Goal: Task Accomplishment & Management: Manage account settings

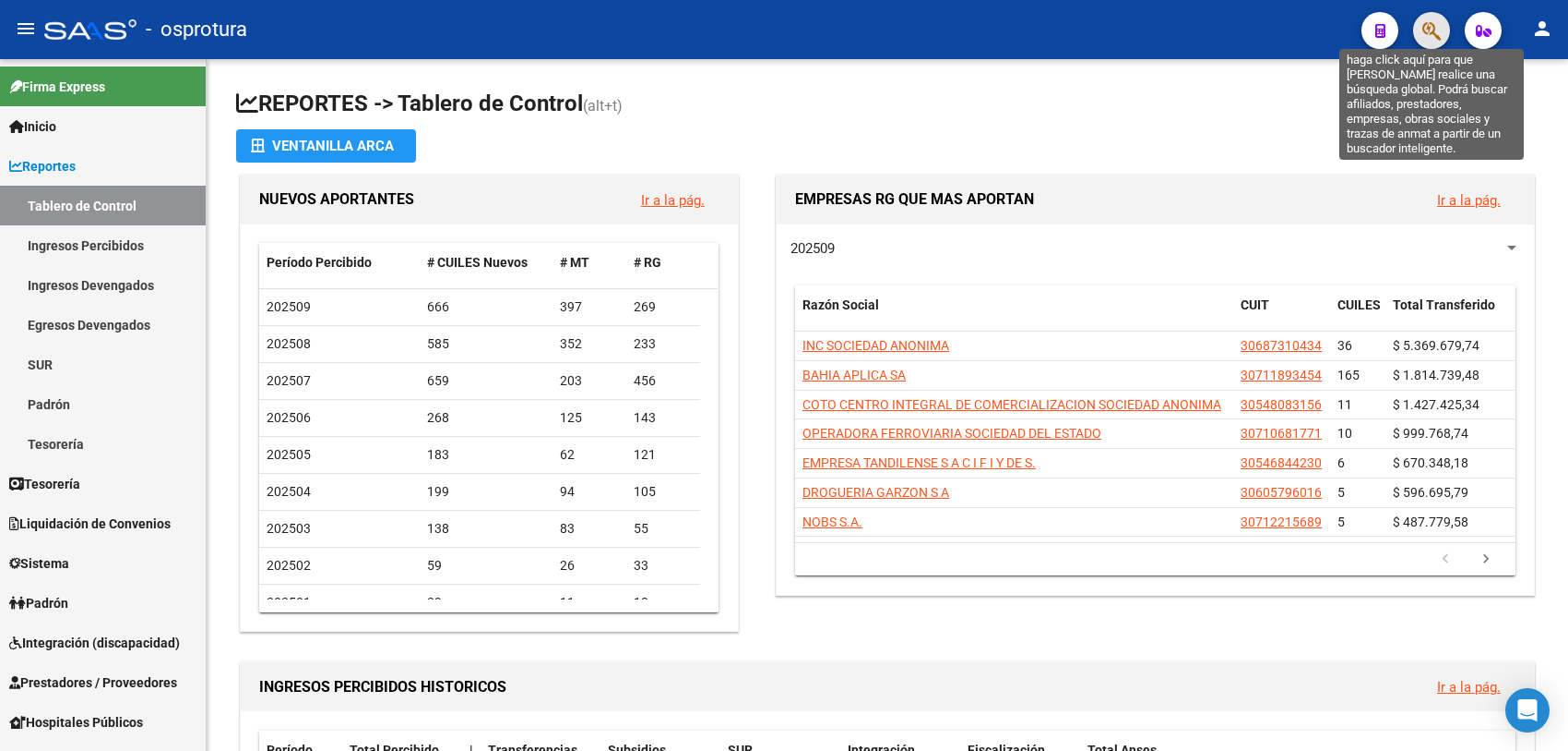
click at [1437, 30] on icon "button" at bounding box center [1431, 32] width 19 height 22
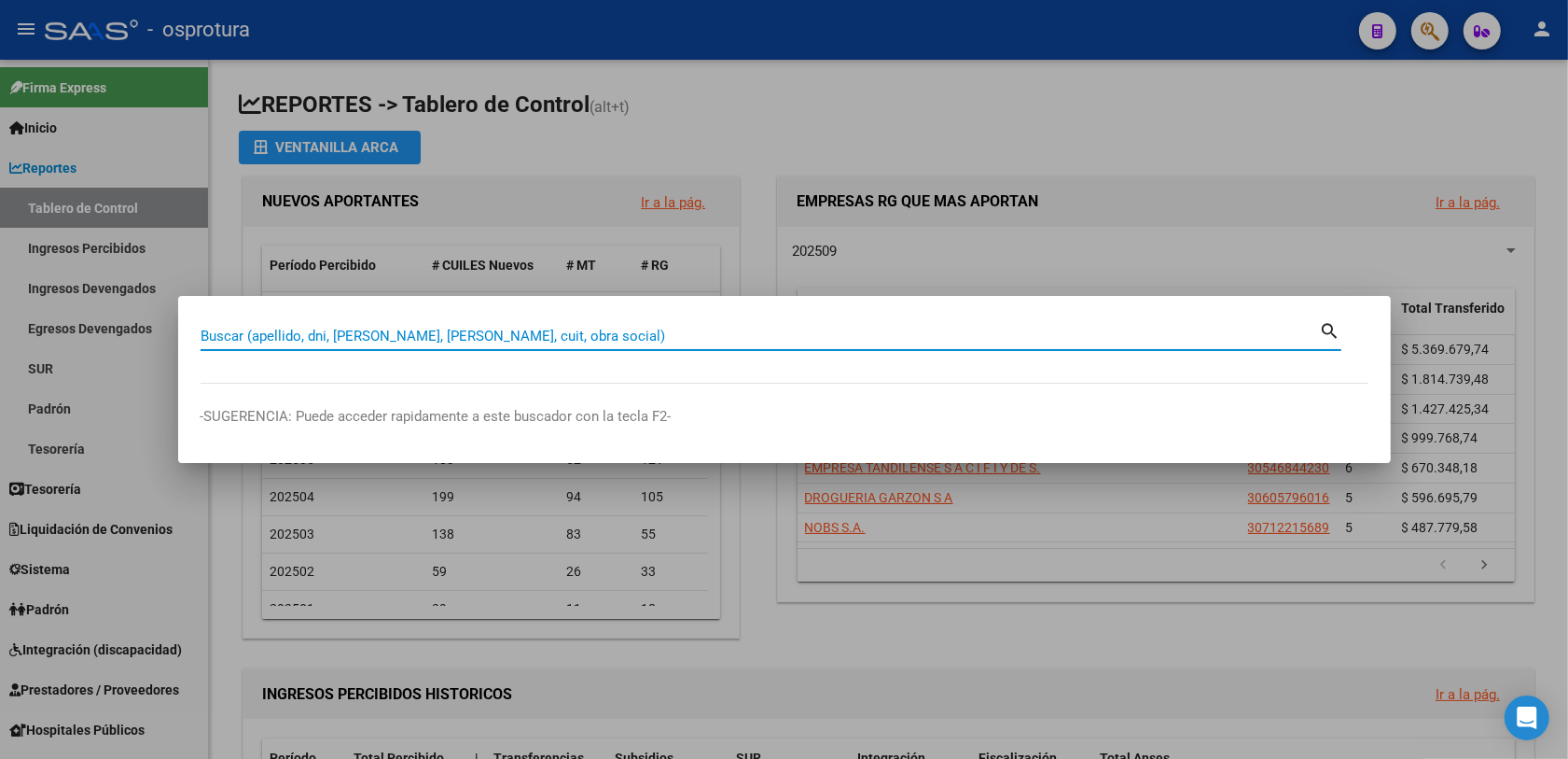
paste input "20214421136|"
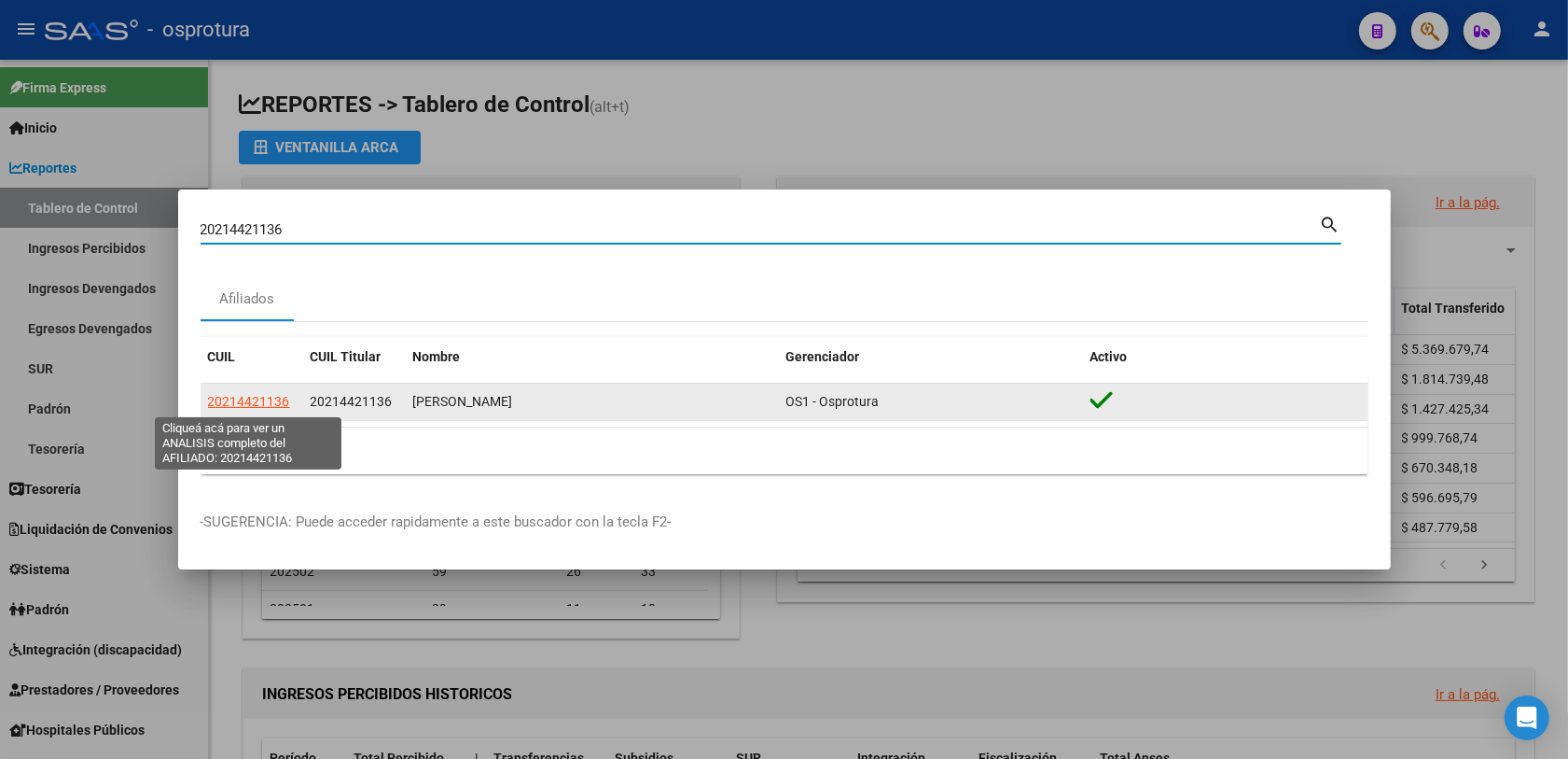
click at [235, 402] on span "20214421136" at bounding box center [249, 400] width 82 height 15
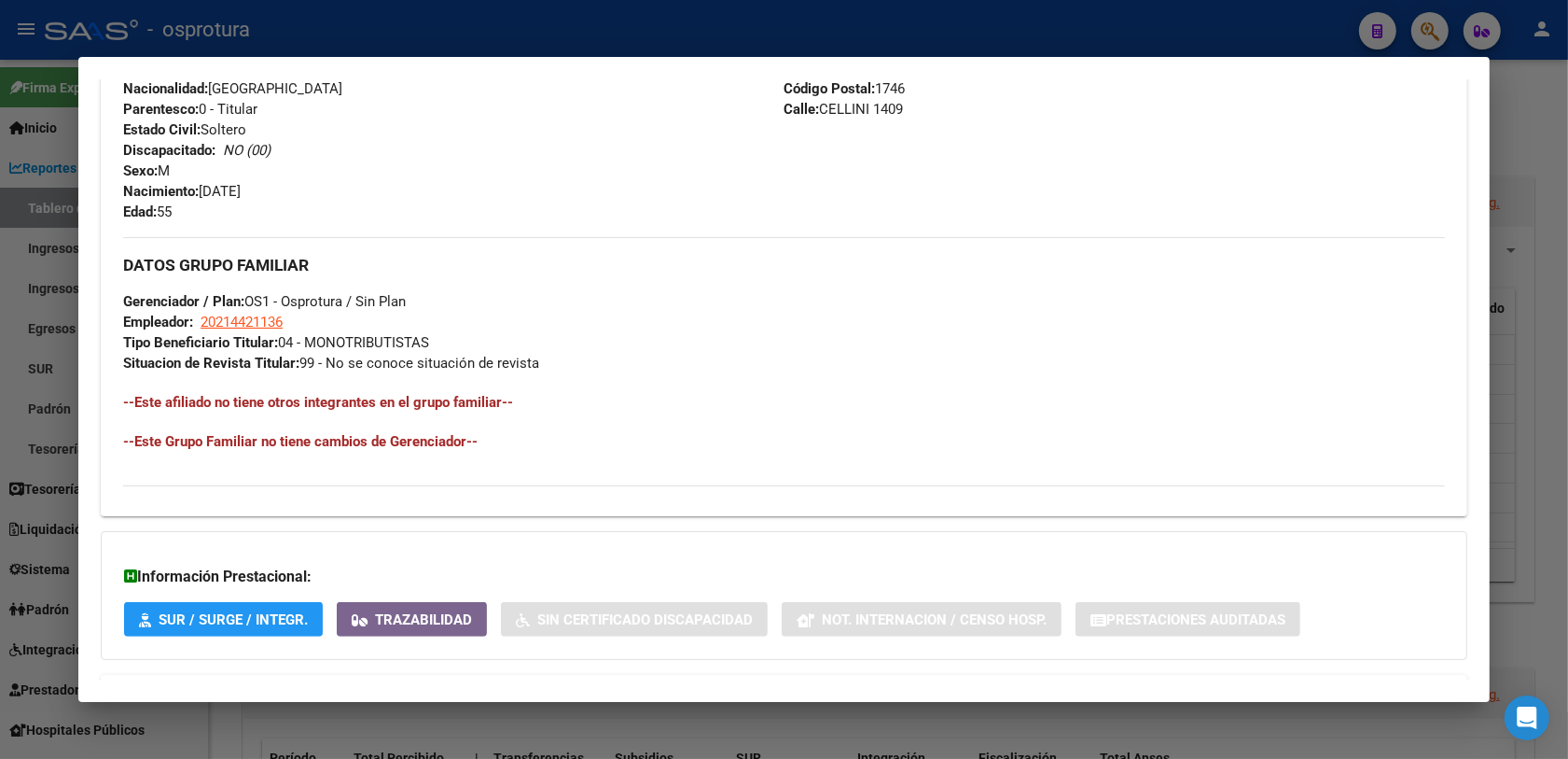
scroll to position [350, 0]
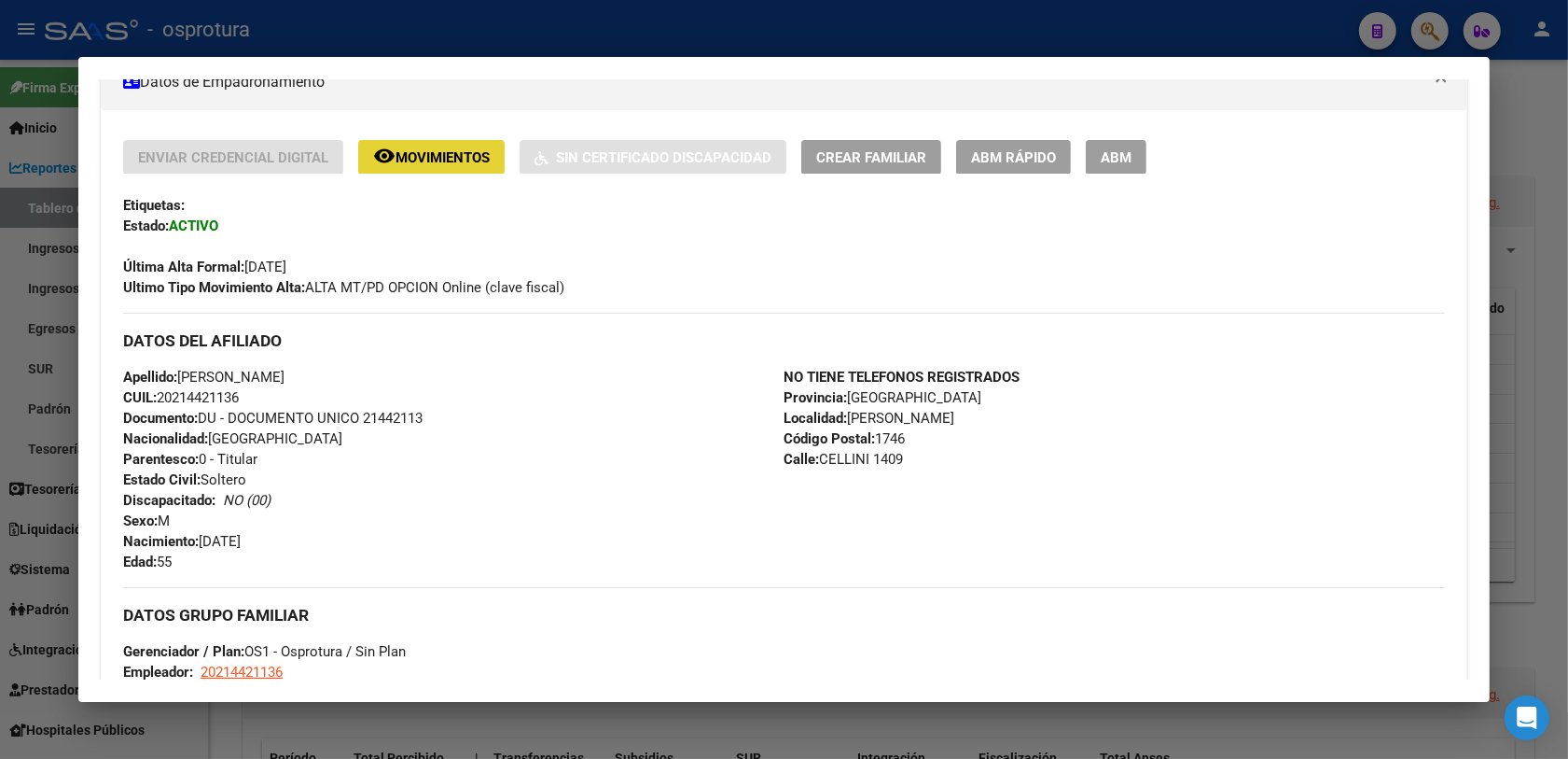
click at [429, 149] on span "Movimientos" at bounding box center [442, 157] width 95 height 17
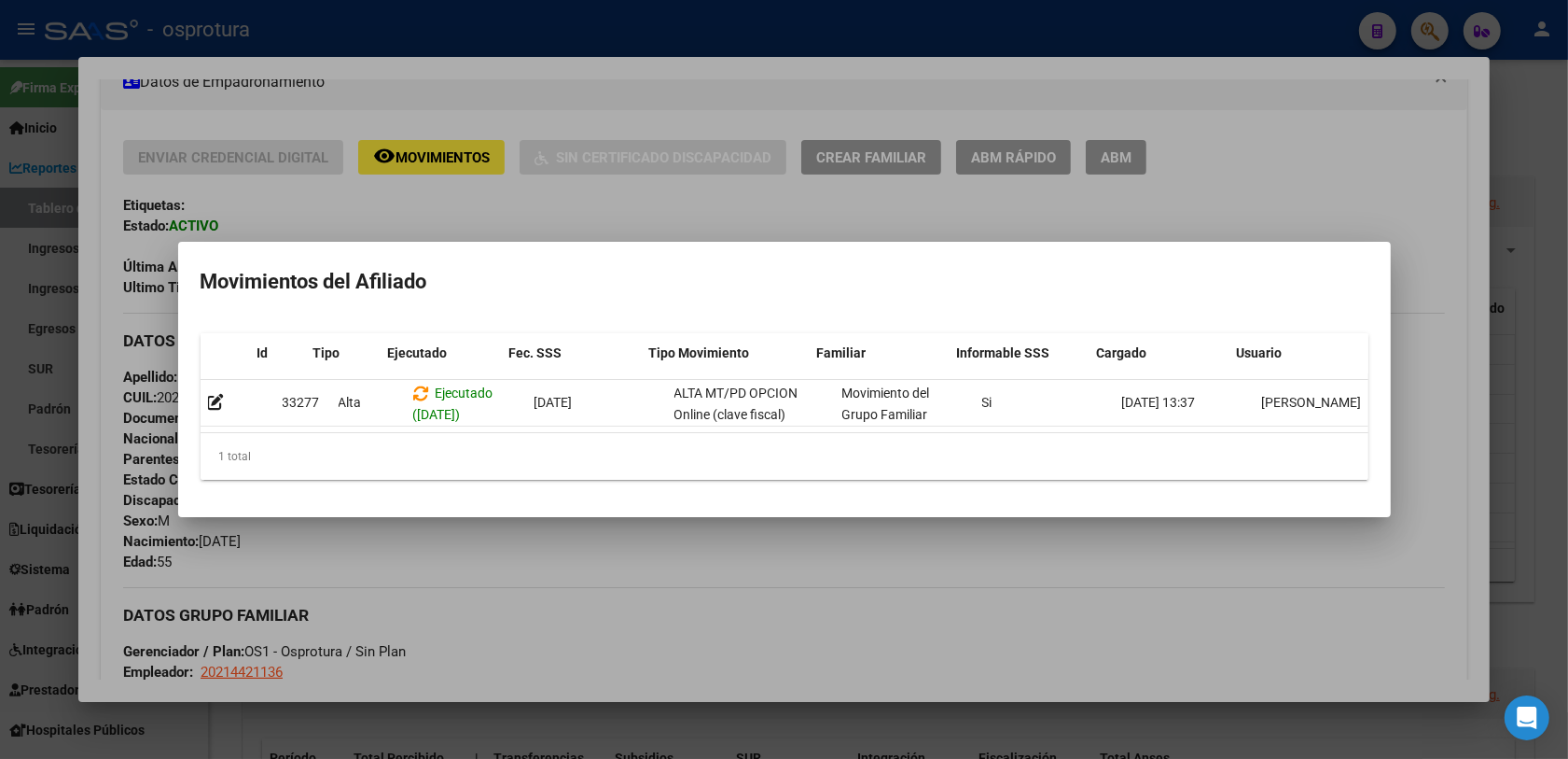
scroll to position [0, 25]
click at [1430, 20] on div at bounding box center [784, 380] width 1568 height 759
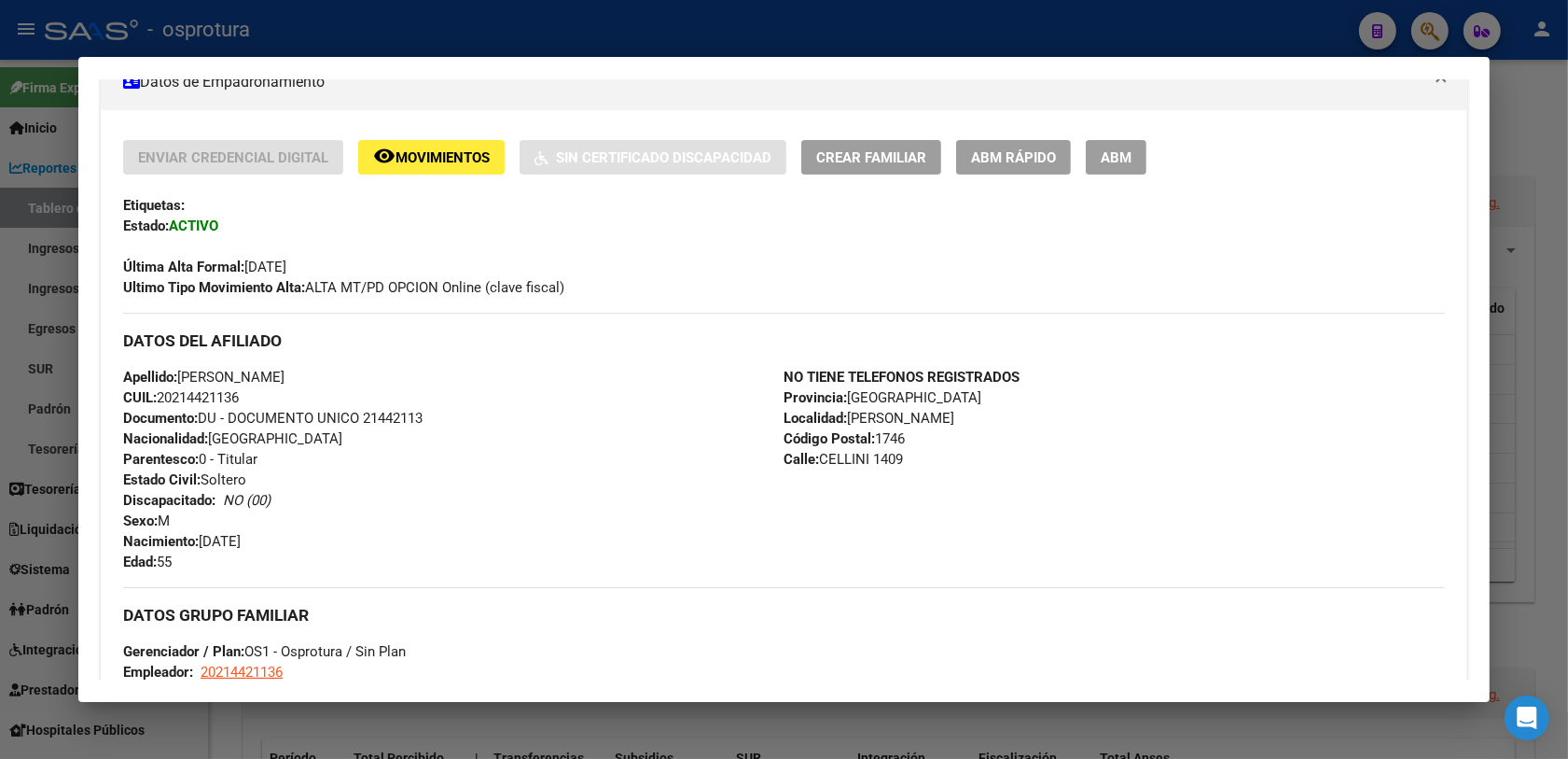
click at [1429, 24] on div at bounding box center [784, 380] width 1568 height 759
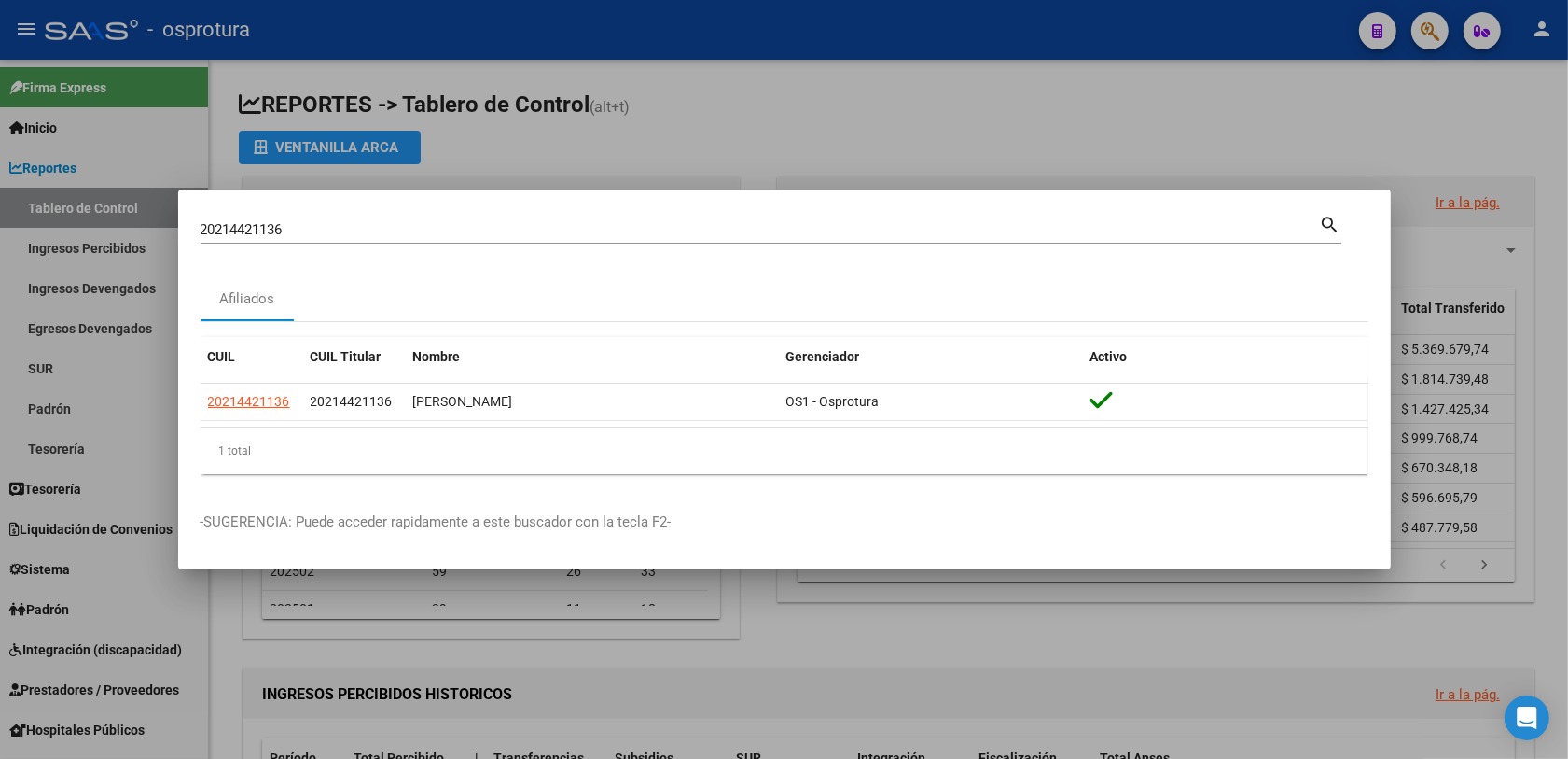
click at [445, 229] on input "20214421136" at bounding box center [760, 229] width 1119 height 17
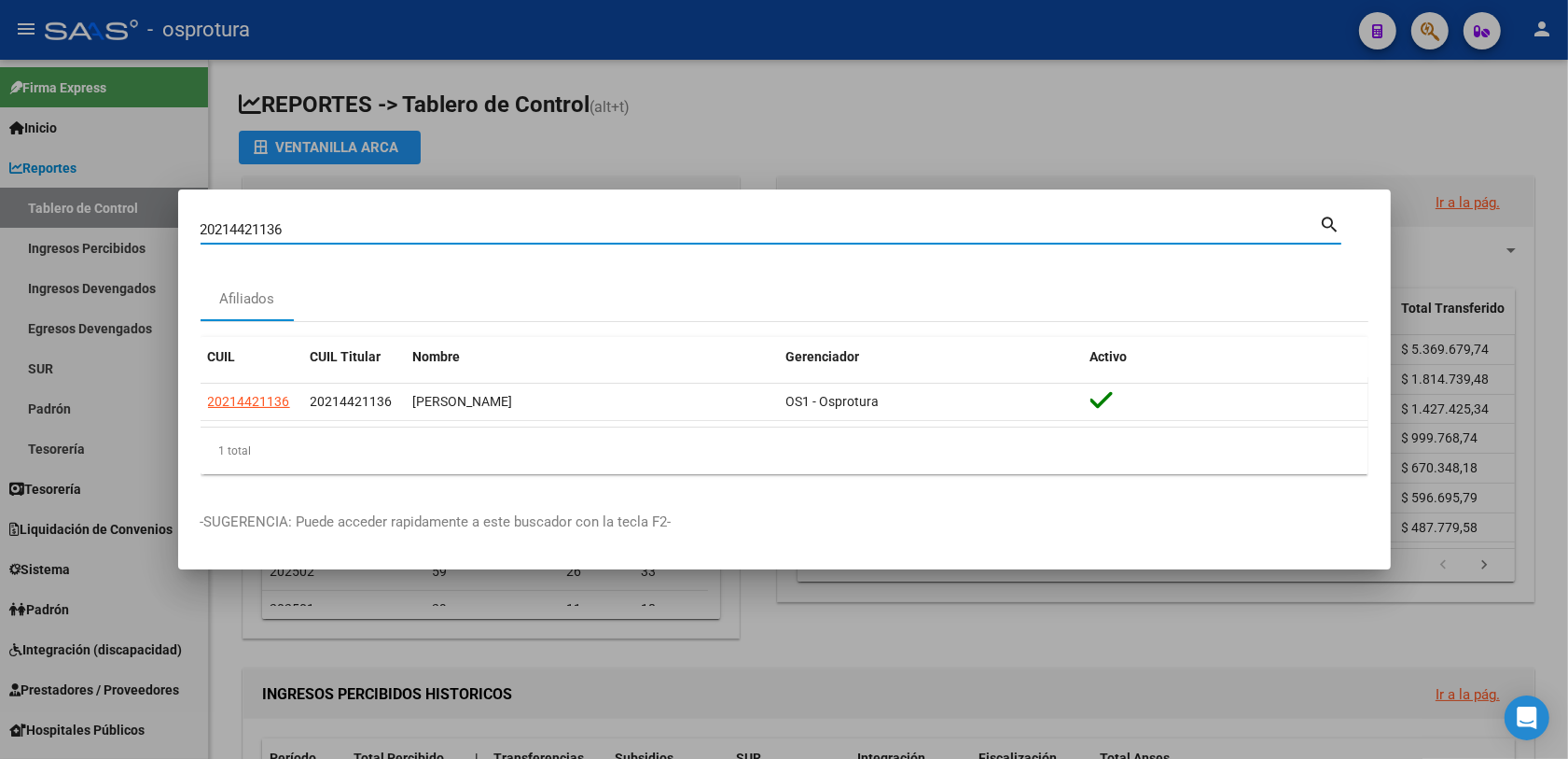
paste input "43514380|"
click at [389, 227] on input "20243514380" at bounding box center [760, 229] width 1119 height 17
paste input "344046817|"
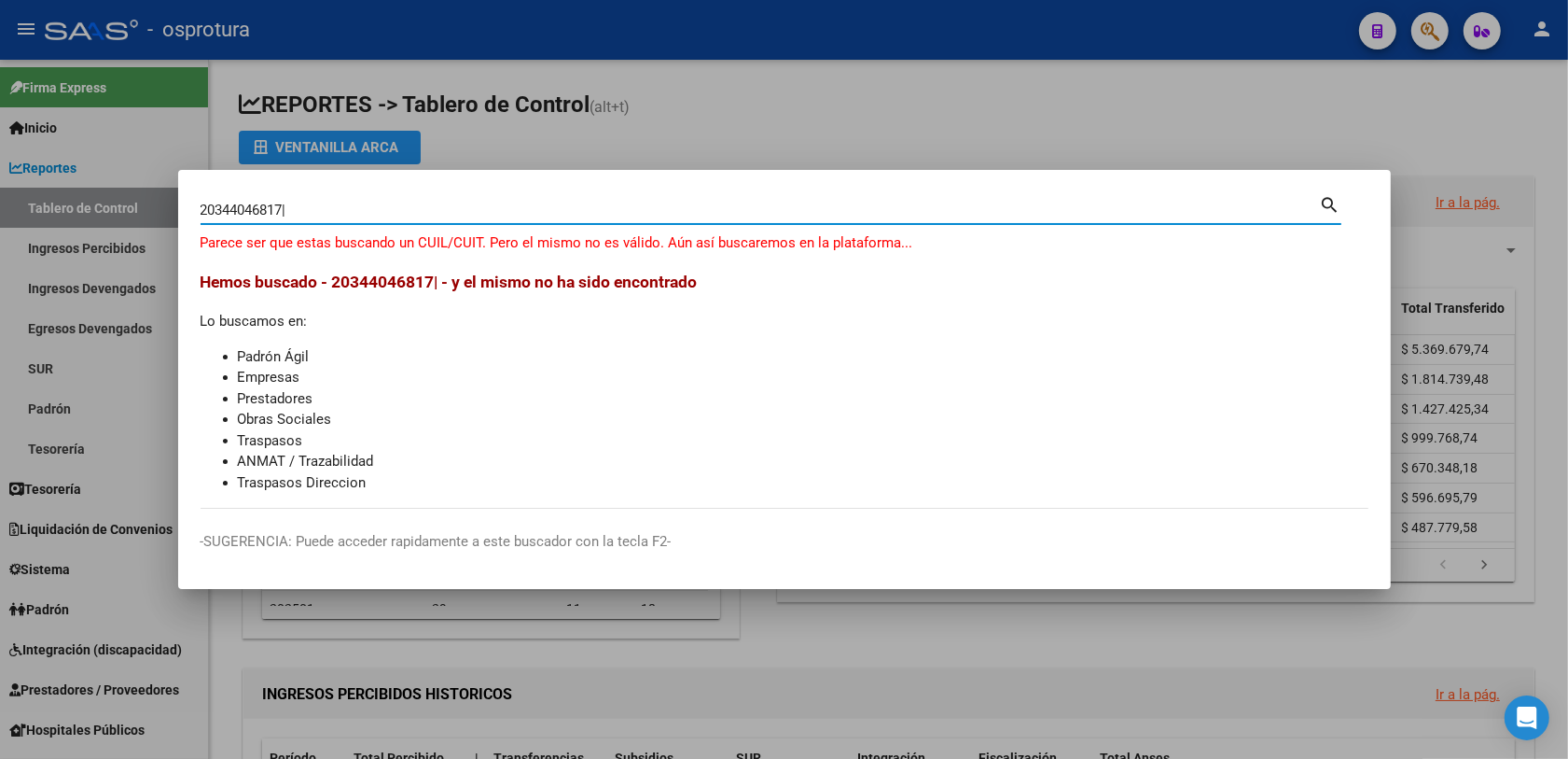
click at [399, 212] on input "20344046817|" at bounding box center [760, 209] width 1119 height 17
type input "20344046817"
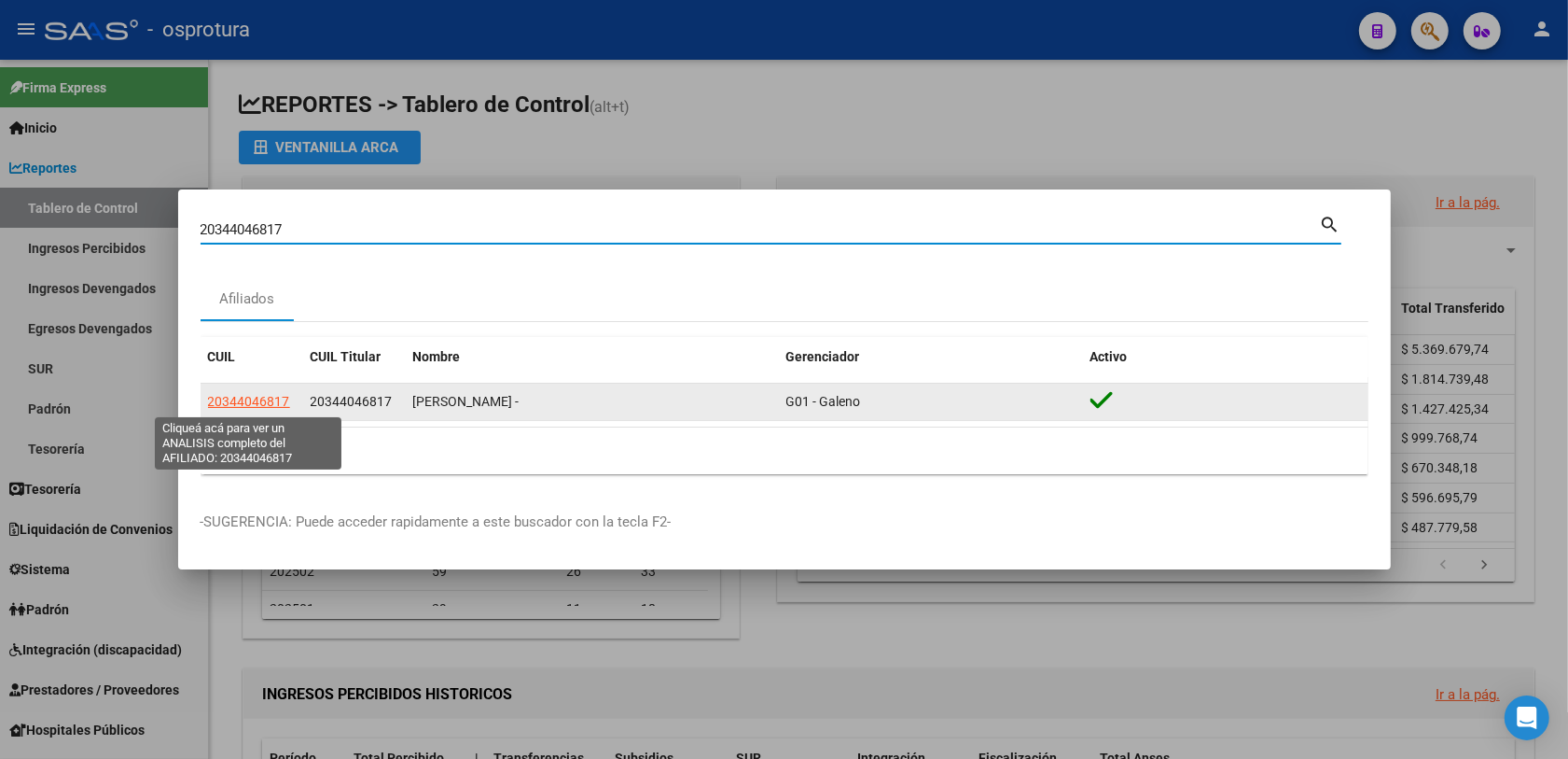
click at [214, 405] on span "20344046817" at bounding box center [249, 400] width 82 height 15
type textarea "20344046817"
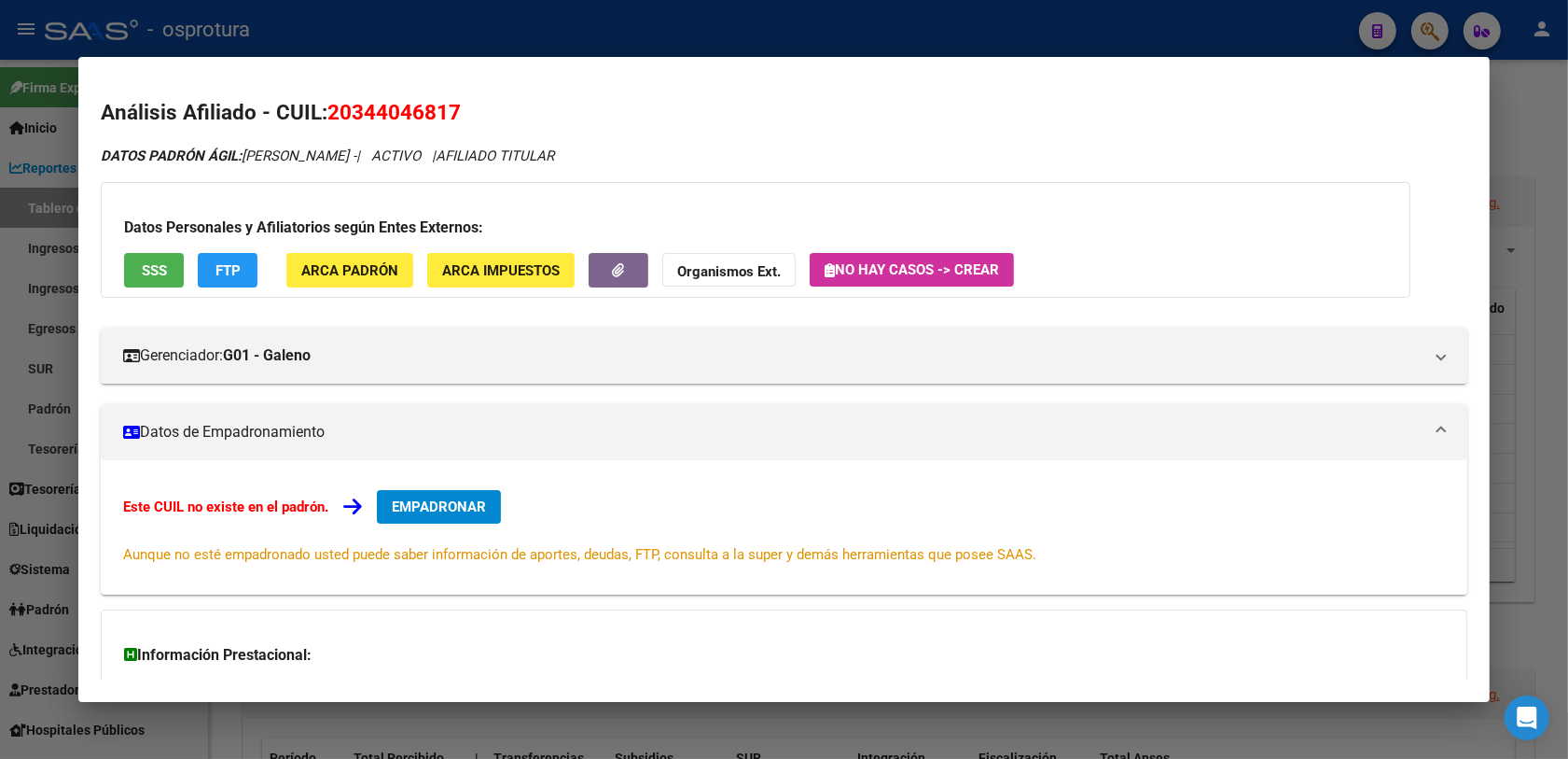
scroll to position [117, 0]
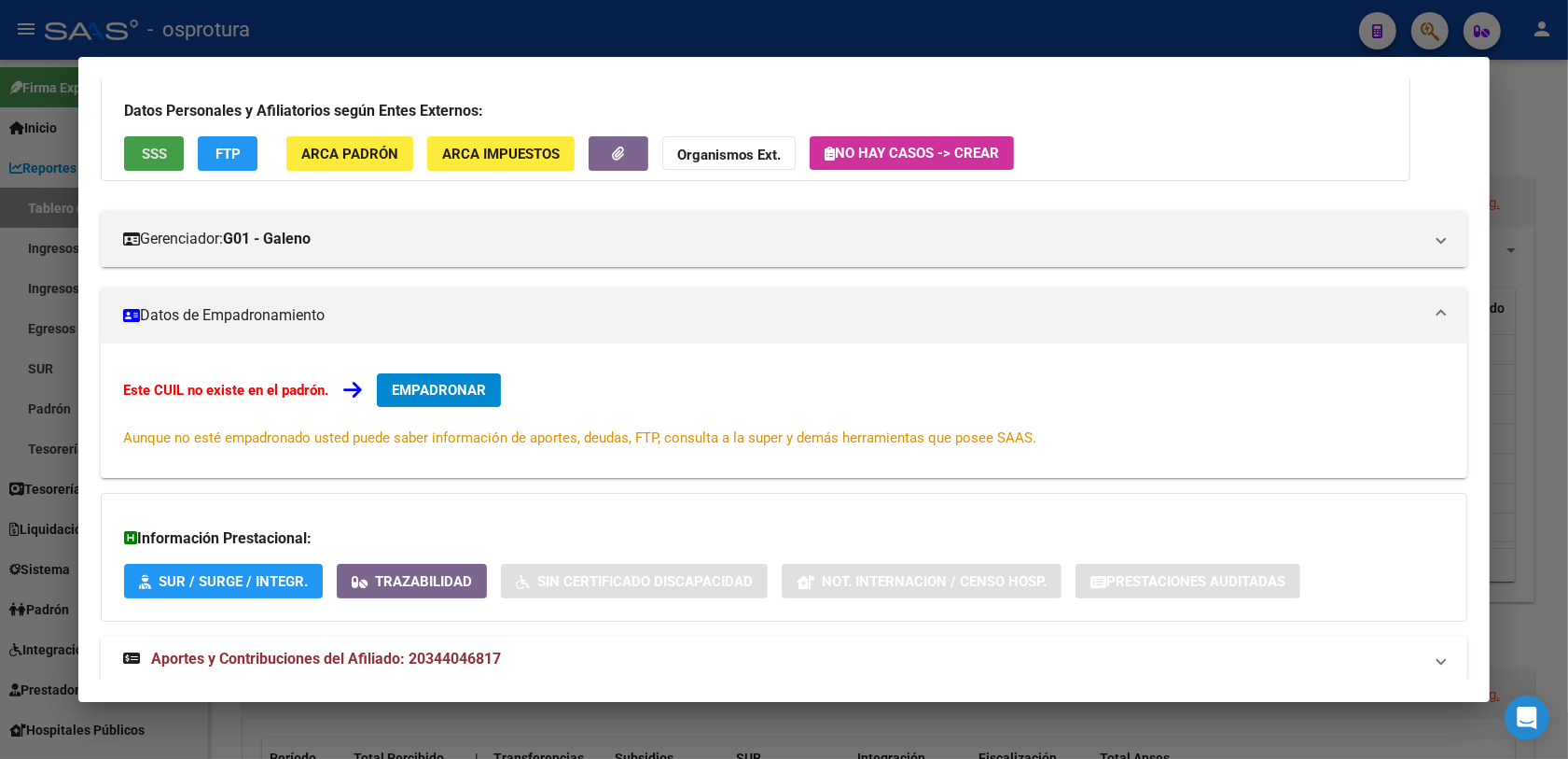
click at [141, 160] on span "SSS" at bounding box center [153, 153] width 25 height 17
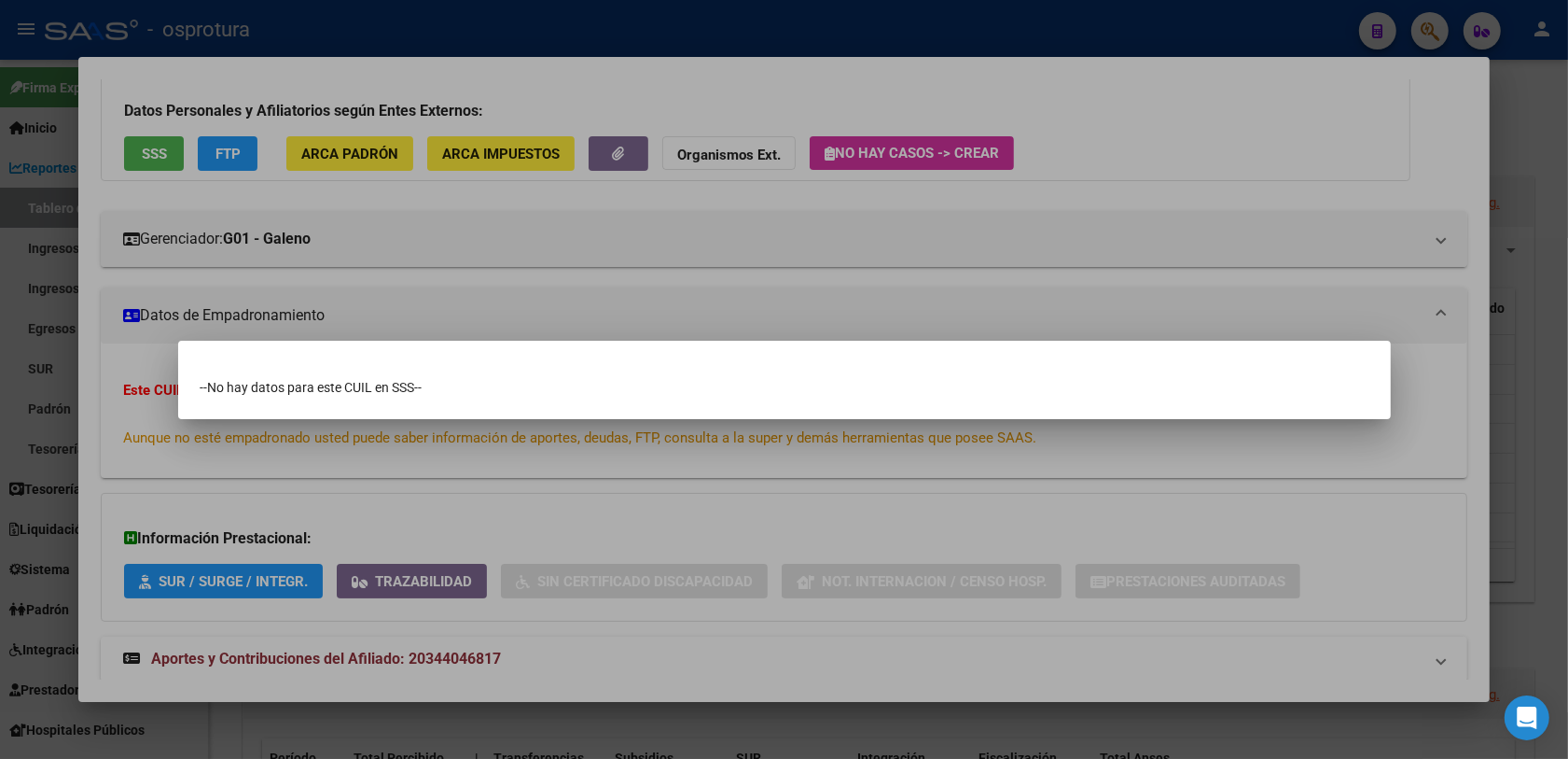
click at [654, 278] on div at bounding box center [784, 380] width 1568 height 759
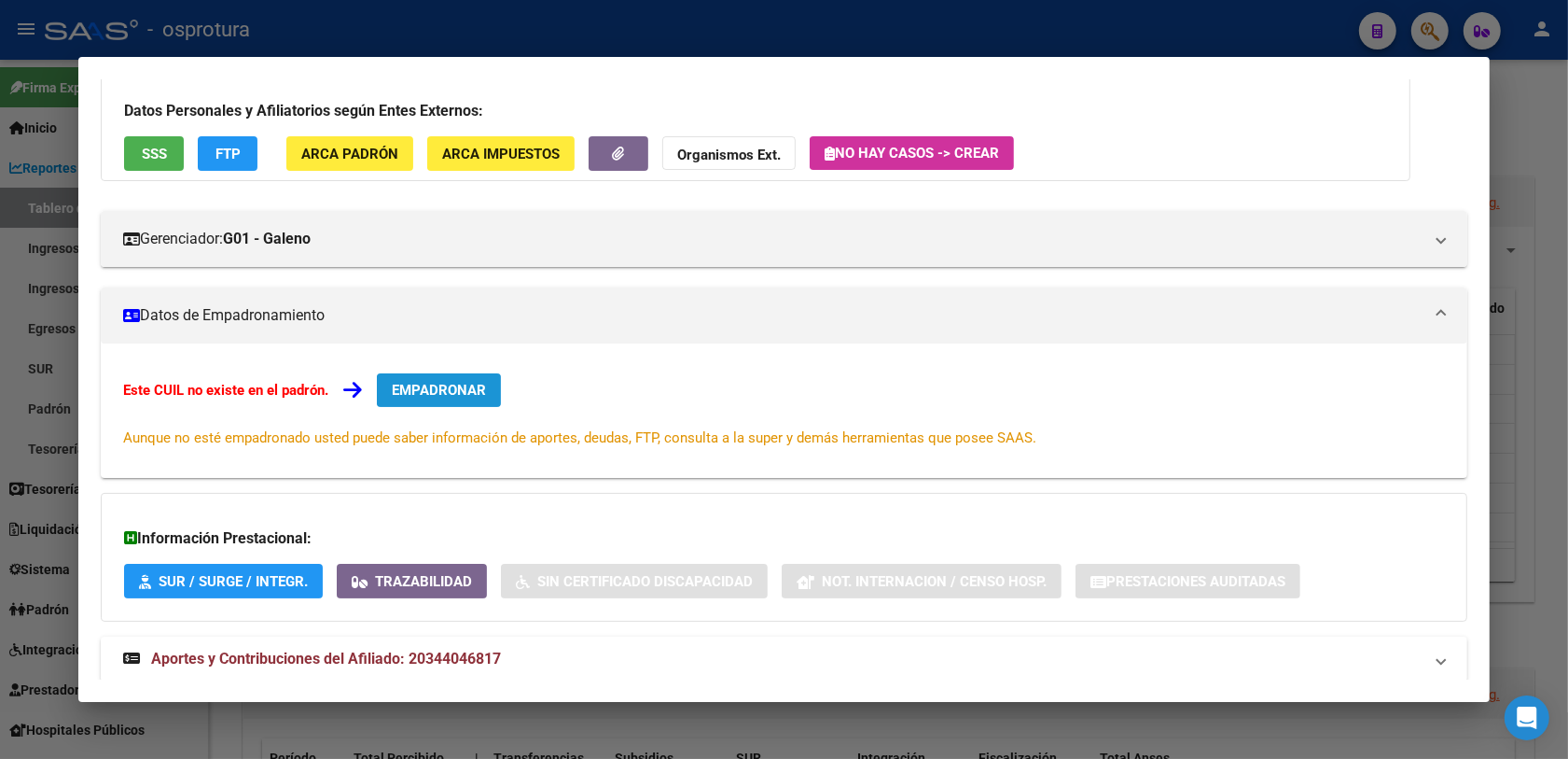
click at [429, 391] on span "EMPADRONAR" at bounding box center [438, 389] width 95 height 17
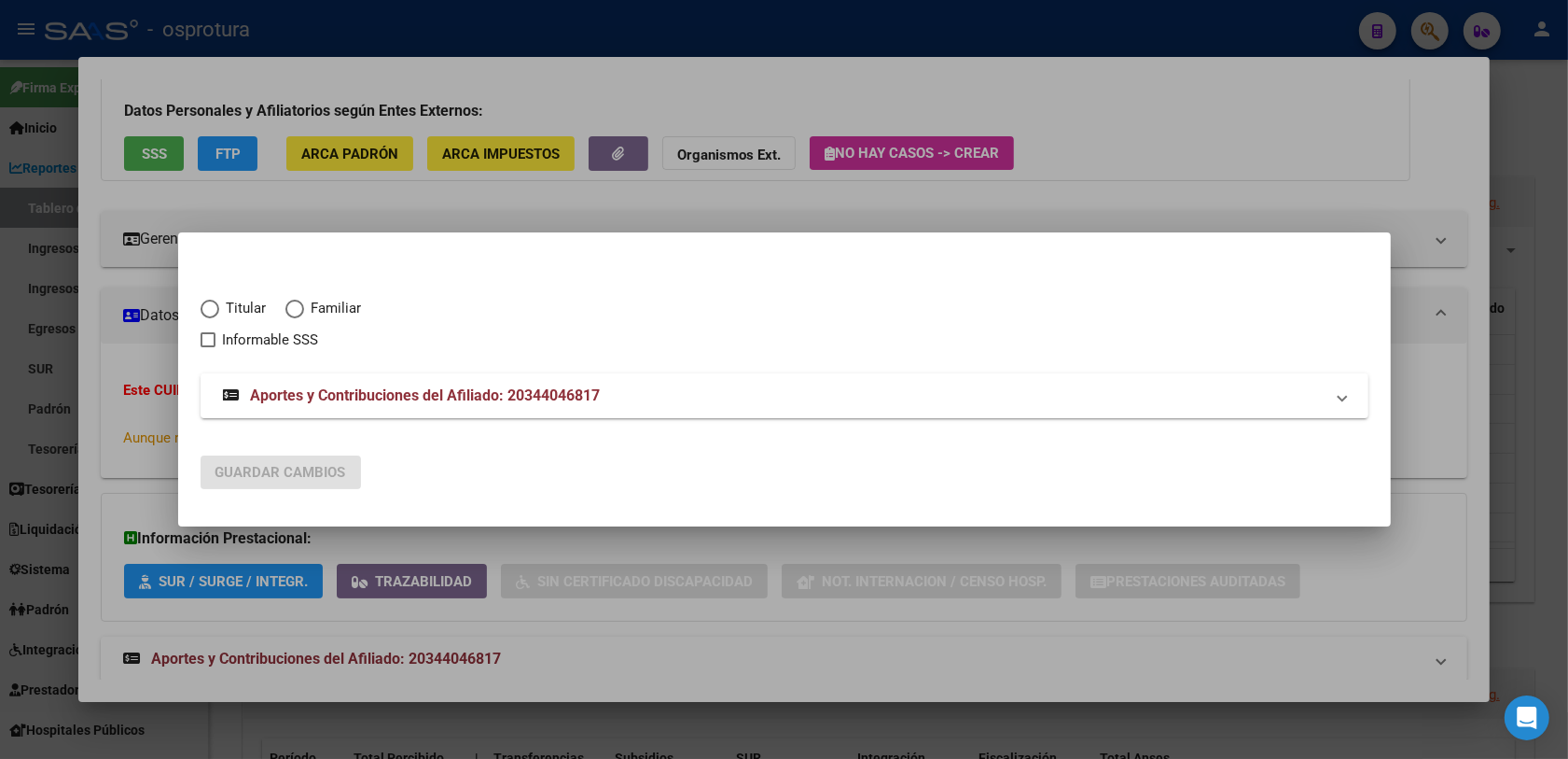
click at [234, 313] on span "Titular" at bounding box center [243, 309] width 48 height 22
click at [219, 313] on input "Titular" at bounding box center [209, 309] width 19 height 19
radio input "true"
checkbox input "true"
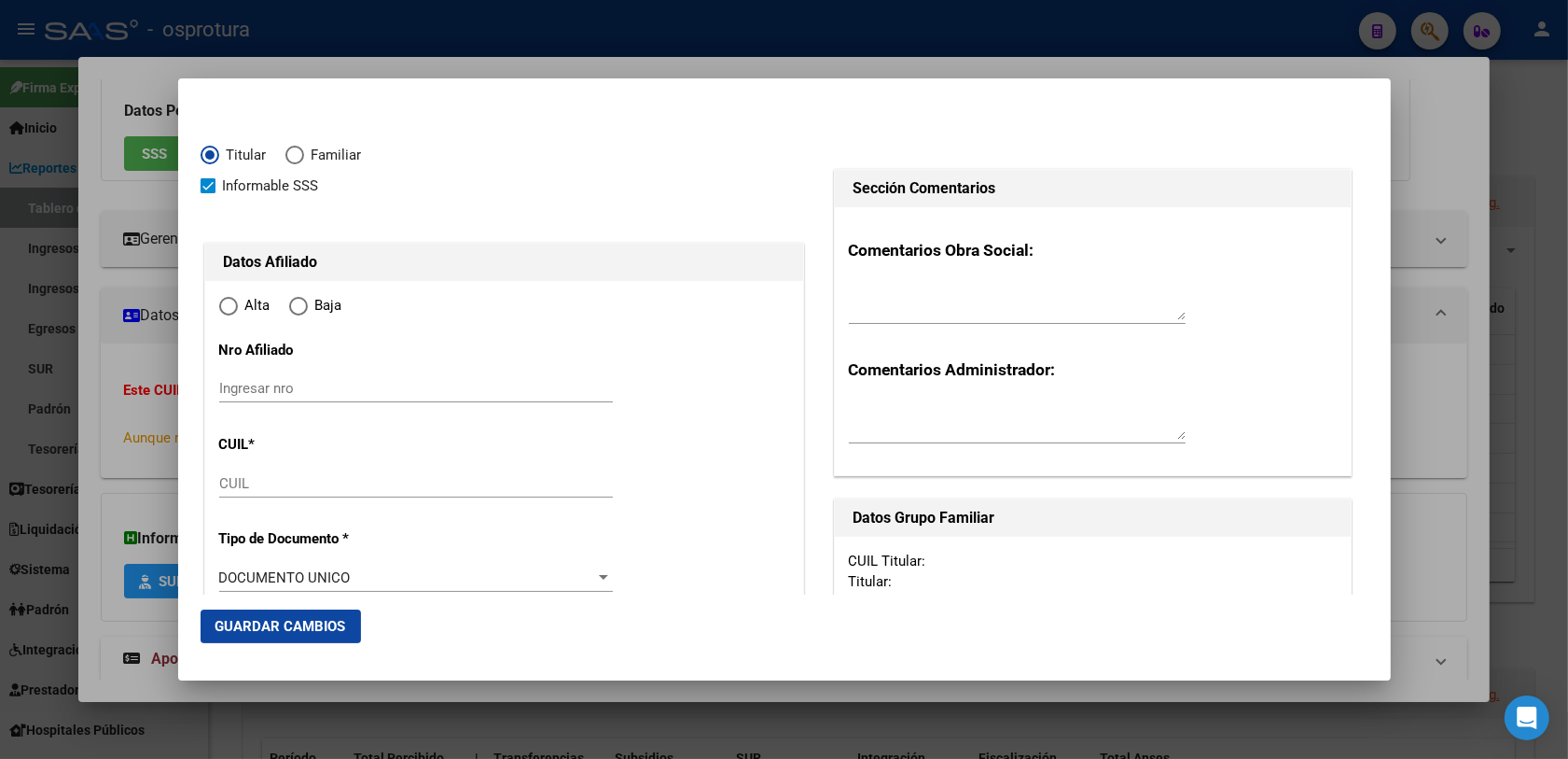
type input "20-34404681-7"
radio input "true"
type input "34404681"
type input "[DATE]"
type input "1642"
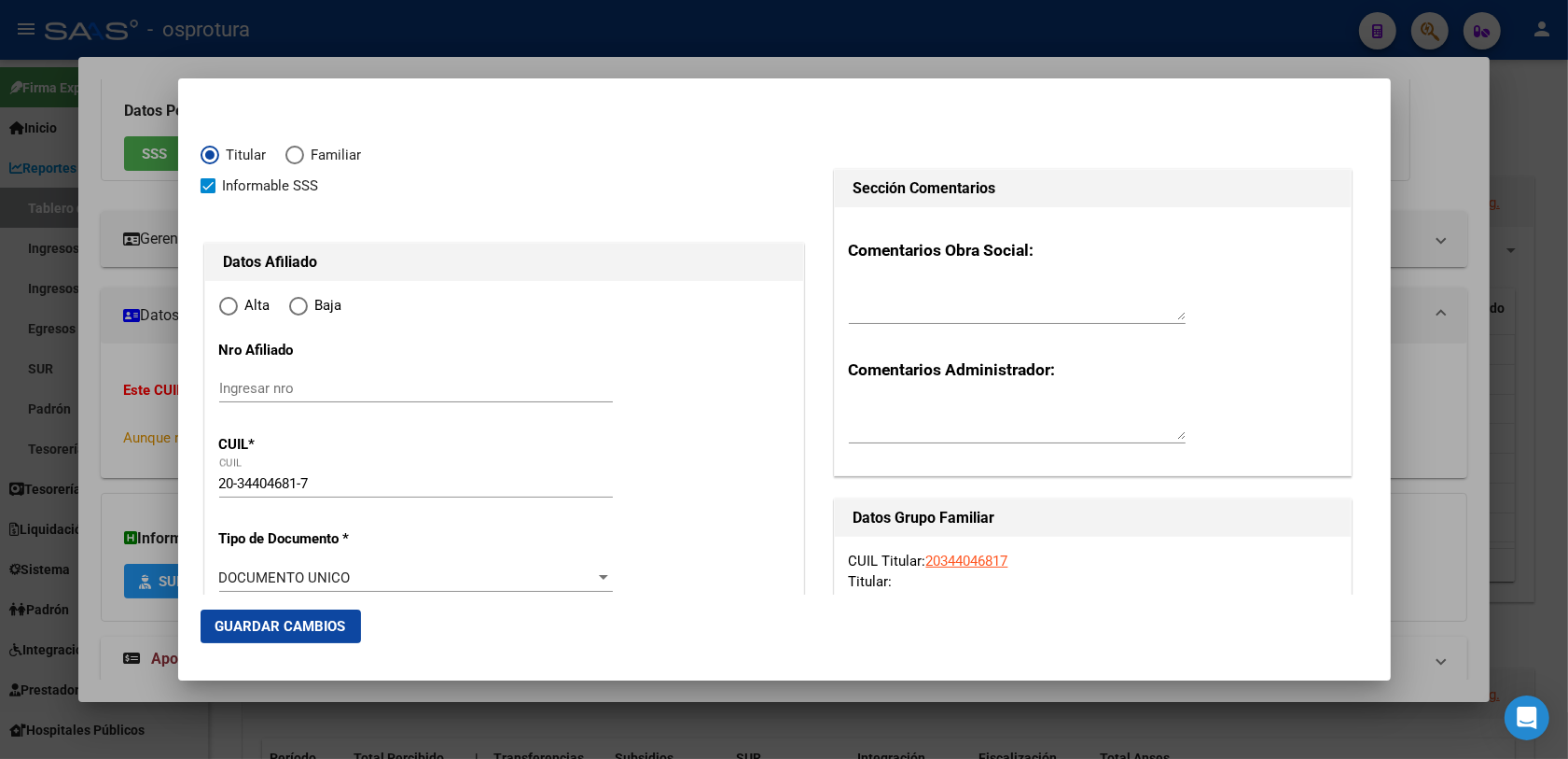
type input "[PERSON_NAME]"
type input "SAN ISIDRO"
type input "NEUQUEN"
type input "479"
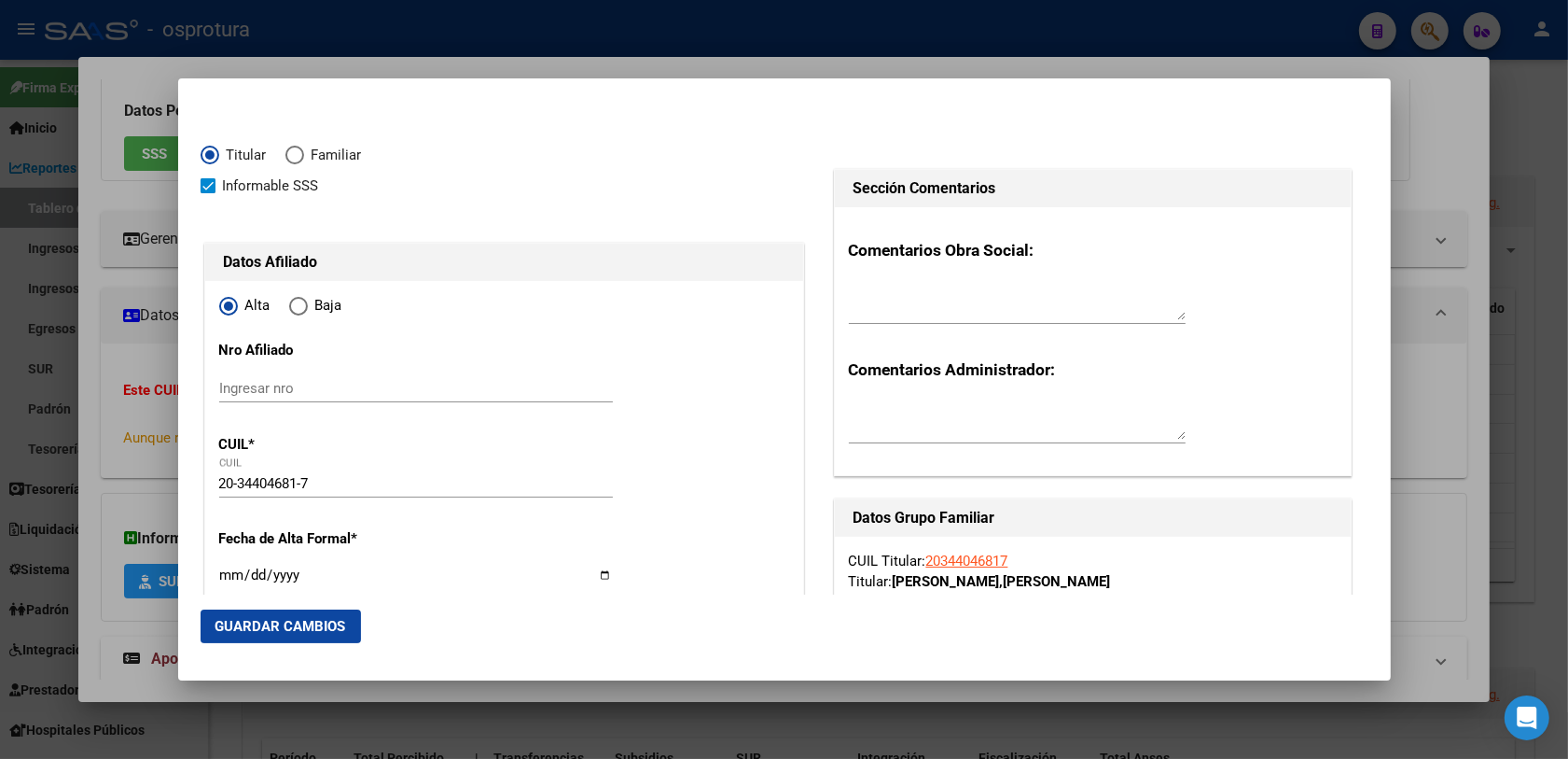
type input "SAN ISIDRO"
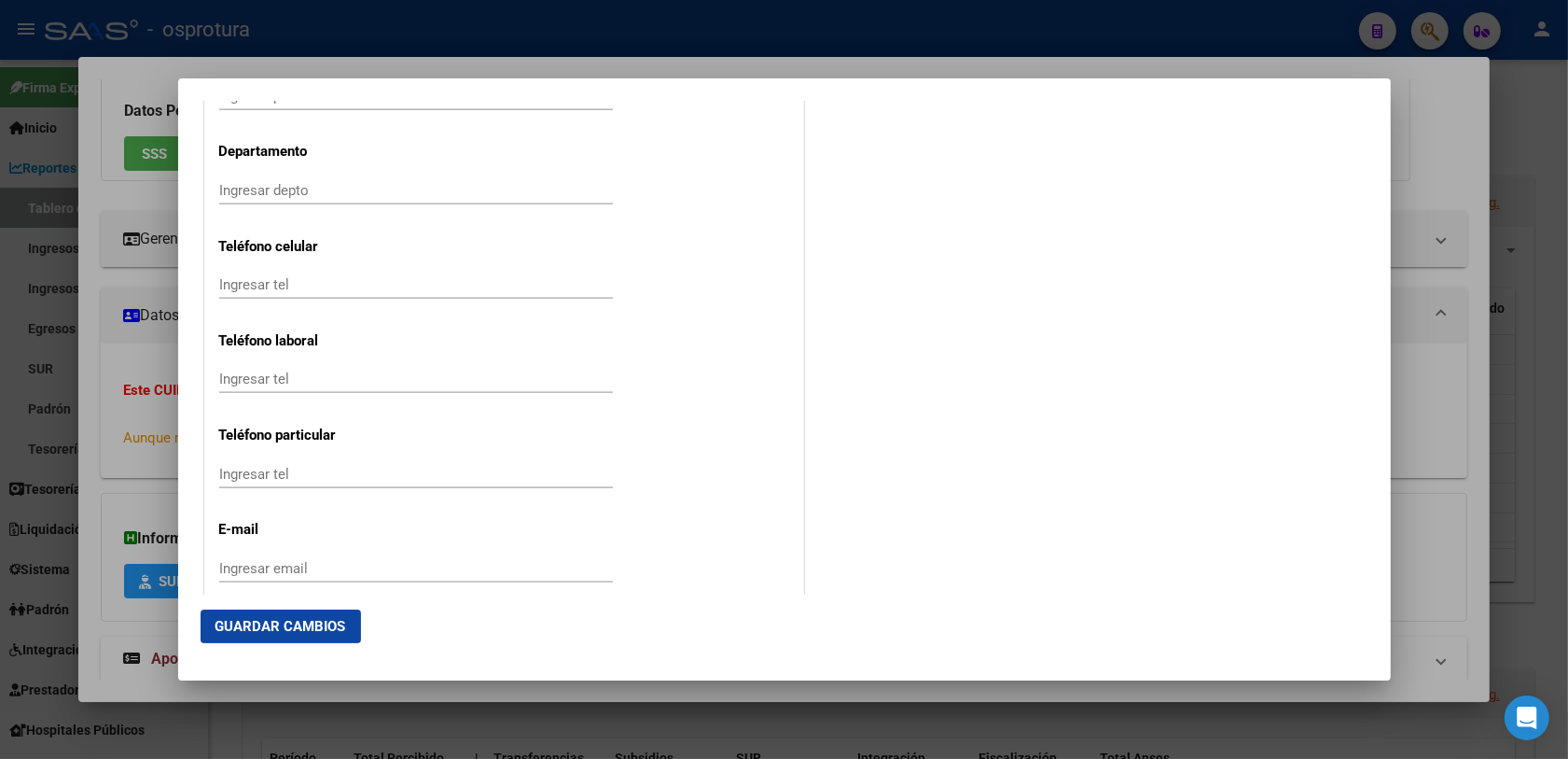
scroll to position [2445, 0]
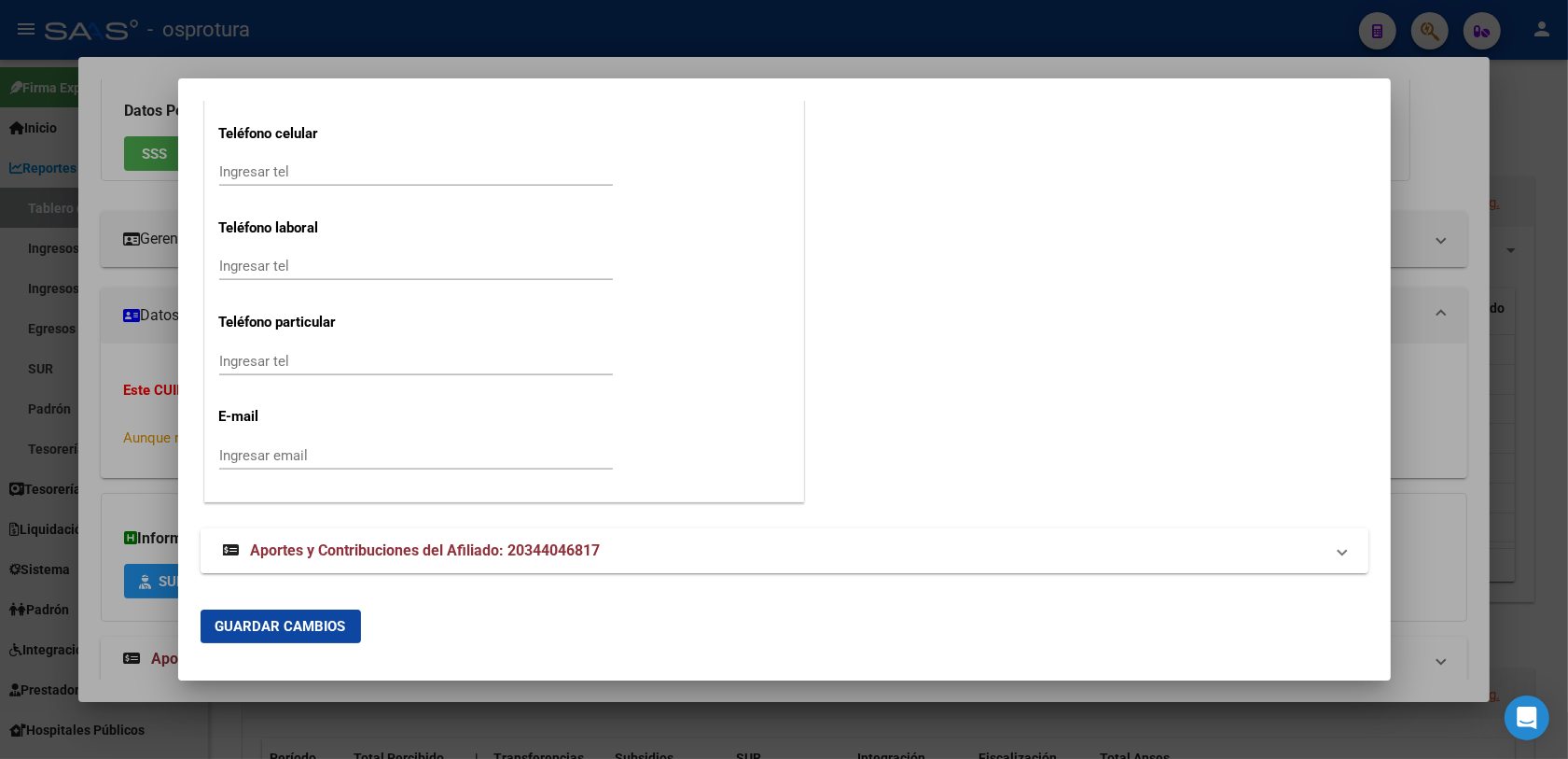
click at [345, 572] on mat-dialog-content "Titular Familiar Informable SSS Datos Afiliado Alta Baja Nro Afiliado Ingresar …" at bounding box center [784, 347] width 1213 height 493
click at [354, 558] on span "Aportes y Contribuciones del Afiliado: 20344046817" at bounding box center [425, 550] width 349 height 18
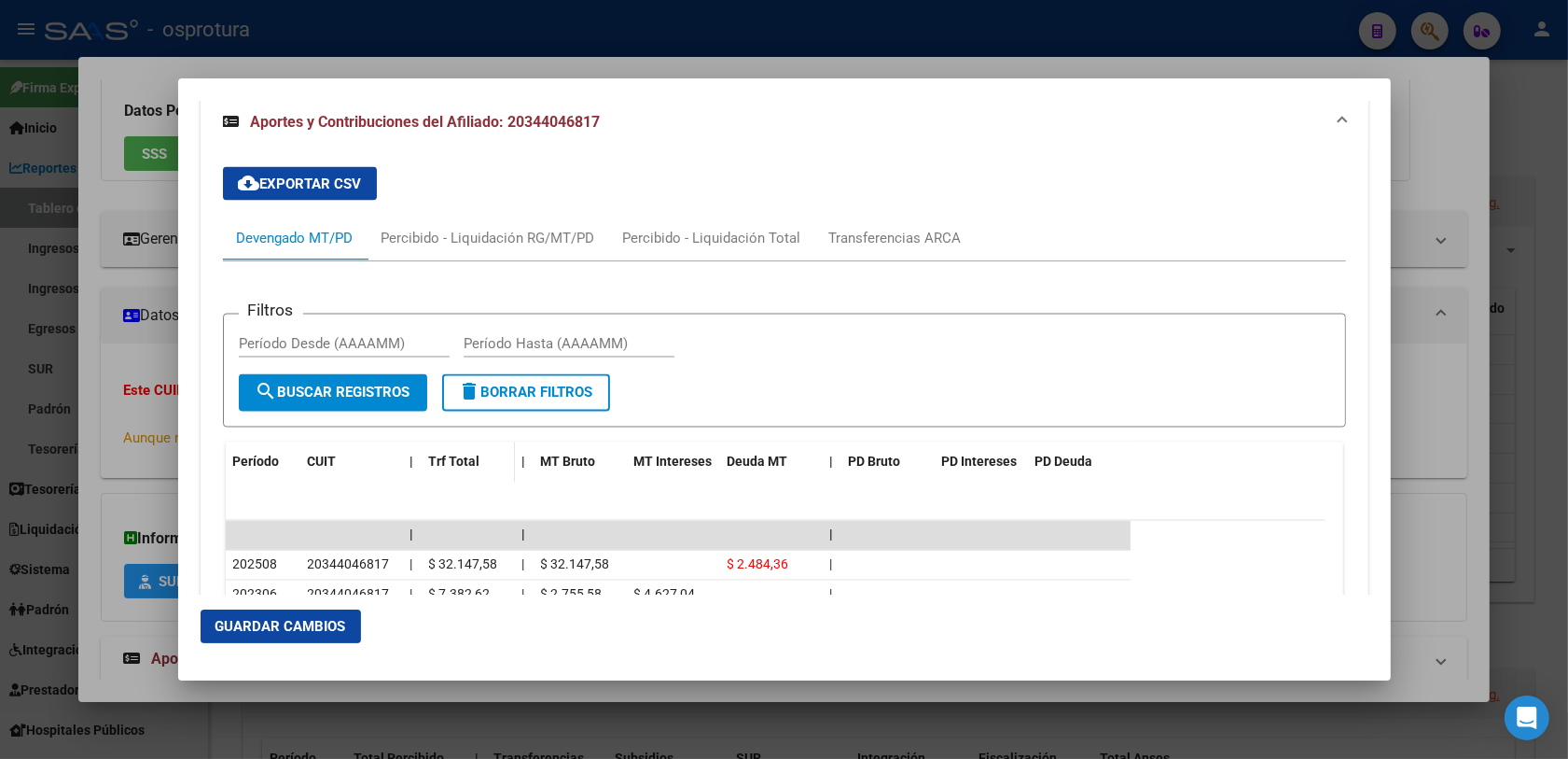
scroll to position [3231, 0]
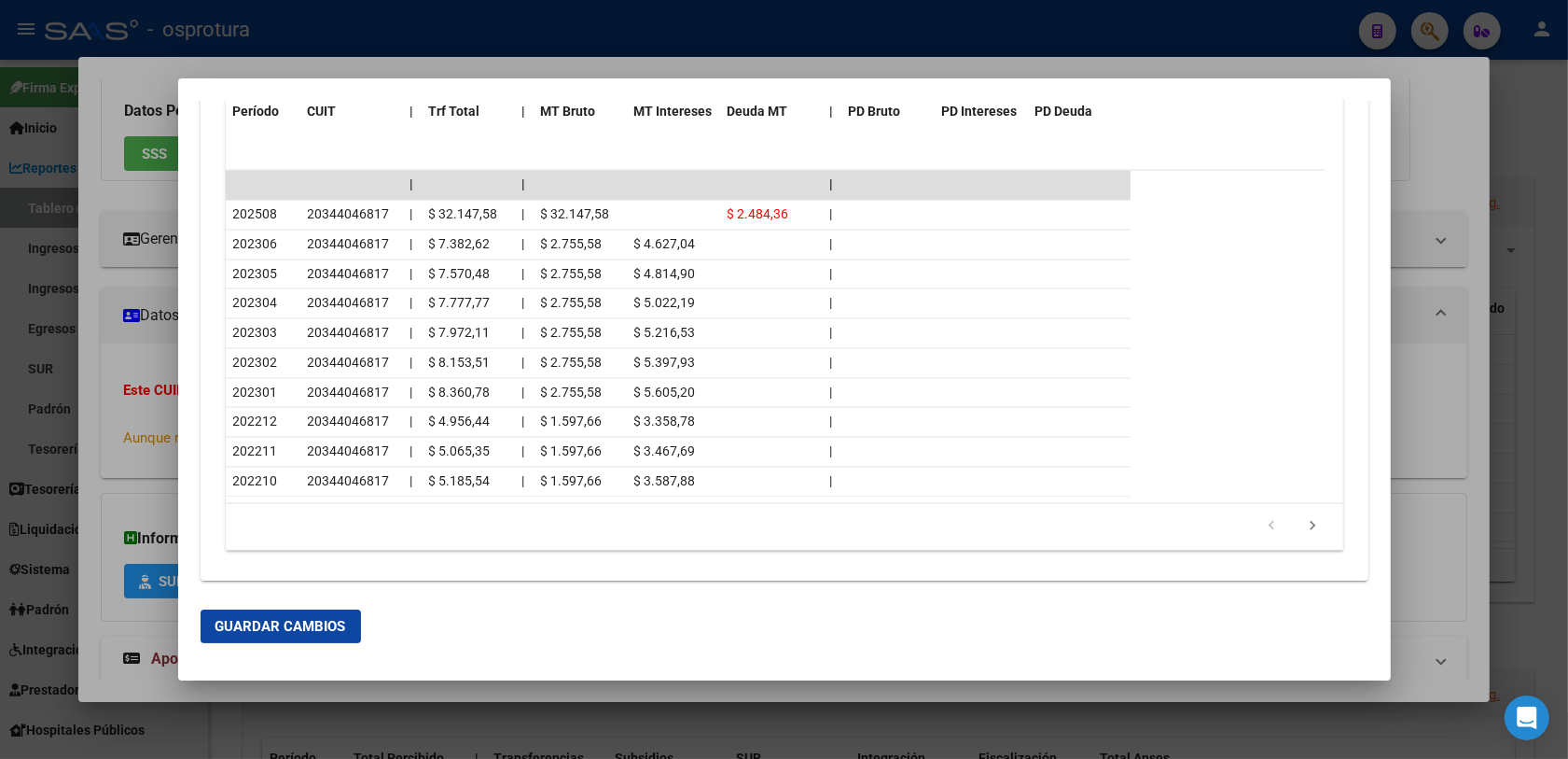
click at [140, 391] on div at bounding box center [784, 380] width 1568 height 759
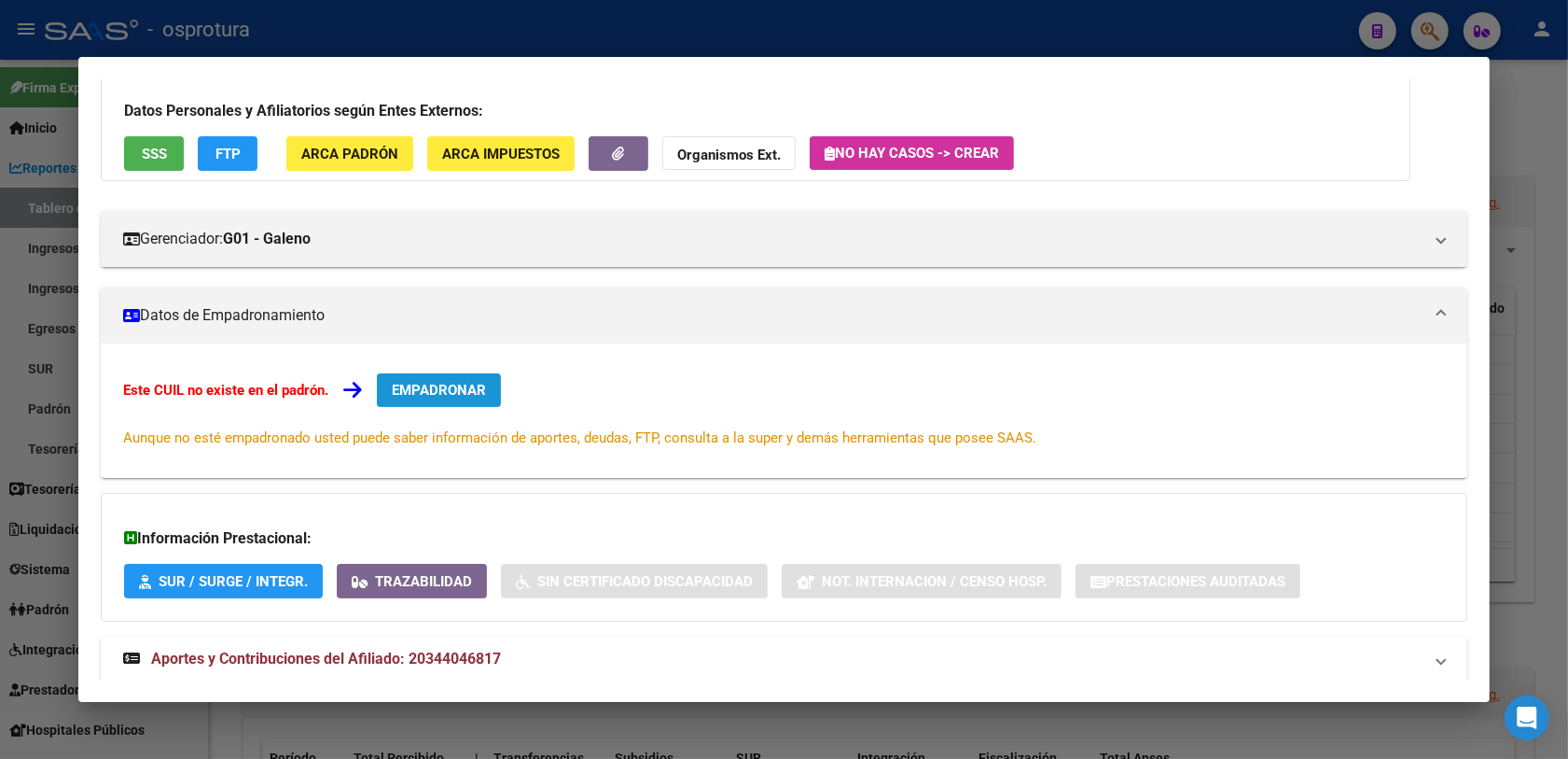
click at [413, 383] on span "EMPADRONAR" at bounding box center [438, 389] width 95 height 17
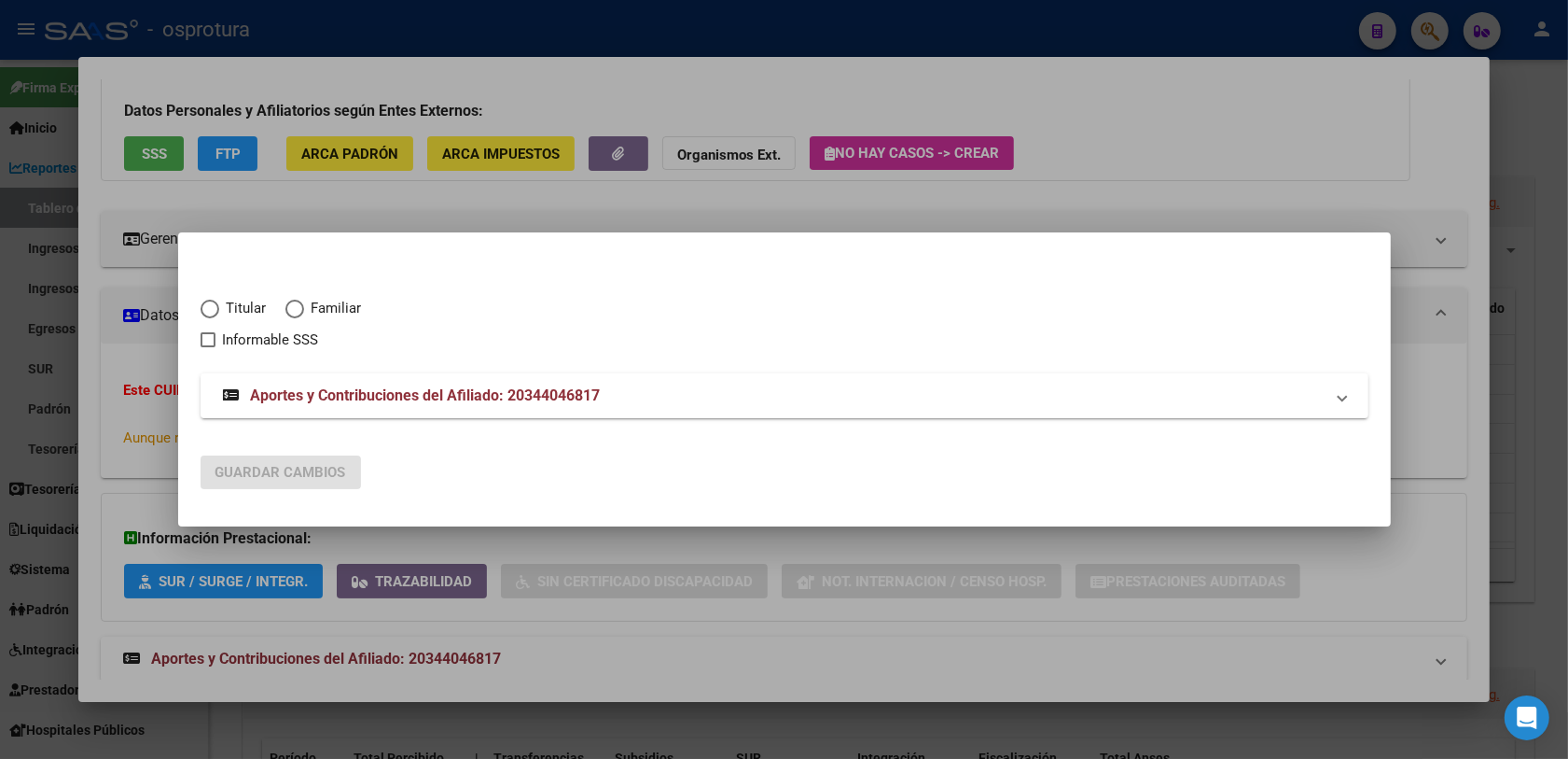
click at [226, 306] on span "Titular" at bounding box center [243, 309] width 48 height 22
click at [219, 306] on input "Titular" at bounding box center [209, 309] width 19 height 19
radio input "true"
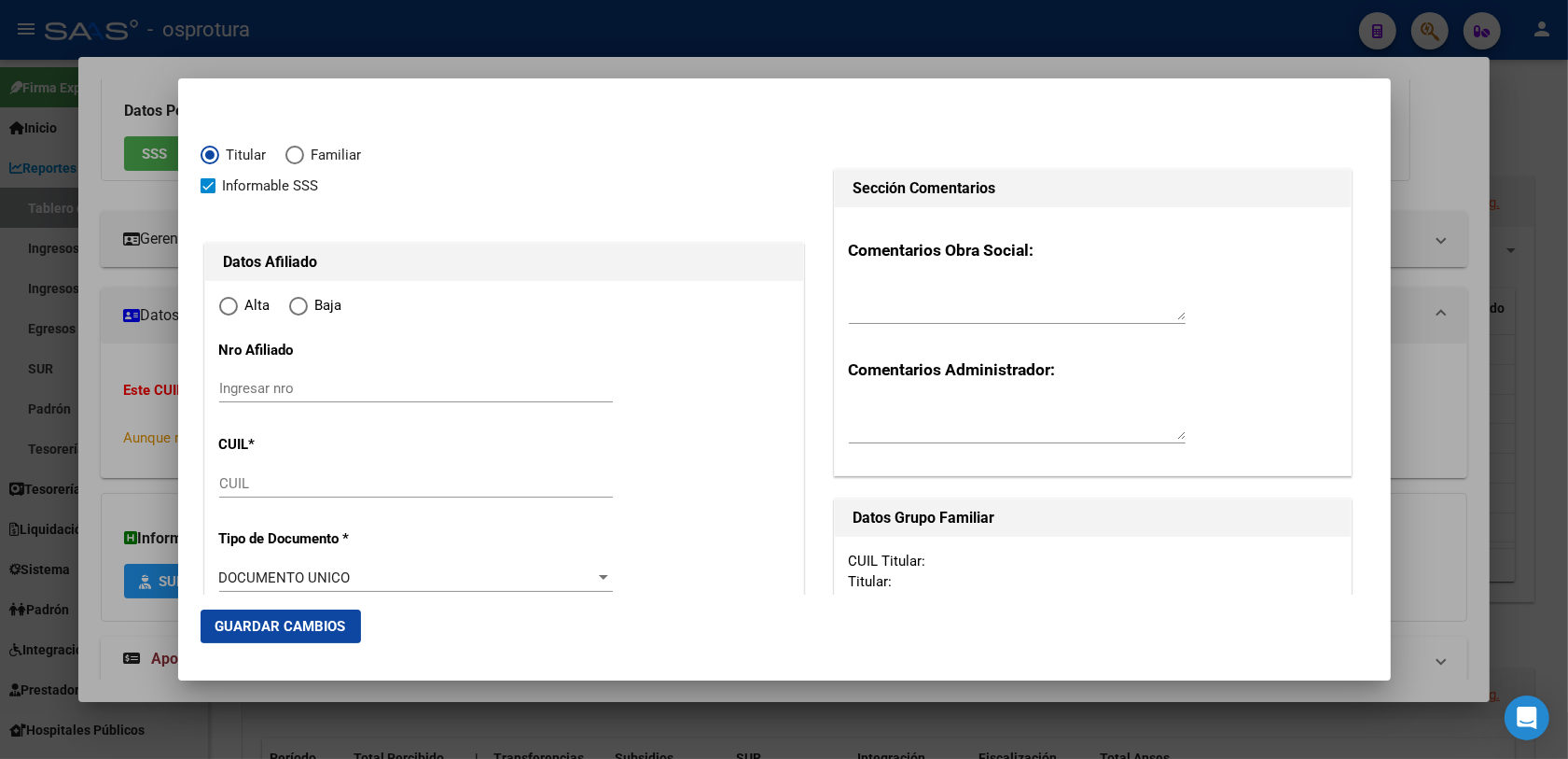
checkbox input "true"
type input "20-34404681-7"
radio input "true"
type input "34404681"
type input "[PERSON_NAME]"
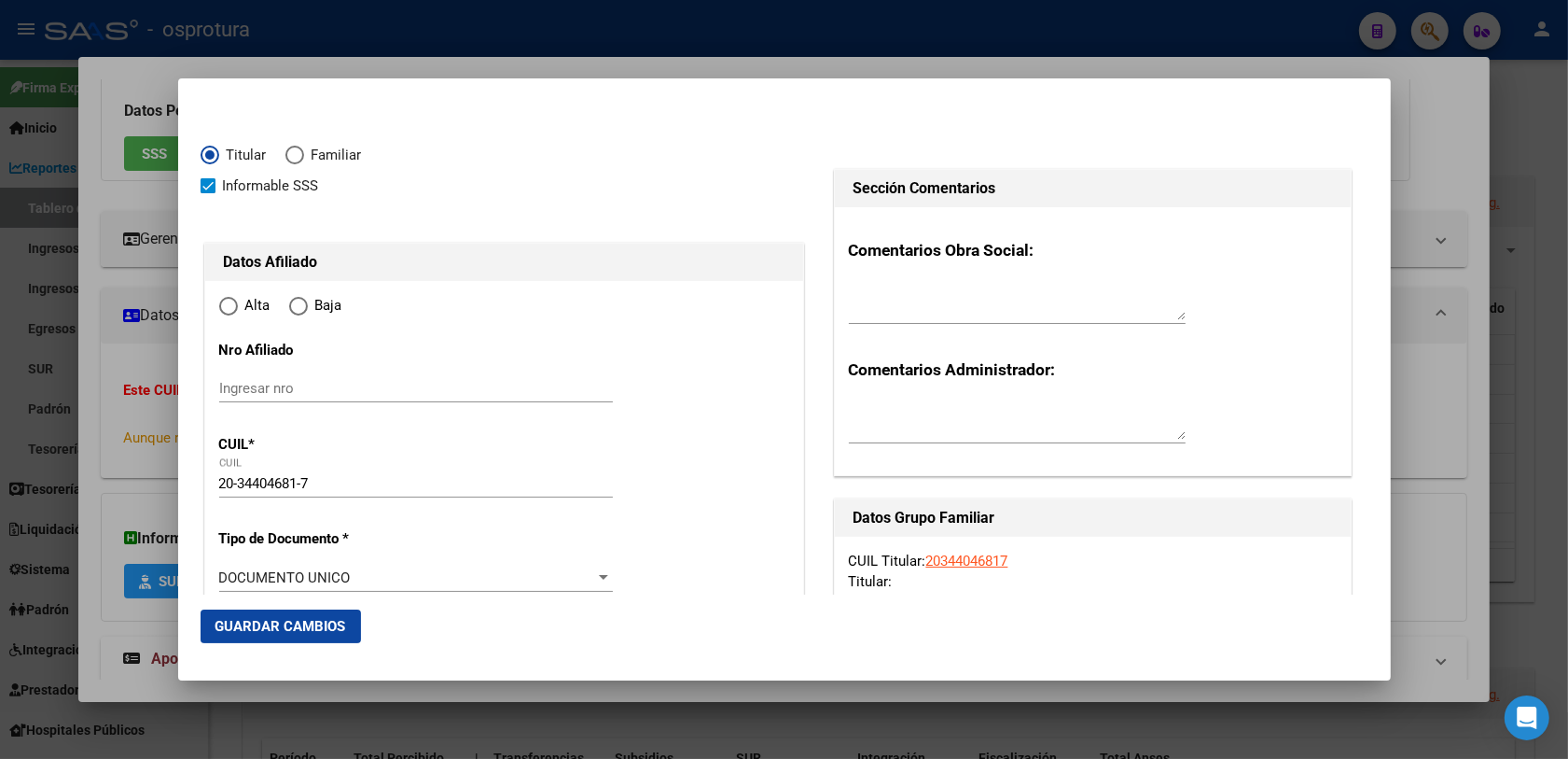
type input "[PERSON_NAME]"
type input "[DATE]"
type input "SAN ISIDRO"
type input "1642"
type input "NEUQUEN"
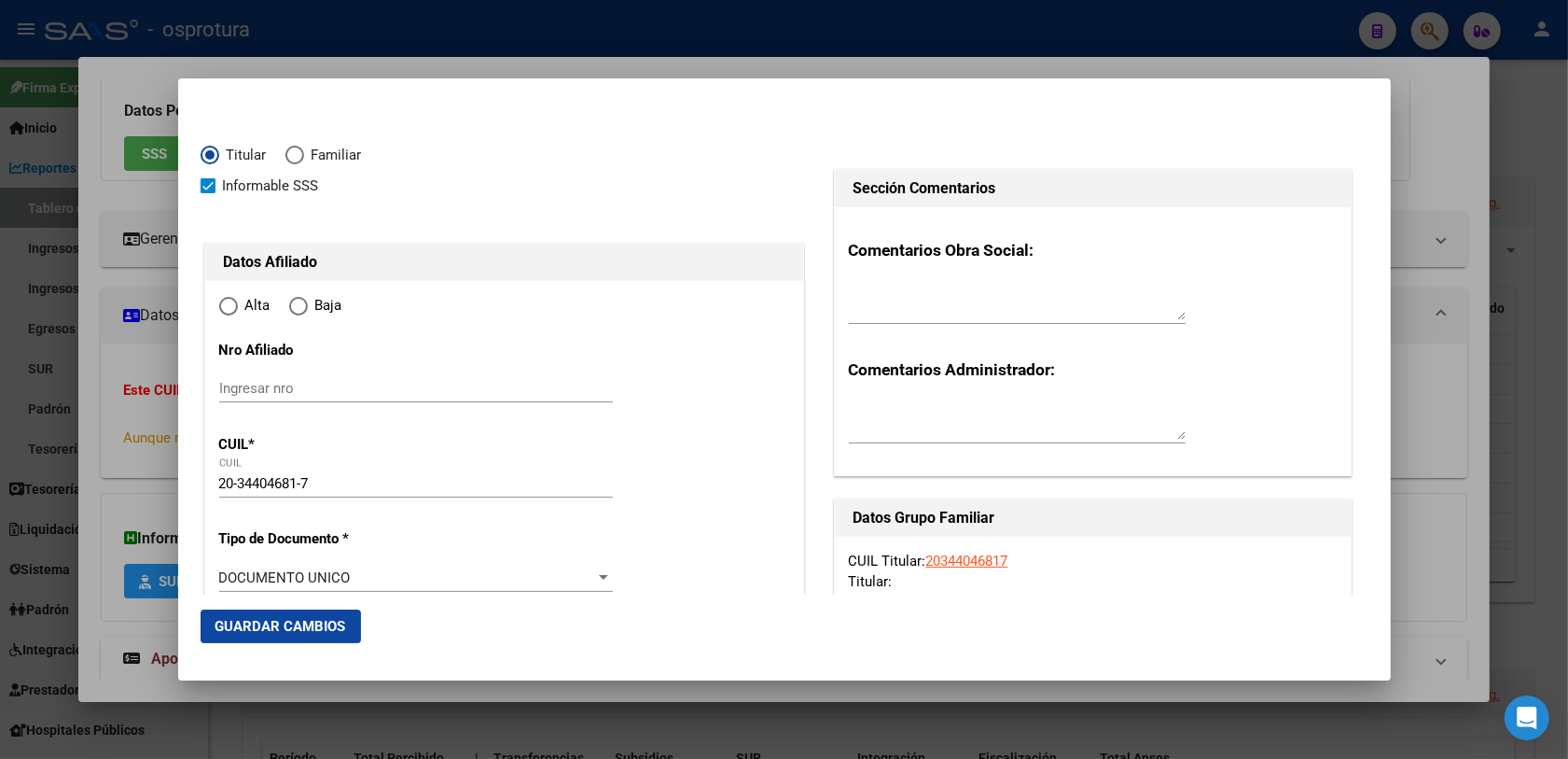
type input "479"
type input "SAN ISIDRO"
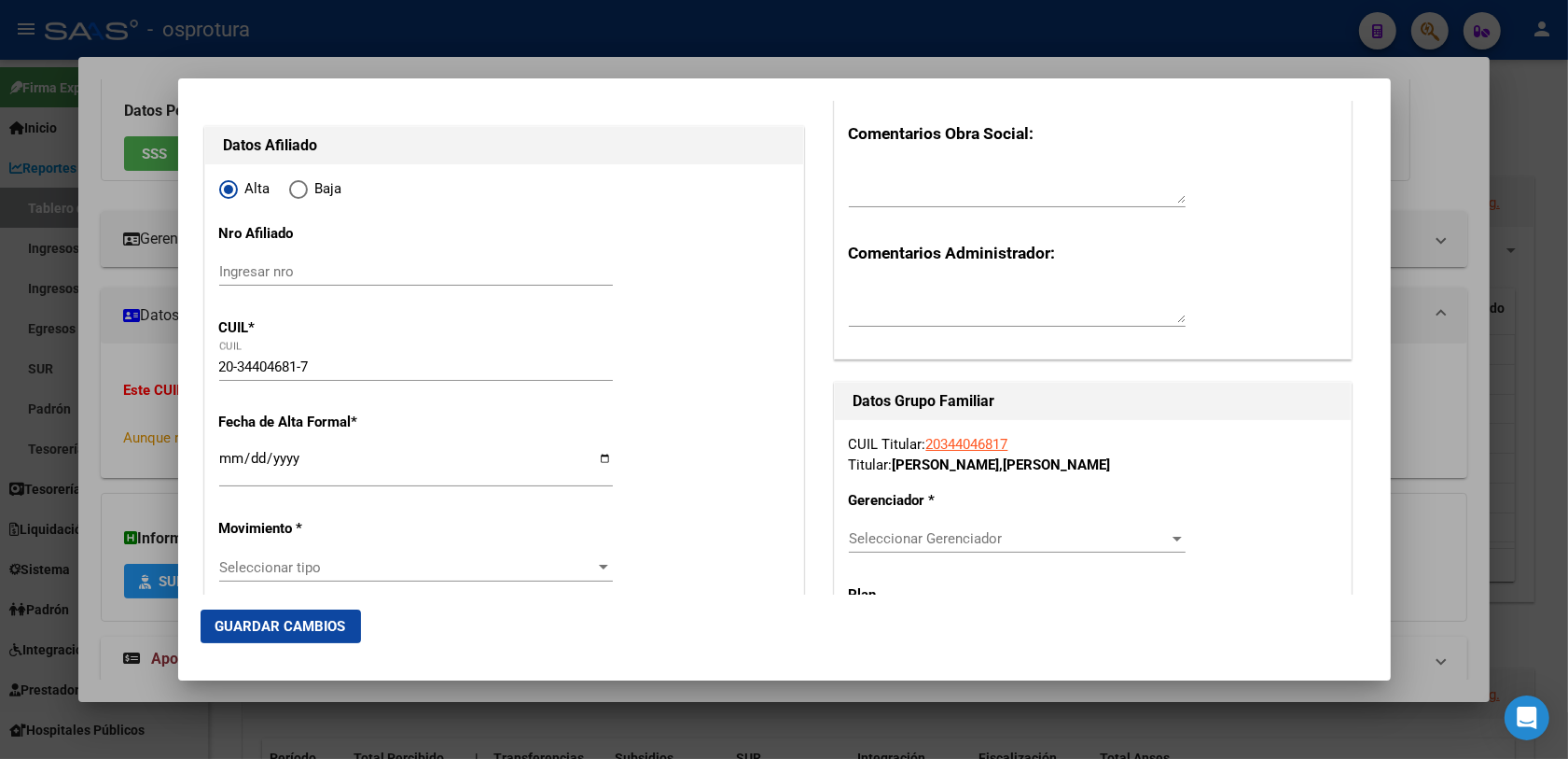
scroll to position [233, 0]
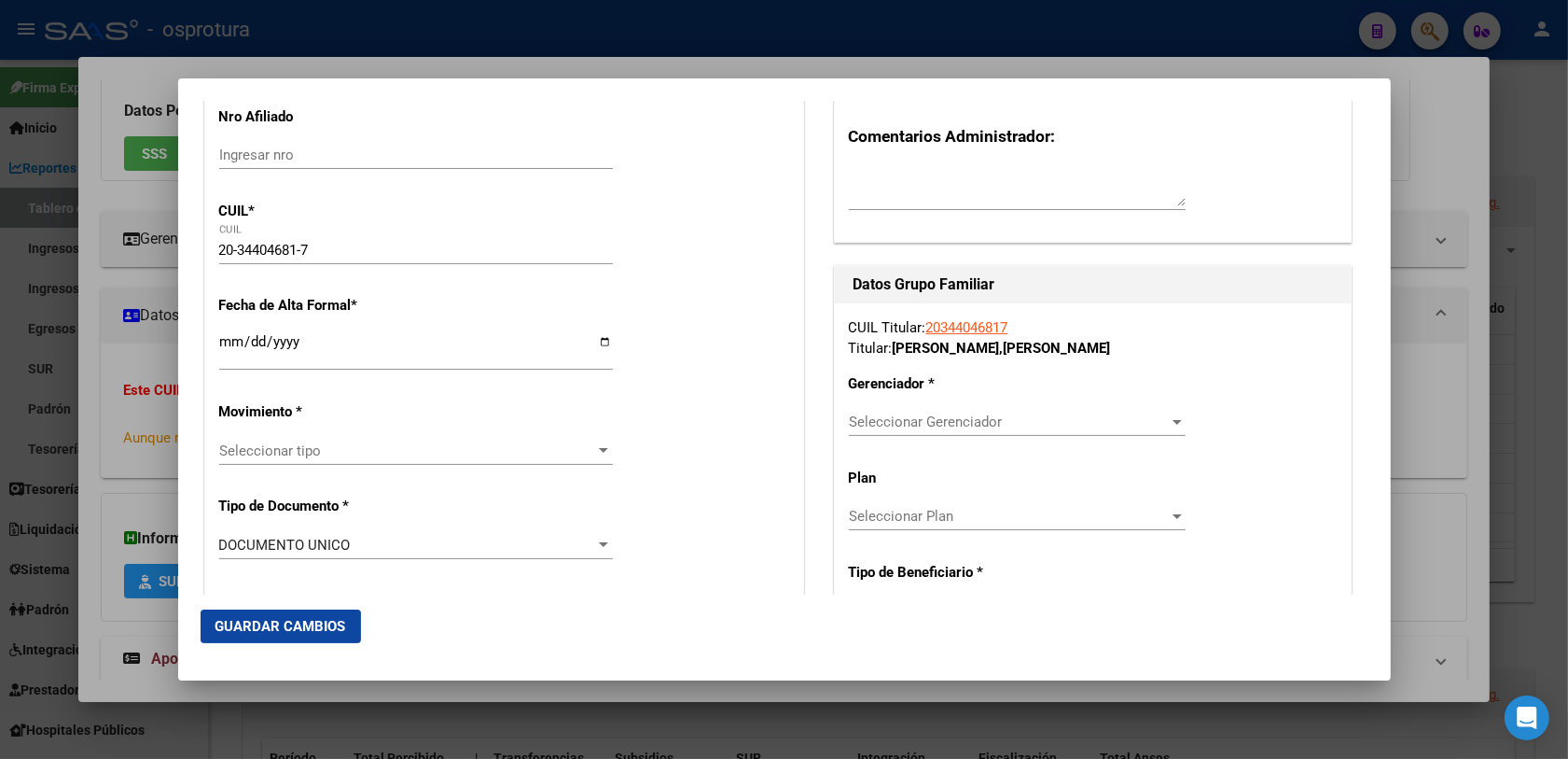
click at [224, 348] on input "Ingresar fecha" at bounding box center [415, 349] width 393 height 30
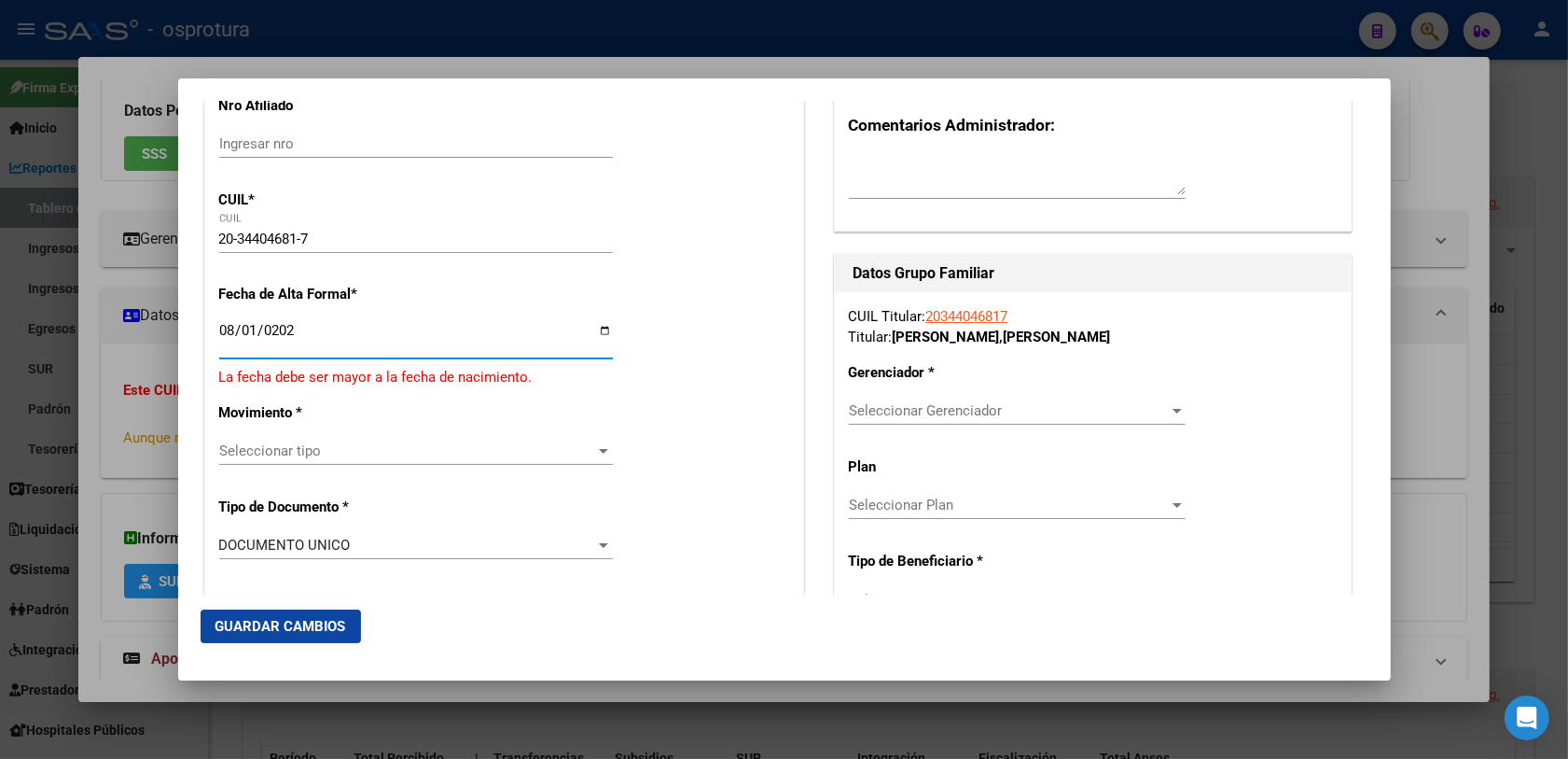
type input "[DATE]"
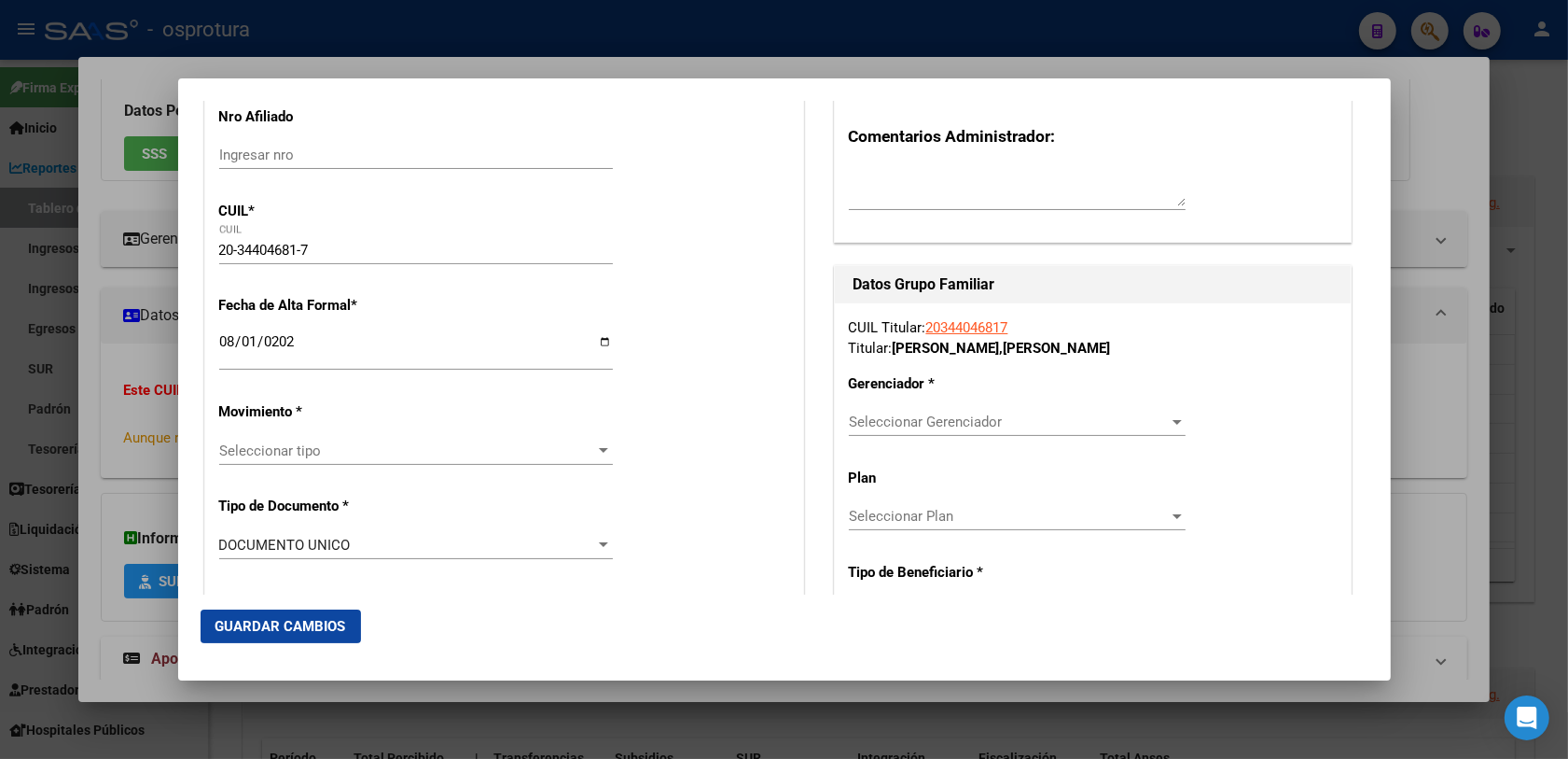
click at [421, 448] on span "Seleccionar tipo" at bounding box center [407, 450] width 376 height 17
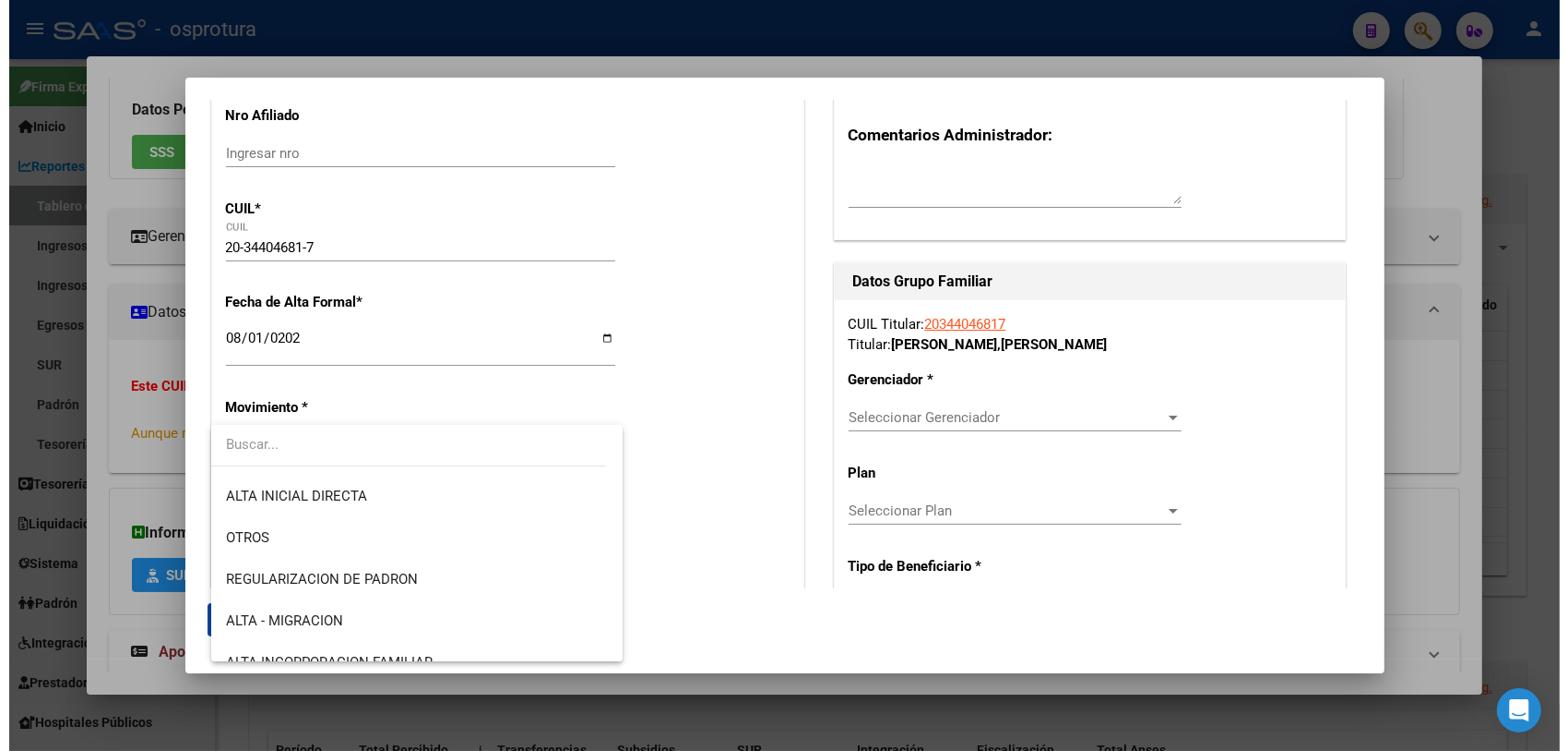
scroll to position [0, 0]
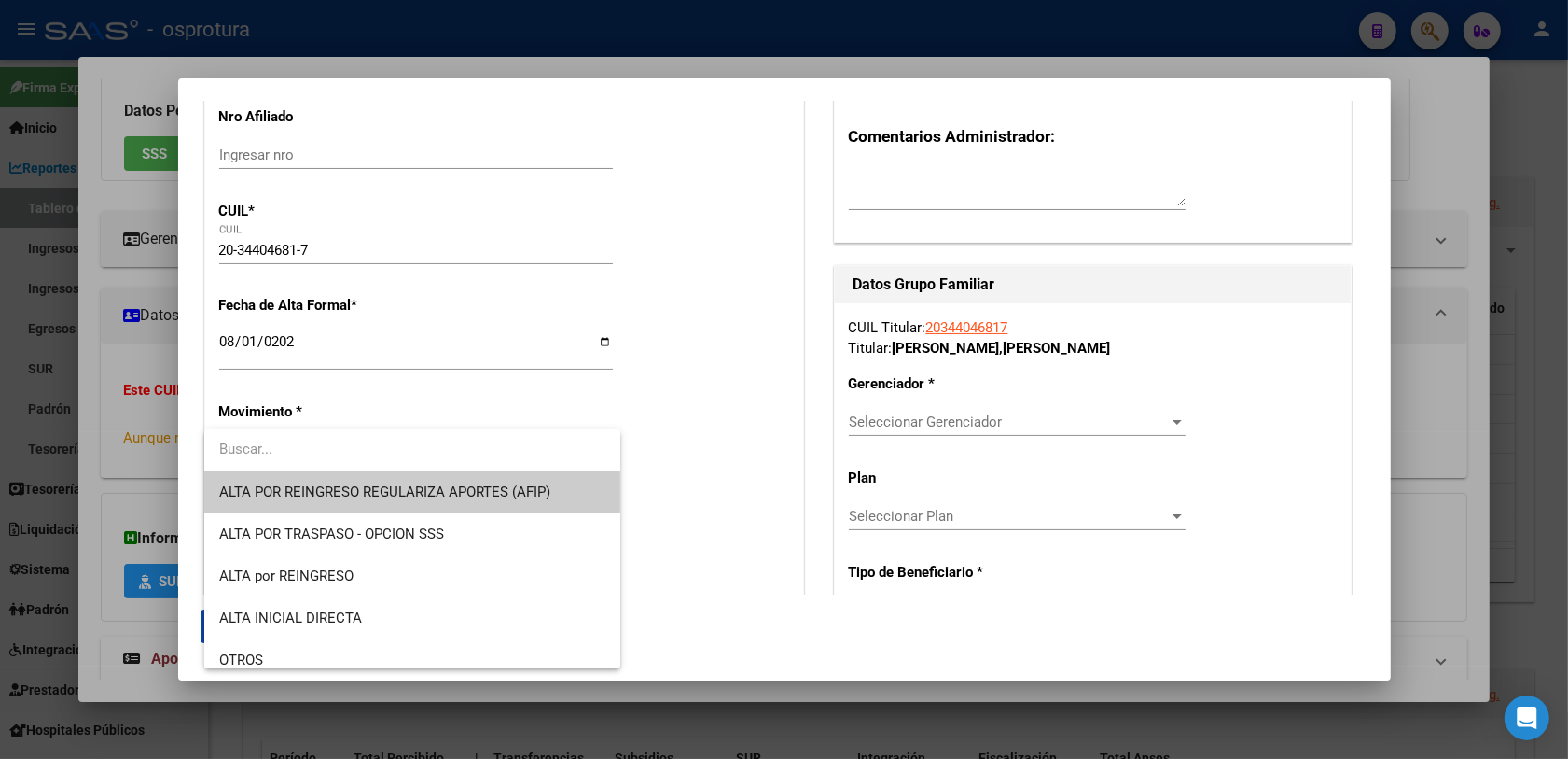
click at [687, 729] on div at bounding box center [784, 380] width 1568 height 759
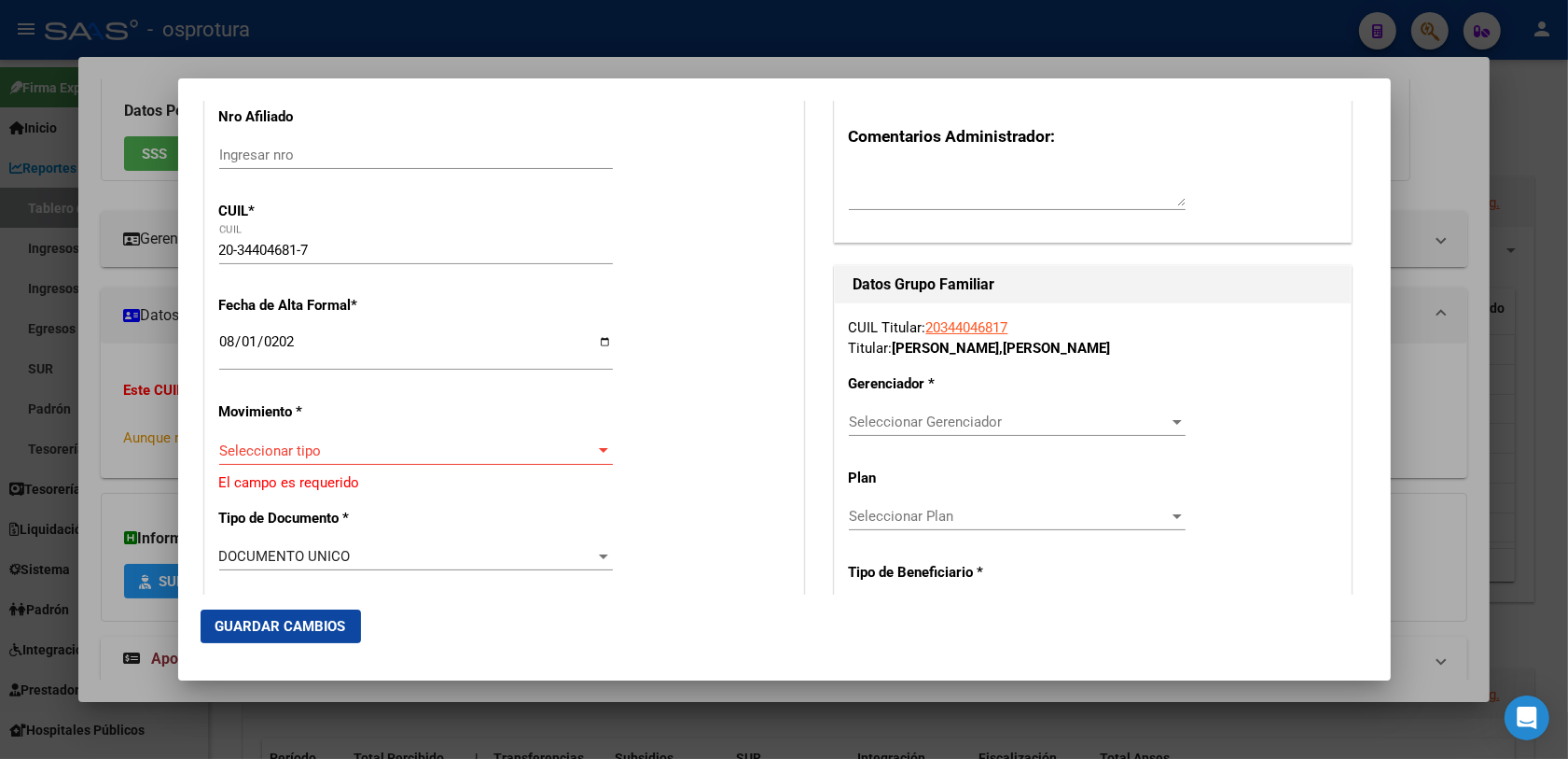
click at [544, 715] on div at bounding box center [784, 380] width 1568 height 759
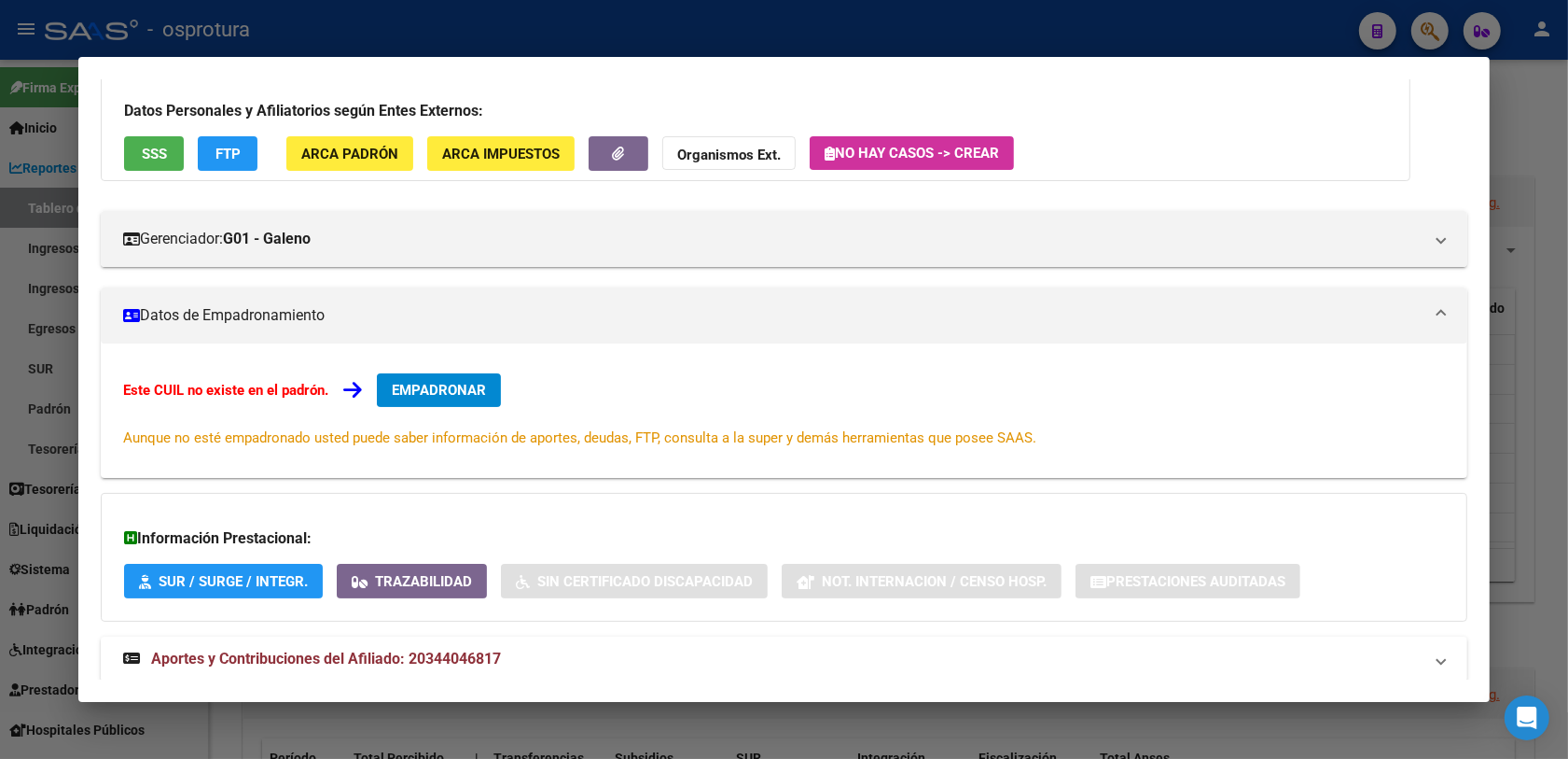
click at [911, 42] on div at bounding box center [784, 380] width 1568 height 759
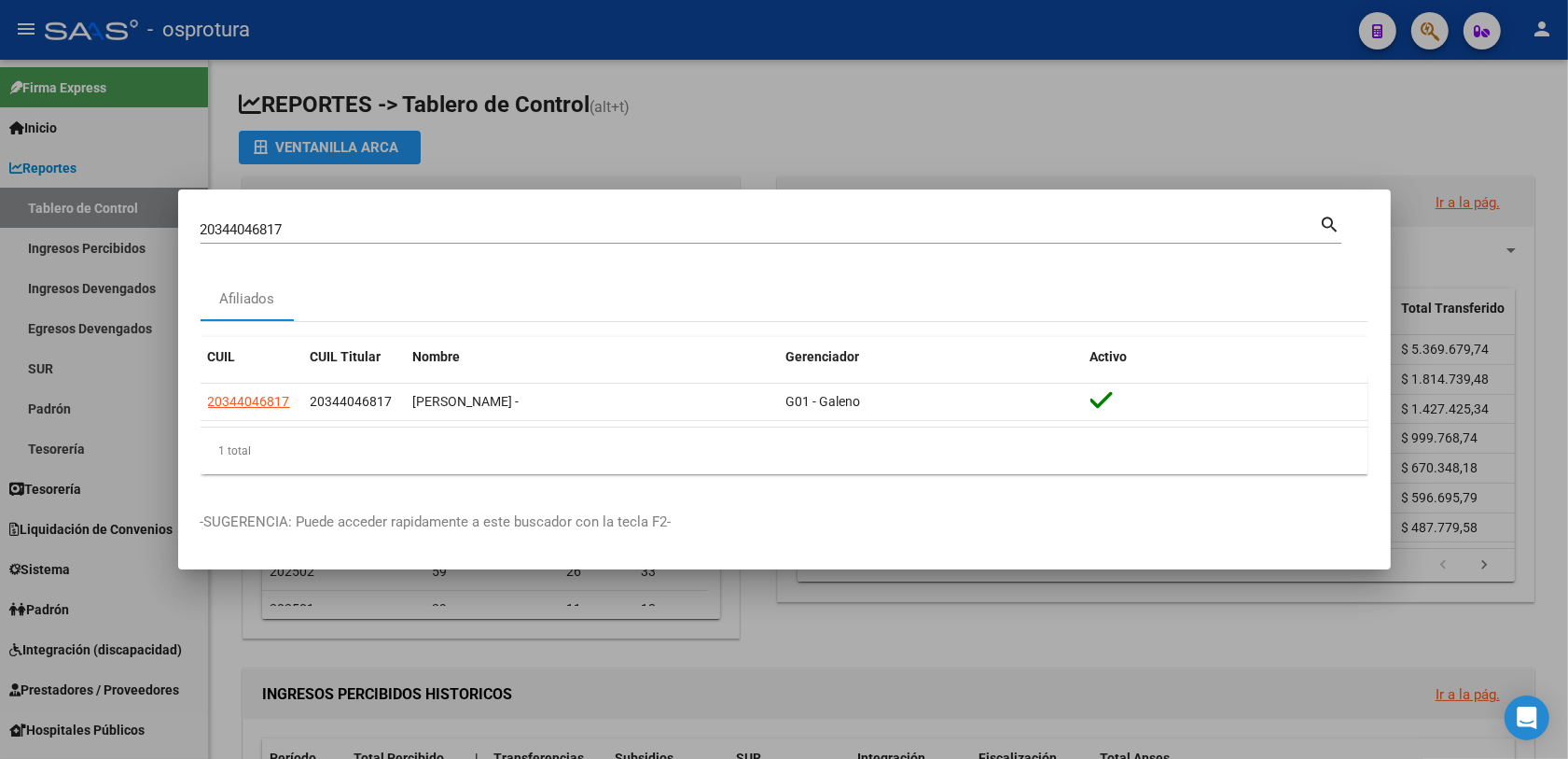
click at [911, 40] on div at bounding box center [784, 380] width 1568 height 759
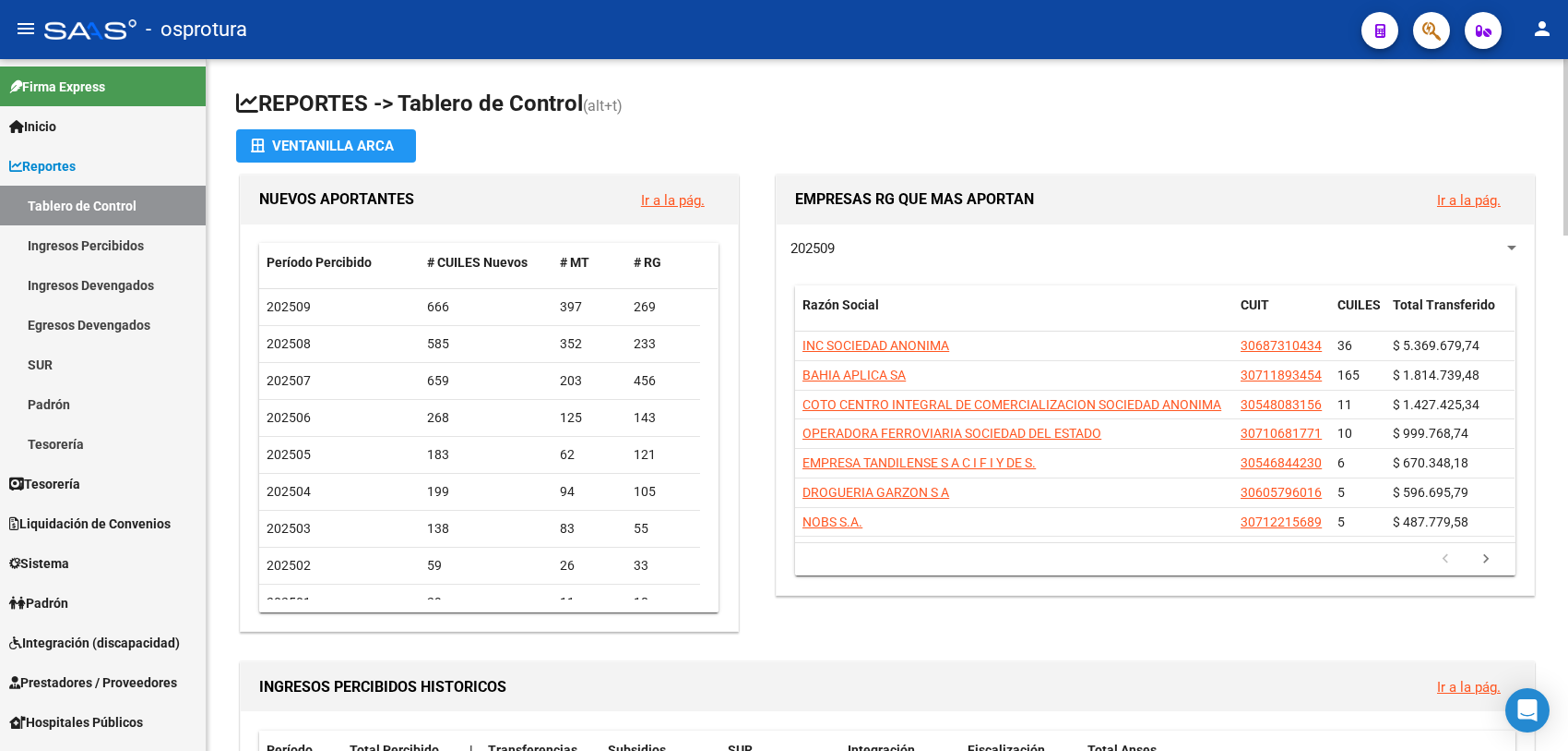
click at [51, 160] on span "Reportes" at bounding box center [41, 166] width 66 height 21
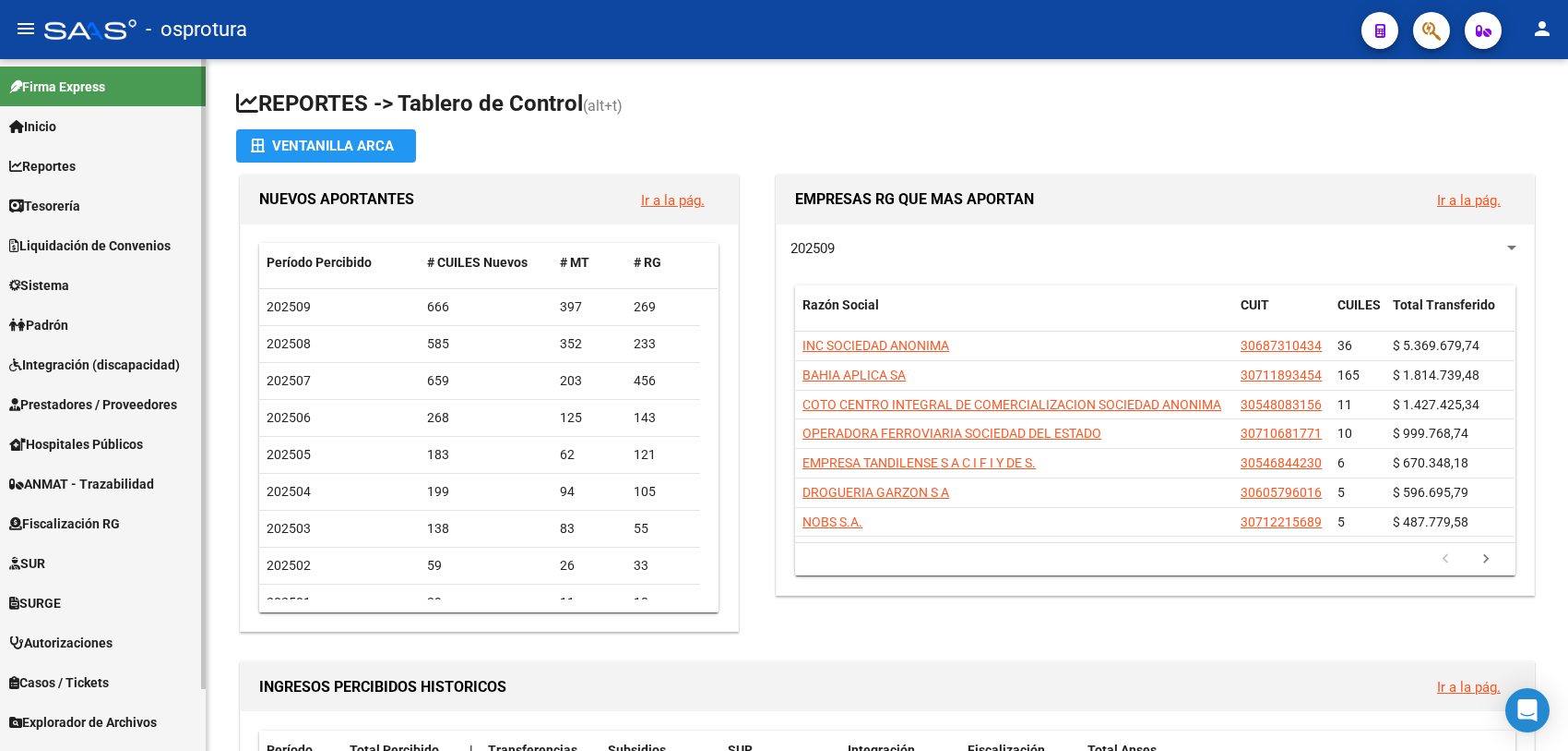
click at [62, 254] on span "Liquidación de Convenios" at bounding box center [90, 245] width 162 height 21
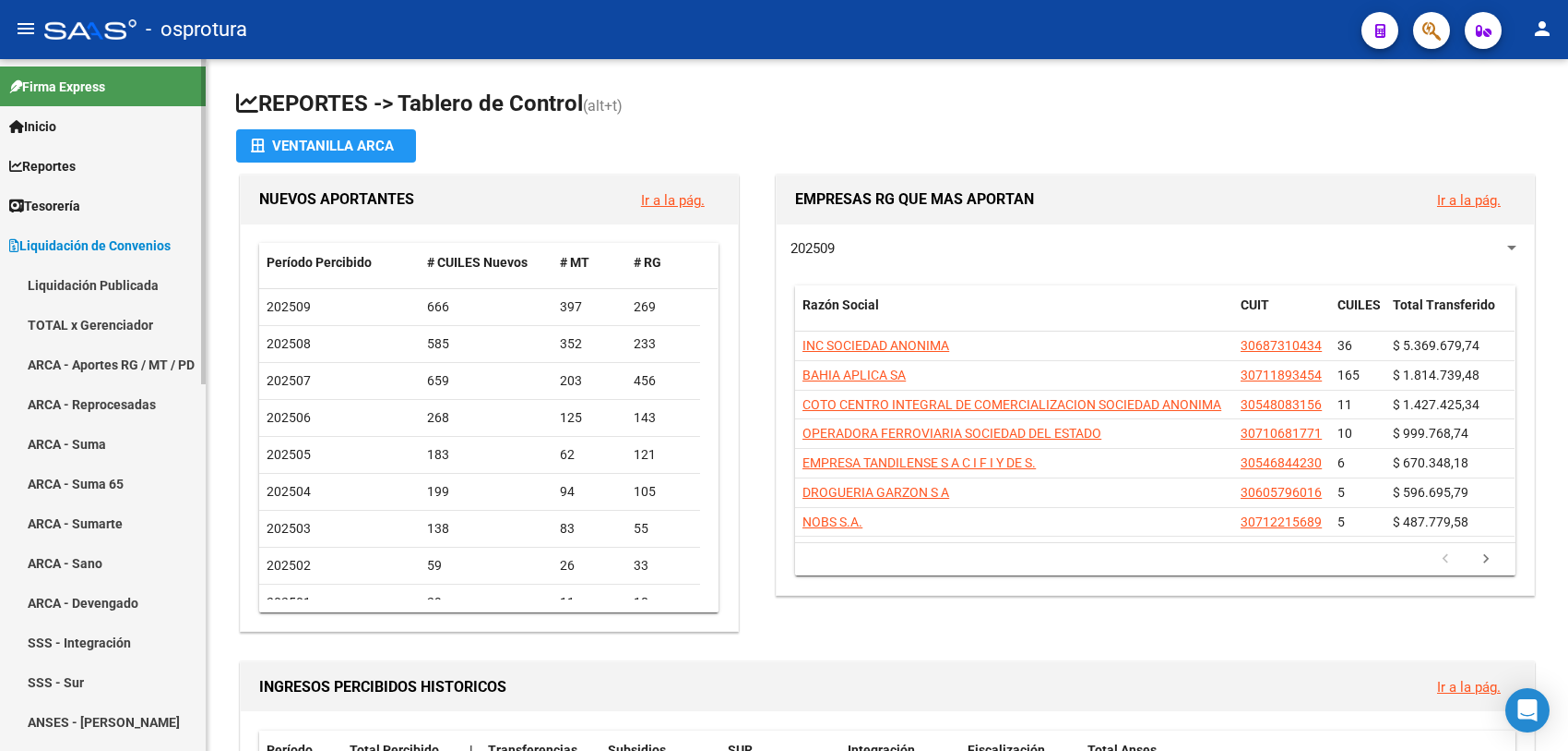
click at [118, 352] on link "ARCA - Aportes RG / MT / PD" at bounding box center [102, 364] width 206 height 39
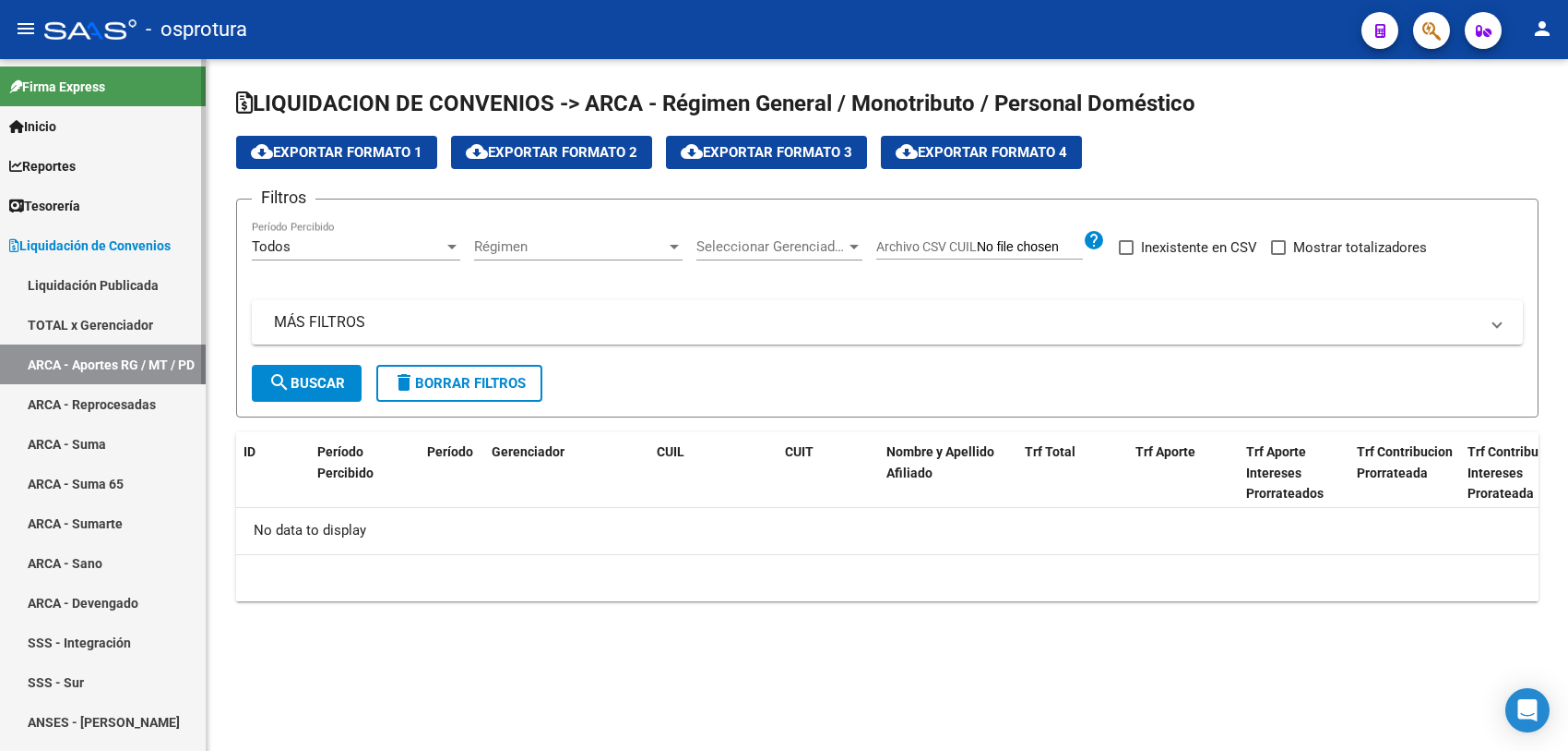
click at [123, 324] on link "TOTAL x Gerenciador" at bounding box center [102, 324] width 206 height 39
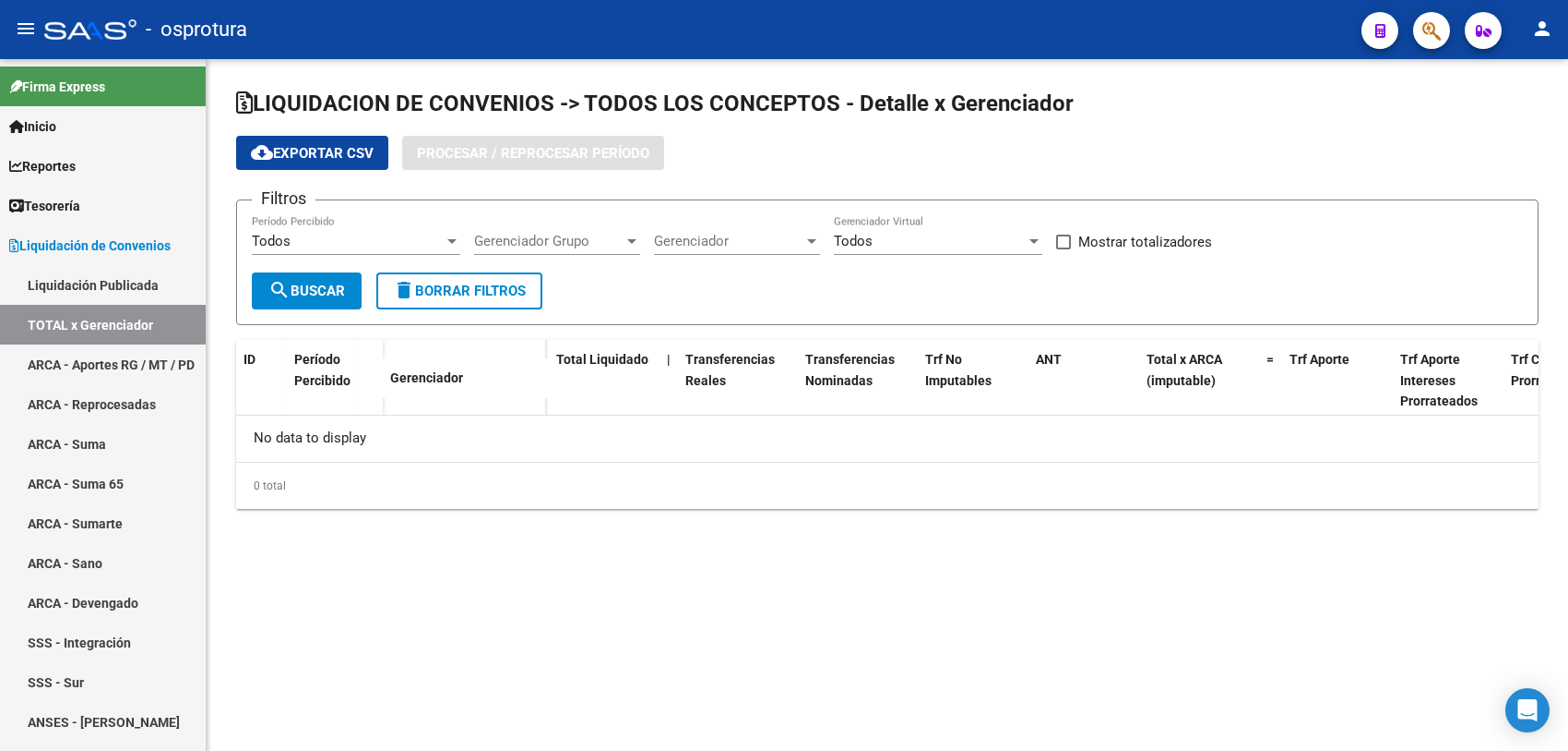
checkbox input "true"
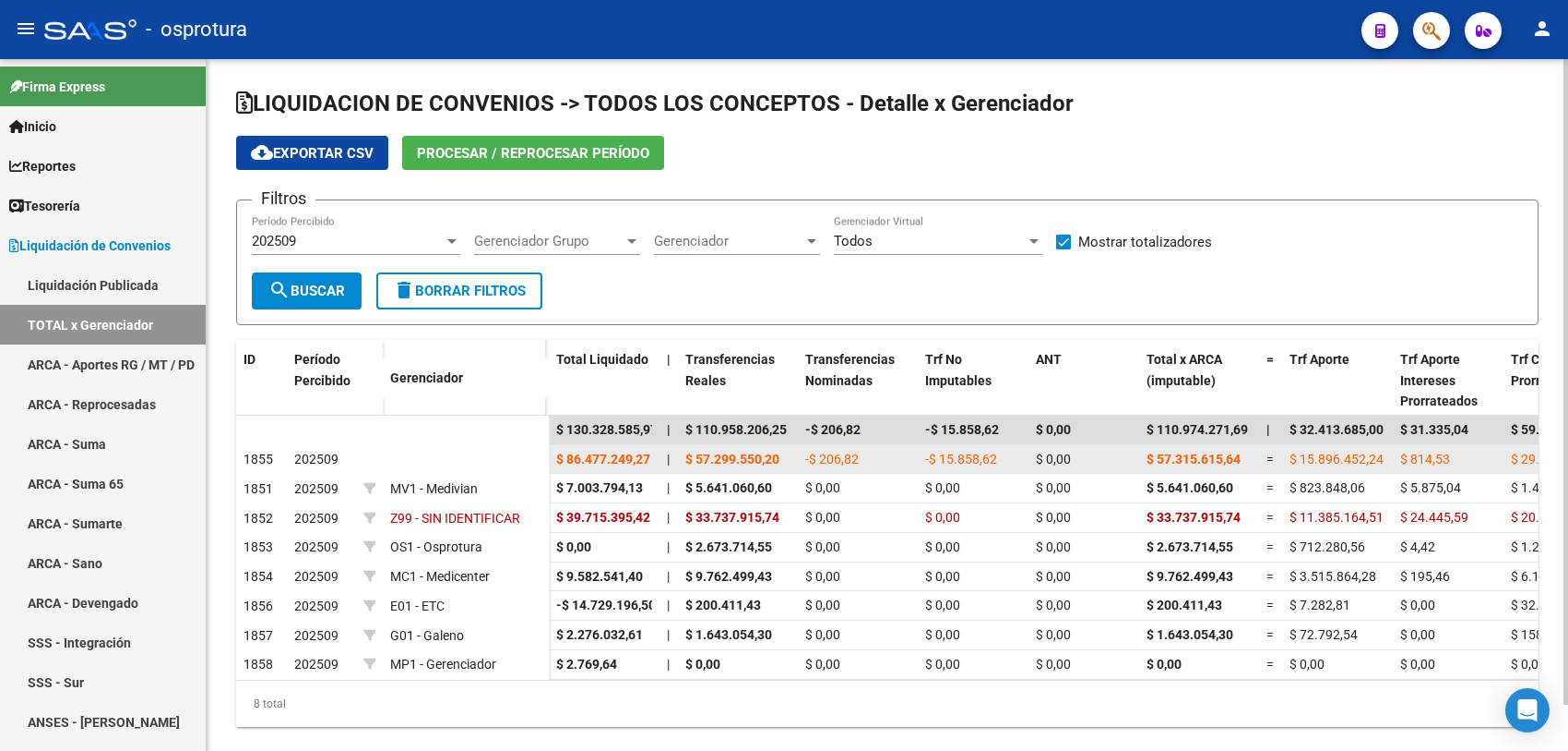
drag, startPoint x: 555, startPoint y: 454, endPoint x: 661, endPoint y: 455, distance: 106.0
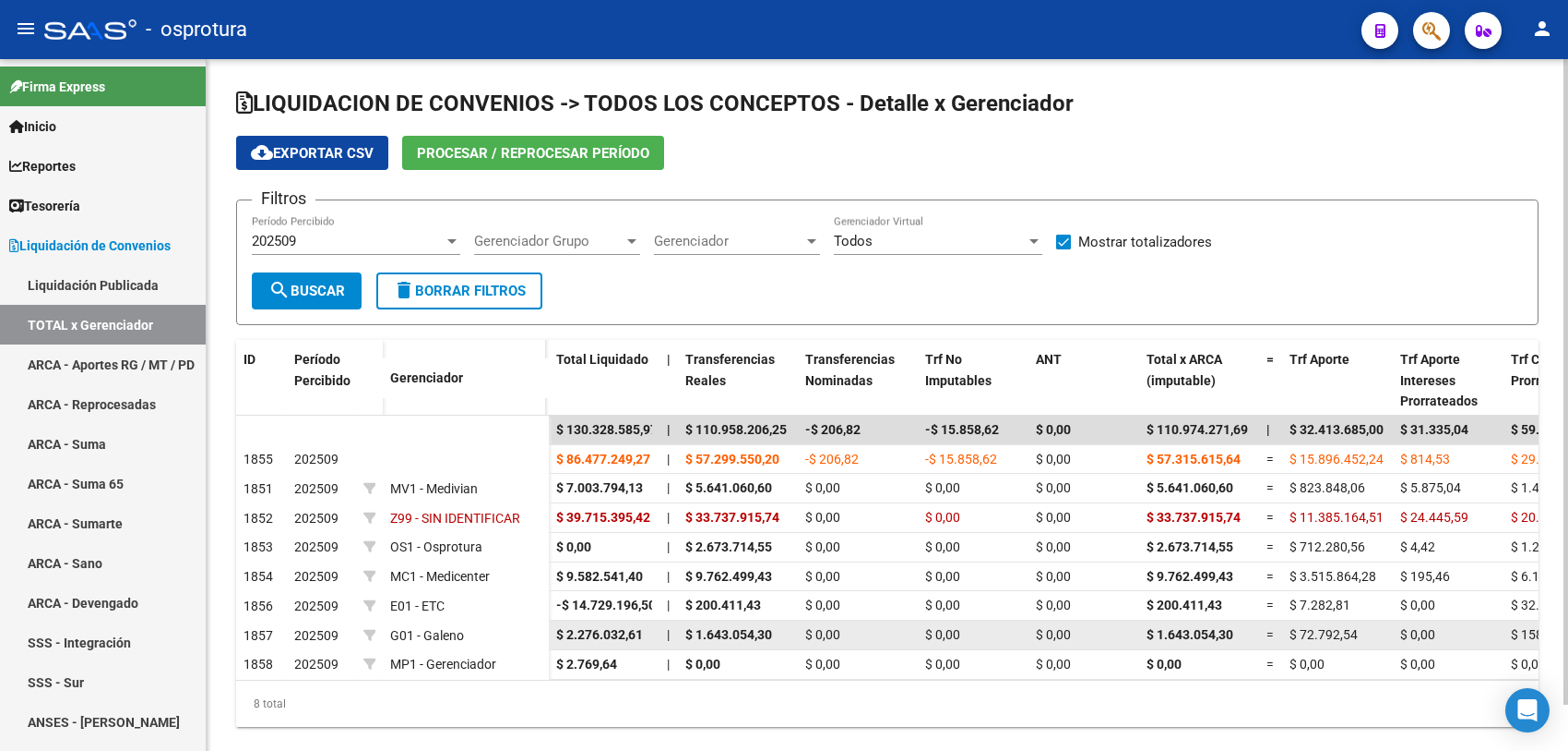
scroll to position [51, 0]
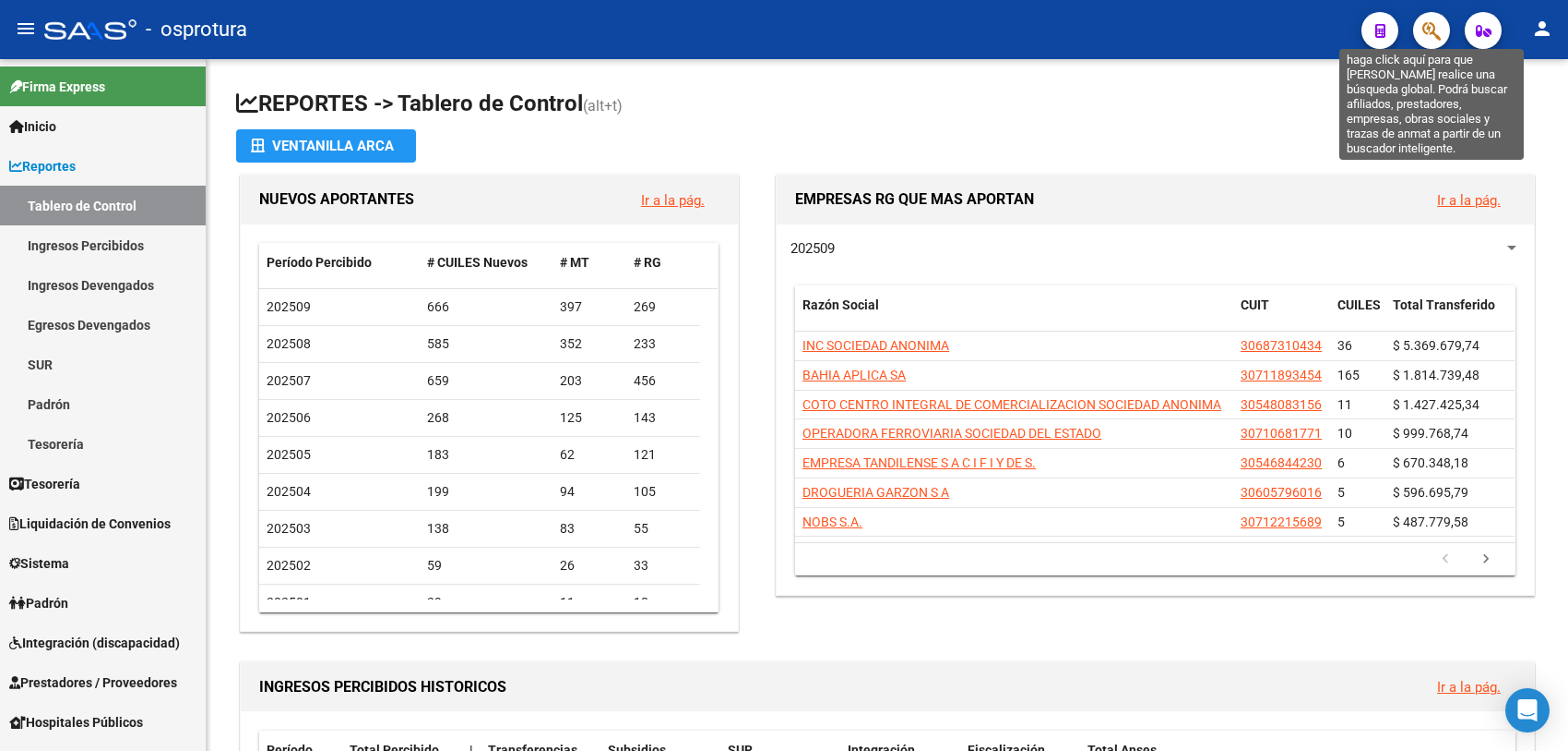
click at [1419, 29] on button "button" at bounding box center [1431, 30] width 36 height 36
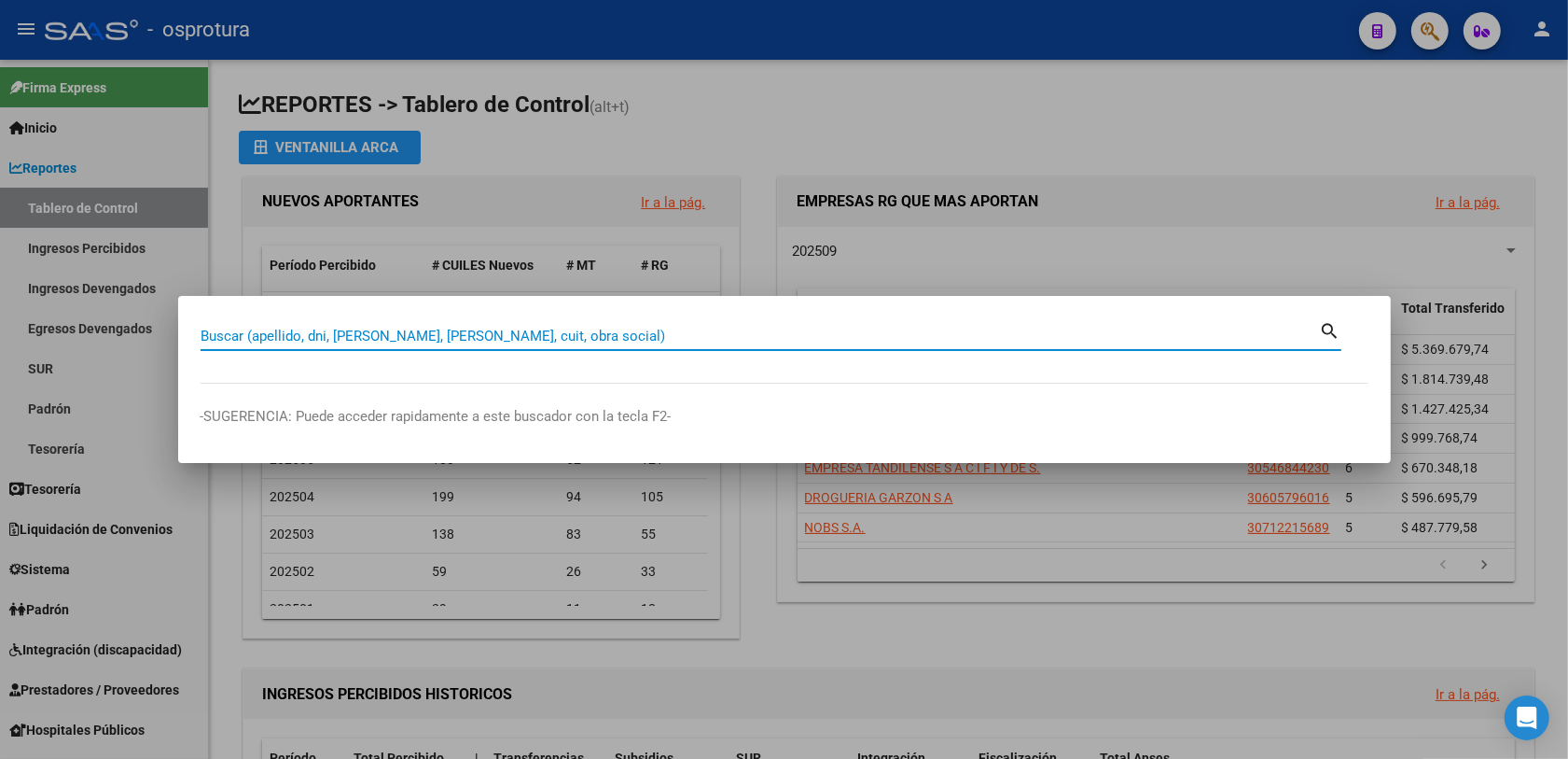
paste input "20344046817"
type input "20344046817"
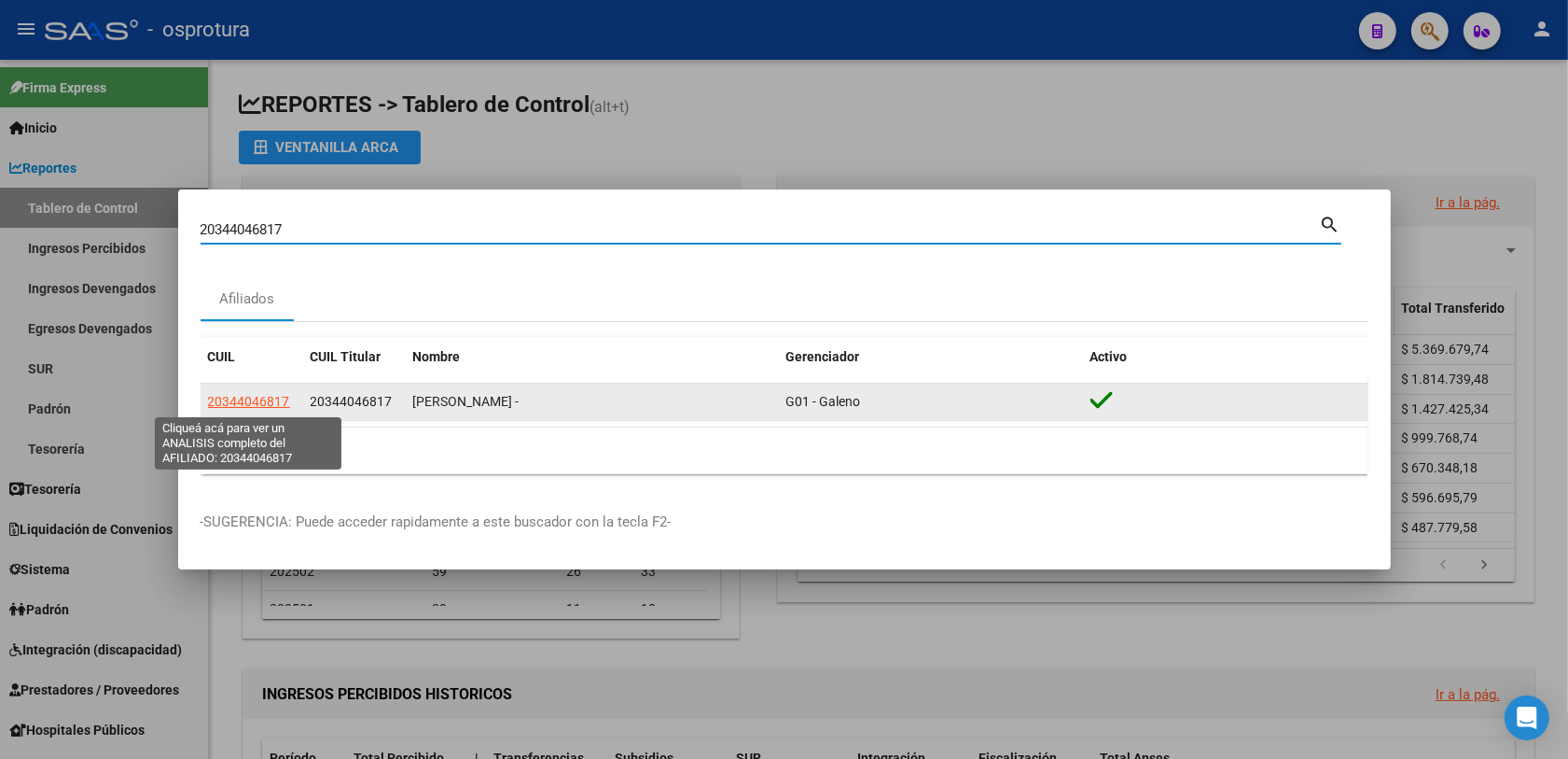
click at [241, 394] on span "20344046817" at bounding box center [249, 400] width 82 height 15
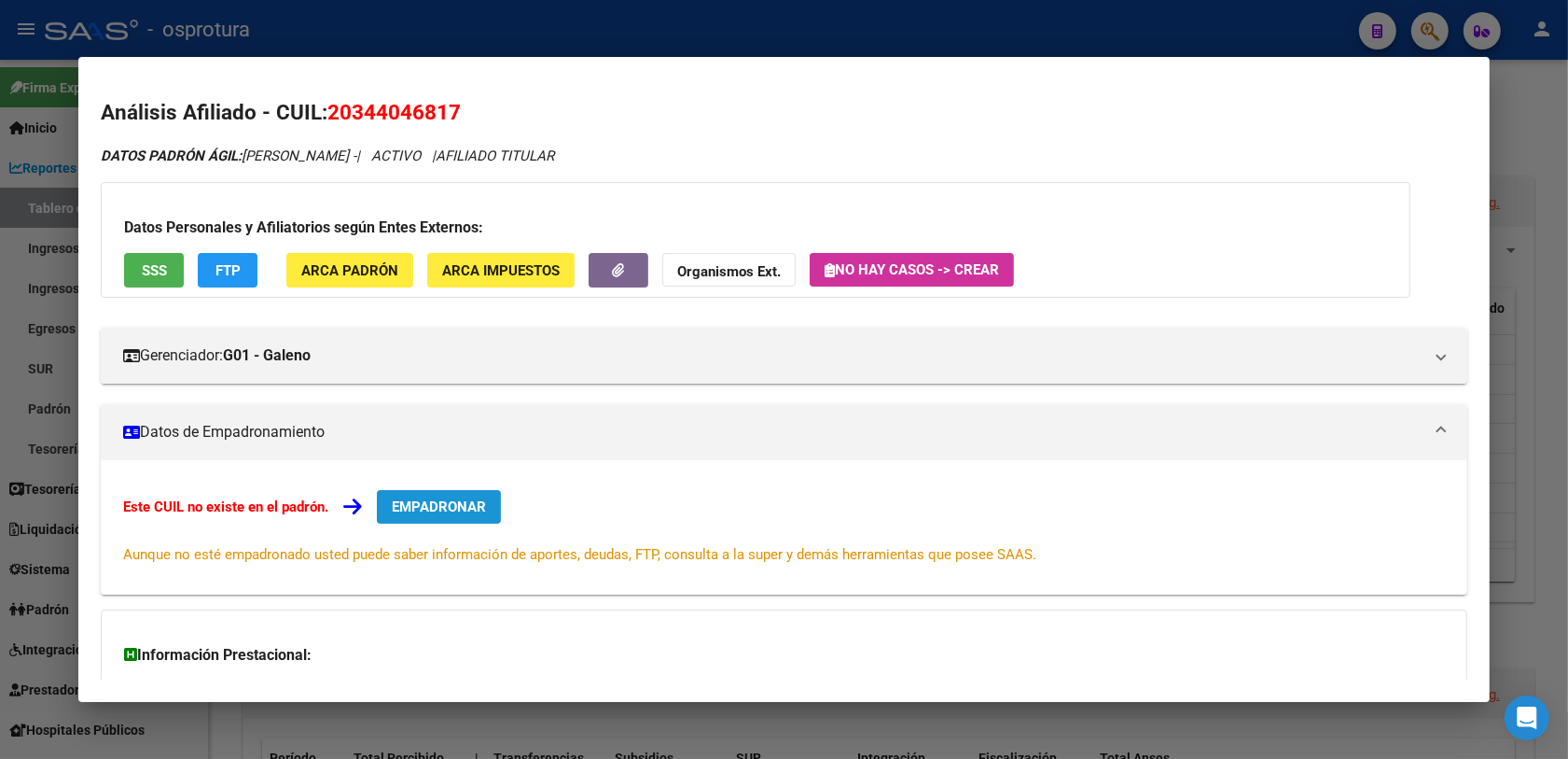
click at [446, 507] on span "EMPADRONAR" at bounding box center [438, 506] width 95 height 17
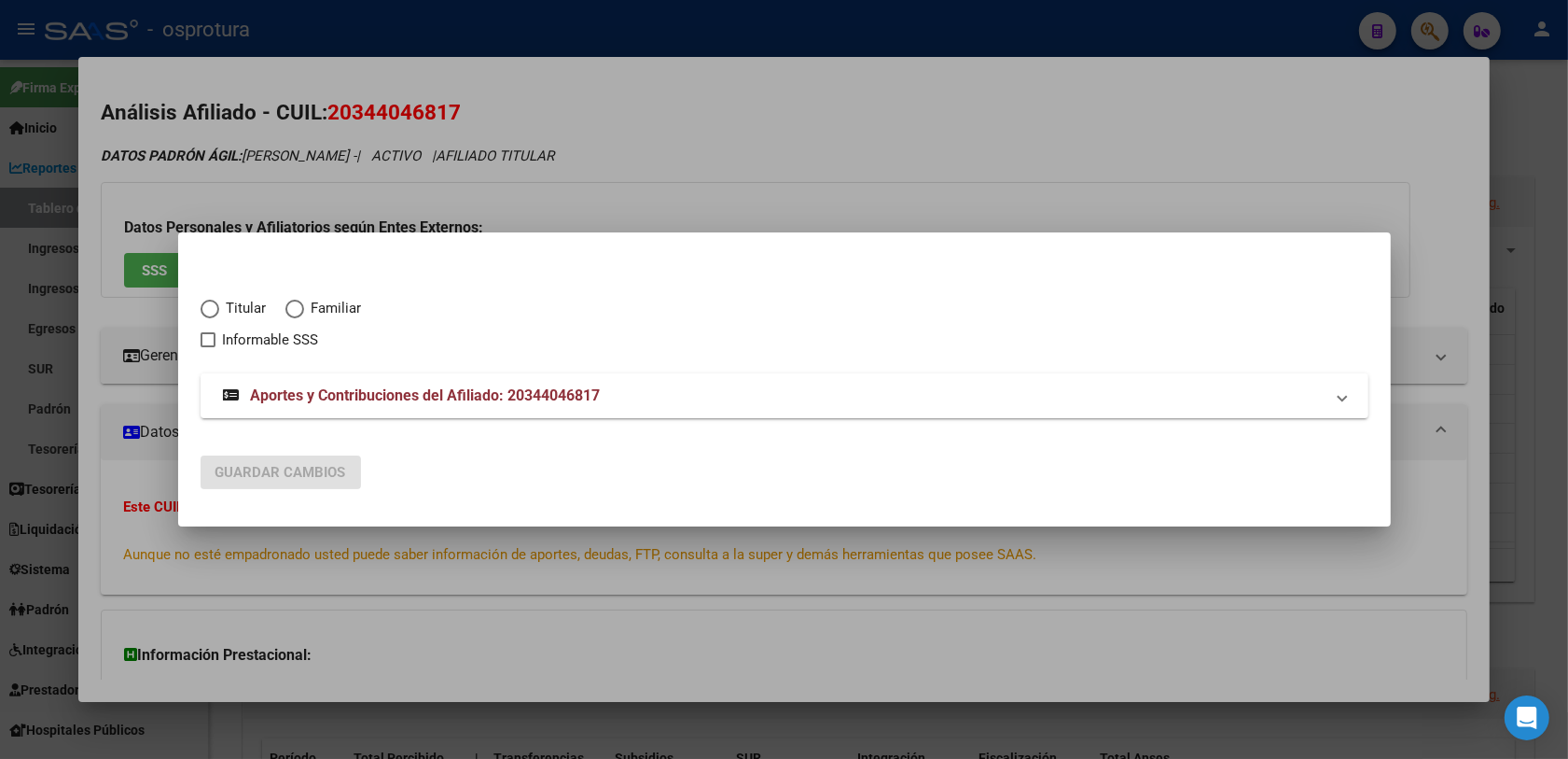
click at [233, 309] on span "Titular" at bounding box center [243, 309] width 48 height 22
click at [219, 309] on input "Titular" at bounding box center [209, 309] width 19 height 19
radio input "true"
checkbox input "true"
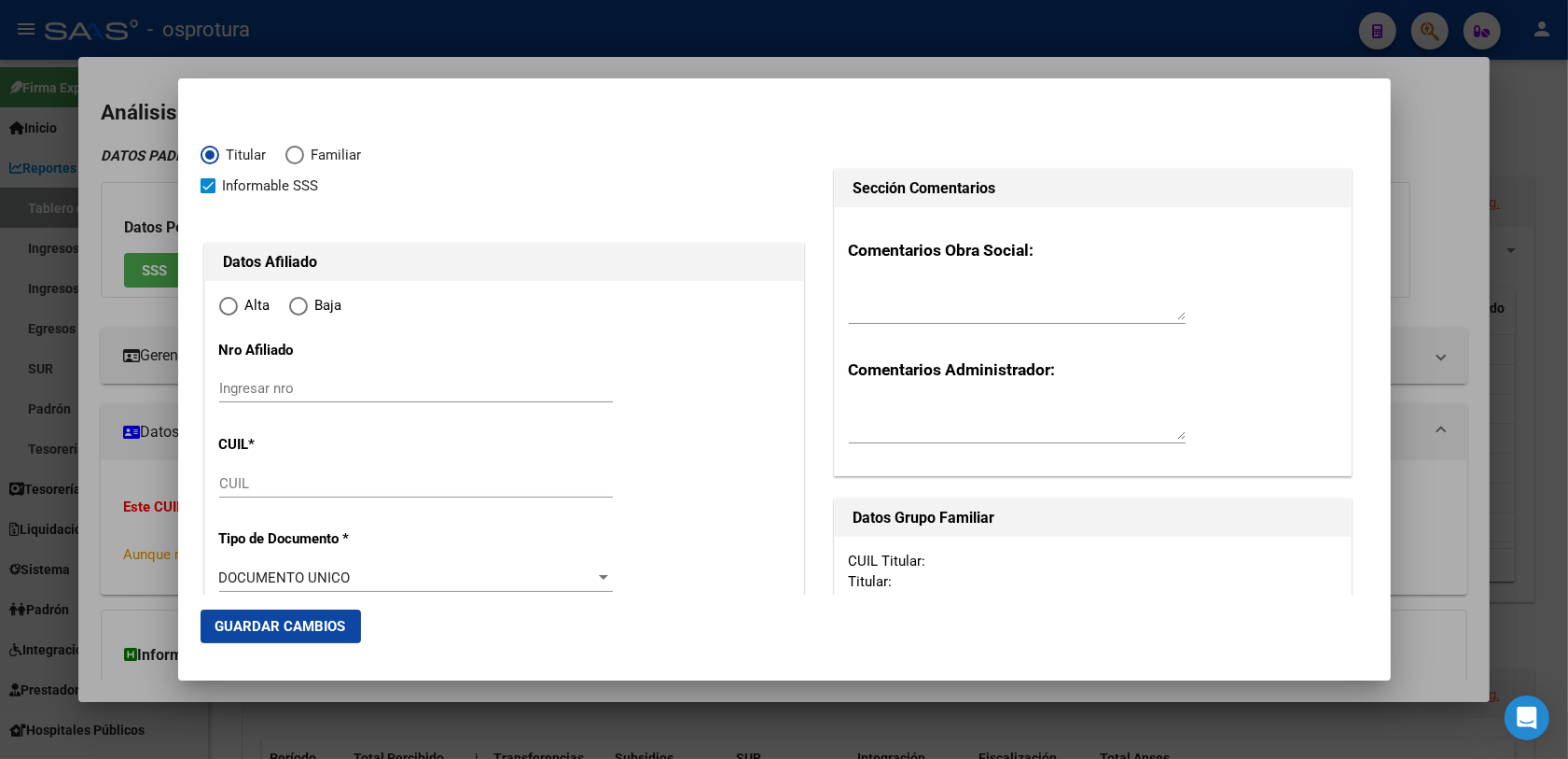
type input "20-34404681-7"
radio input "true"
type input "34404681"
type input "[PERSON_NAME]"
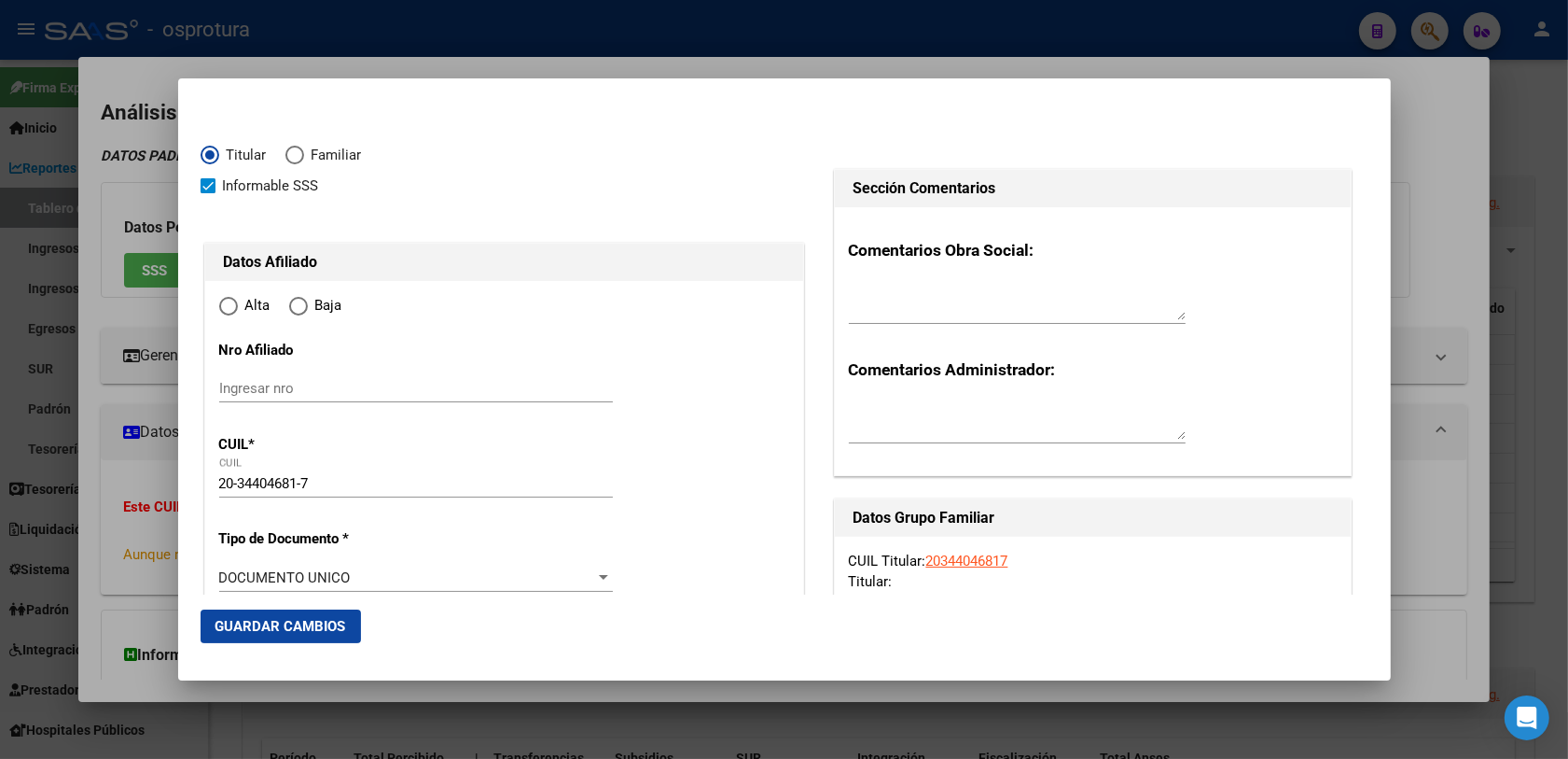
type input "[DATE]"
type input "SAN ISIDRO"
type input "1642"
type input "NEUQUEN"
type input "479"
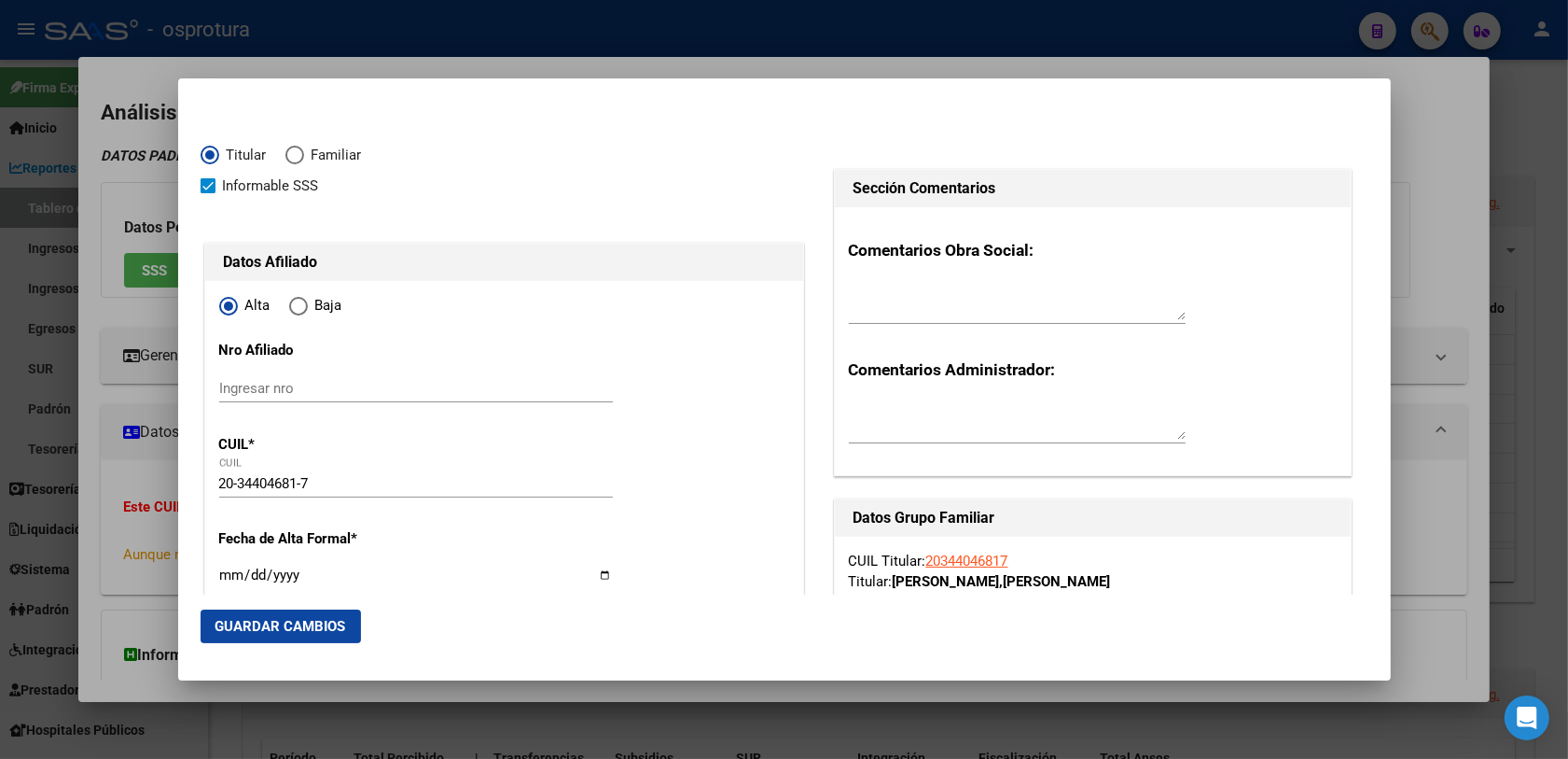
type input "SAN ISIDRO"
click at [233, 317] on mat-radio-button "Alta" at bounding box center [254, 310] width 70 height 31
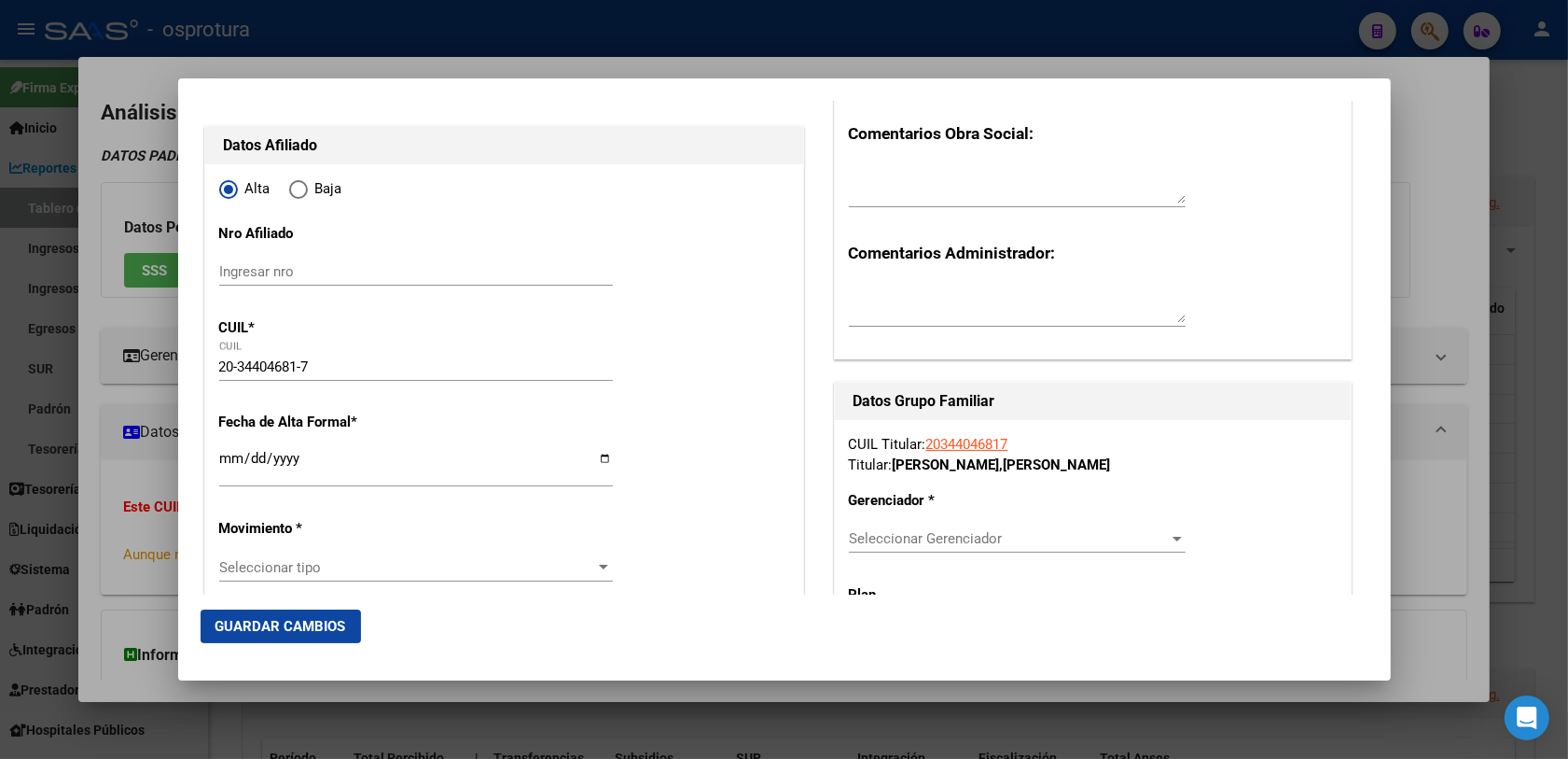
click at [230, 465] on input "Ingresar fecha" at bounding box center [415, 465] width 393 height 30
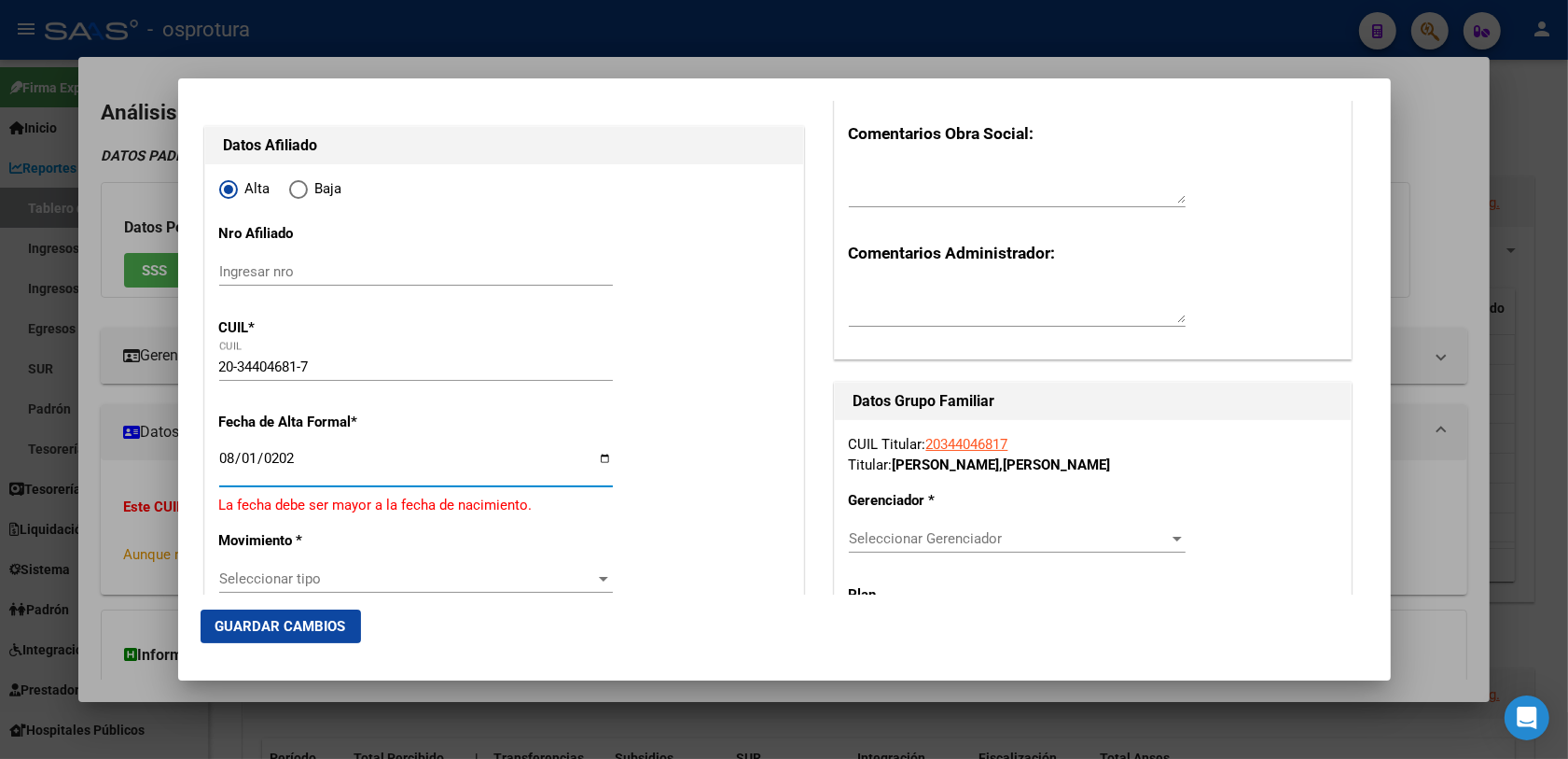
type input "[DATE]"
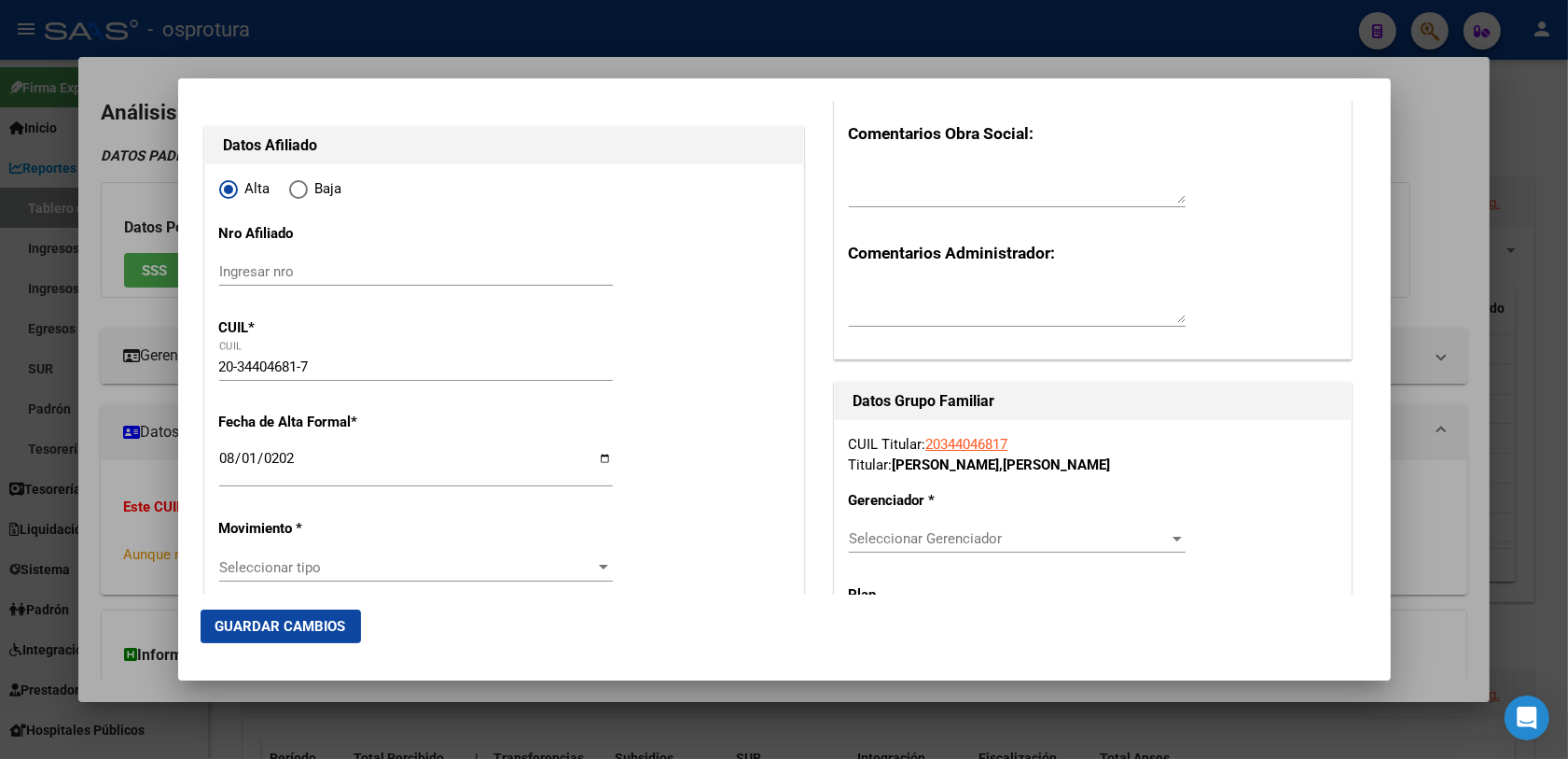
scroll to position [233, 0]
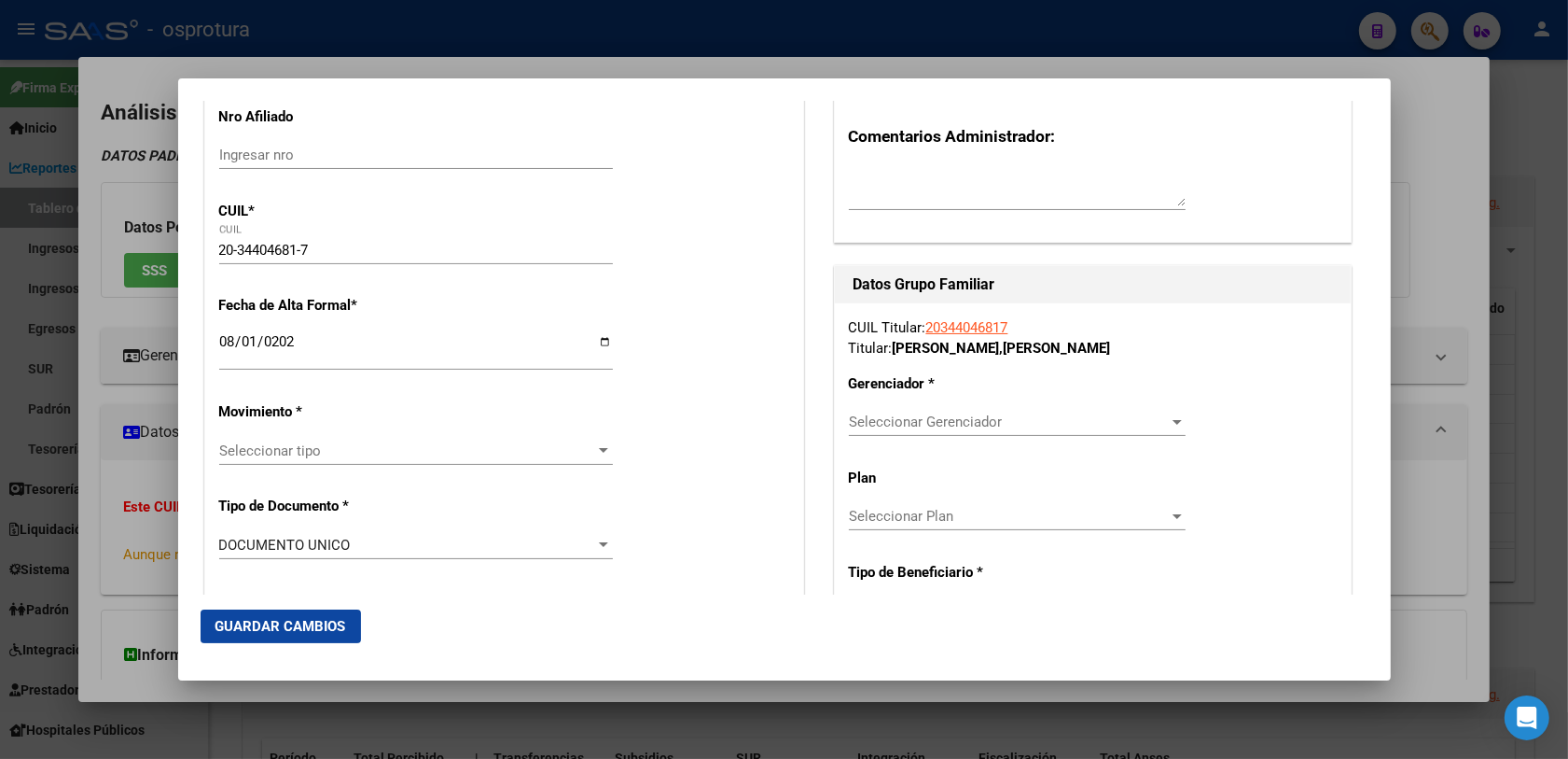
click at [373, 453] on span "Seleccionar tipo" at bounding box center [407, 450] width 376 height 17
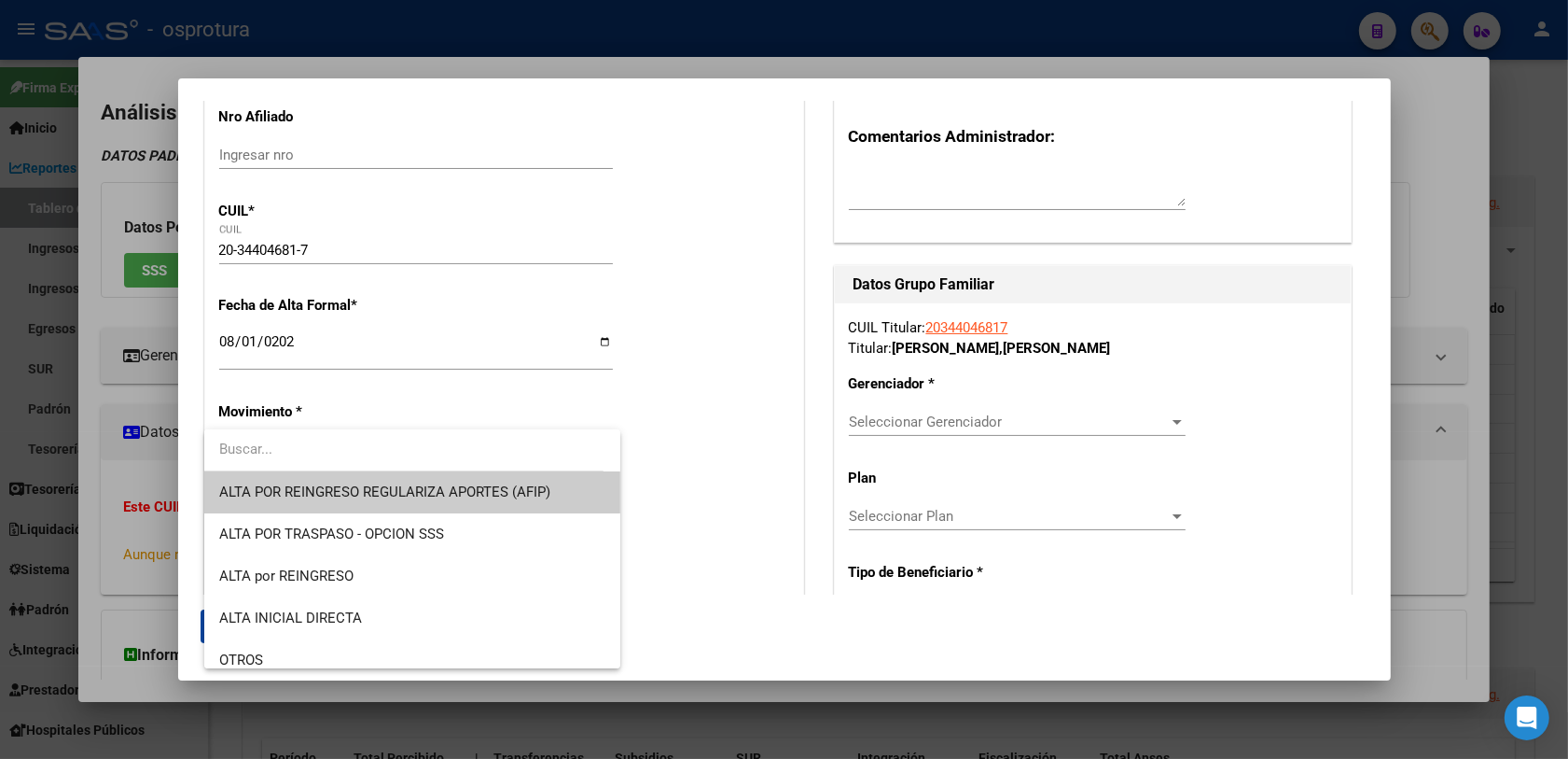
click at [720, 501] on div at bounding box center [784, 380] width 1568 height 759
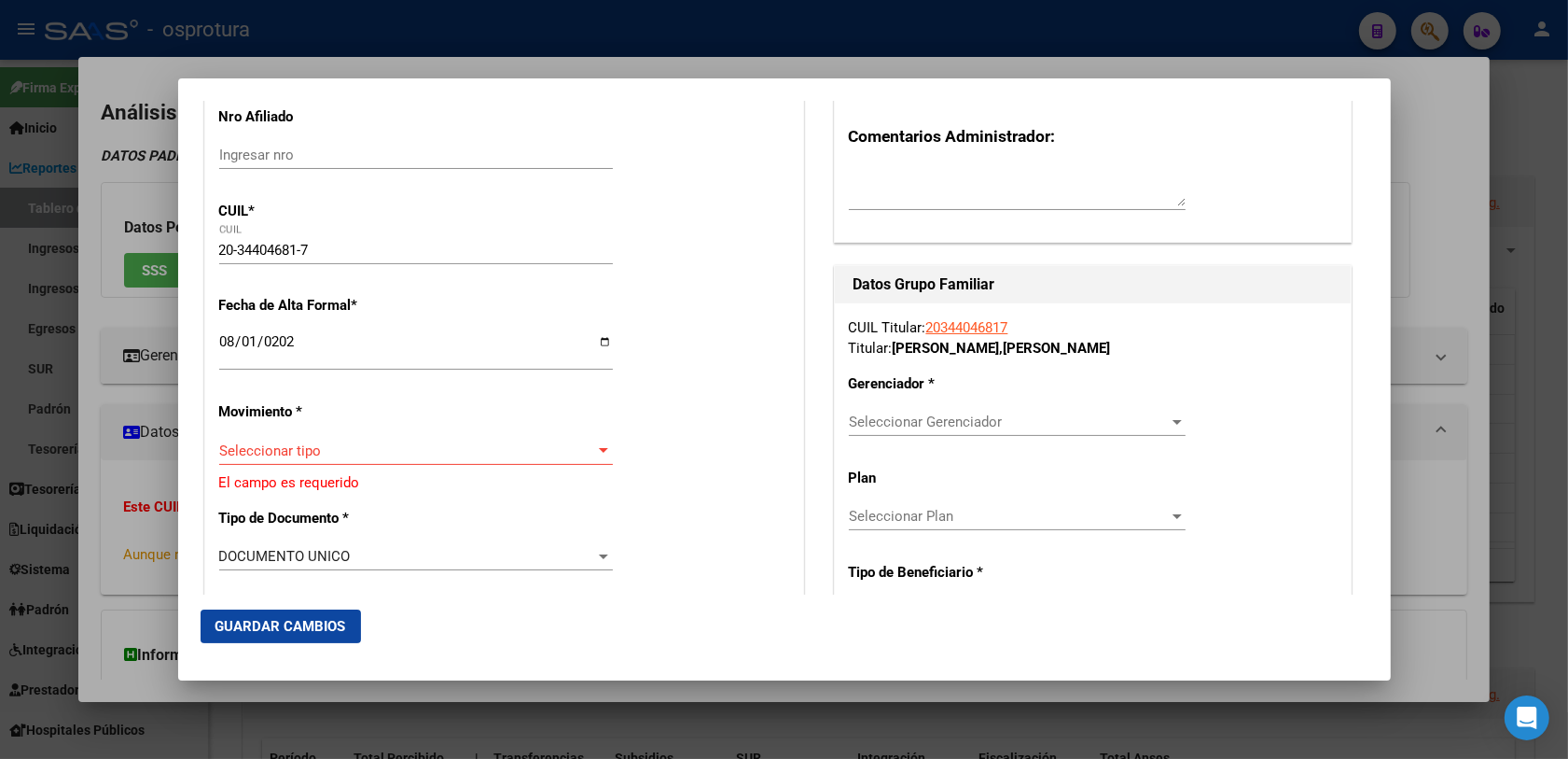
click at [445, 452] on span "Seleccionar tipo" at bounding box center [407, 450] width 376 height 17
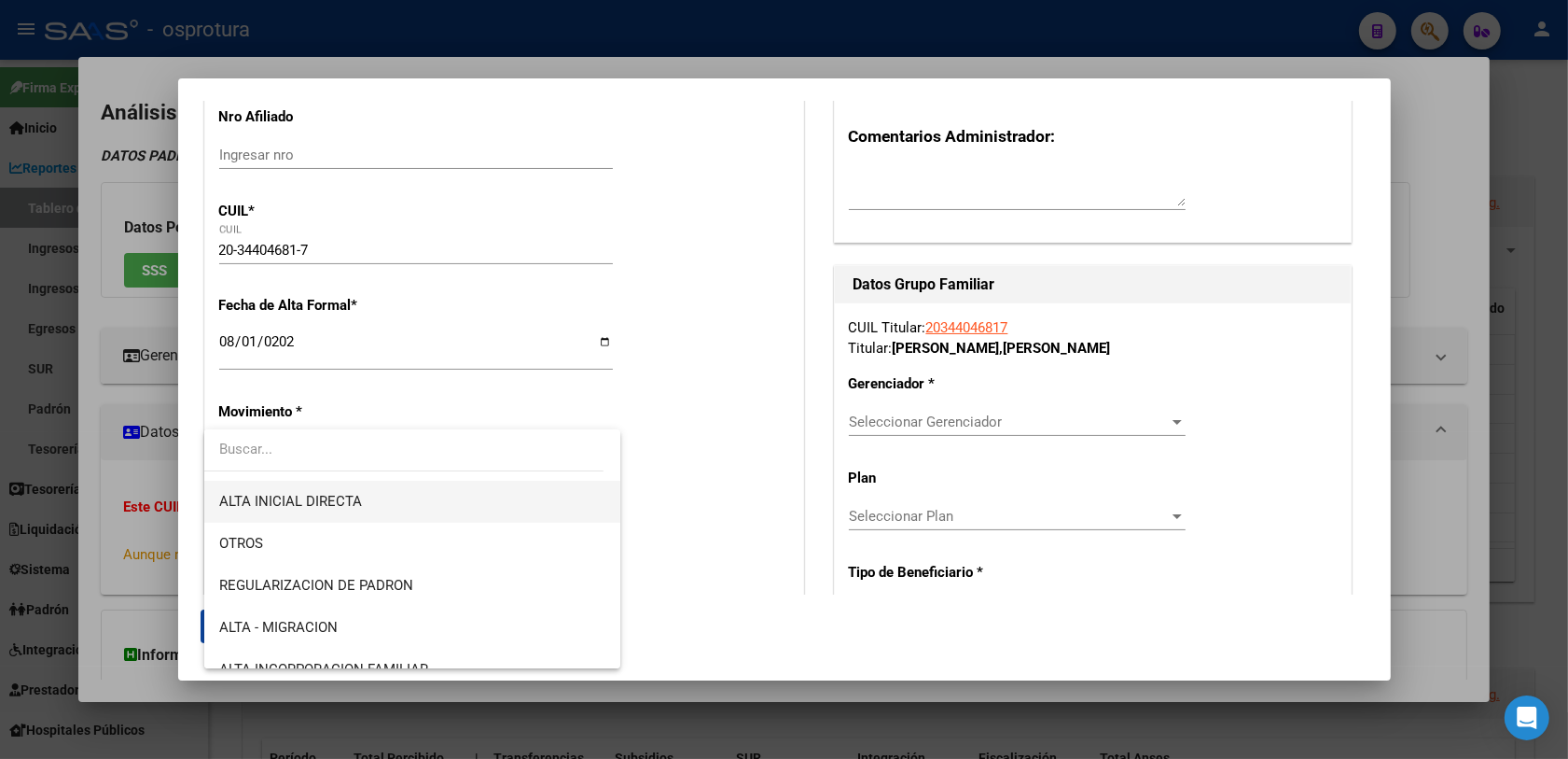
scroll to position [0, 0]
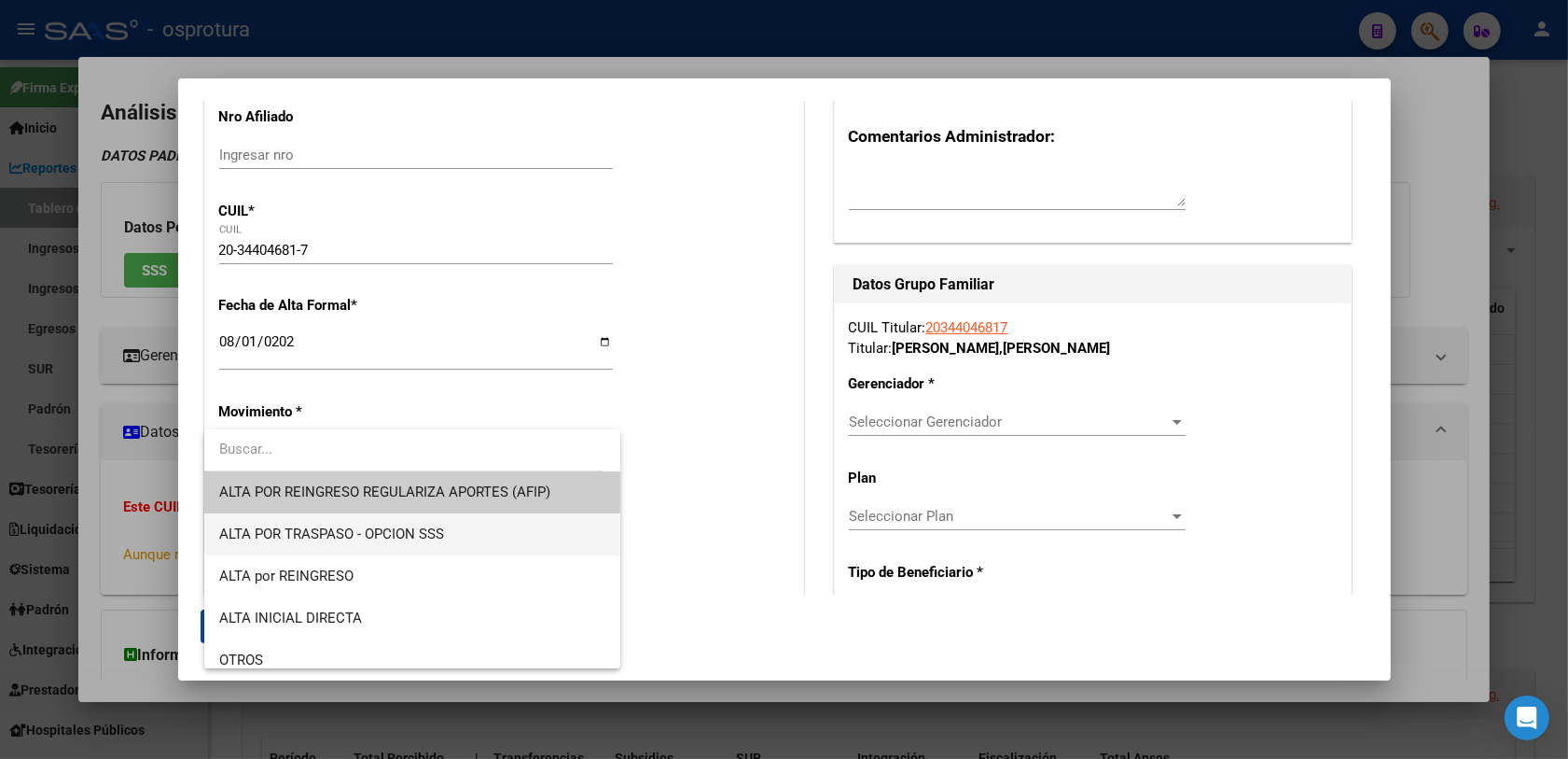
click at [474, 533] on span "ALTA POR TRASPASO - OPCION SSS" at bounding box center [412, 534] width 387 height 42
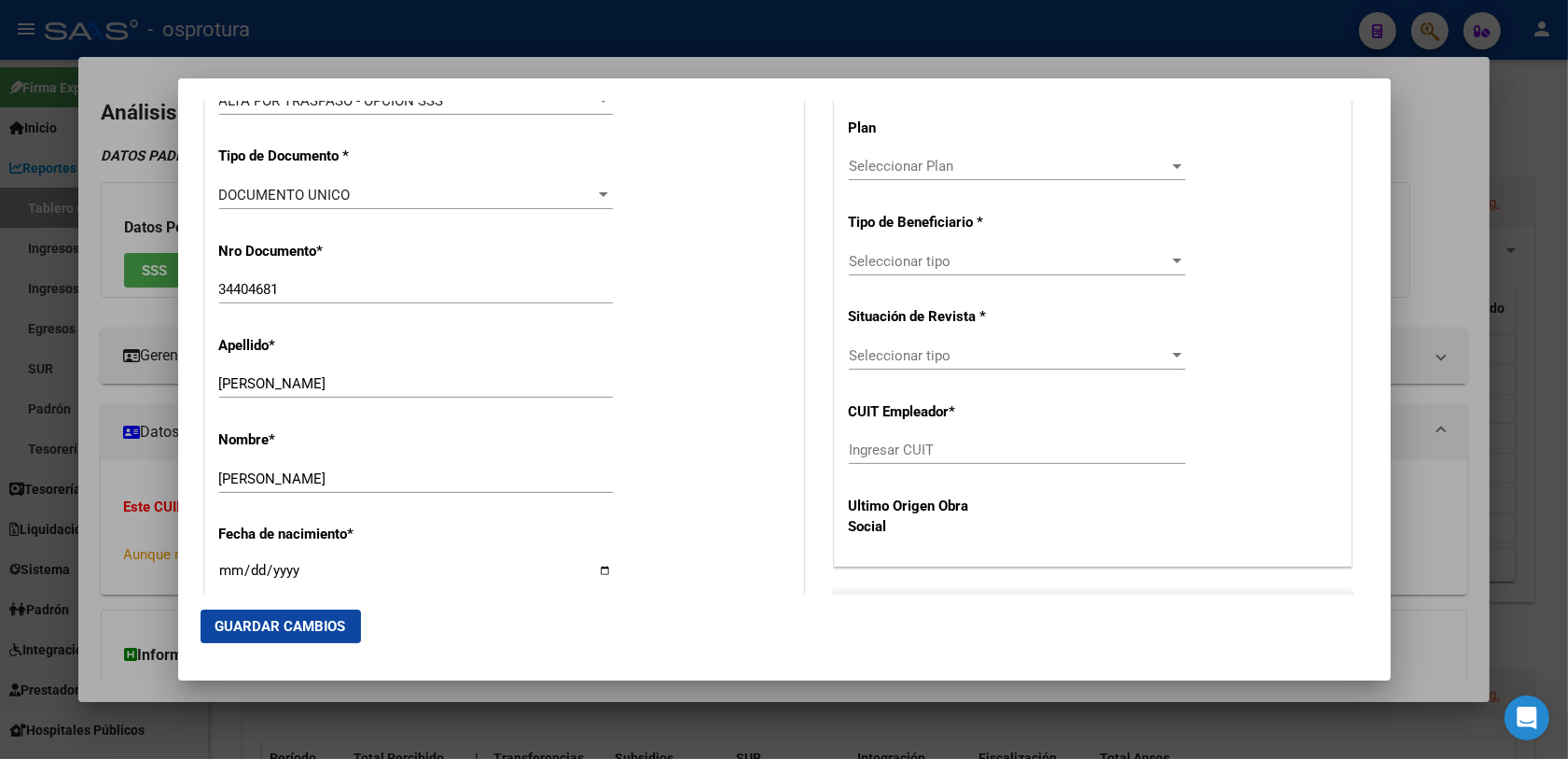
scroll to position [817, 0]
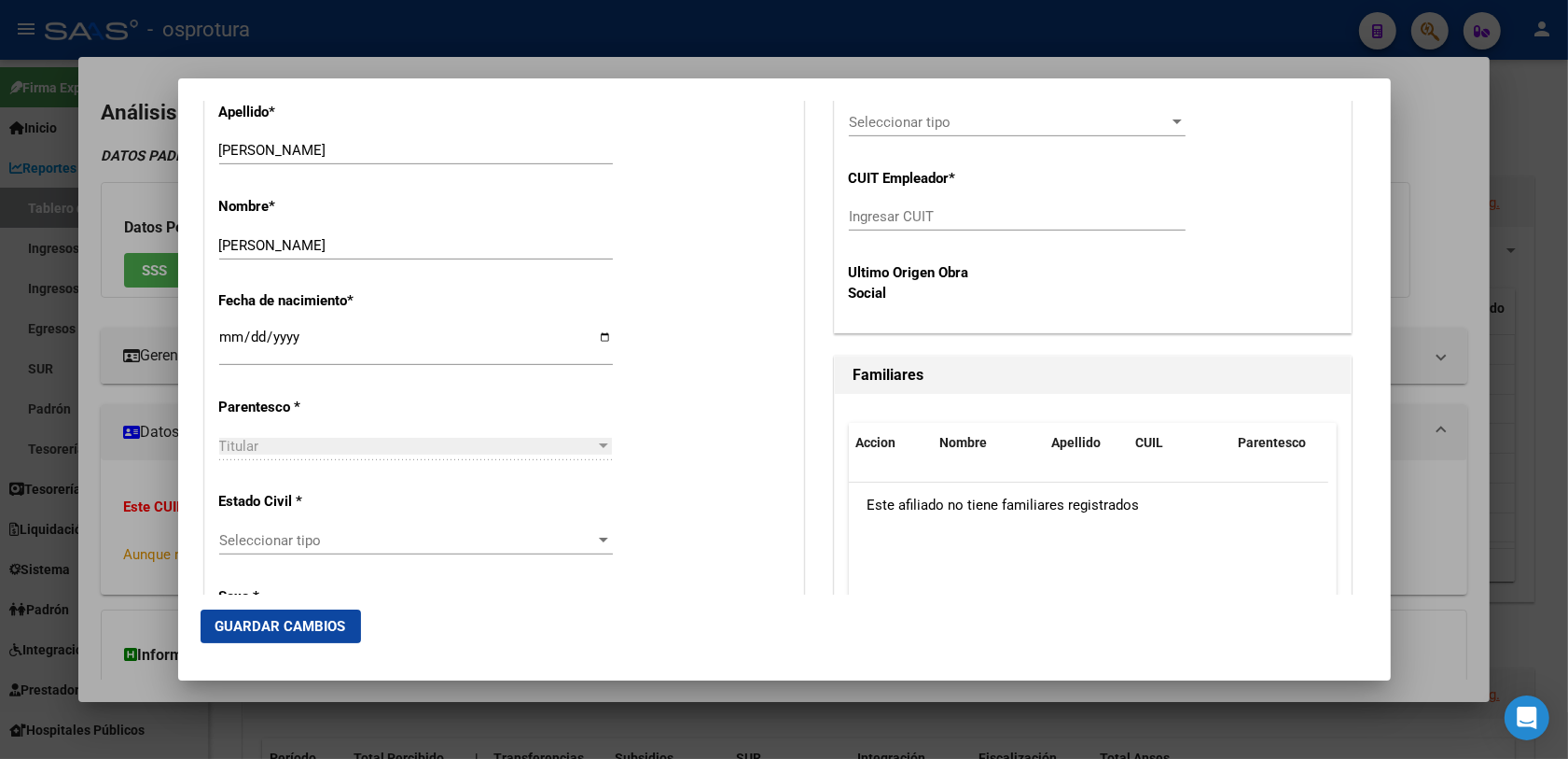
click at [422, 534] on span "Seleccionar tipo" at bounding box center [407, 540] width 376 height 17
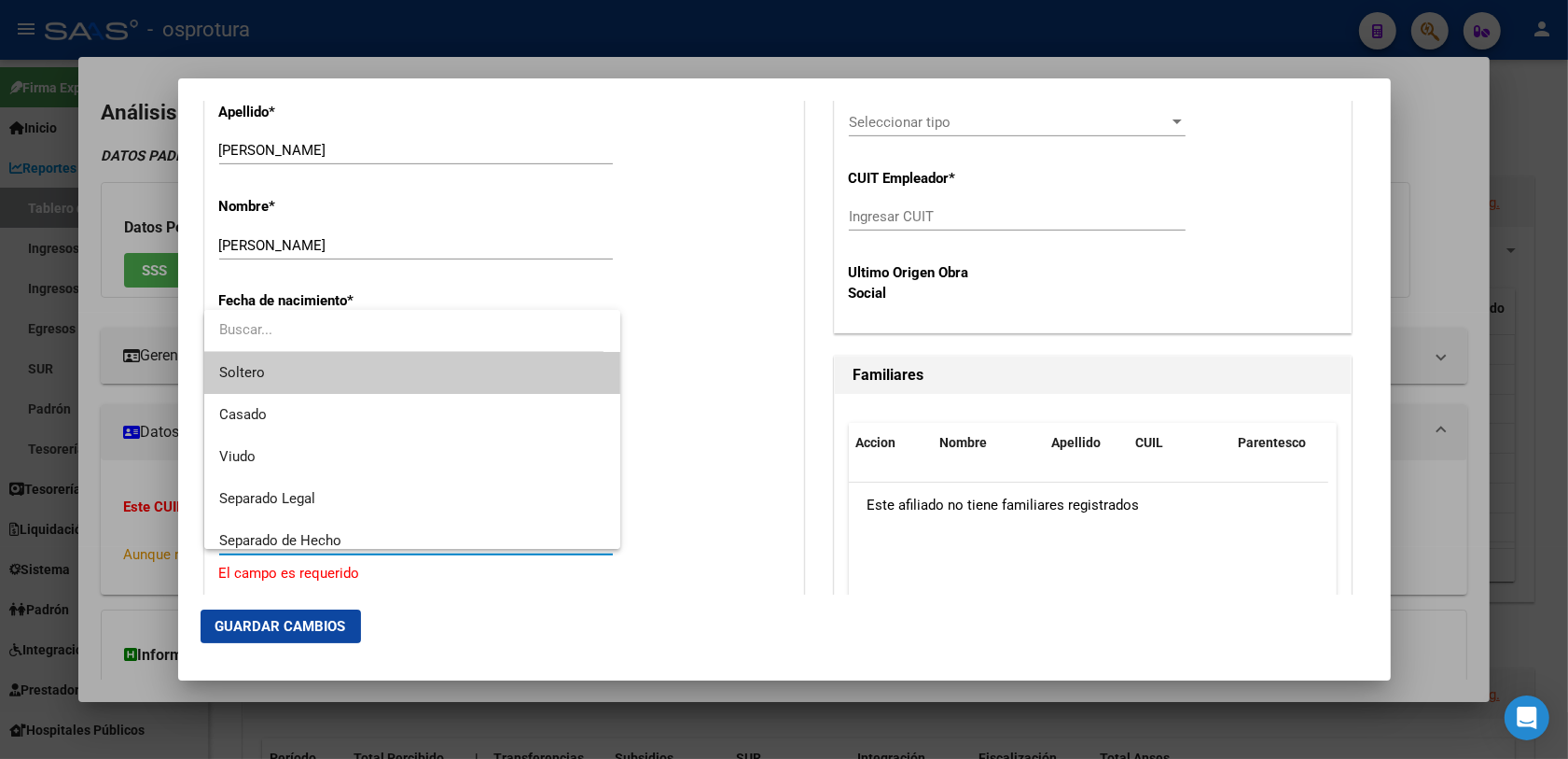
click at [361, 369] on span "Soltero" at bounding box center [412, 373] width 387 height 42
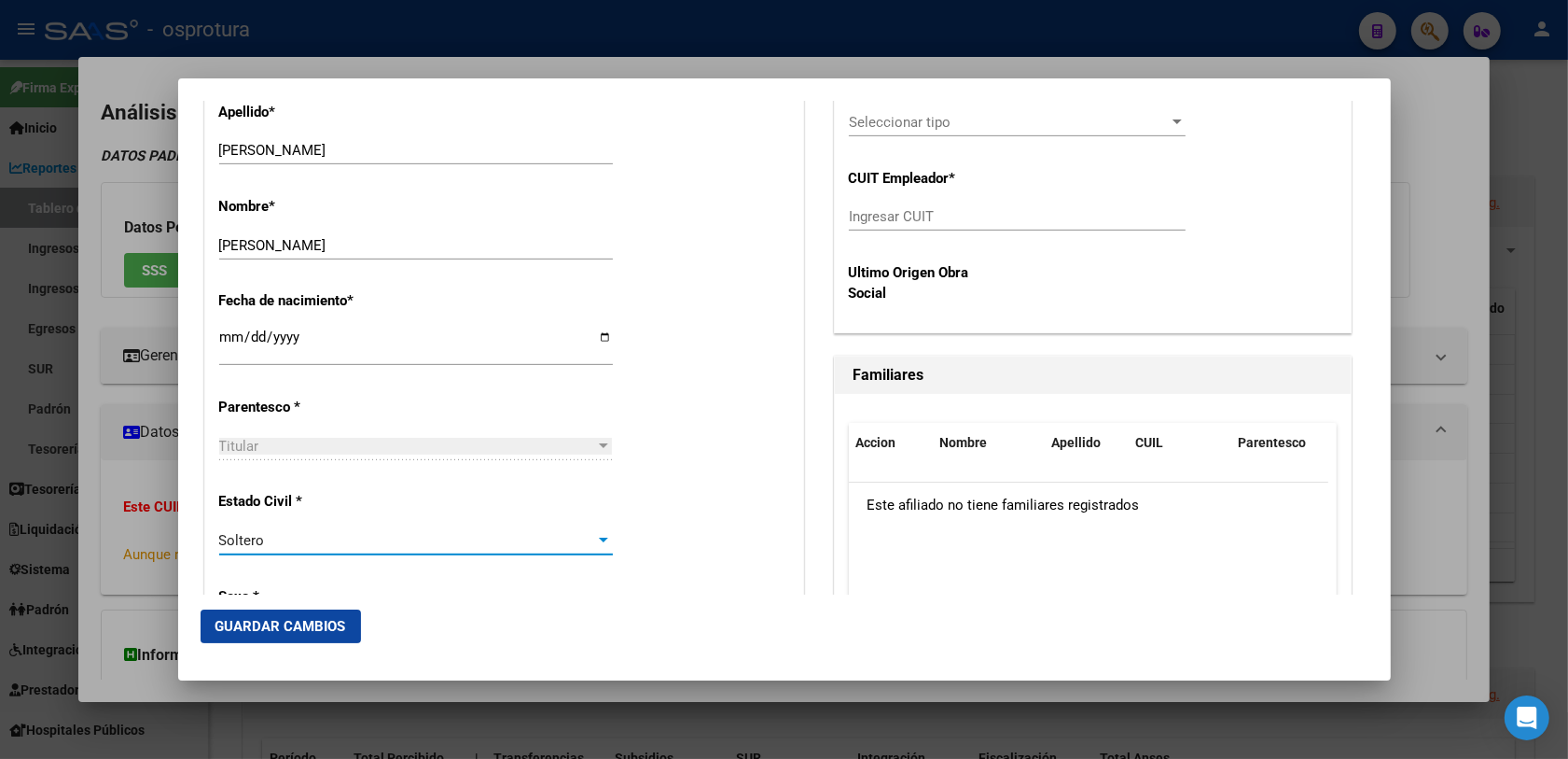
click at [622, 480] on div "Estado Civil * [DEMOGRAPHIC_DATA] Seleccionar tipo" at bounding box center [504, 524] width 569 height 95
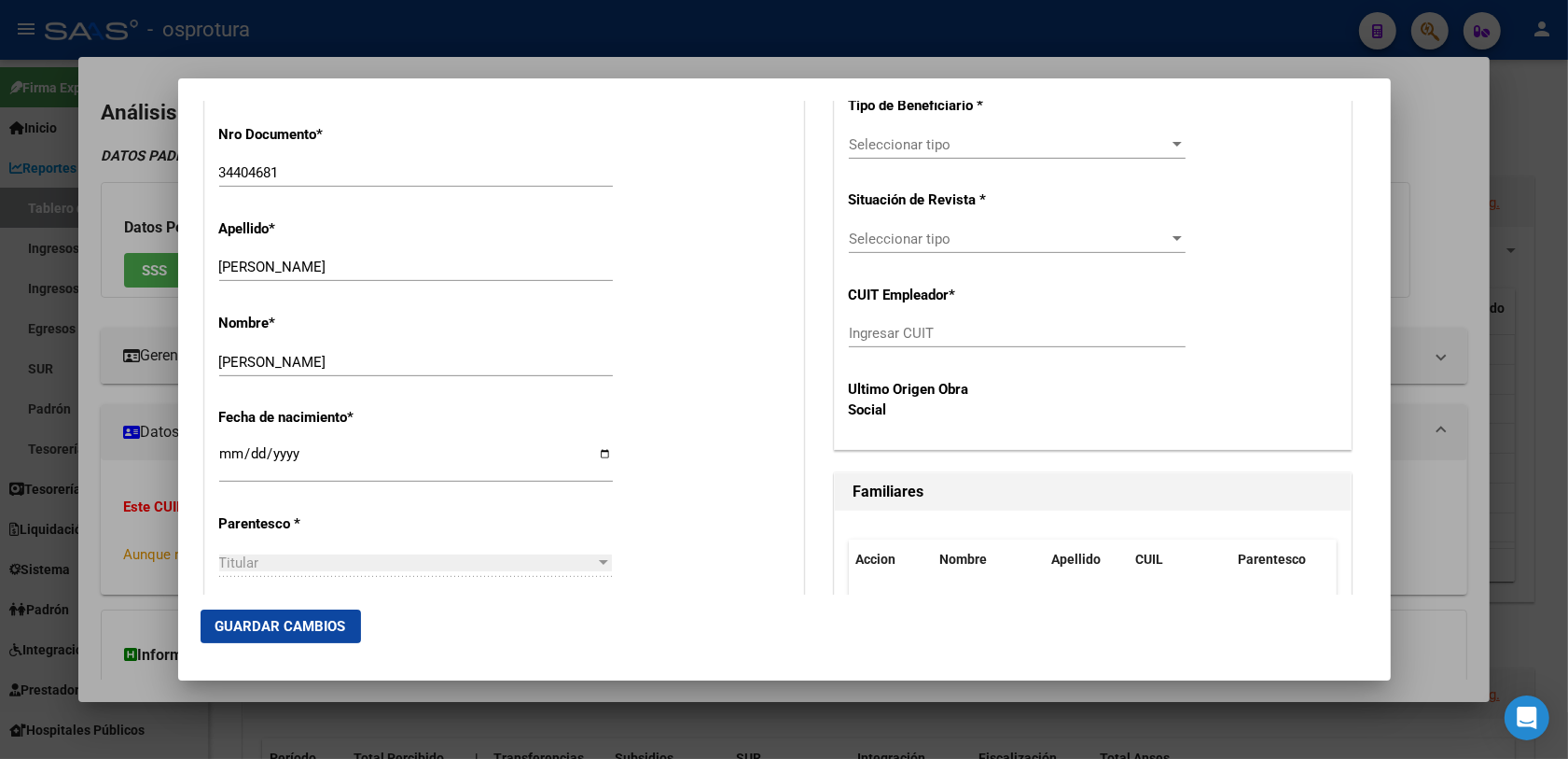
scroll to position [233, 0]
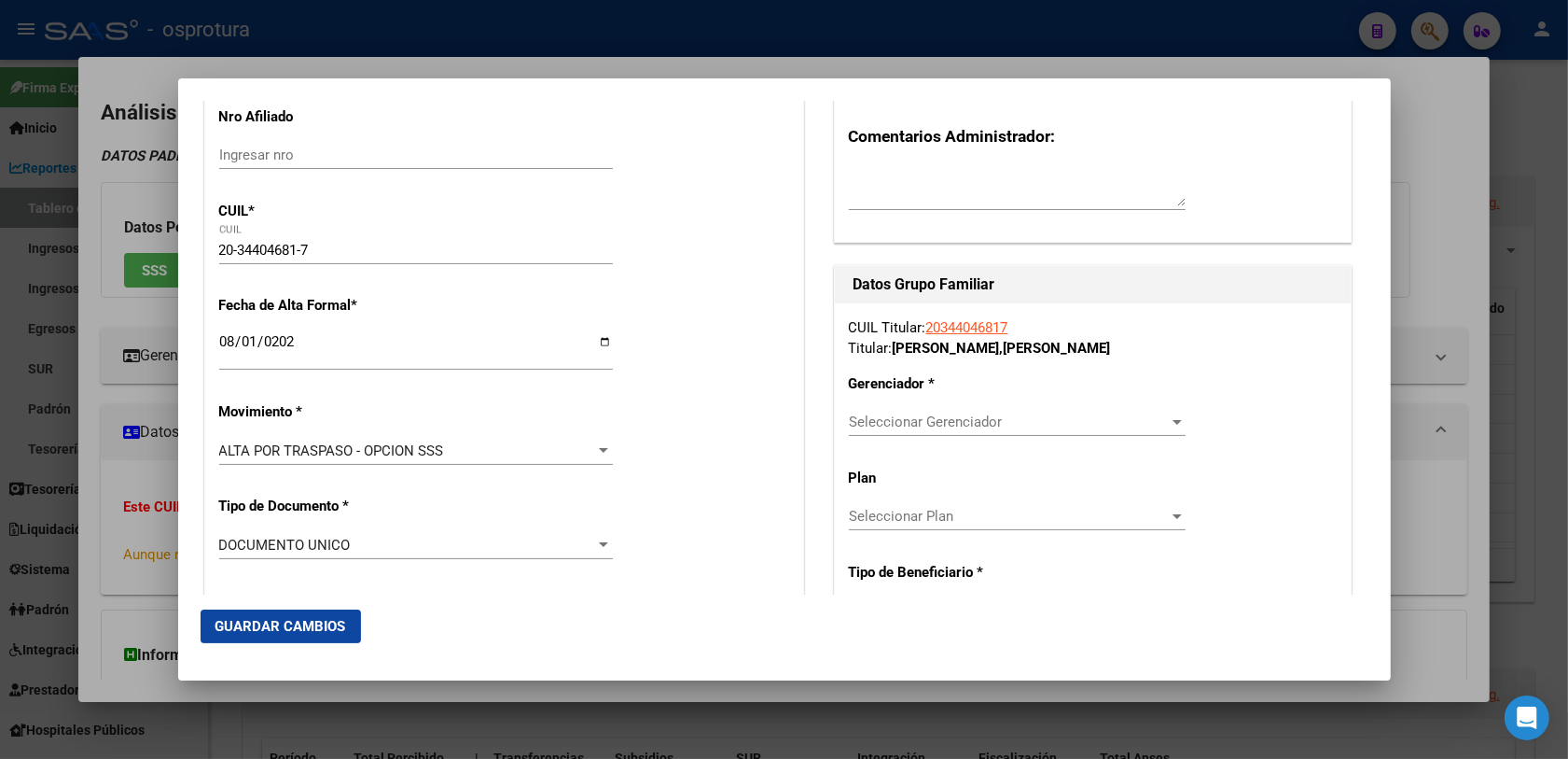
click at [854, 434] on div "Seleccionar Gerenciador Seleccionar Gerenciador" at bounding box center [1016, 421] width 336 height 28
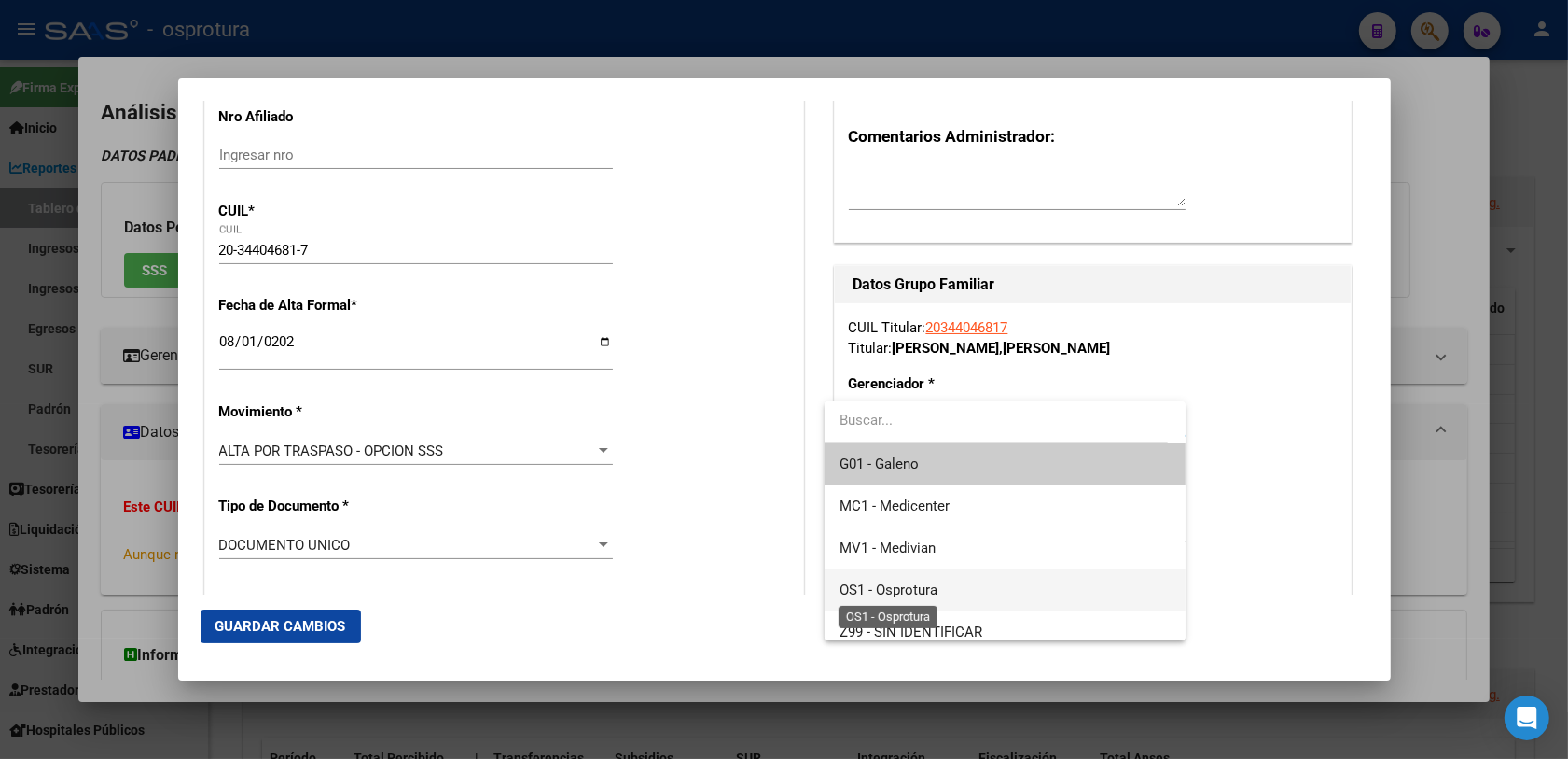
click at [895, 594] on span "OS1 - Osprotura" at bounding box center [888, 590] width 98 height 17
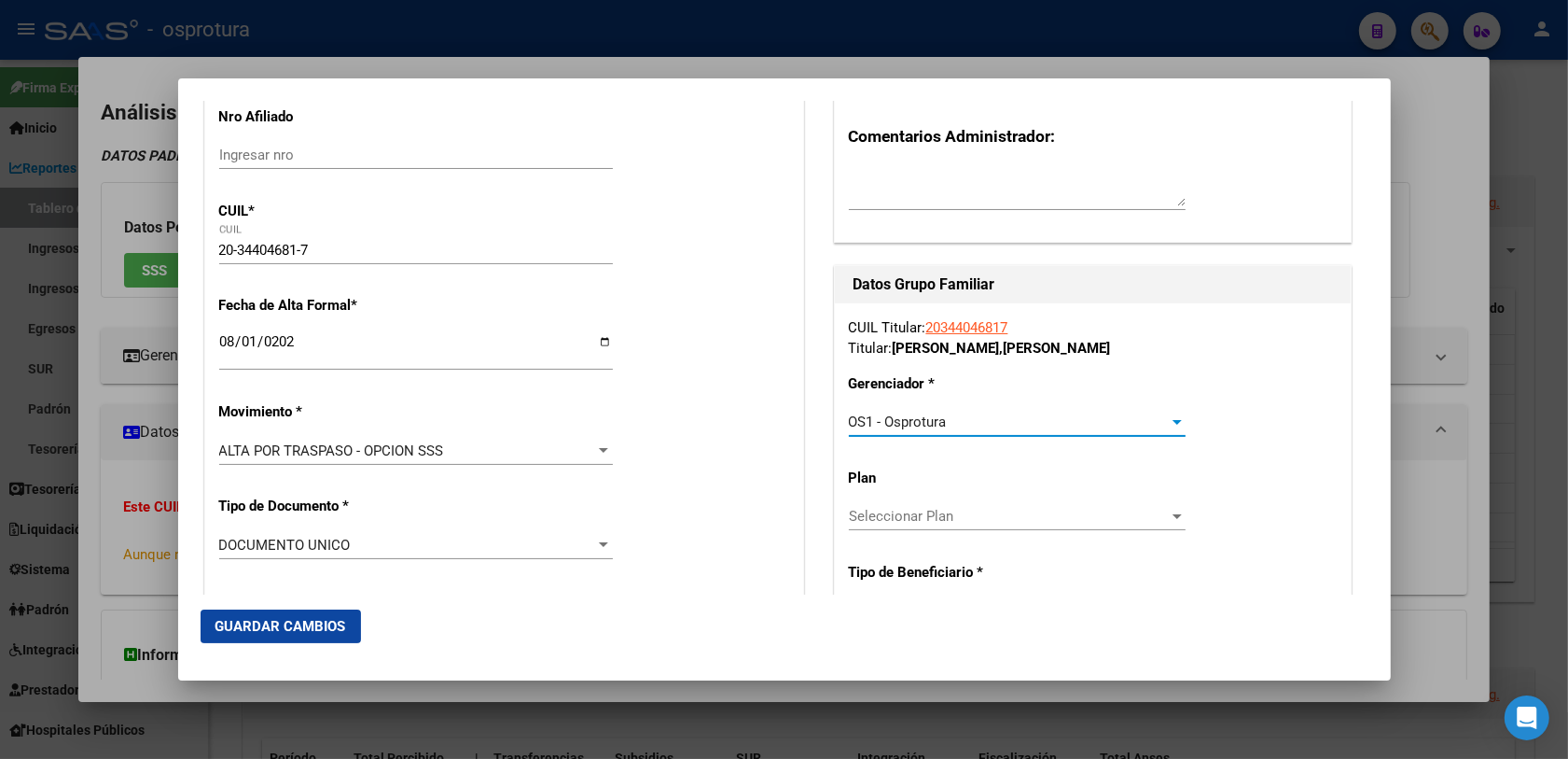
scroll to position [350, 0]
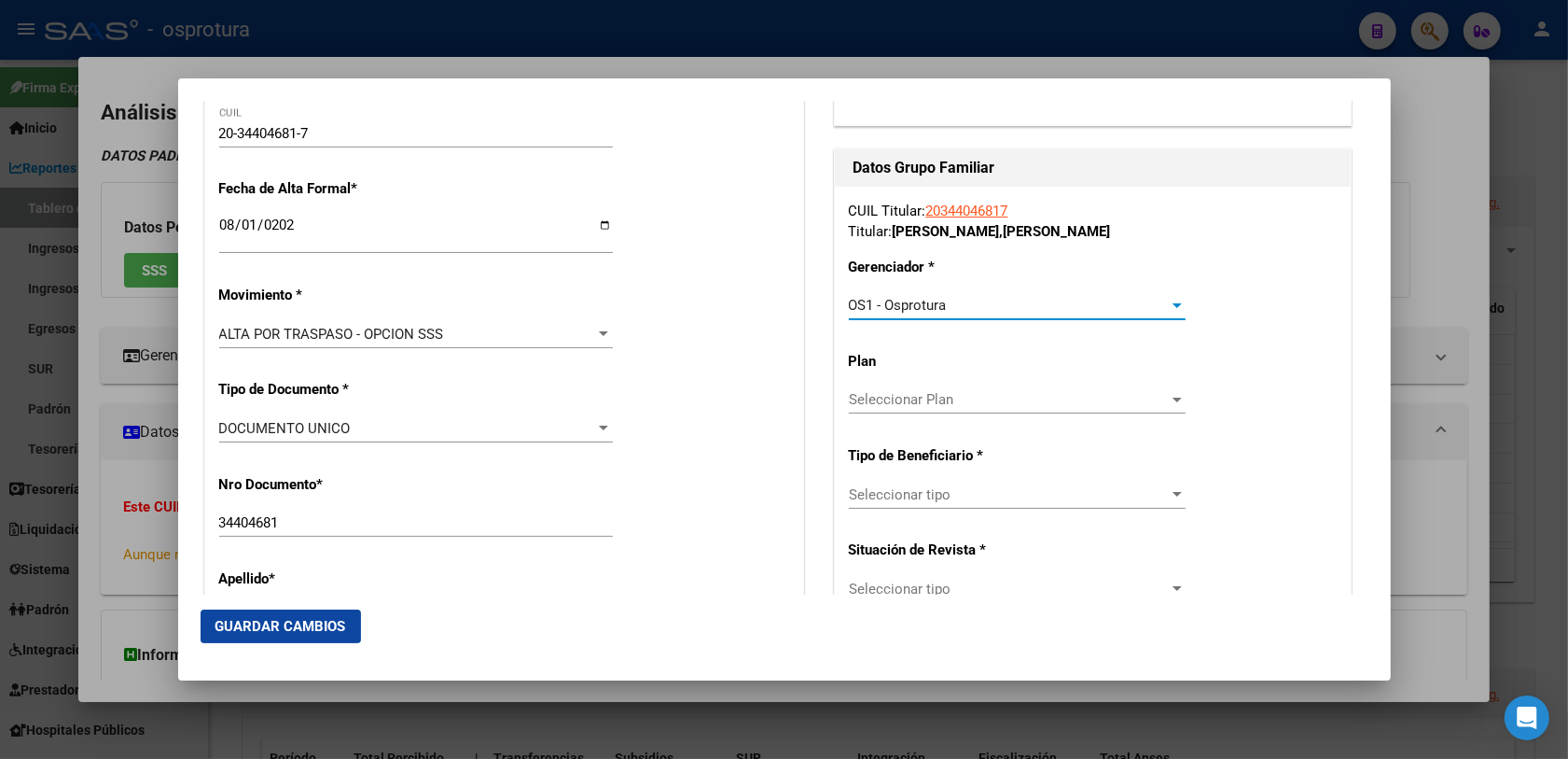
click at [873, 499] on span "Seleccionar tipo" at bounding box center [1008, 494] width 320 height 17
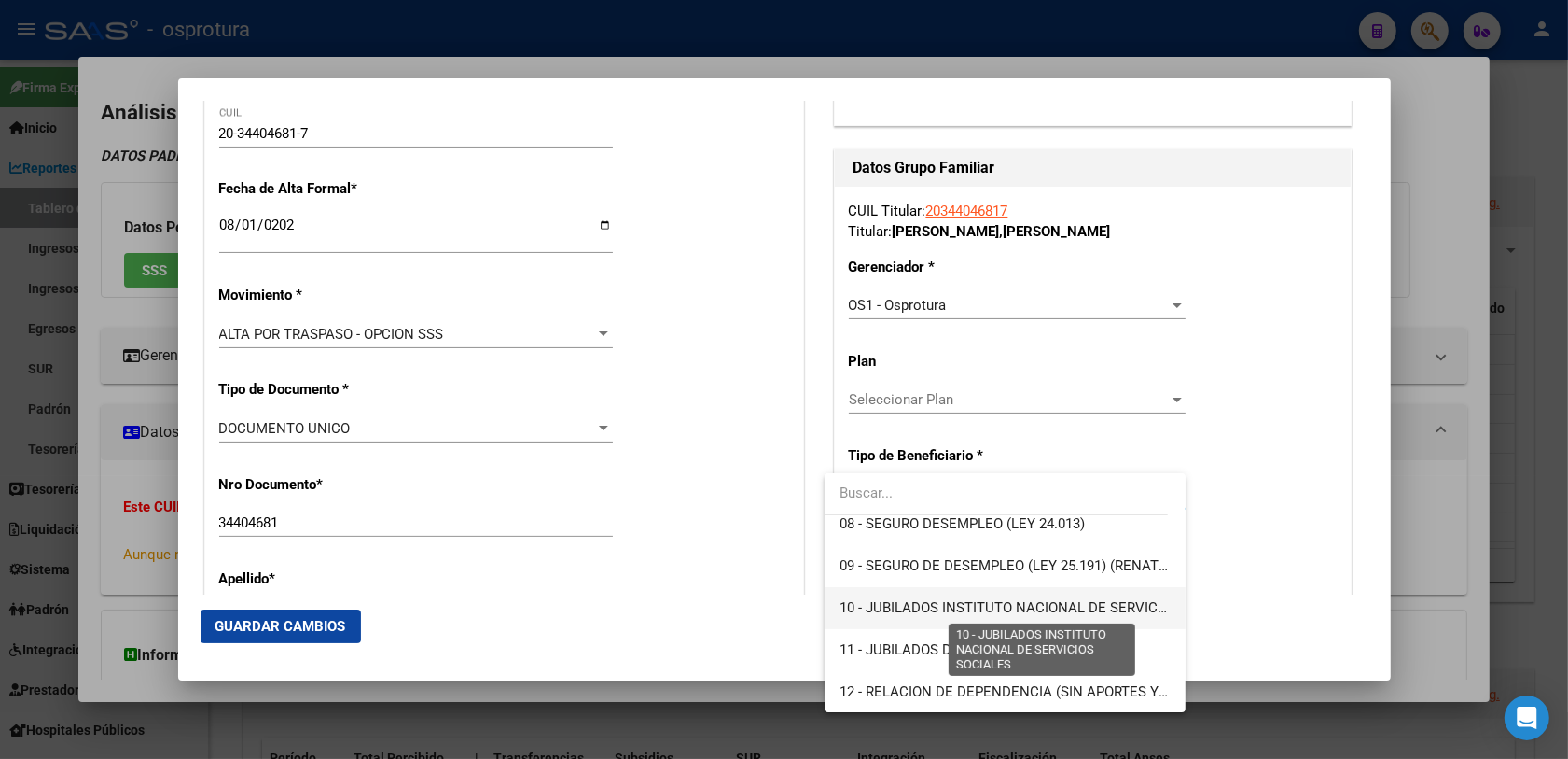
scroll to position [231, 0]
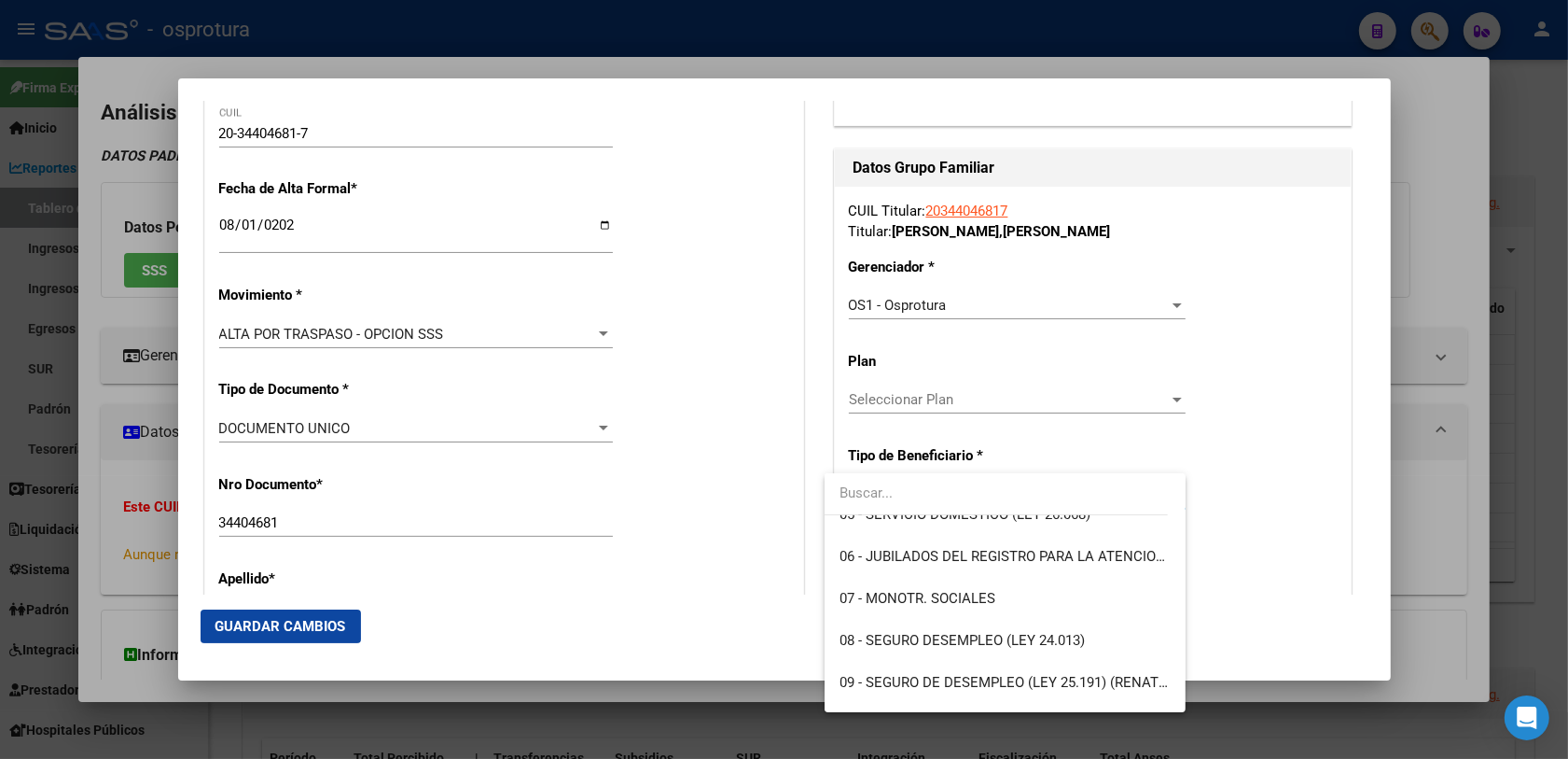
click at [276, 132] on div at bounding box center [784, 380] width 1568 height 759
click at [276, 132] on input "20-34404681-7" at bounding box center [415, 133] width 393 height 17
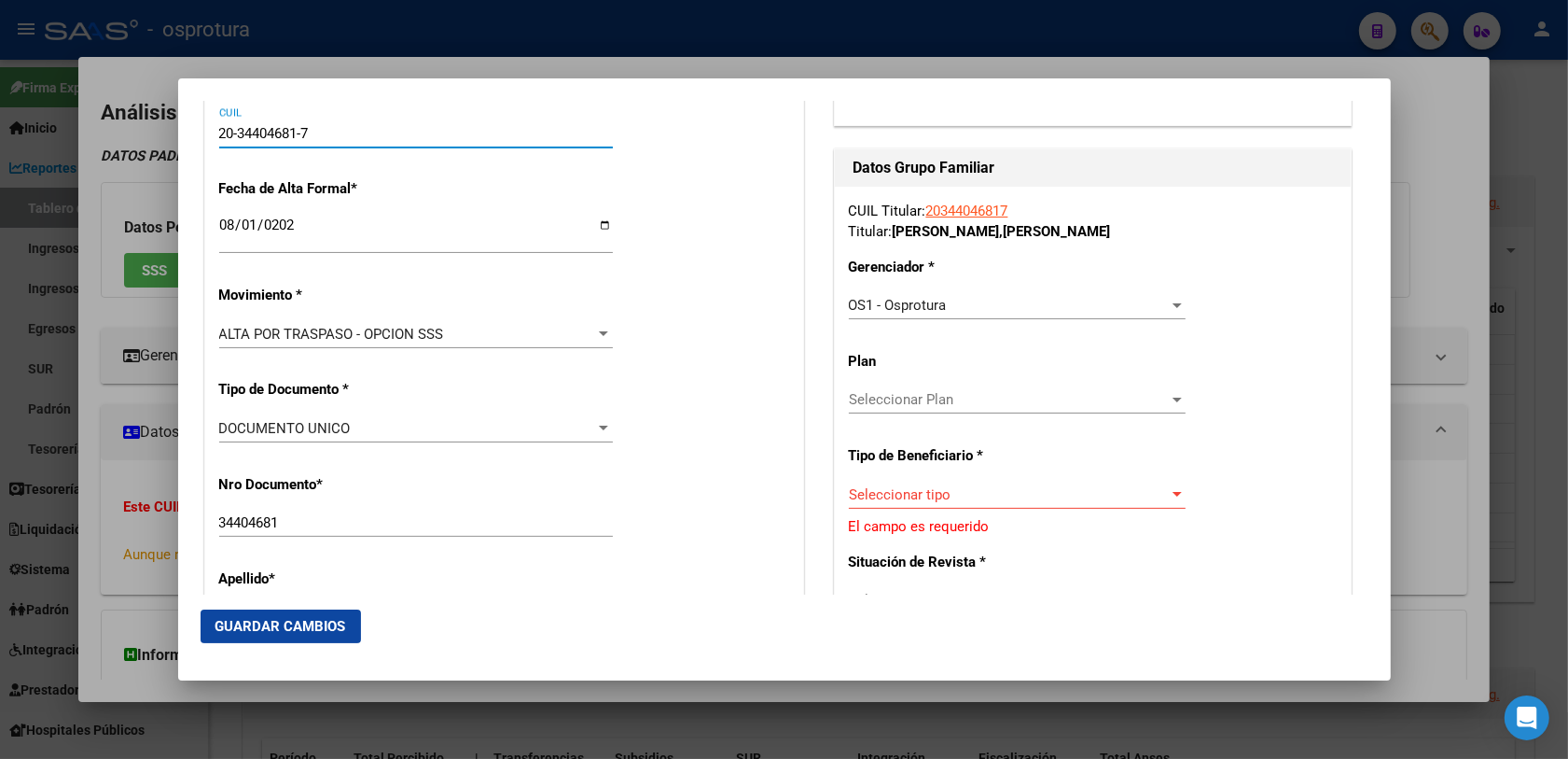
click at [276, 132] on input "20-34404681-7" at bounding box center [415, 133] width 393 height 17
click at [920, 407] on span "Seleccionar Plan" at bounding box center [1008, 399] width 320 height 17
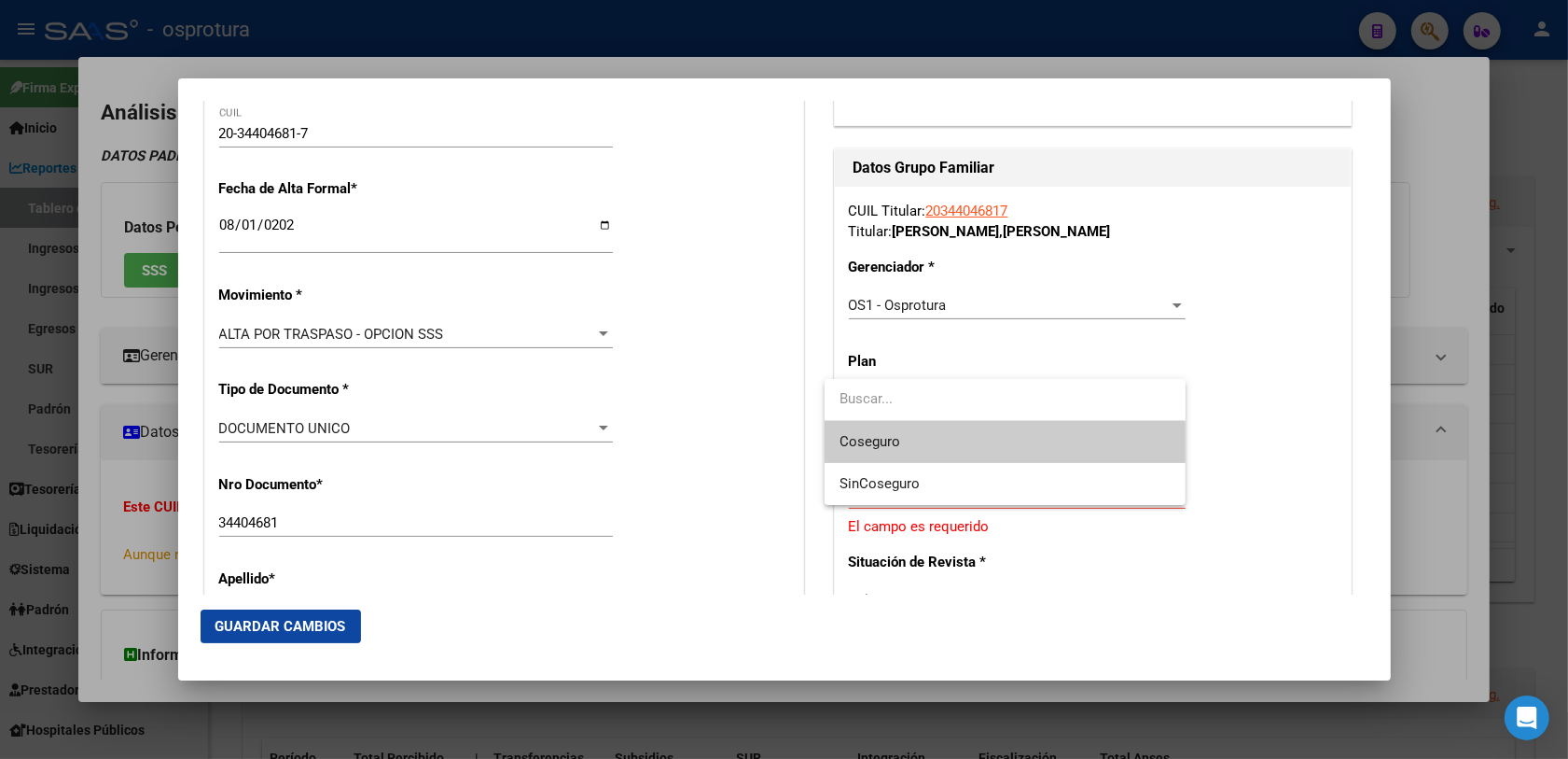
click at [759, 426] on div at bounding box center [784, 380] width 1568 height 759
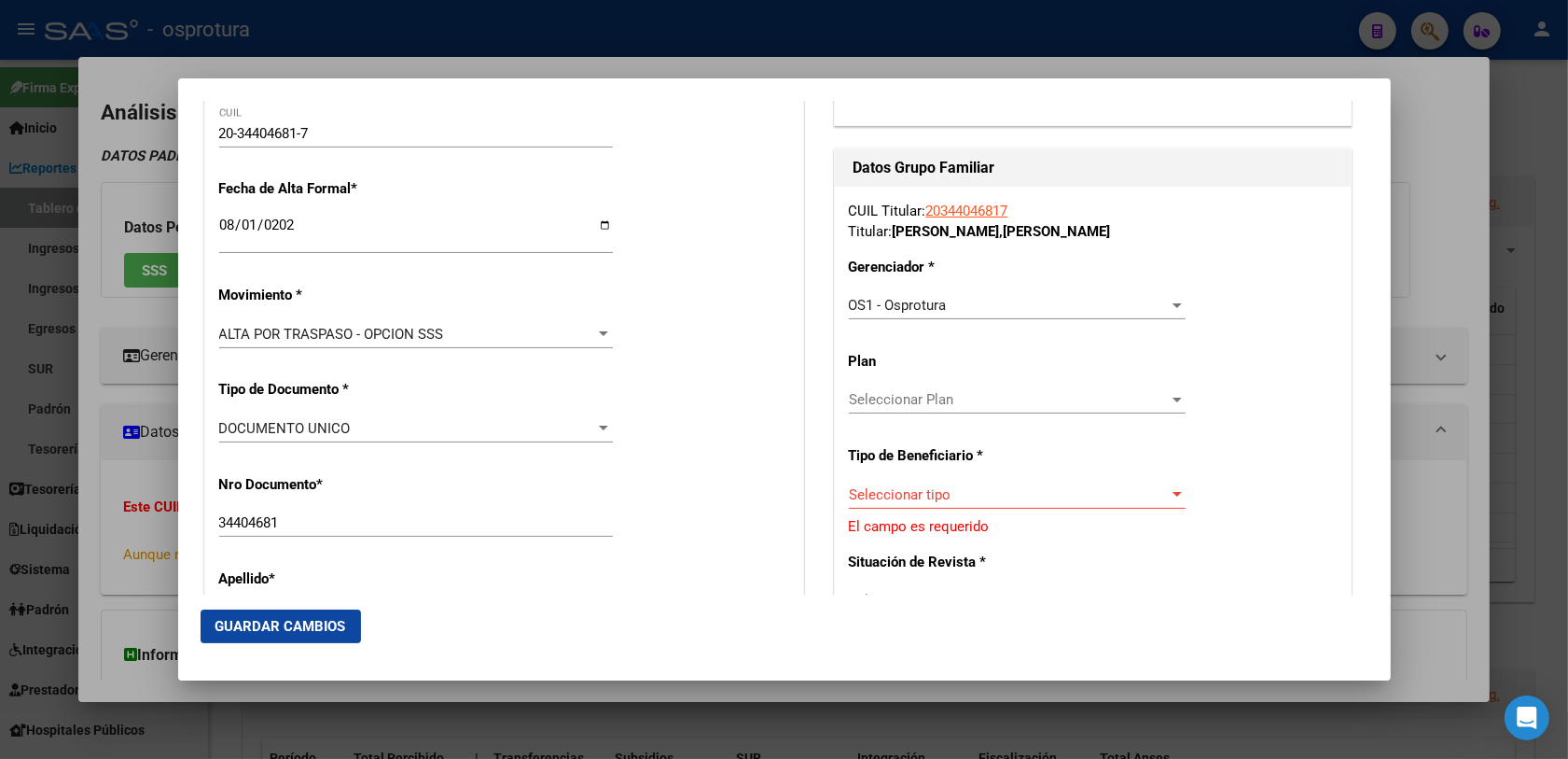
click at [877, 482] on div "Seleccionar tipo Seleccionar tipo" at bounding box center [1016, 494] width 336 height 28
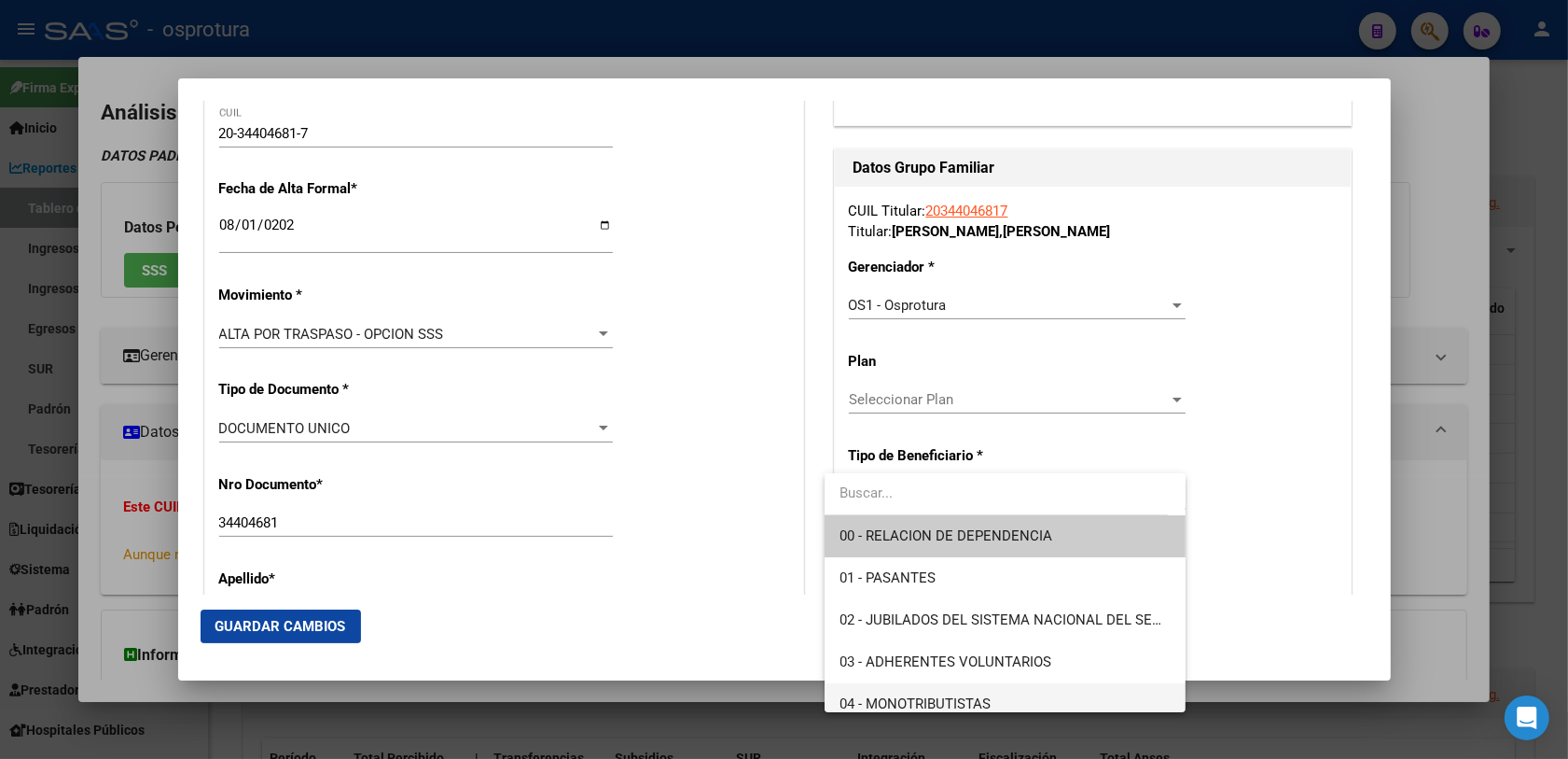
click at [898, 688] on span "04 - MONOTRIBUTISTAS" at bounding box center [1005, 704] width 332 height 42
type input "20-34404681-7"
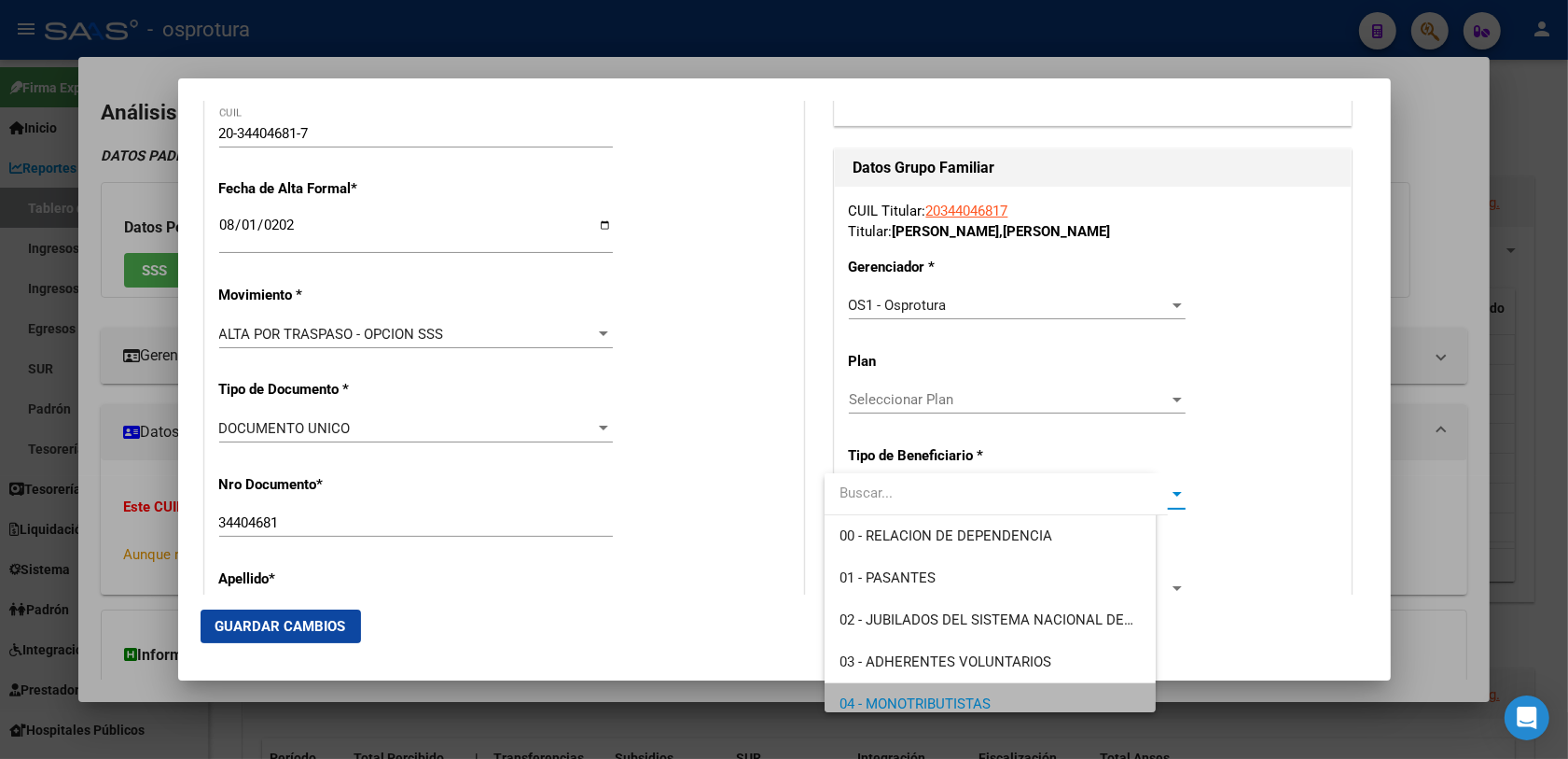
scroll to position [12, 0]
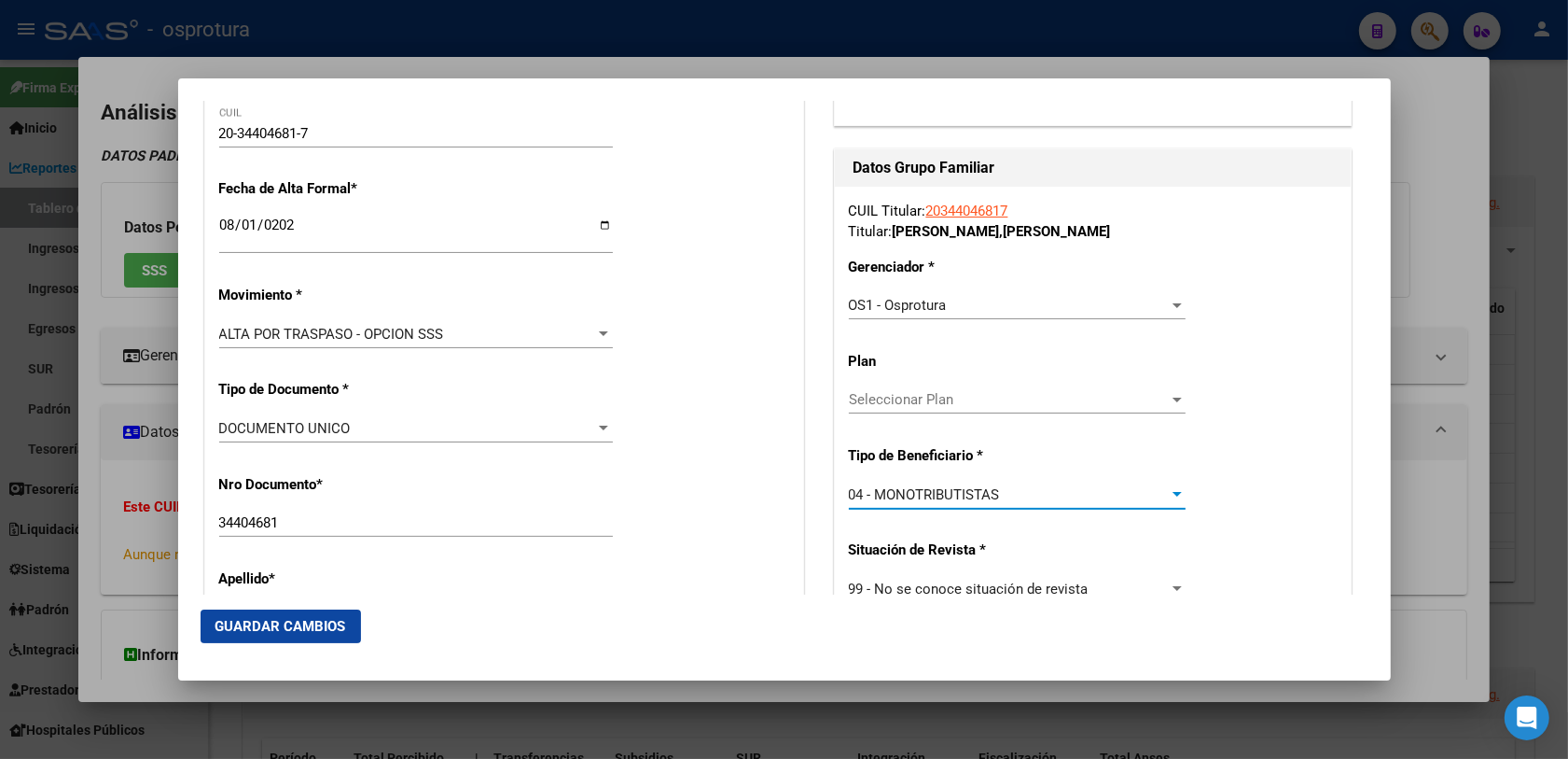
click at [728, 558] on div "Apellido * [PERSON_NAME] Ingresar apellido" at bounding box center [504, 601] width 569 height 95
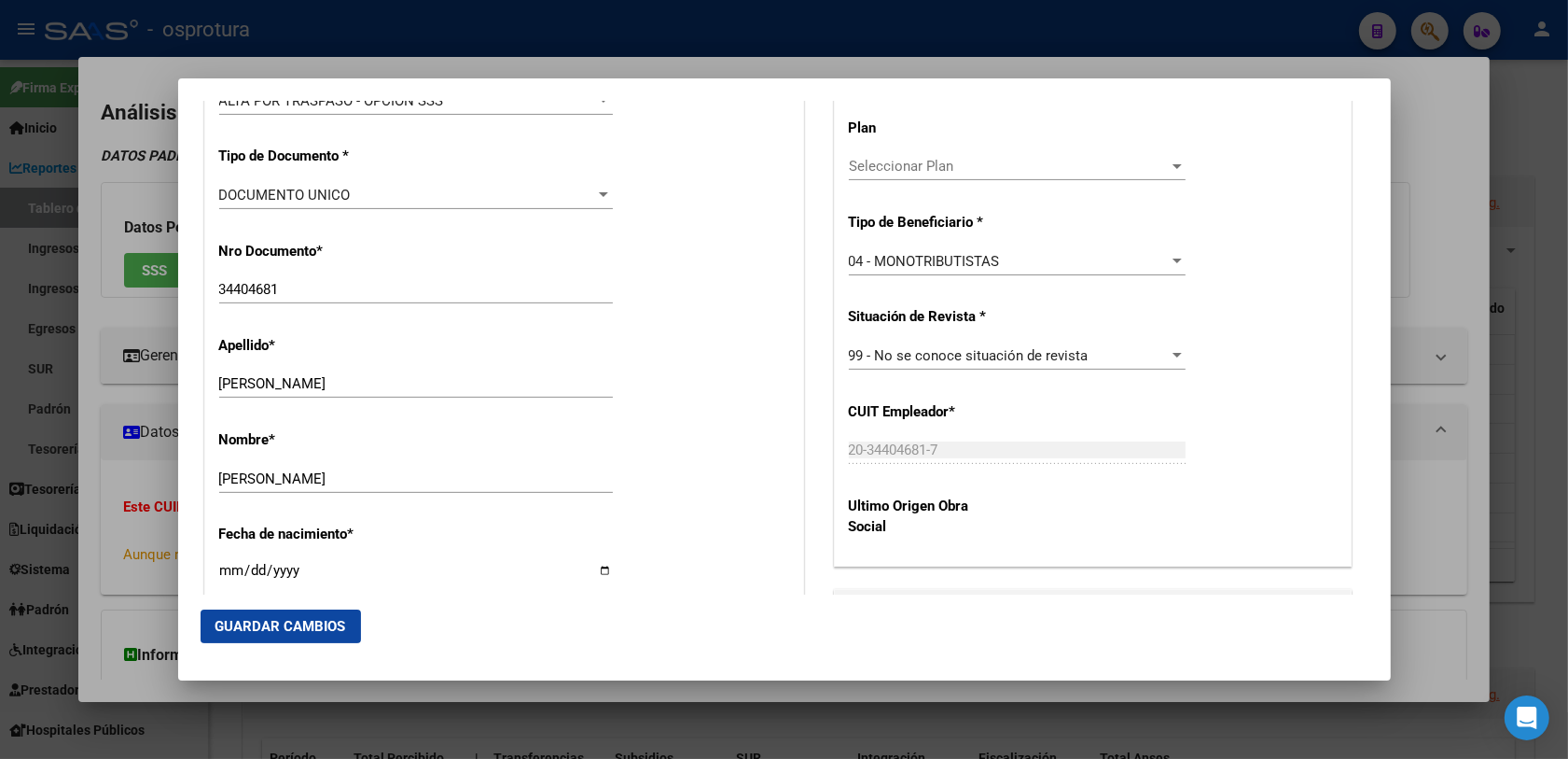
scroll to position [700, 0]
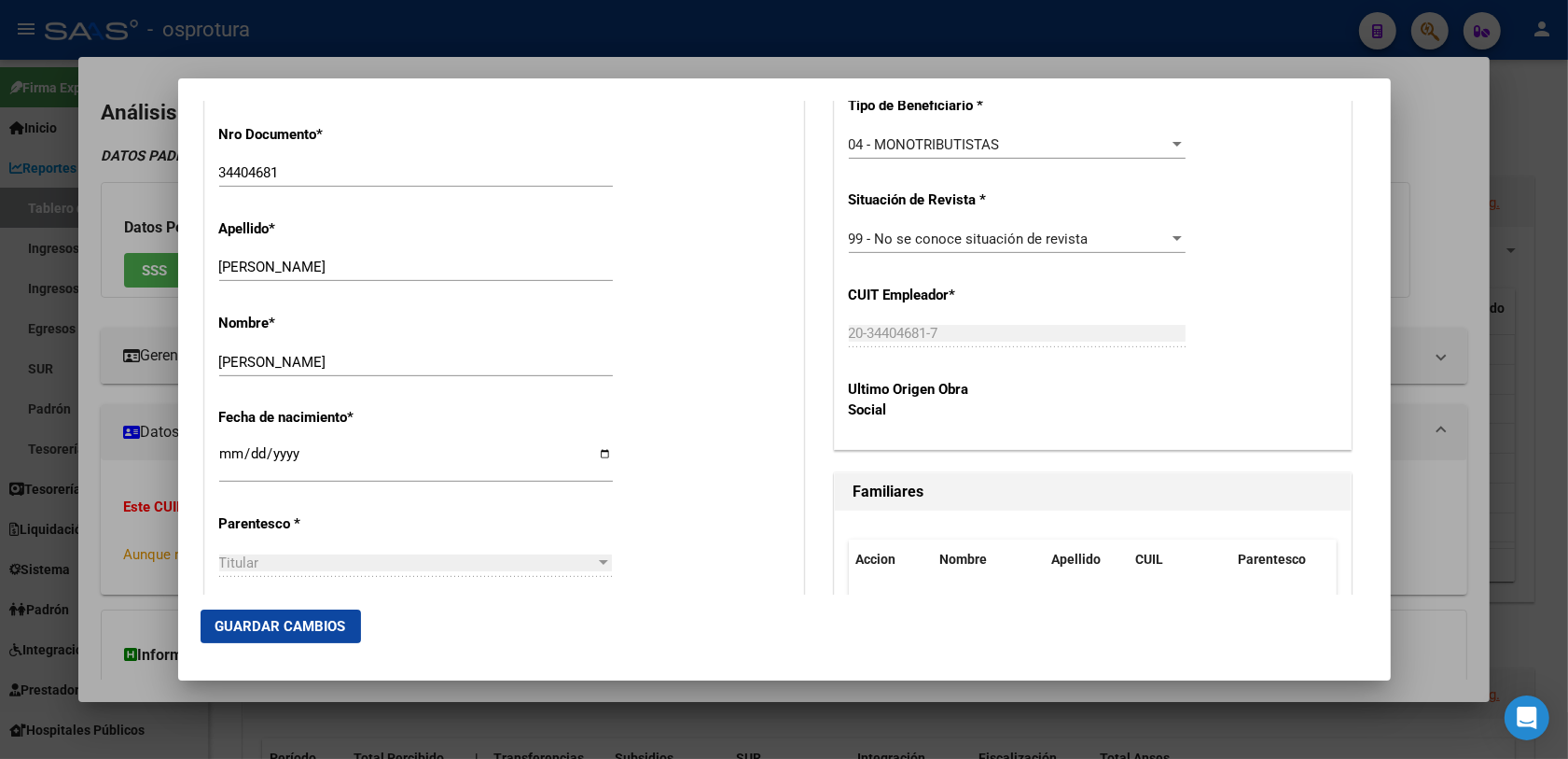
click at [247, 645] on mat-dialog-actions "Guardar Cambios" at bounding box center [784, 627] width 1168 height 64
click at [254, 635] on button "Guardar Cambios" at bounding box center [280, 627] width 160 height 34
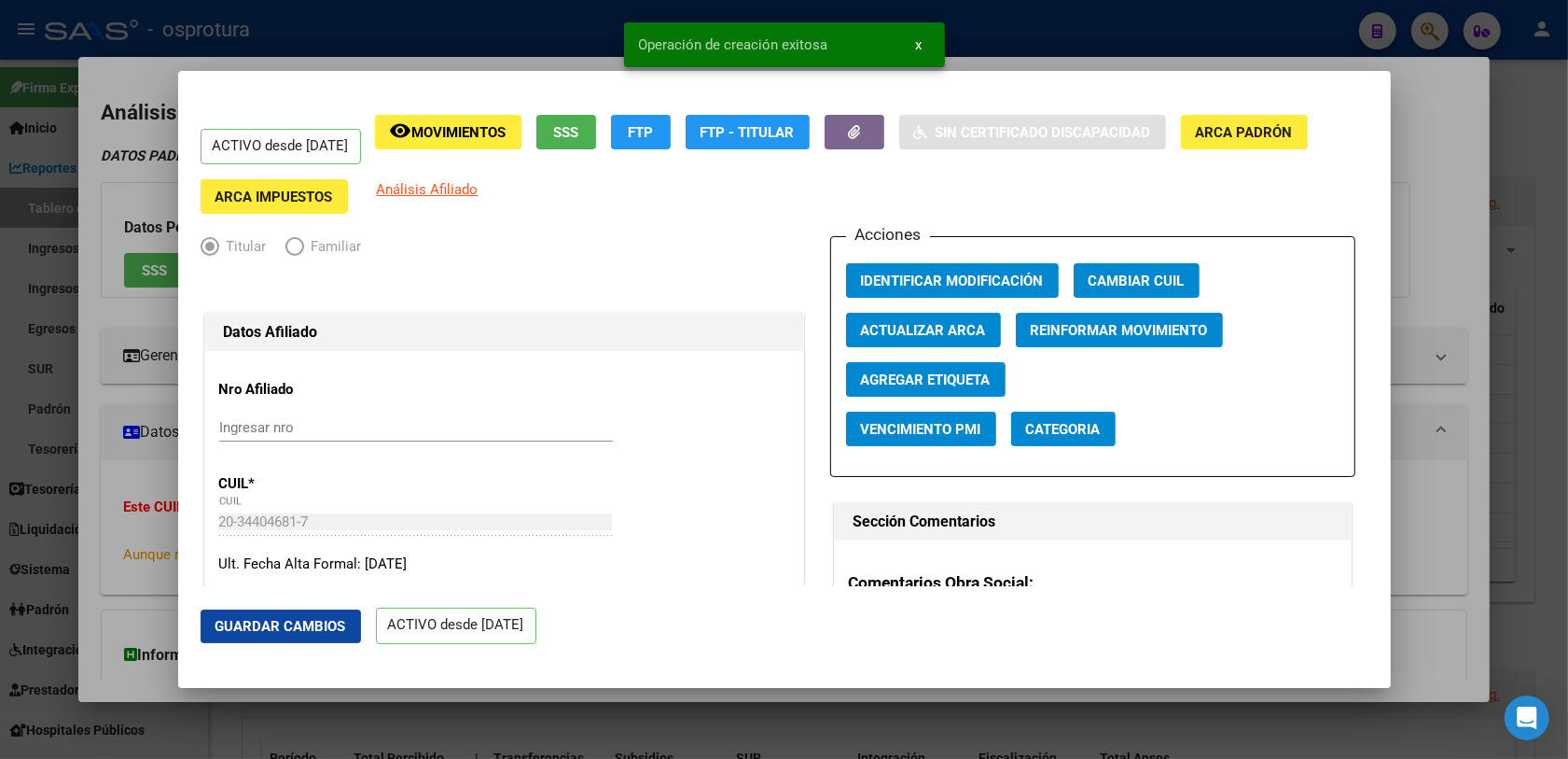
click at [169, 483] on div at bounding box center [784, 380] width 1568 height 759
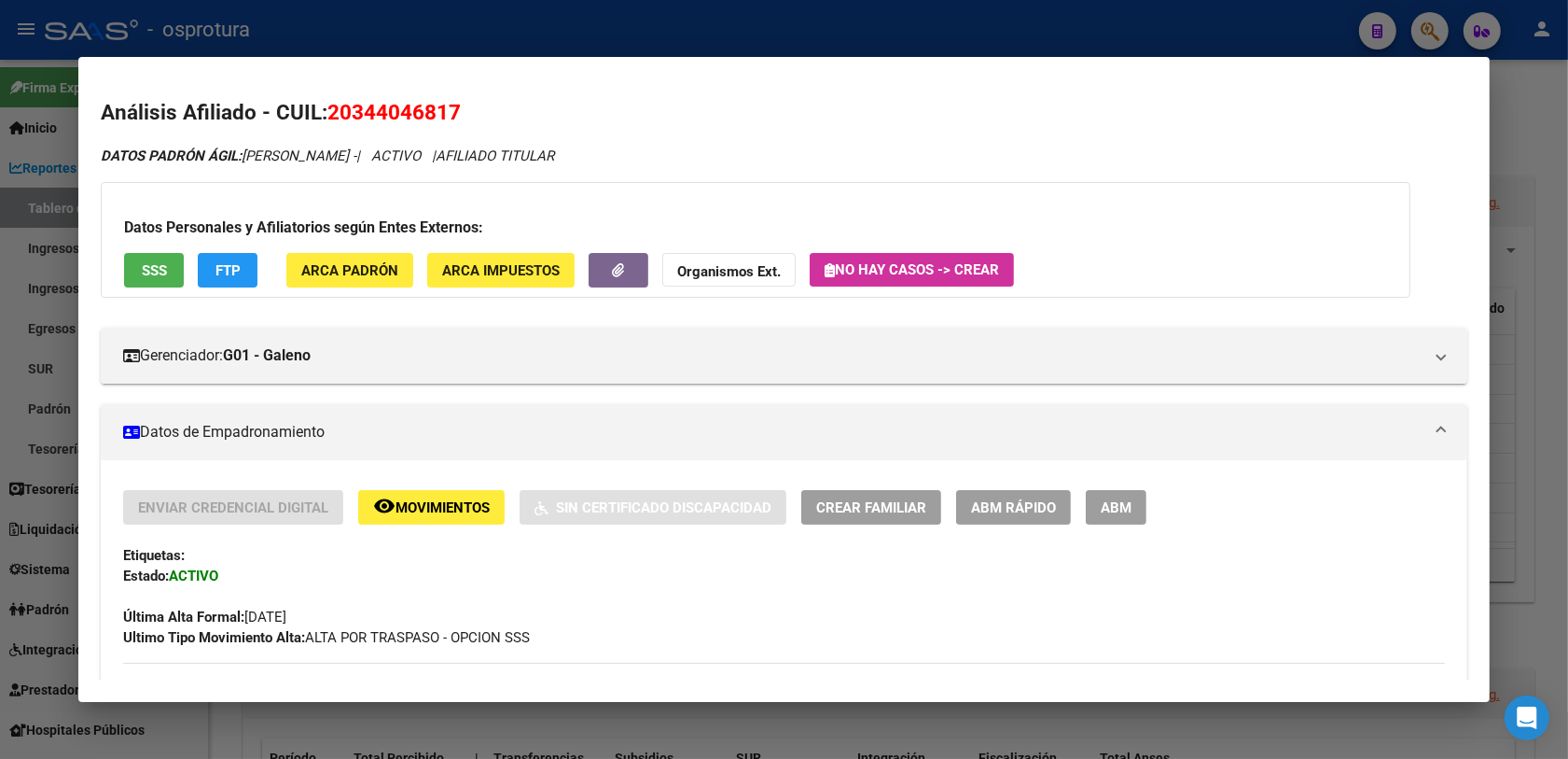
click at [1424, 30] on div at bounding box center [784, 380] width 1568 height 759
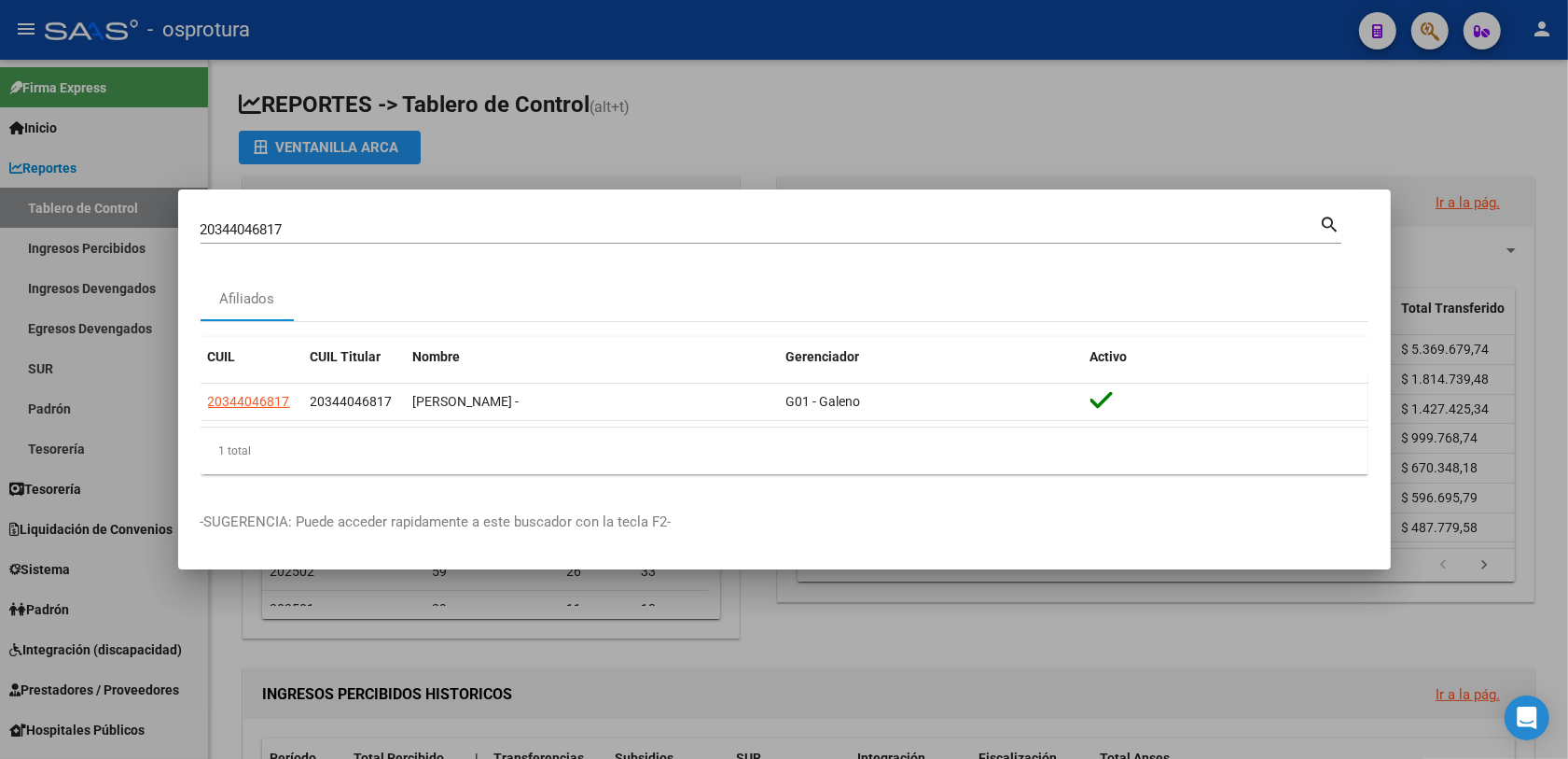
click at [590, 220] on div "20344046817 Buscar (apellido, dni, cuil, [PERSON_NAME], cuit, obra social)" at bounding box center [760, 229] width 1119 height 28
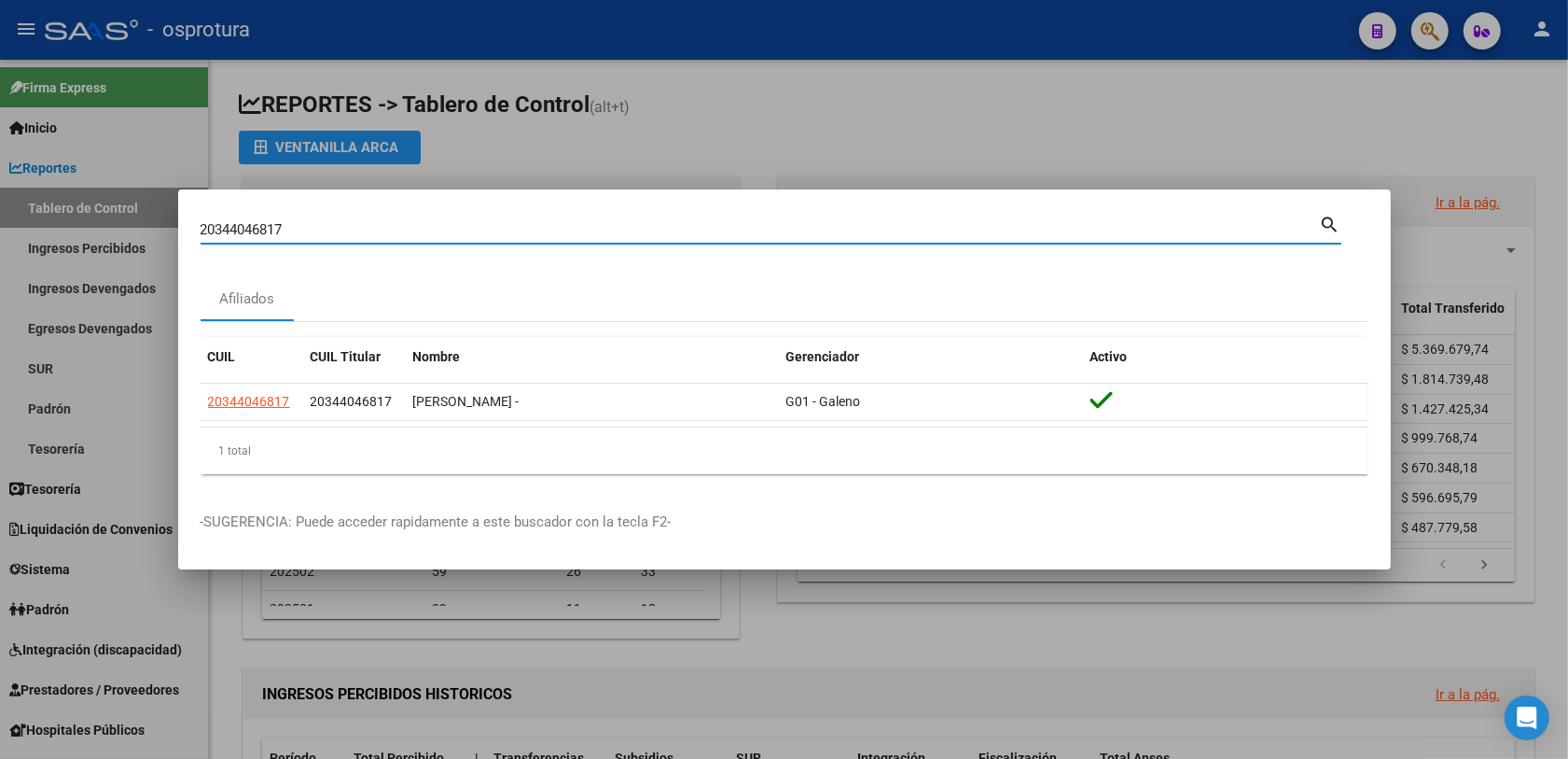
click at [585, 229] on input "20344046817" at bounding box center [760, 229] width 1119 height 17
paste input "7842150"
type input "20347842150"
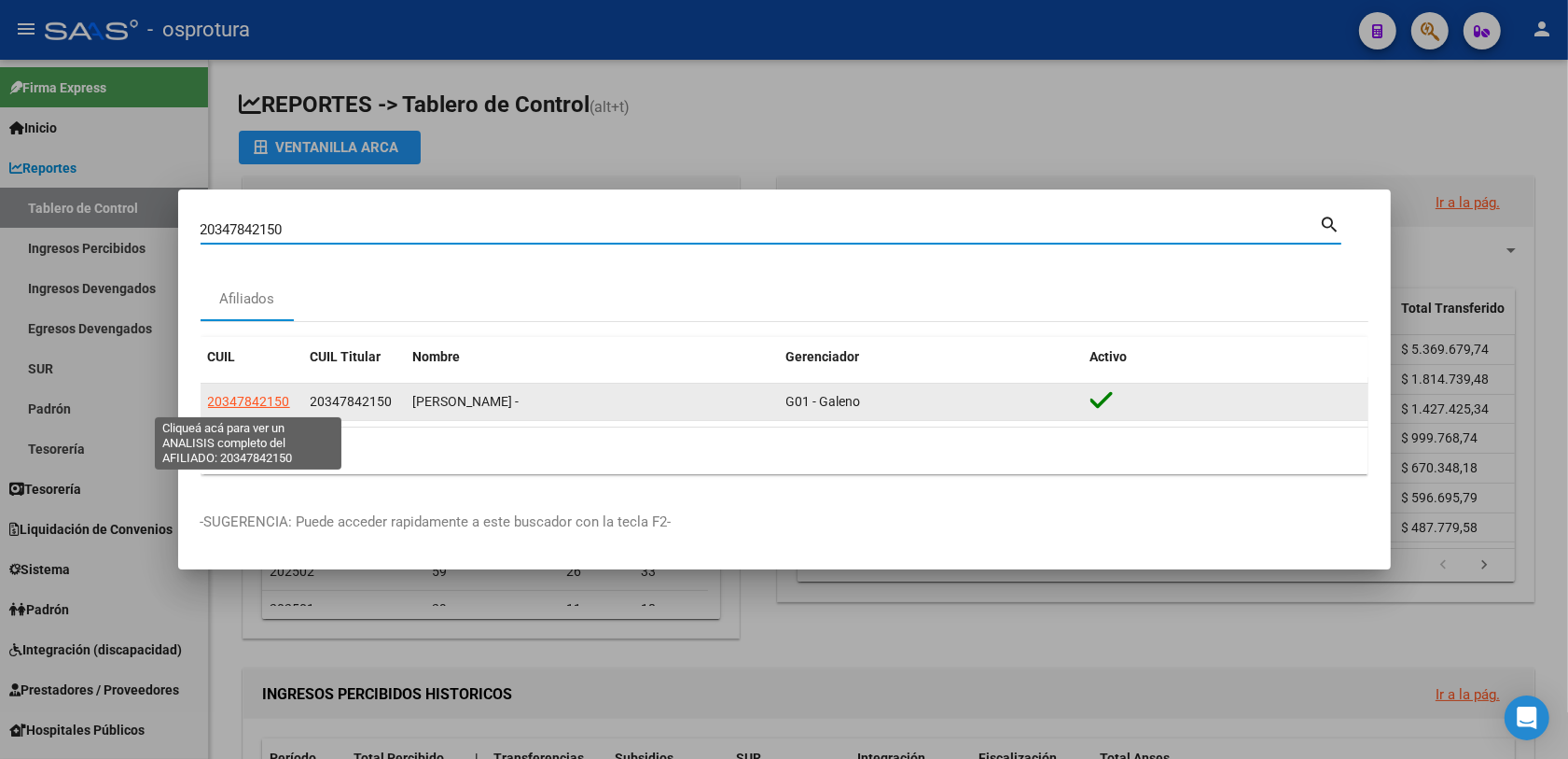
click at [229, 394] on span "20347842150" at bounding box center [249, 400] width 82 height 15
type textarea "20347842150"
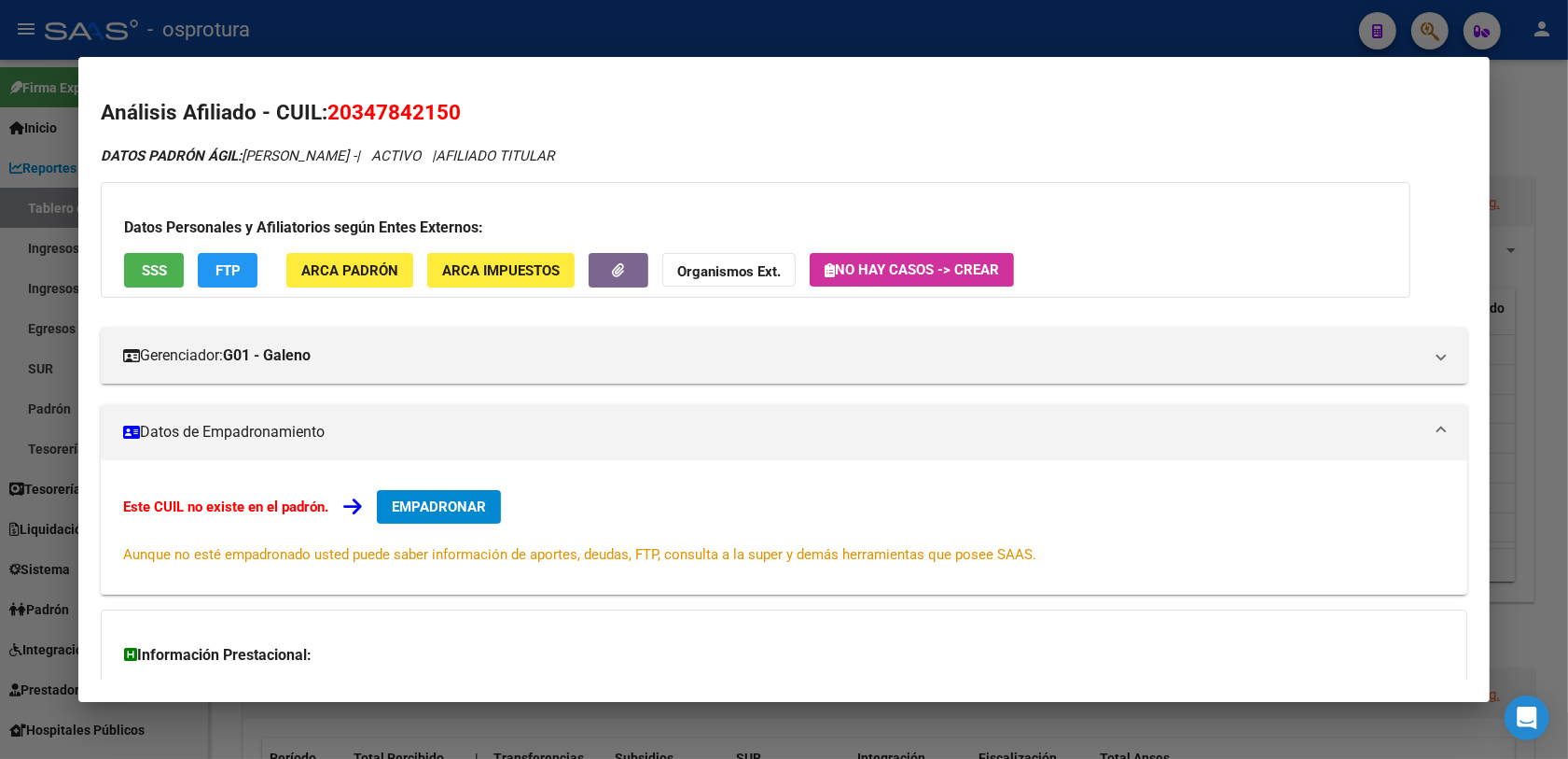
click at [151, 255] on button "SSS" at bounding box center [154, 270] width 60 height 35
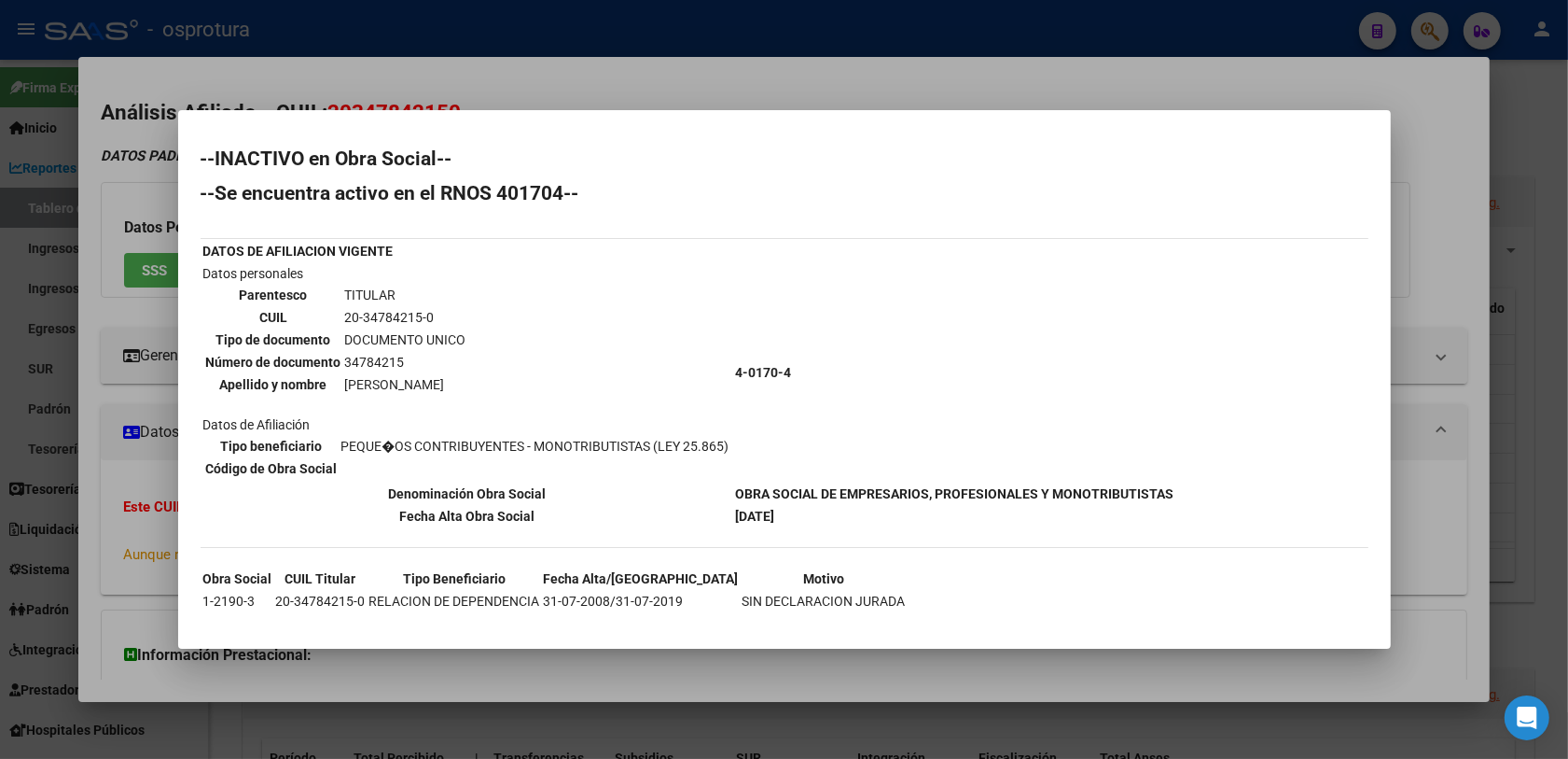
scroll to position [12, 0]
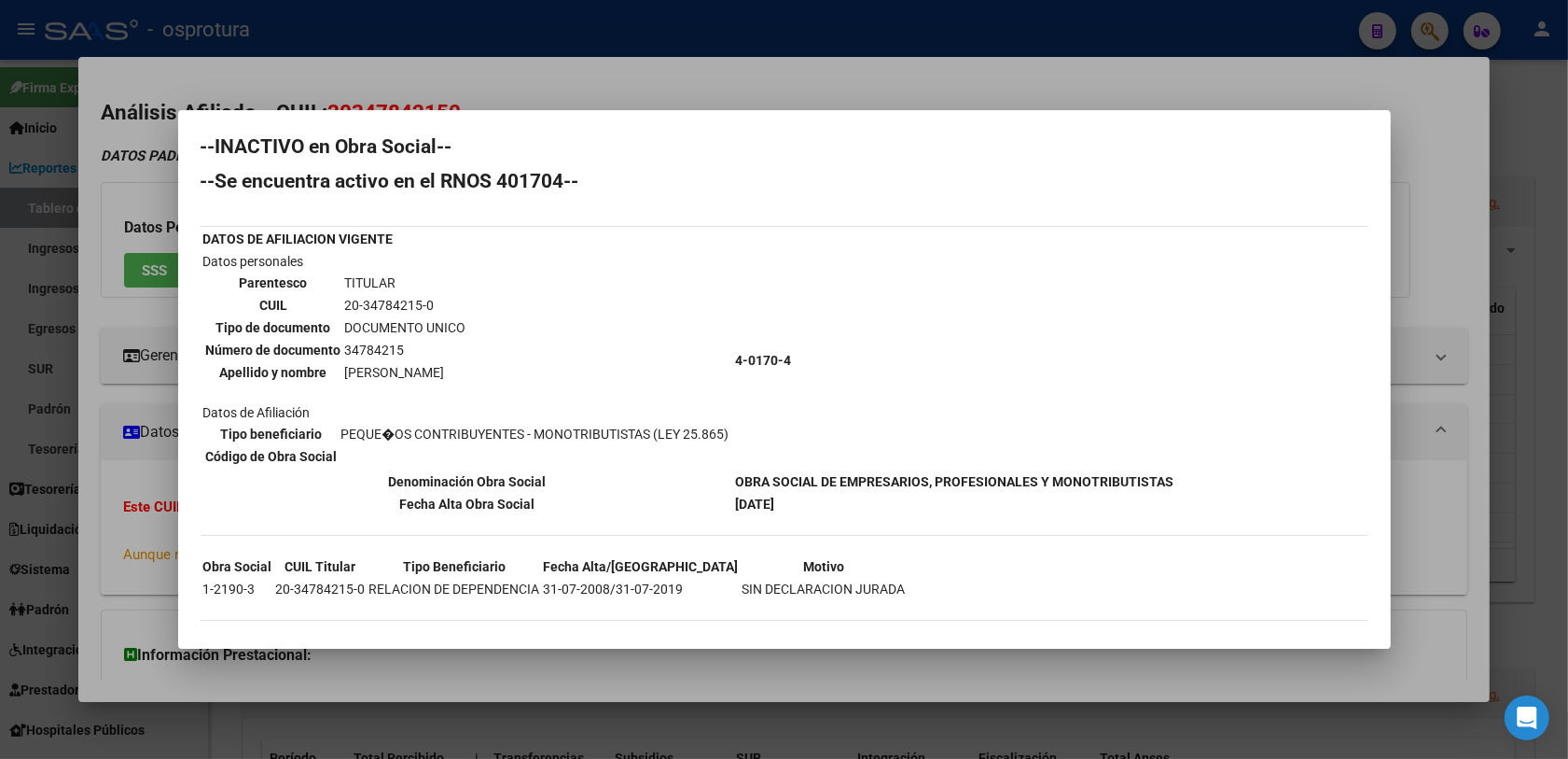
click at [133, 376] on div at bounding box center [784, 380] width 1568 height 759
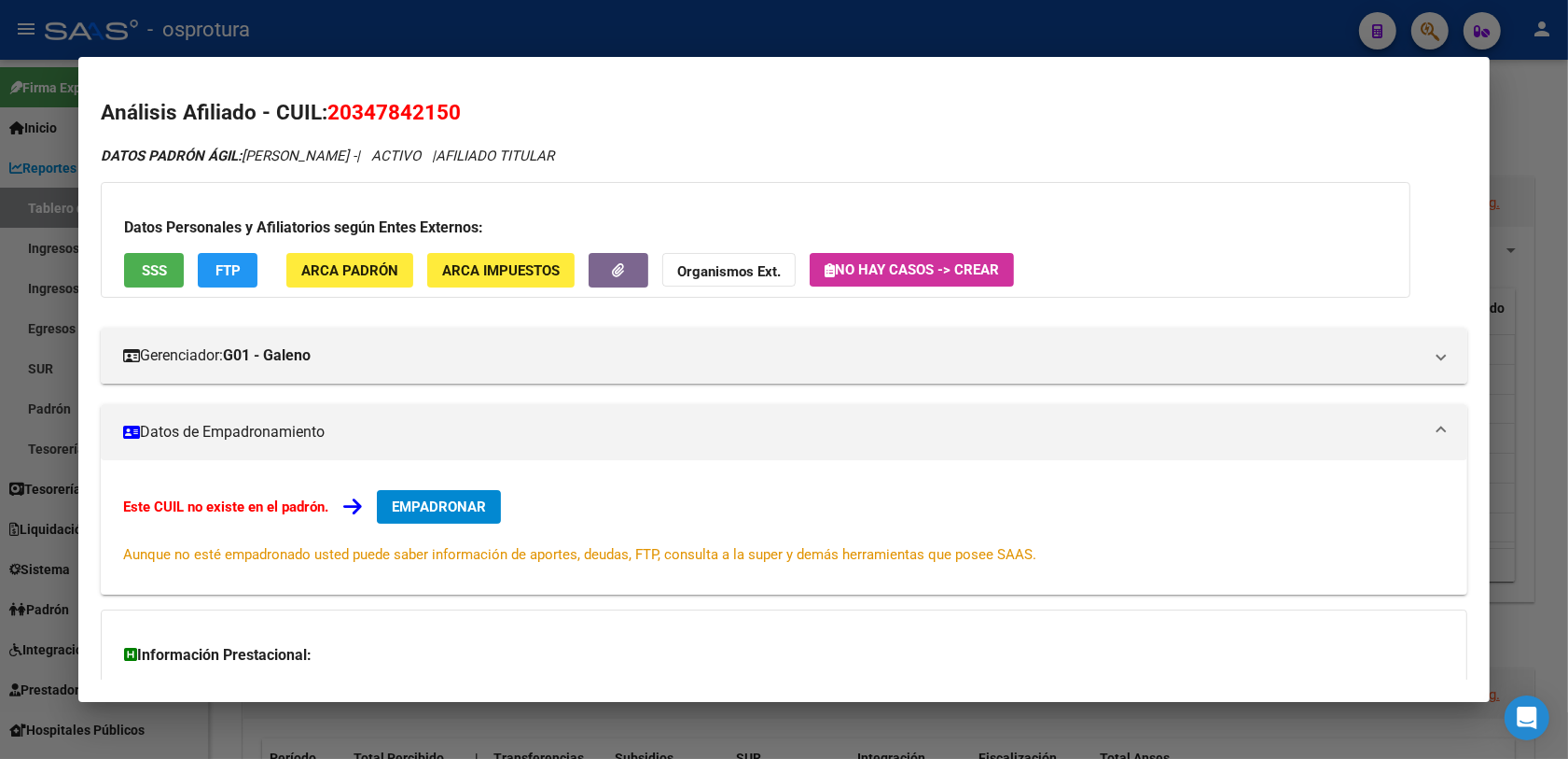
click at [422, 499] on span "EMPADRONAR" at bounding box center [438, 506] width 95 height 17
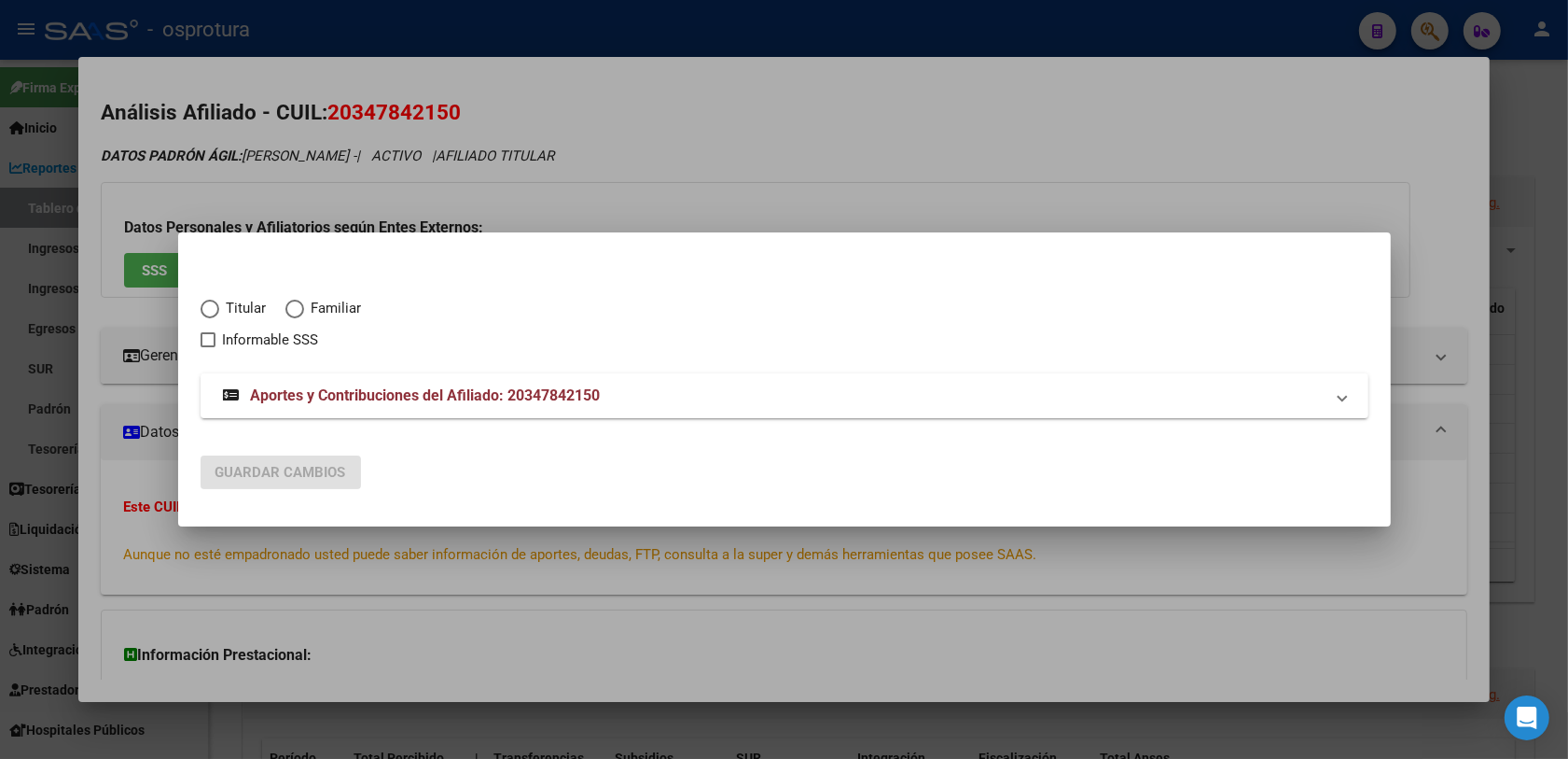
click at [248, 306] on span "Titular" at bounding box center [243, 309] width 48 height 22
click at [219, 306] on input "Titular" at bounding box center [209, 309] width 19 height 19
radio input "true"
checkbox input "true"
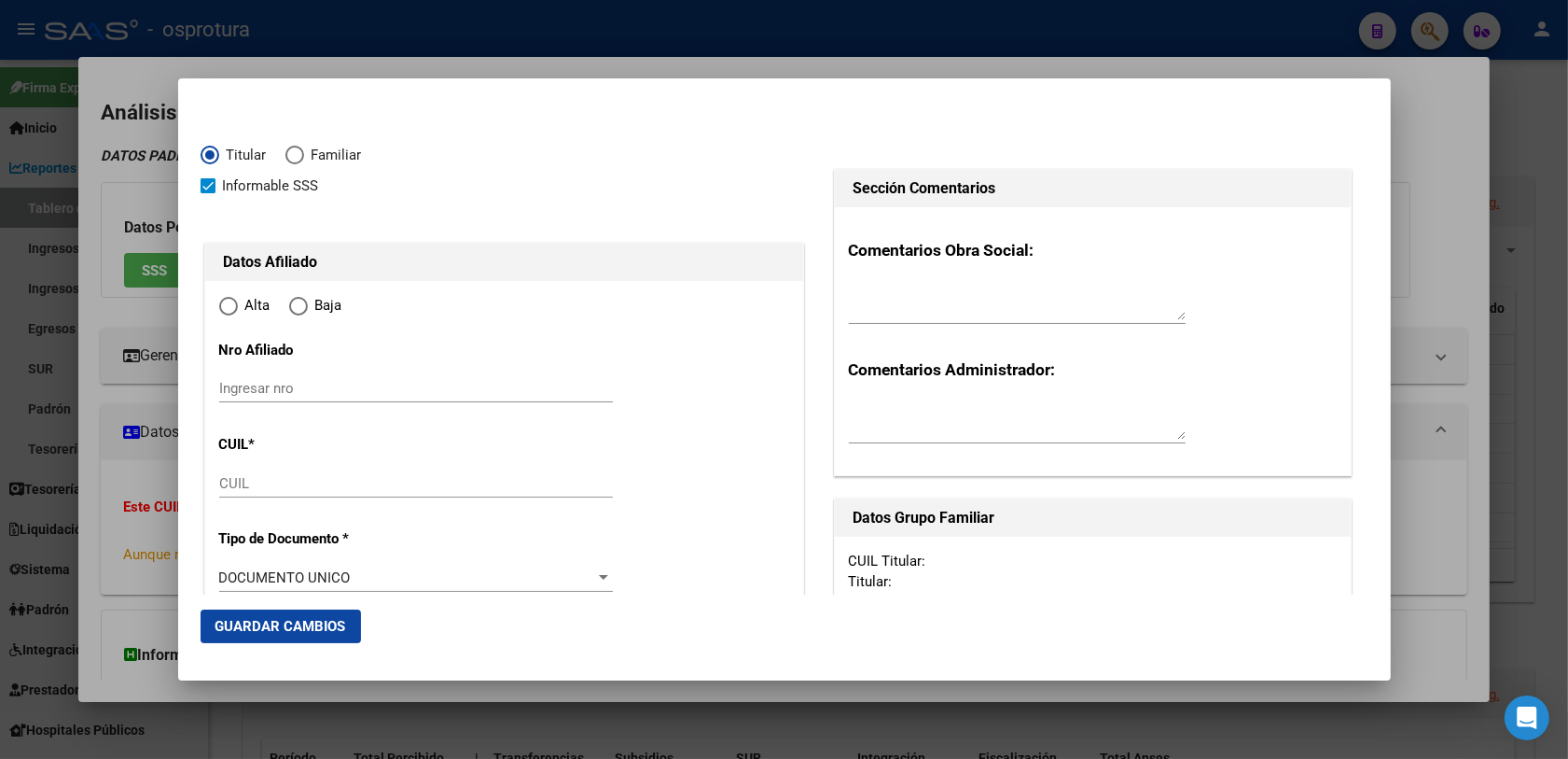
type input "20-34784215-0"
type input "34784215"
type input "NIEVA"
type input "[PERSON_NAME]"
type input "[DATE]"
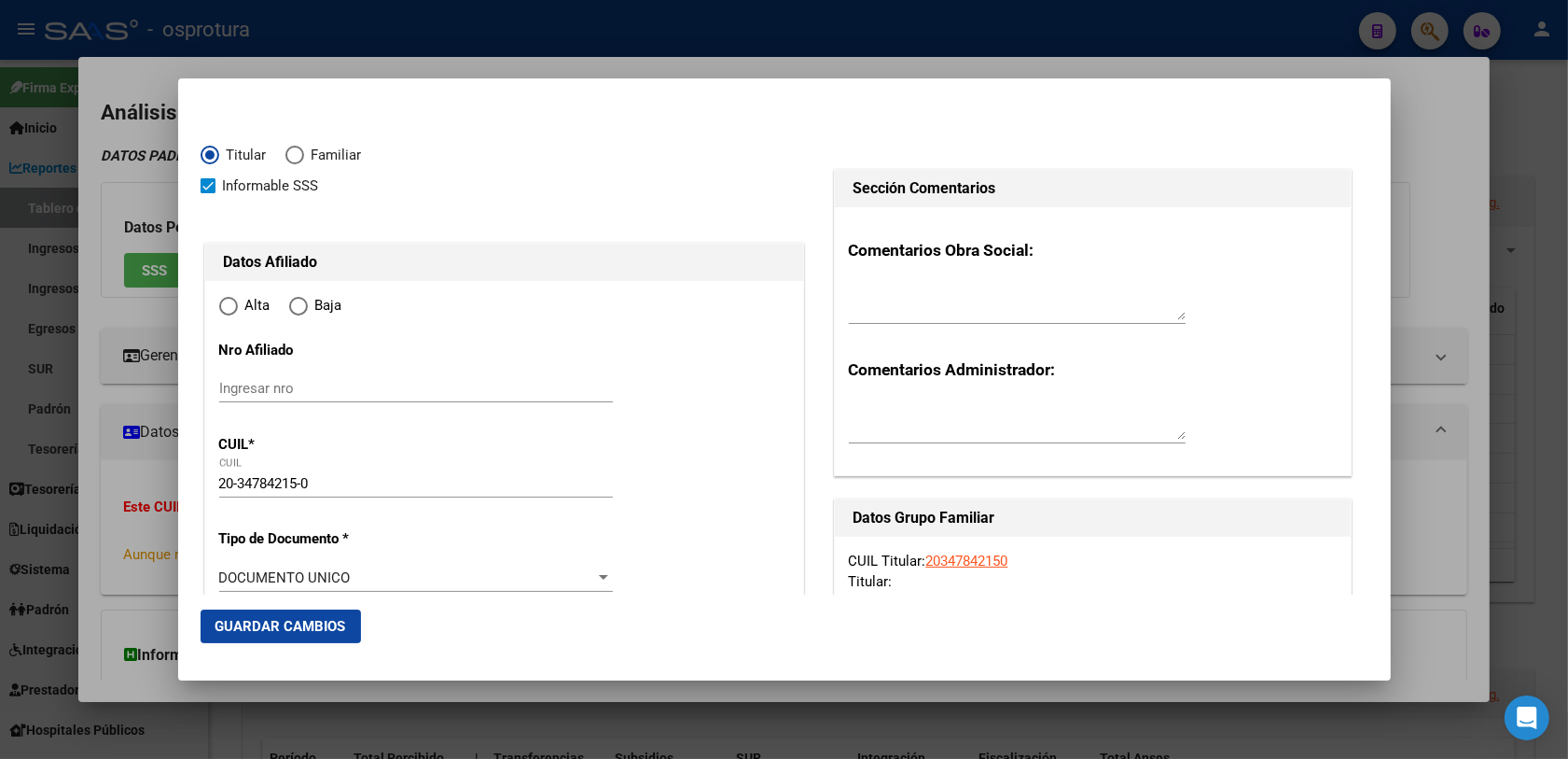
type input "[GEOGRAPHIC_DATA]"
type input "1609"
type input "GORRITI"
type input "1280"
radio input "true"
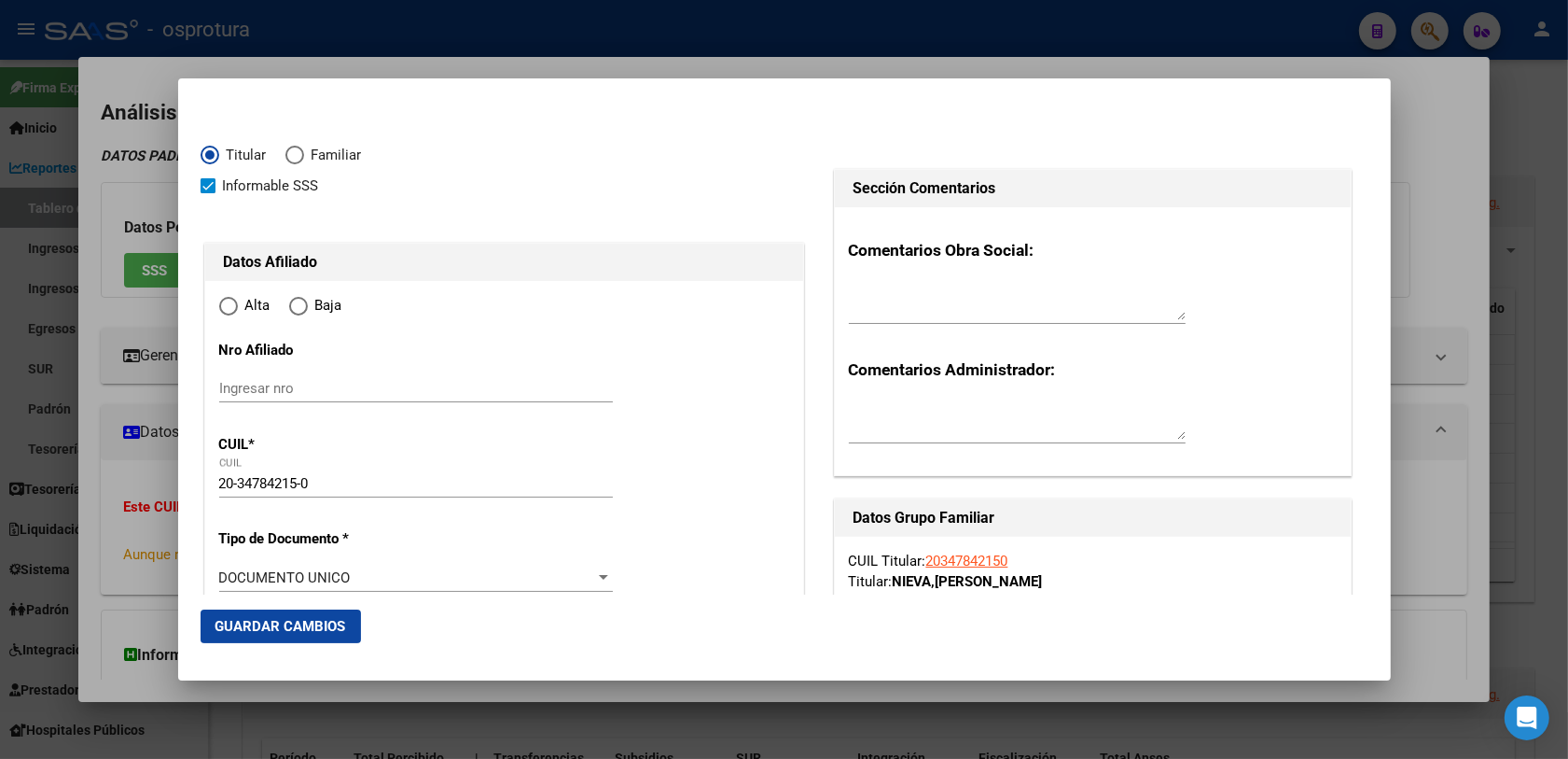
type input "[GEOGRAPHIC_DATA]"
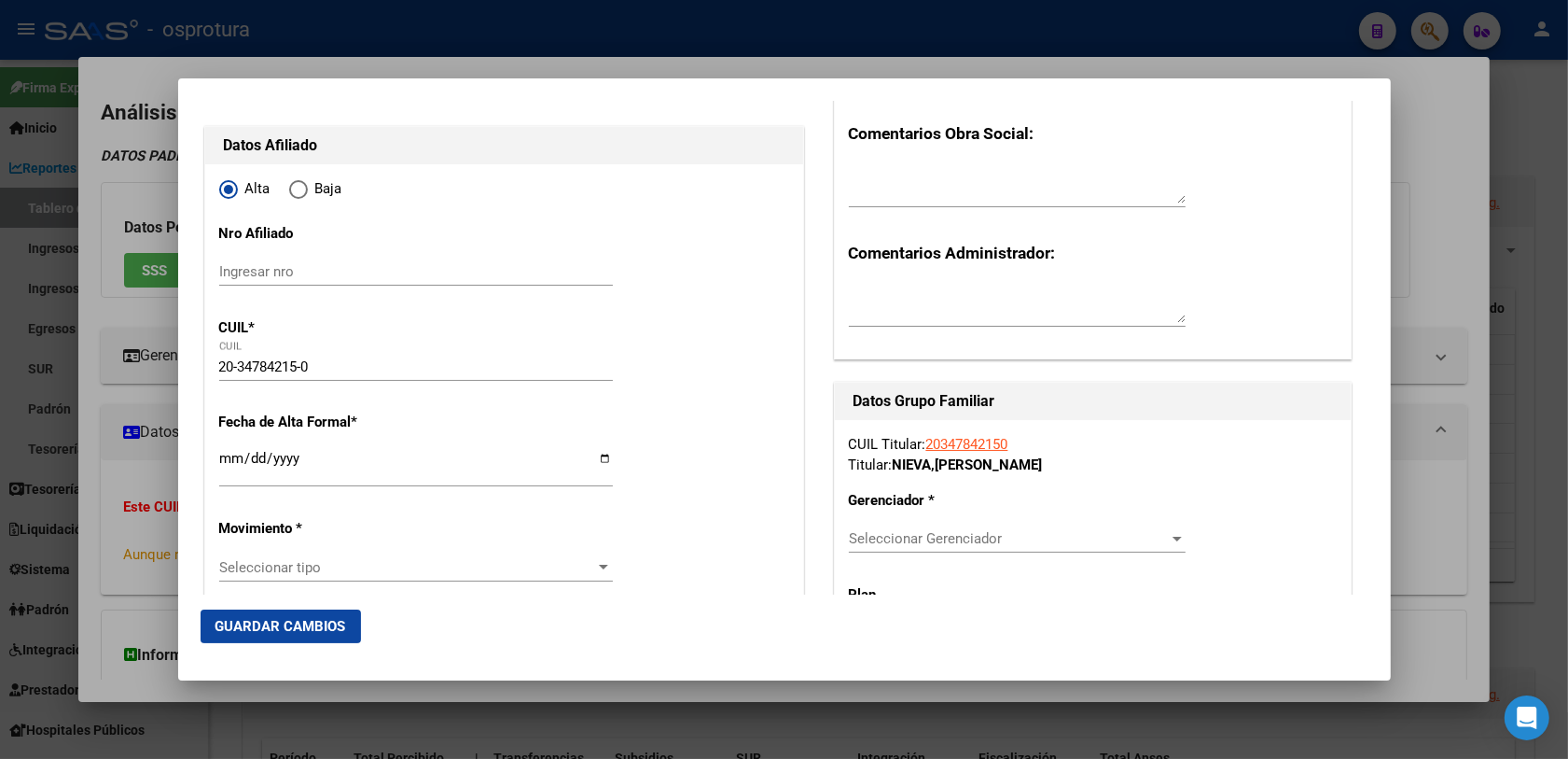
click at [224, 466] on input "Ingresar fecha" at bounding box center [415, 465] width 393 height 30
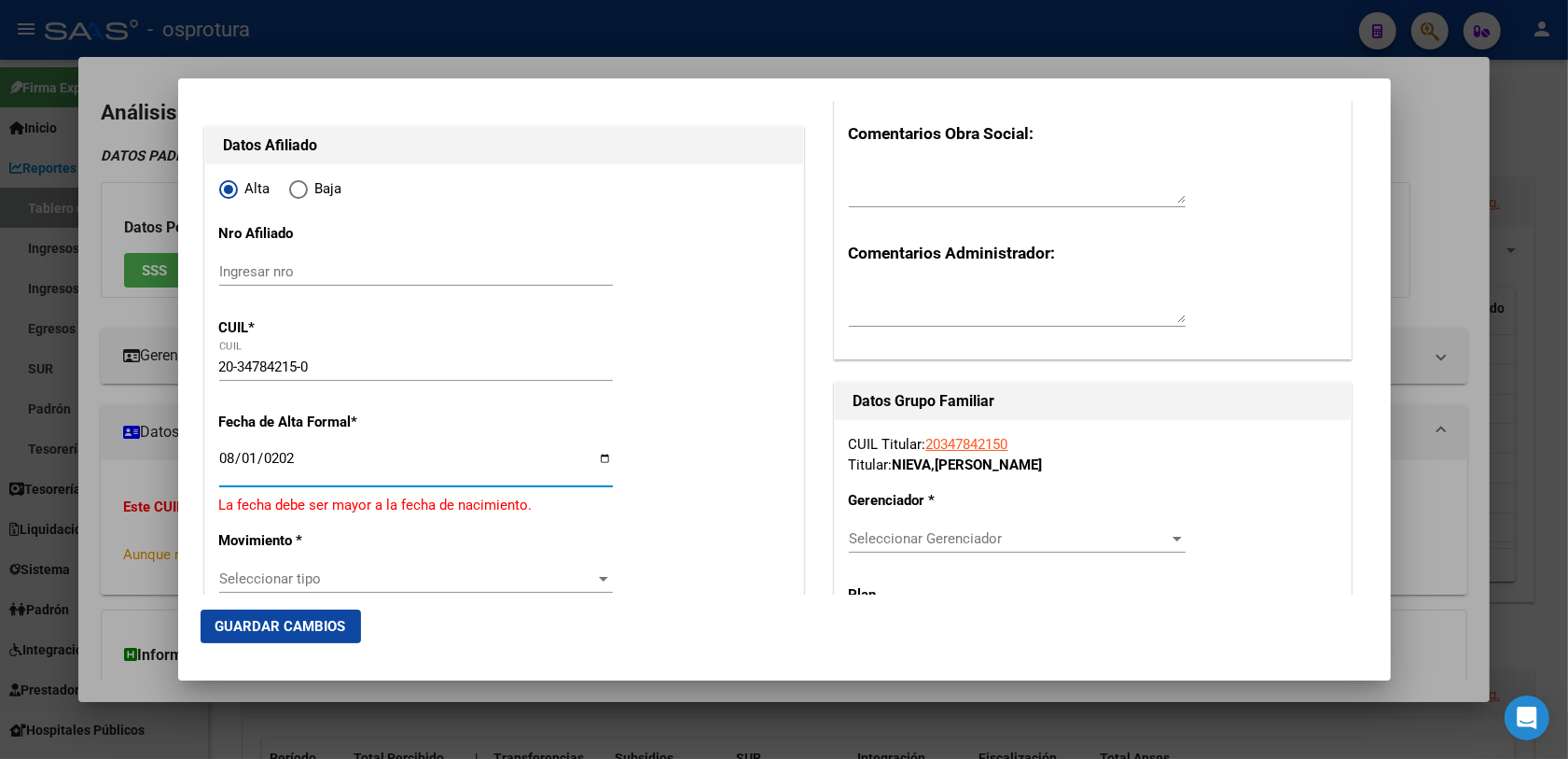
type input "[DATE]"
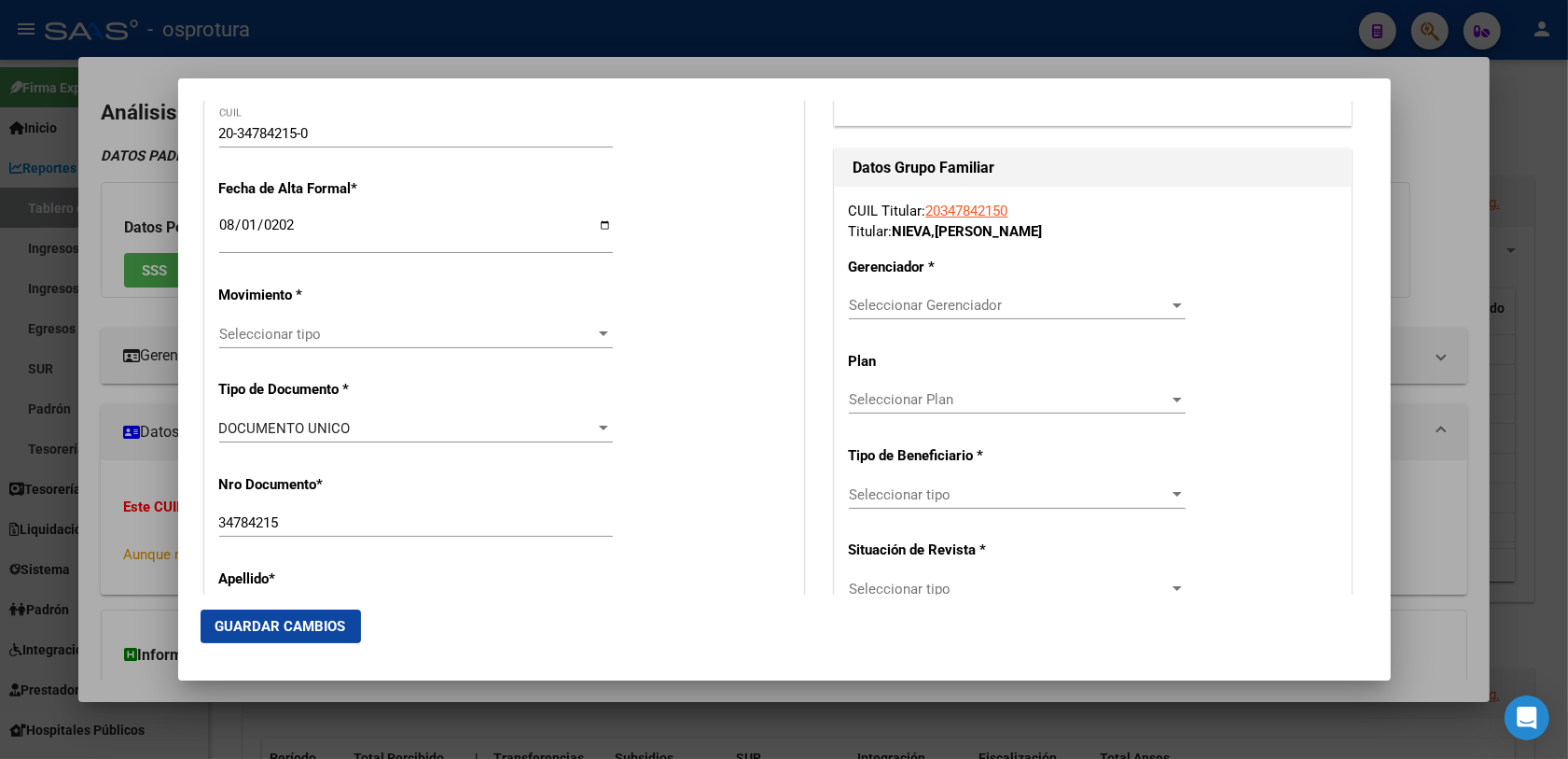
click at [324, 328] on span "Seleccionar tipo" at bounding box center [407, 334] width 376 height 17
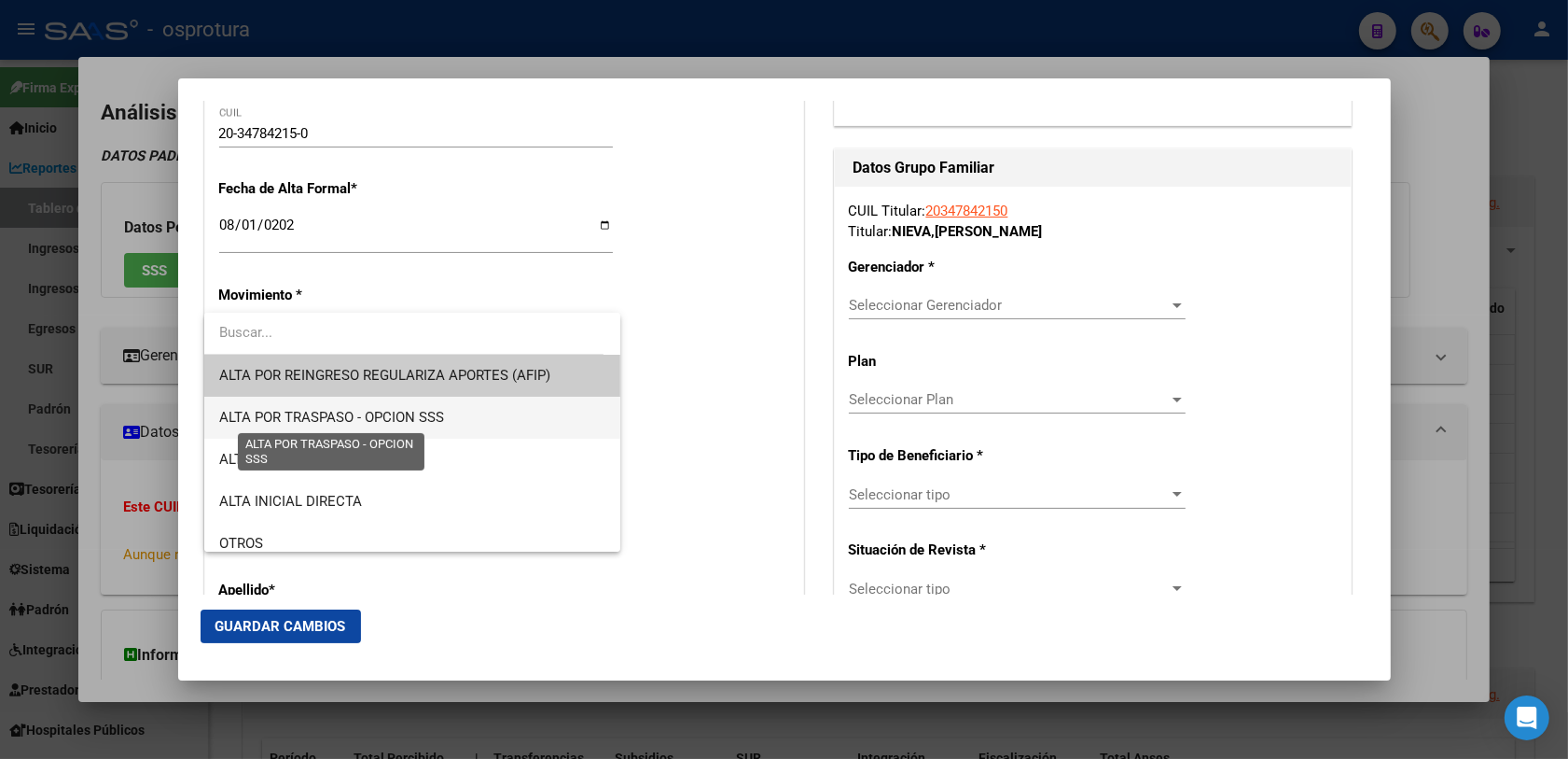
click at [369, 413] on span "ALTA POR TRASPASO - OPCION SSS" at bounding box center [332, 416] width 225 height 17
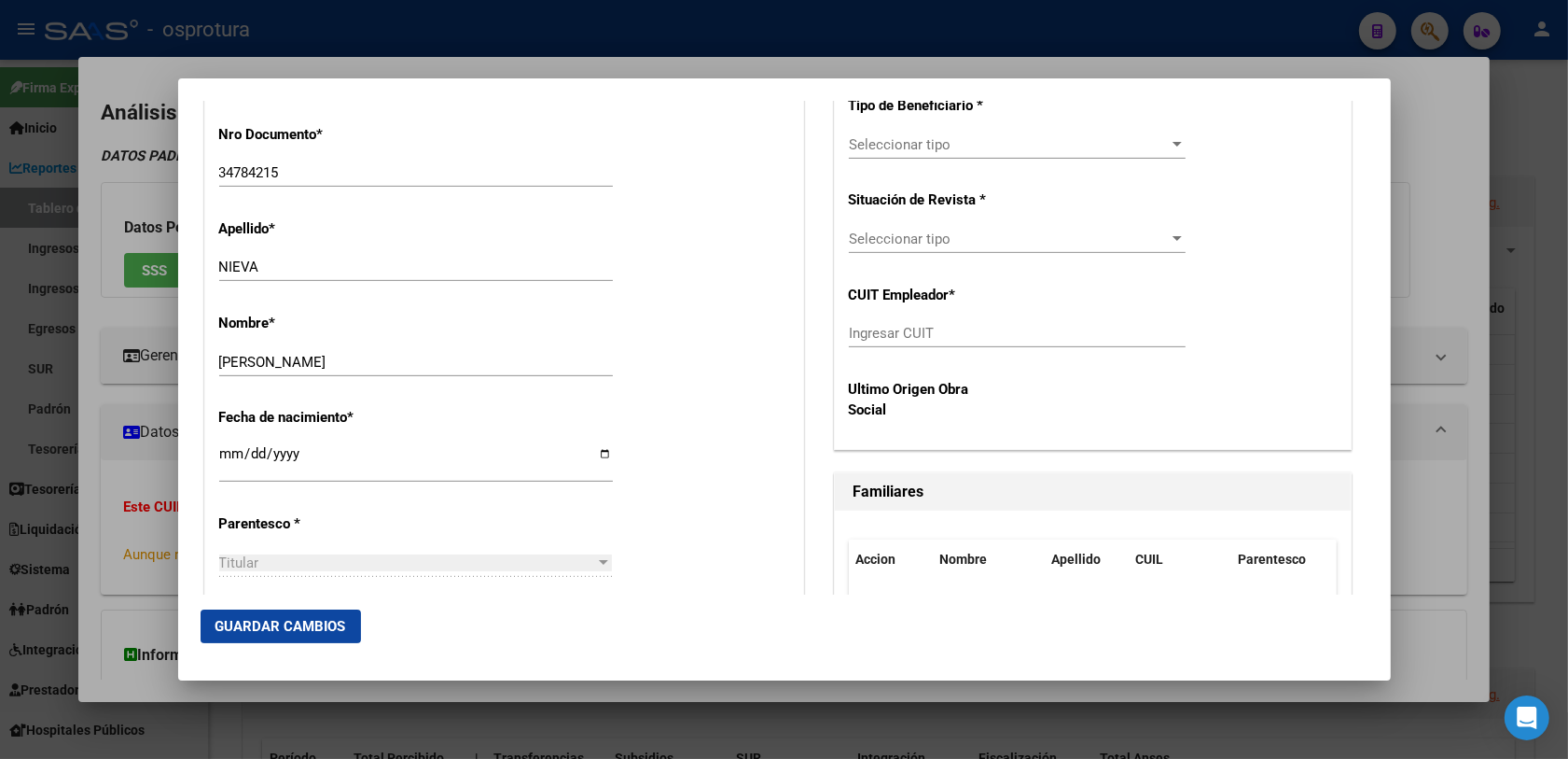
scroll to position [933, 0]
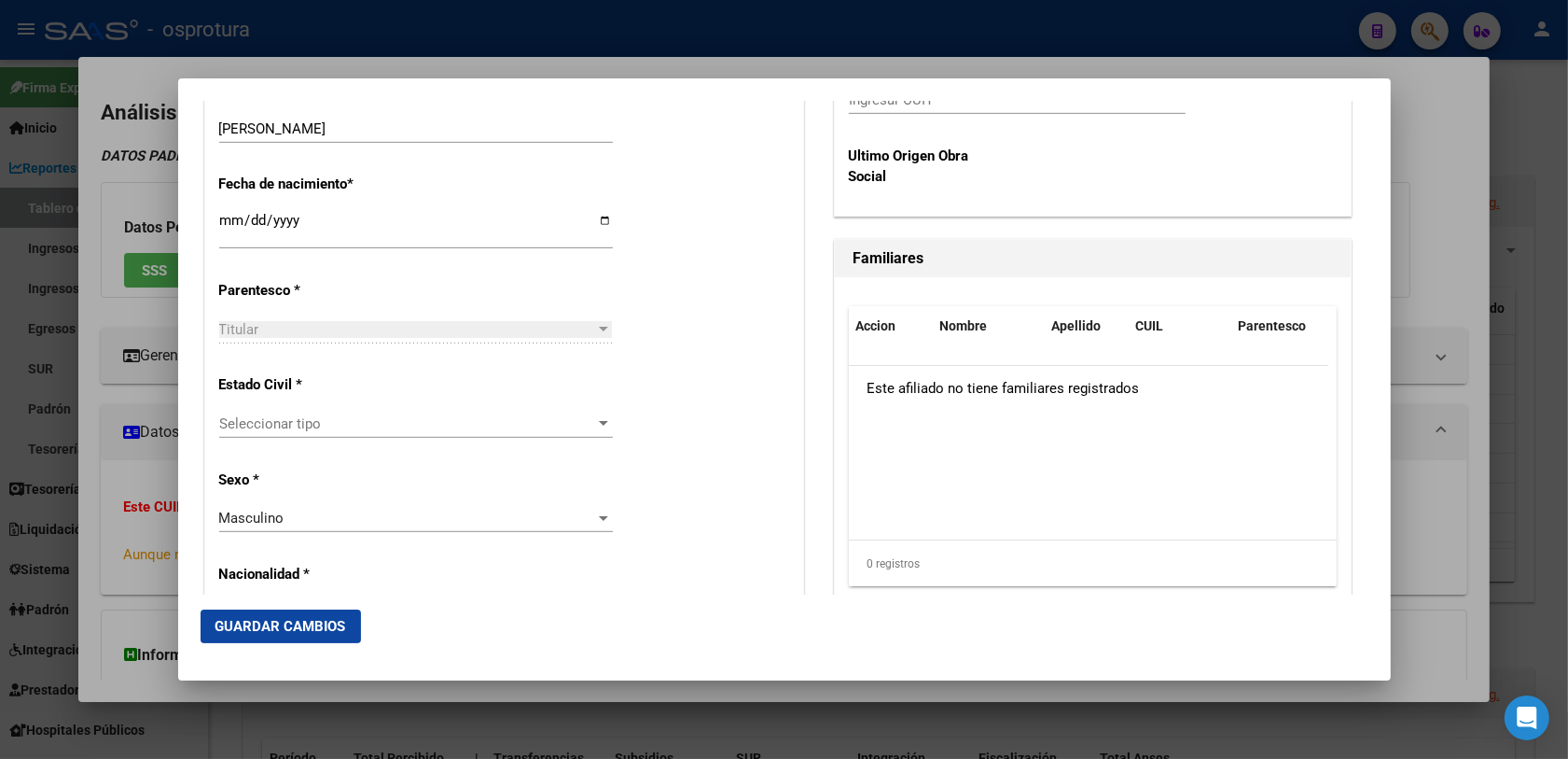
click at [460, 432] on div "Seleccionar tipo Seleccionar tipo" at bounding box center [415, 423] width 393 height 28
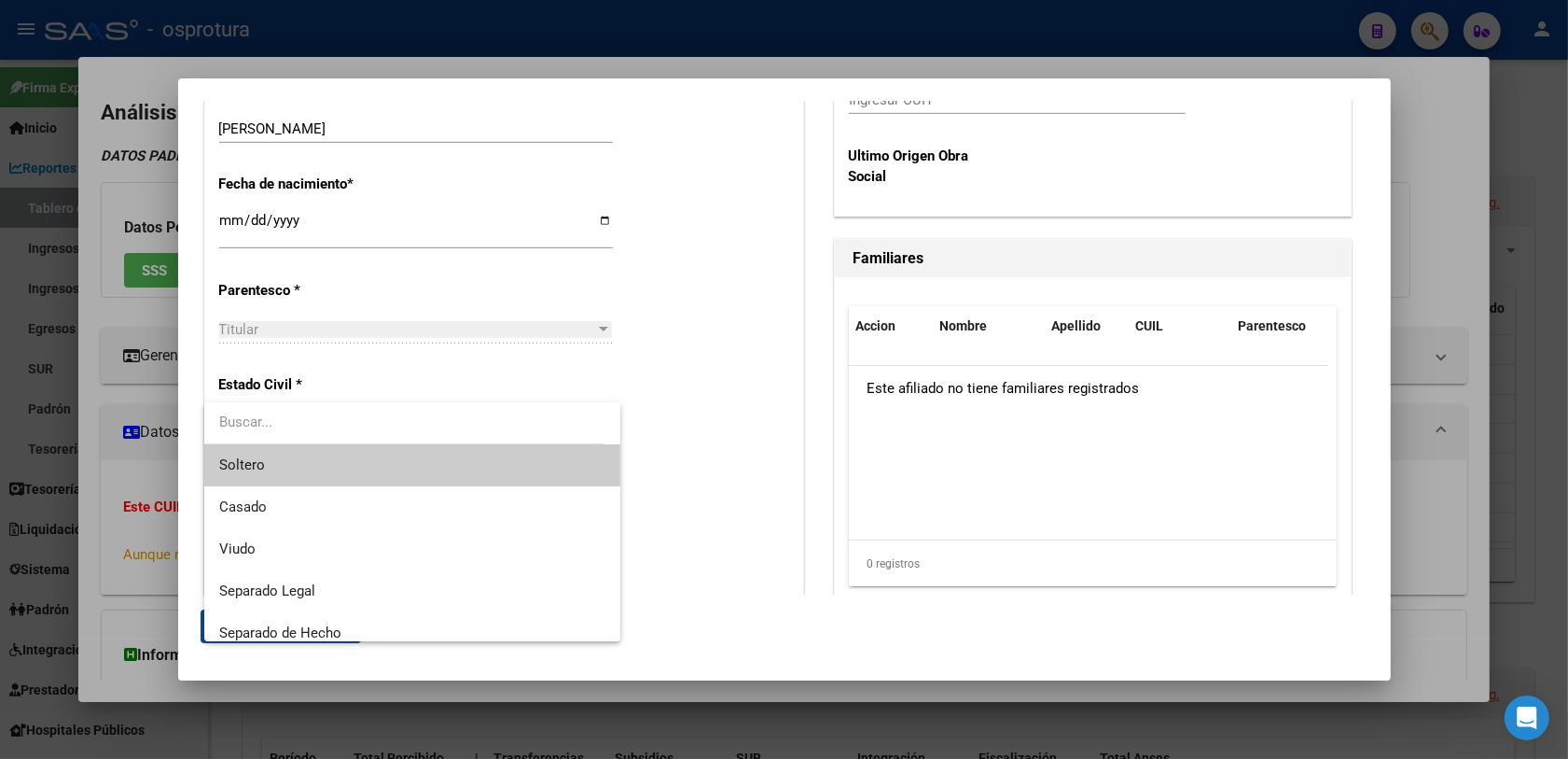
click at [277, 469] on span "Soltero" at bounding box center [412, 465] width 387 height 42
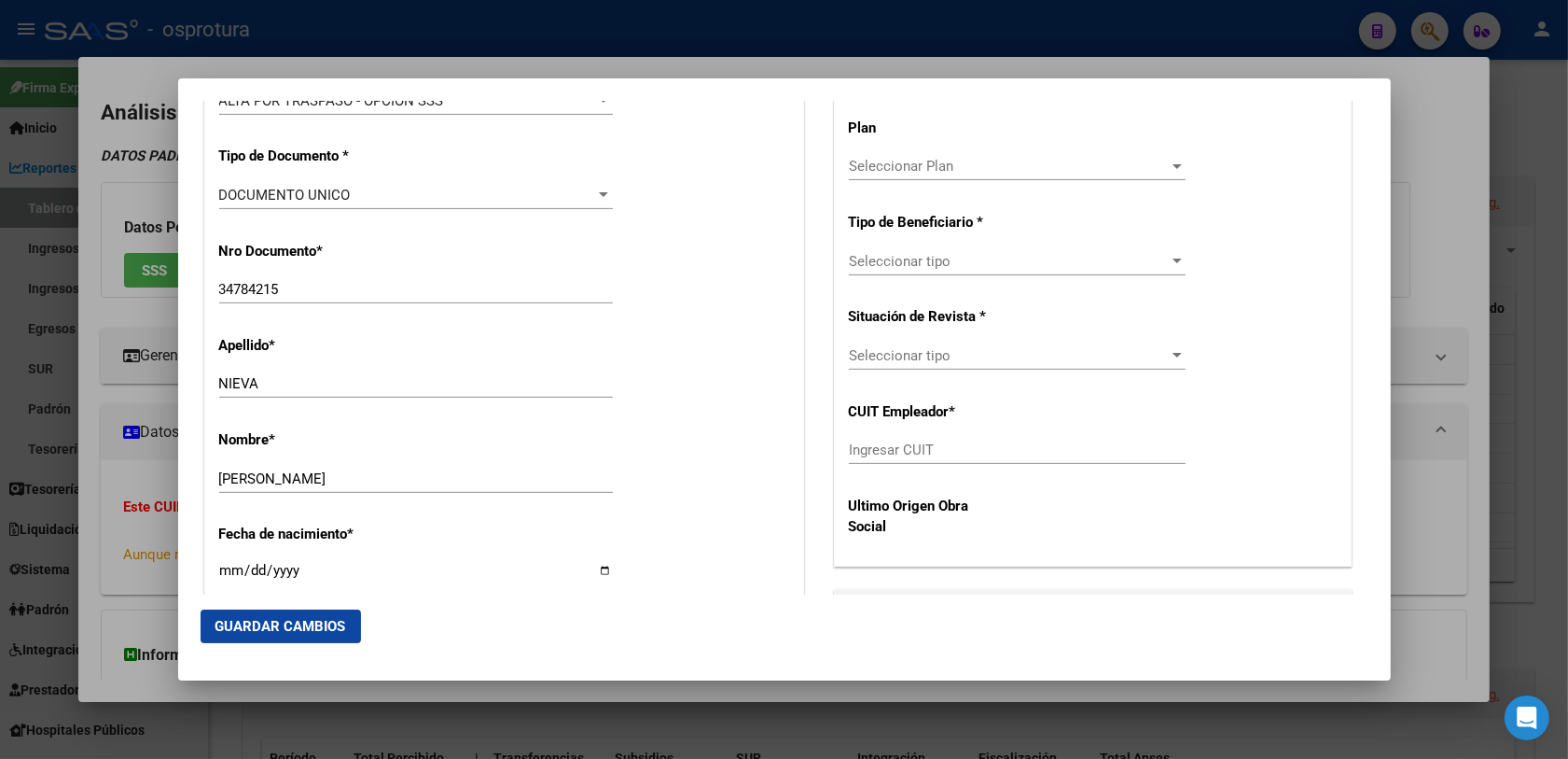
scroll to position [466, 0]
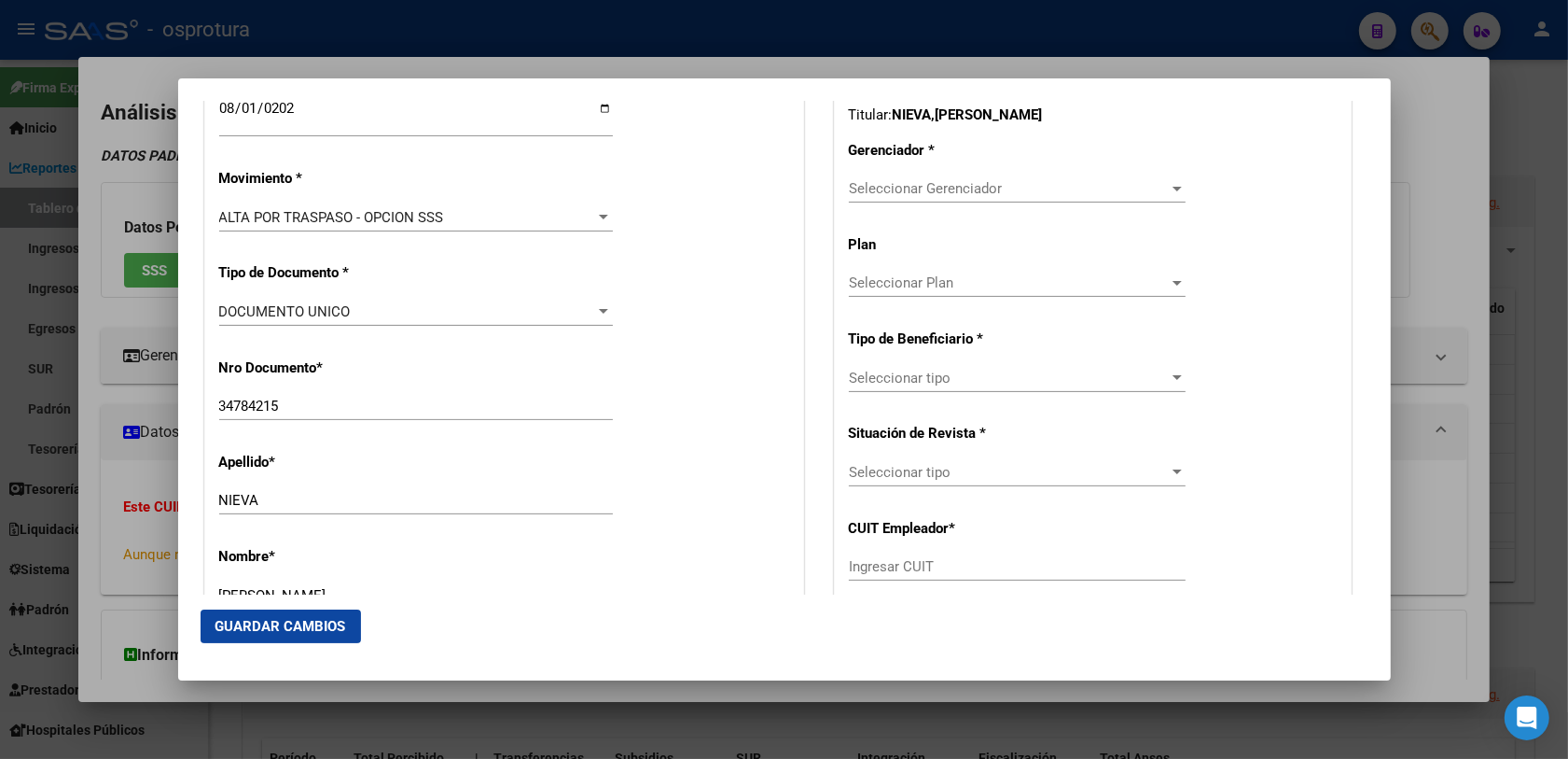
click at [928, 186] on span "Seleccionar Gerenciador" at bounding box center [1008, 188] width 320 height 17
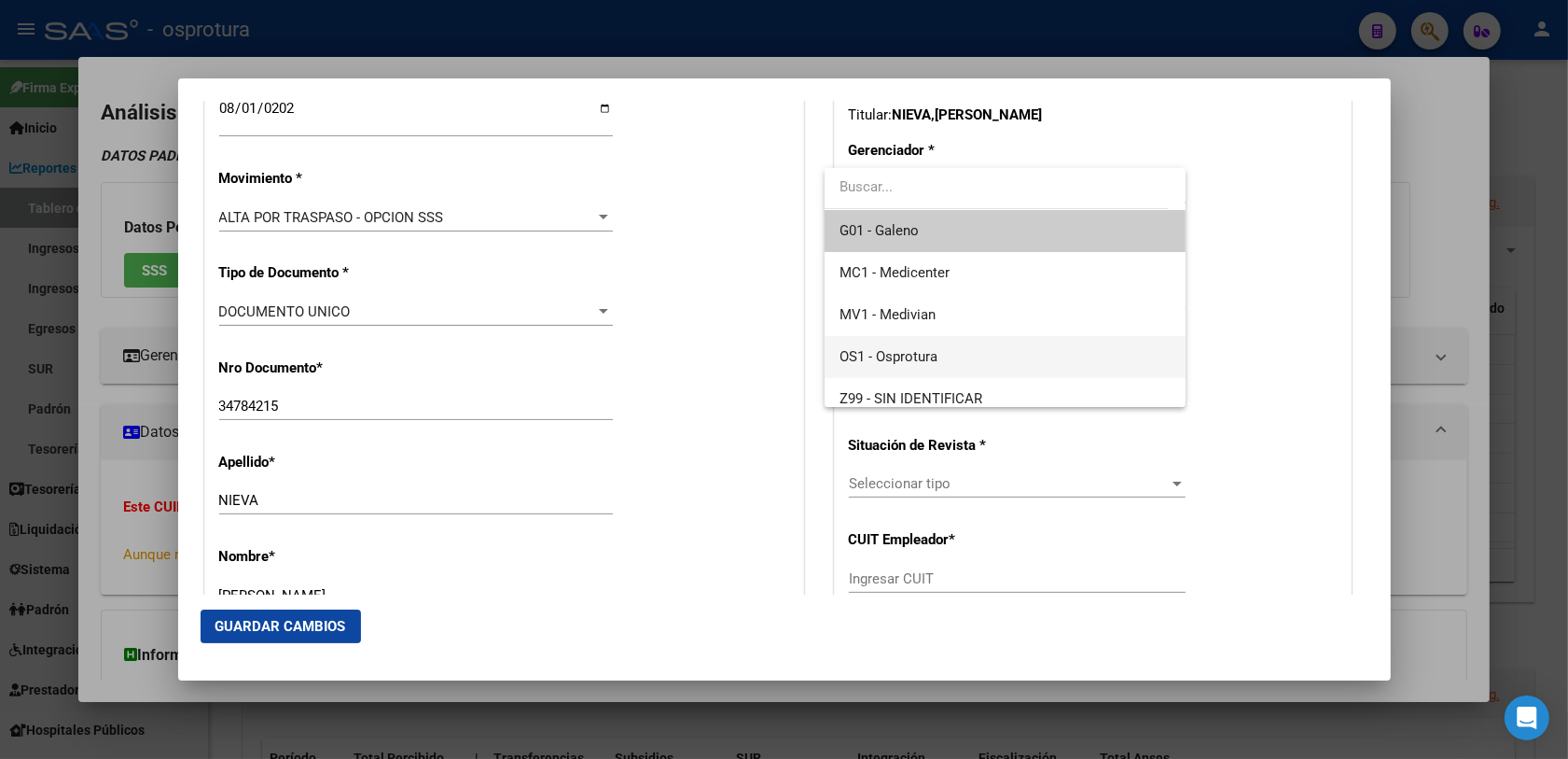
click at [953, 350] on span "OS1 - Osprotura" at bounding box center [1005, 357] width 332 height 42
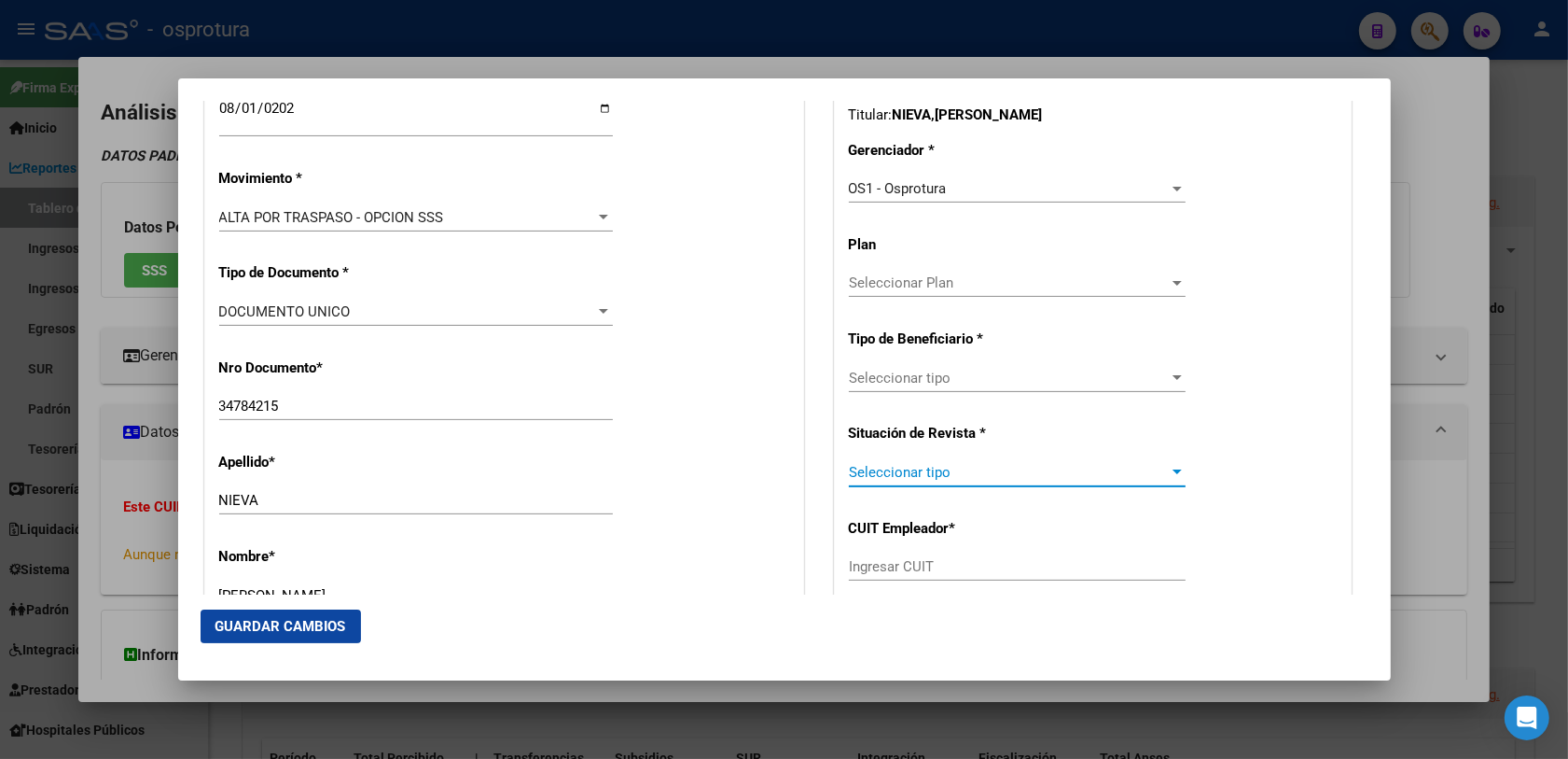
click at [933, 469] on span "Seleccionar tipo" at bounding box center [1008, 472] width 320 height 17
drag, startPoint x: 770, startPoint y: 449, endPoint x: 849, endPoint y: 380, distance: 104.9
click at [770, 446] on div at bounding box center [784, 380] width 1568 height 759
click at [862, 371] on span "Seleccionar tipo" at bounding box center [1008, 378] width 320 height 17
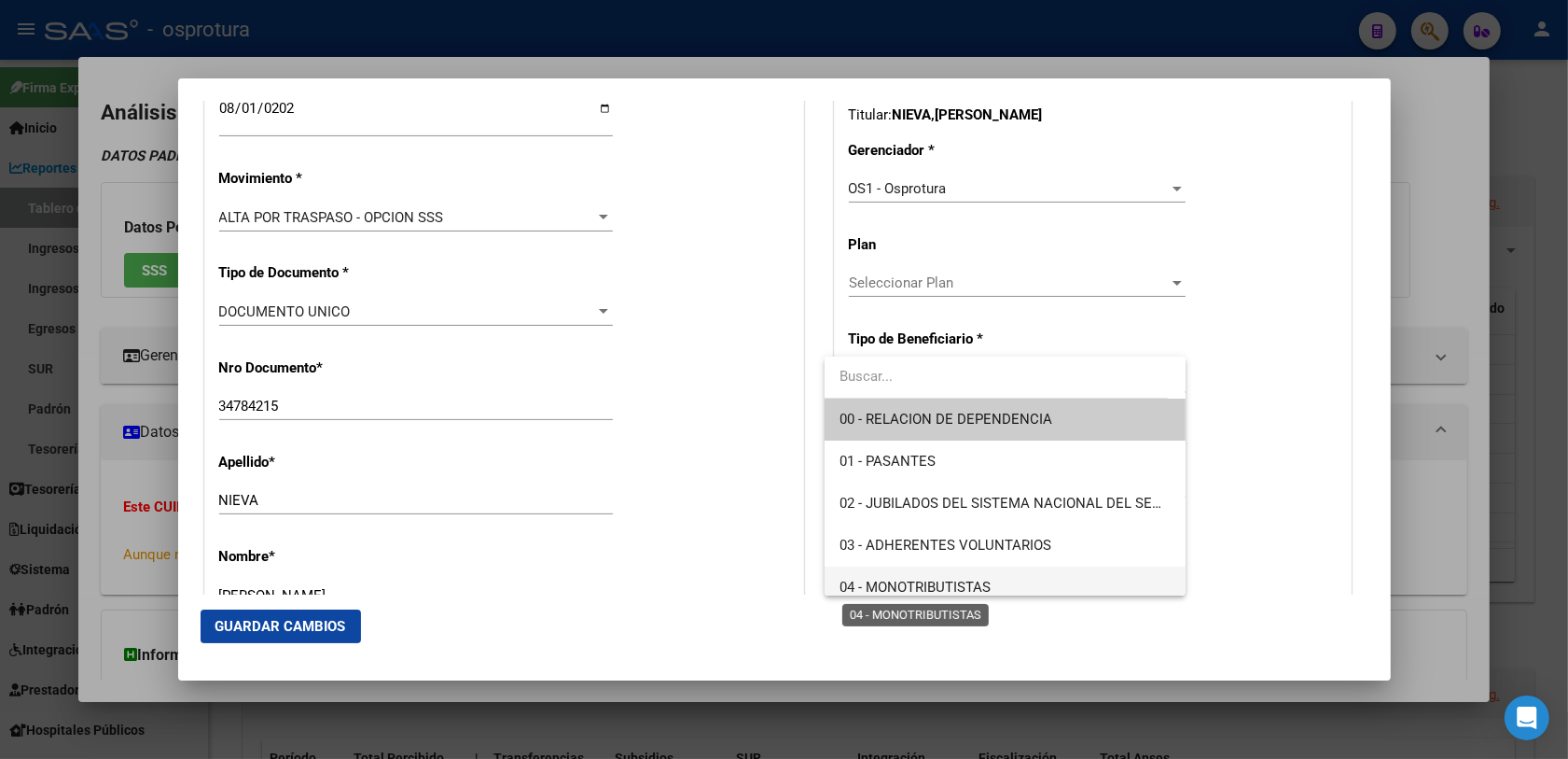
drag, startPoint x: 891, startPoint y: 584, endPoint x: 840, endPoint y: 562, distance: 55.5
click at [887, 584] on span "04 - MONOTRIBUTISTAS" at bounding box center [915, 587] width 151 height 17
type input "20-34784215-0"
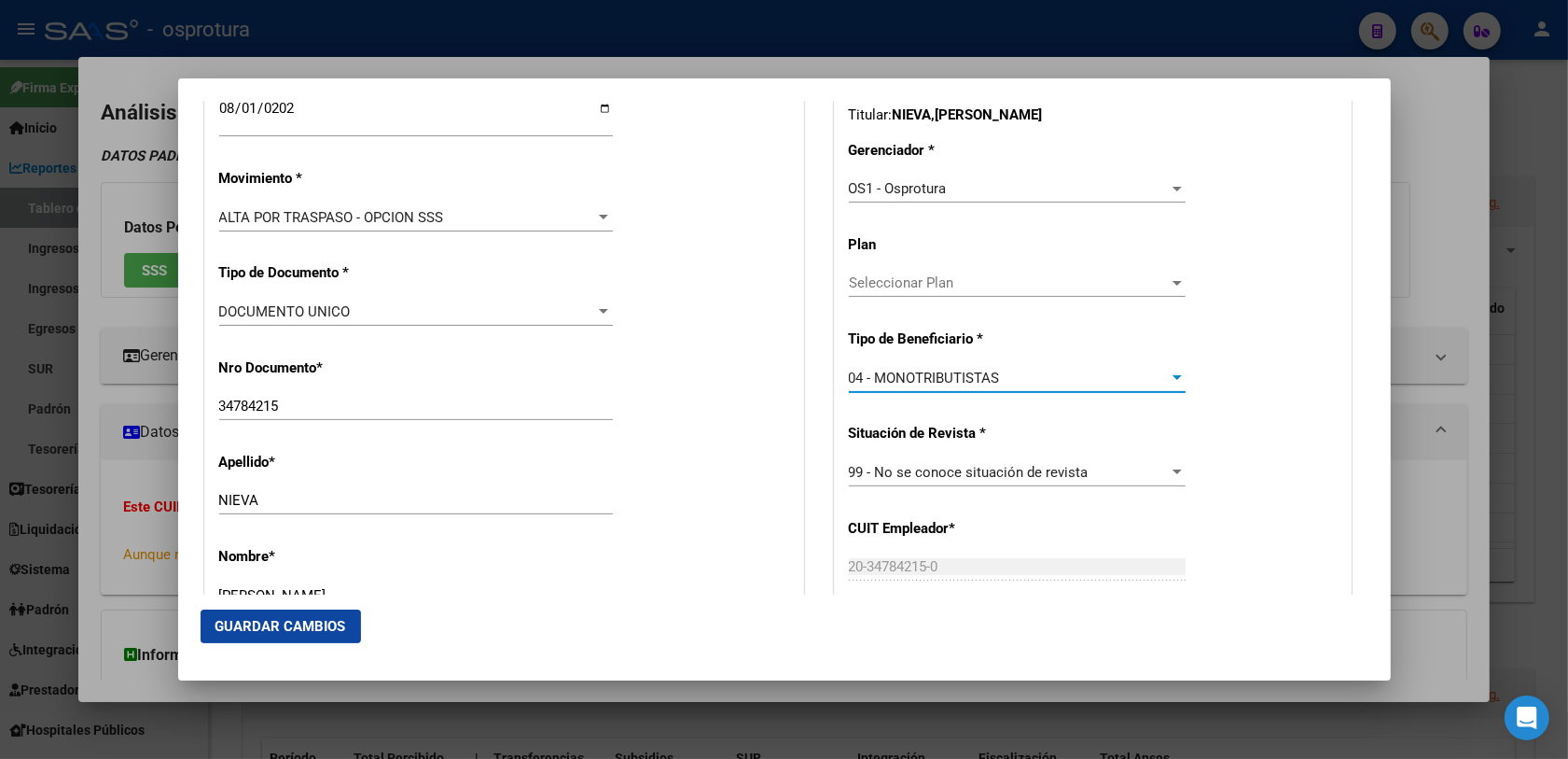
click at [776, 501] on div "Apellido * [PERSON_NAME] Ingresar apellido" at bounding box center [504, 484] width 569 height 95
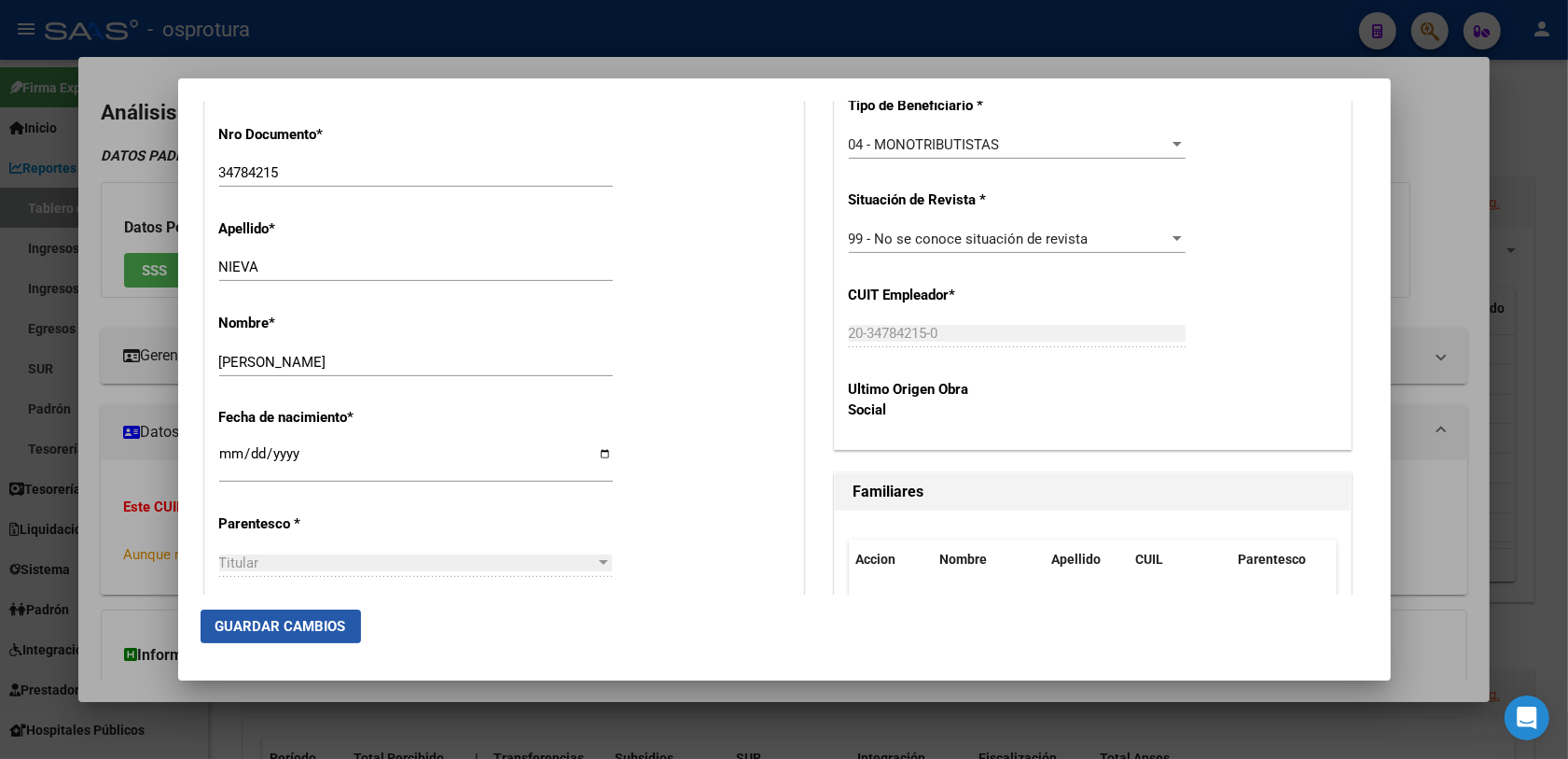
click at [322, 627] on span "Guardar Cambios" at bounding box center [280, 626] width 130 height 17
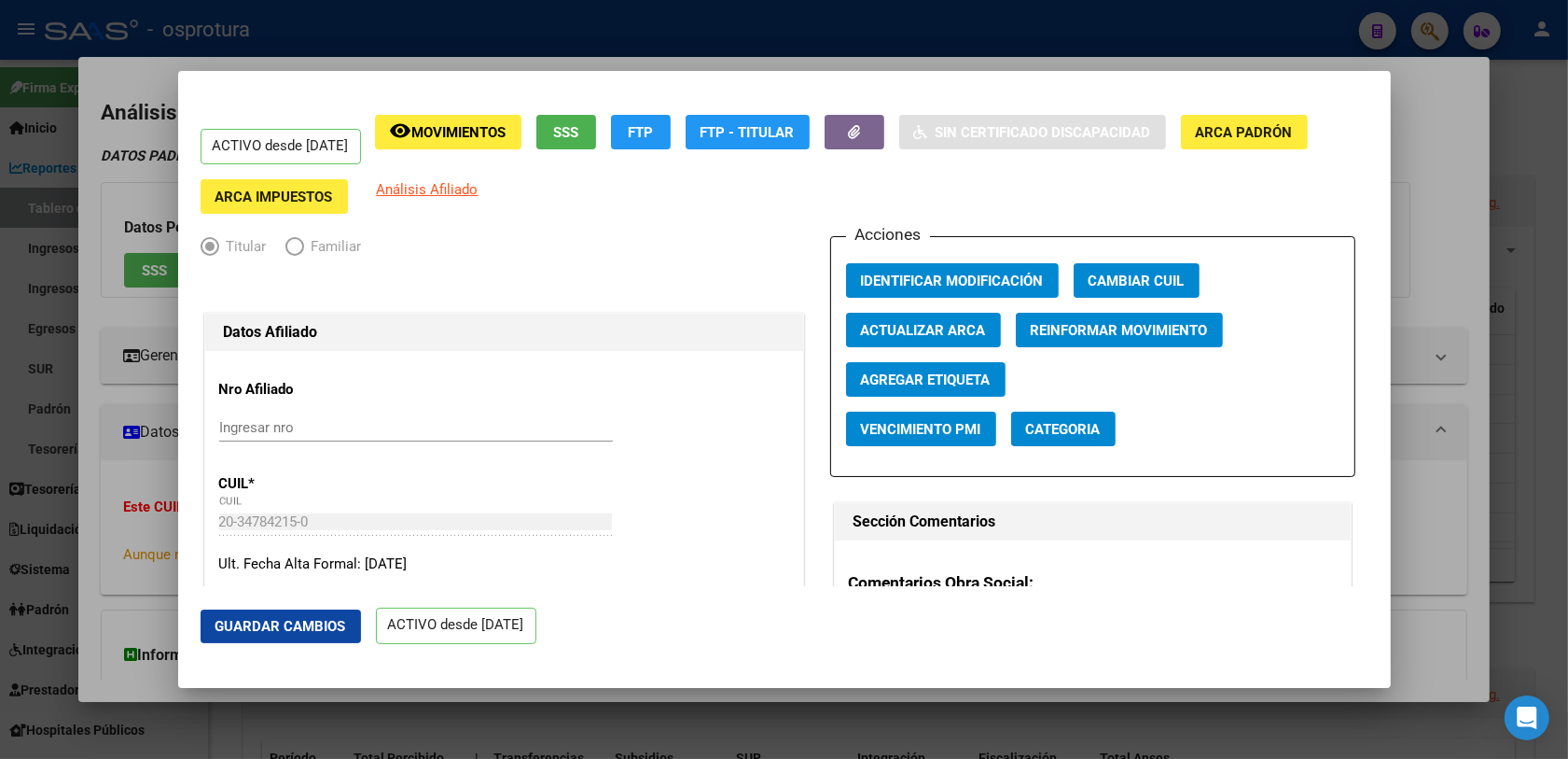
click at [116, 505] on div at bounding box center [784, 380] width 1568 height 759
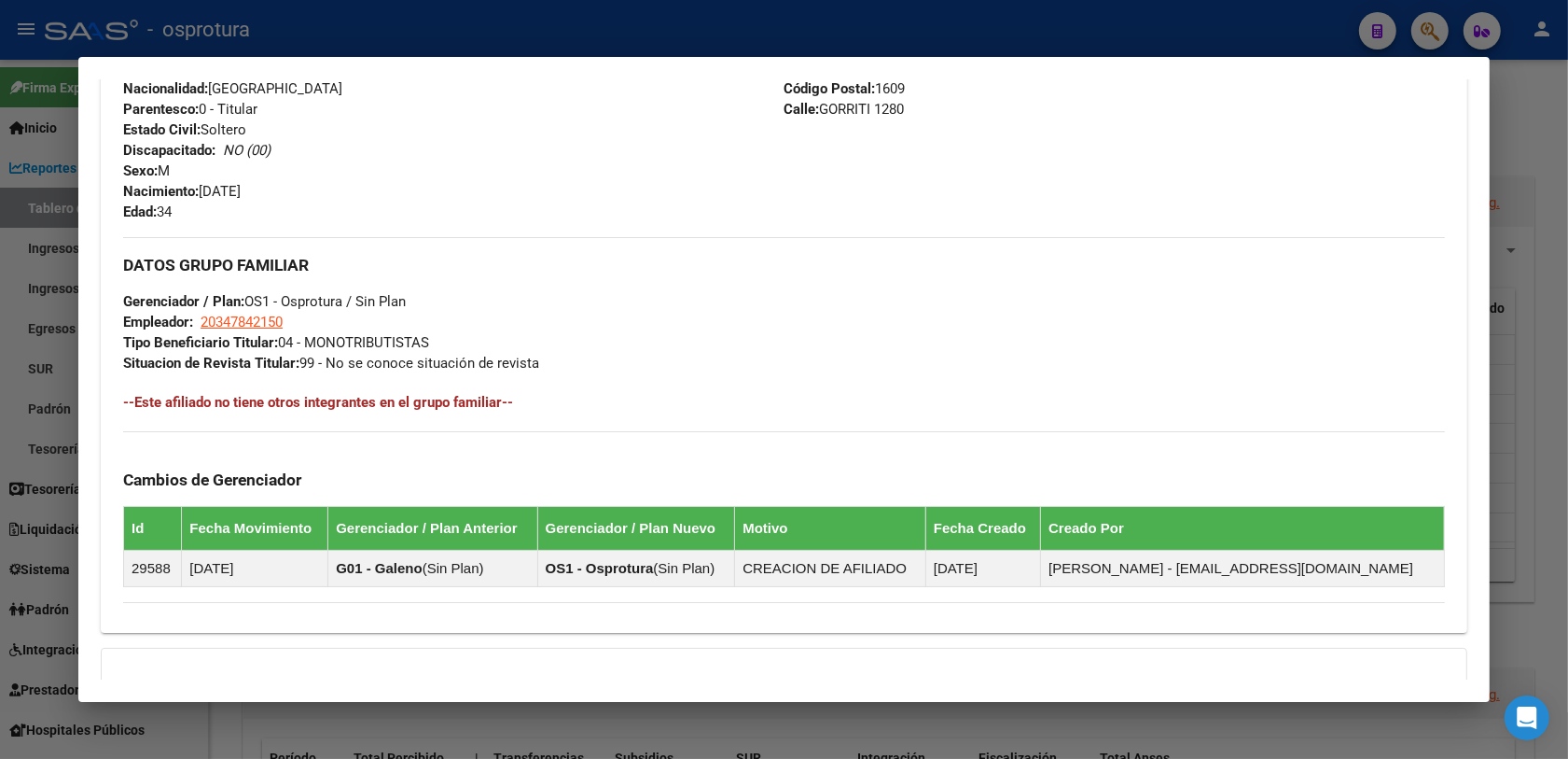
scroll to position [466, 0]
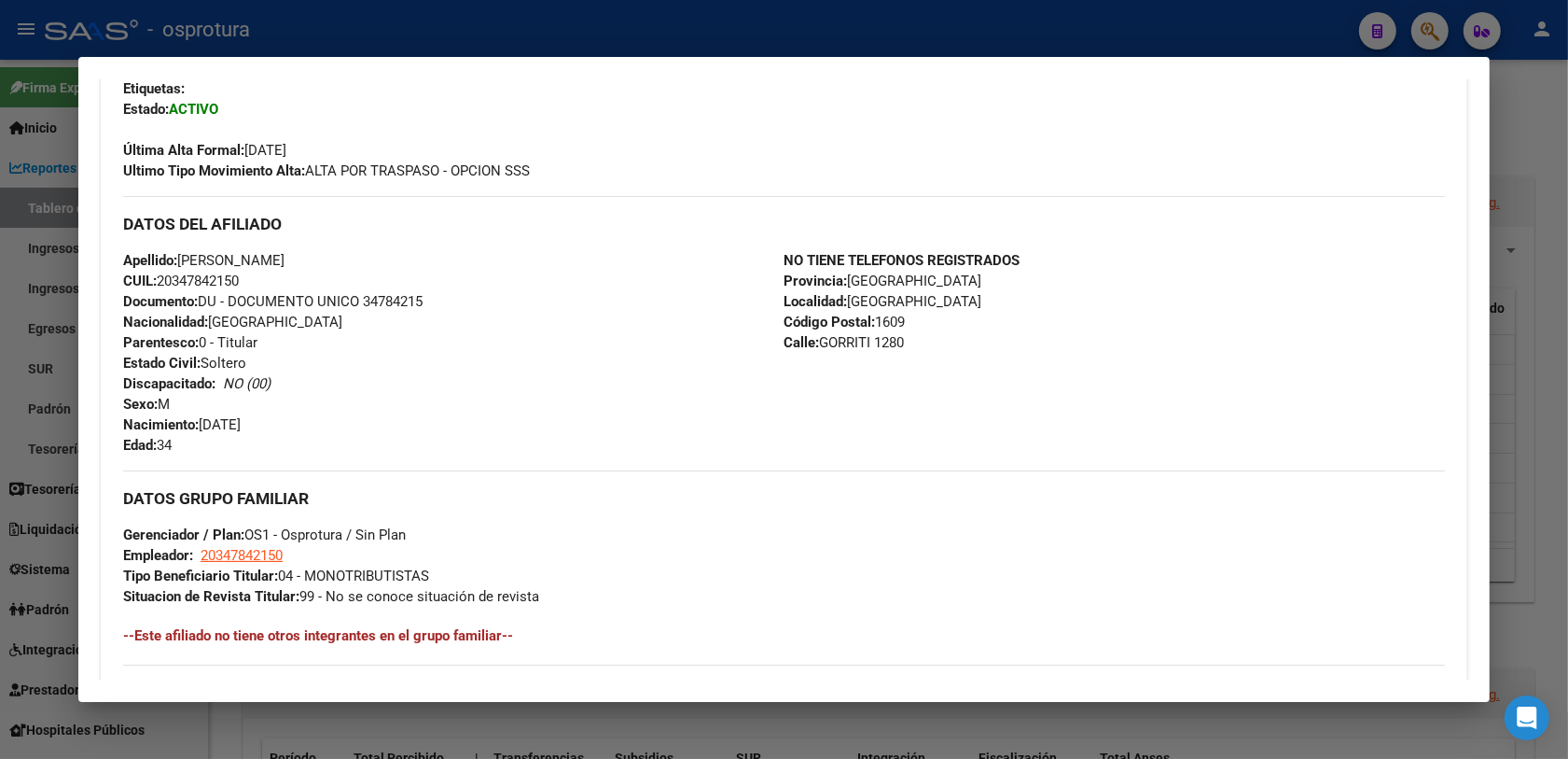
click at [580, 729] on div at bounding box center [784, 380] width 1568 height 759
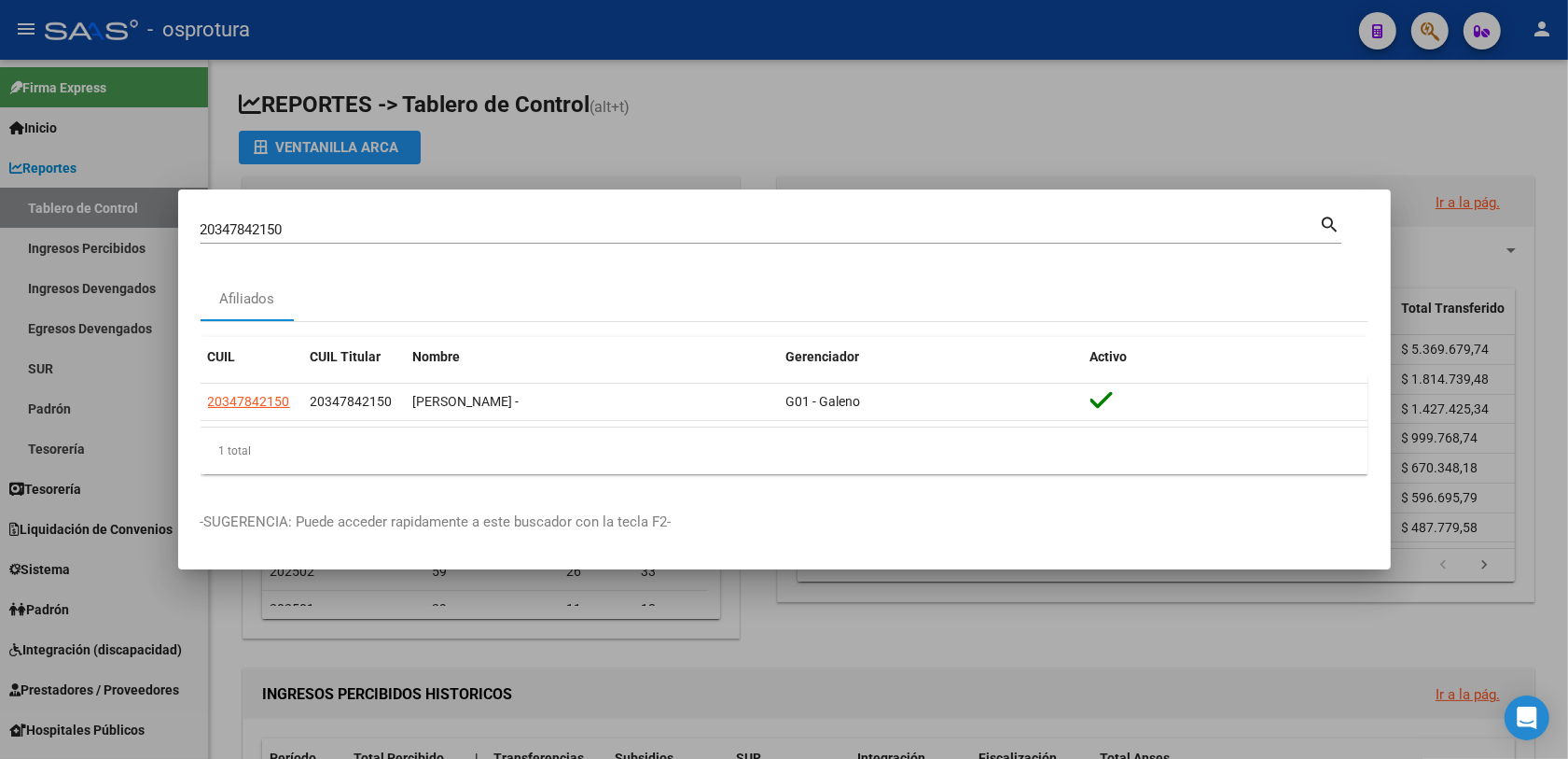
click at [663, 600] on div at bounding box center [784, 380] width 1568 height 759
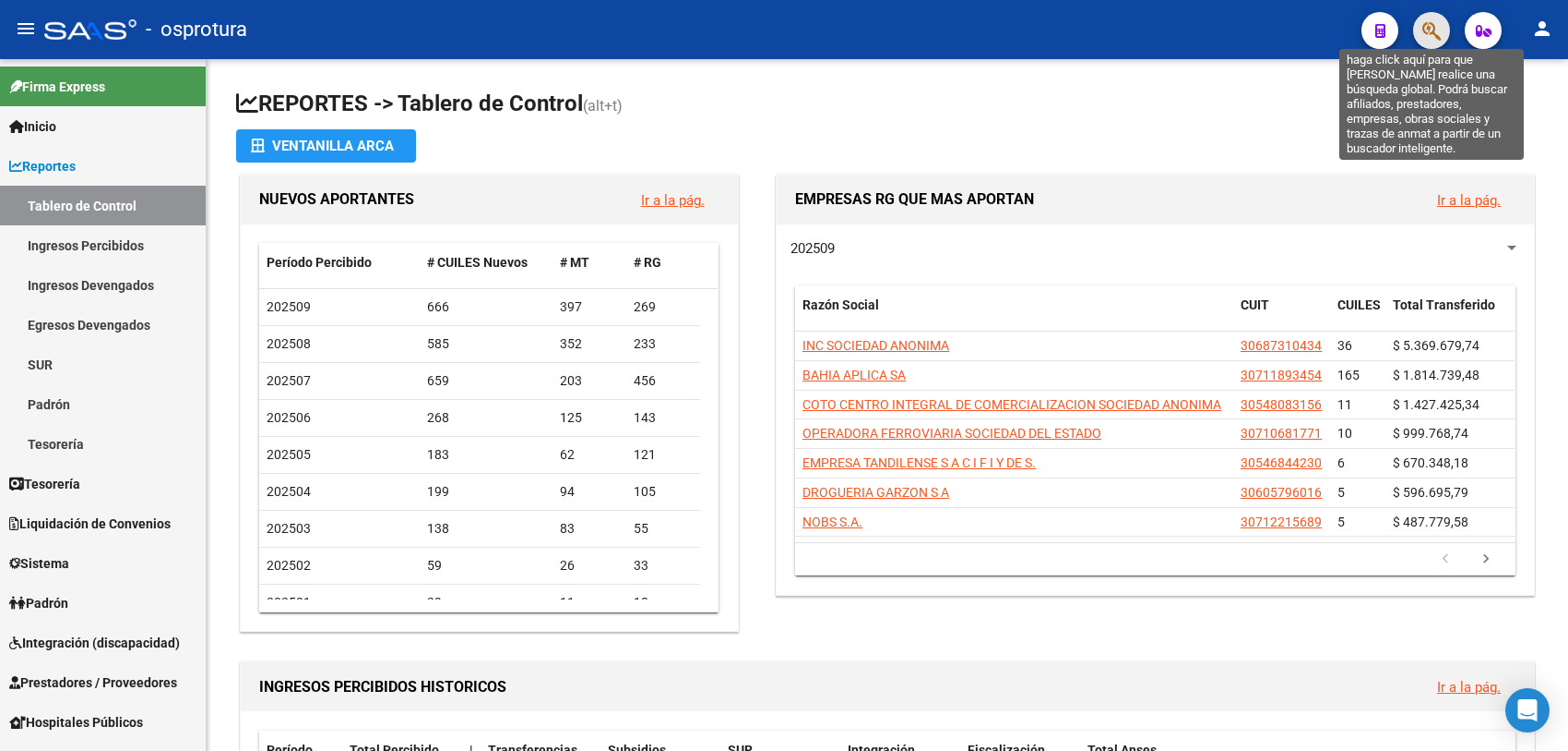
click at [1437, 26] on icon "button" at bounding box center [1431, 32] width 19 height 22
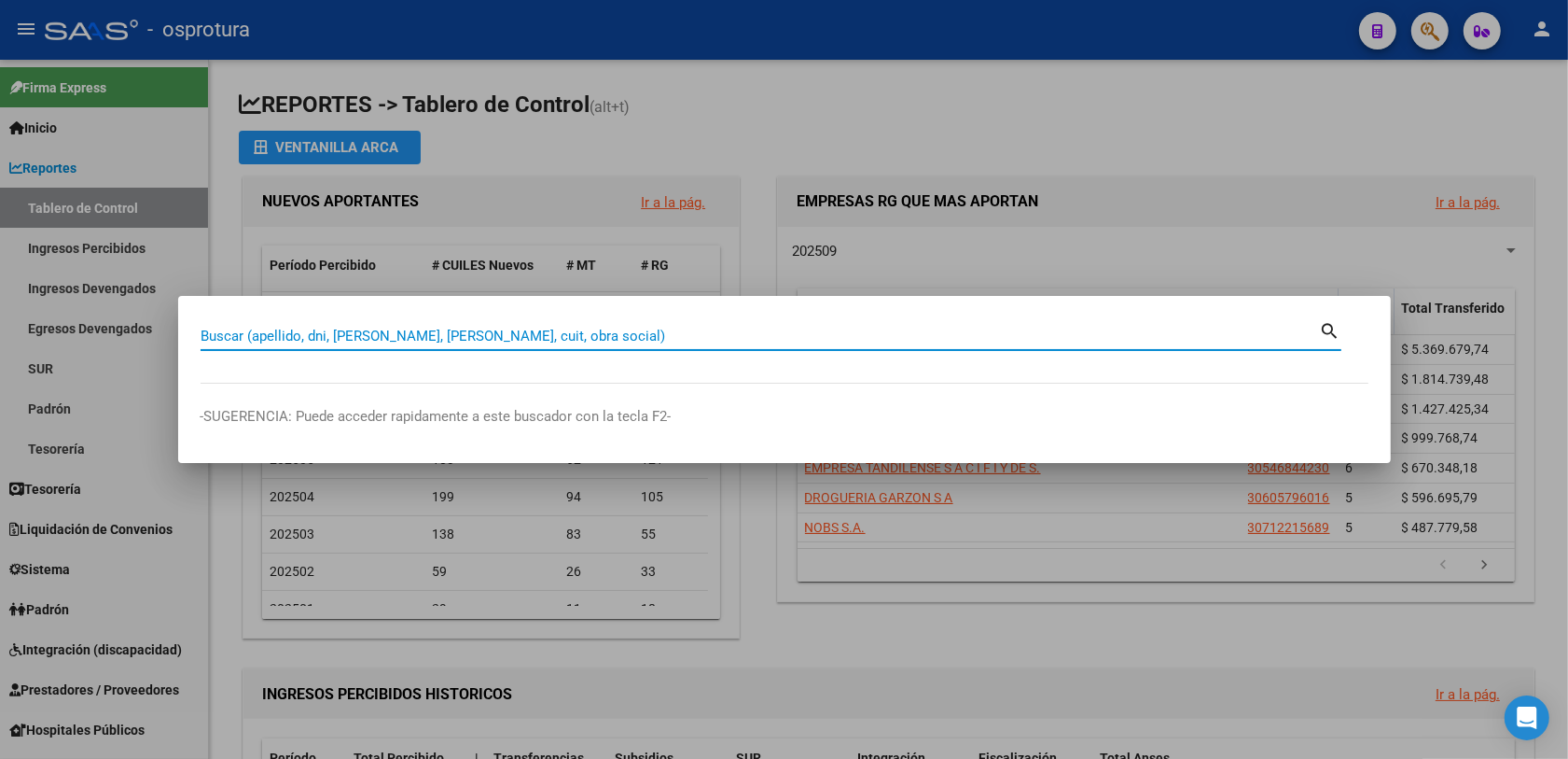
paste input "20433940645"
type input "20433940645"
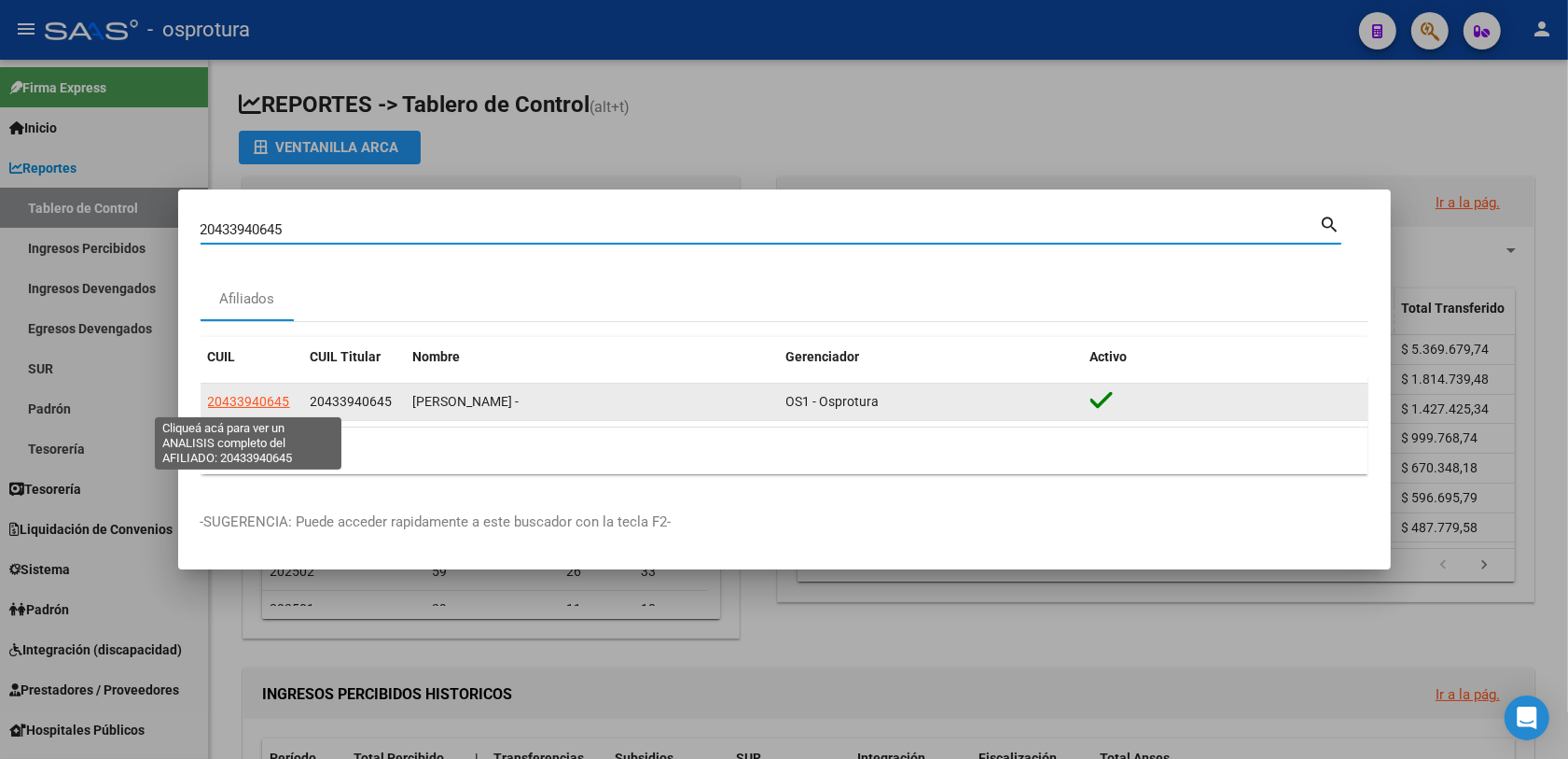
click at [229, 397] on span "20433940645" at bounding box center [249, 400] width 82 height 15
type textarea "20433940645"
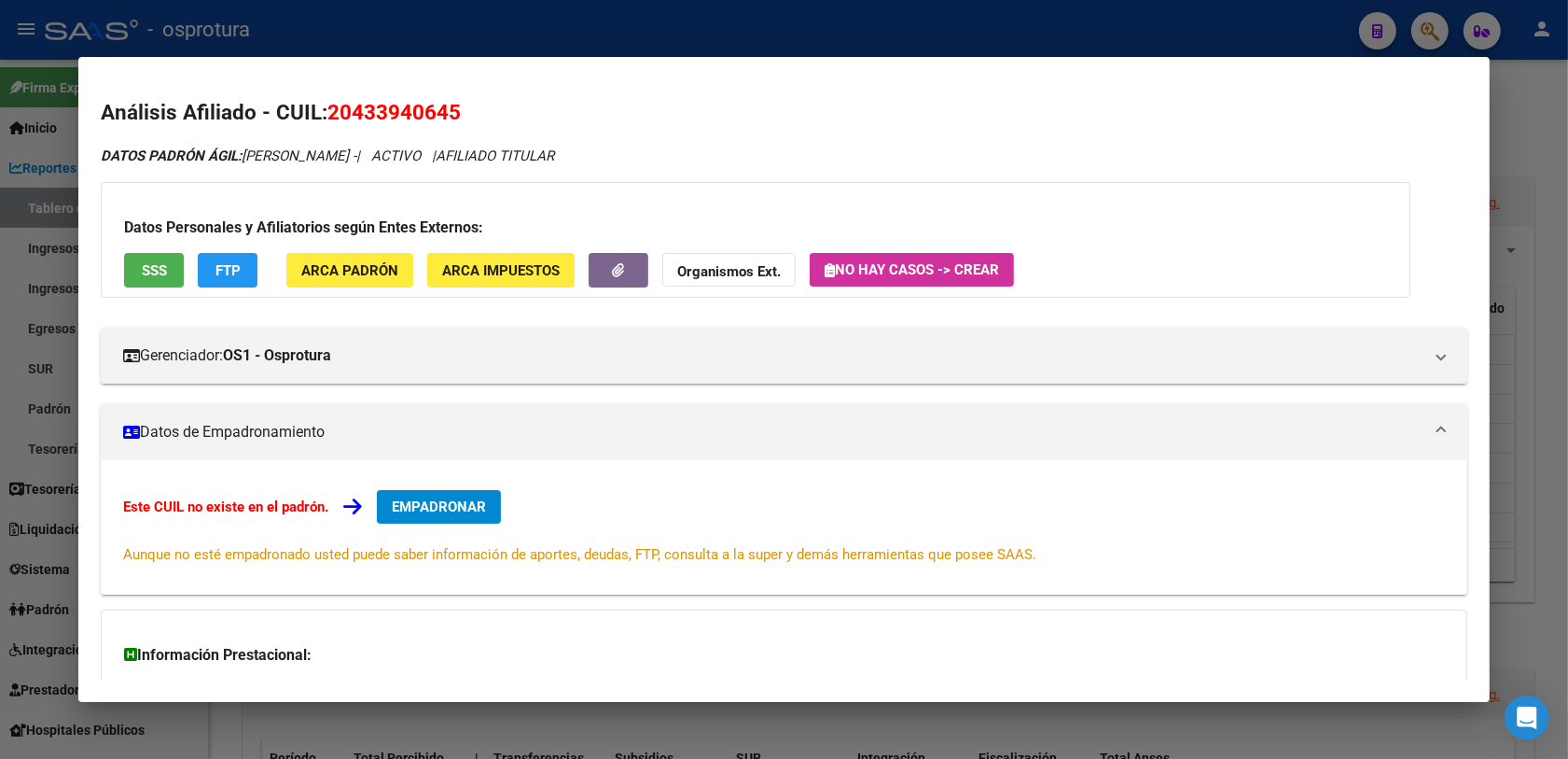
click at [141, 268] on span "SSS" at bounding box center [153, 270] width 25 height 17
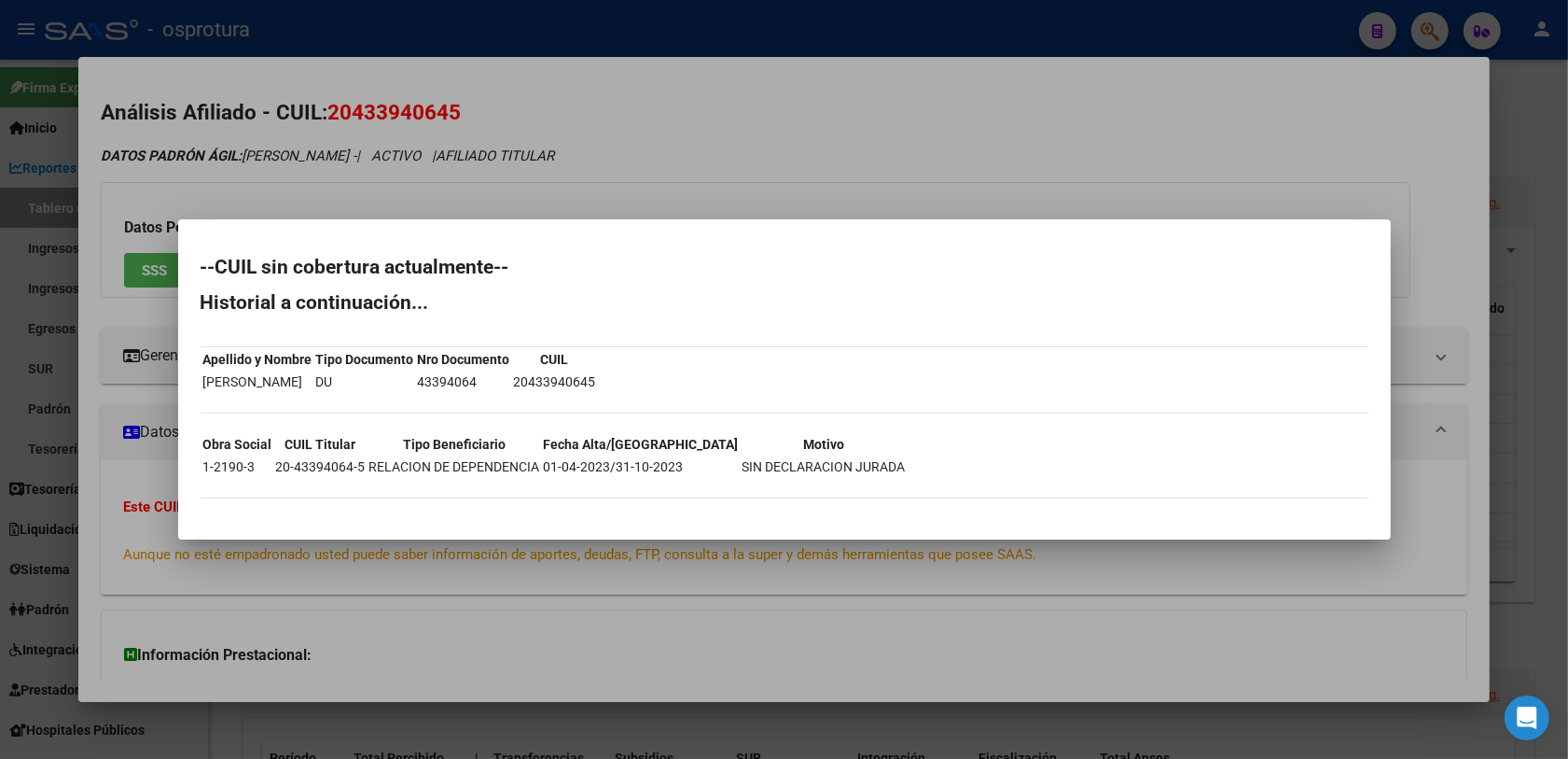
click at [156, 366] on div at bounding box center [784, 380] width 1568 height 759
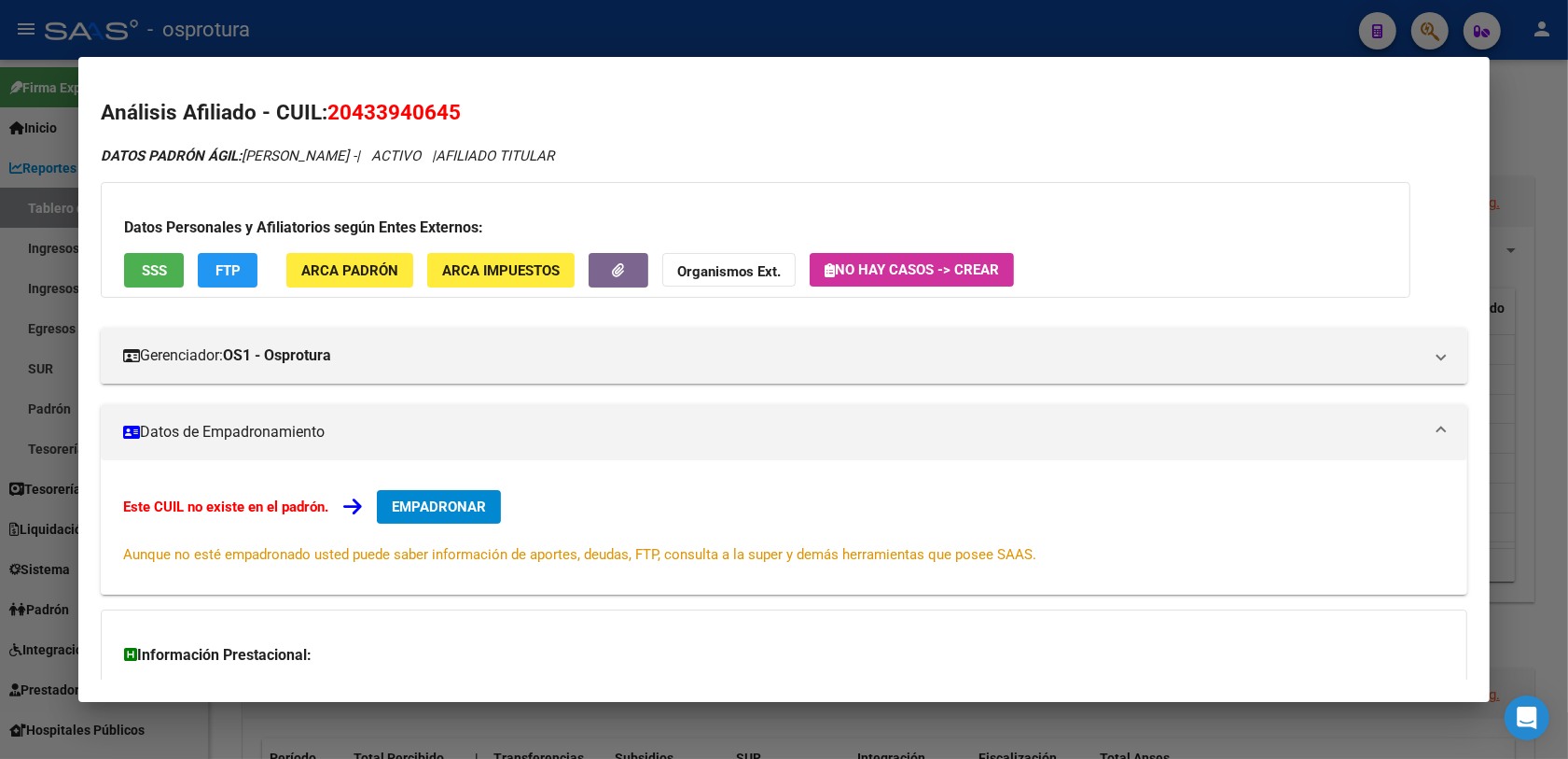
click at [416, 495] on button "EMPADRONAR" at bounding box center [438, 507] width 124 height 34
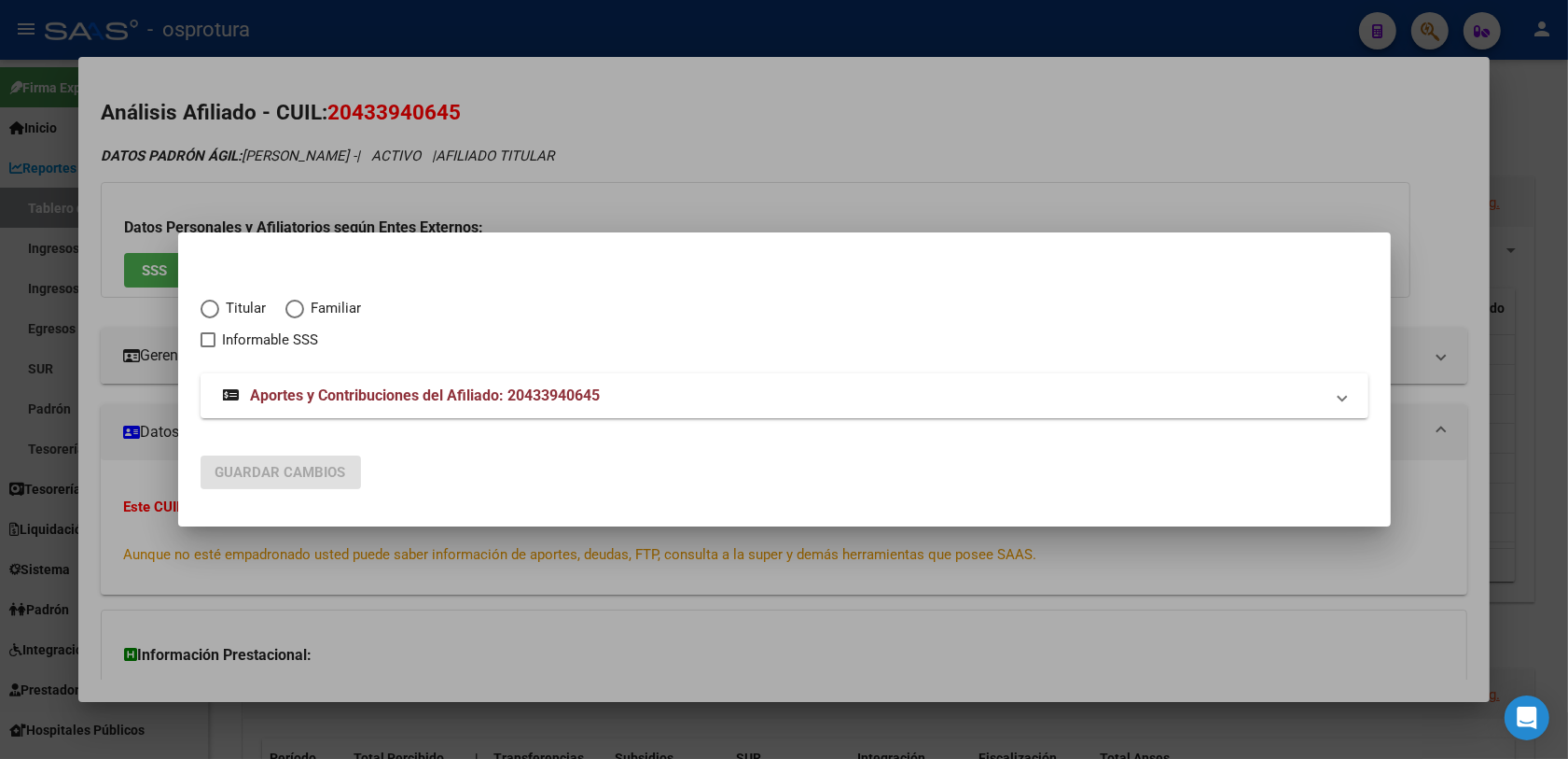
click at [234, 311] on span "Titular" at bounding box center [243, 309] width 48 height 22
click at [219, 311] on input "Titular" at bounding box center [209, 309] width 19 height 19
radio input "true"
checkbox input "true"
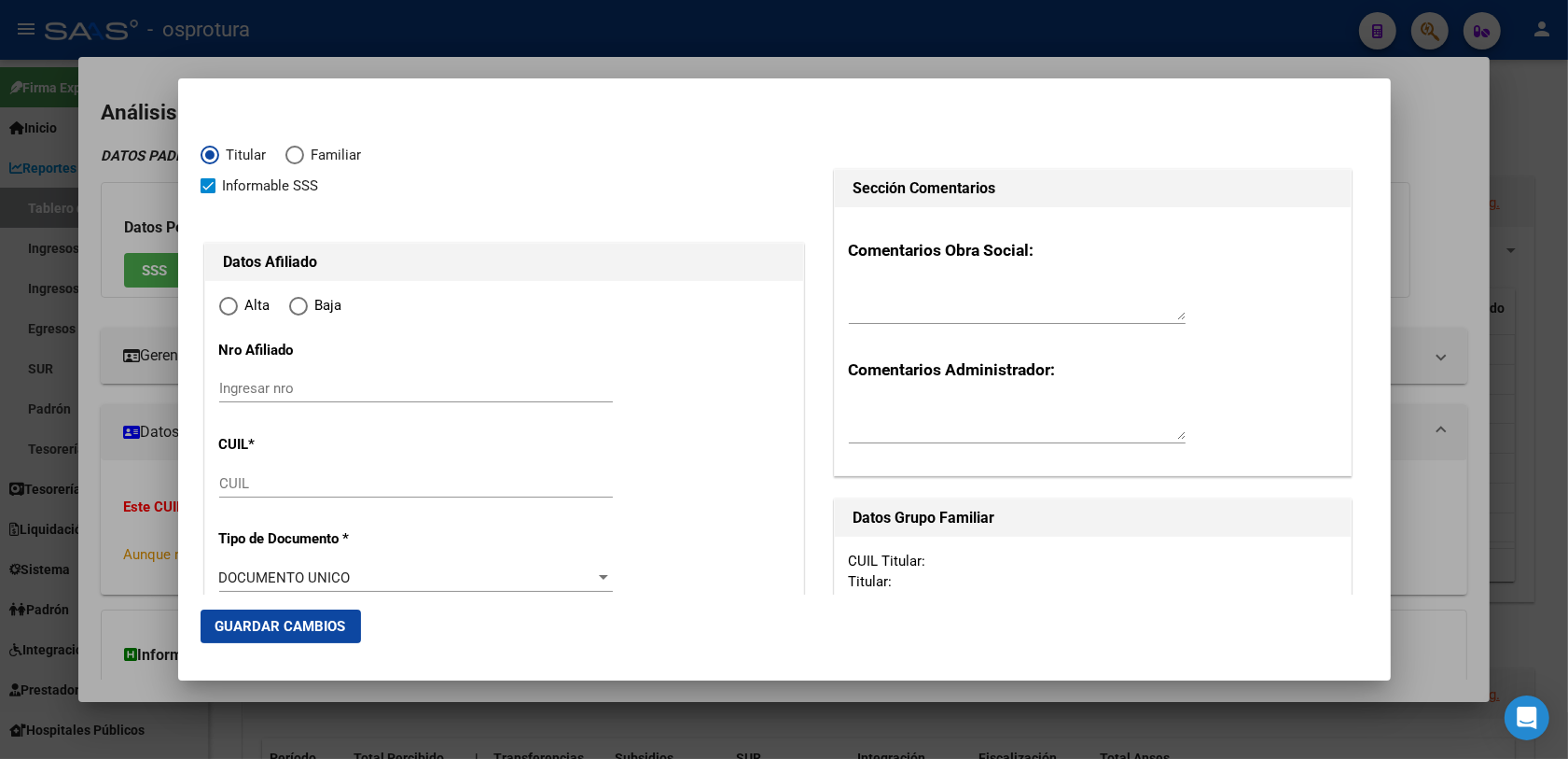
type input "20-43394064-5"
radio input "true"
type input "43394064"
type input "[DATE]"
type input "7220"
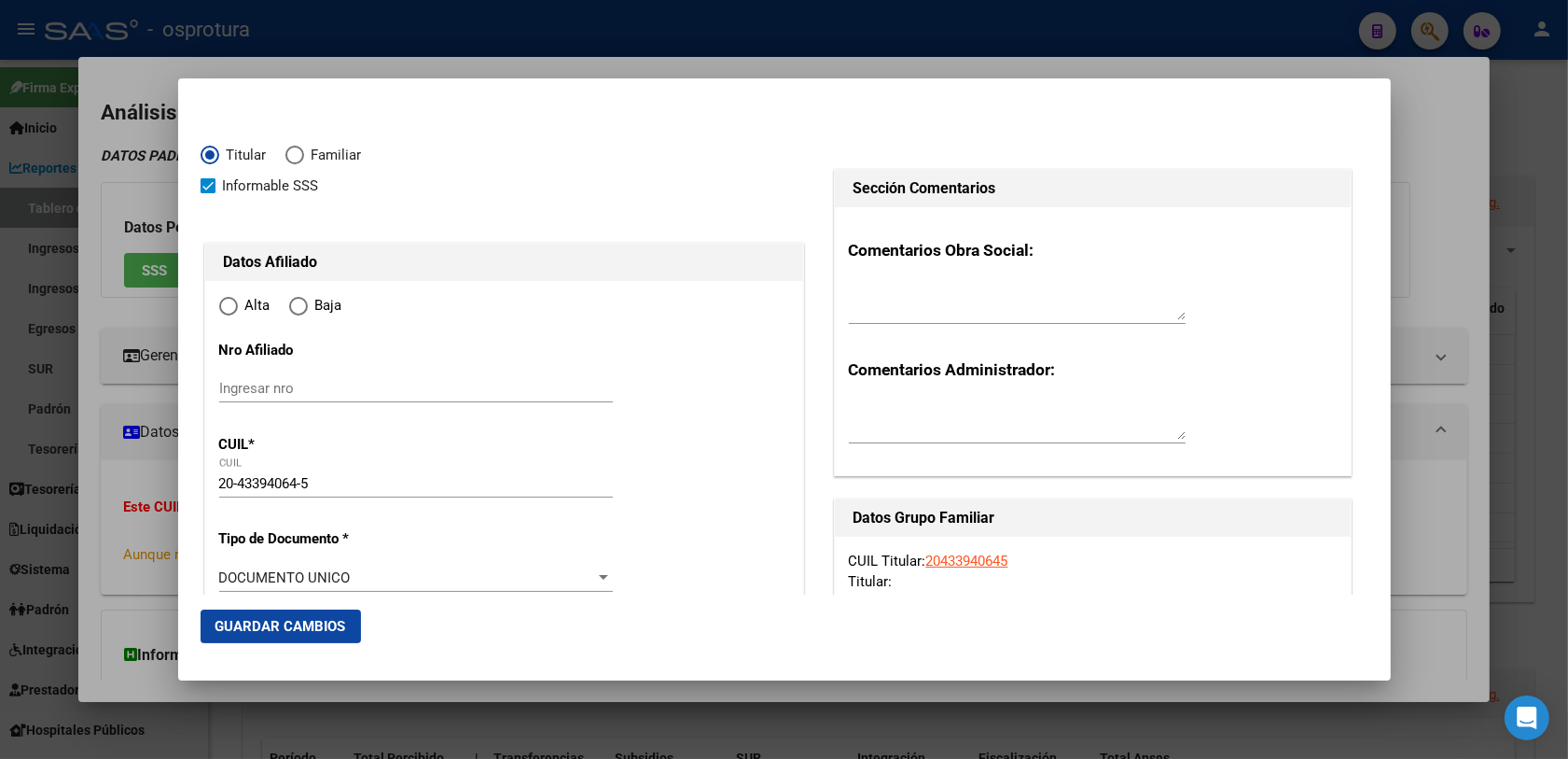
type input "[PERSON_NAME]"
type input "[DATE][GEOGRAPHIC_DATA][PERSON_NAME]"
type input "[GEOGRAPHIC_DATA]"
type input "2408"
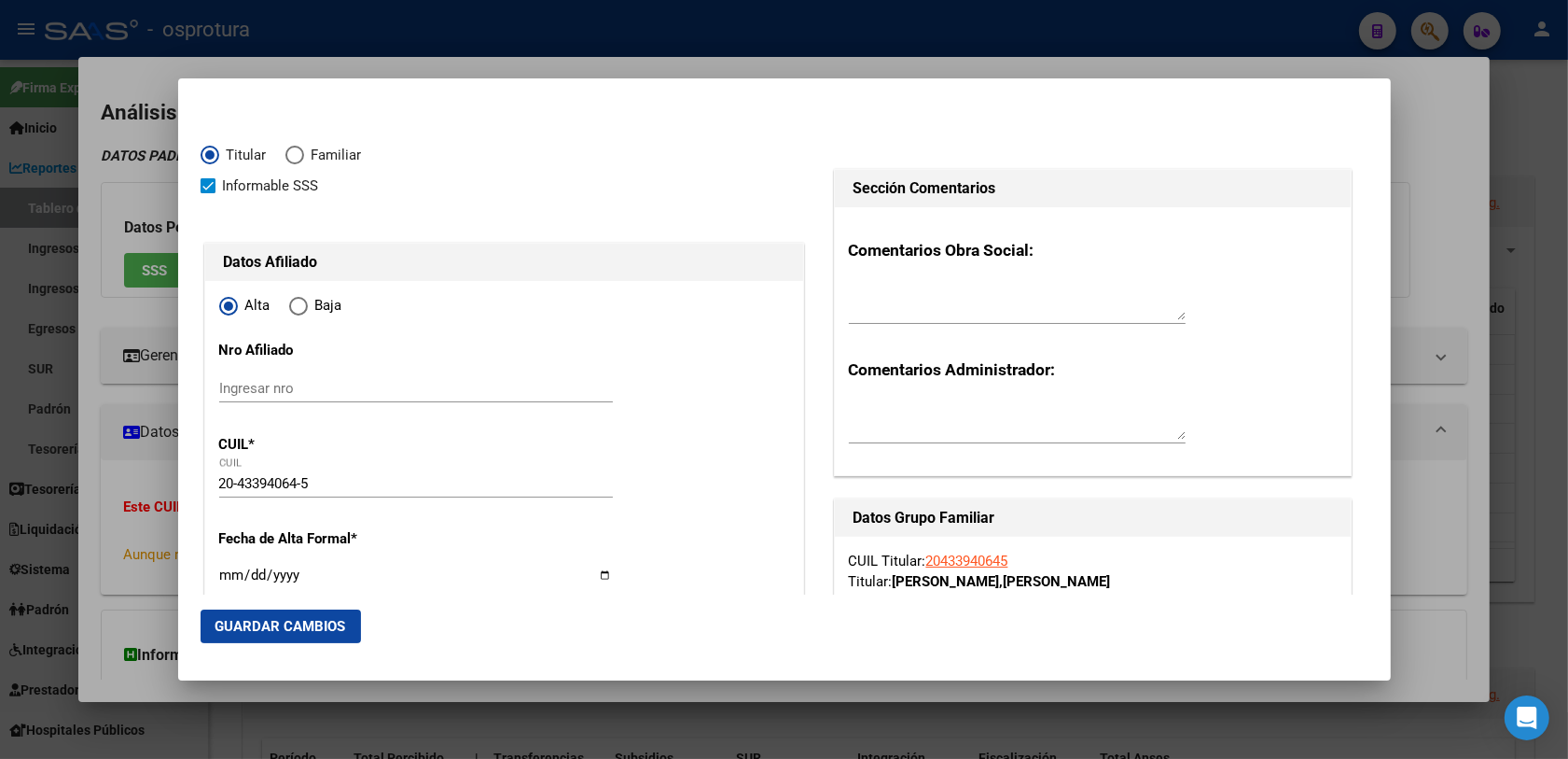
scroll to position [117, 0]
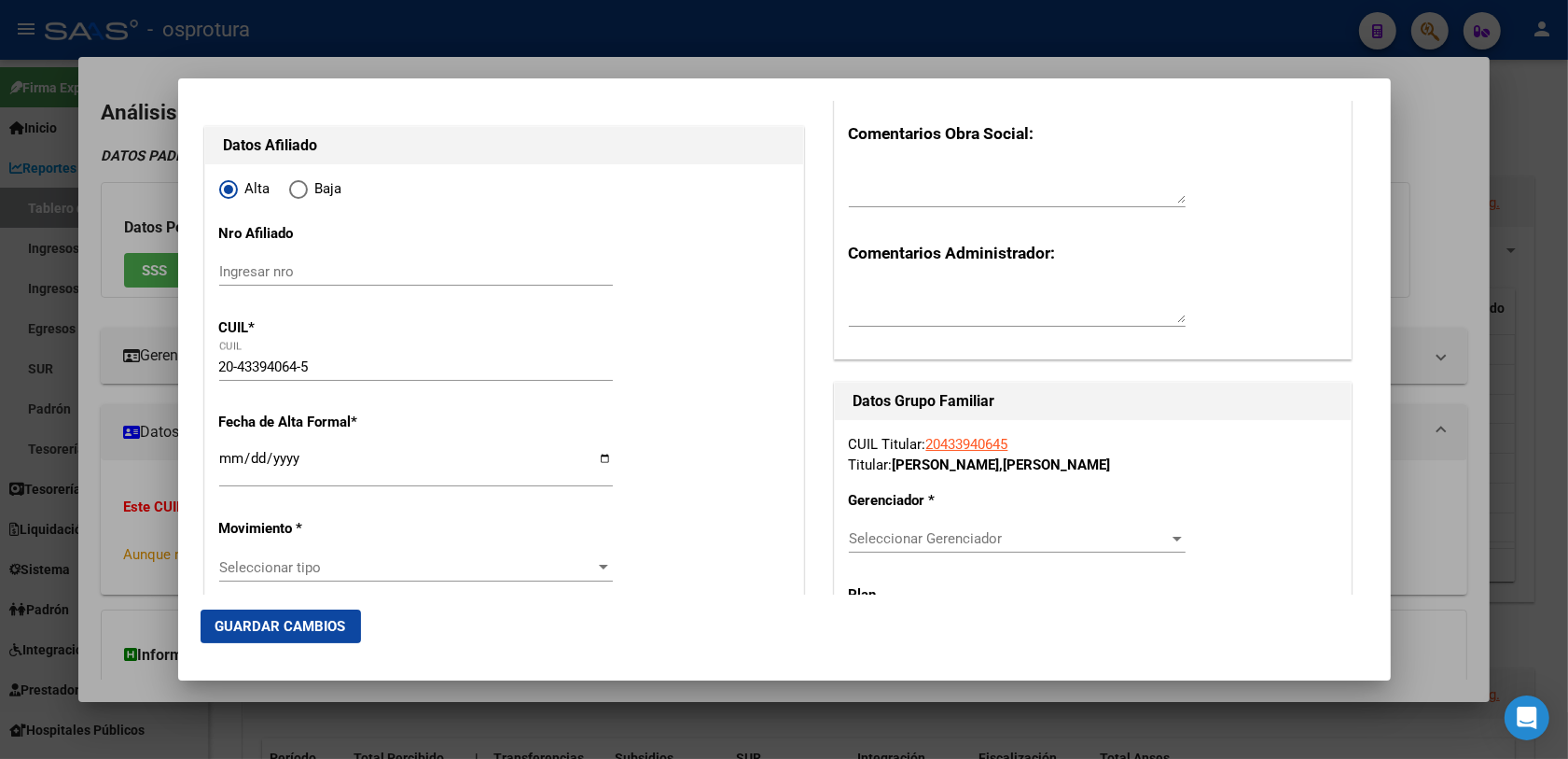
type input "[DATE][GEOGRAPHIC_DATA][PERSON_NAME]"
click at [227, 467] on input "Ingresar fecha" at bounding box center [415, 465] width 393 height 30
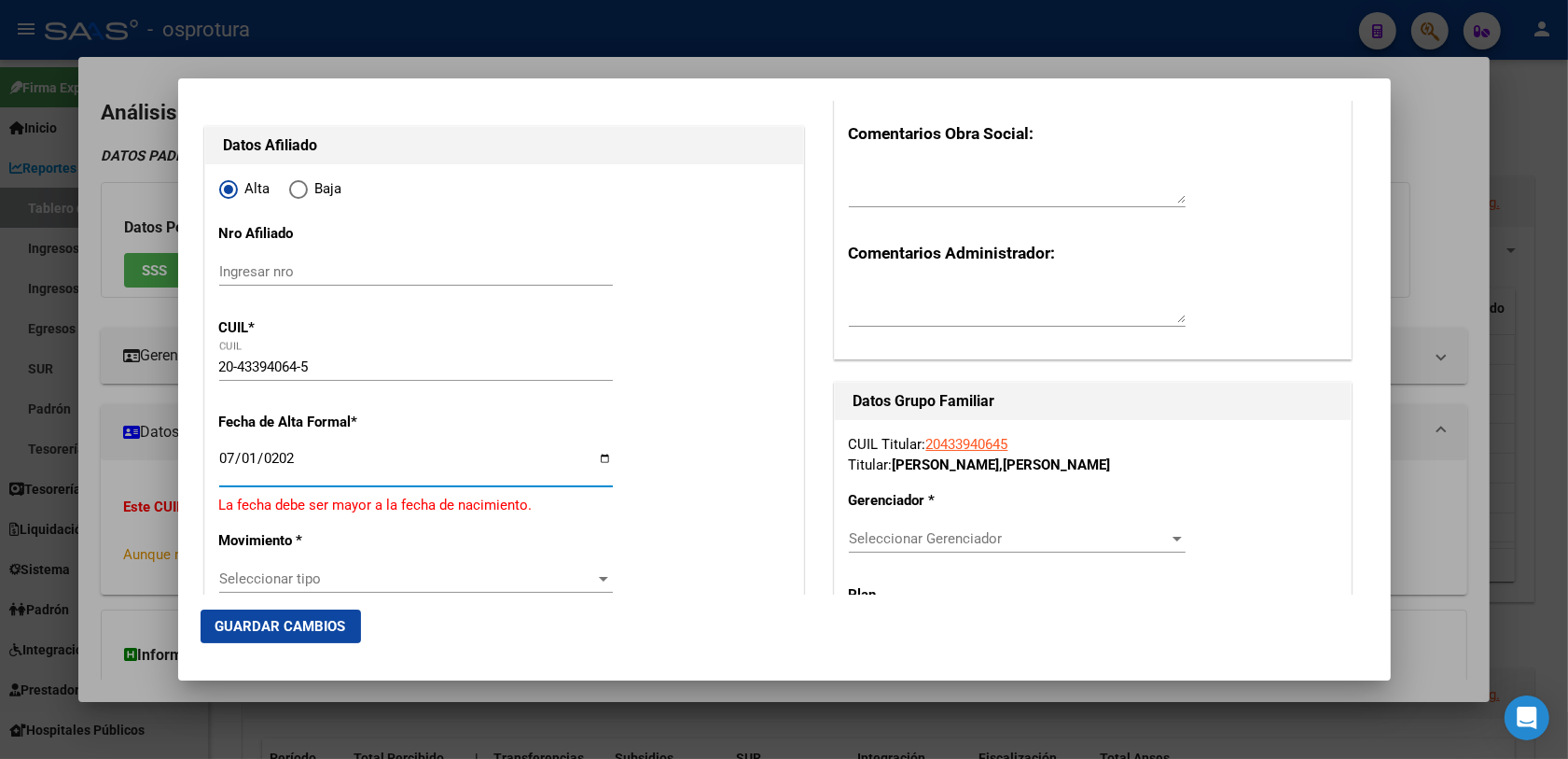
type input "[DATE]"
click at [180, 311] on mat-dialog-content "Titular Familiar Informable SSS Datos Afiliado Alta Baja Nro Afiliado Ingresar …" at bounding box center [784, 347] width 1213 height 493
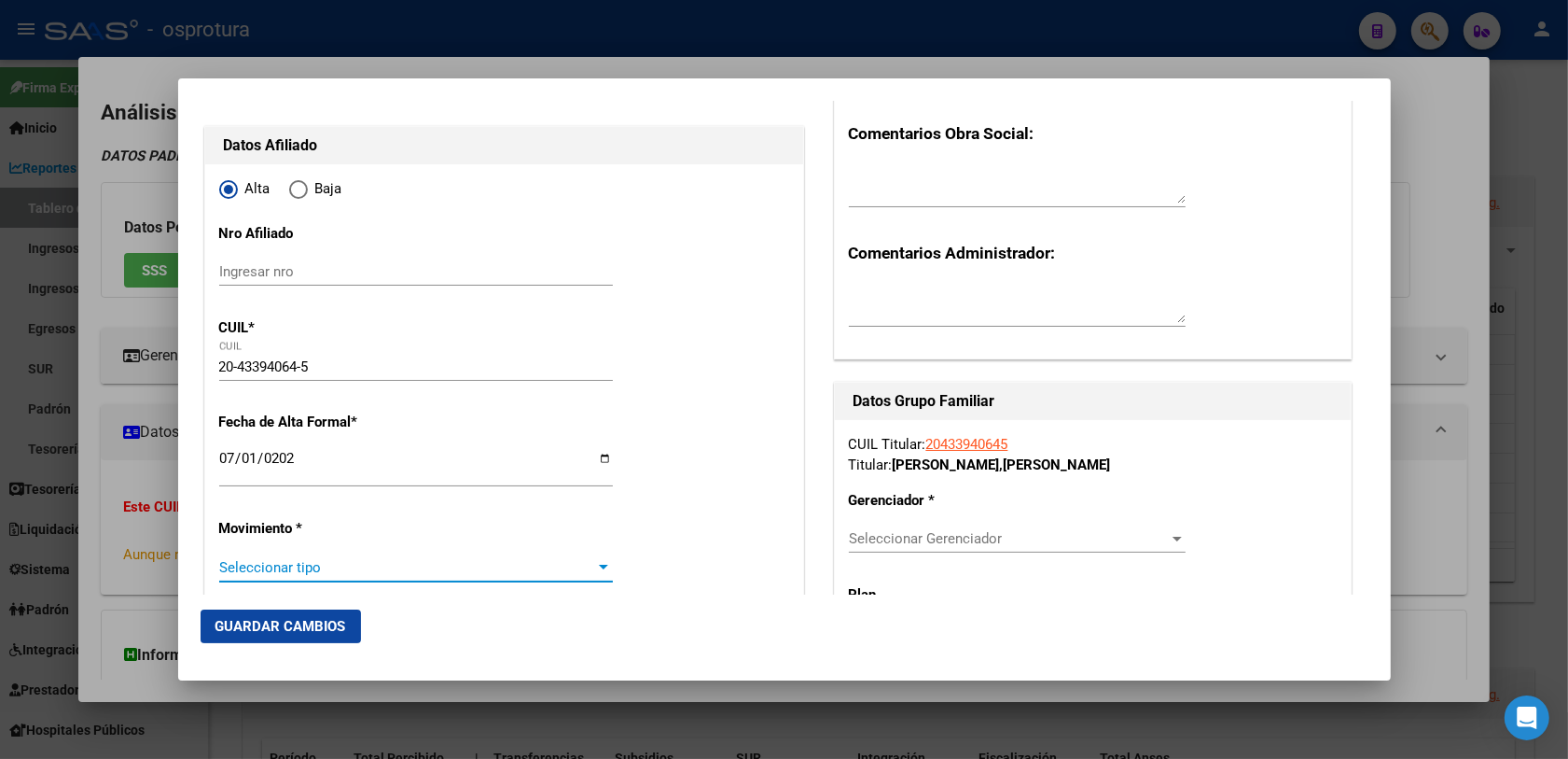
click at [302, 560] on span "Seleccionar tipo" at bounding box center [407, 567] width 376 height 17
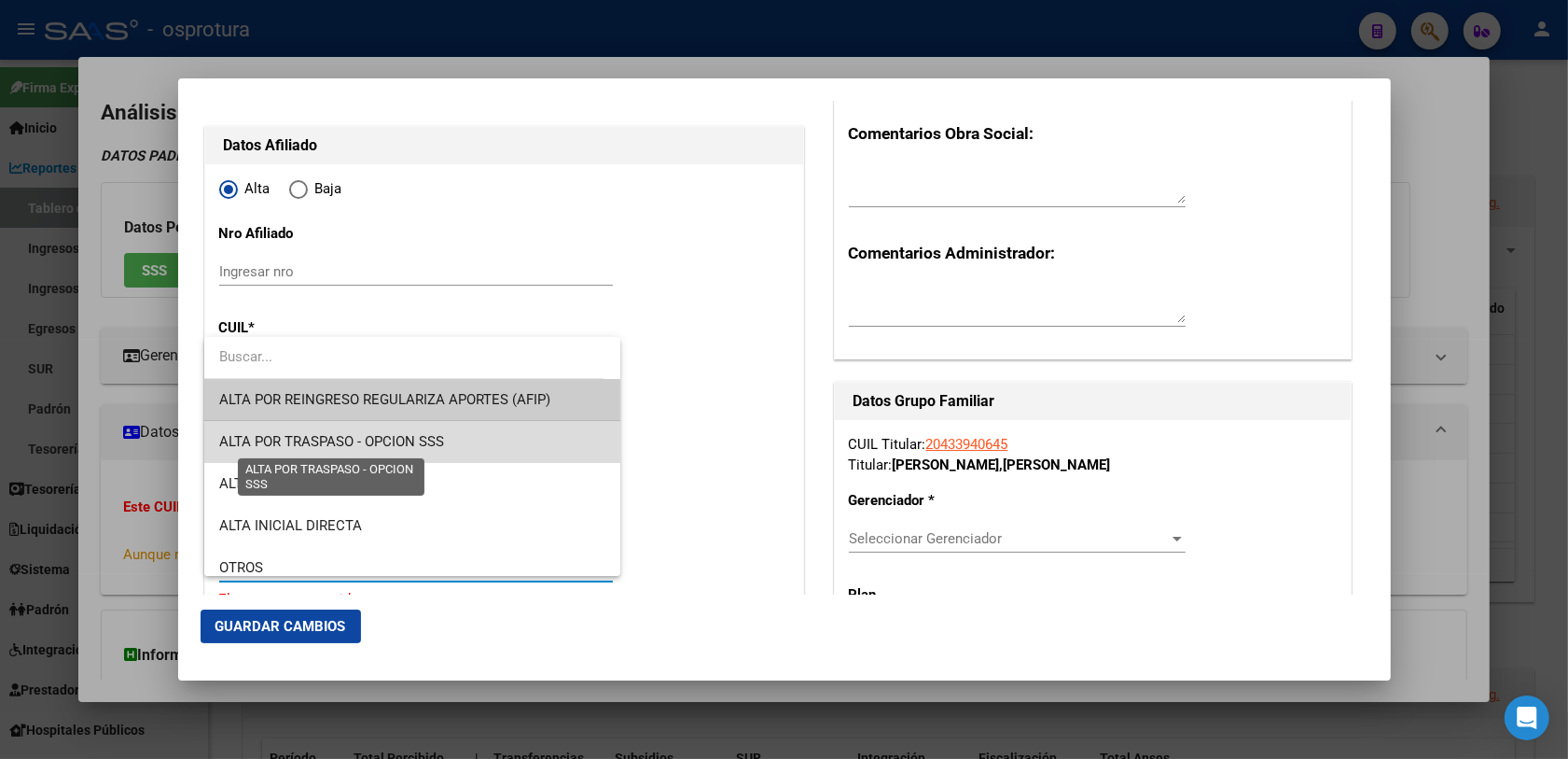
click at [422, 443] on span "ALTA POR TRASPASO - OPCION SSS" at bounding box center [332, 441] width 225 height 17
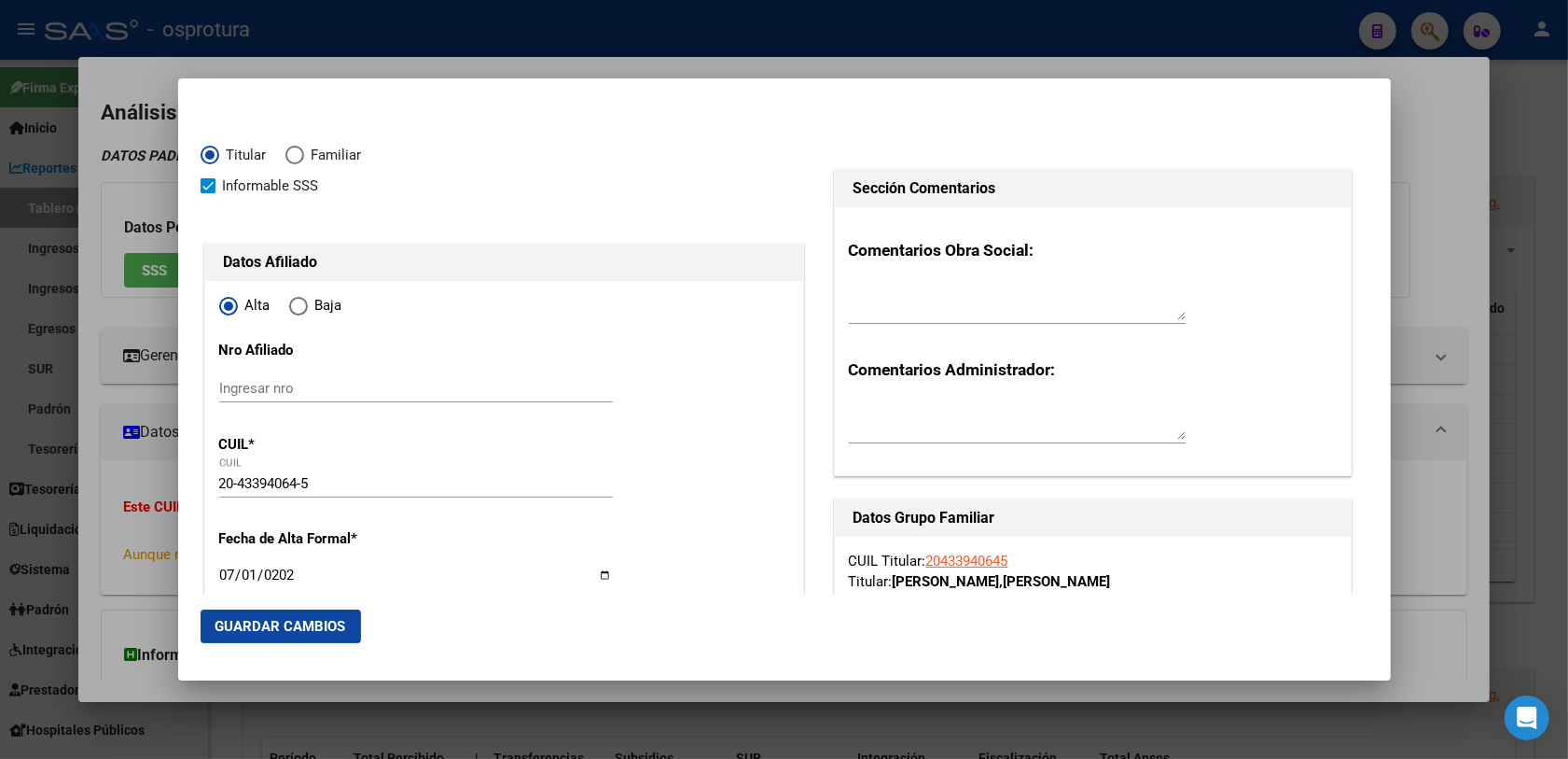
scroll to position [466, 0]
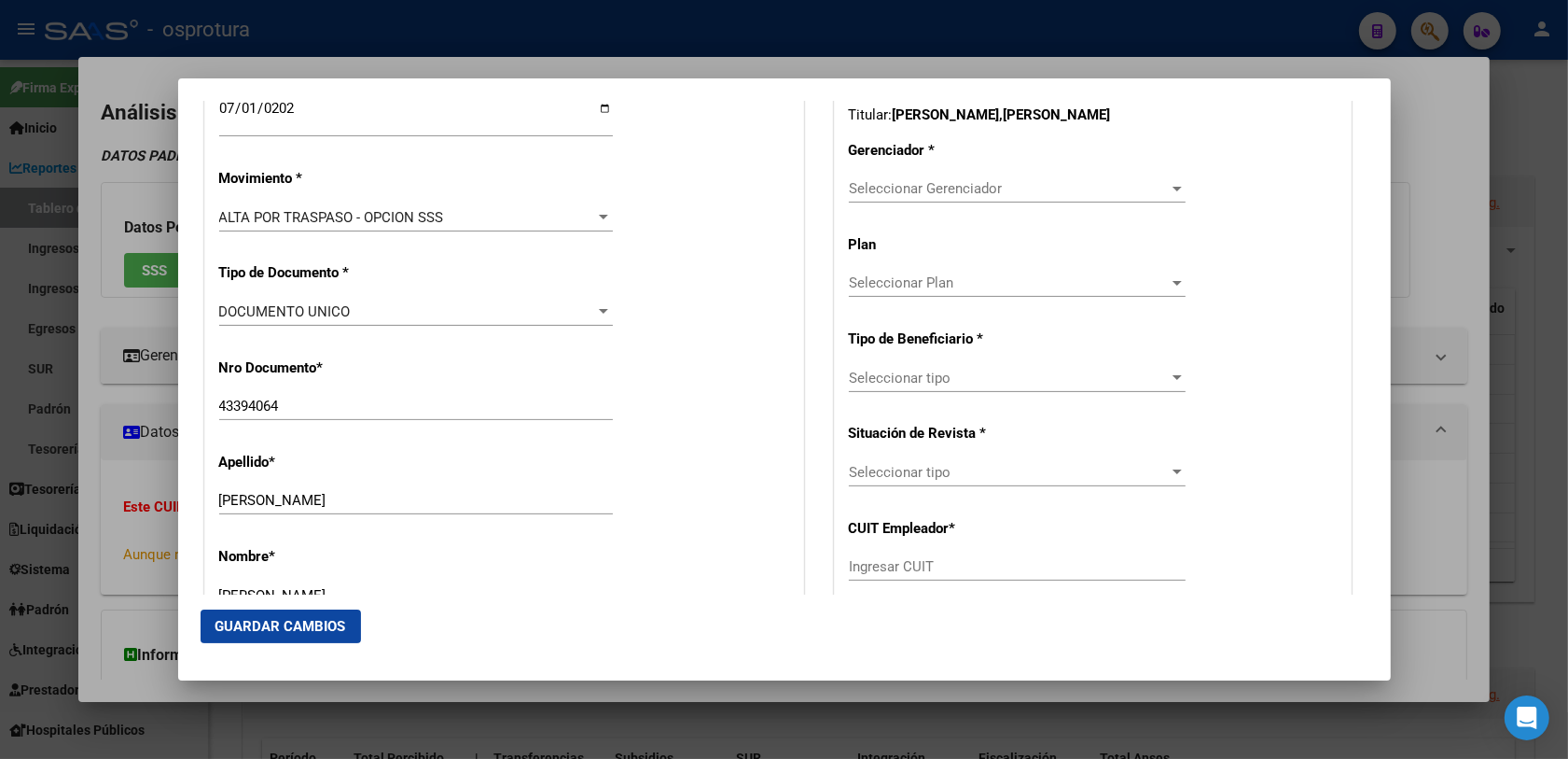
click at [892, 187] on span "Seleccionar Gerenciador" at bounding box center [1008, 188] width 320 height 17
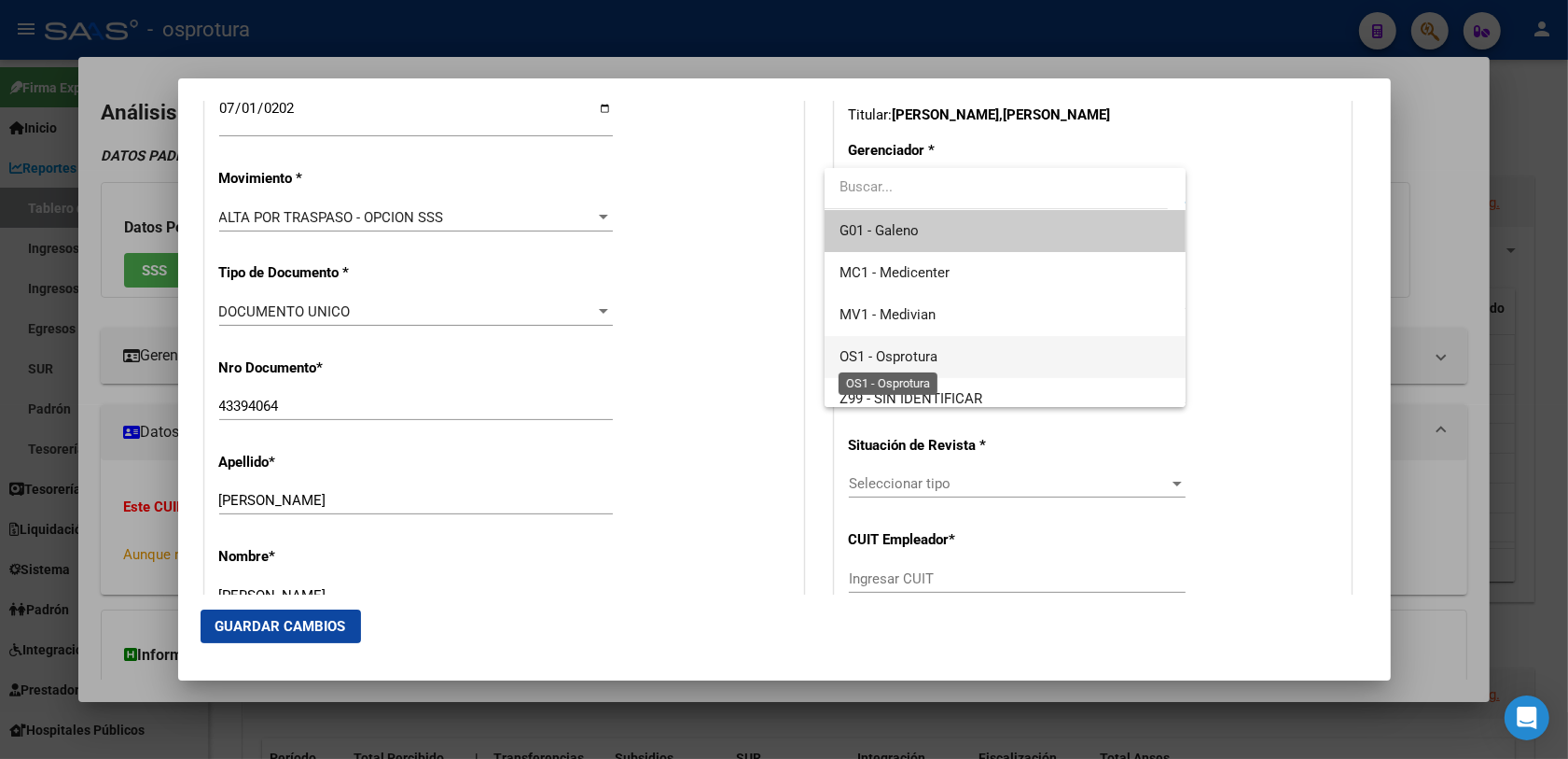
click at [925, 353] on span "OS1 - Osprotura" at bounding box center [888, 356] width 98 height 17
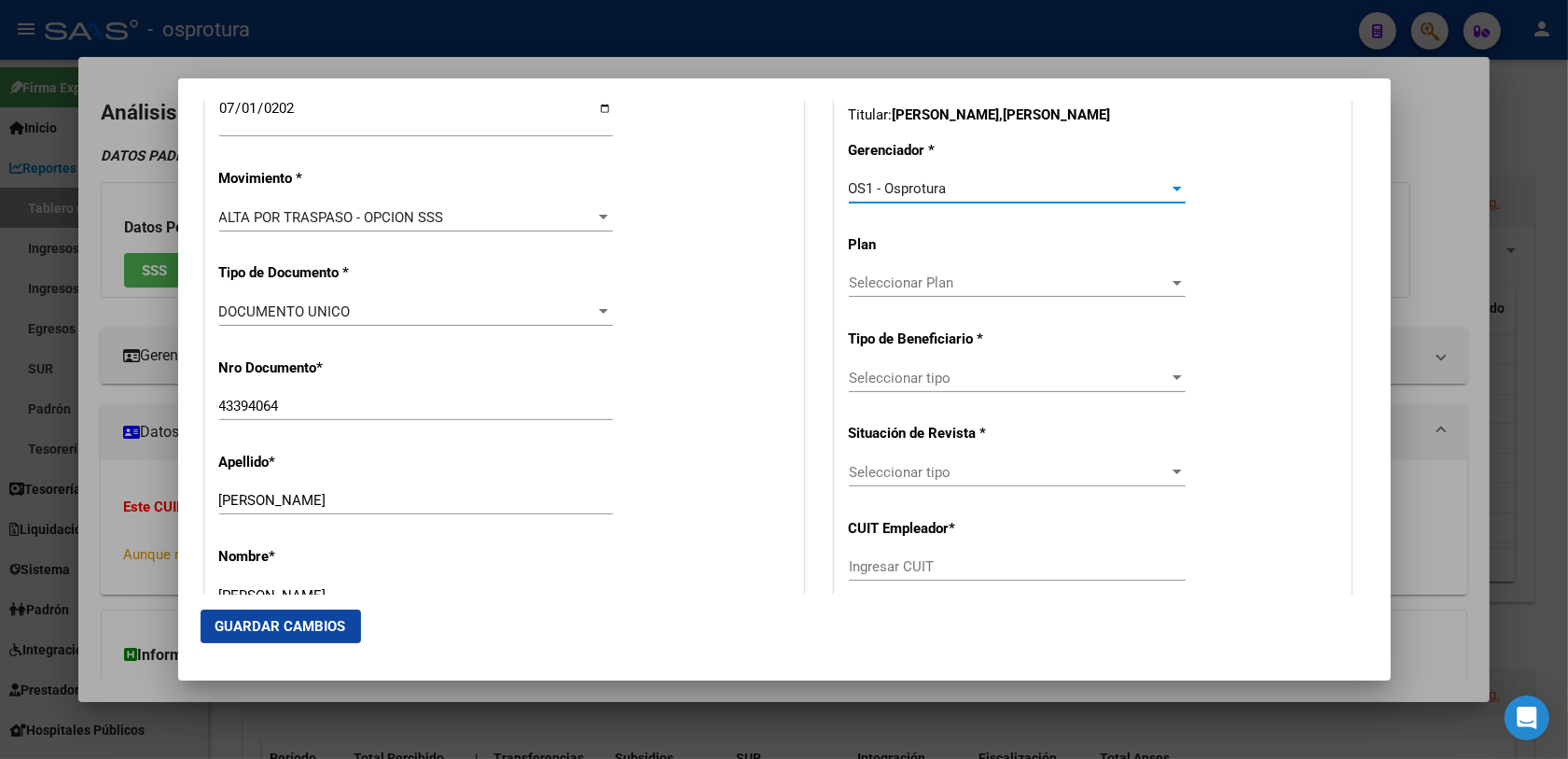
click at [925, 375] on span "Seleccionar tipo" at bounding box center [1008, 378] width 320 height 17
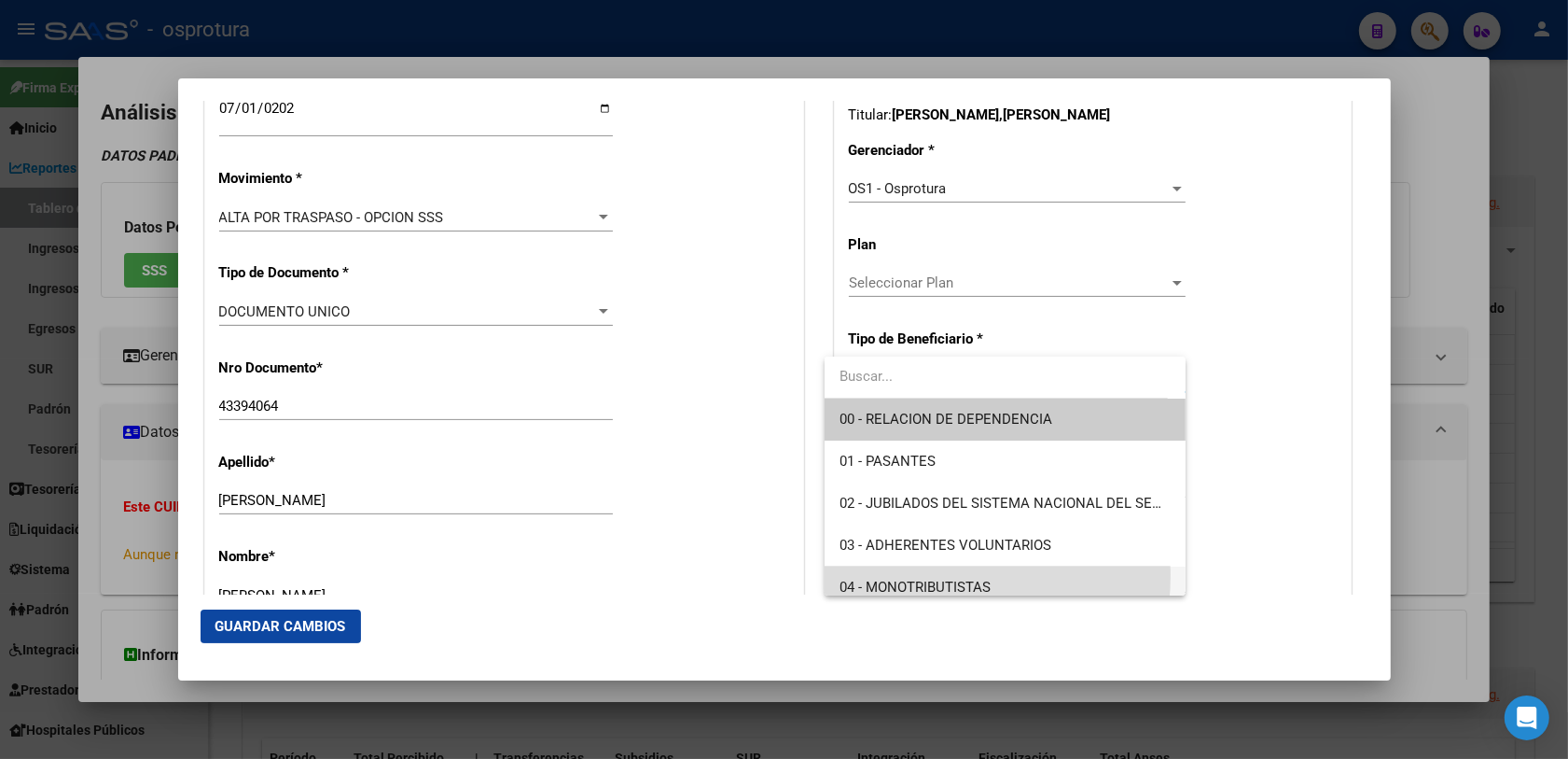
click at [896, 574] on span "04 - MONOTRIBUTISTAS" at bounding box center [1005, 588] width 332 height 42
type input "20-43394064-5"
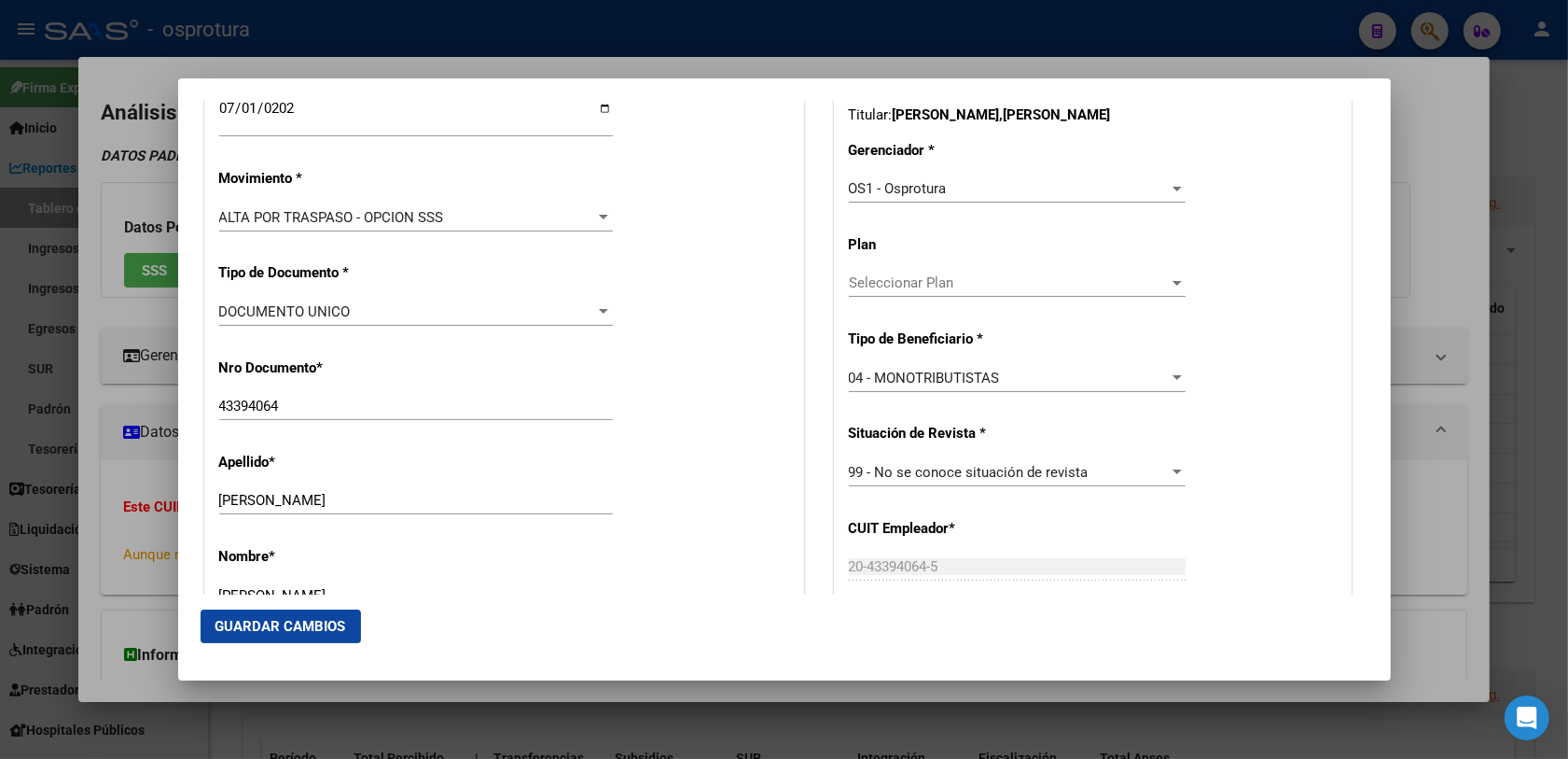
click at [761, 502] on div "Apellido * [PERSON_NAME] Ingresar apellido" at bounding box center [504, 484] width 569 height 95
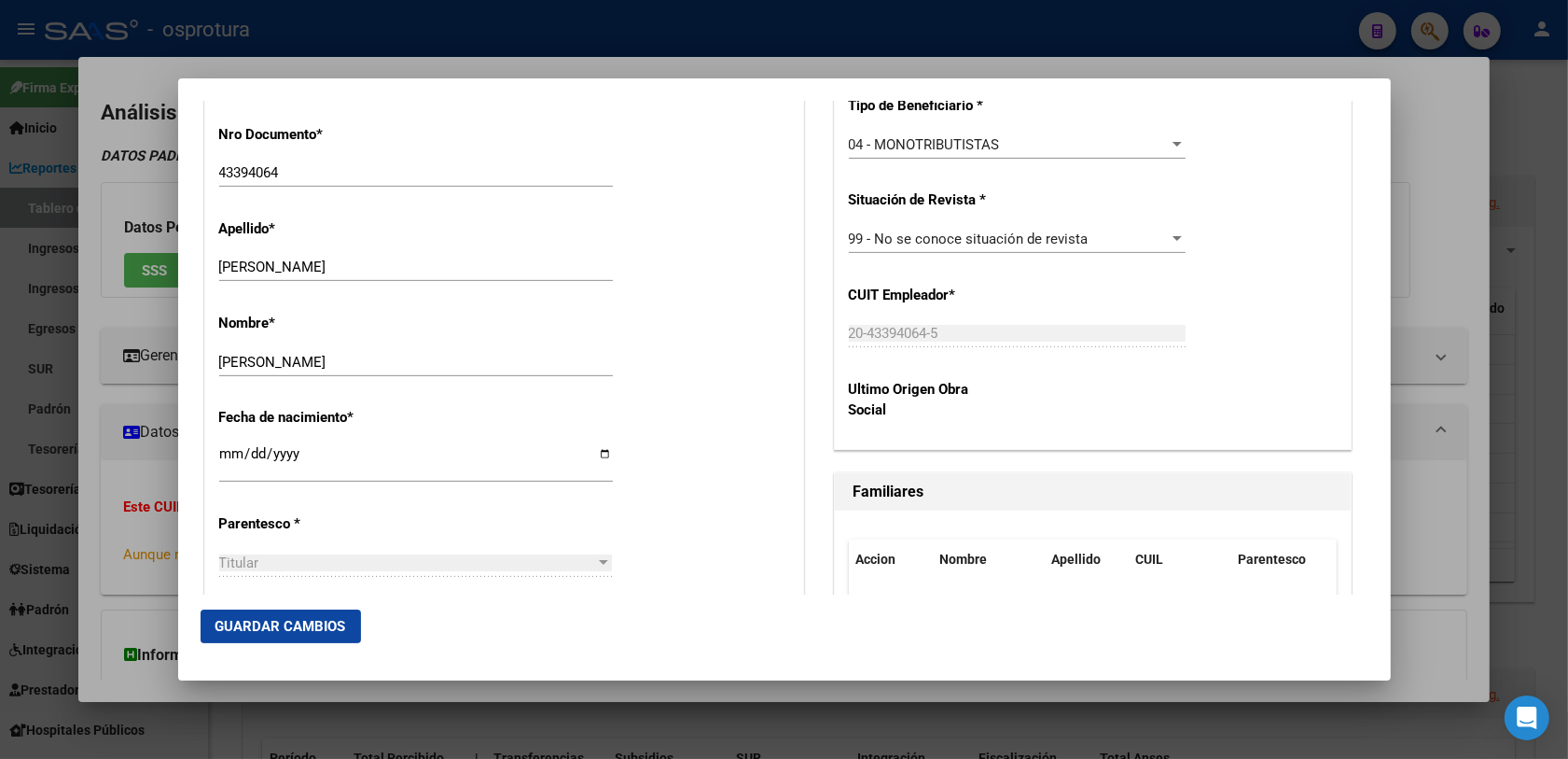
scroll to position [1050, 0]
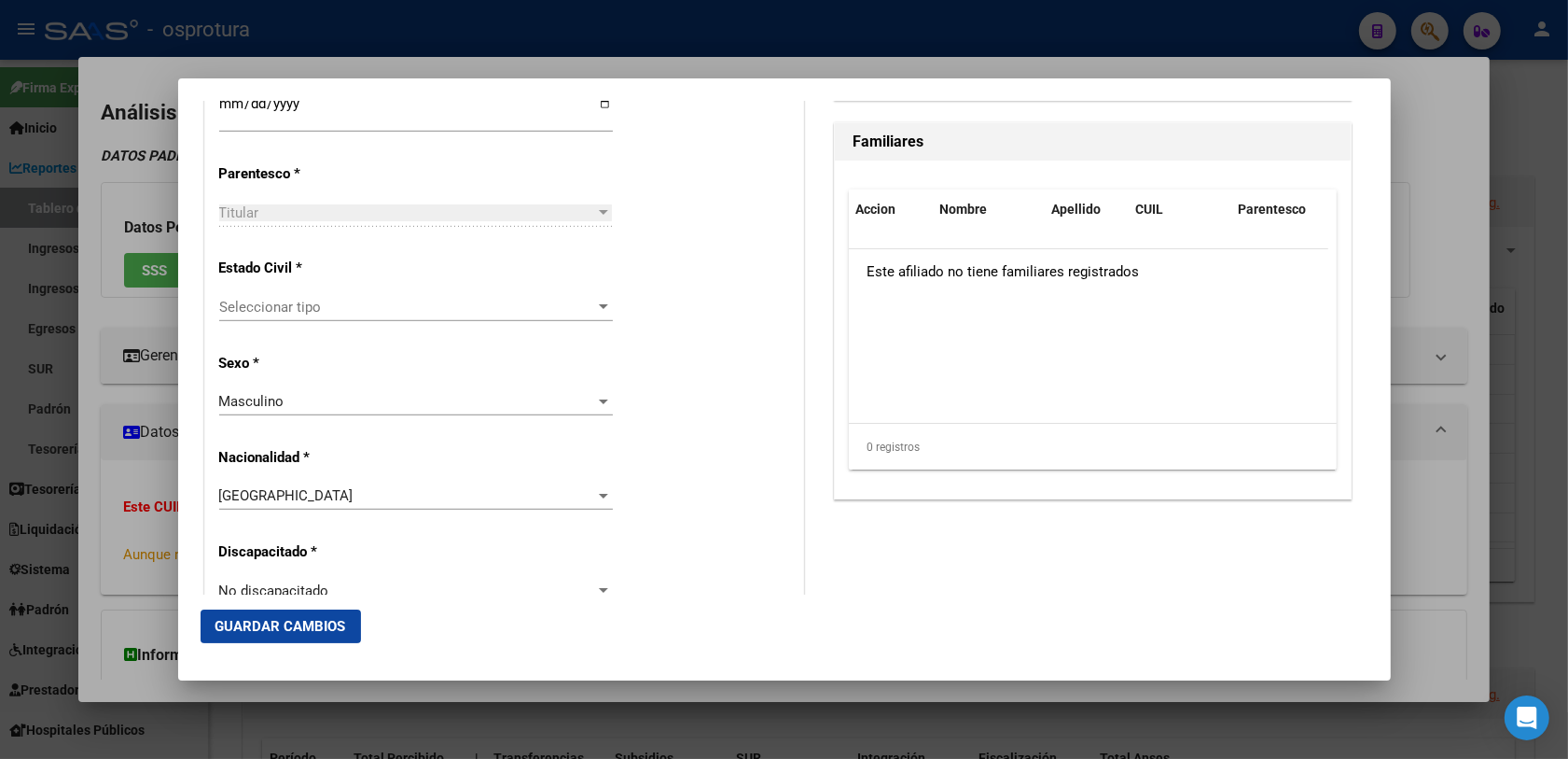
click at [477, 322] on div "Seleccionar tipo Seleccionar tipo" at bounding box center [415, 316] width 393 height 46
click at [336, 300] on span "Seleccionar tipo" at bounding box center [407, 307] width 376 height 17
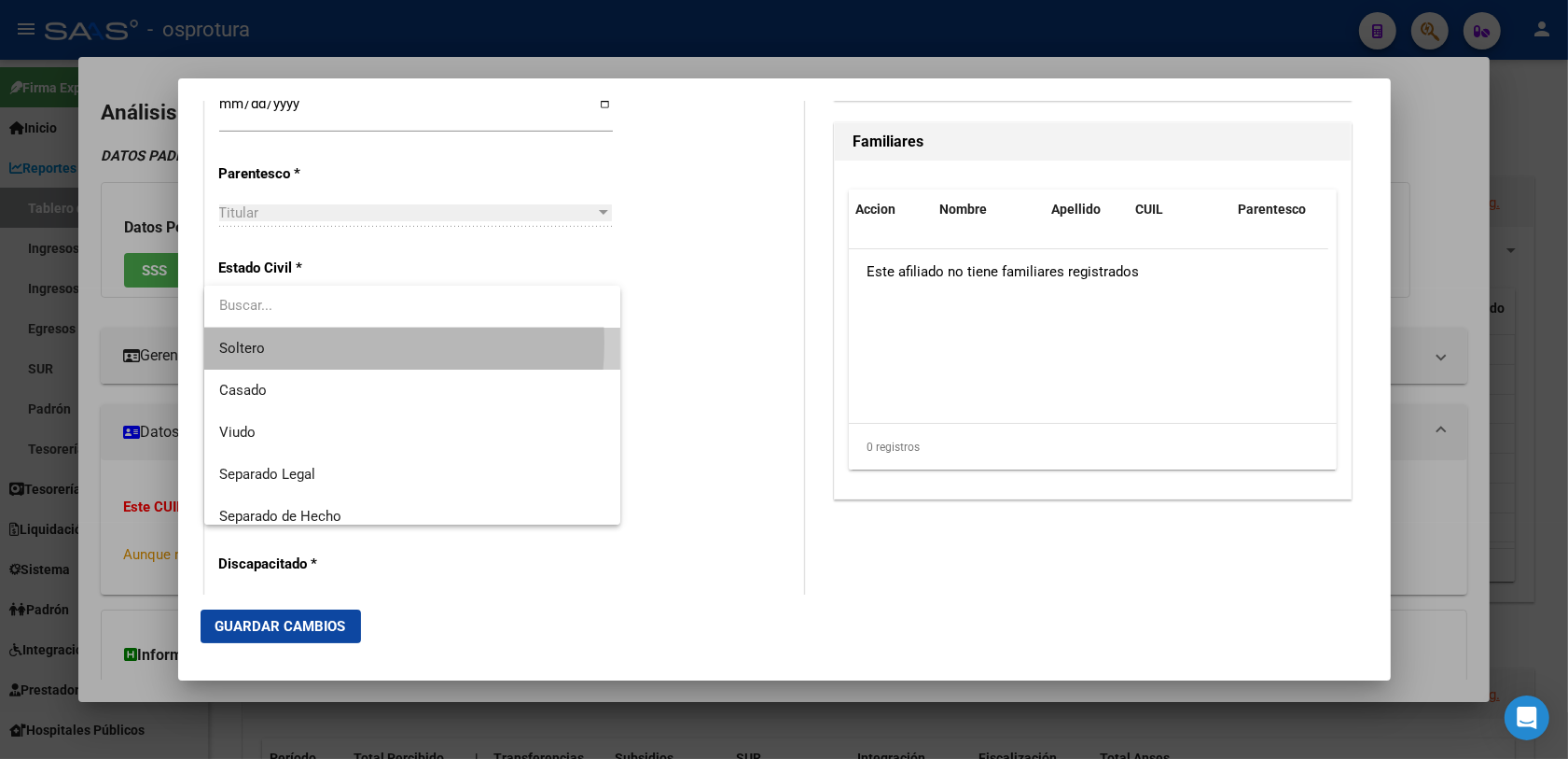
click at [296, 343] on span "Soltero" at bounding box center [412, 349] width 387 height 42
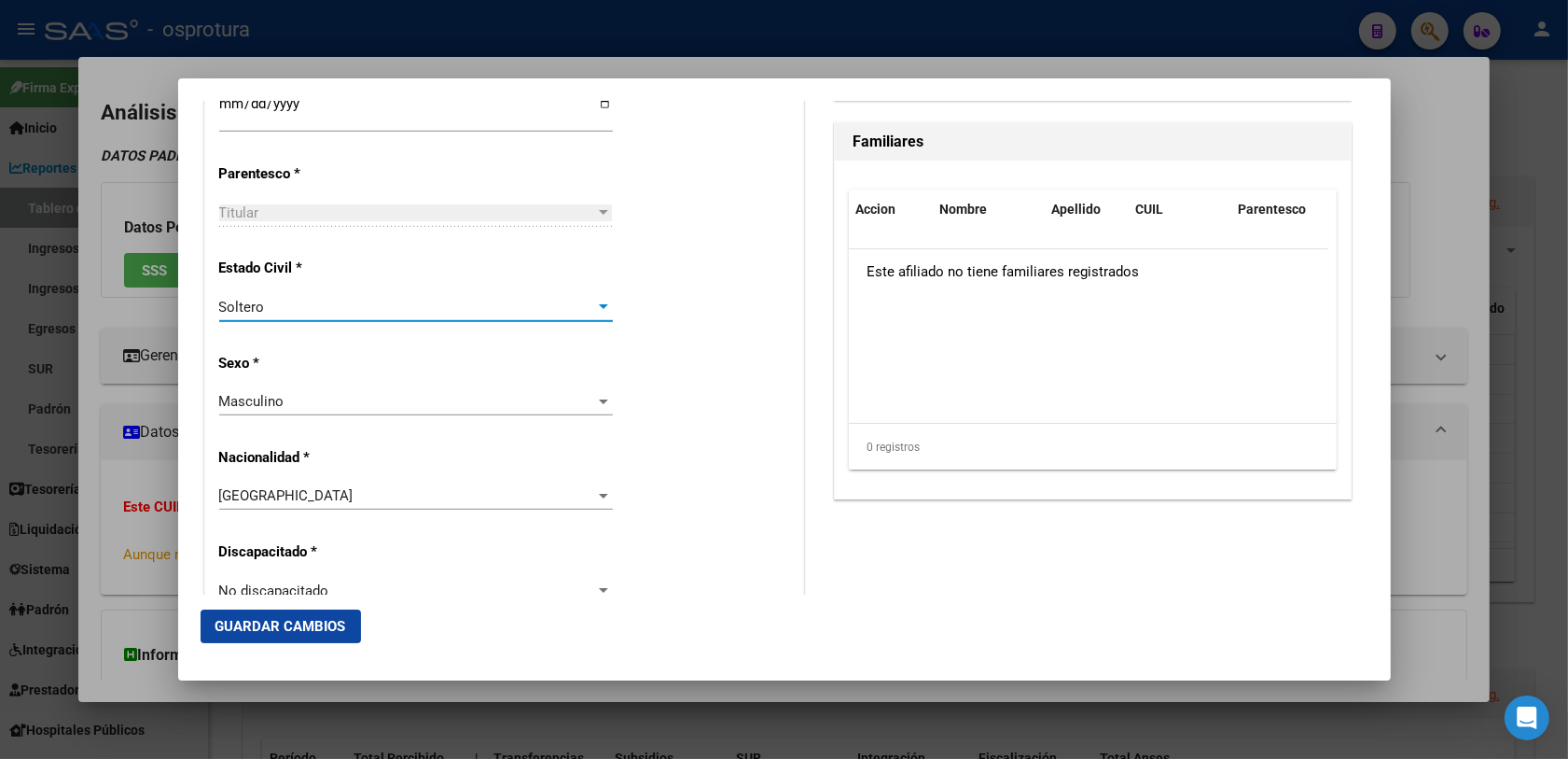
click at [645, 332] on div "Estado Civil * [DEMOGRAPHIC_DATA] Seleccionar tipo" at bounding box center [504, 290] width 569 height 95
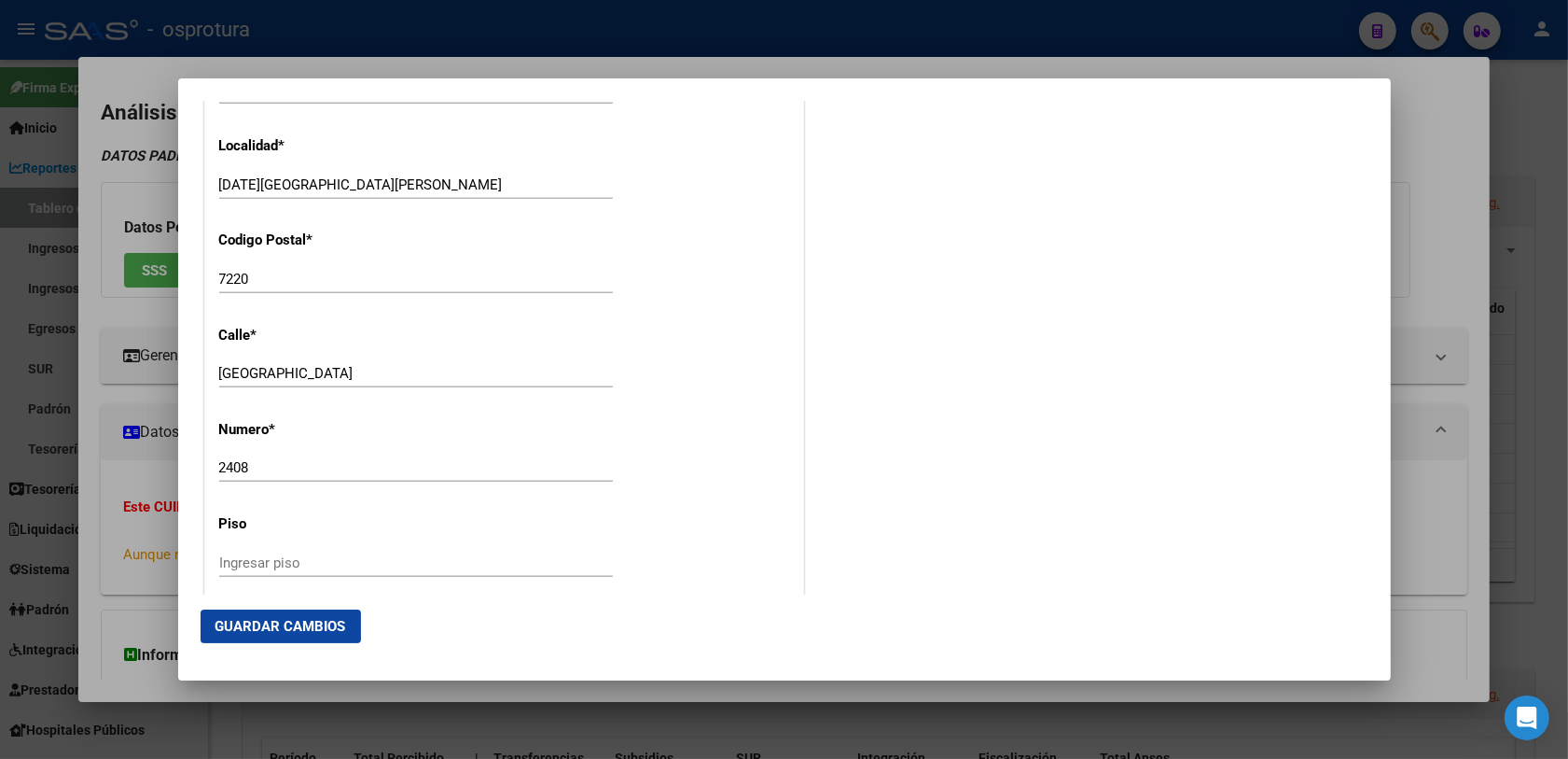
scroll to position [2216, 0]
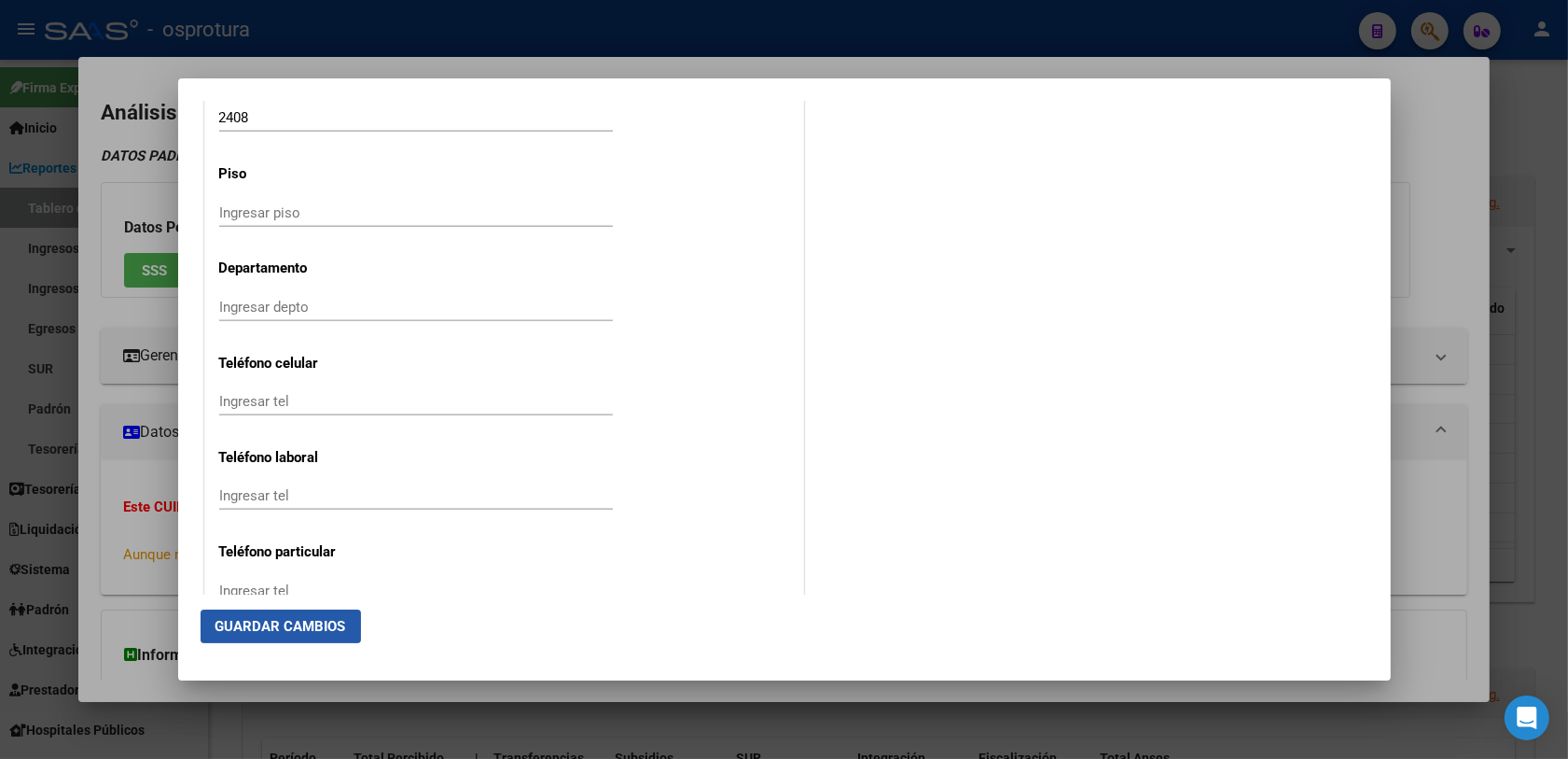
drag, startPoint x: 329, startPoint y: 626, endPoint x: 47, endPoint y: 537, distance: 295.7
click at [327, 626] on span "Guardar Cambios" at bounding box center [280, 626] width 130 height 17
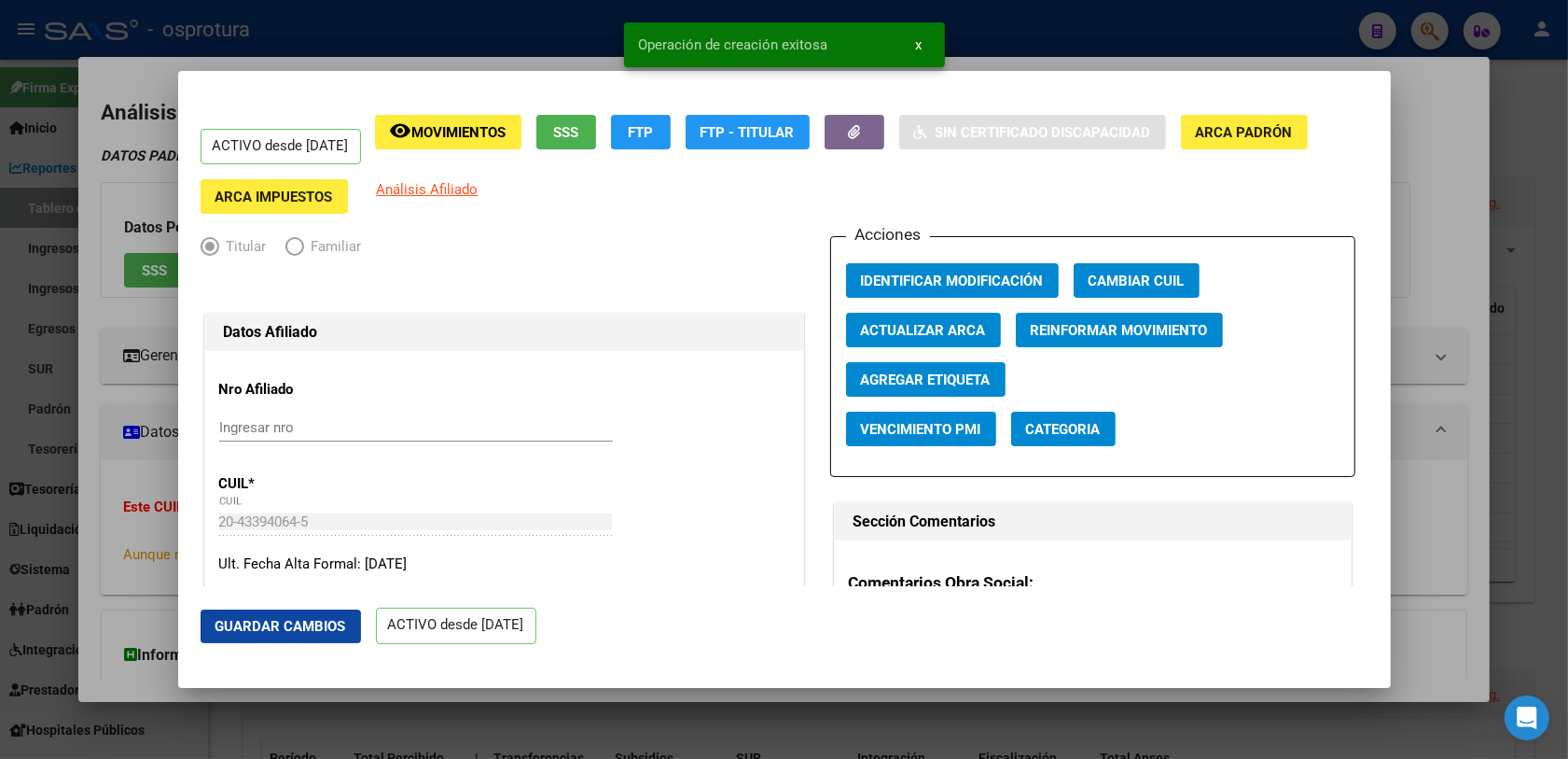
drag, startPoint x: 123, startPoint y: 474, endPoint x: 224, endPoint y: 422, distance: 113.6
click at [124, 474] on div at bounding box center [784, 380] width 1568 height 759
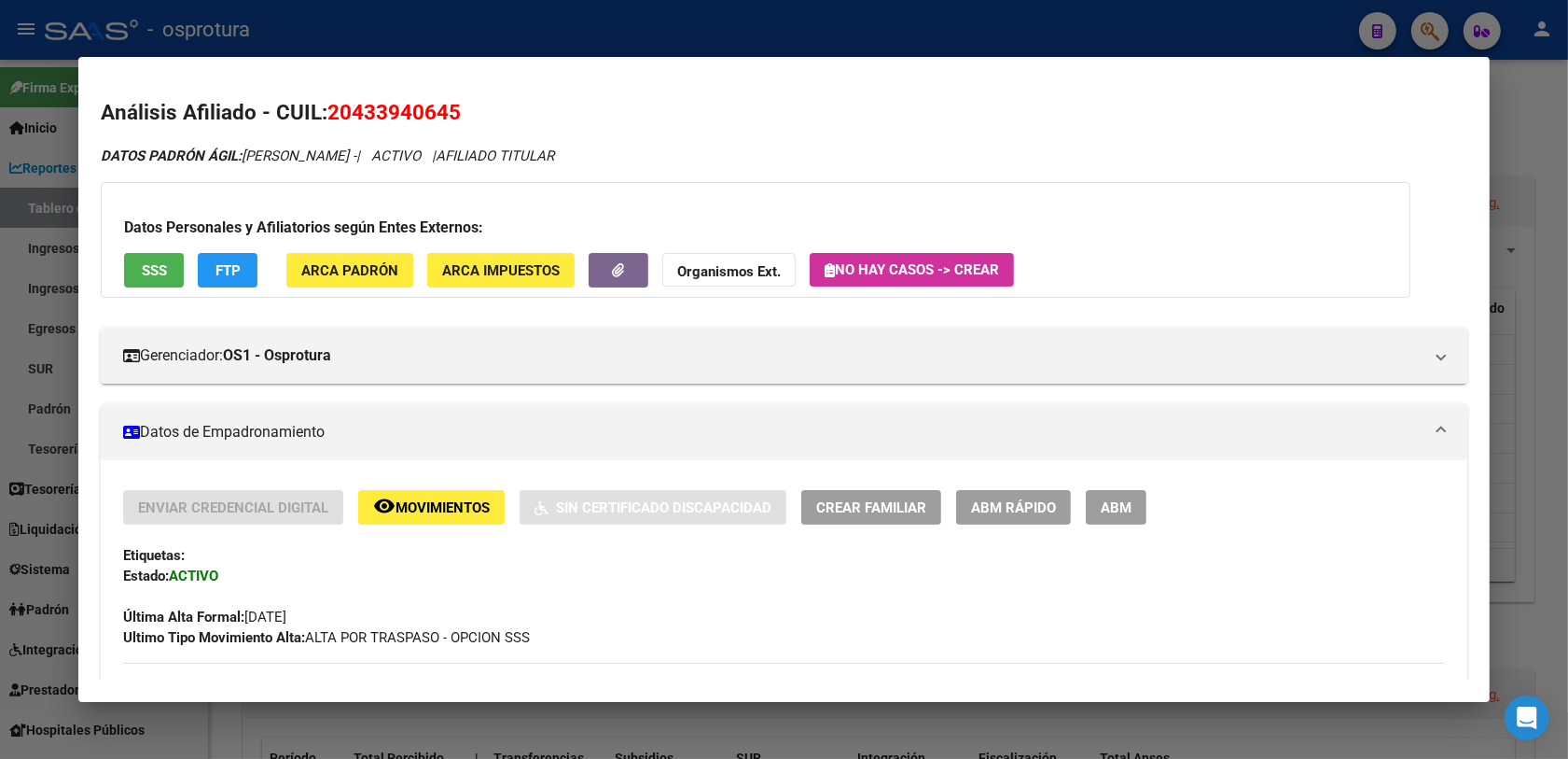
click at [587, 729] on div at bounding box center [784, 380] width 1568 height 759
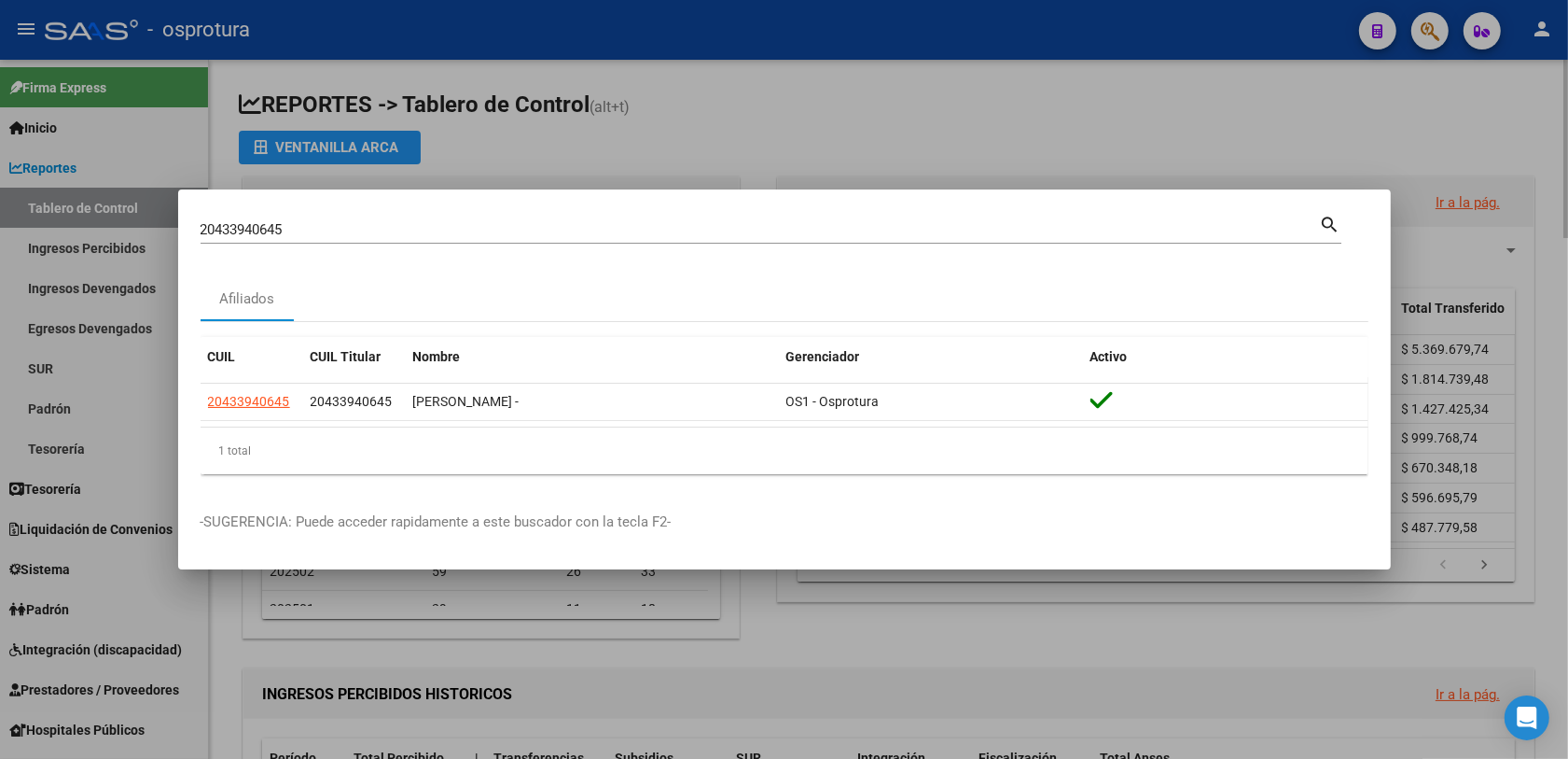
drag, startPoint x: 922, startPoint y: 700, endPoint x: 905, endPoint y: 656, distance: 47.2
click at [920, 693] on div at bounding box center [784, 380] width 1568 height 759
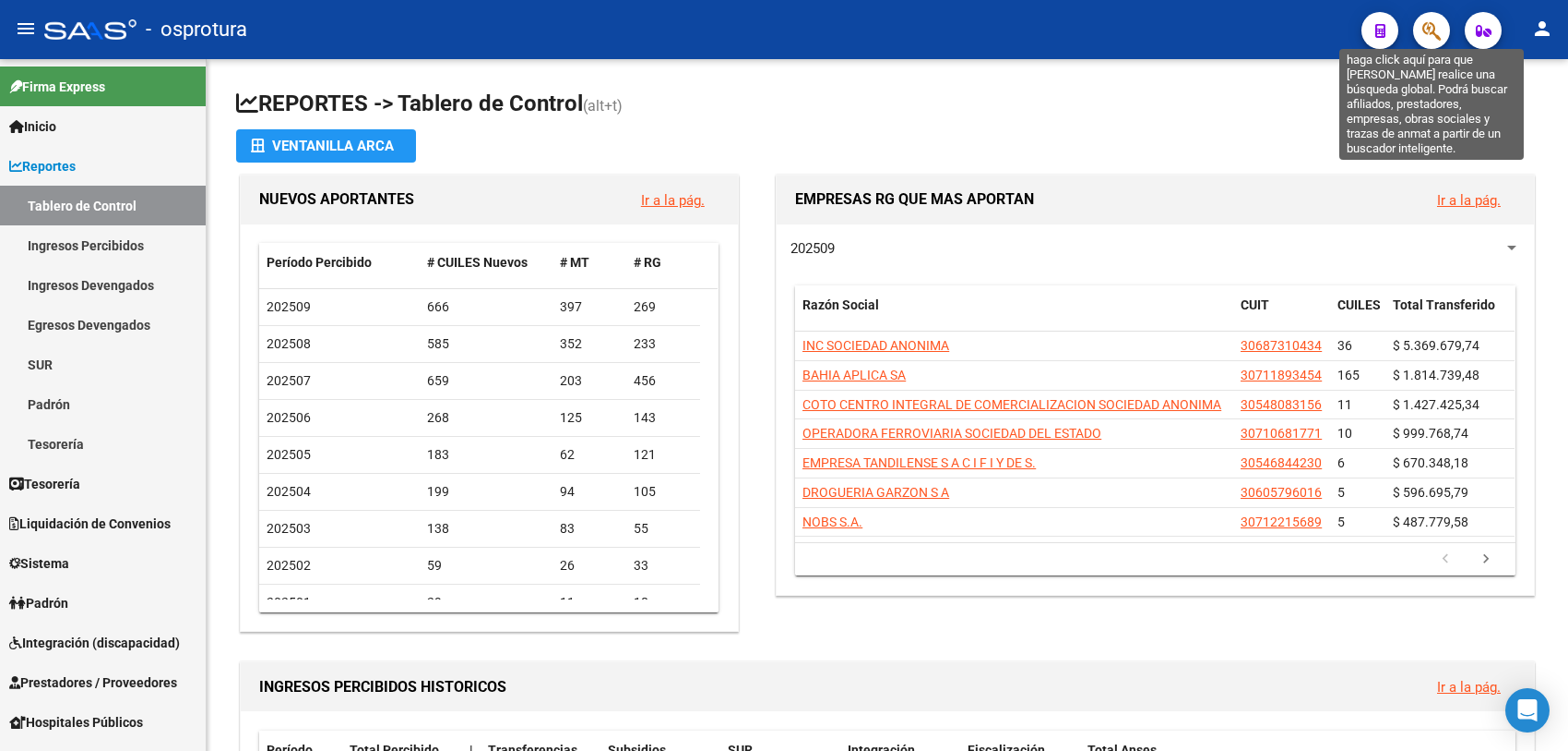
click at [1436, 24] on icon "button" at bounding box center [1431, 32] width 19 height 22
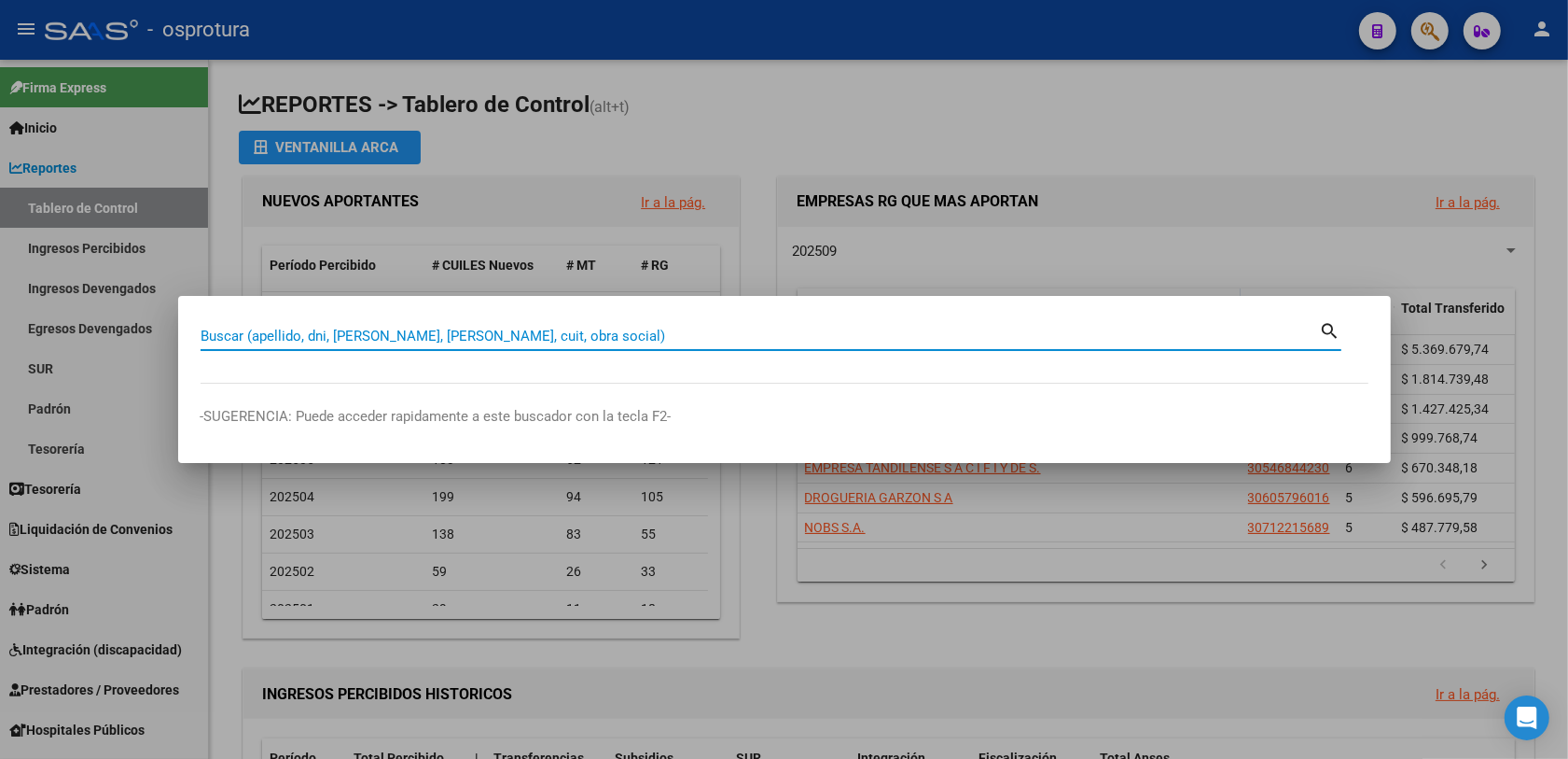
click at [565, 346] on div "Buscar (apellido, dni, [PERSON_NAME], [PERSON_NAME], cuit, obra social)" at bounding box center [760, 336] width 1119 height 28
click at [571, 336] on input "Buscar (apellido, dni, [PERSON_NAME], [PERSON_NAME], cuit, obra social)" at bounding box center [760, 336] width 1119 height 17
paste input "20461472134|"
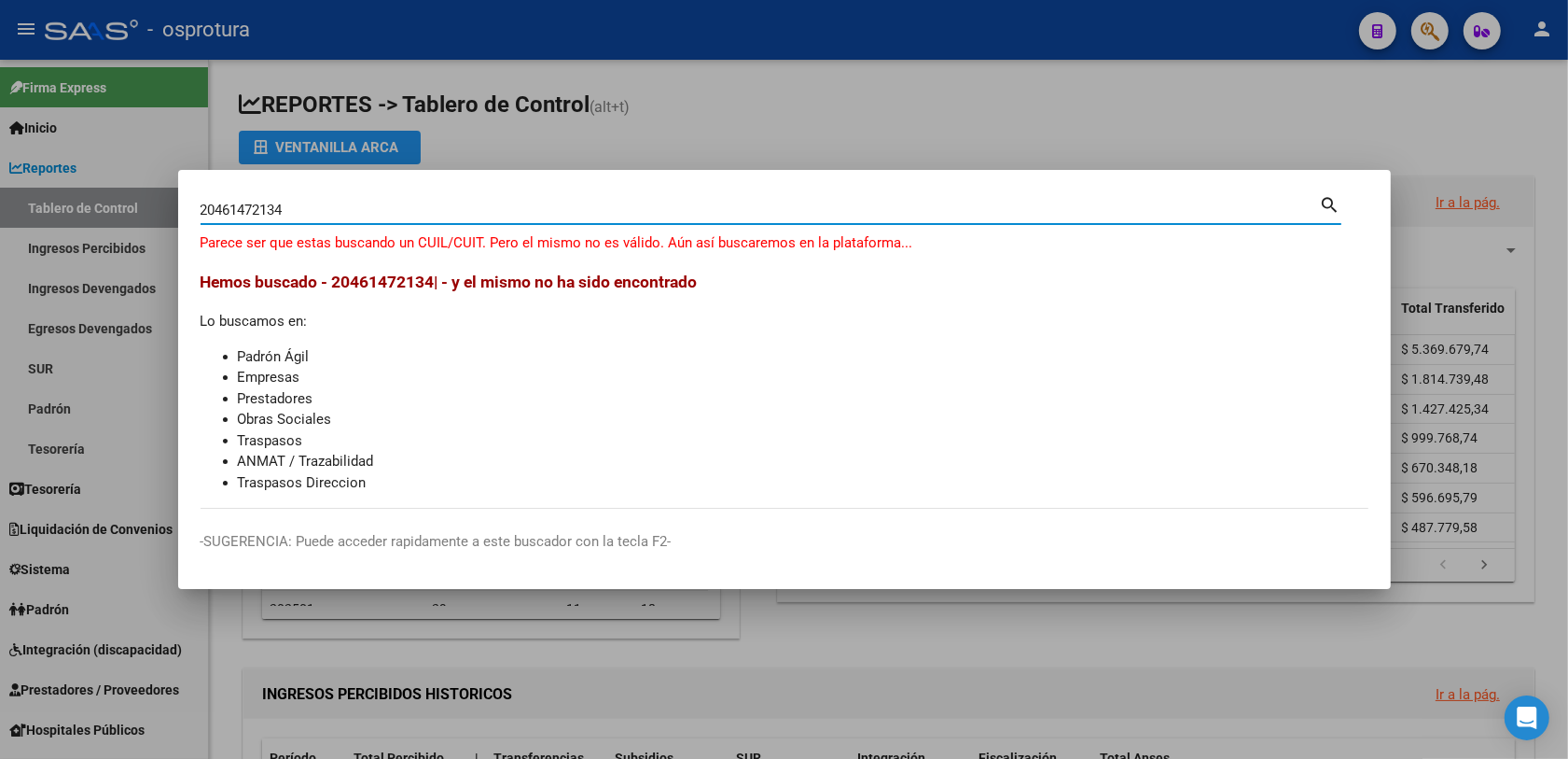
type input "20461472134"
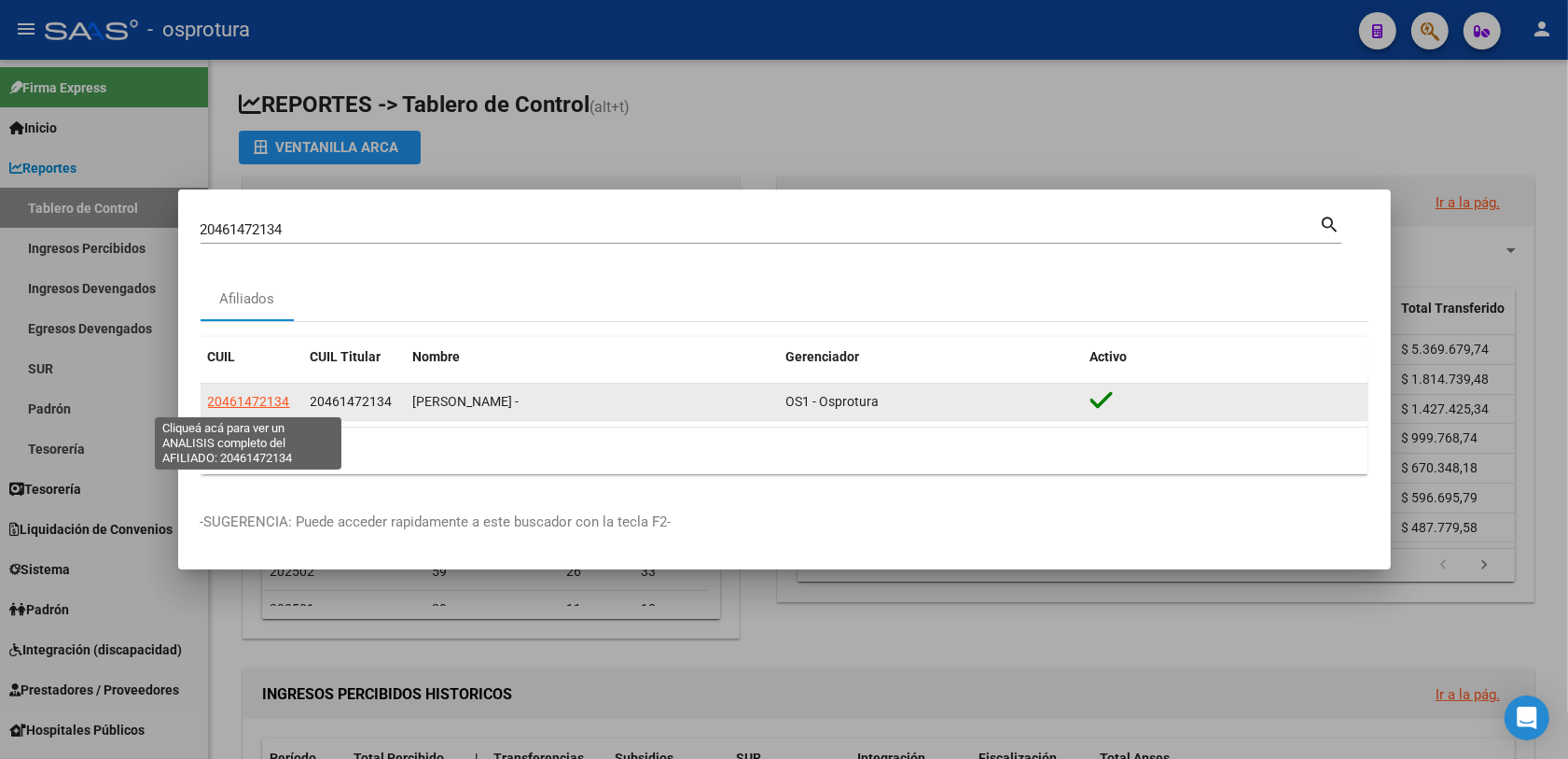
click at [226, 399] on span "20461472134" at bounding box center [249, 400] width 82 height 15
type textarea "20461472134"
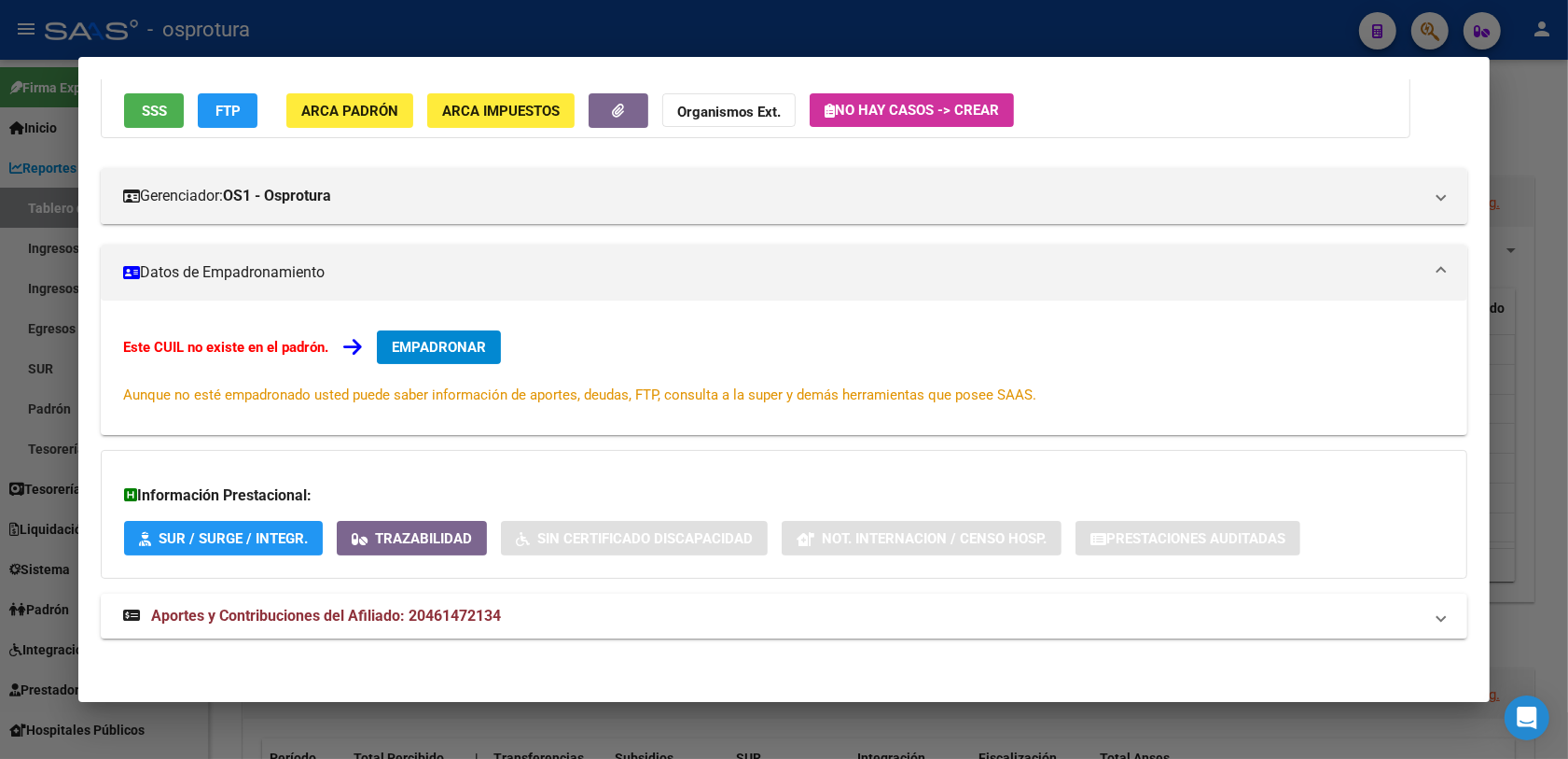
scroll to position [43, 0]
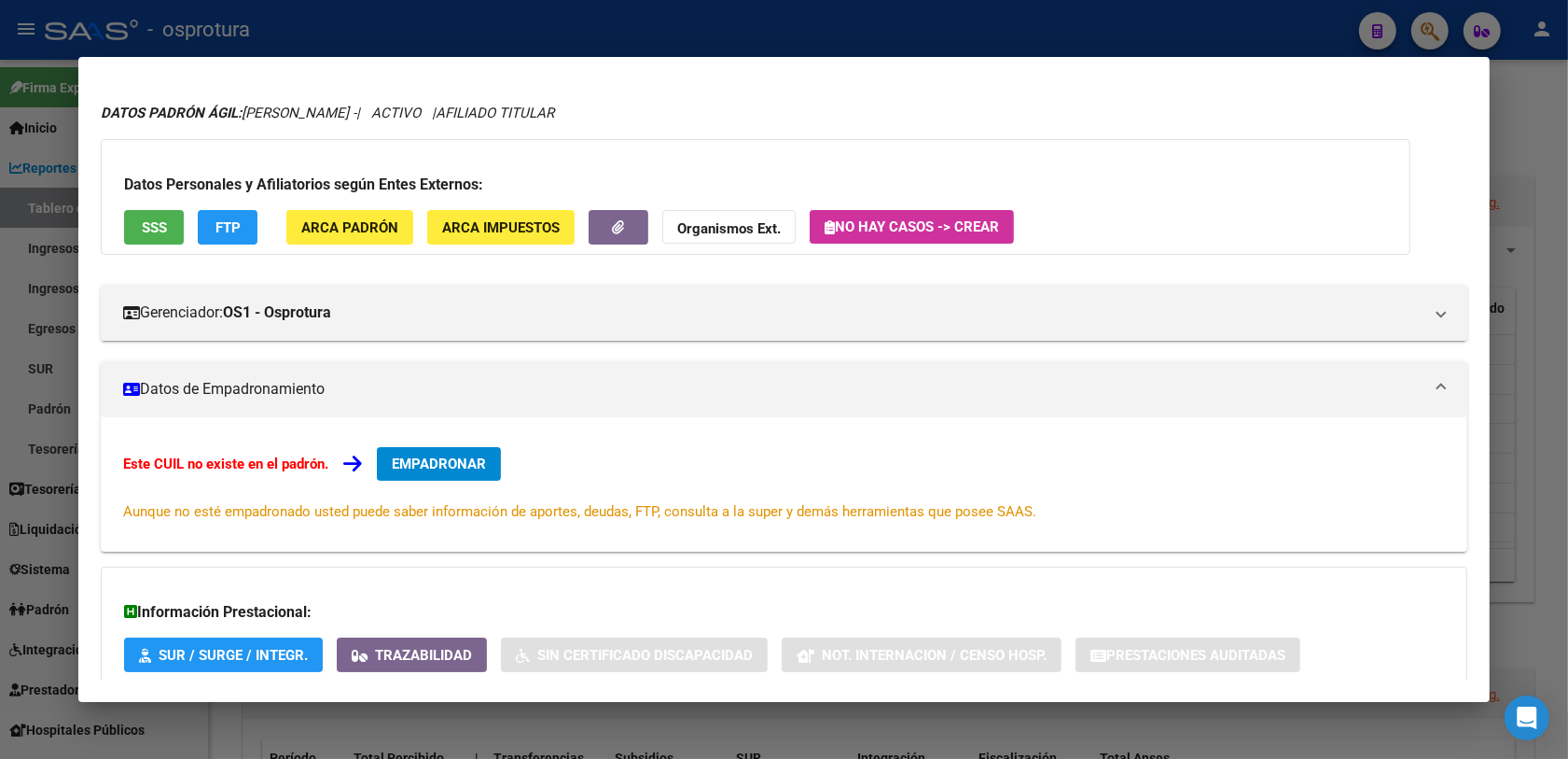
click at [141, 227] on span "SSS" at bounding box center [153, 227] width 25 height 17
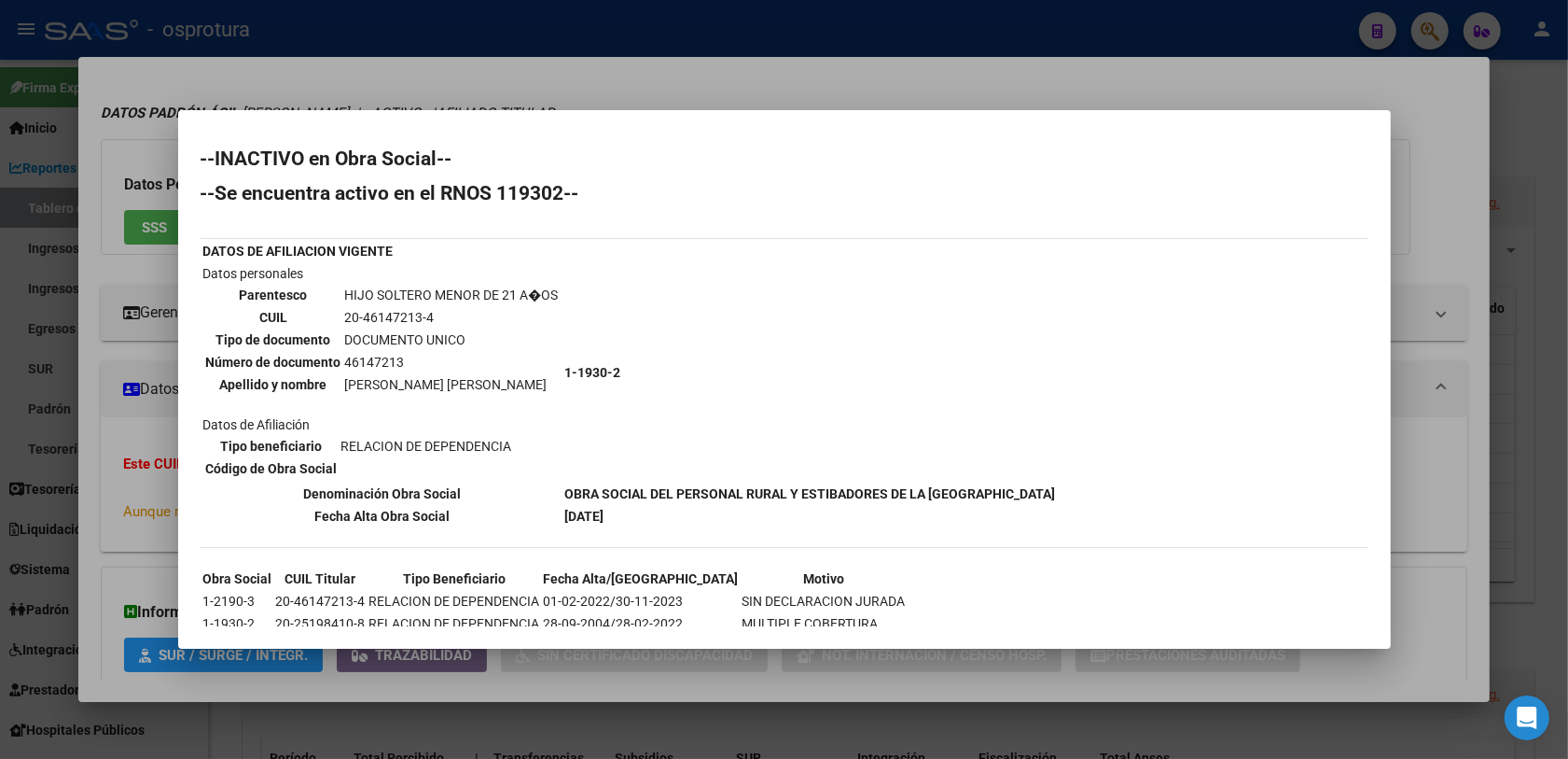
drag, startPoint x: 127, startPoint y: 462, endPoint x: 140, endPoint y: 418, distance: 45.9
click at [126, 462] on div at bounding box center [784, 380] width 1568 height 759
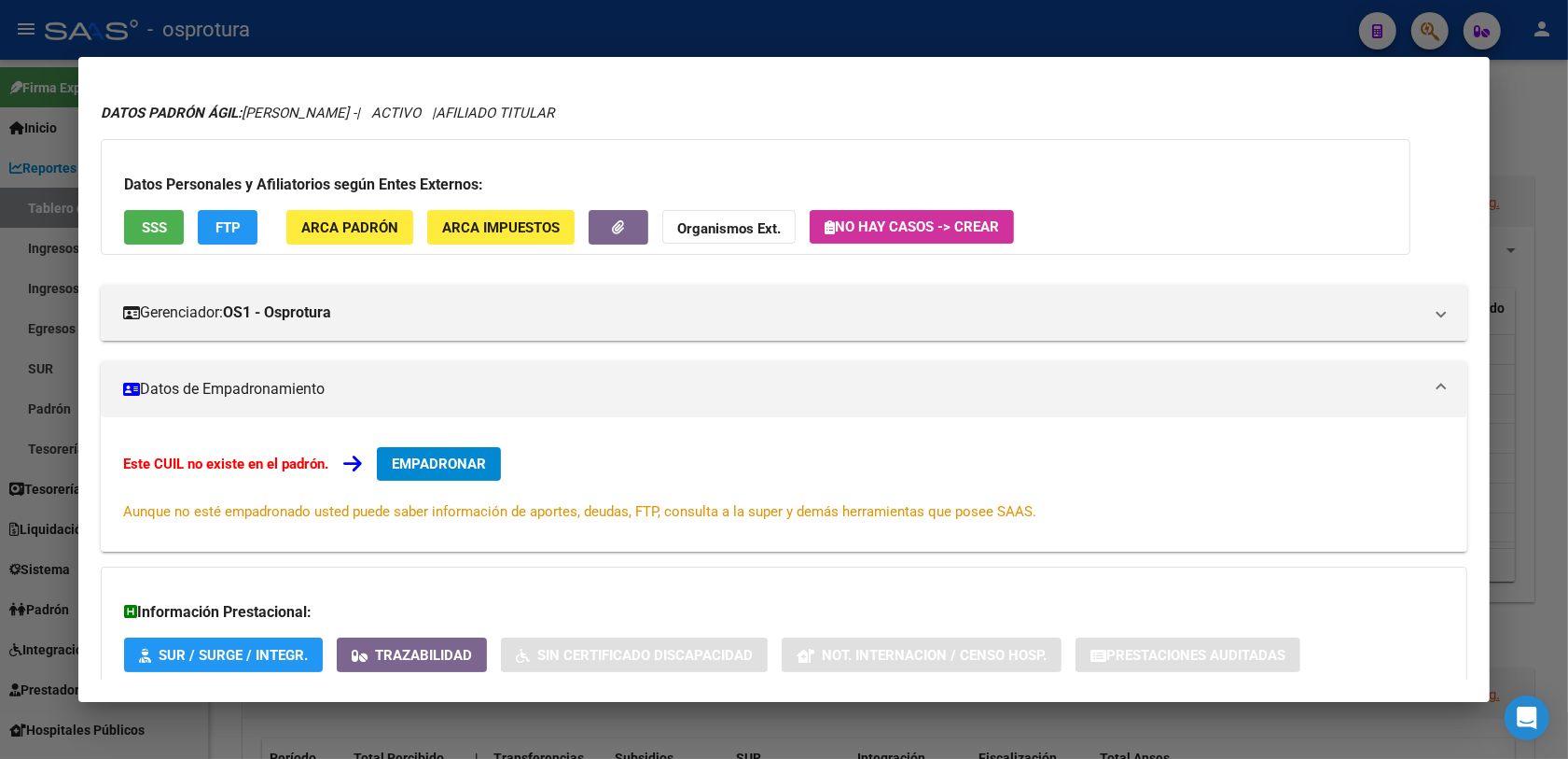
click at [450, 474] on button "EMPADRONAR" at bounding box center [438, 464] width 124 height 34
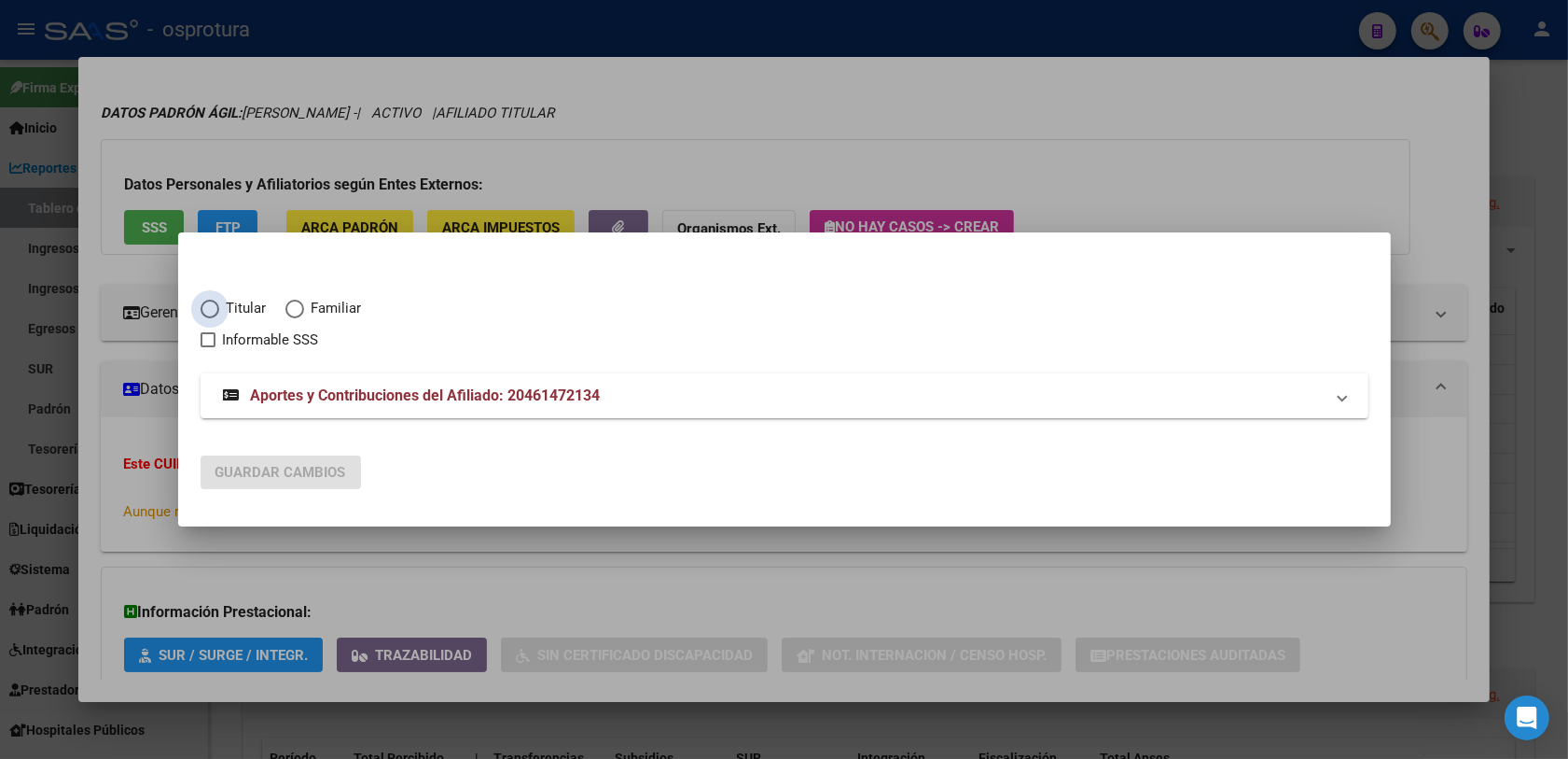
click at [229, 308] on span "Titular" at bounding box center [243, 309] width 48 height 22
click at [219, 308] on input "Titular" at bounding box center [209, 309] width 19 height 19
radio input "true"
checkbox input "true"
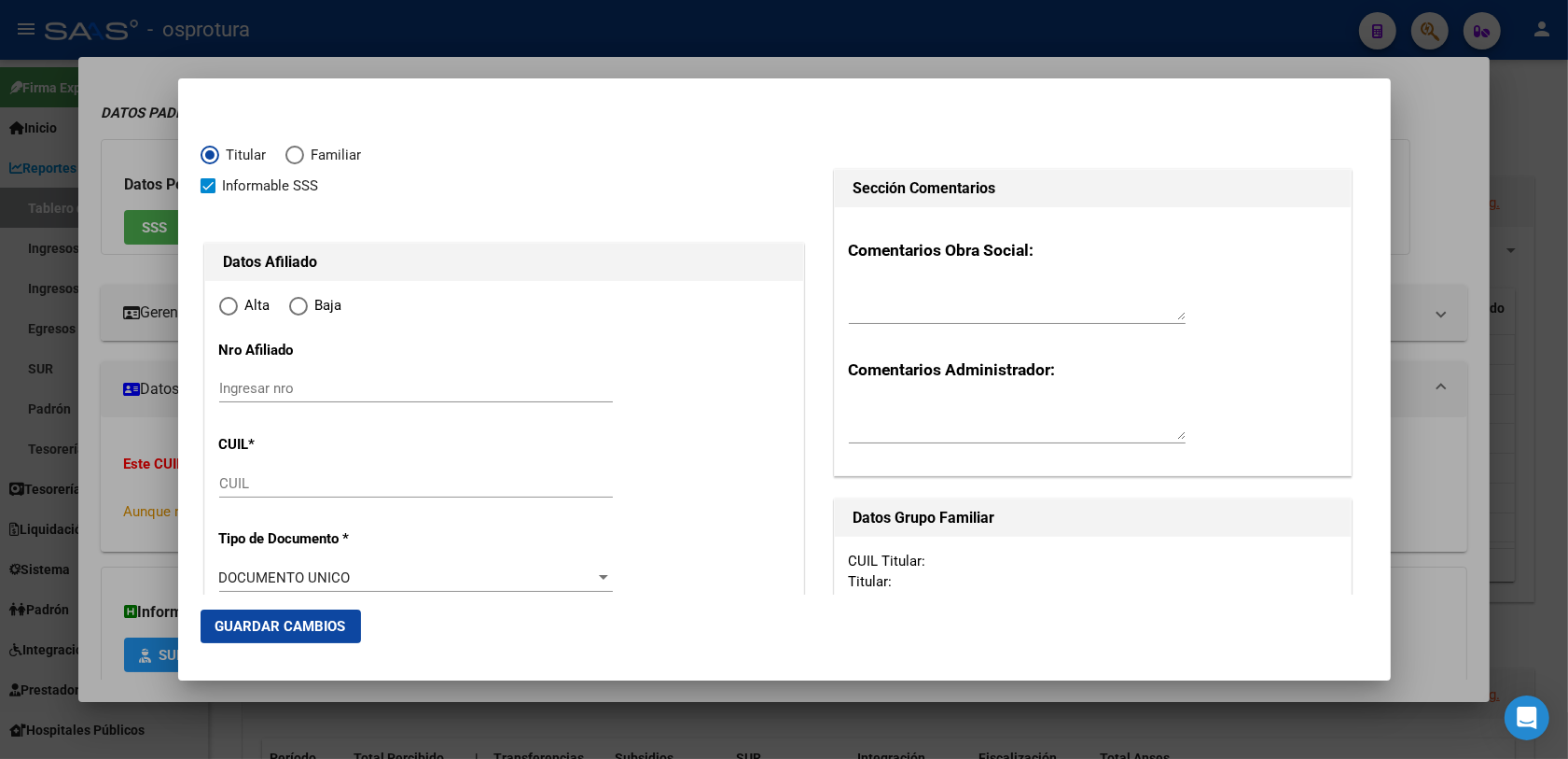
type input "20-46147213-4"
type input "46147213"
type input "ROA"
type input "[PERSON_NAME]"
type input "[DATE]"
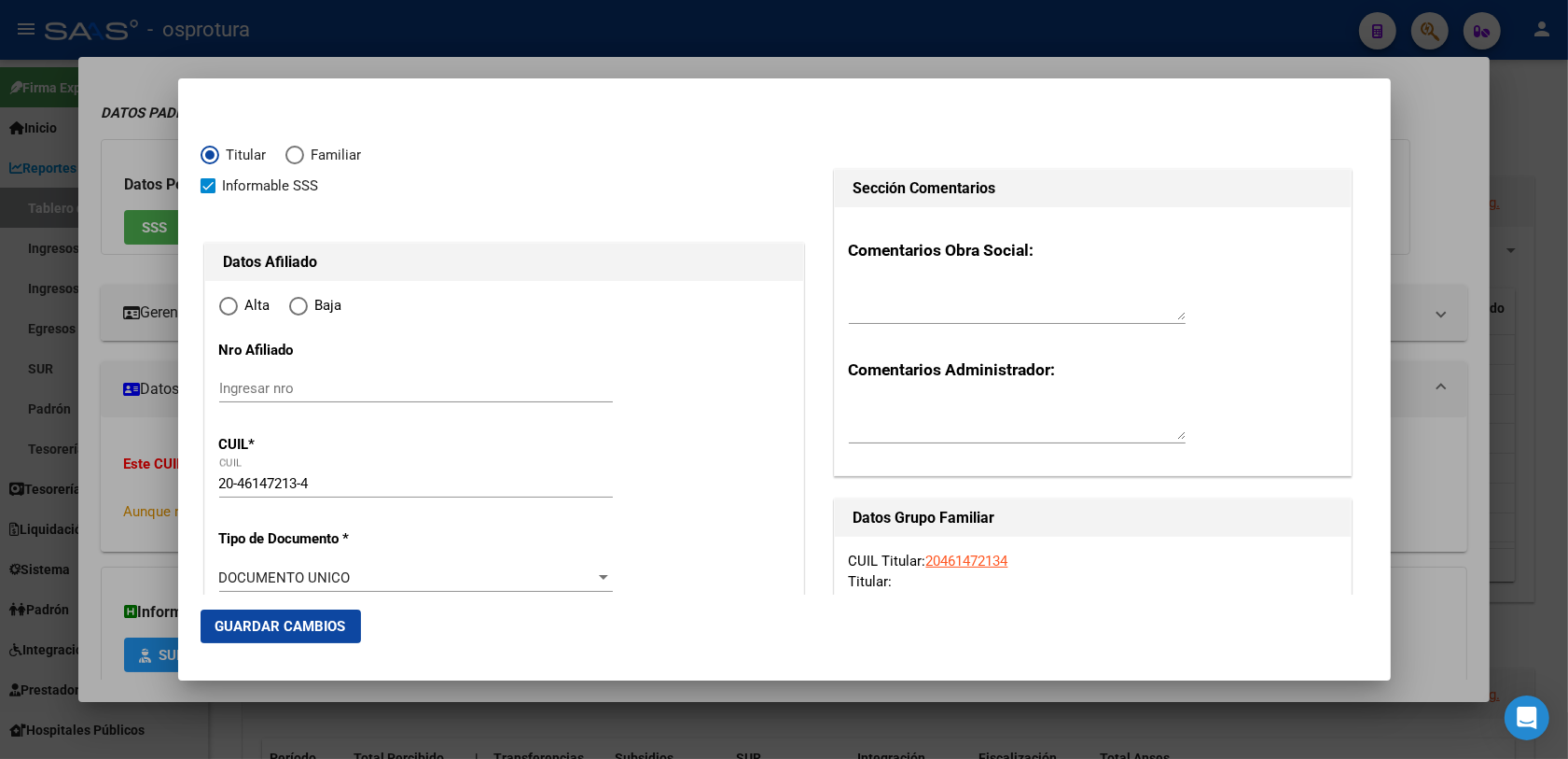
type input "SAN ISIDRO"
type input "1642"
type input "AV [PERSON_NAME]"
type input "222"
radio input "true"
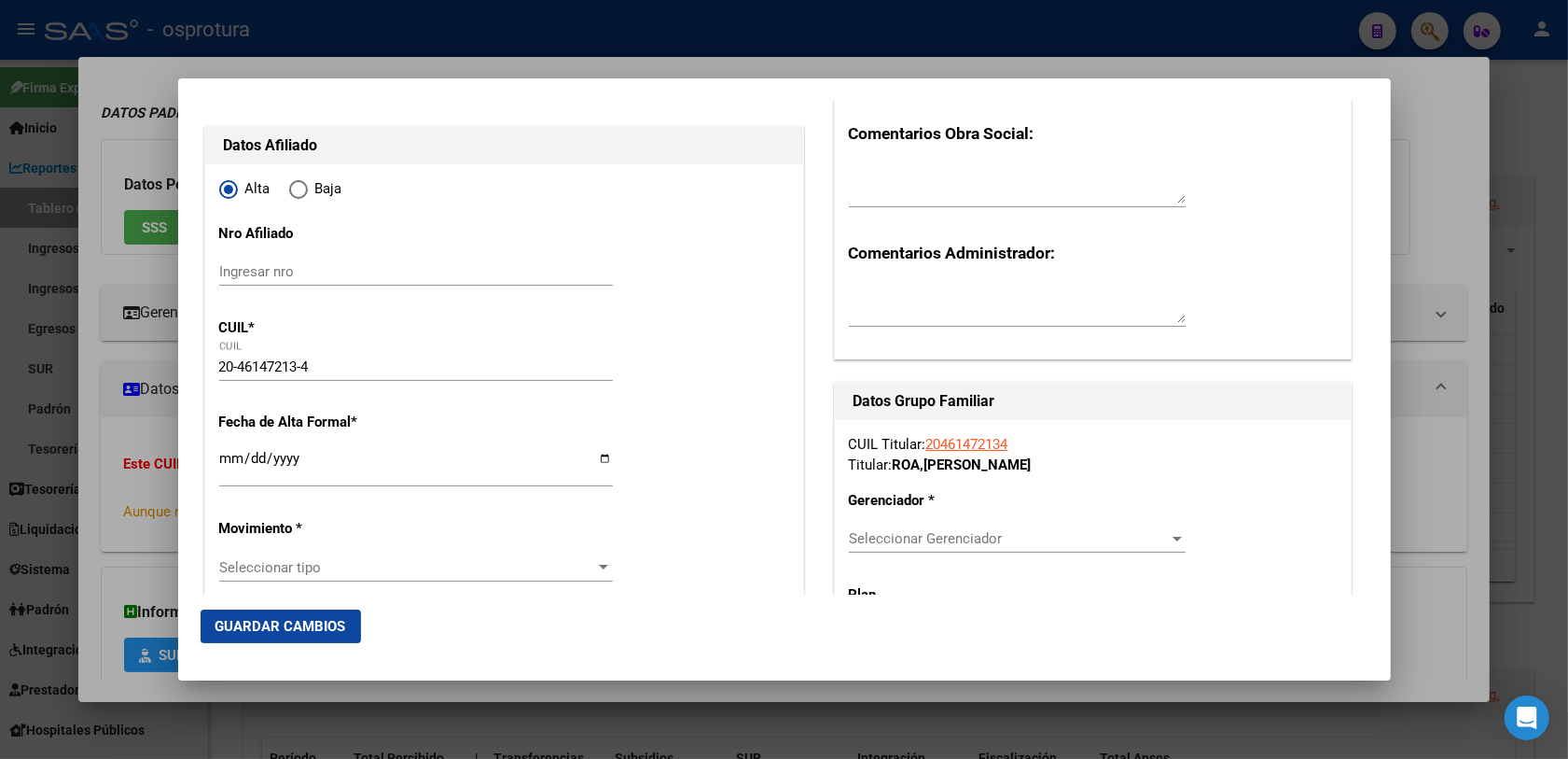
type input "SAN ISIDRO"
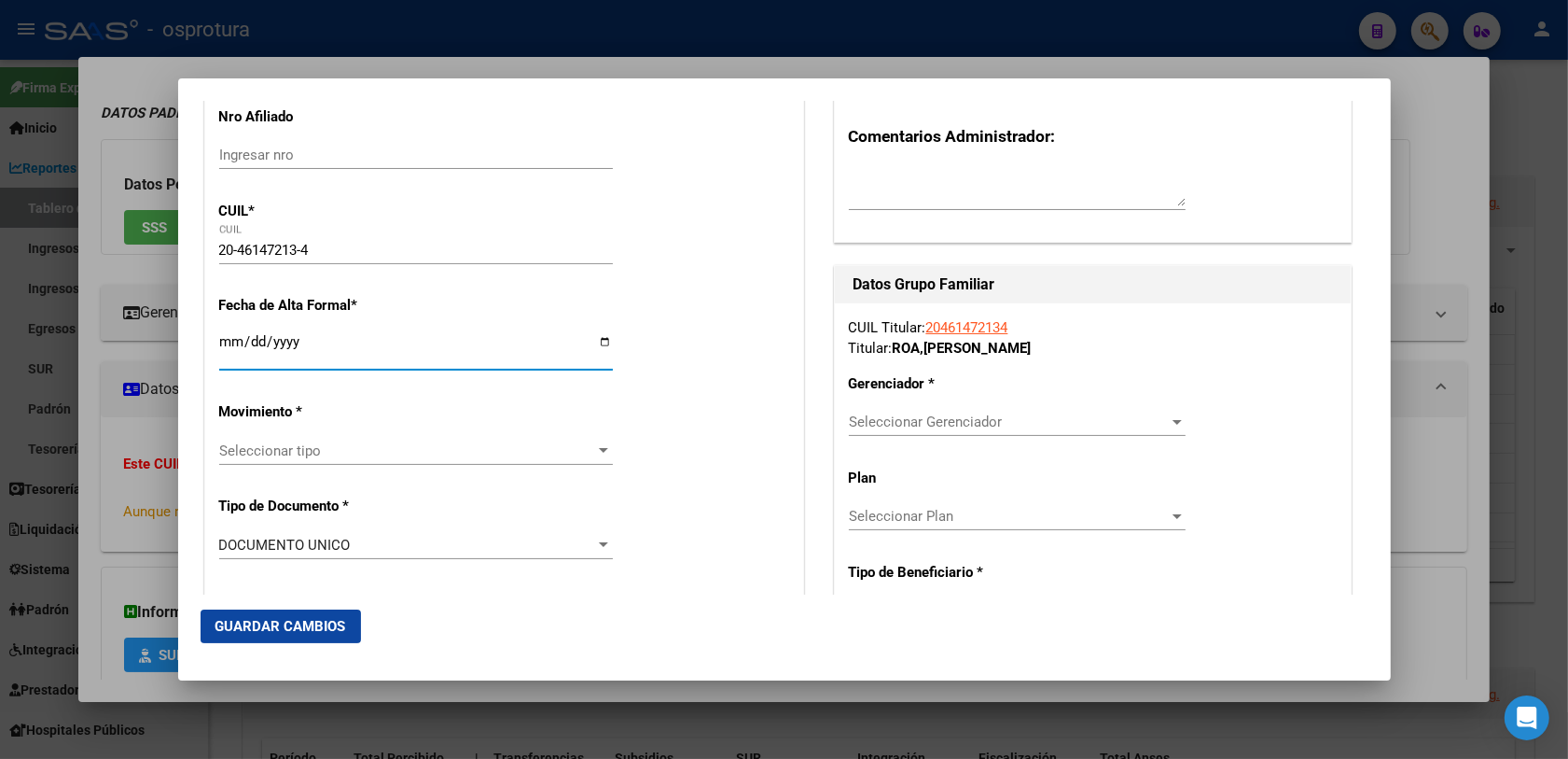
click at [224, 342] on input "Ingresar fecha" at bounding box center [415, 349] width 393 height 30
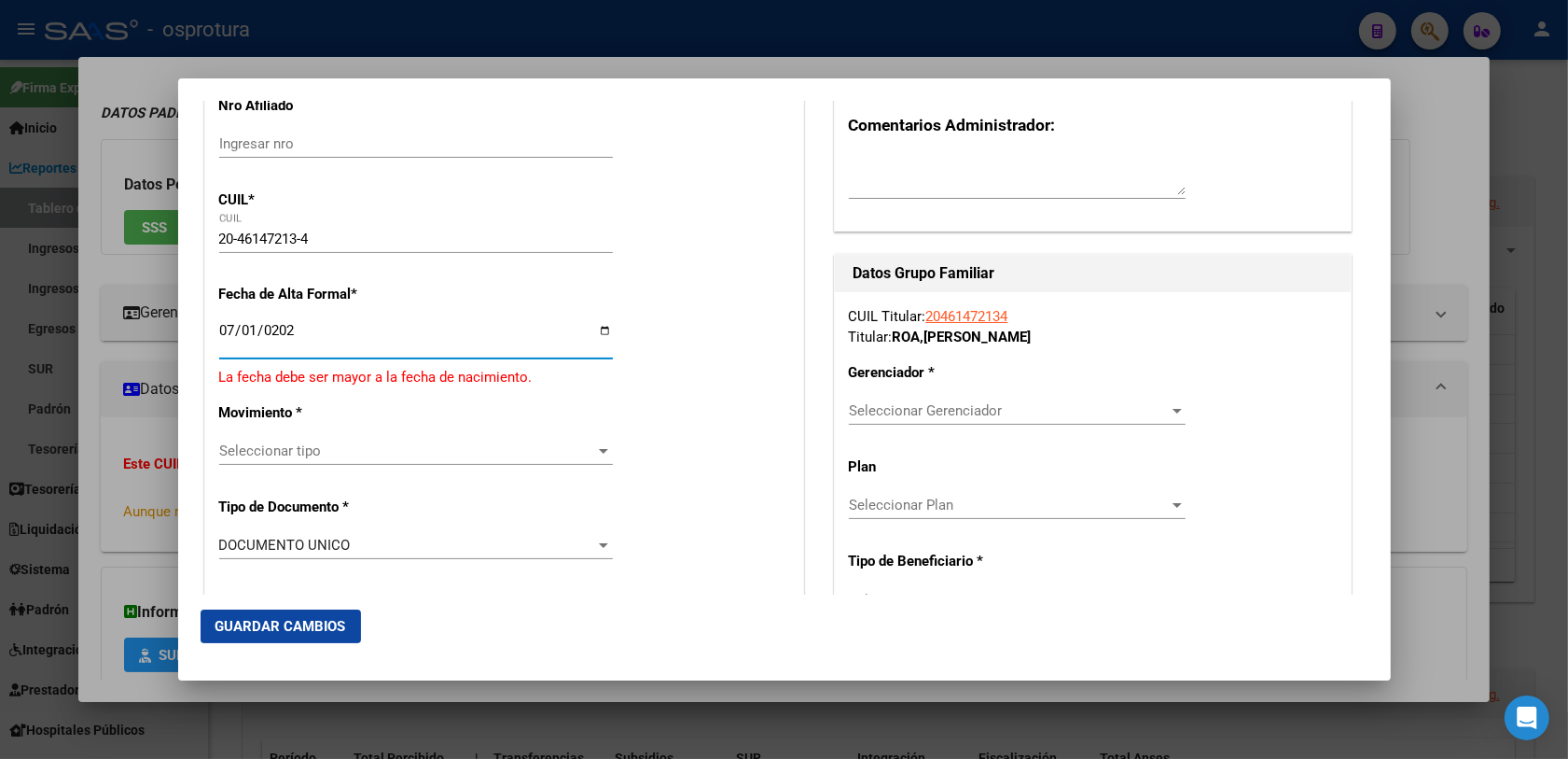
type input "[DATE]"
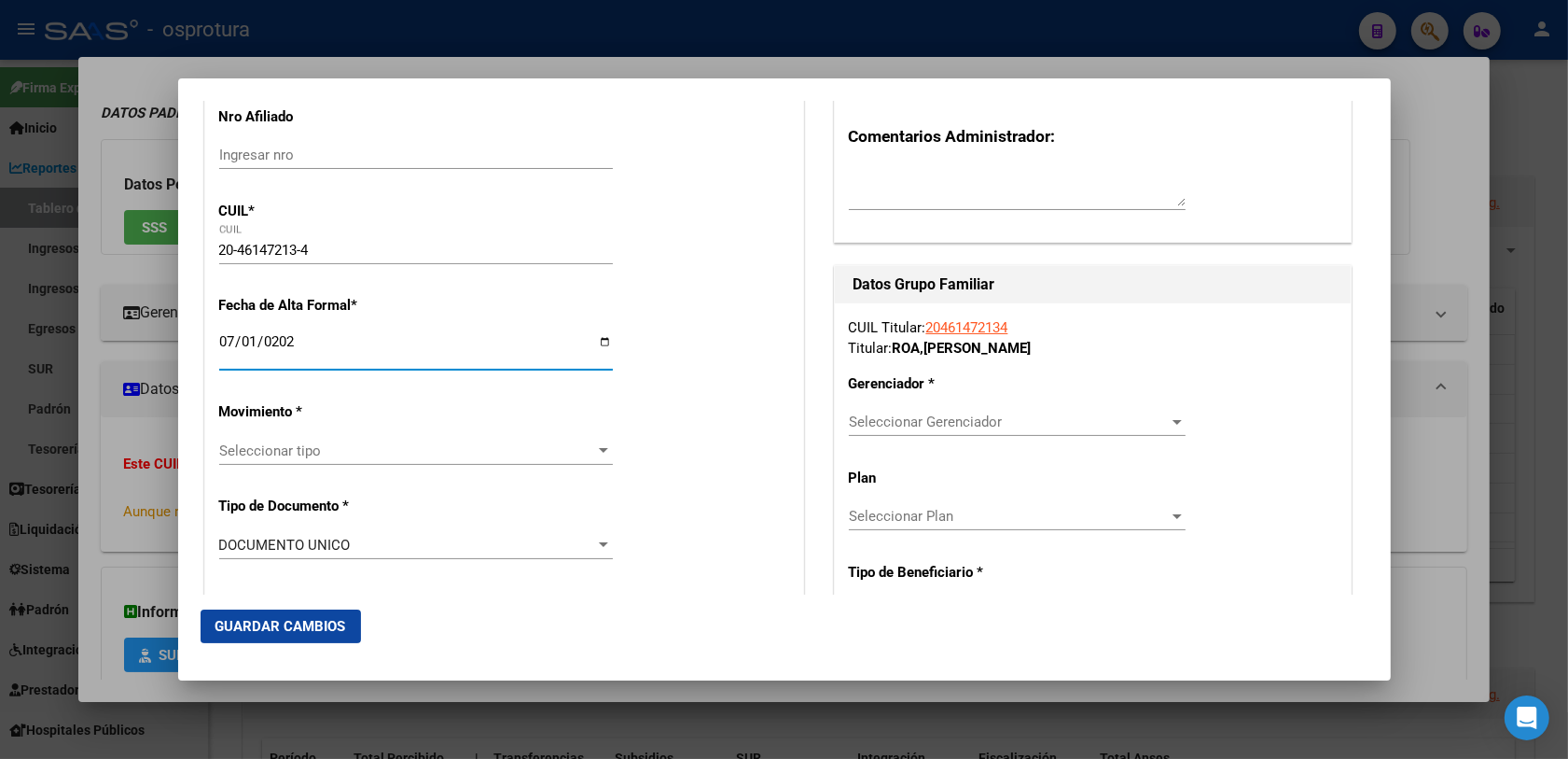
click at [263, 448] on span "Seleccionar tipo" at bounding box center [407, 450] width 376 height 17
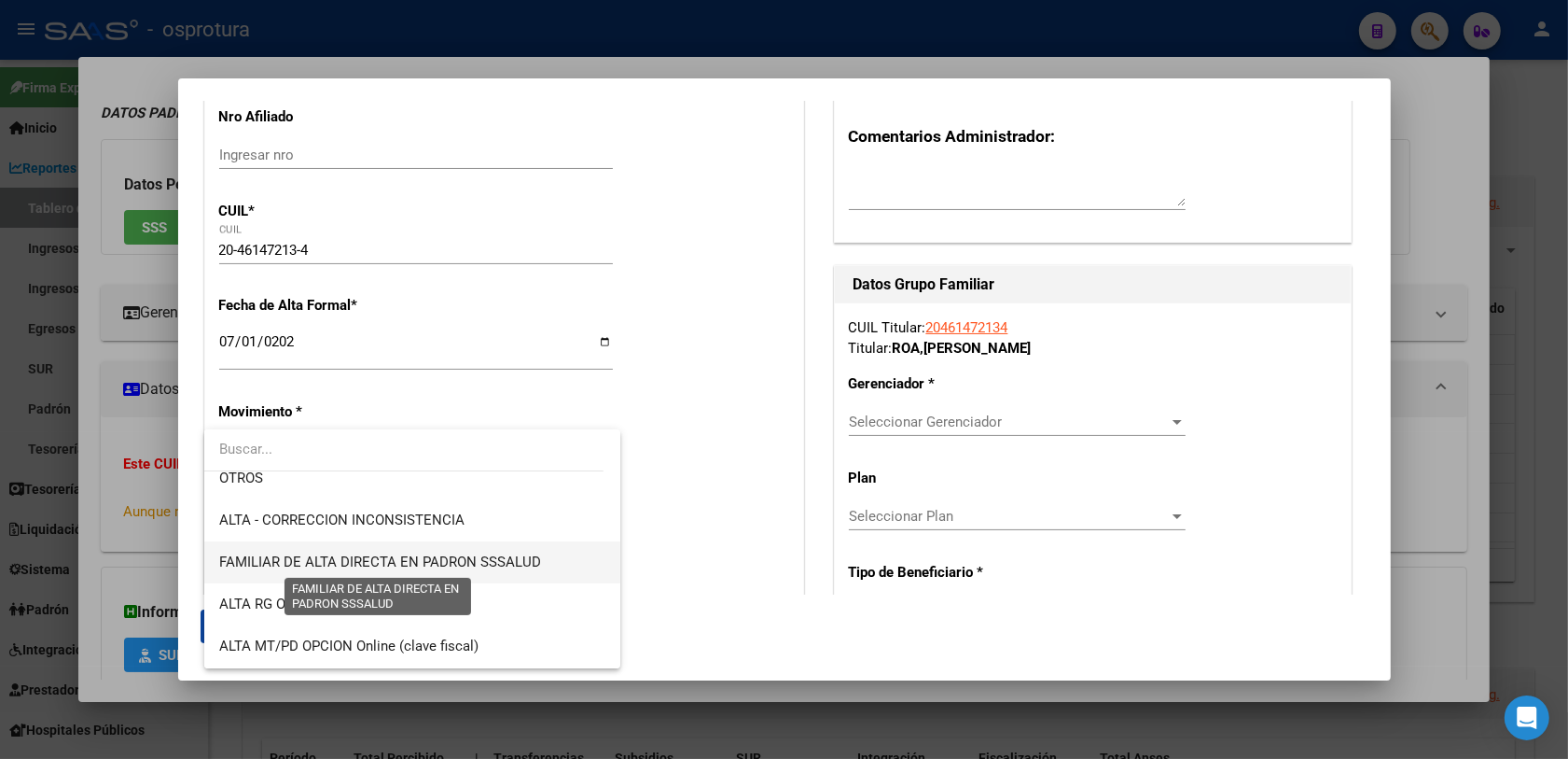
scroll to position [466, 0]
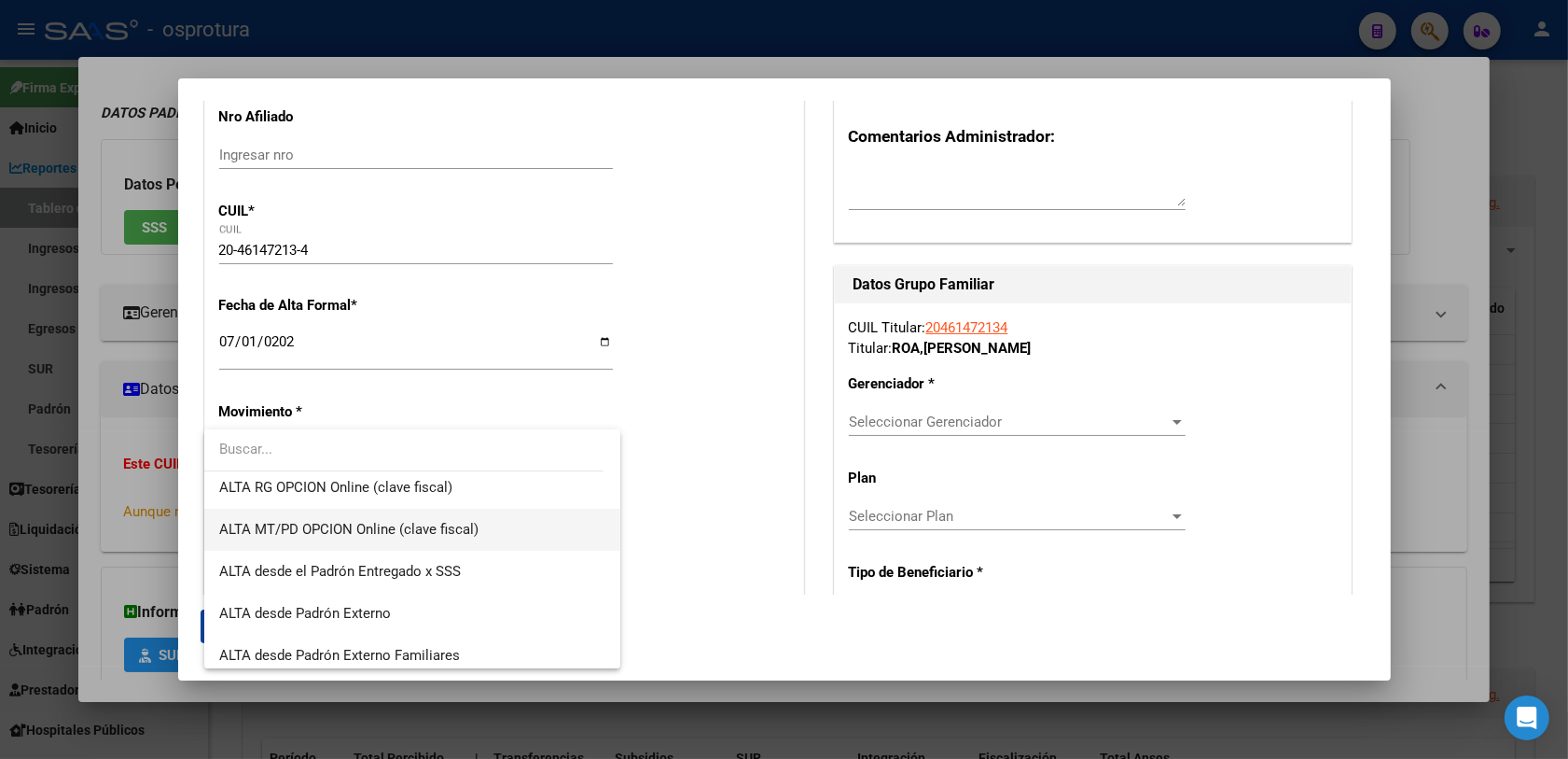
click at [481, 530] on span "ALTA MT/PD OPCION Online (clave fiscal)" at bounding box center [412, 530] width 387 height 42
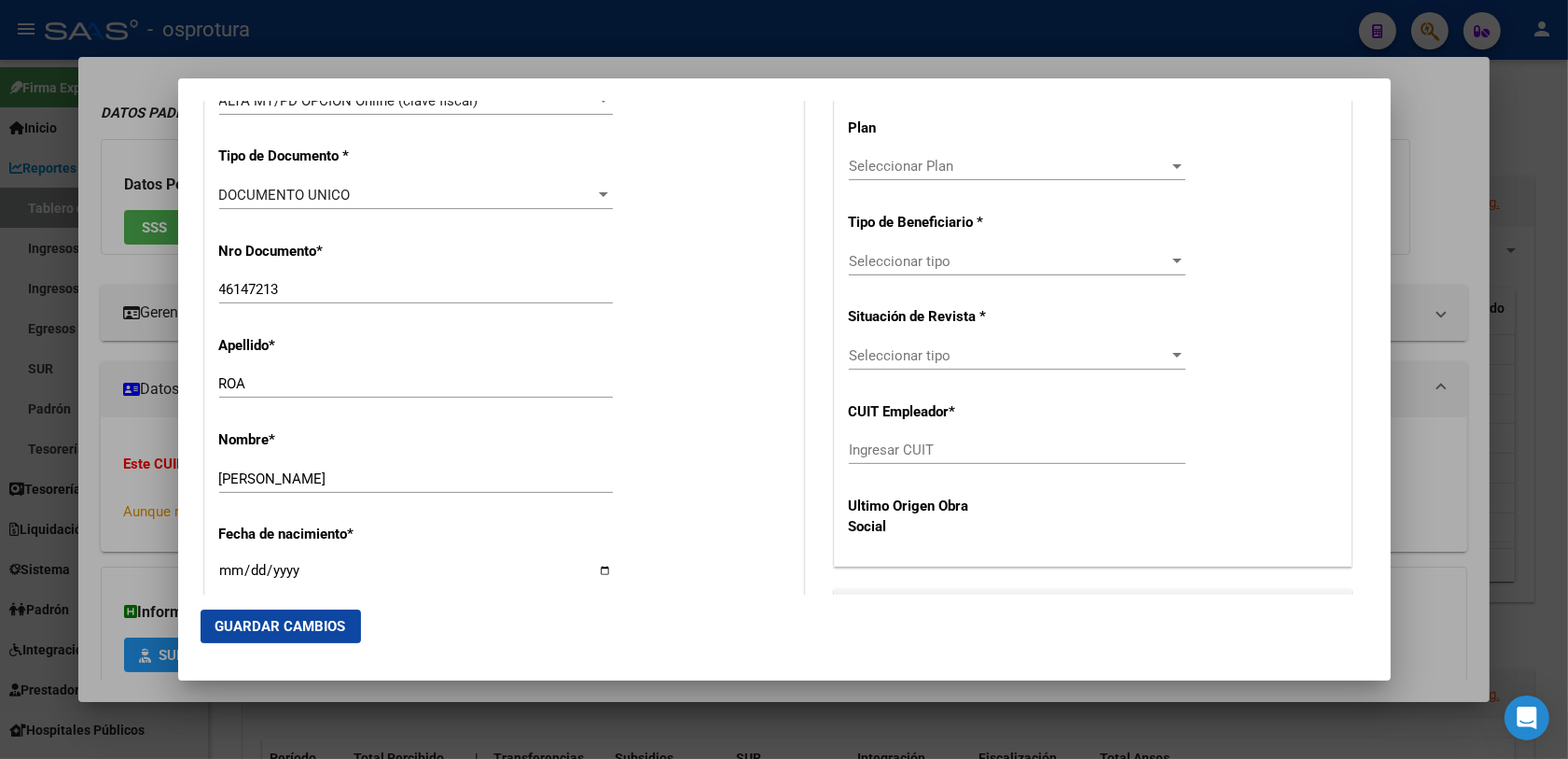
scroll to position [817, 0]
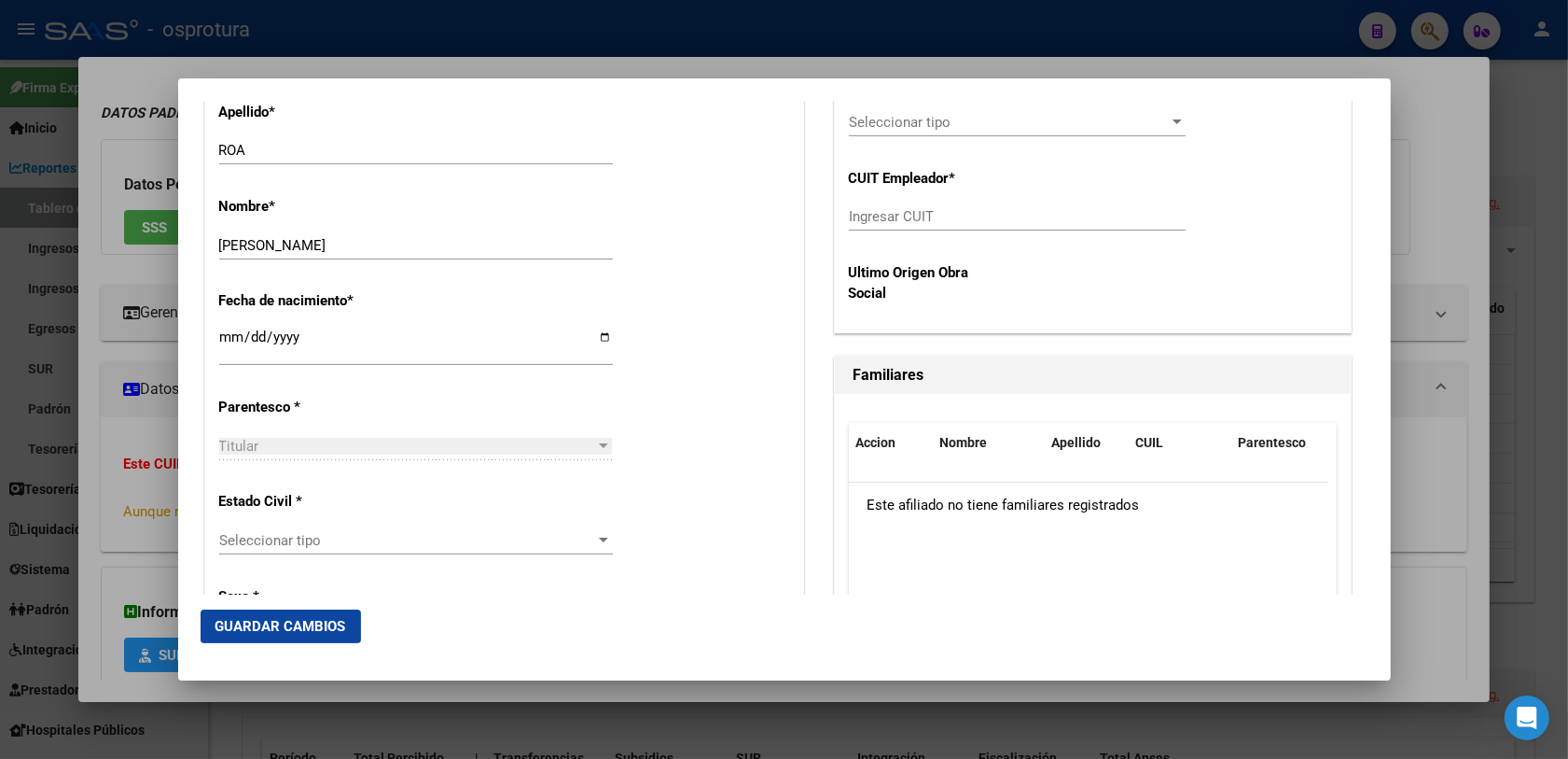
click at [366, 541] on span "Seleccionar tipo" at bounding box center [407, 540] width 376 height 17
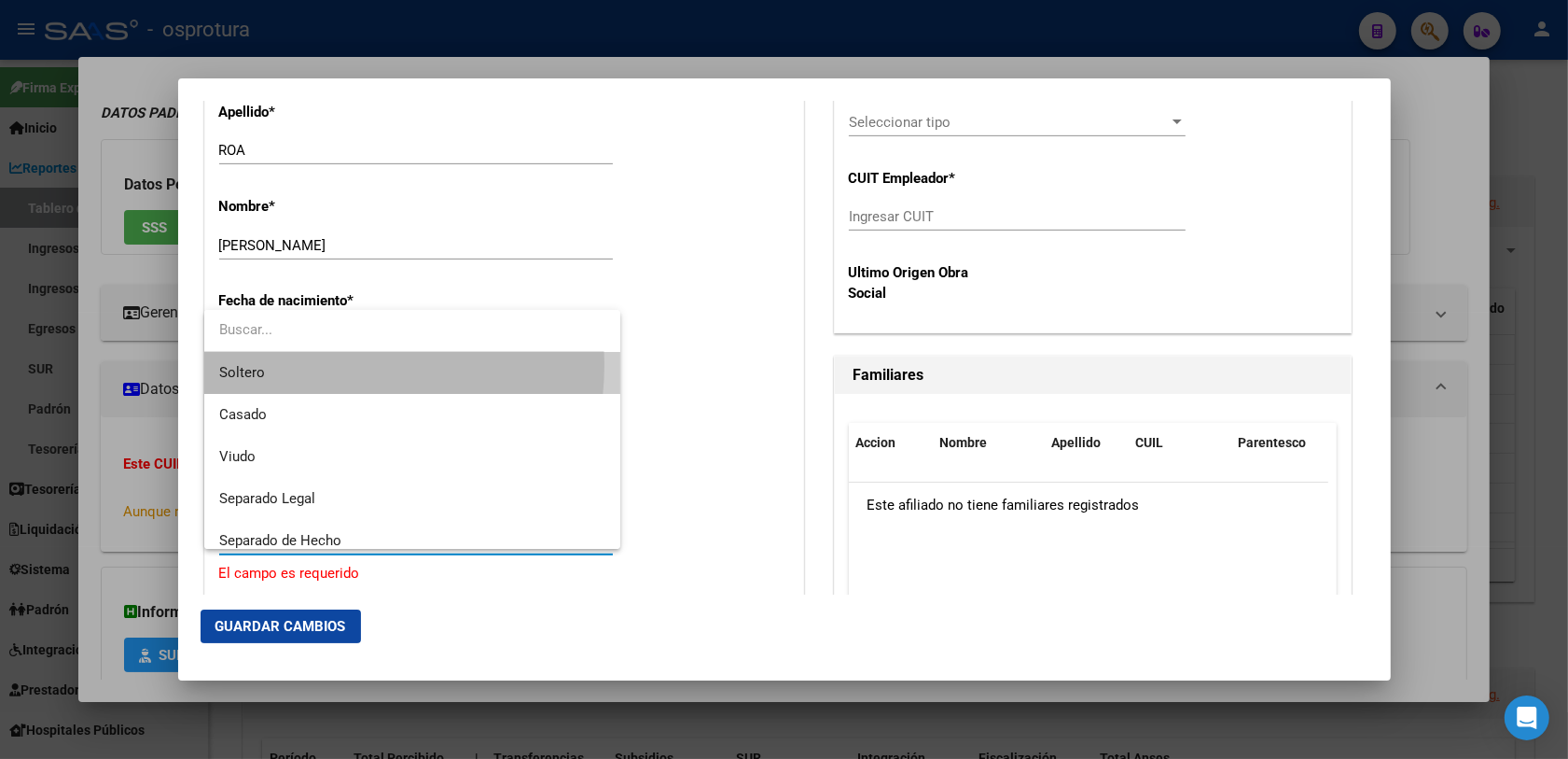
click at [319, 365] on span "Soltero" at bounding box center [412, 373] width 387 height 42
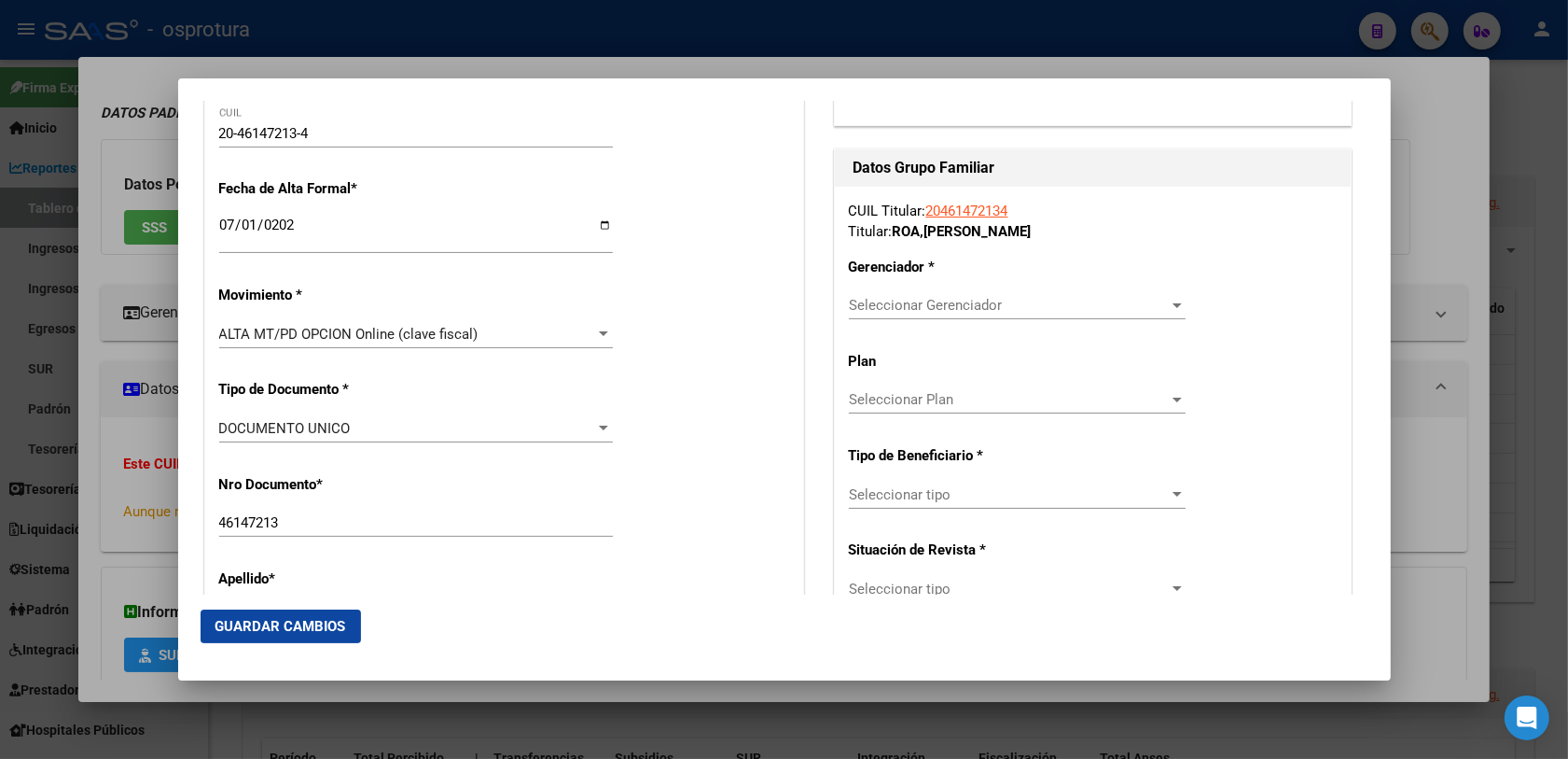
click at [896, 314] on span "Seleccionar Gerenciador" at bounding box center [1008, 305] width 320 height 17
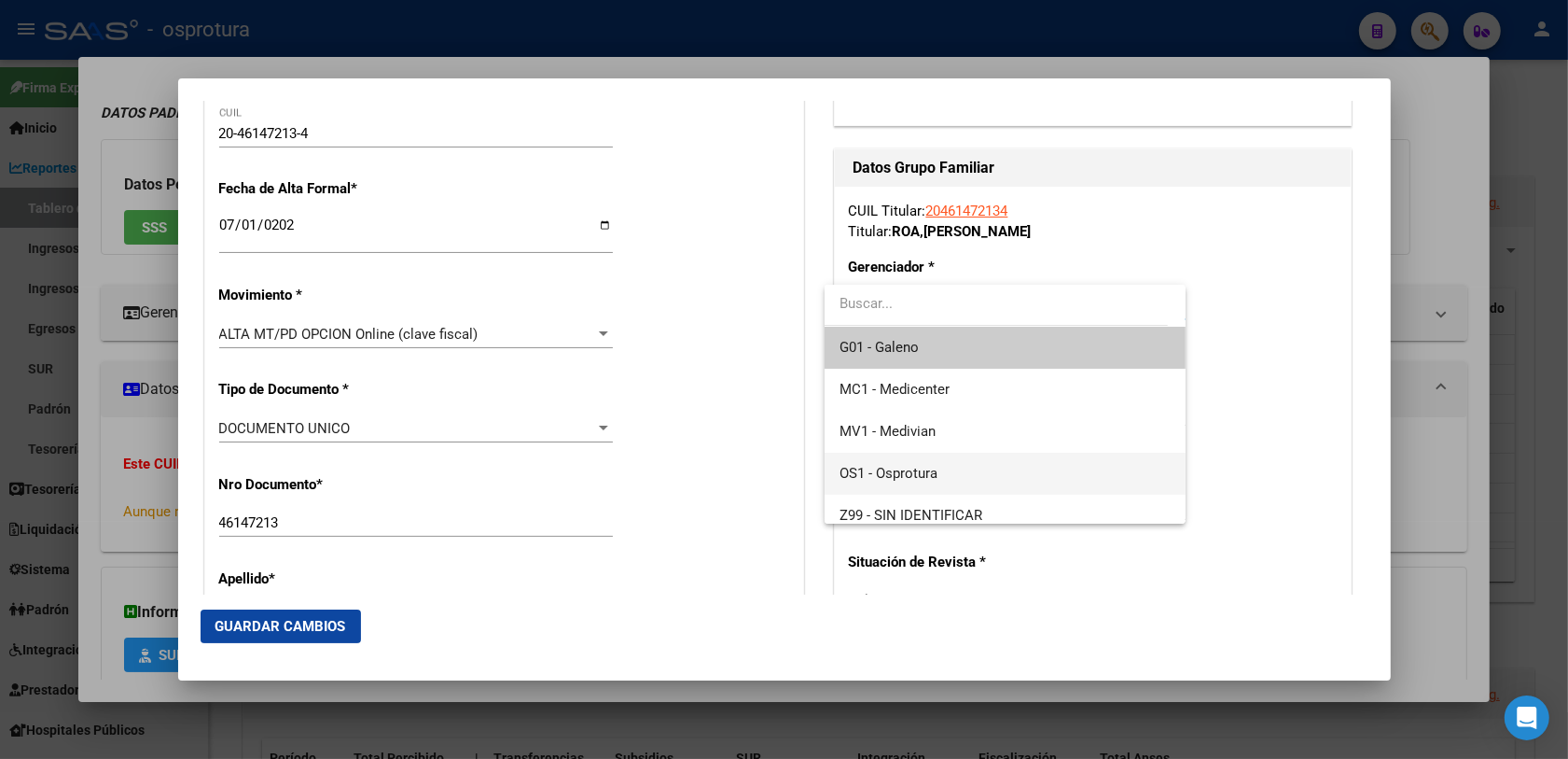
drag, startPoint x: 938, startPoint y: 476, endPoint x: 923, endPoint y: 499, distance: 27.5
click at [937, 477] on span "OS1 - Osprotura" at bounding box center [1005, 473] width 332 height 42
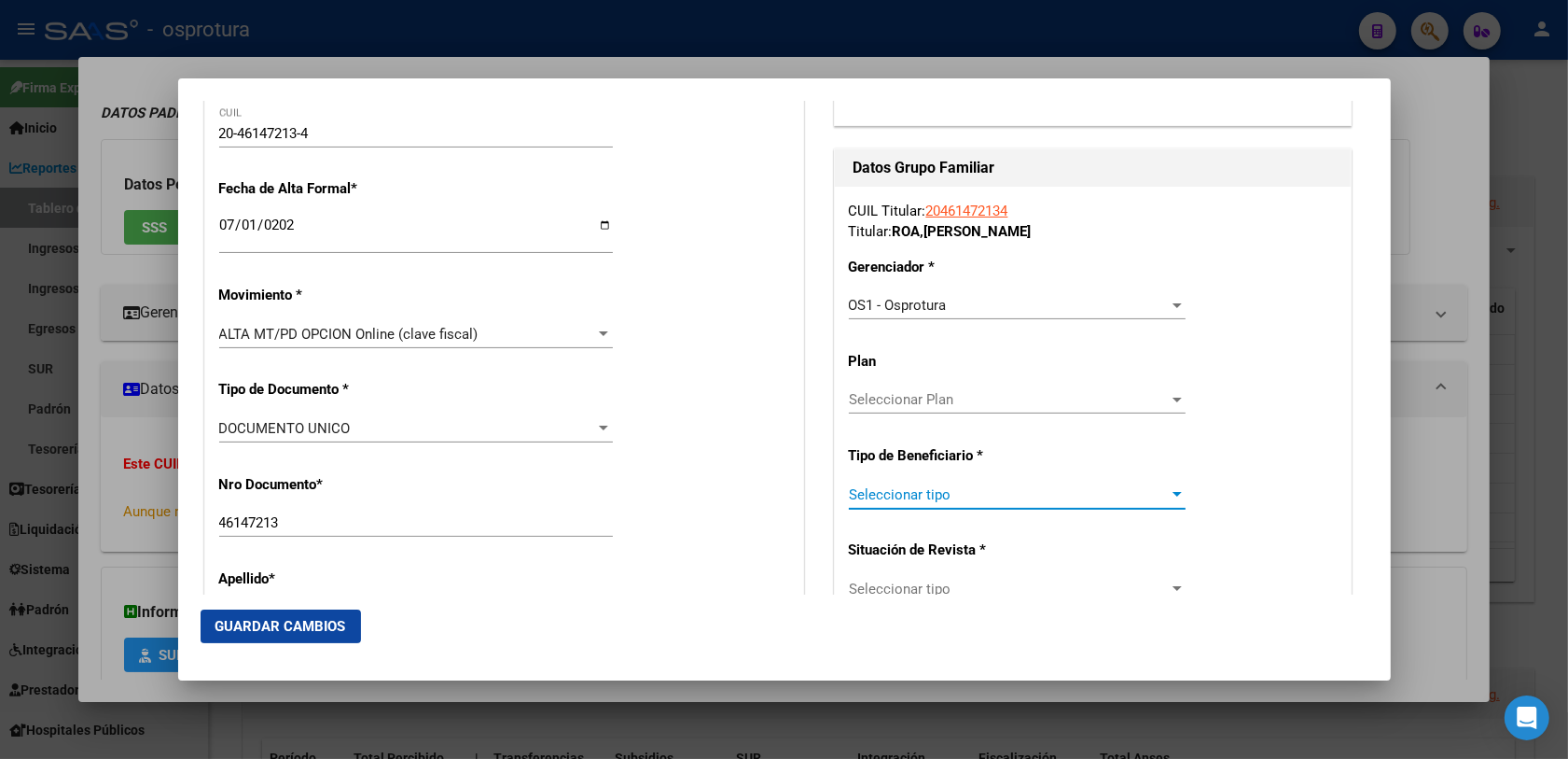
click at [928, 495] on span "Seleccionar tipo" at bounding box center [1008, 494] width 320 height 17
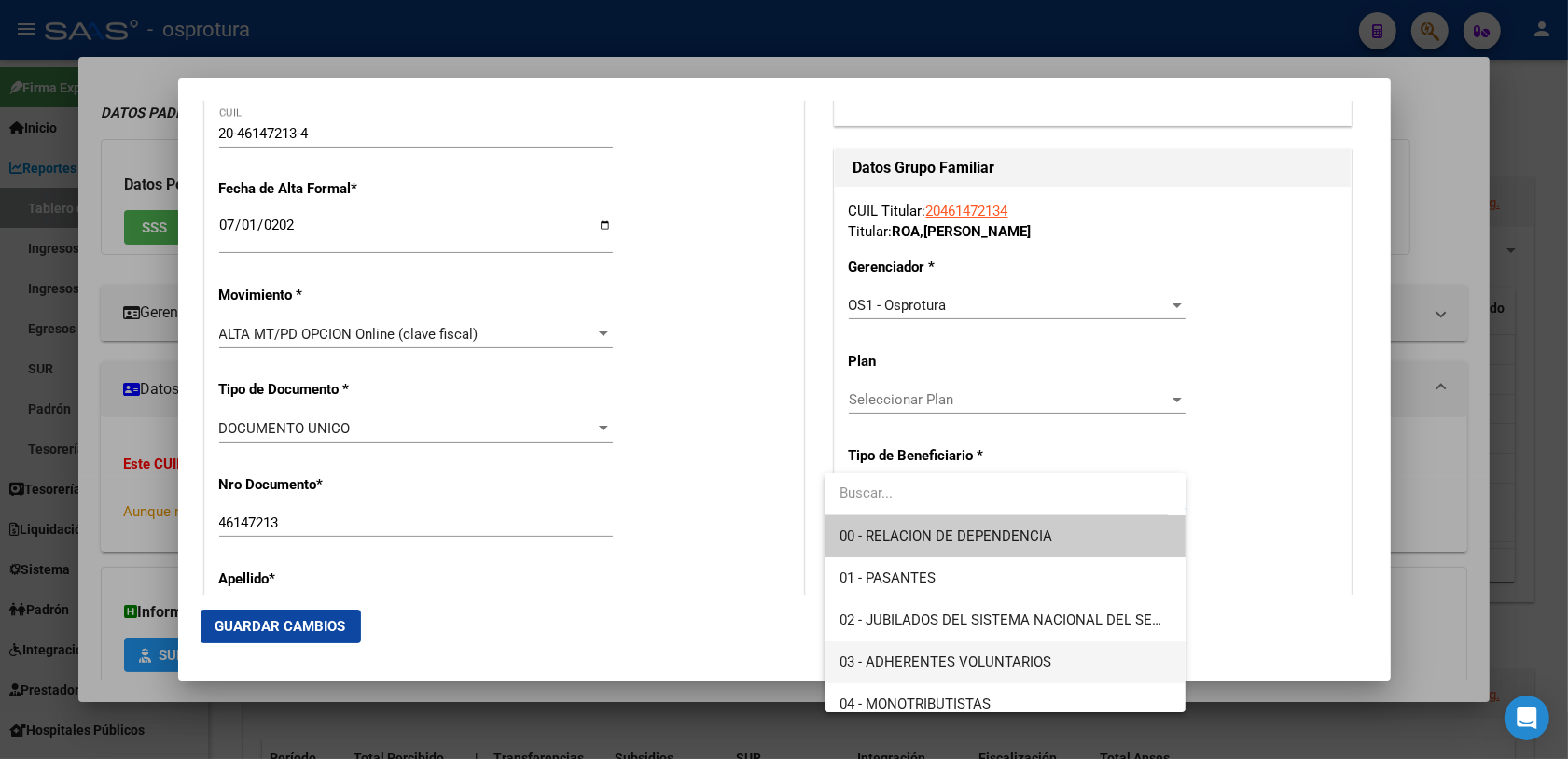
click at [906, 643] on span "03 - ADHERENTES VOLUNTARIOS" at bounding box center [1005, 662] width 332 height 42
type input "20-46147213-4"
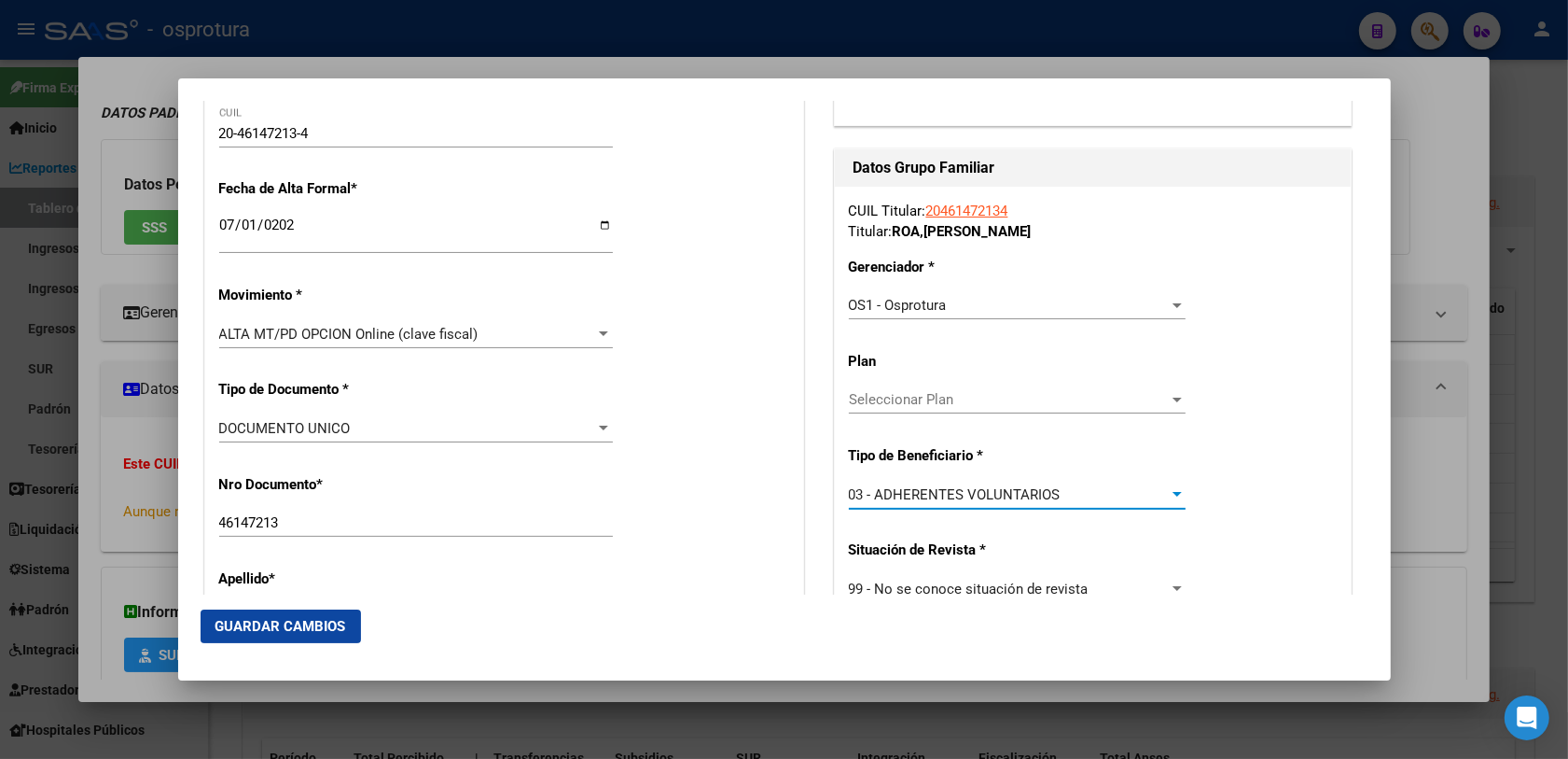
click at [892, 504] on div "03 - ADHERENTES VOLUNTARIOS Seleccionar tipo" at bounding box center [1016, 494] width 336 height 28
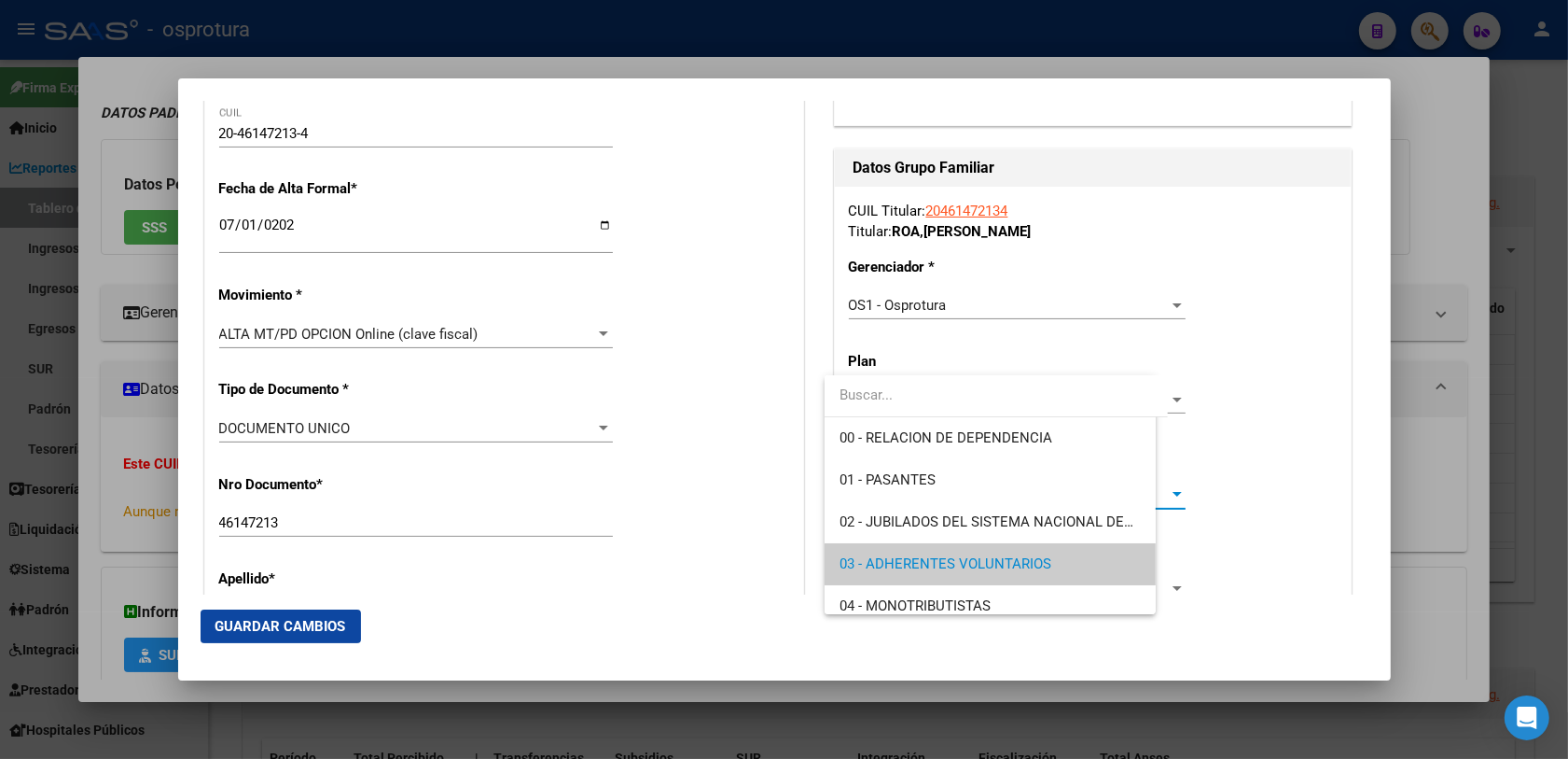
scroll to position [70, 0]
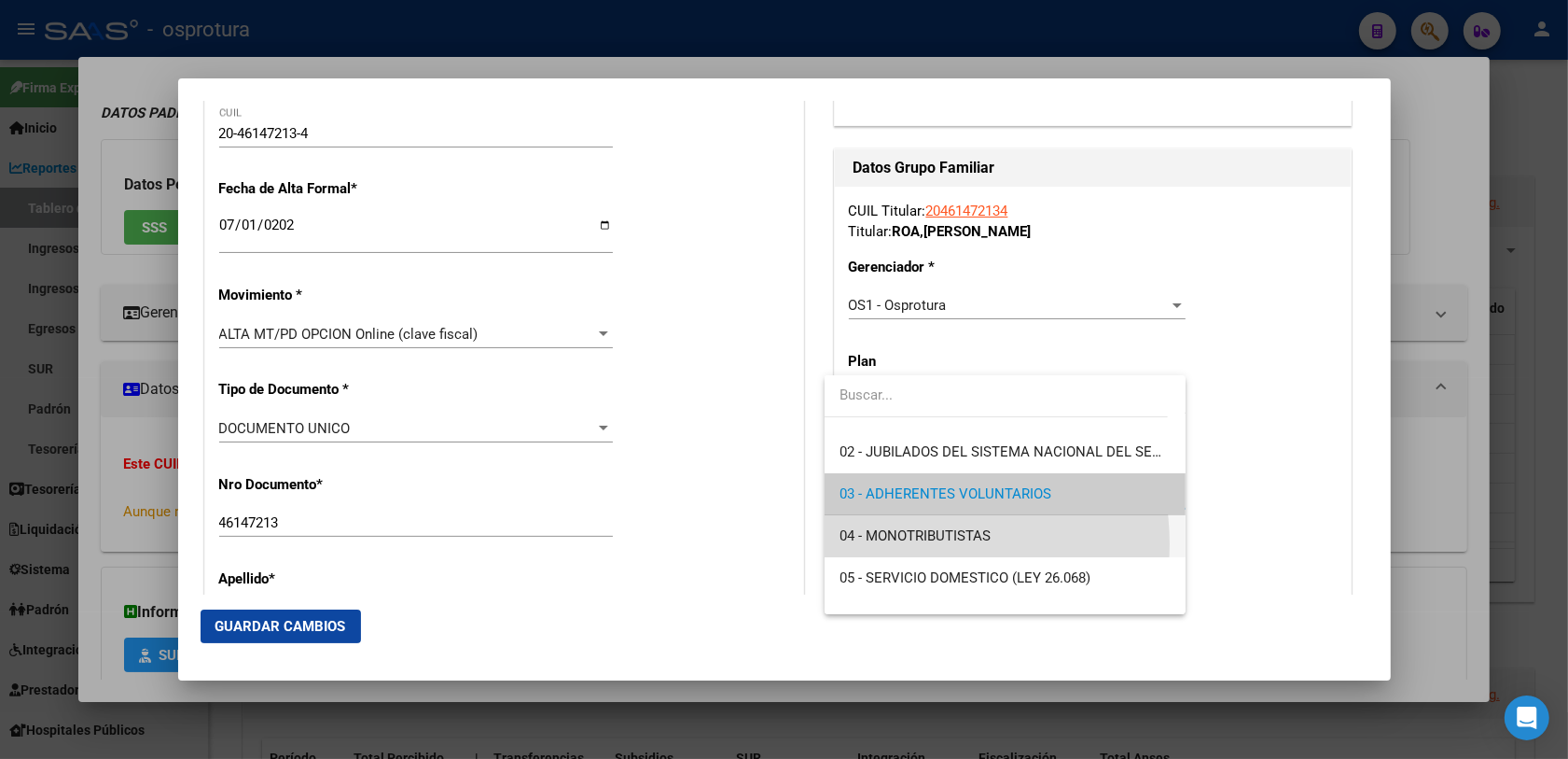
click at [898, 544] on span "04 - MONOTRIBUTISTAS" at bounding box center [1005, 536] width 332 height 42
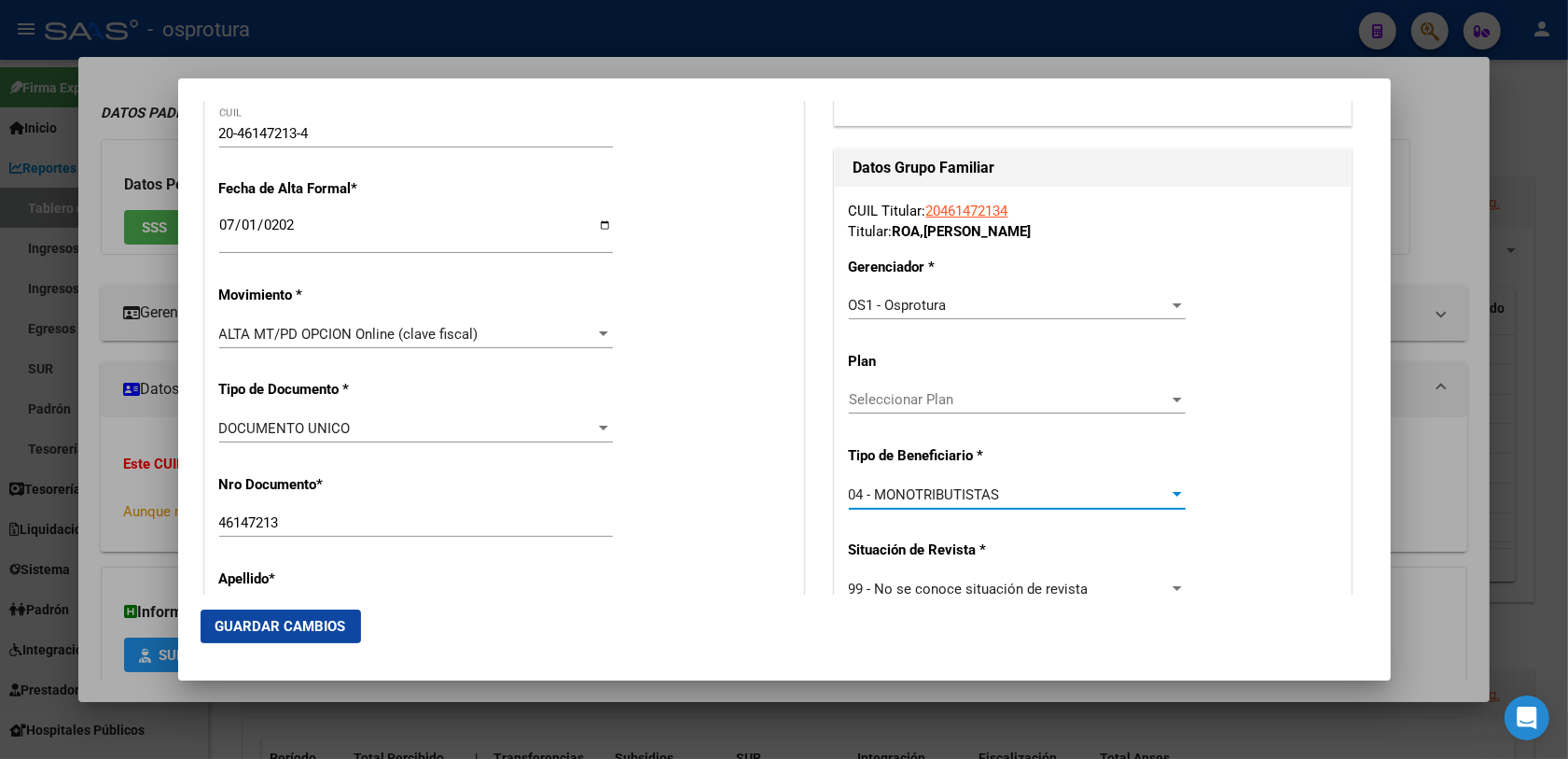
click at [779, 543] on div "Nro Documento * 46147213 Ingresar nro" at bounding box center [504, 507] width 569 height 95
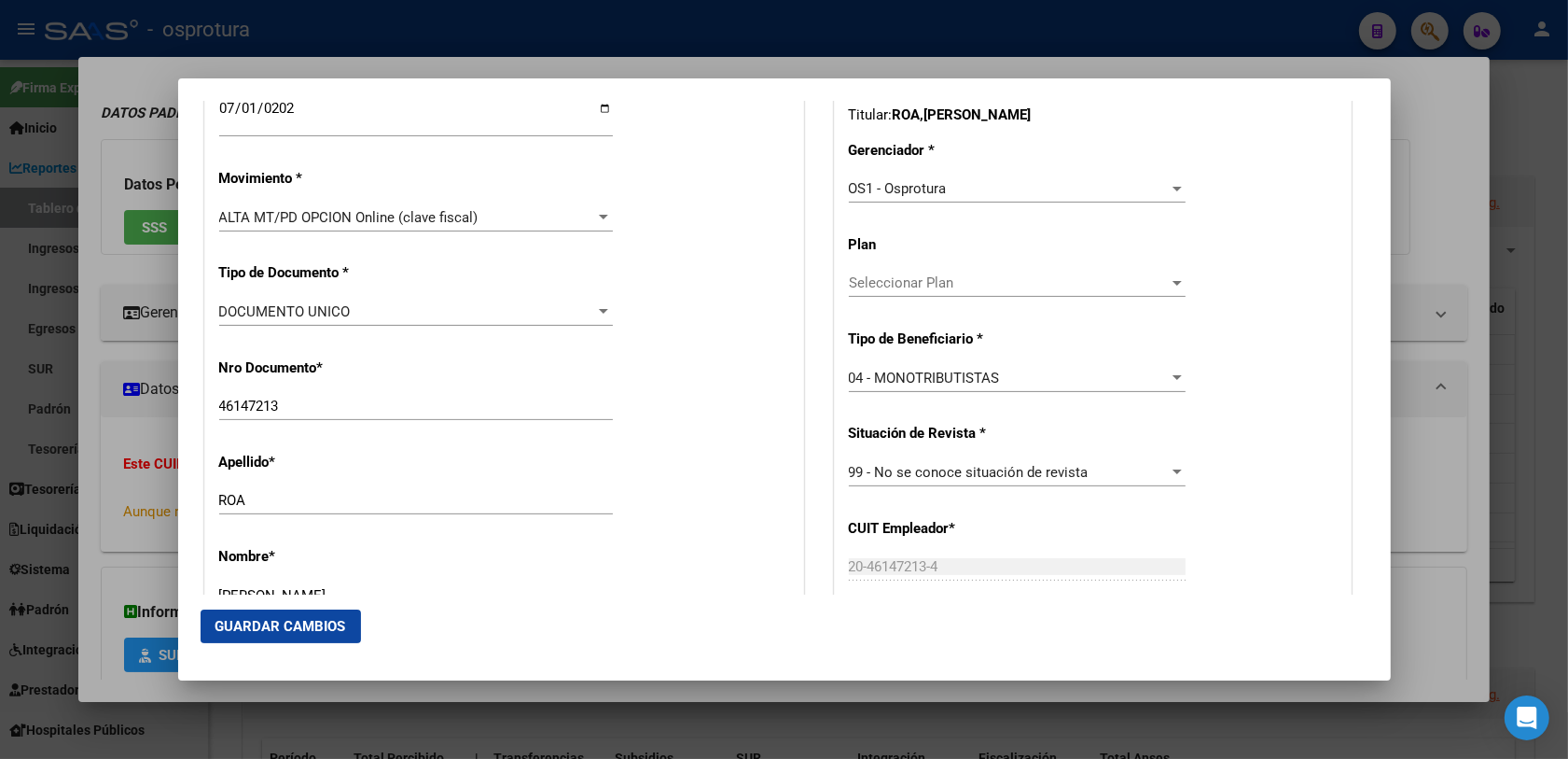
click at [299, 618] on span "Guardar Cambios" at bounding box center [280, 626] width 130 height 17
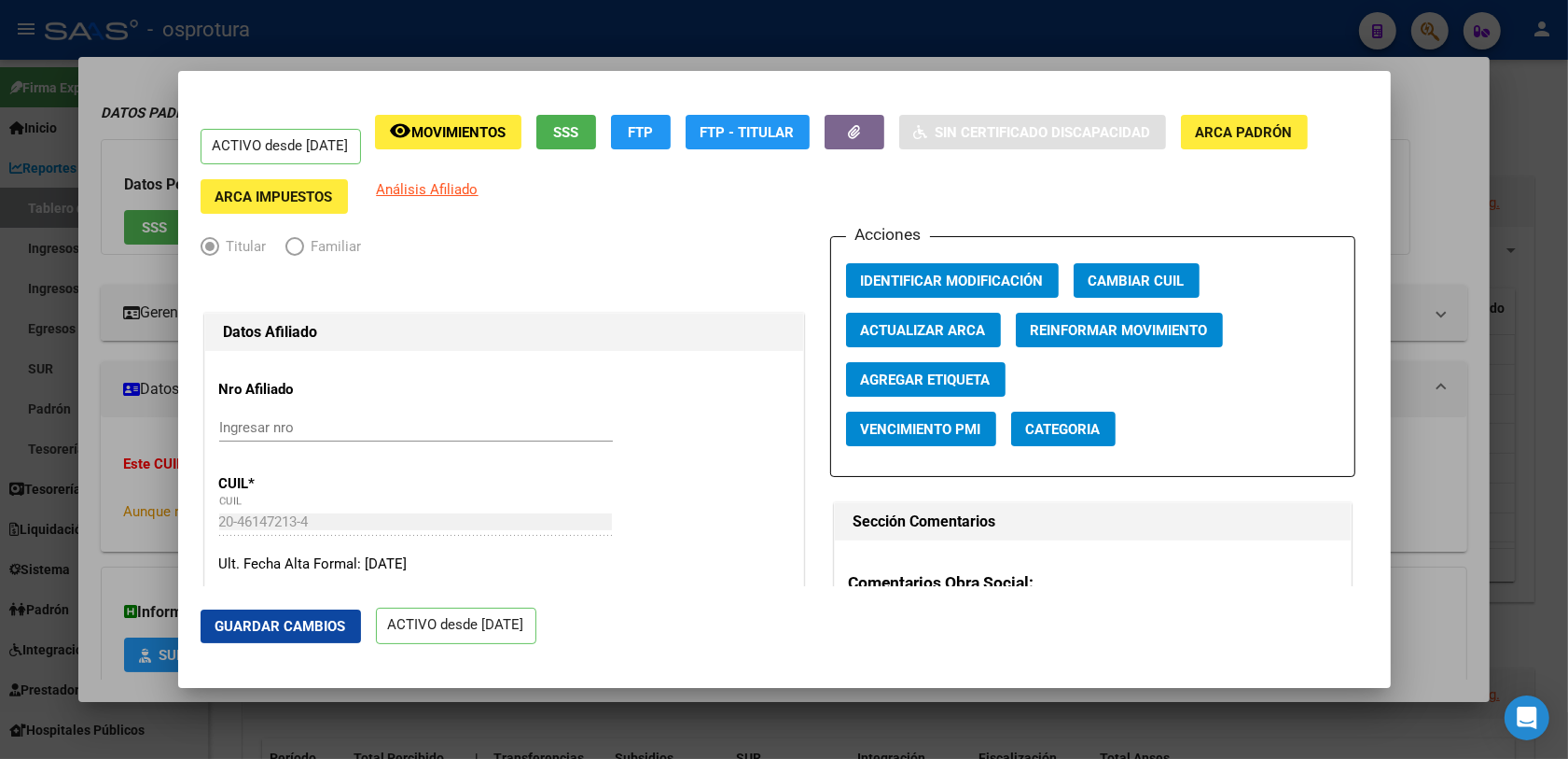
click at [114, 449] on div at bounding box center [784, 380] width 1568 height 759
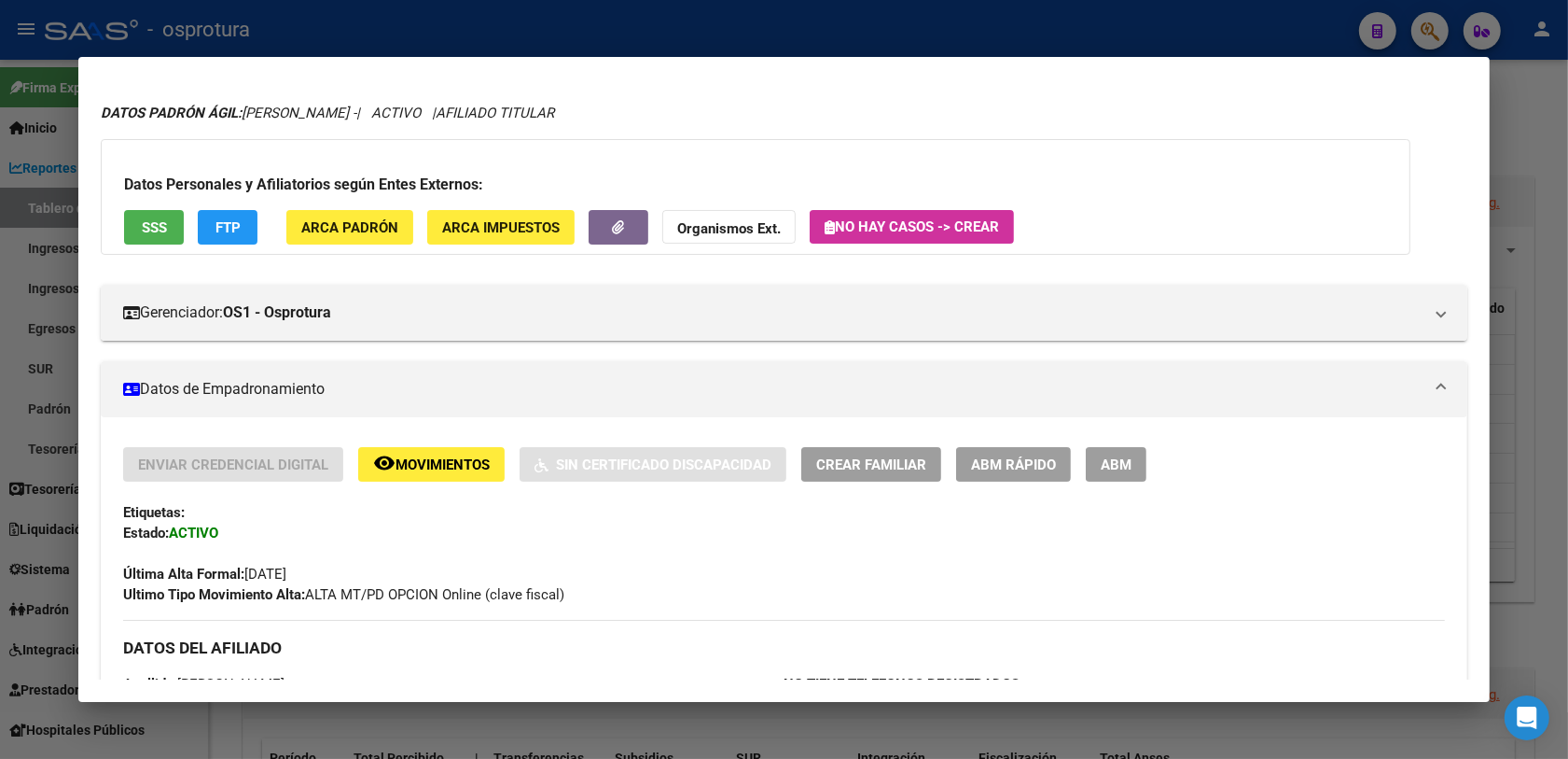
click at [530, 716] on div at bounding box center [784, 380] width 1568 height 759
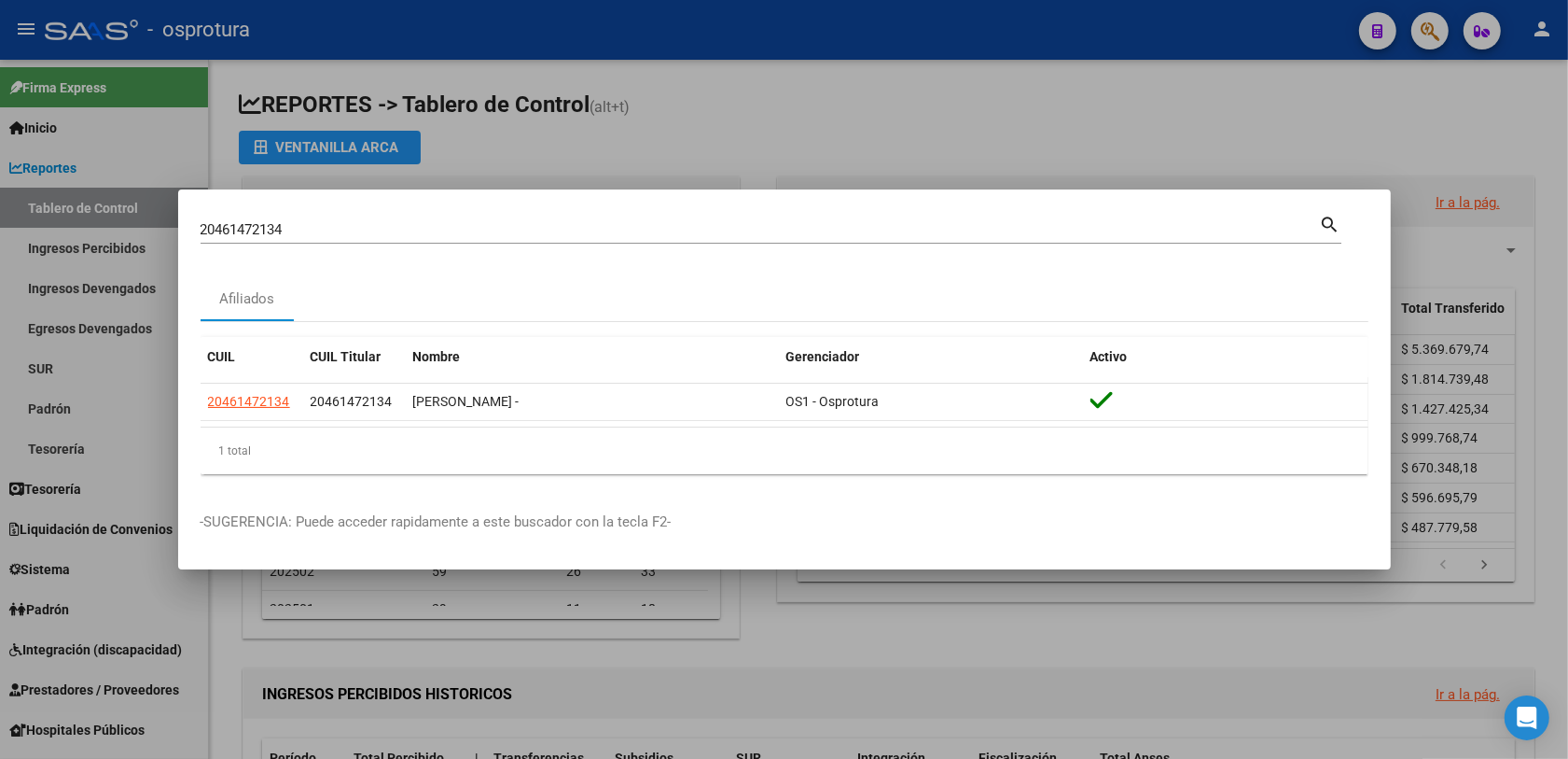
click at [692, 624] on div at bounding box center [784, 380] width 1568 height 759
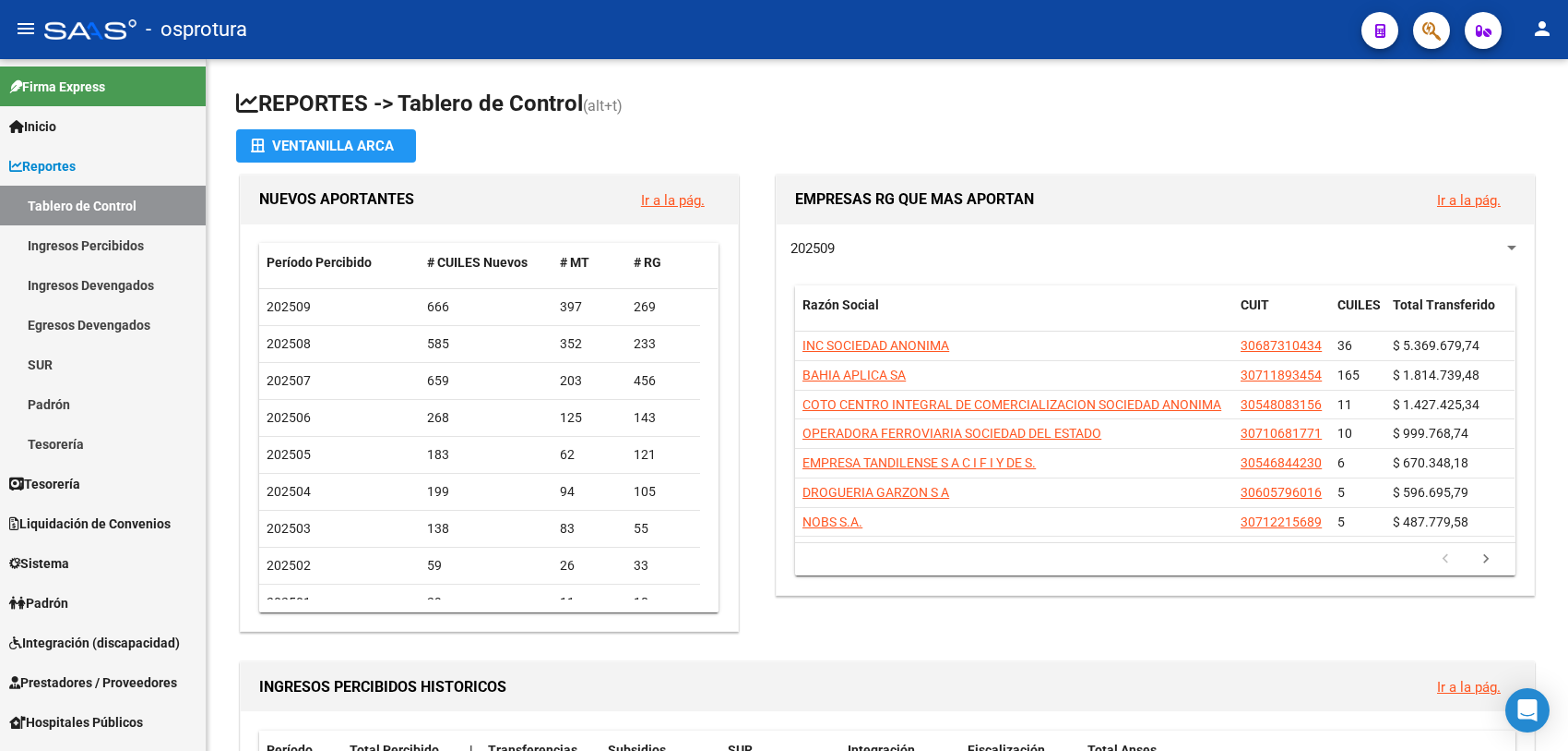
click at [1433, 35] on icon "button" at bounding box center [1431, 32] width 19 height 22
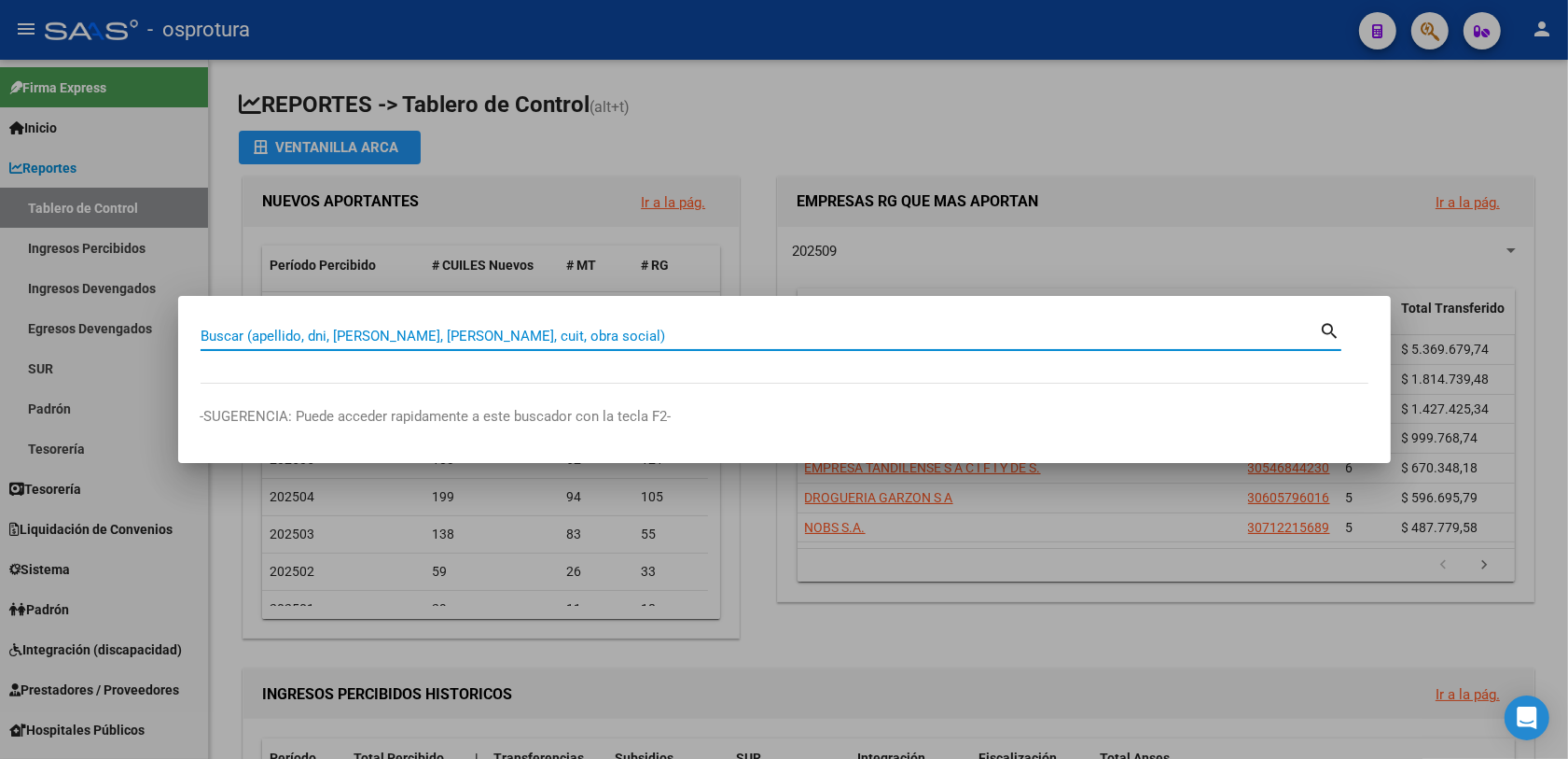
paste input "23163052849"
type input "23163052849"
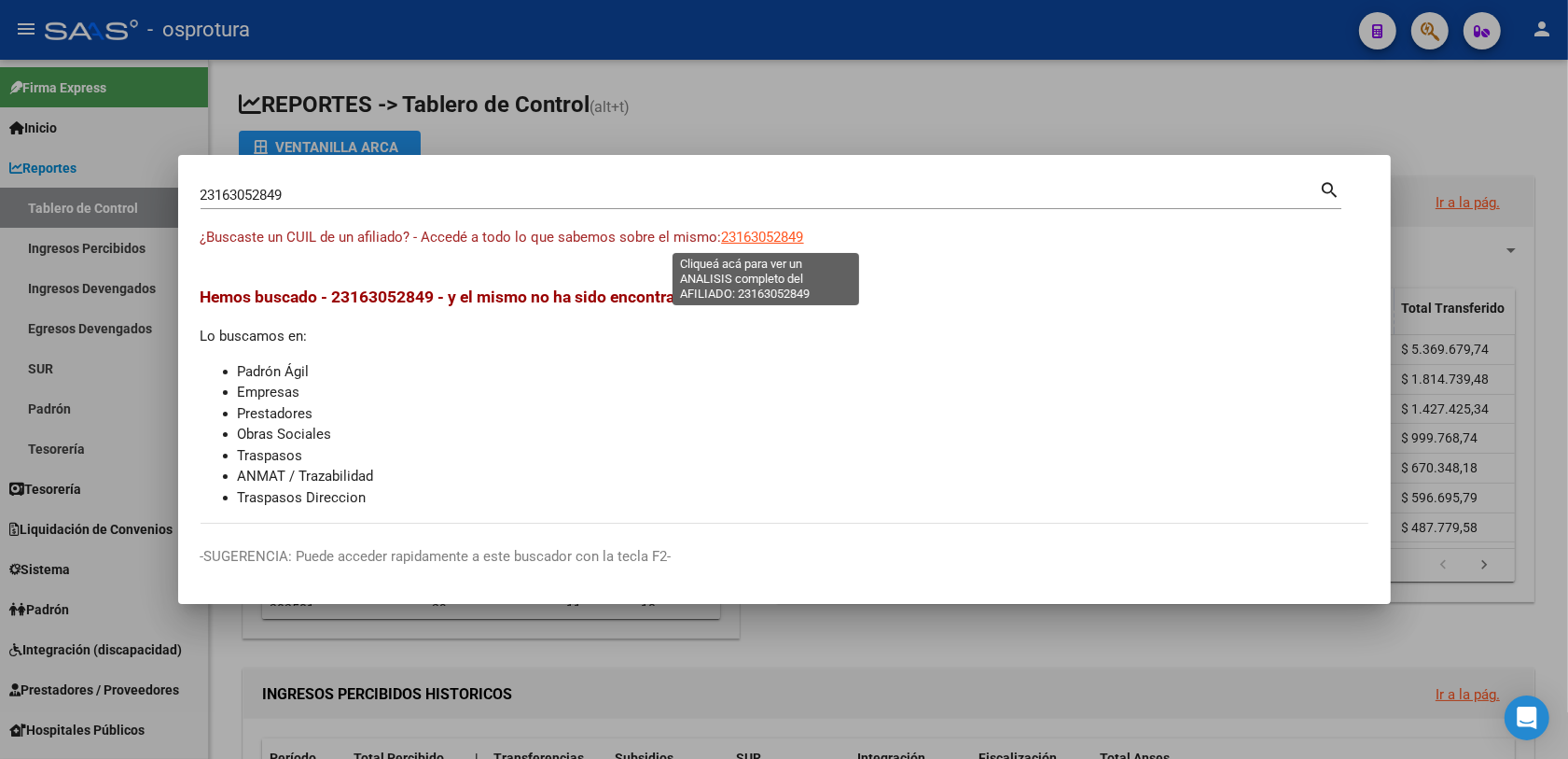
click at [743, 229] on span "23163052849" at bounding box center [763, 237] width 82 height 17
type textarea "23163052849"
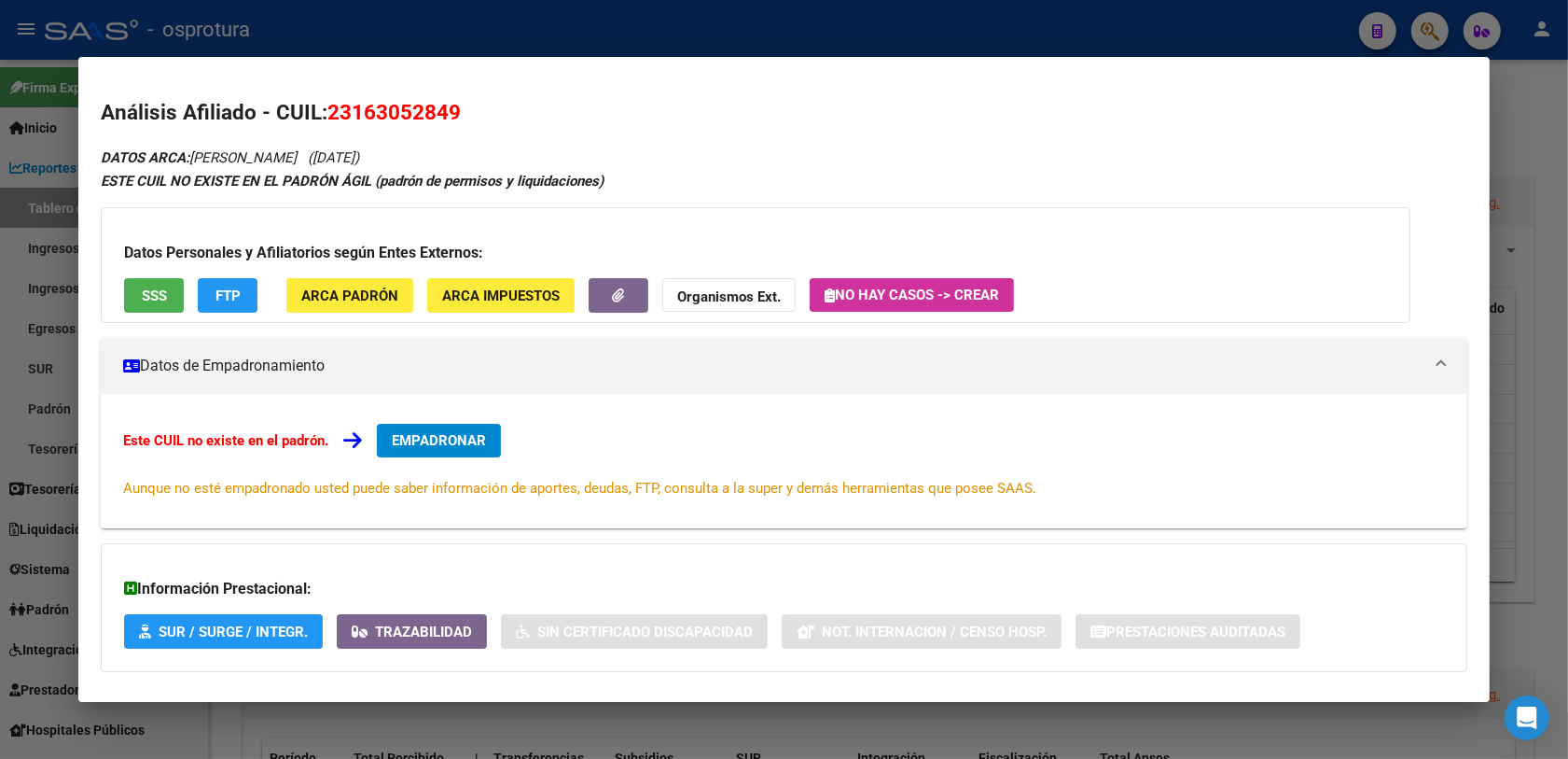
click at [140, 280] on button "SSS" at bounding box center [154, 295] width 60 height 35
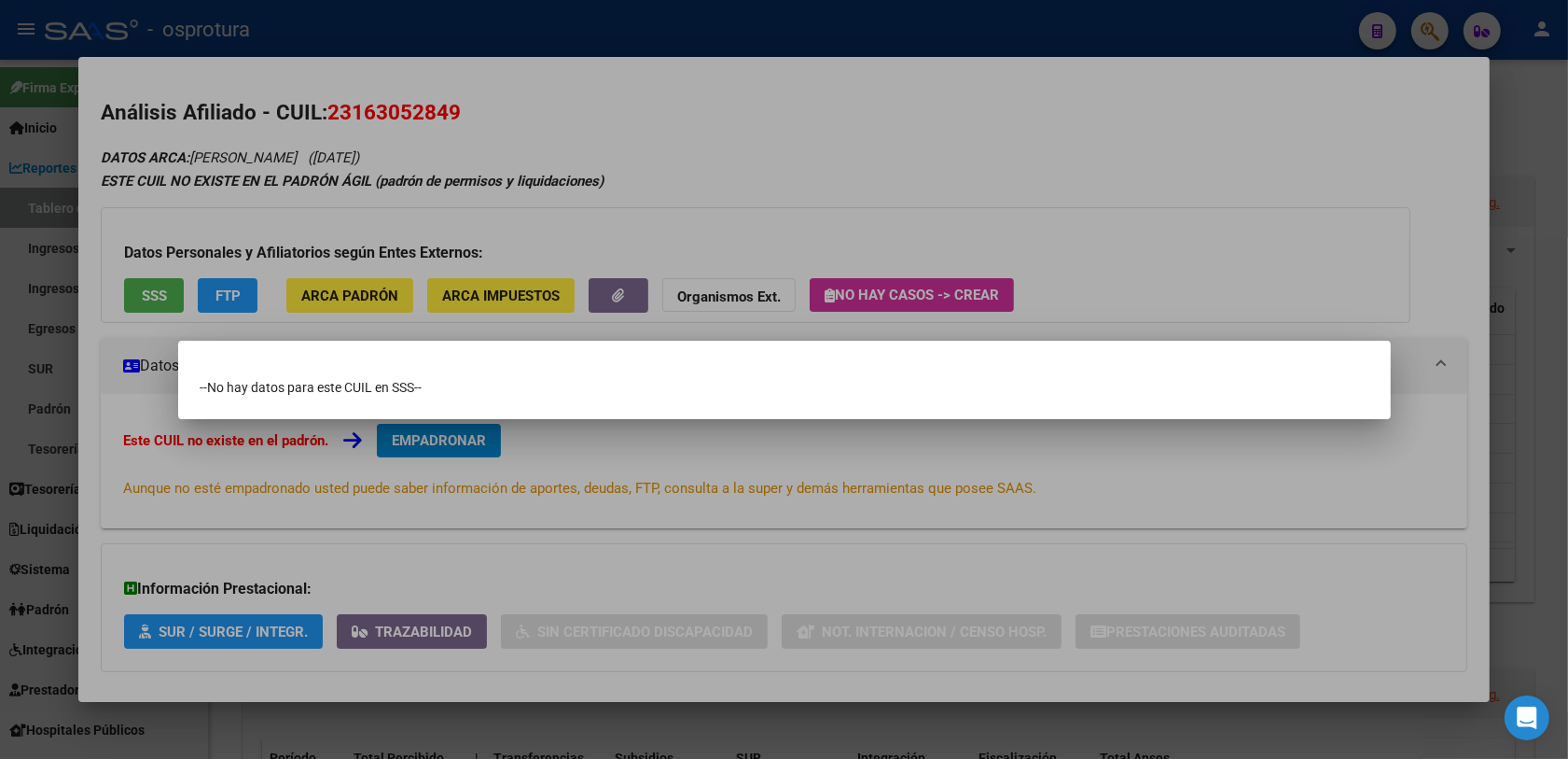
click at [583, 496] on div at bounding box center [784, 380] width 1568 height 759
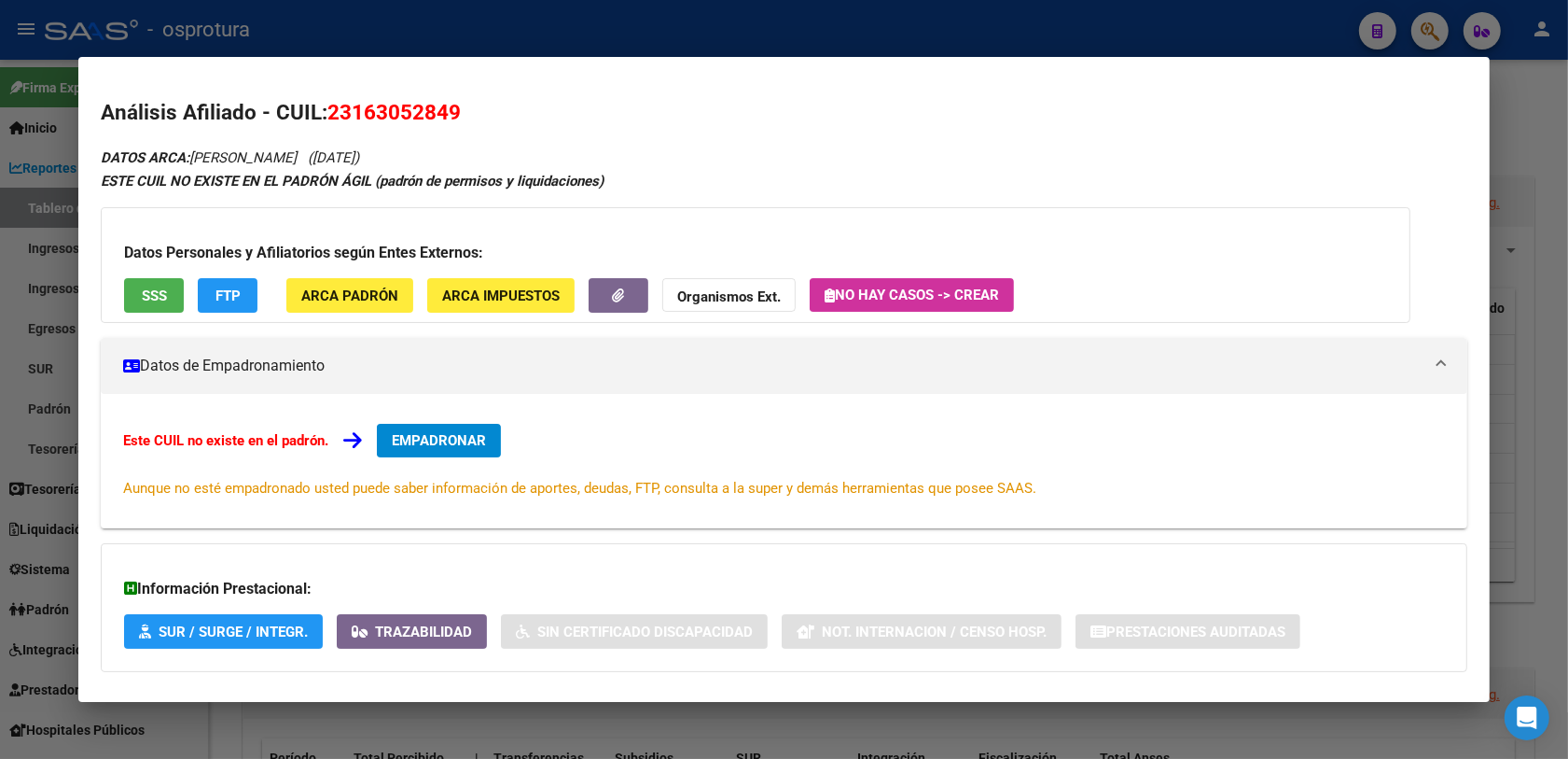
click at [392, 440] on span "EMPADRONAR" at bounding box center [438, 440] width 95 height 17
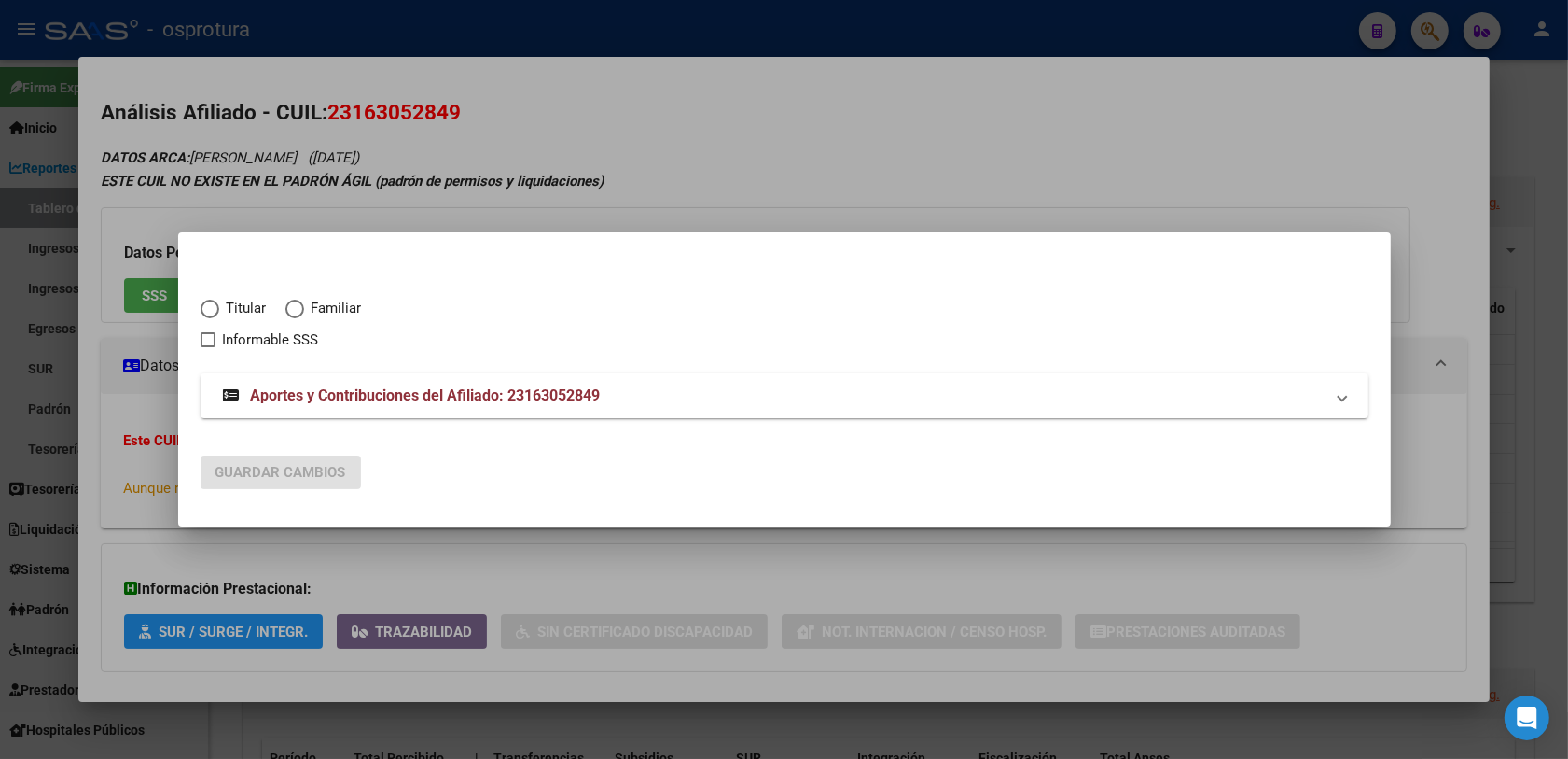
click at [249, 310] on span "Titular" at bounding box center [243, 309] width 48 height 22
click at [219, 310] on input "Titular" at bounding box center [209, 309] width 19 height 19
radio input "true"
checkbox input "true"
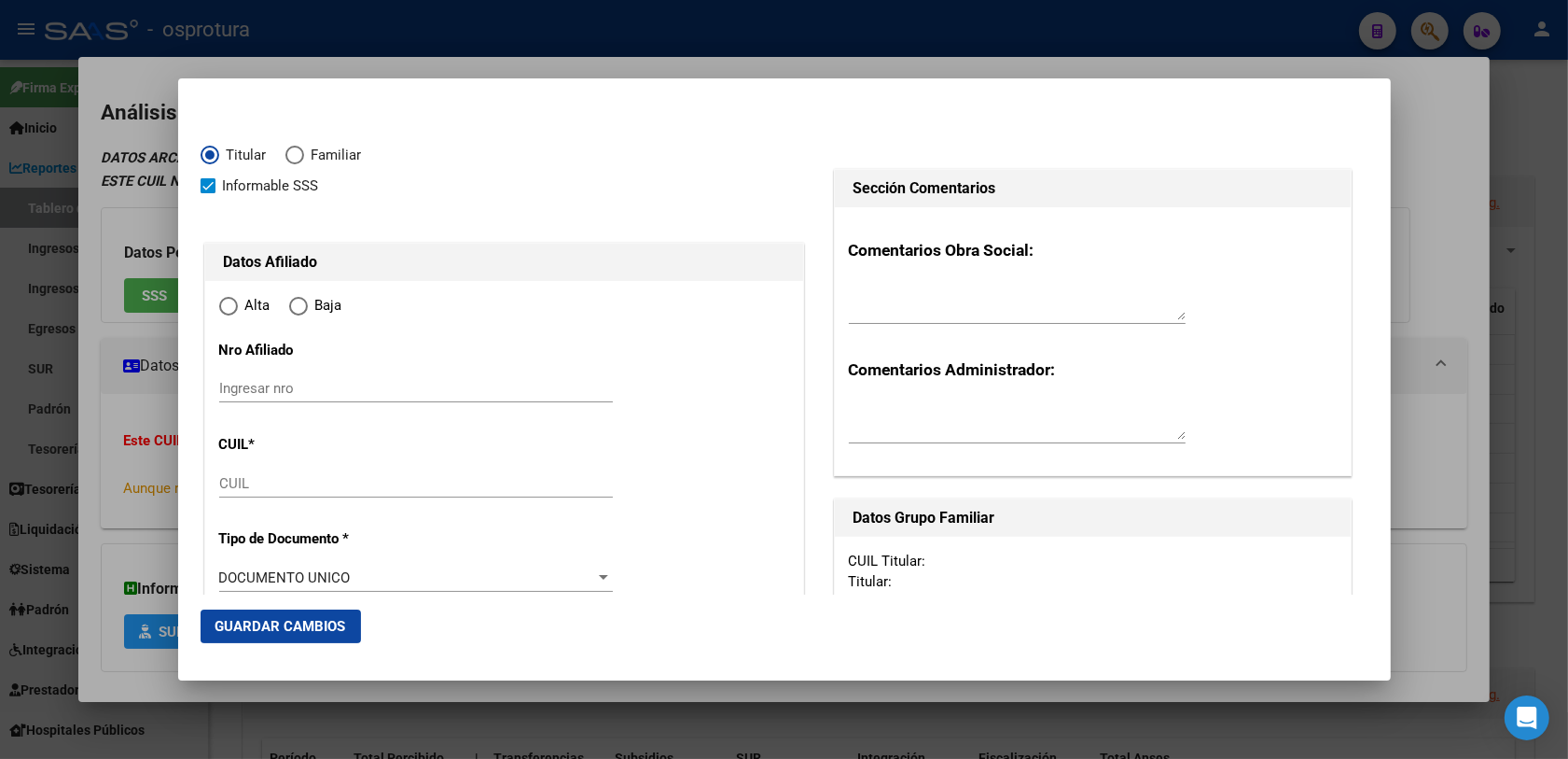
type input "23-16305284-9"
radio input "true"
type input "16305284"
type input "[DATE]"
type input "1629"
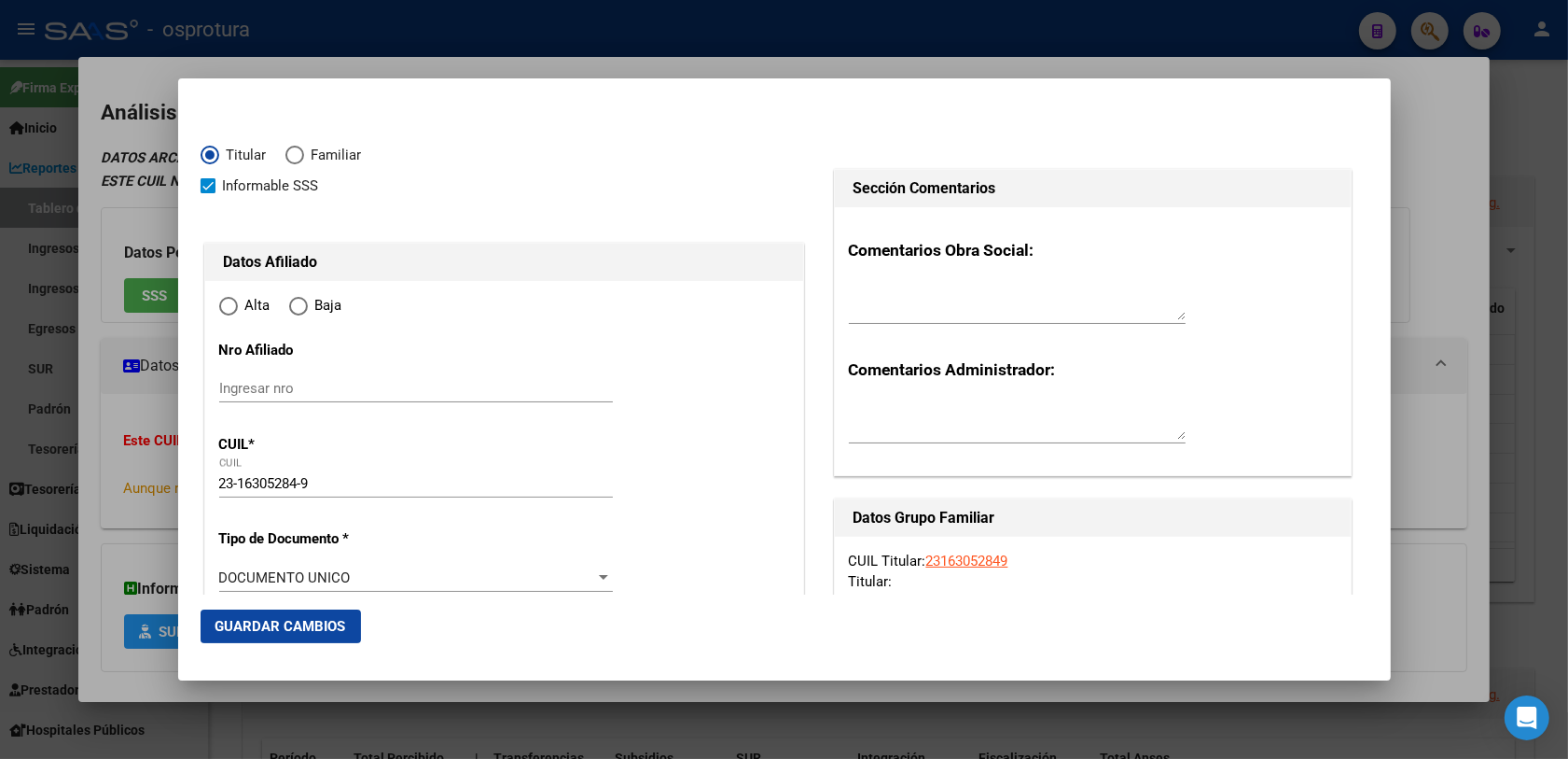
type input "AUSTA"
type input "[PERSON_NAME]"
type input "PILAR"
type input "[PERSON_NAME]"
type input "1170"
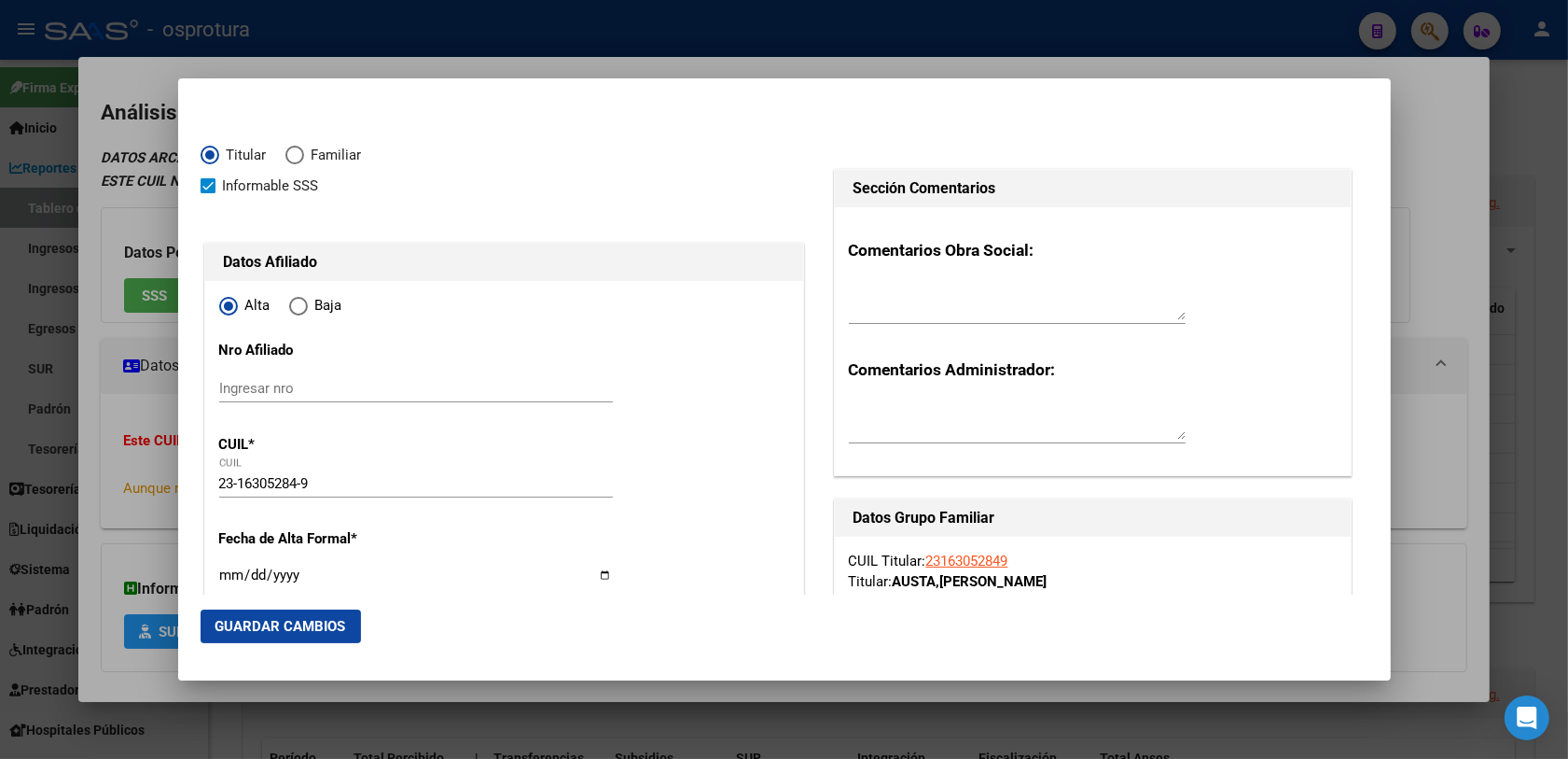
type input "PILAR"
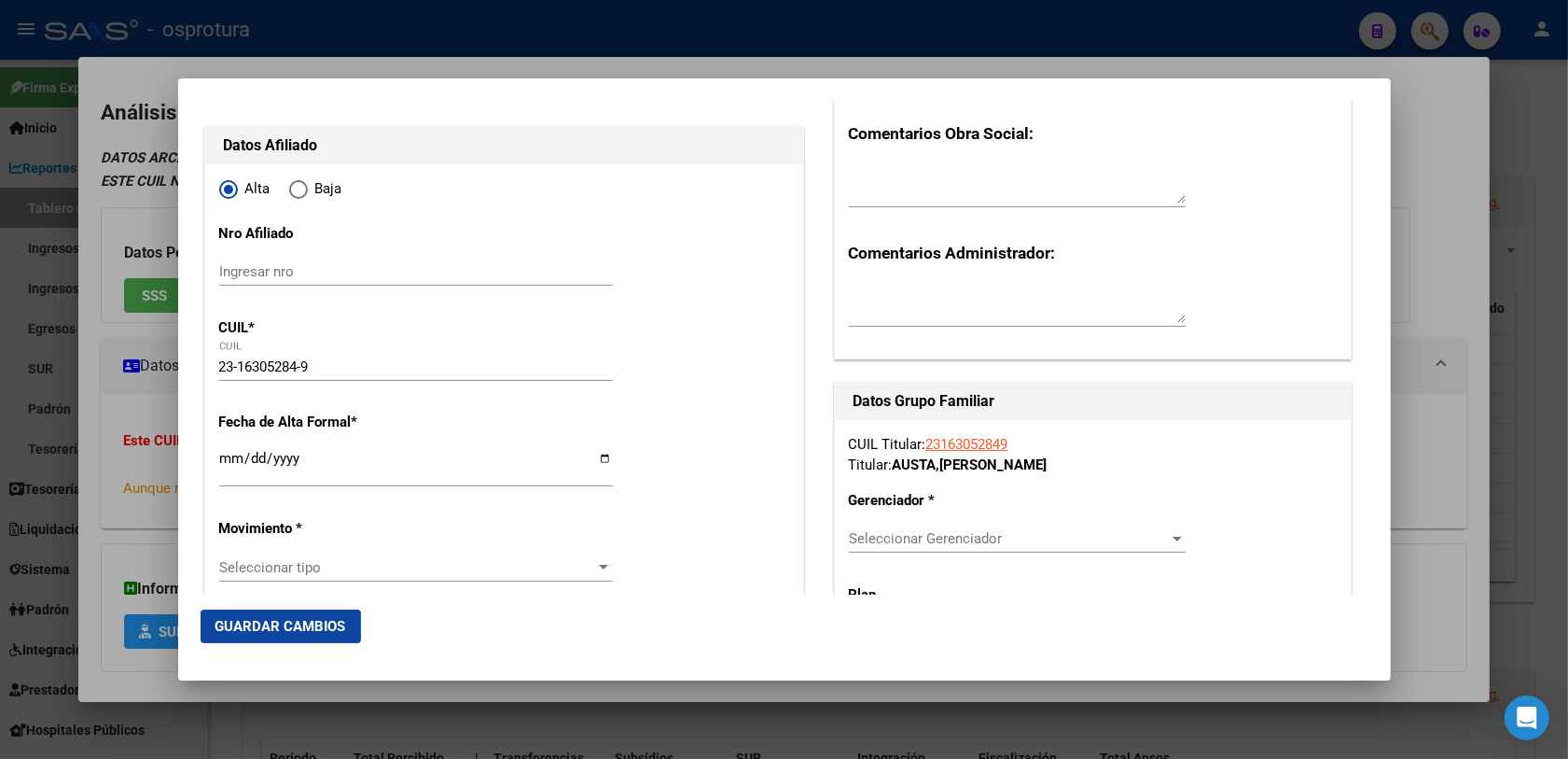
click at [224, 457] on input "Ingresar fecha" at bounding box center [415, 465] width 393 height 30
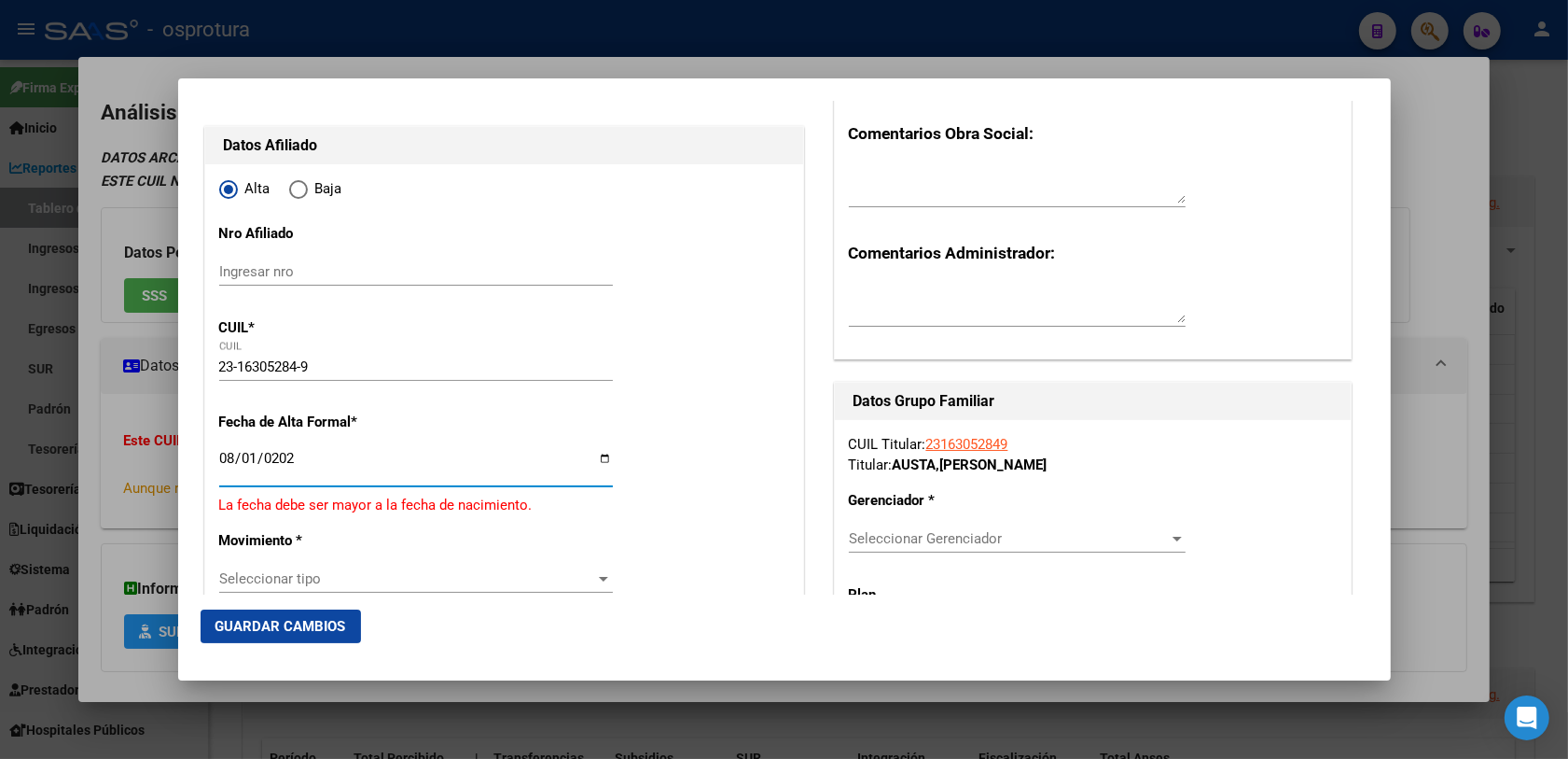
type input "[DATE]"
click at [276, 556] on div "Seleccionar tipo Seleccionar tipo" at bounding box center [415, 567] width 393 height 28
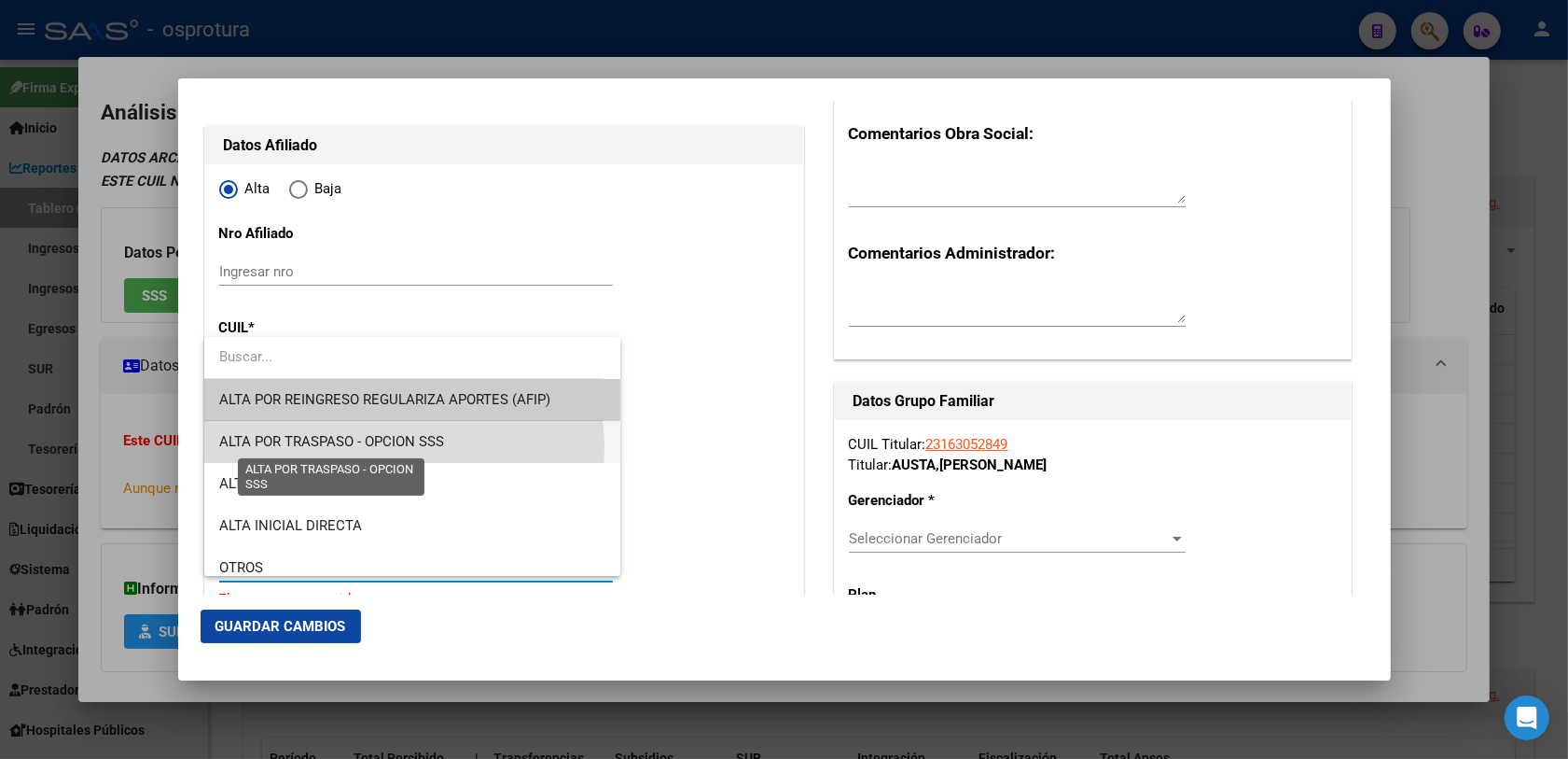
drag, startPoint x: 371, startPoint y: 448, endPoint x: 627, endPoint y: 438, distance: 256.2
click at [373, 448] on span "ALTA POR TRASPASO - OPCION SSS" at bounding box center [332, 441] width 225 height 17
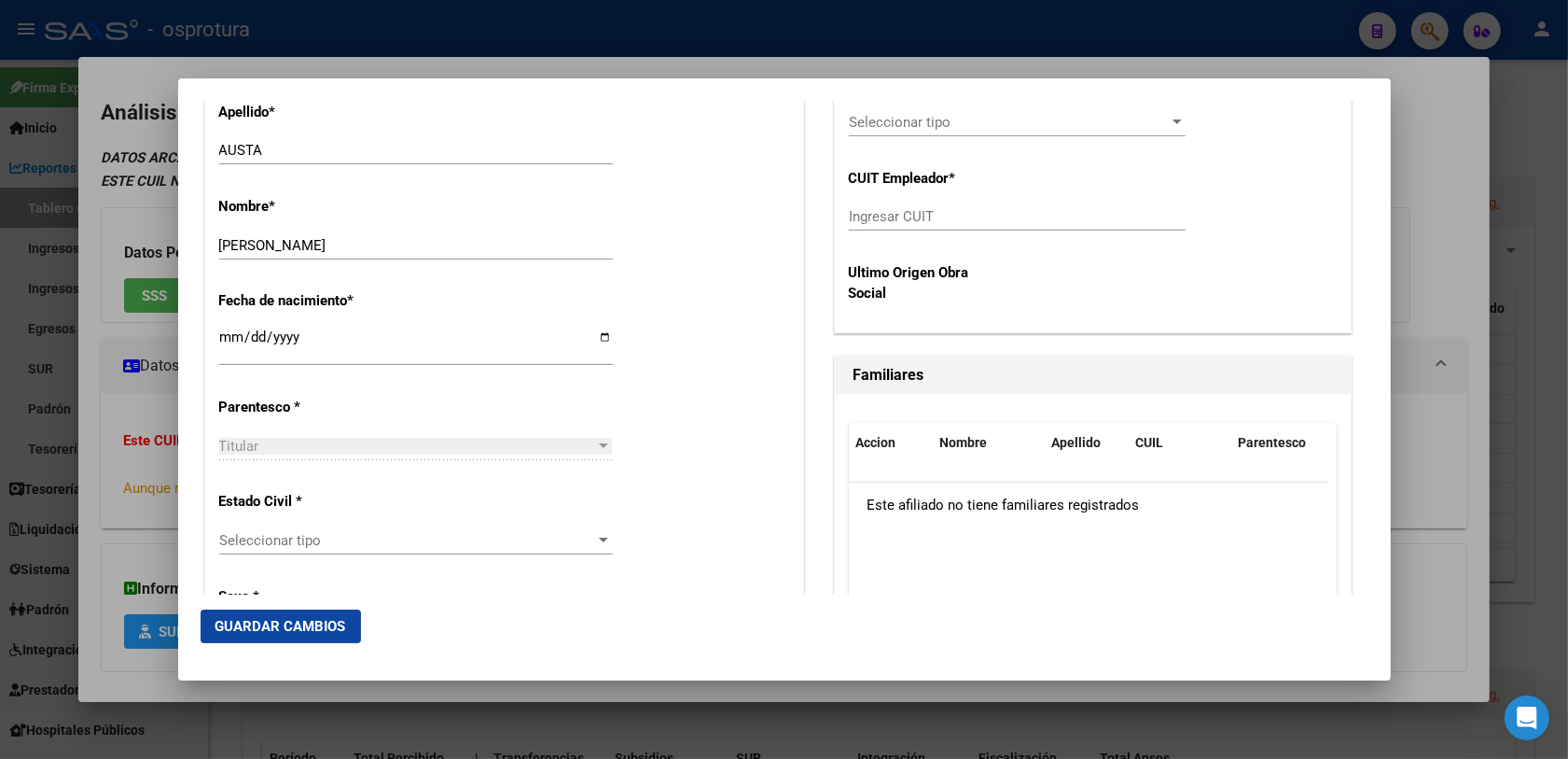
scroll to position [933, 0]
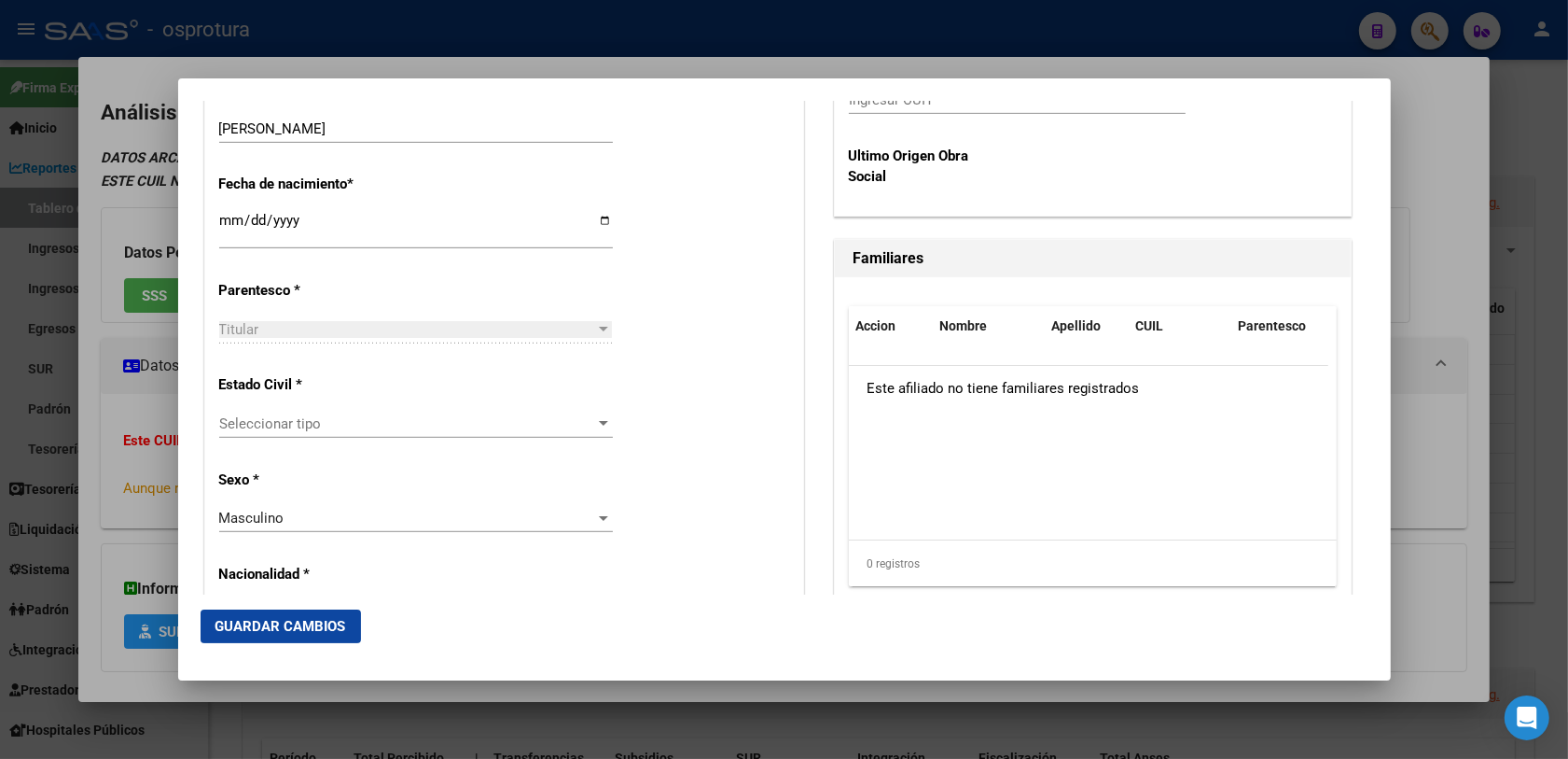
click at [365, 427] on span "Seleccionar tipo" at bounding box center [407, 423] width 376 height 17
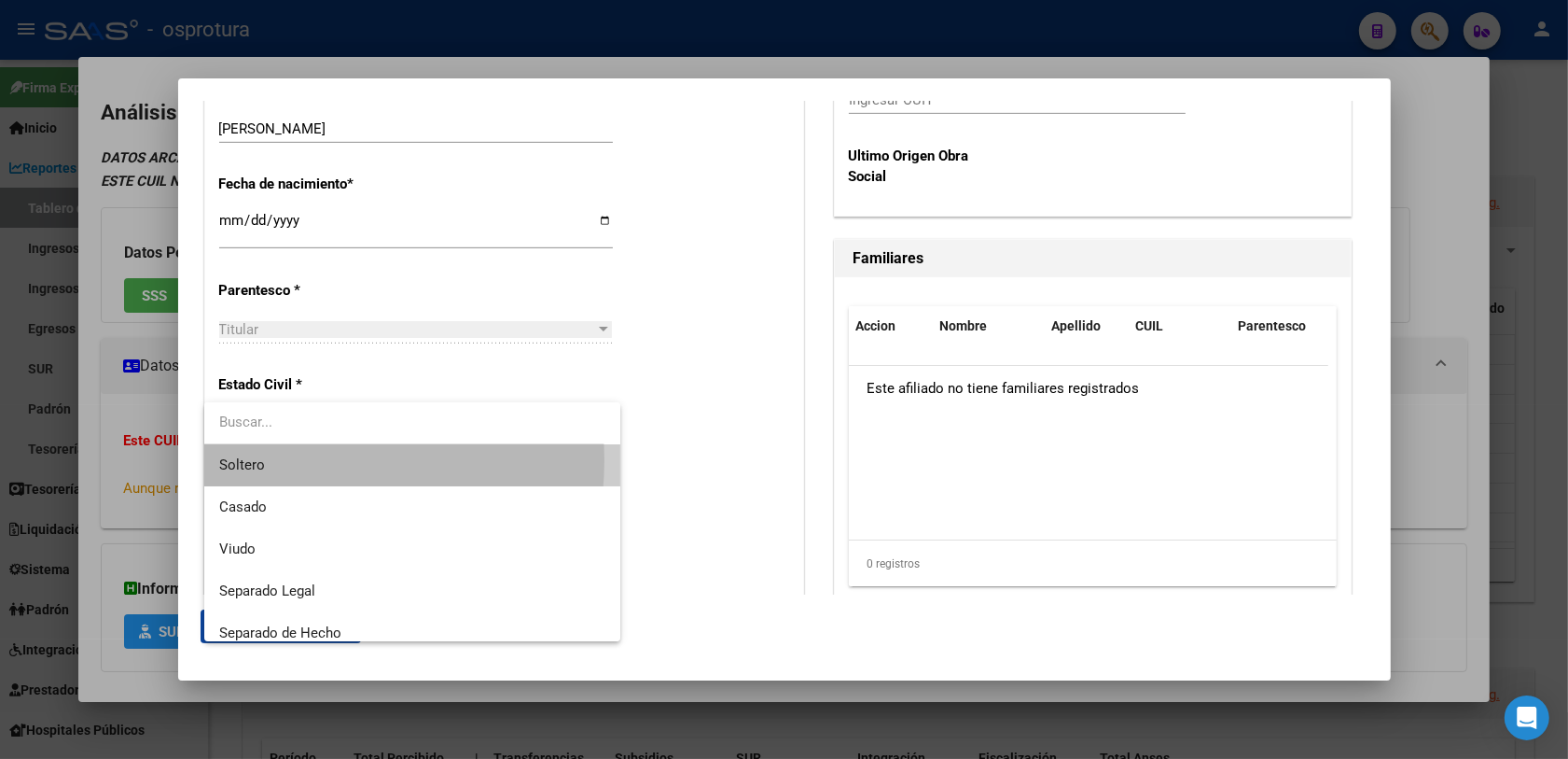
click at [277, 460] on span "Soltero" at bounding box center [412, 465] width 387 height 42
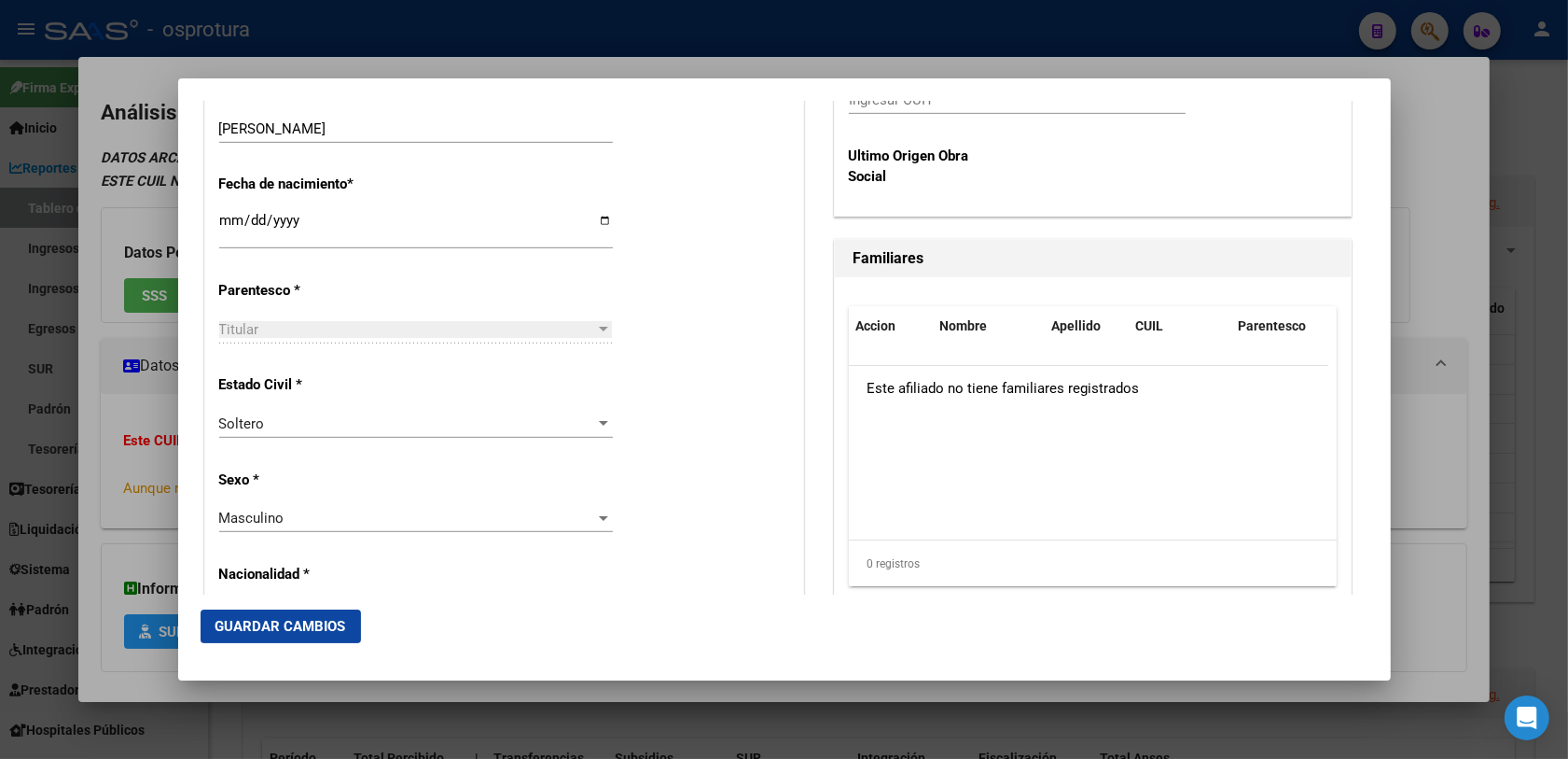
click at [683, 478] on div "Alta Baja Nro Afiliado Ingresar nro CUIL * 23-16305284-9 CUIL ARCA Padrón Fecha…" at bounding box center [504, 679] width 597 height 2664
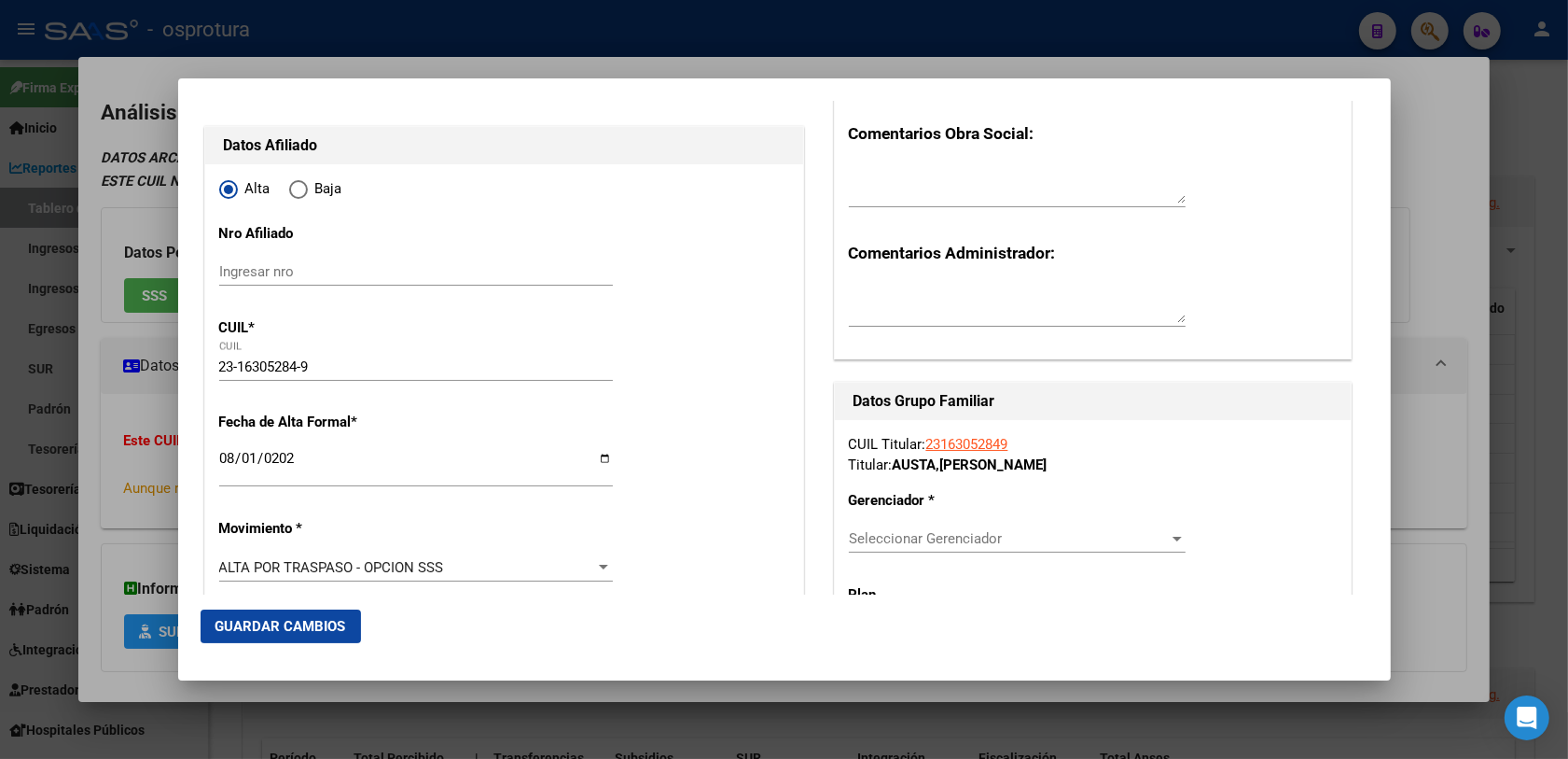
scroll to position [233, 0]
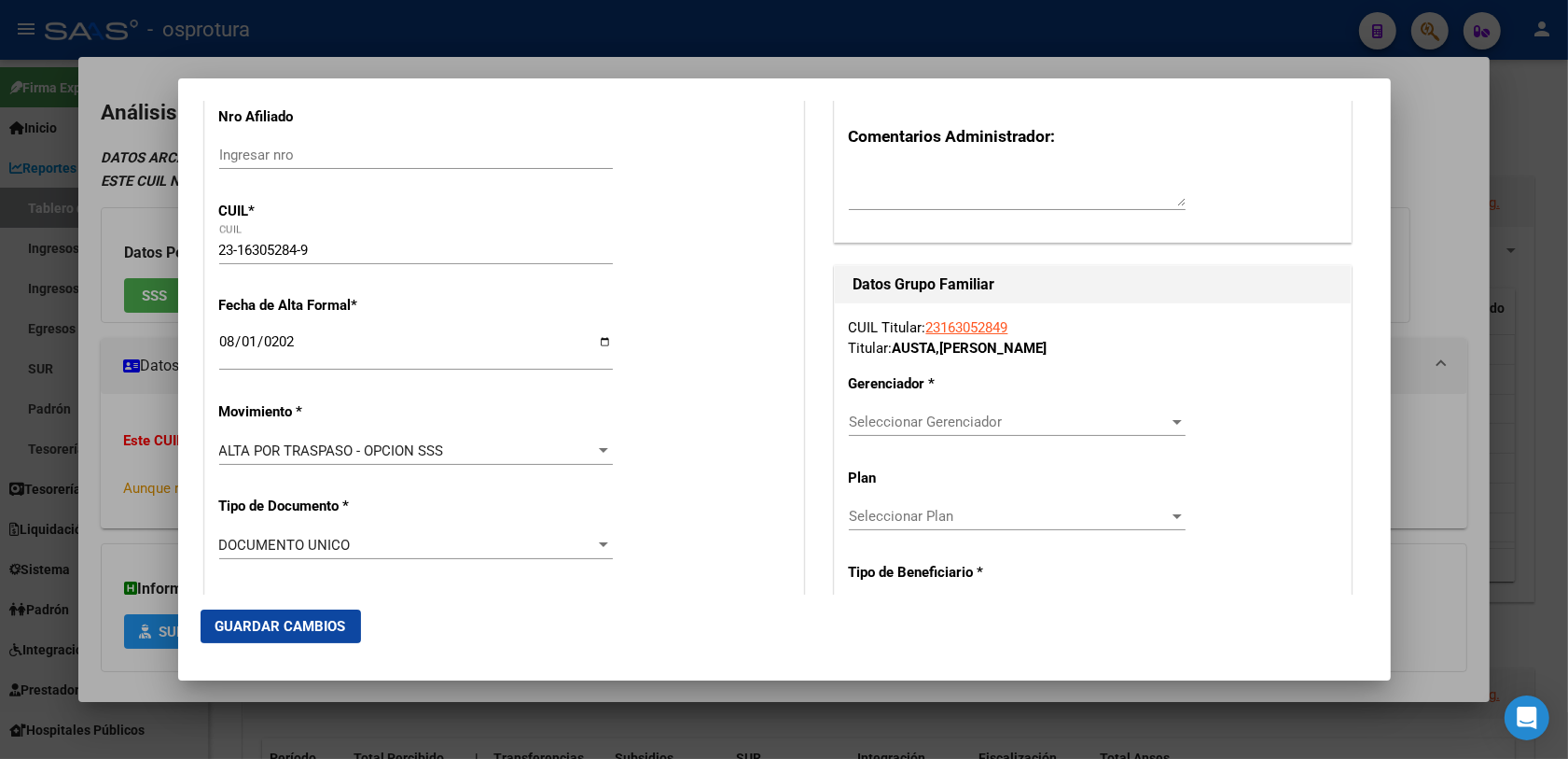
click at [919, 405] on div "CUIL Titular: 23163052849 Titular: AUSTA , [PERSON_NAME] * Seleccionar Gerencia…" at bounding box center [1092, 609] width 516 height 613
click at [919, 417] on span "Seleccionar Gerenciador" at bounding box center [1008, 421] width 320 height 17
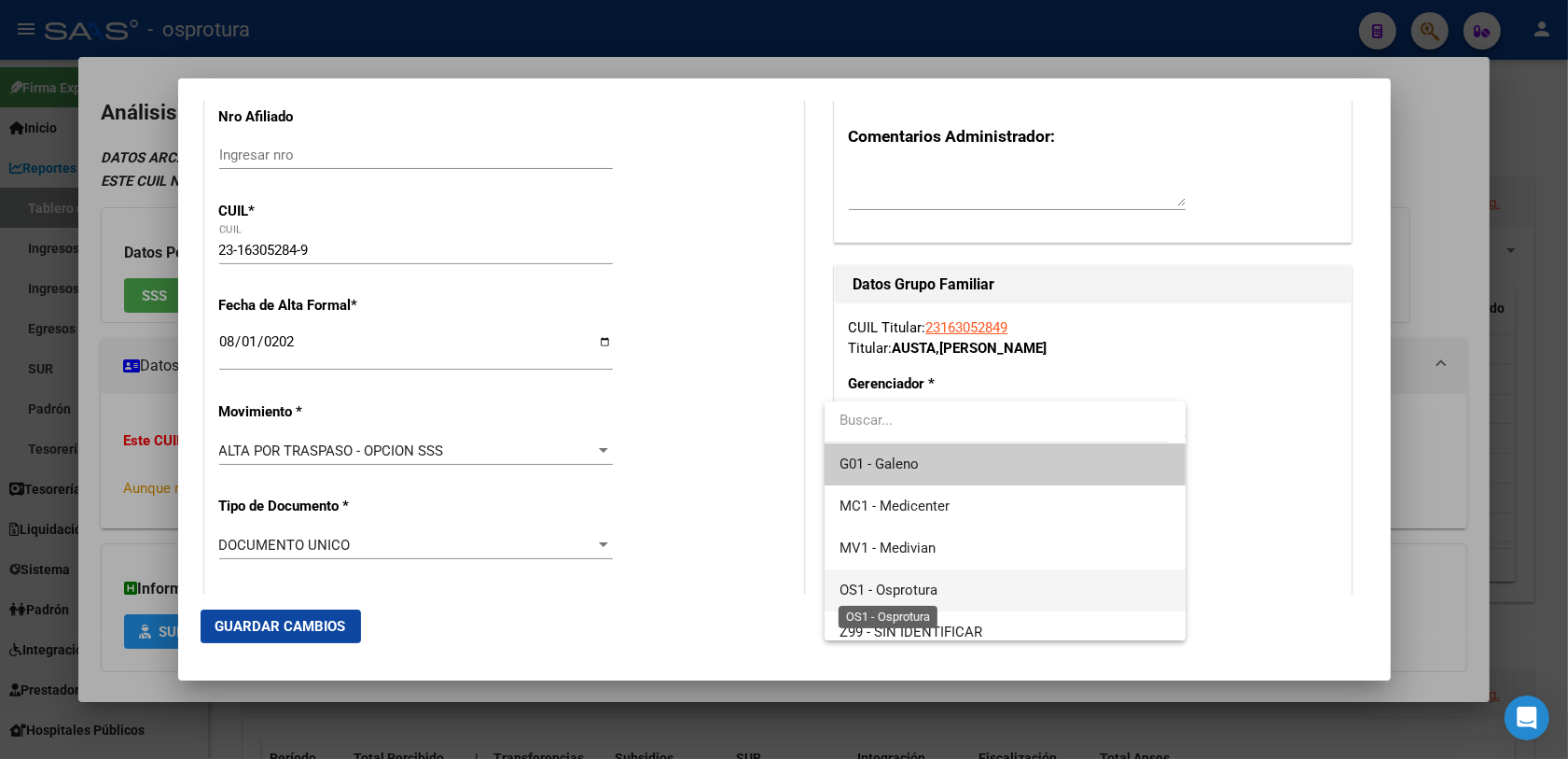
click at [929, 582] on span "OS1 - Osprotura" at bounding box center [888, 590] width 98 height 17
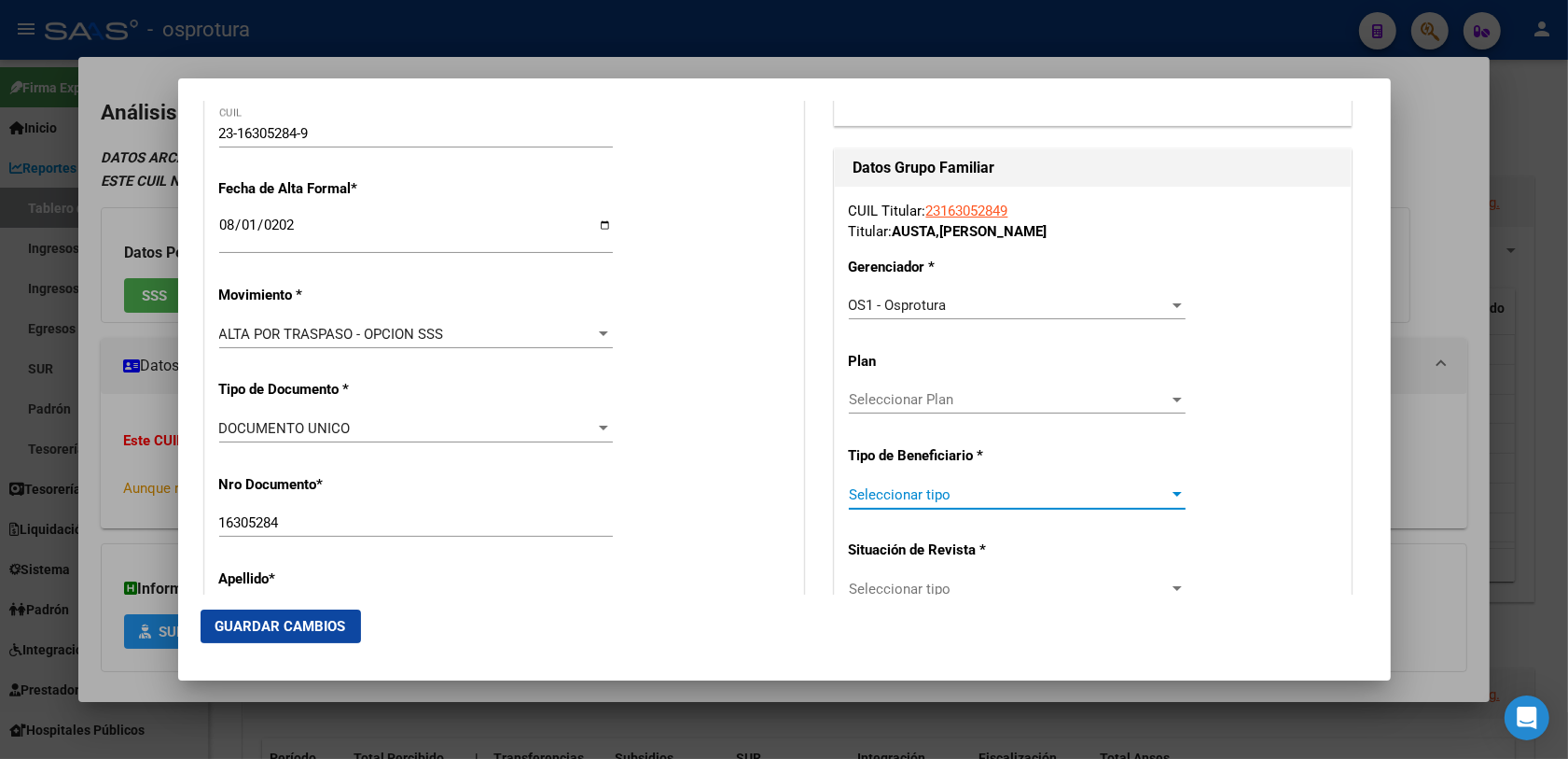
click at [874, 495] on span "Seleccionar tipo" at bounding box center [1008, 494] width 320 height 17
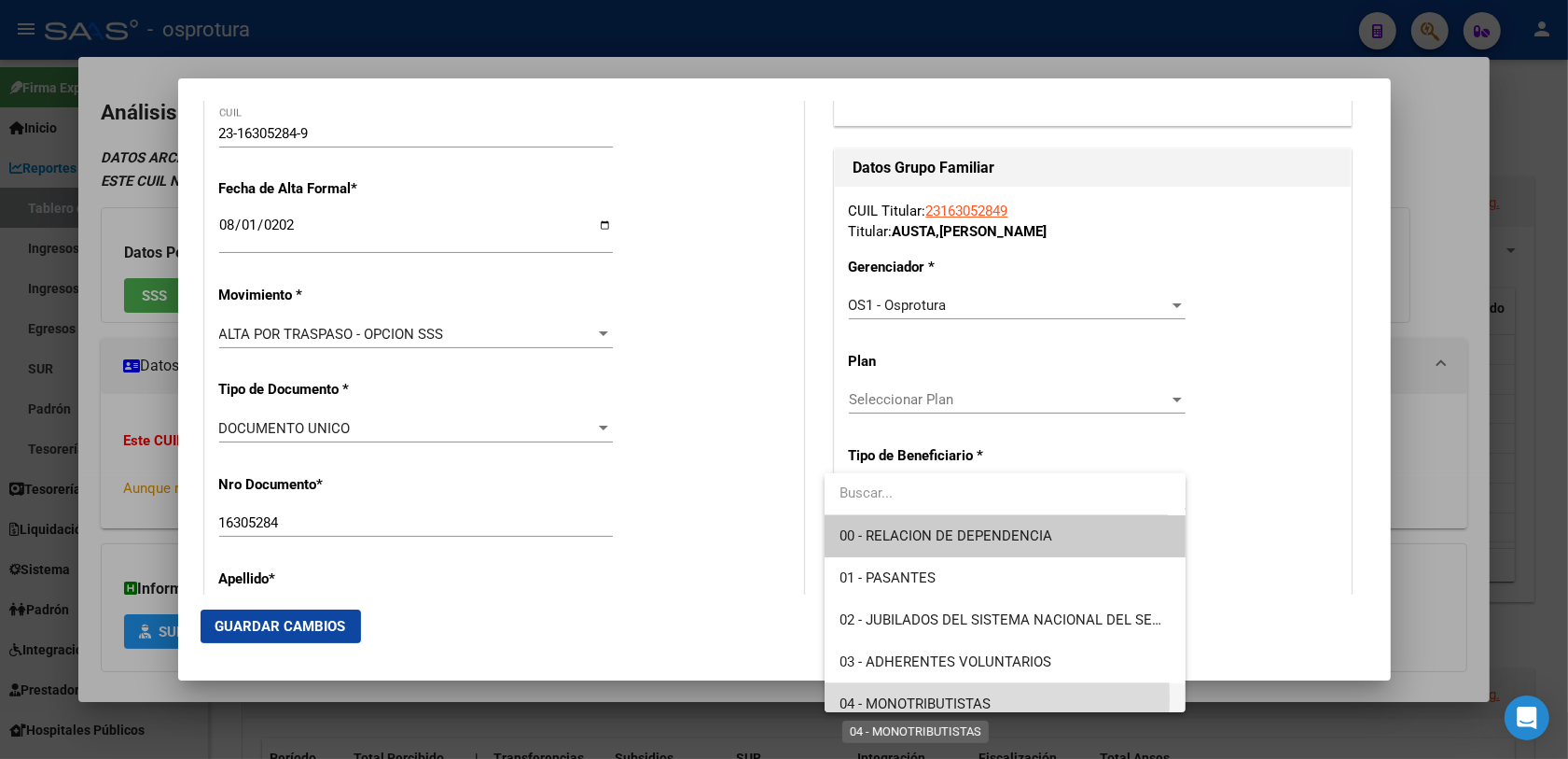
click at [881, 698] on span "04 - MONOTRIBUTISTAS" at bounding box center [915, 703] width 151 height 17
type input "23-16305284-9"
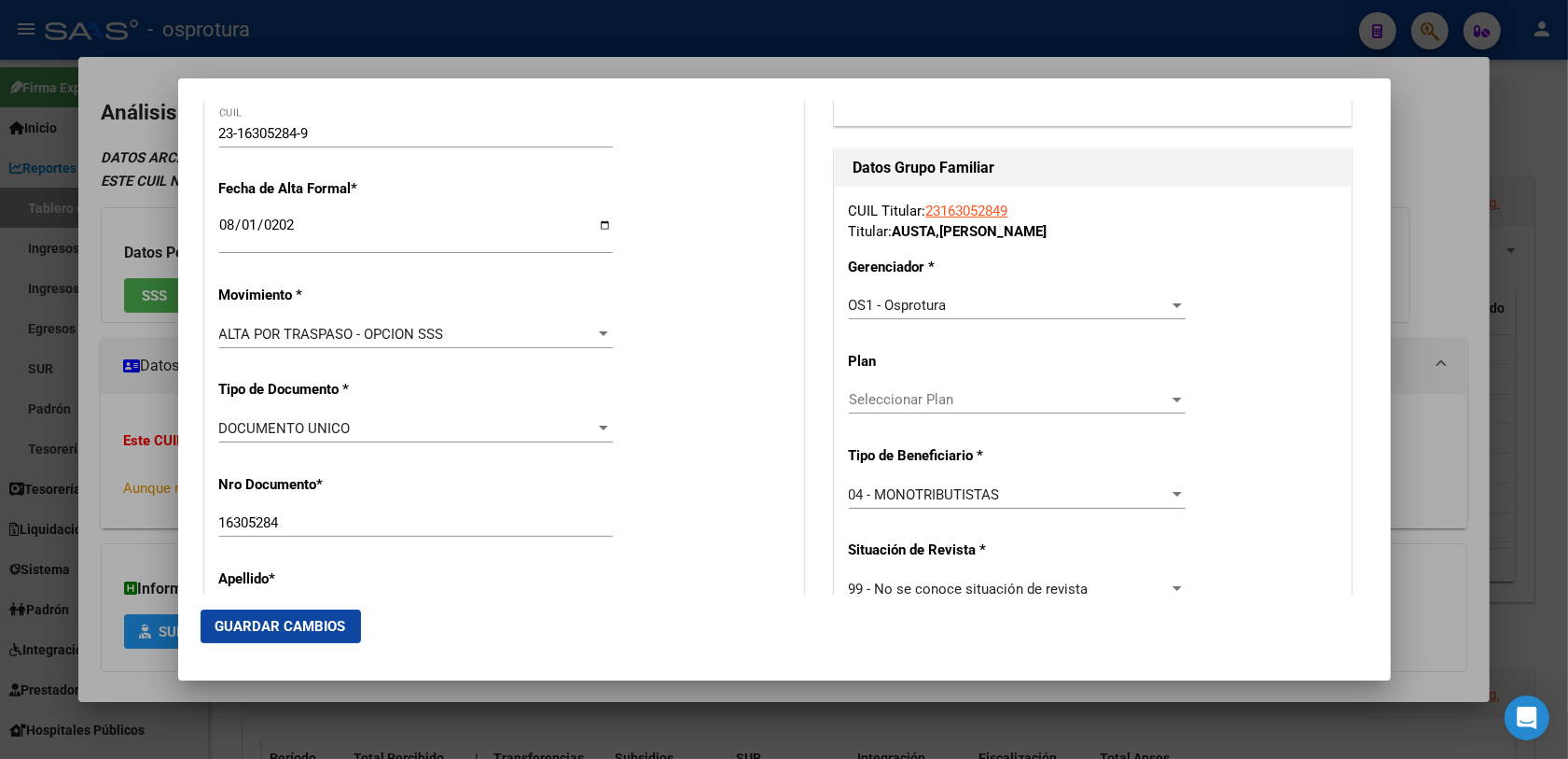
click at [766, 565] on div "Apellido * AUSTA Ingresar apellido" at bounding box center [504, 601] width 569 height 95
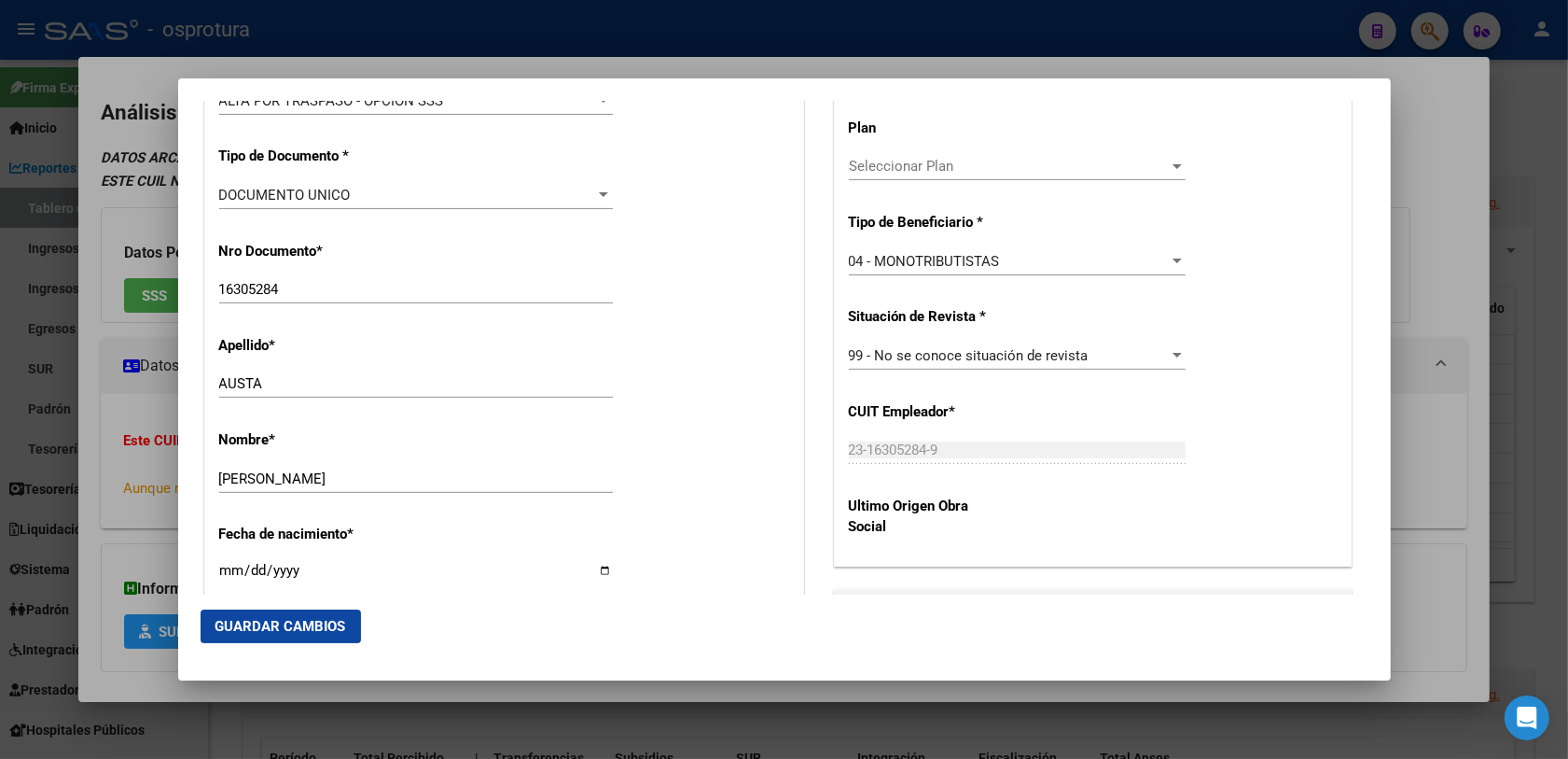
click at [303, 628] on span "Guardar Cambios" at bounding box center [280, 626] width 130 height 17
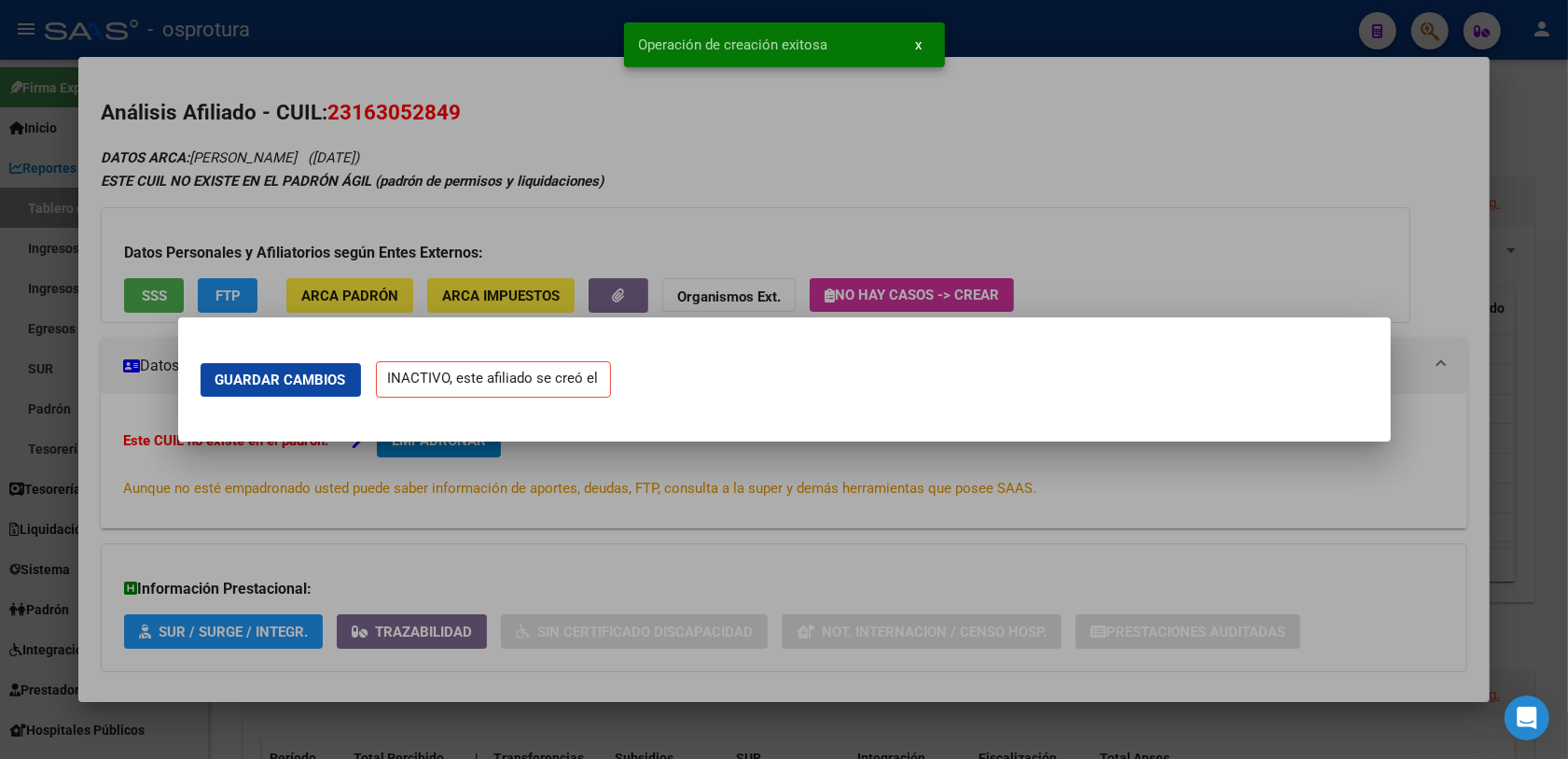
scroll to position [0, 0]
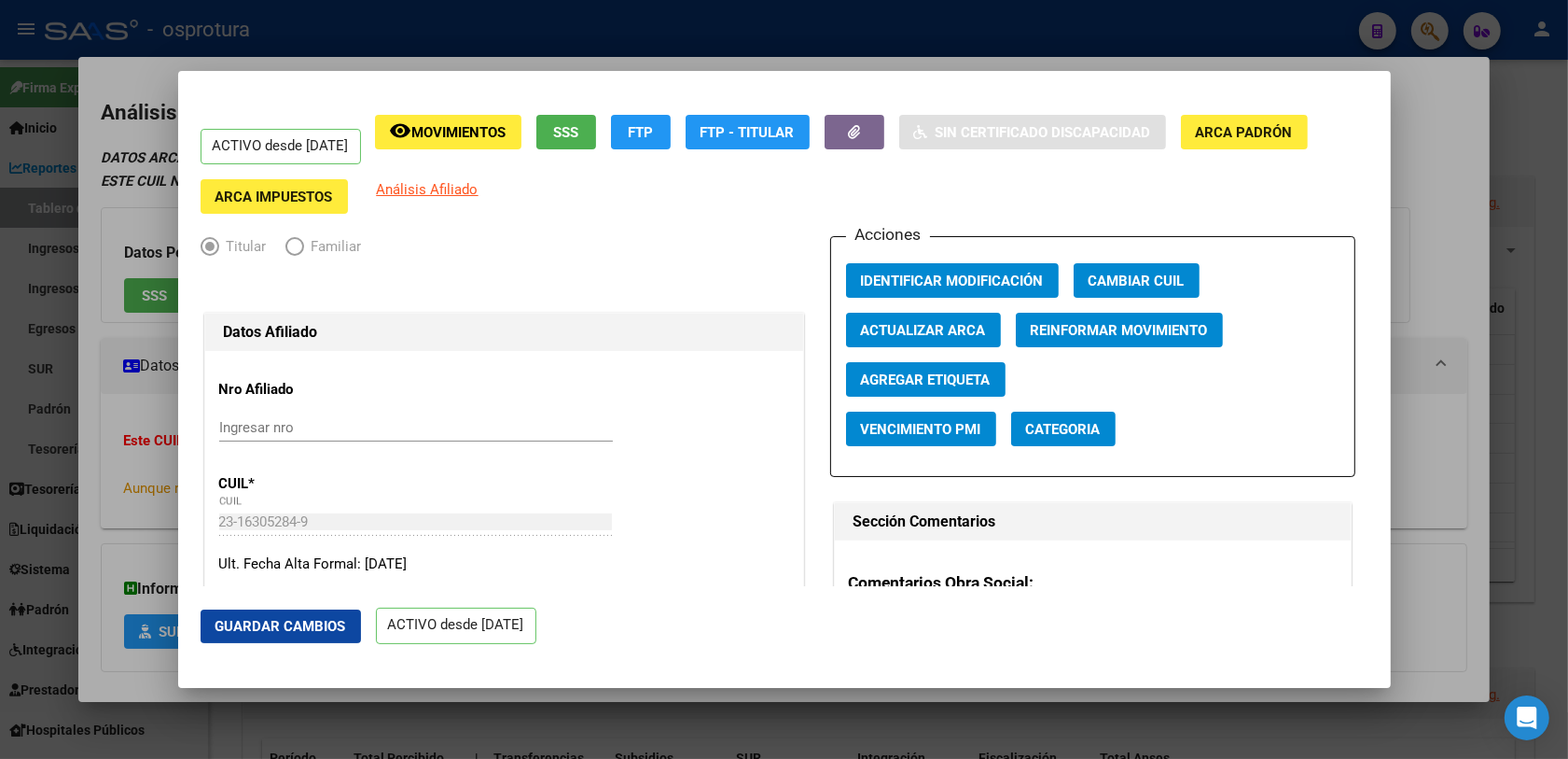
click at [672, 714] on div at bounding box center [784, 380] width 1568 height 759
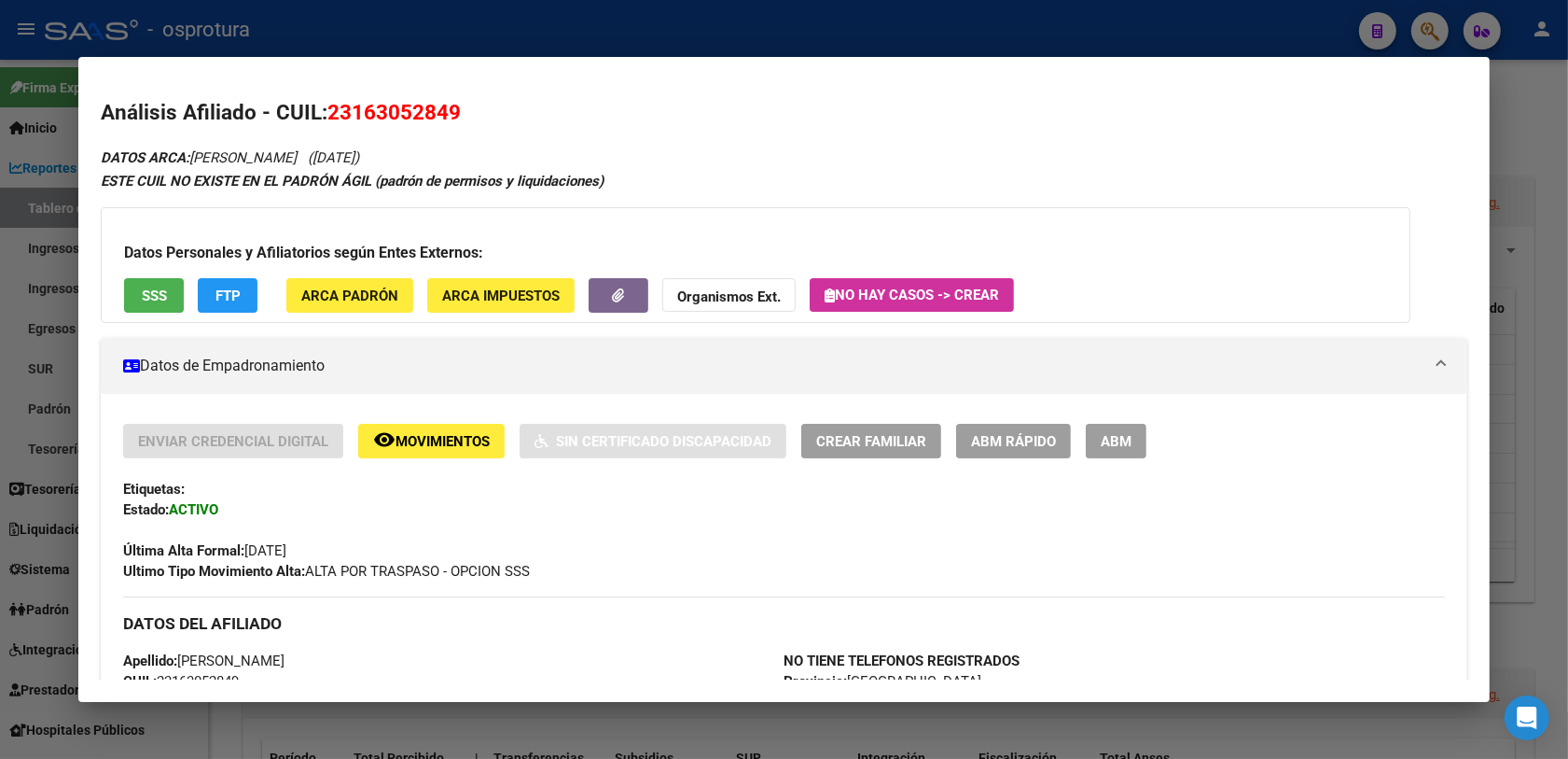
click at [779, 23] on div at bounding box center [784, 380] width 1568 height 759
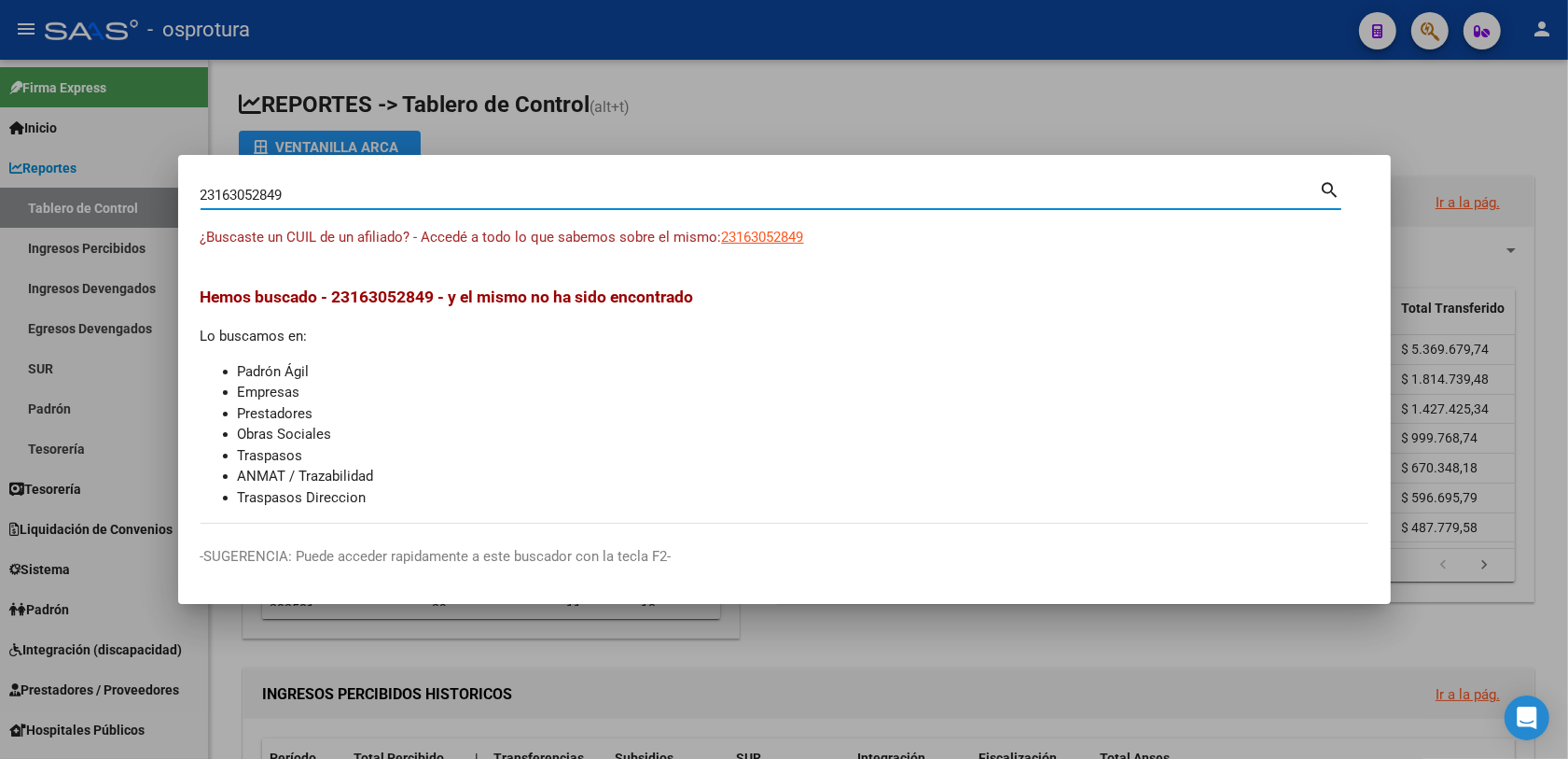
click at [396, 189] on input "23163052849" at bounding box center [760, 194] width 1119 height 17
paste input "742490786"
type input "27424907869"
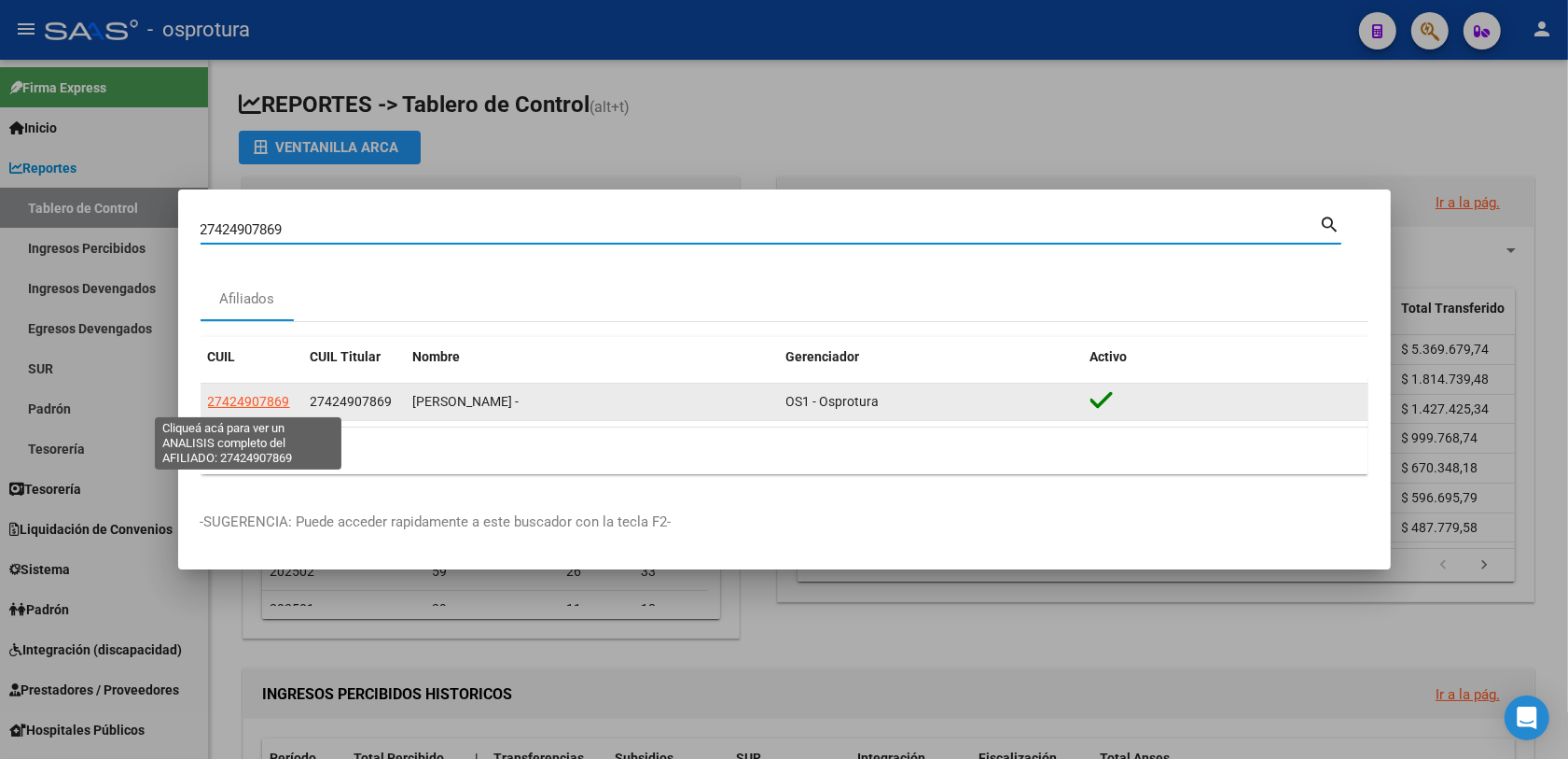
click at [244, 394] on span "27424907869" at bounding box center [249, 400] width 82 height 15
type textarea "27424907869"
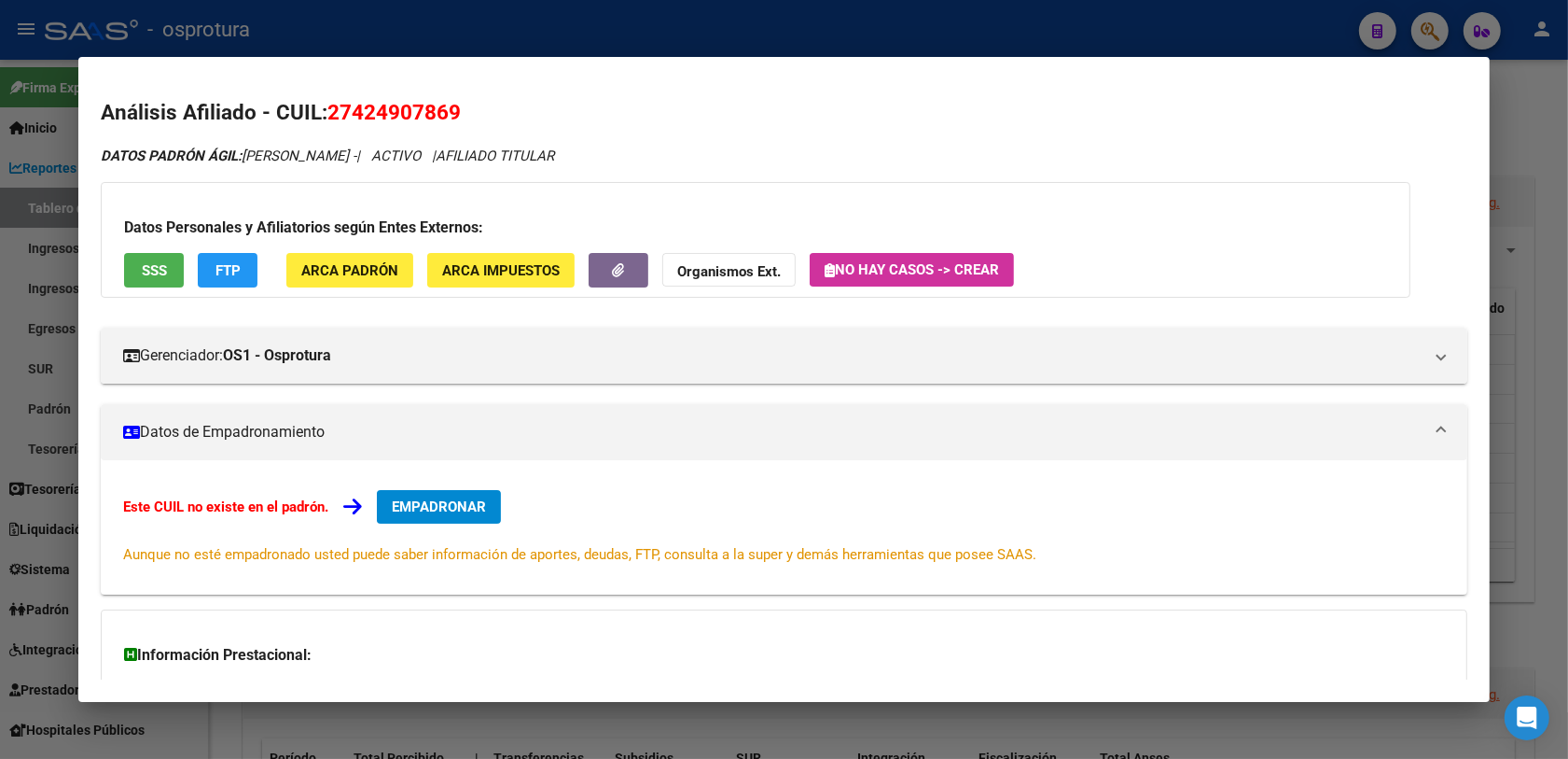
click at [128, 267] on button "SSS" at bounding box center [154, 270] width 60 height 35
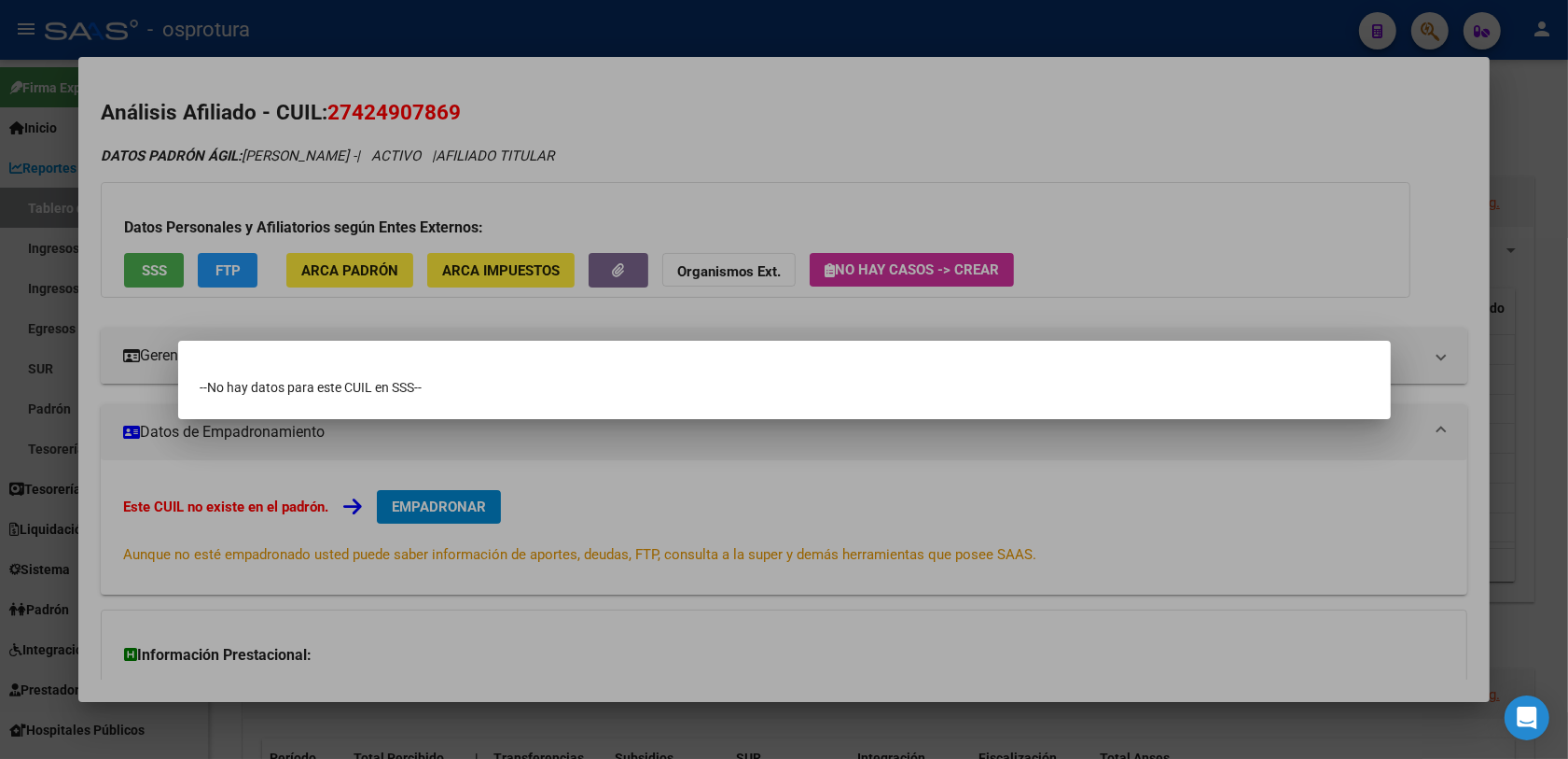
click at [693, 454] on div at bounding box center [784, 380] width 1568 height 759
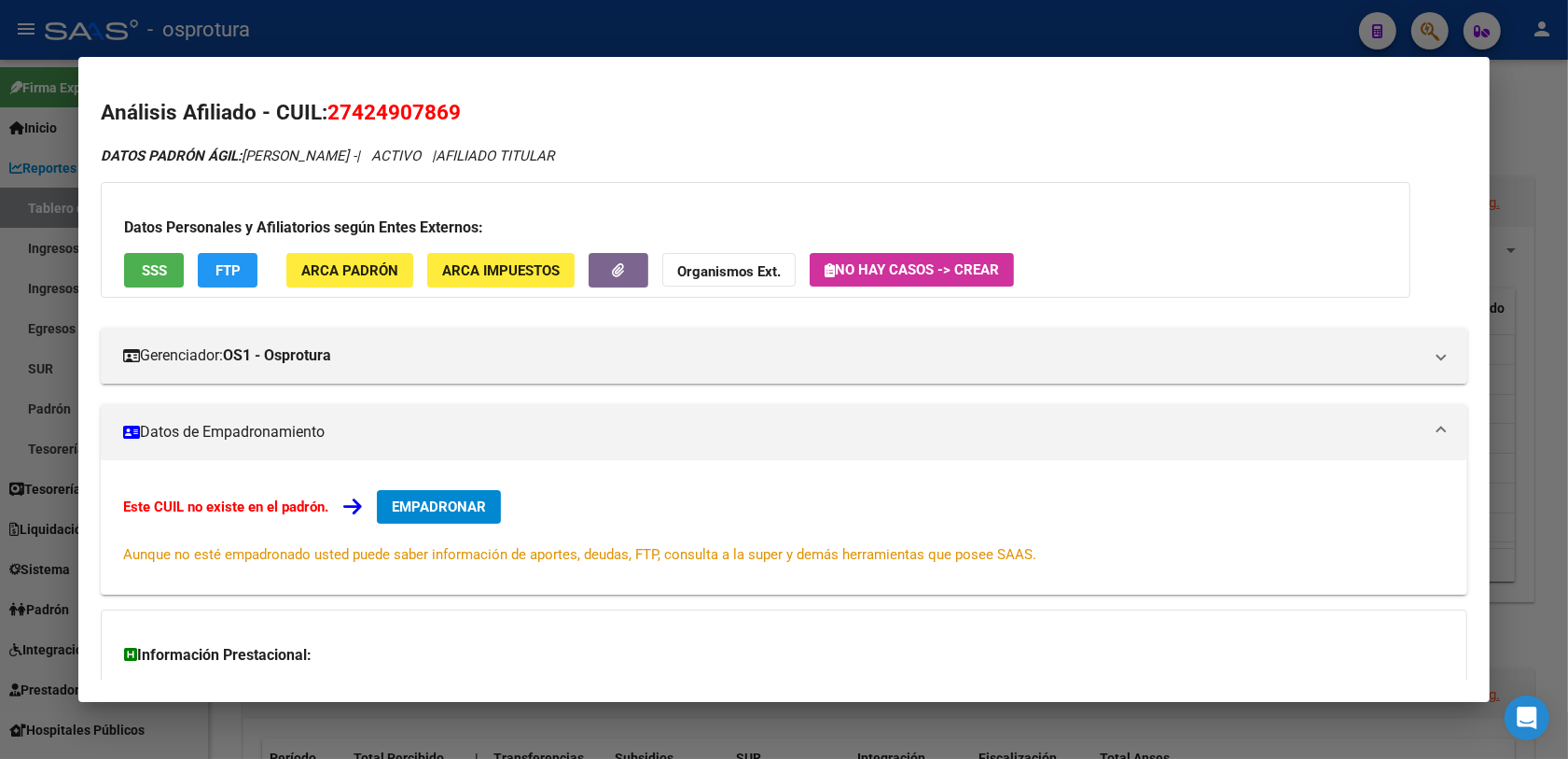
click at [426, 498] on span "EMPADRONAR" at bounding box center [438, 506] width 95 height 17
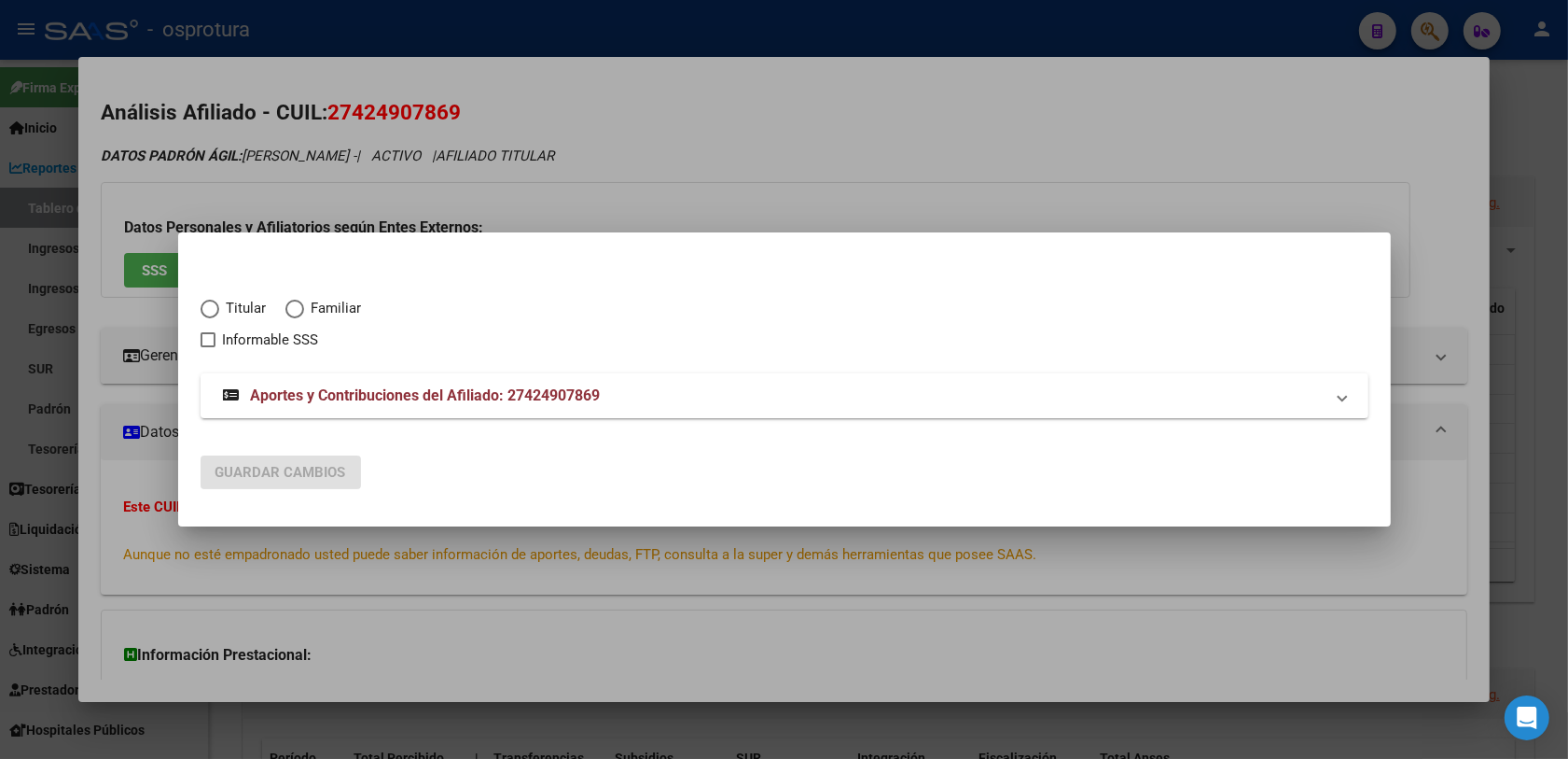
click at [235, 302] on span "Titular" at bounding box center [243, 309] width 48 height 22
click at [219, 302] on input "Titular" at bounding box center [209, 309] width 19 height 19
radio input "true"
checkbox input "true"
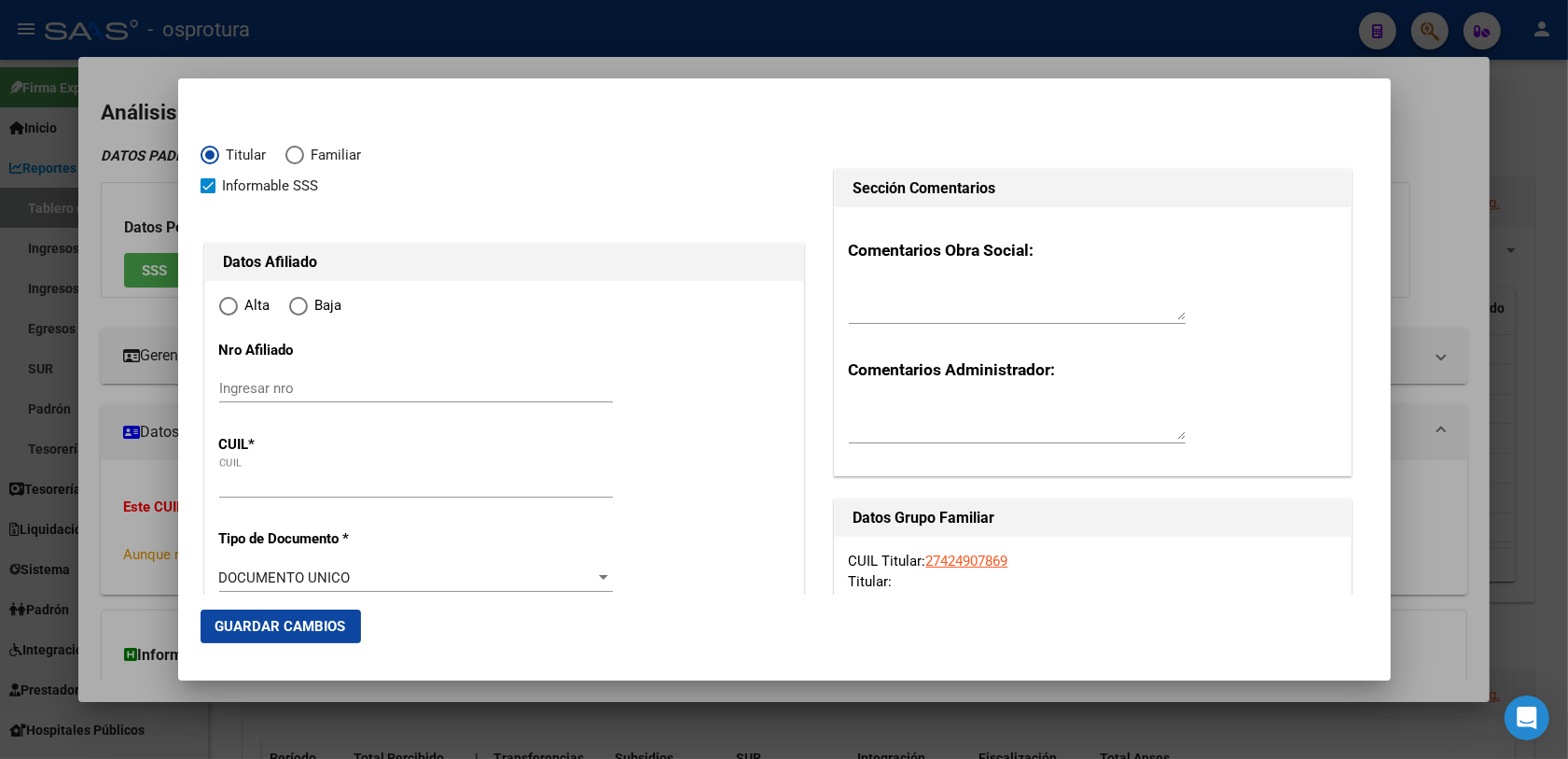
type input "27-42490786-9"
radio input "true"
type input "42490786"
type input "[DATE]"
type input "2812"
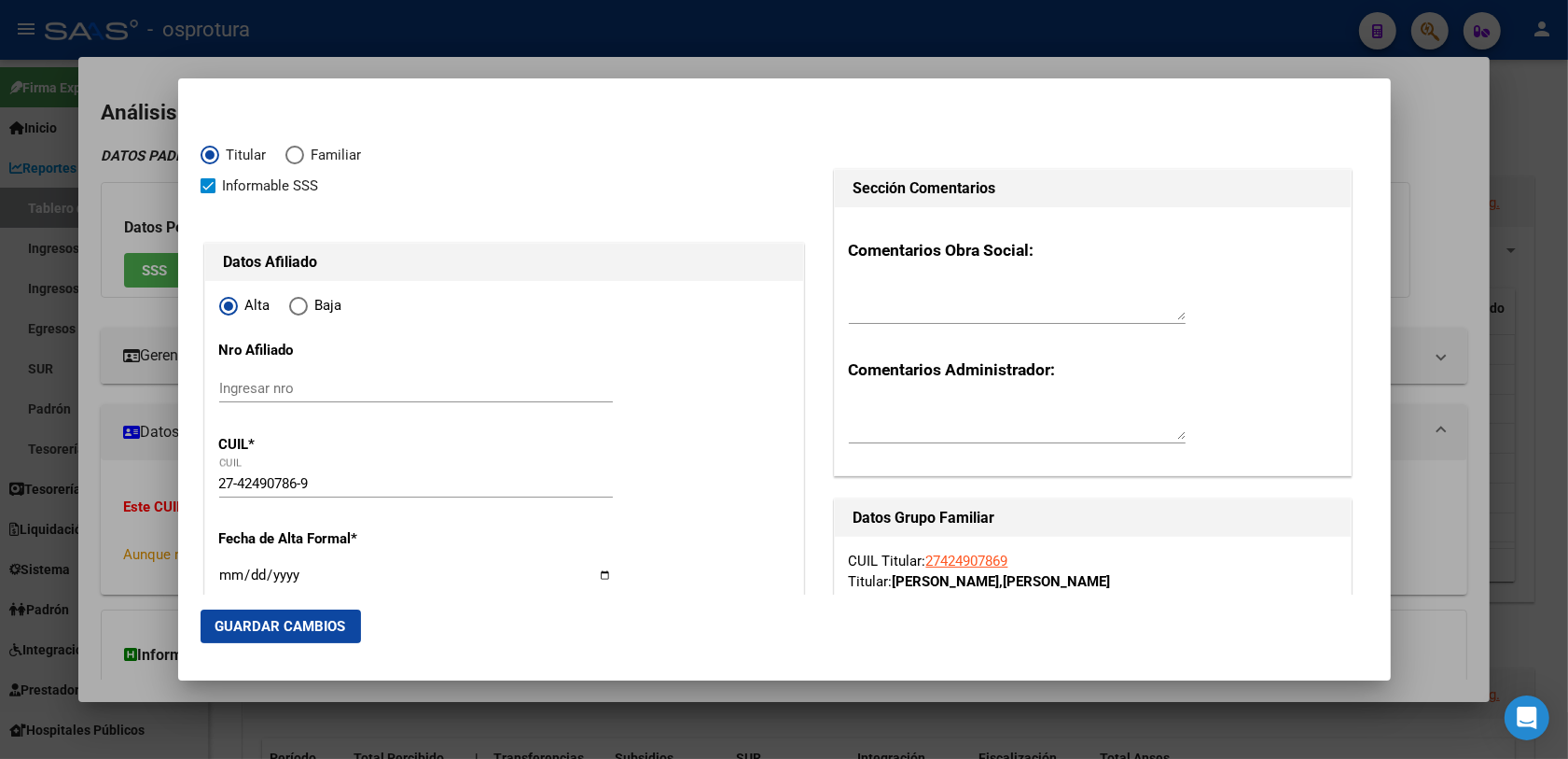
type input "[PERSON_NAME]"
type input "CAPILLA DEL SEÑOR (EXALTACION DE LA [PERSON_NAME])"
type input "MORENO"
type input "1184"
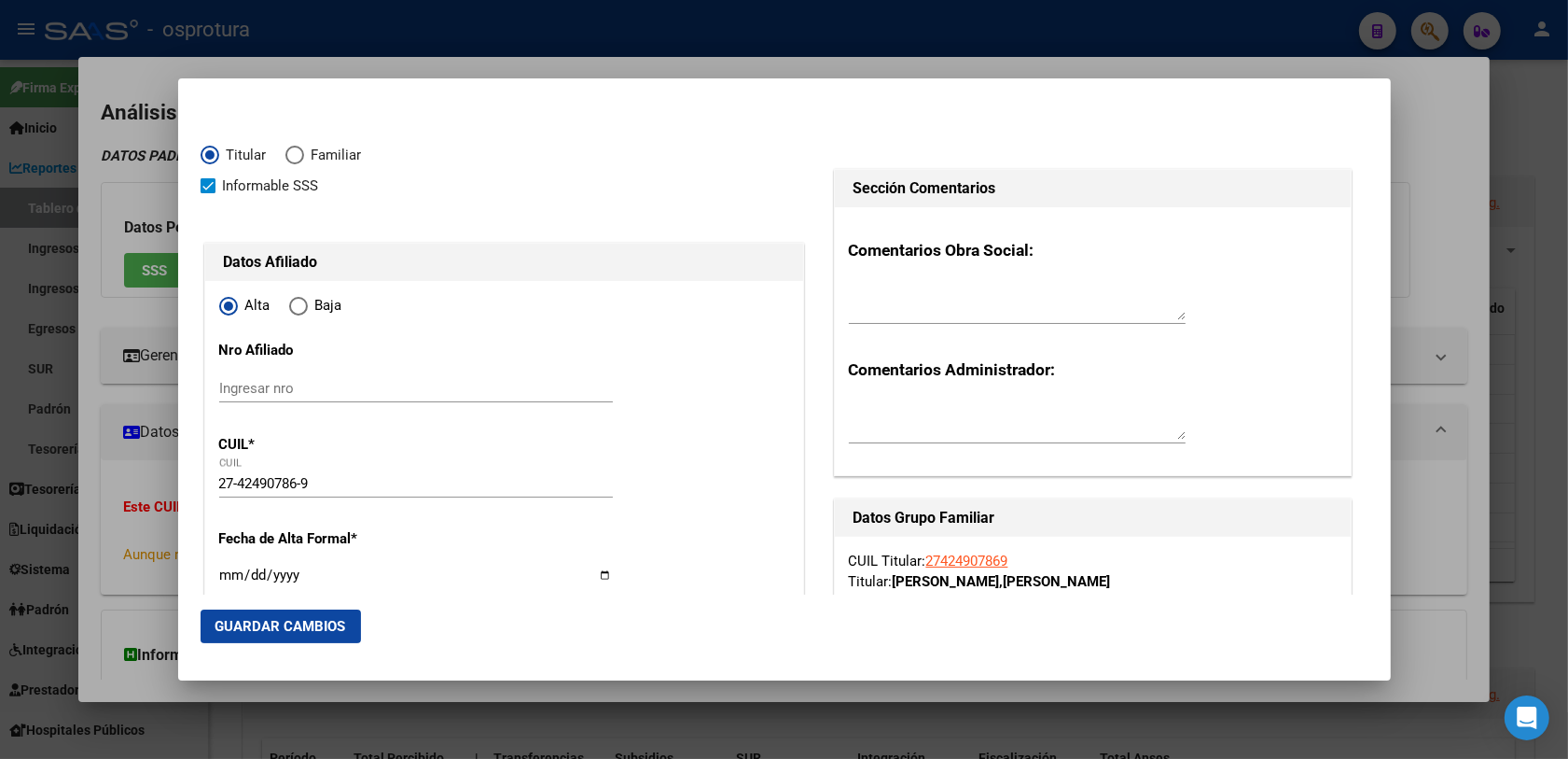
type input "CAPILLA DEL SEÑOR (EXALTACION DE LA [PERSON_NAME])"
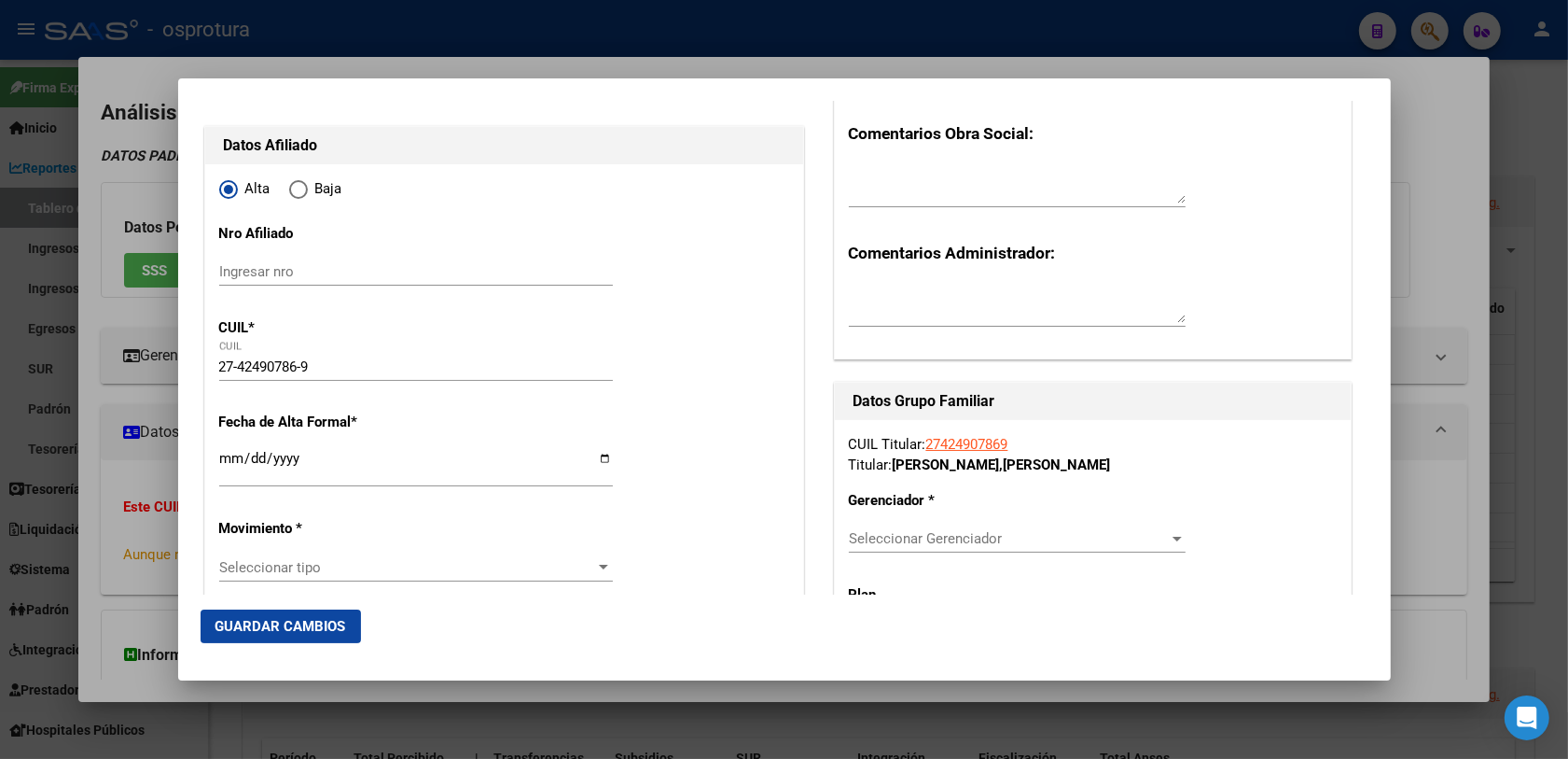
click at [229, 467] on input "Ingresar fecha" at bounding box center [415, 465] width 393 height 30
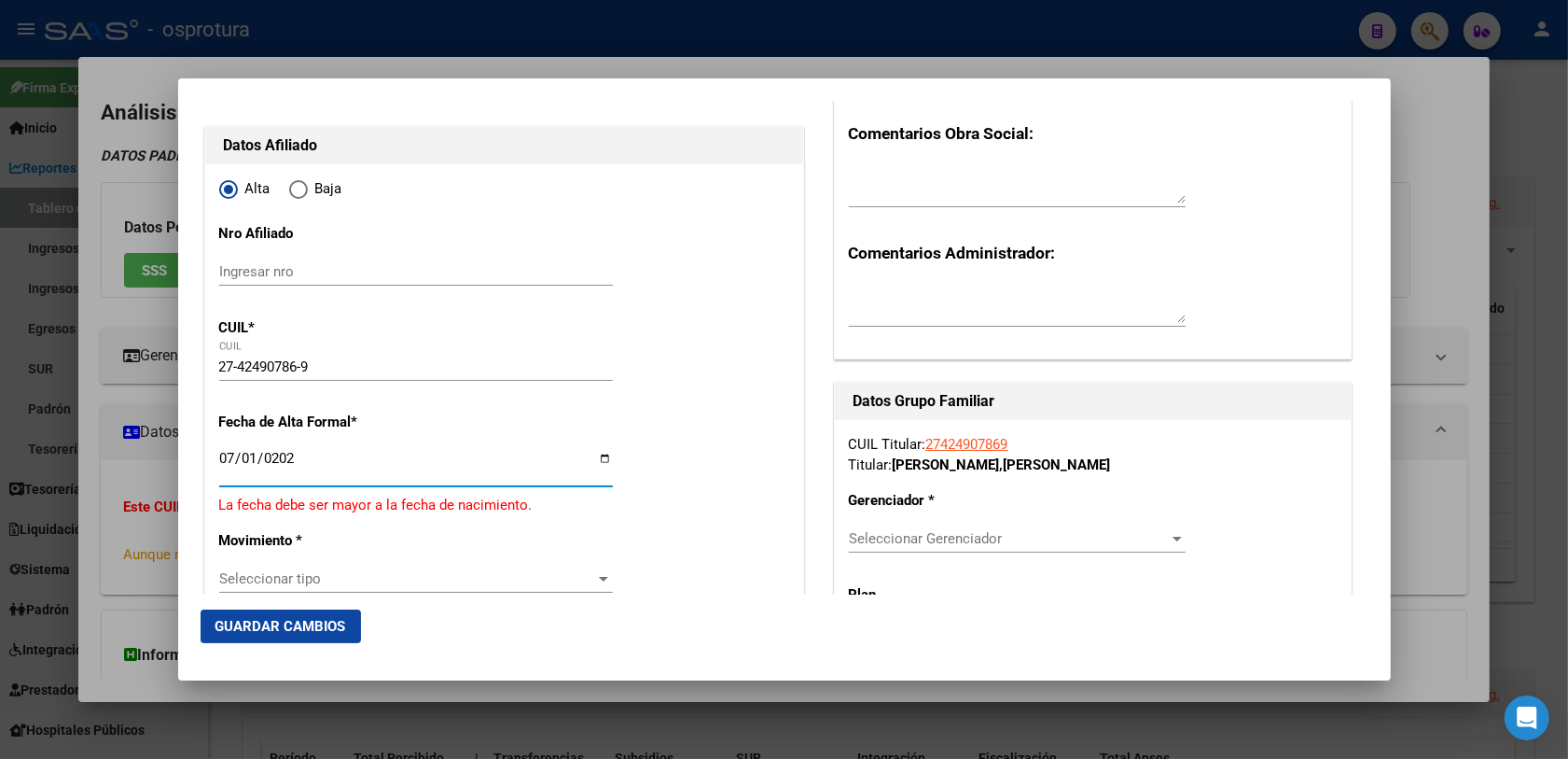
type input "[DATE]"
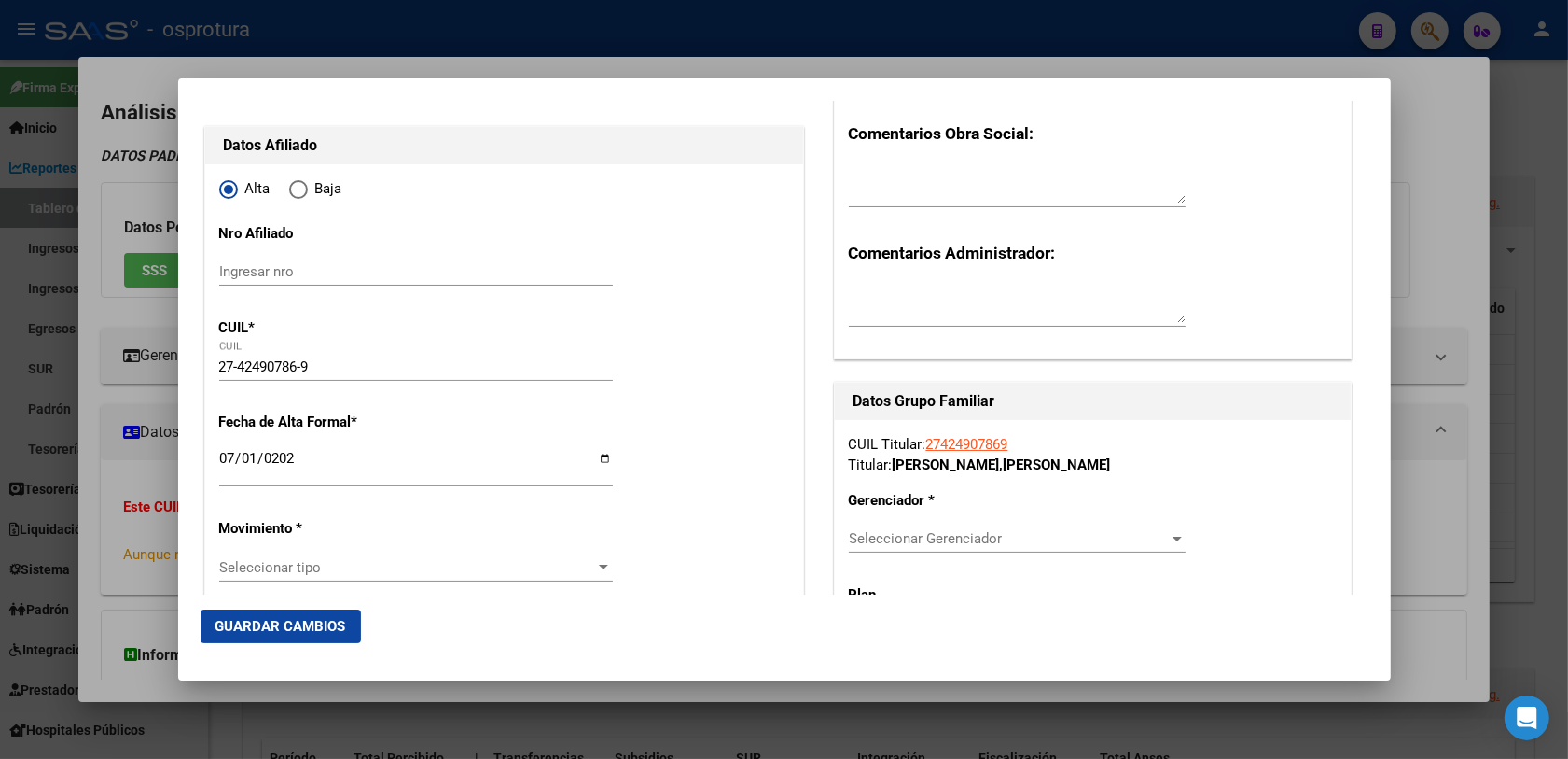
click at [230, 570] on span "Seleccionar tipo" at bounding box center [407, 567] width 376 height 17
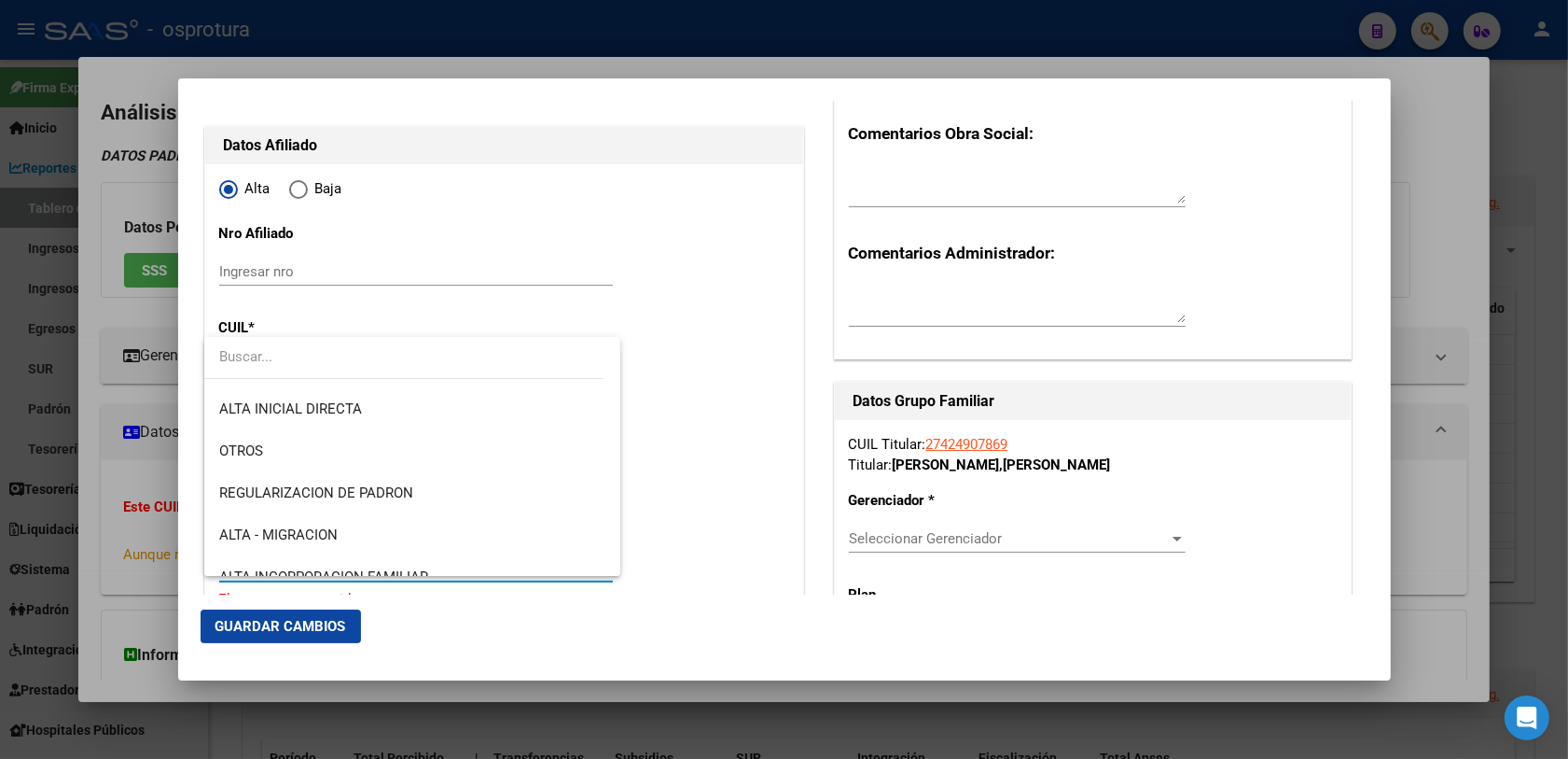
scroll to position [0, 0]
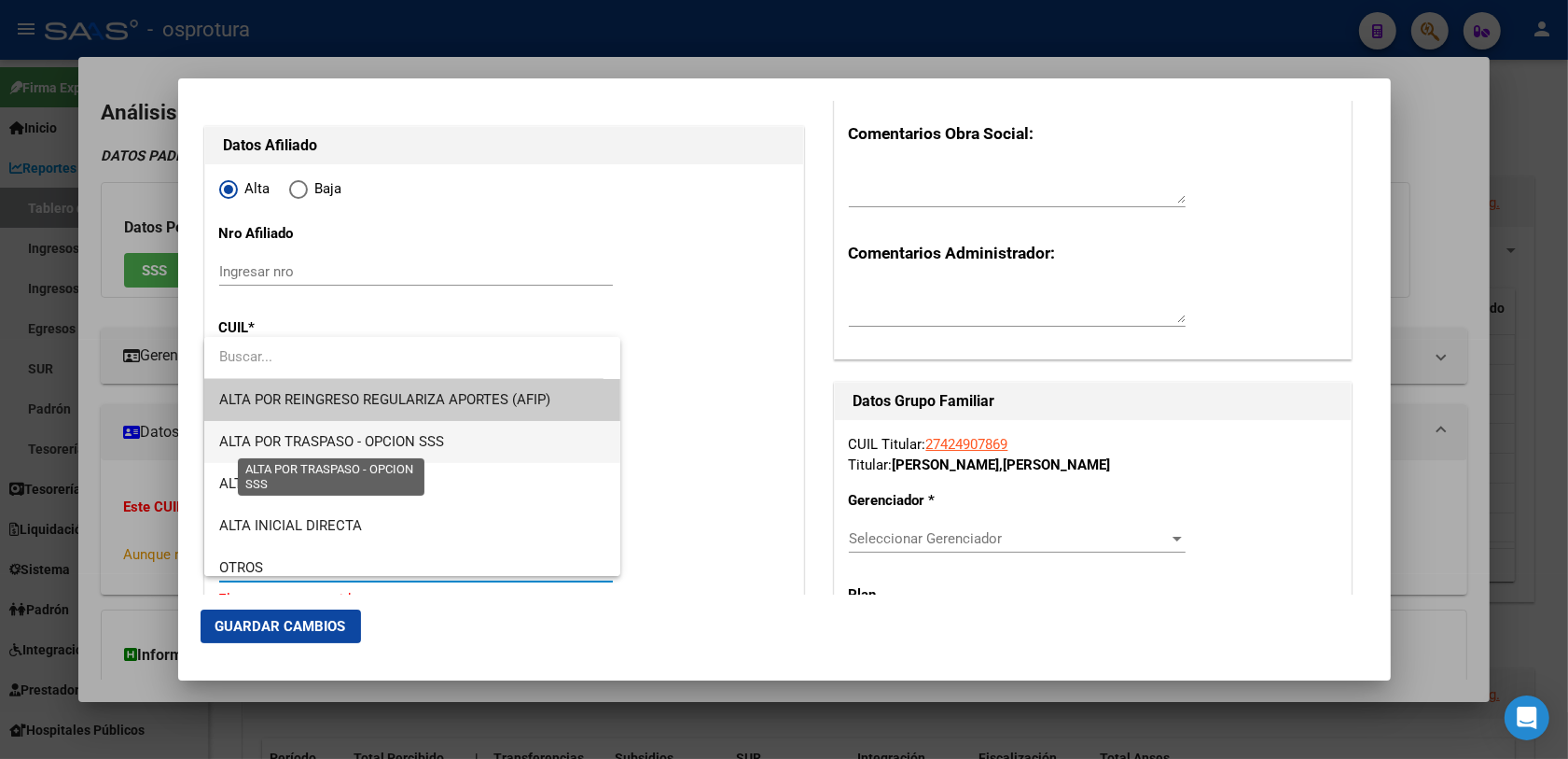
click at [399, 444] on span "ALTA POR TRASPASO - OPCION SSS" at bounding box center [332, 441] width 225 height 17
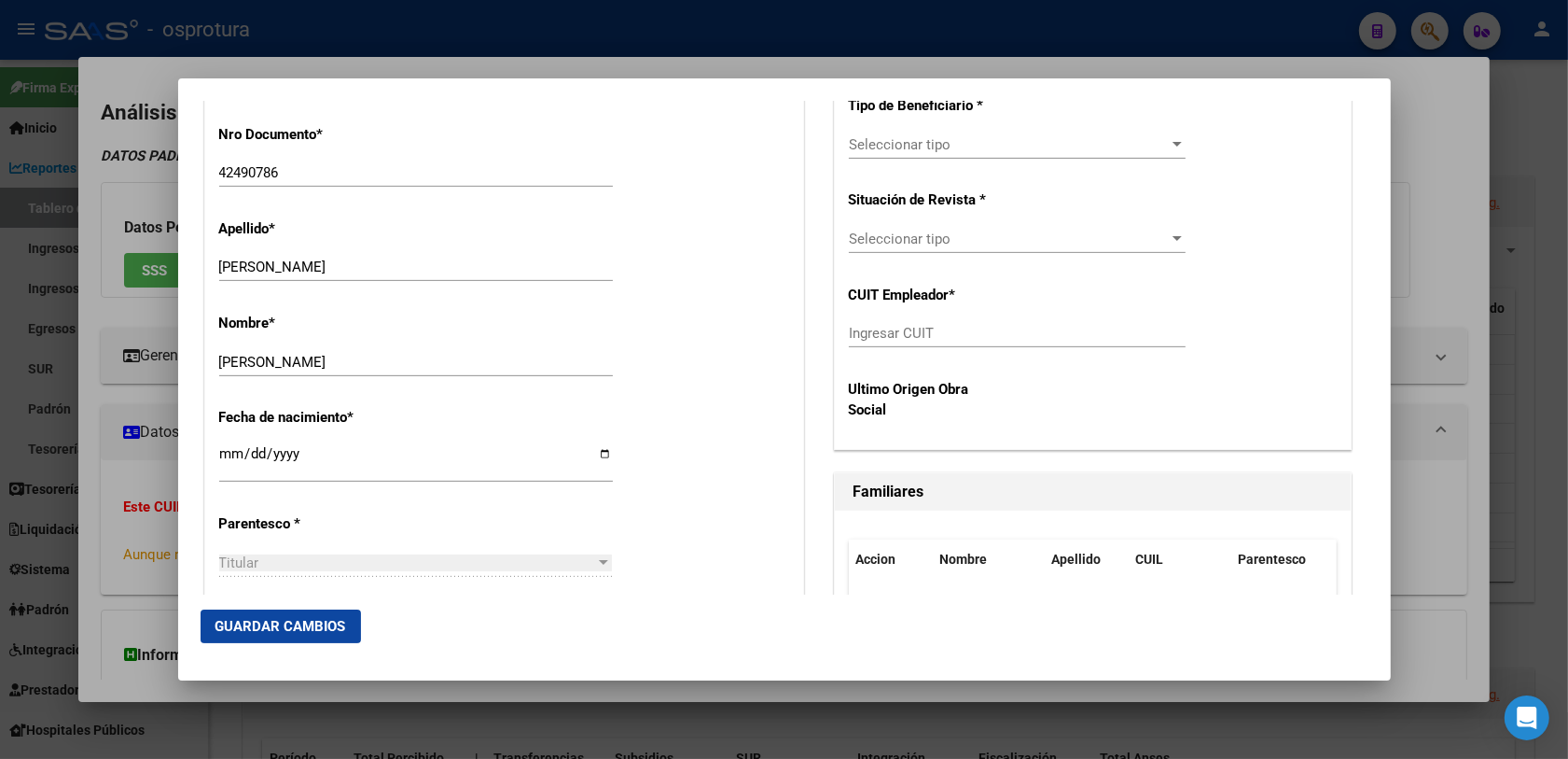
scroll to position [817, 0]
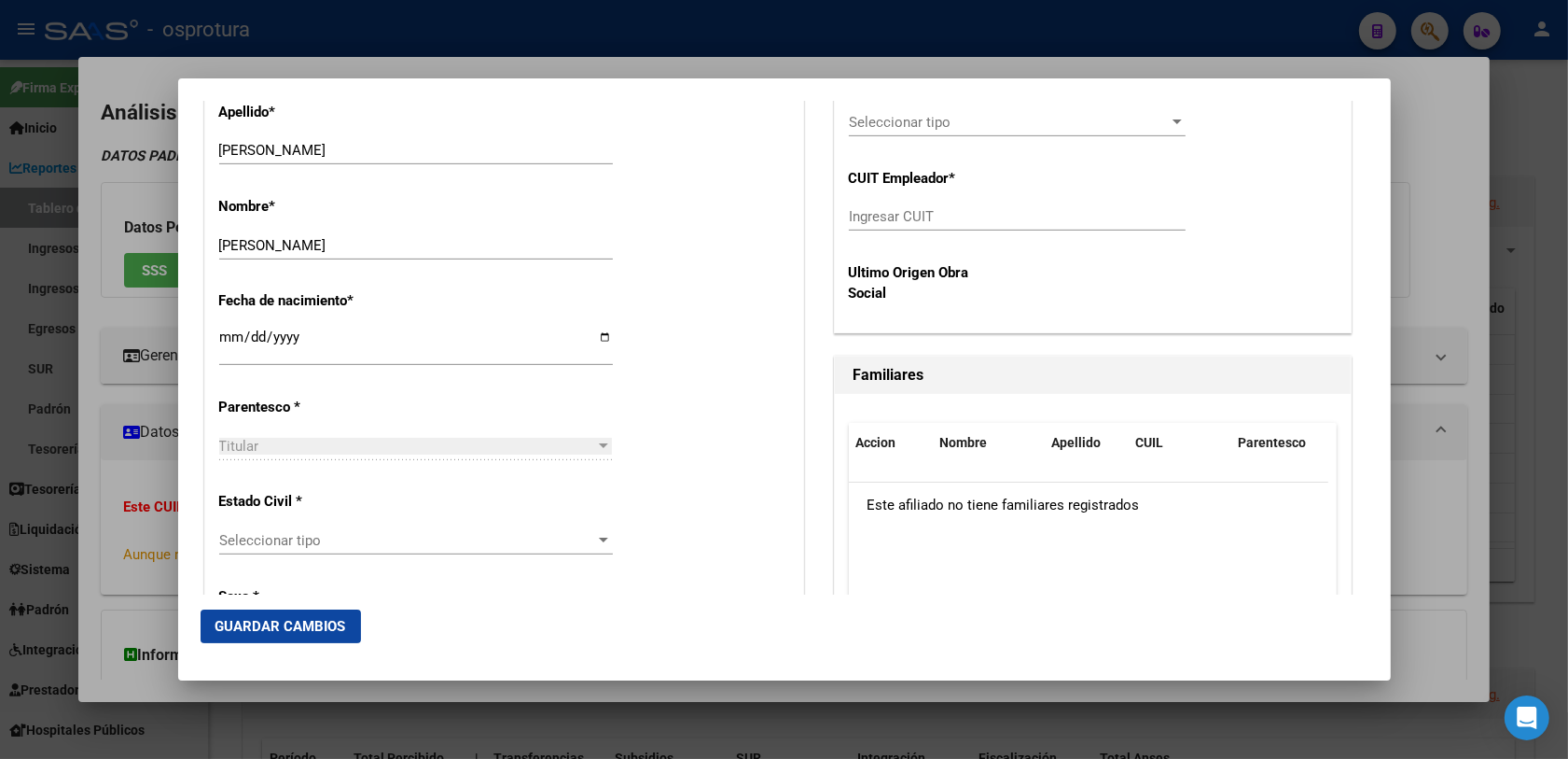
click at [340, 534] on span "Seleccionar tipo" at bounding box center [407, 540] width 376 height 17
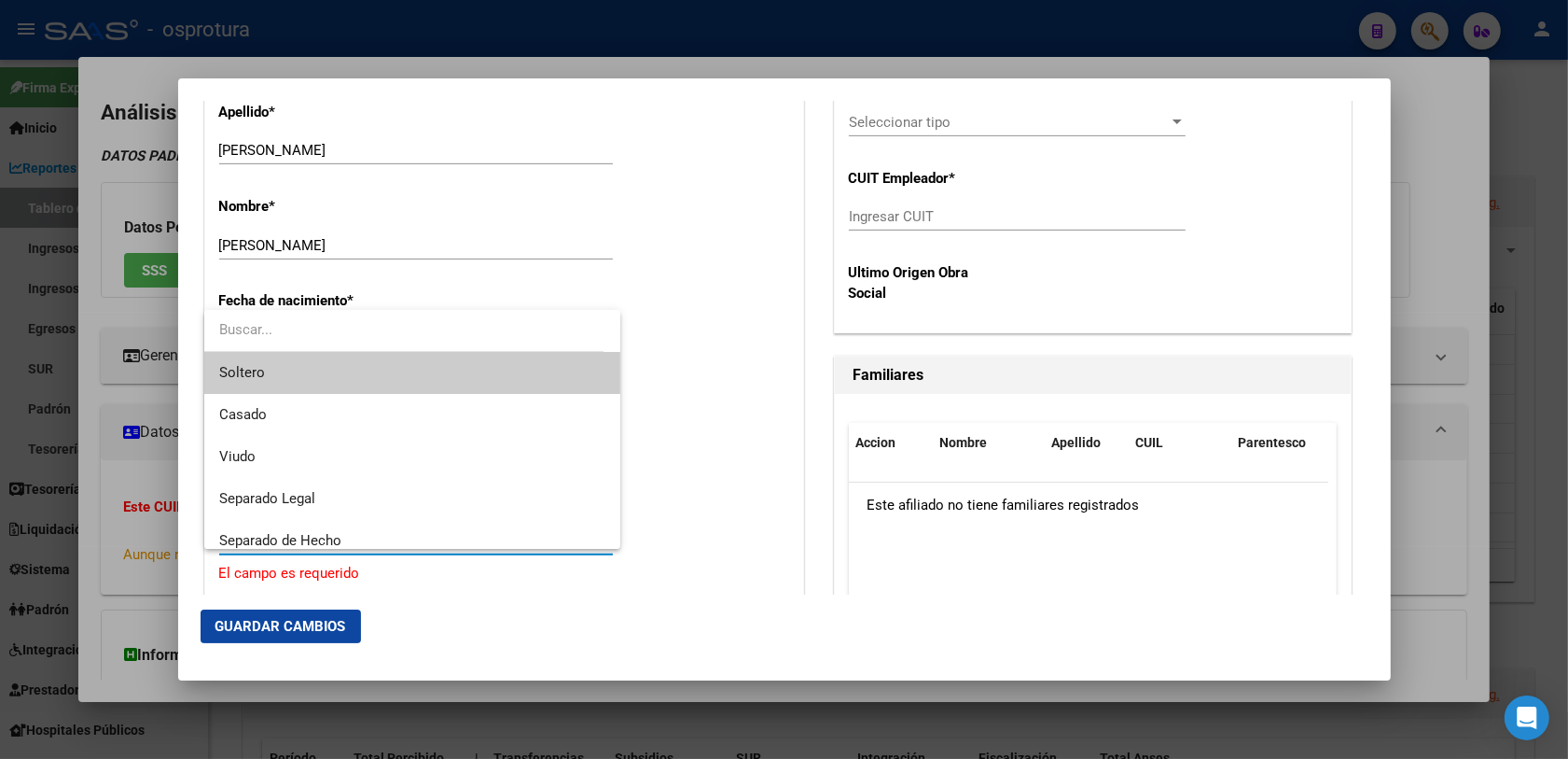
click at [287, 382] on span "Soltero" at bounding box center [412, 373] width 387 height 42
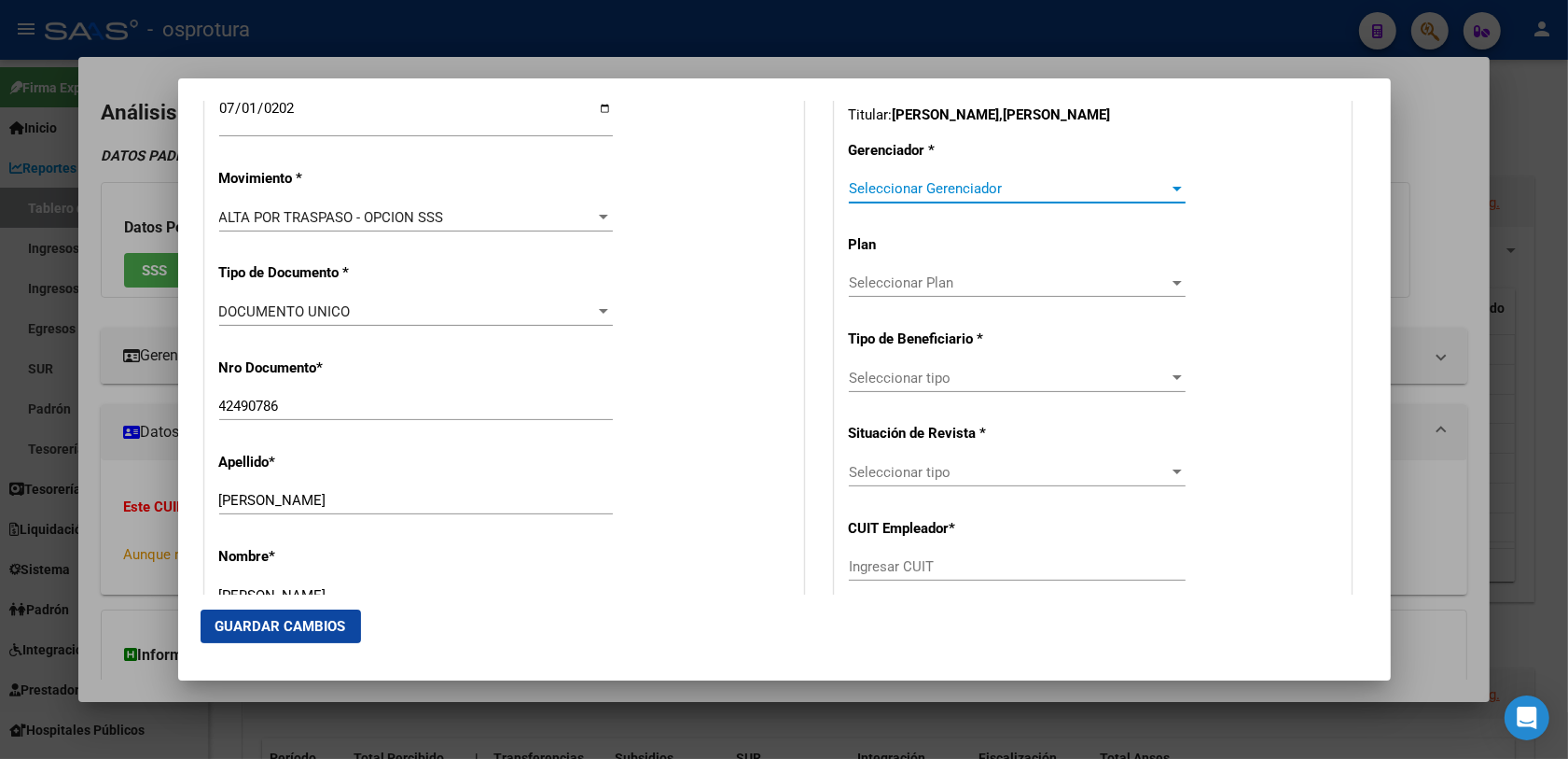
click at [878, 182] on span "Seleccionar Gerenciador" at bounding box center [1008, 188] width 320 height 17
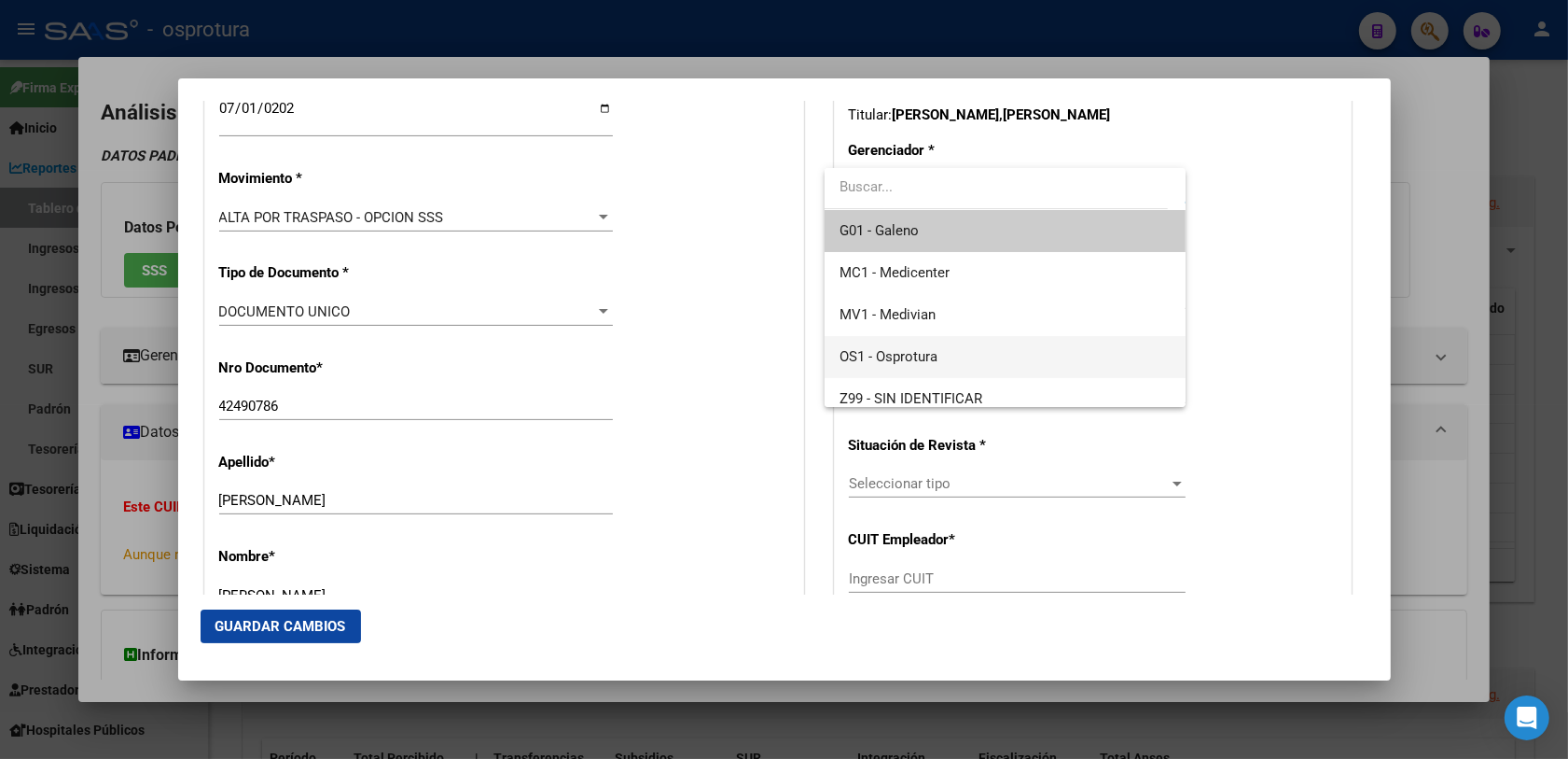
click at [925, 355] on span "OS1 - Osprotura" at bounding box center [888, 356] width 98 height 17
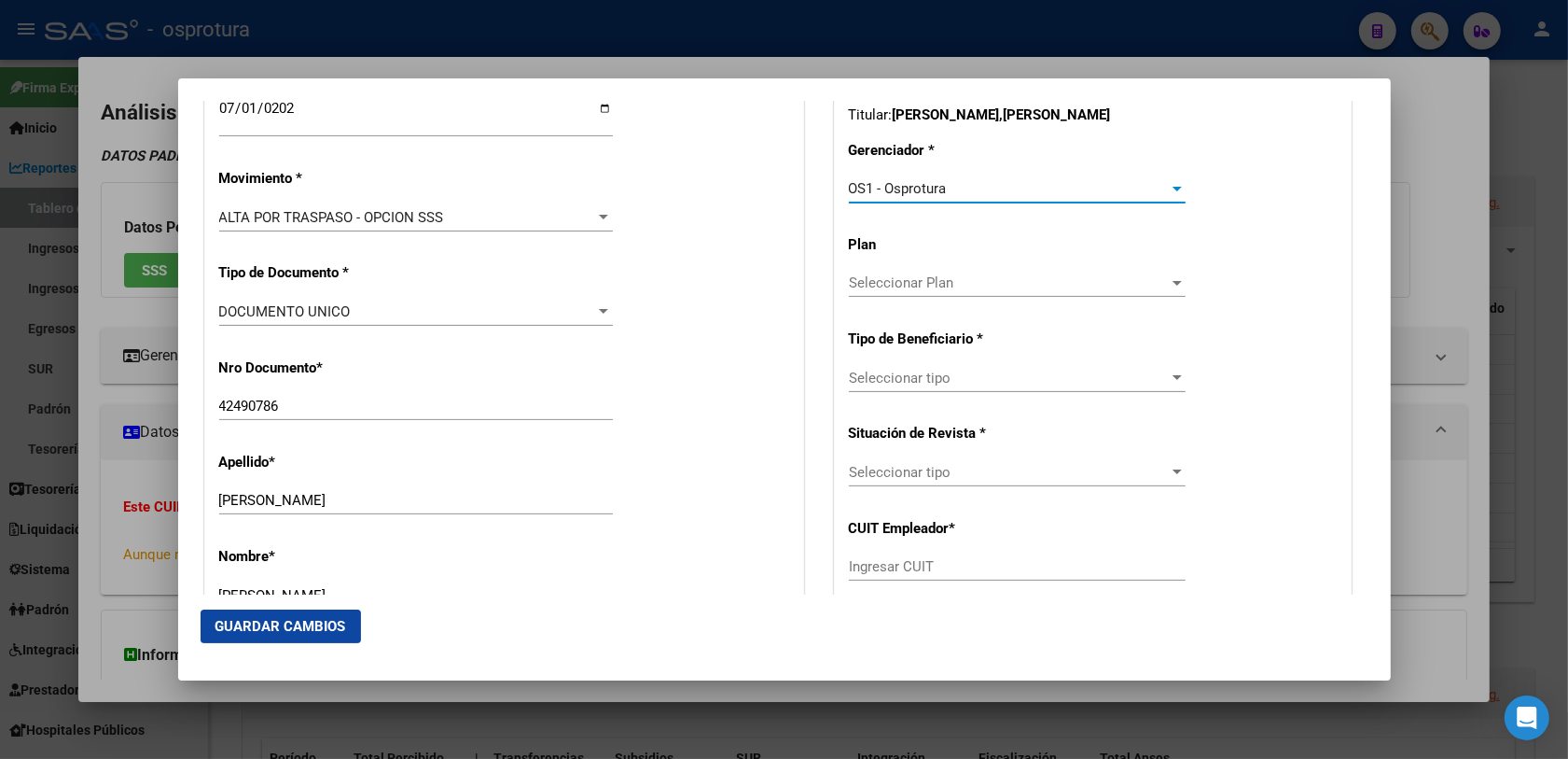
click at [950, 379] on span "Seleccionar tipo" at bounding box center [1008, 378] width 320 height 17
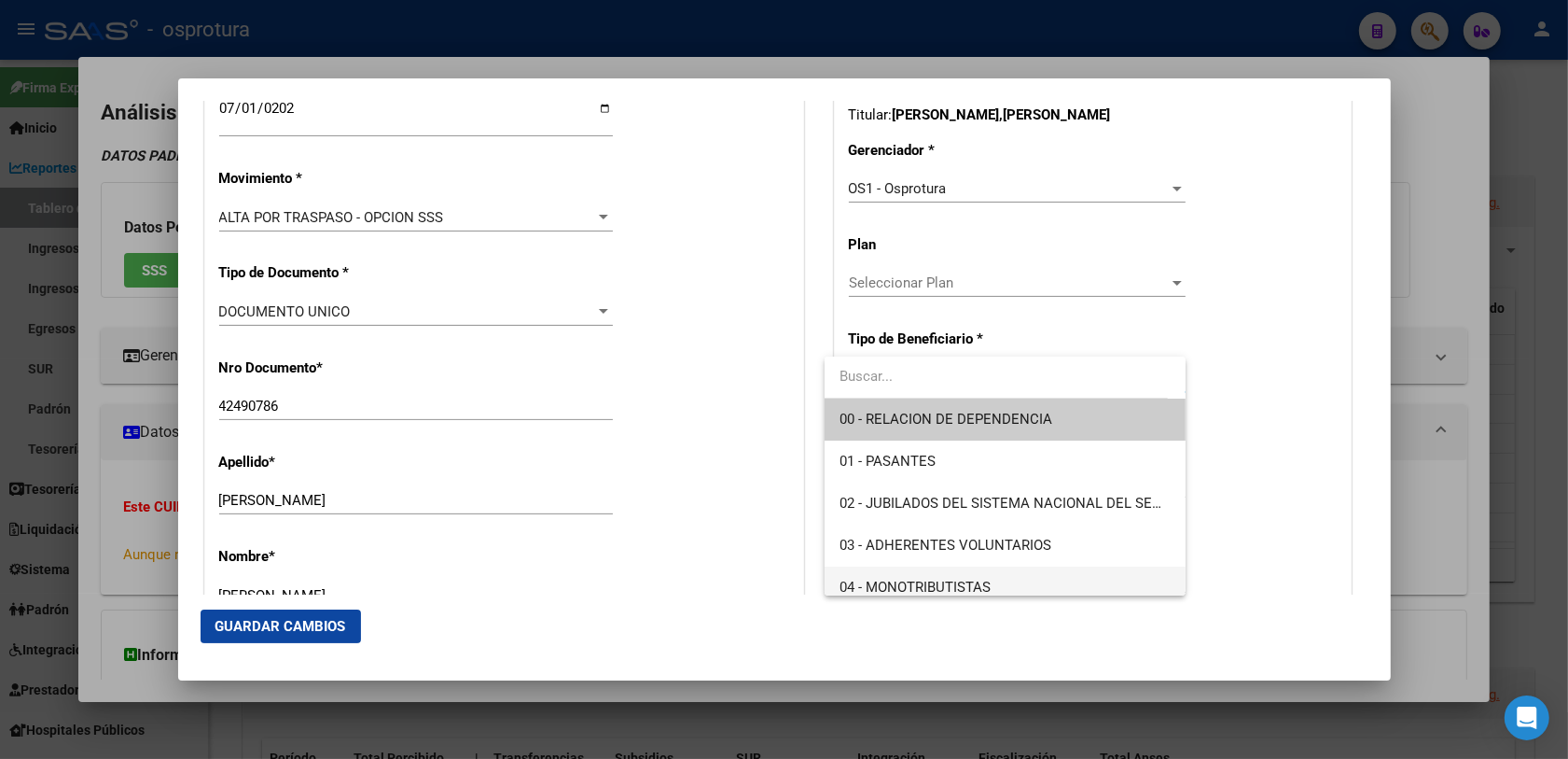
click at [896, 576] on span "04 - MONOTRIBUTISTAS" at bounding box center [1005, 588] width 332 height 42
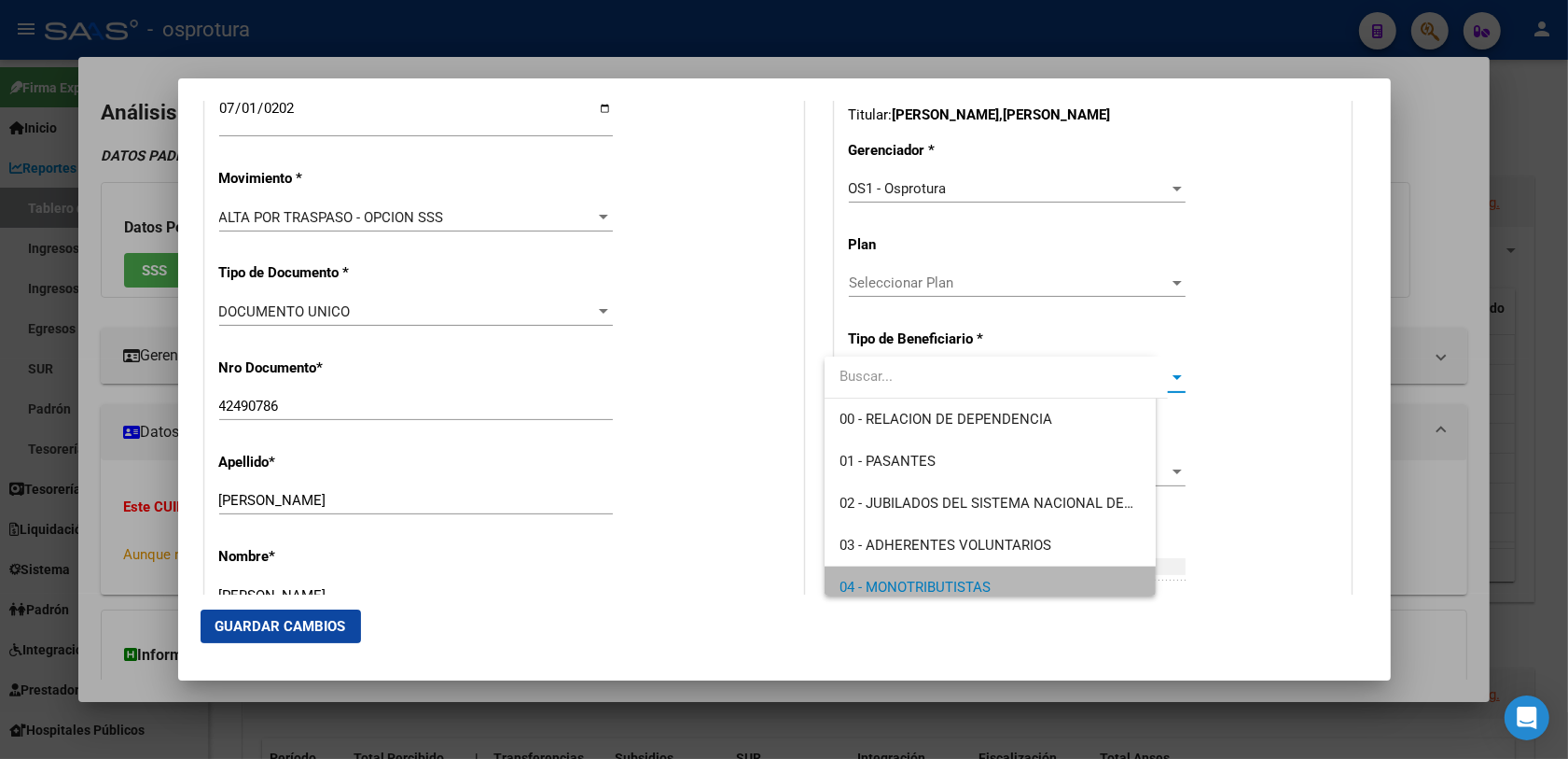
type input "27-42490786-9"
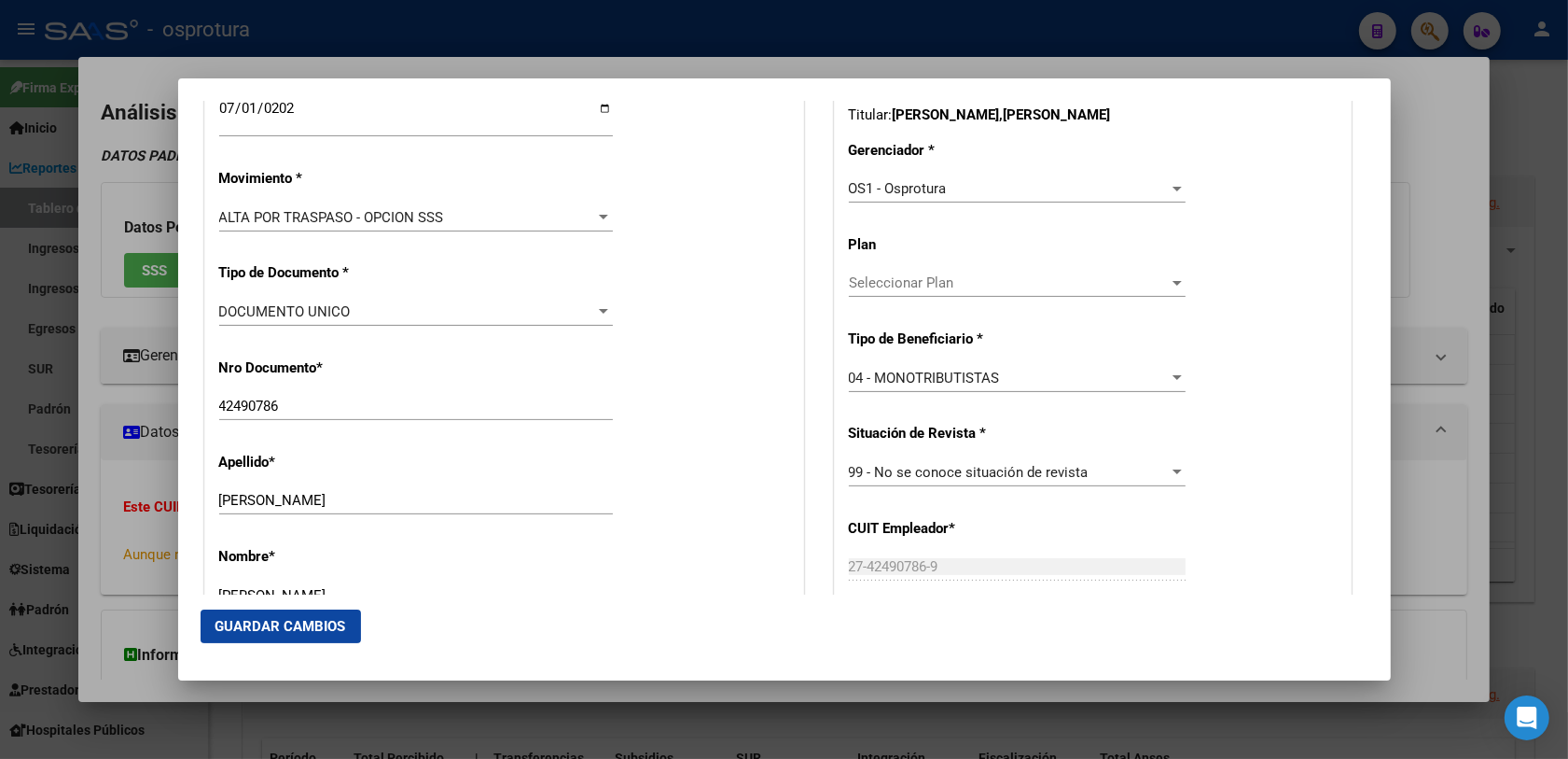
click at [309, 624] on span "Guardar Cambios" at bounding box center [280, 626] width 130 height 17
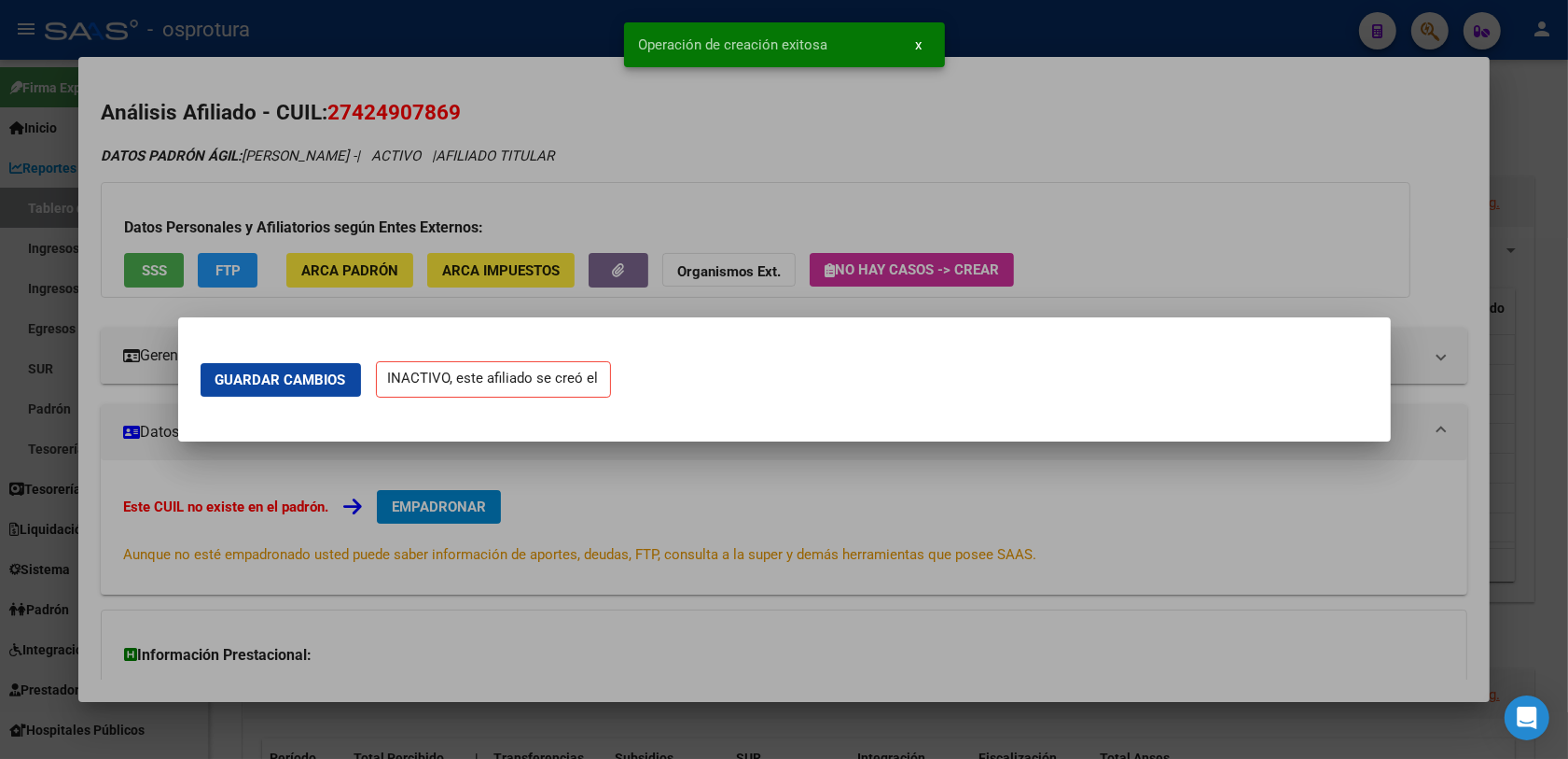
scroll to position [0, 0]
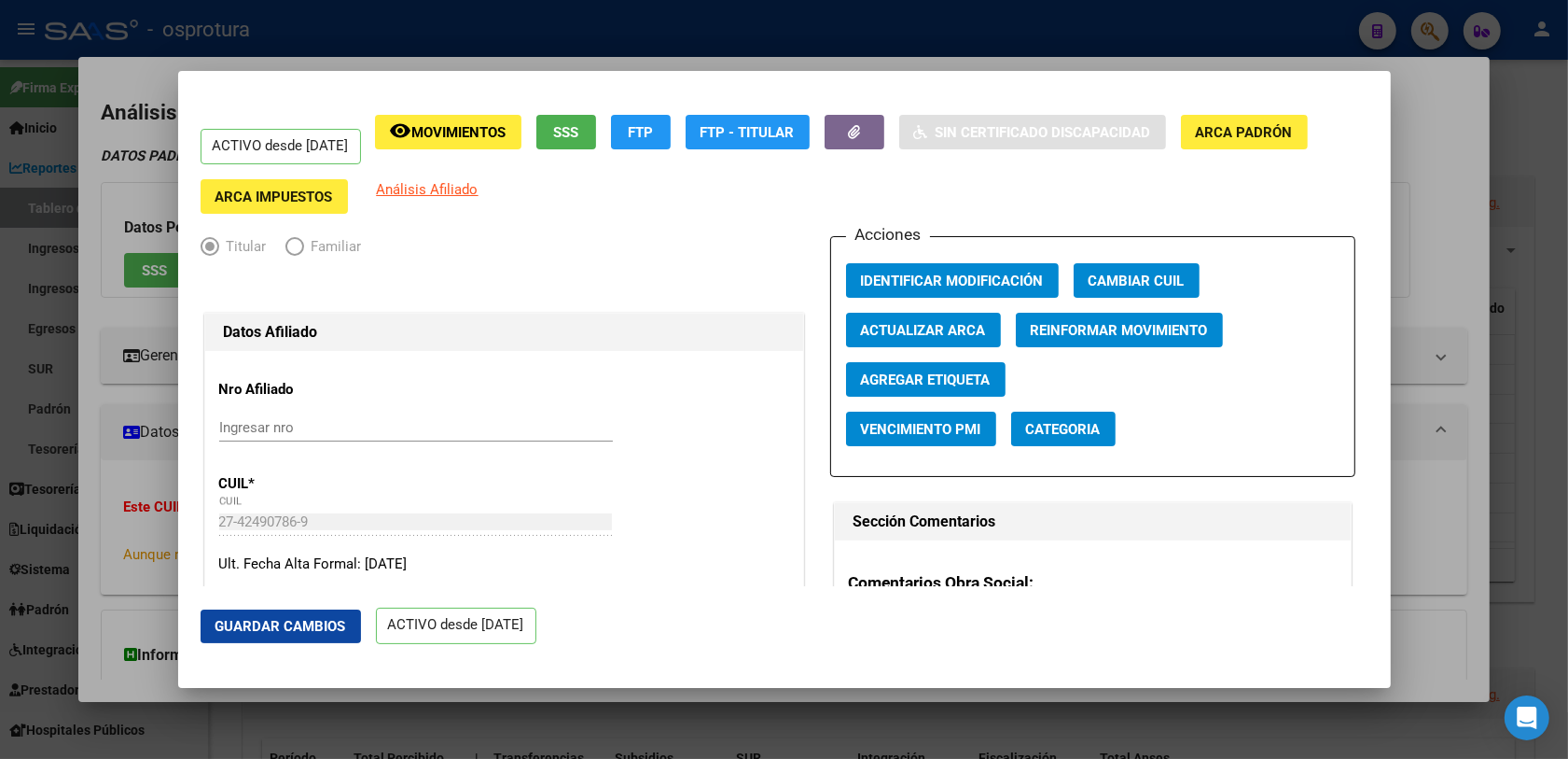
click at [155, 410] on div at bounding box center [784, 380] width 1568 height 759
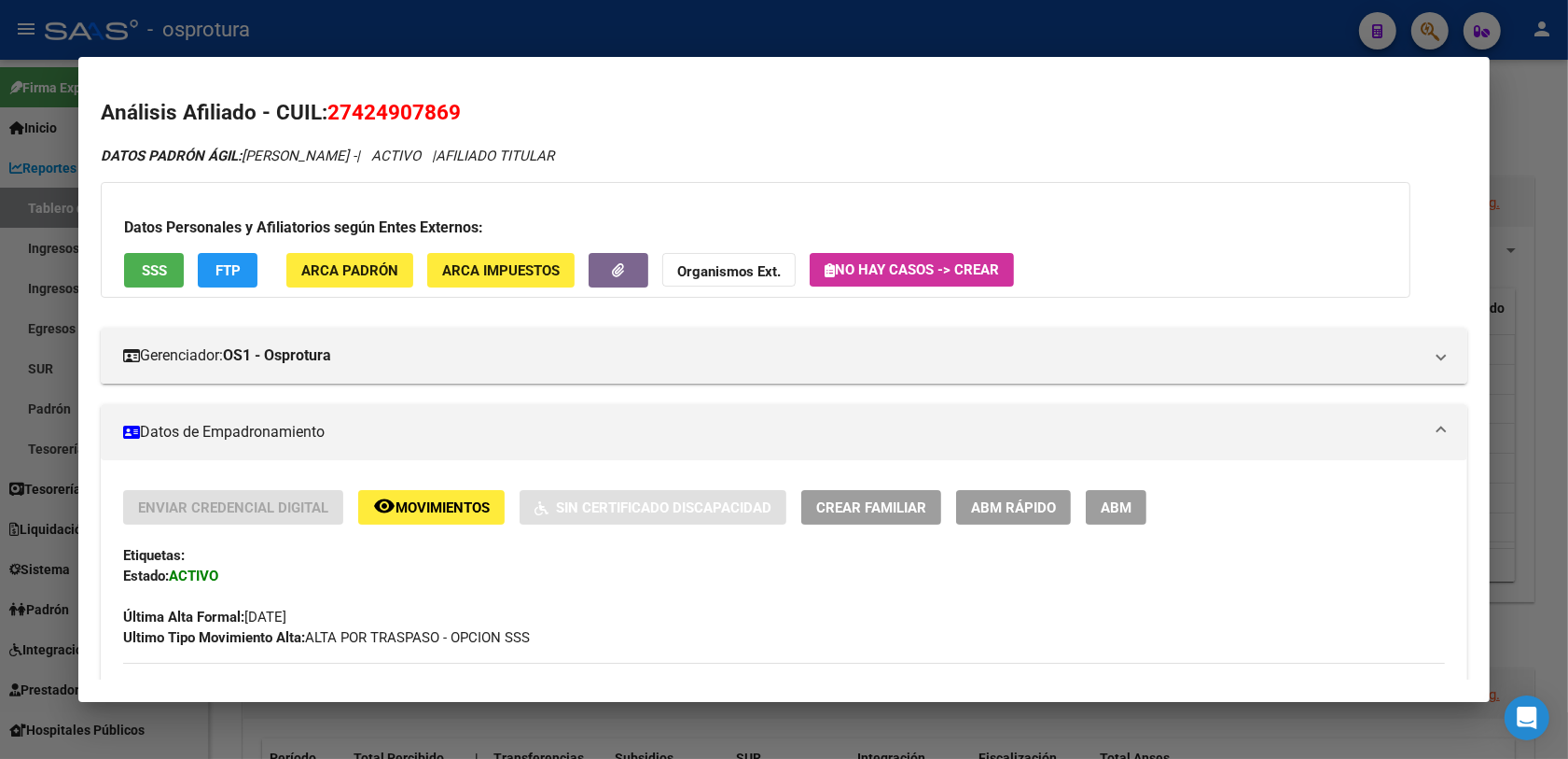
click at [1429, 29] on div at bounding box center [784, 380] width 1568 height 759
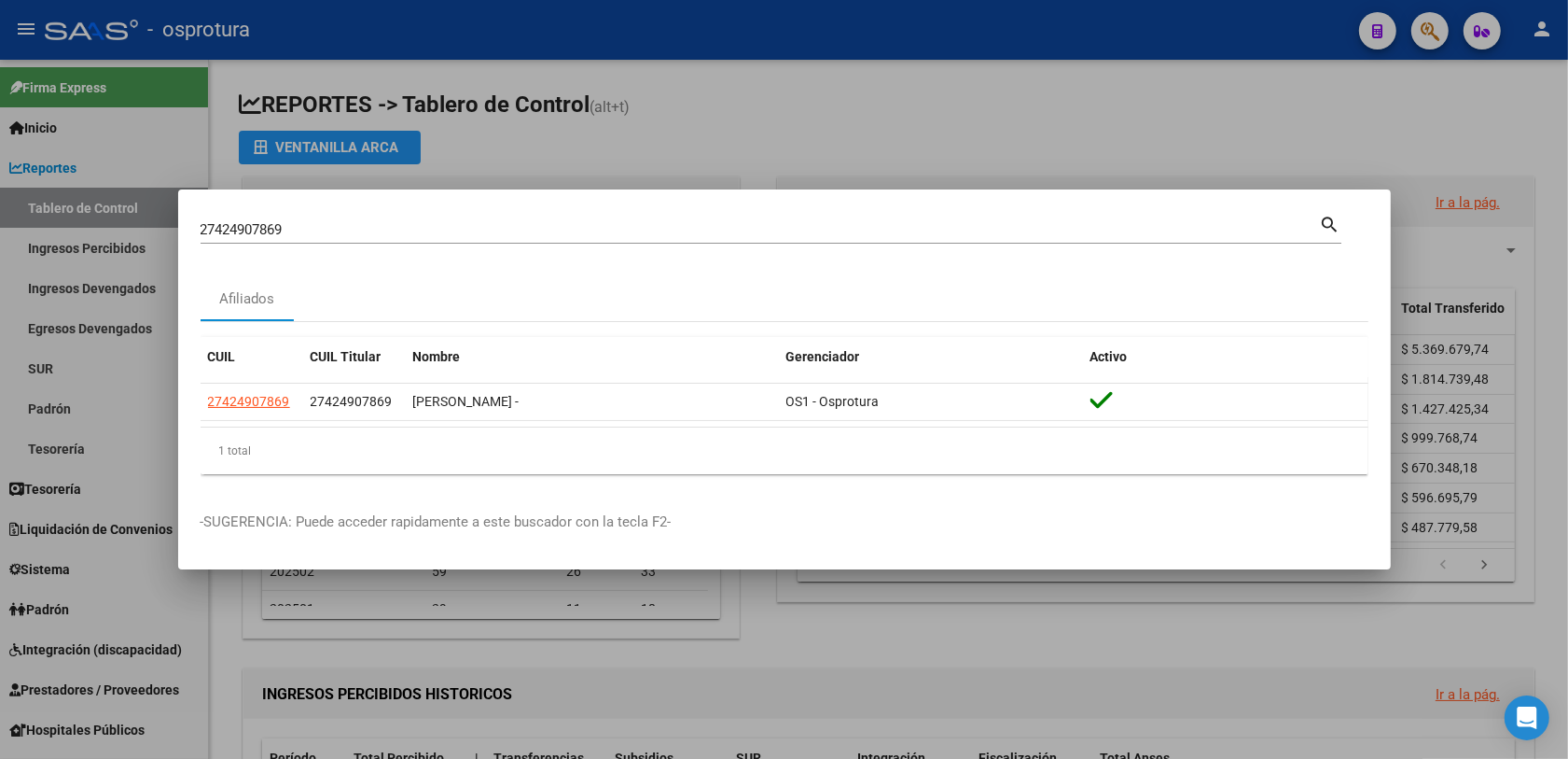
click at [763, 229] on input "27424907869" at bounding box center [760, 229] width 1119 height 17
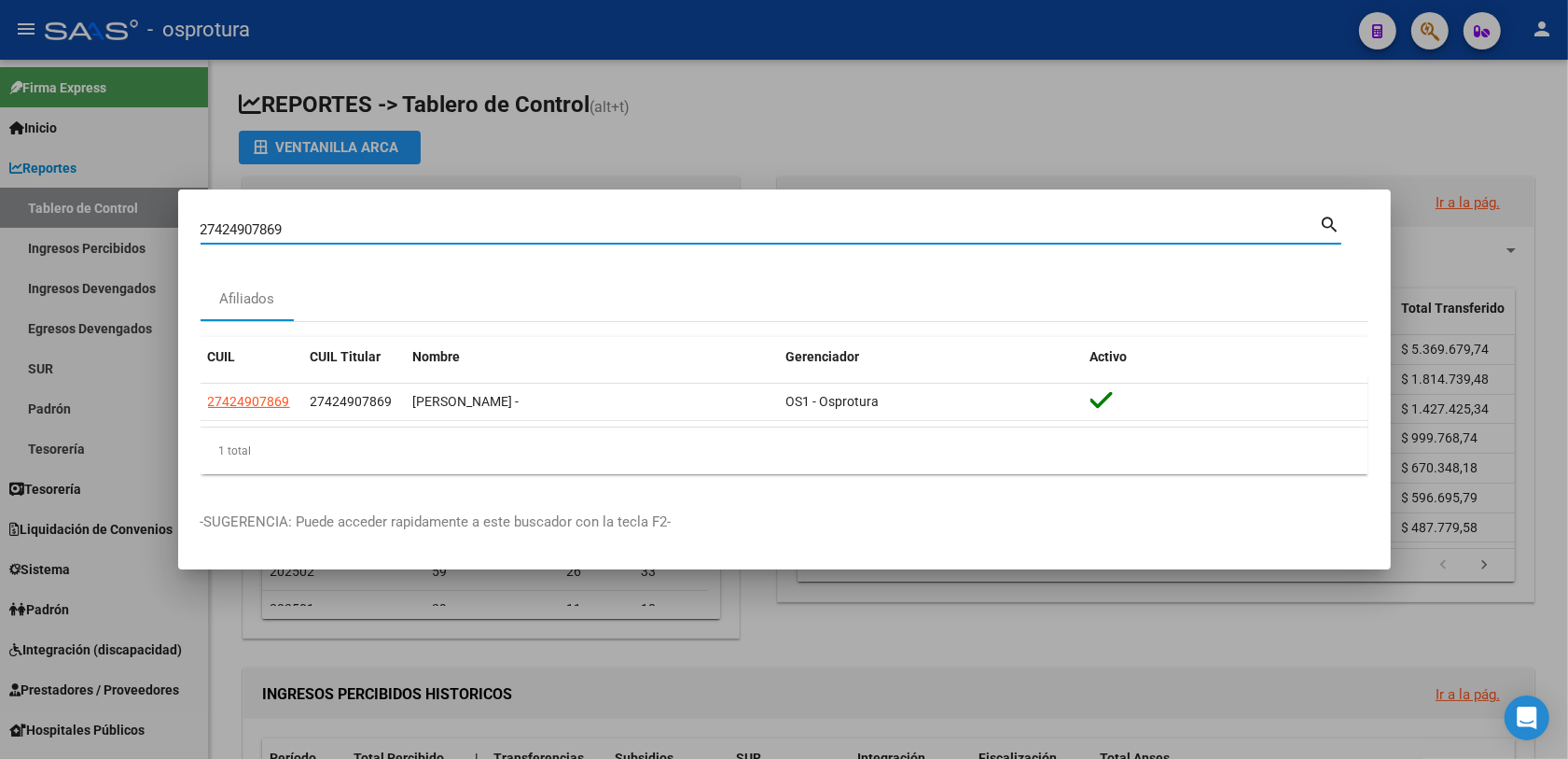
click at [763, 229] on input "27424907869" at bounding box center [760, 229] width 1119 height 17
paste input "0433940645"
type input "20433940645"
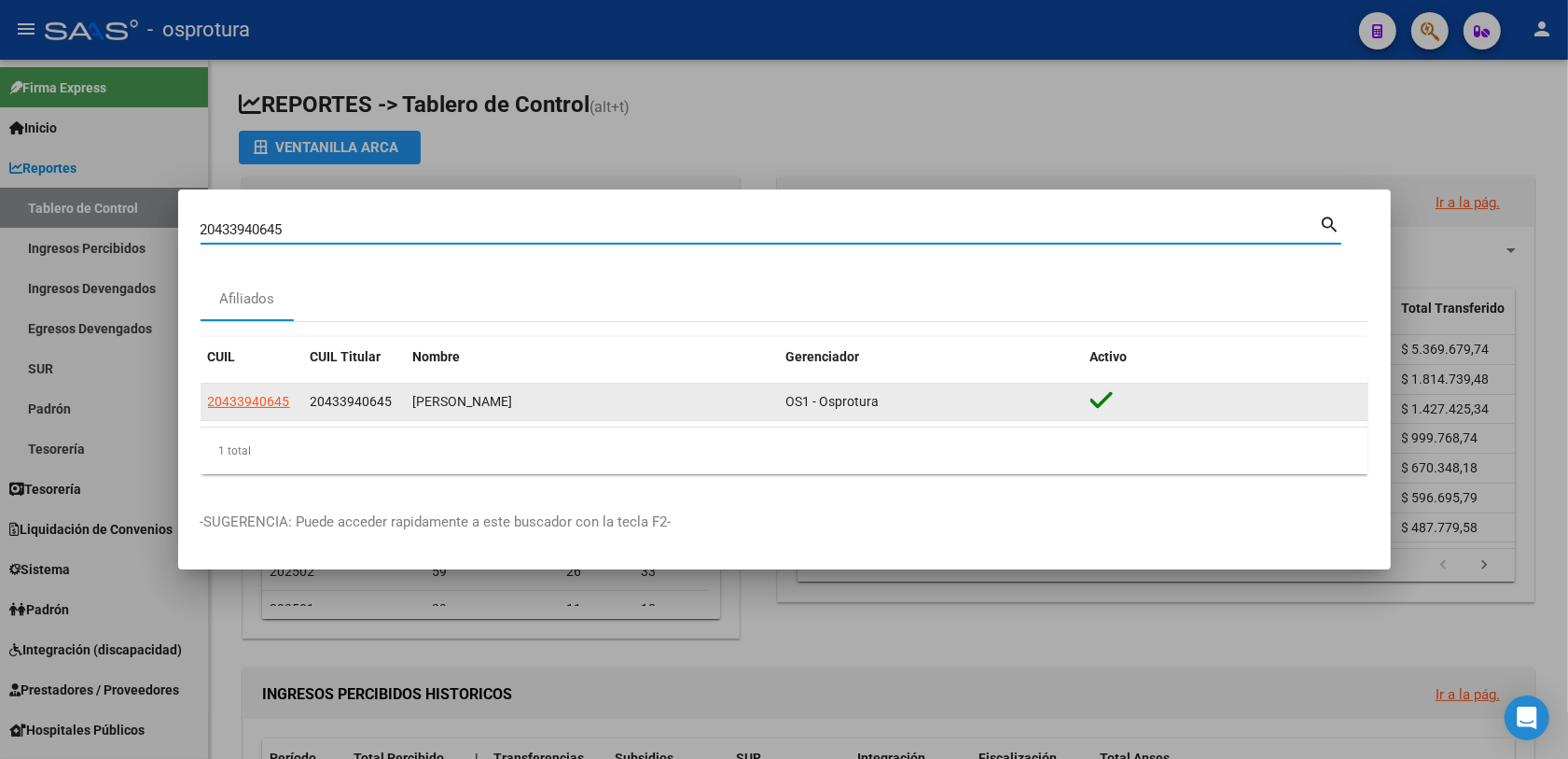
click at [225, 398] on span "20433940645" at bounding box center [249, 400] width 82 height 15
type textarea "20433940645"
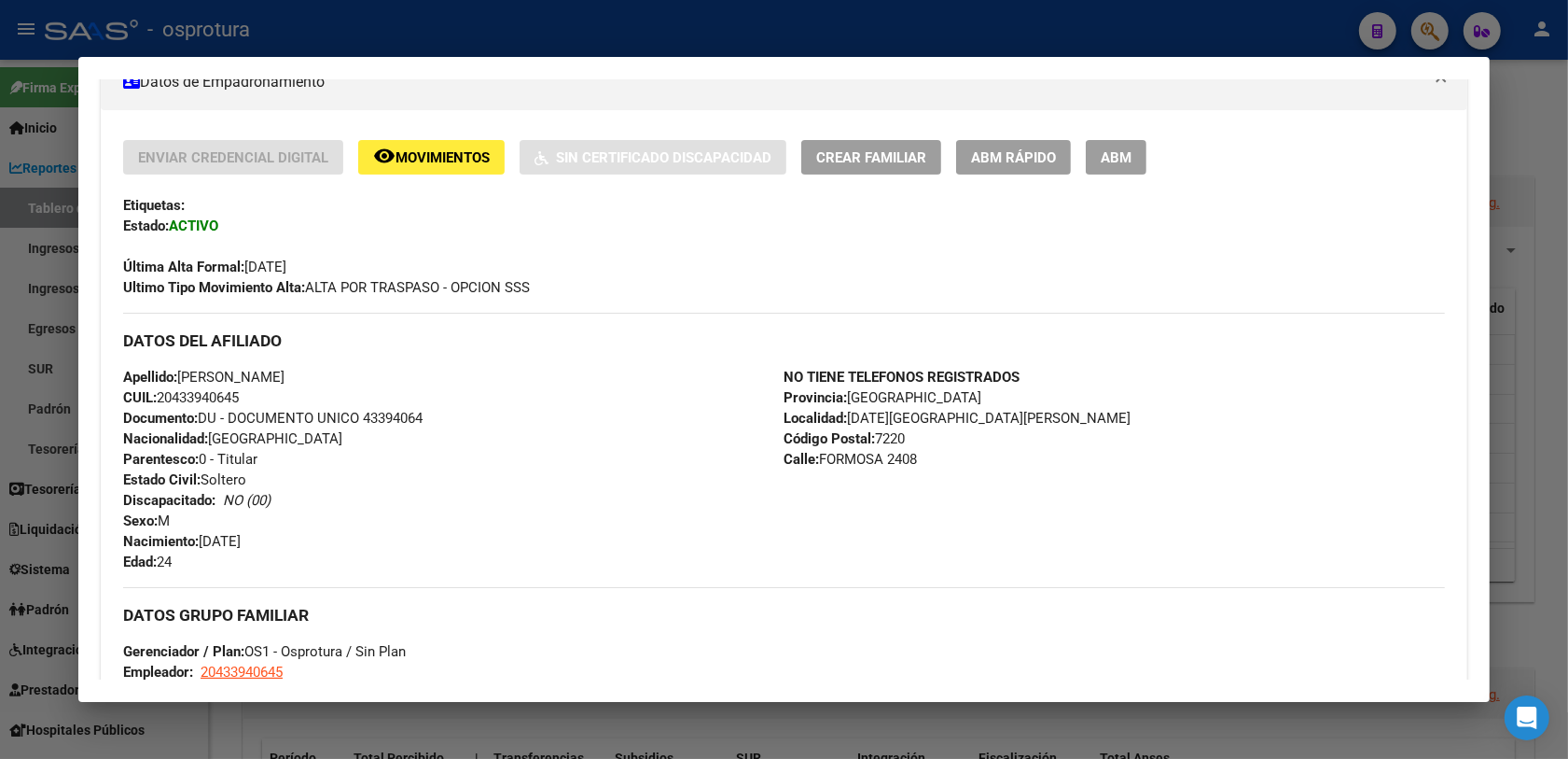
scroll to position [233, 0]
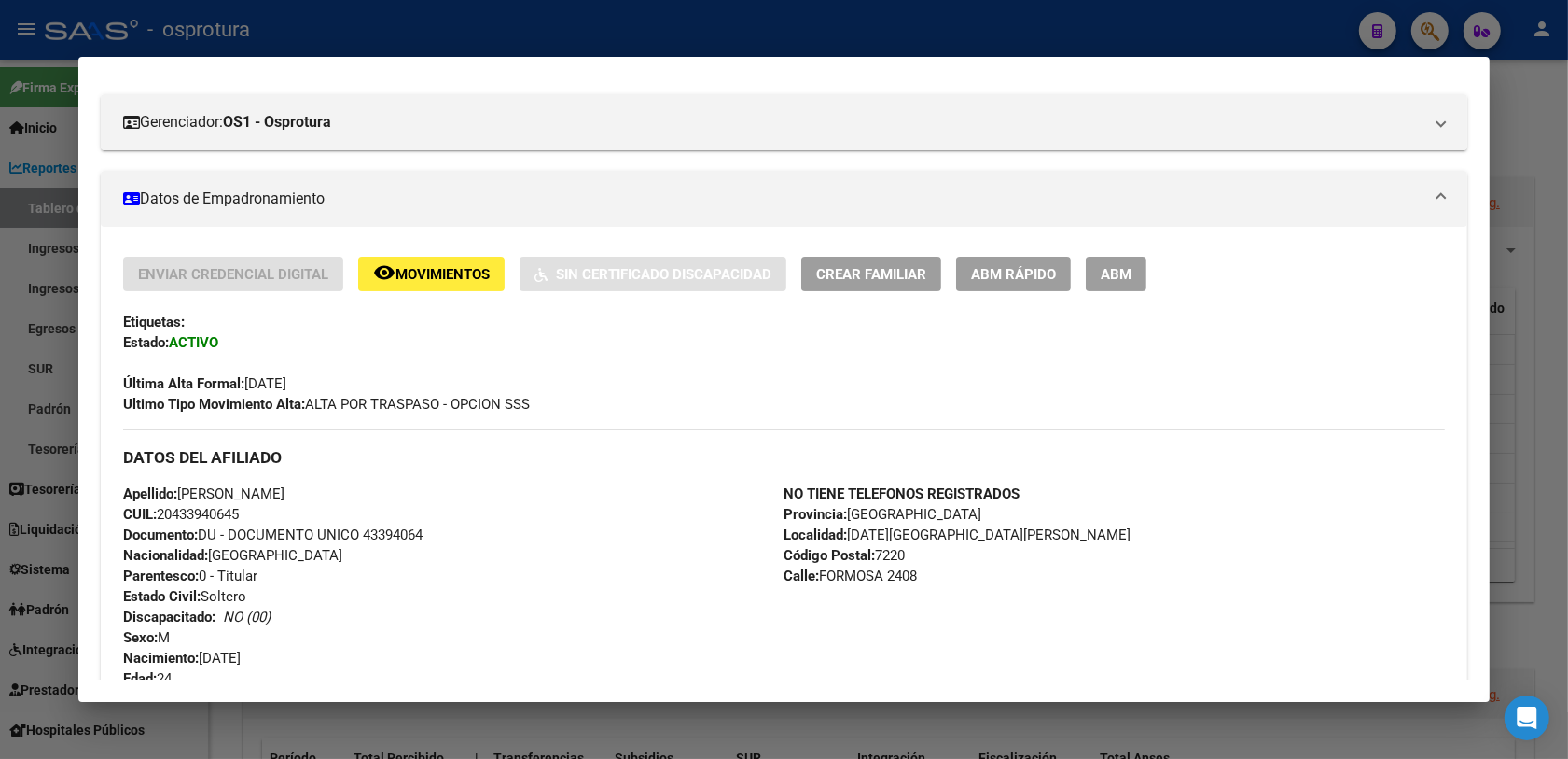
click at [401, 267] on span "Movimientos" at bounding box center [442, 274] width 95 height 17
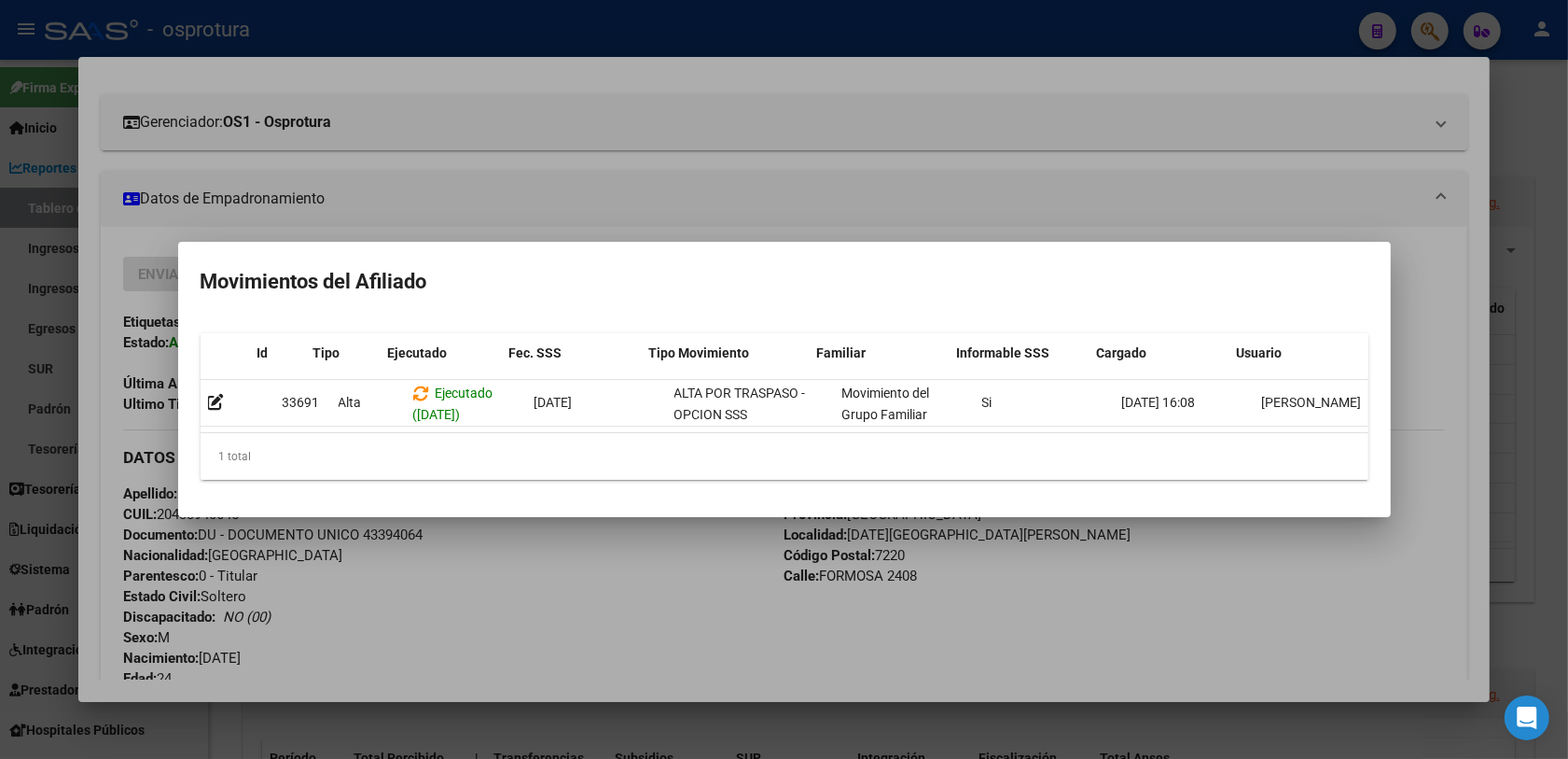
scroll to position [0, 25]
click at [660, 565] on div at bounding box center [784, 380] width 1568 height 759
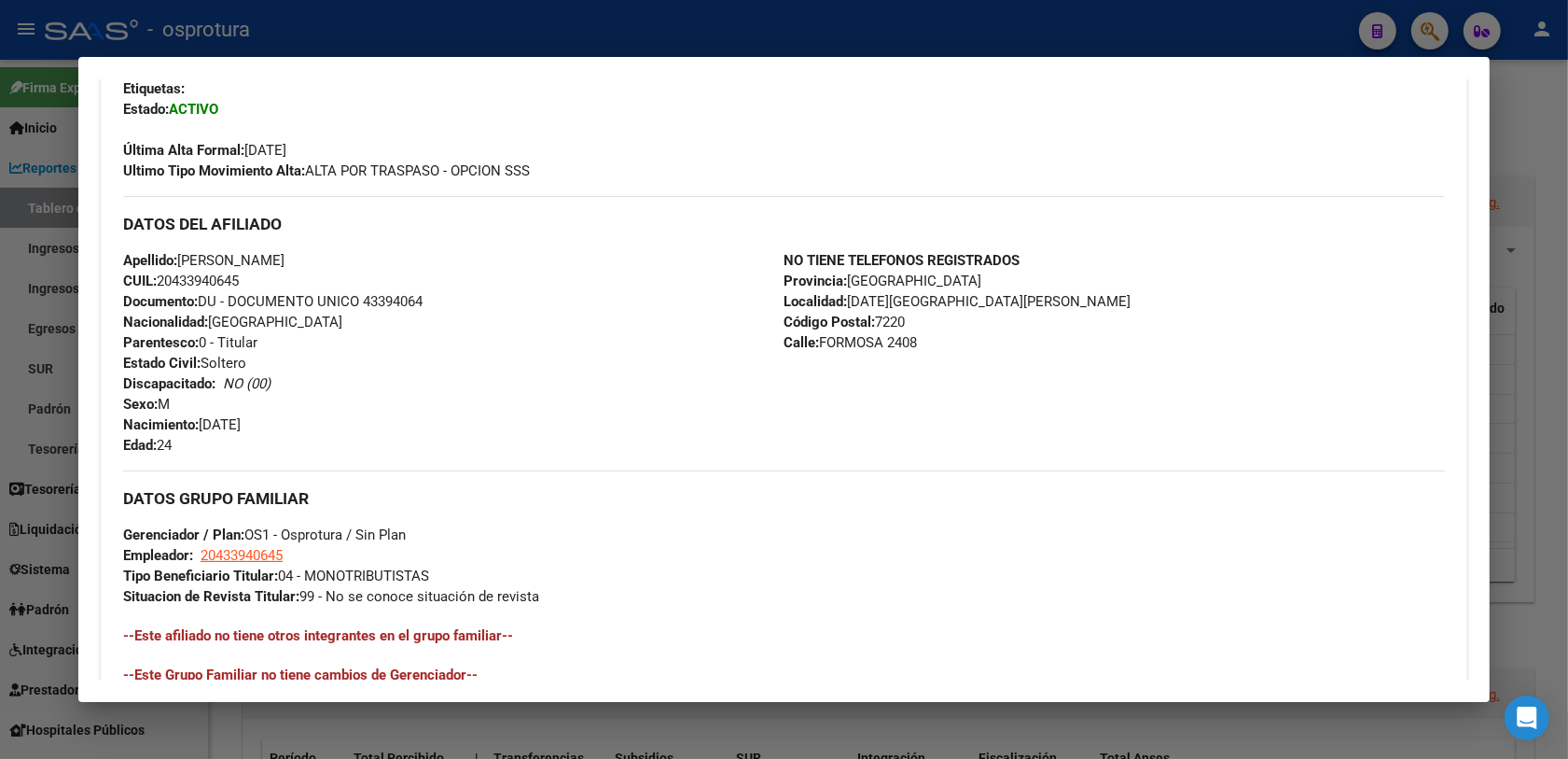
scroll to position [233, 0]
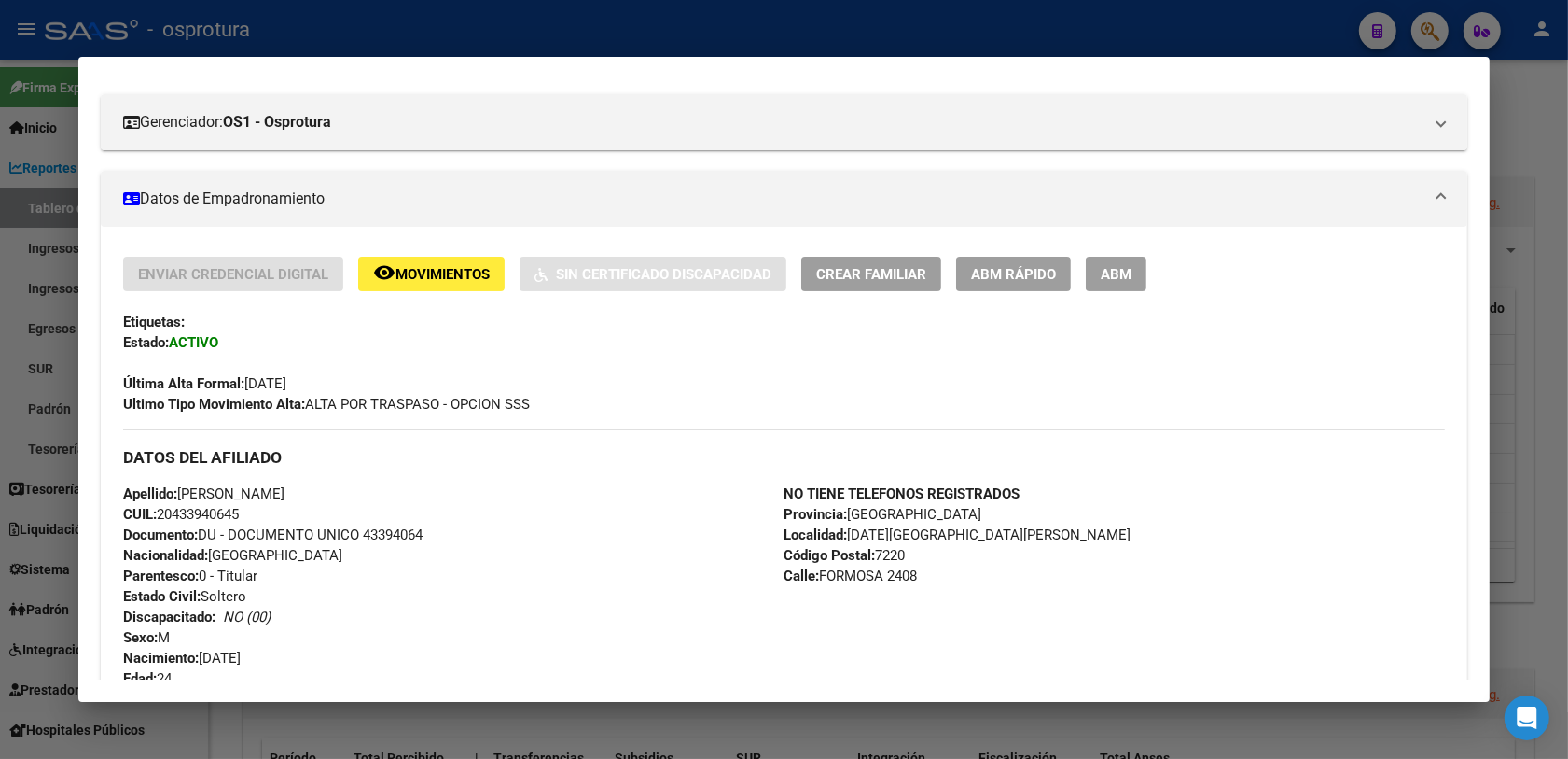
click at [889, 272] on span "Crear Familiar" at bounding box center [871, 274] width 111 height 17
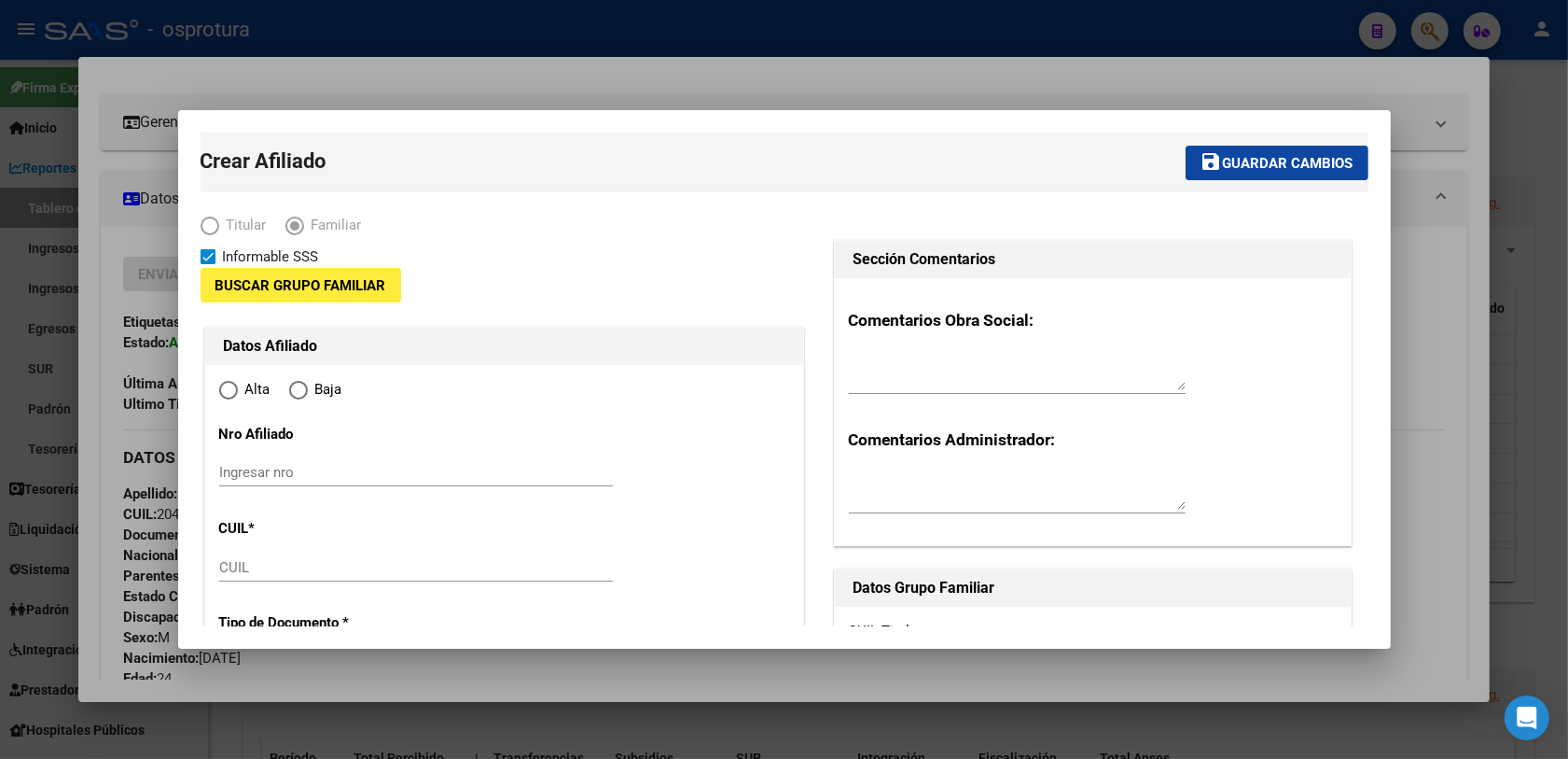
type input "20-43394064-5"
type input "[DATE][GEOGRAPHIC_DATA][PERSON_NAME]"
type input "7220"
type input "[GEOGRAPHIC_DATA]"
type input "2408"
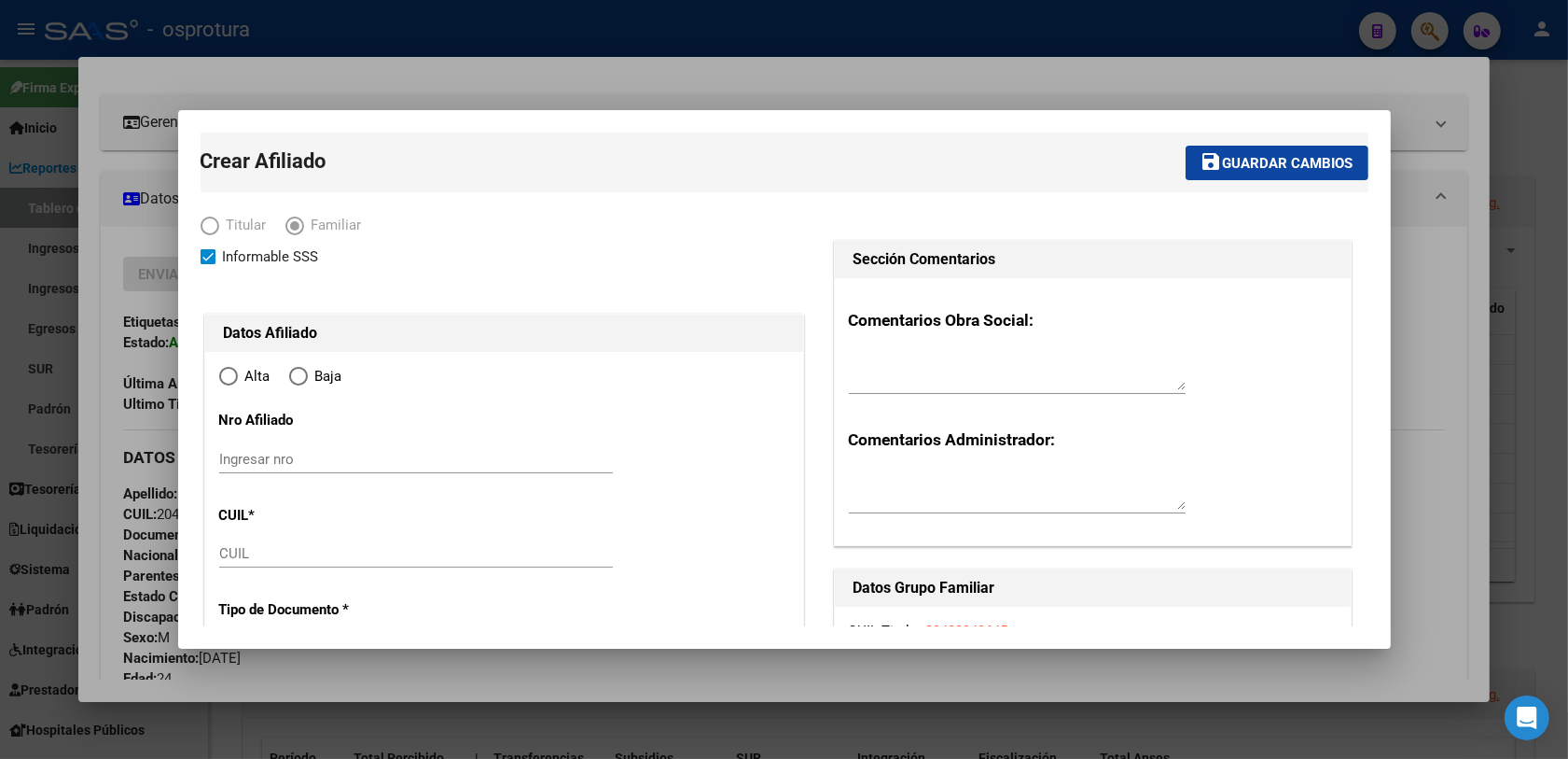
radio input "true"
type input "20-43394064-5"
click at [273, 557] on input "CUIL" at bounding box center [415, 553] width 393 height 17
paste input "27-39280727-1"
type input "27-39280727-1"
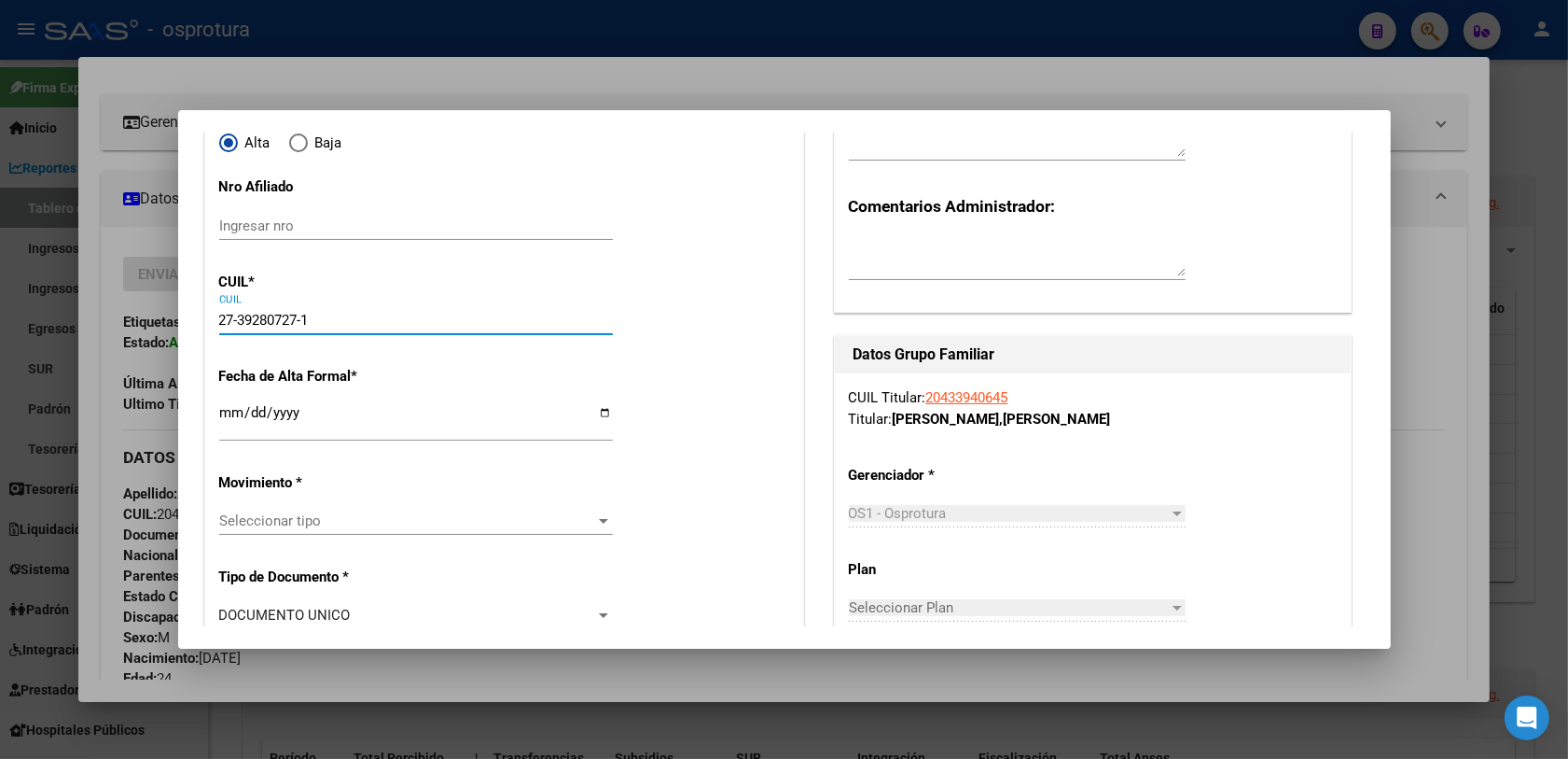
type input "39280727"
type input "[PERSON_NAME]"
type input "[DATE]"
type input "[PERSON_NAME]"
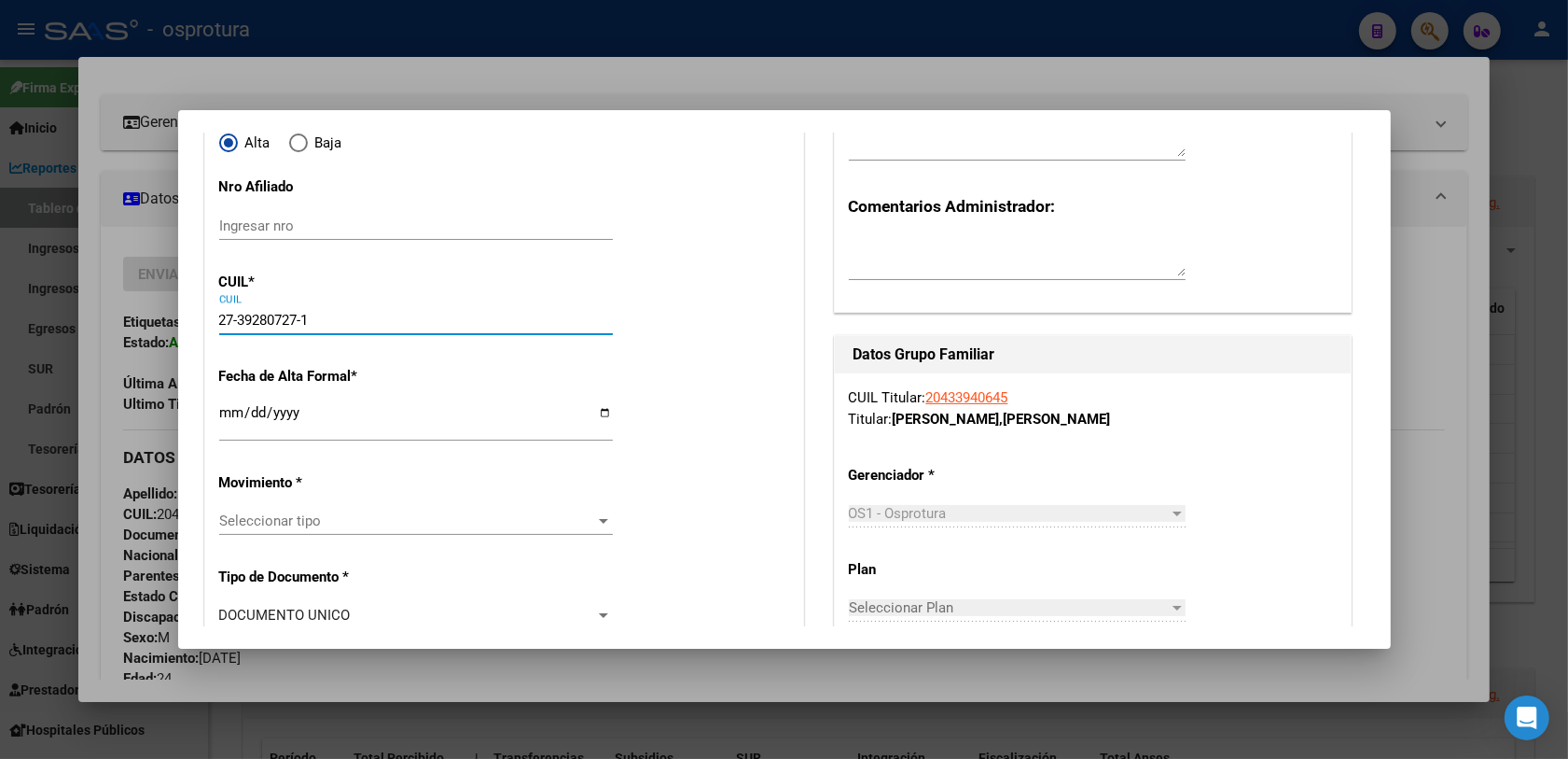
type input "1913"
type input "[PERSON_NAME]"
type input "1001"
type input "27-39280727-1"
click at [224, 420] on input "Ingresar fecha" at bounding box center [415, 420] width 393 height 30
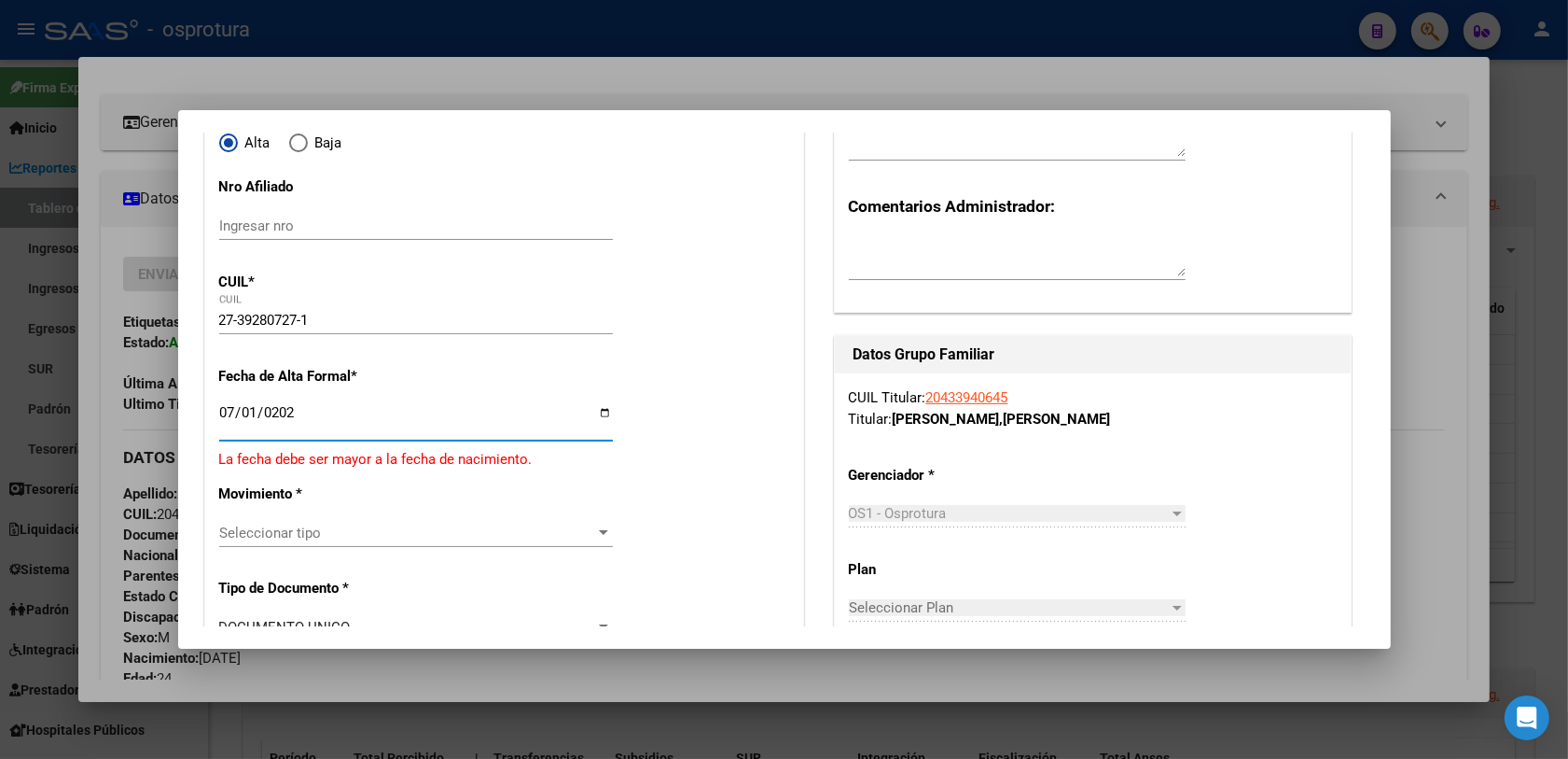
type input "[DATE]"
type input "5202-07-01"
type input "[DATE]"
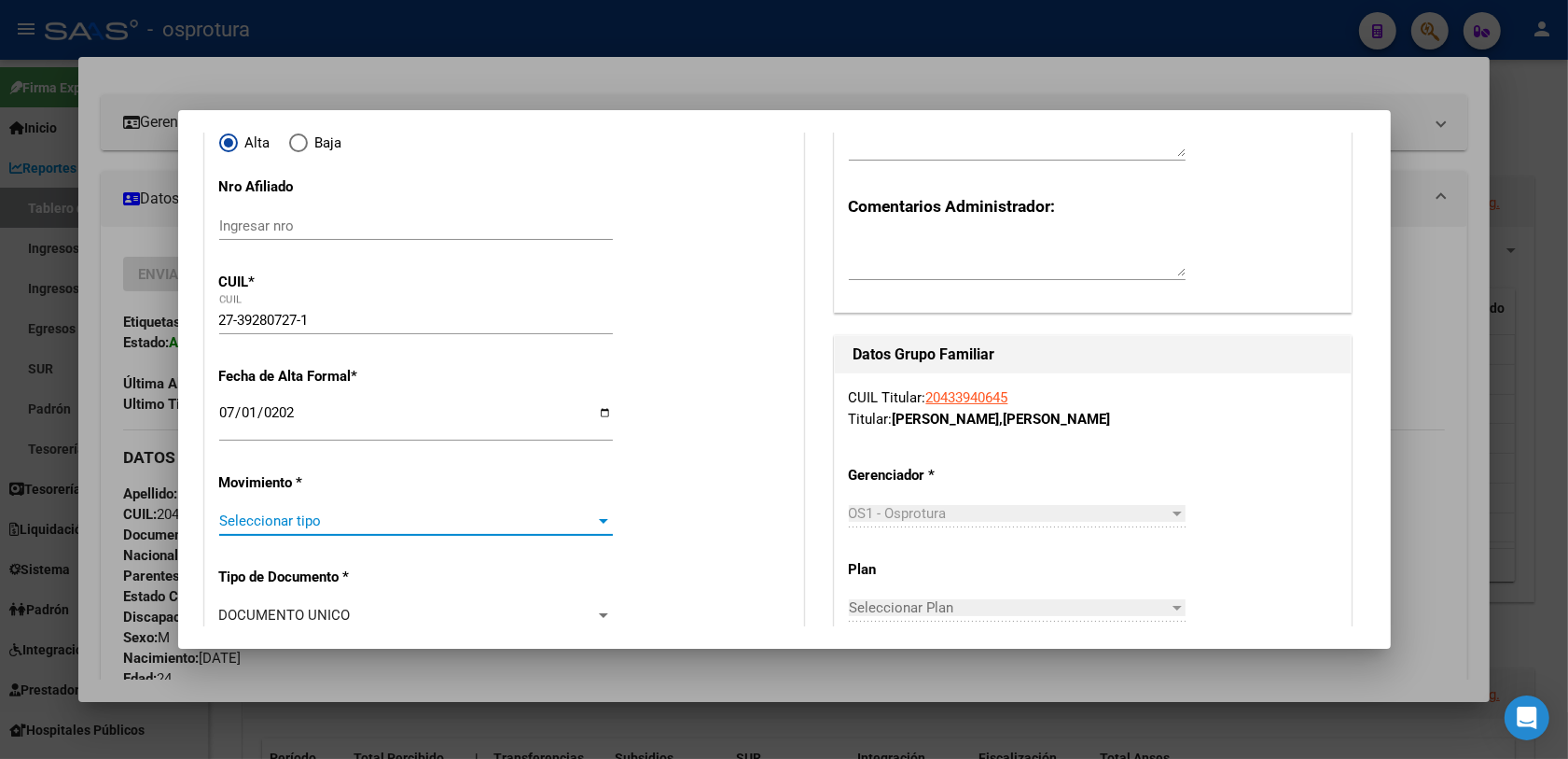
click at [281, 527] on span "Seleccionar tipo" at bounding box center [407, 520] width 376 height 17
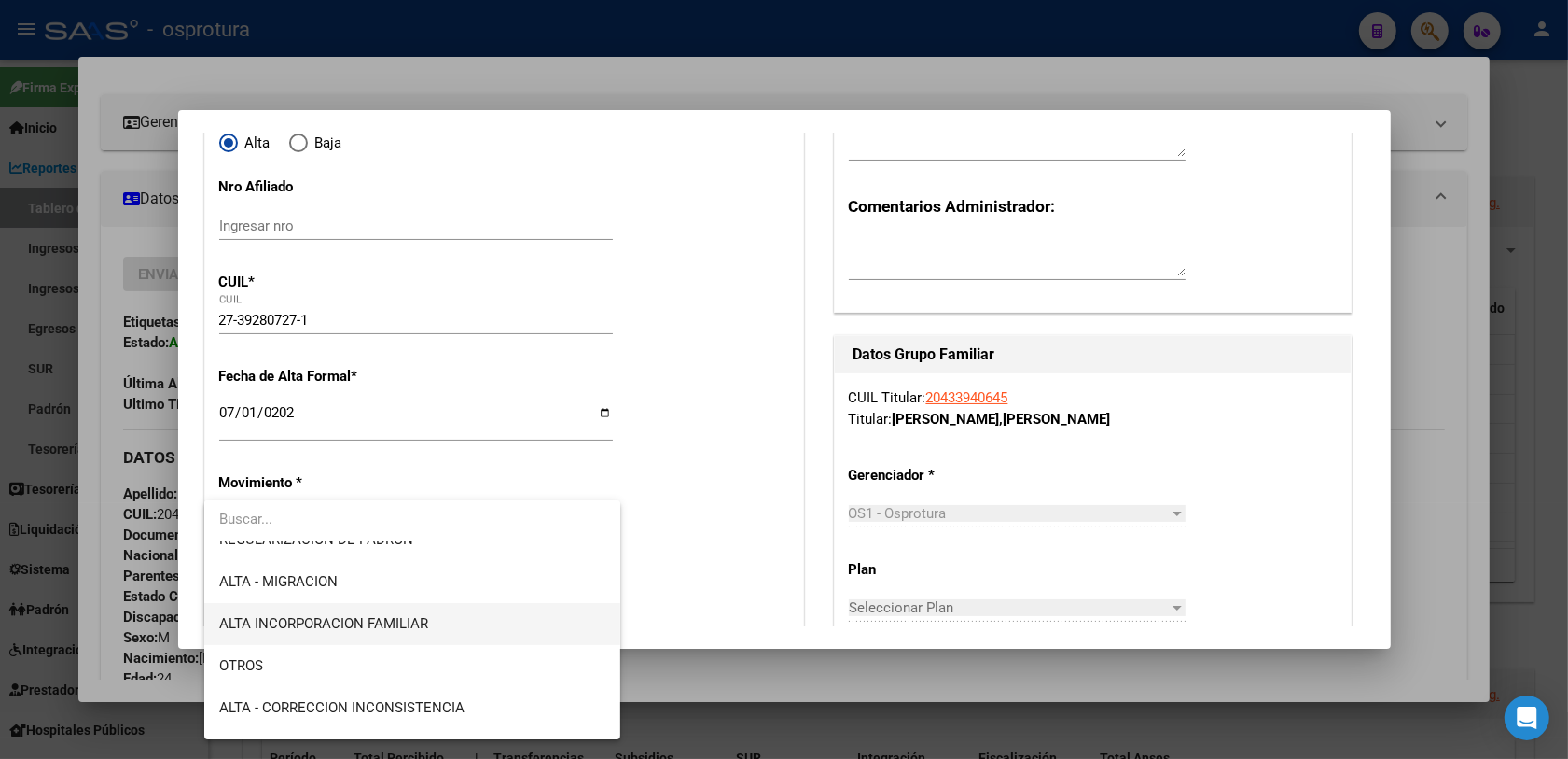
click at [405, 637] on span "ALTA INCORPORACION FAMILIAR" at bounding box center [412, 624] width 387 height 42
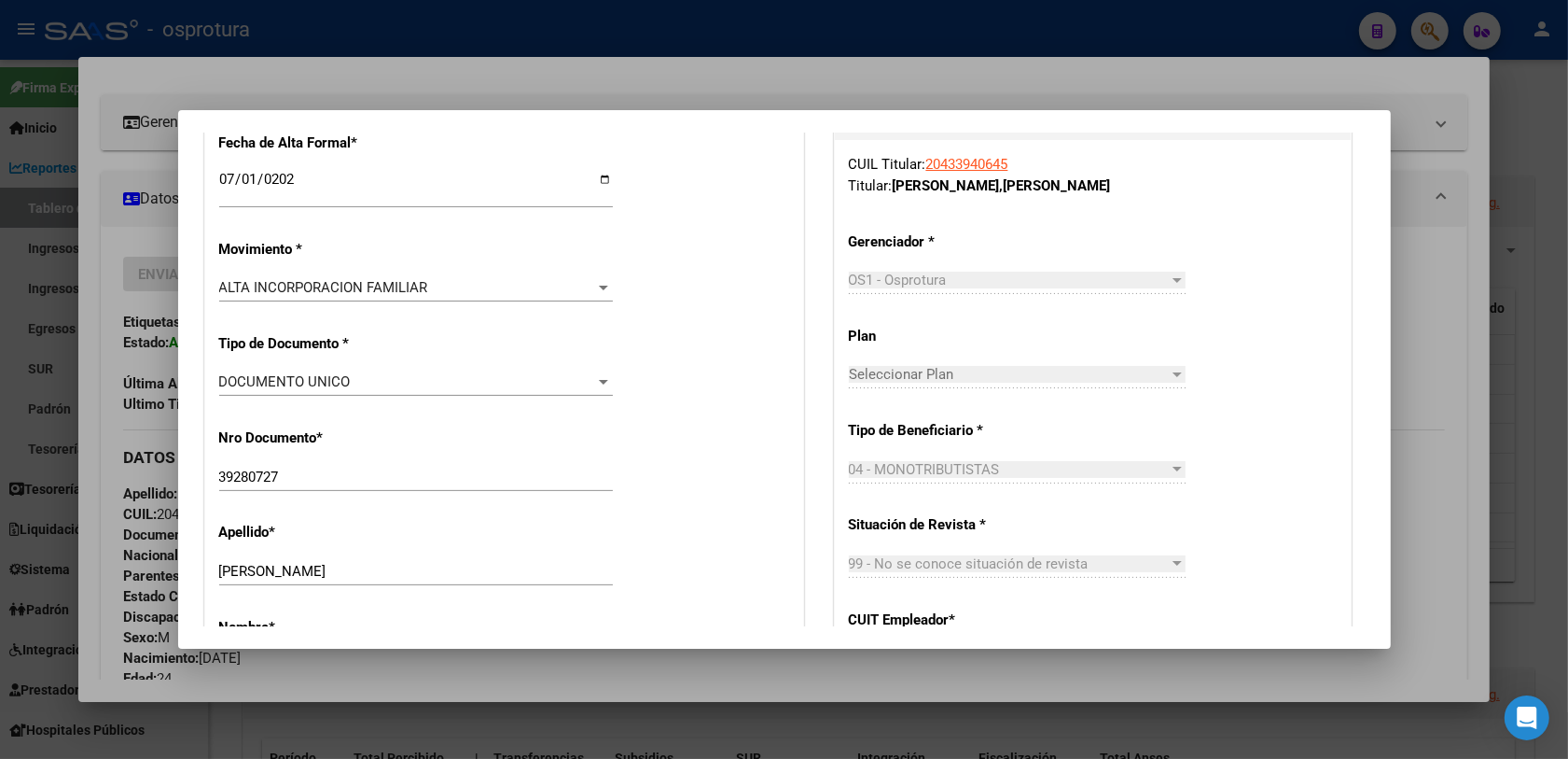
scroll to position [817, 0]
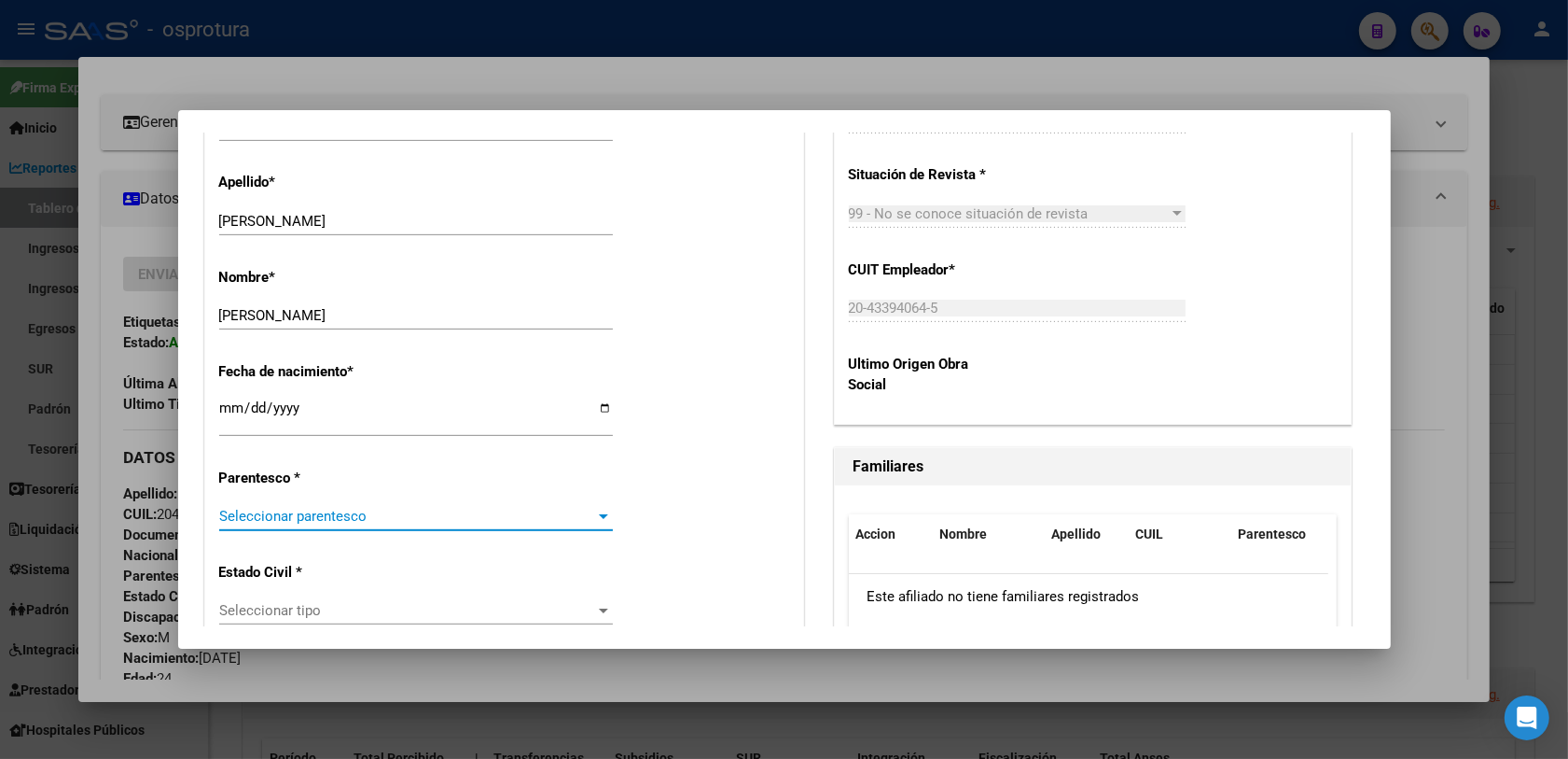
click at [380, 521] on span "Seleccionar parentesco" at bounding box center [407, 516] width 376 height 17
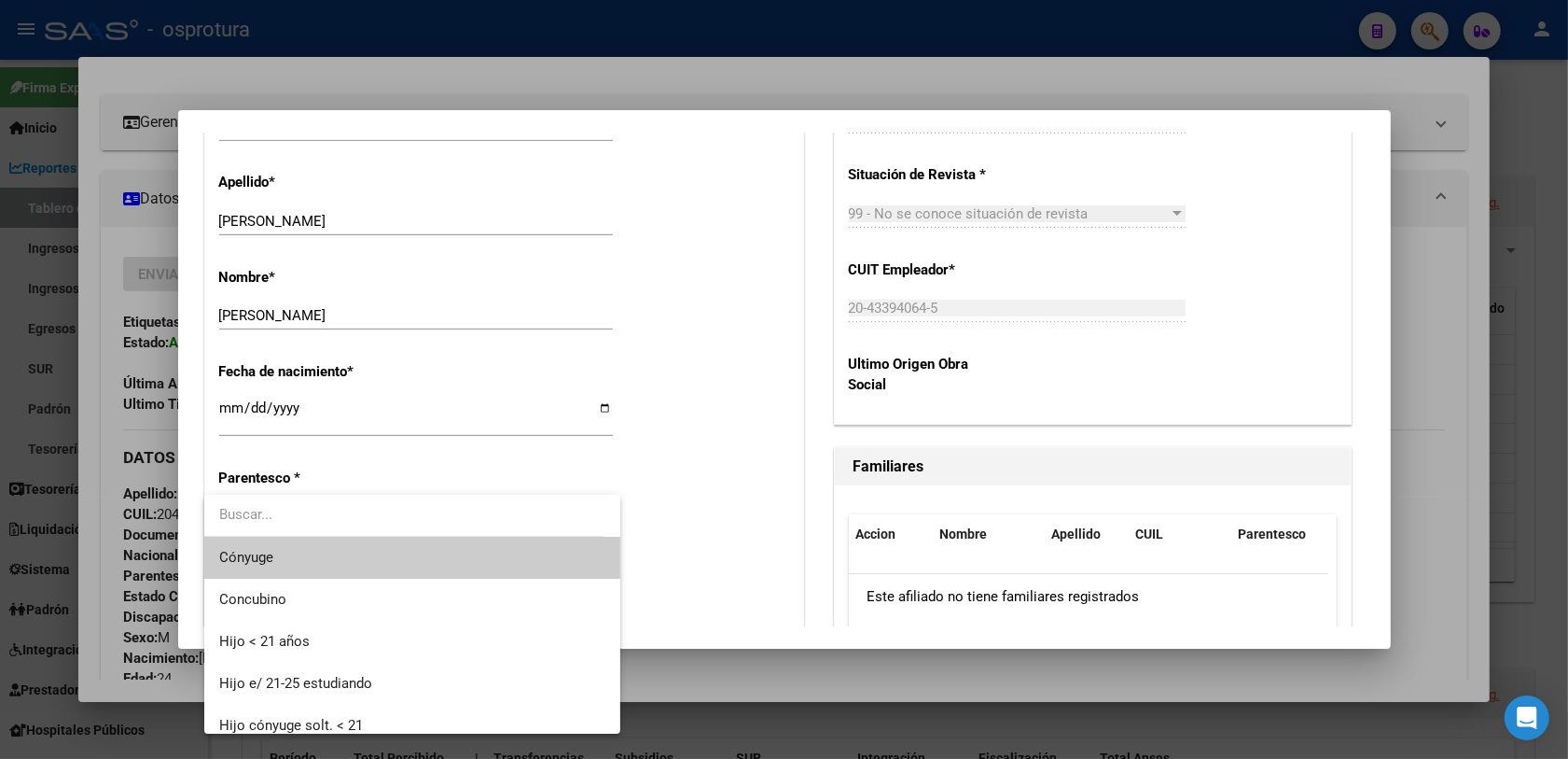
click at [318, 560] on span "Cónyuge" at bounding box center [412, 558] width 387 height 42
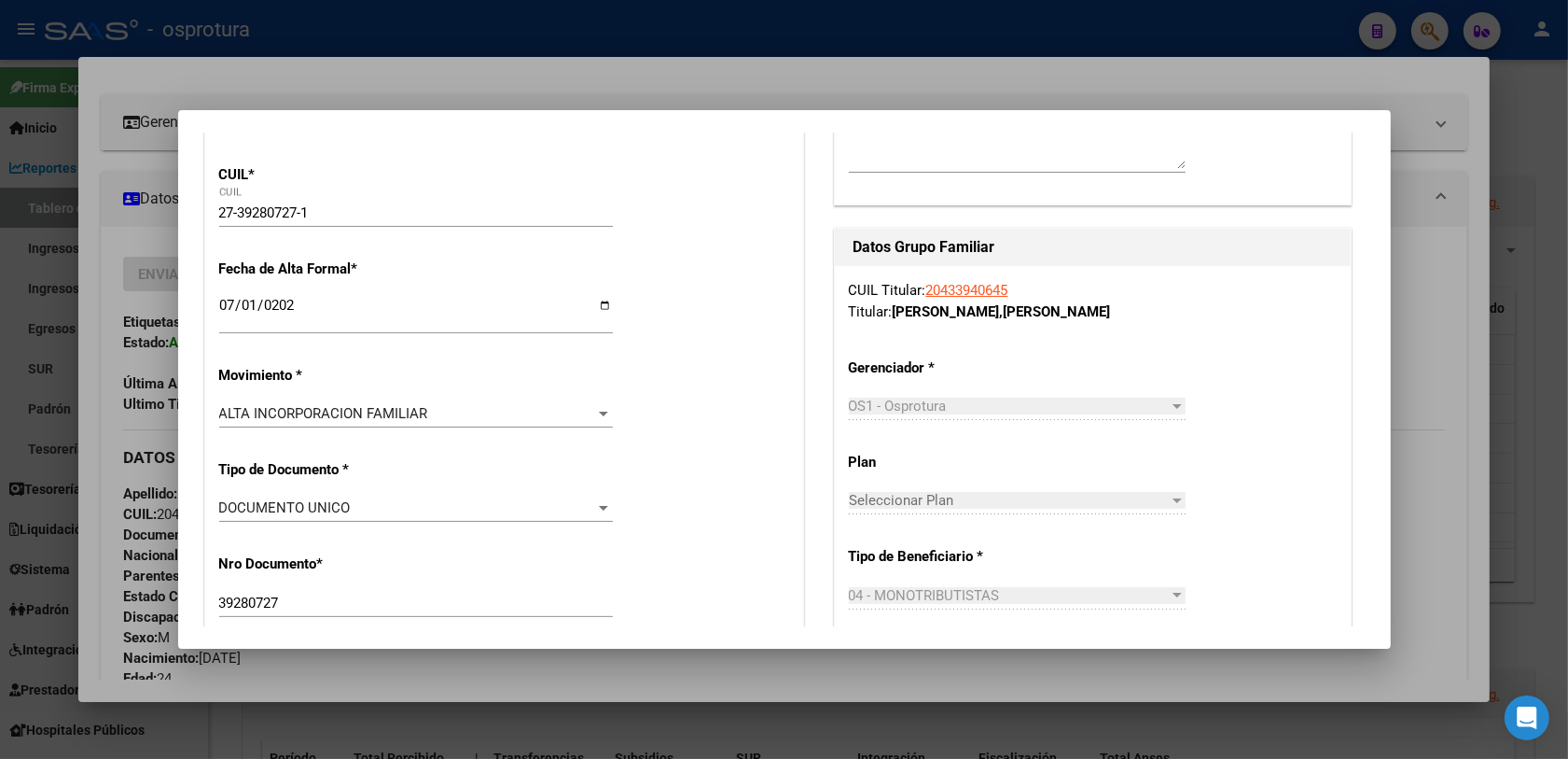
scroll to position [0, 0]
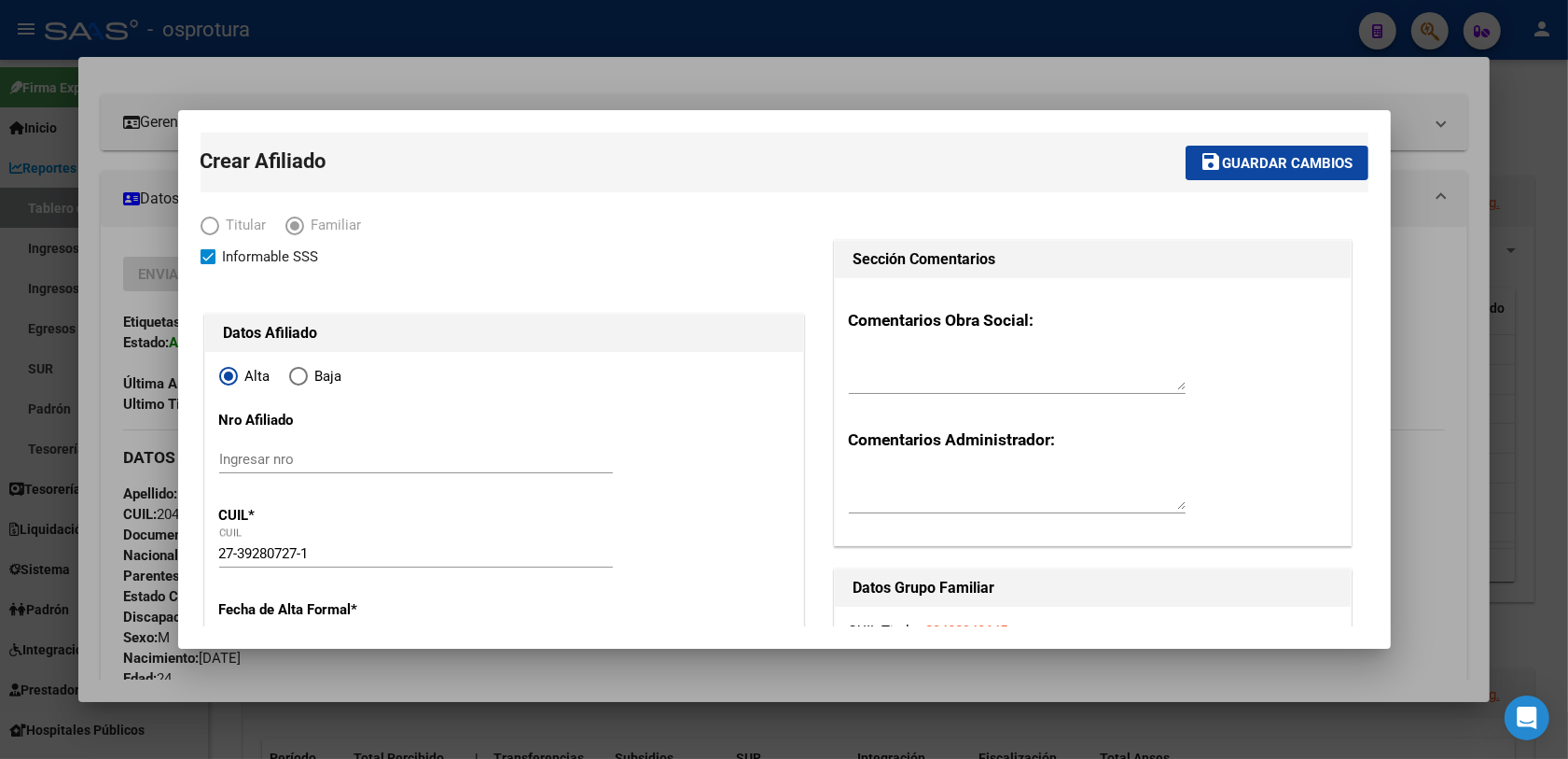
click at [1223, 159] on span "Guardar cambios" at bounding box center [1287, 163] width 130 height 17
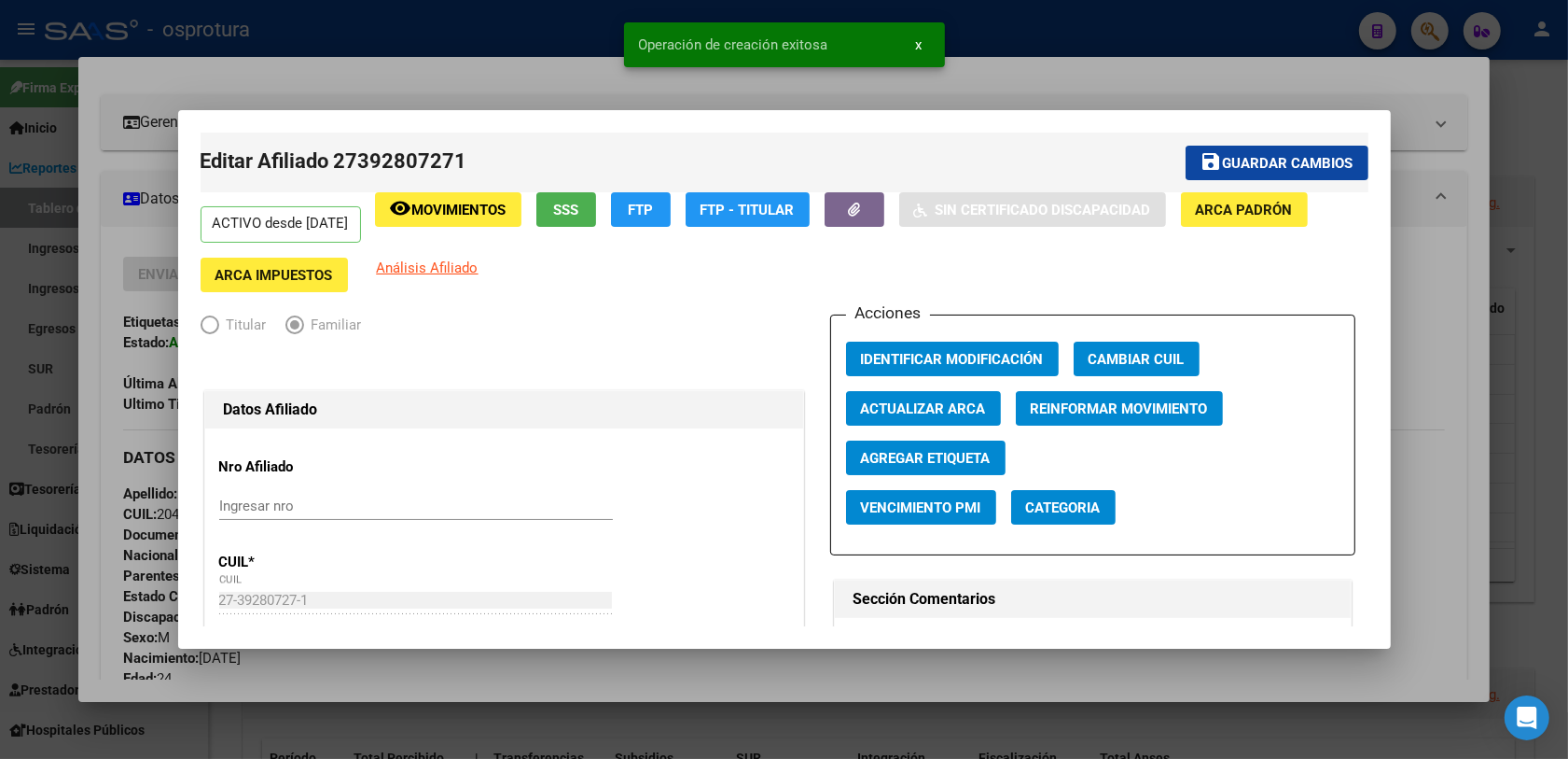
click at [1428, 233] on div at bounding box center [784, 380] width 1568 height 759
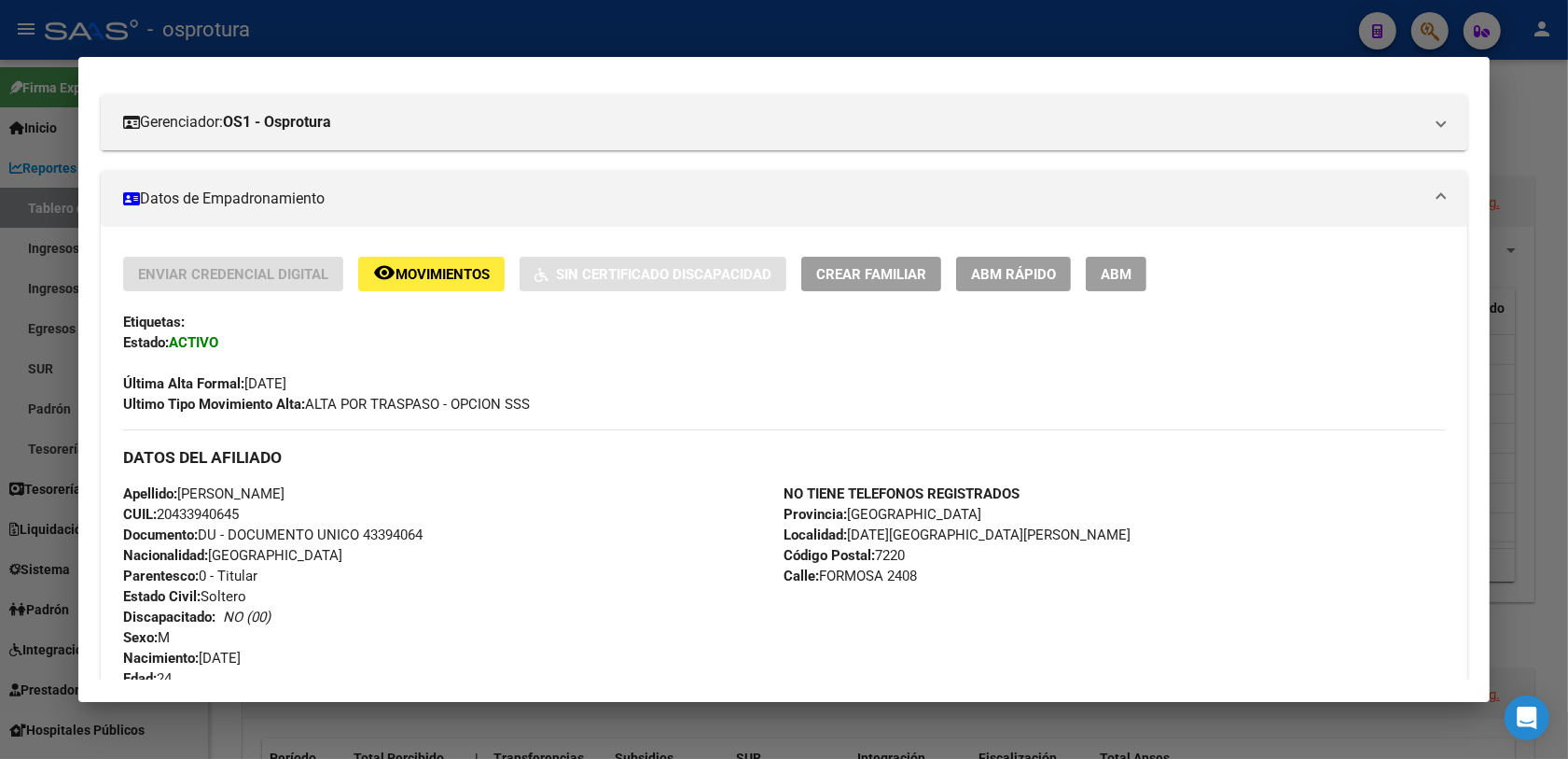
click at [855, 278] on span "Crear Familiar" at bounding box center [871, 274] width 111 height 17
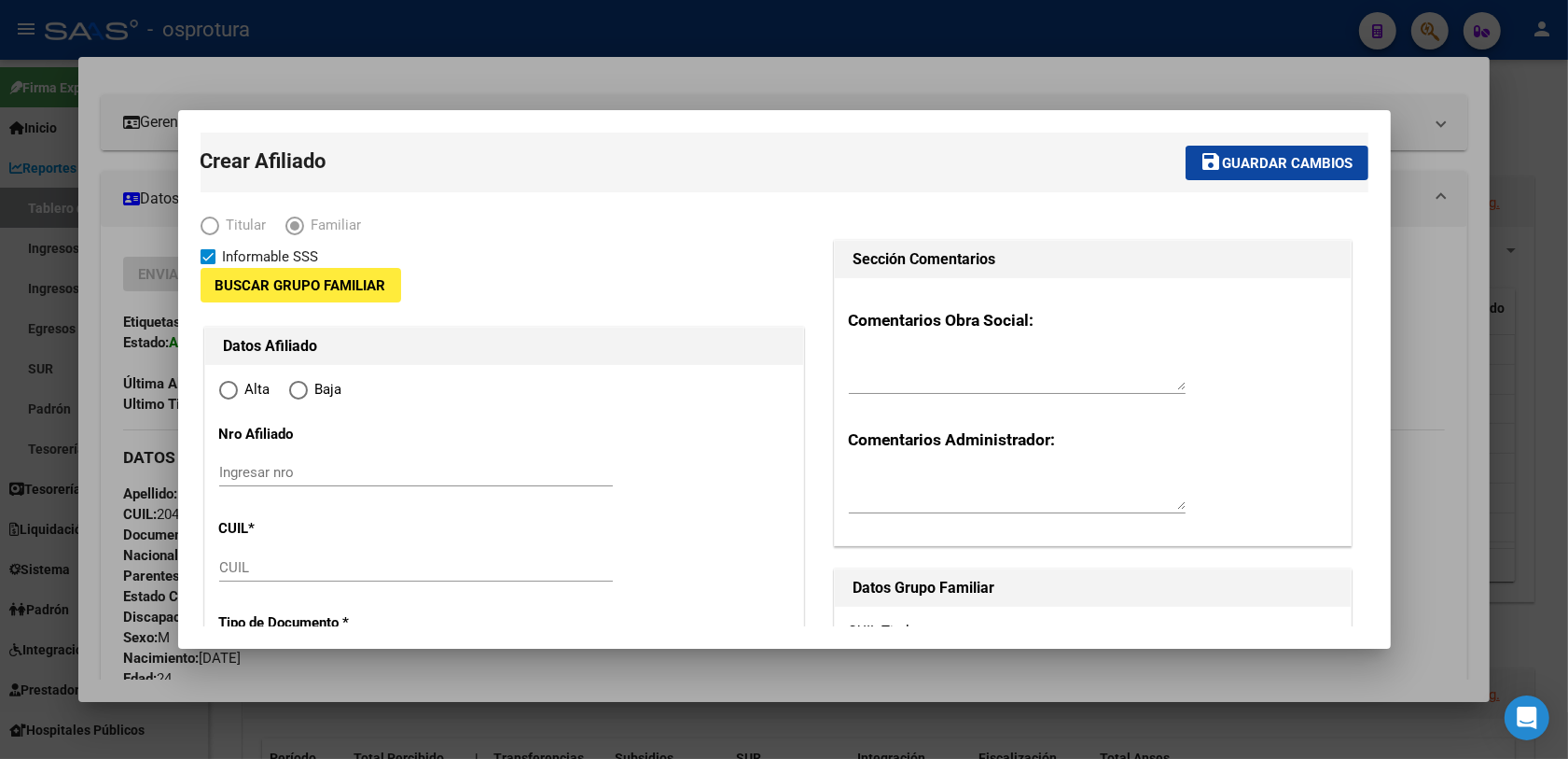
type input "20-43394064-5"
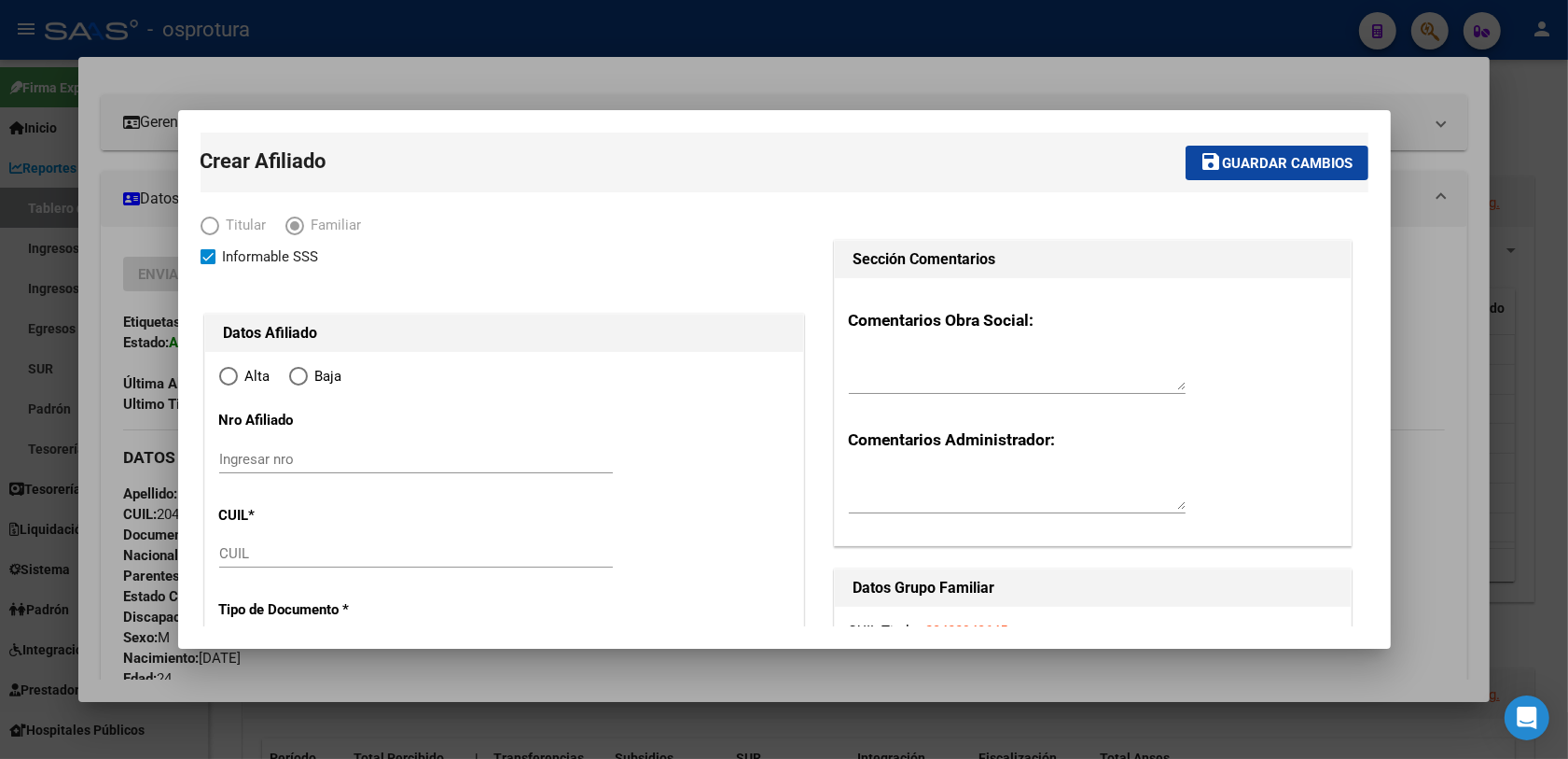
type input "[DATE][GEOGRAPHIC_DATA][PERSON_NAME]"
type input "7220"
type input "[GEOGRAPHIC_DATA]"
type input "2408"
radio input "true"
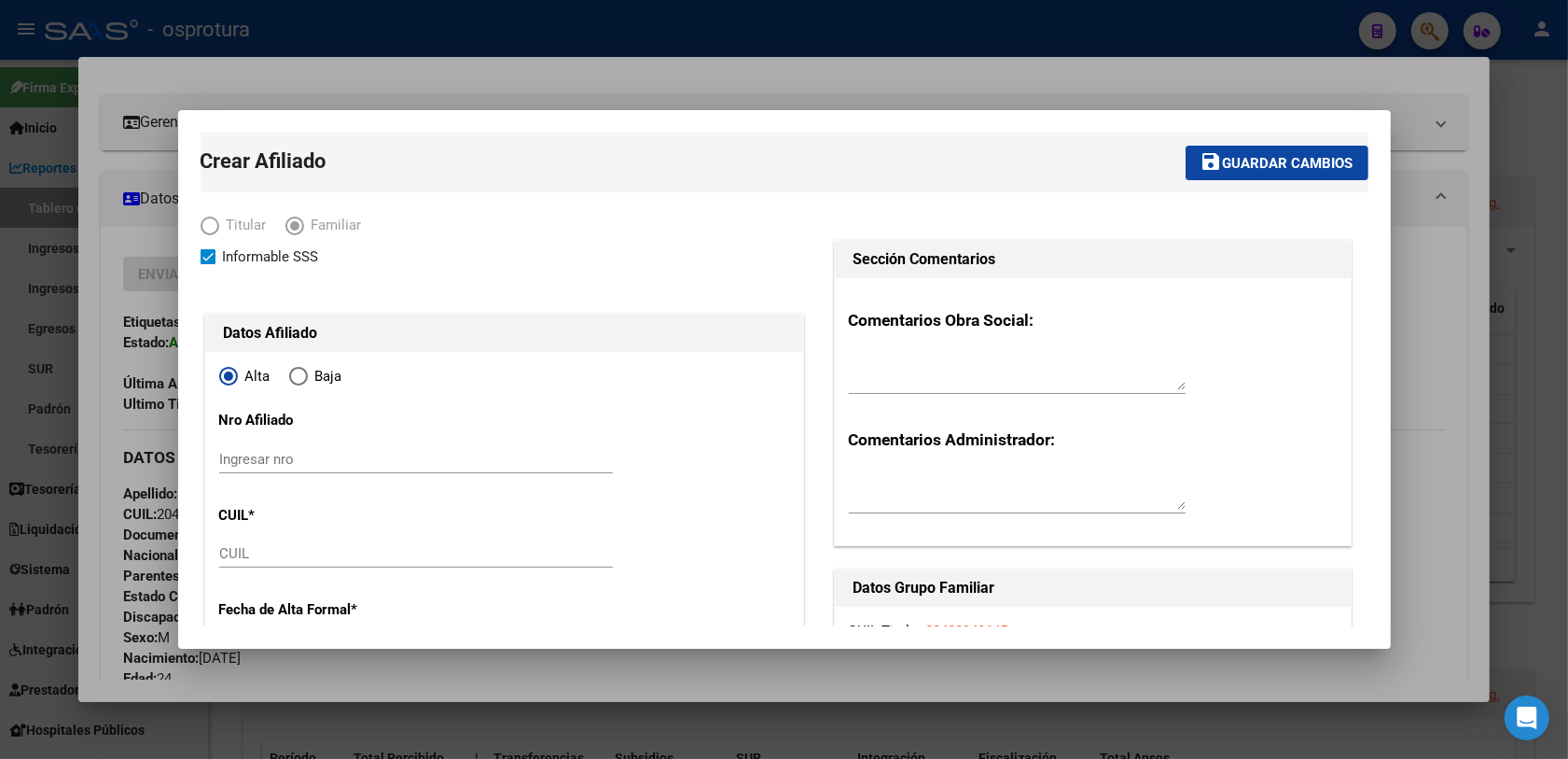
type input "20-43394064-5"
click at [271, 547] on input "CUIL" at bounding box center [415, 553] width 393 height 17
paste input "20-58125794-6"
type input "20-58125794-6"
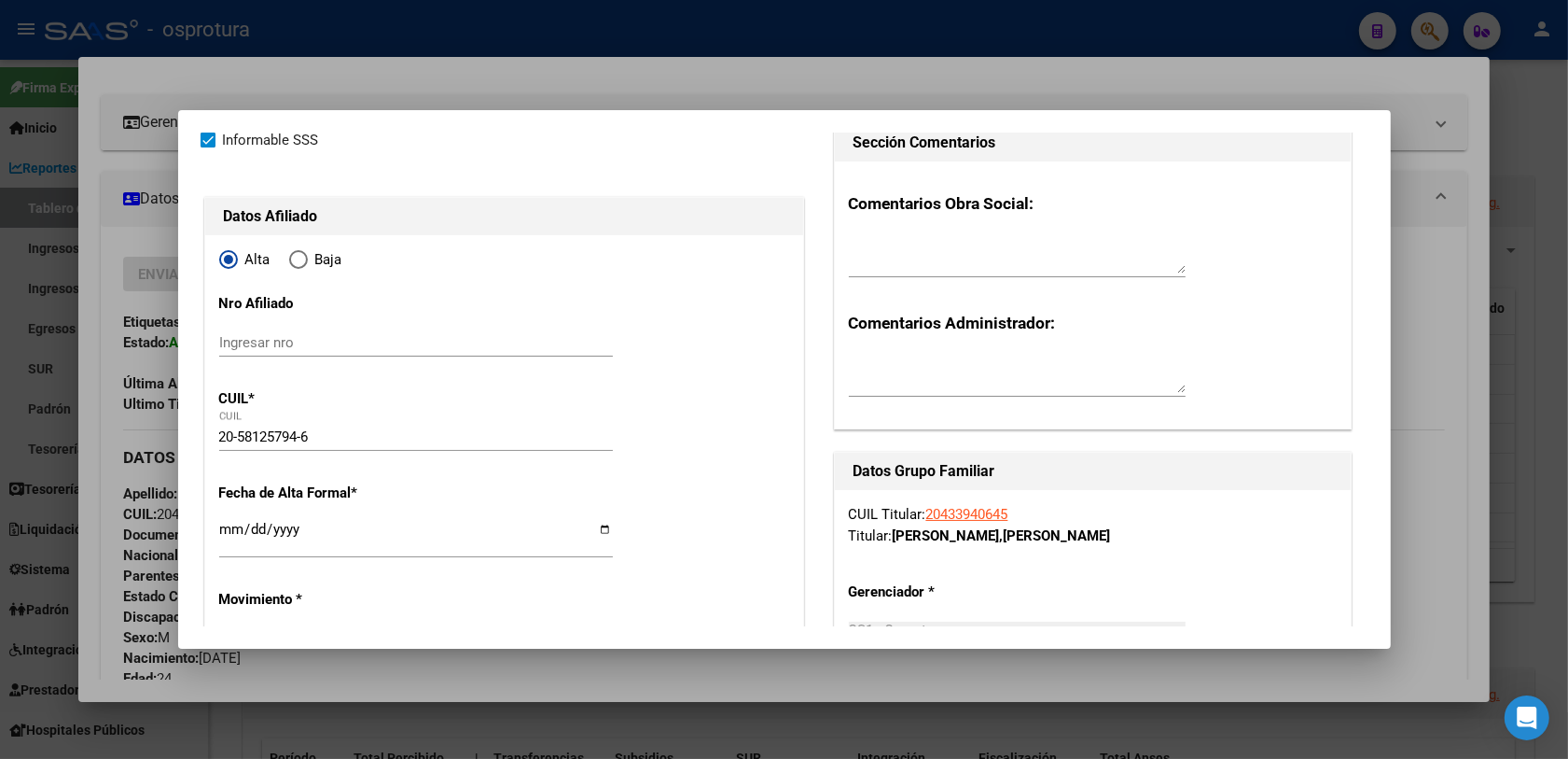
scroll to position [233, 0]
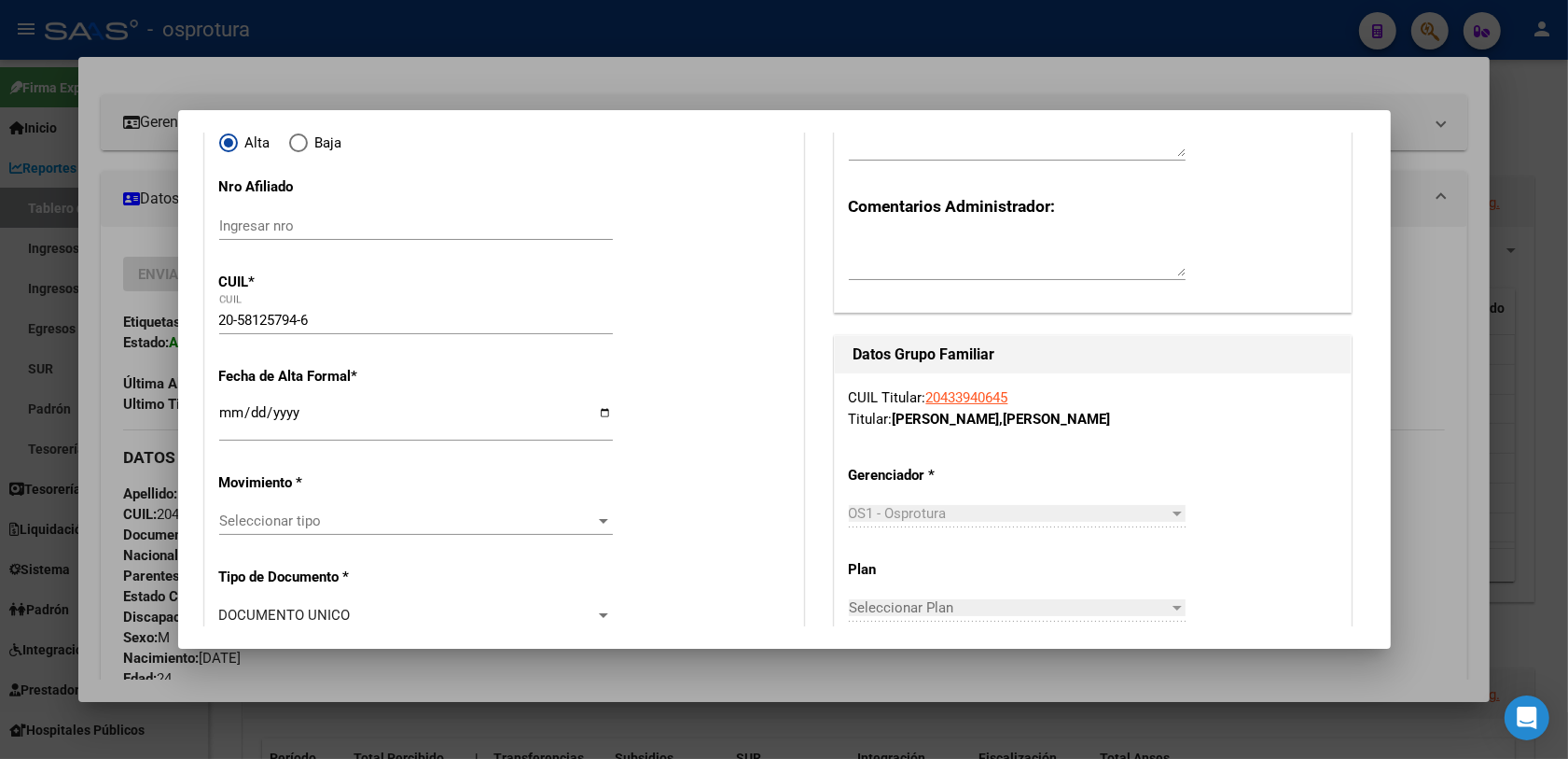
type input "58125794"
type input "[PERSON_NAME]"
type input "[DATE]"
type input "[PERSON_NAME]"
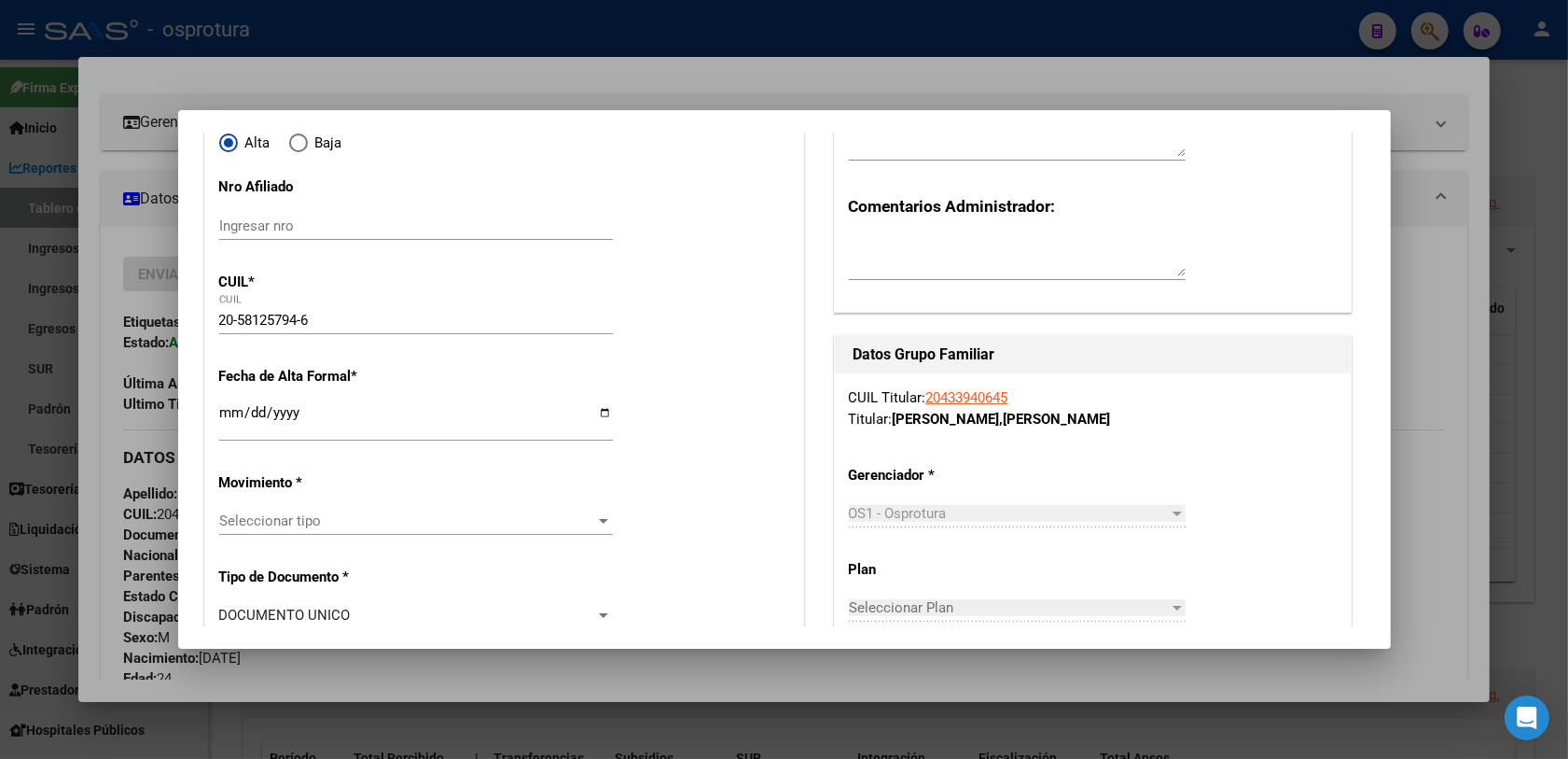
type input "1913"
type input "[PERSON_NAME] E/ [PERSON_NAME]"
type input "999"
click at [229, 421] on input "Ingresar fecha" at bounding box center [415, 420] width 393 height 30
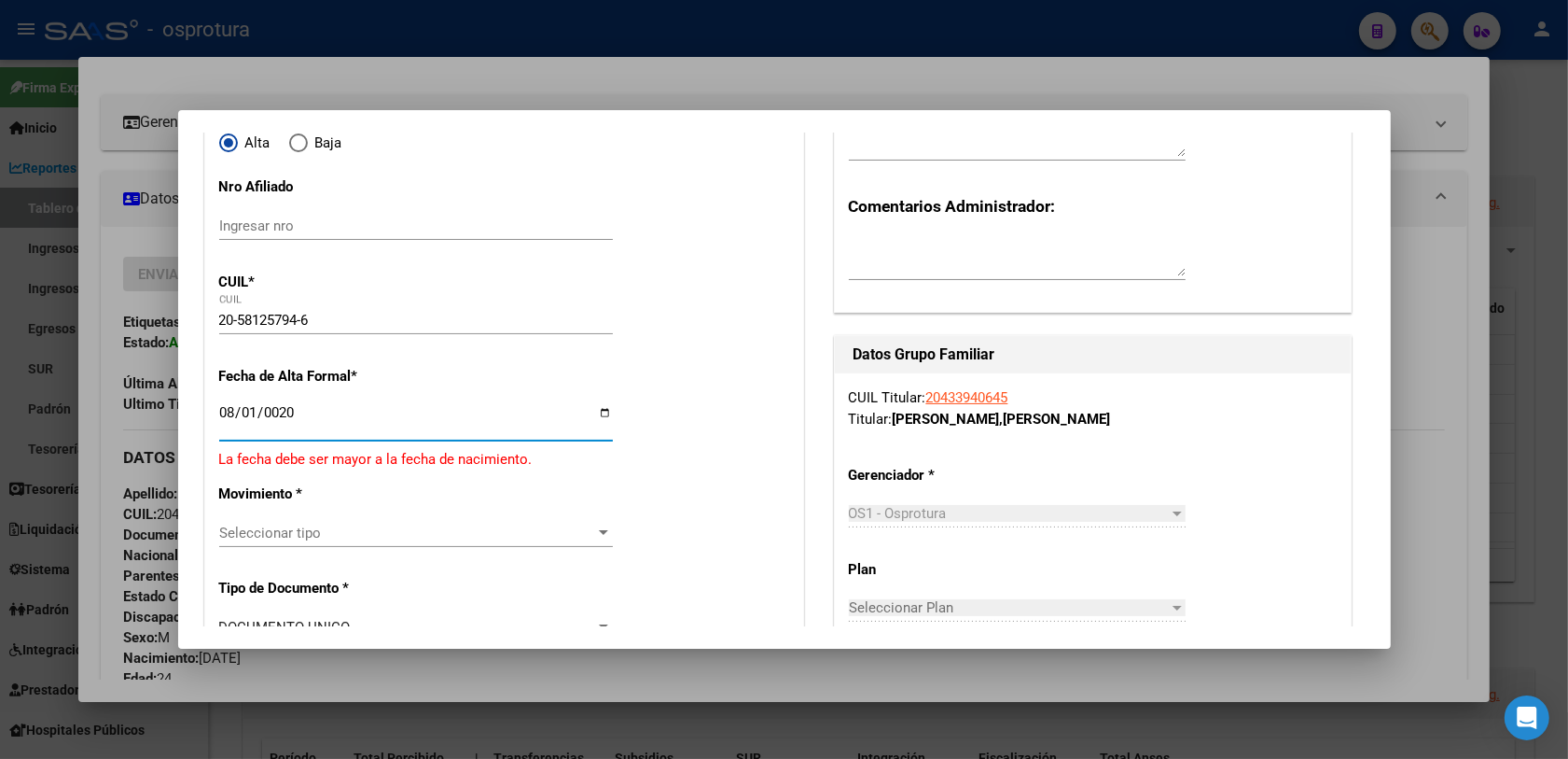
type input "0202-08-01"
click at [245, 407] on input "Ingresar fecha" at bounding box center [415, 420] width 393 height 30
type input "[DATE]"
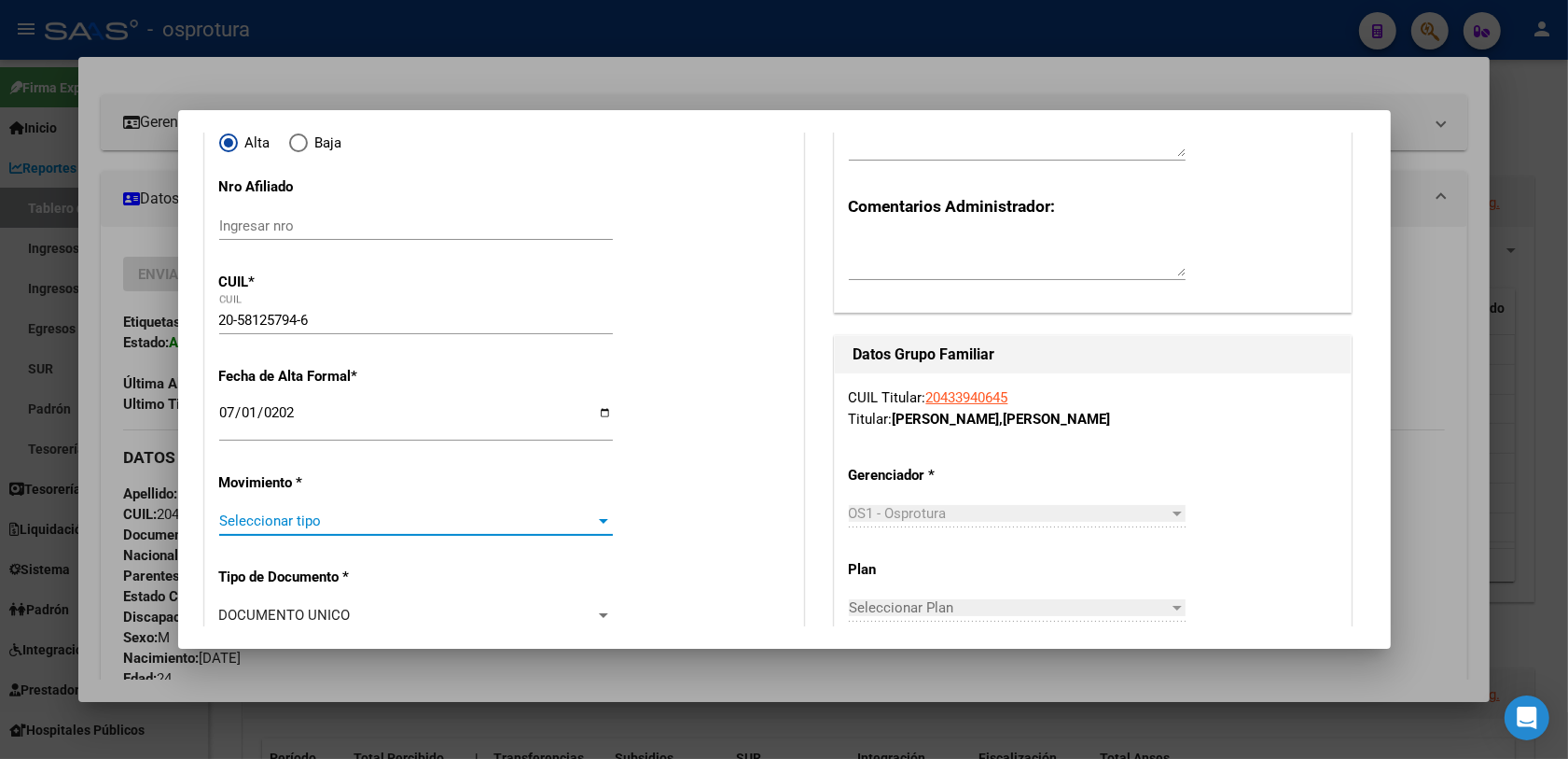
click at [288, 515] on span "Seleccionar tipo" at bounding box center [407, 520] width 376 height 17
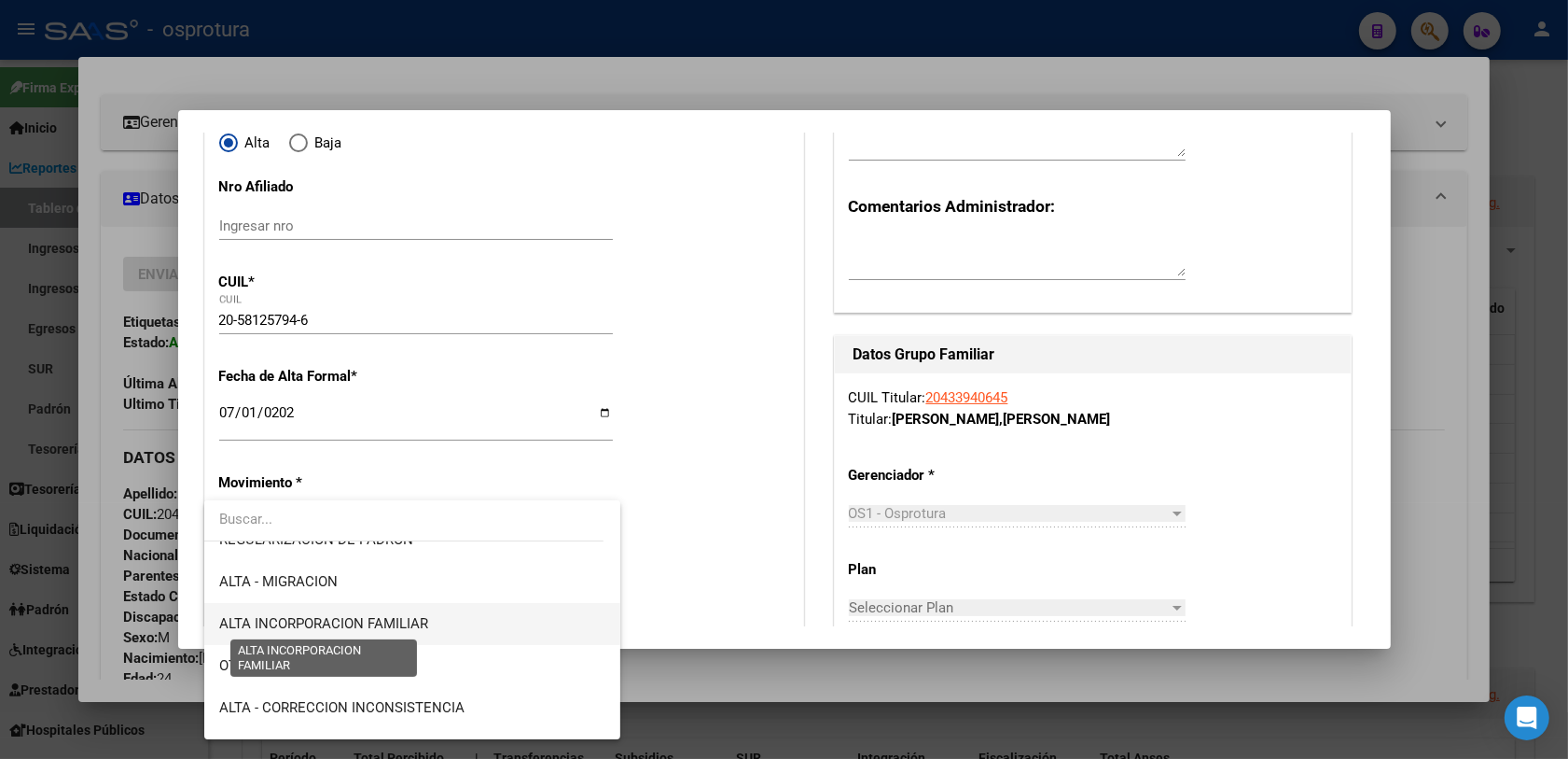
click at [420, 628] on span "ALTA INCORPORACION FAMILIAR" at bounding box center [324, 623] width 209 height 17
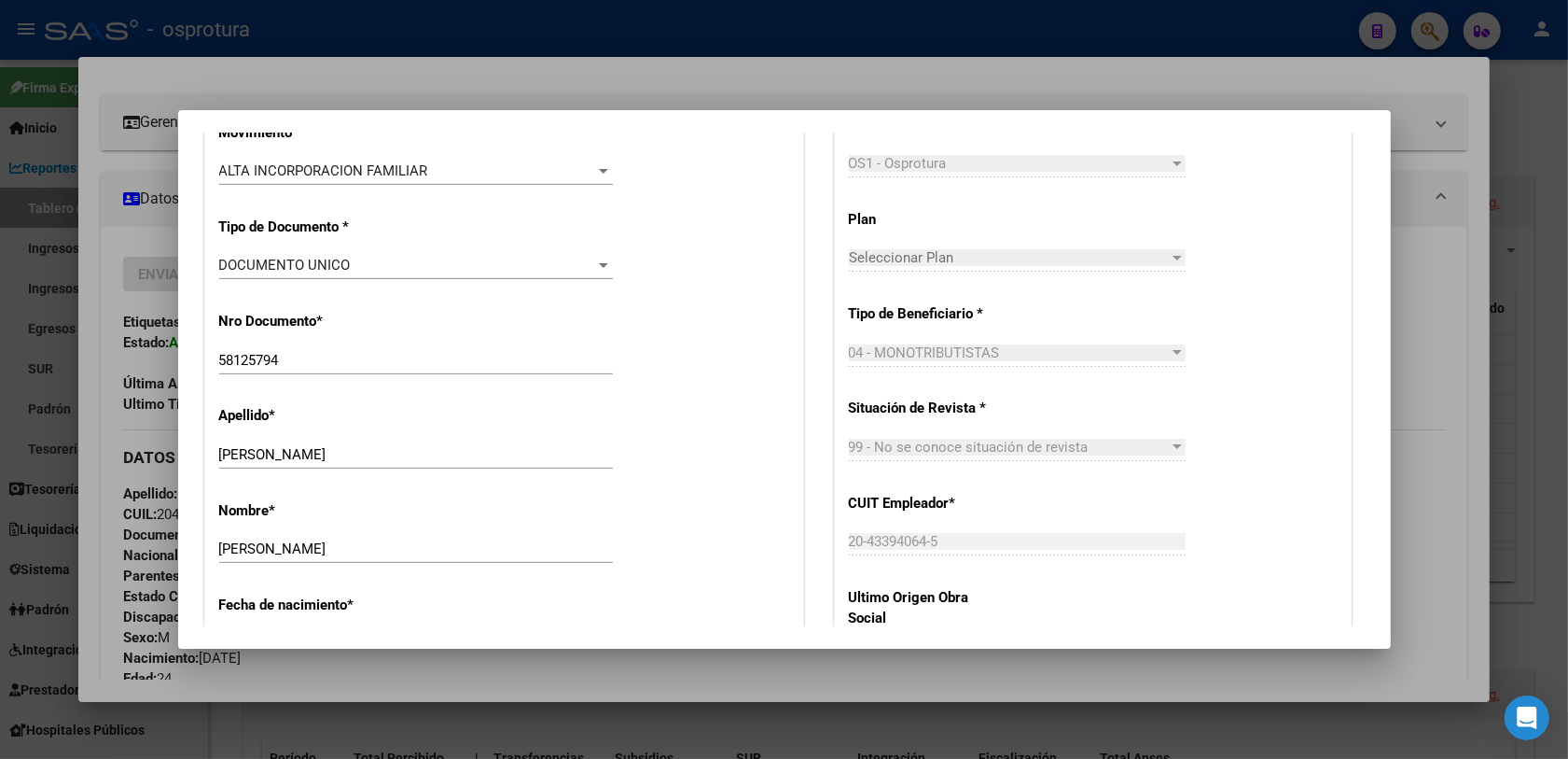
scroll to position [817, 0]
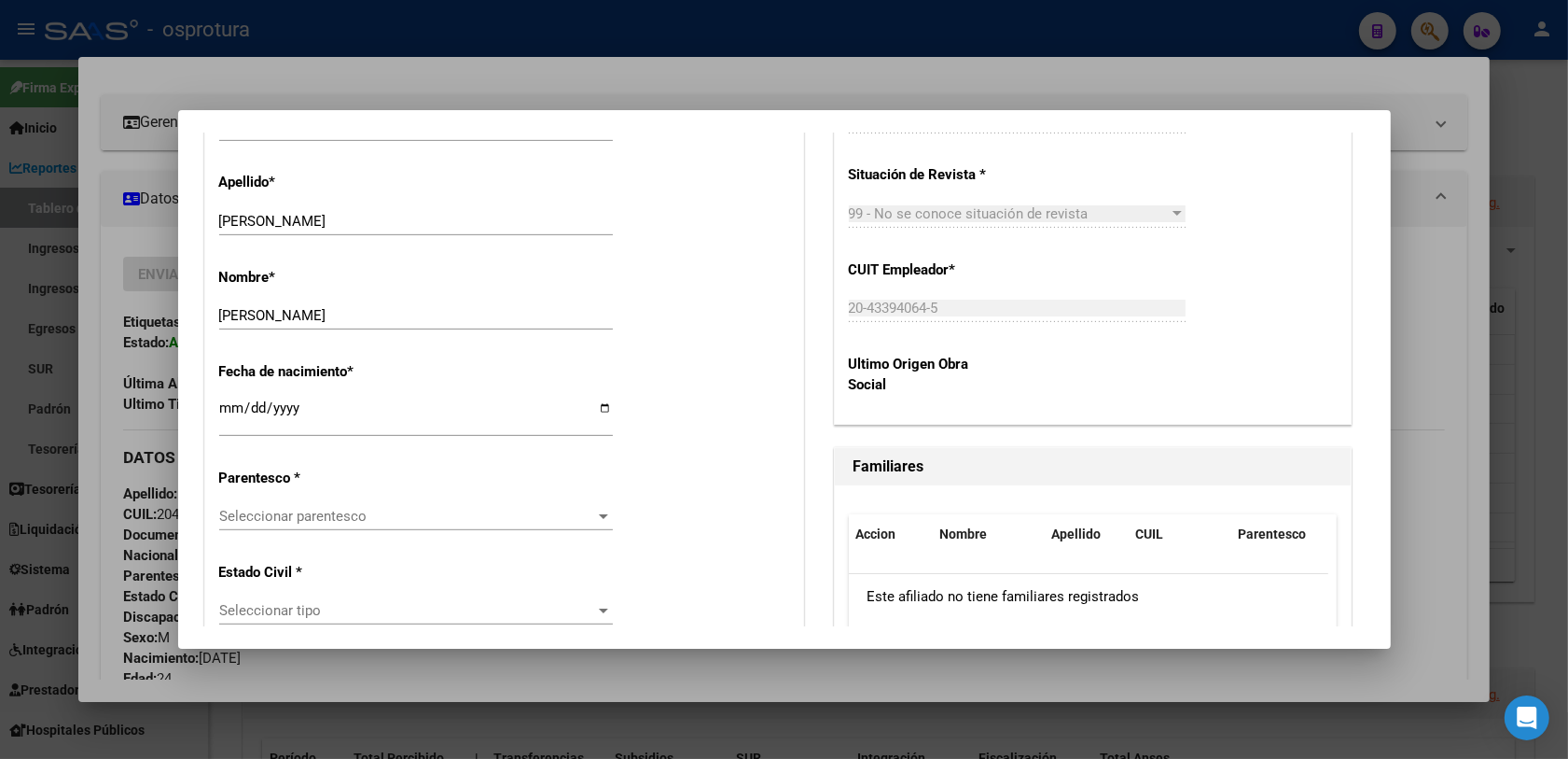
click at [368, 511] on span "Seleccionar parentesco" at bounding box center [407, 516] width 376 height 17
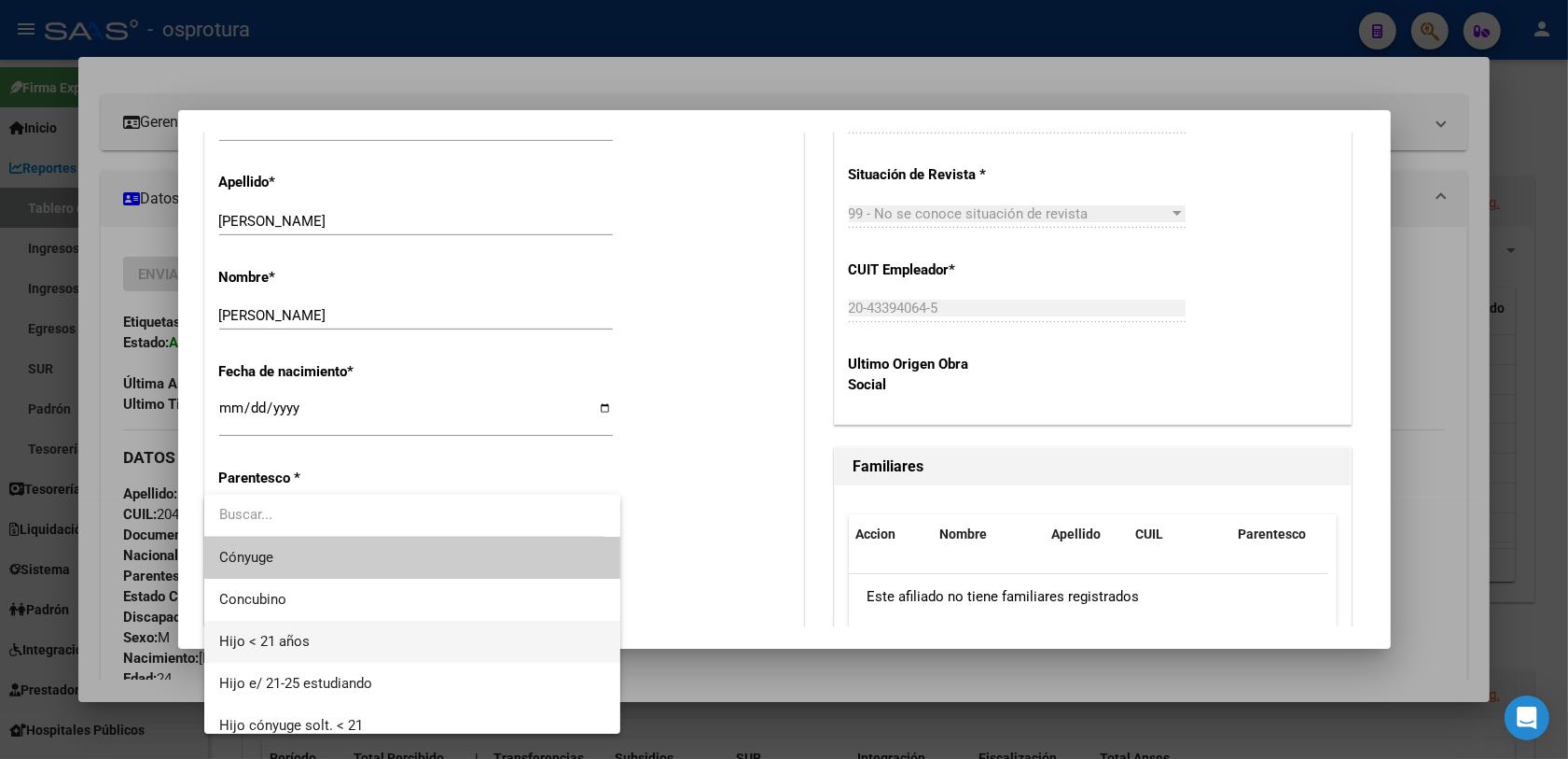
click at [346, 632] on span "Hijo < 21 años" at bounding box center [412, 641] width 387 height 42
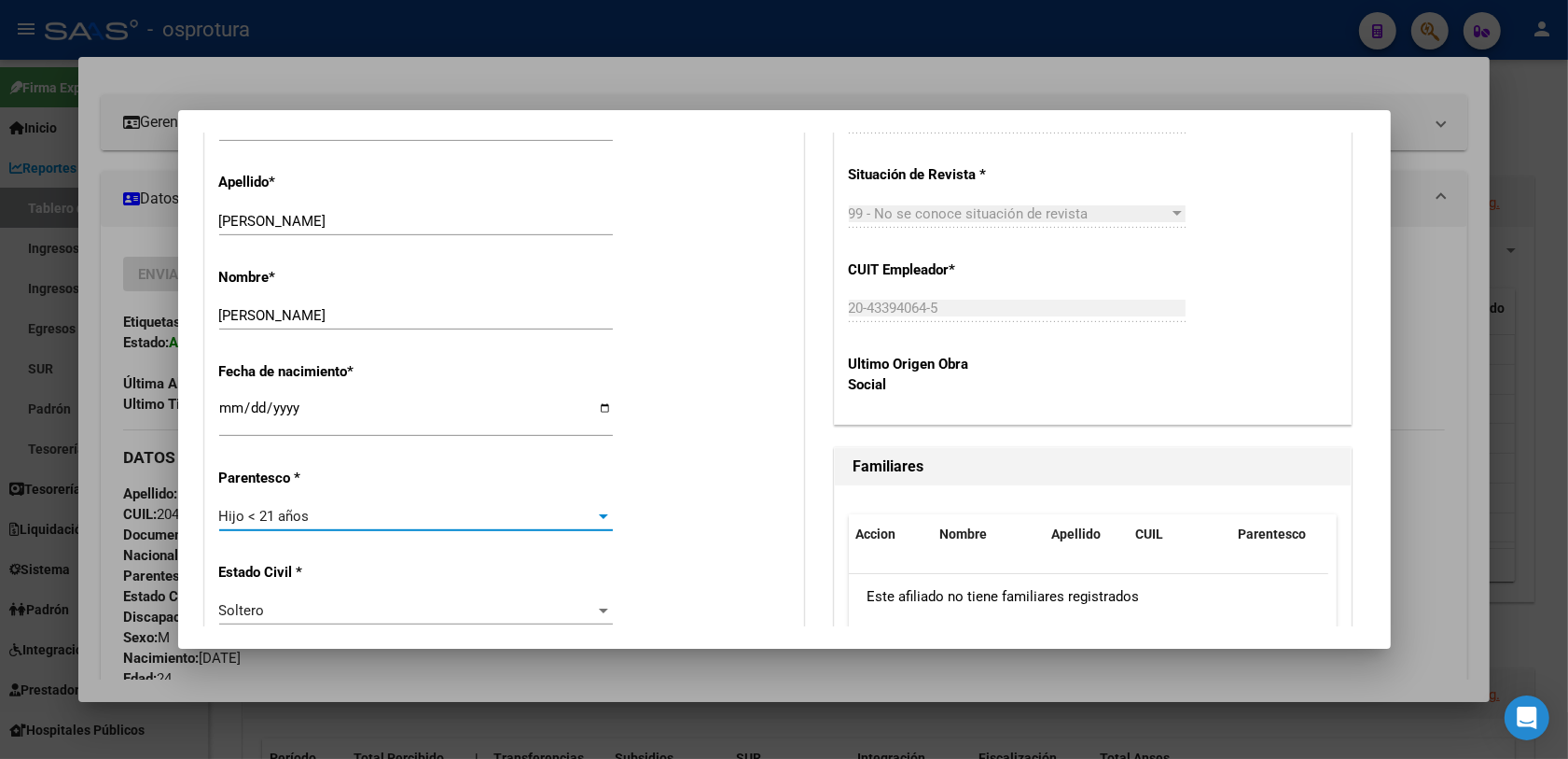
click at [650, 548] on div "Estado Civil * [DEMOGRAPHIC_DATA] Seleccionar tipo" at bounding box center [504, 595] width 569 height 95
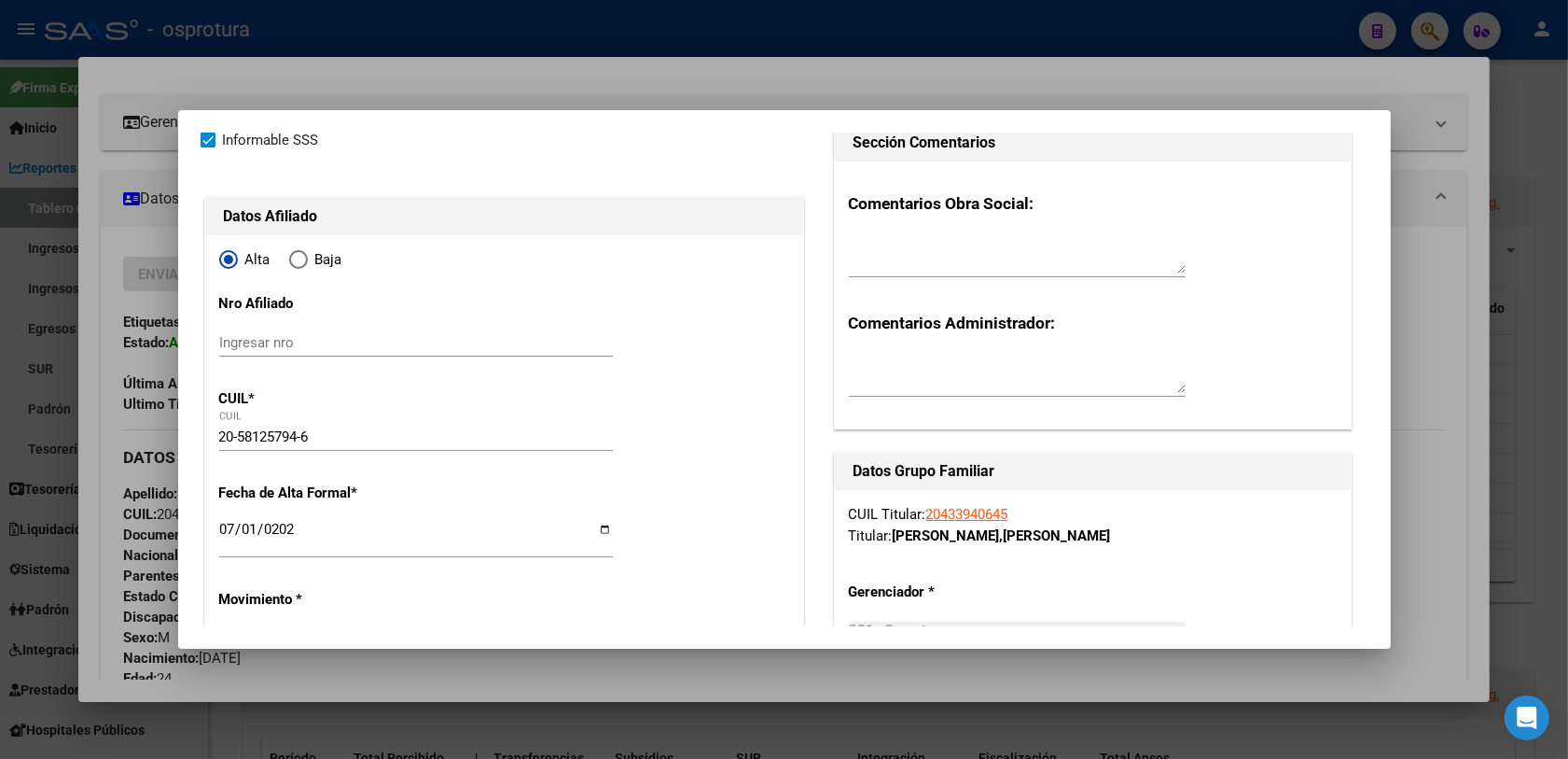
scroll to position [0, 0]
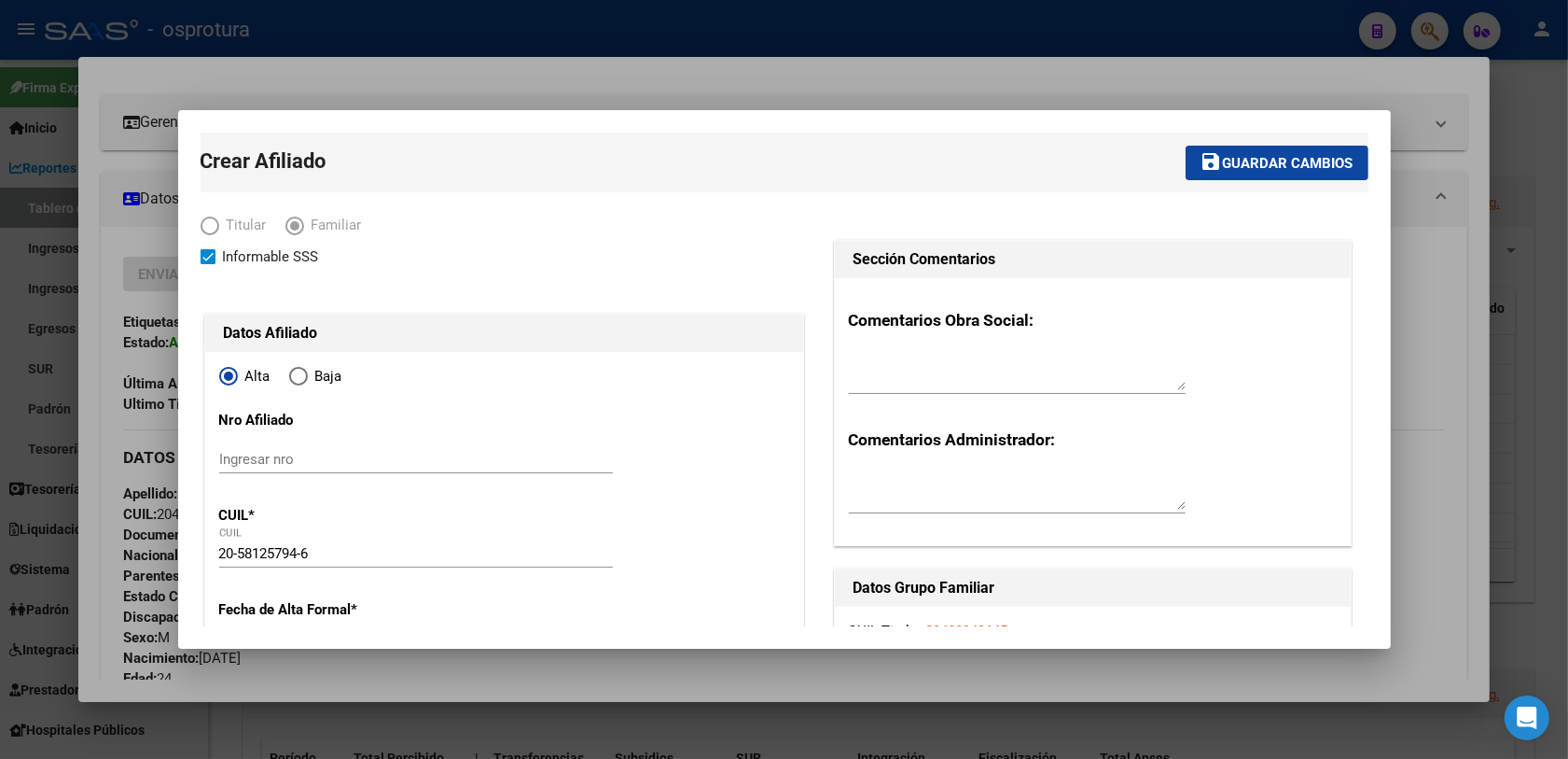
click at [1271, 172] on button "save Guardar cambios" at bounding box center [1277, 162] width 183 height 35
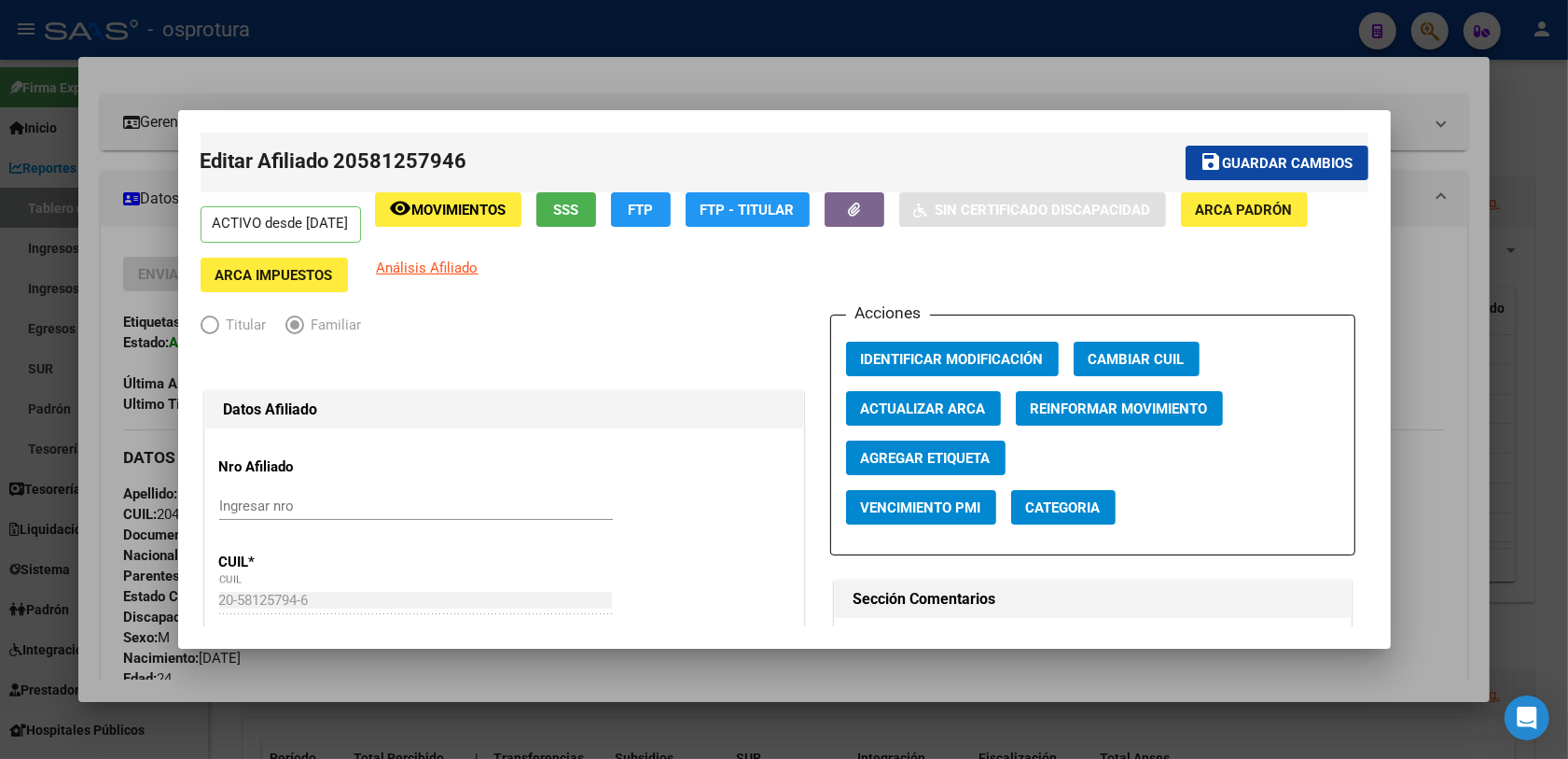
click at [1423, 19] on div at bounding box center [784, 380] width 1568 height 759
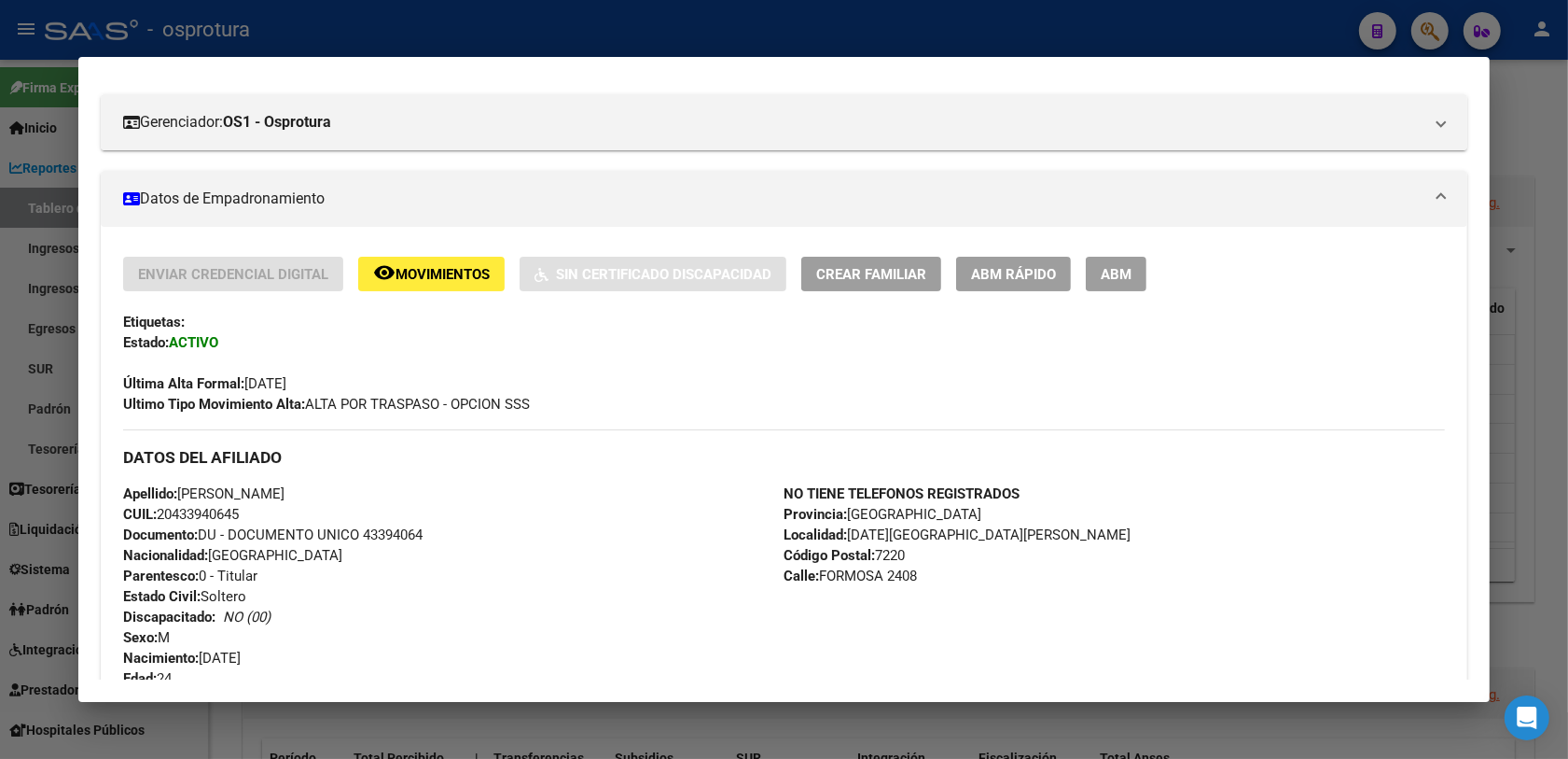
click at [1423, 19] on div at bounding box center [784, 380] width 1568 height 759
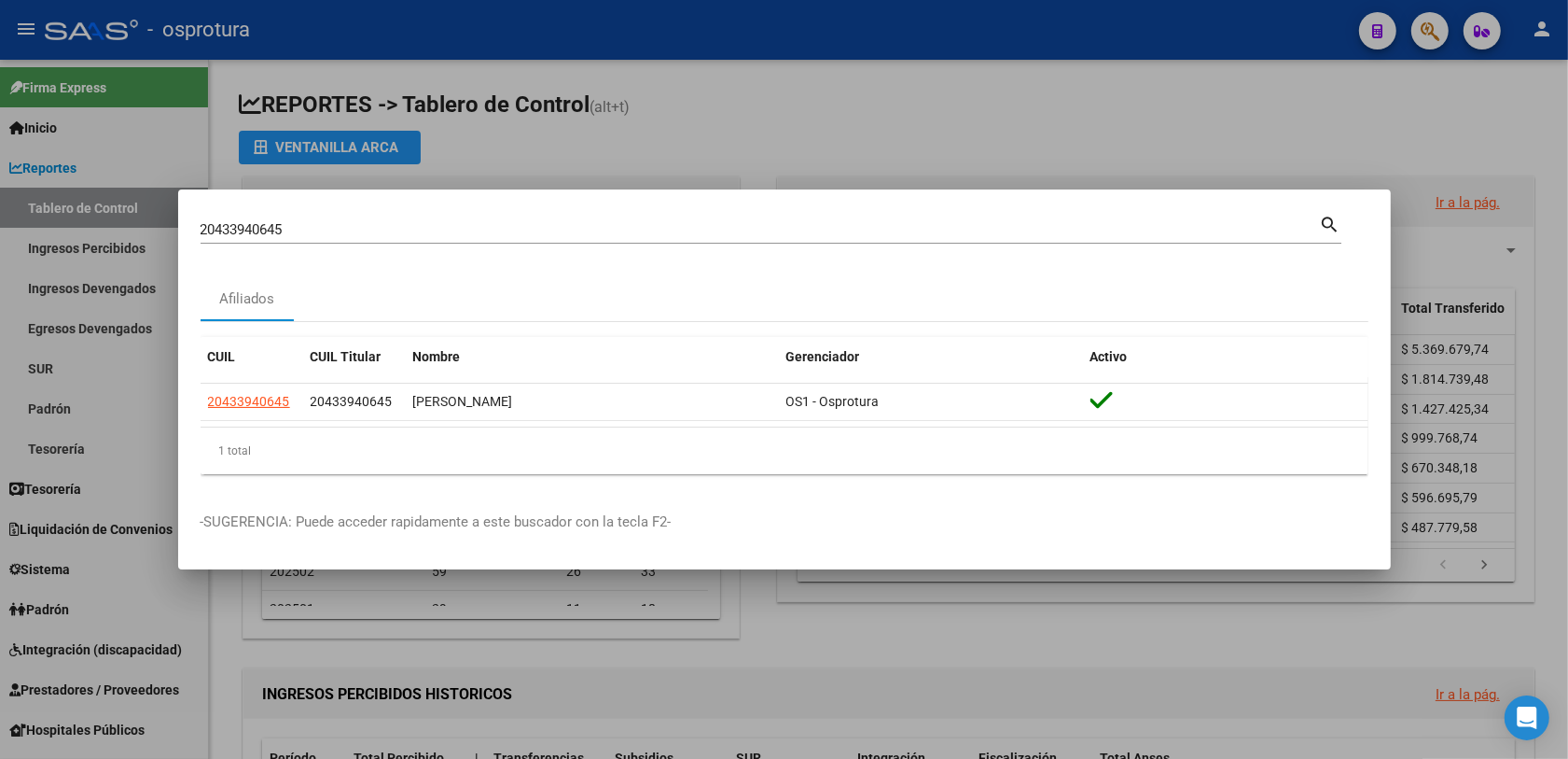
click at [486, 234] on input "20433940645" at bounding box center [760, 229] width 1119 height 17
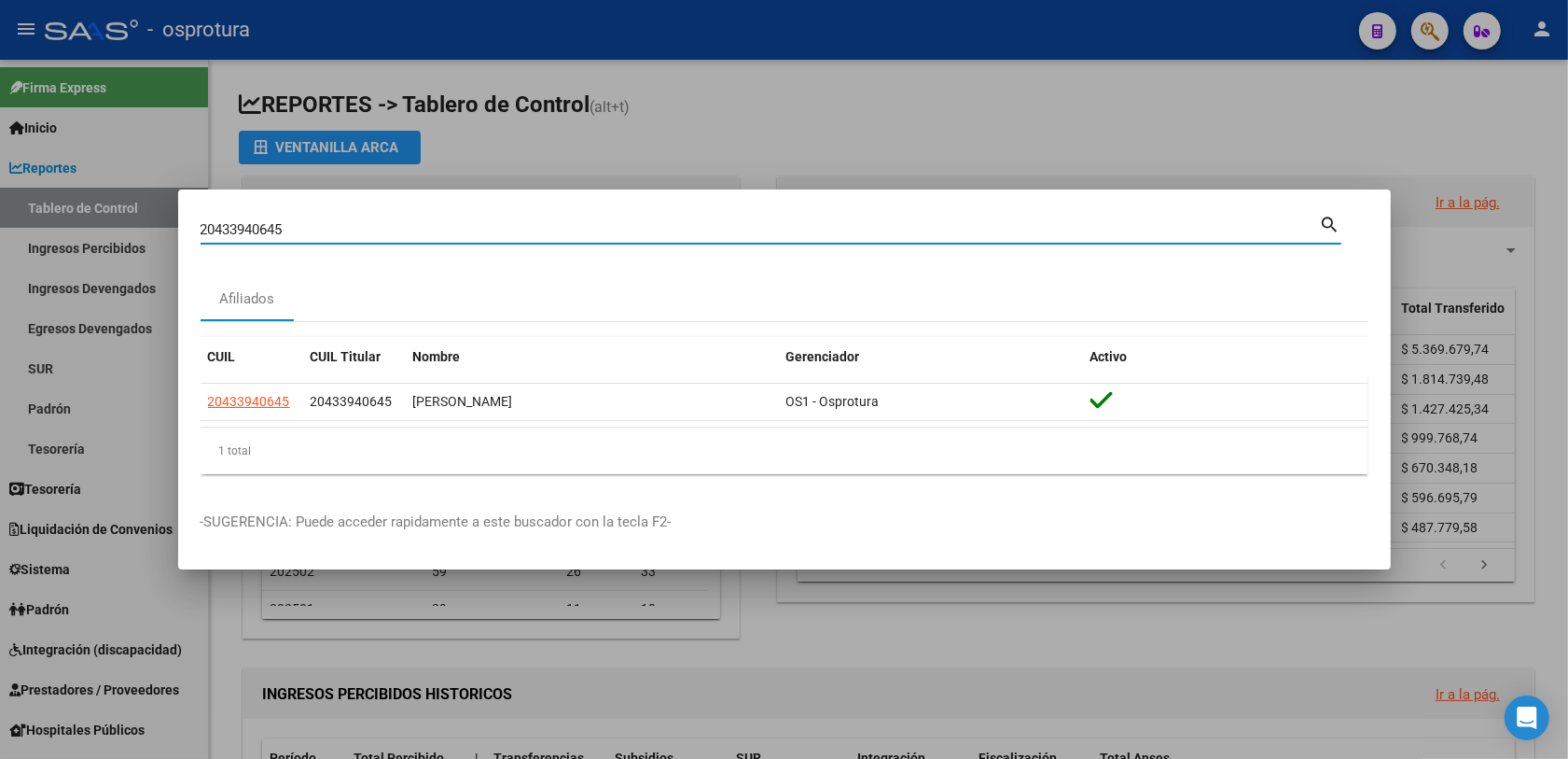
click at [486, 234] on input "20433940645" at bounding box center [760, 229] width 1119 height 17
paste input "3163052849"
type input "23163052849"
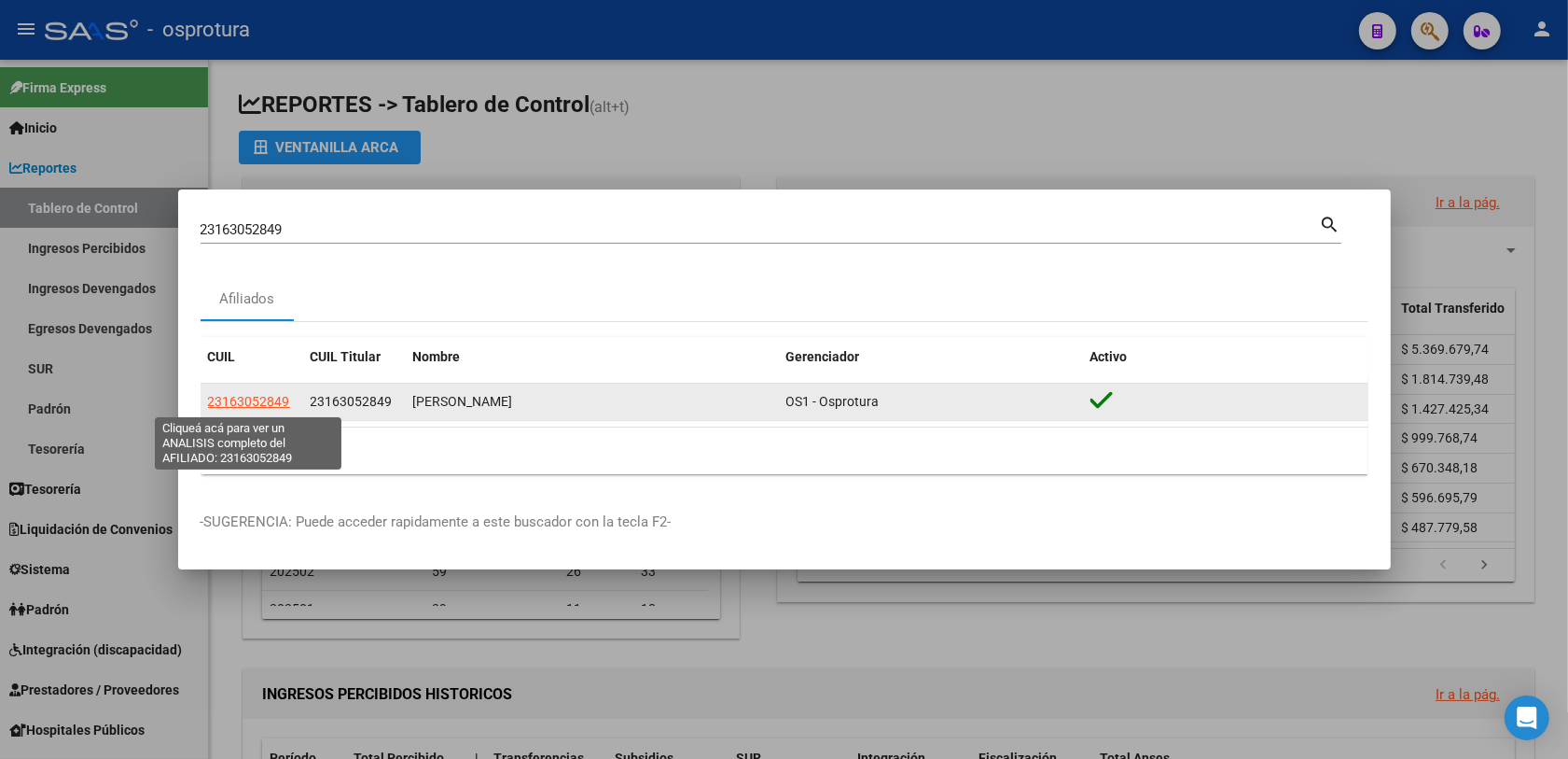
click at [257, 407] on span "23163052849" at bounding box center [249, 400] width 82 height 15
type textarea "23163052849"
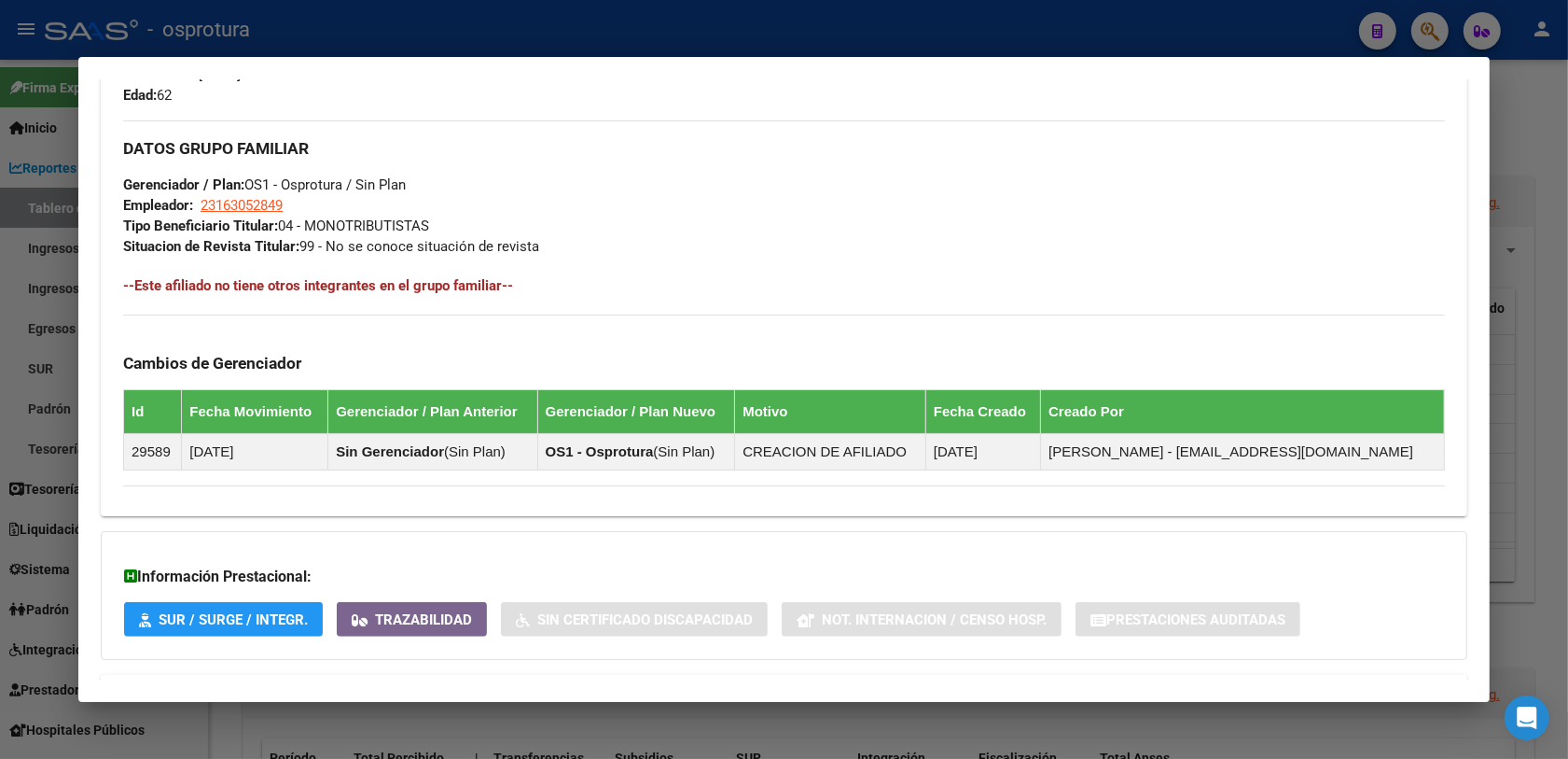
scroll to position [898, 0]
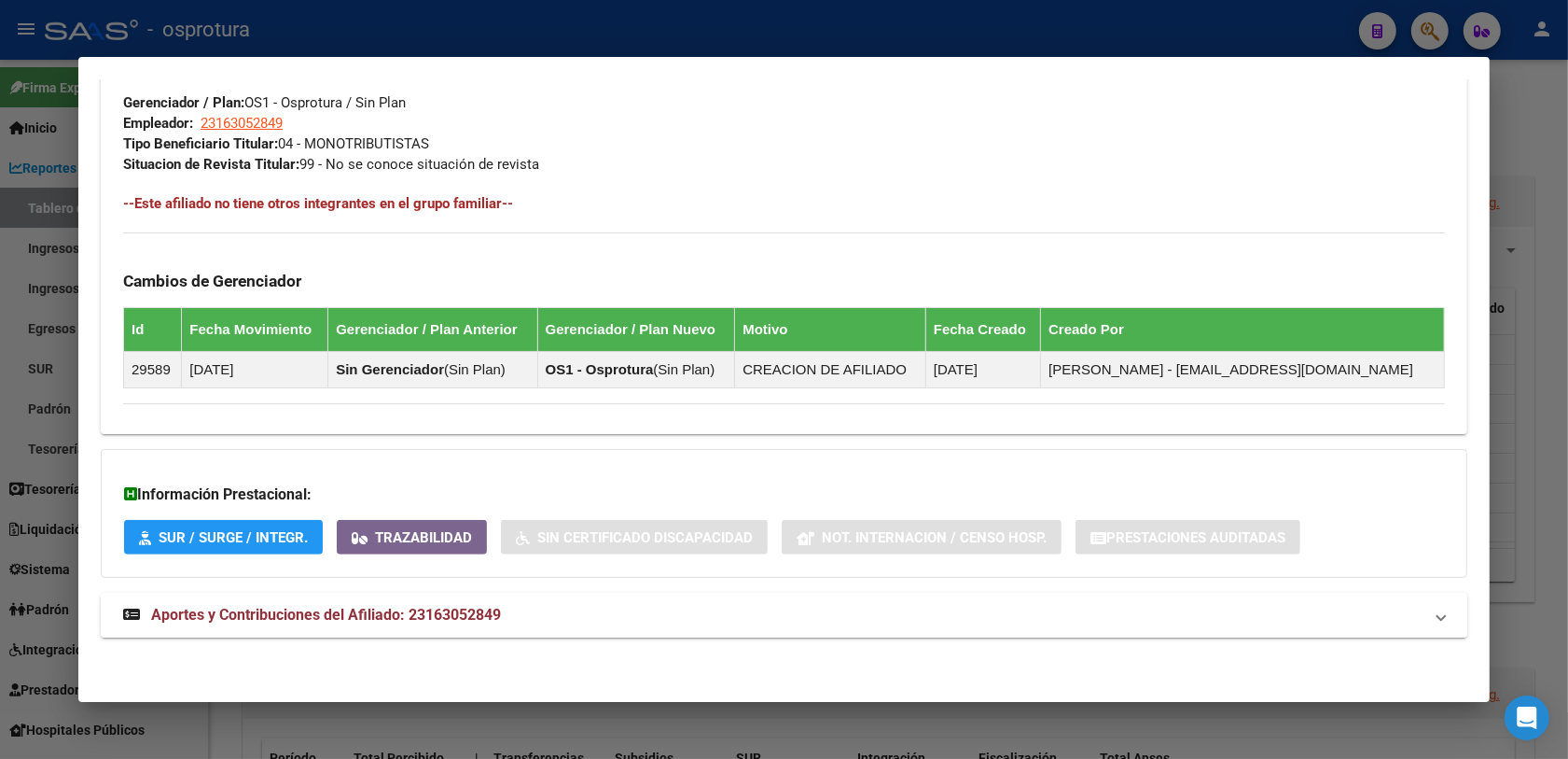
click at [264, 627] on strong "Aportes y Contribuciones del Afiliado: 23163052849" at bounding box center [312, 615] width 377 height 22
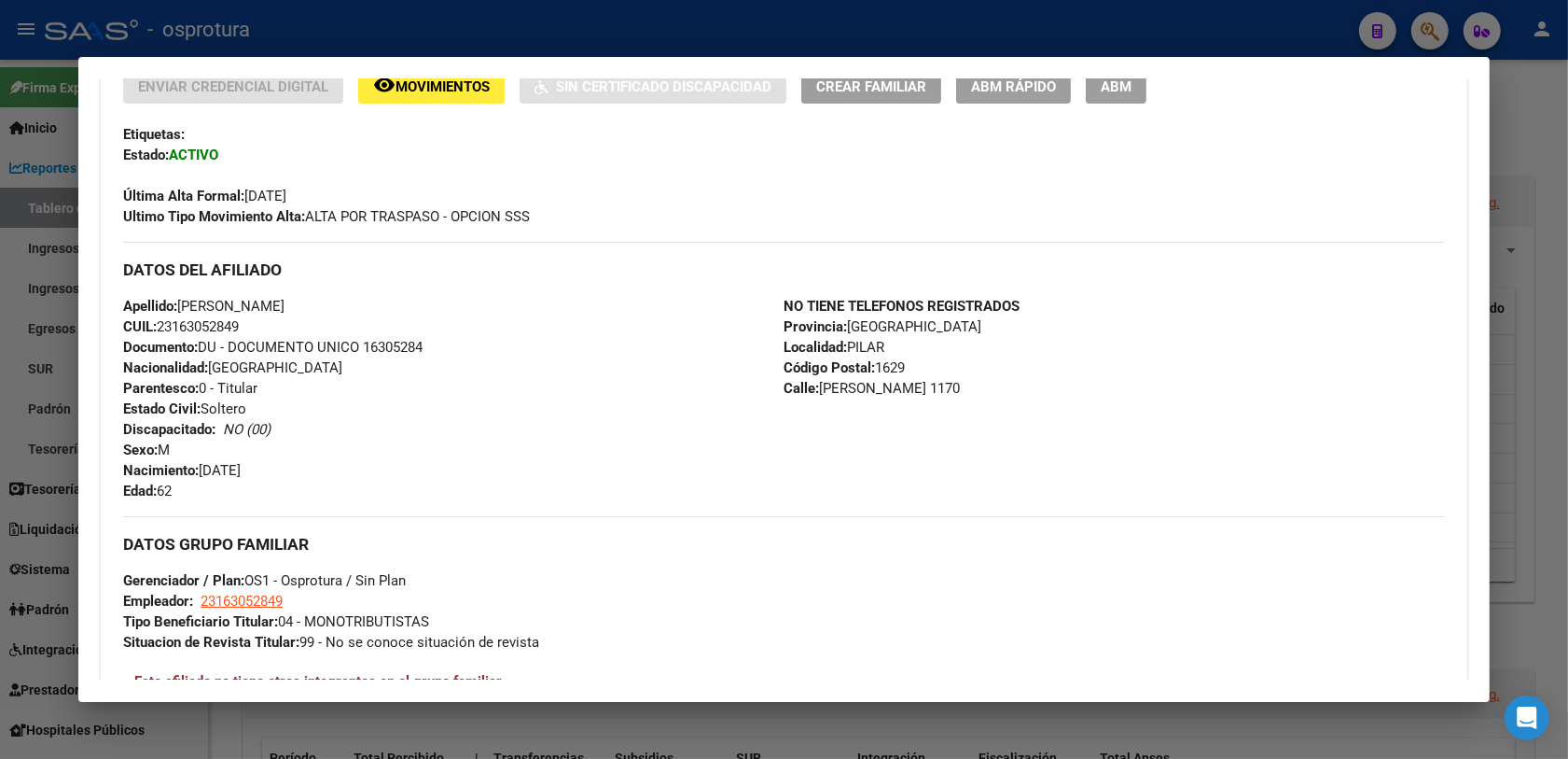
scroll to position [187, 0]
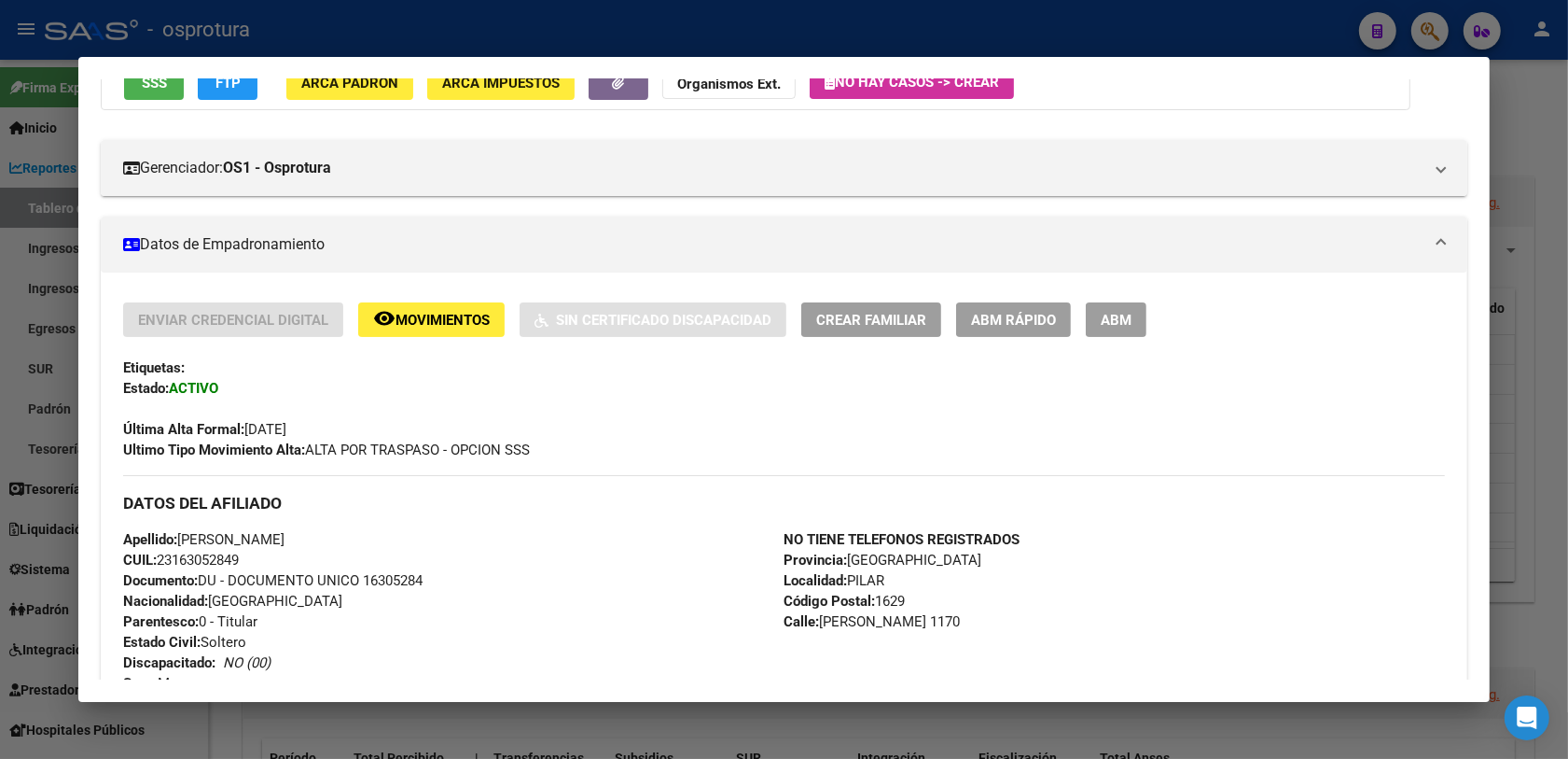
click at [856, 299] on div "Enviar Credencial Digital remove_red_eye Movimientos Sin Certificado Discapacid…" at bounding box center [784, 709] width 1366 height 873
drag, startPoint x: 848, startPoint y: 339, endPoint x: 846, endPoint y: 315, distance: 24.1
click at [847, 341] on div "Enviar Credencial Digital remove_red_eye Movimientos Sin Certificado Discapacid…" at bounding box center [784, 381] width 1321 height 157
click at [850, 308] on button "Crear Familiar" at bounding box center [871, 320] width 140 height 35
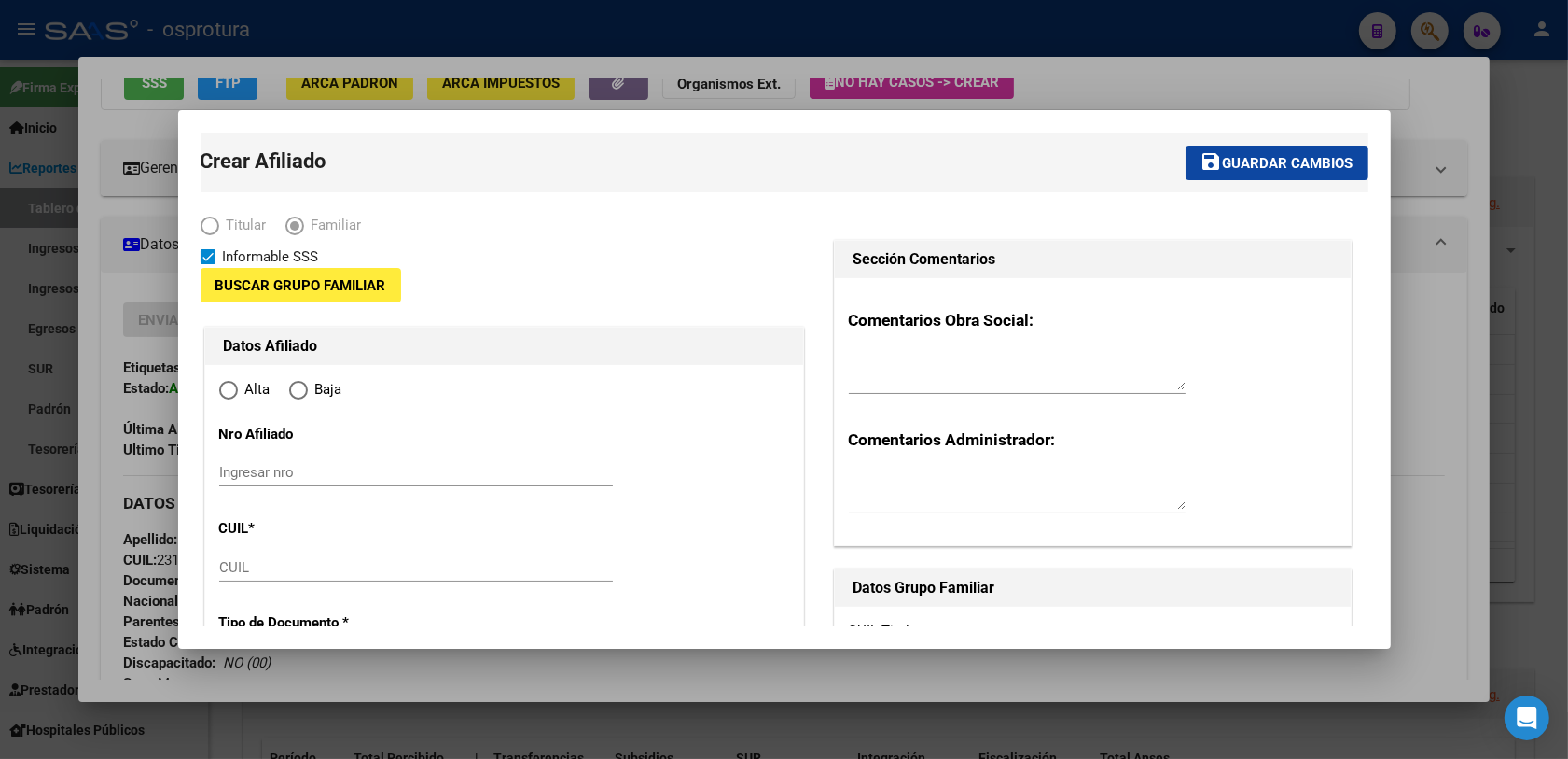
type input "23-16305284-9"
type input "PILAR"
type input "1629"
type input "[PERSON_NAME]"
type input "1170"
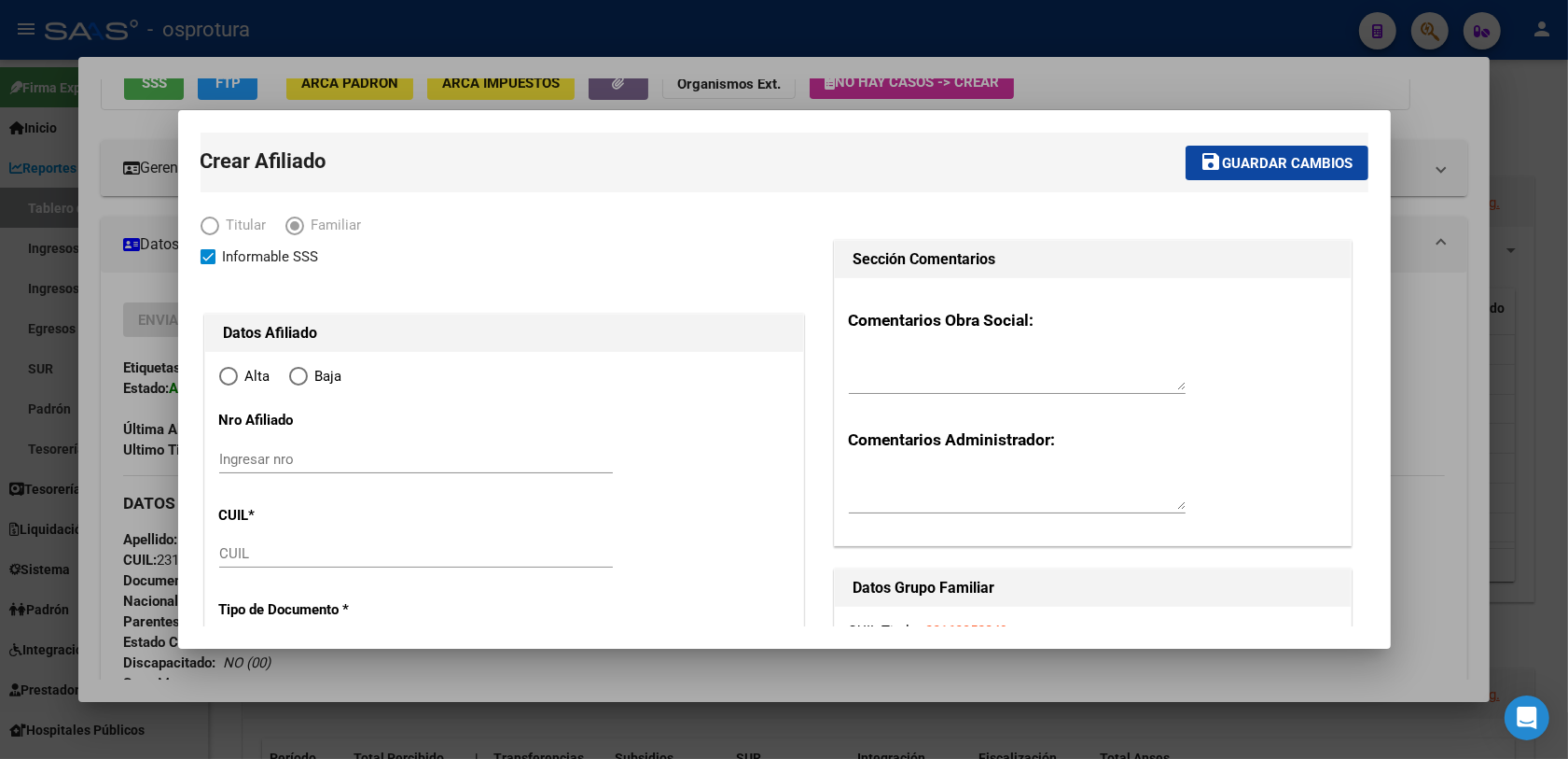
radio input "true"
type input "23-16305284-9"
click at [282, 567] on div "CUIL" at bounding box center [415, 553] width 393 height 28
click at [283, 548] on input "CUIL" at bounding box center [415, 553] width 393 height 17
paste input "27-27207624-9"
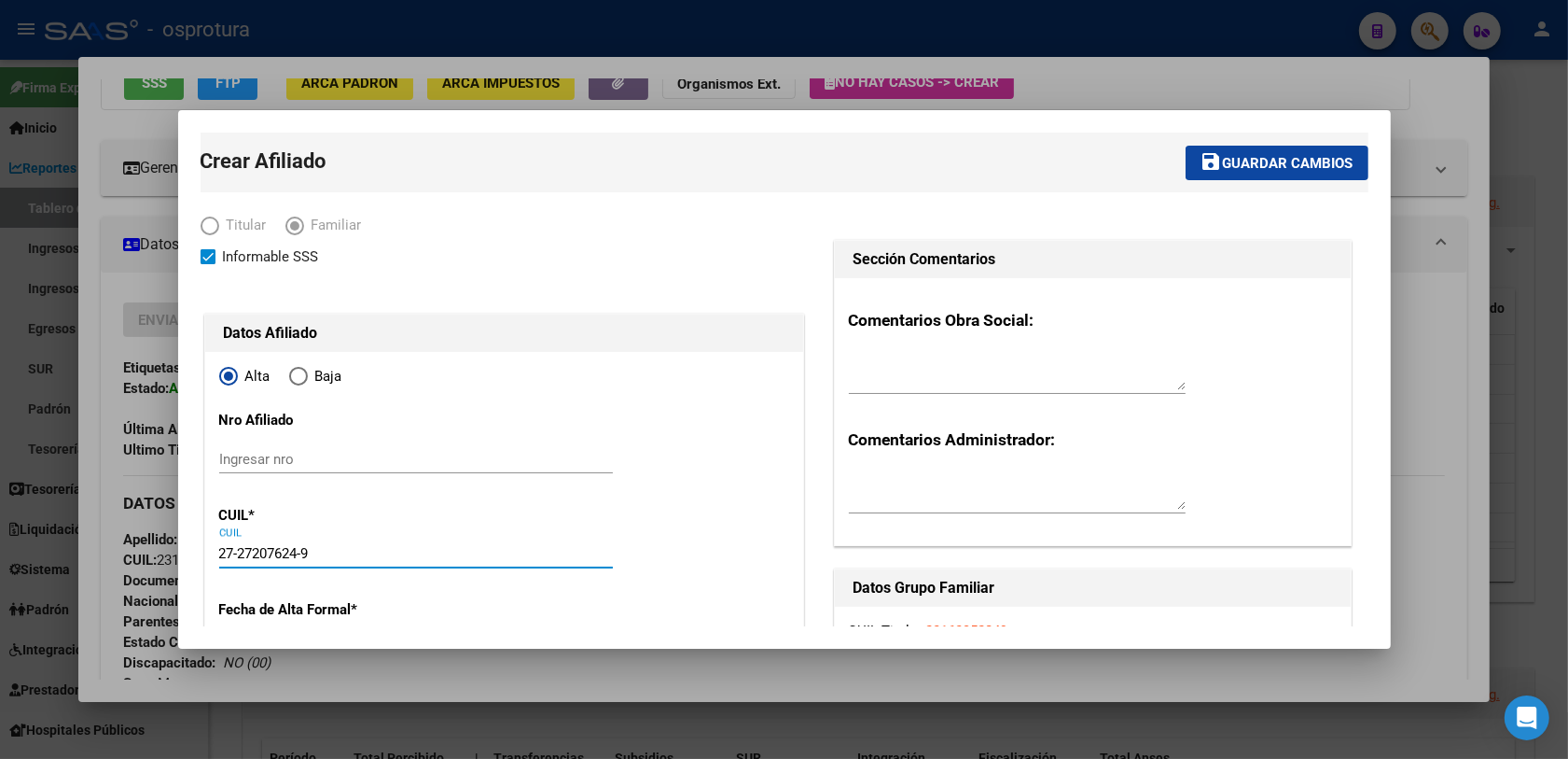
type input "27-27207624-9"
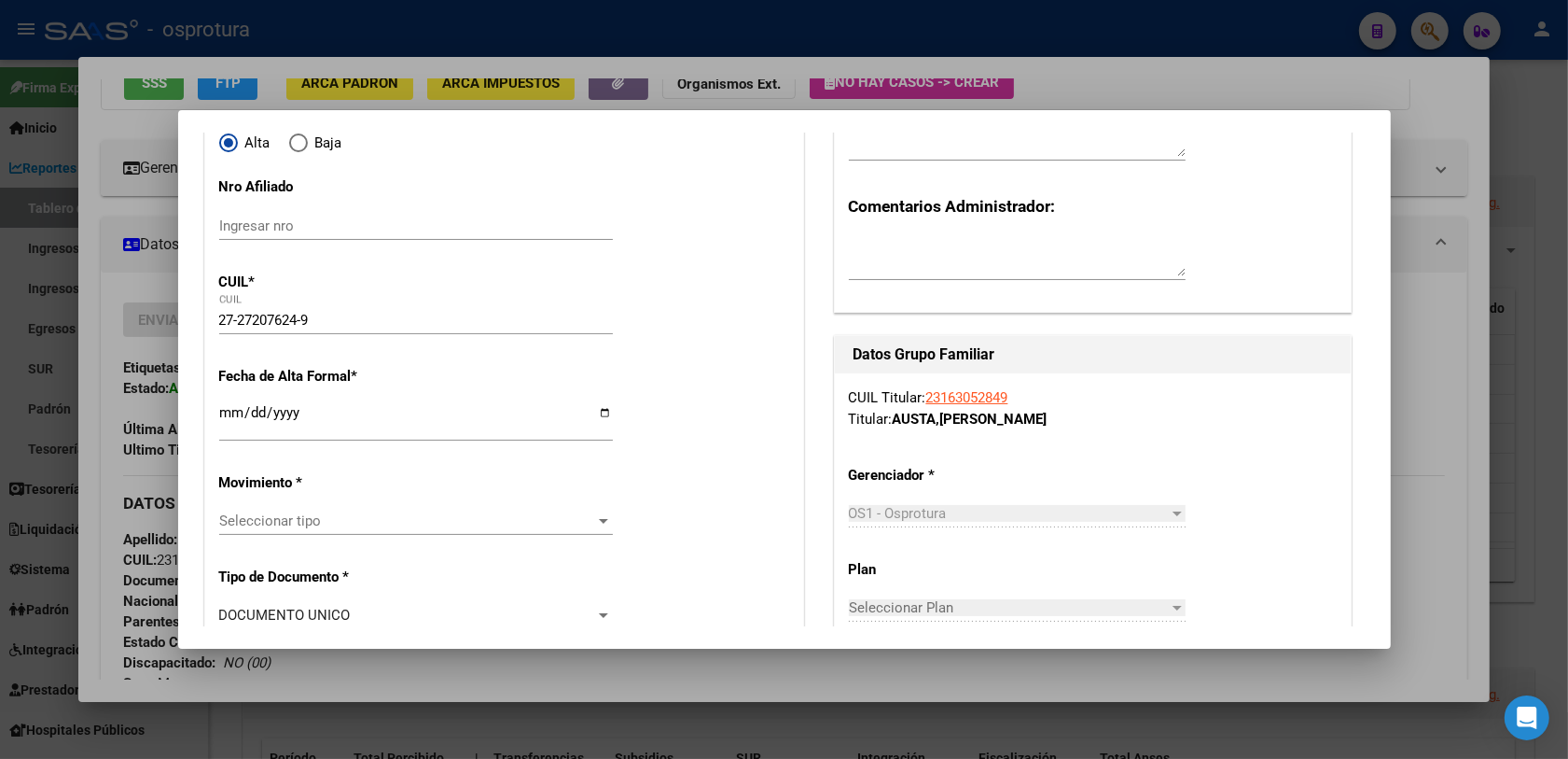
type input "27207624"
type input "[PERSON_NAME]"
type input "[DATE]"
type input "PILAR"
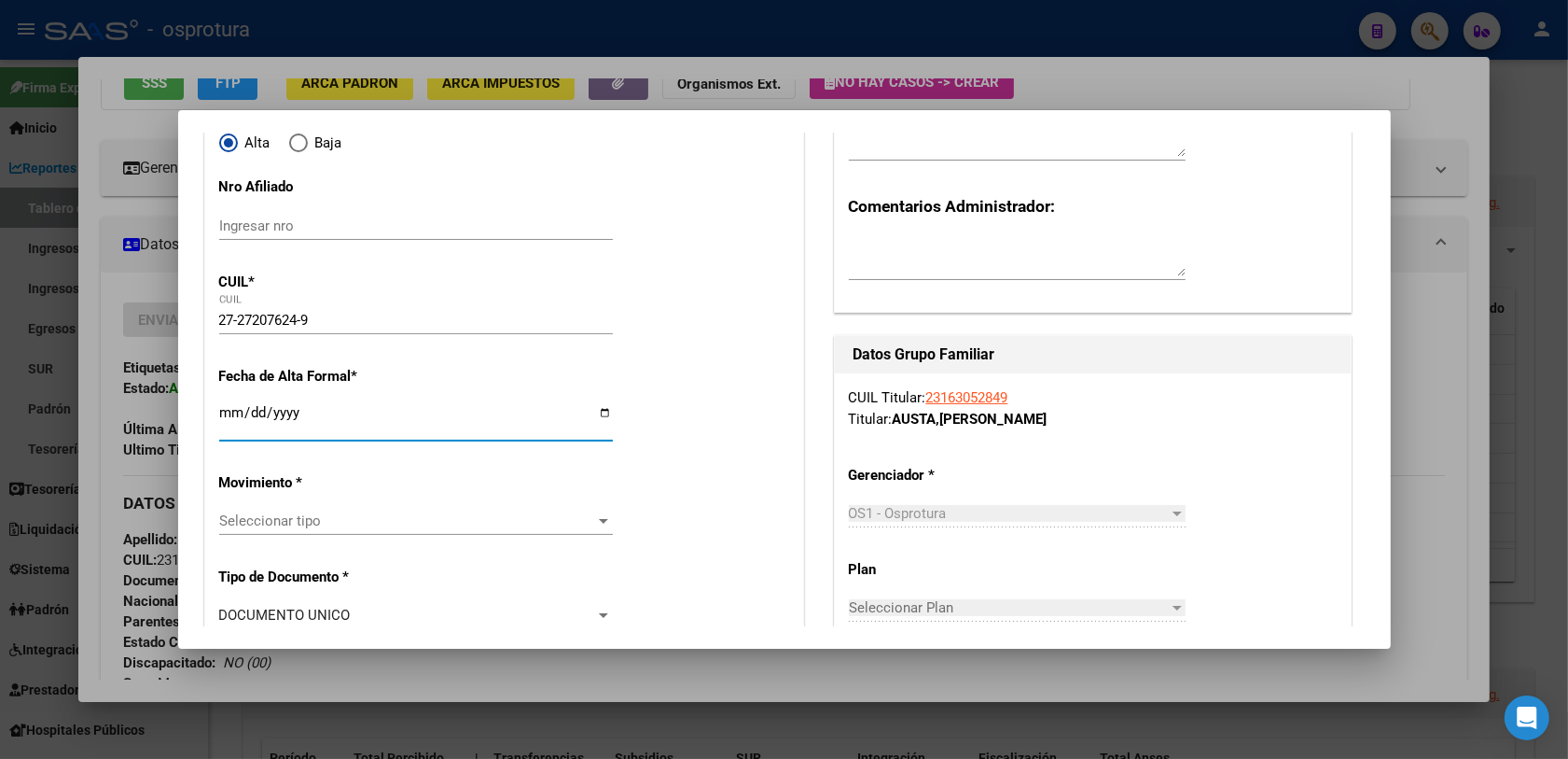
click at [222, 422] on input "Ingresar fecha" at bounding box center [415, 420] width 393 height 30
drag, startPoint x: 365, startPoint y: 142, endPoint x: 695, endPoint y: 184, distance: 332.7
click at [138, 430] on div at bounding box center [784, 380] width 1568 height 759
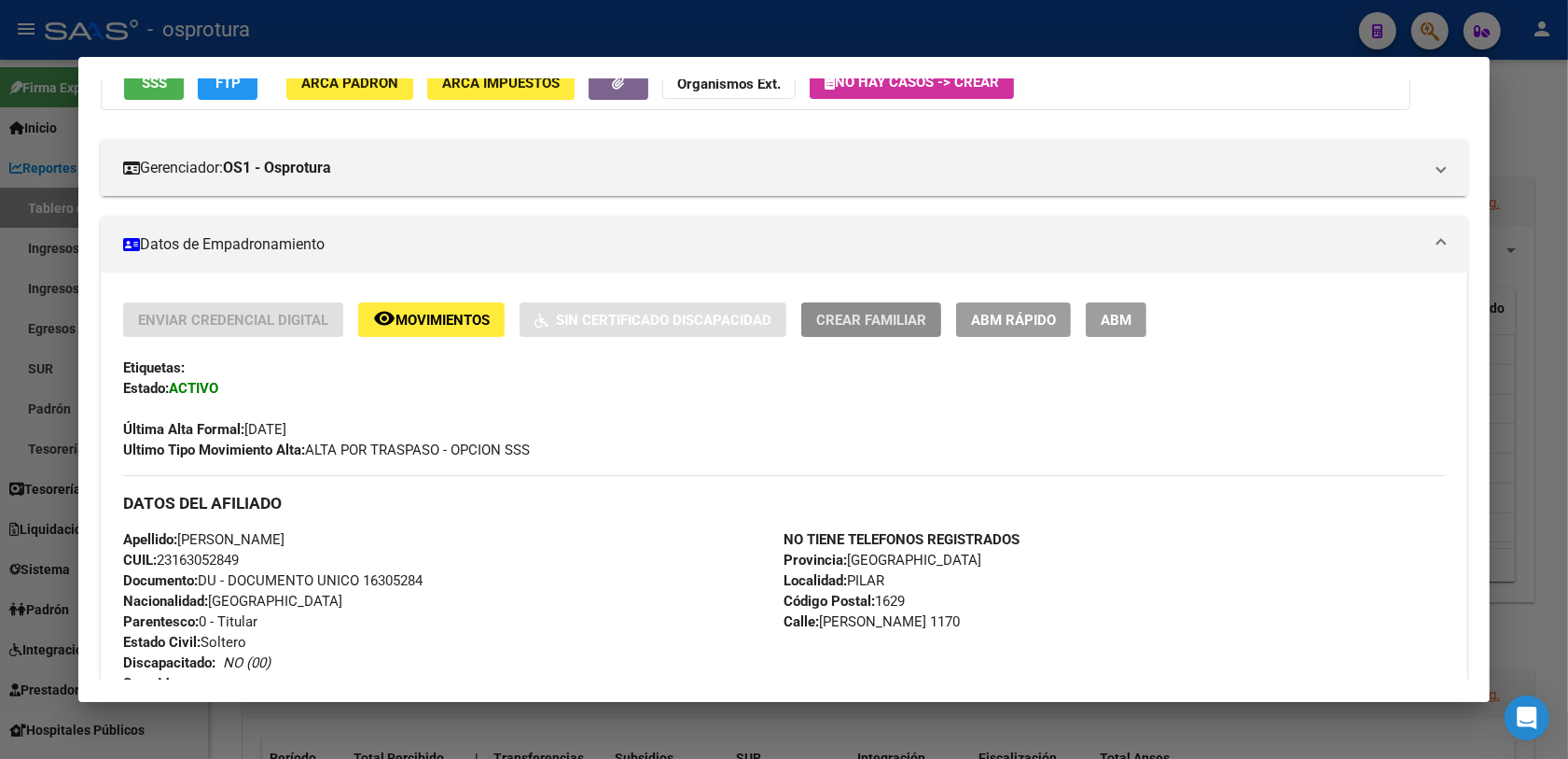
click at [849, 312] on span "Crear Familiar" at bounding box center [871, 320] width 111 height 17
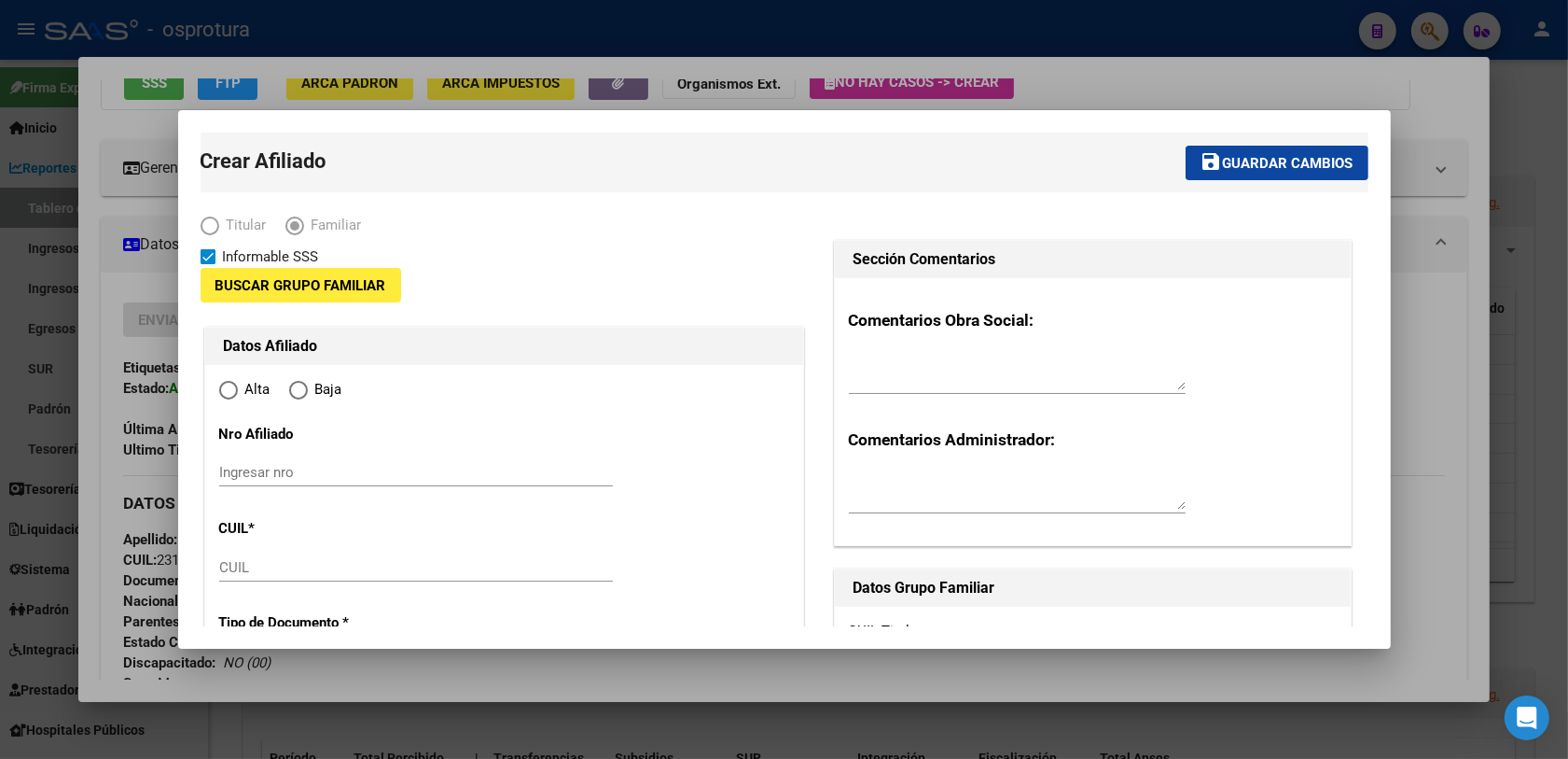
type input "23-16305284-9"
type input "PILAR"
type input "1629"
type input "[PERSON_NAME]"
type input "1170"
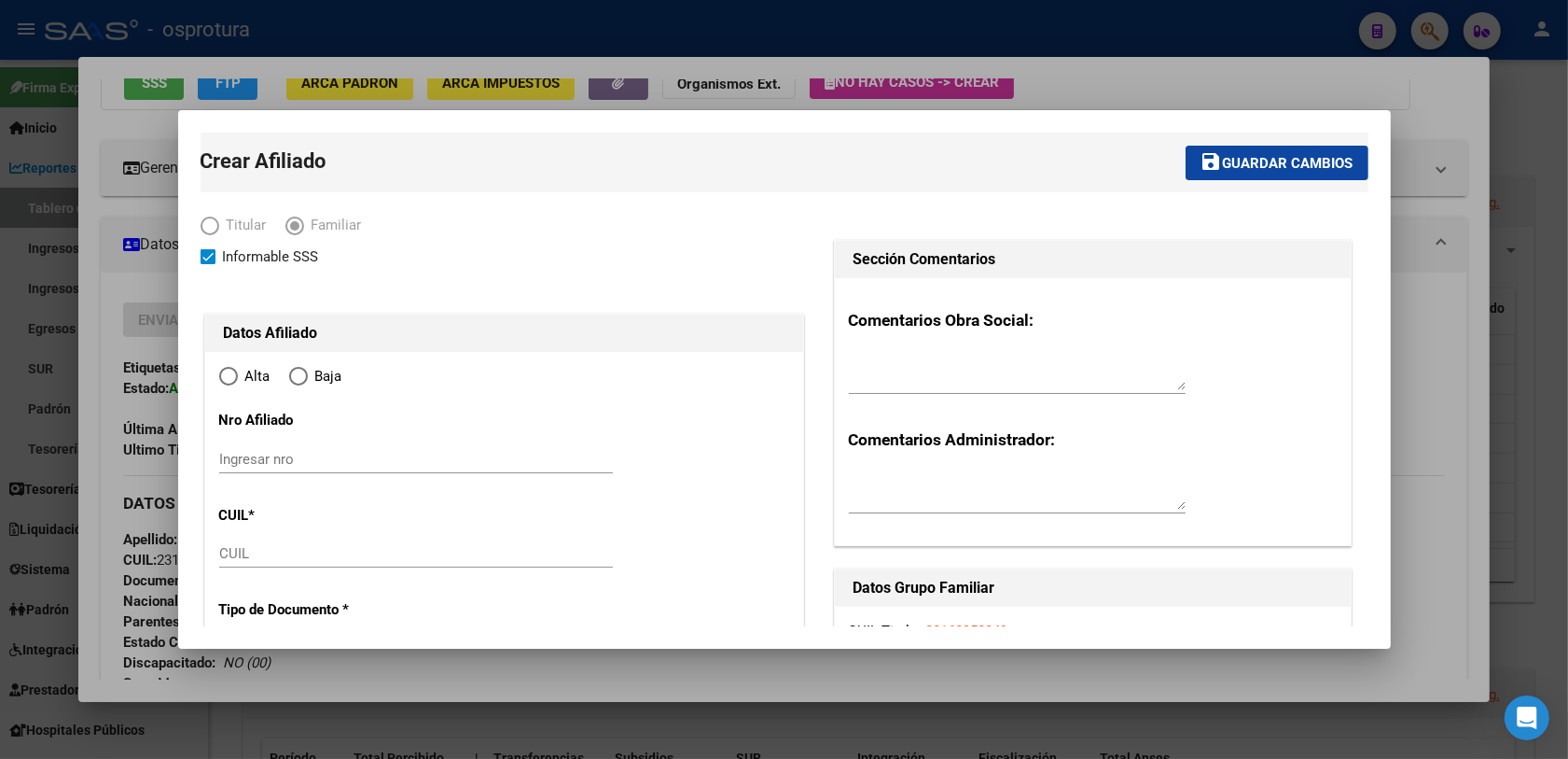
radio input "true"
click at [245, 542] on div "CUIL" at bounding box center [415, 553] width 393 height 28
type input "23-16305284-9"
paste input "27-27207624-9"
type input "27-27207624-9"
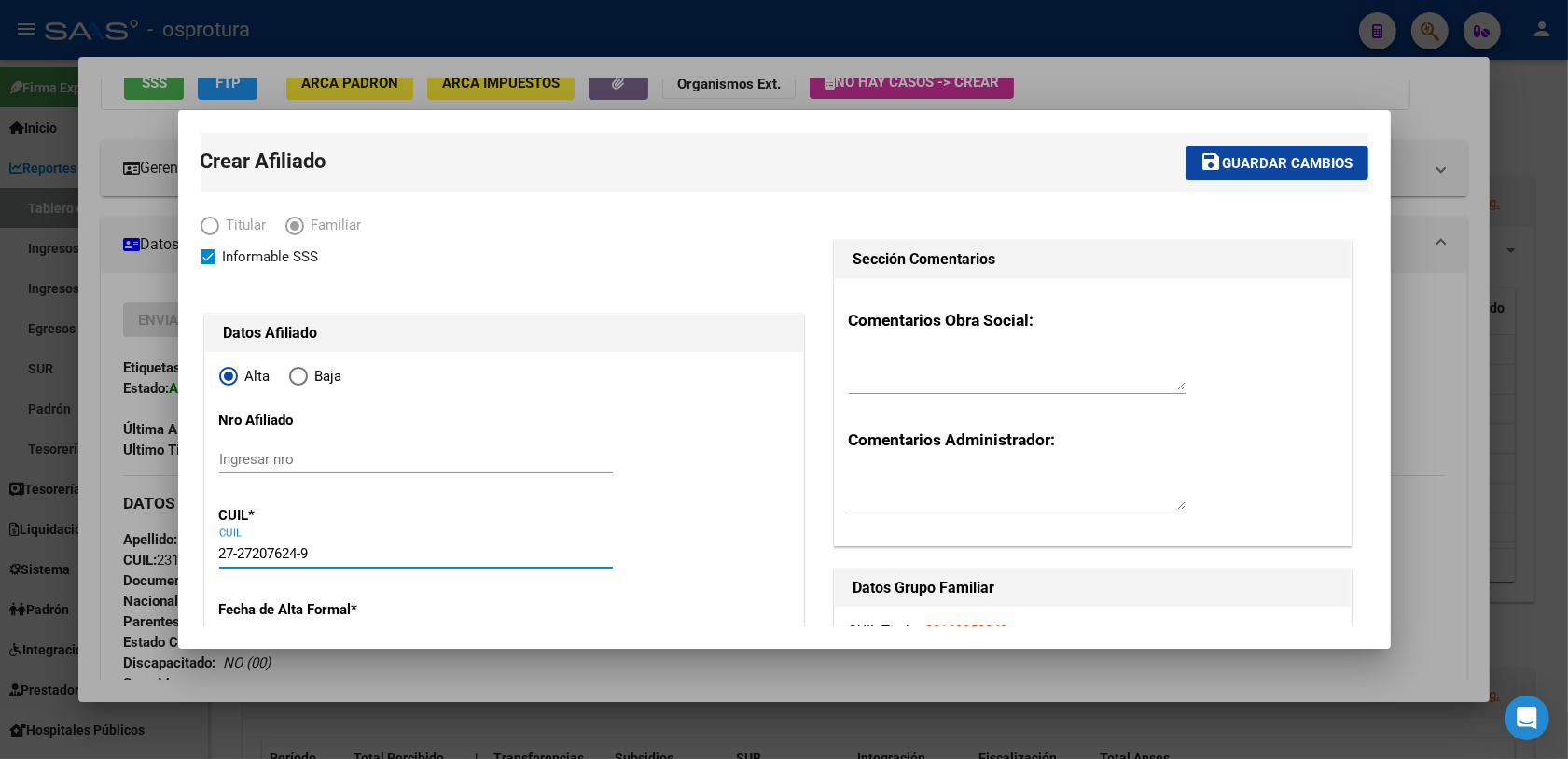
type input "27207624"
type input "[PERSON_NAME]"
type input "[DATE]"
type input "PILAR"
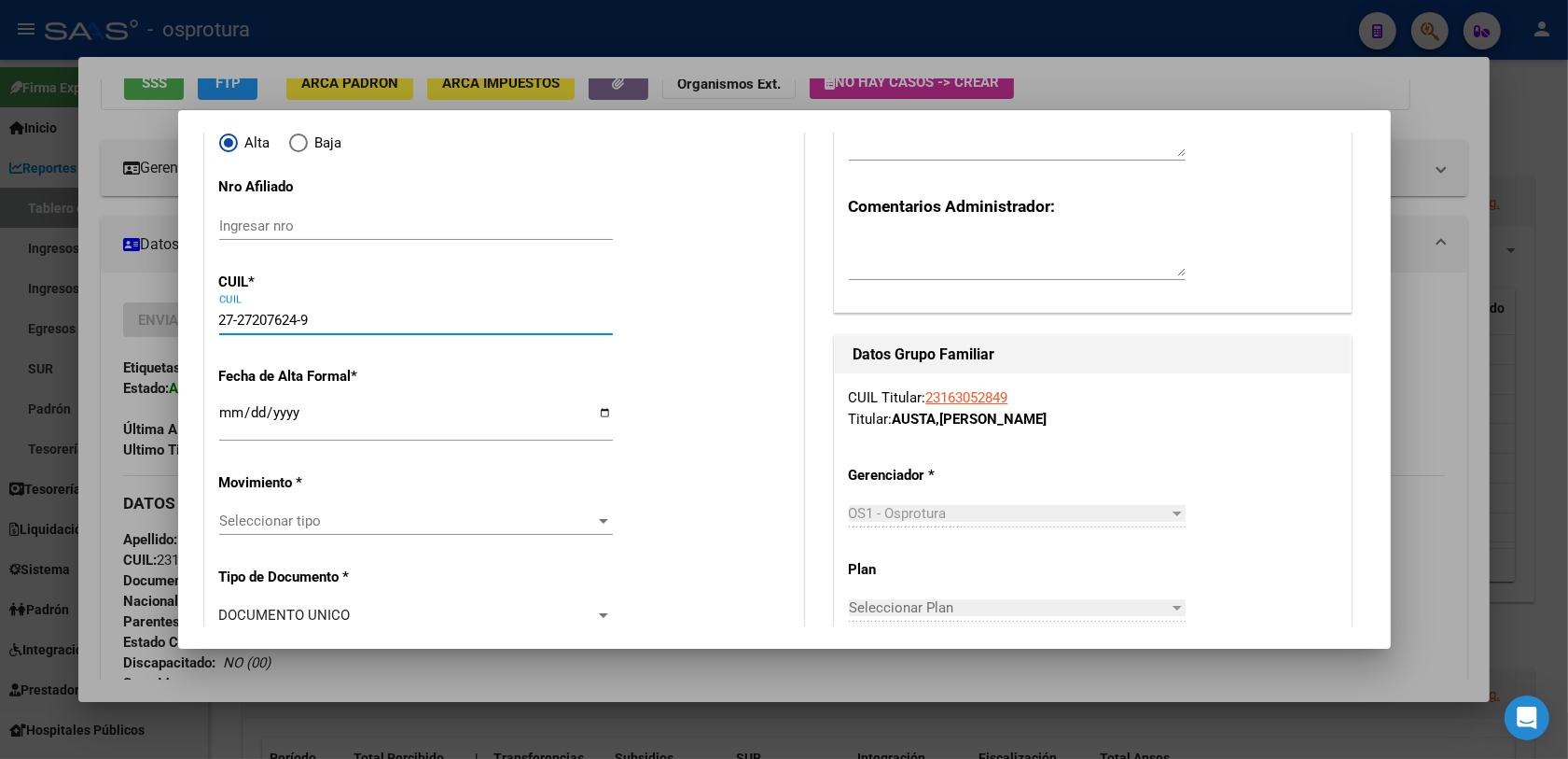
type input "27-27207624-9"
click at [233, 420] on input "Ingresar fecha" at bounding box center [415, 420] width 393 height 30
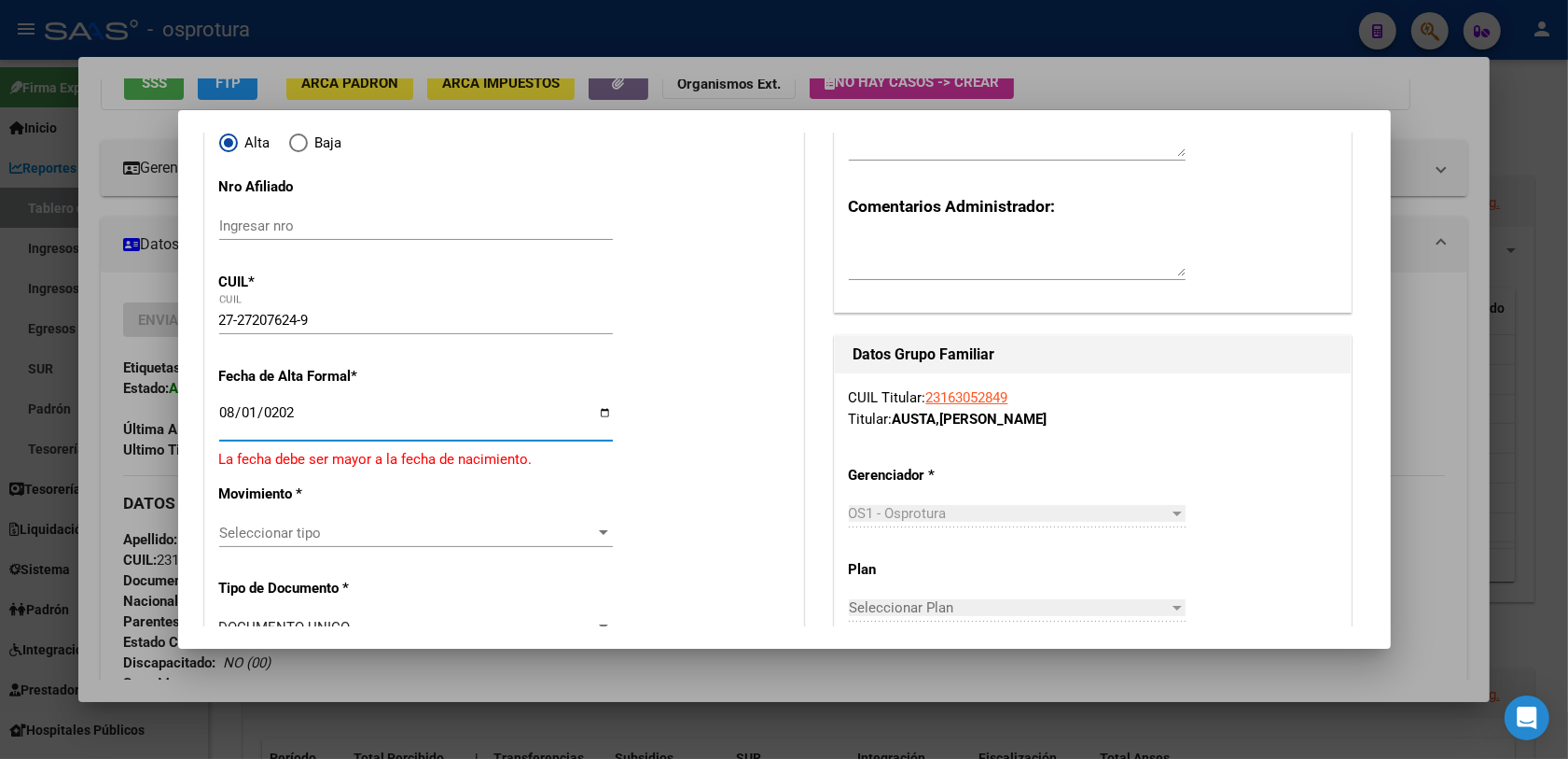
type input "[DATE]"
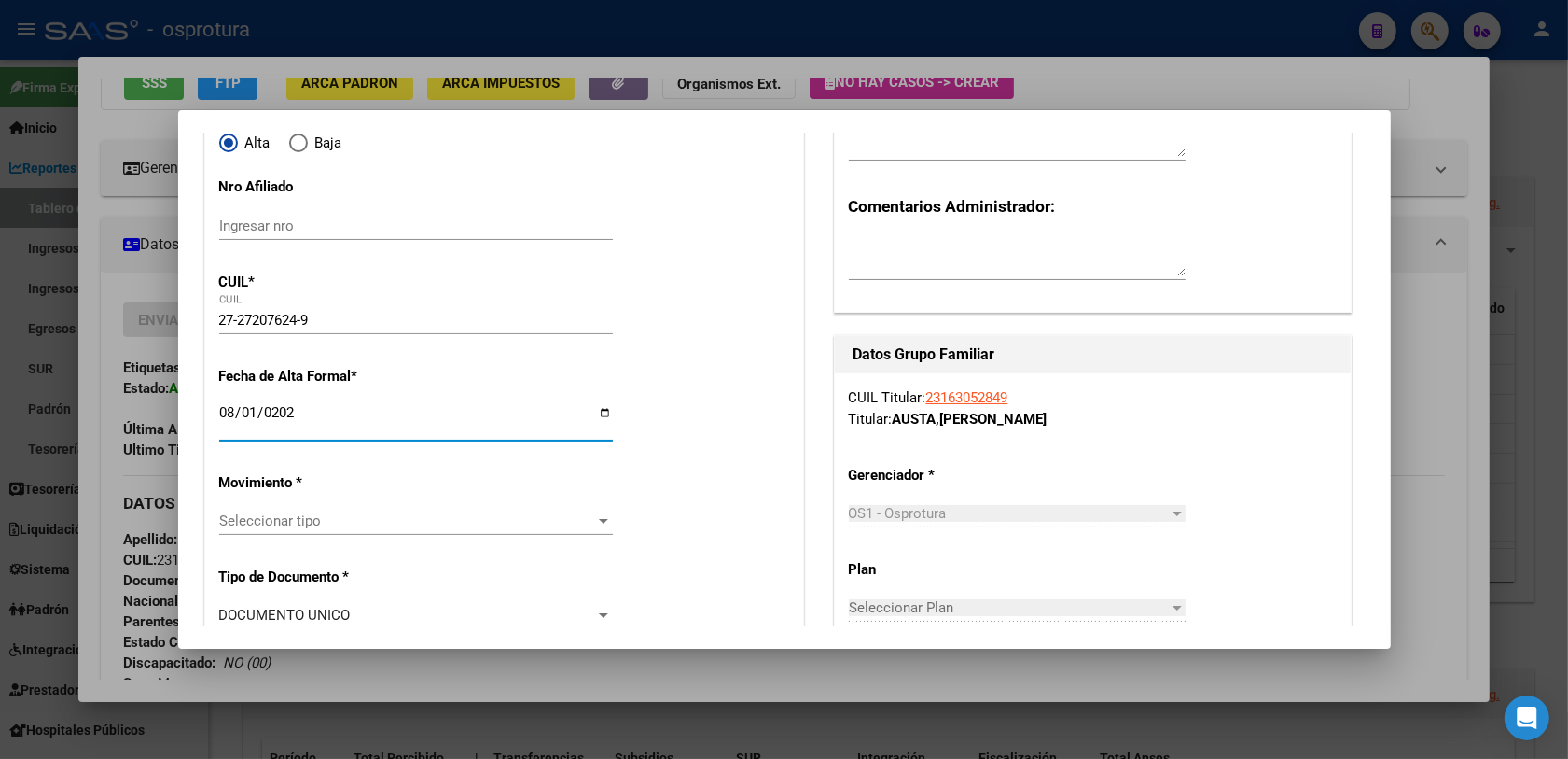
click at [346, 513] on span "Seleccionar tipo" at bounding box center [407, 520] width 376 height 17
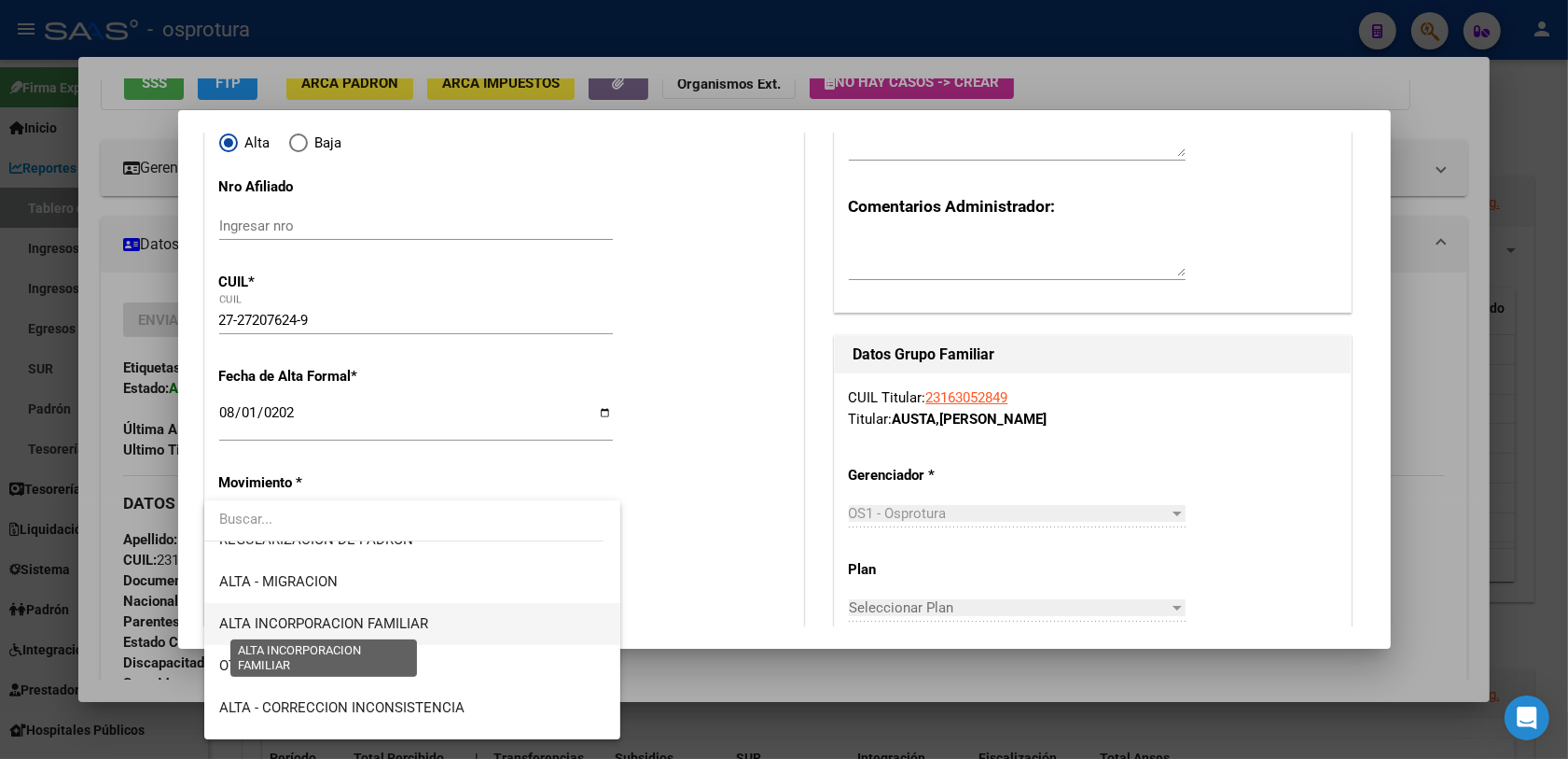
click at [418, 630] on span "ALTA INCORPORACION FAMILIAR" at bounding box center [324, 623] width 209 height 17
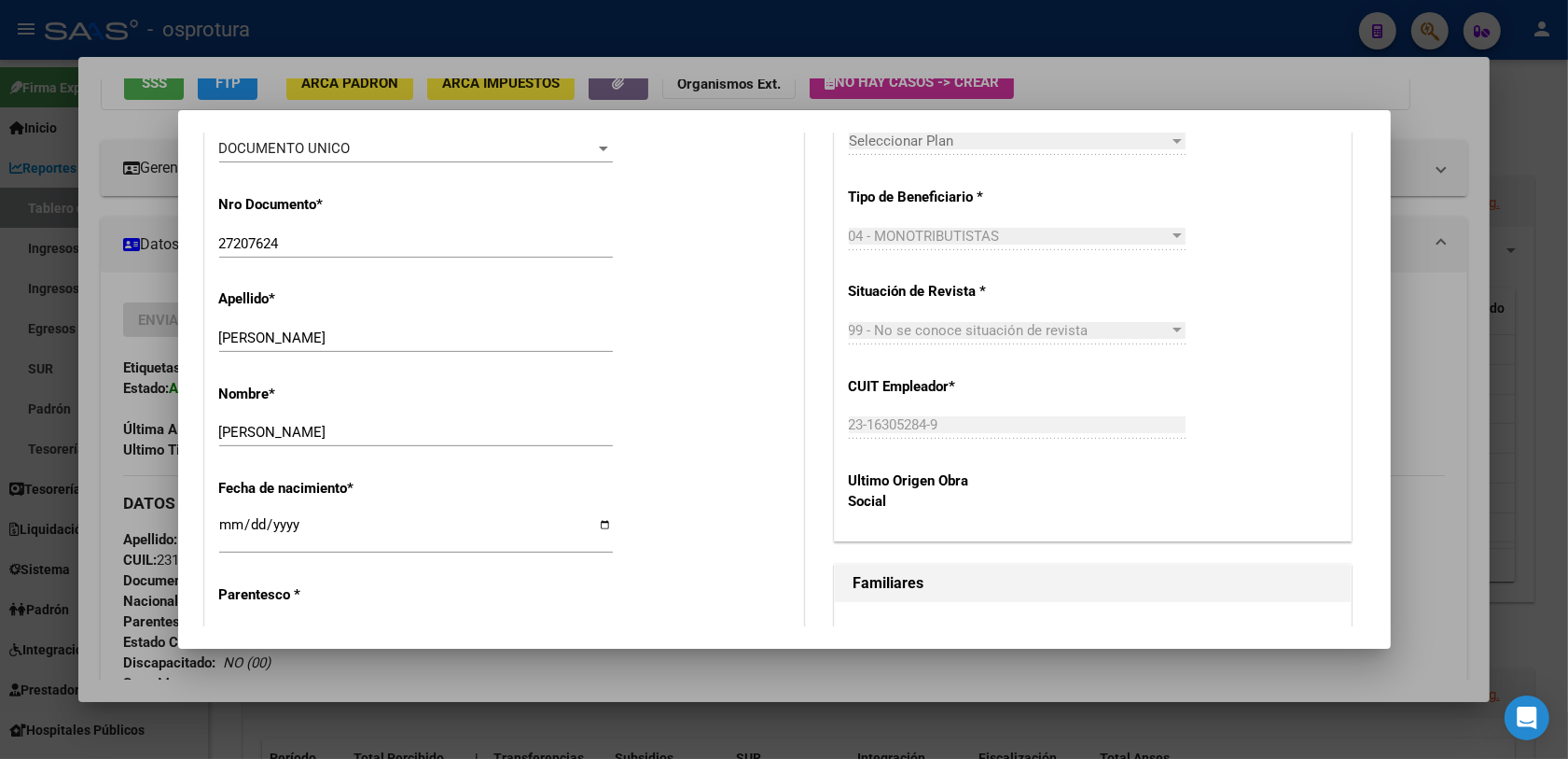
scroll to position [817, 0]
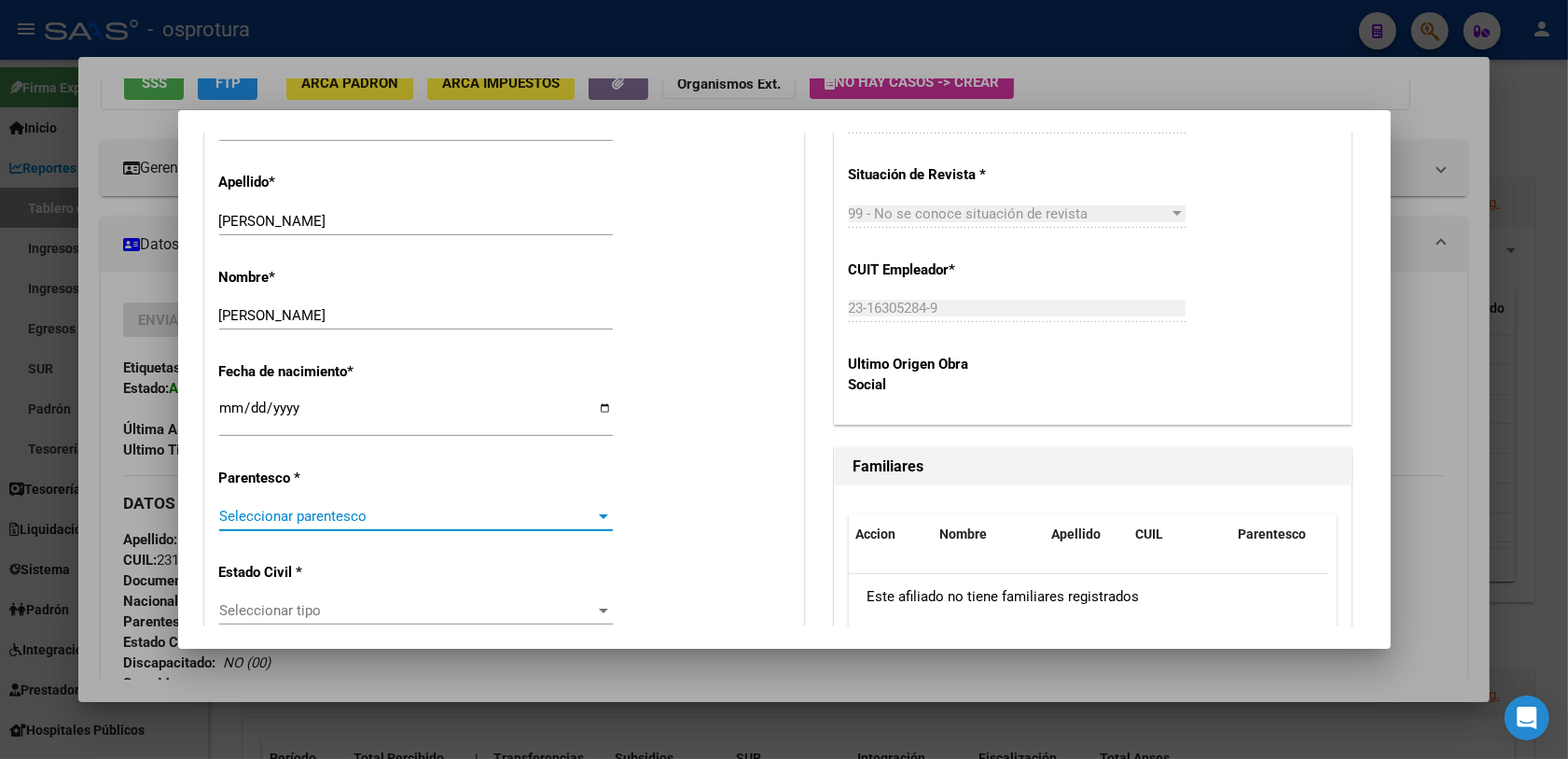
click at [521, 520] on span "Seleccionar parentesco" at bounding box center [407, 516] width 376 height 17
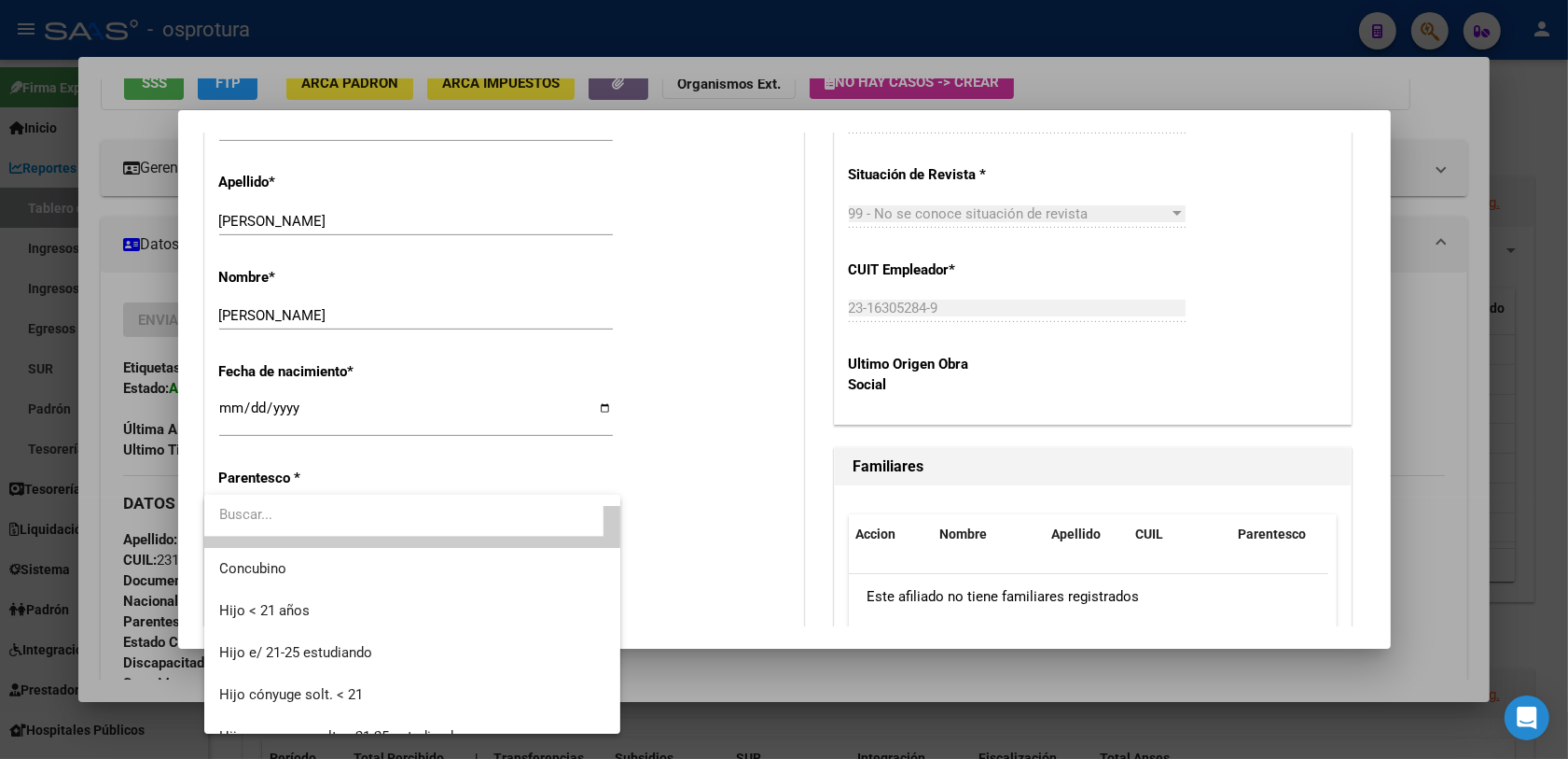
scroll to position [0, 0]
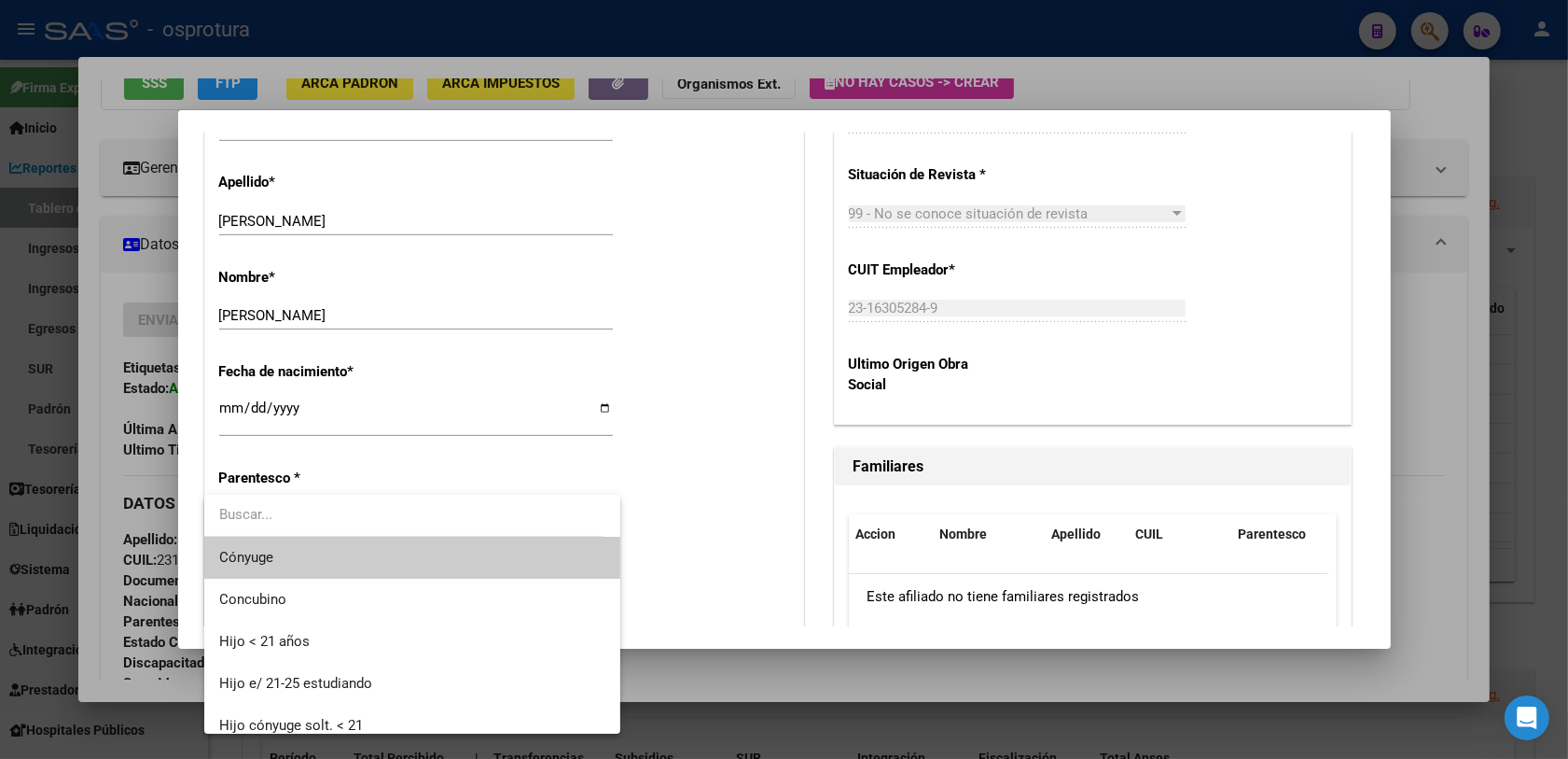
click at [393, 567] on span "Cónyuge" at bounding box center [412, 558] width 387 height 42
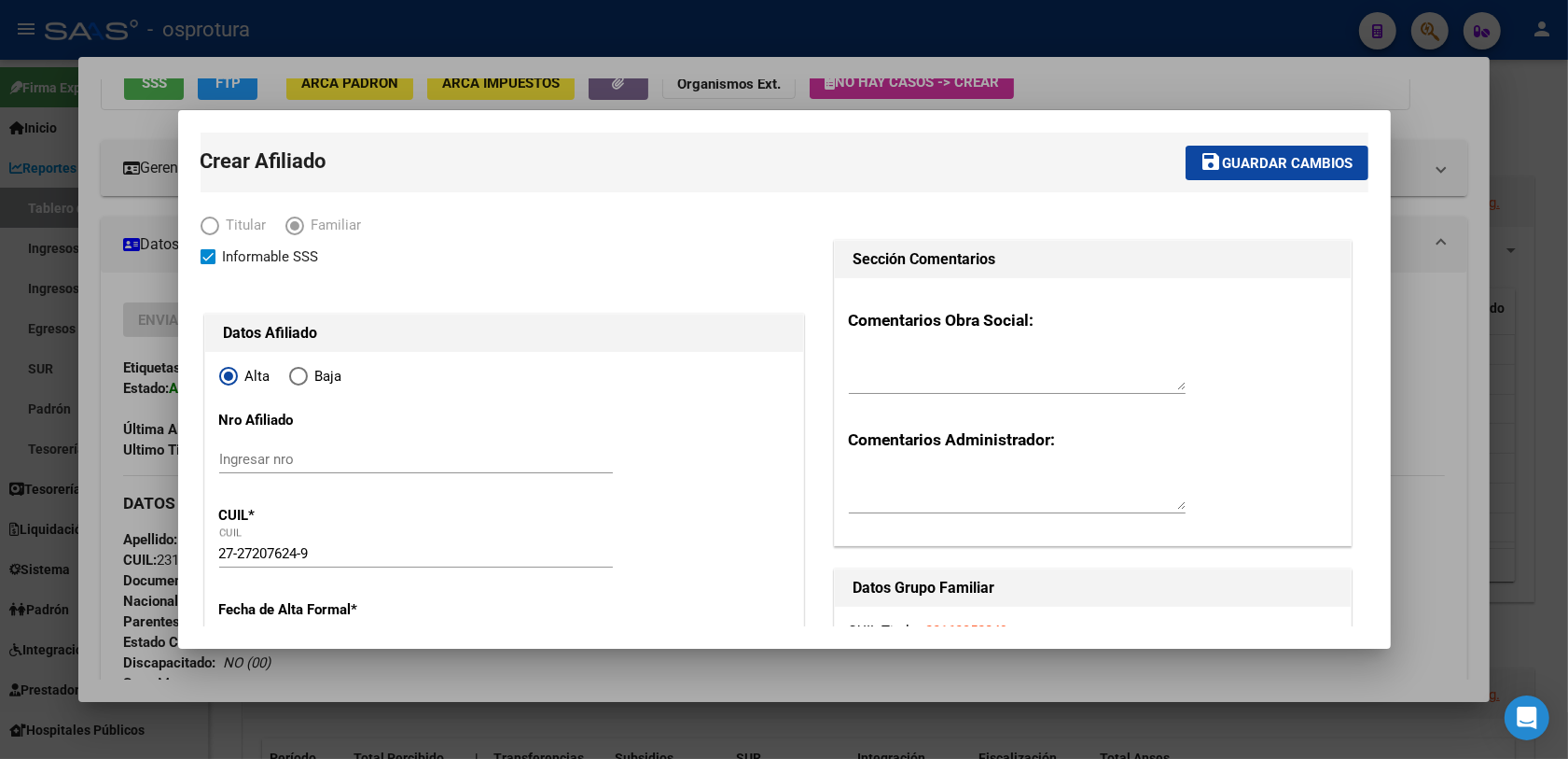
click at [1263, 169] on span "Guardar cambios" at bounding box center [1287, 163] width 130 height 17
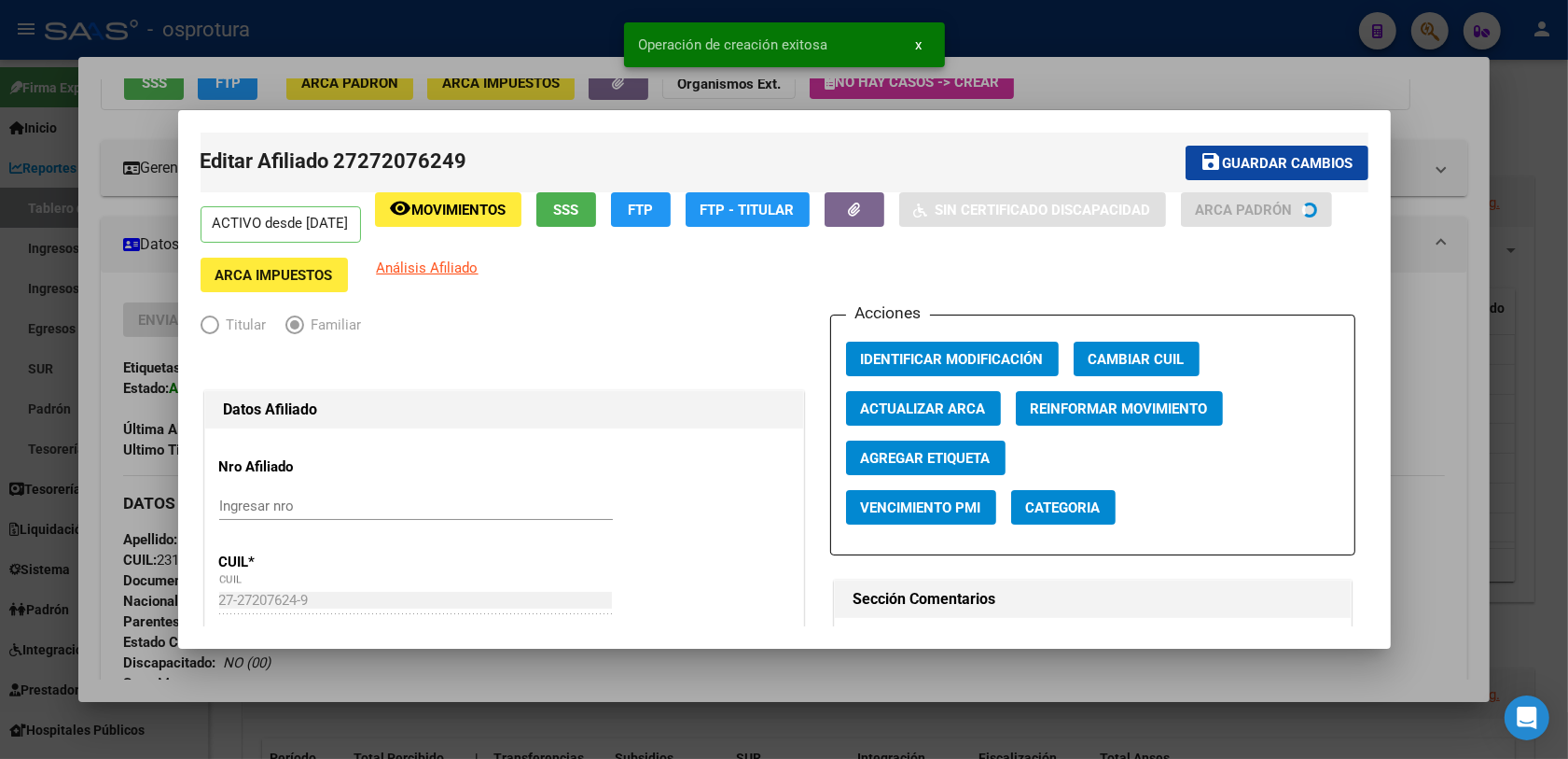
click at [160, 541] on div at bounding box center [784, 380] width 1568 height 759
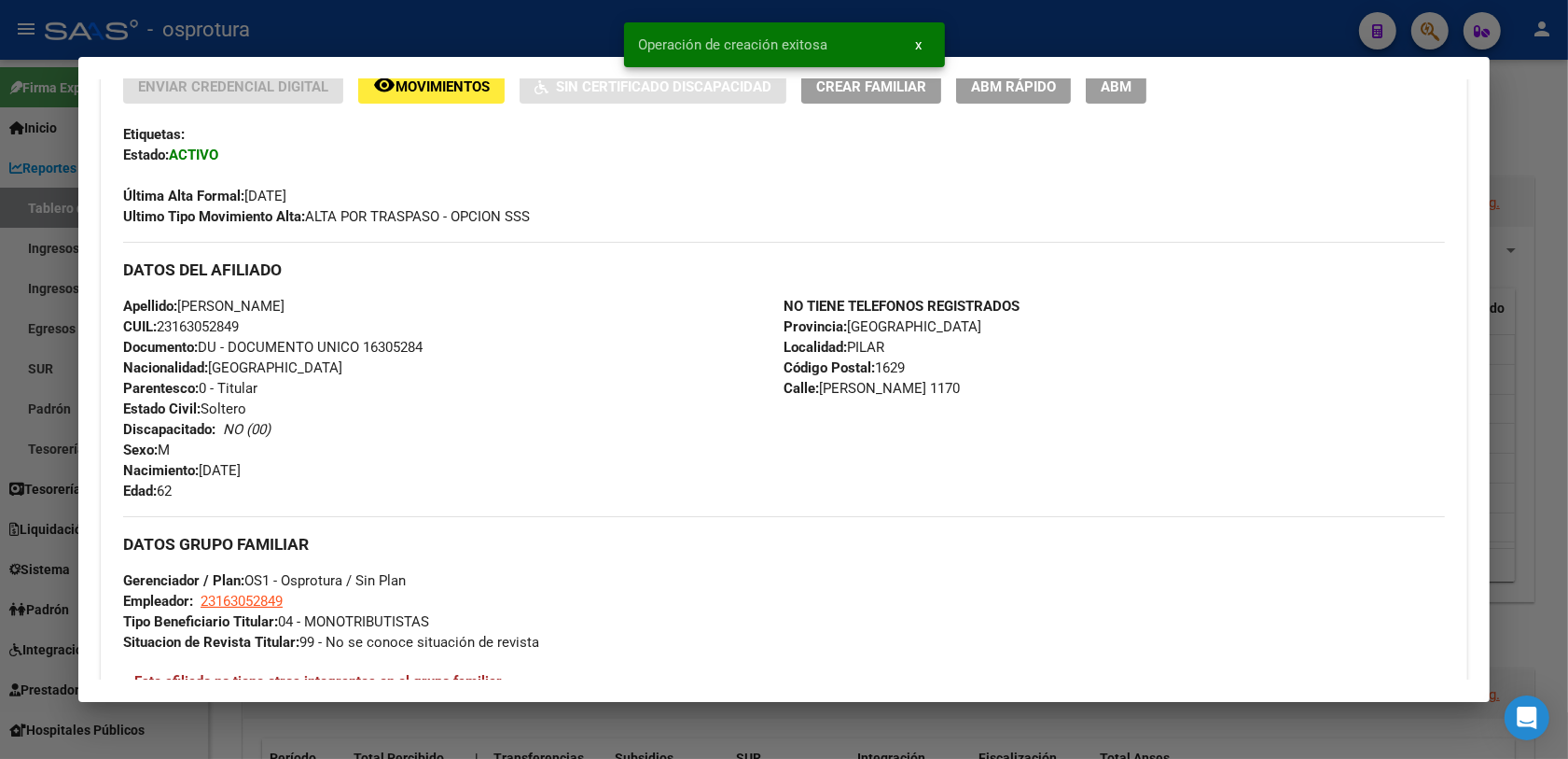
scroll to position [304, 0]
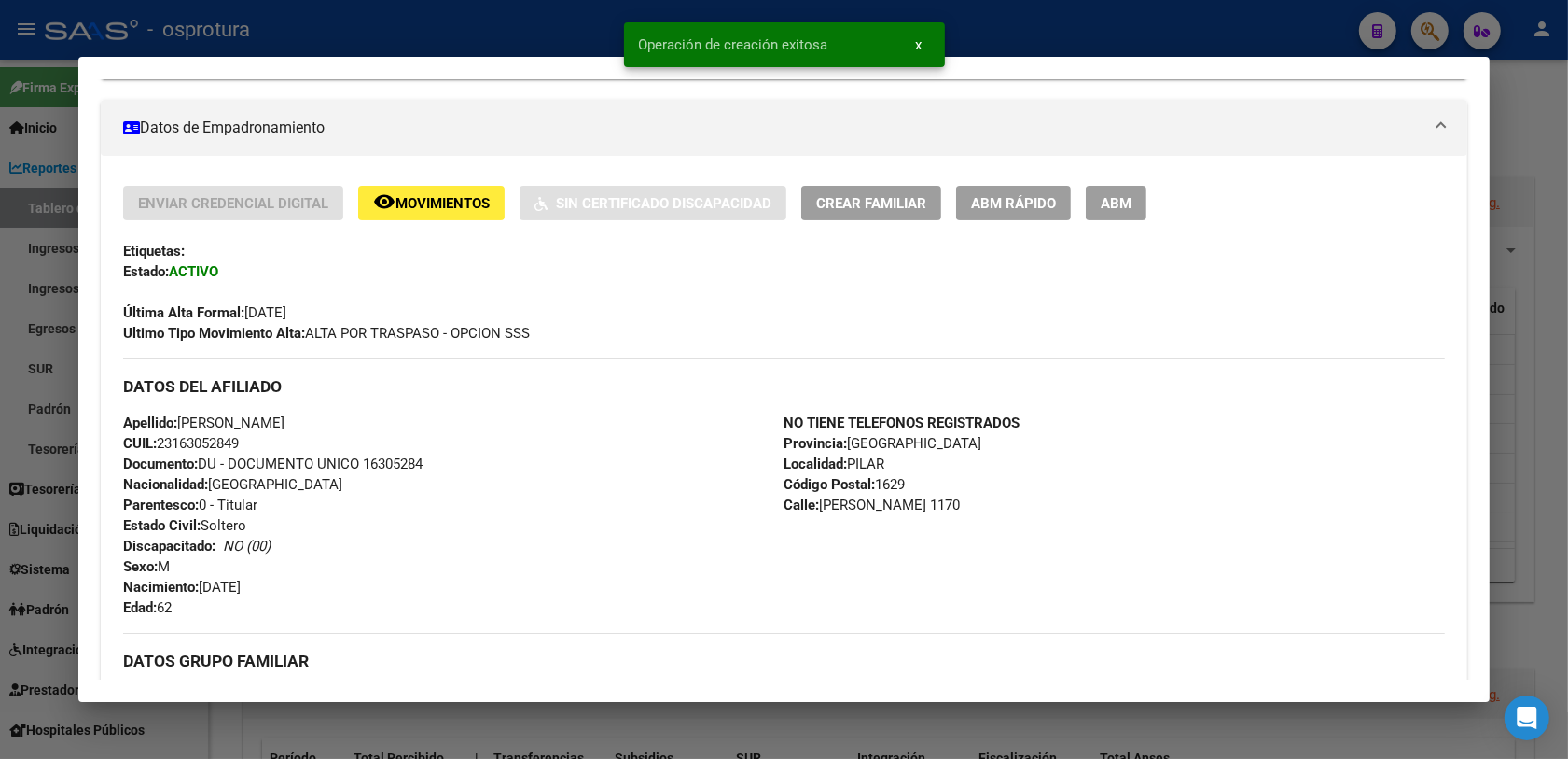
click at [1036, 195] on span "ABM Rápido" at bounding box center [1012, 203] width 85 height 17
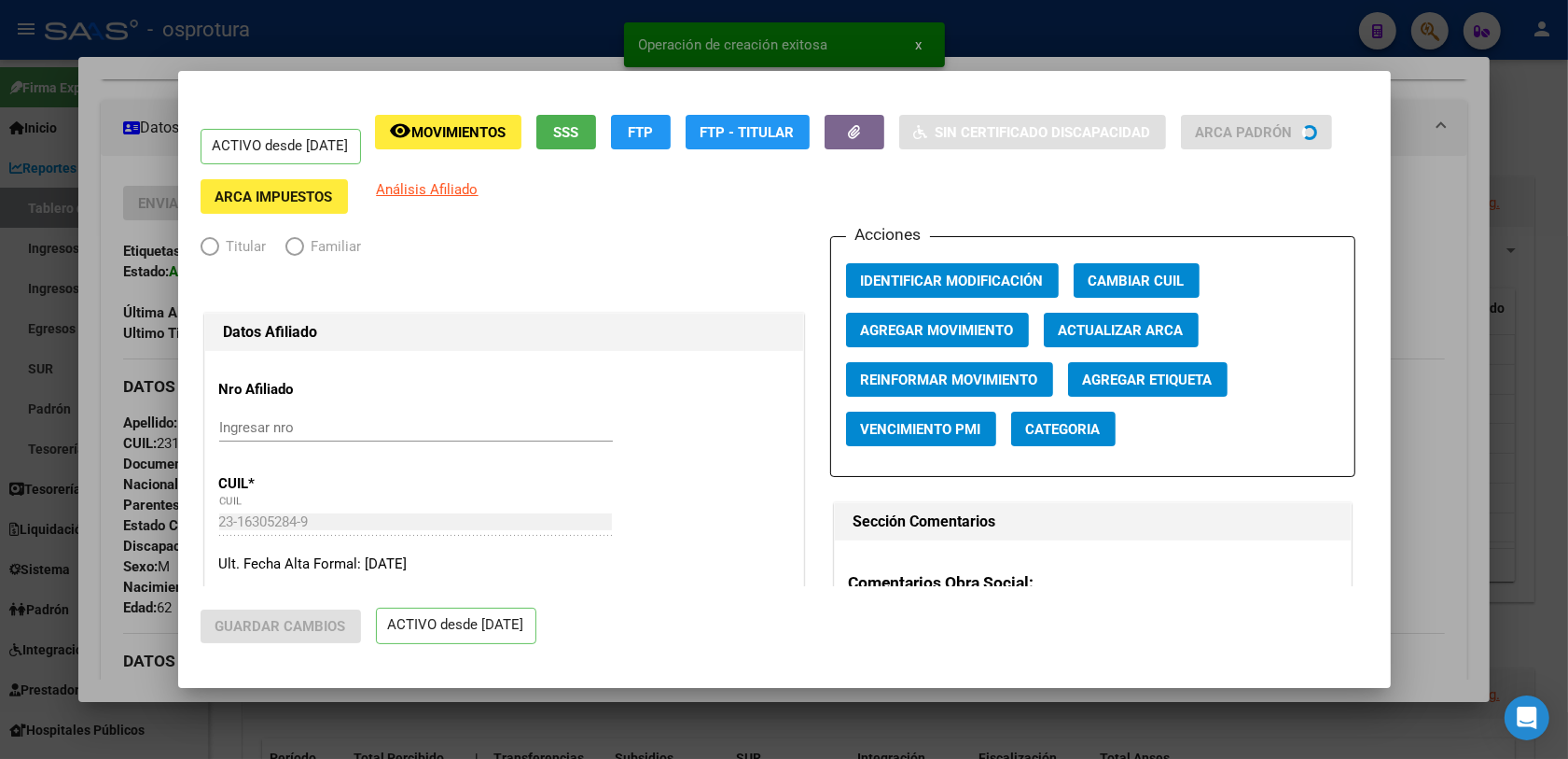
radio input "true"
type input "23-16305284-9"
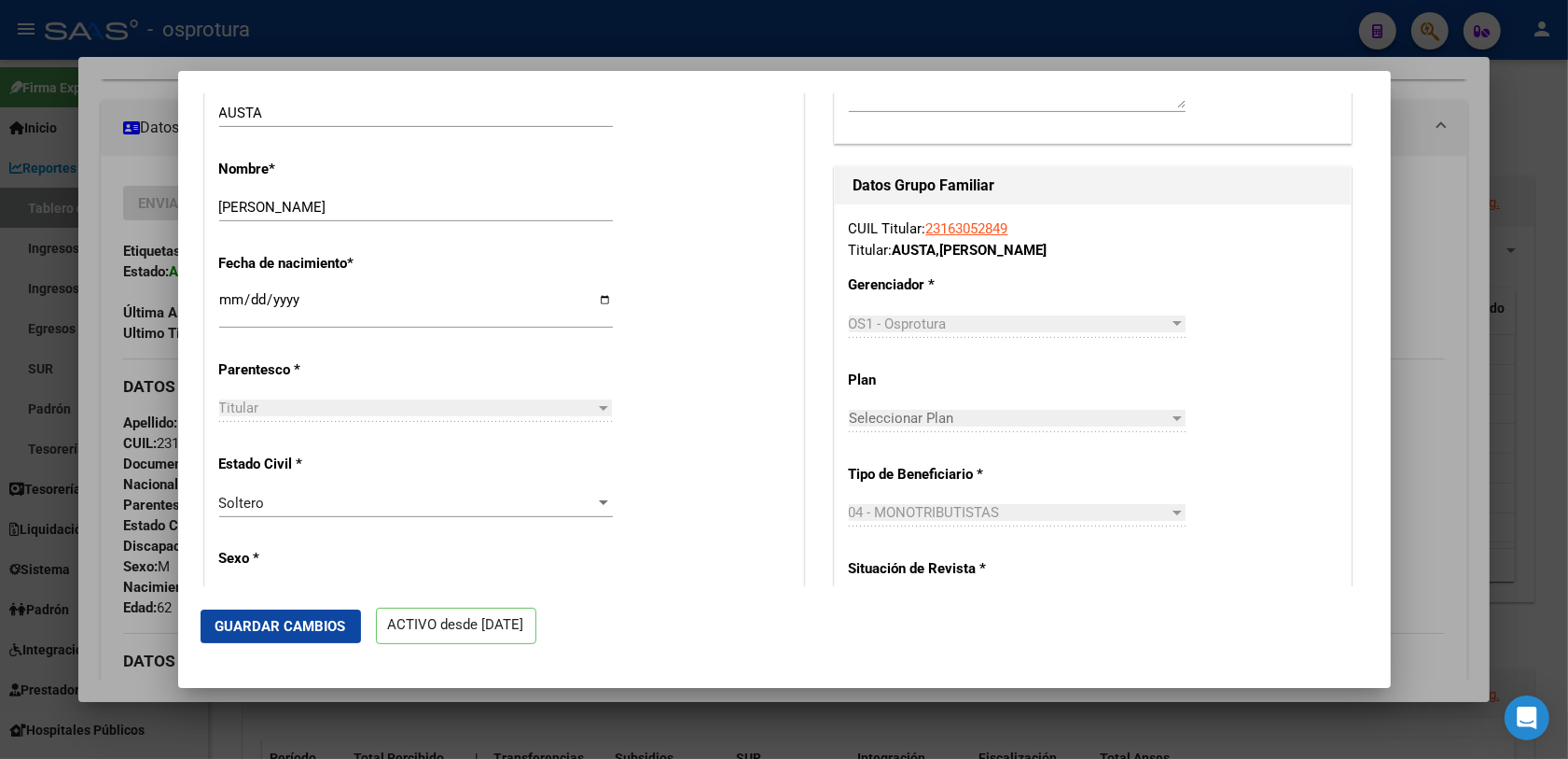
scroll to position [817, 0]
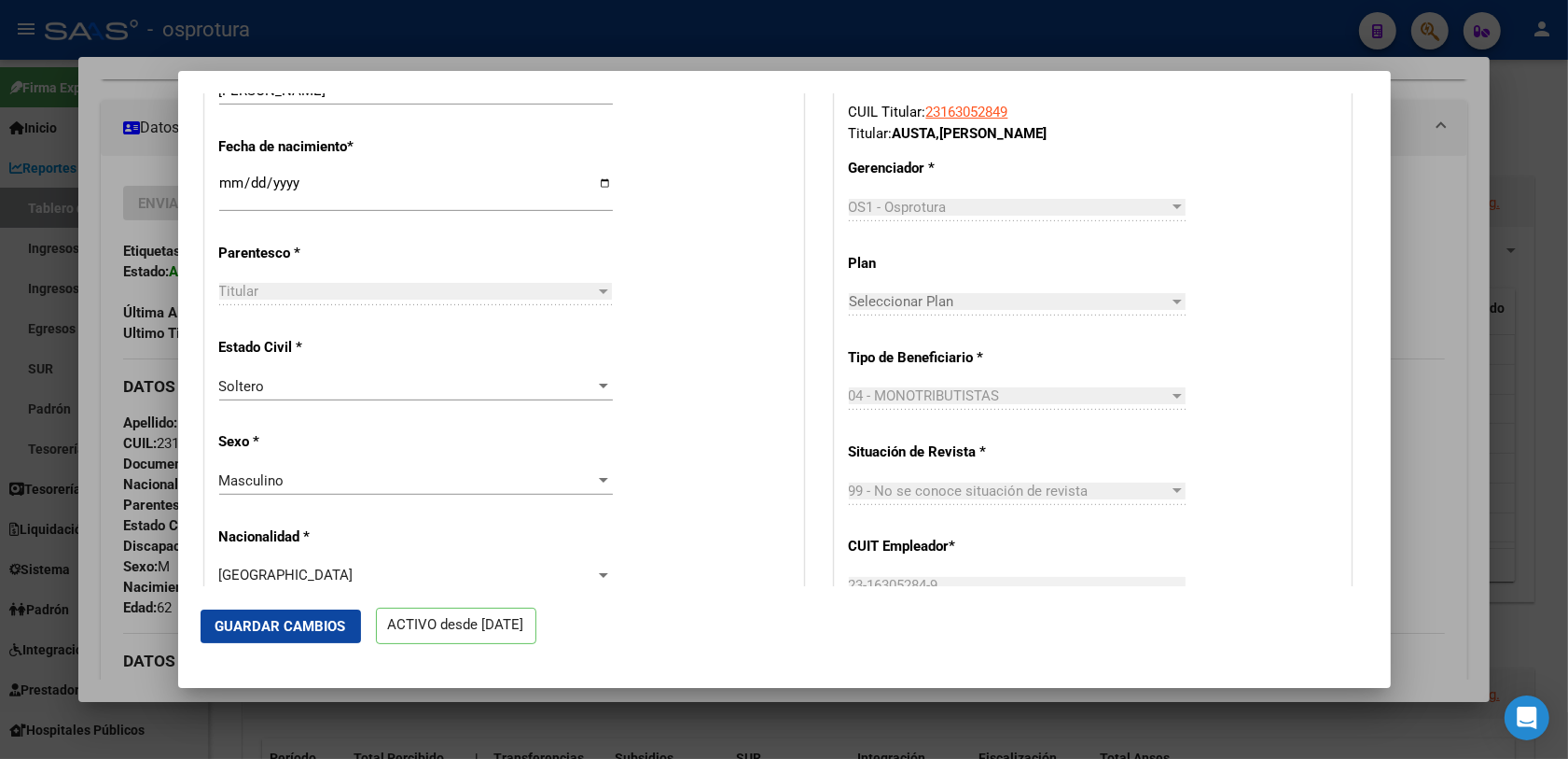
click at [263, 394] on div "Soltero" at bounding box center [407, 385] width 376 height 17
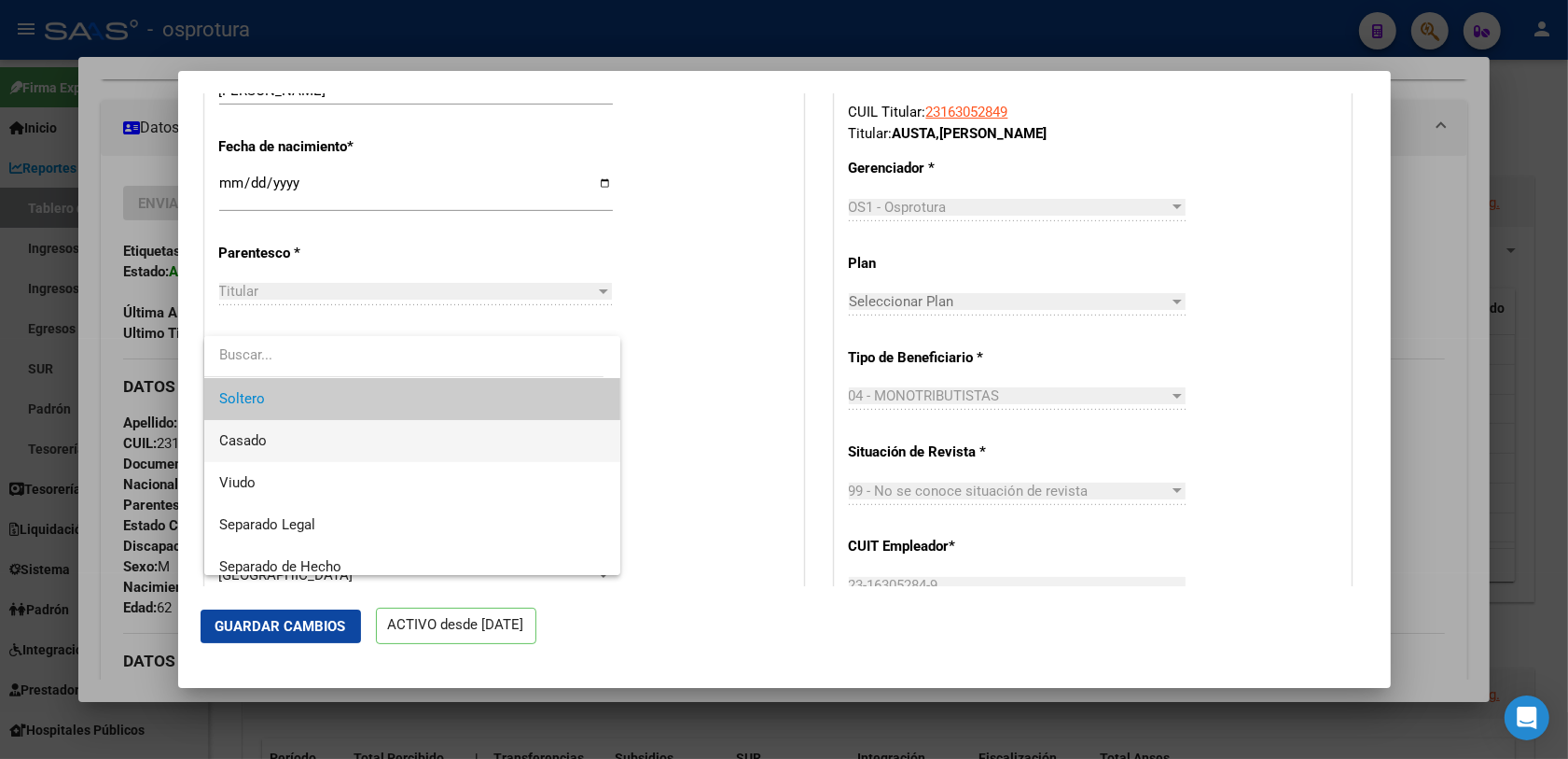
click at [324, 448] on span "Casado" at bounding box center [412, 441] width 387 height 42
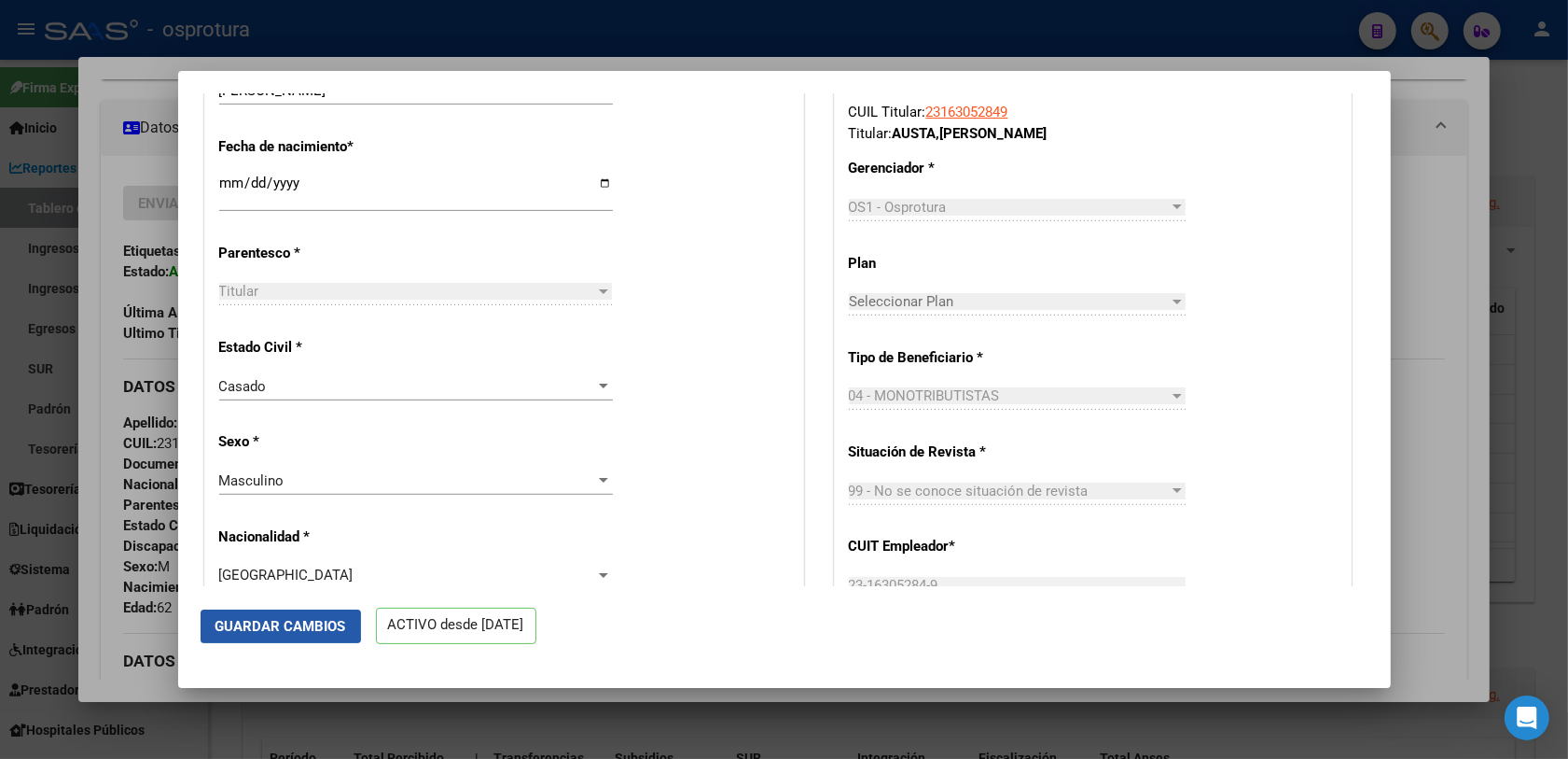
click at [323, 628] on span "Guardar Cambios" at bounding box center [280, 626] width 130 height 17
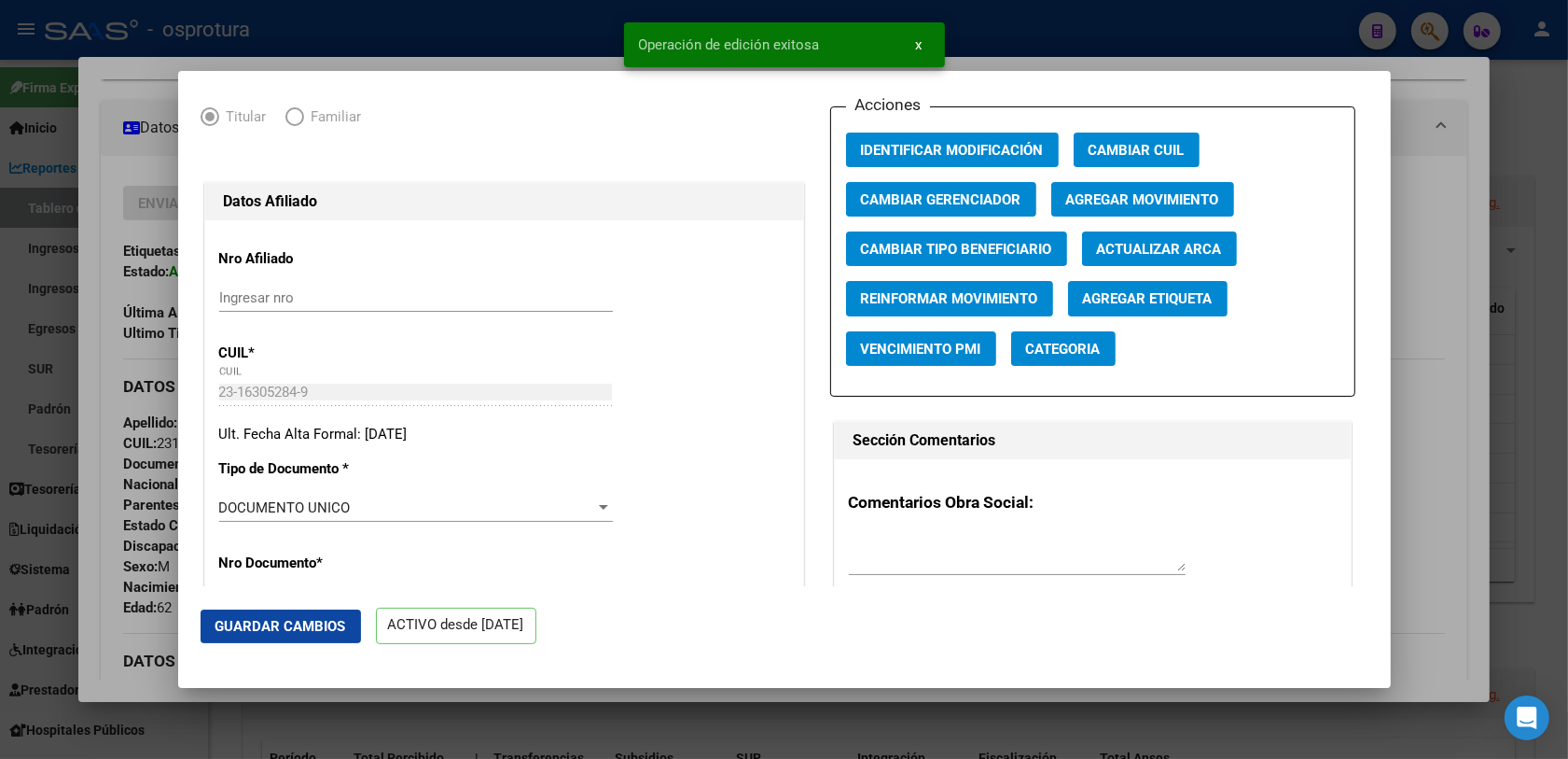
scroll to position [0, 0]
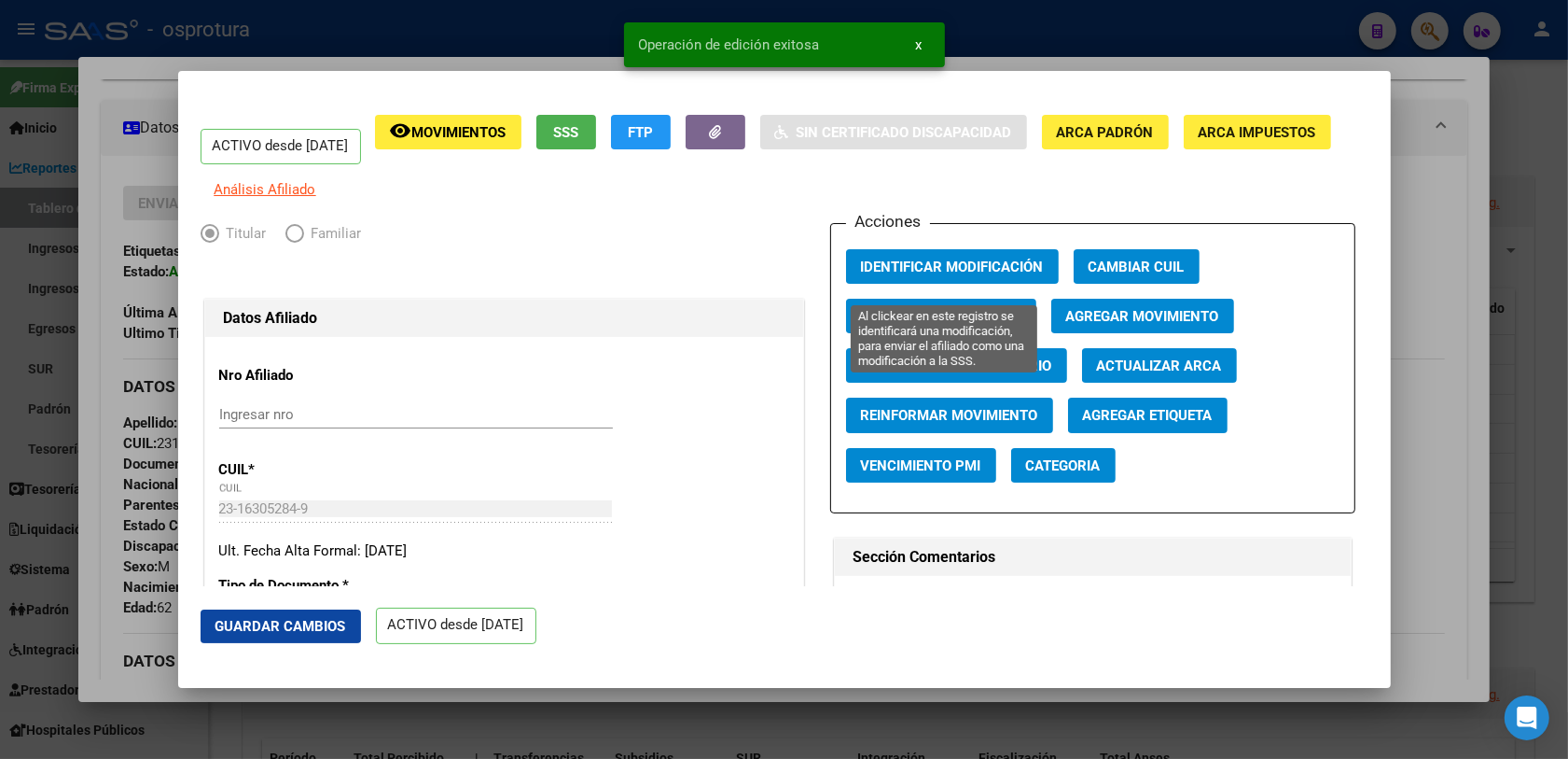
click at [922, 257] on div "Acciones Identificar Modificación Cambiar CUIL Cambiar Gerenciador Agregar Movi…" at bounding box center [1092, 368] width 525 height 290
click at [914, 273] on span "Identificar Modificación" at bounding box center [953, 266] width 183 height 17
click at [87, 259] on div at bounding box center [784, 380] width 1568 height 759
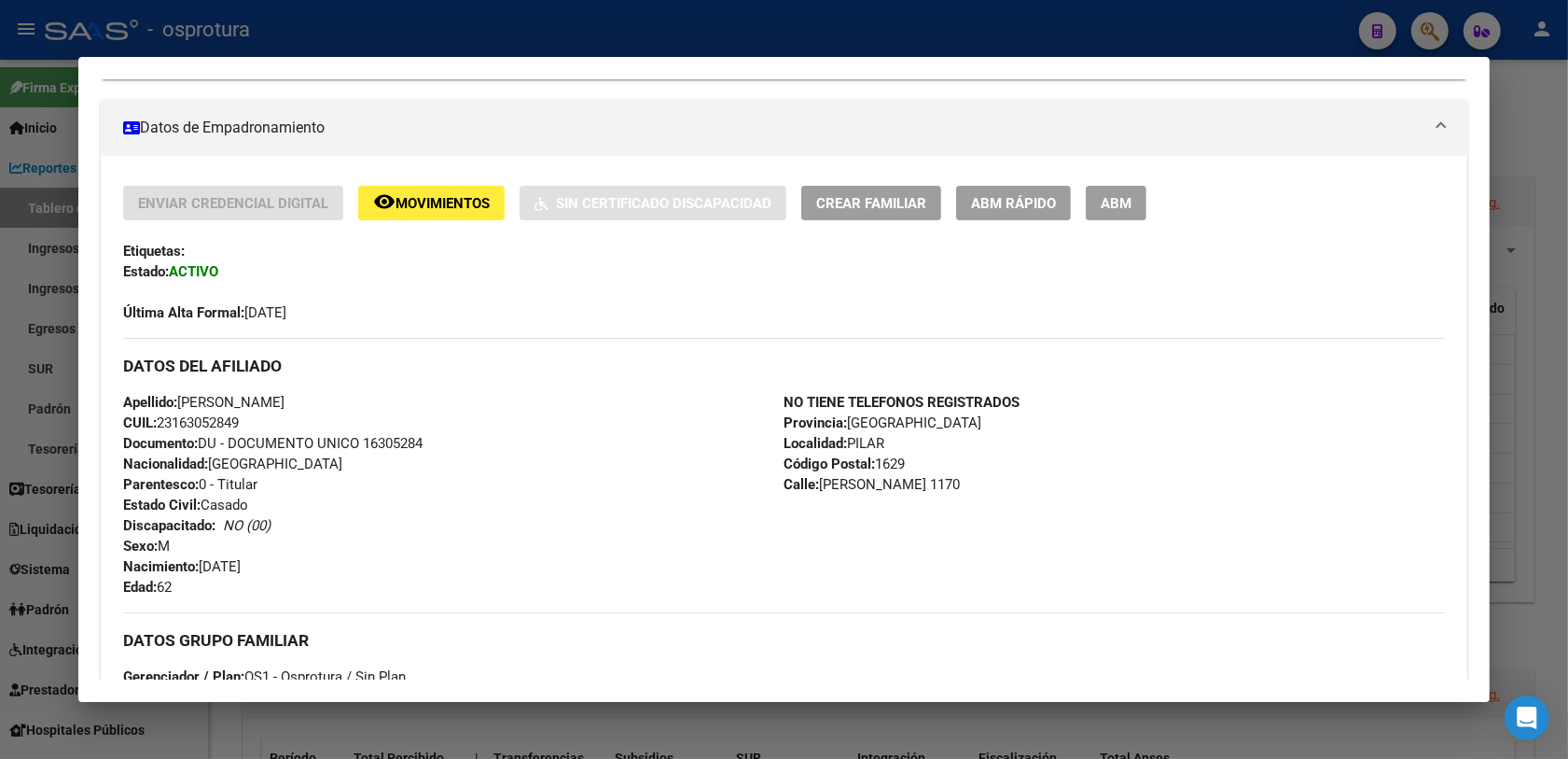
click at [896, 200] on span "Crear Familiar" at bounding box center [871, 203] width 111 height 17
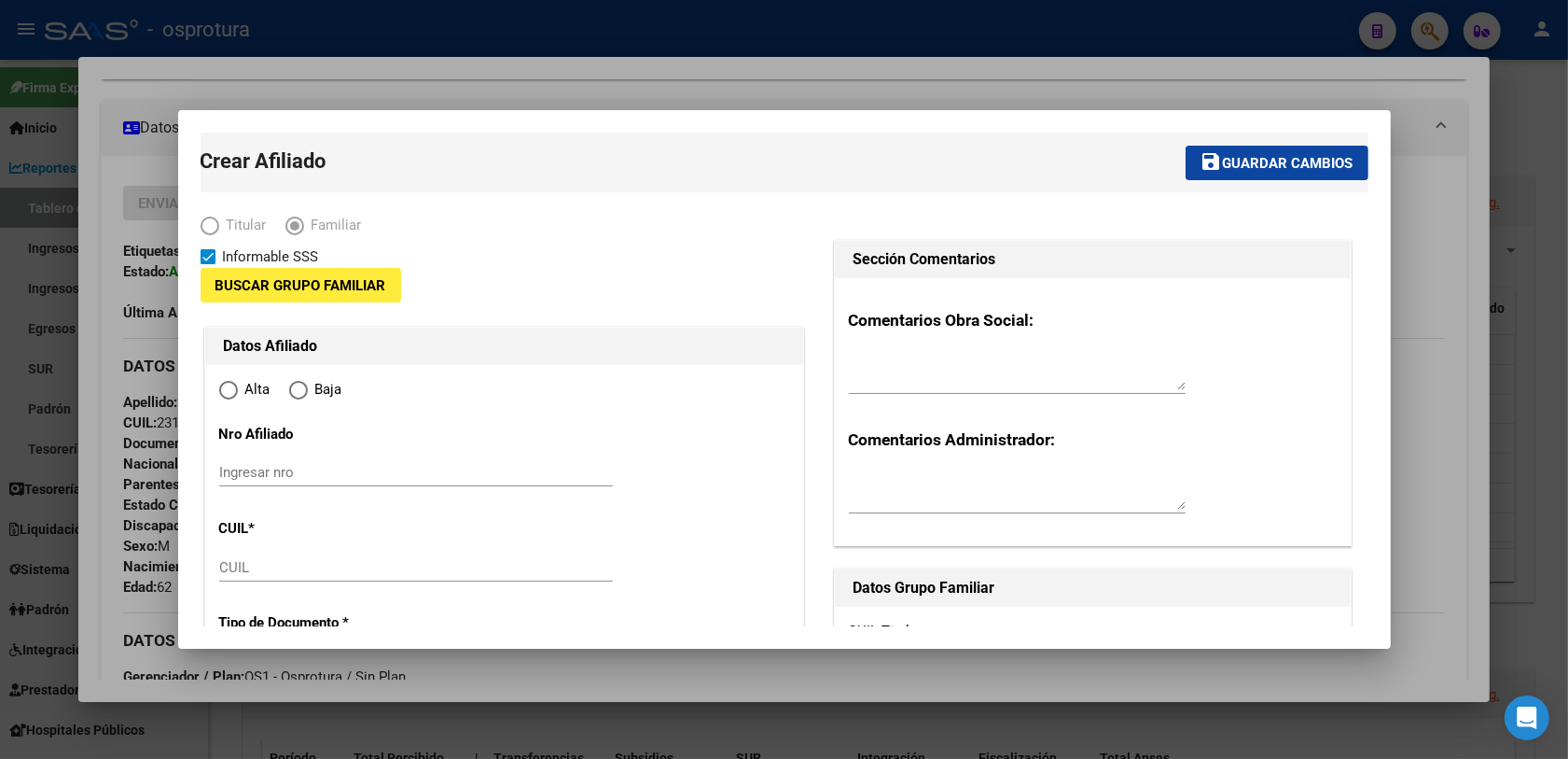
type input "23-16305284-9"
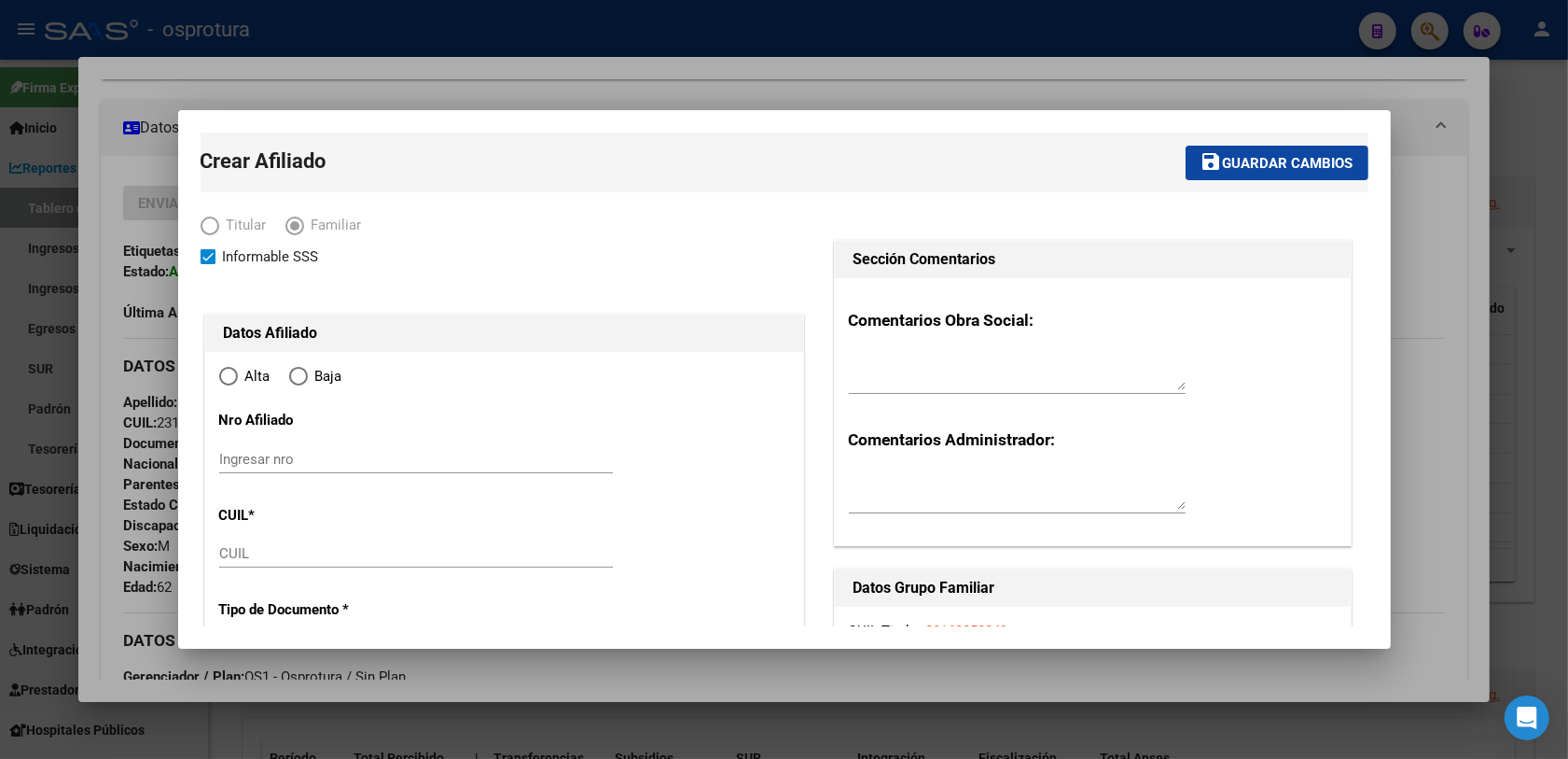
type input "PILAR"
type input "1629"
type input "[PERSON_NAME]"
type input "1170"
radio input "true"
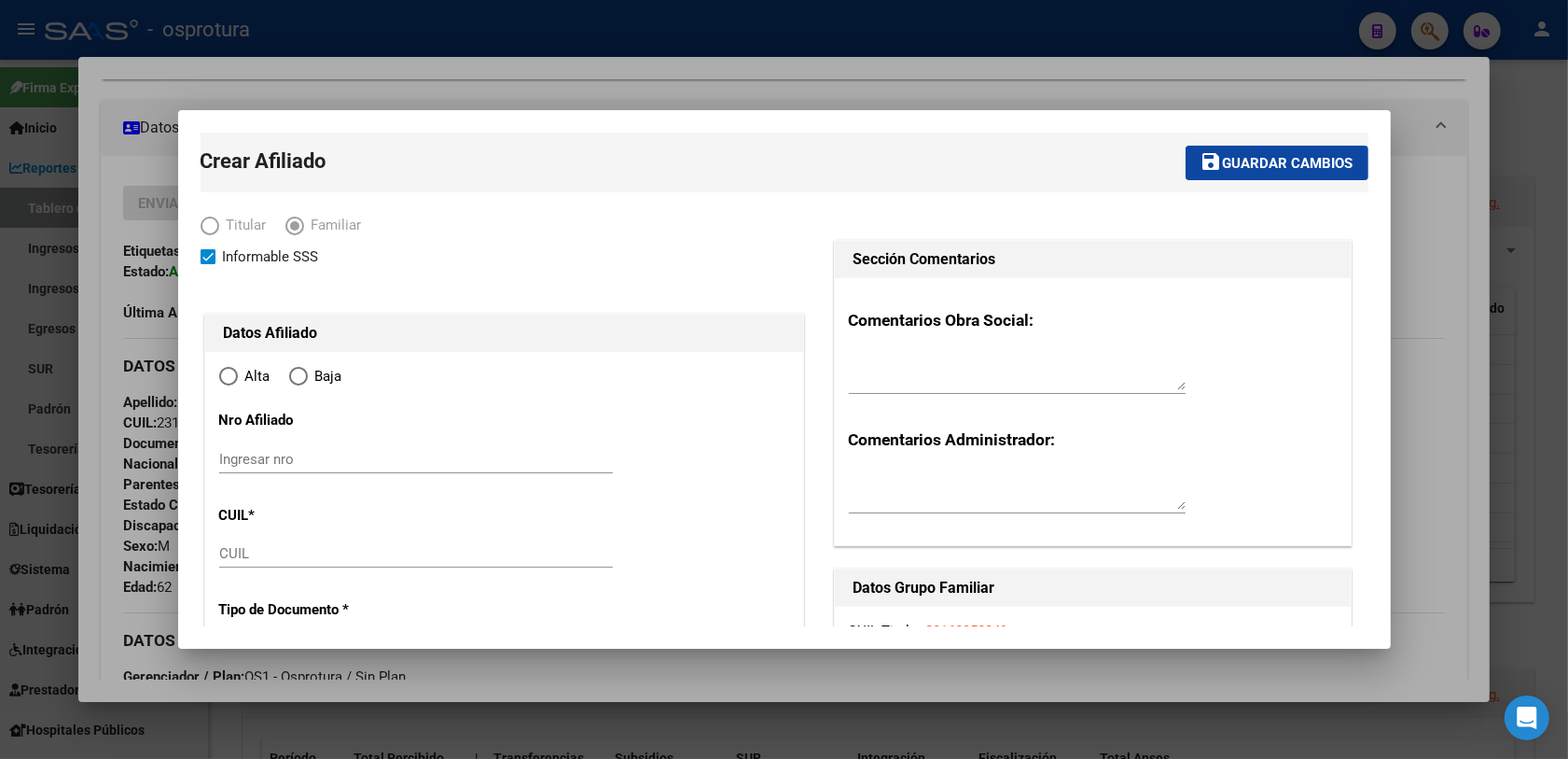
click at [259, 553] on input "CUIL" at bounding box center [415, 553] width 393 height 17
paste input "20-49288653-0"
type input "20-49288653-0"
type input "23-16305284-9"
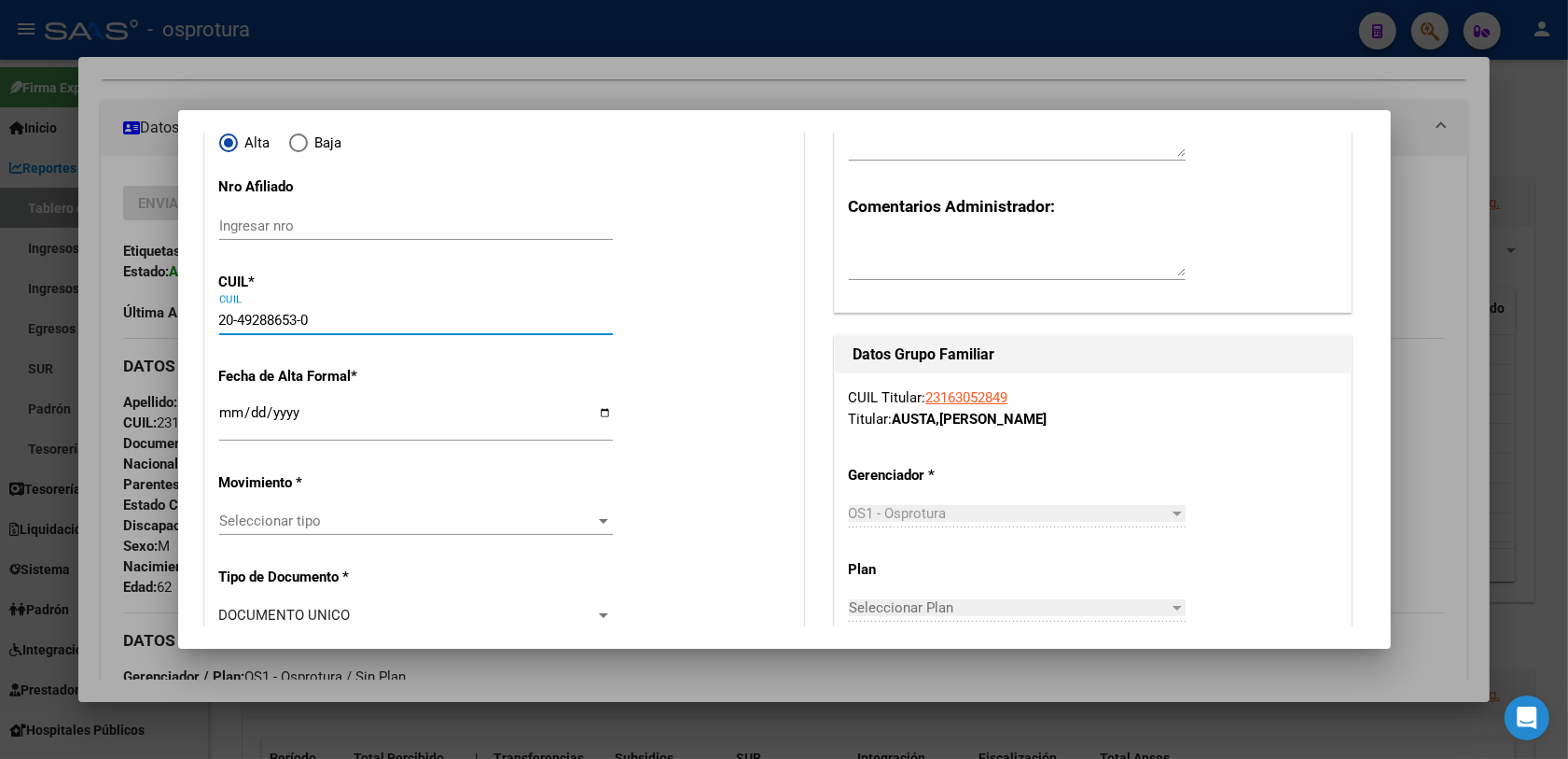
type input "49288653"
type input "[PERSON_NAME]"
type input "[DATE]"
type input "PRESIDENTE DERQ"
type input "1635"
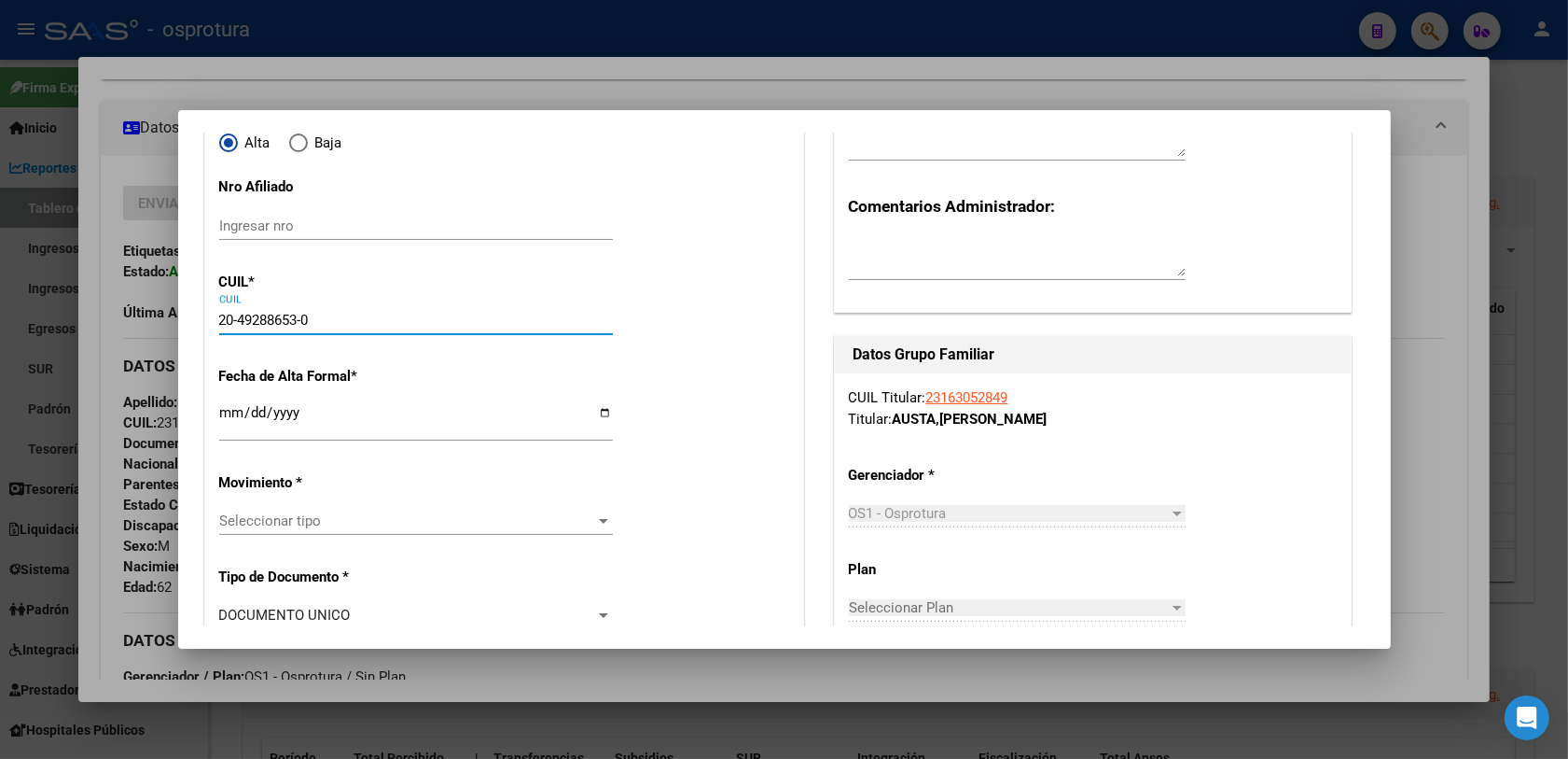
type input "[PERSON_NAME]"
type input "20-49288653-0"
click at [231, 405] on input "Ingresar fecha" at bounding box center [415, 420] width 393 height 30
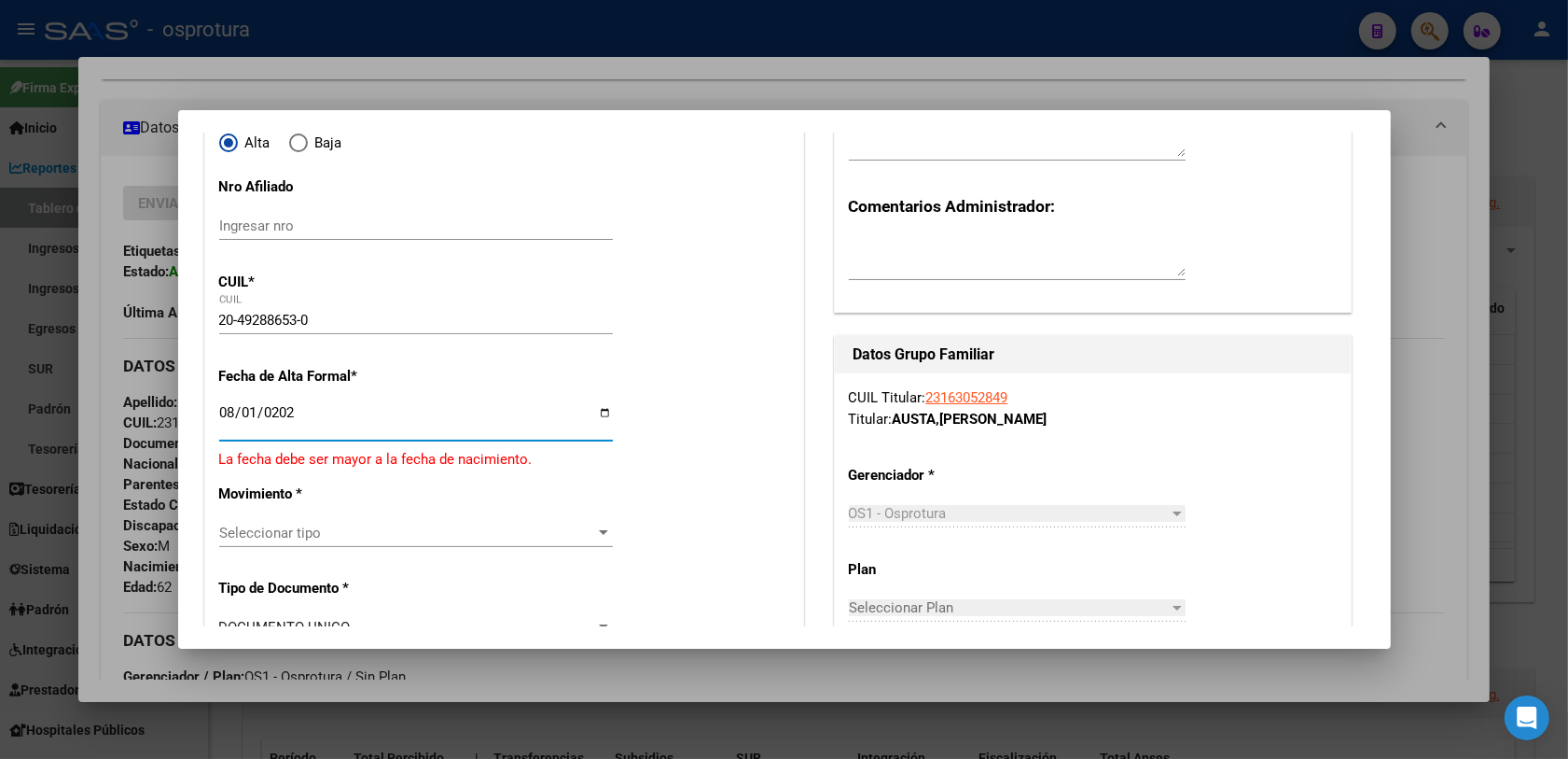
type input "[DATE]"
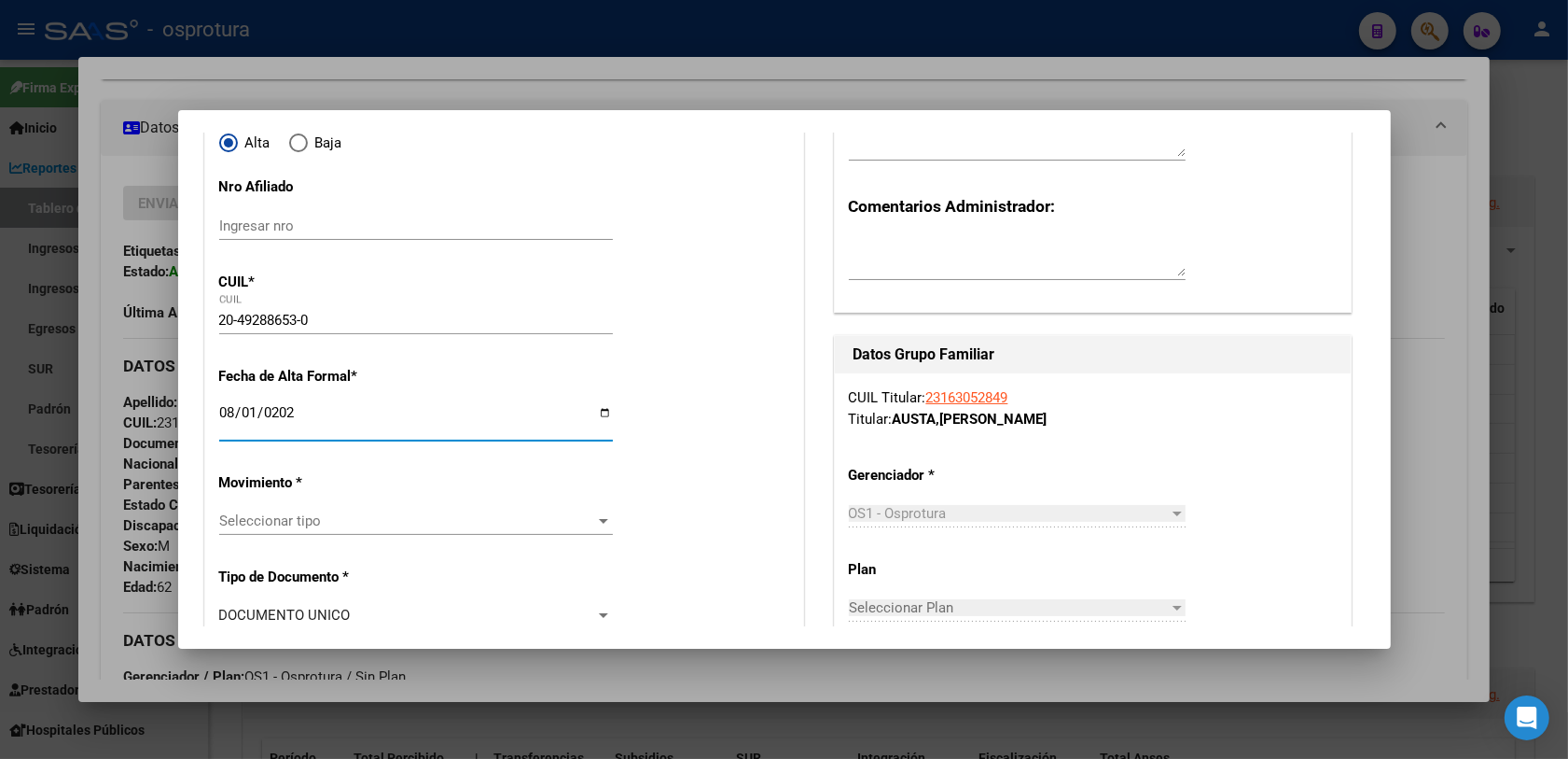
click at [277, 521] on span "Seleccionar tipo" at bounding box center [407, 520] width 376 height 17
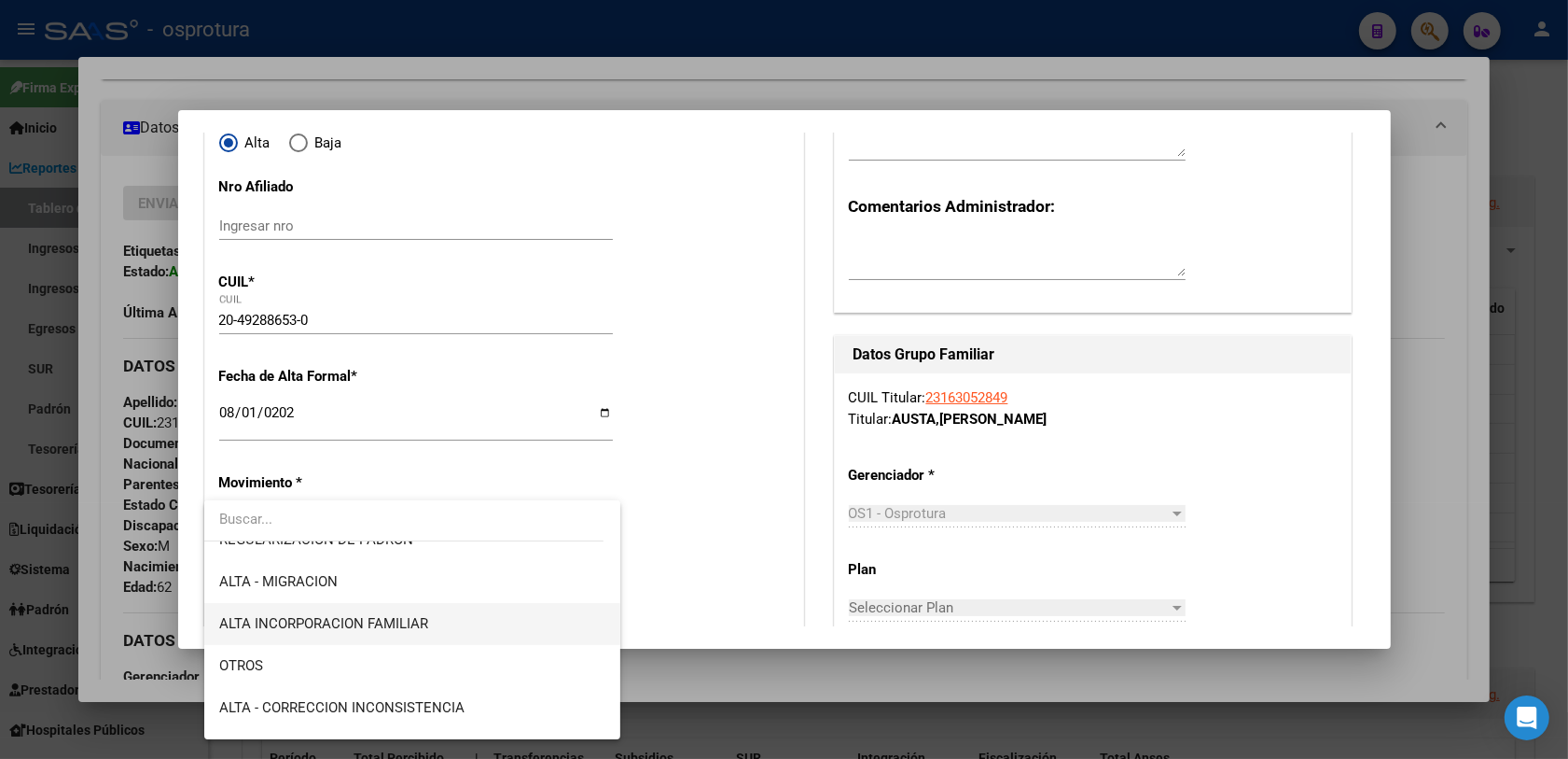
click at [376, 628] on span "ALTA INCORPORACION FAMILIAR" at bounding box center [324, 623] width 209 height 17
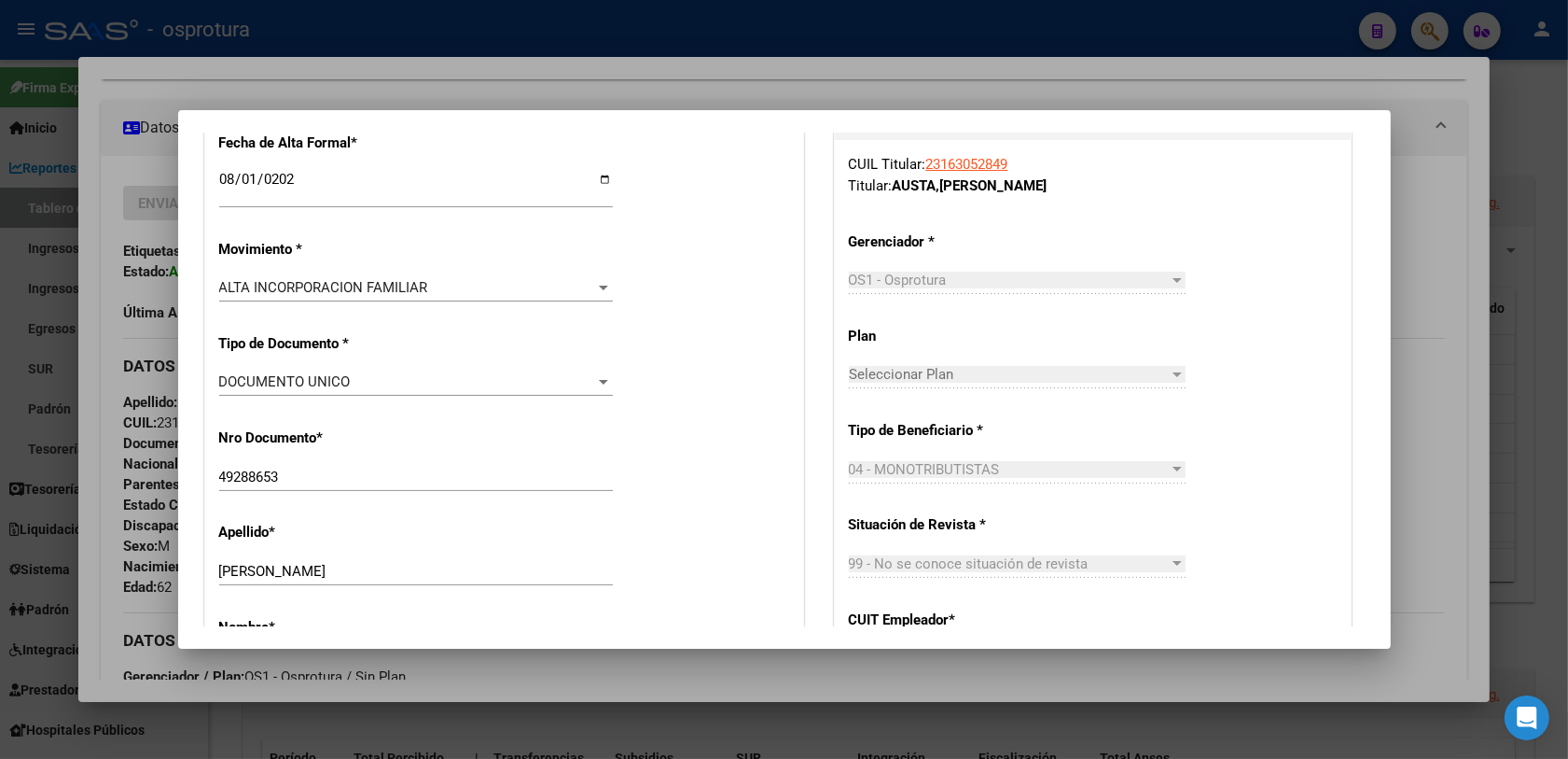
scroll to position [583, 0]
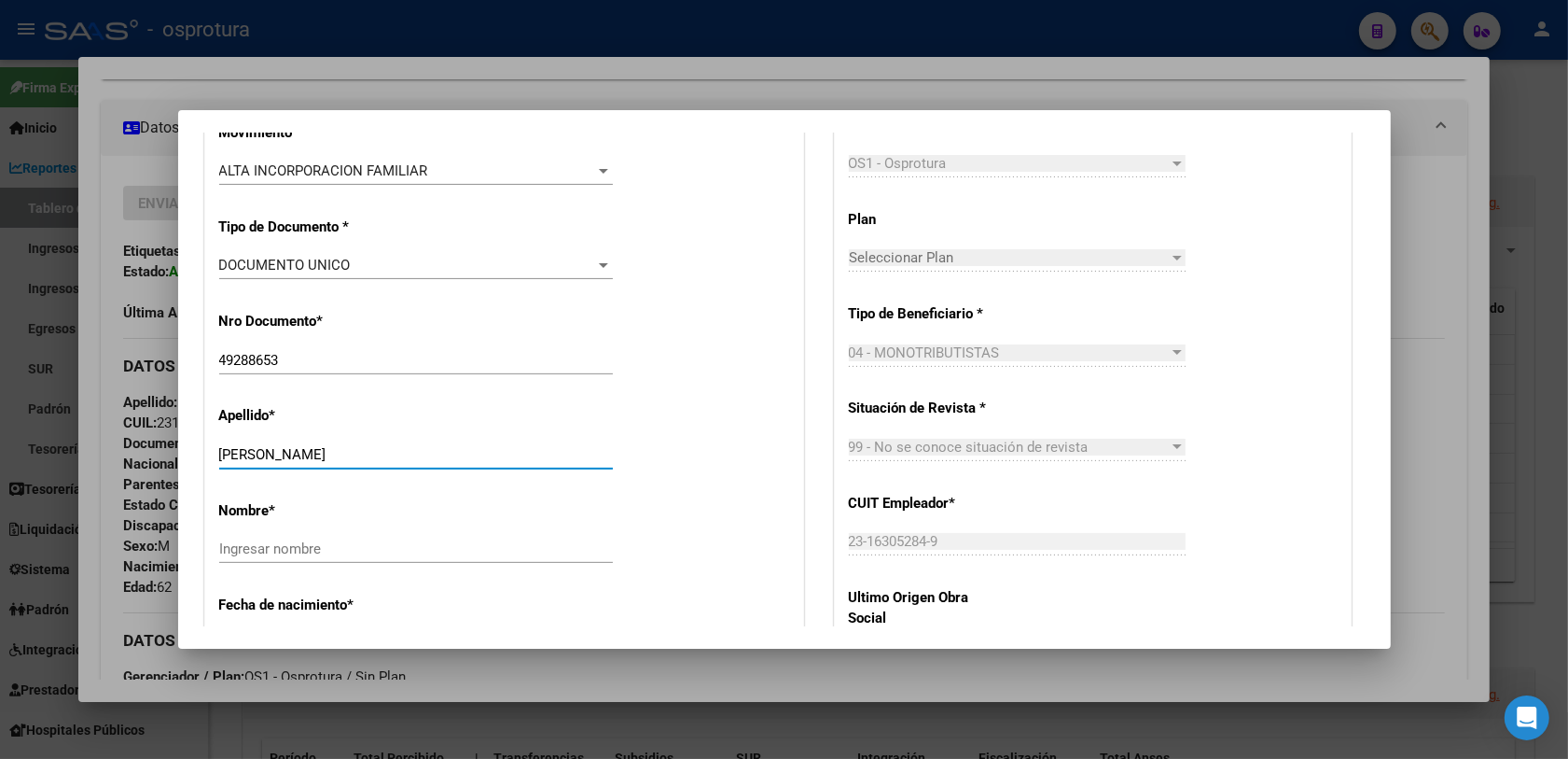
drag, startPoint x: 269, startPoint y: 448, endPoint x: 336, endPoint y: 448, distance: 67.0
click at [336, 448] on input "[PERSON_NAME]" at bounding box center [415, 454] width 393 height 17
type input "AUSTA"
click at [258, 542] on input "Ingresar nombre" at bounding box center [415, 548] width 393 height 17
paste input "[PERSON_NAME]"
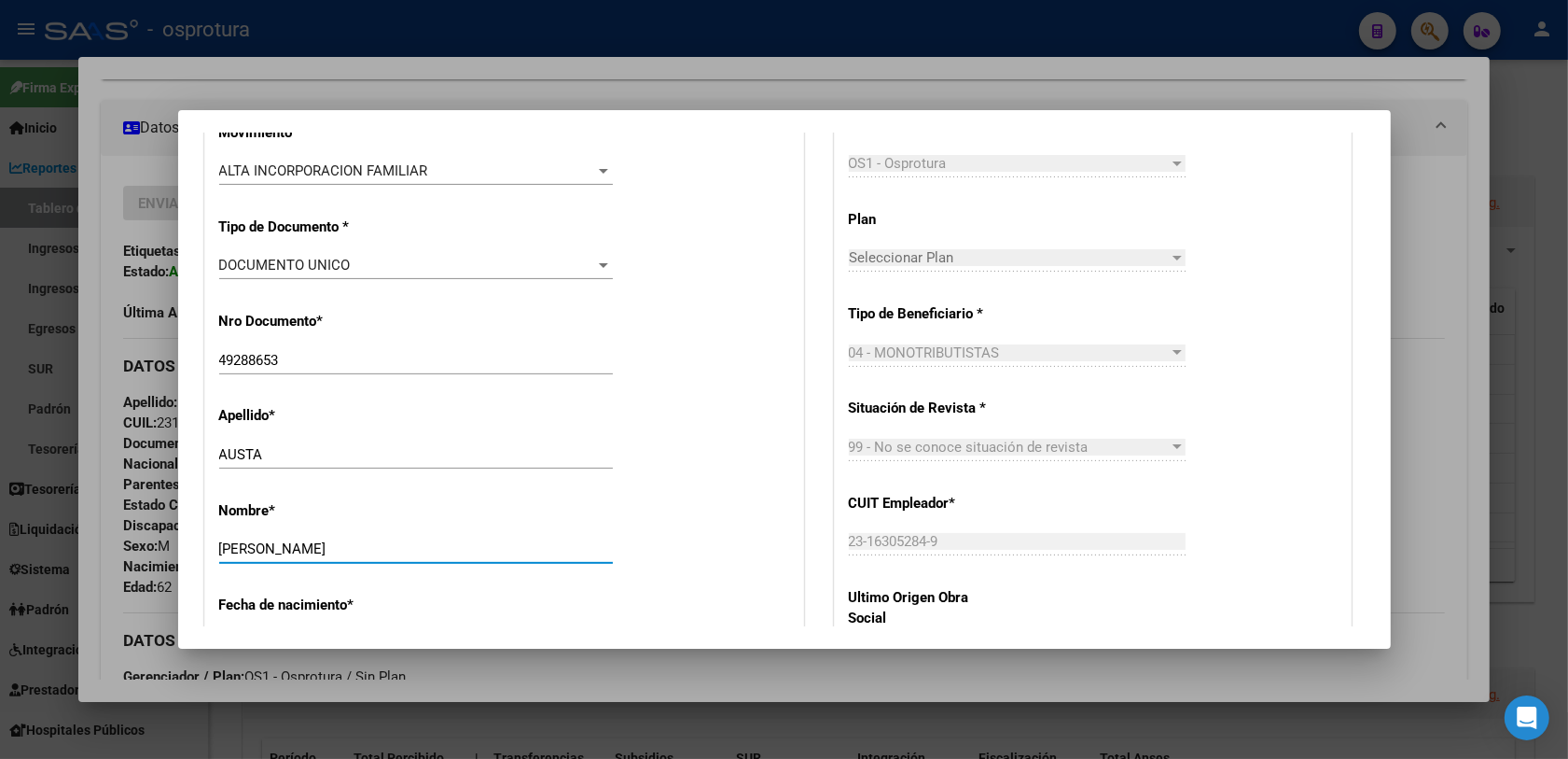
type input "[PERSON_NAME]"
click at [687, 479] on div "Apellido * AUSTA Ingresar apellido" at bounding box center [504, 438] width 569 height 95
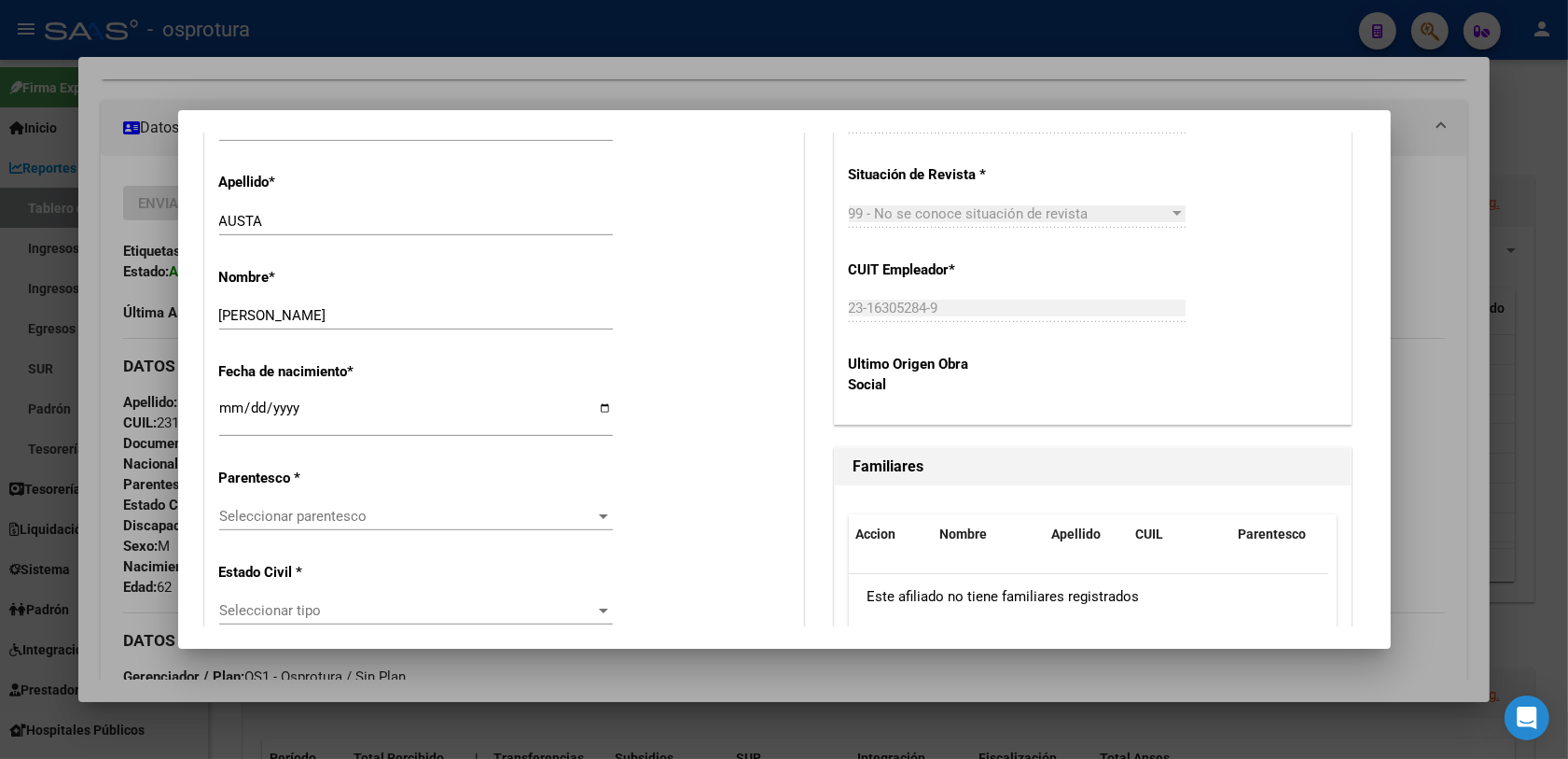
scroll to position [933, 0]
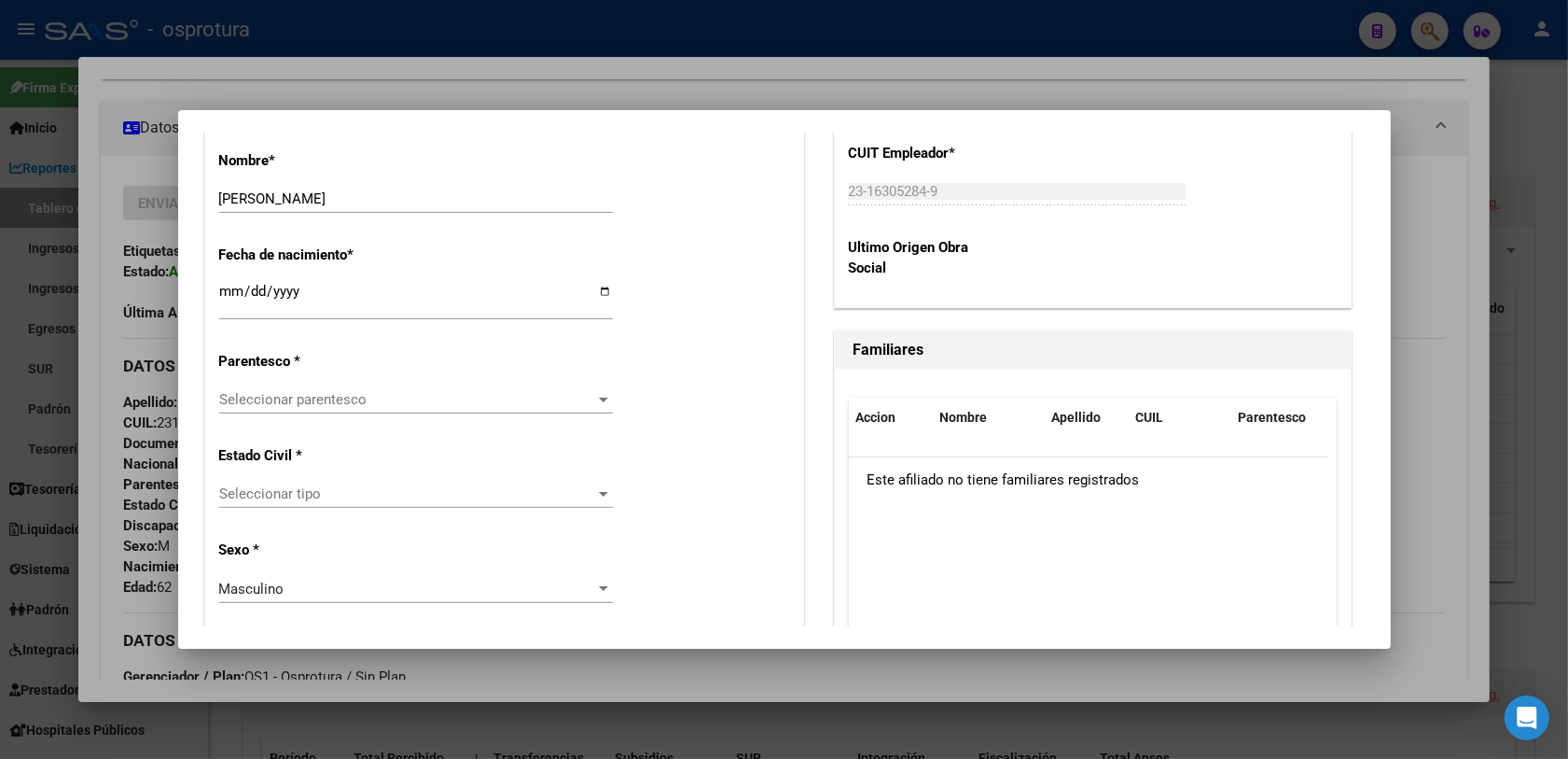
click at [264, 399] on span "Seleccionar parentesco" at bounding box center [407, 399] width 376 height 17
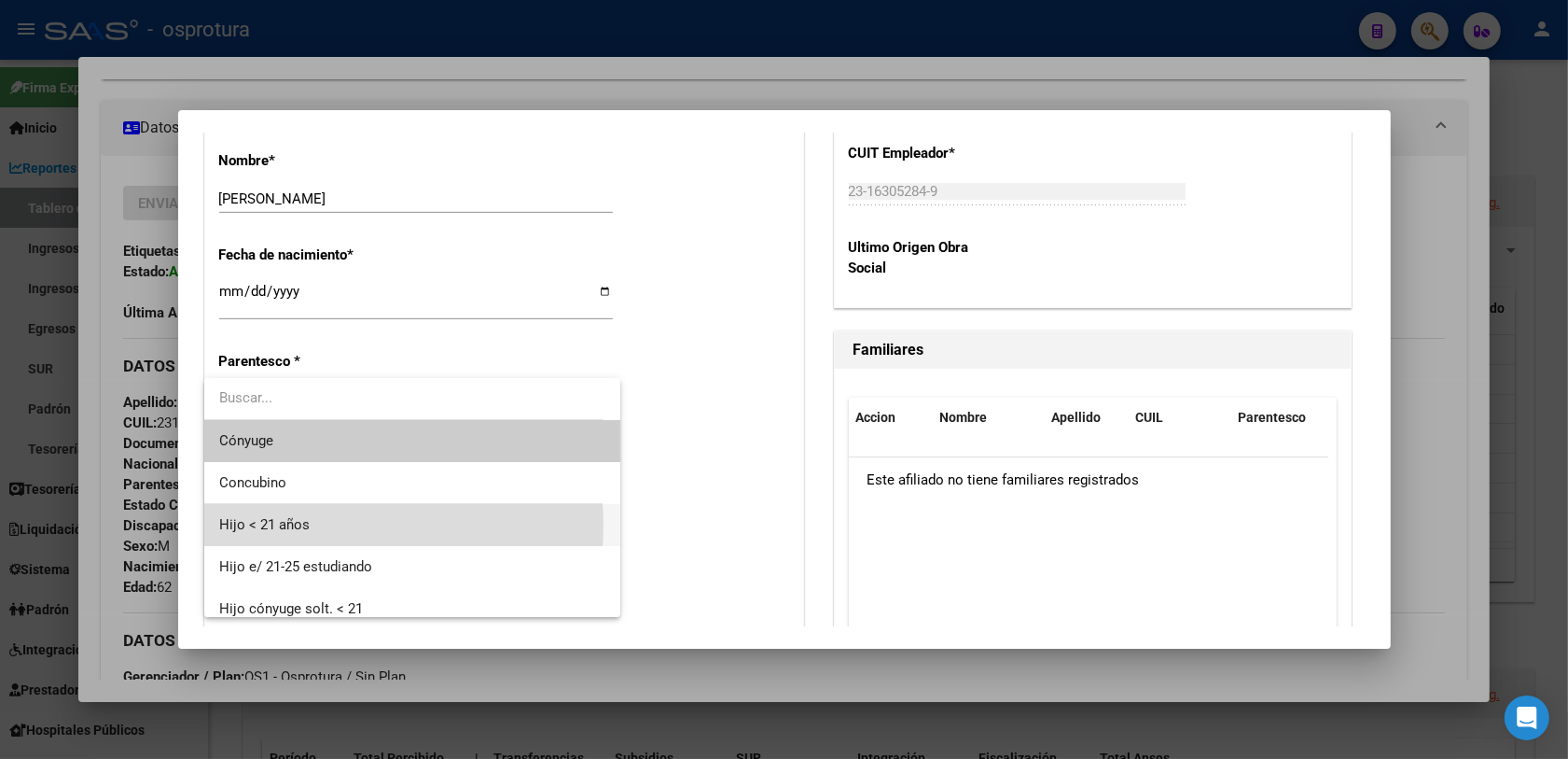
click at [324, 525] on span "Hijo < 21 años" at bounding box center [412, 525] width 387 height 42
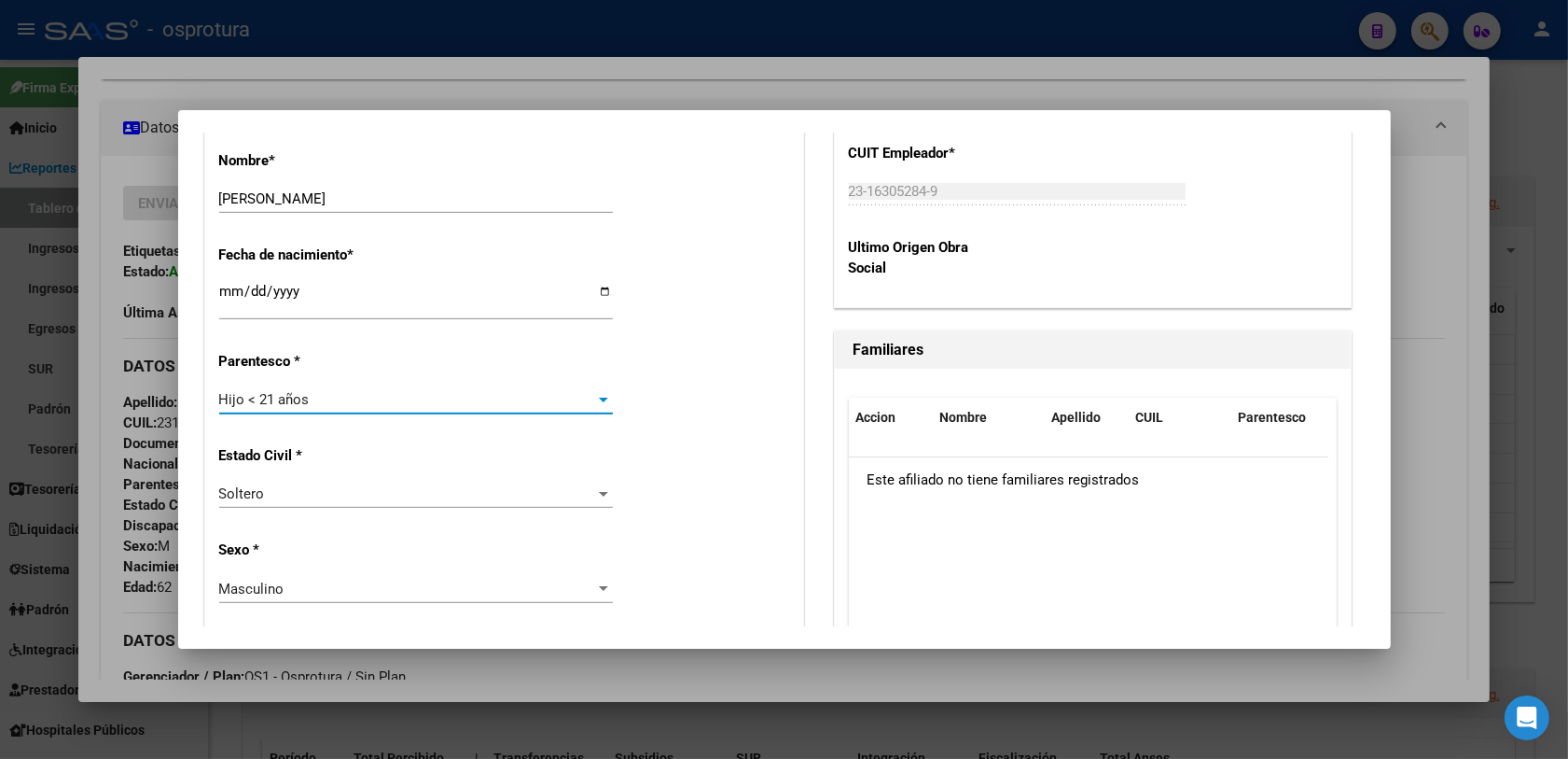
click at [648, 532] on div "Alta Baja Nro Afiliado Ingresar nro CUIL * 20-49288653-0 CUIL ARCA Padrón Fecha…" at bounding box center [504, 750] width 597 height 2664
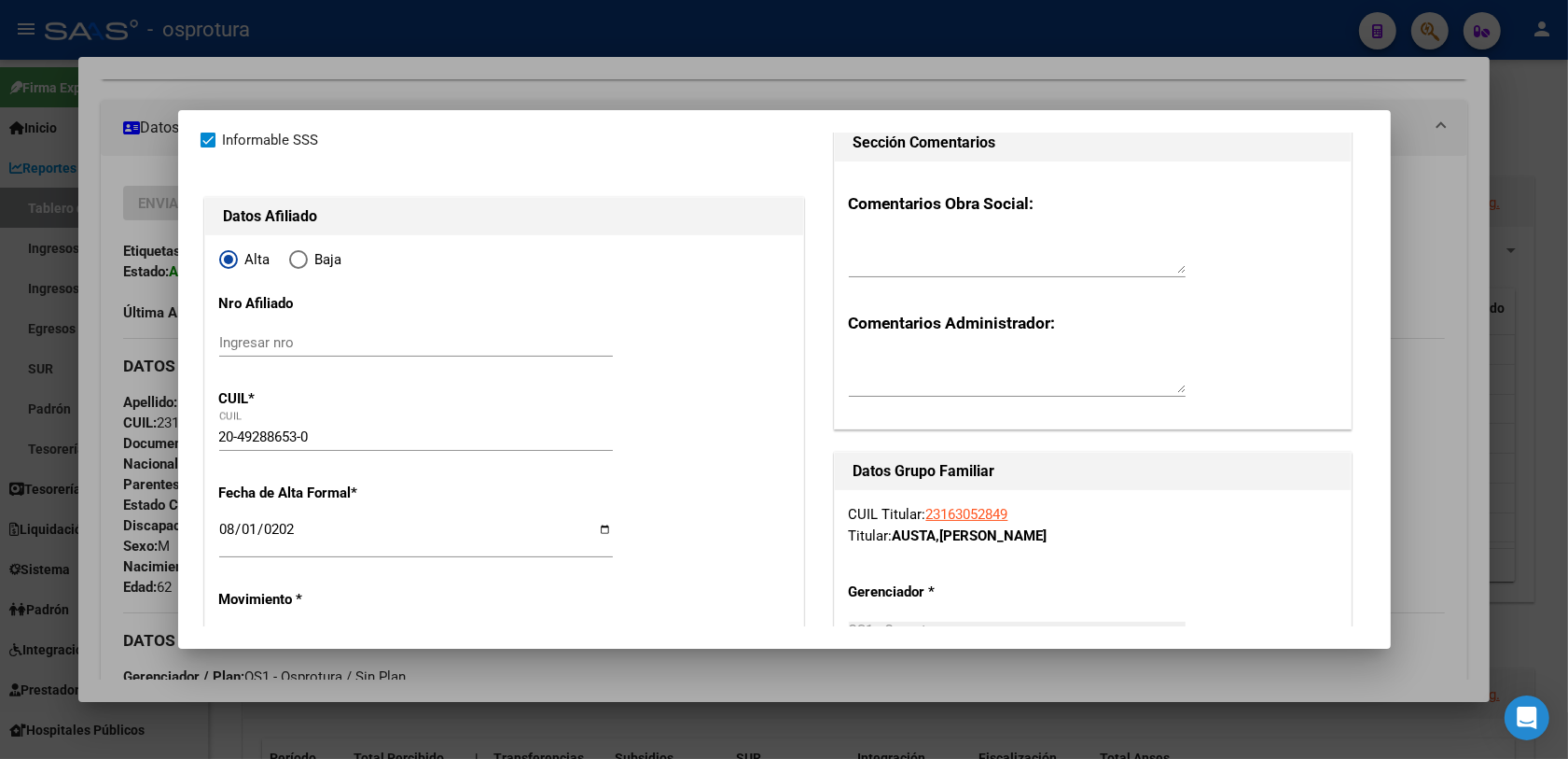
scroll to position [0, 0]
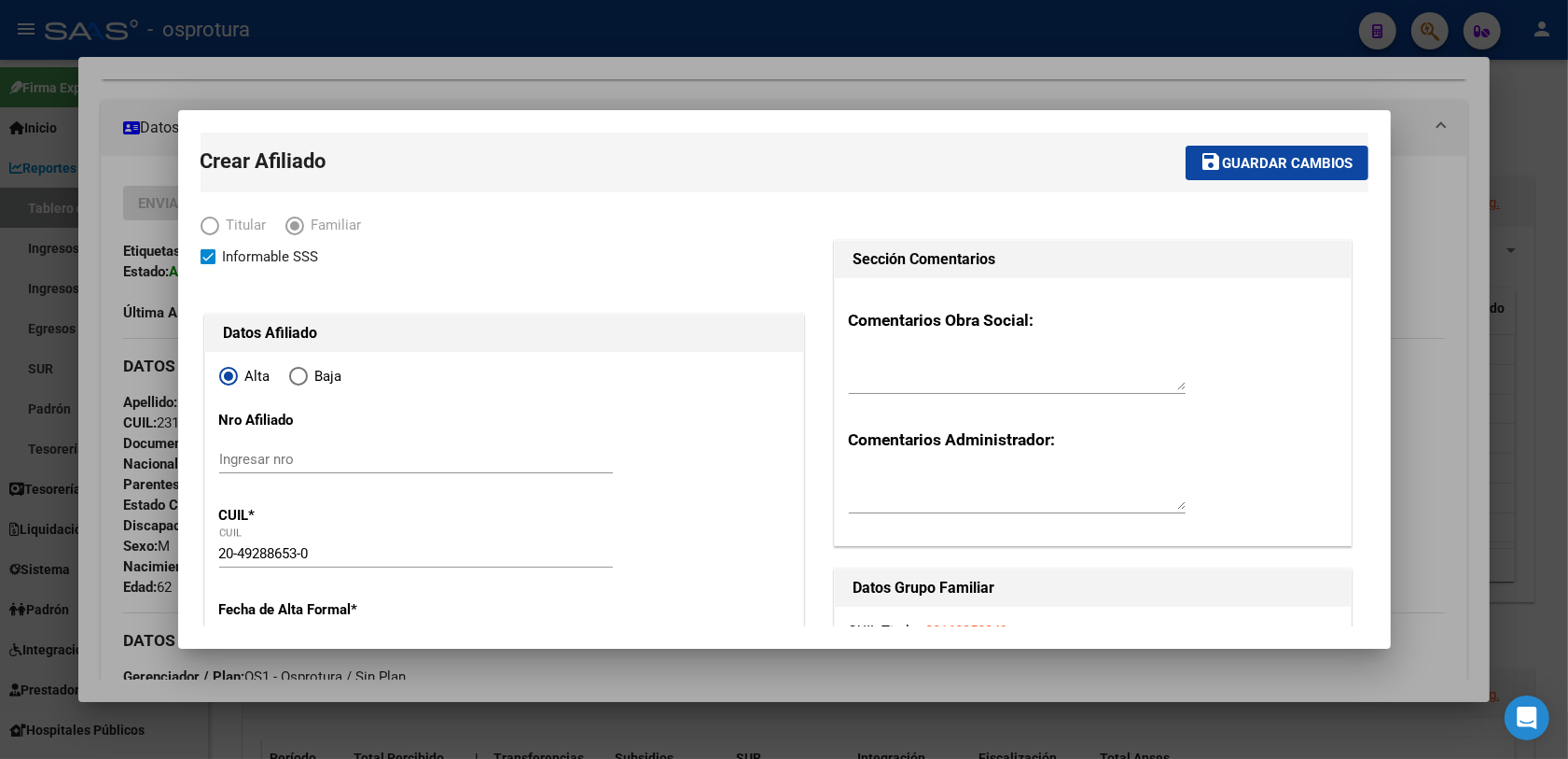
click at [1208, 170] on button "save Guardar cambios" at bounding box center [1277, 162] width 183 height 35
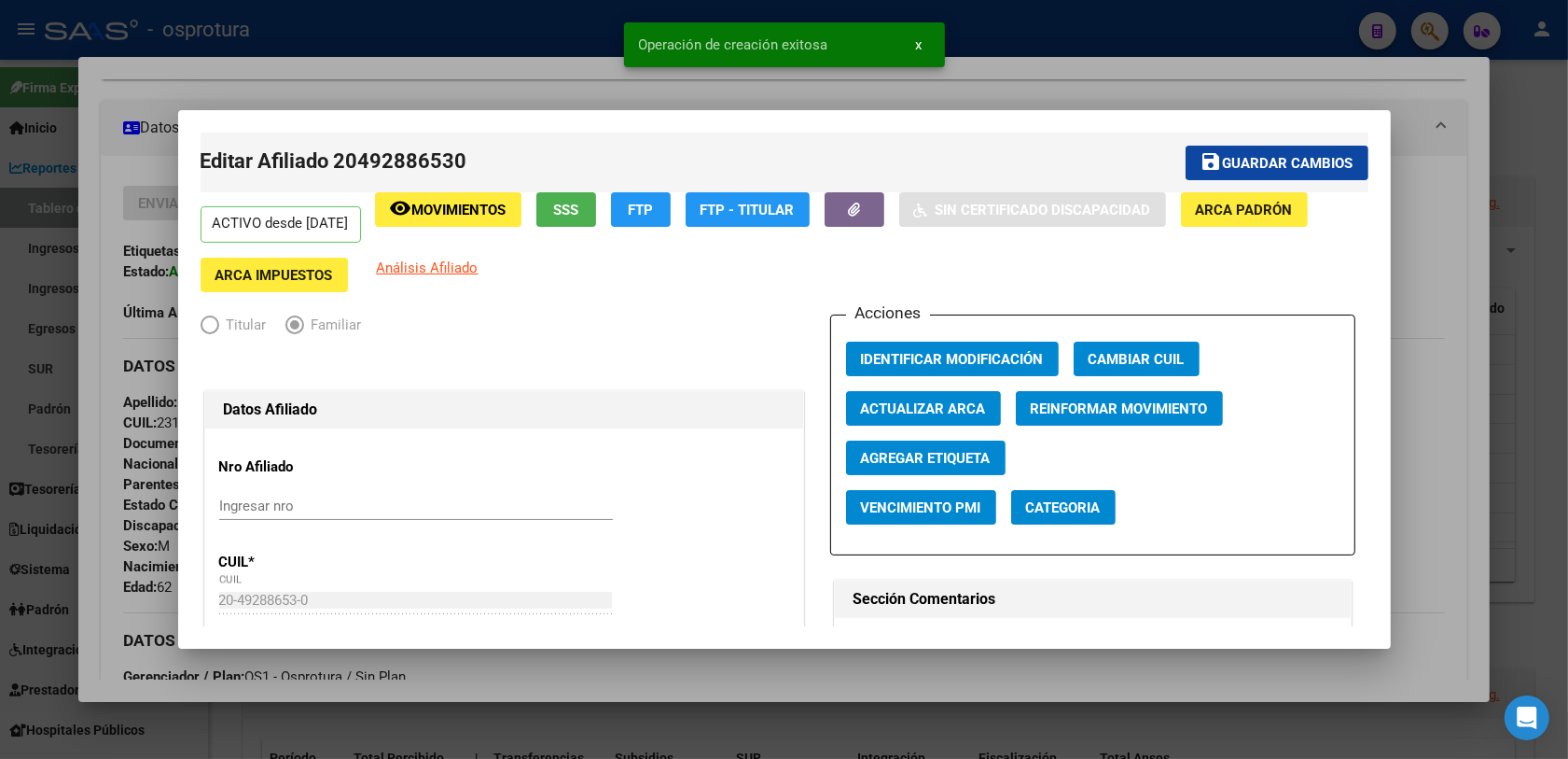
click at [141, 464] on div at bounding box center [784, 380] width 1568 height 759
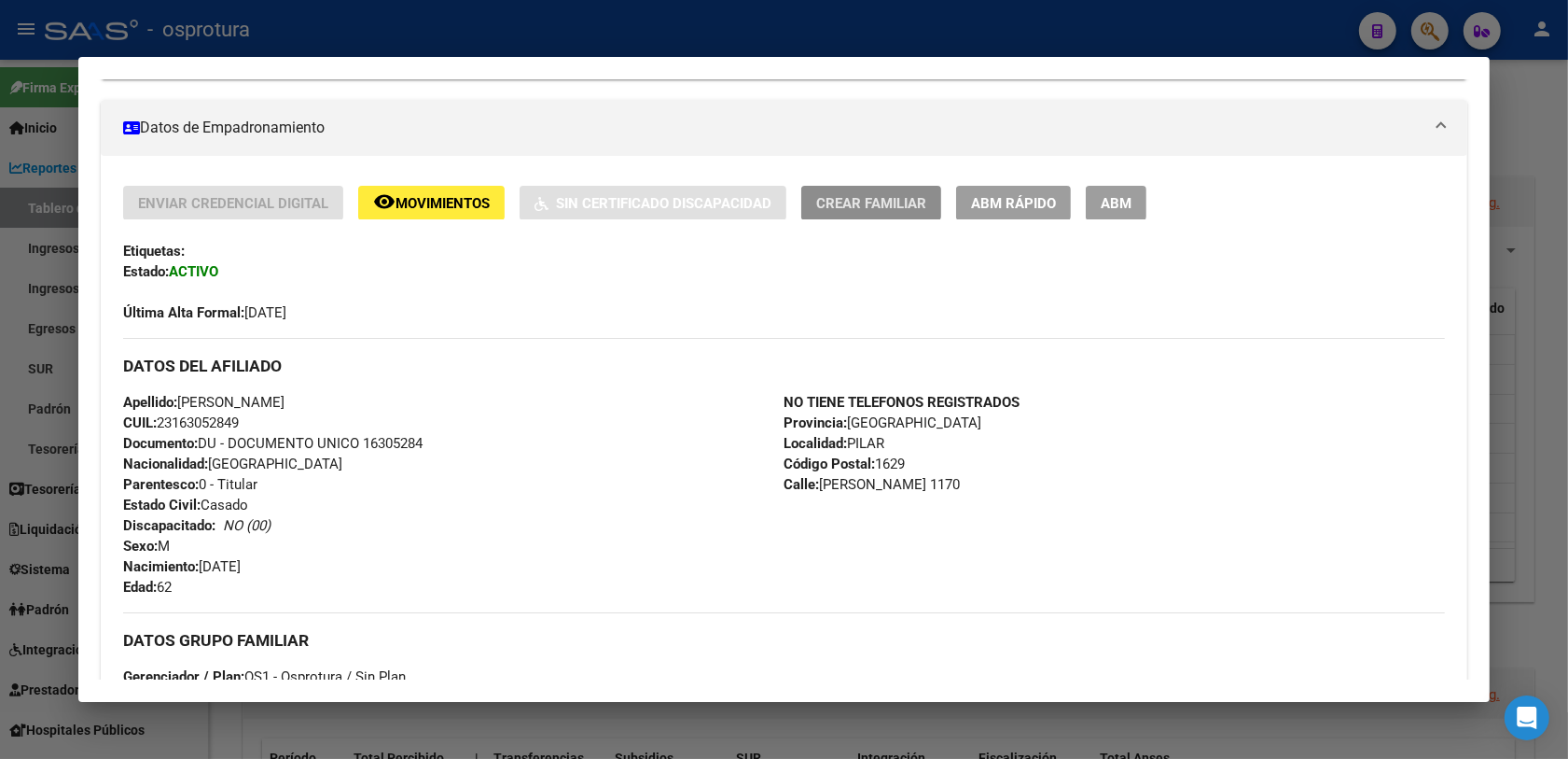
click at [848, 196] on span "Crear Familiar" at bounding box center [871, 203] width 111 height 17
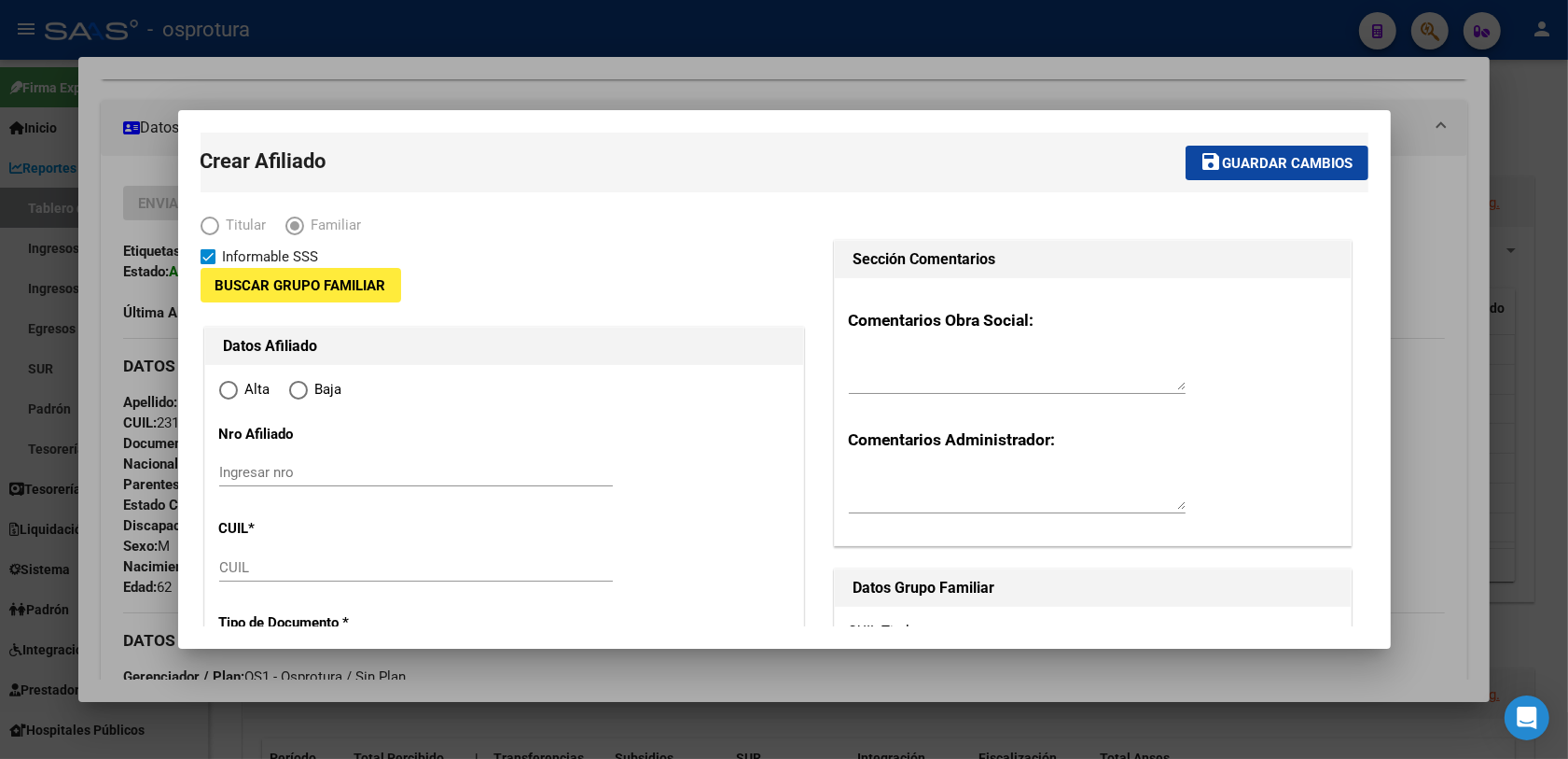
type input "23-16305284-9"
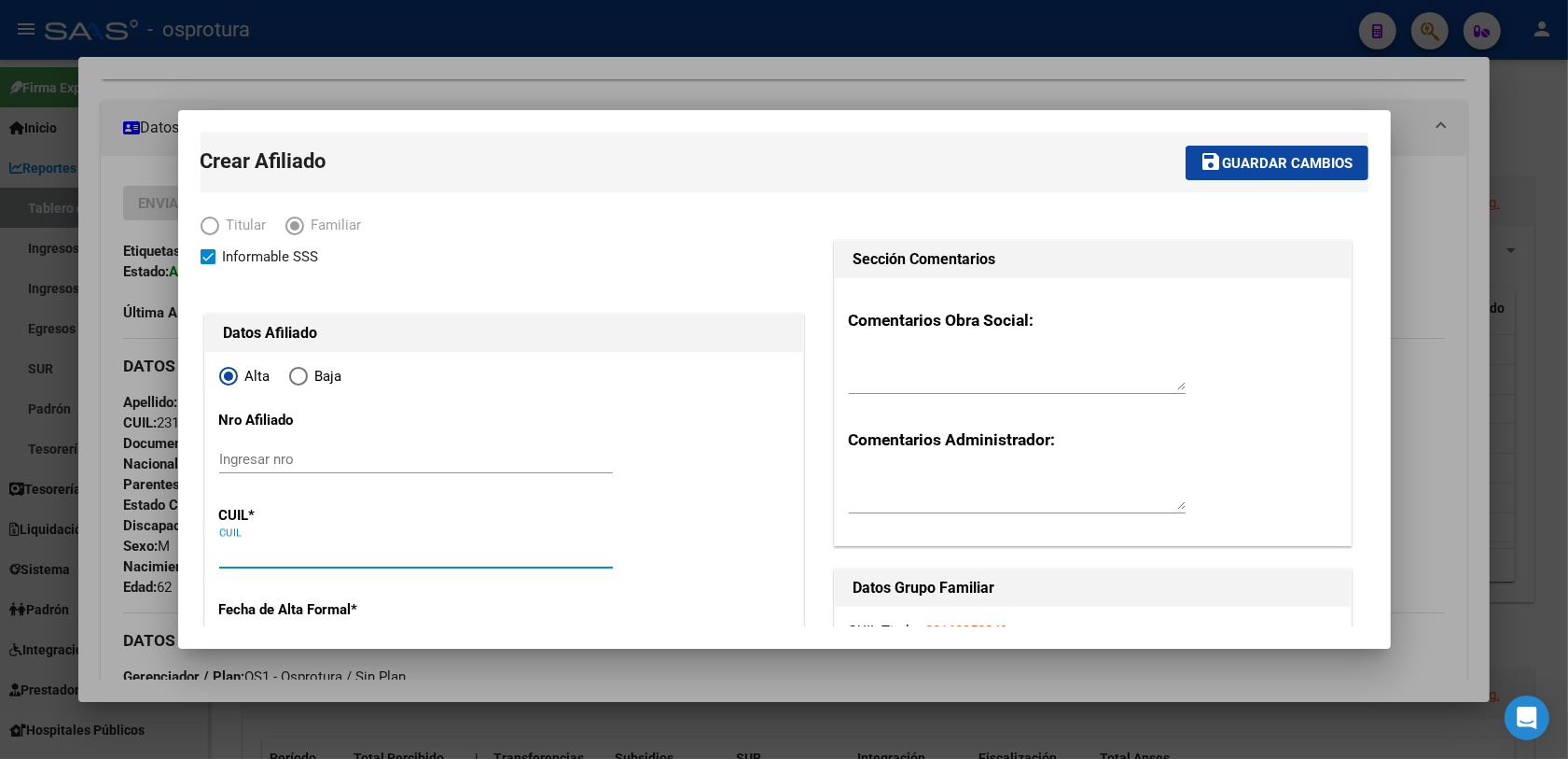
click at [253, 558] on input "CUIL" at bounding box center [415, 553] width 393 height 17
paste input "27-52658958-6"
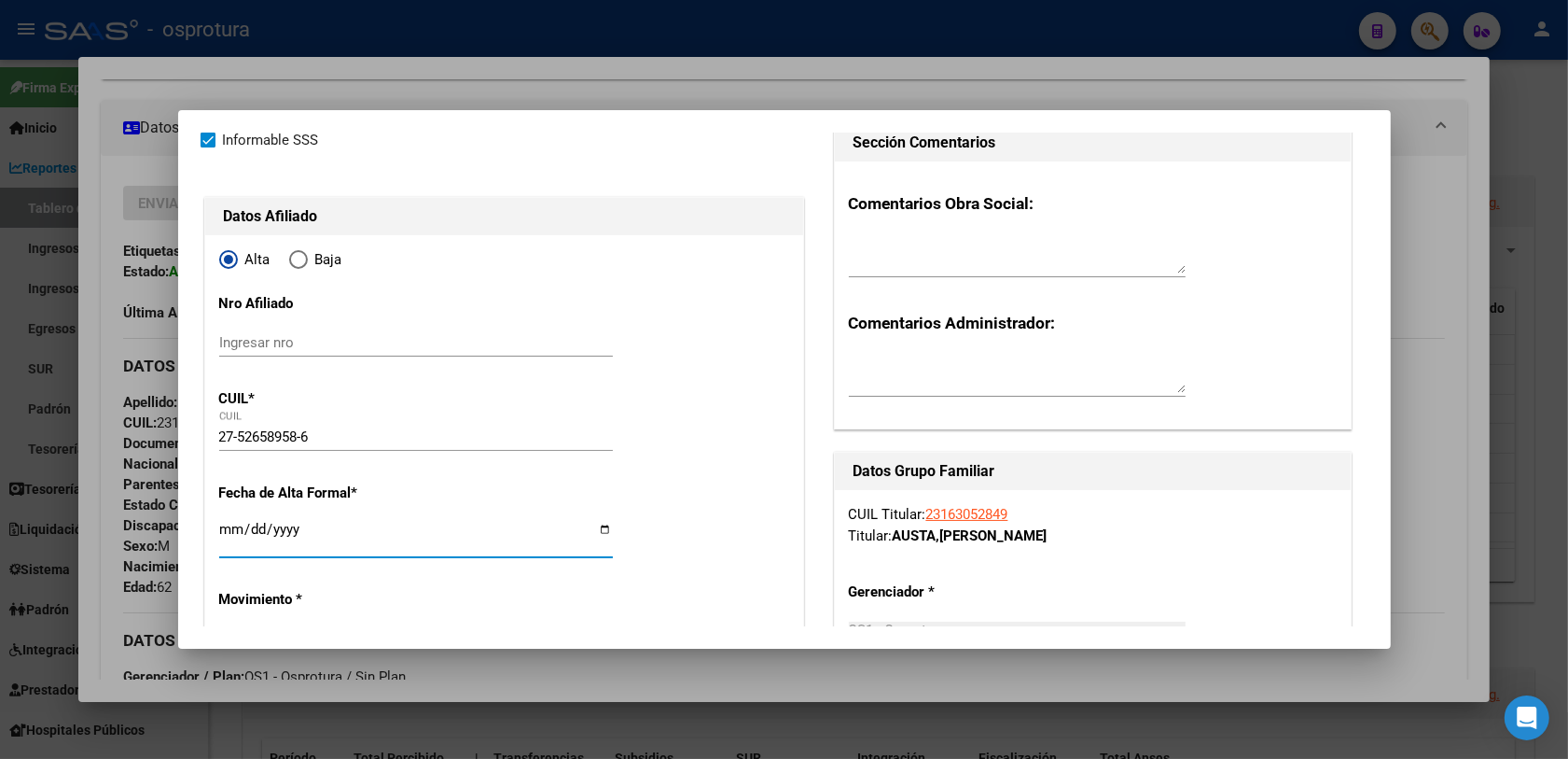
click at [220, 529] on input "Ingresar fecha" at bounding box center [415, 537] width 393 height 30
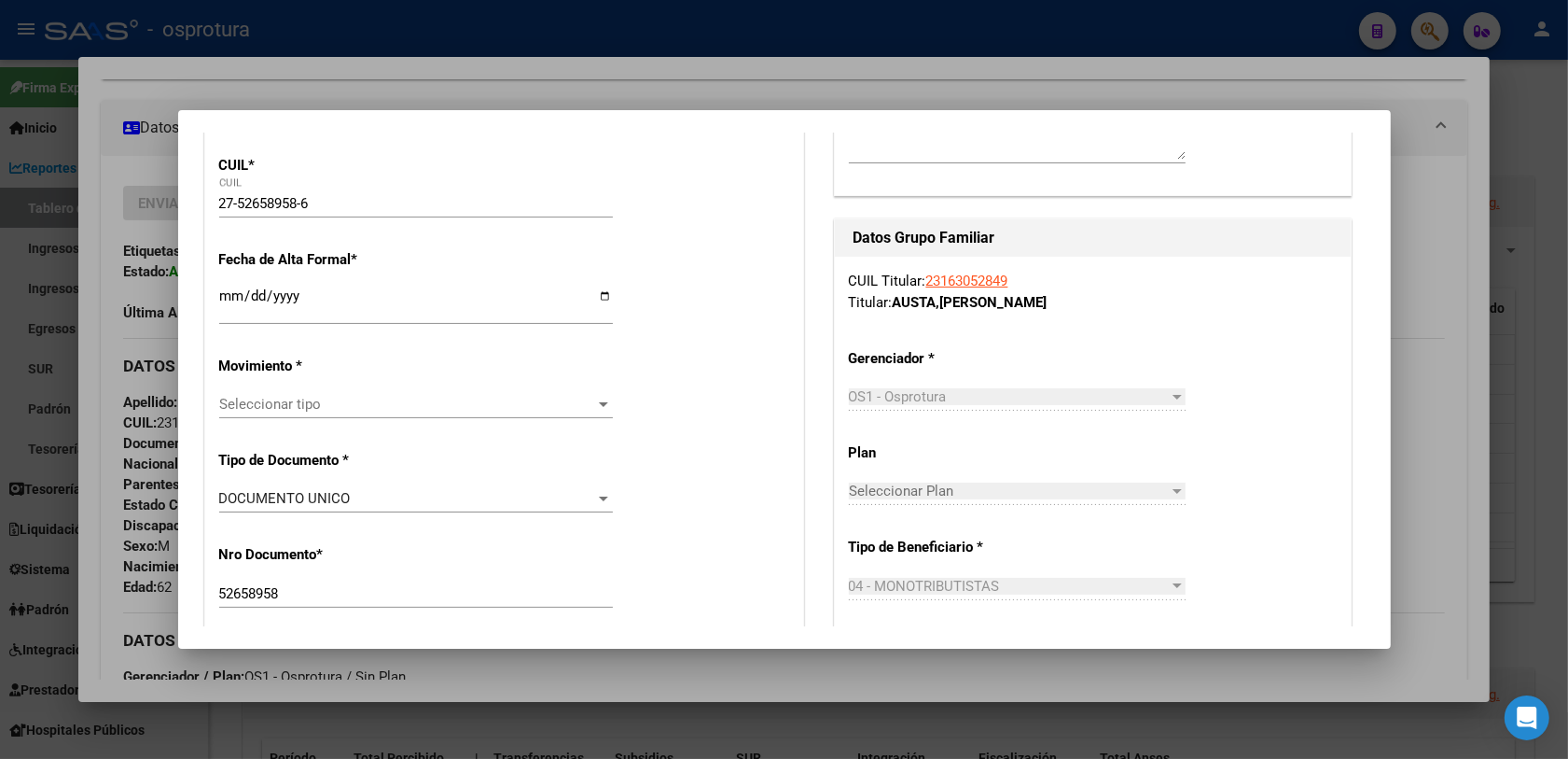
click at [352, 412] on span "Seleccionar tipo" at bounding box center [407, 403] width 376 height 17
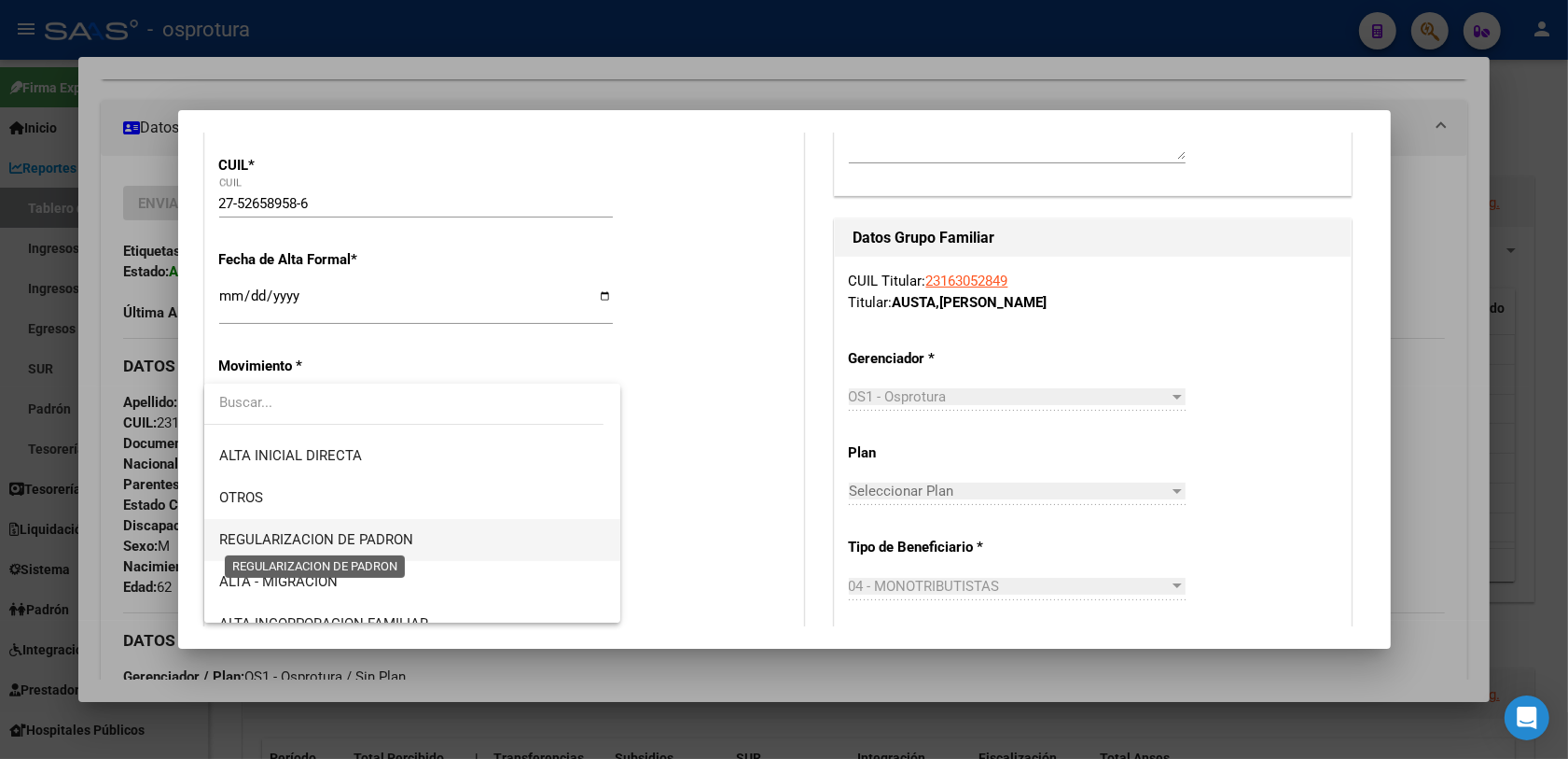
scroll to position [233, 0]
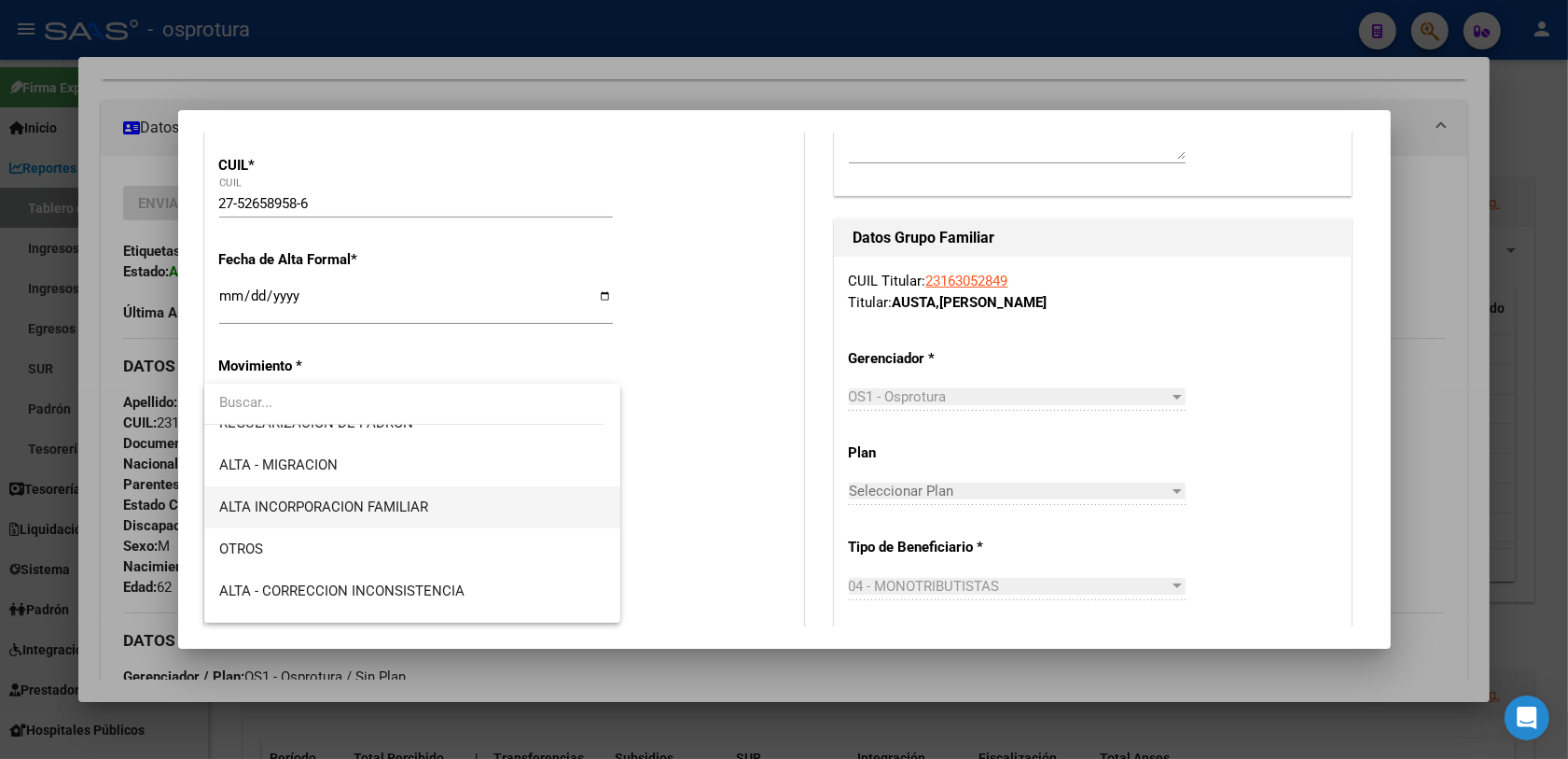
click at [389, 511] on span "ALTA INCORPORACION FAMILIAR" at bounding box center [324, 506] width 209 height 17
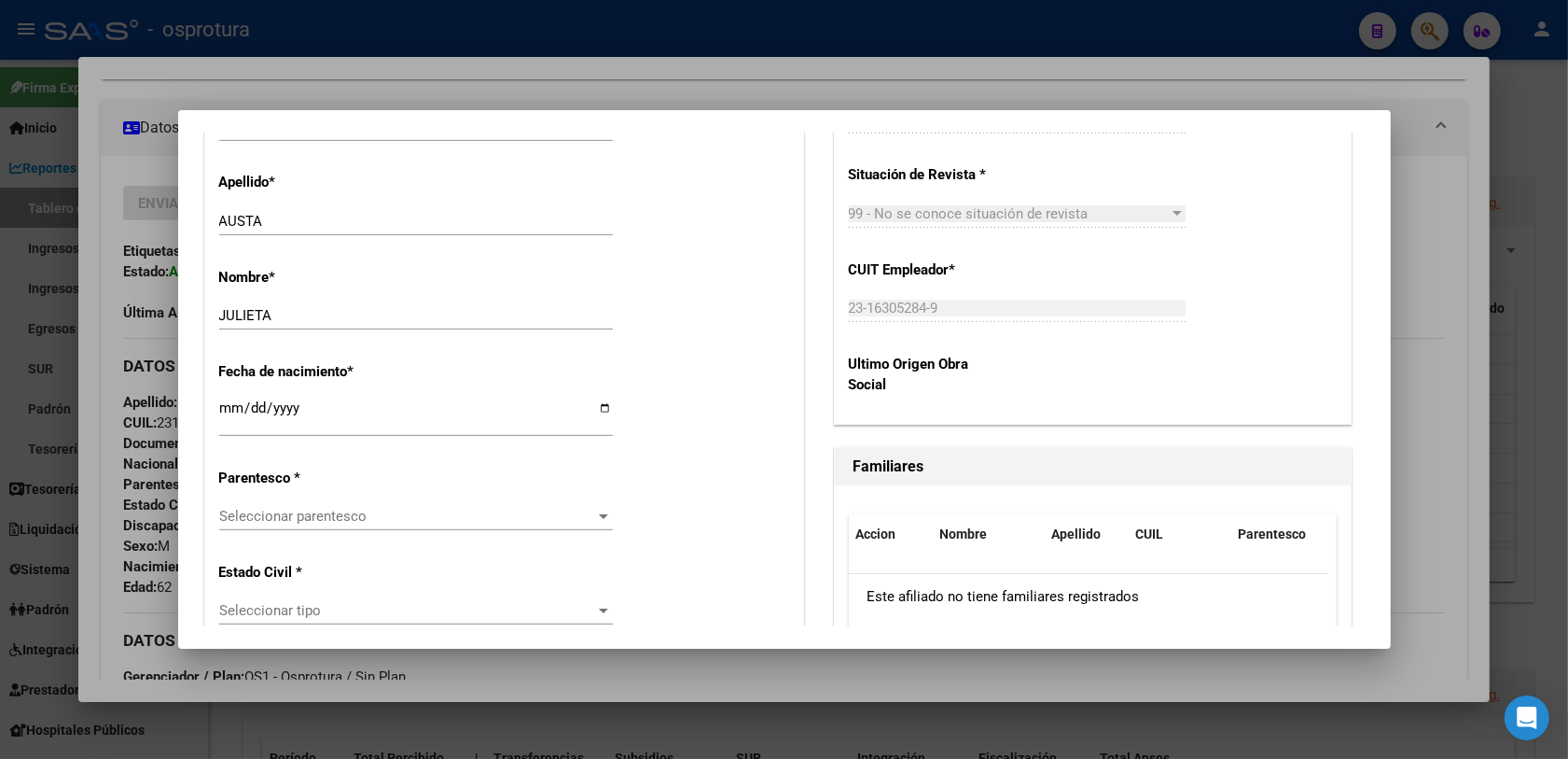
scroll to position [933, 0]
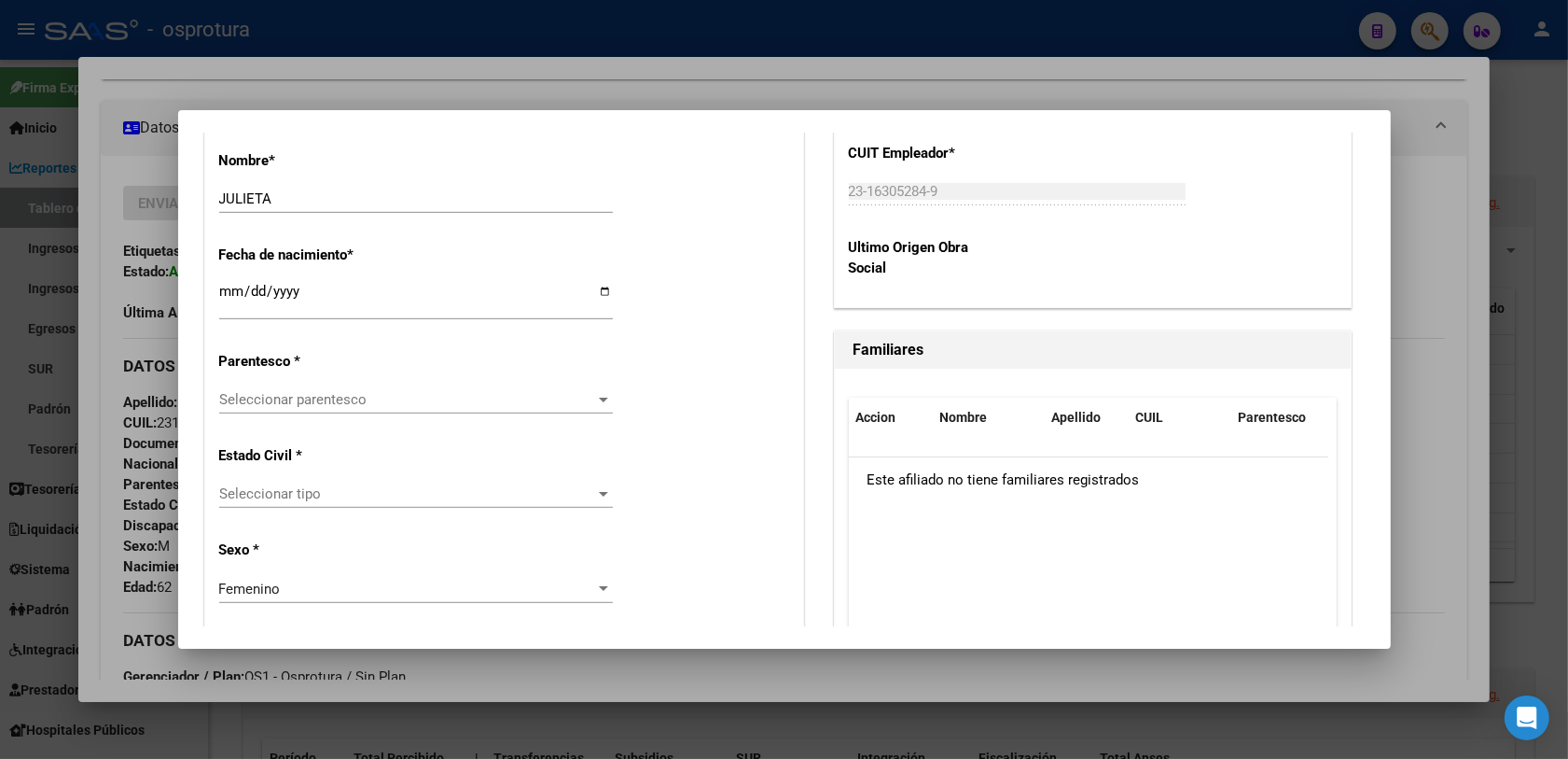
click at [301, 407] on div "Seleccionar parentesco Seleccionar parentesco" at bounding box center [415, 399] width 393 height 28
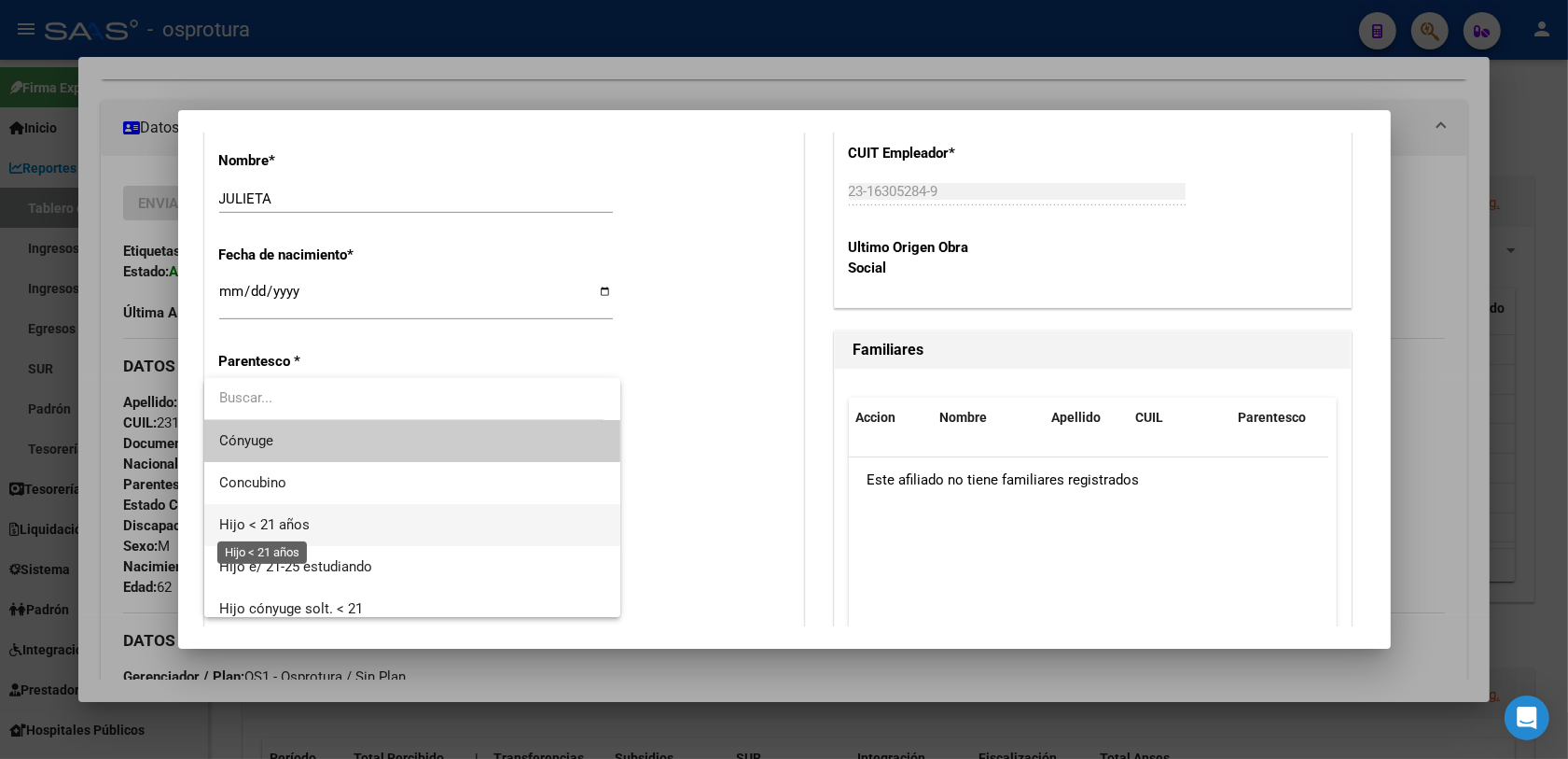
click at [294, 519] on span "Hijo < 21 años" at bounding box center [264, 524] width 91 height 17
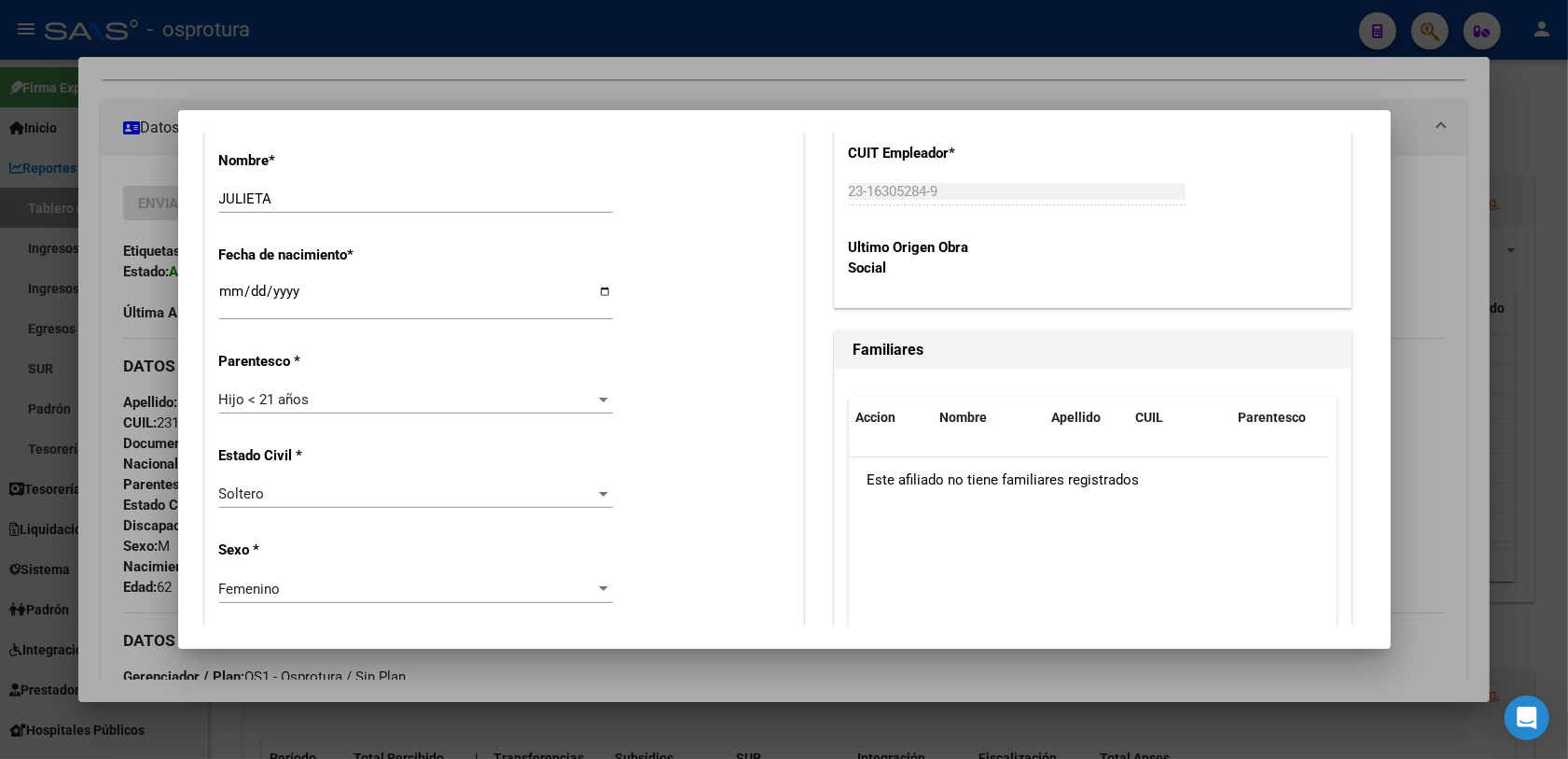
click at [664, 469] on div "Estado Civil * [DEMOGRAPHIC_DATA] Seleccionar tipo" at bounding box center [504, 478] width 569 height 95
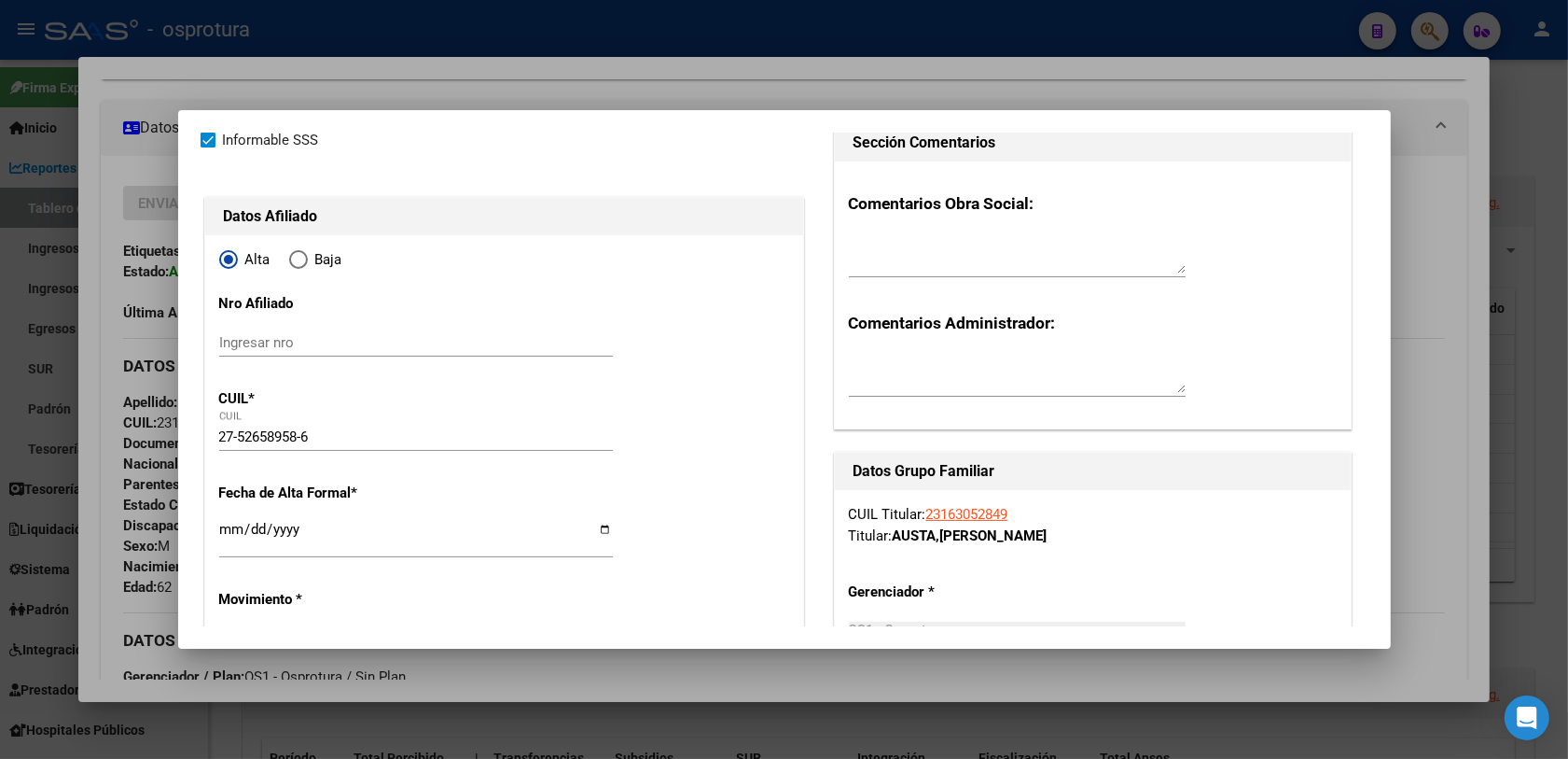
scroll to position [0, 0]
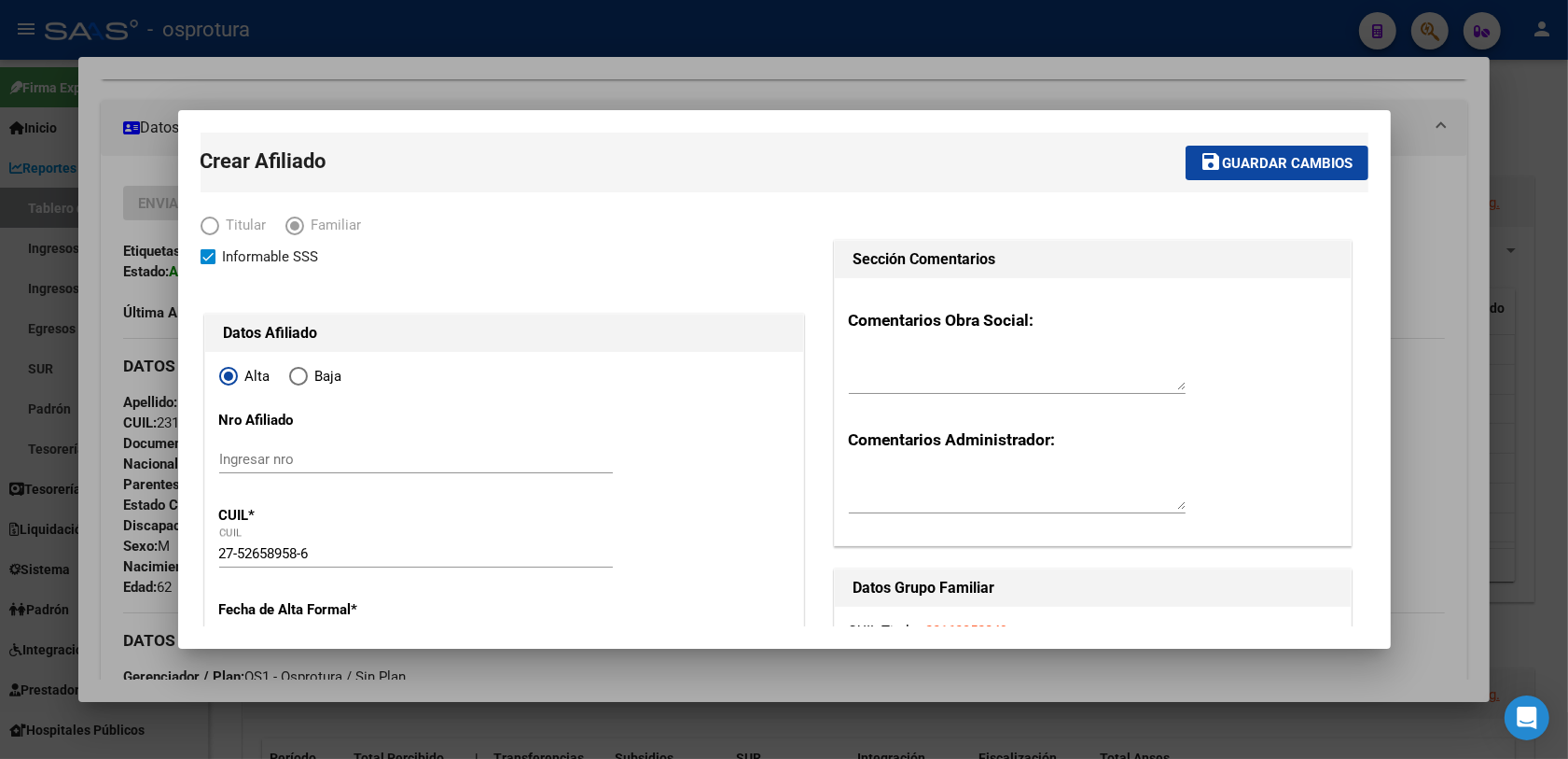
click at [1245, 166] on span "Guardar cambios" at bounding box center [1287, 163] width 130 height 17
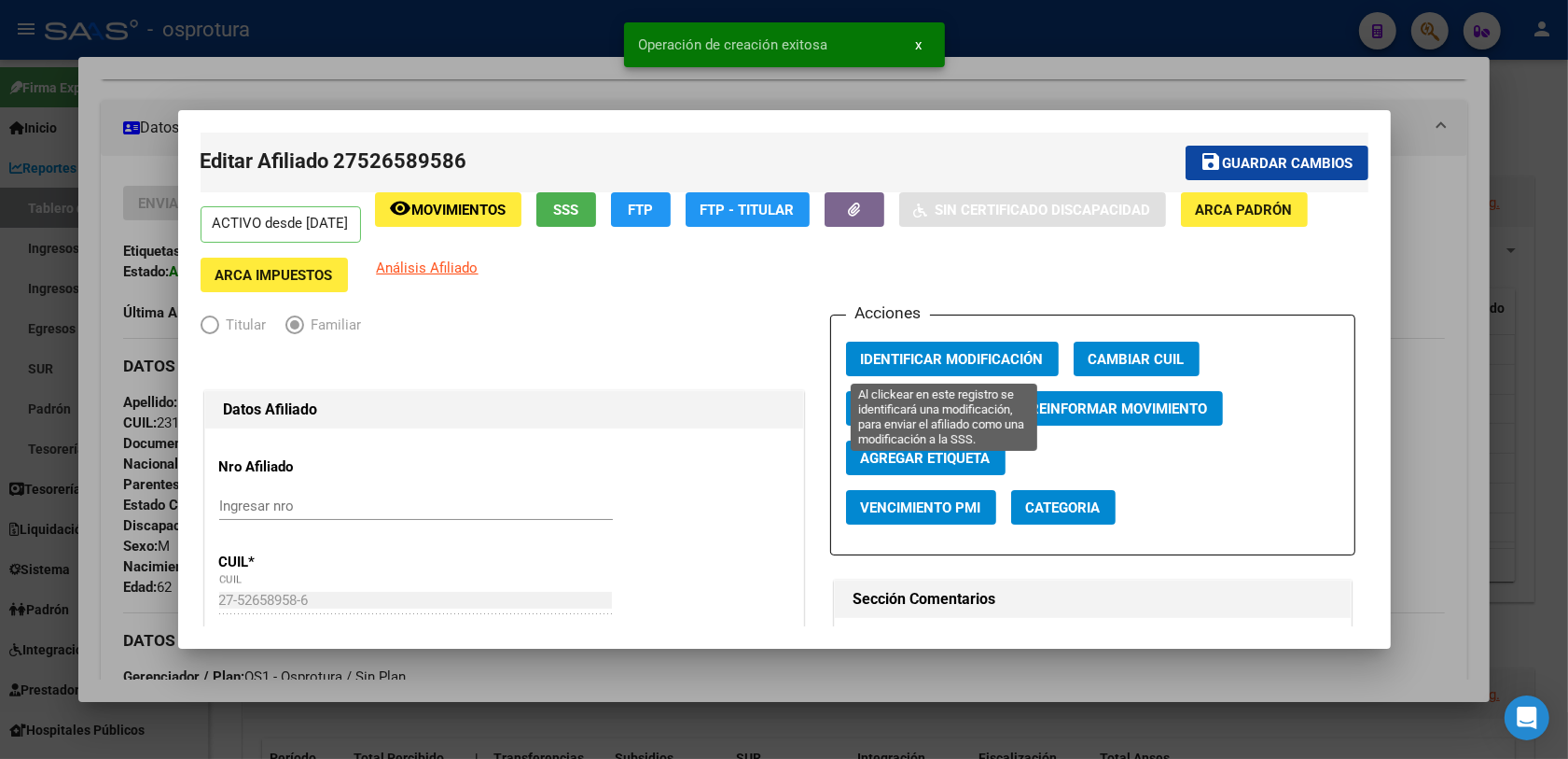
click at [895, 360] on span "Identificar Modificación" at bounding box center [953, 359] width 183 height 17
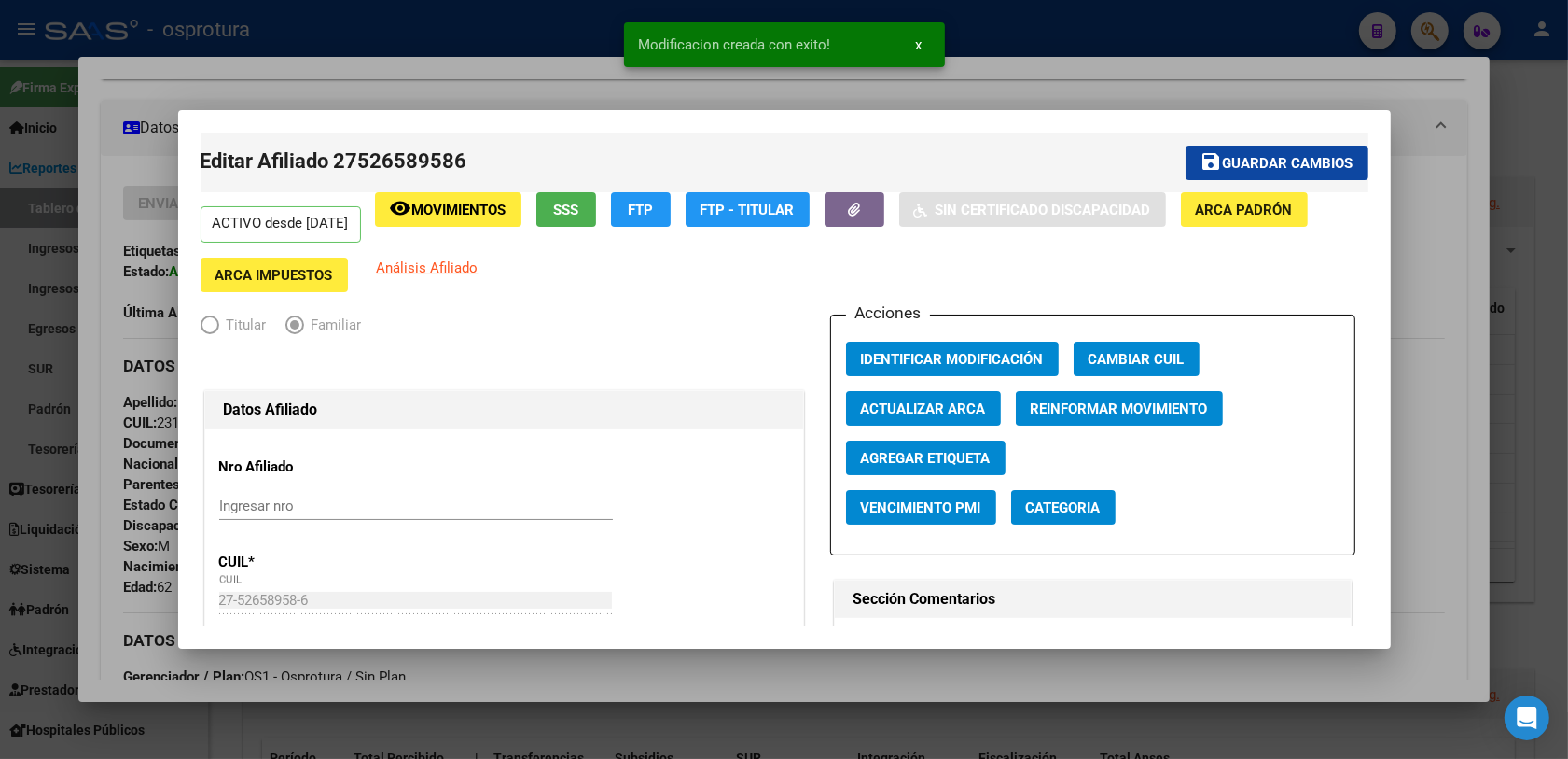
click at [543, 649] on div at bounding box center [784, 380] width 1568 height 759
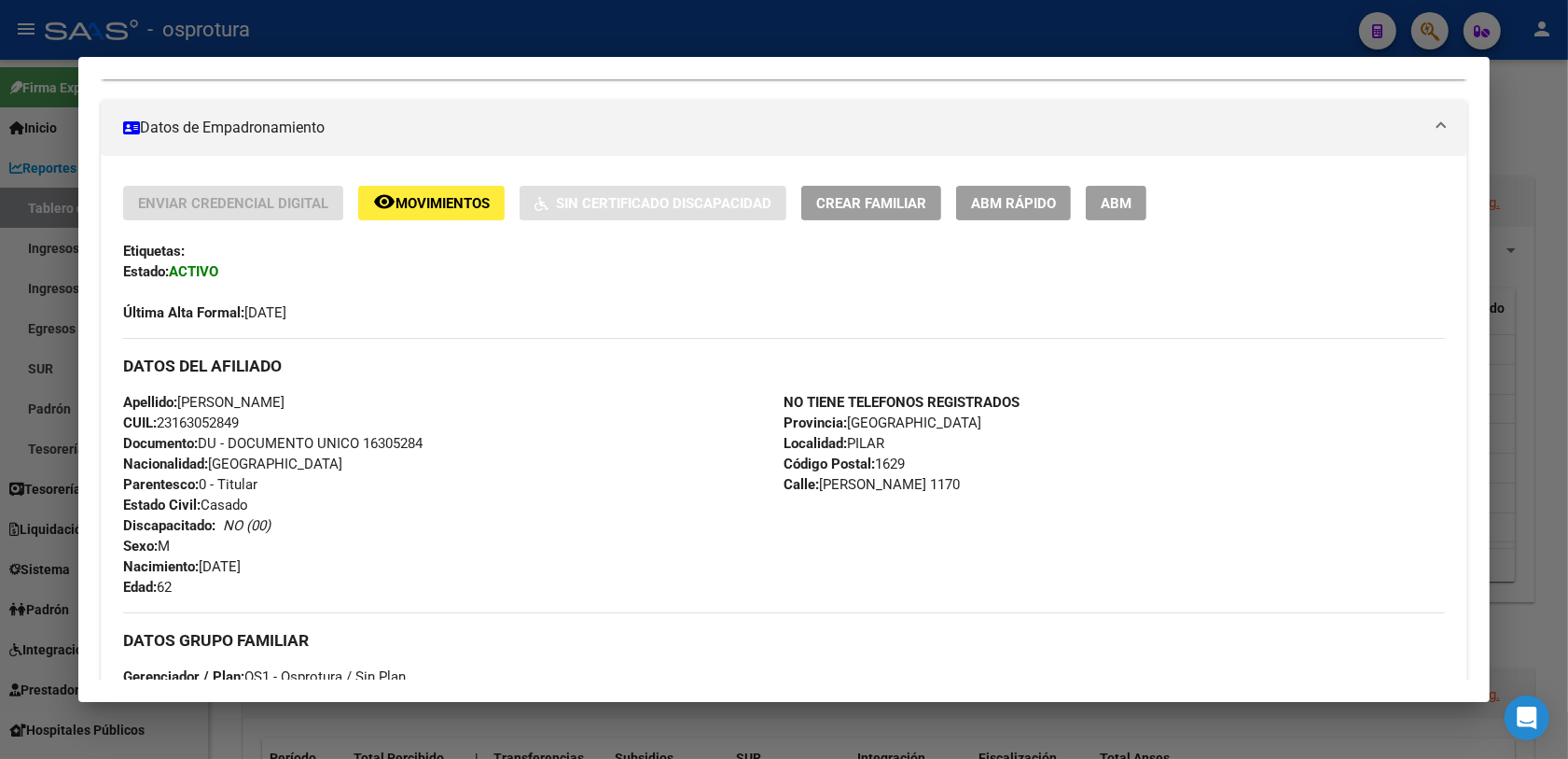
click at [1423, 21] on div at bounding box center [784, 380] width 1568 height 759
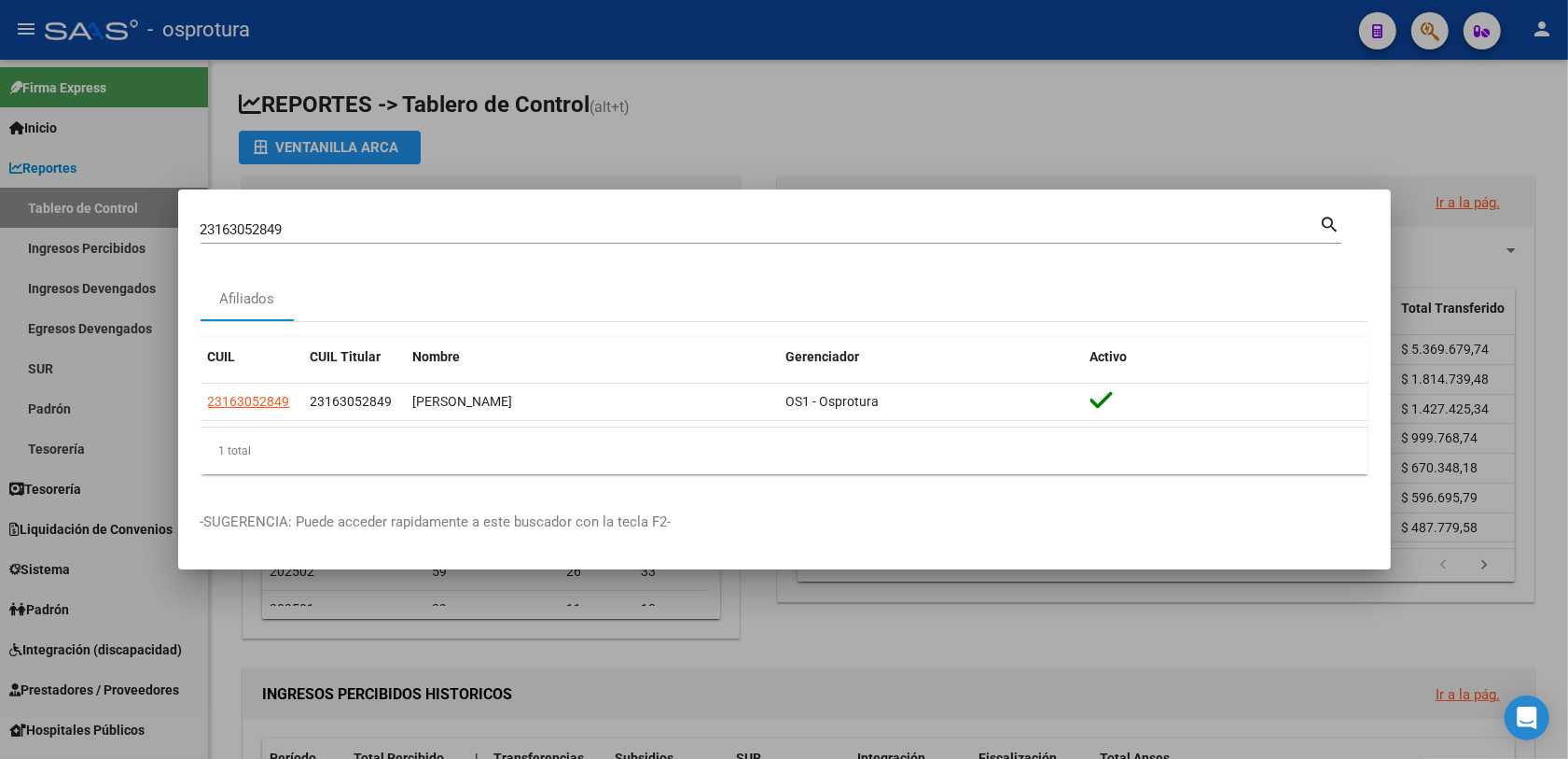
click at [615, 233] on input "23163052849" at bounding box center [760, 229] width 1119 height 17
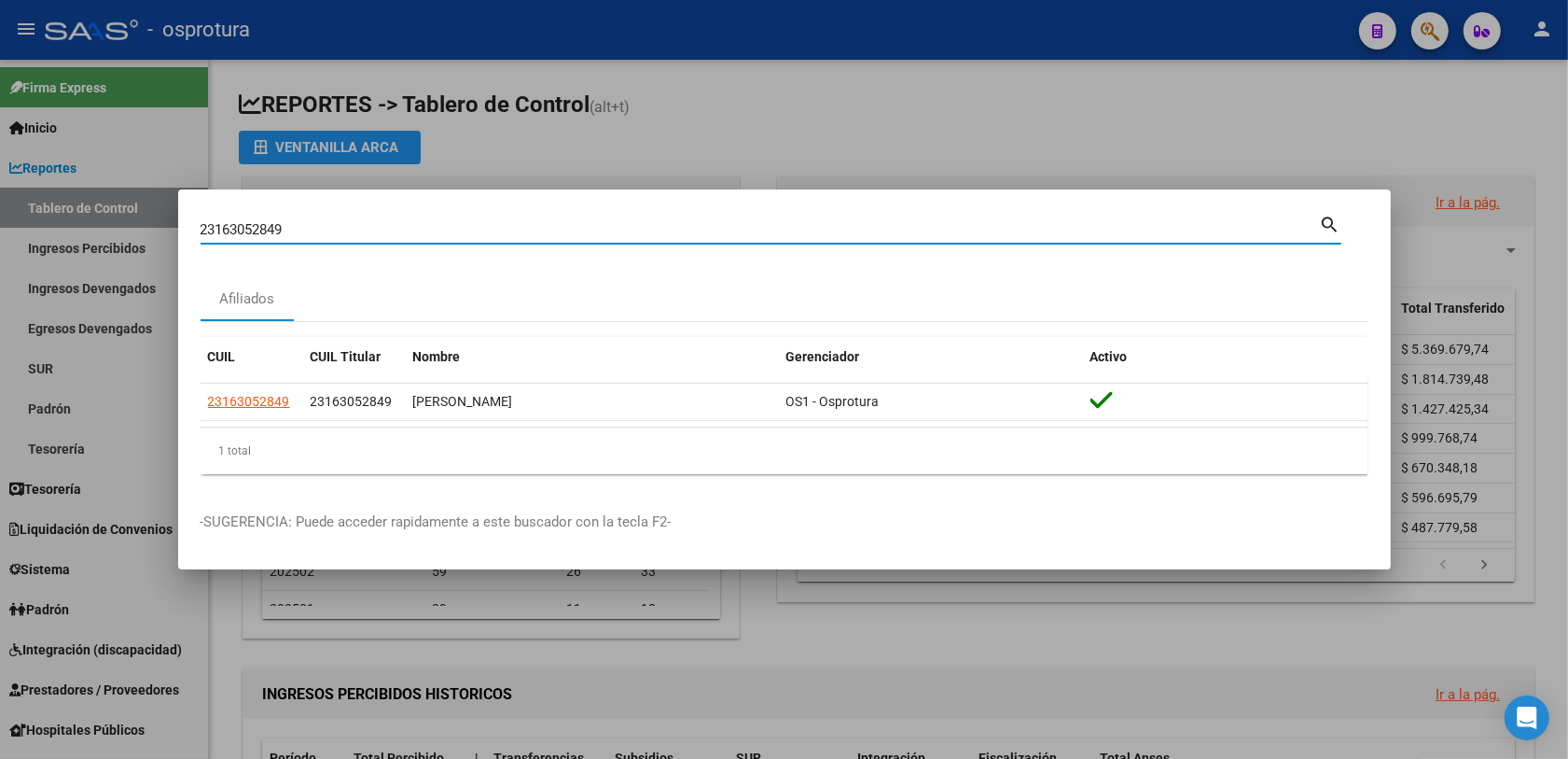
click at [615, 233] on input "23163052849" at bounding box center [760, 229] width 1119 height 17
paste input "0183809238"
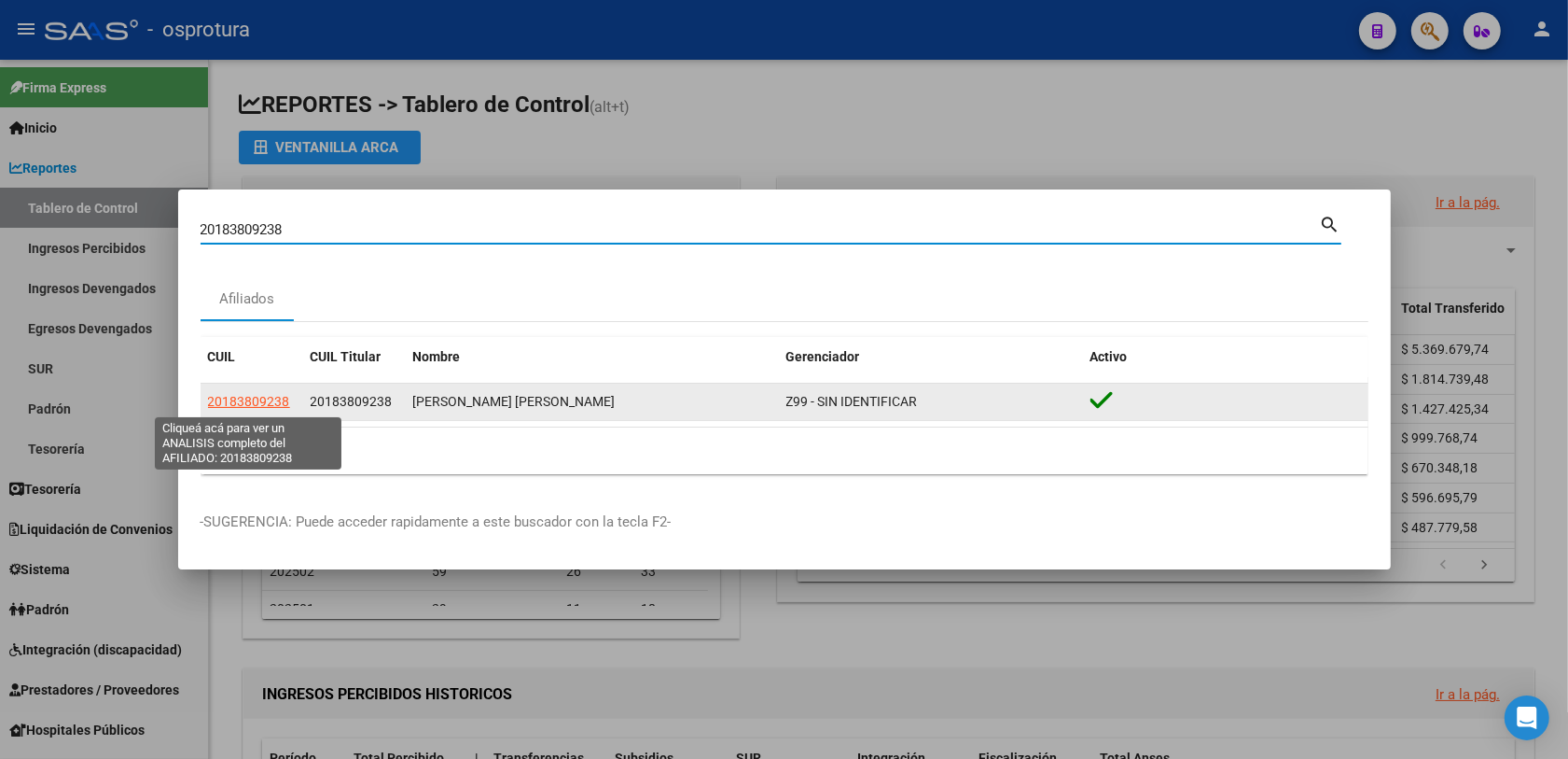
click at [243, 404] on span "20183809238" at bounding box center [249, 400] width 82 height 15
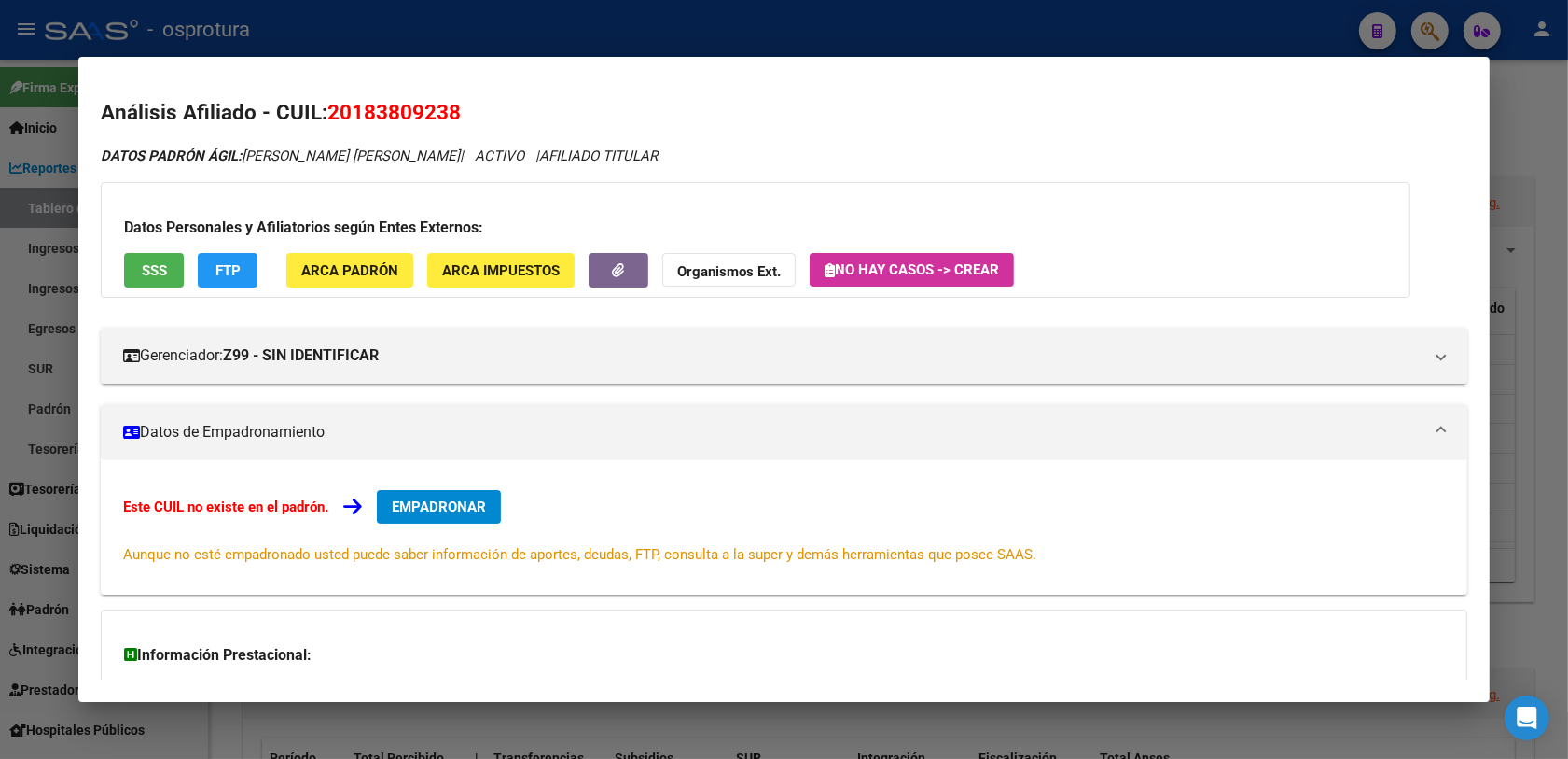
click at [399, 499] on span "EMPADRONAR" at bounding box center [438, 506] width 95 height 17
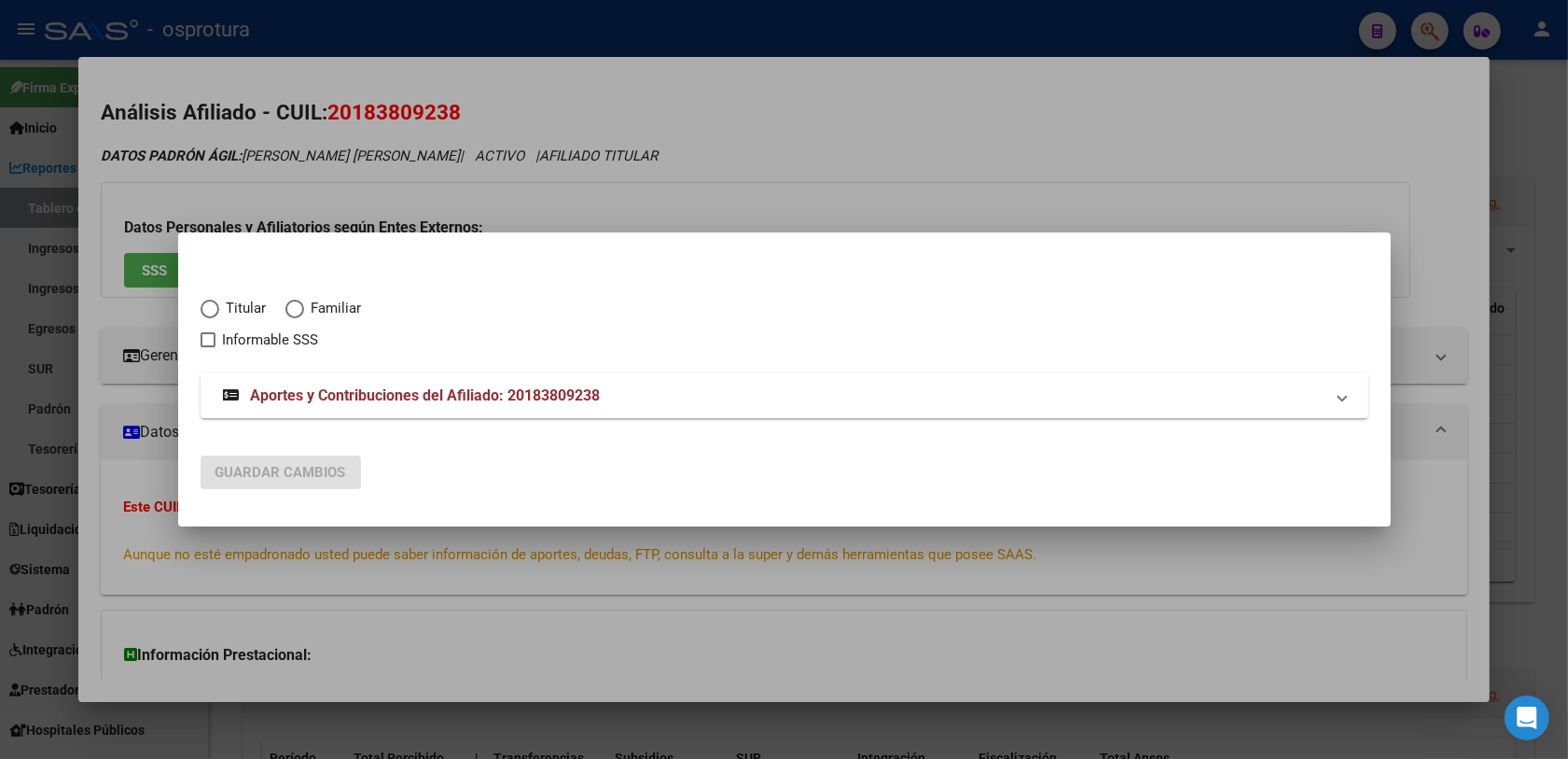
click at [213, 305] on span "Elija una opción" at bounding box center [209, 309] width 19 height 19
click at [213, 305] on input "Titular" at bounding box center [209, 309] width 19 height 19
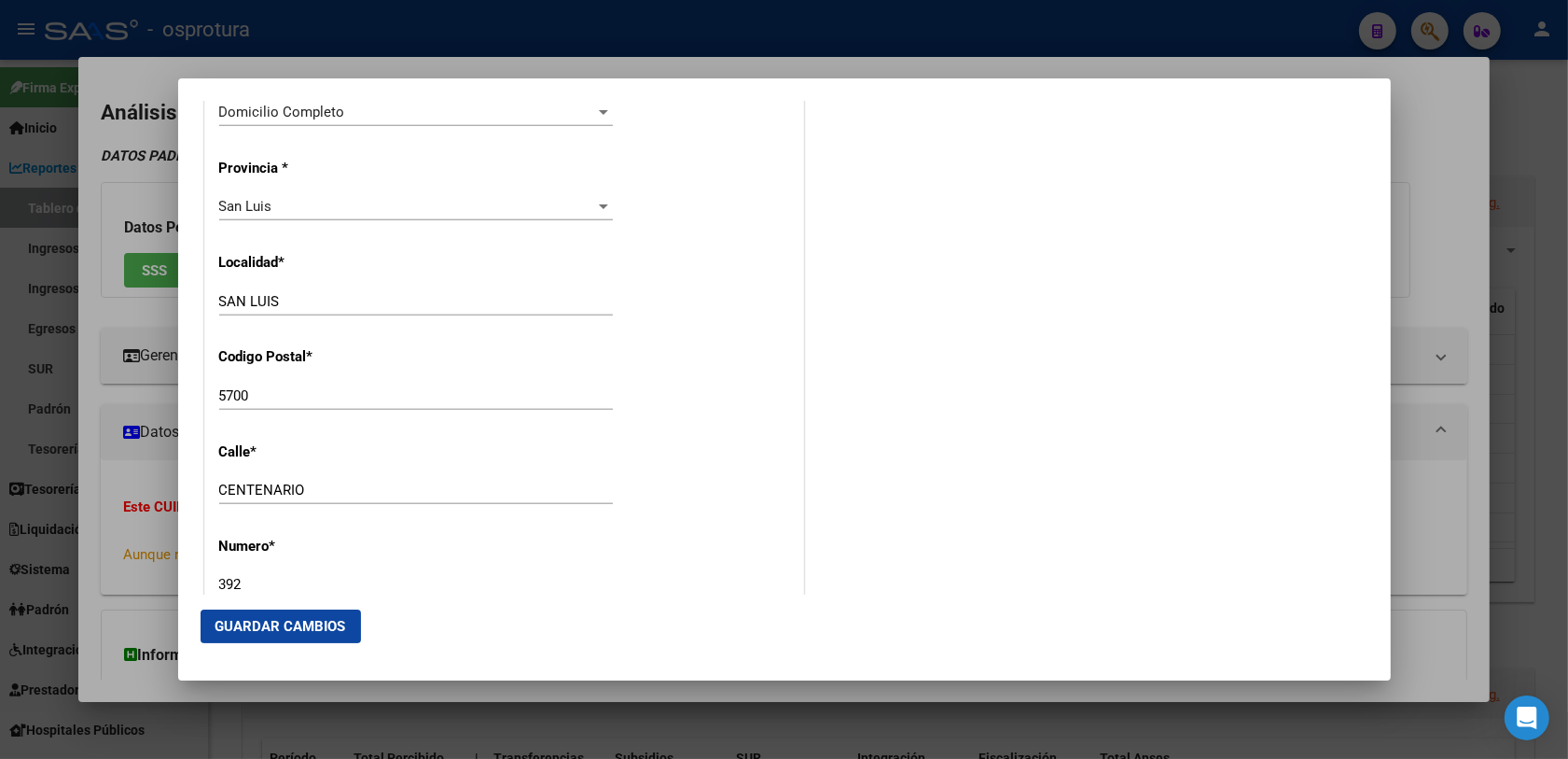
scroll to position [2445, 0]
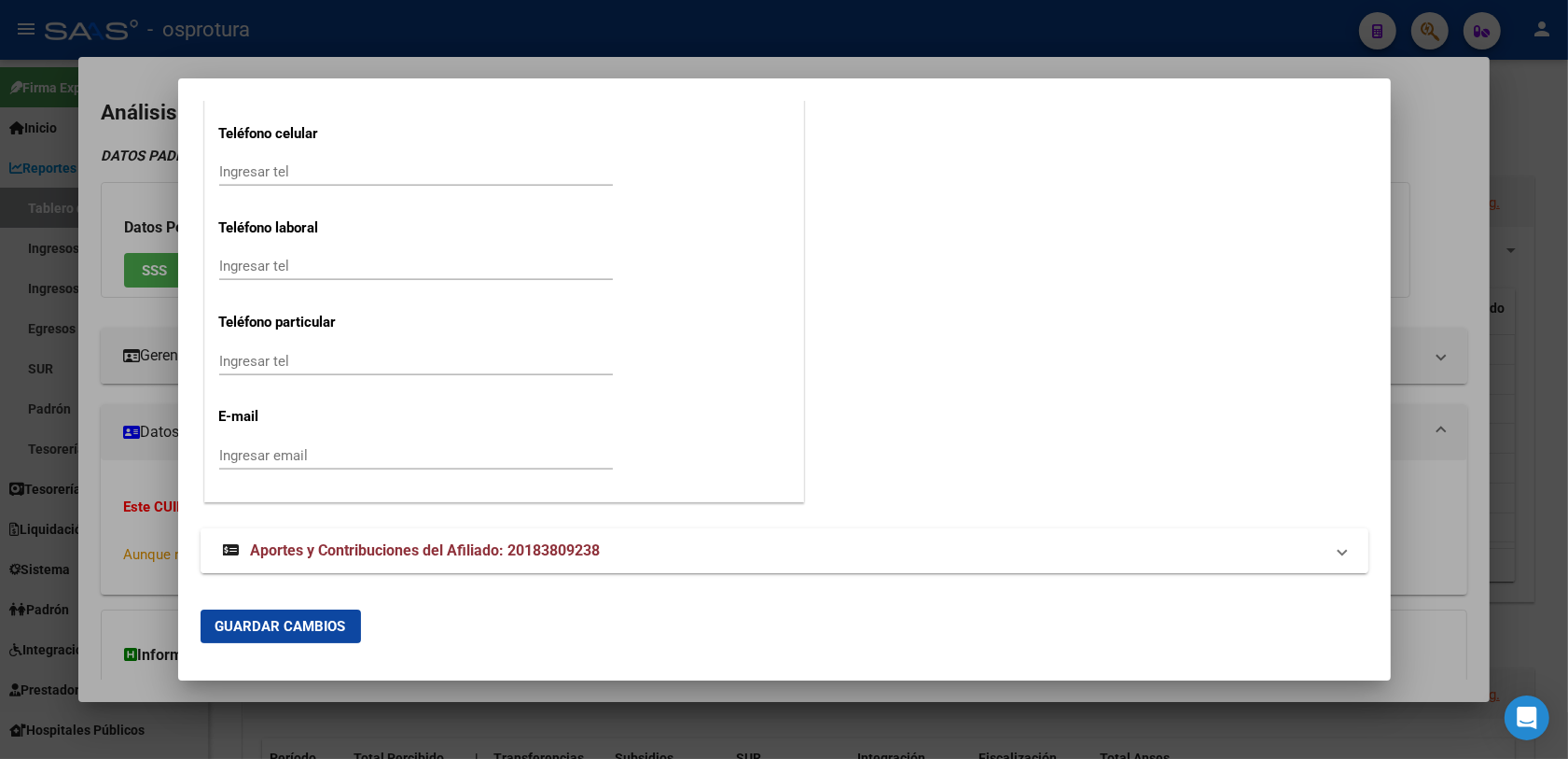
click at [379, 543] on span "Aportes y Contribuciones del Afiliado: 20183809238" at bounding box center [425, 550] width 349 height 18
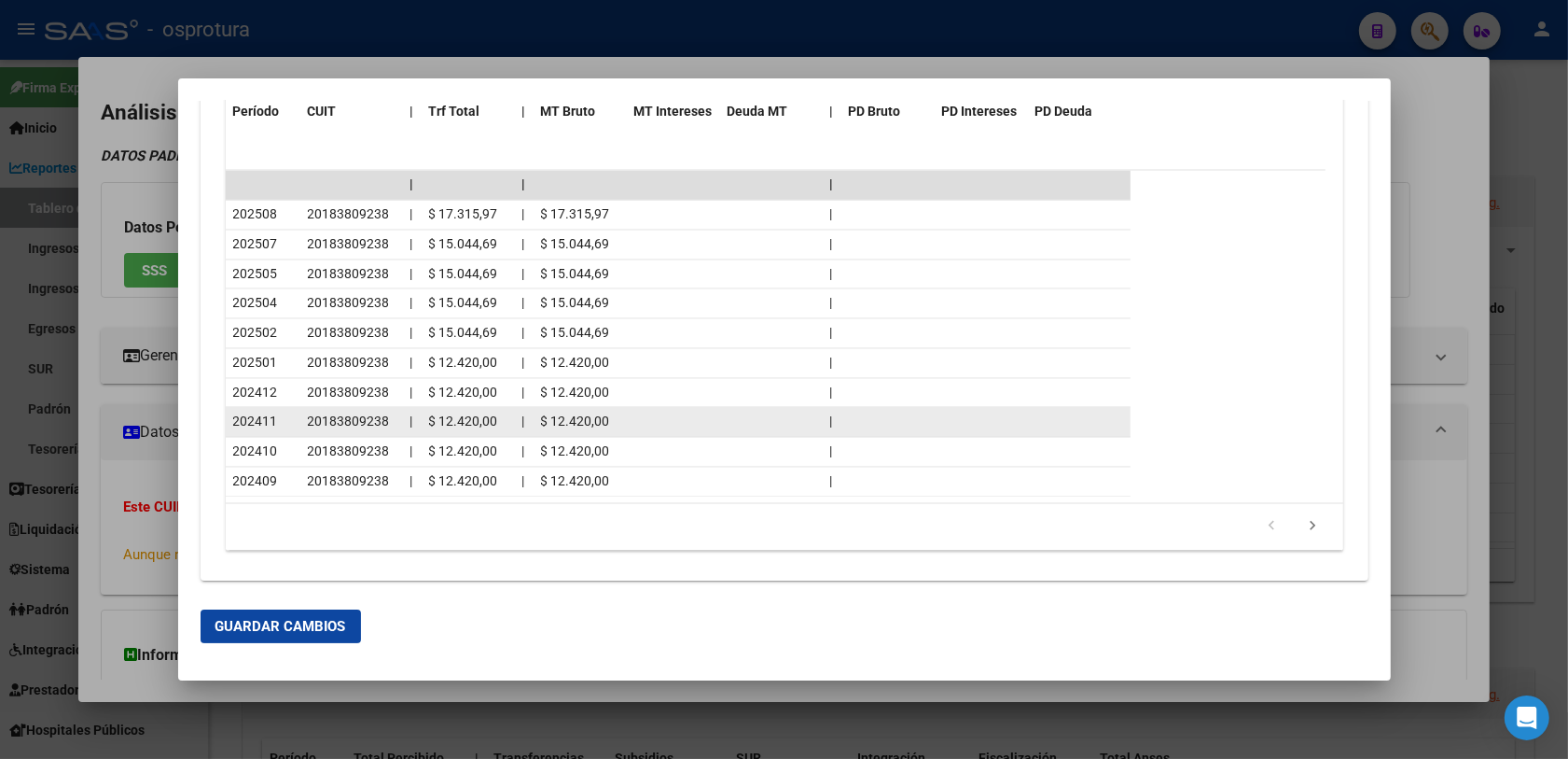
scroll to position [3240, 0]
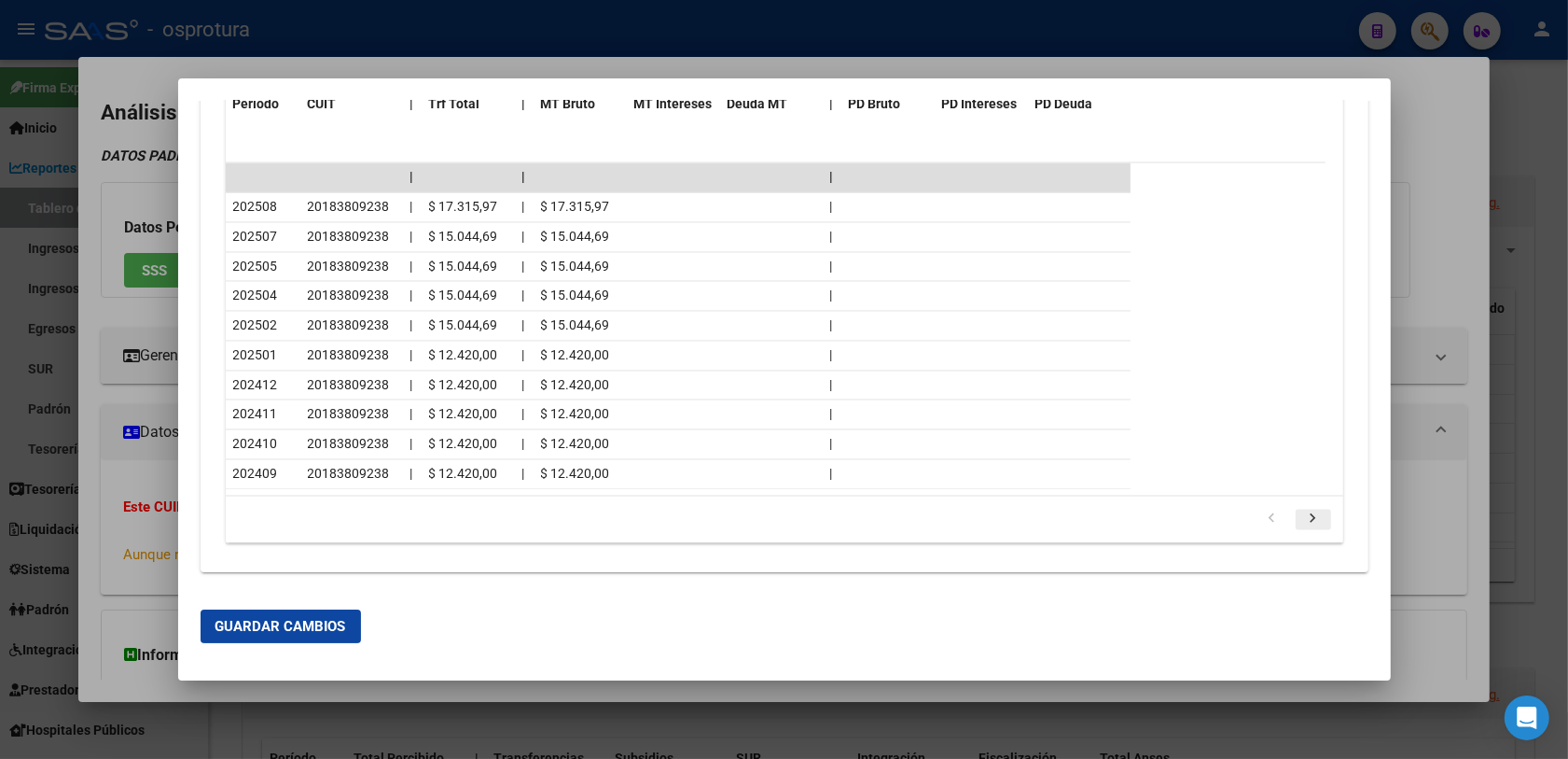
click at [1301, 521] on icon "go to next page" at bounding box center [1313, 520] width 24 height 22
click at [136, 357] on div at bounding box center [784, 380] width 1568 height 759
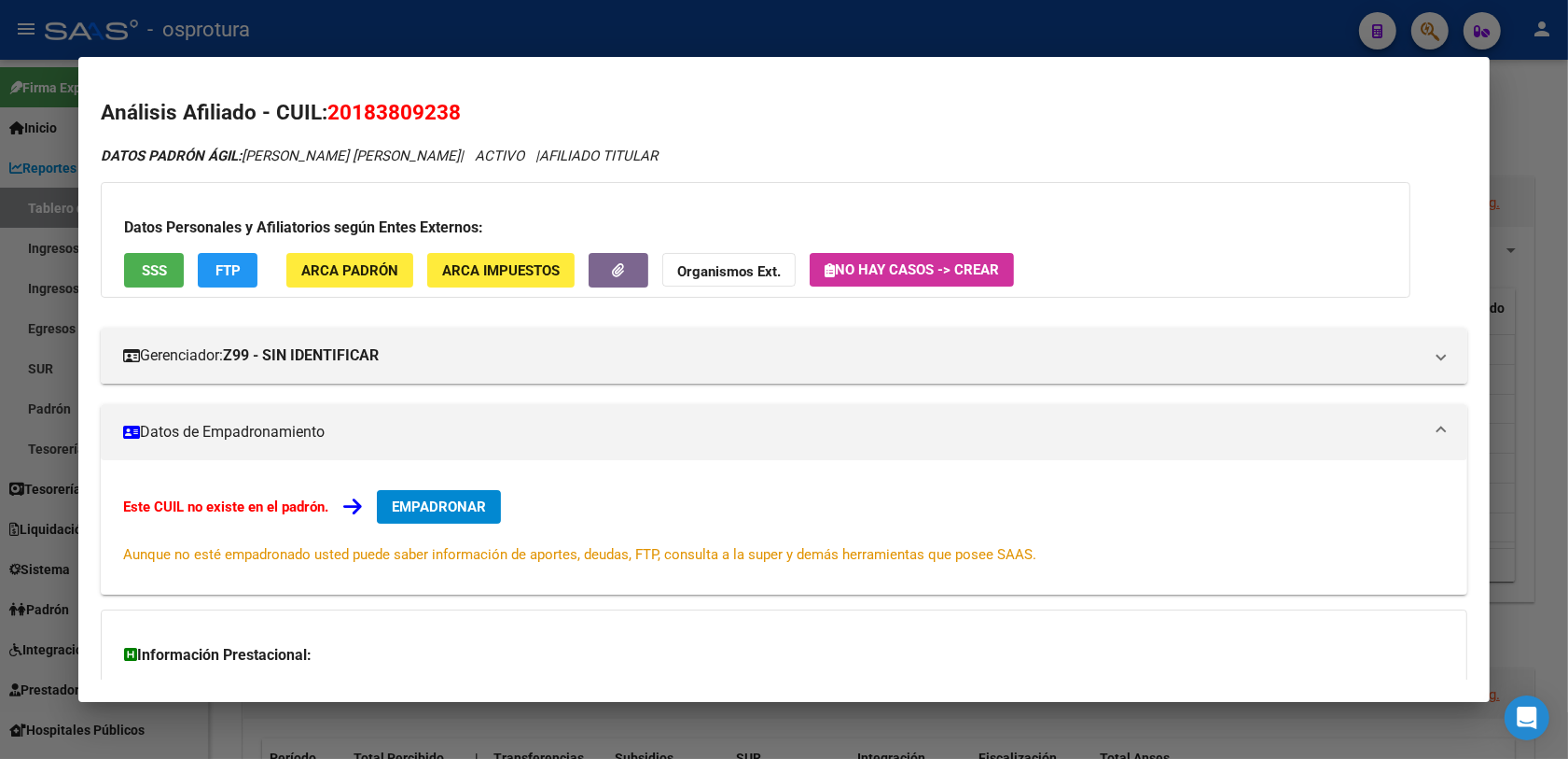
click at [435, 505] on span "EMPADRONAR" at bounding box center [438, 506] width 95 height 17
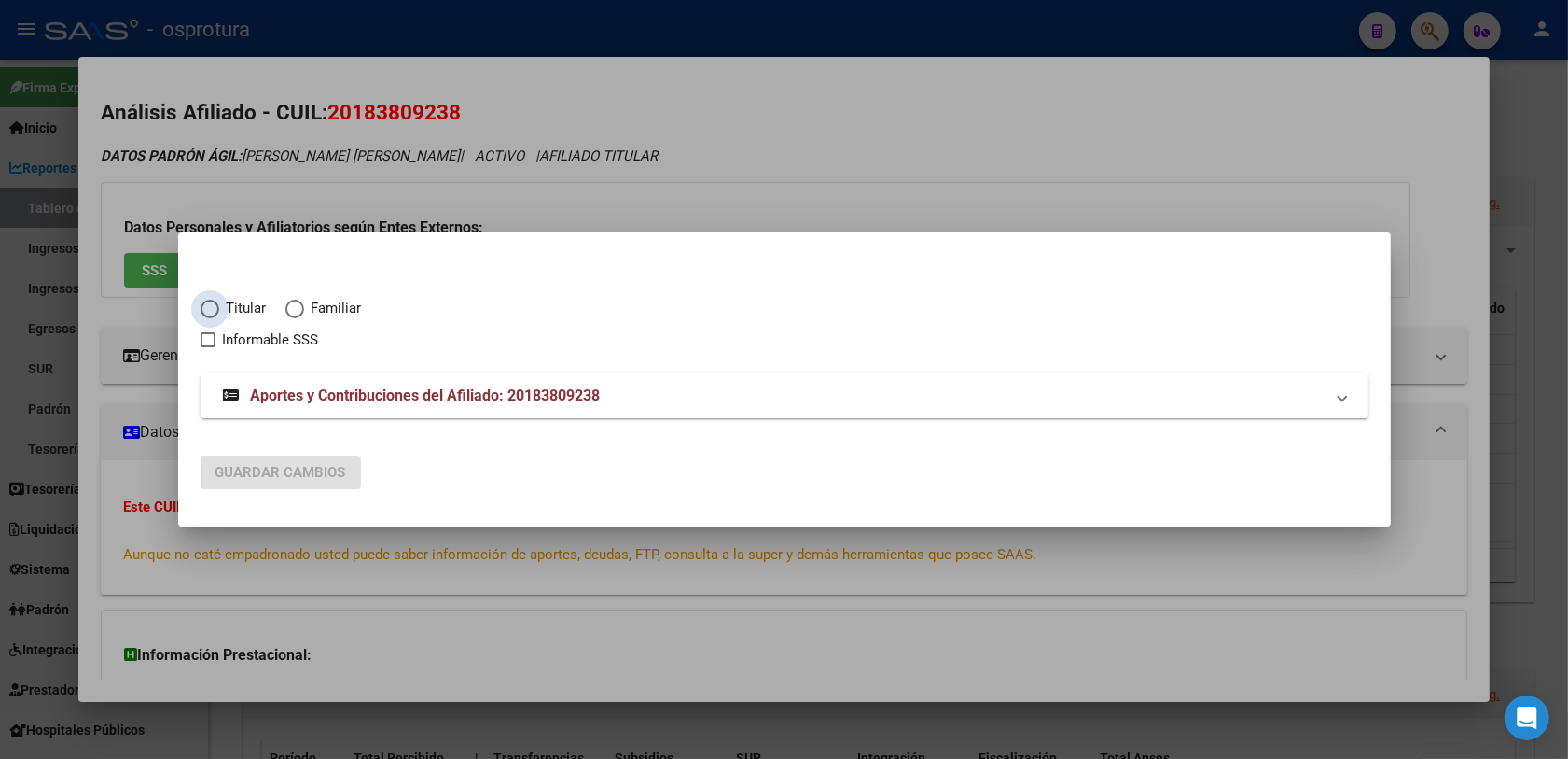
click at [233, 298] on span "Titular" at bounding box center [243, 309] width 48 height 22
click at [219, 300] on input "Titular" at bounding box center [209, 309] width 19 height 19
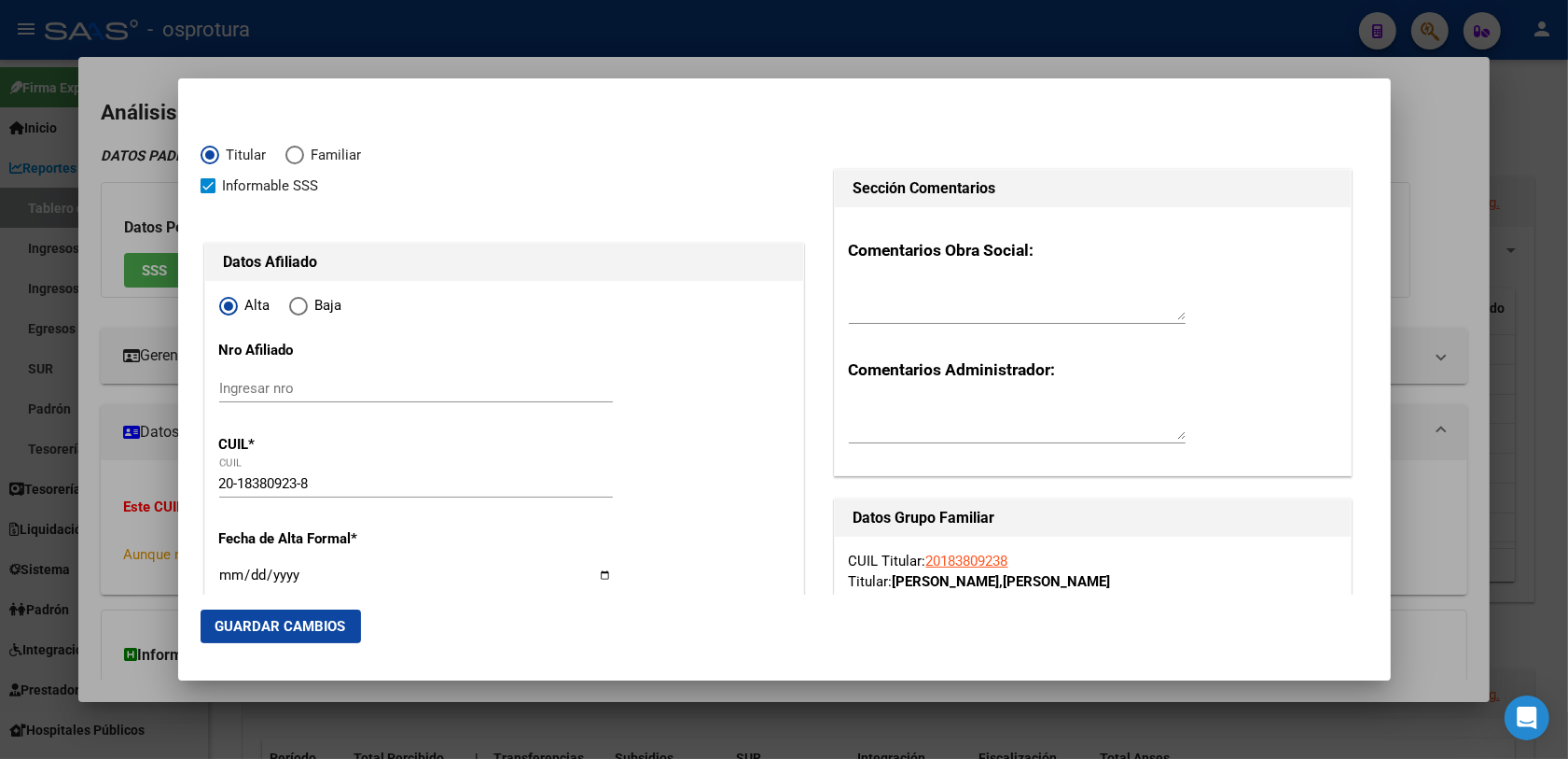
scroll to position [117, 0]
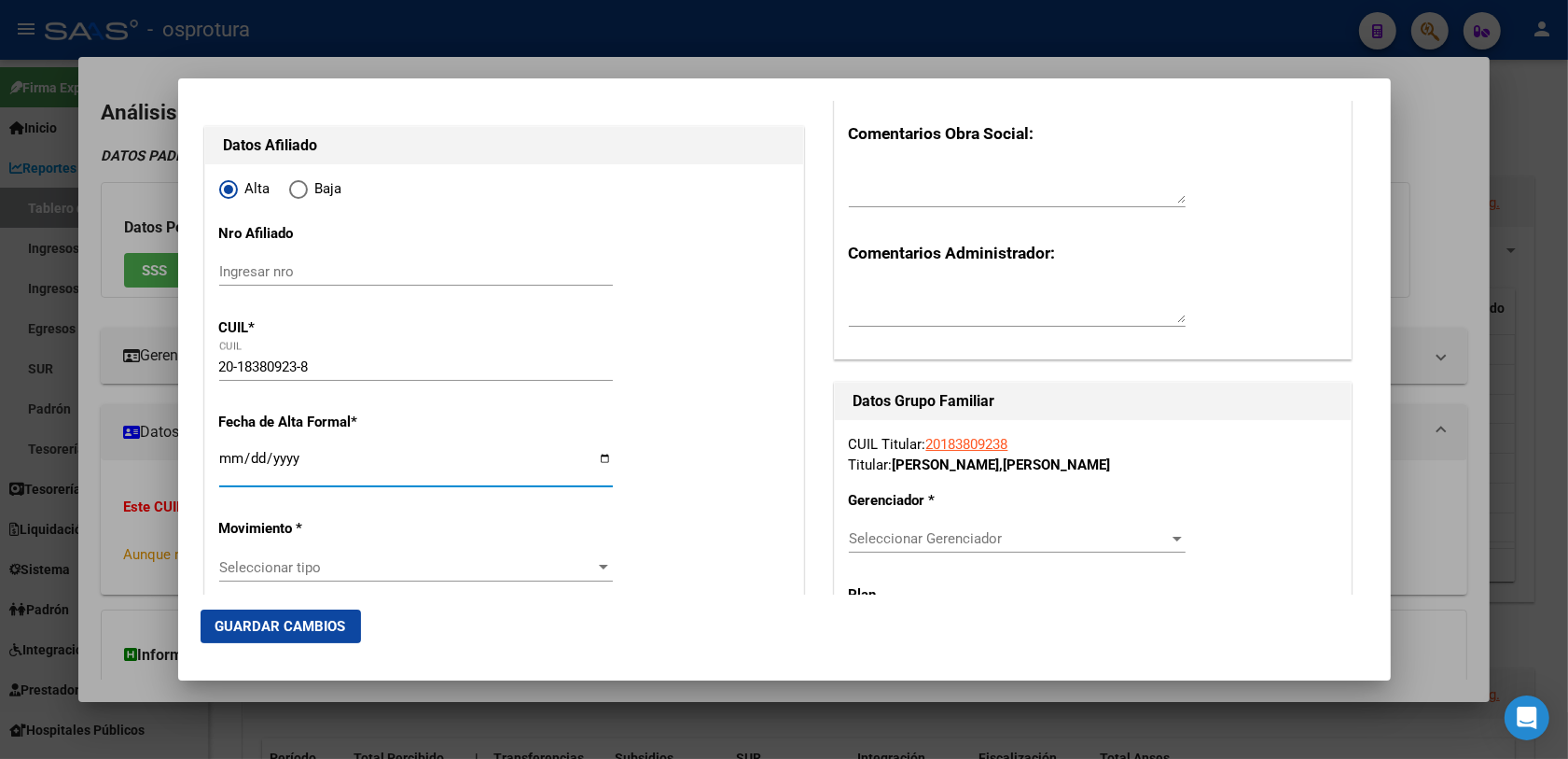
click at [231, 463] on input "Ingresar fecha" at bounding box center [415, 465] width 393 height 30
click at [318, 565] on span "Seleccionar tipo" at bounding box center [407, 567] width 376 height 17
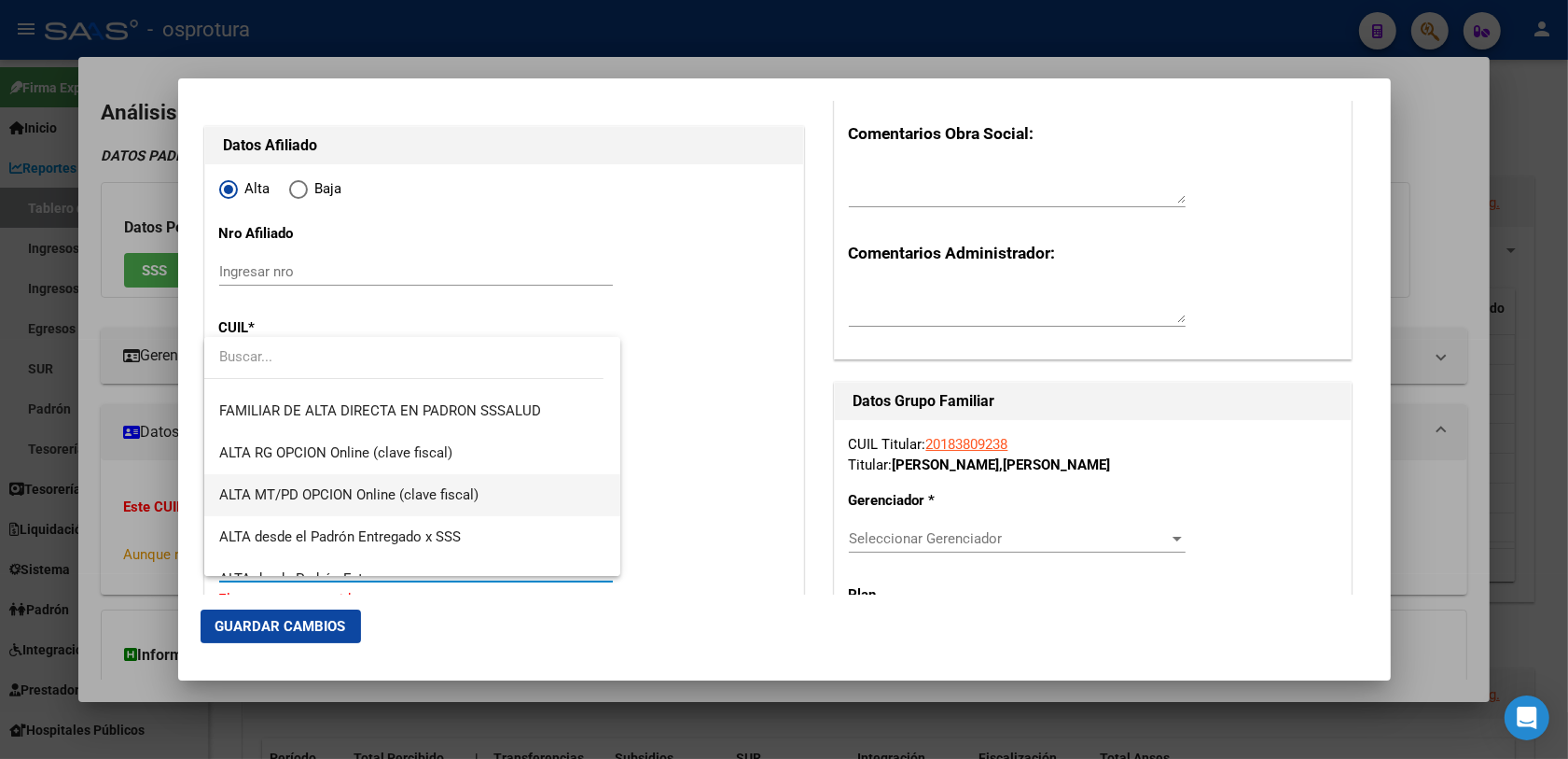
scroll to position [175, 0]
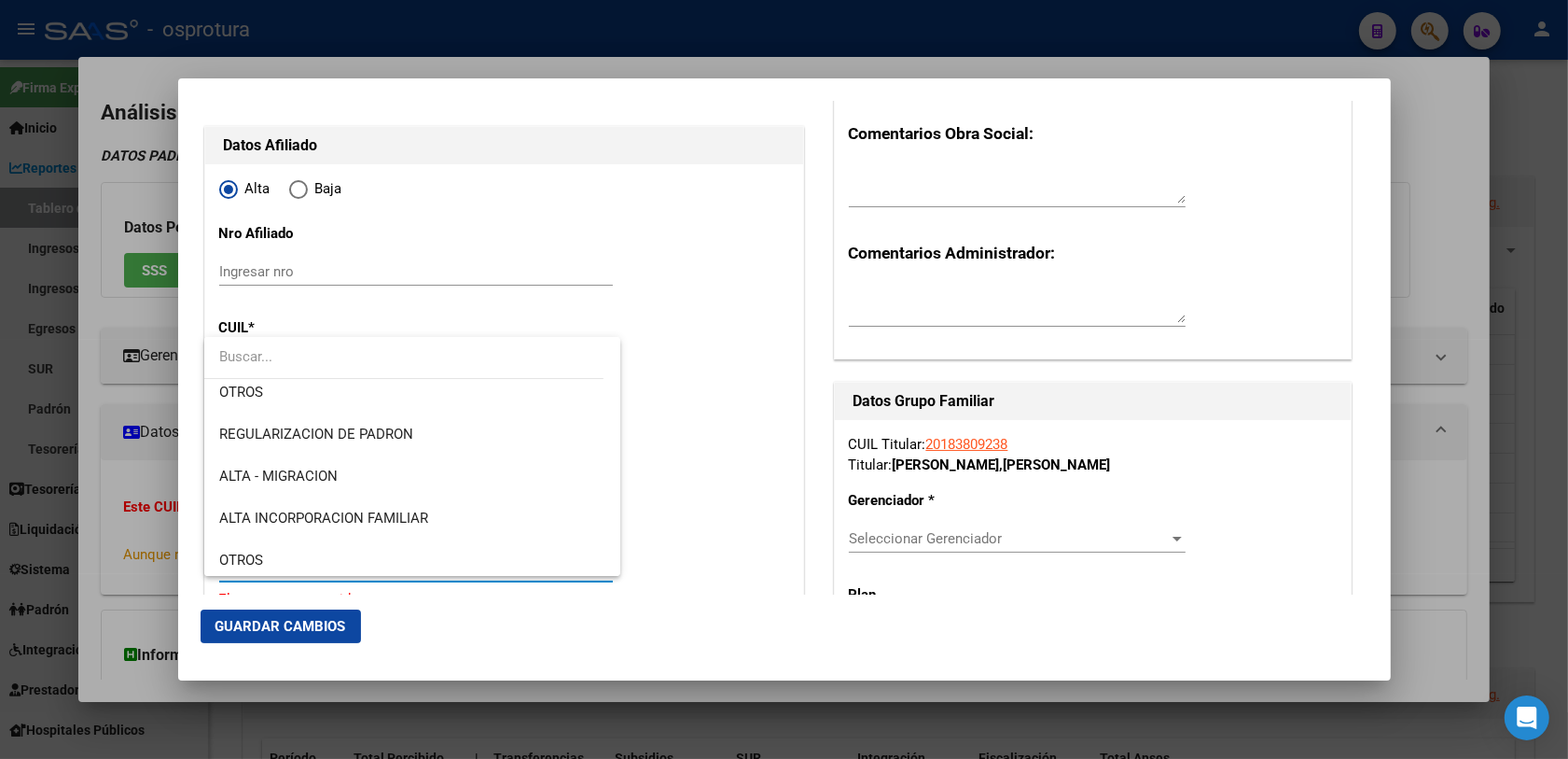
click at [654, 398] on div at bounding box center [784, 380] width 1568 height 759
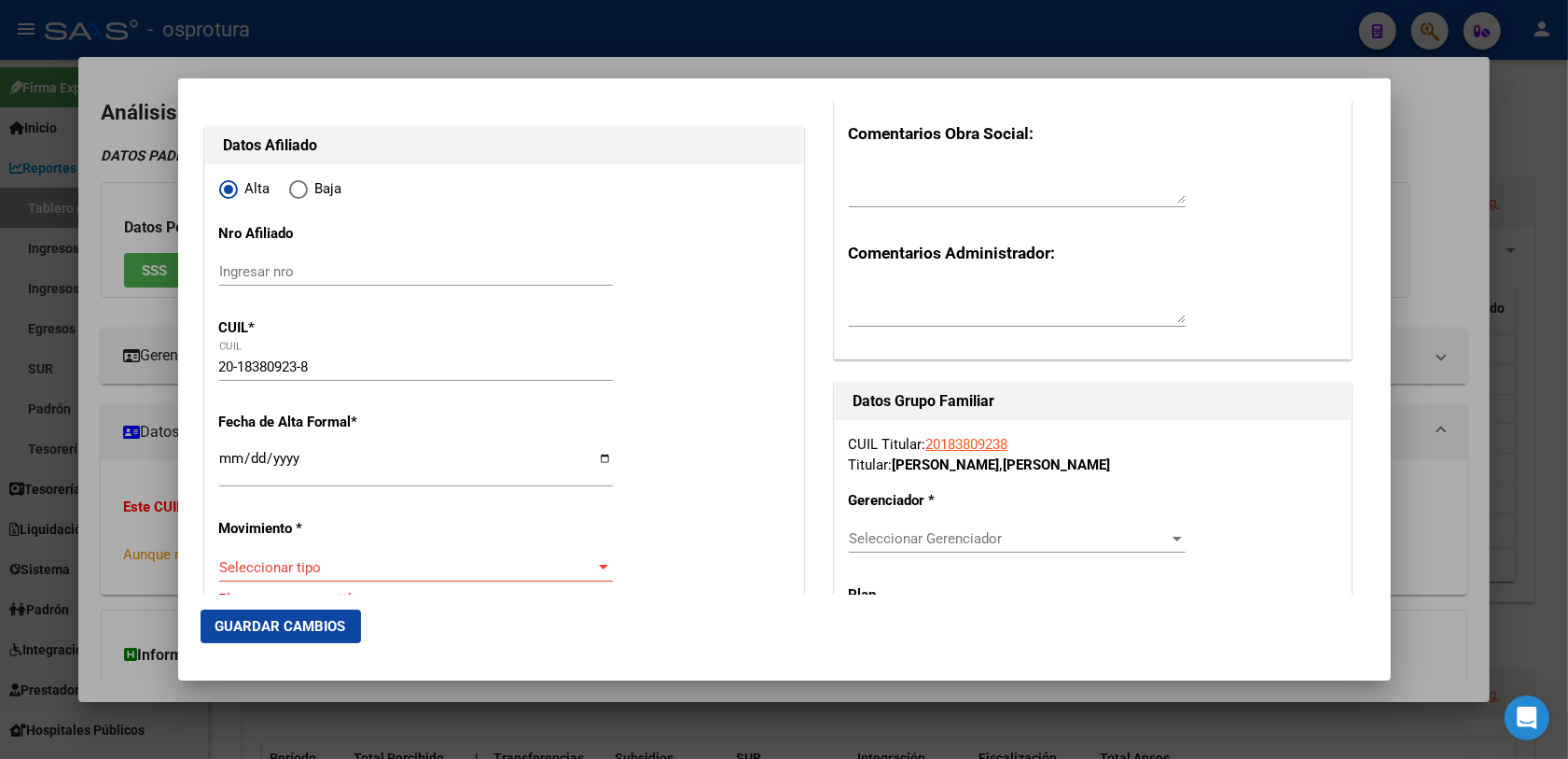
scroll to position [233, 0]
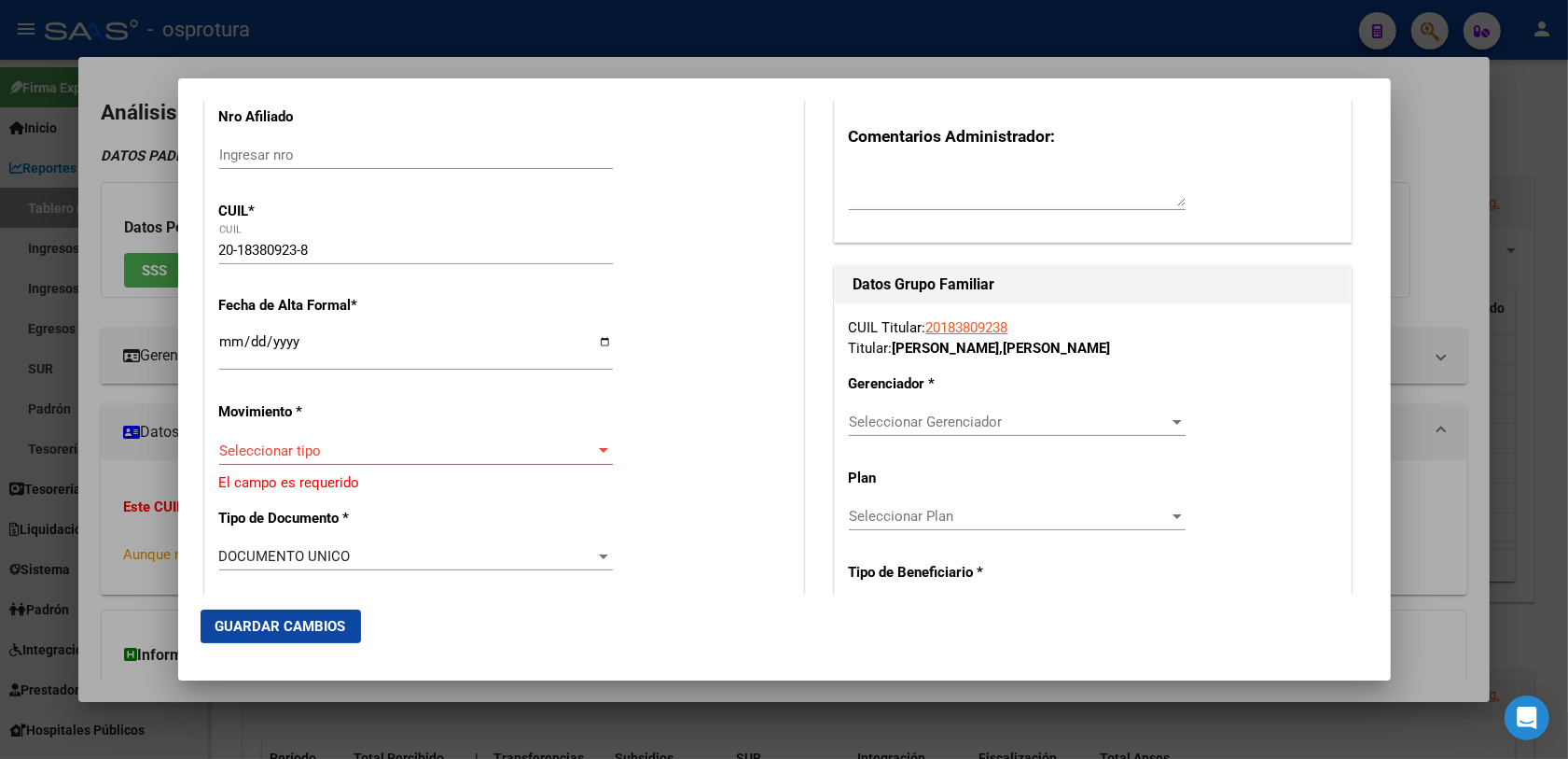
click at [328, 438] on div "Seleccionar tipo Seleccionar tipo" at bounding box center [415, 450] width 393 height 28
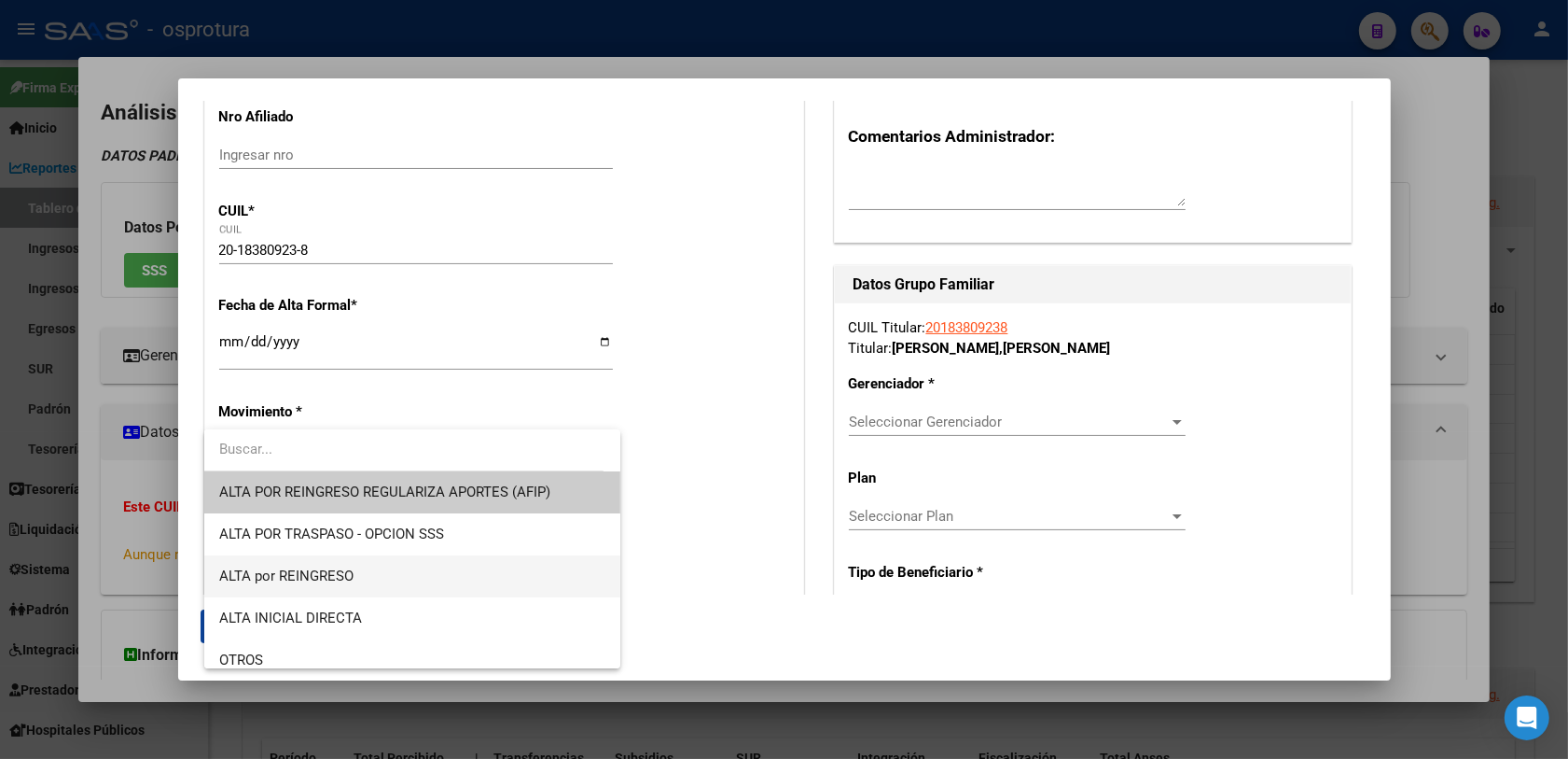
scroll to position [117, 0]
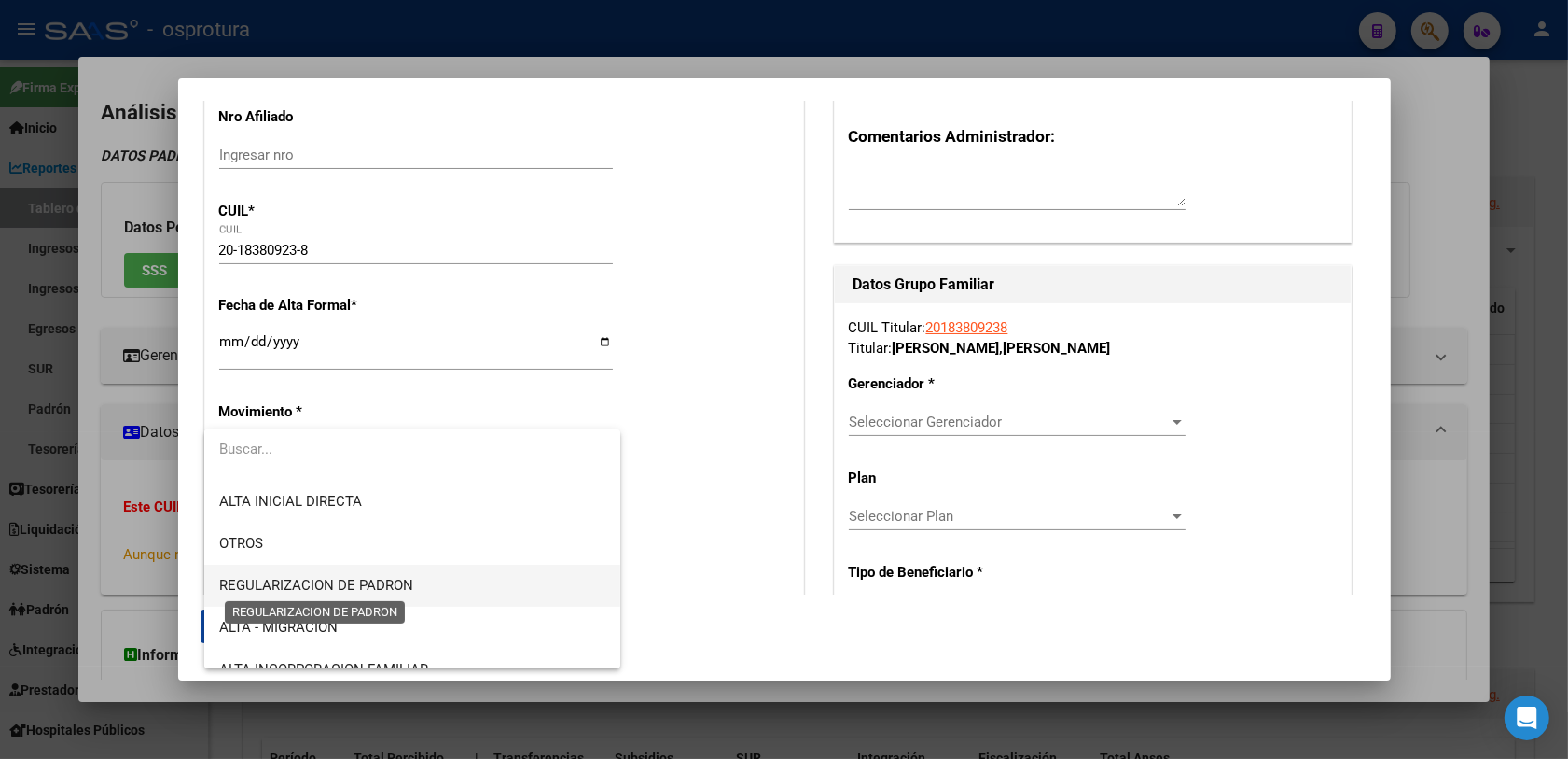
click at [385, 585] on span "REGULARIZACION DE PADRON" at bounding box center [316, 585] width 194 height 17
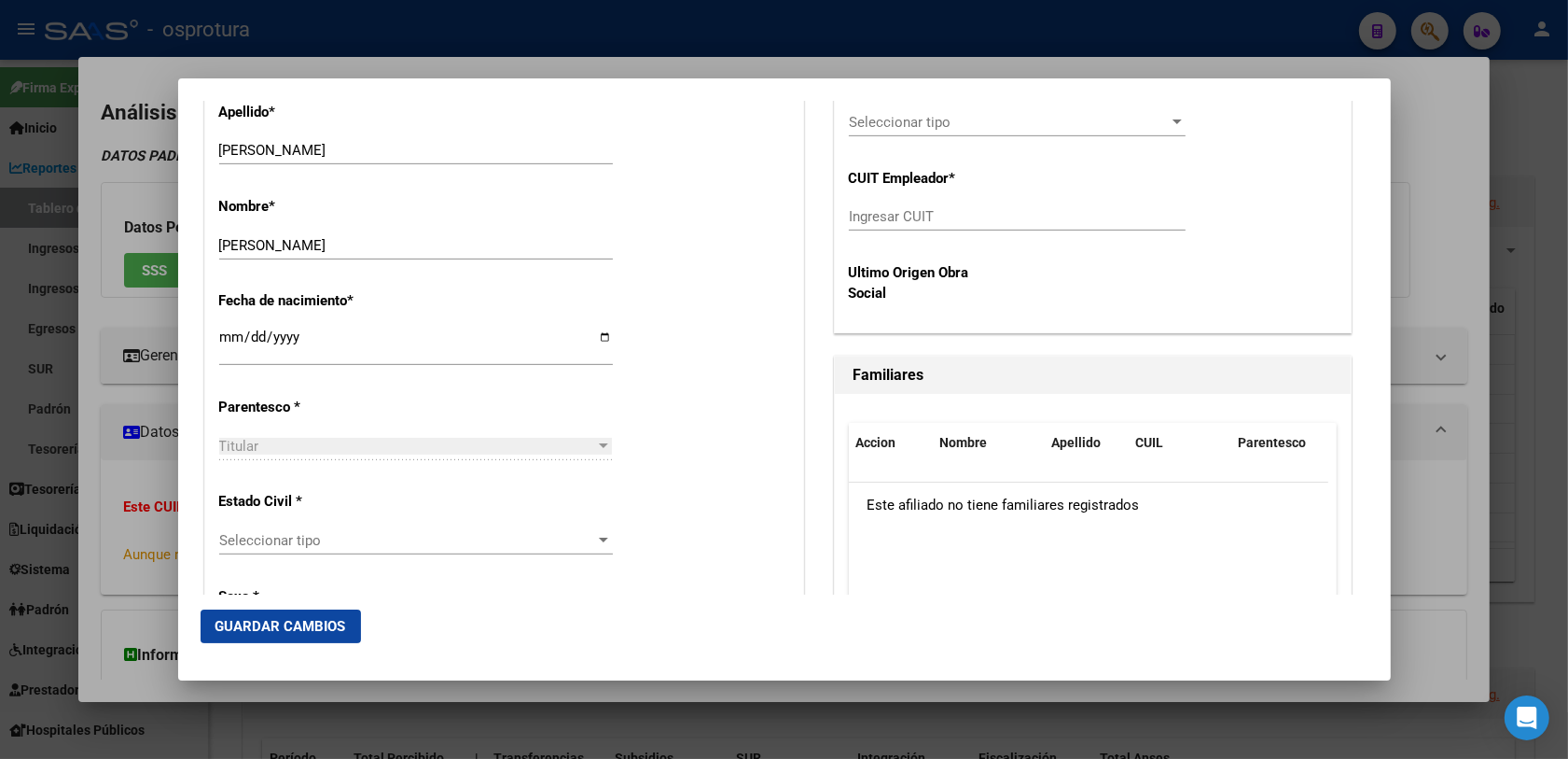
scroll to position [933, 0]
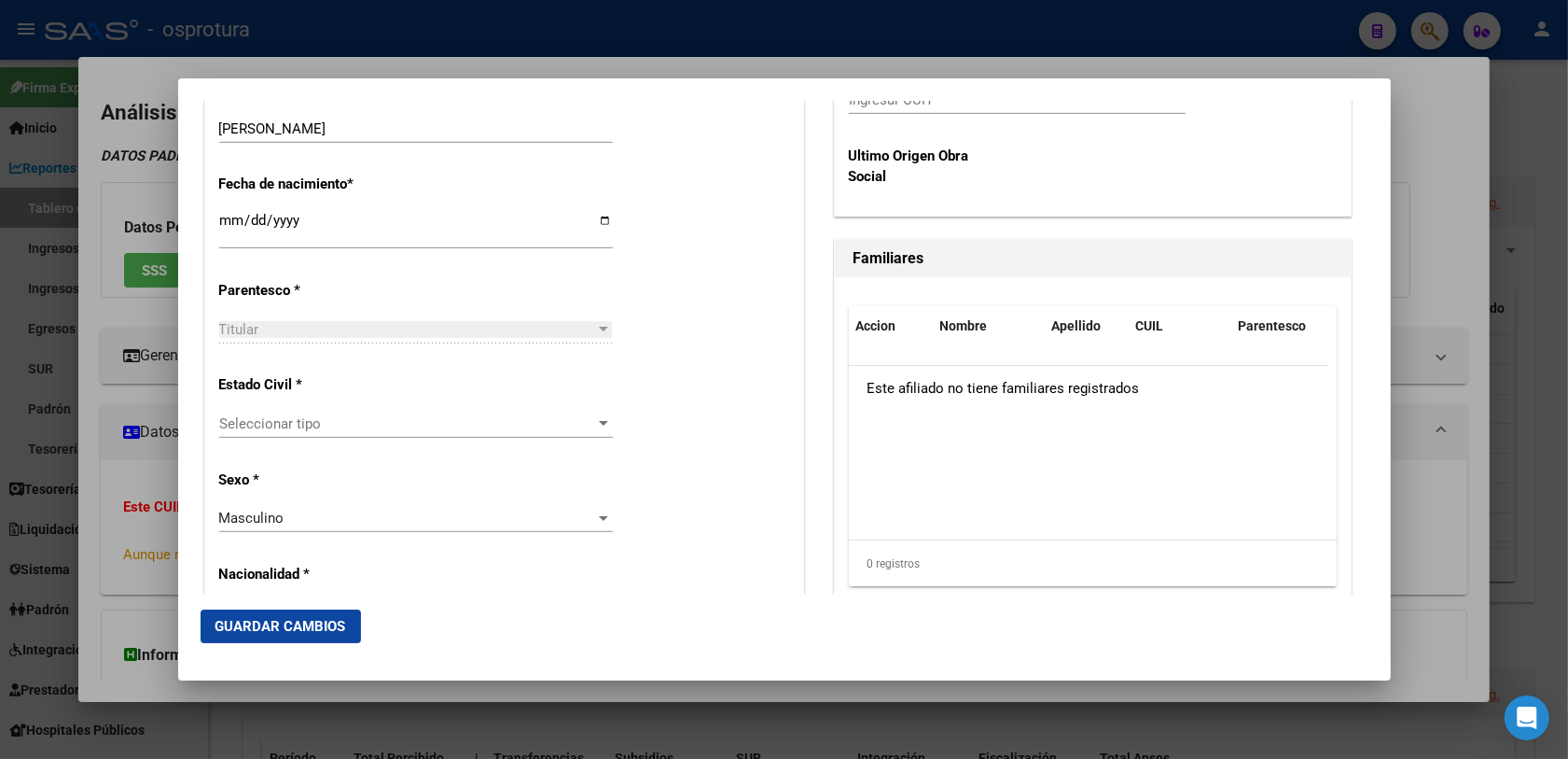
click at [338, 432] on div "Seleccionar tipo Seleccionar tipo" at bounding box center [415, 423] width 393 height 28
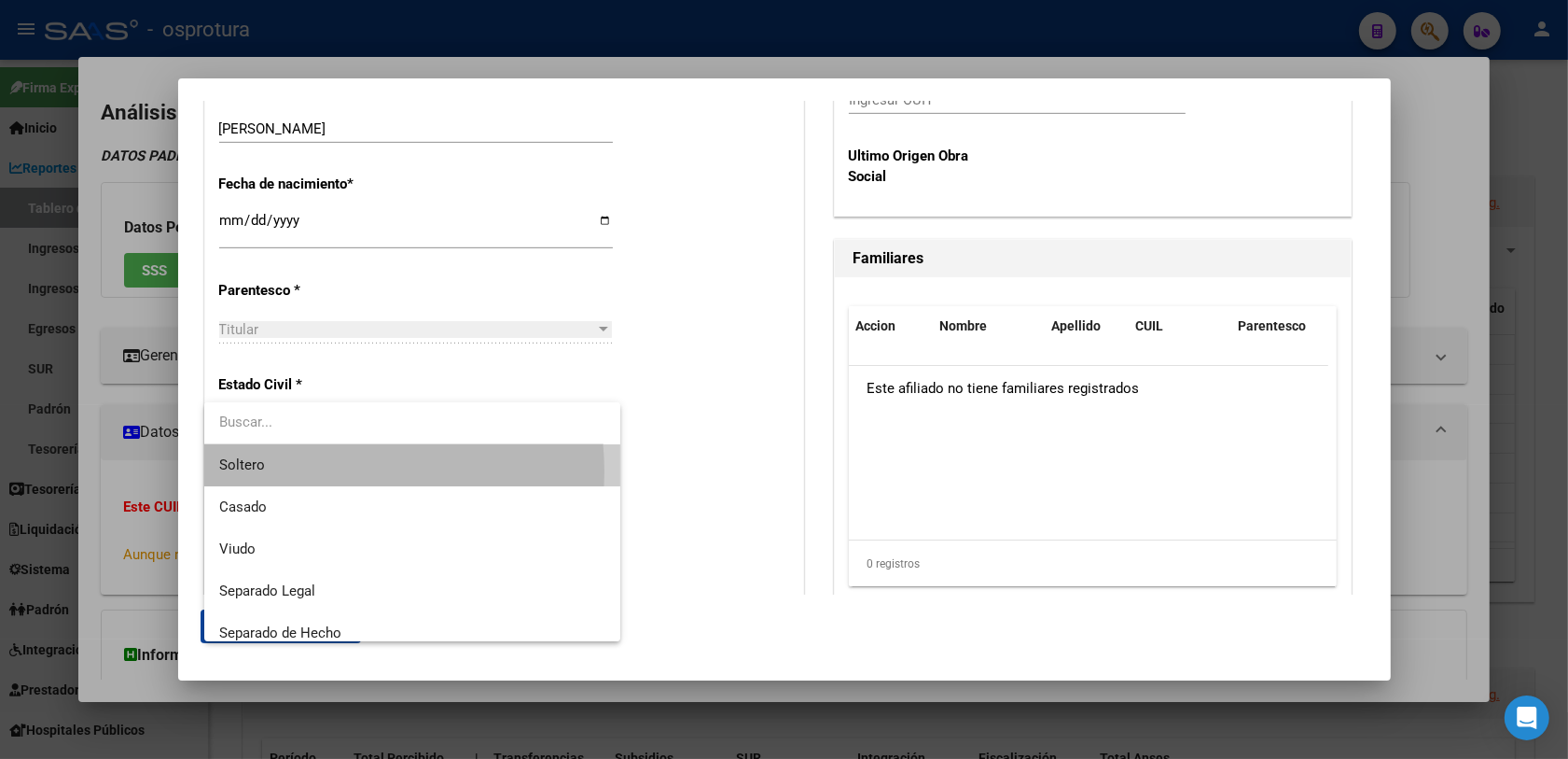
click at [323, 471] on span "Soltero" at bounding box center [412, 465] width 387 height 42
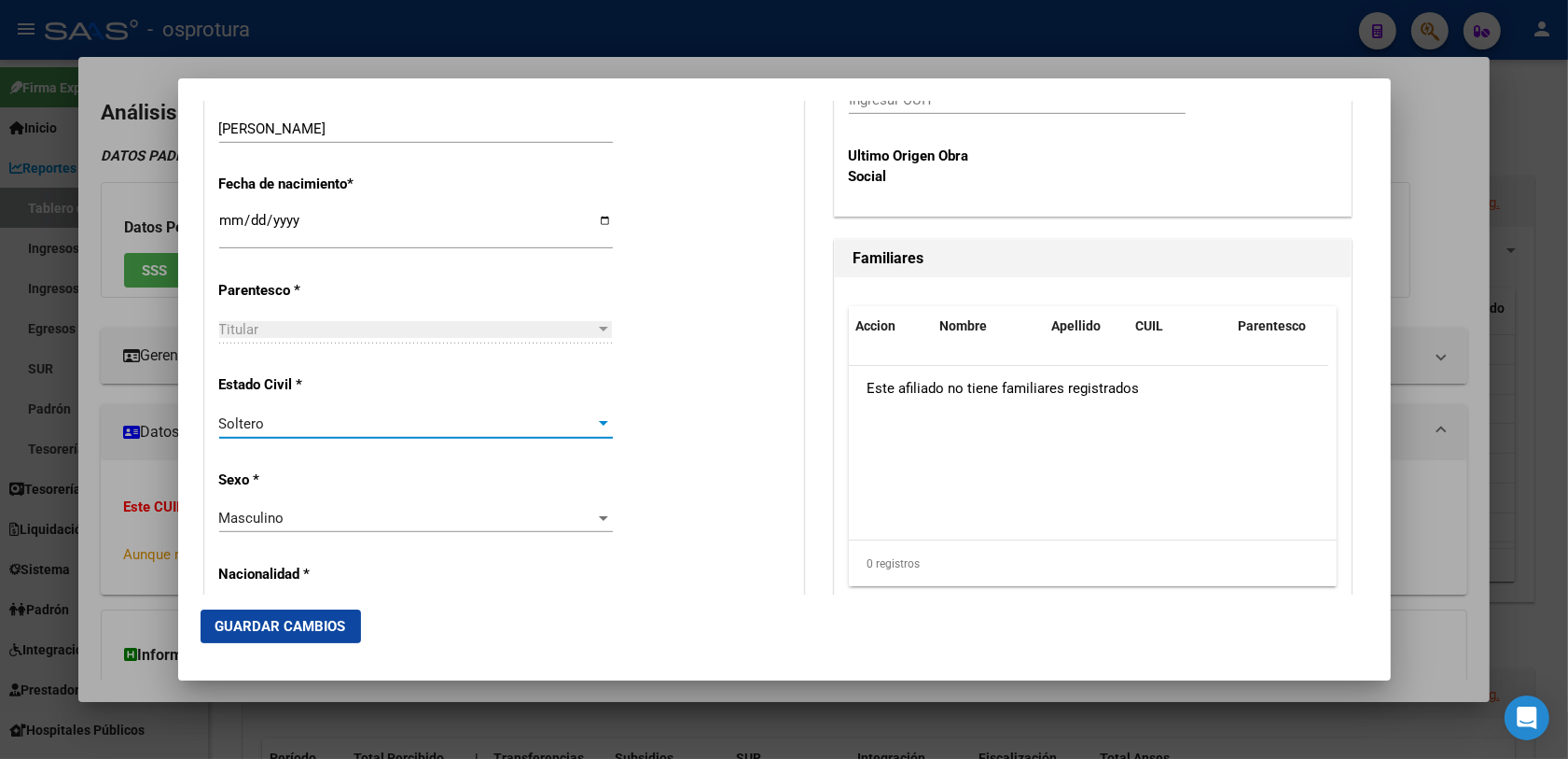
click at [285, 621] on span "Guardar Cambios" at bounding box center [280, 626] width 130 height 17
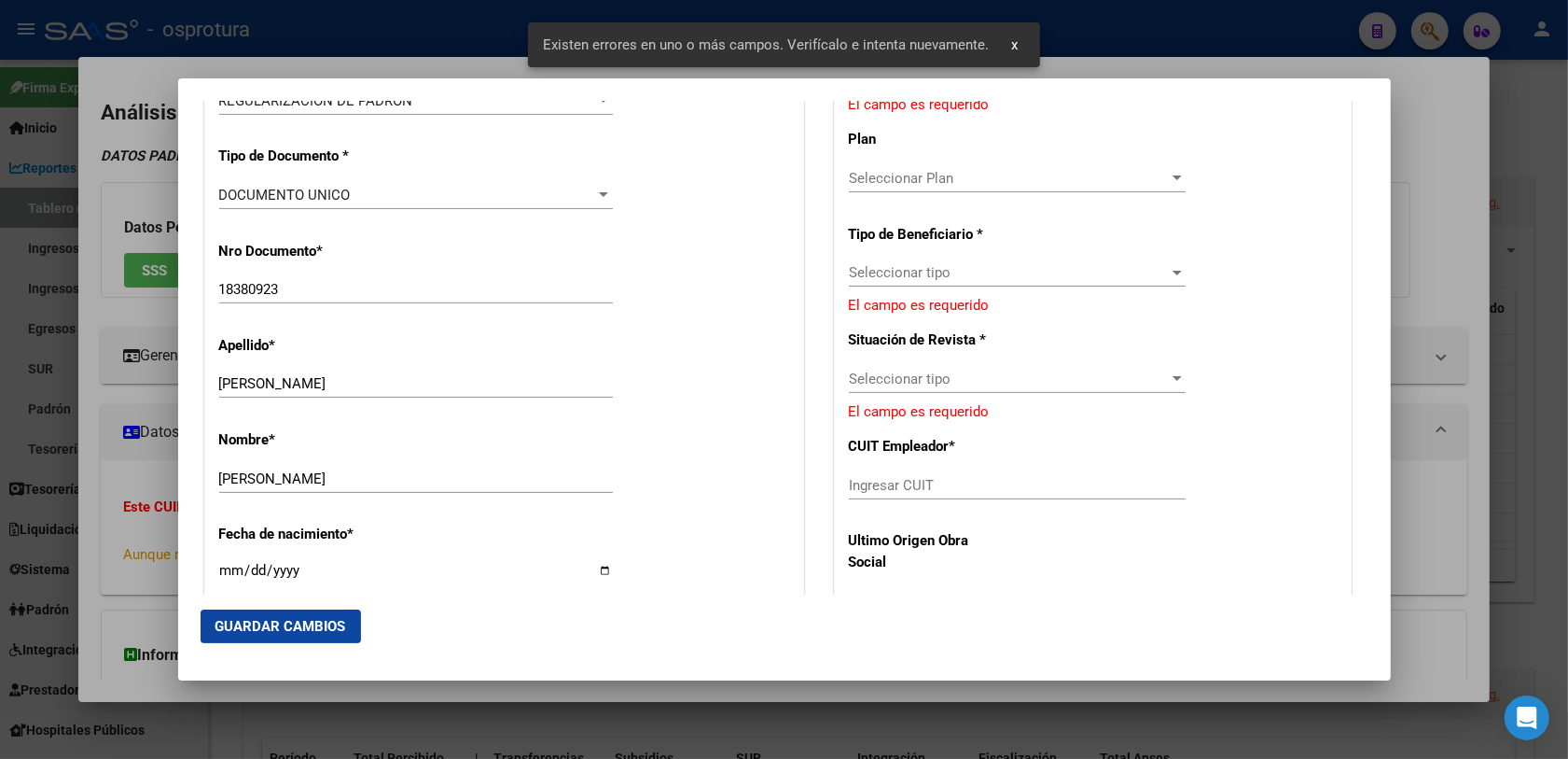
scroll to position [466, 0]
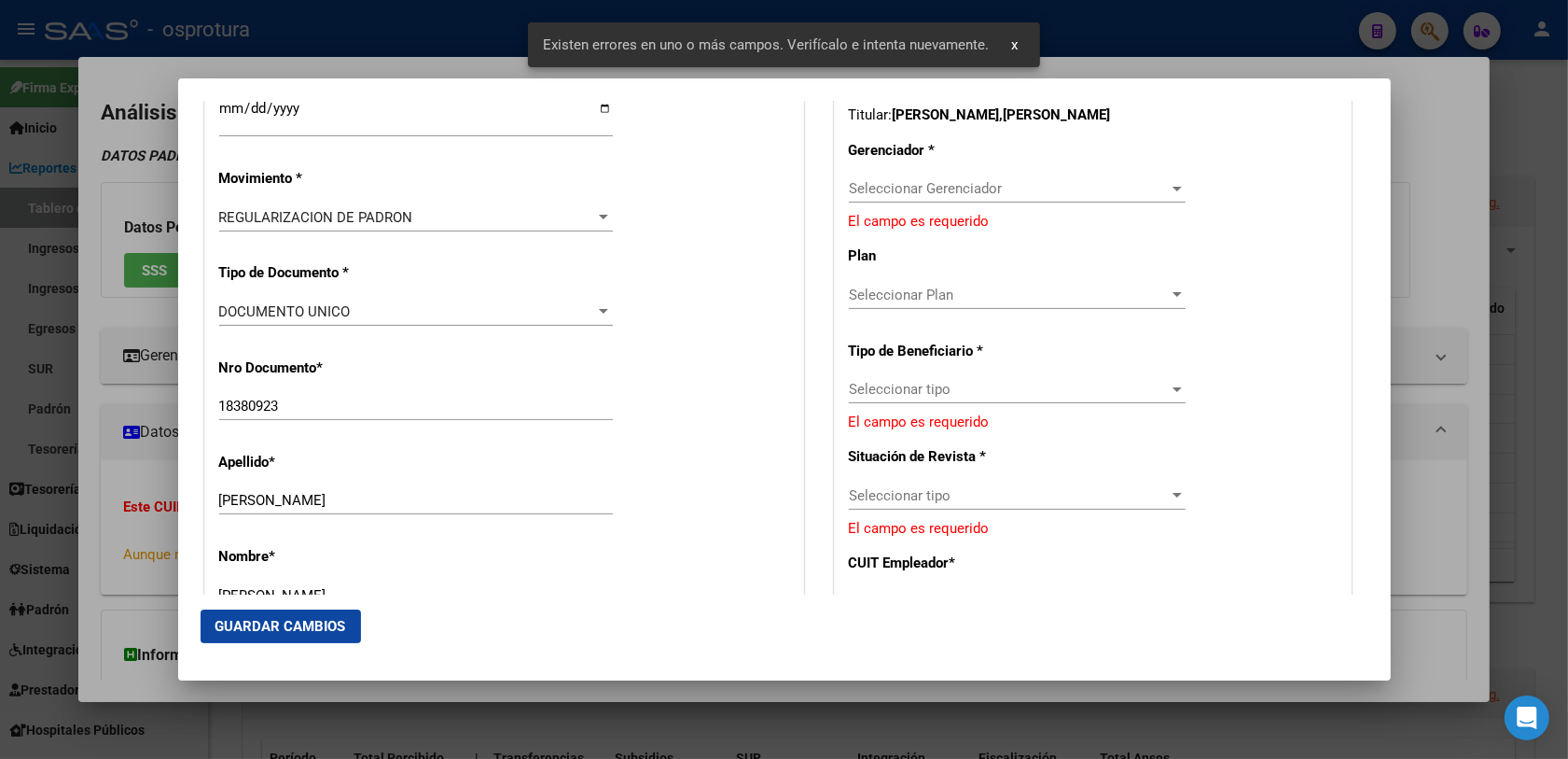
click at [907, 197] on span "Seleccionar Gerenciador" at bounding box center [1008, 188] width 320 height 17
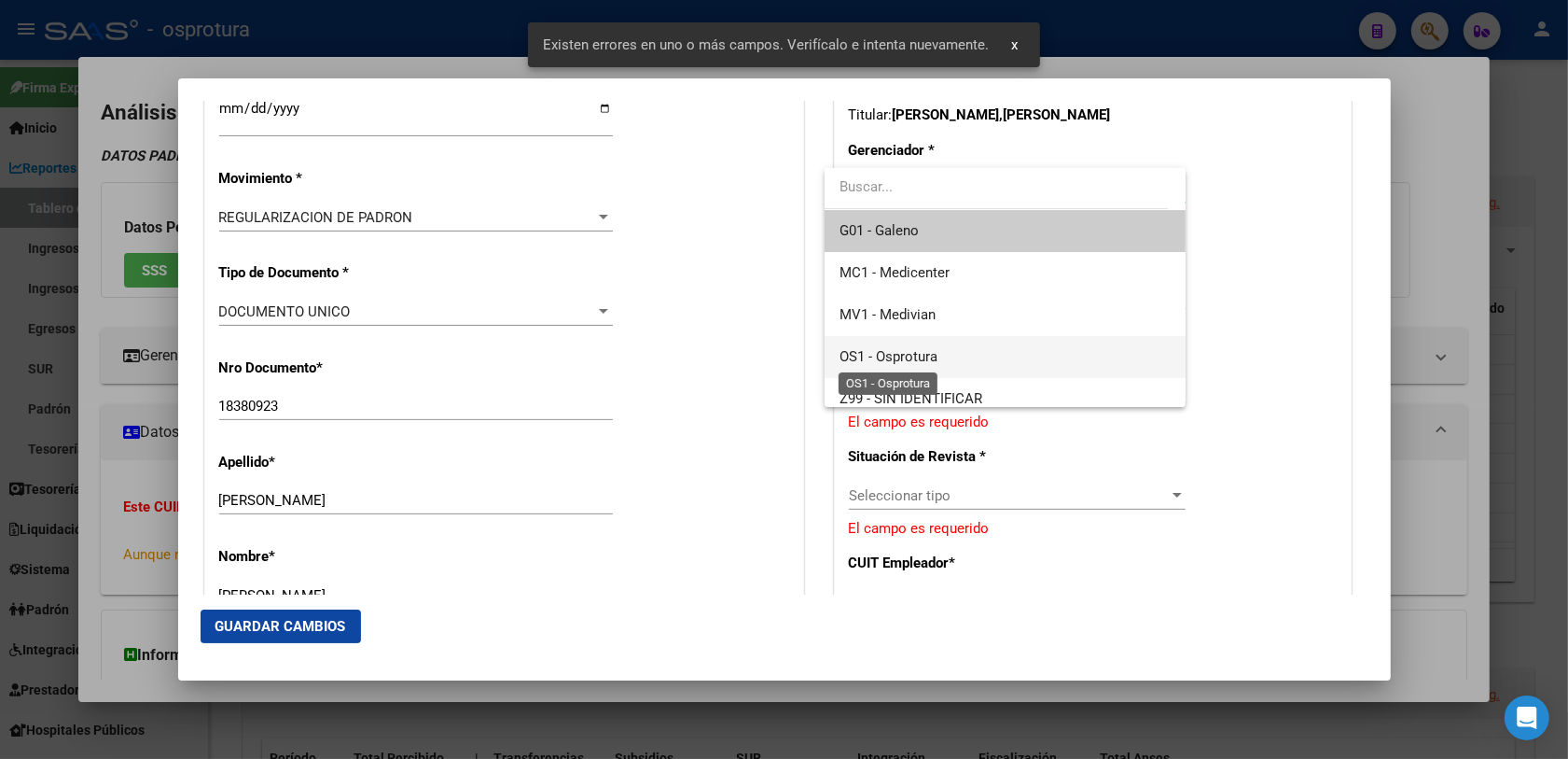
click at [926, 348] on span "OS1 - Osprotura" at bounding box center [888, 356] width 98 height 17
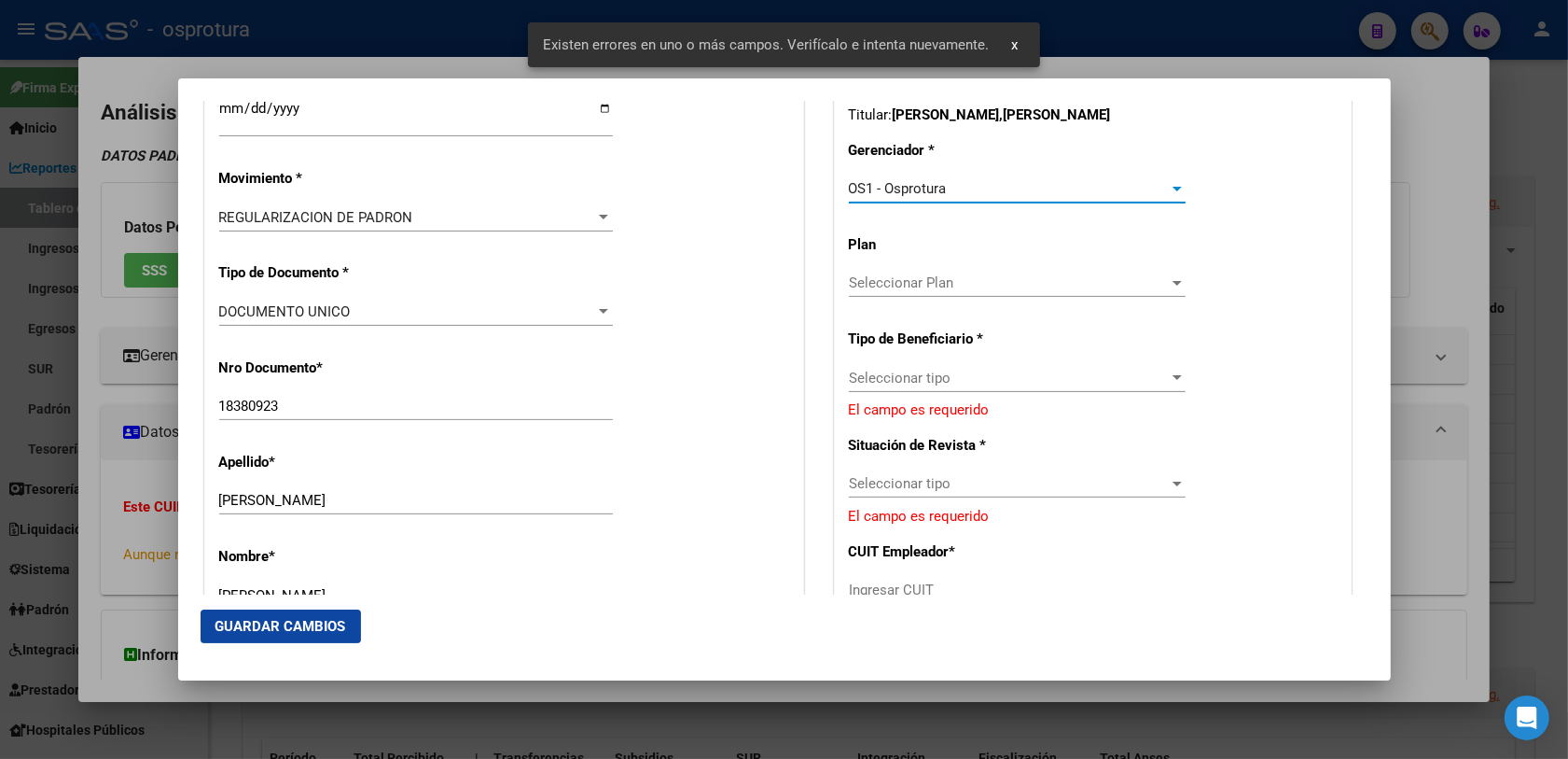
click at [914, 385] on span "Seleccionar tipo" at bounding box center [1008, 378] width 320 height 17
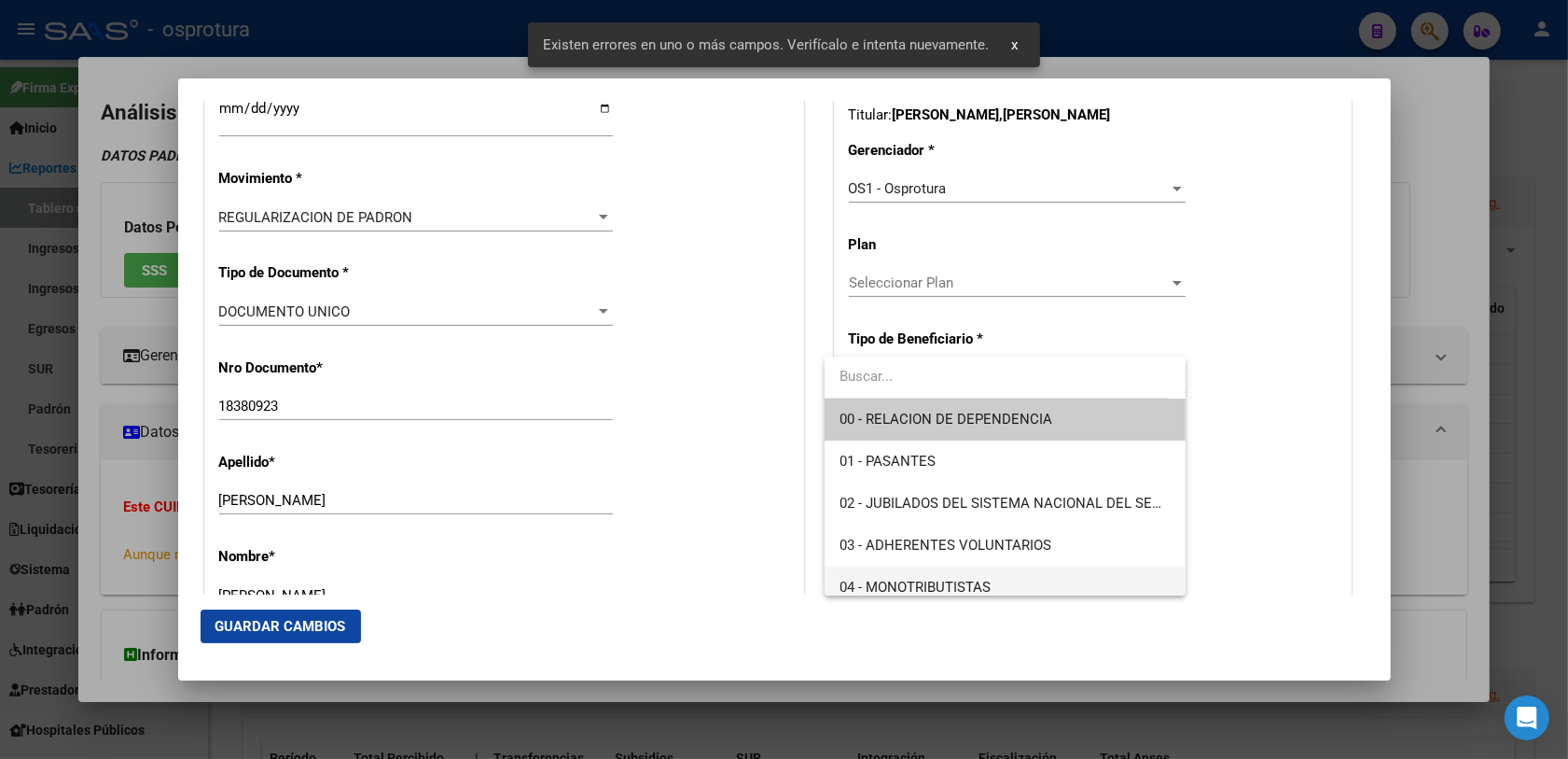
click at [869, 574] on span "04 - MONOTRIBUTISTAS" at bounding box center [1005, 588] width 332 height 42
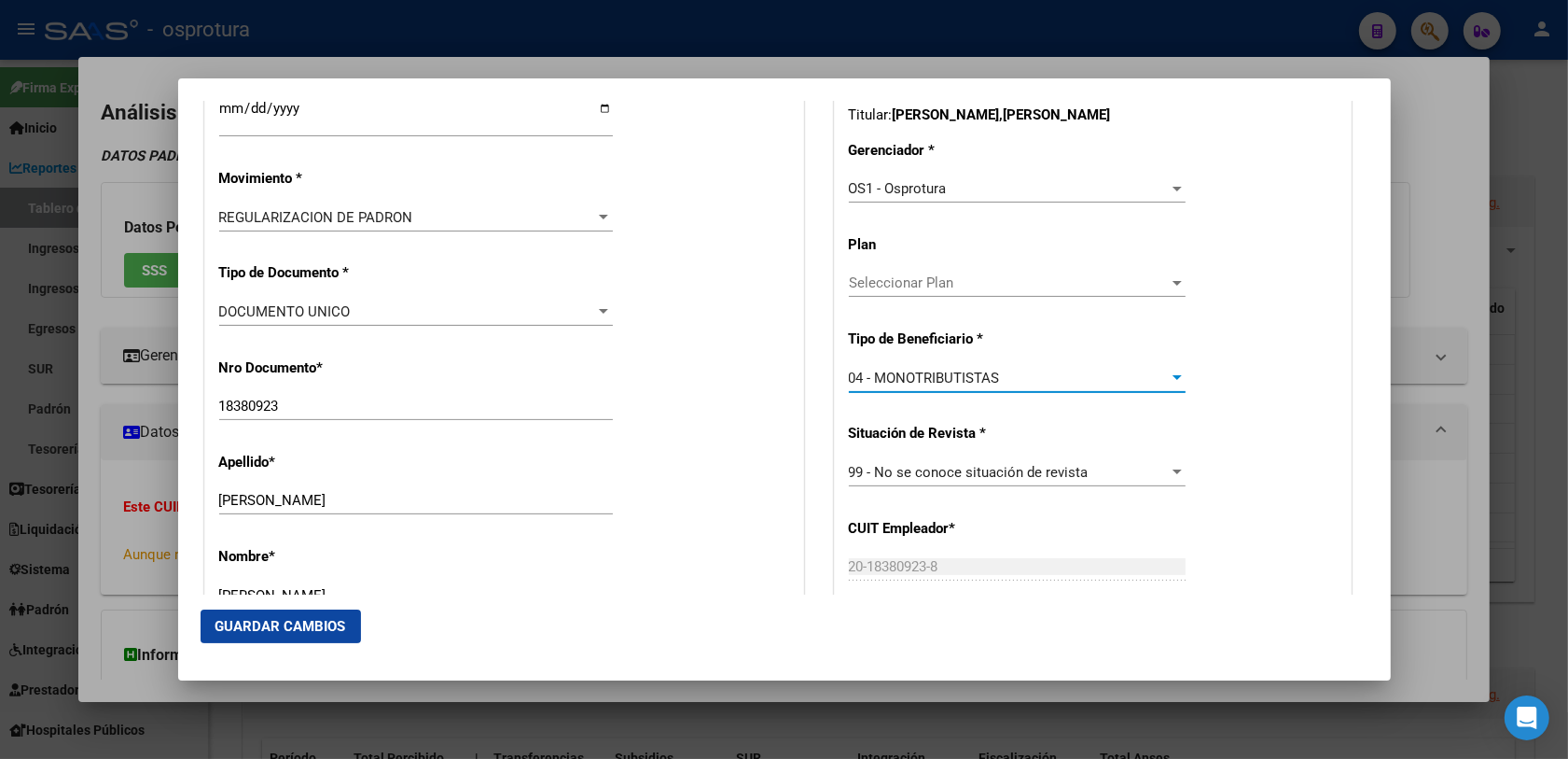
click at [775, 507] on div "Apellido * [PERSON_NAME] Ingresar apellido" at bounding box center [504, 484] width 569 height 95
drag, startPoint x: 289, startPoint y: 624, endPoint x: 296, endPoint y: 616, distance: 10.6
click at [290, 622] on span "Guardar Cambios" at bounding box center [280, 626] width 130 height 17
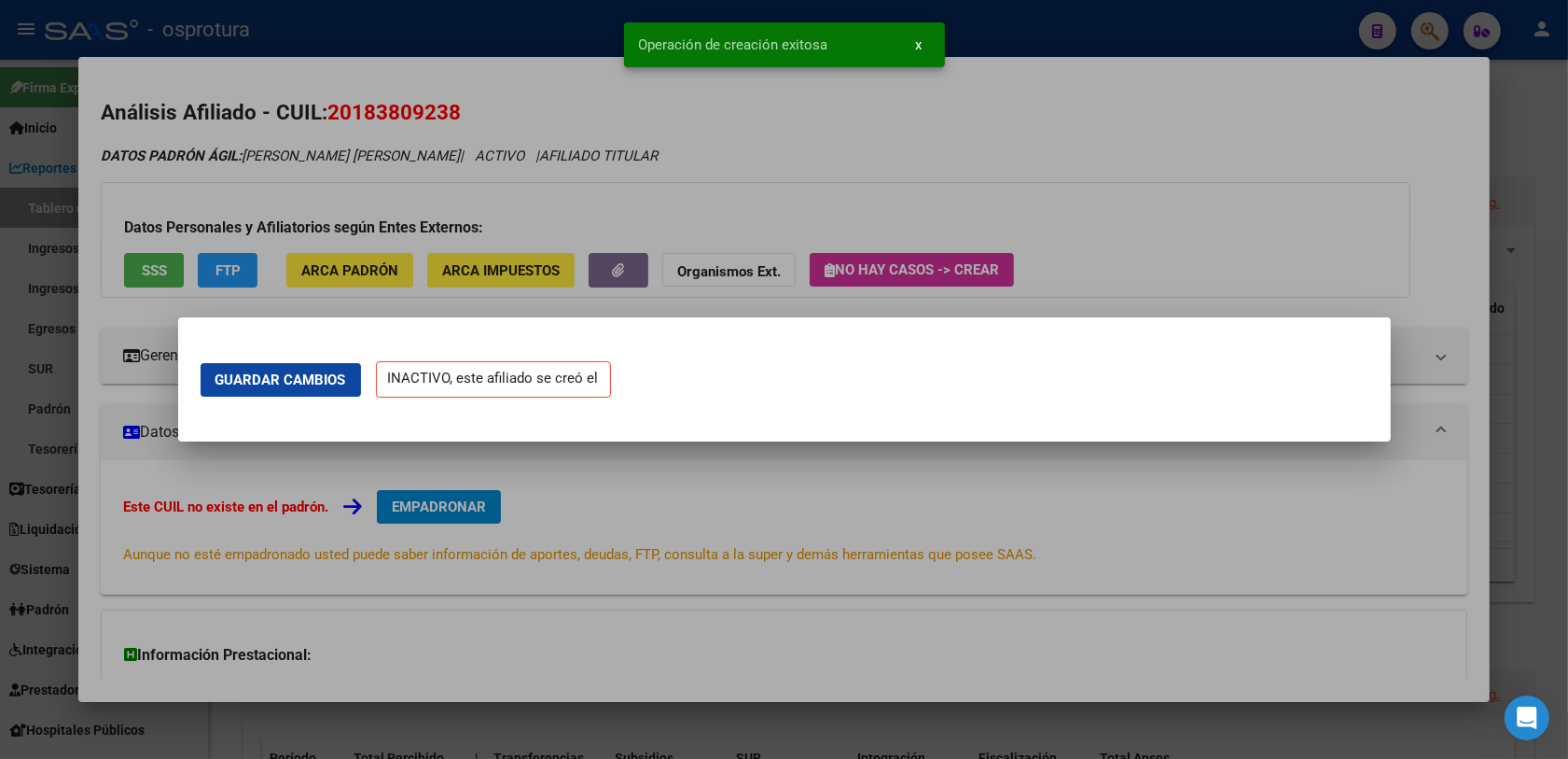
scroll to position [0, 0]
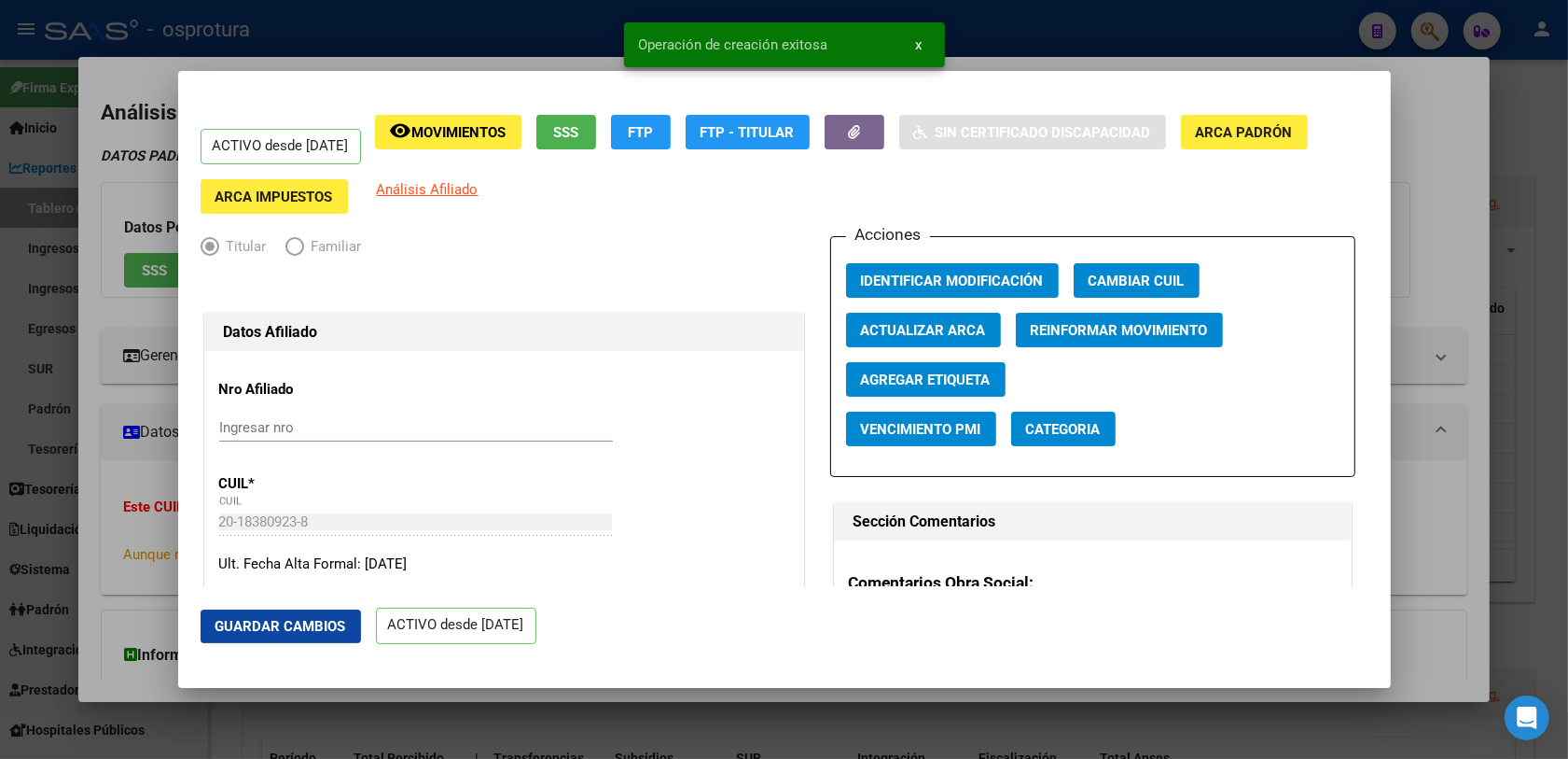
click at [158, 518] on div at bounding box center [784, 380] width 1568 height 759
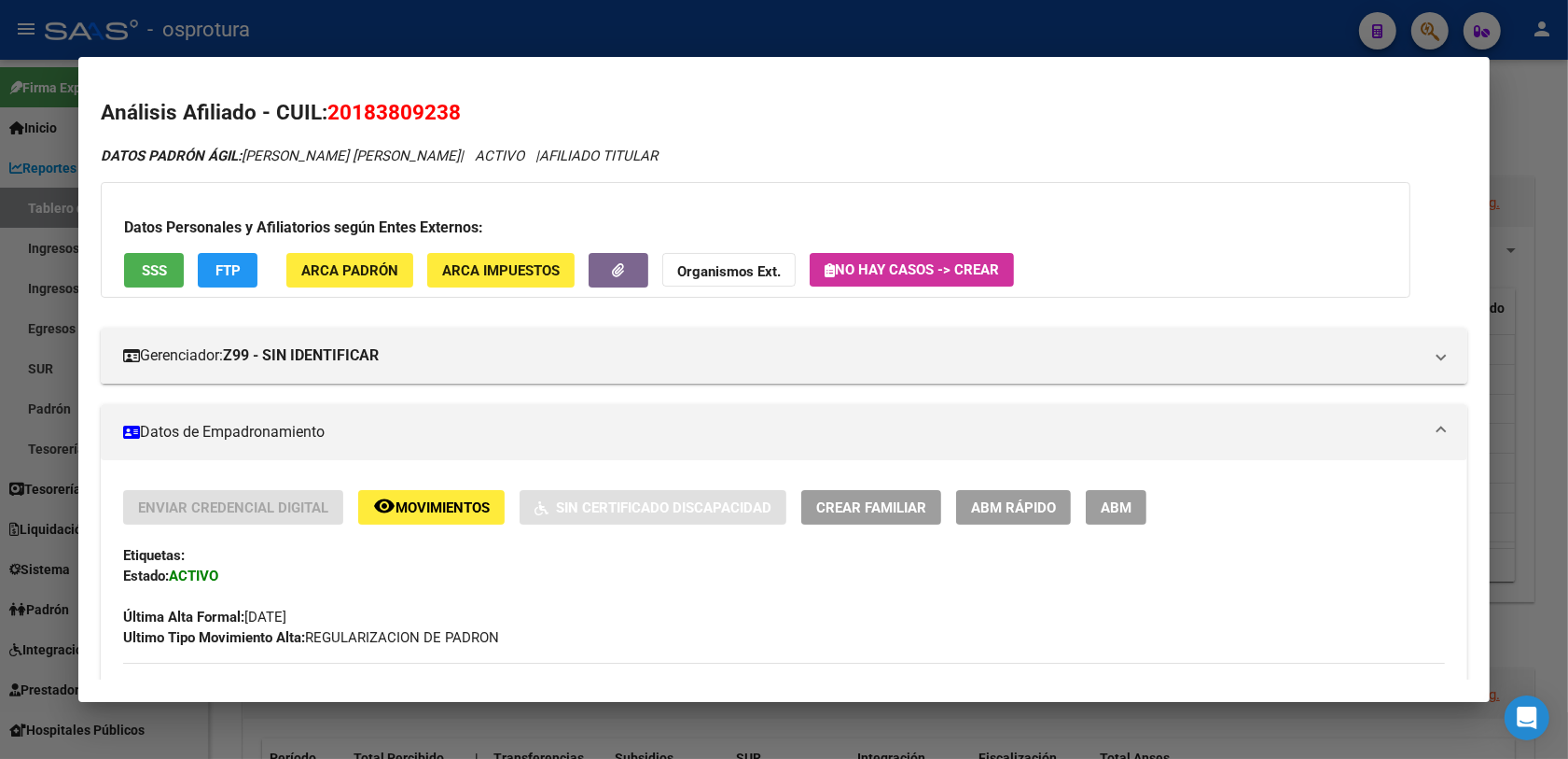
click at [1441, 26] on div at bounding box center [784, 380] width 1568 height 759
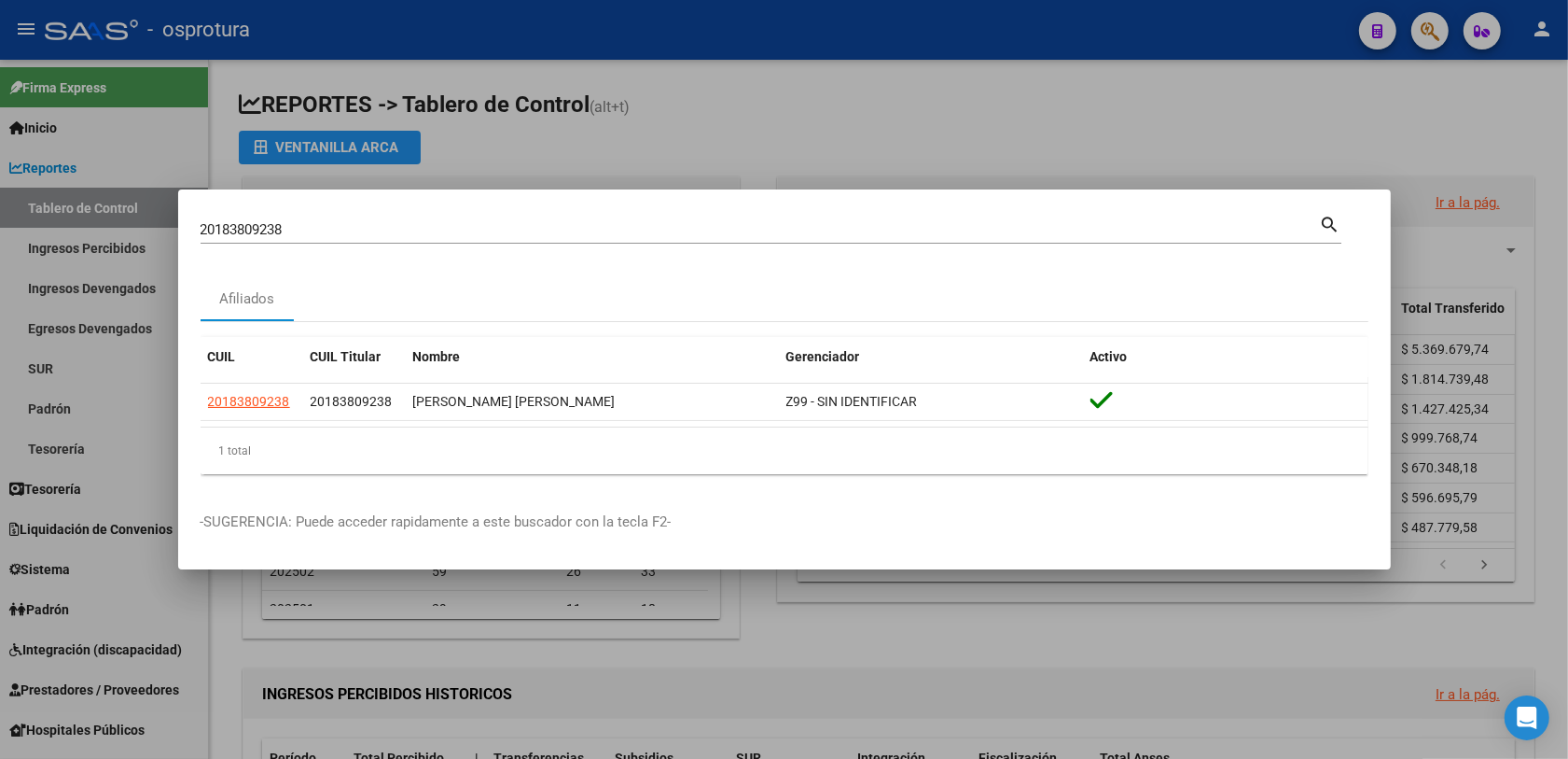
click at [468, 227] on input "20183809238" at bounding box center [760, 229] width 1119 height 17
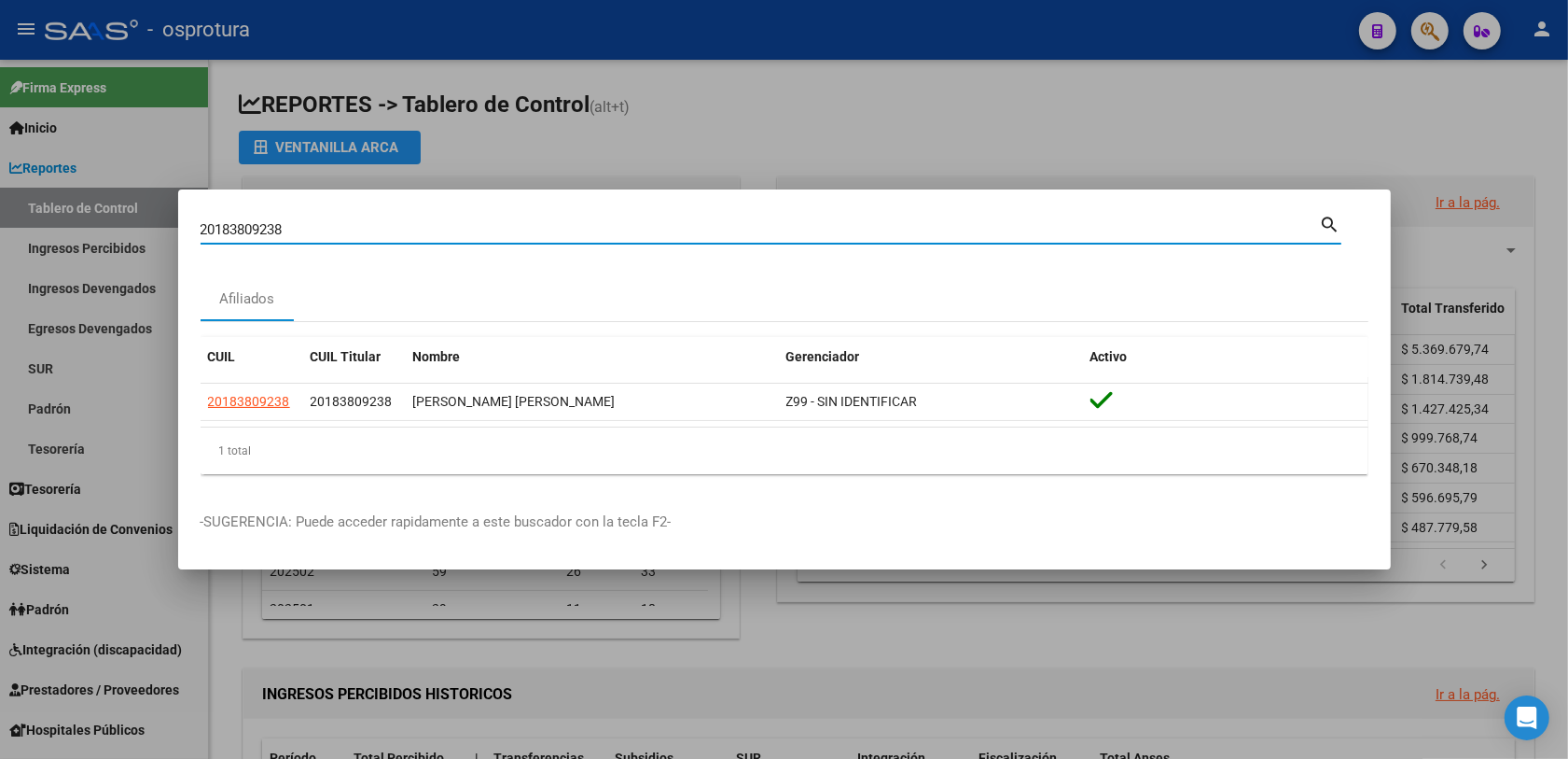
click at [468, 227] on input "20183809238" at bounding box center [760, 229] width 1119 height 17
paste input "248532867"
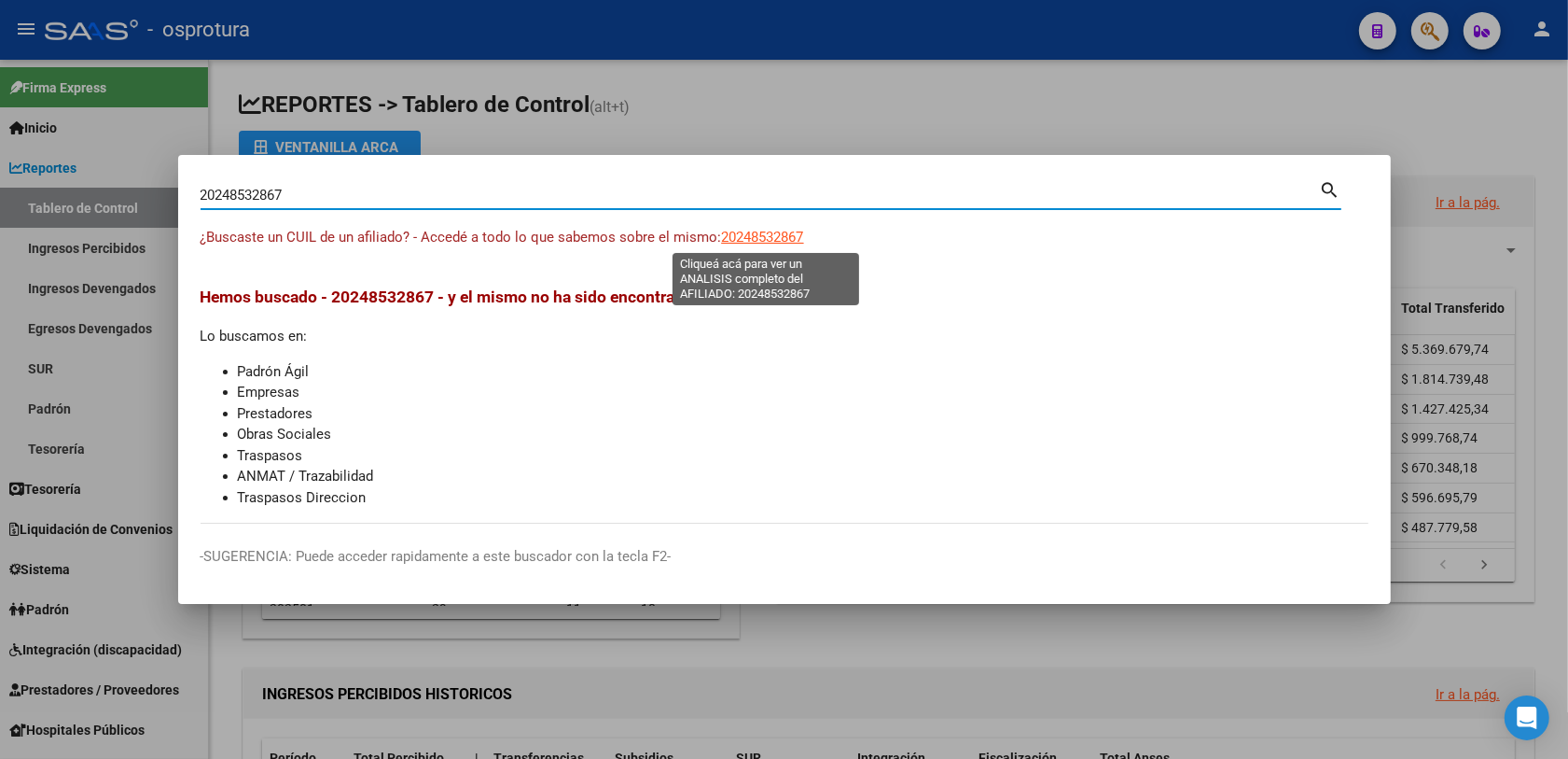
click at [733, 229] on span "20248532867" at bounding box center [763, 237] width 82 height 17
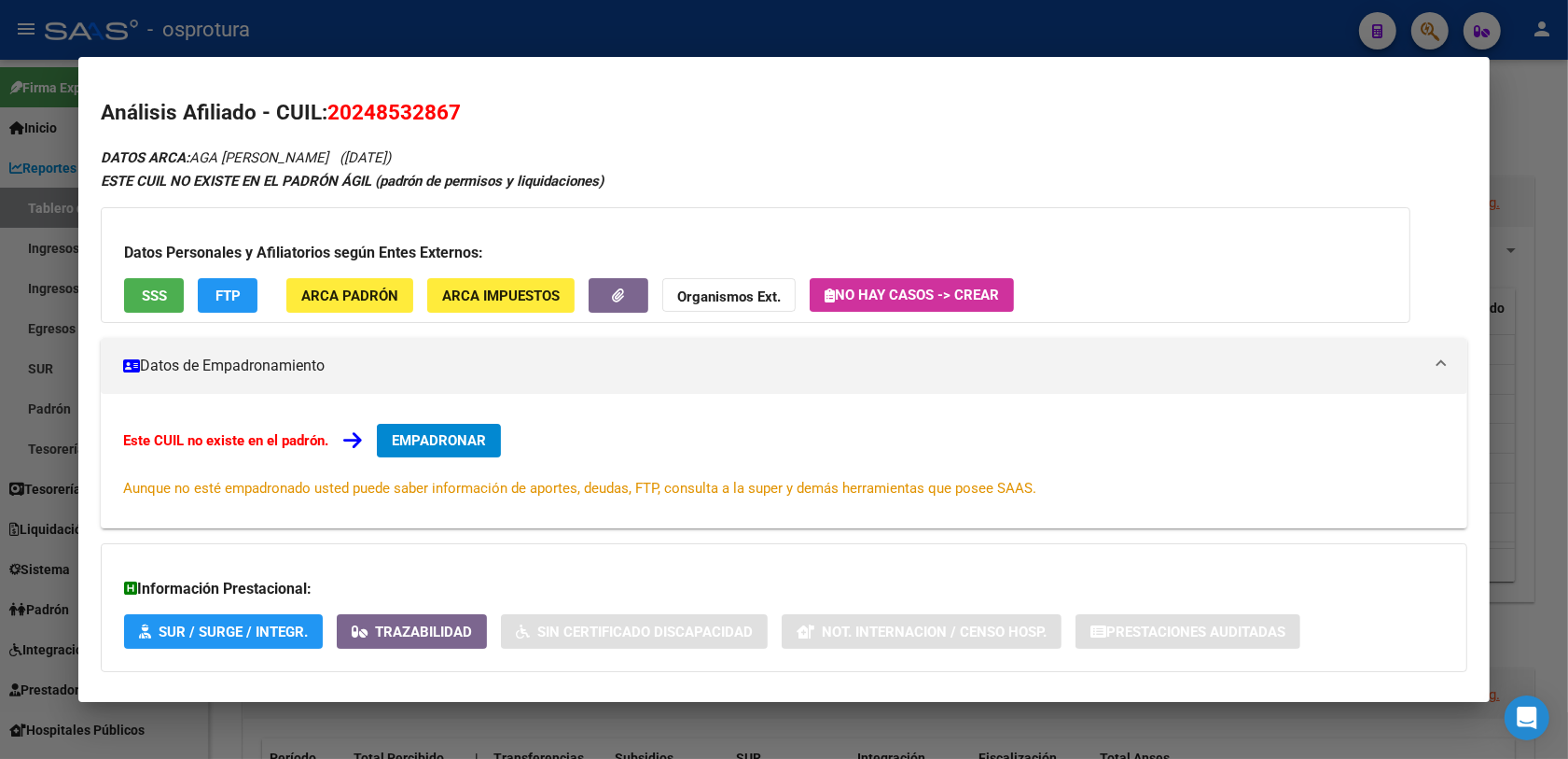
click at [125, 289] on button "SSS" at bounding box center [154, 295] width 60 height 35
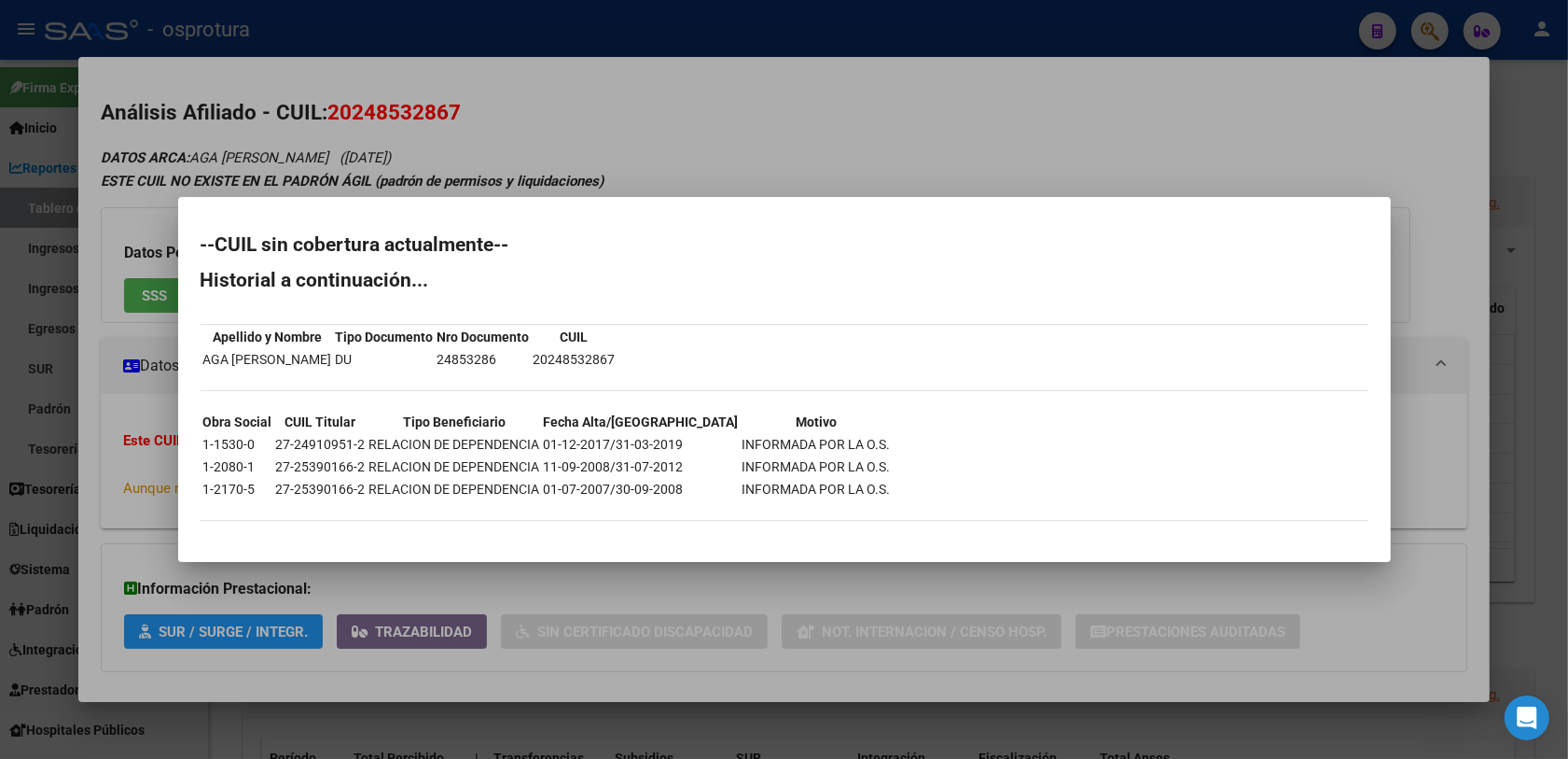
click at [690, 572] on div at bounding box center [784, 380] width 1568 height 759
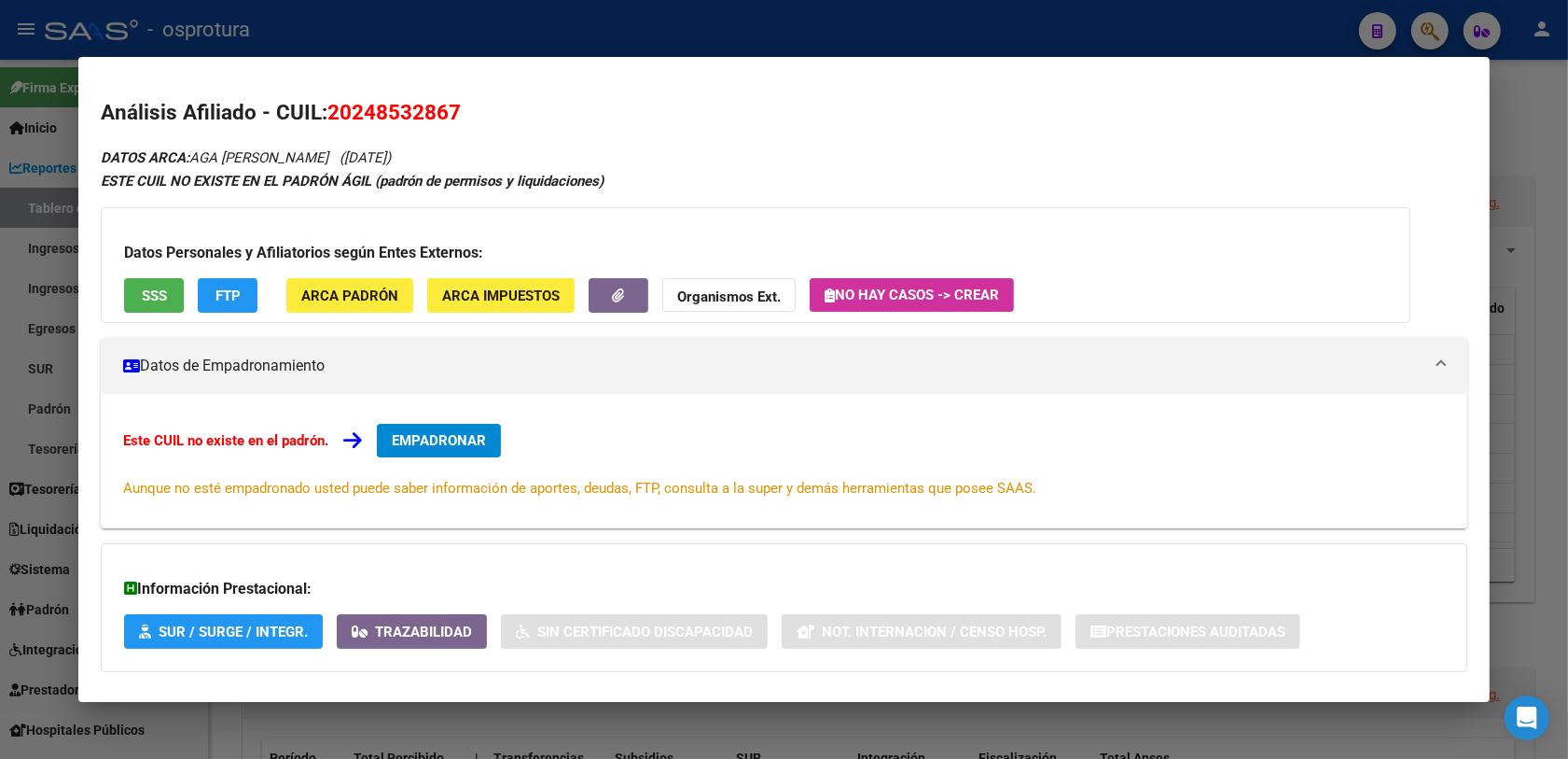
click at [410, 424] on button "EMPADRONAR" at bounding box center [438, 440] width 124 height 34
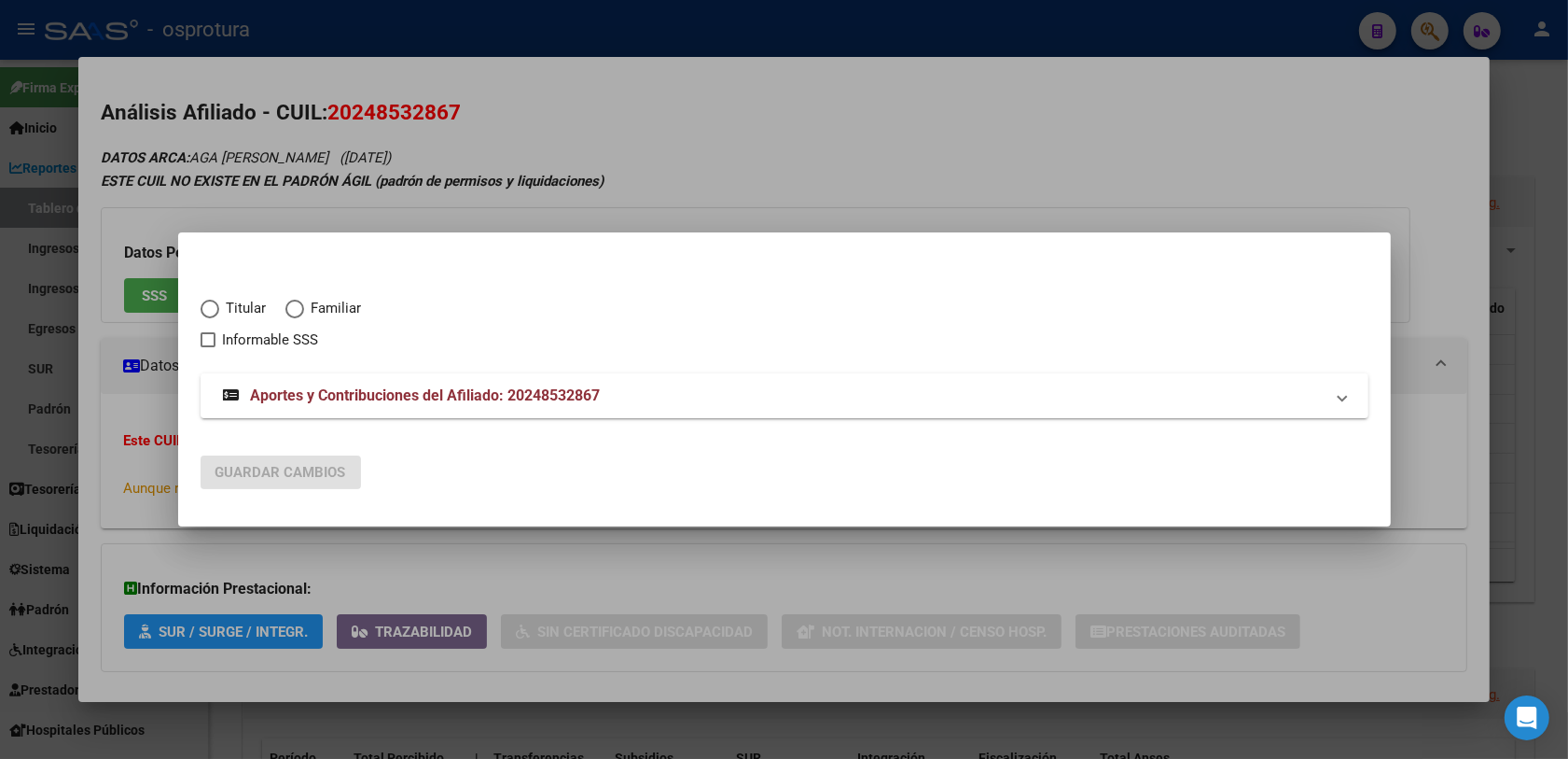
click at [248, 305] on span "Titular" at bounding box center [243, 309] width 48 height 22
click at [219, 305] on input "Titular" at bounding box center [209, 309] width 19 height 19
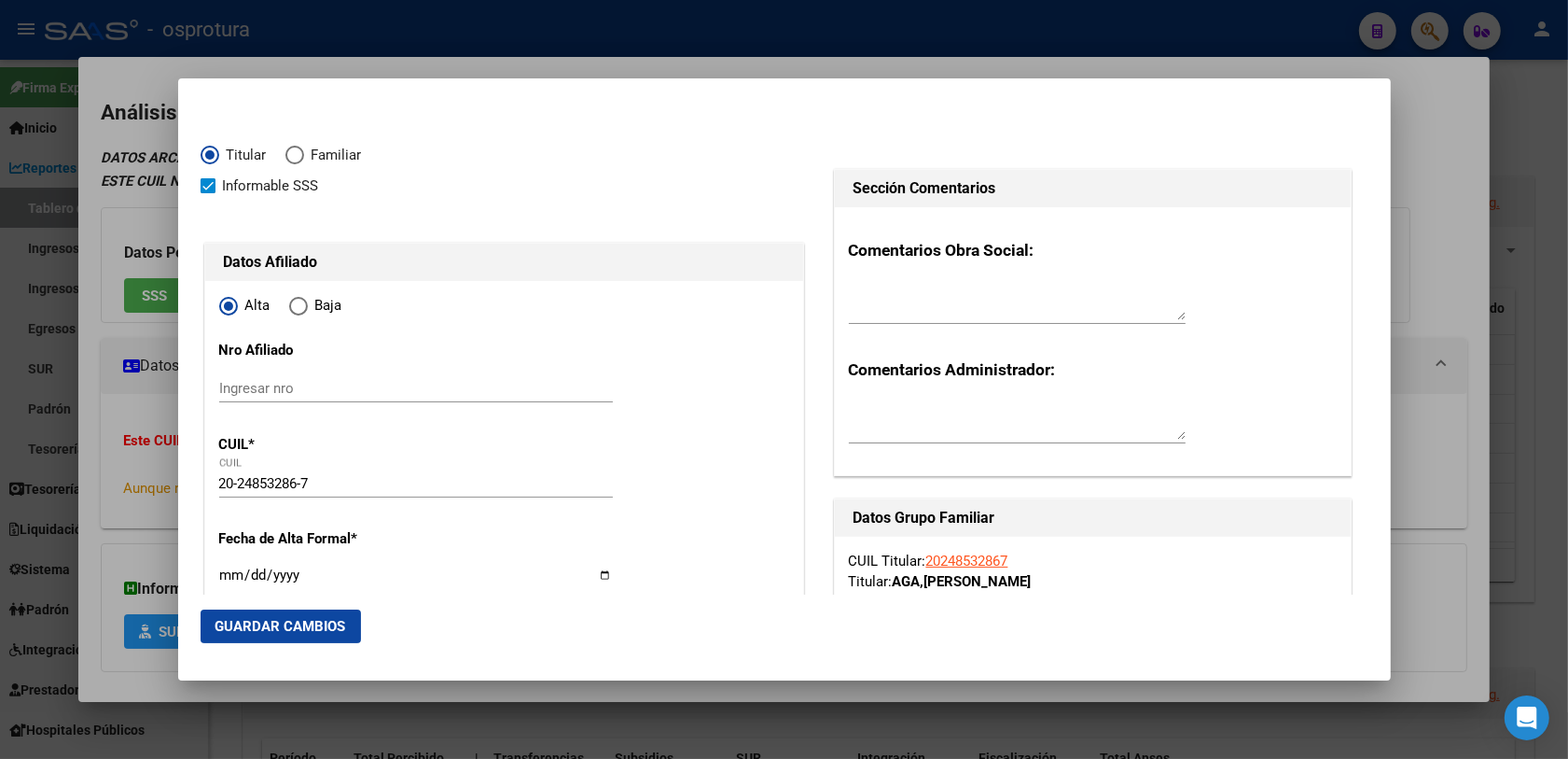
scroll to position [233, 0]
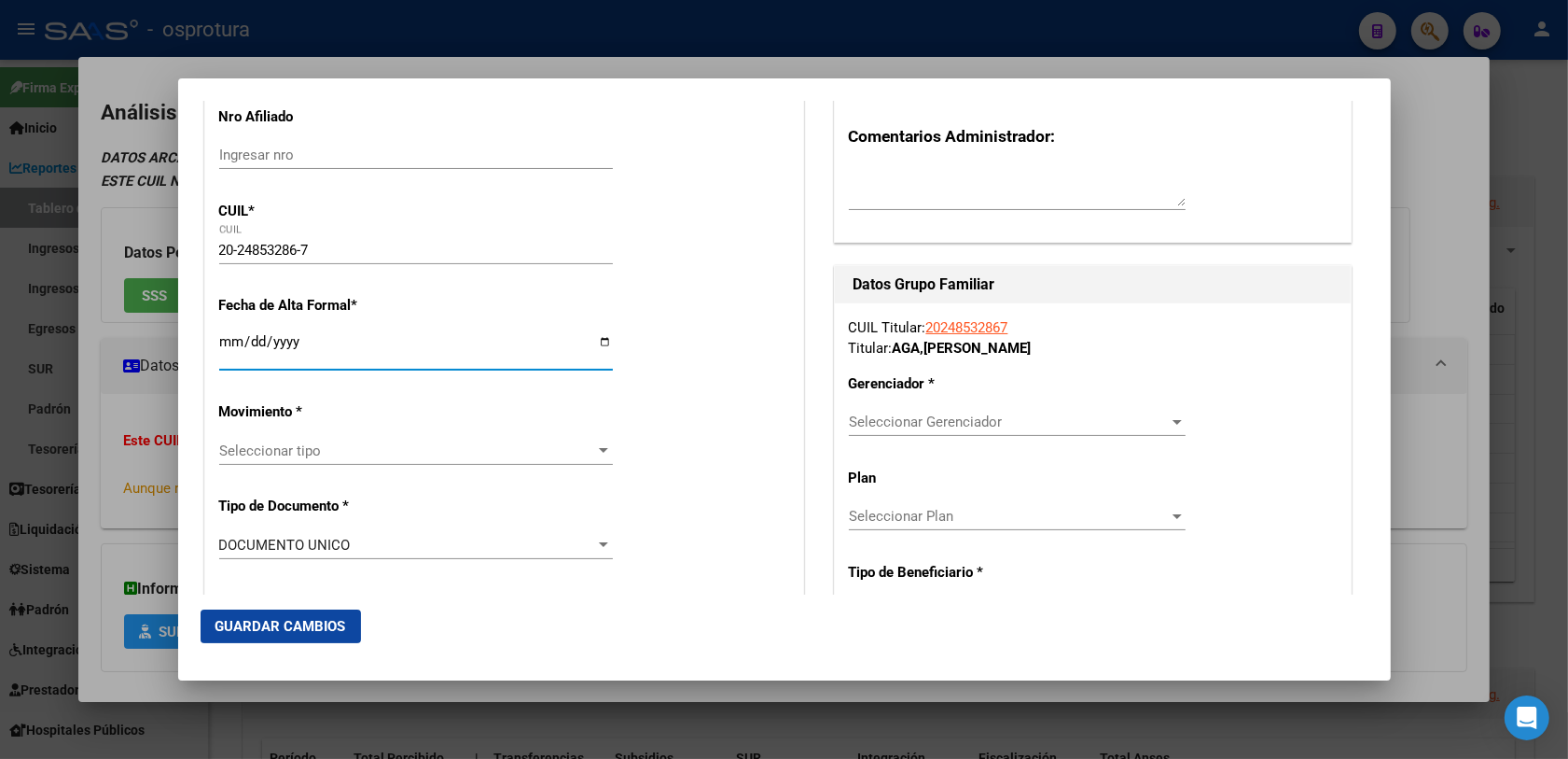
click at [229, 346] on input "Ingresar fecha" at bounding box center [415, 349] width 393 height 30
click at [266, 452] on span "Seleccionar tipo" at bounding box center [407, 450] width 376 height 17
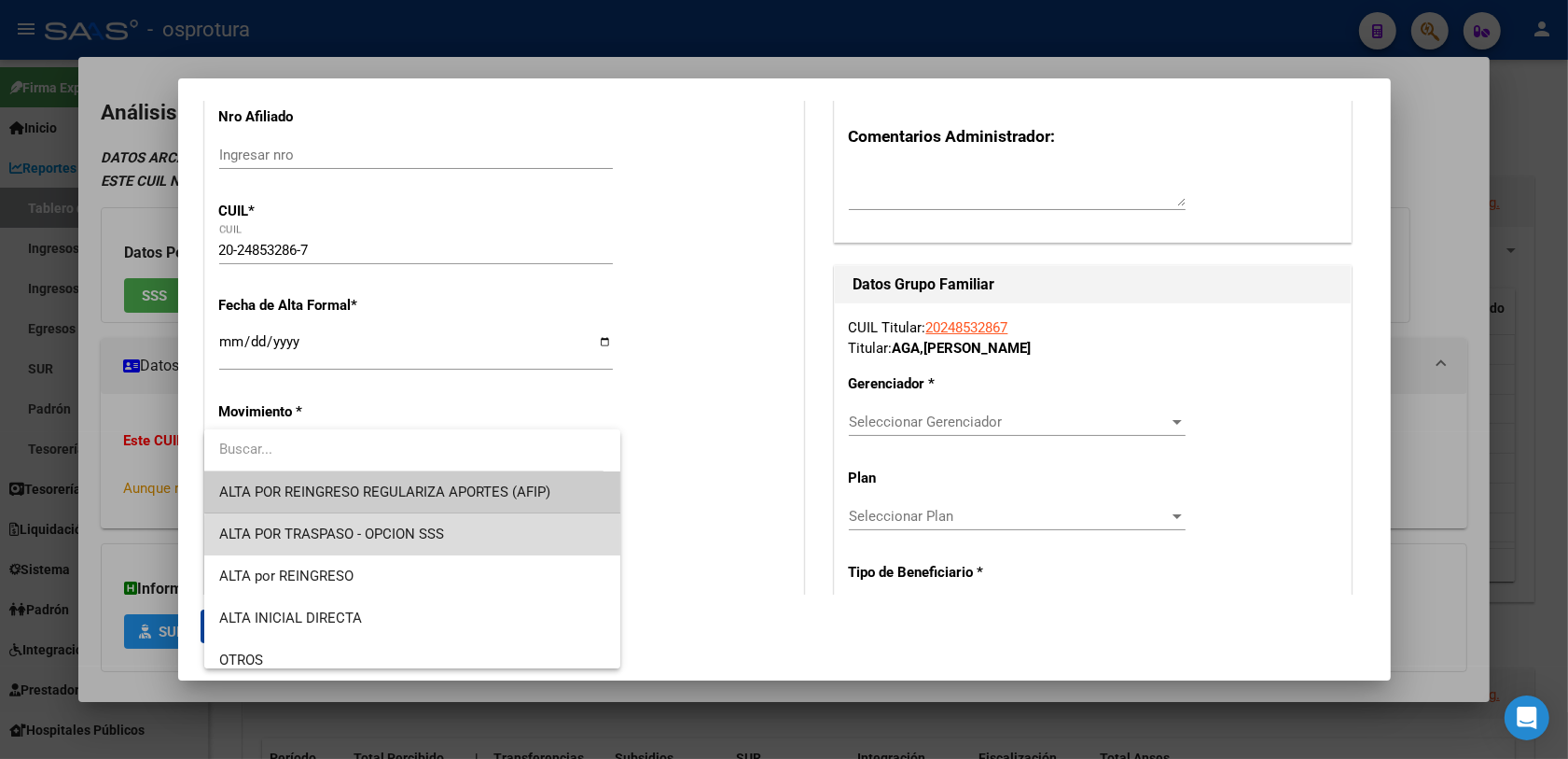
click at [501, 539] on span "ALTA POR TRASPASO - OPCION SSS" at bounding box center [412, 534] width 387 height 42
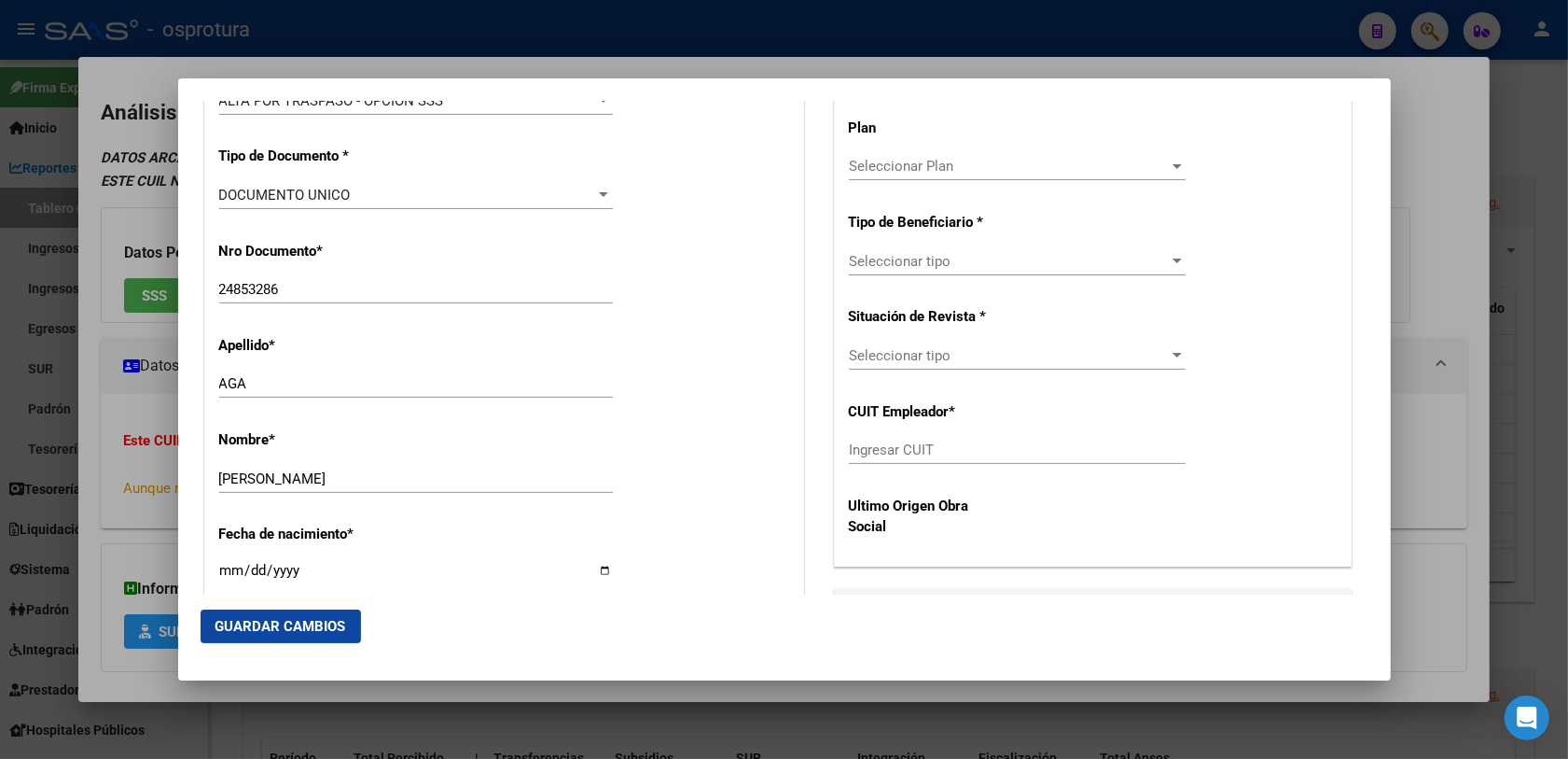
scroll to position [817, 0]
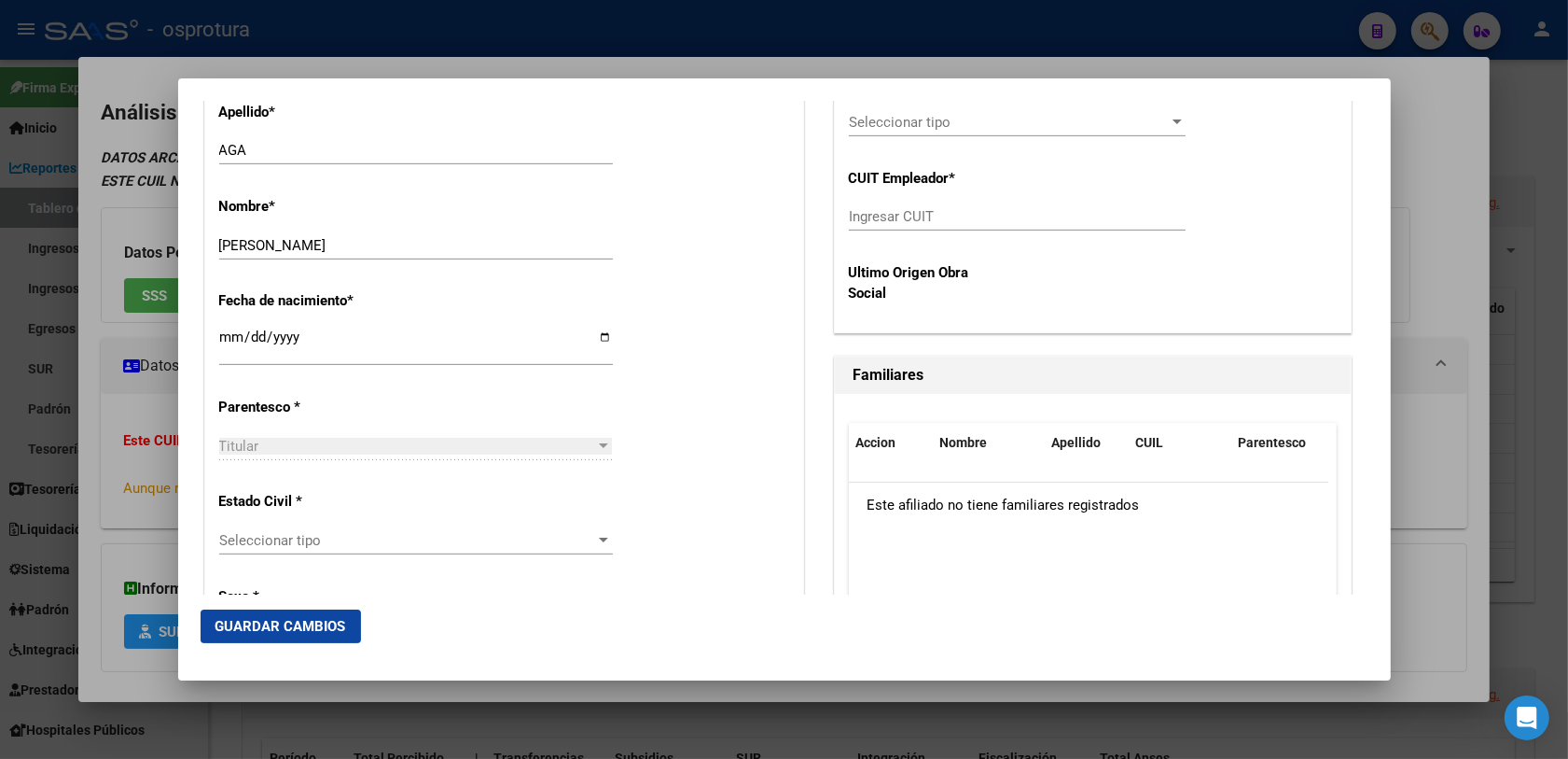
click at [431, 537] on span "Seleccionar tipo" at bounding box center [407, 540] width 376 height 17
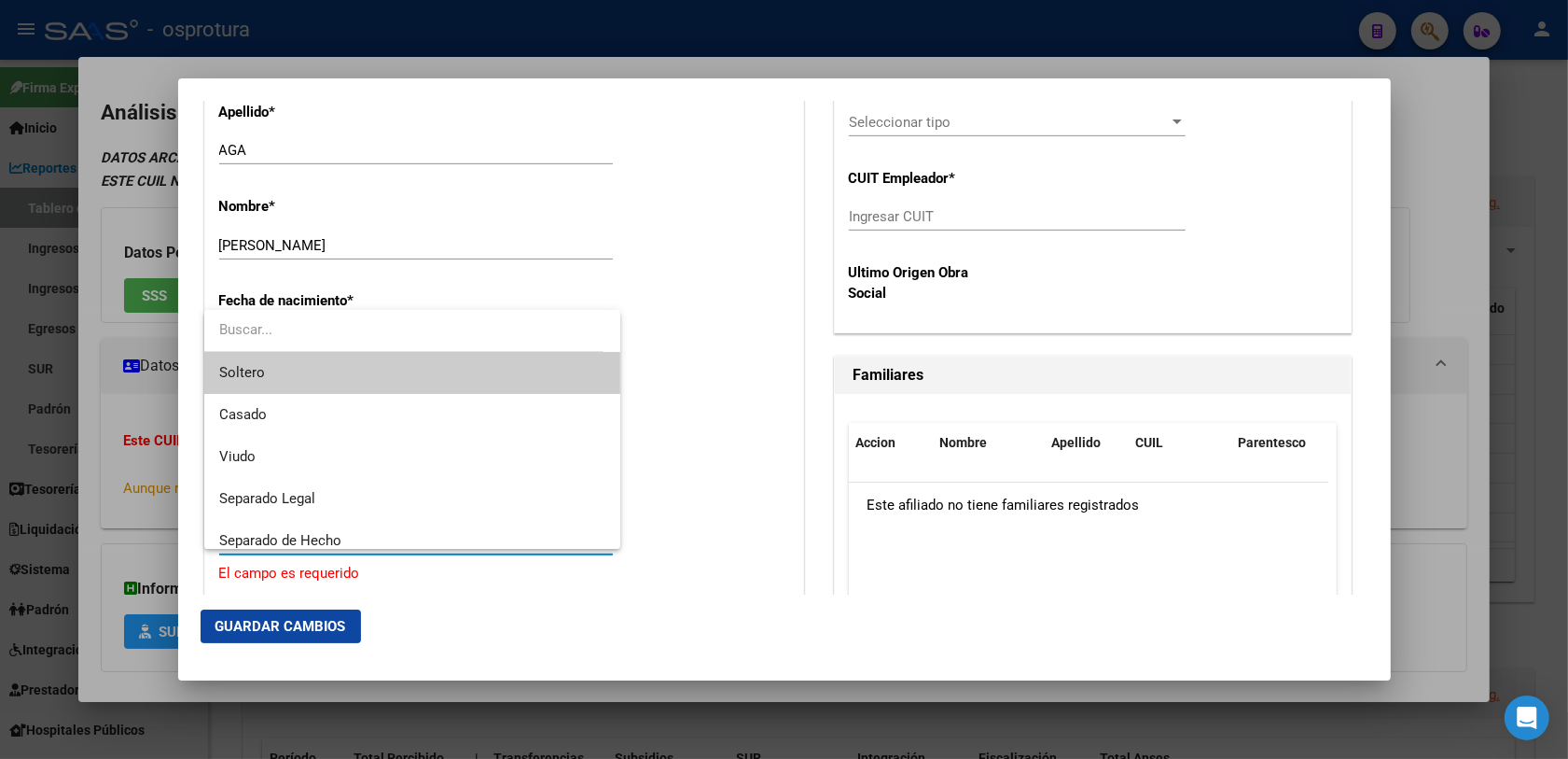
click at [364, 374] on span "Soltero" at bounding box center [412, 373] width 387 height 42
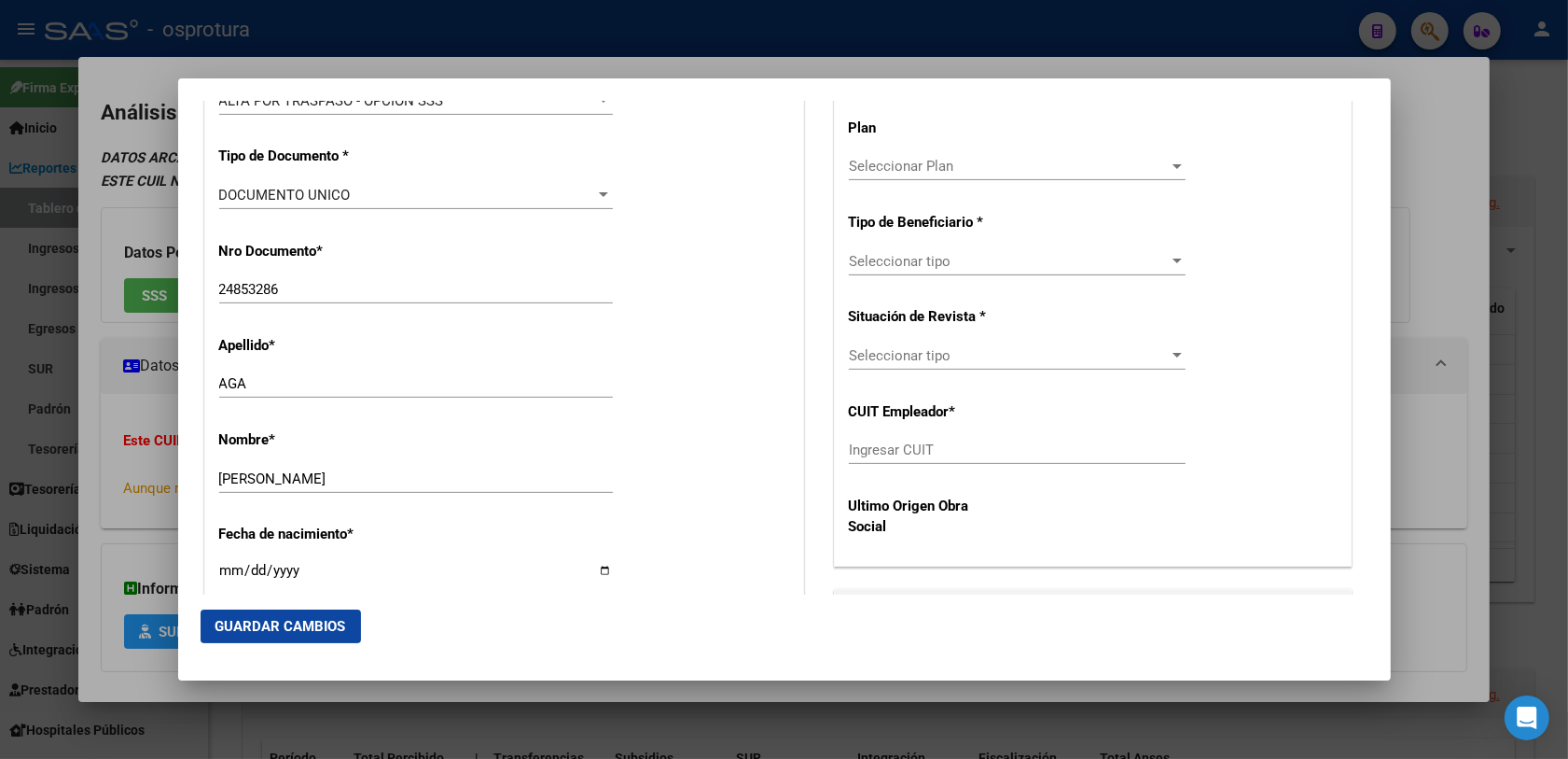
scroll to position [466, 0]
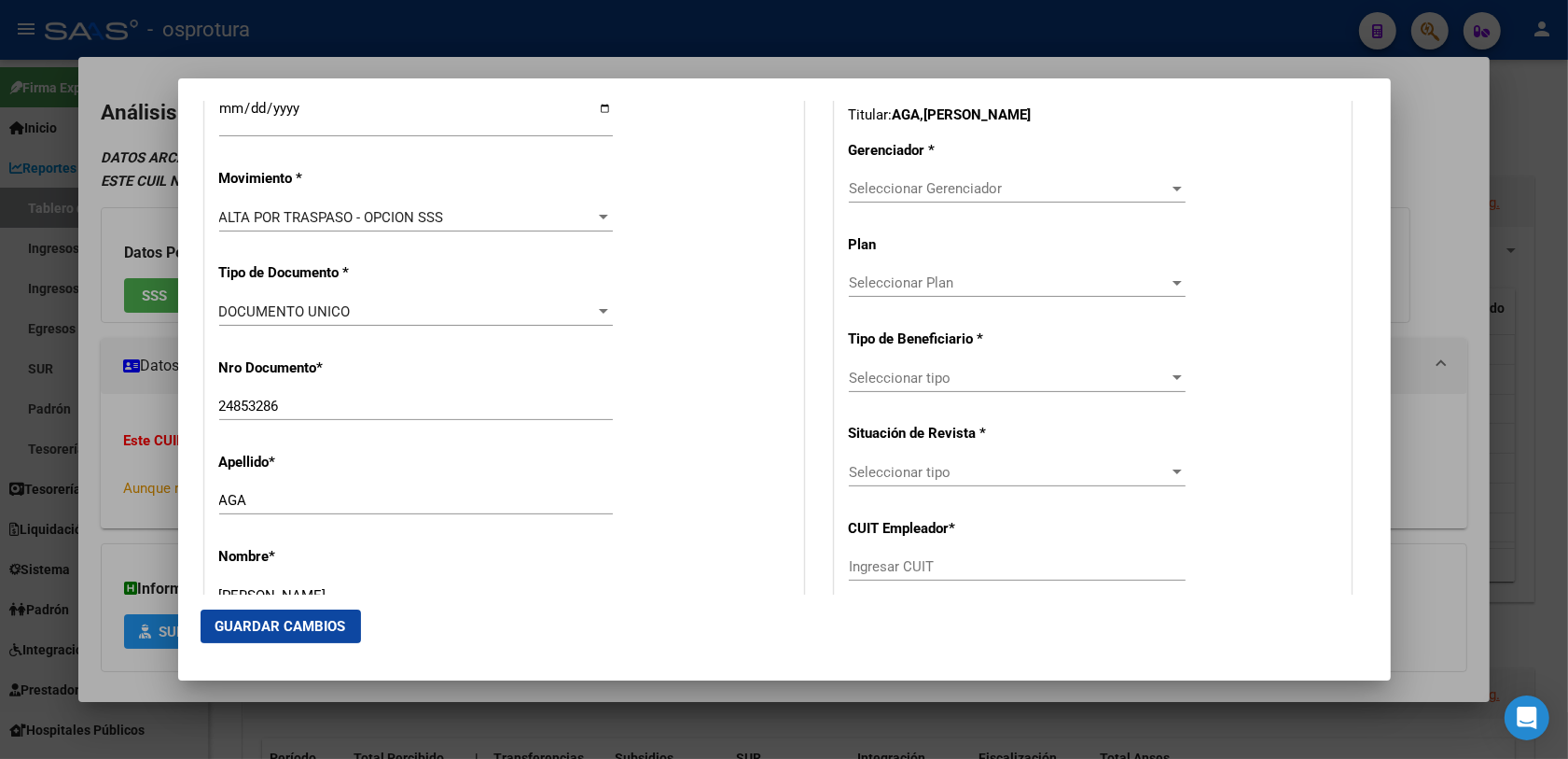
click at [923, 170] on div "CUIL Titular: 20248532867 Titular: AGA , [PERSON_NAME] * Seleccionar Gerenciado…" at bounding box center [1092, 376] width 516 height 613
click at [923, 186] on span "Seleccionar Gerenciador" at bounding box center [1008, 188] width 320 height 17
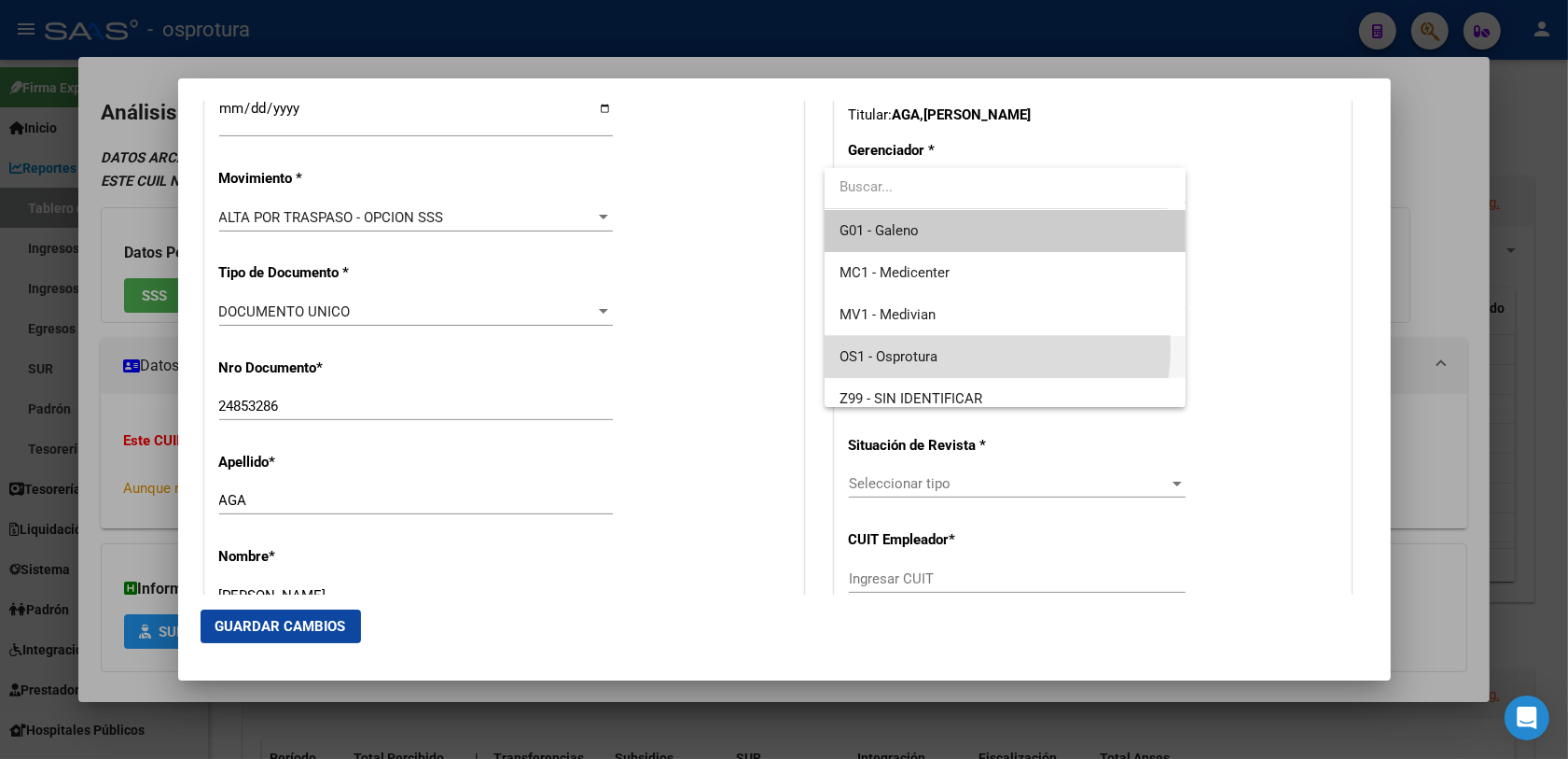
click at [954, 347] on span "OS1 - Osprotura" at bounding box center [1005, 357] width 332 height 42
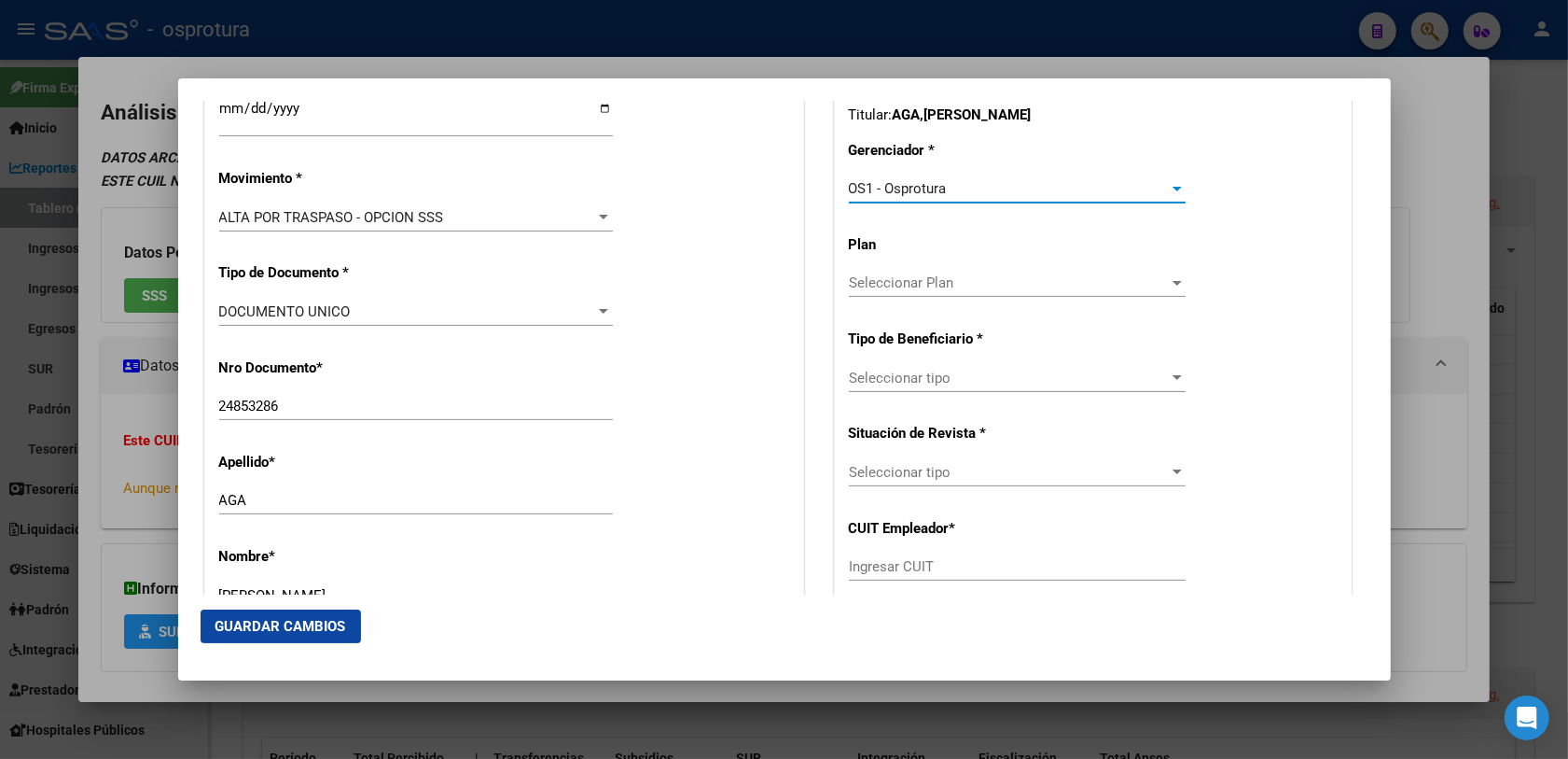
click at [860, 465] on span "Seleccionar tipo" at bounding box center [1008, 472] width 320 height 17
click at [906, 384] on div at bounding box center [784, 380] width 1568 height 759
click at [931, 378] on span "Seleccionar tipo" at bounding box center [1008, 378] width 320 height 17
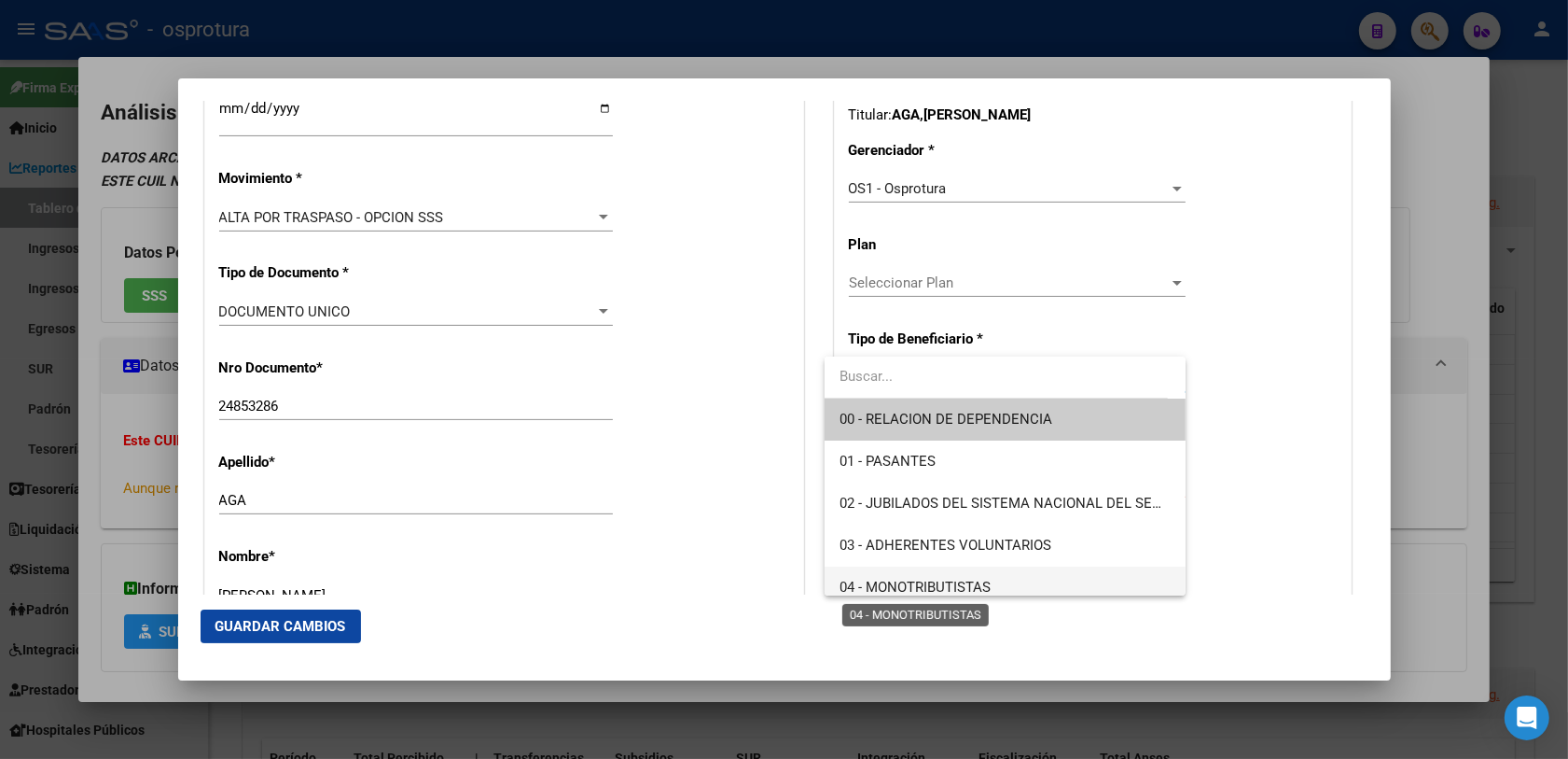
click at [971, 579] on span "04 - MONOTRIBUTISTAS" at bounding box center [915, 587] width 151 height 17
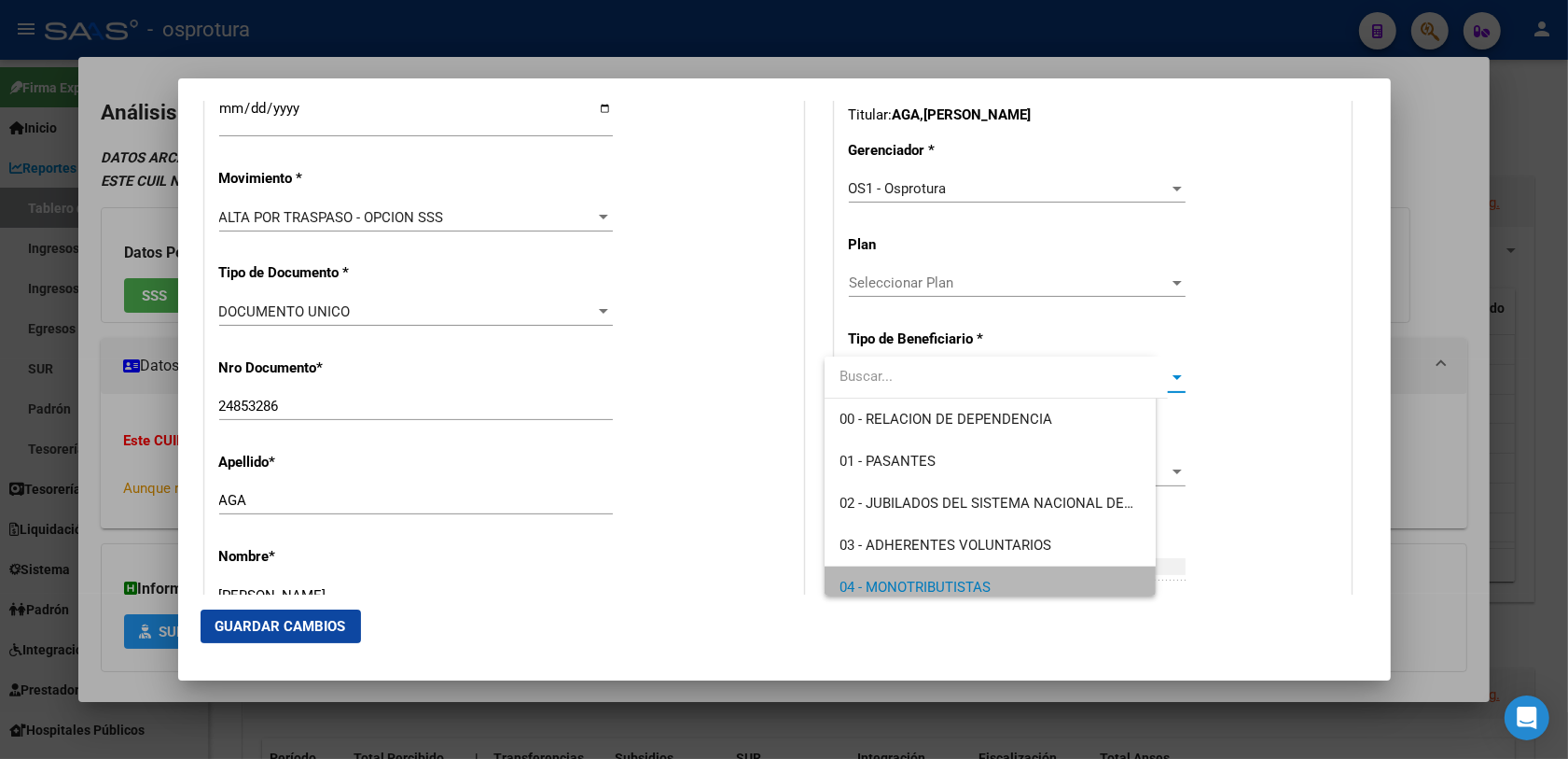
scroll to position [12, 0]
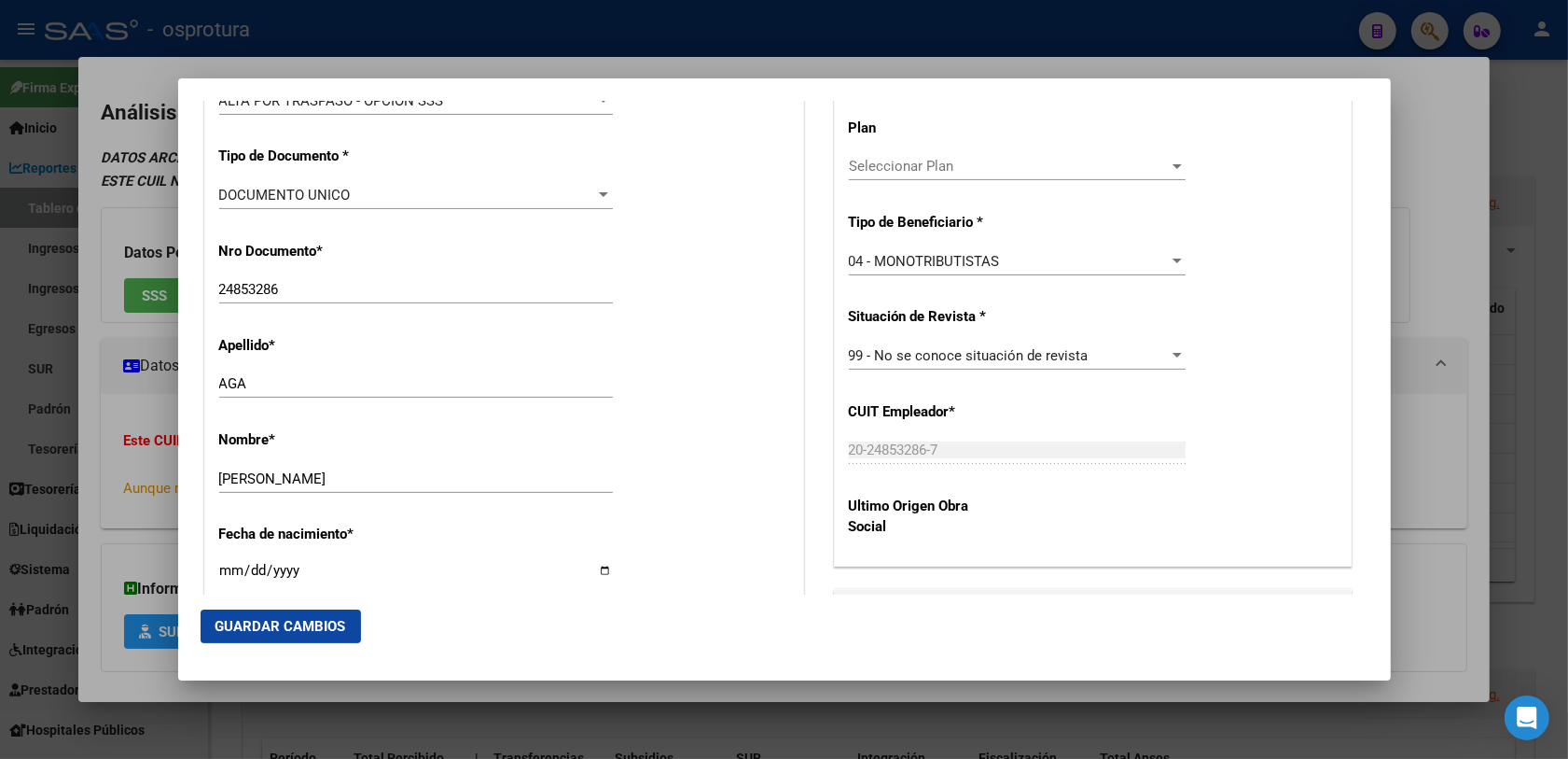
click at [334, 631] on span "Guardar Cambios" at bounding box center [280, 626] width 130 height 17
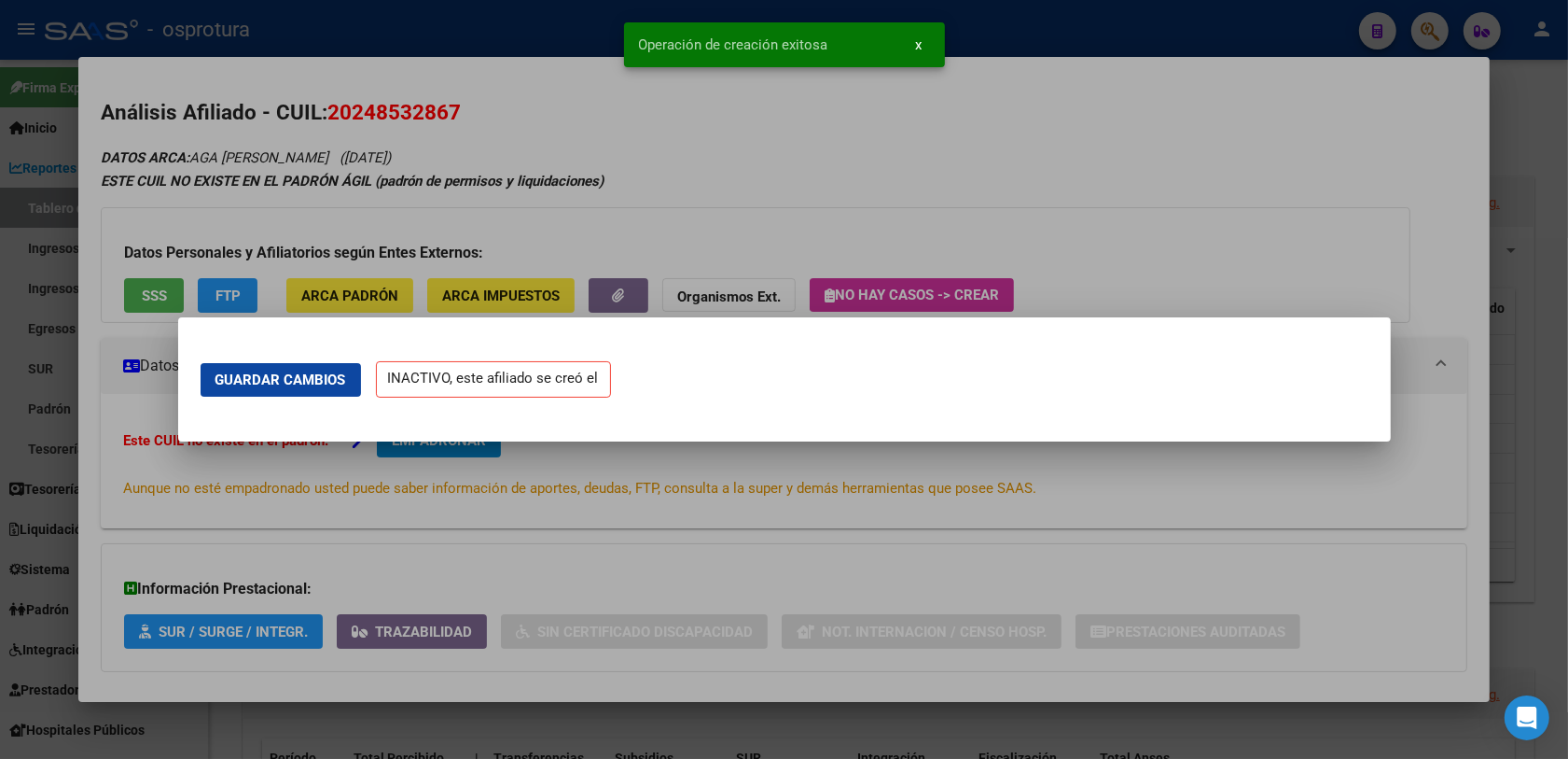
scroll to position [0, 0]
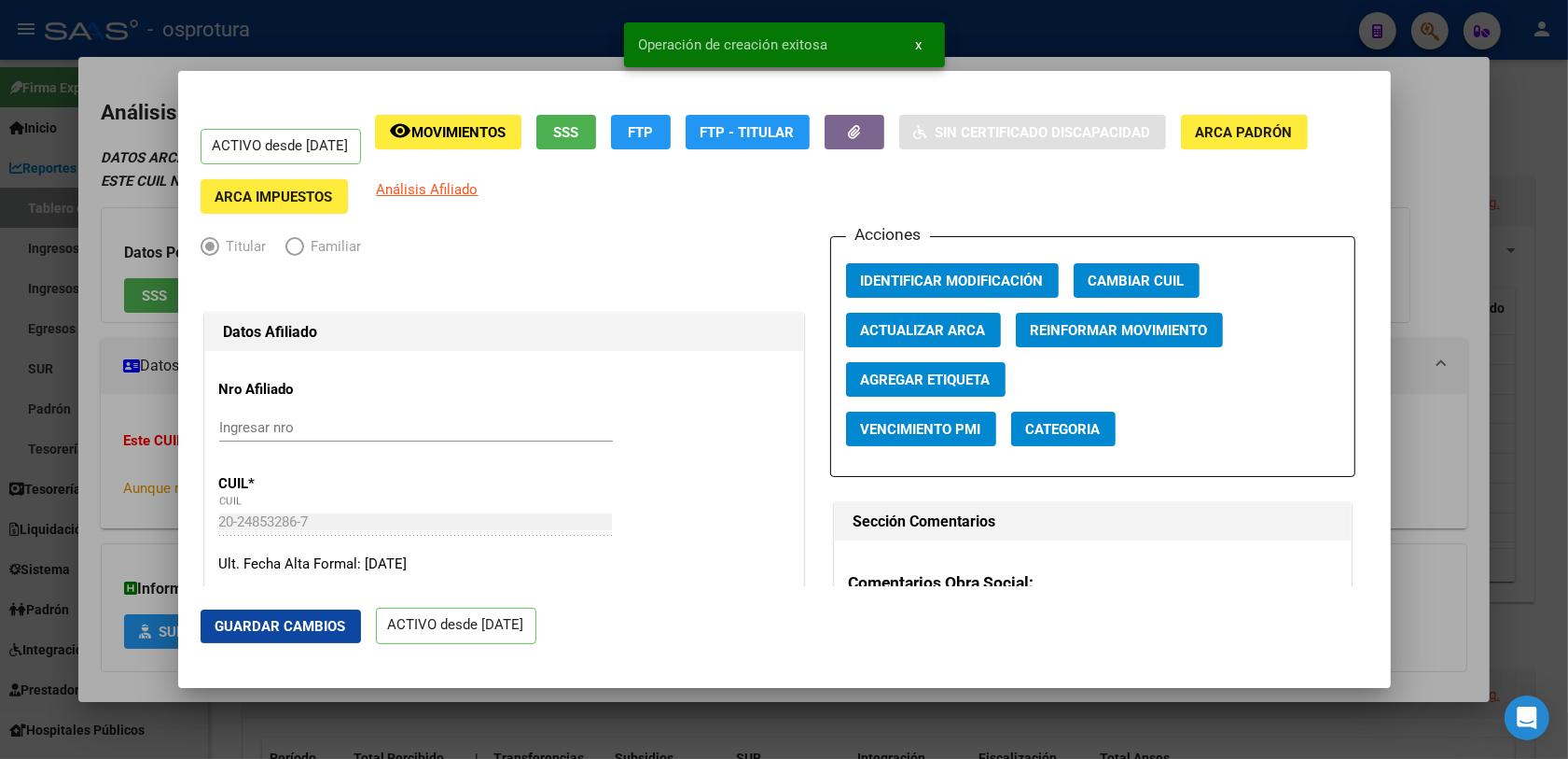
click at [142, 435] on div at bounding box center [784, 380] width 1568 height 759
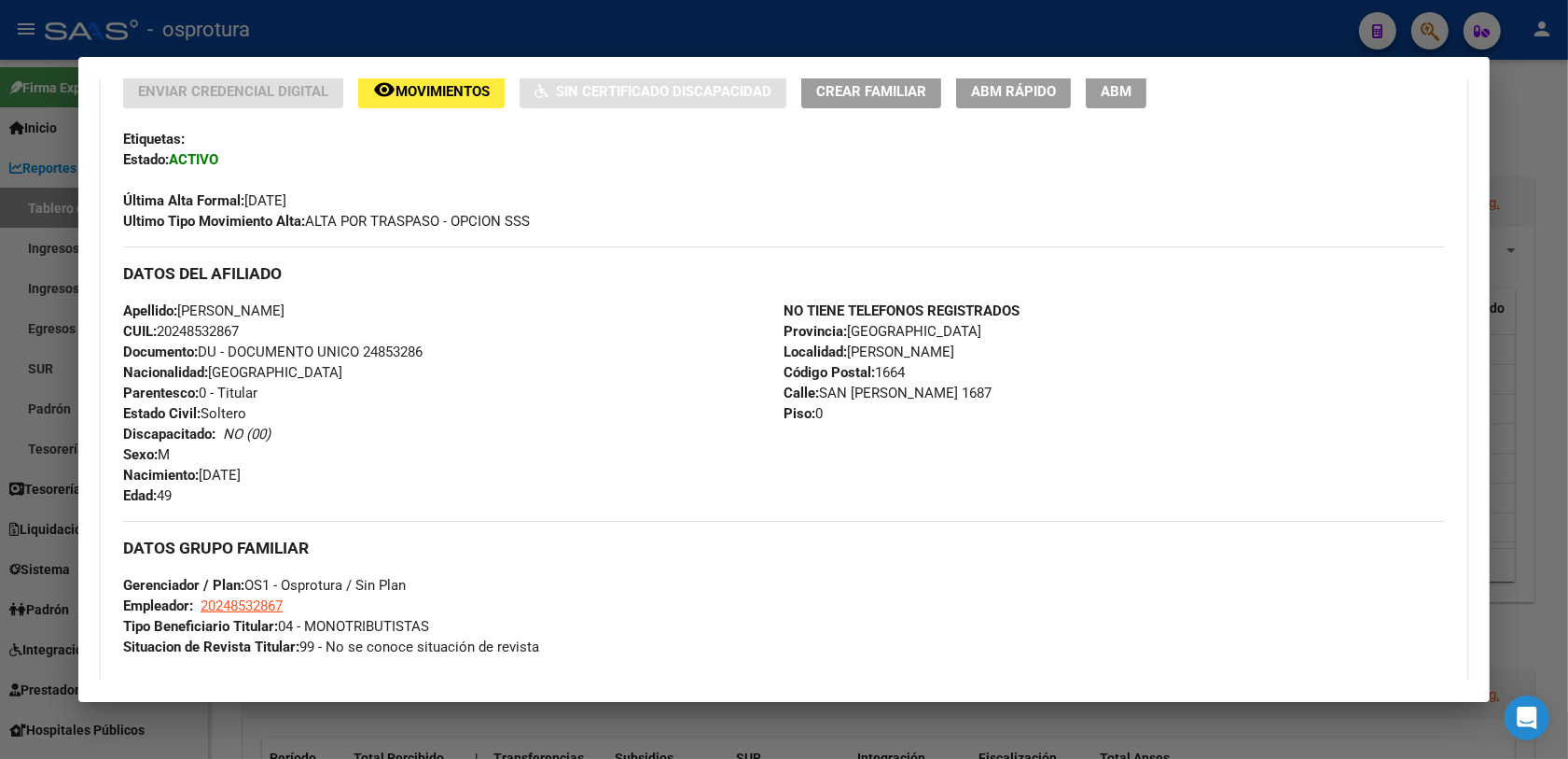
scroll to position [117, 0]
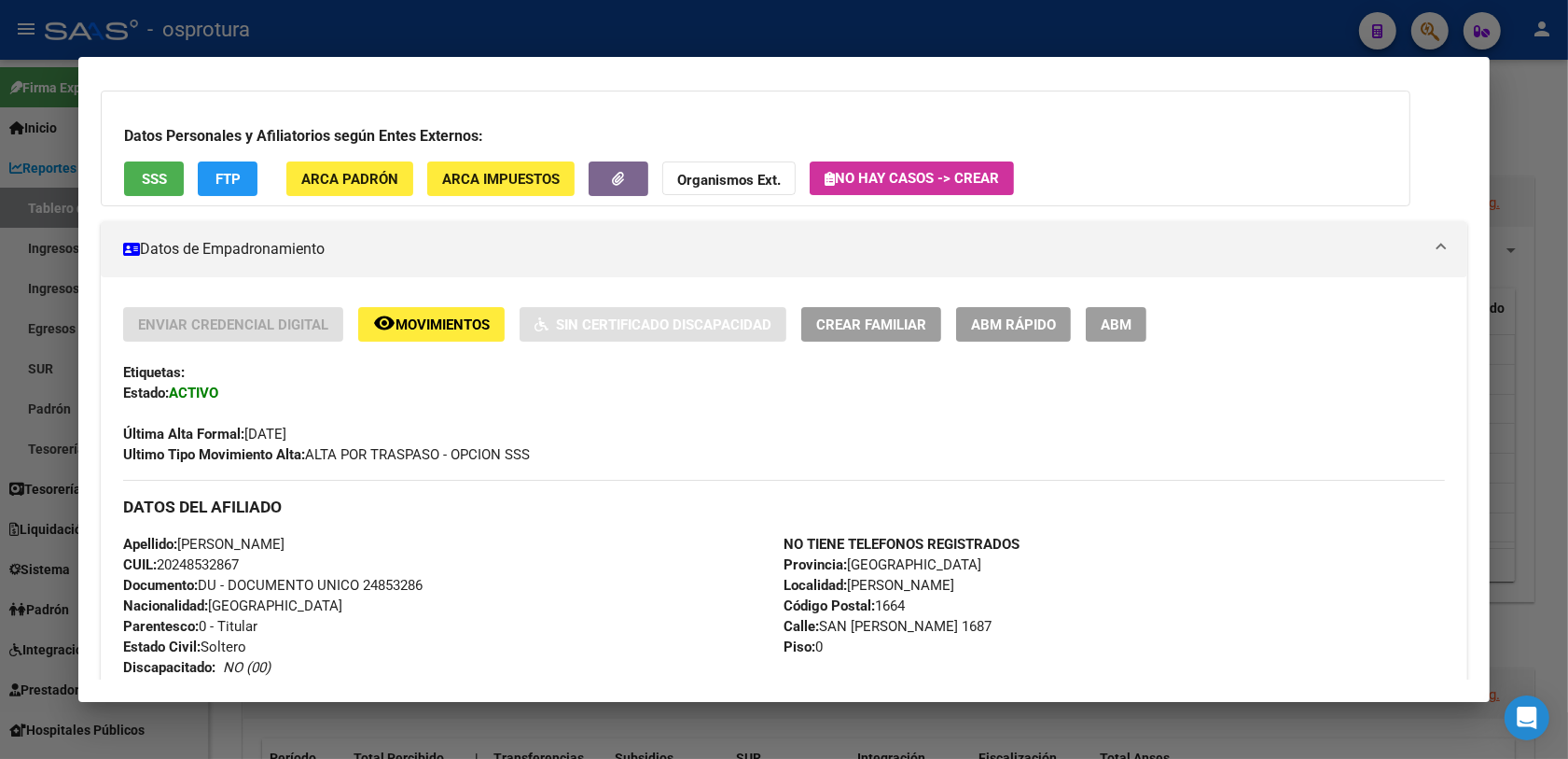
click at [1006, 317] on span "ABM Rápido" at bounding box center [1012, 325] width 85 height 17
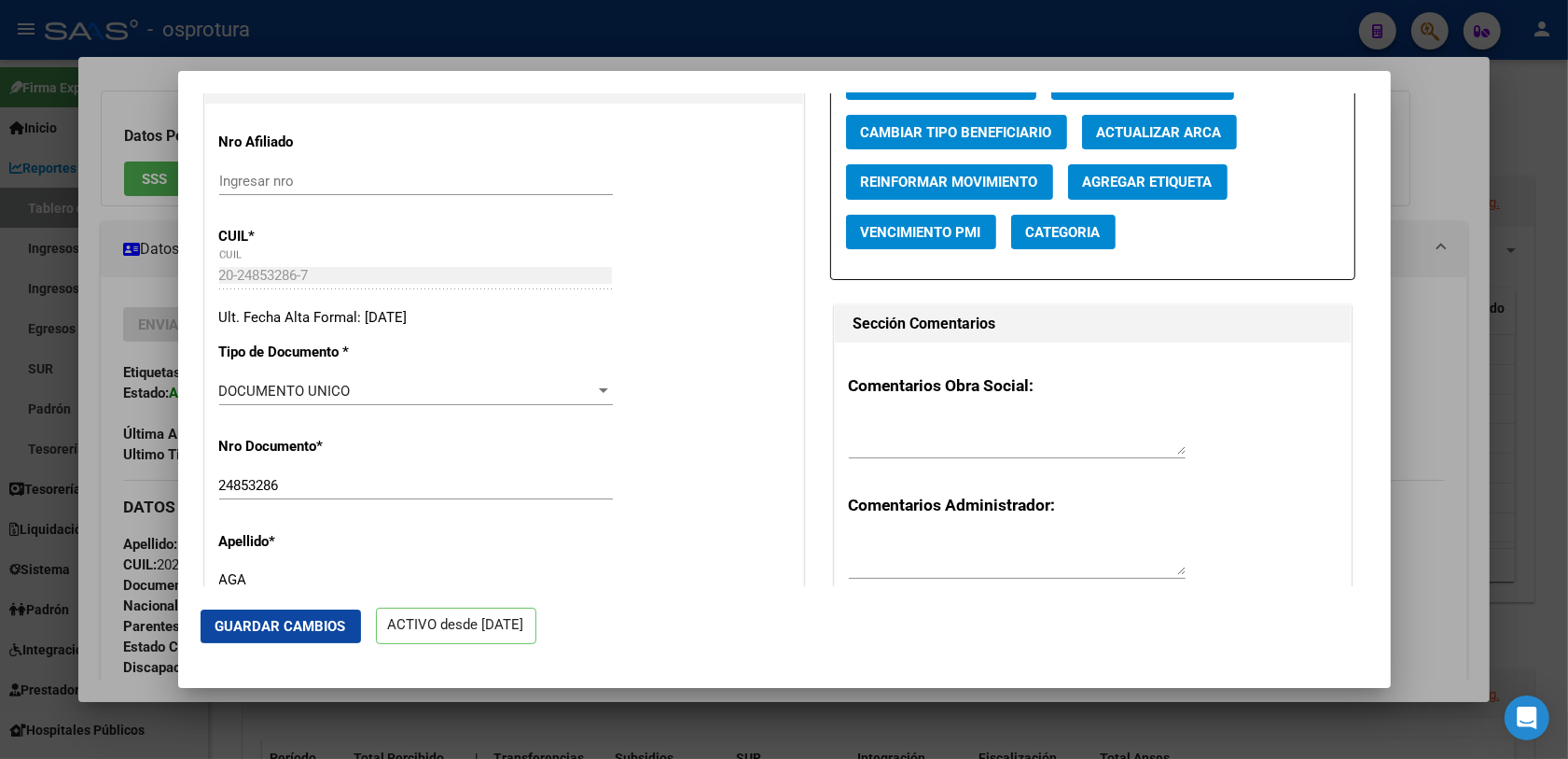
scroll to position [0, 0]
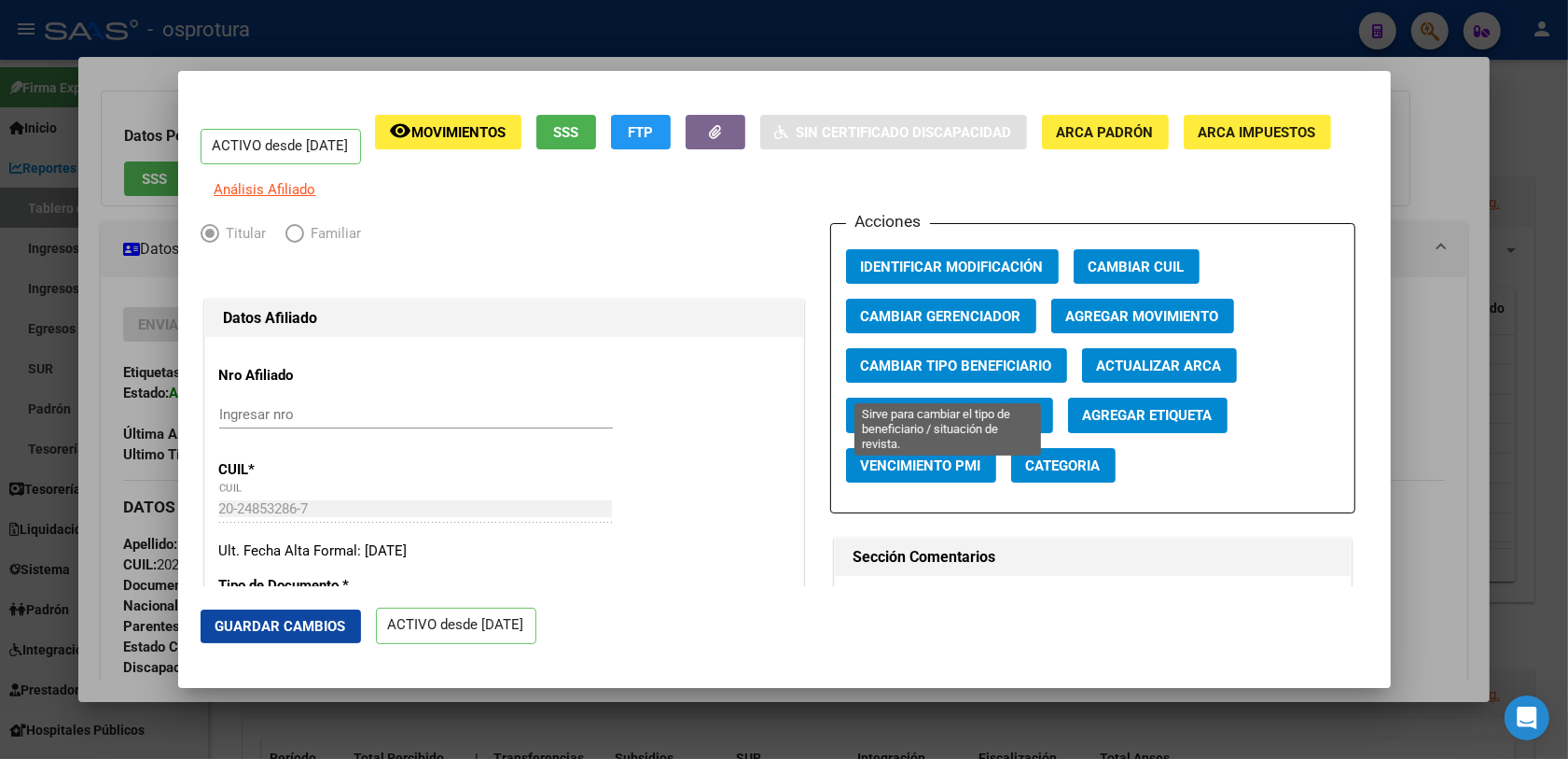
click at [981, 370] on span "Cambiar Tipo Beneficiario" at bounding box center [957, 366] width 191 height 17
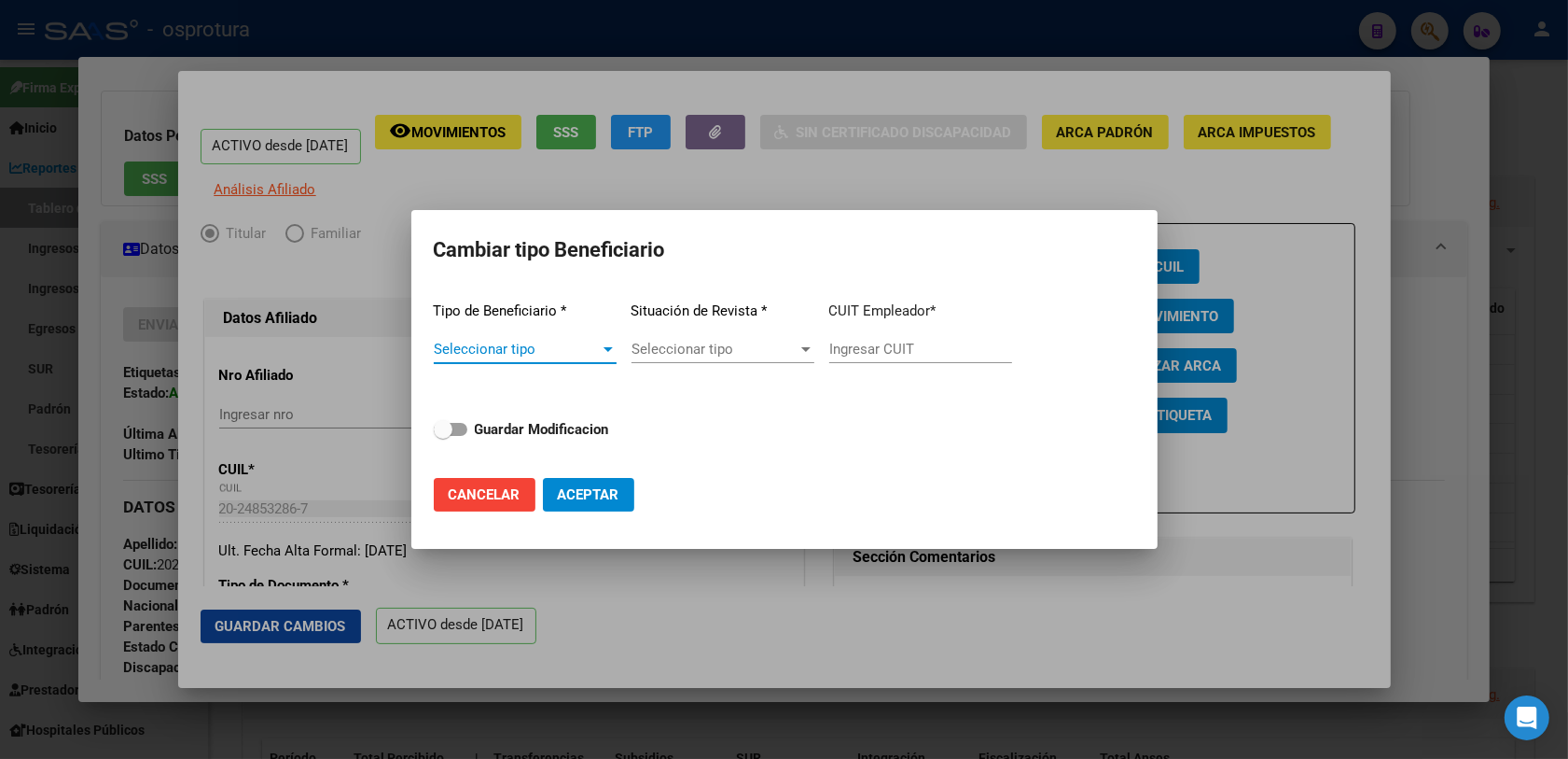
click at [493, 333] on app-drop-down-list "Tipo de Beneficiario * Seleccionar tipo Seleccionar tipo" at bounding box center [526, 334] width 183 height 95
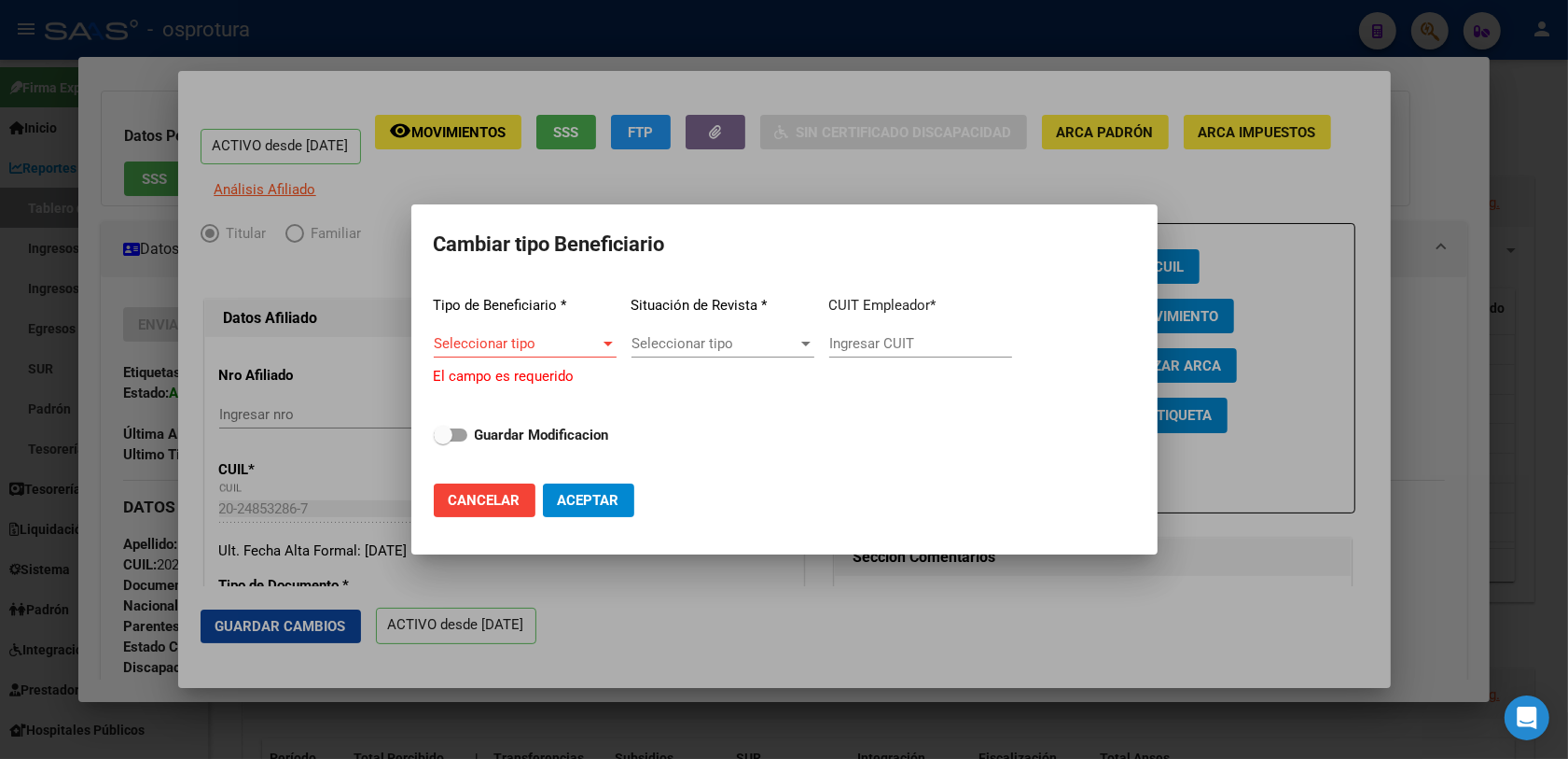
click at [496, 343] on span "Seleccionar tipo" at bounding box center [517, 343] width 166 height 17
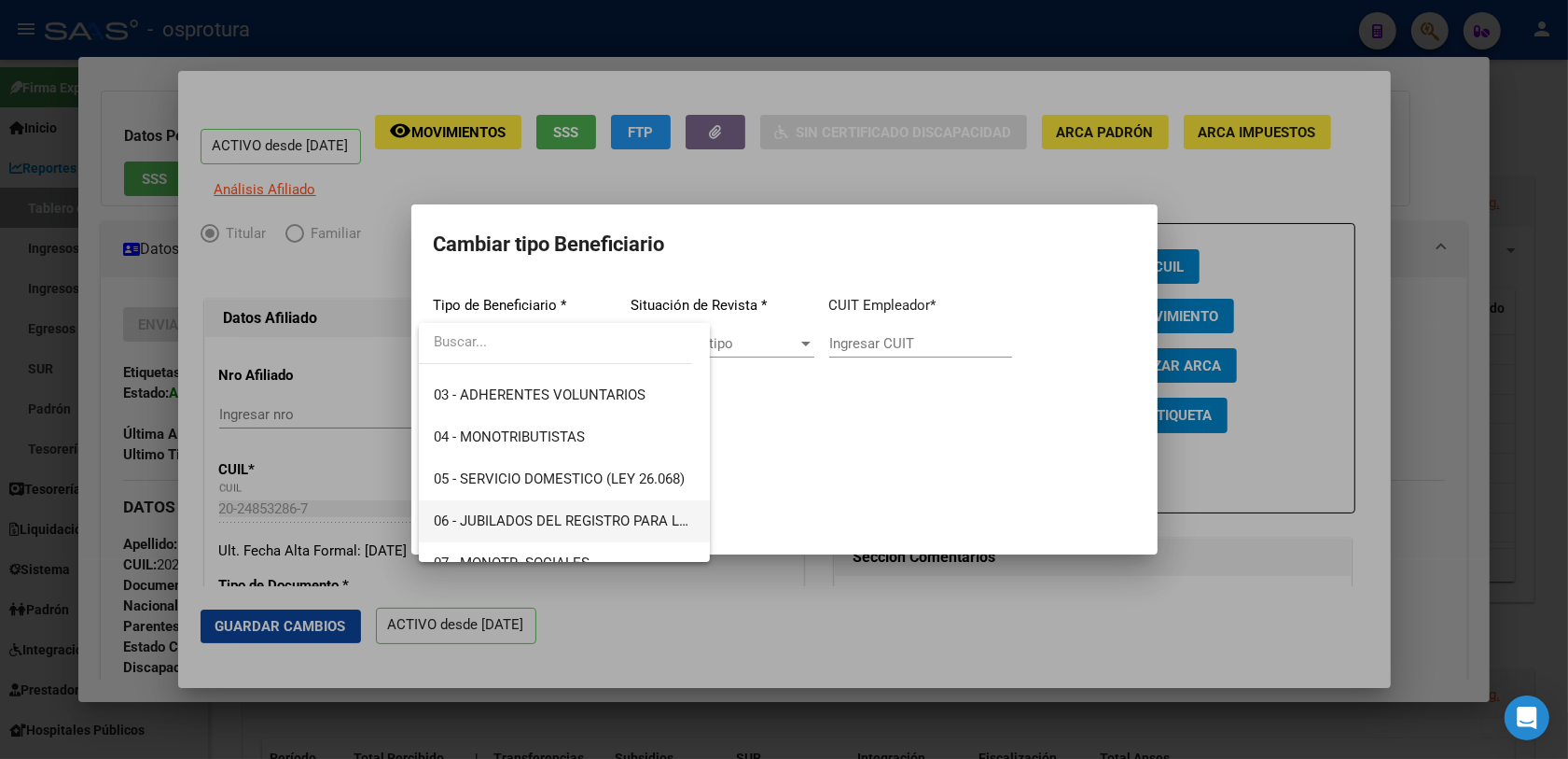
scroll to position [233, 0]
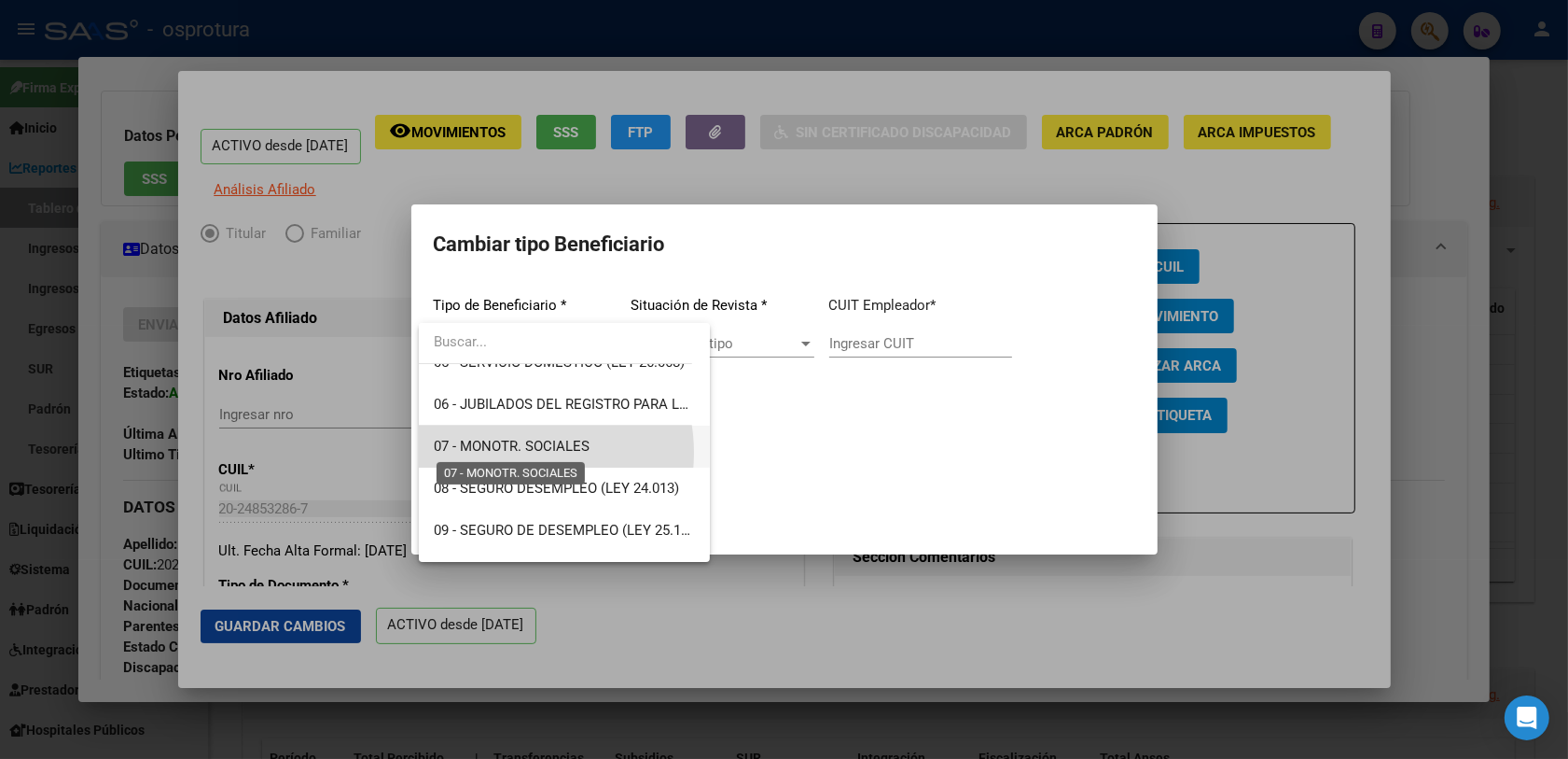
click at [506, 452] on span "07 - MONOTR. SOCIALES" at bounding box center [512, 445] width 155 height 17
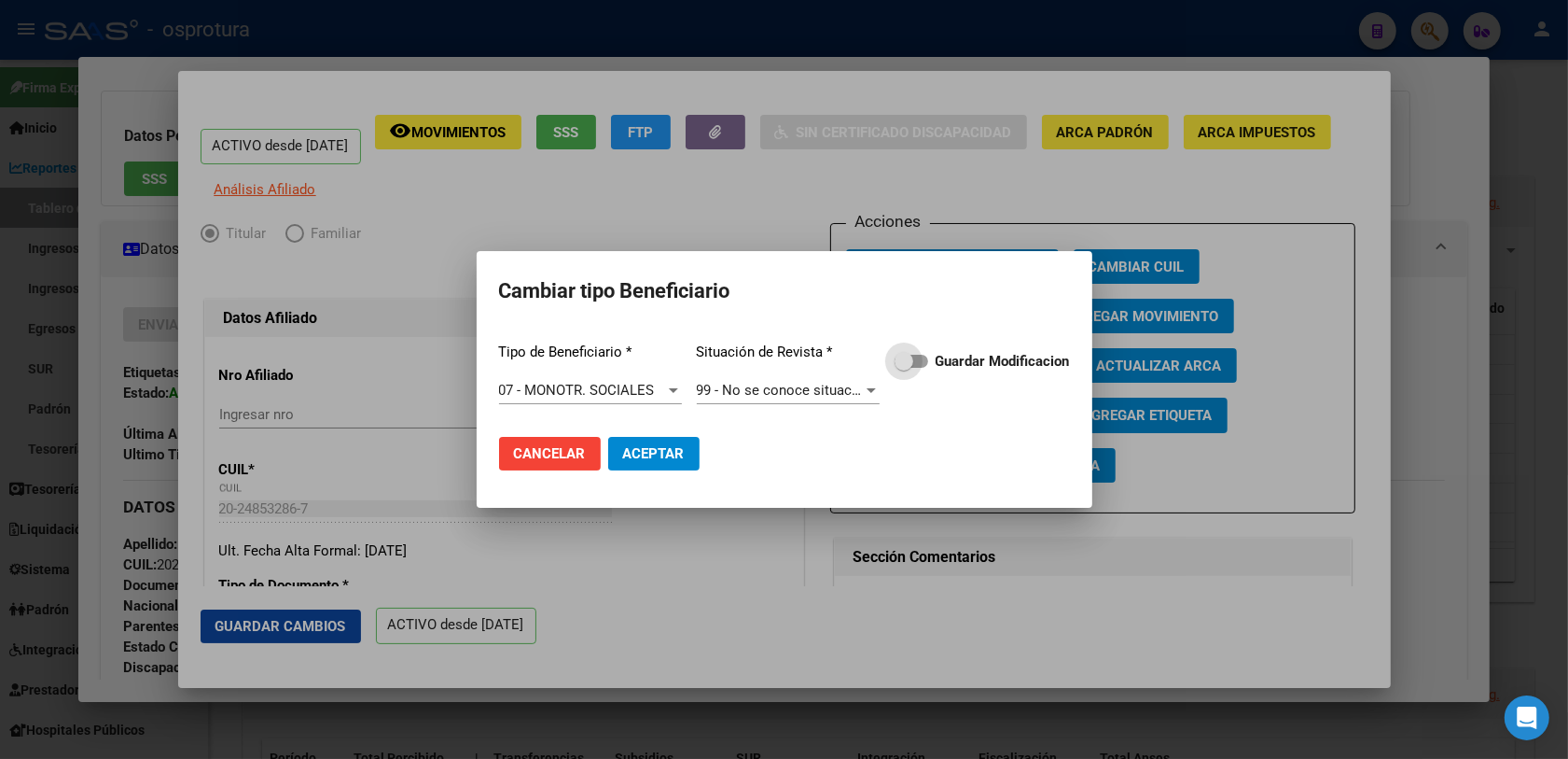
click at [906, 367] on span at bounding box center [903, 361] width 19 height 19
click at [904, 368] on input "Guardar Modificacion" at bounding box center [903, 368] width 1 height 1
click at [655, 459] on span "Aceptar" at bounding box center [654, 453] width 62 height 17
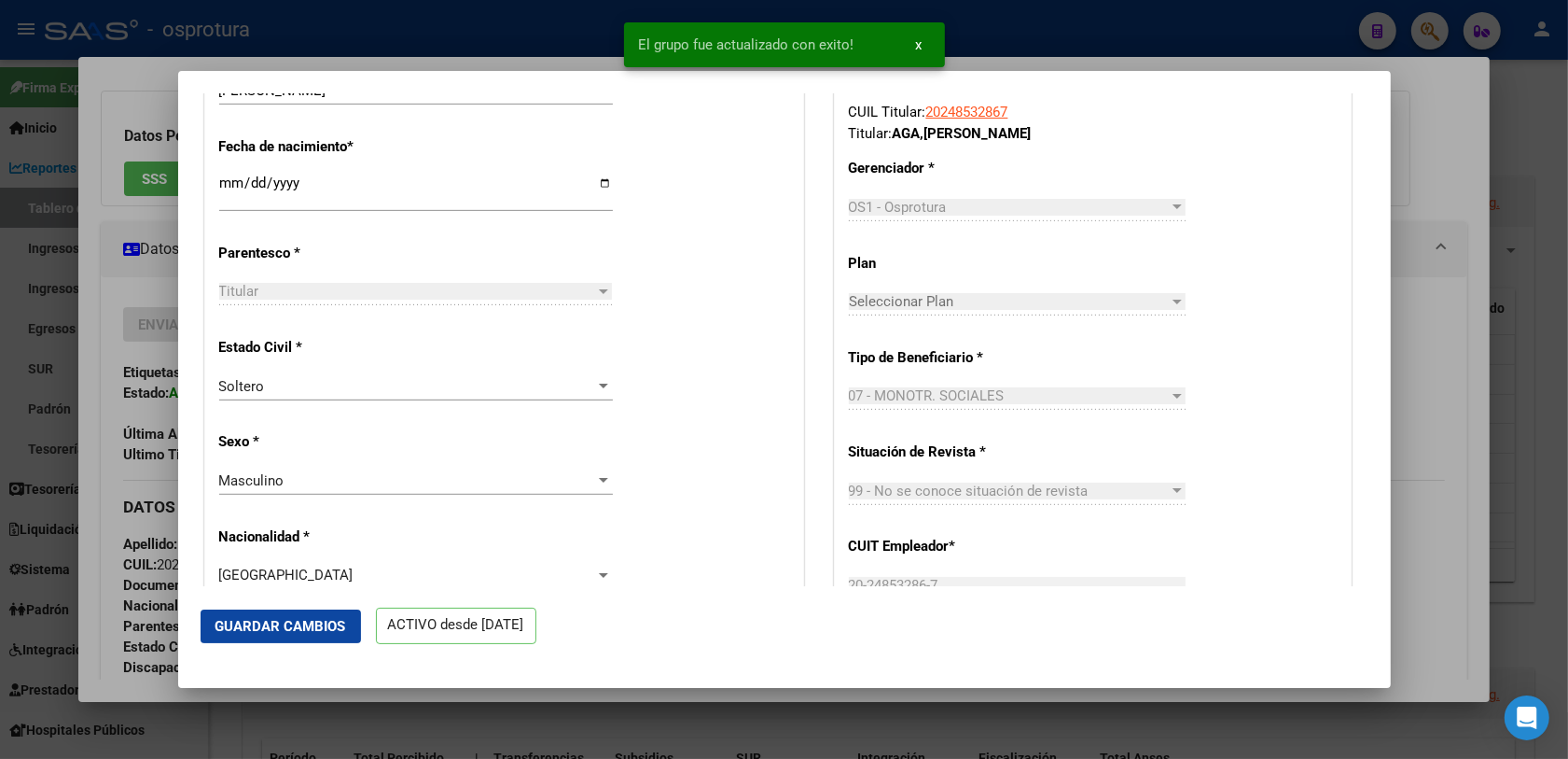
scroll to position [933, 0]
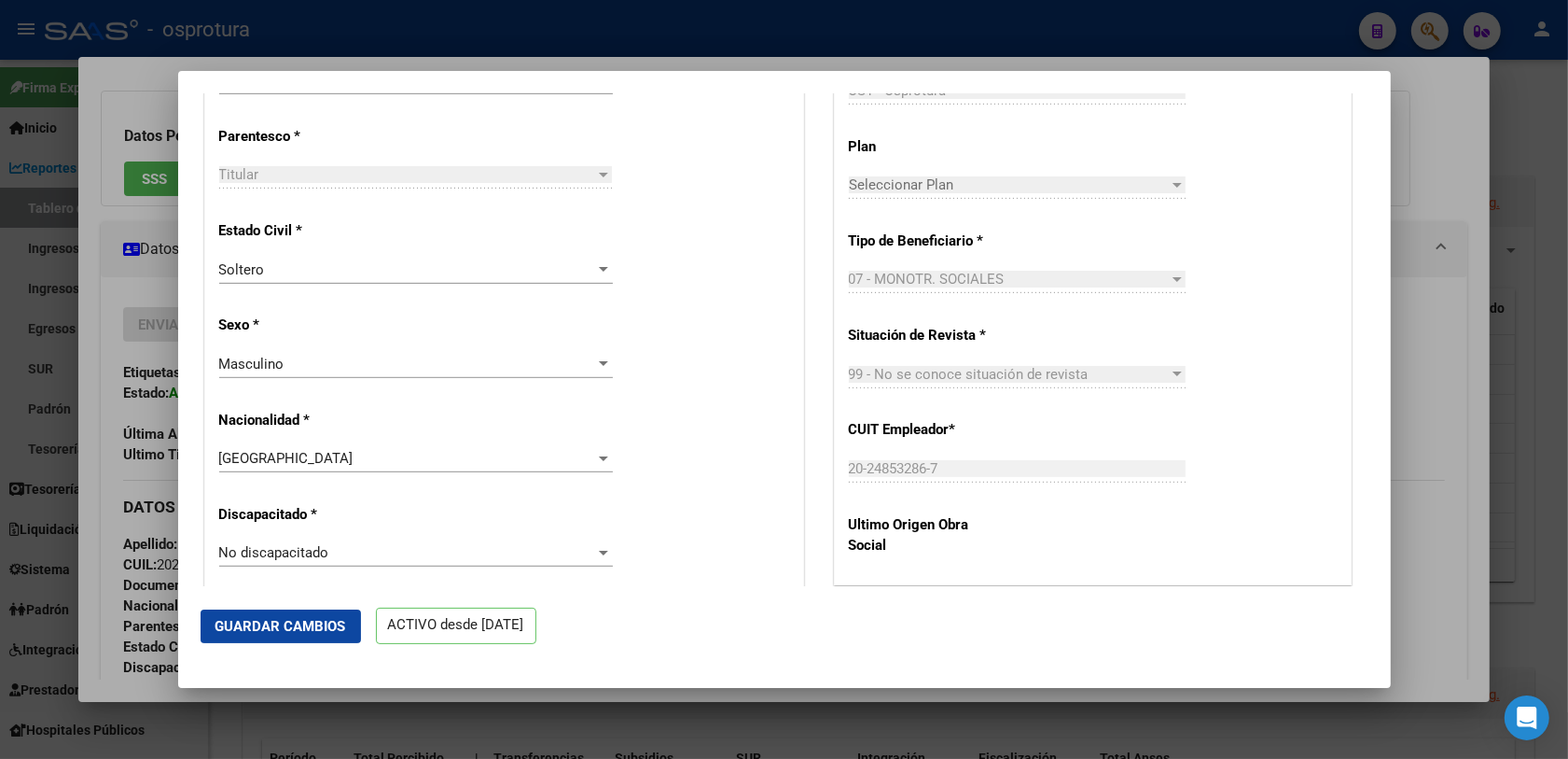
click at [1448, 11] on div at bounding box center [784, 380] width 1568 height 759
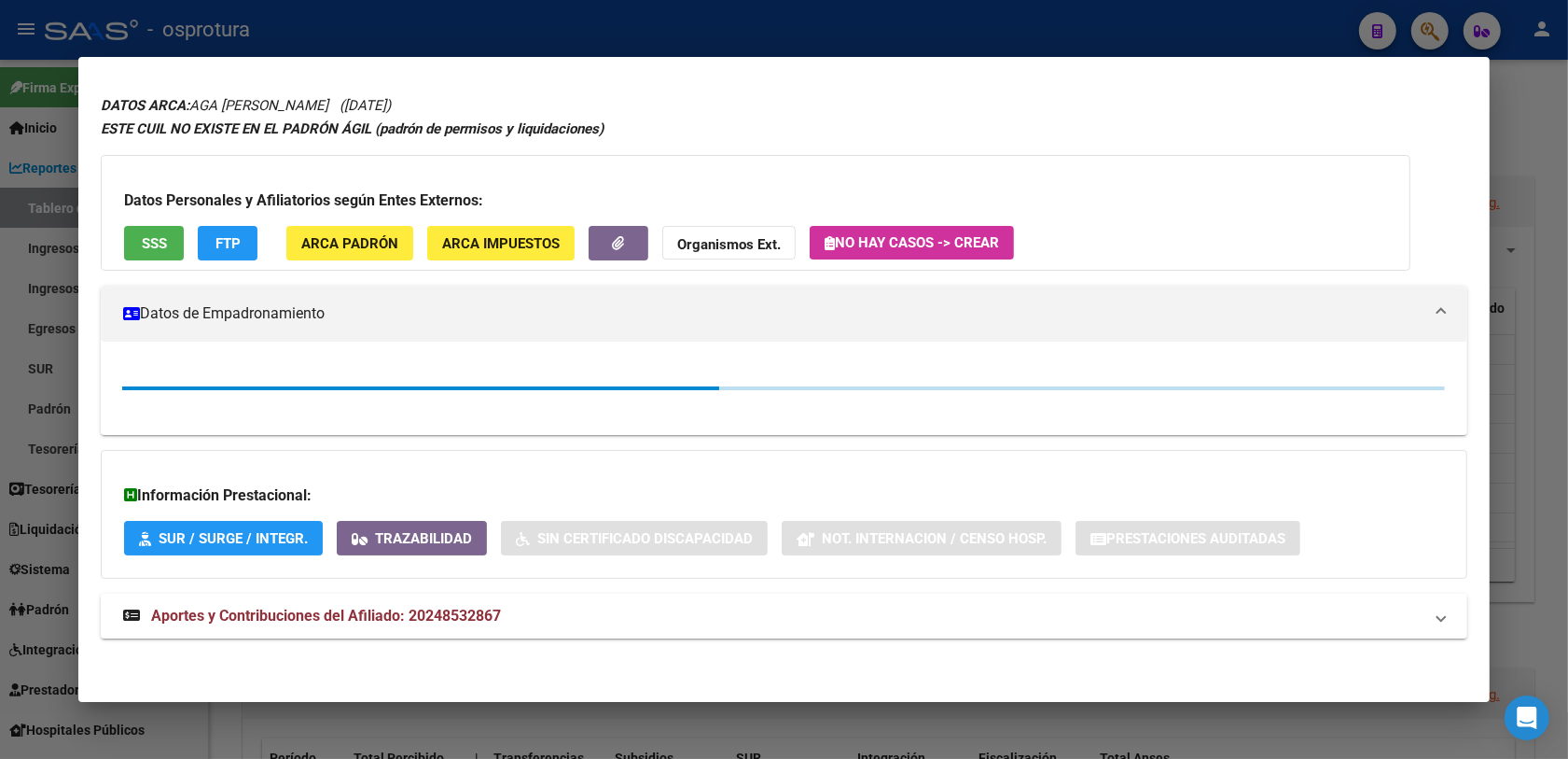
click at [1434, 28] on div at bounding box center [784, 380] width 1568 height 759
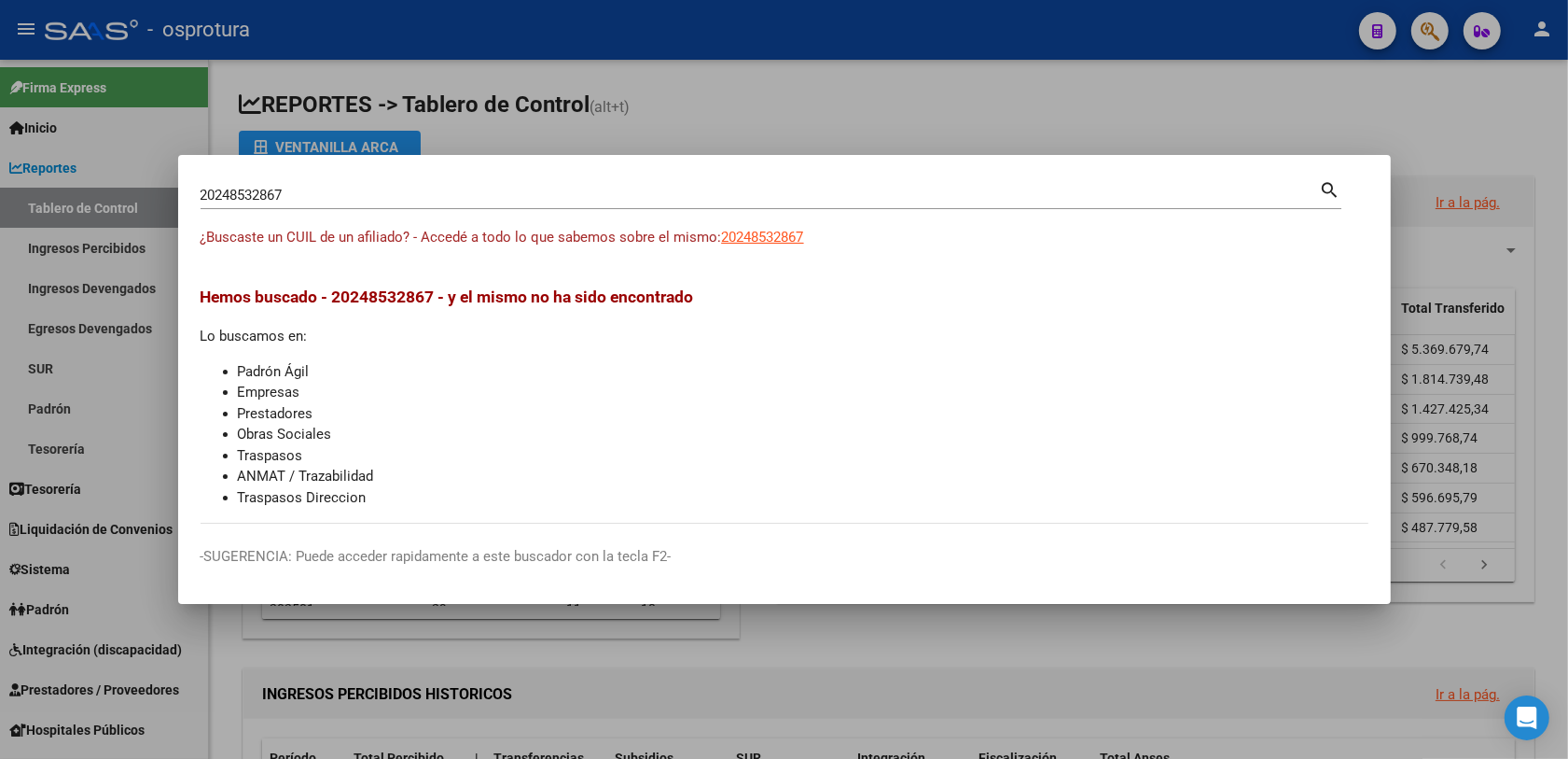
drag, startPoint x: 541, startPoint y: 216, endPoint x: 546, endPoint y: 197, distance: 19.6
click at [539, 216] on div "20248532867 Buscar (apellido, dni, cuil, [PERSON_NAME], cuit, obra social) sear…" at bounding box center [771, 202] width 1141 height 50
click at [546, 197] on input "20248532867" at bounding box center [760, 194] width 1119 height 17
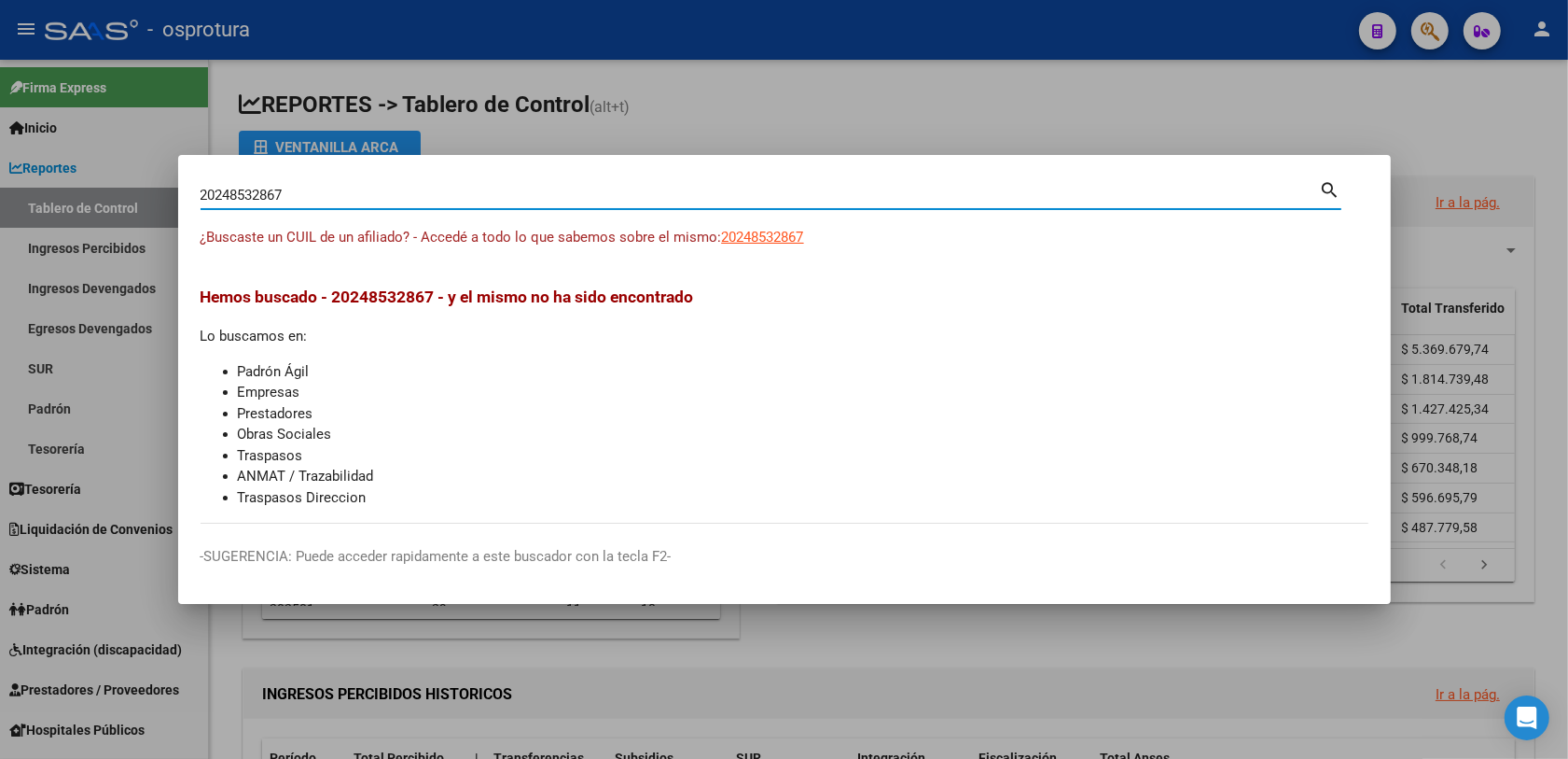
paste input "315540764"
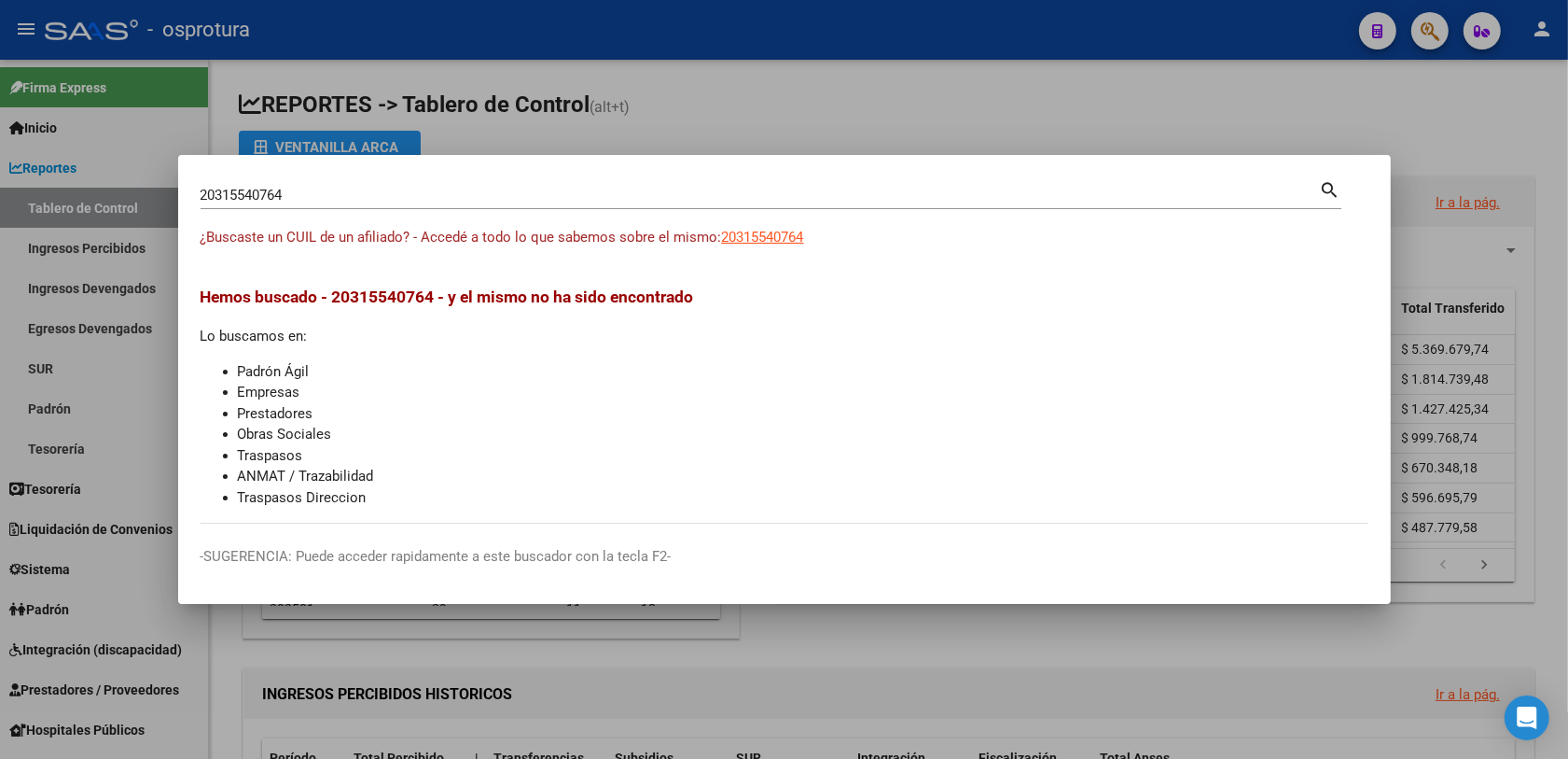
click at [748, 224] on div "20315540764 Buscar (apellido, dni, [PERSON_NAME], [PERSON_NAME], cuit, obra soc…" at bounding box center [771, 202] width 1141 height 50
click at [767, 236] on span "20315540764" at bounding box center [763, 237] width 82 height 17
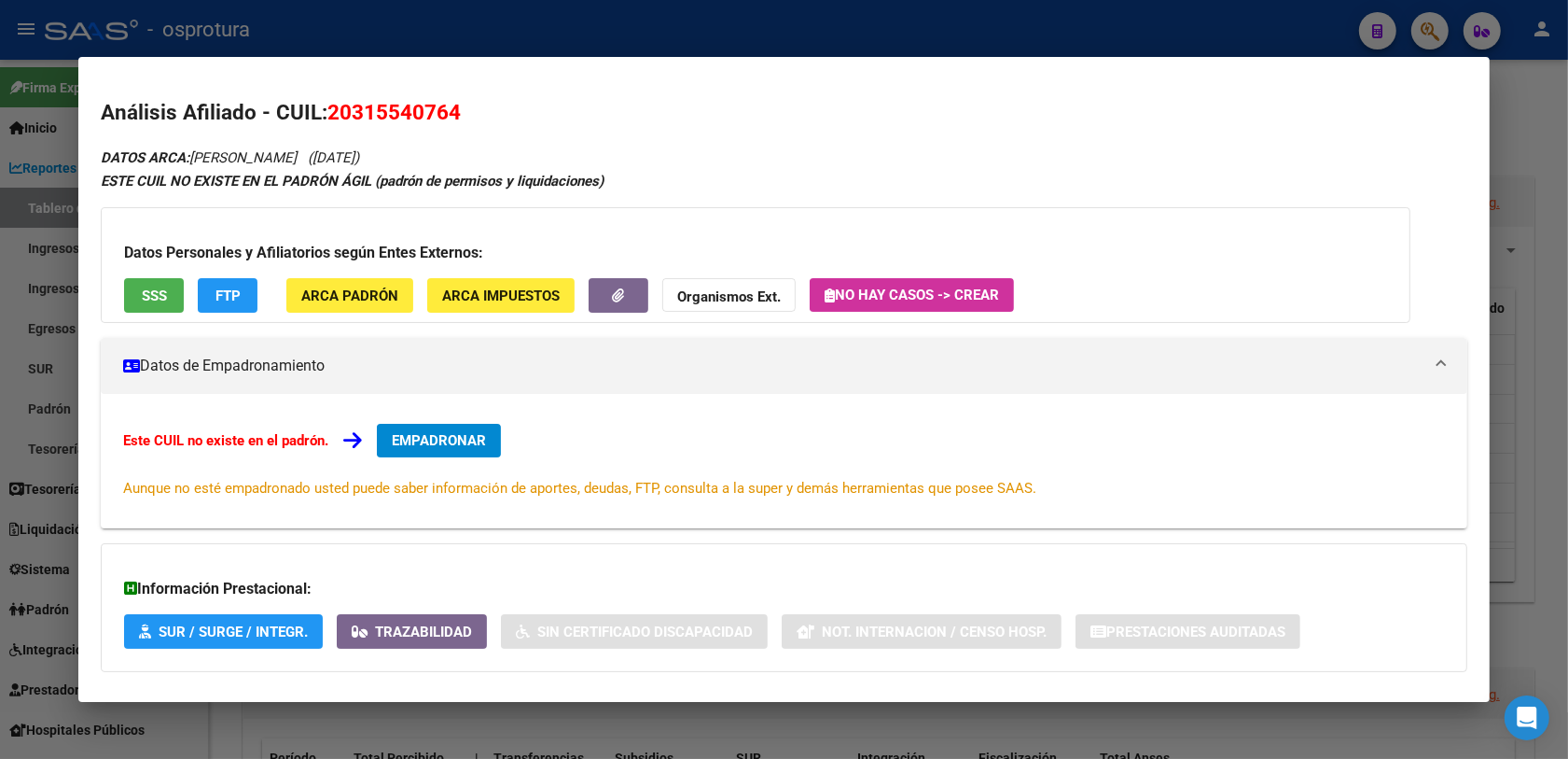
click at [156, 291] on span "SSS" at bounding box center [153, 296] width 25 height 17
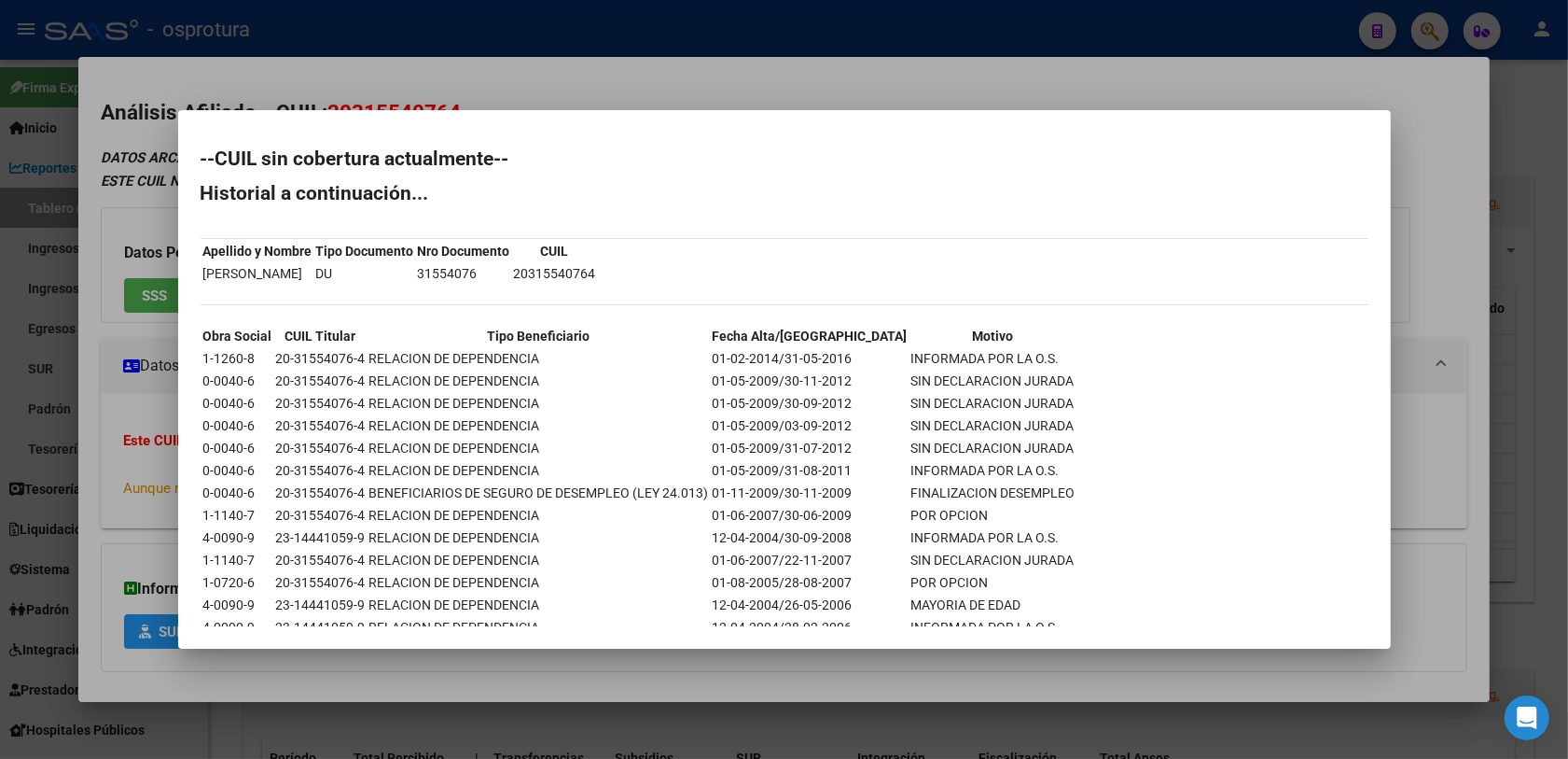
click at [161, 435] on div at bounding box center [784, 380] width 1568 height 759
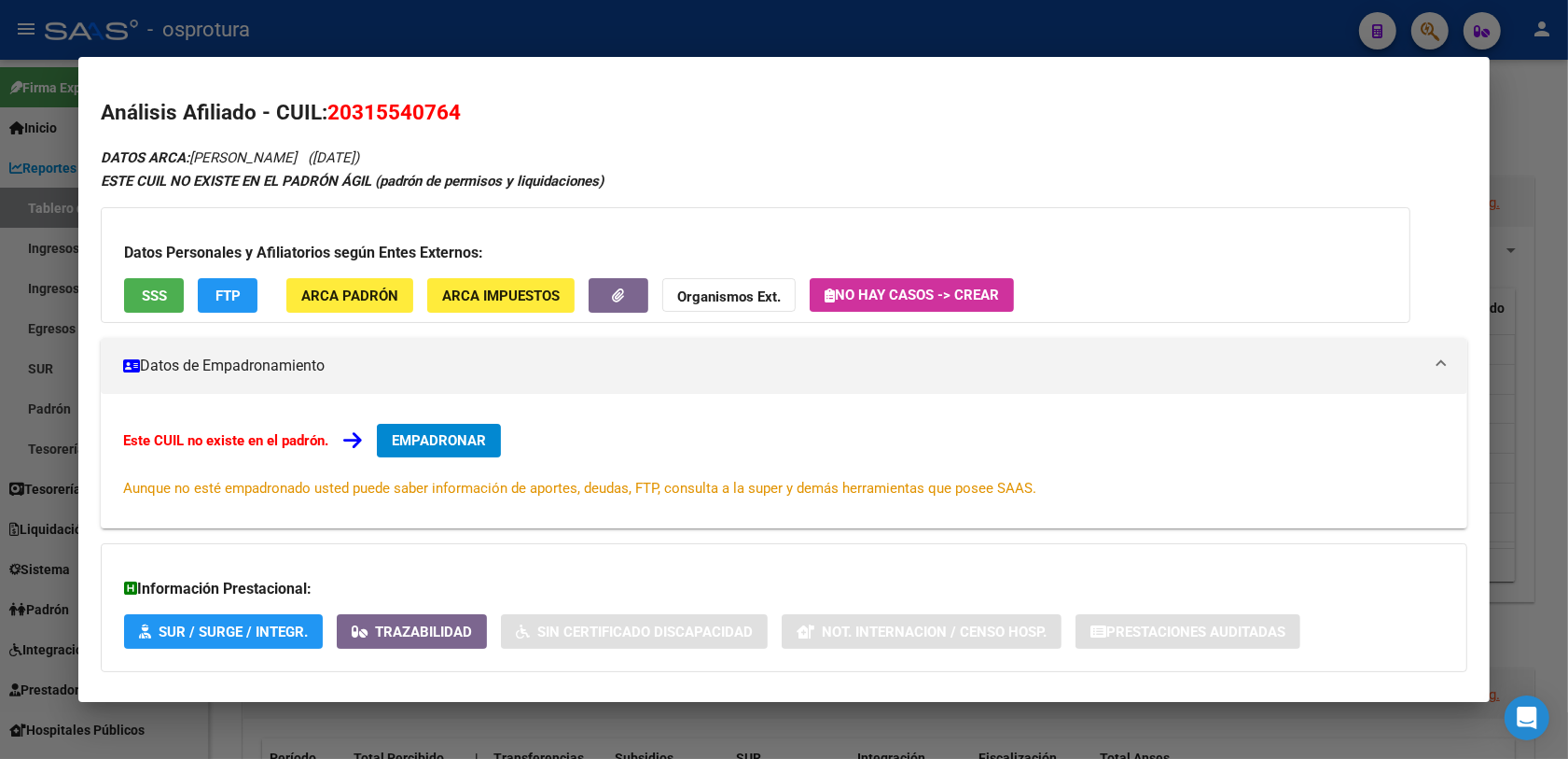
click at [450, 449] on button "EMPADRONAR" at bounding box center [438, 440] width 124 height 34
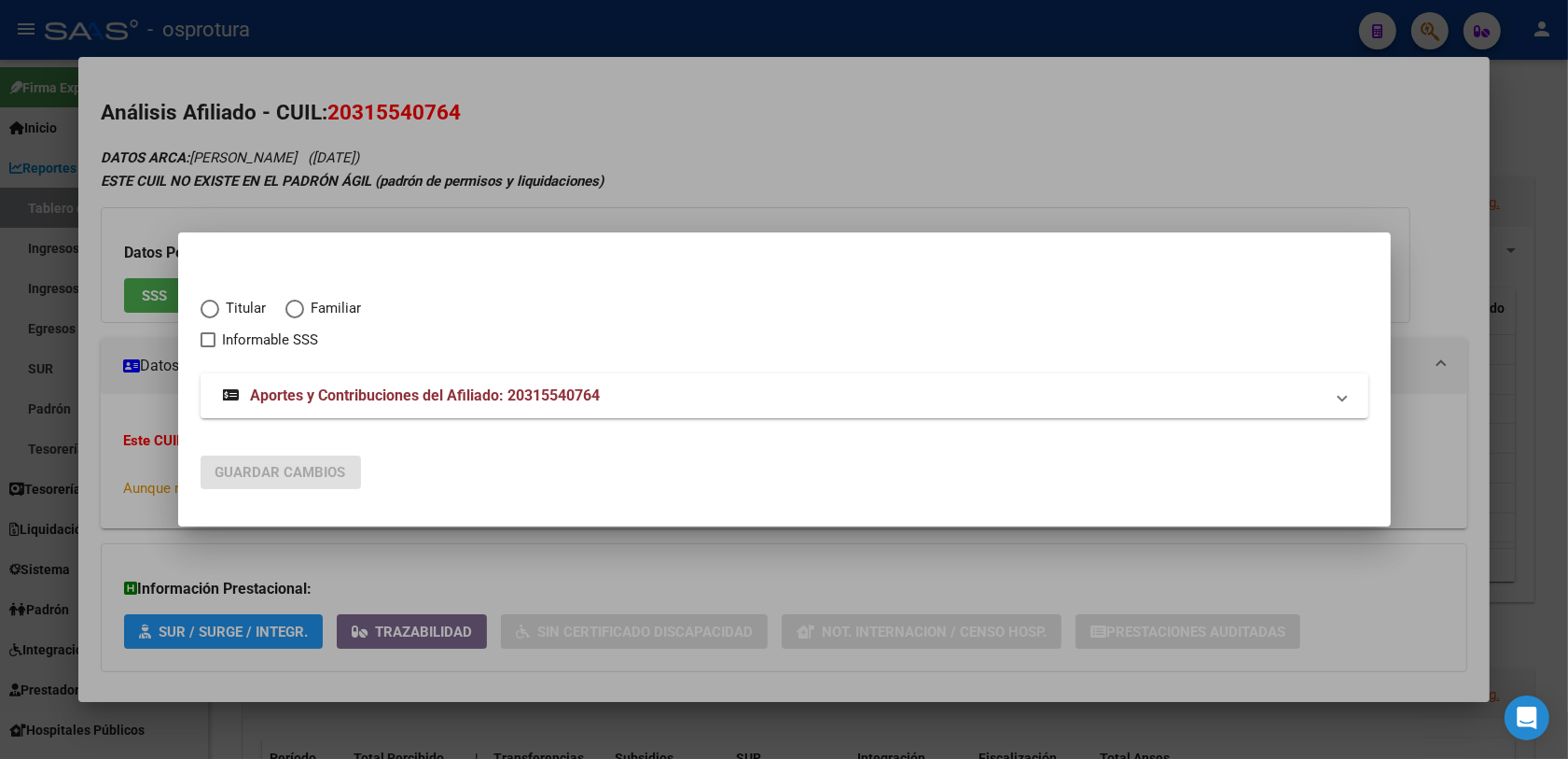
click at [241, 304] on span "Titular" at bounding box center [243, 309] width 48 height 22
click at [219, 304] on input "Titular" at bounding box center [209, 309] width 19 height 19
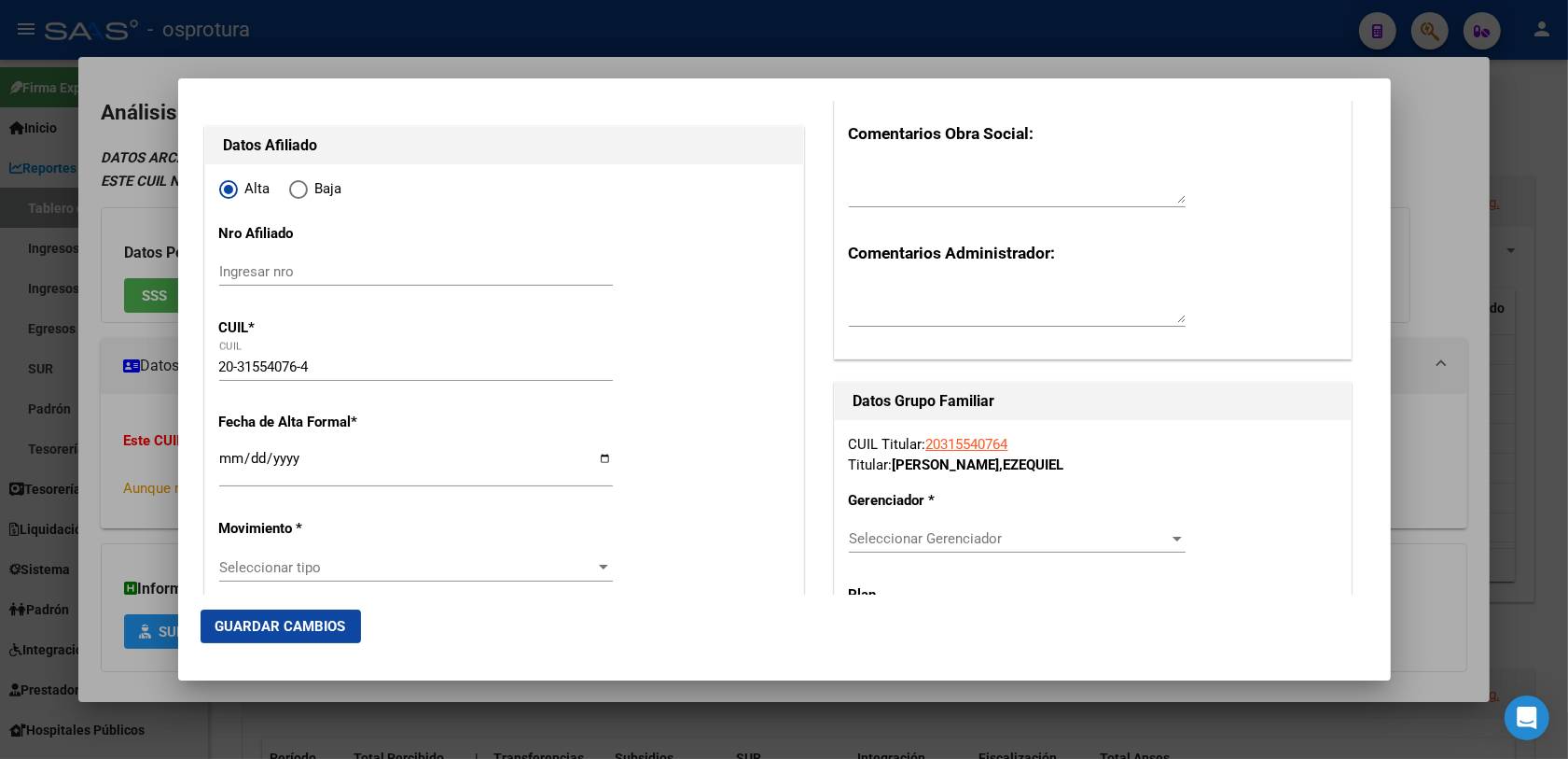
click at [47, 471] on div at bounding box center [784, 380] width 1568 height 759
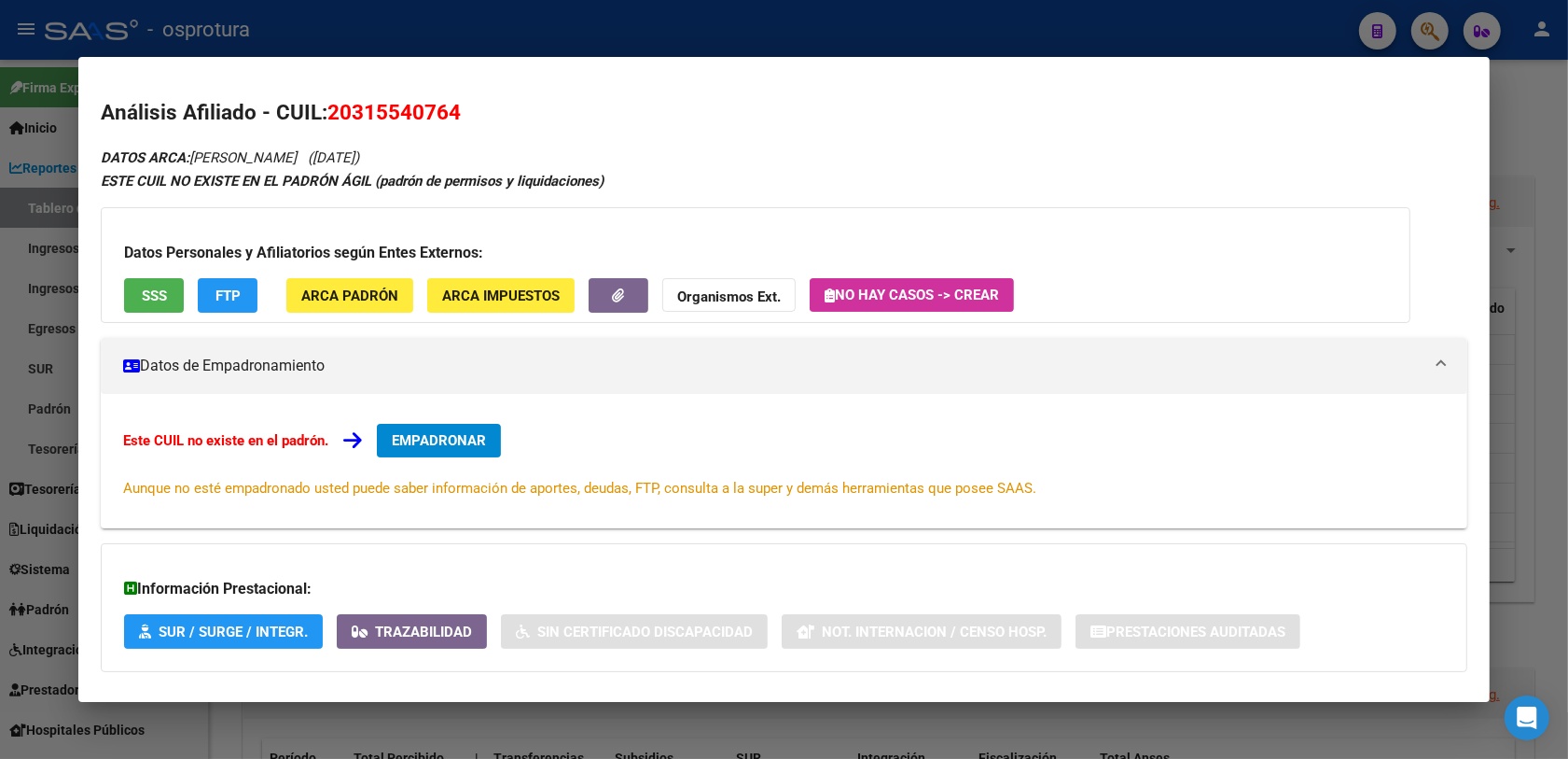
click at [48, 450] on div at bounding box center [784, 380] width 1568 height 759
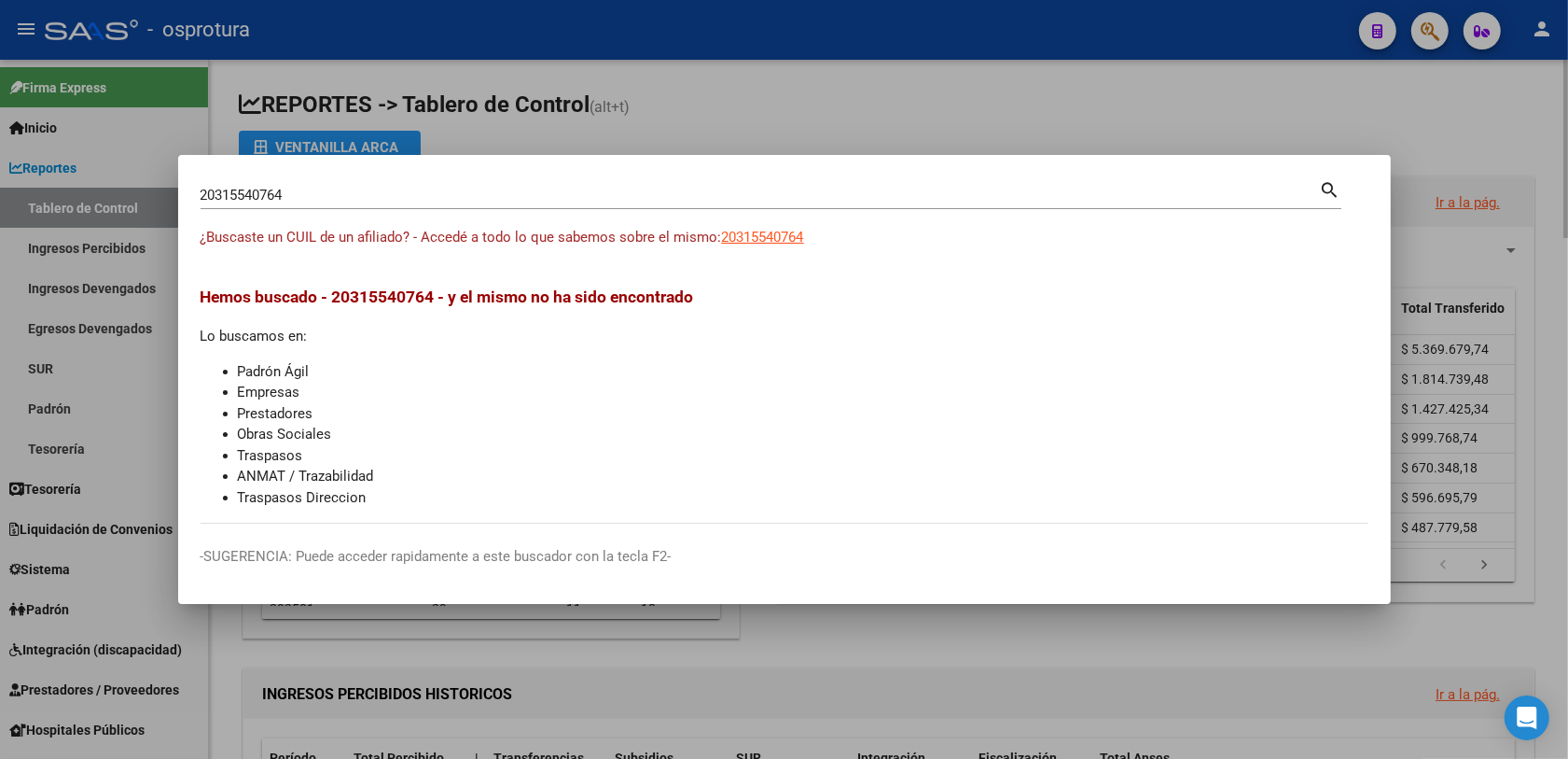
click at [281, 630] on div at bounding box center [784, 380] width 1568 height 759
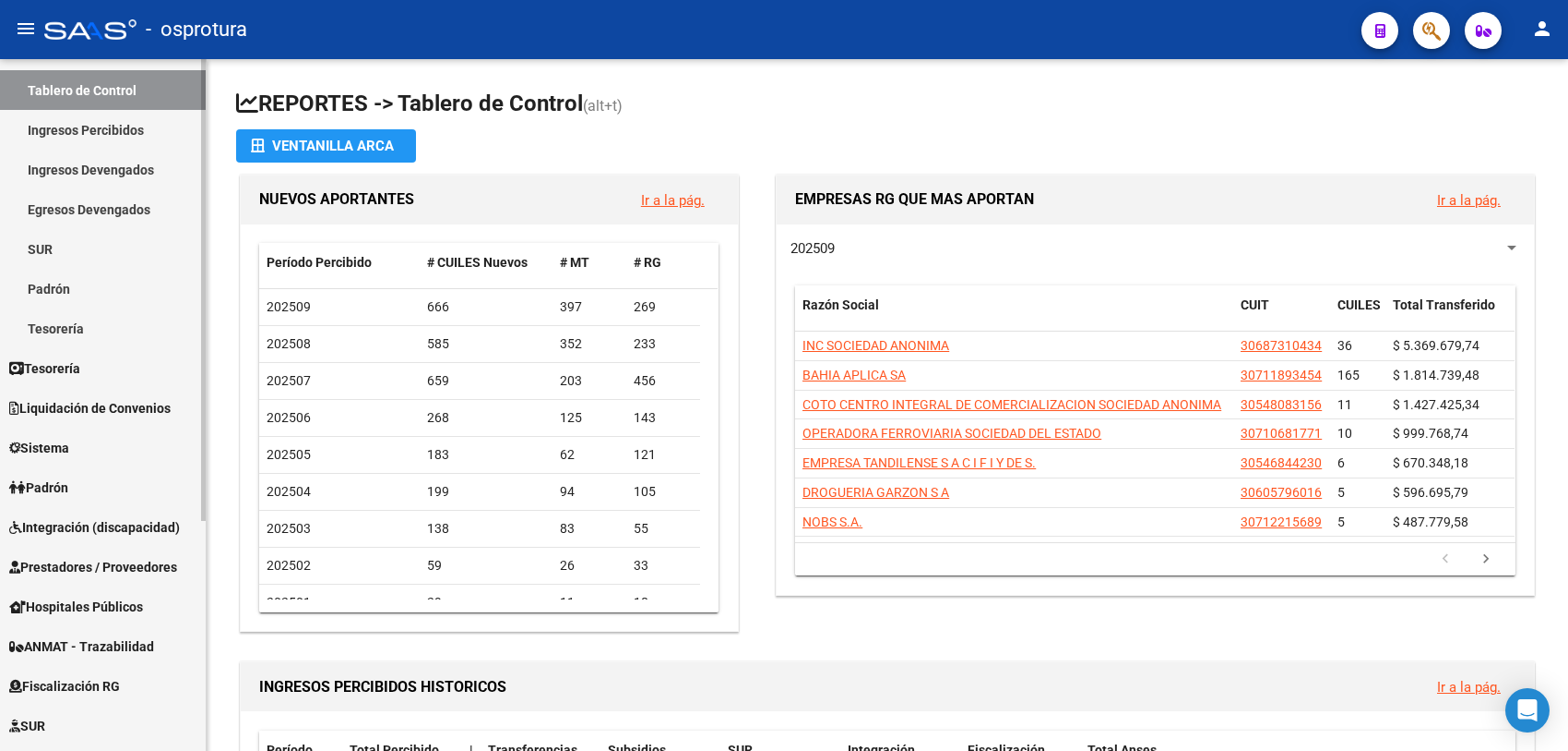
scroll to position [346, 0]
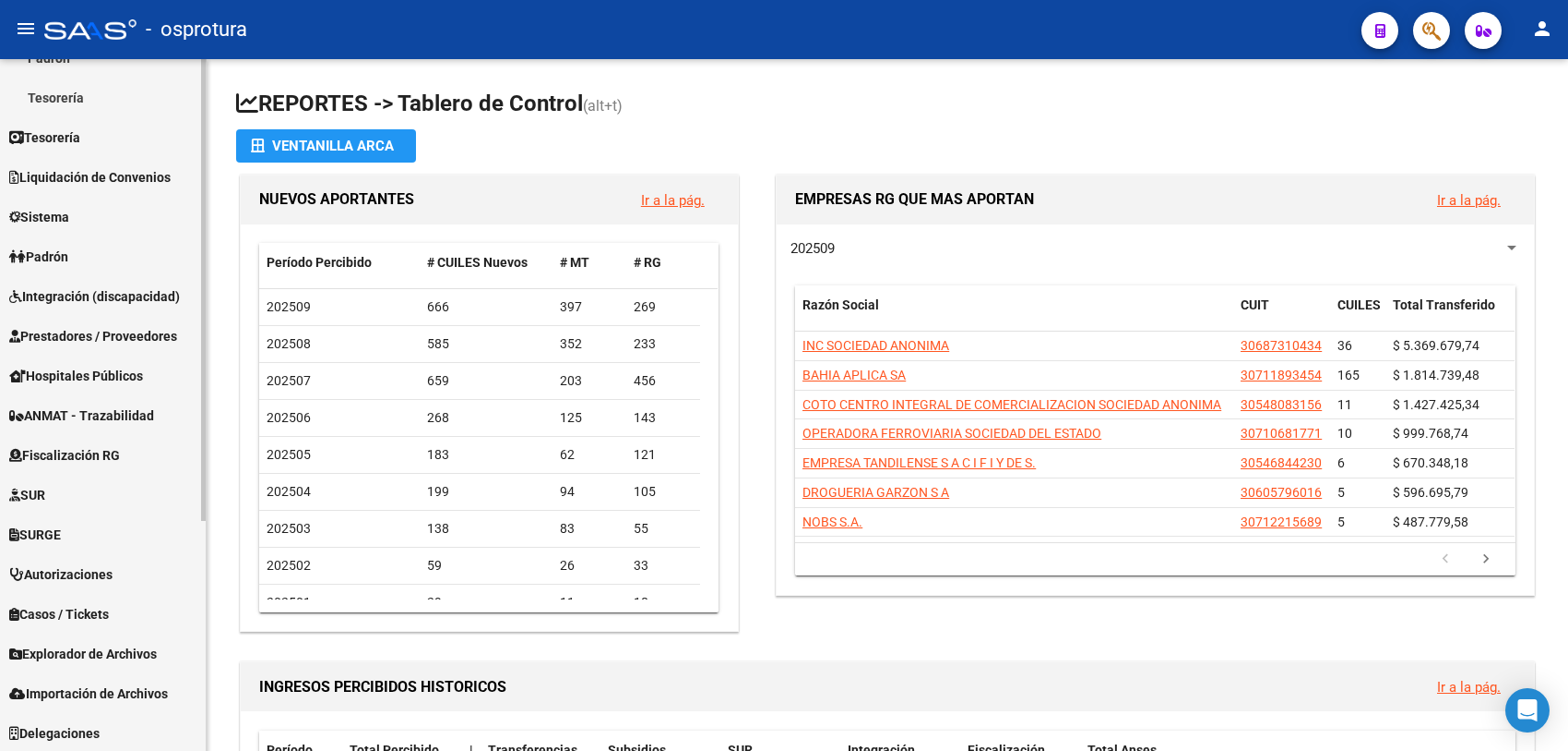
click at [103, 657] on span "Explorador de Archivos" at bounding box center [83, 653] width 148 height 21
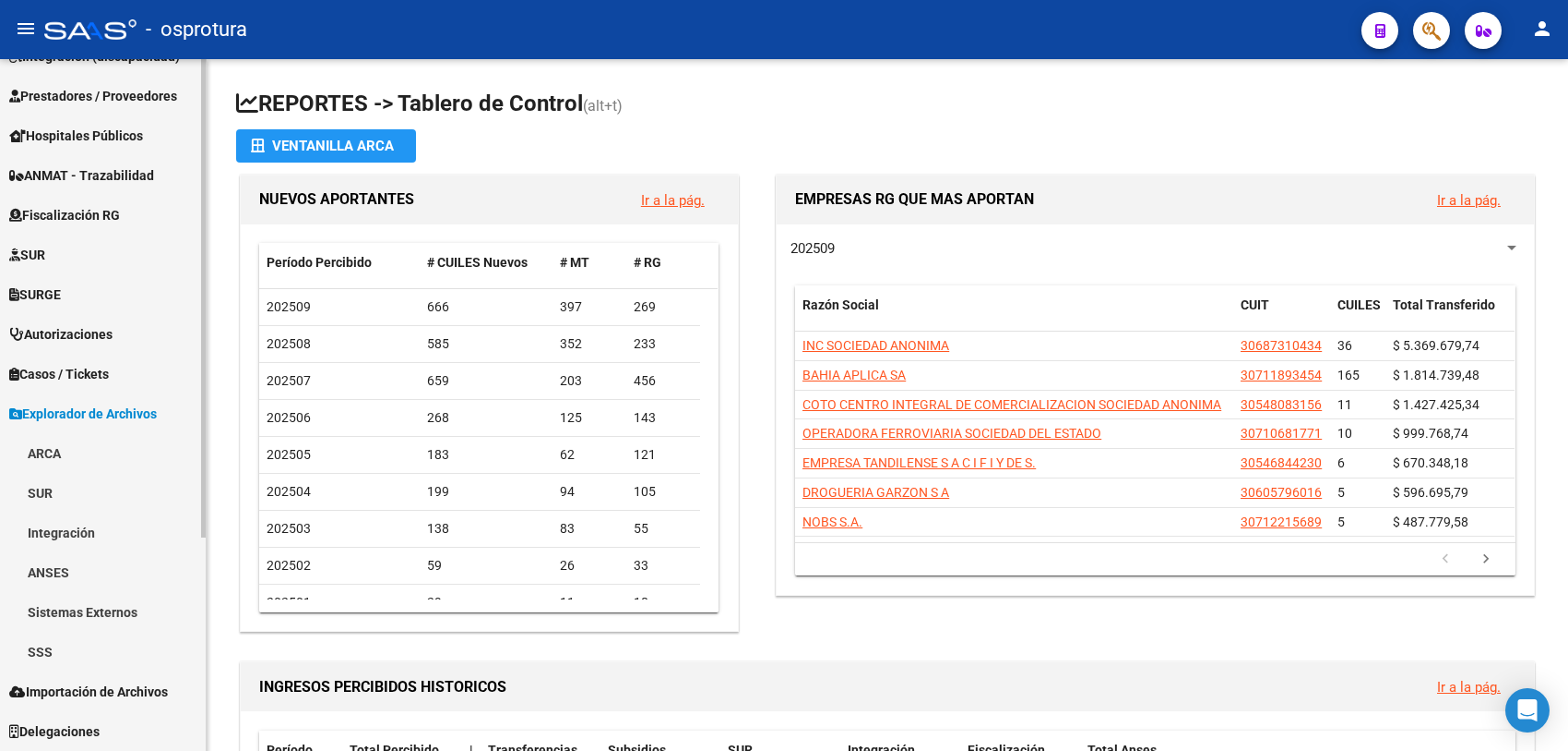
scroll to position [307, 0]
click at [65, 644] on link "SSS" at bounding box center [102, 653] width 206 height 39
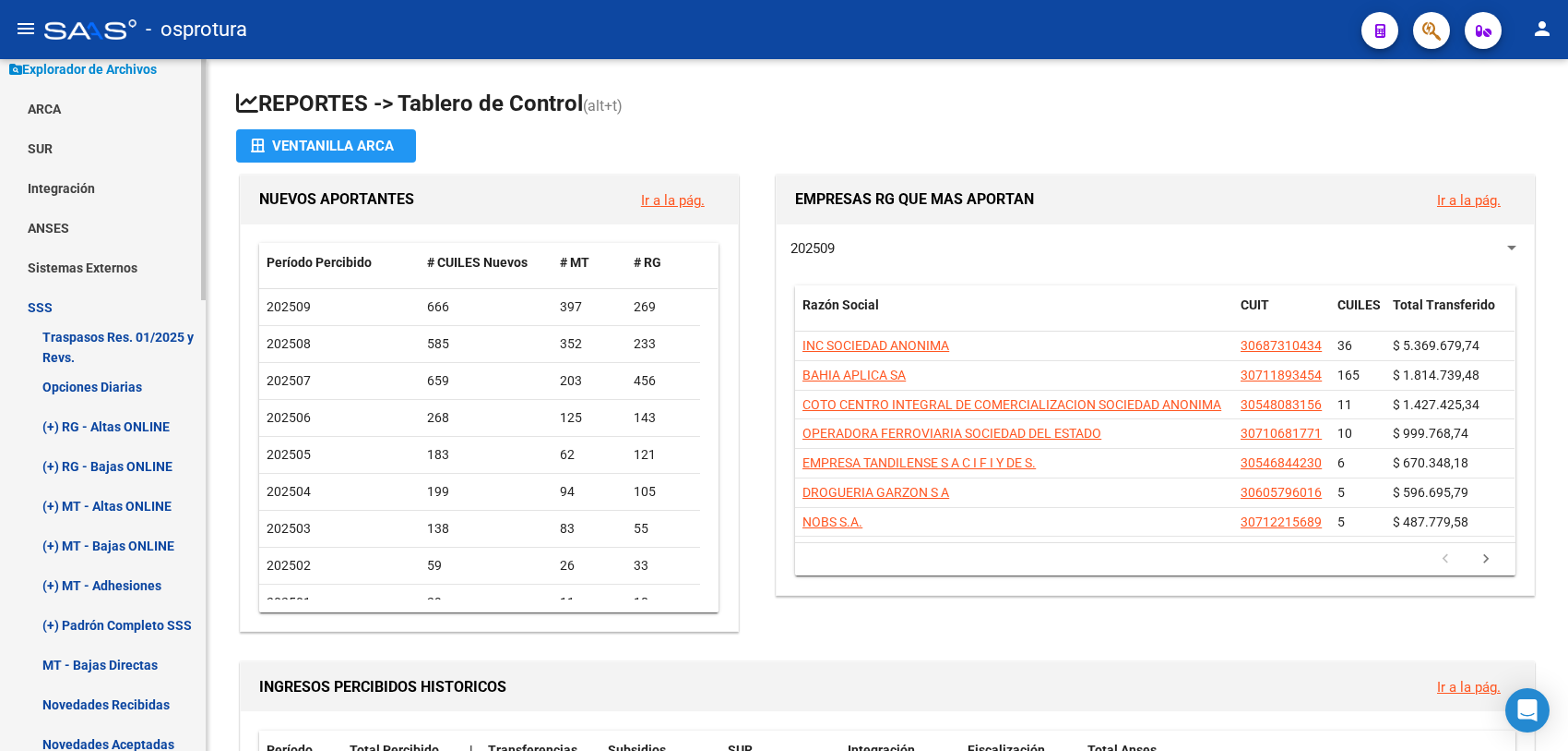
scroll to position [883, 0]
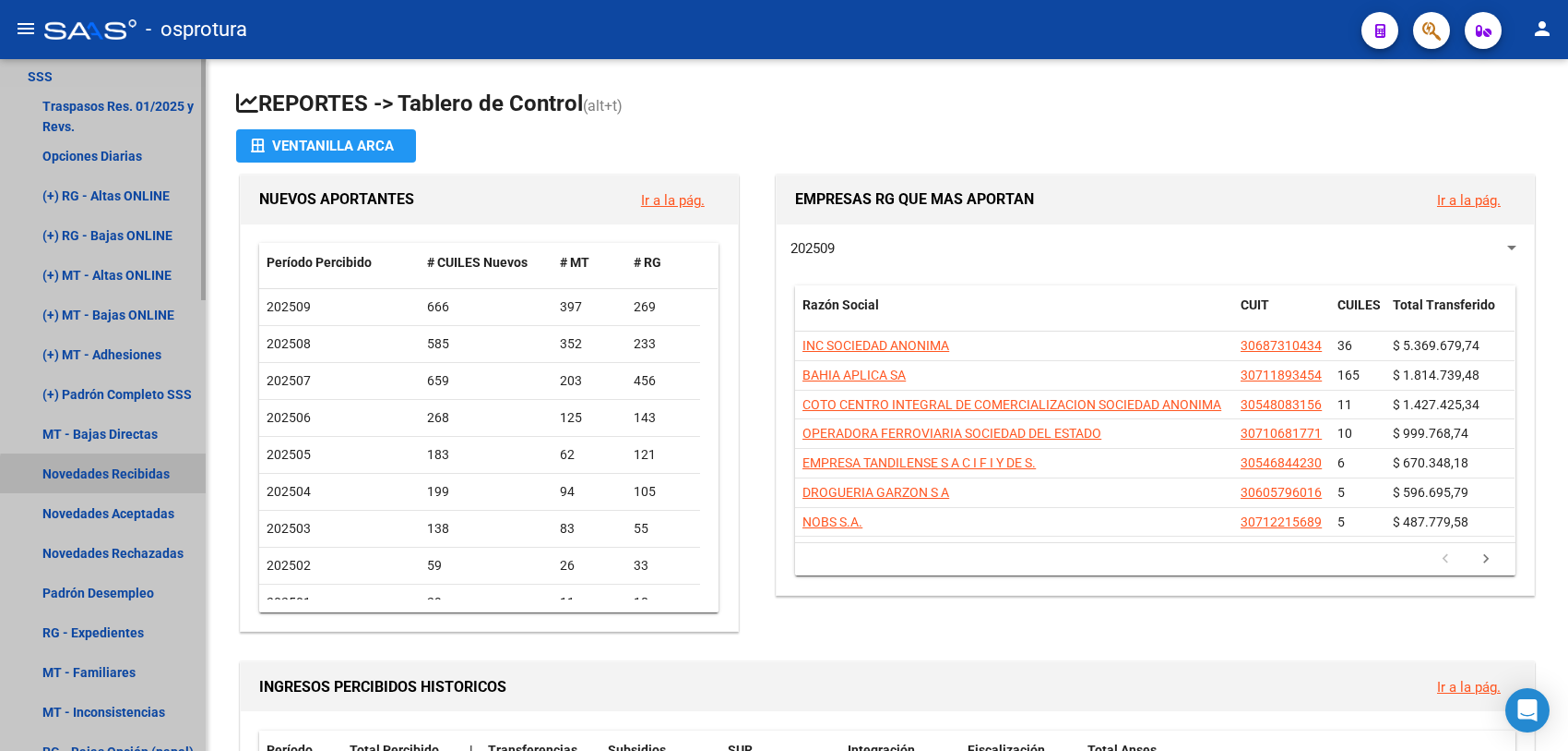
click at [153, 478] on link "Novedades Recibidas" at bounding box center [102, 473] width 206 height 39
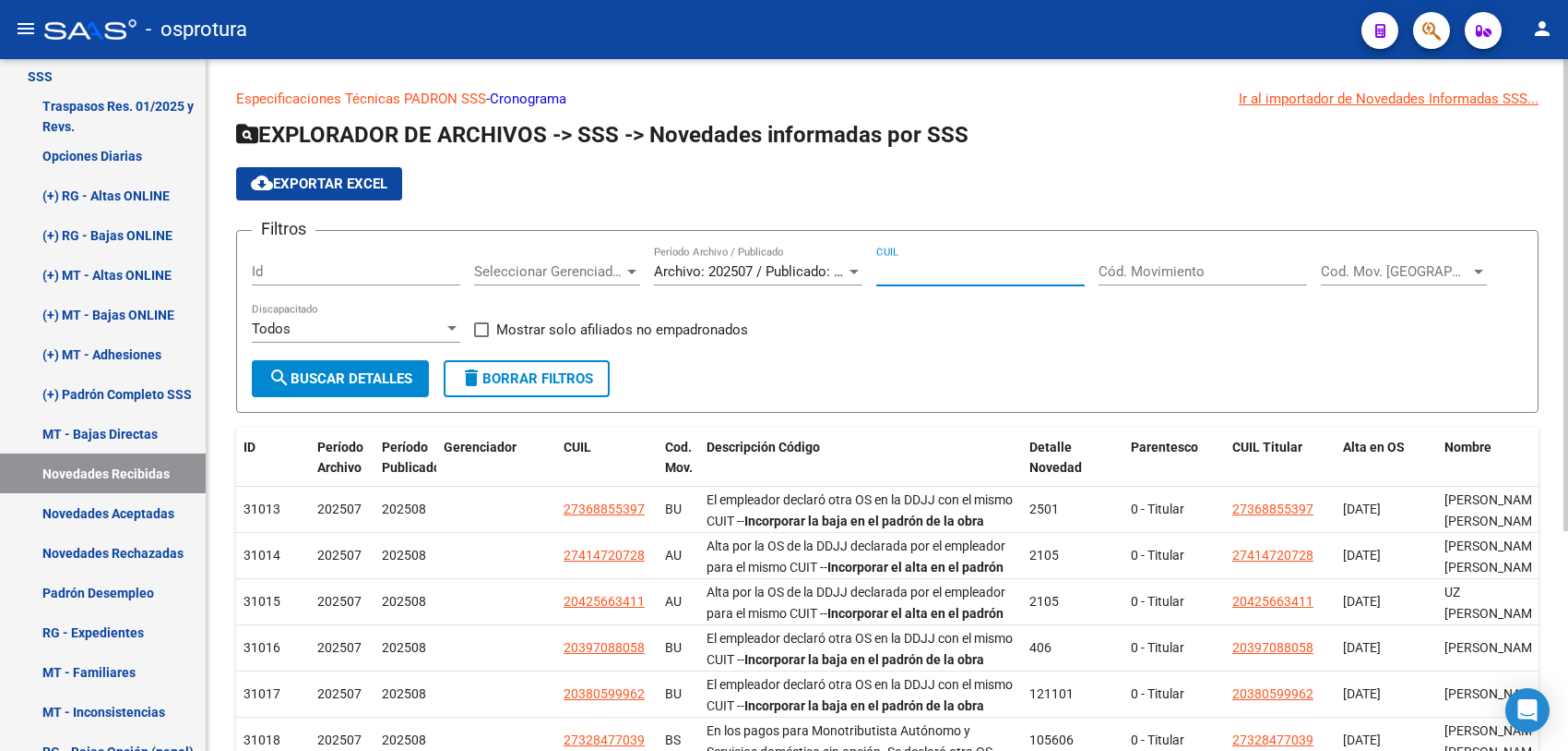
click at [927, 272] on input "CUIL" at bounding box center [981, 271] width 209 height 17
paste input "20-31554076-4"
click at [356, 376] on span "search Buscar Detalles" at bounding box center [341, 378] width 144 height 17
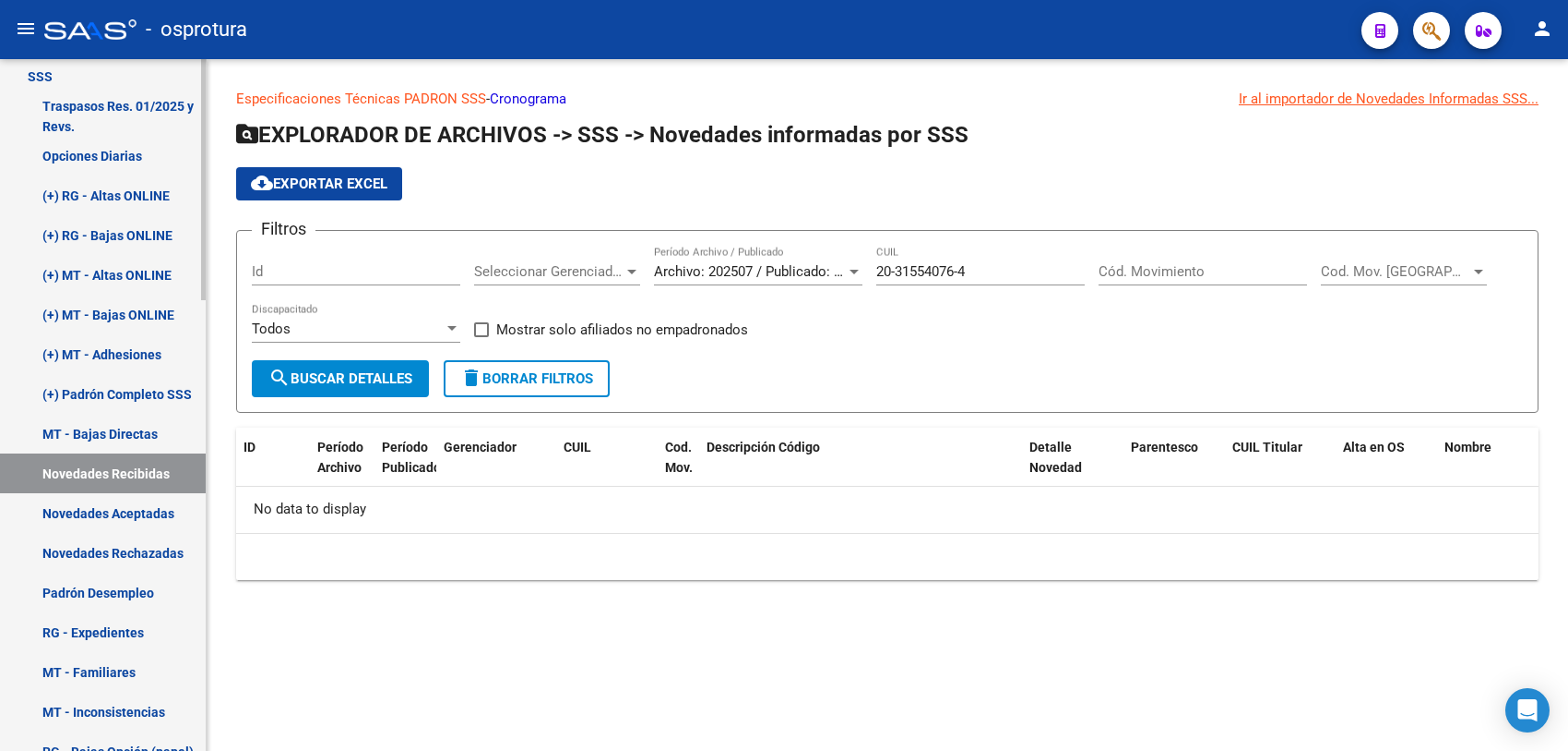
click at [110, 462] on link "Novedades Recibidas" at bounding box center [102, 473] width 206 height 39
click at [956, 260] on div "20-31554076-4 CUIL" at bounding box center [981, 265] width 209 height 39
click at [956, 264] on input "20-31554076-4" at bounding box center [981, 271] width 209 height 17
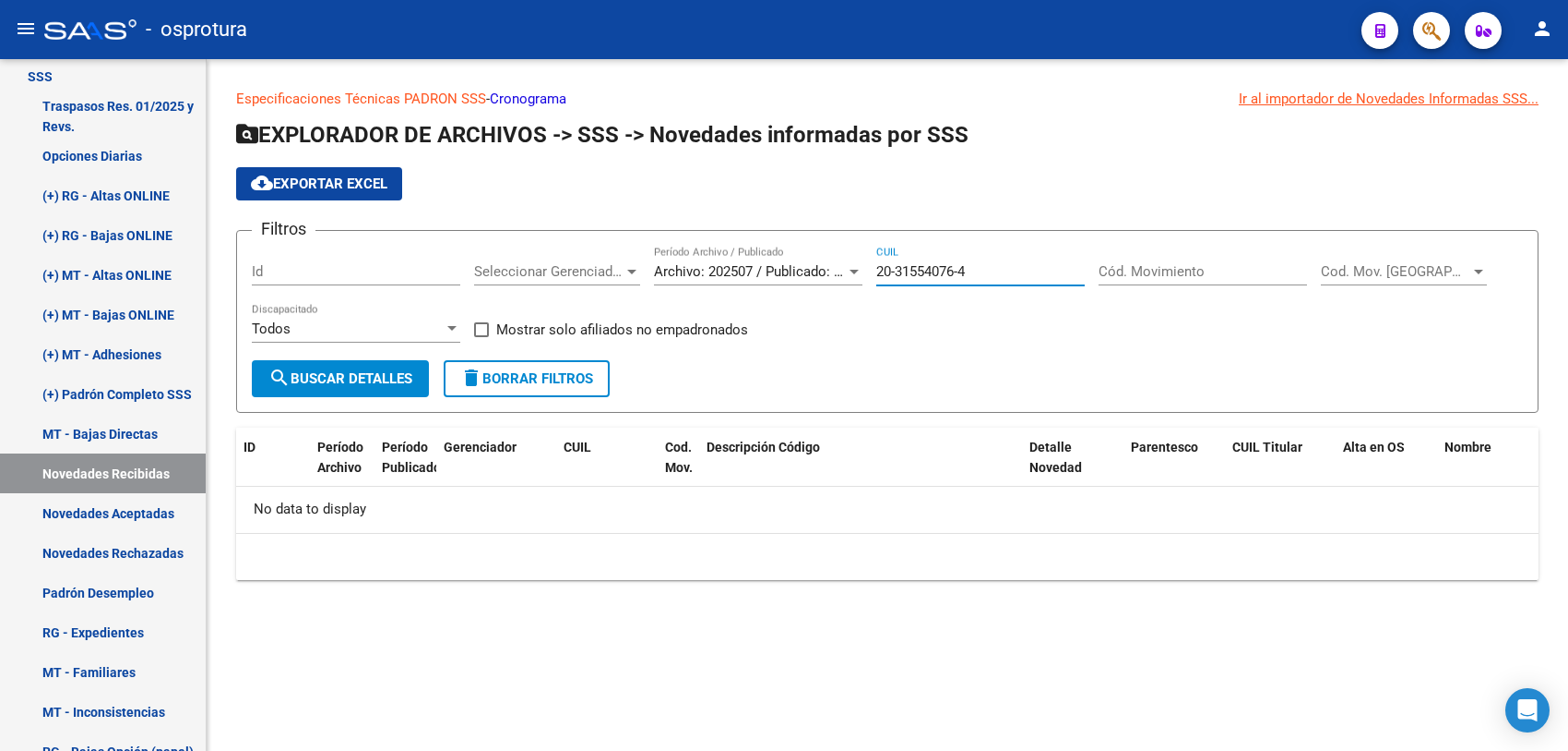
click at [956, 264] on input "20-31554076-4" at bounding box center [981, 271] width 209 height 17
click at [344, 376] on span "search Buscar Detalles" at bounding box center [341, 378] width 144 height 17
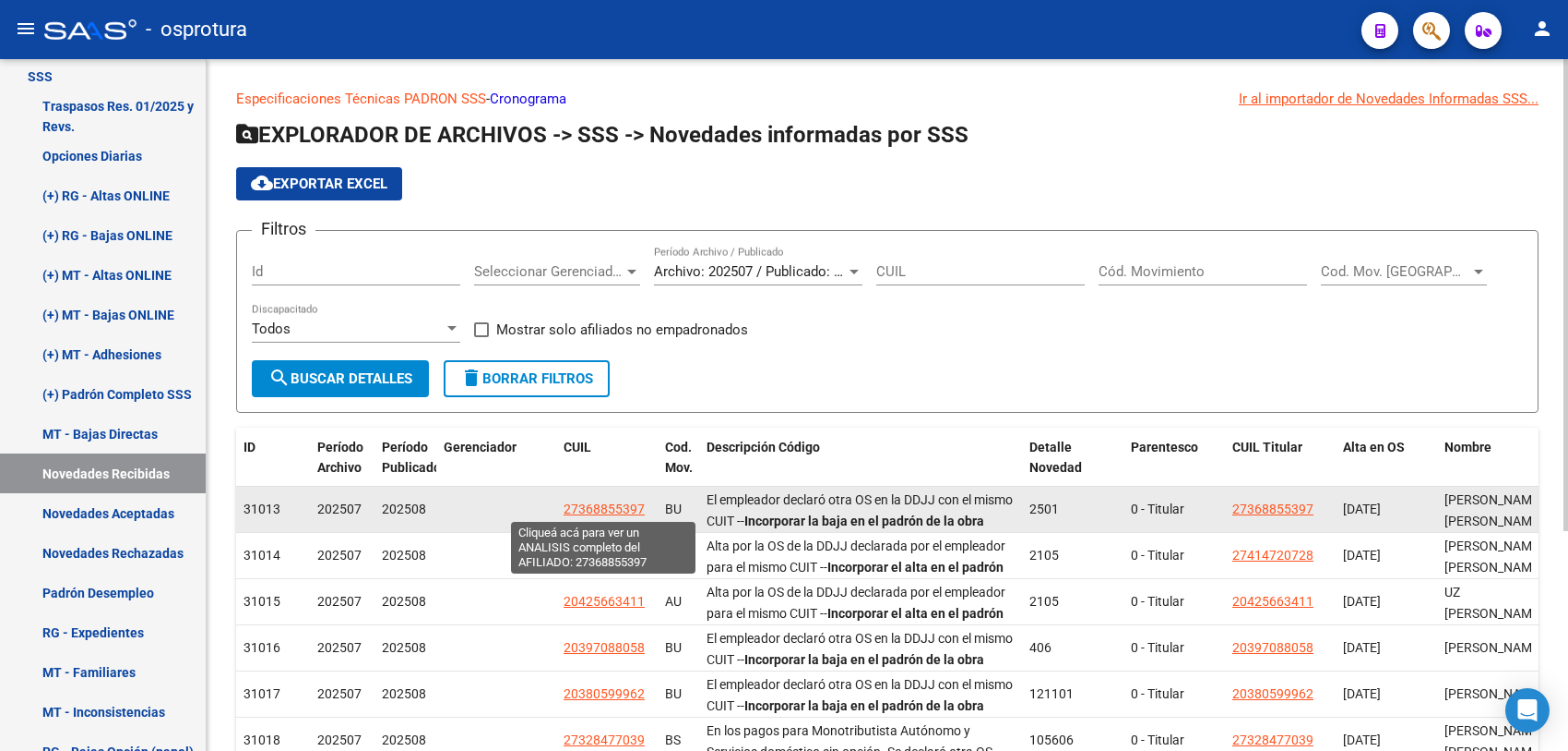
click at [614, 502] on span "27368855397" at bounding box center [604, 509] width 81 height 15
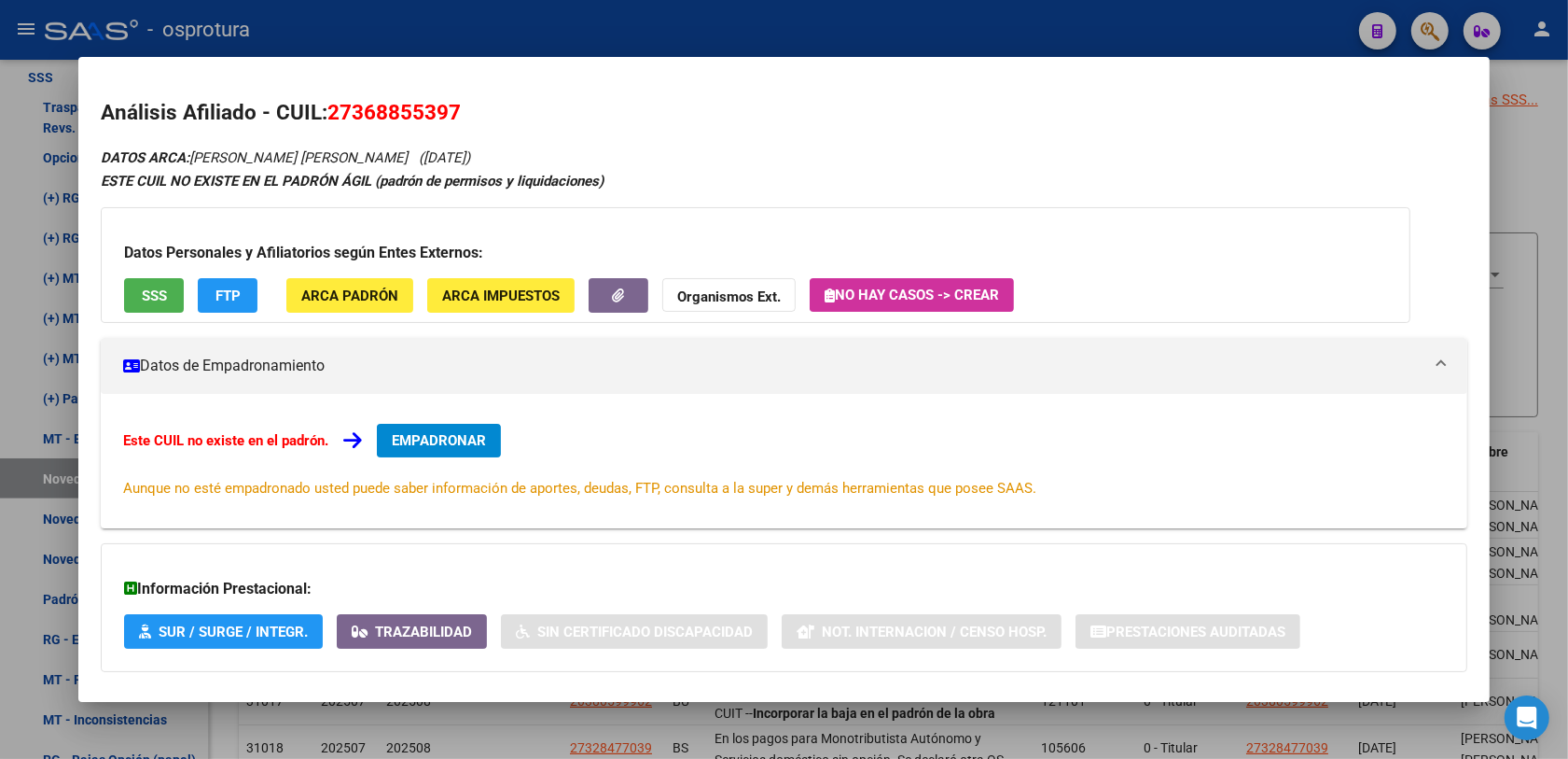
click at [728, 716] on div at bounding box center [784, 380] width 1568 height 759
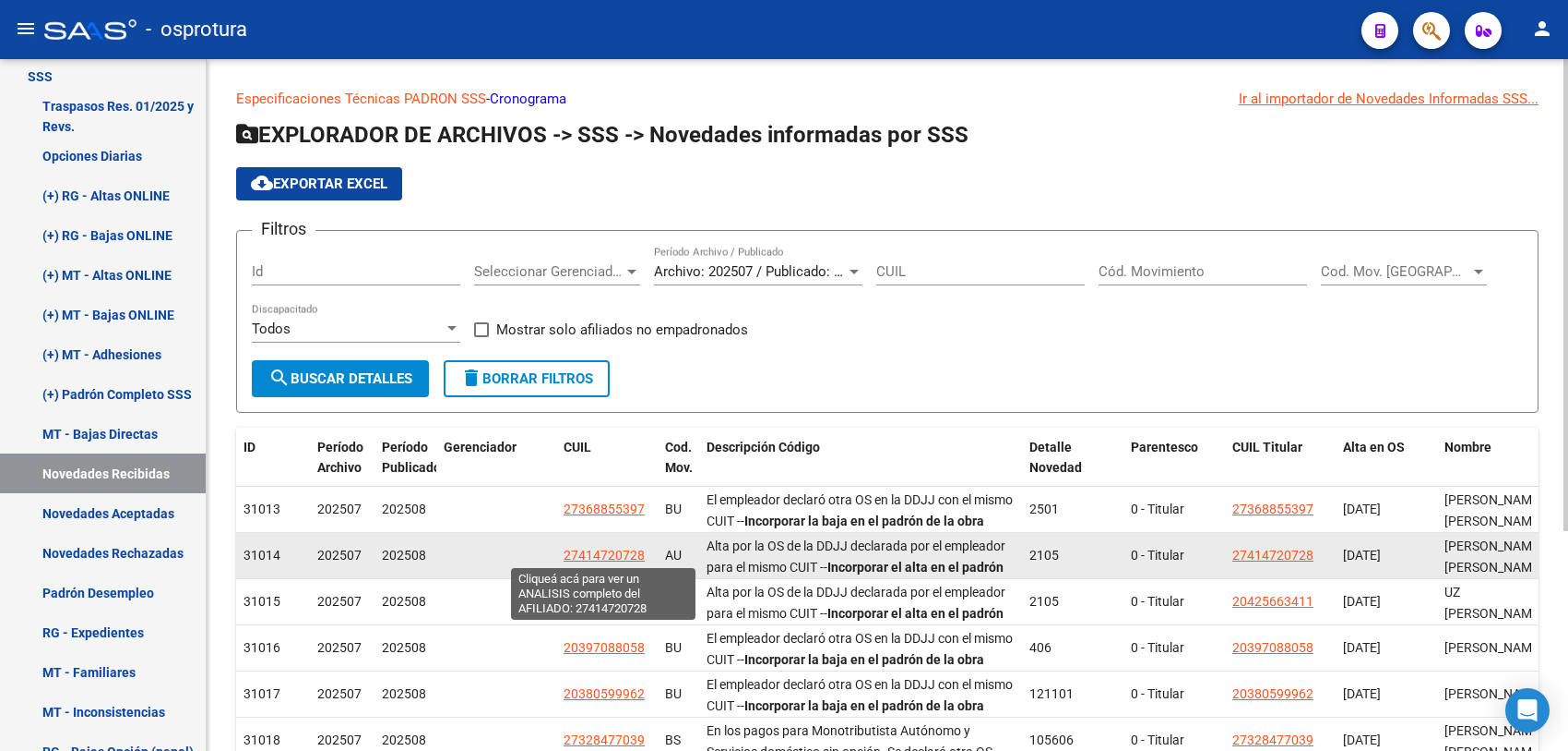
click at [605, 547] on span "27414720728" at bounding box center [604, 554] width 81 height 15
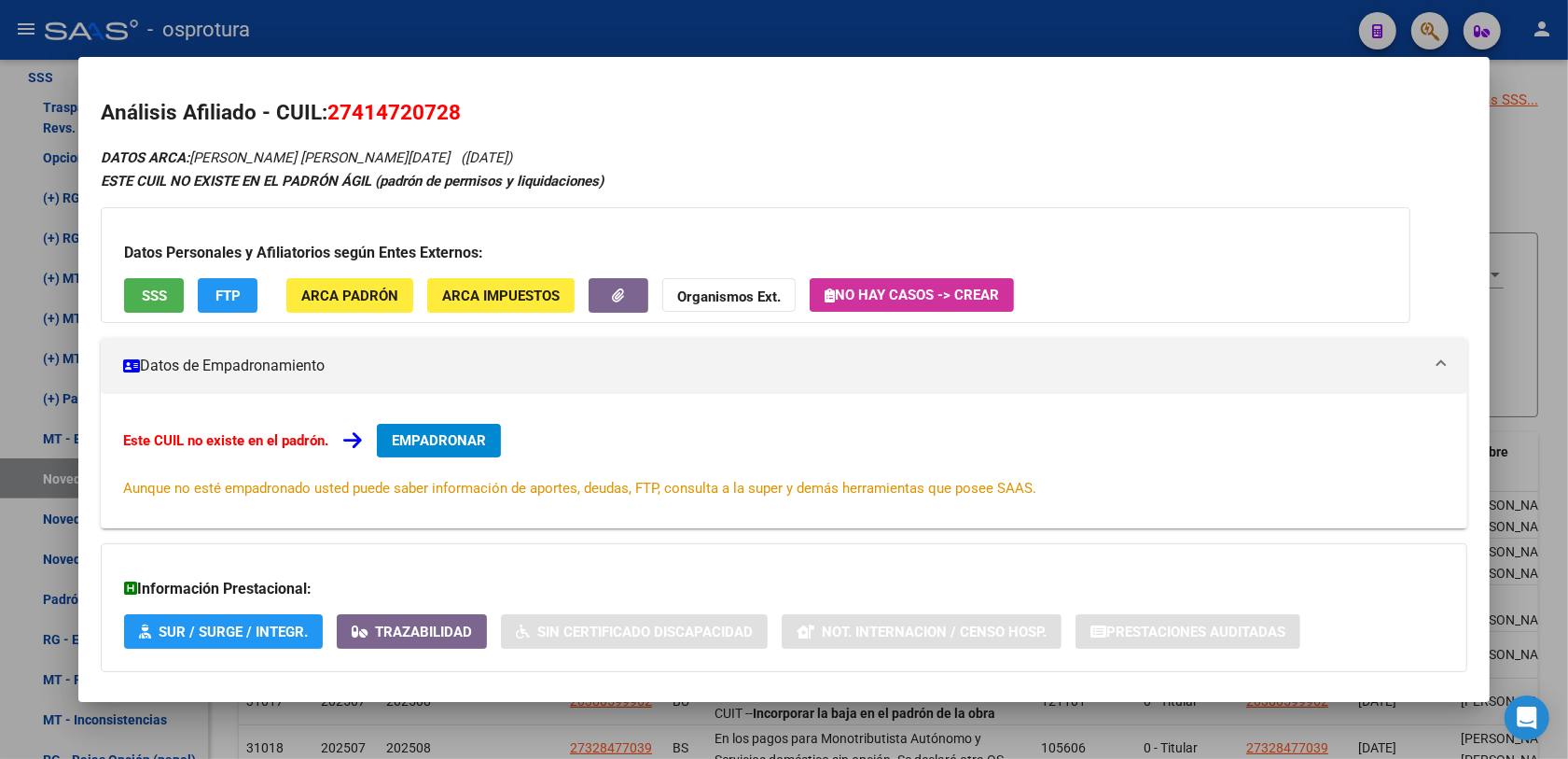
click at [812, 702] on div at bounding box center [784, 380] width 1568 height 759
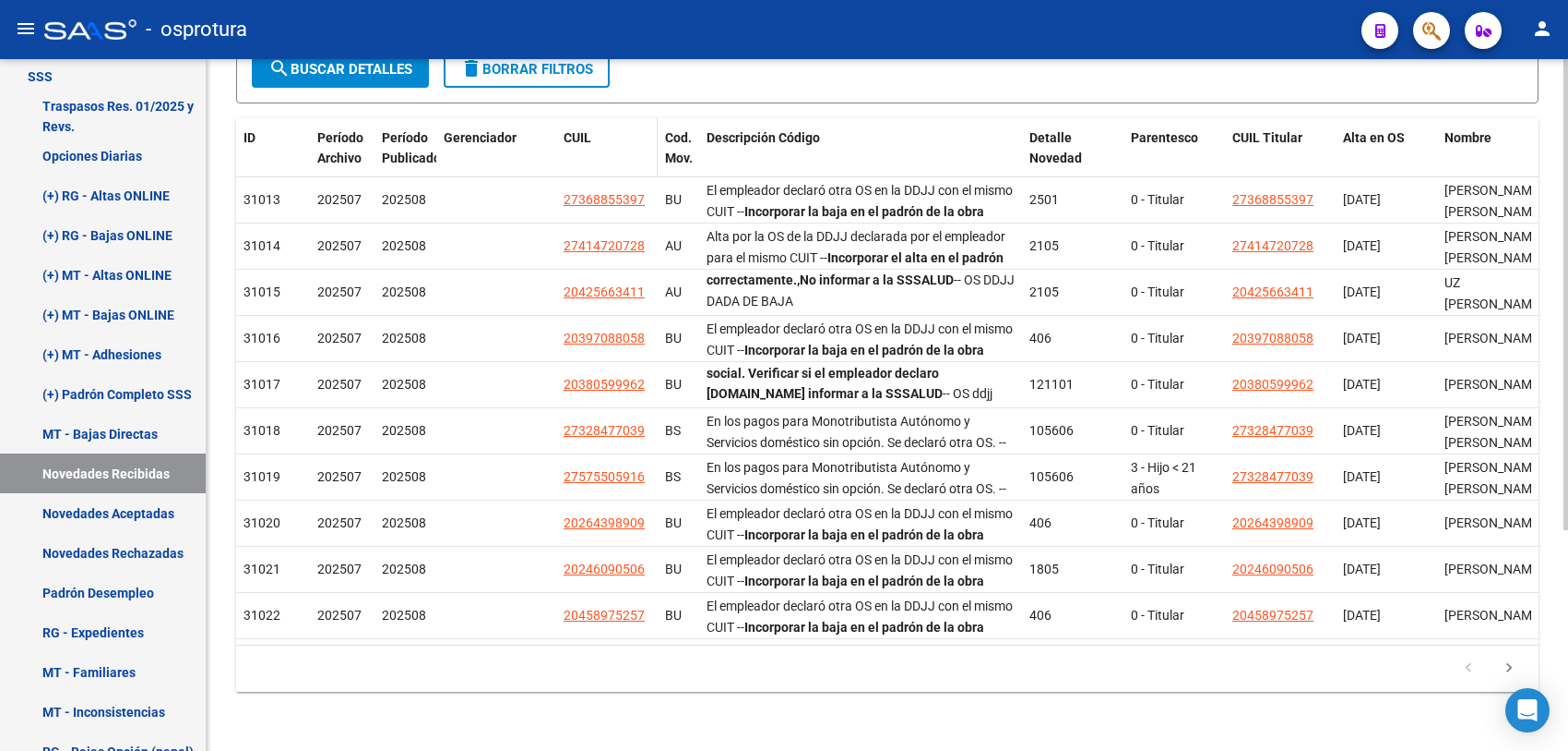
scroll to position [94, 0]
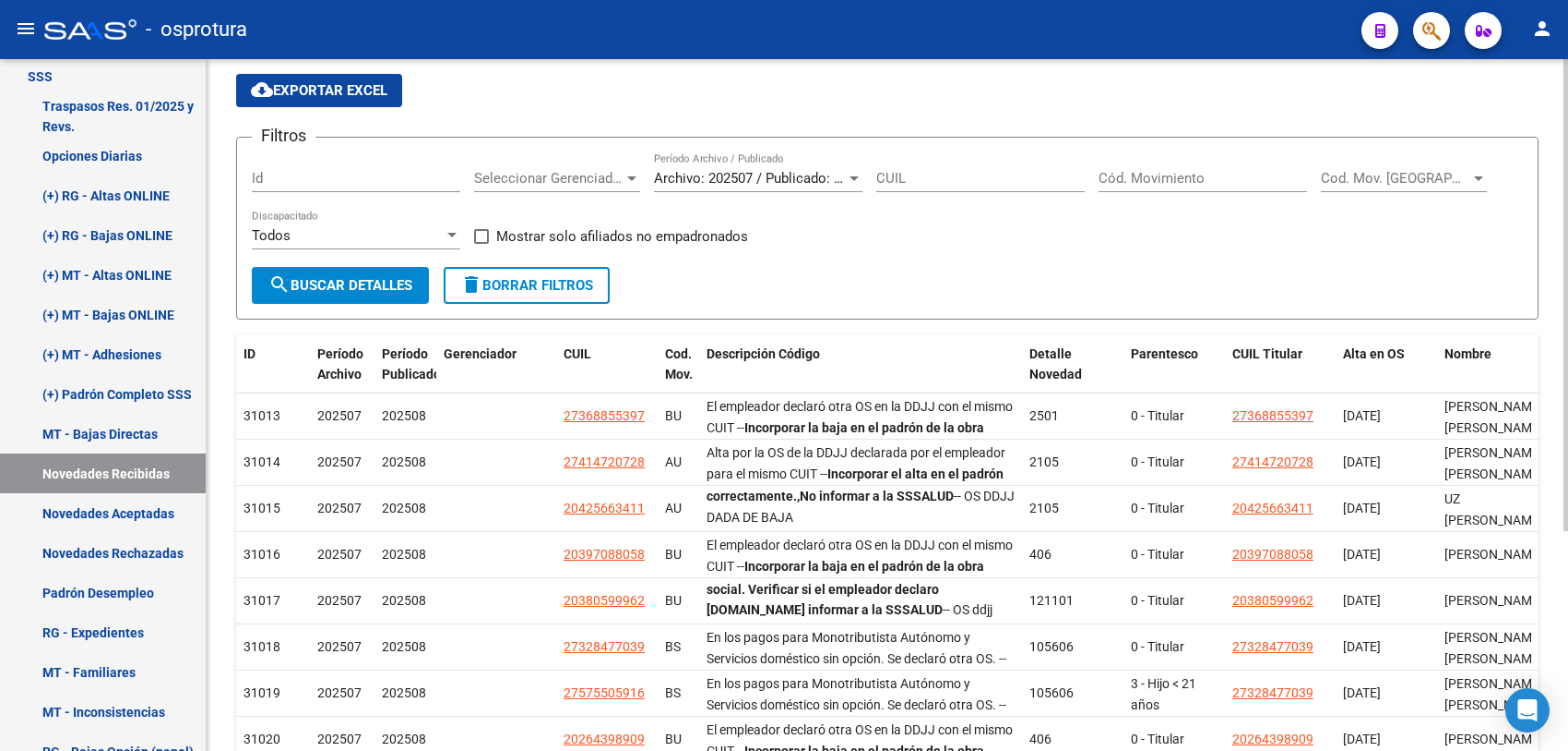
click at [564, 231] on span "Mostrar solo afiliados no empadronados" at bounding box center [622, 237] width 252 height 22
click at [482, 243] on input "Mostrar solo afiliados no empadronados" at bounding box center [481, 243] width 1 height 1
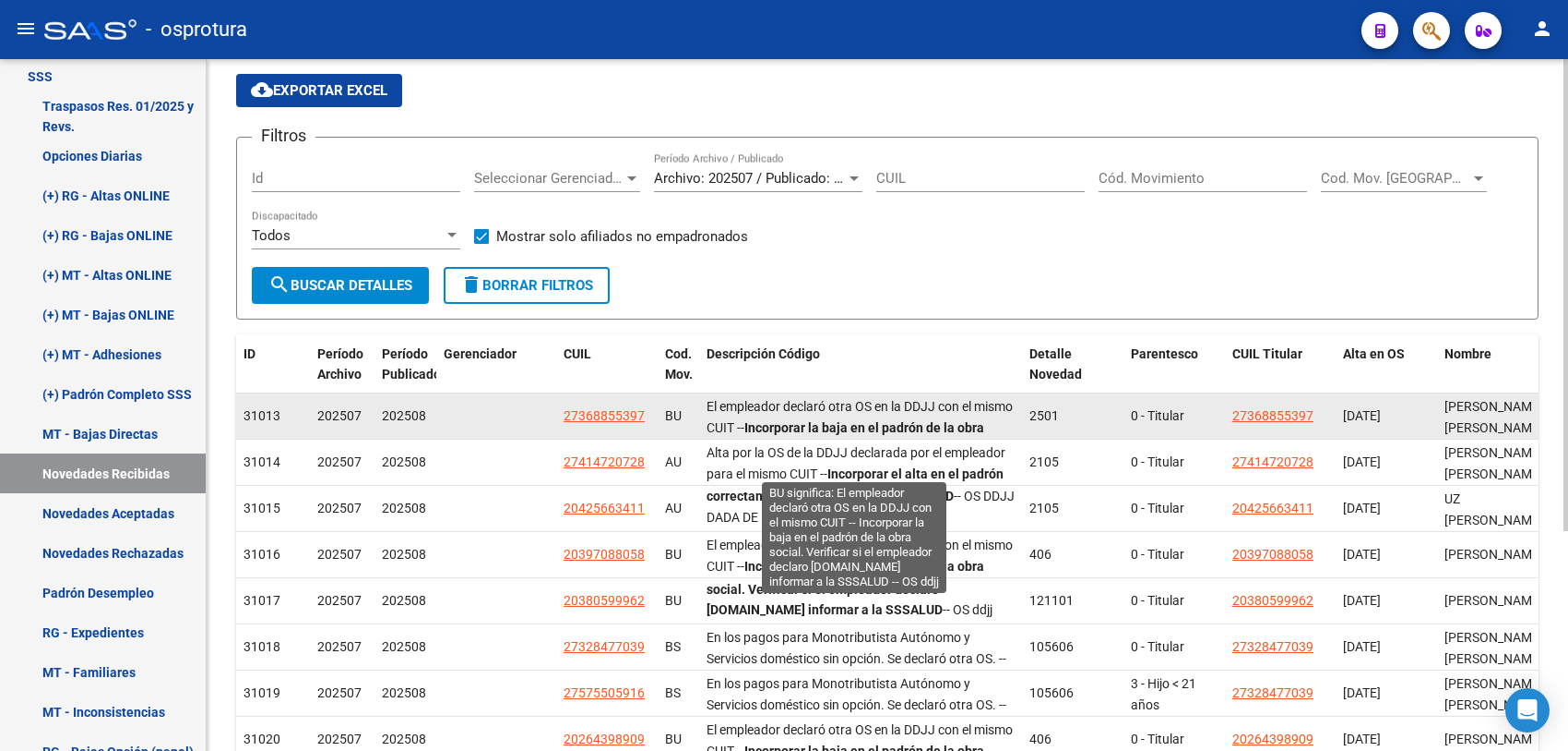
scroll to position [44, 0]
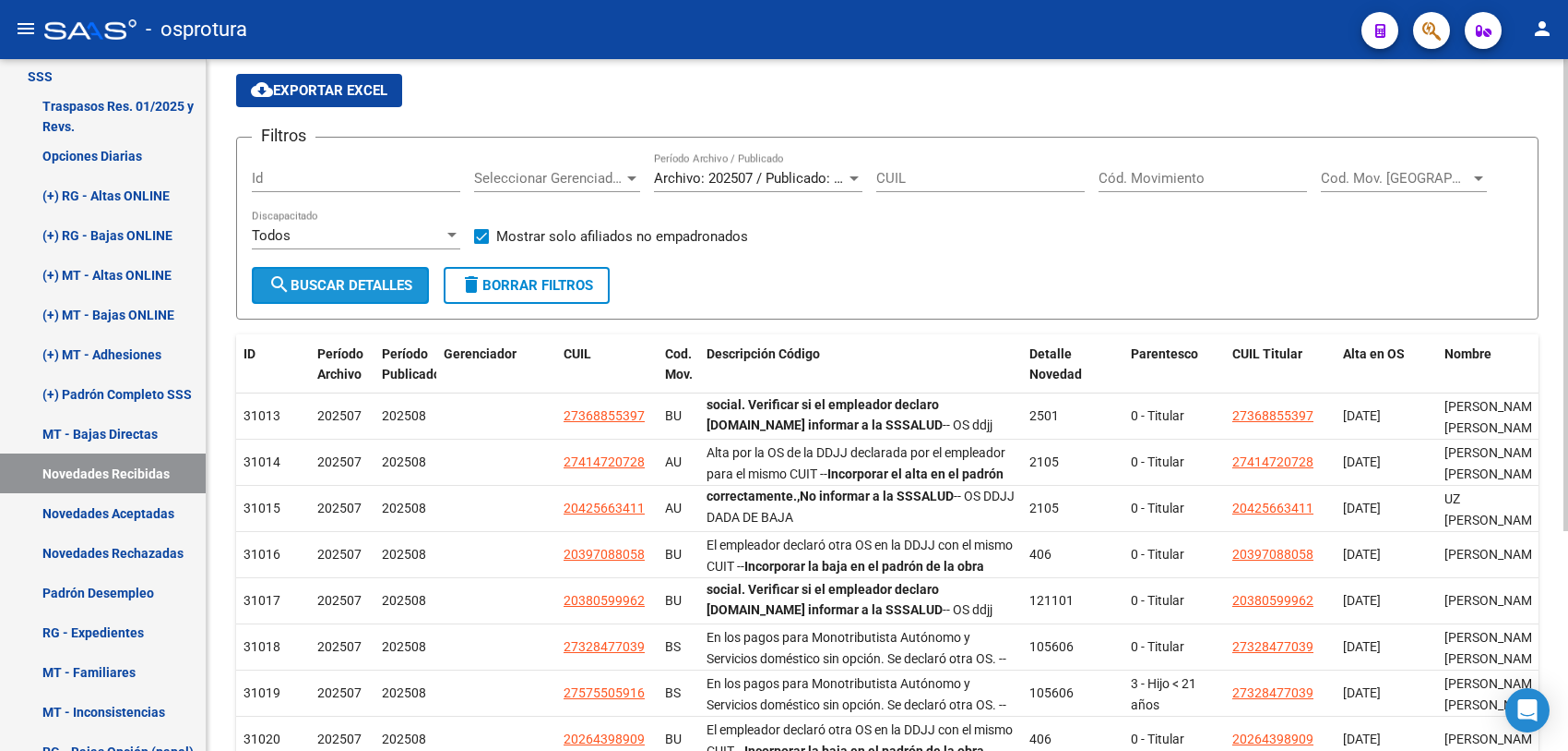
click at [334, 270] on button "search Buscar Detalles" at bounding box center [341, 285] width 177 height 36
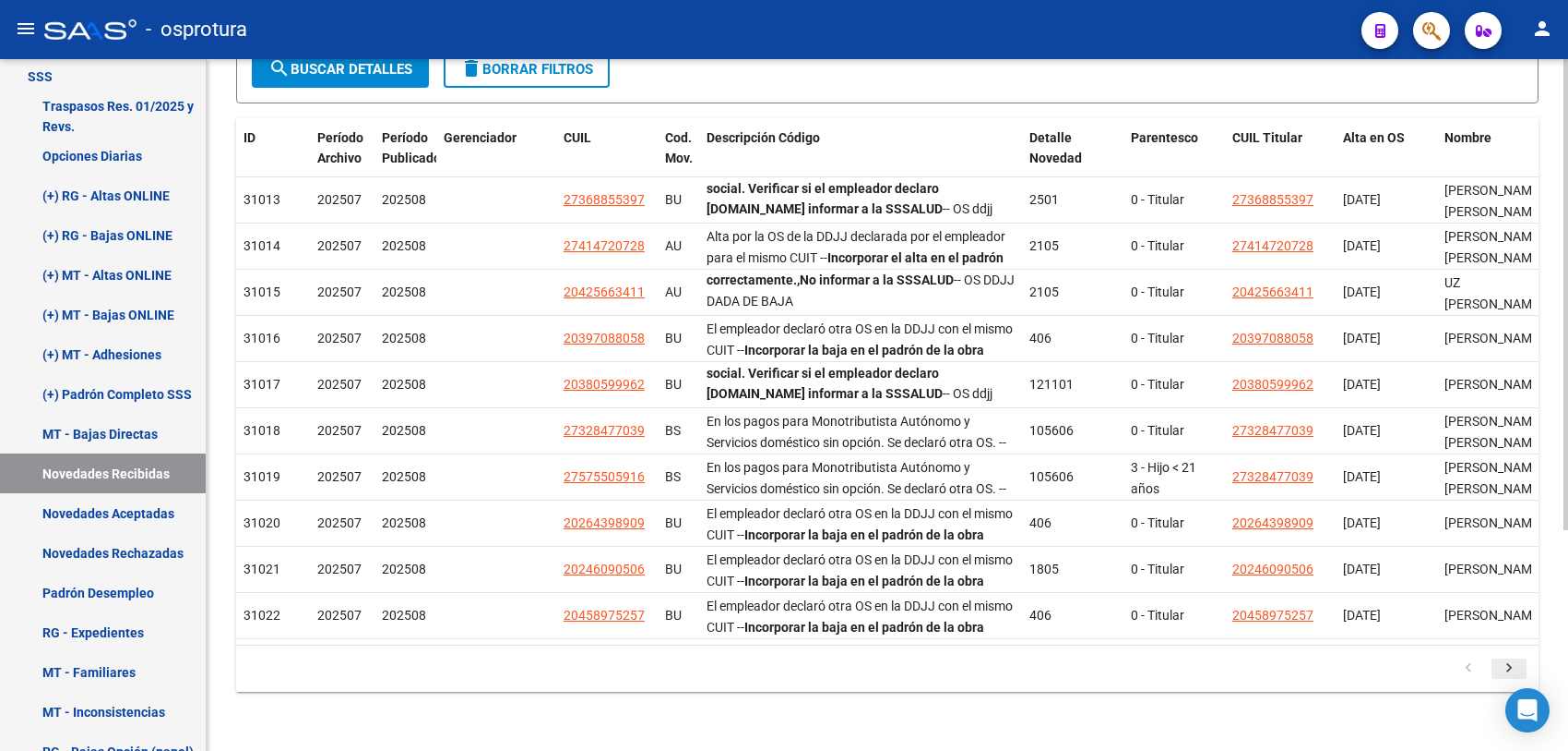
click at [1507, 671] on icon "go to next page" at bounding box center [1509, 670] width 24 height 22
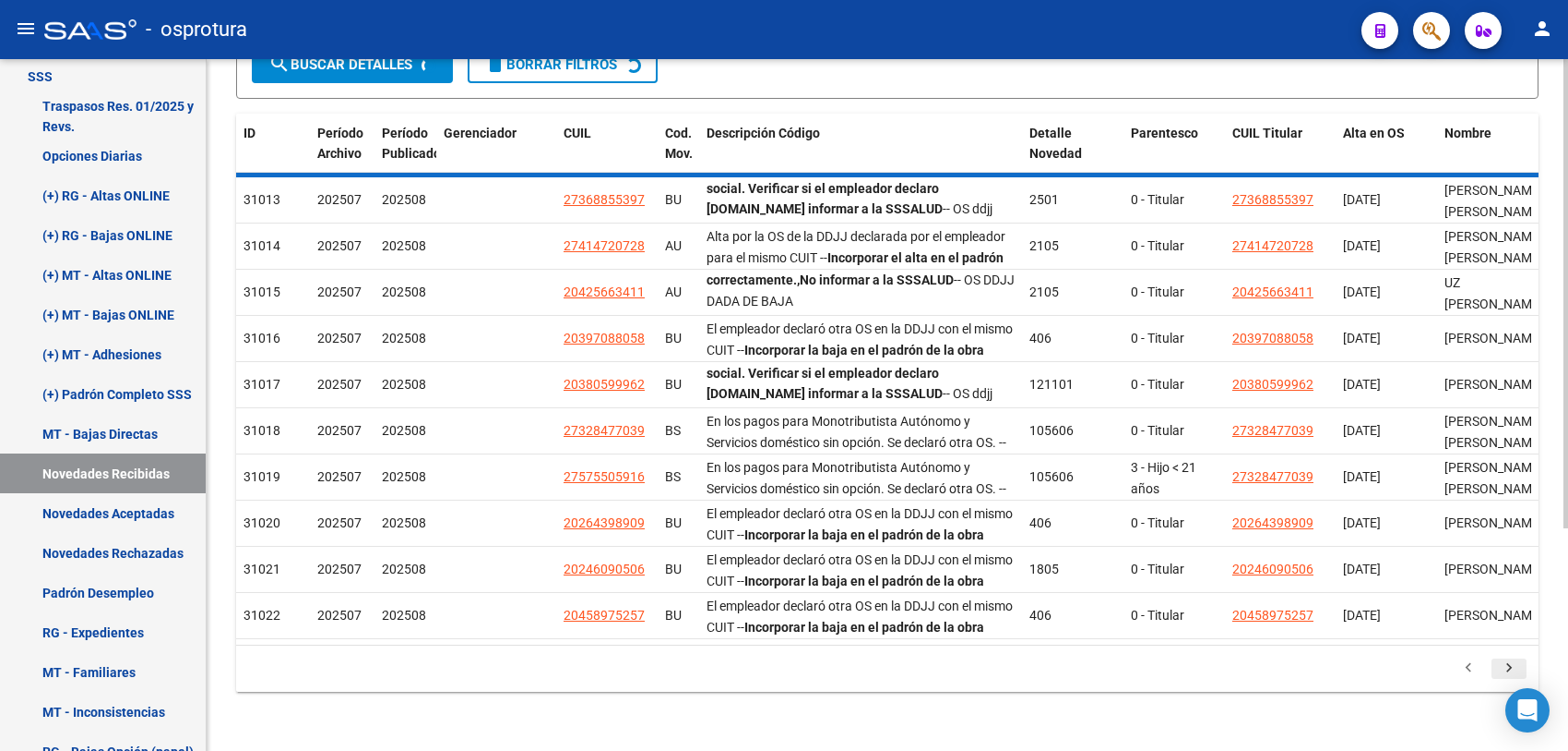
scroll to position [44, 0]
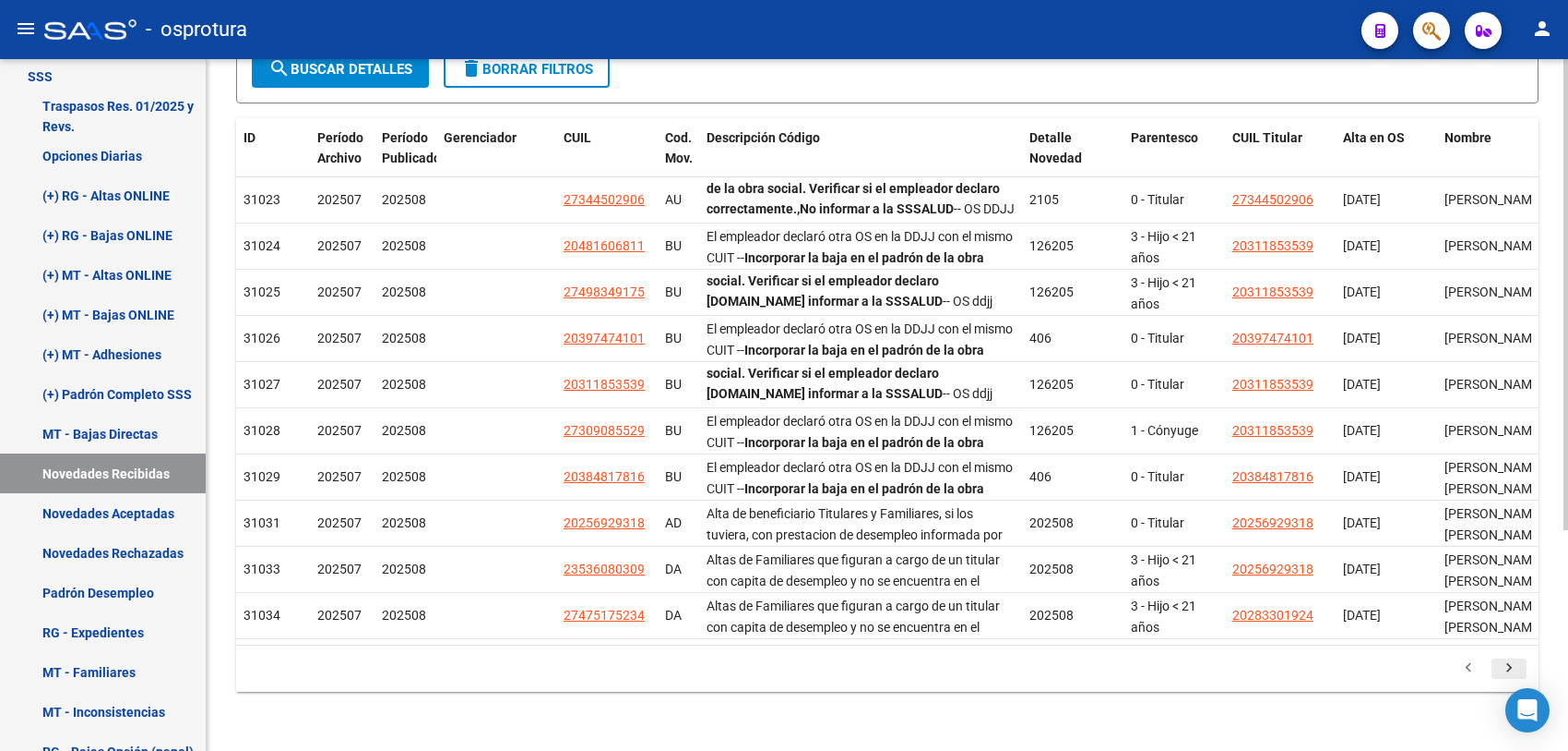
click at [1507, 671] on icon "go to next page" at bounding box center [1509, 670] width 24 height 22
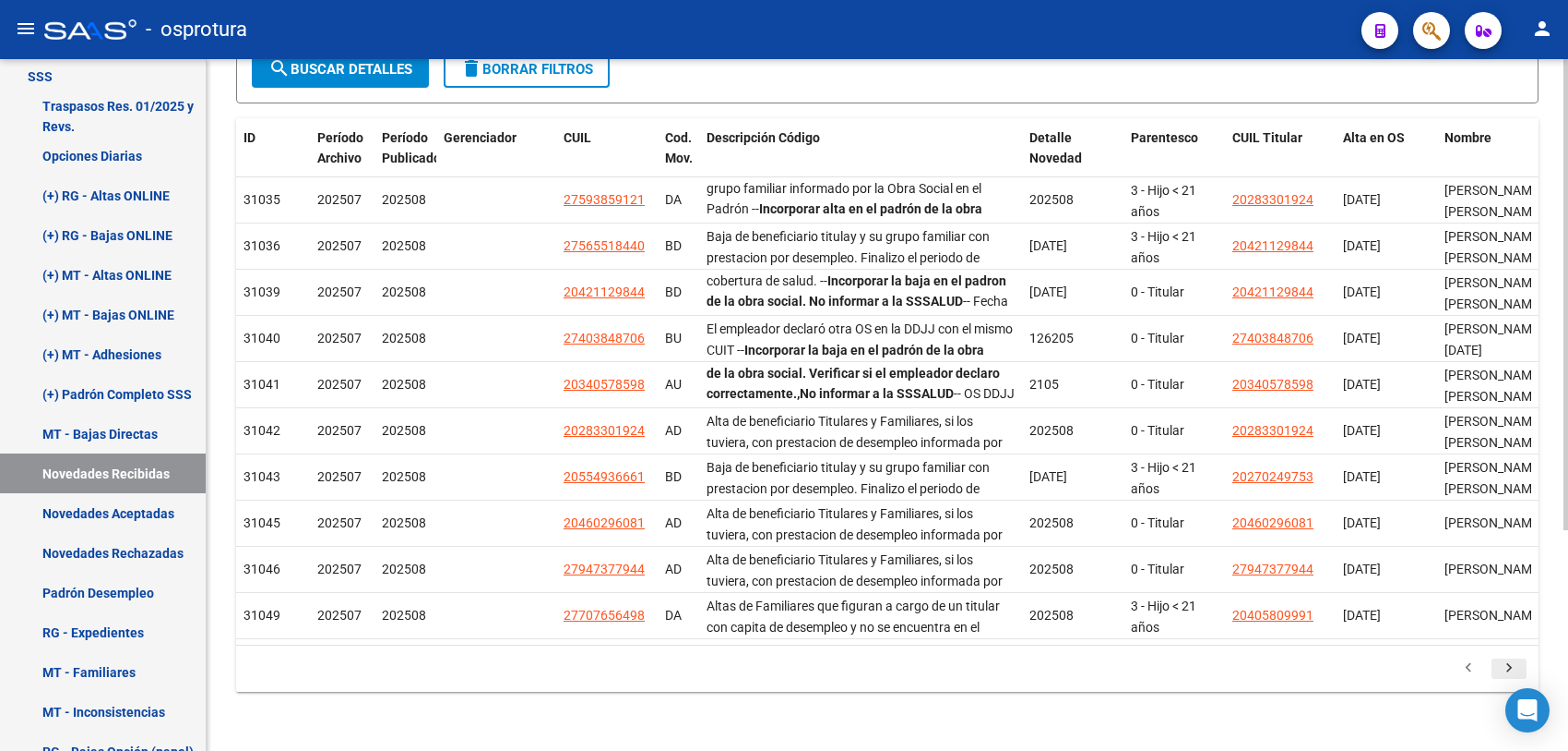
scroll to position [66, 0]
click at [1507, 671] on icon "go to next page" at bounding box center [1509, 670] width 24 height 22
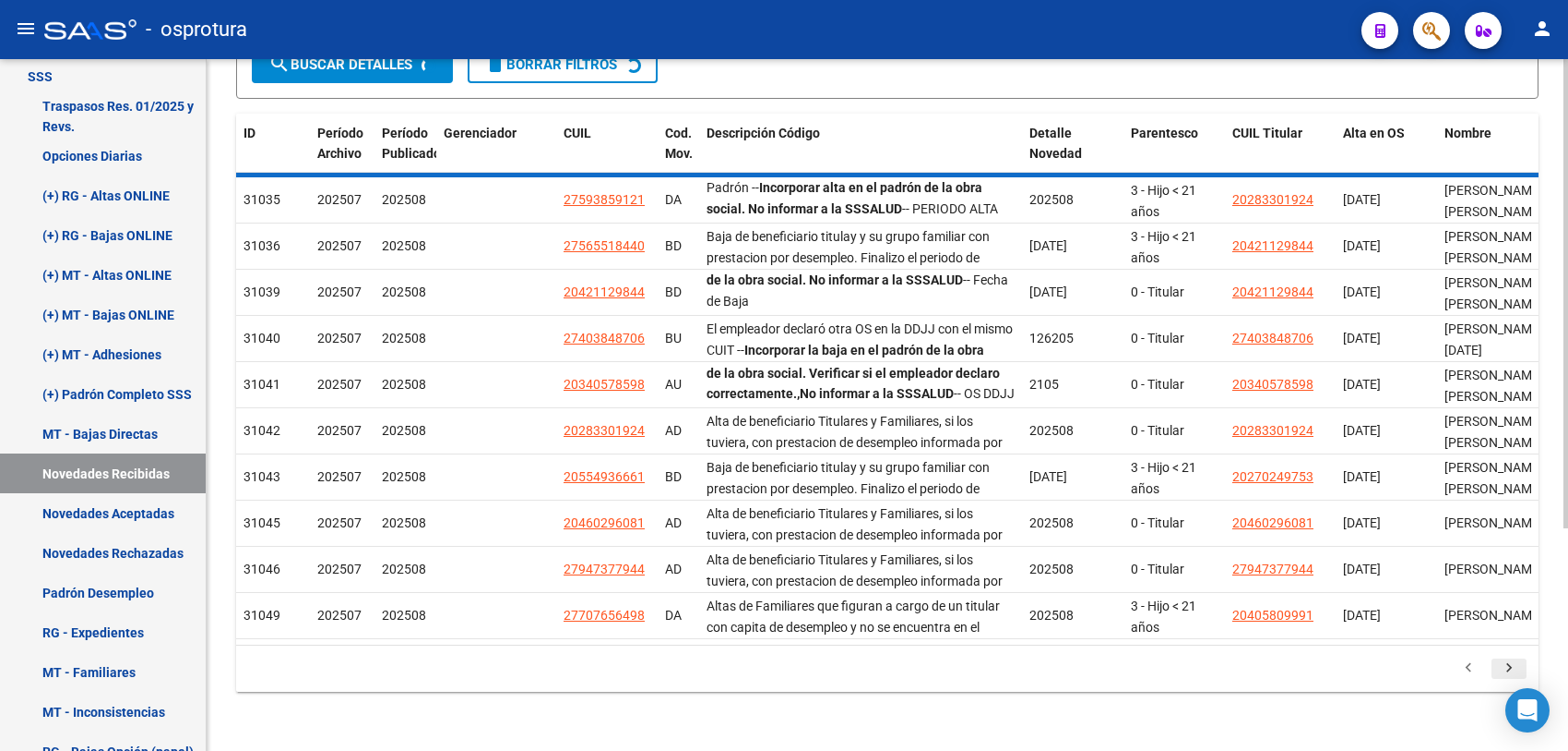
scroll to position [2, 0]
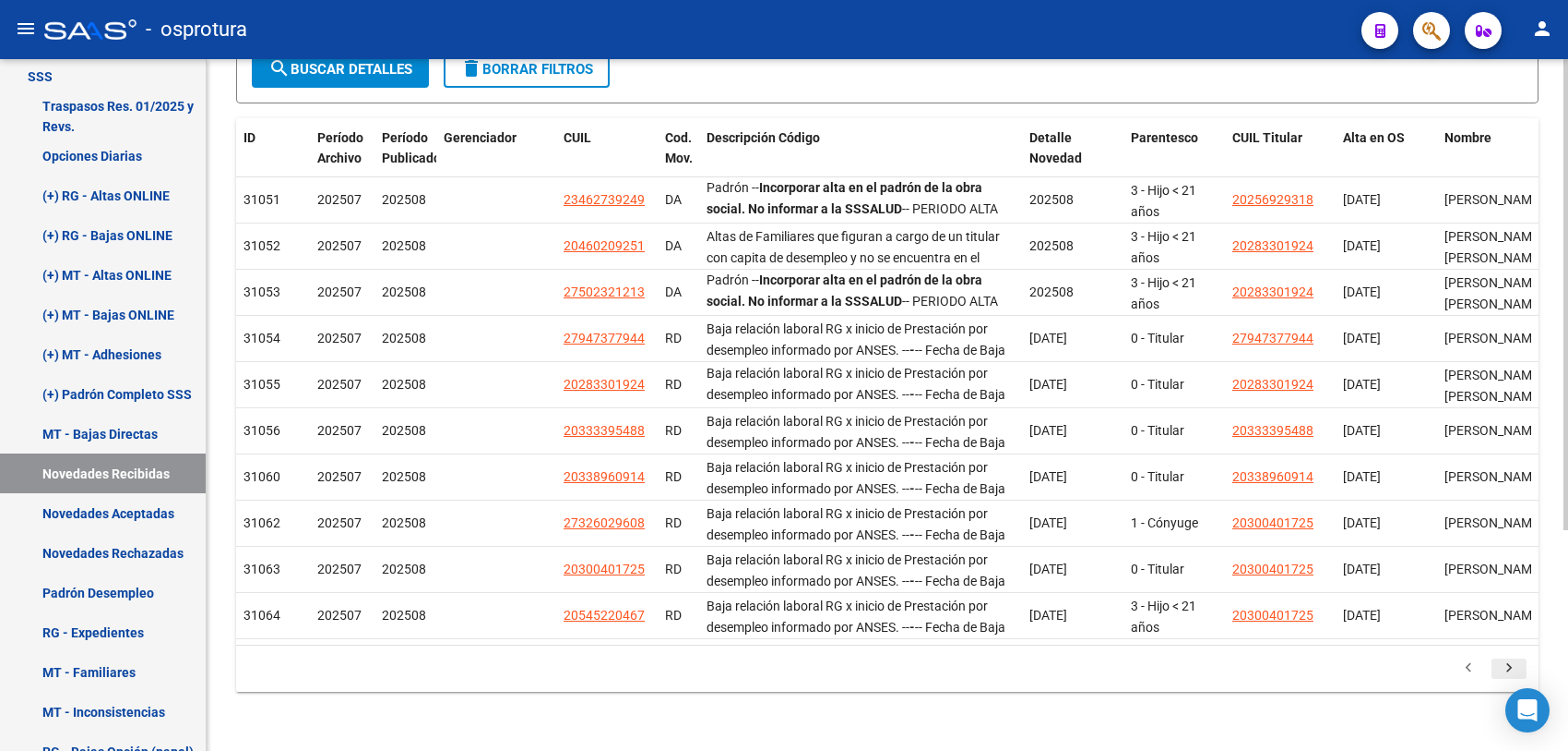
click at [1507, 671] on icon "go to next page" at bounding box center [1509, 670] width 24 height 22
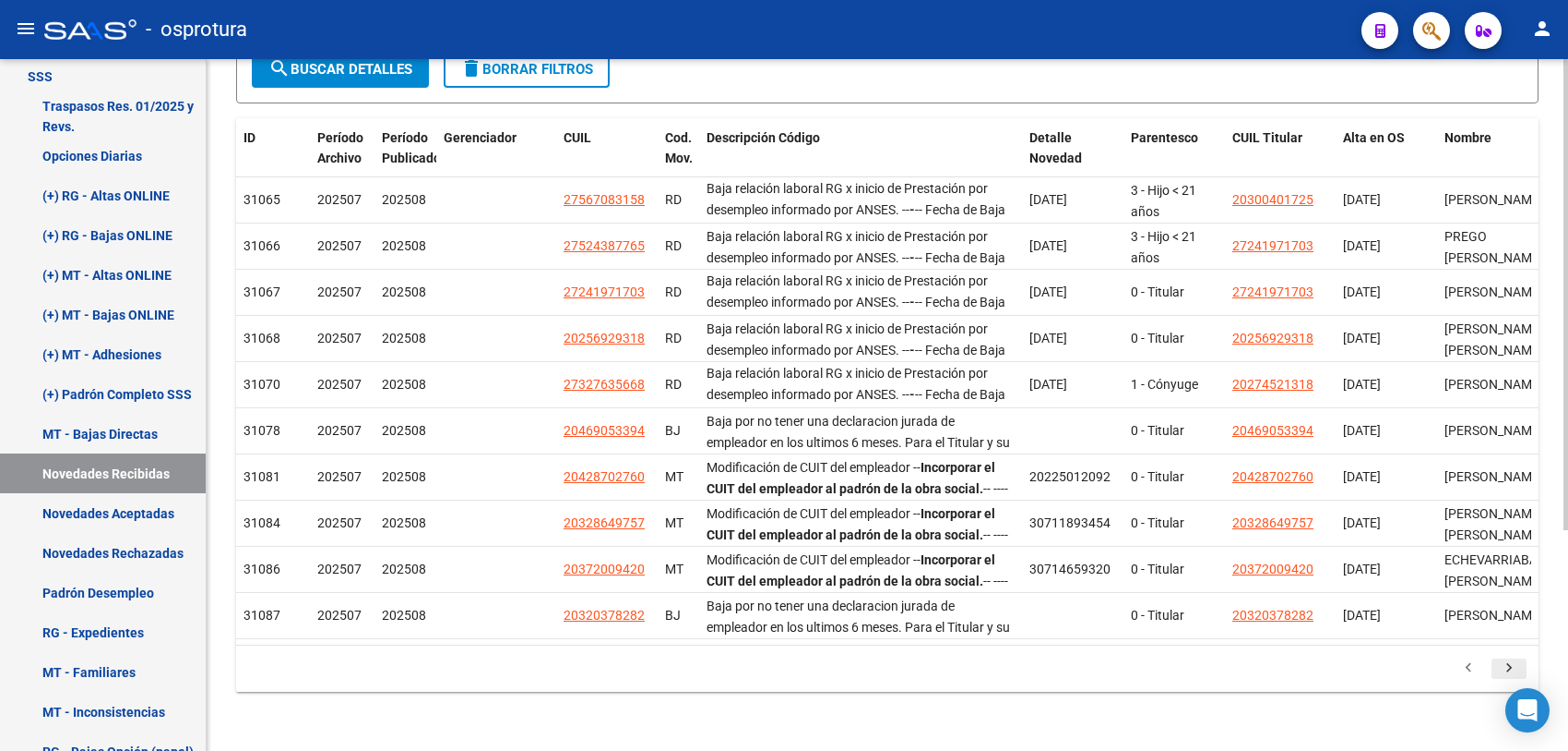
click at [1507, 671] on icon "go to next page" at bounding box center [1509, 670] width 24 height 22
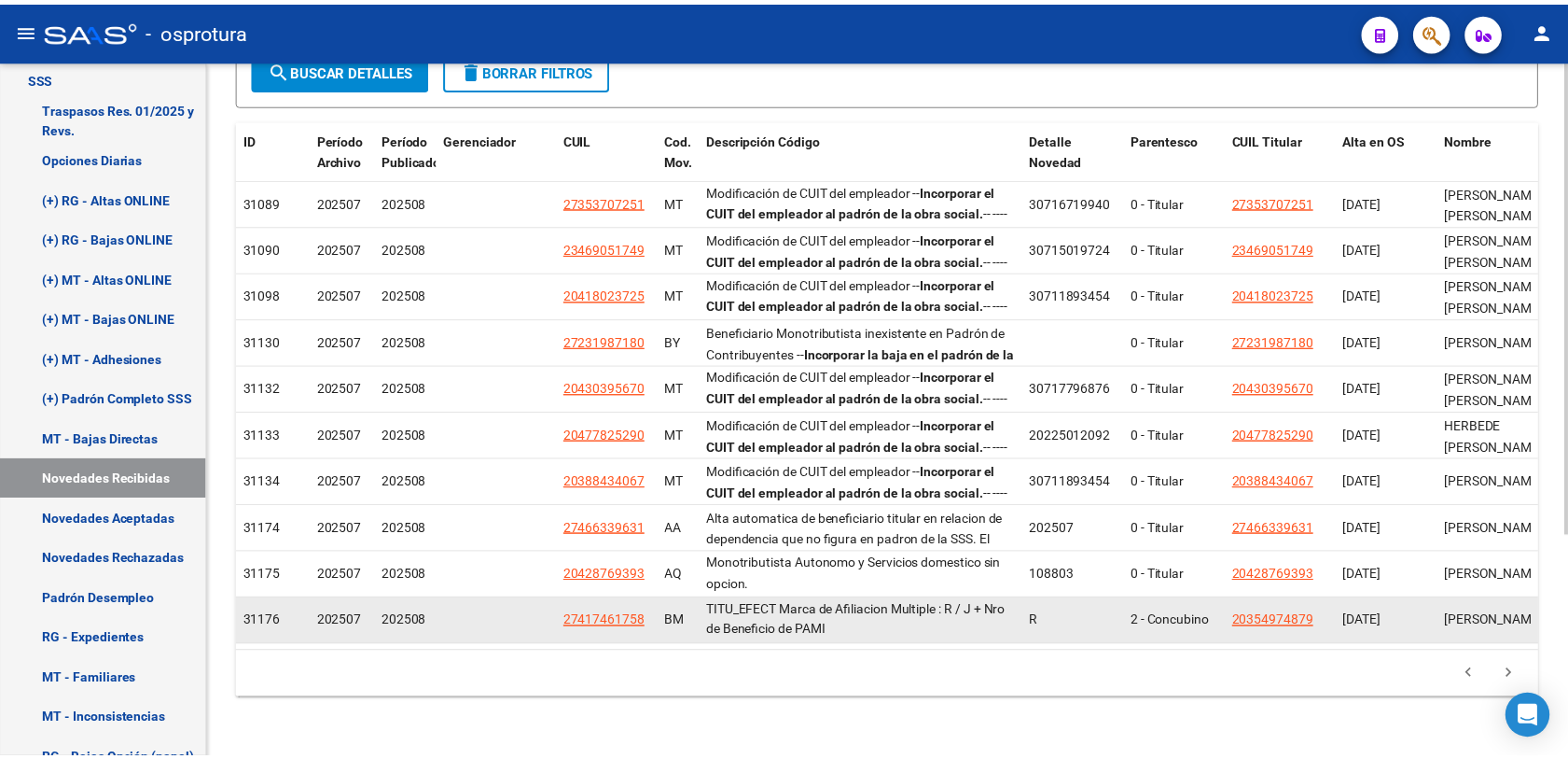
scroll to position [0, 0]
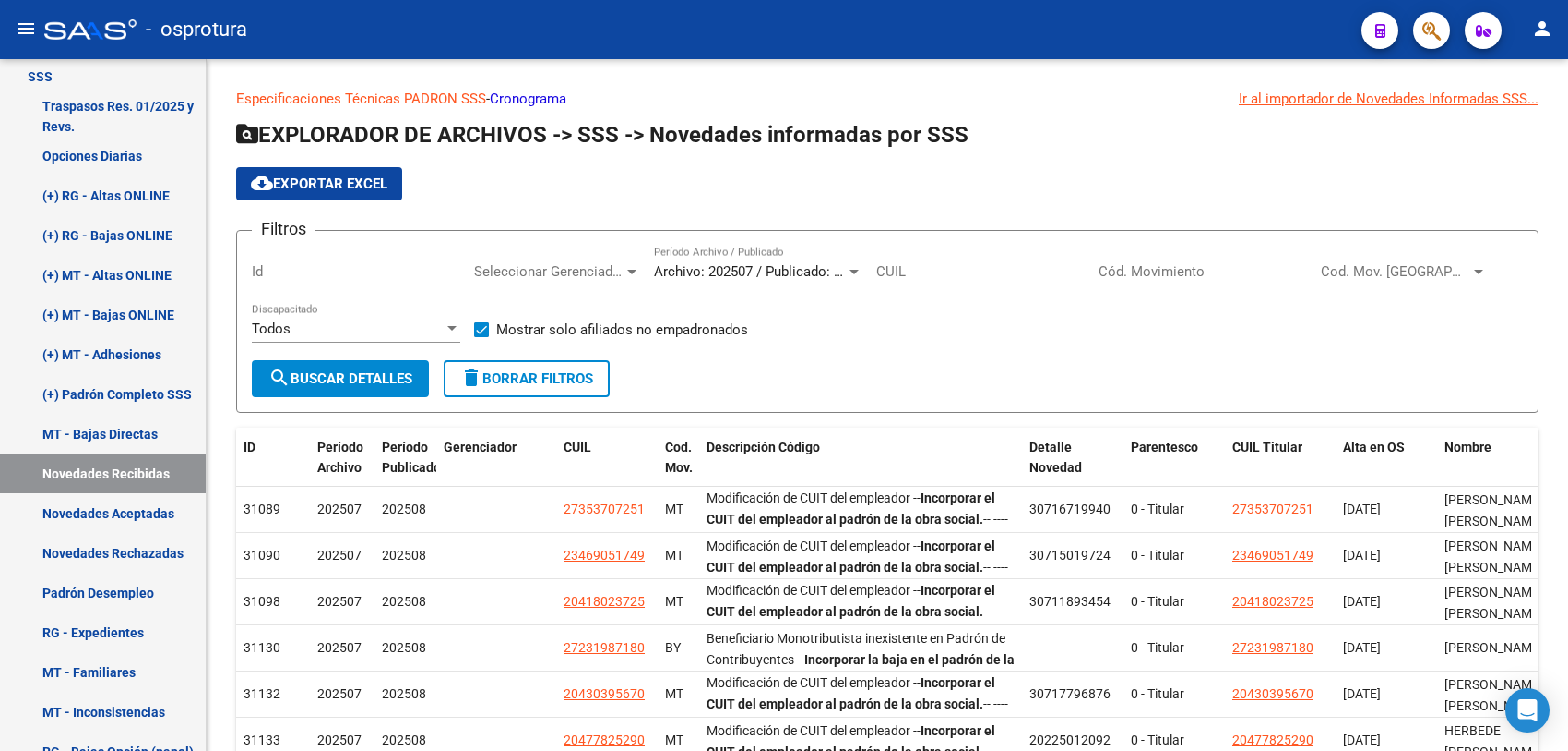
click at [1422, 24] on icon "button" at bounding box center [1431, 32] width 19 height 22
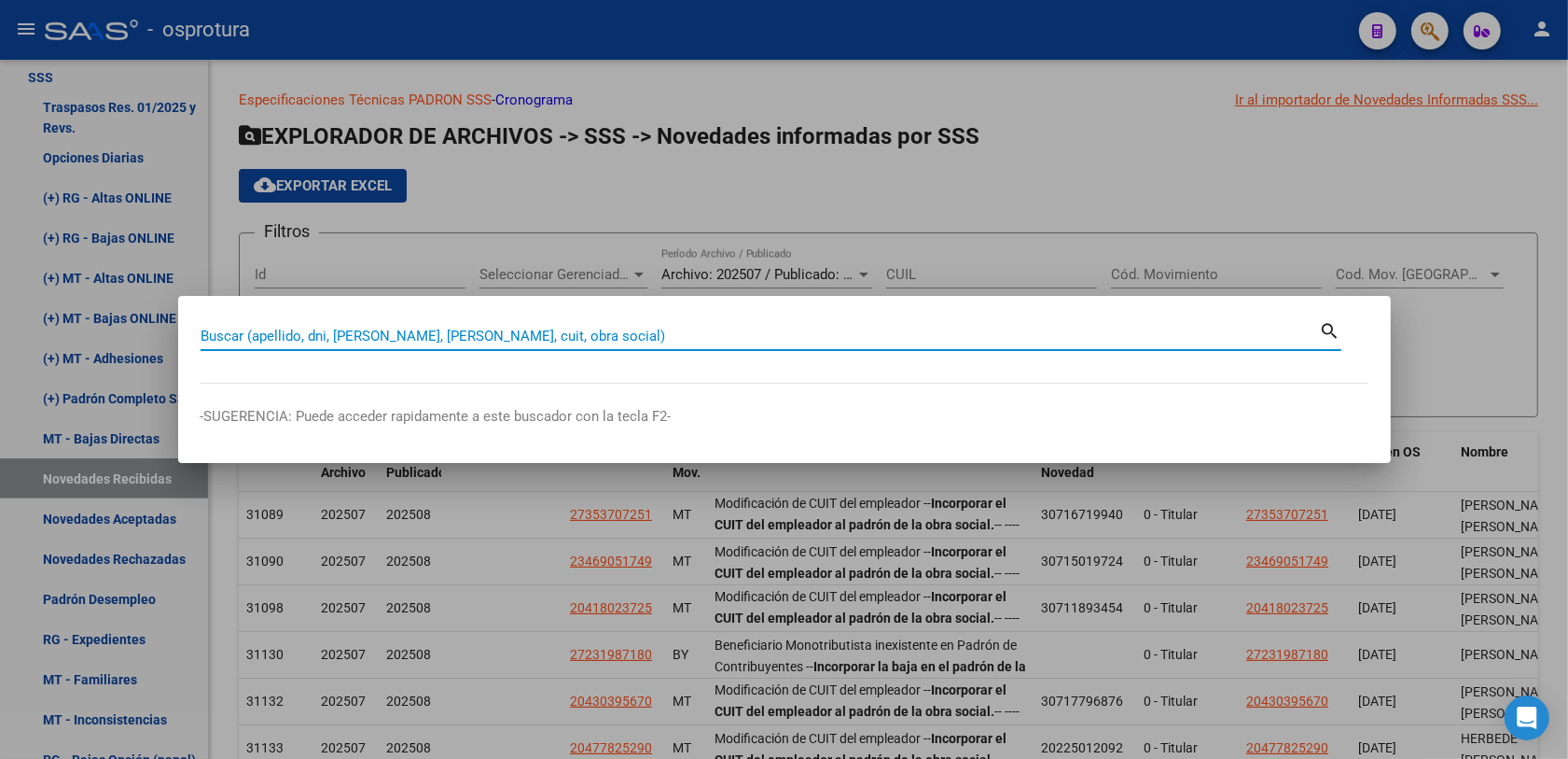
paste input "20315540764"
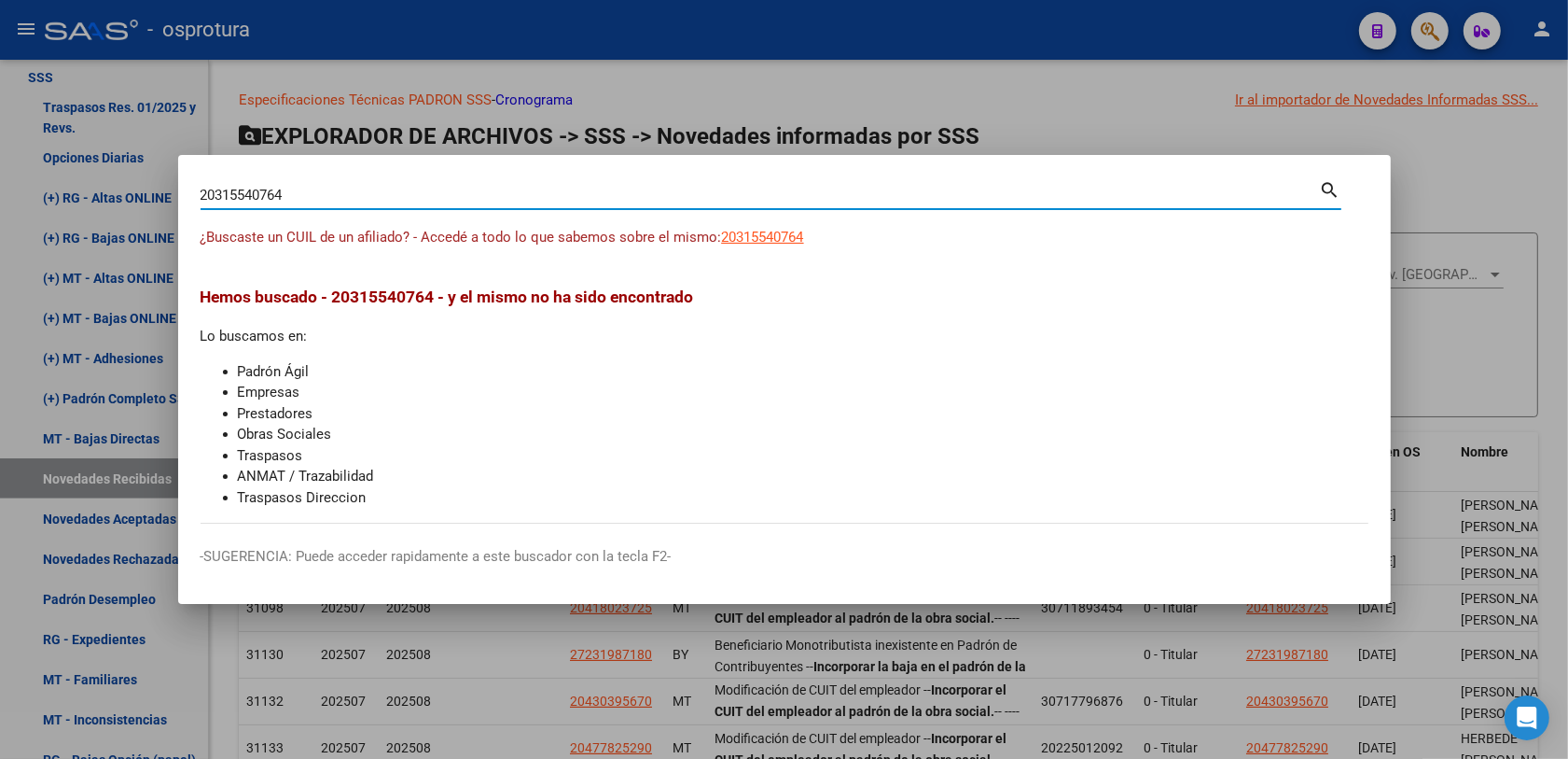
click at [715, 235] on span "¿Buscaste un CUIL de un afiliado? - Accedé a todo lo que sabemos sobre el mismo:" at bounding box center [461, 237] width 522 height 17
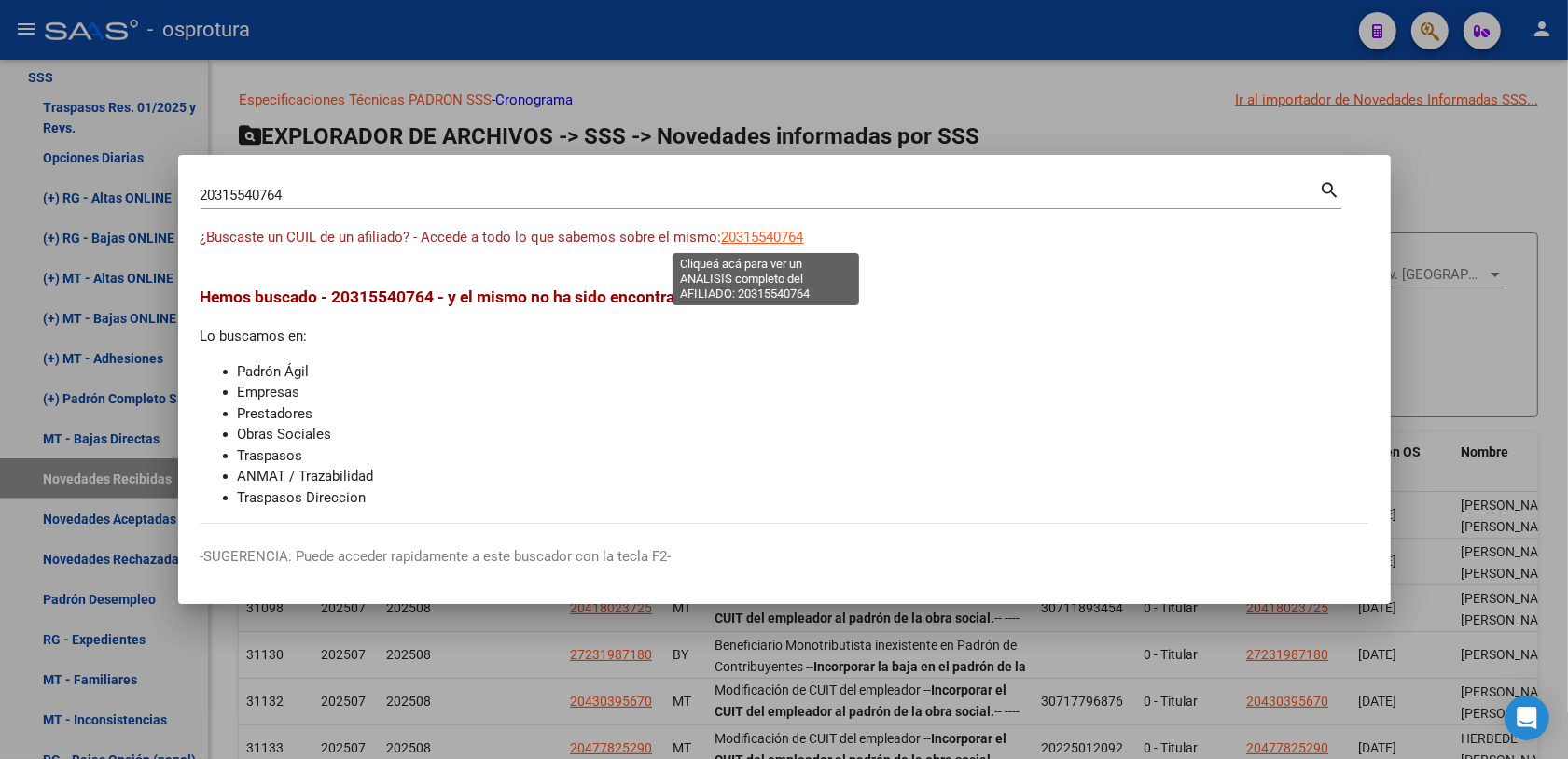
click at [726, 235] on span "20315540764" at bounding box center [763, 237] width 82 height 17
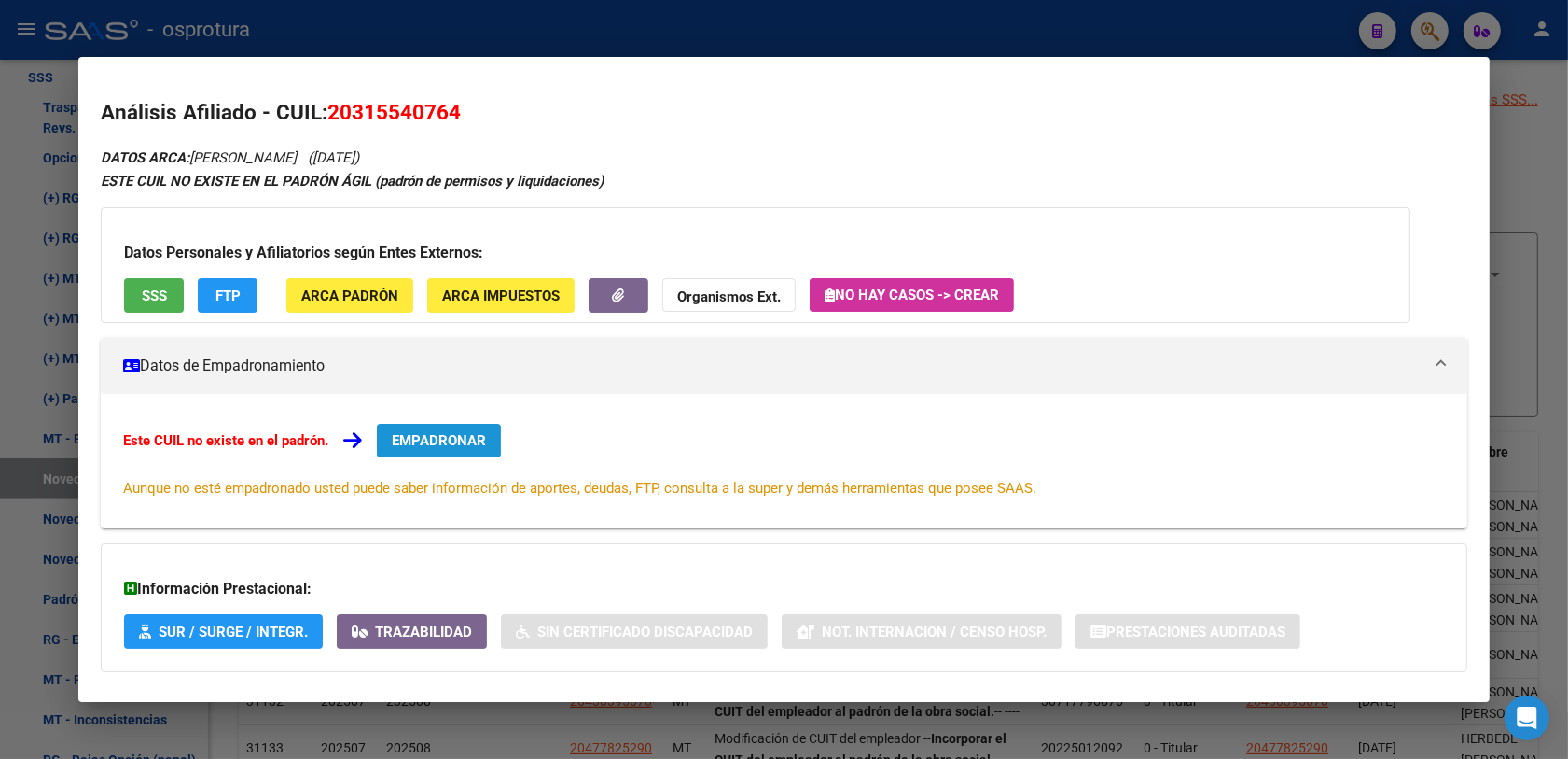
click at [410, 439] on span "EMPADRONAR" at bounding box center [438, 440] width 95 height 17
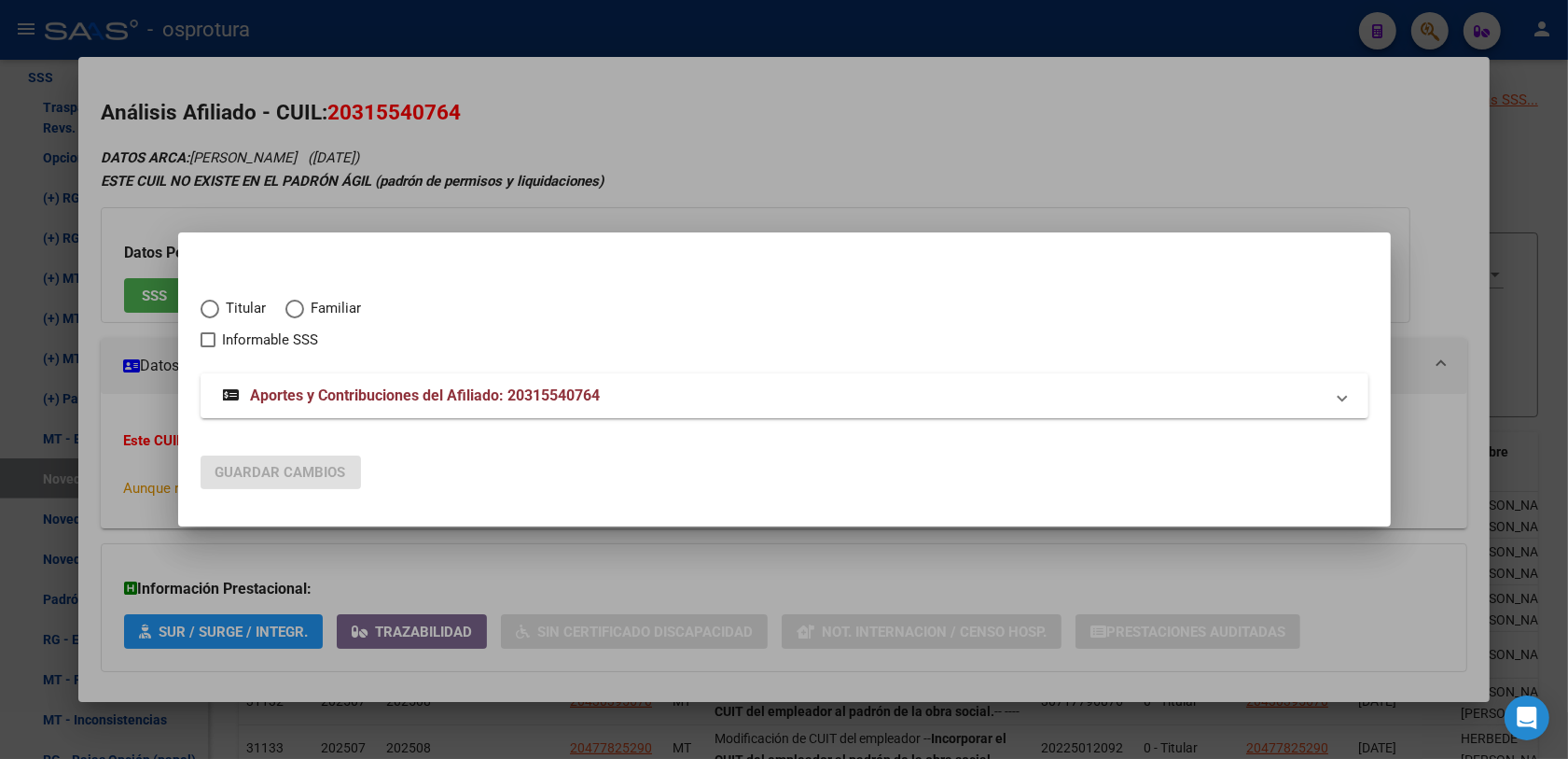
click at [225, 308] on span "Titular" at bounding box center [243, 309] width 48 height 22
click at [219, 308] on input "Titular" at bounding box center [209, 309] width 19 height 19
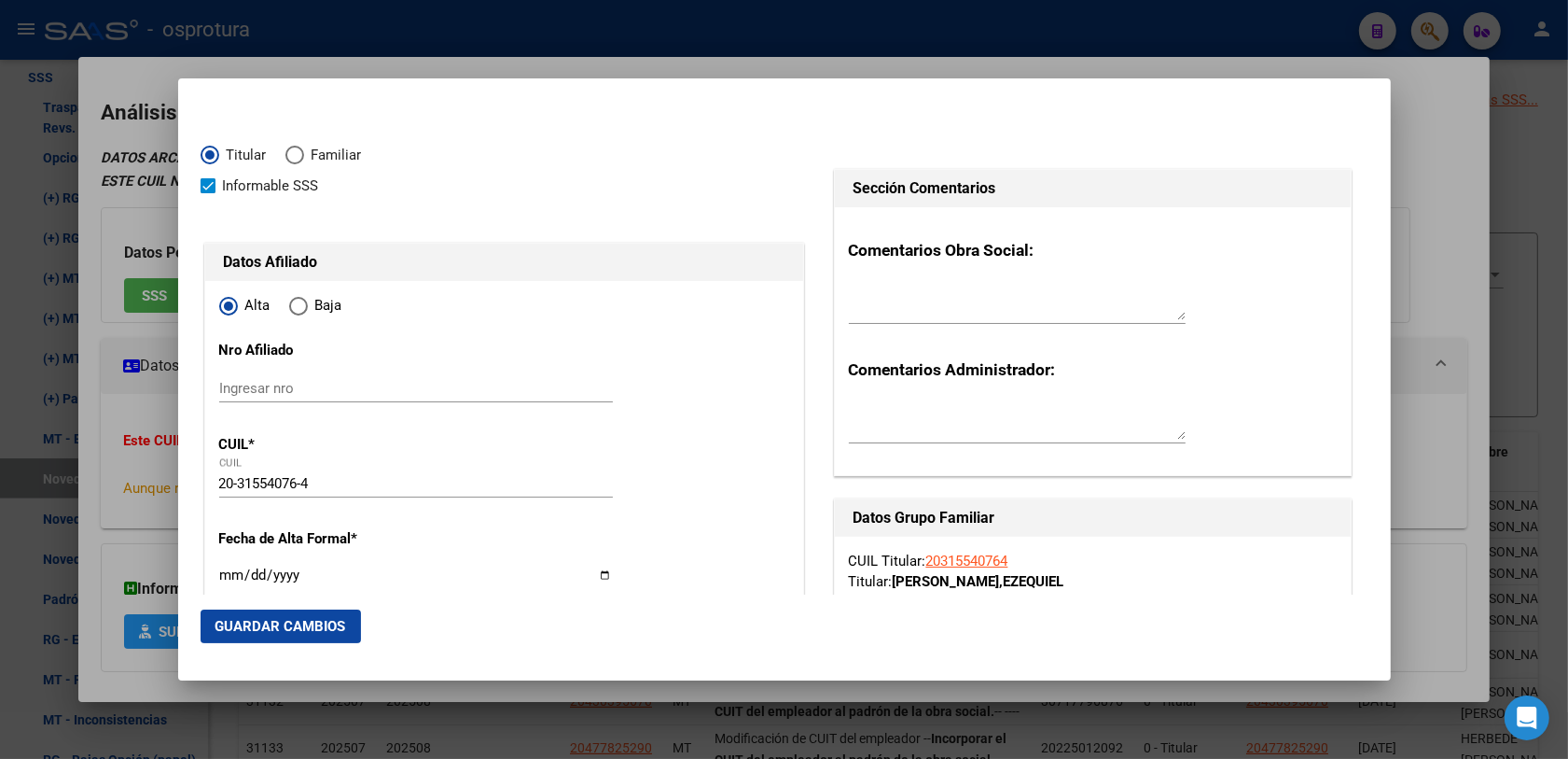
scroll to position [117, 0]
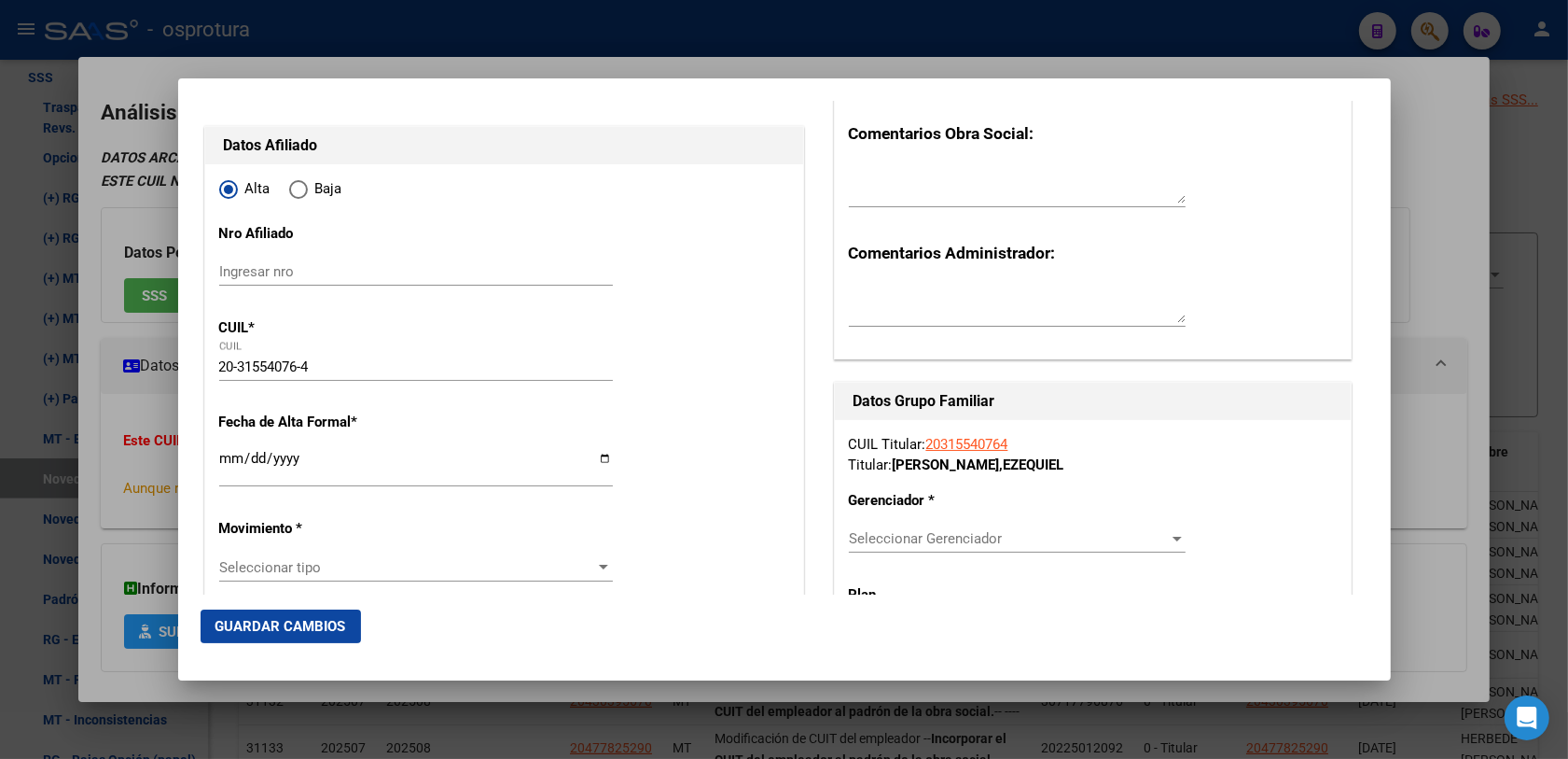
click at [224, 464] on input "Ingresar fecha" at bounding box center [415, 465] width 393 height 30
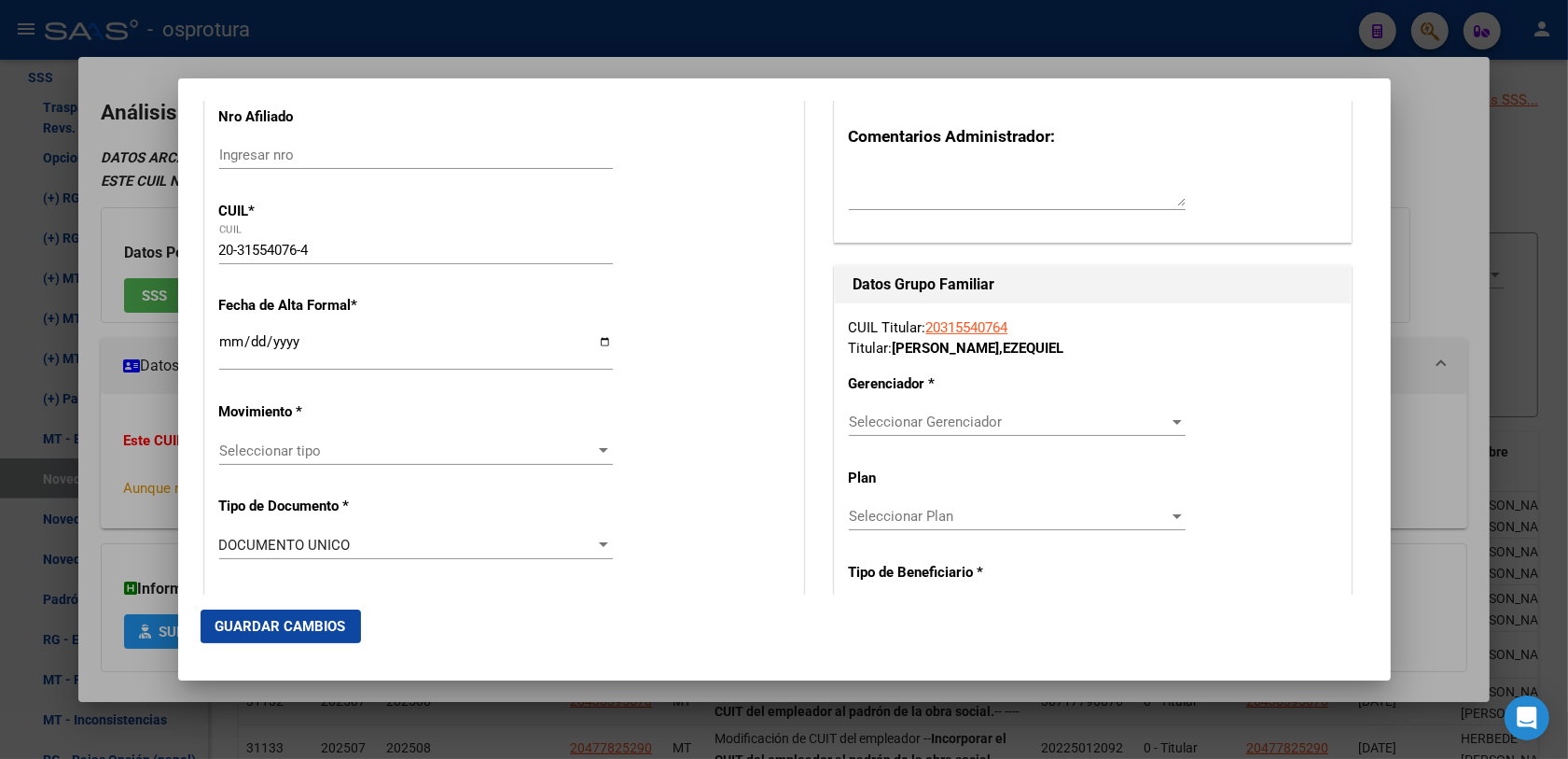
click at [281, 454] on span "Seleccionar tipo" at bounding box center [407, 450] width 376 height 17
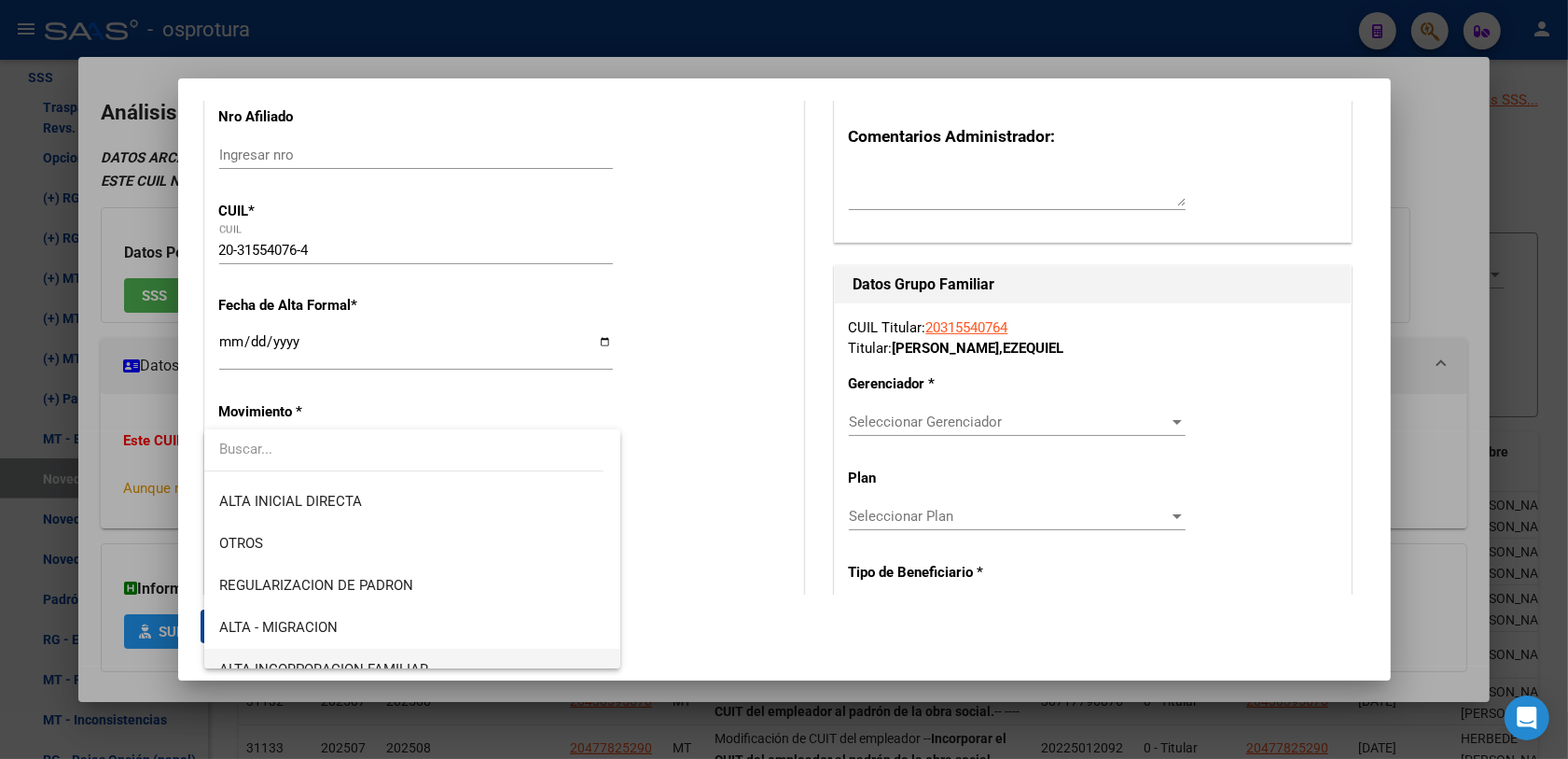
scroll to position [0, 0]
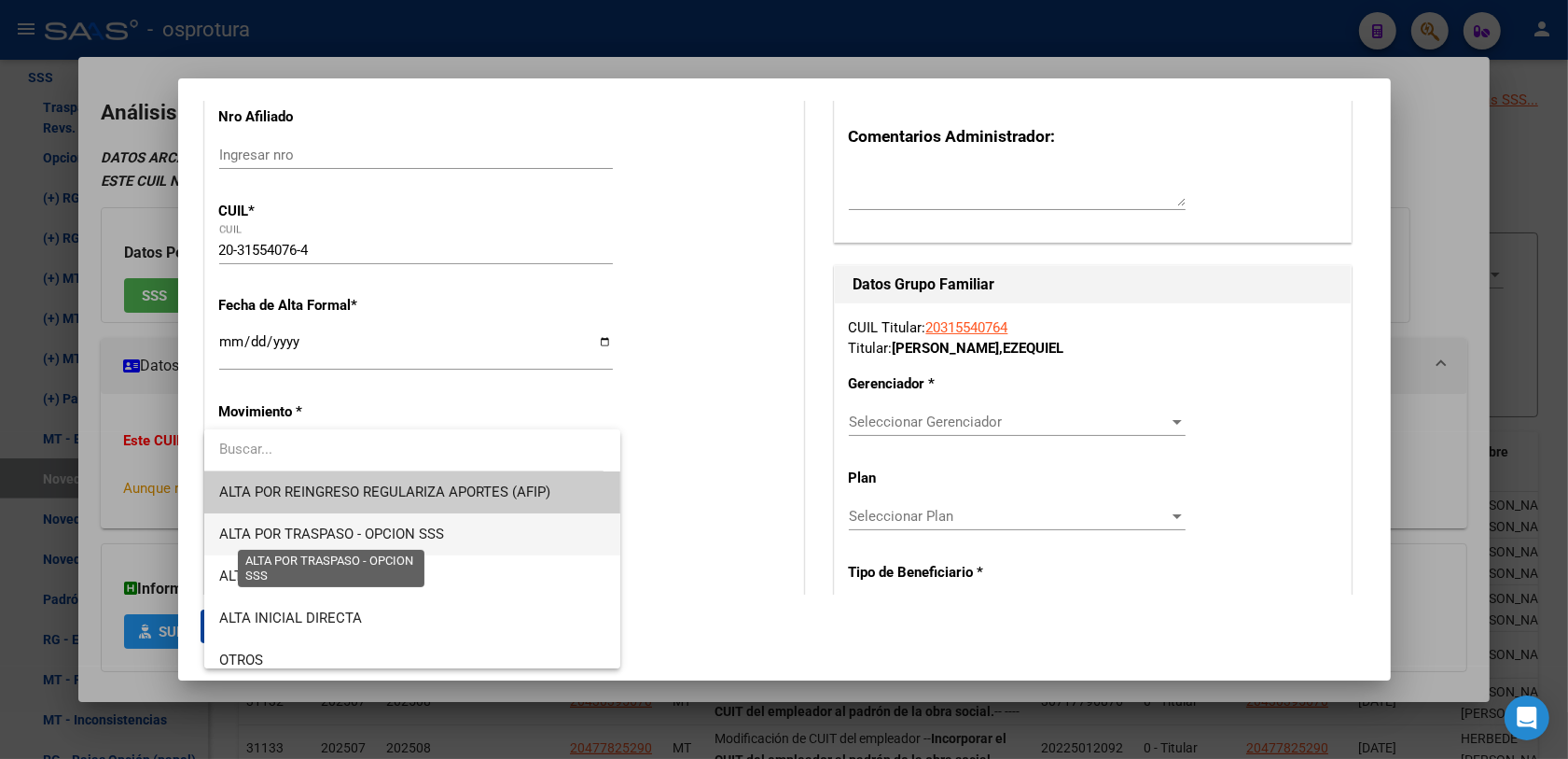
click at [431, 537] on span "ALTA POR TRASPASO - OPCION SSS" at bounding box center [332, 533] width 225 height 17
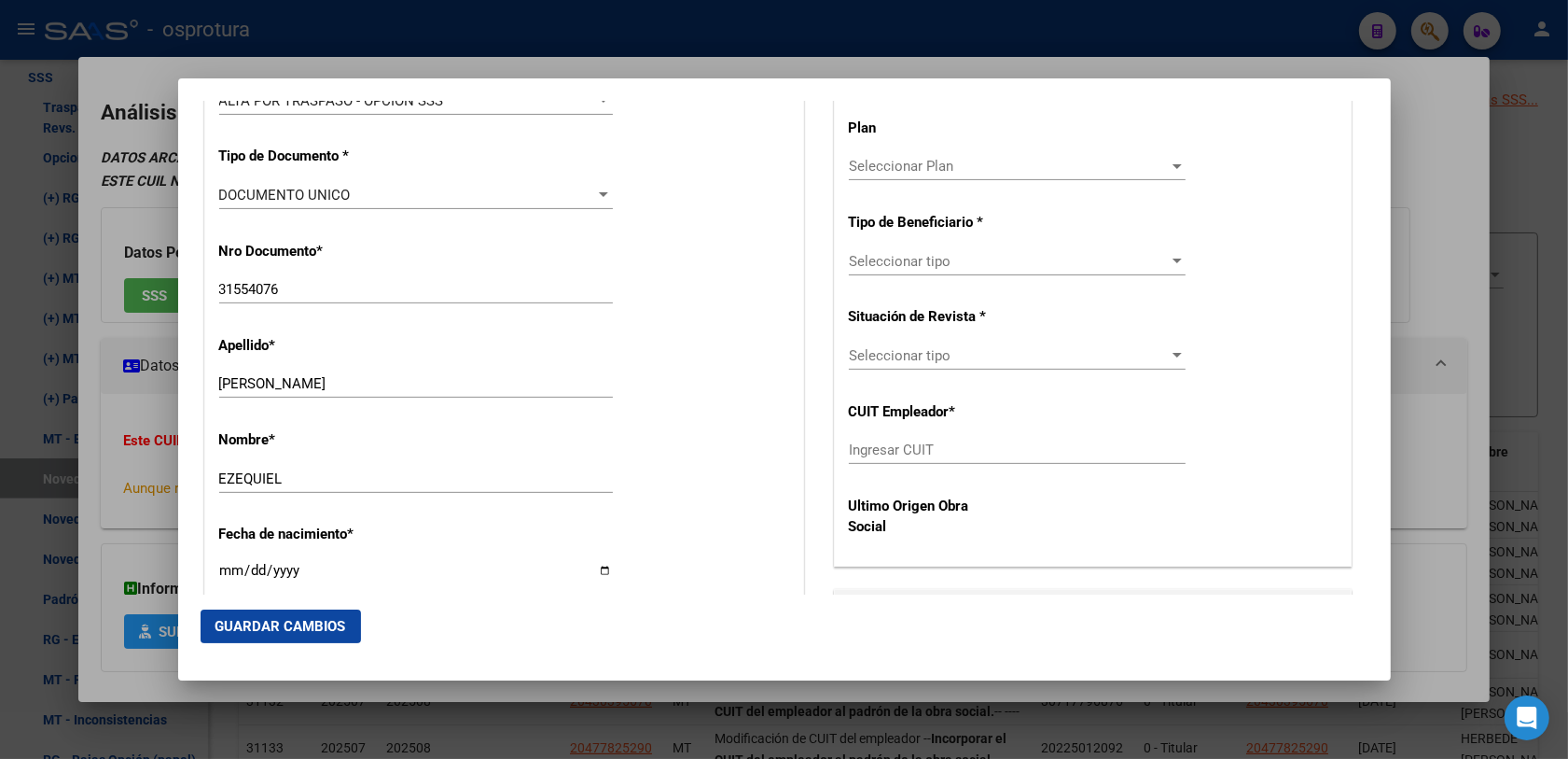
scroll to position [233, 0]
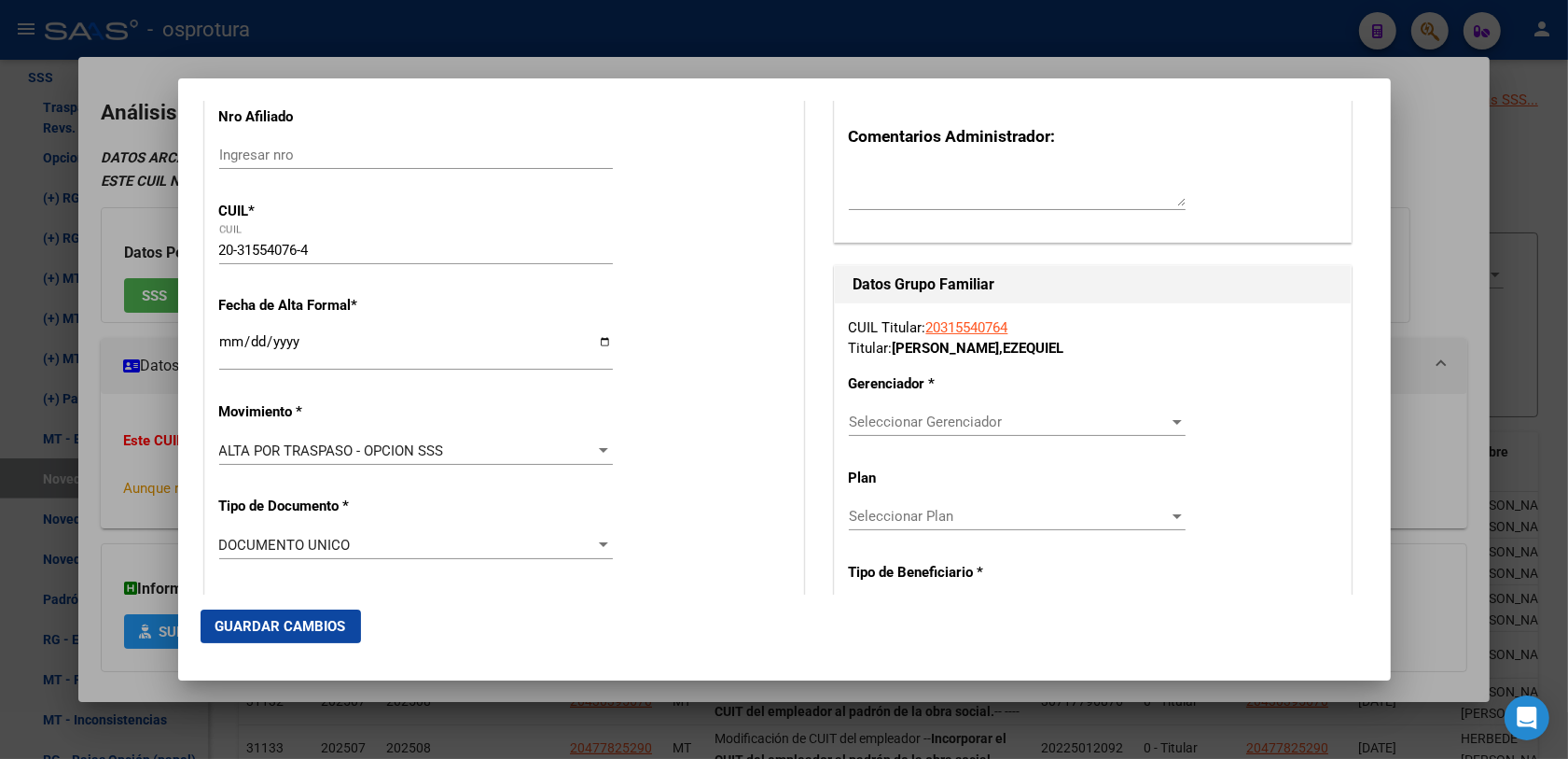
click at [939, 430] on span "Seleccionar Gerenciador" at bounding box center [1008, 421] width 320 height 17
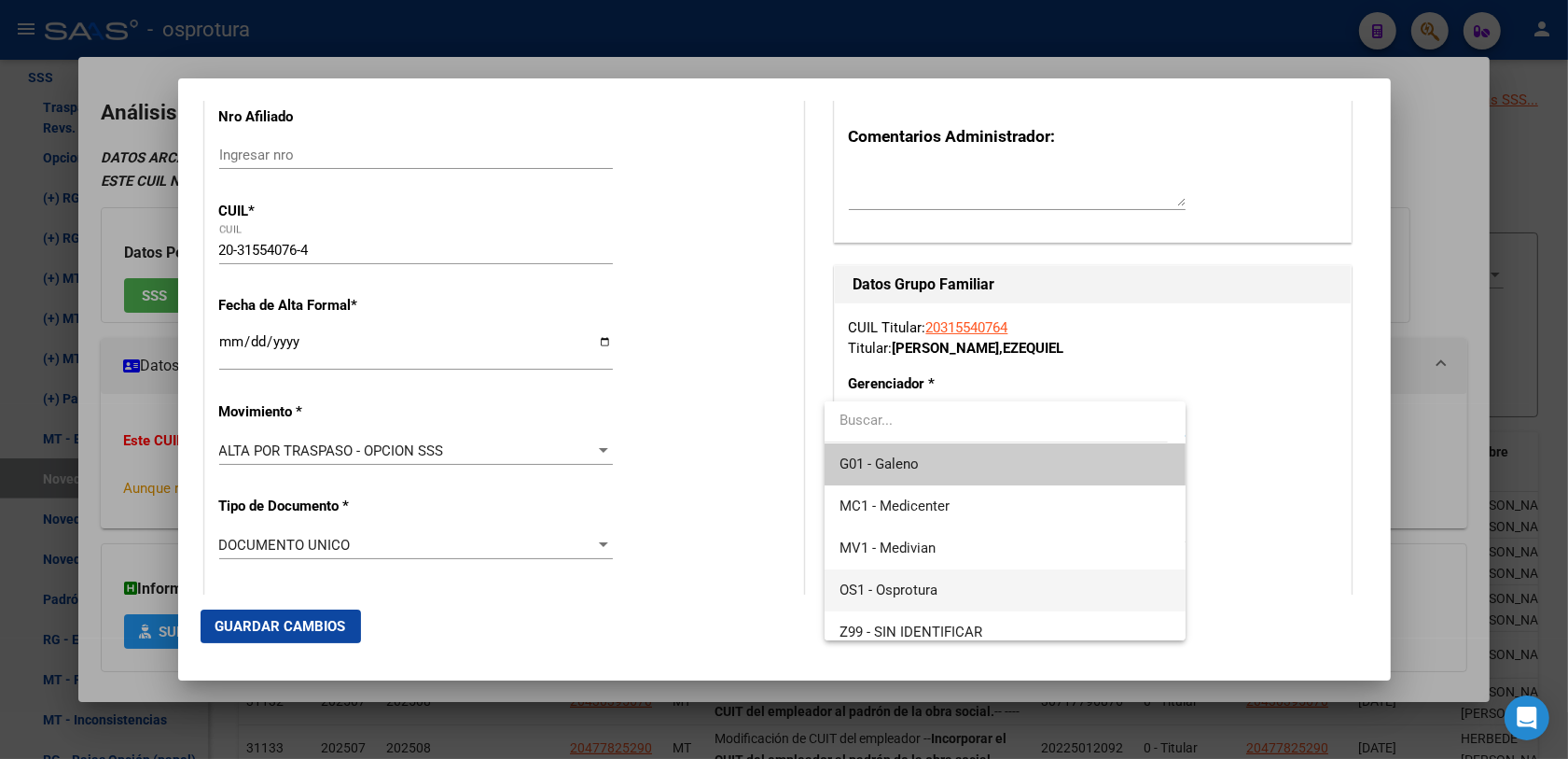
drag, startPoint x: 956, startPoint y: 577, endPoint x: 888, endPoint y: 555, distance: 71.5
click at [954, 577] on span "OS1 - Osprotura" at bounding box center [1005, 590] width 332 height 42
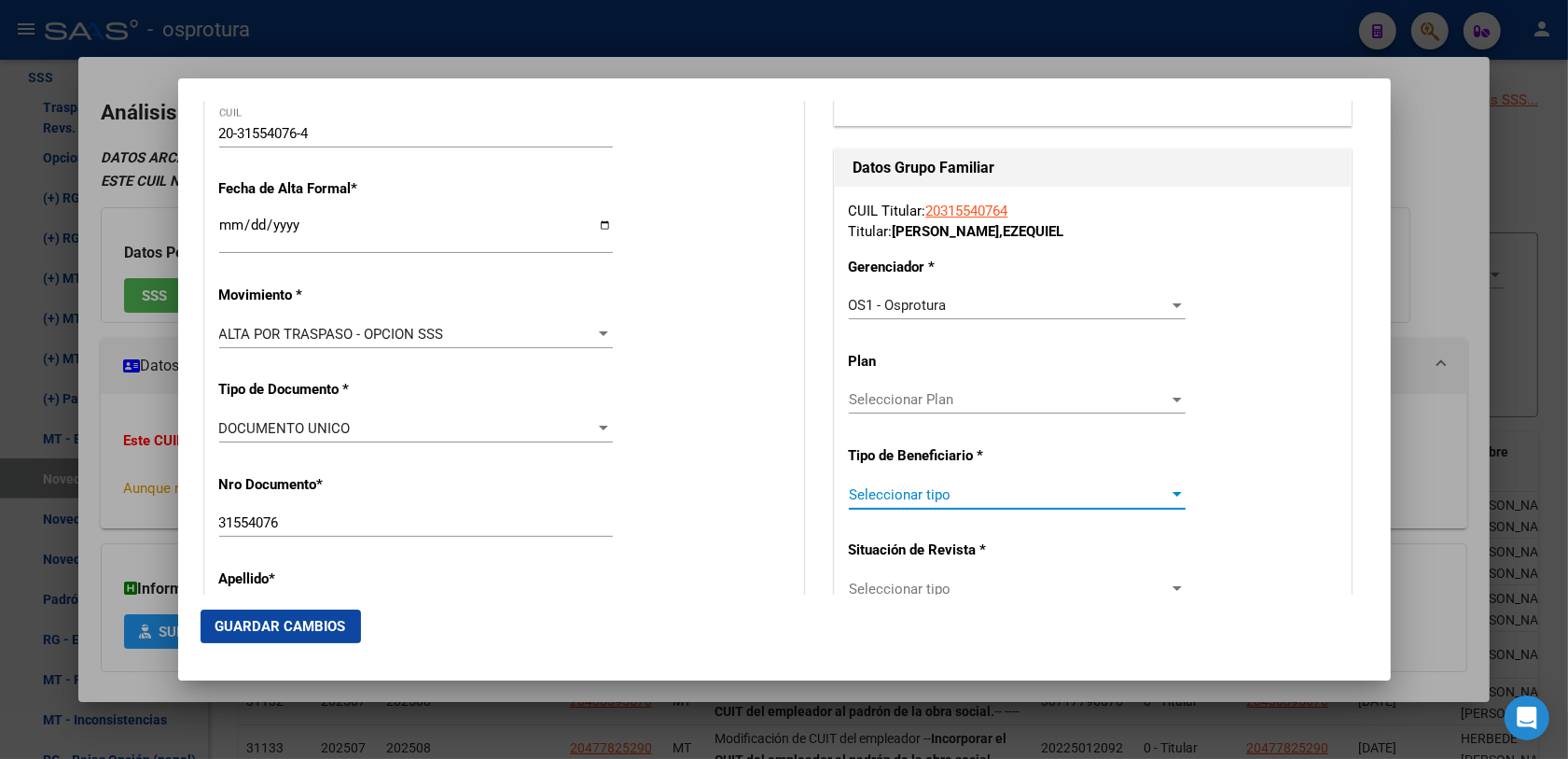
click at [947, 490] on span "Seleccionar tipo" at bounding box center [1008, 494] width 320 height 17
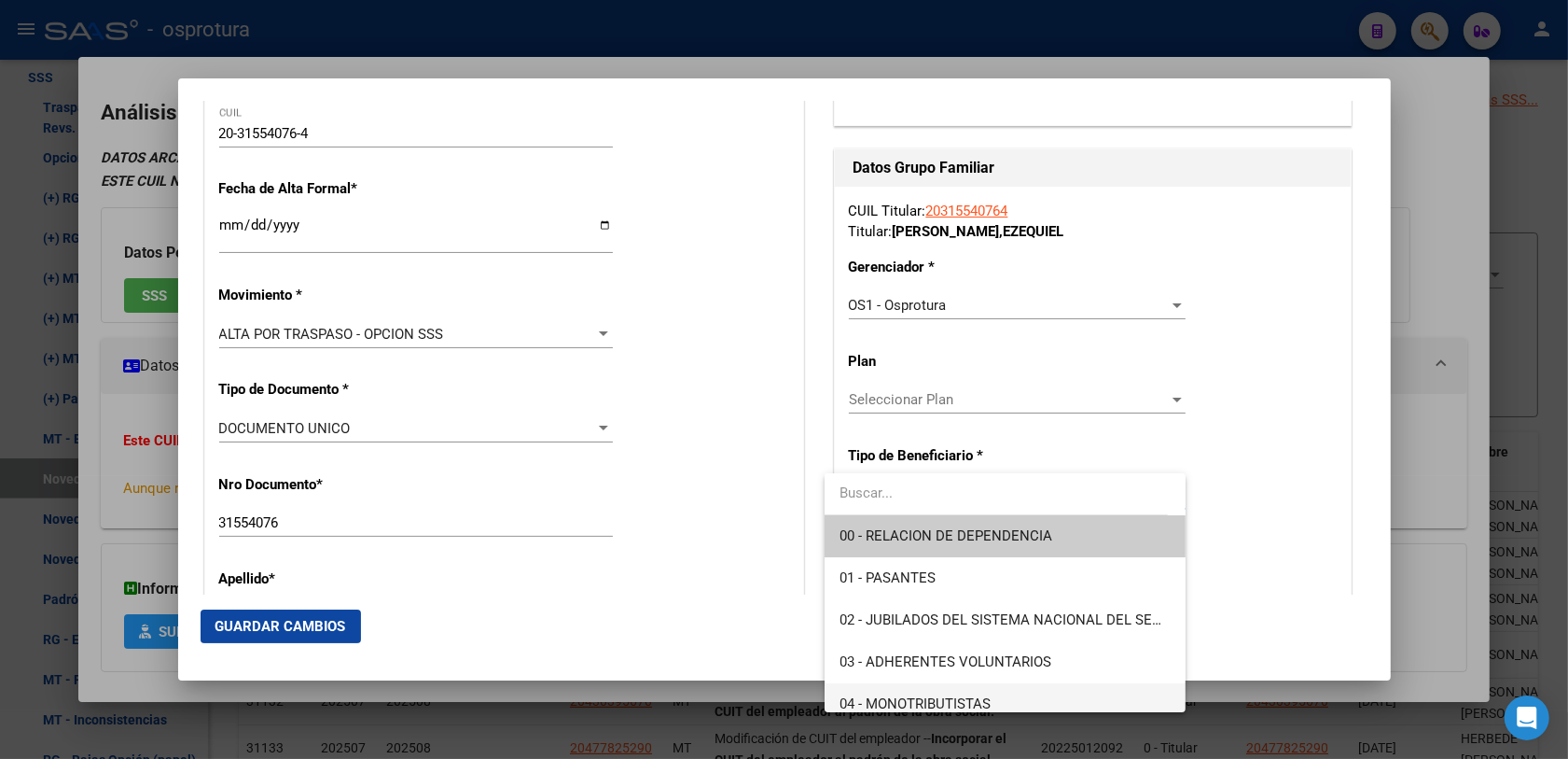
click at [901, 690] on span "04 - MONOTRIBUTISTAS" at bounding box center [1005, 704] width 332 height 42
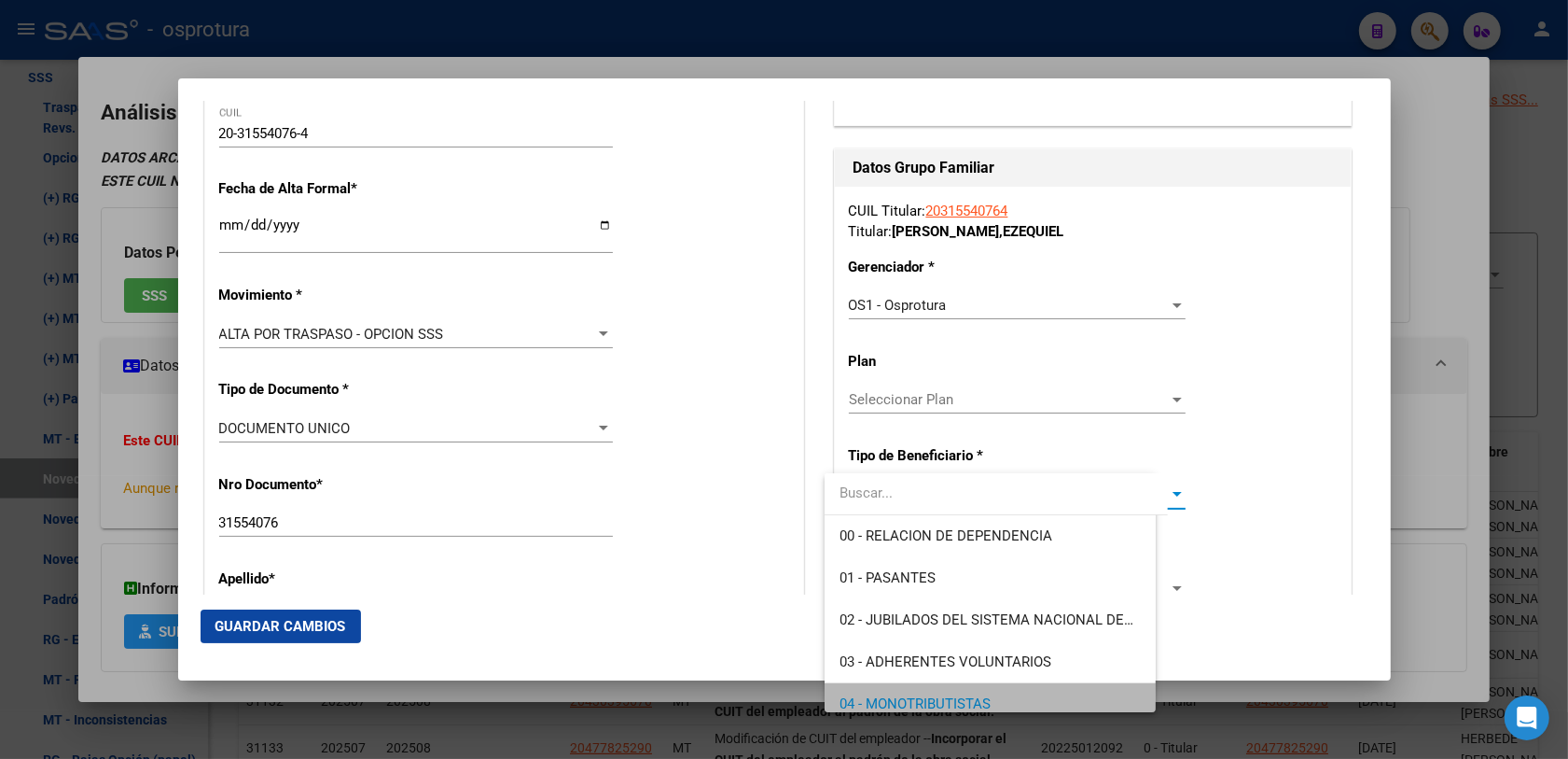
scroll to position [12, 0]
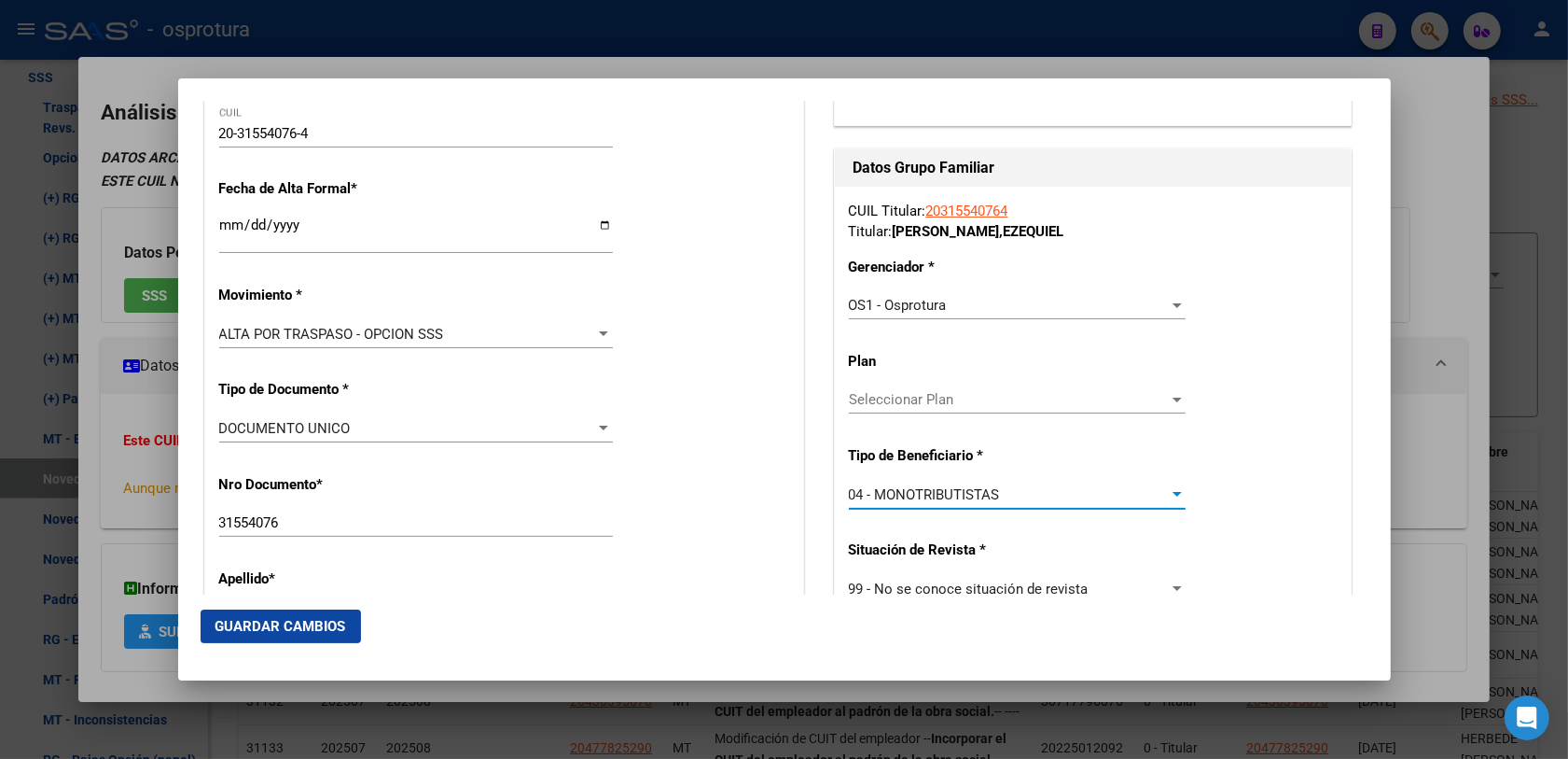
click at [738, 602] on mat-dialog-actions "Guardar Cambios" at bounding box center [784, 627] width 1168 height 64
click at [296, 635] on button "Guardar Cambios" at bounding box center [280, 627] width 160 height 34
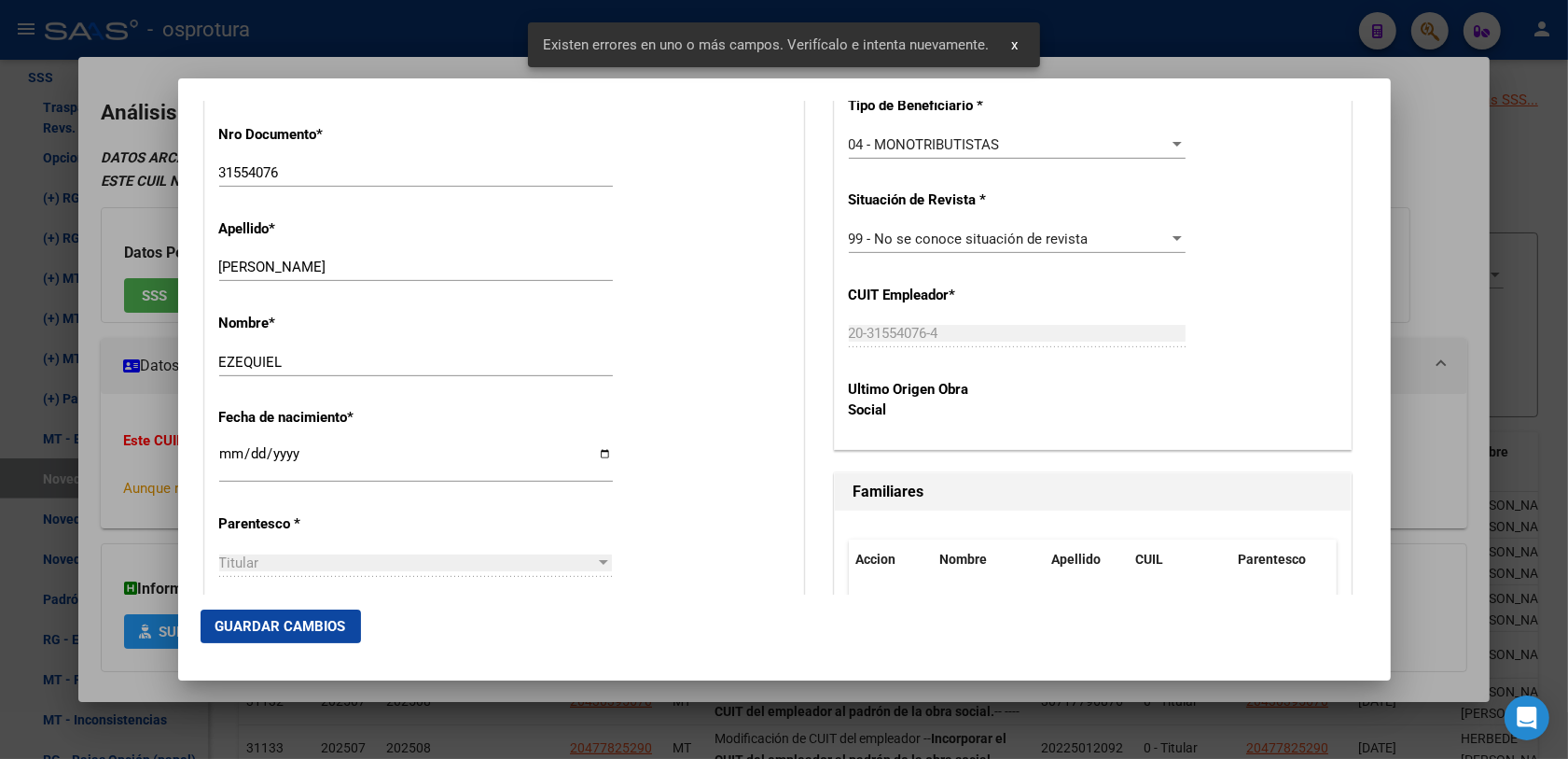
scroll to position [933, 0]
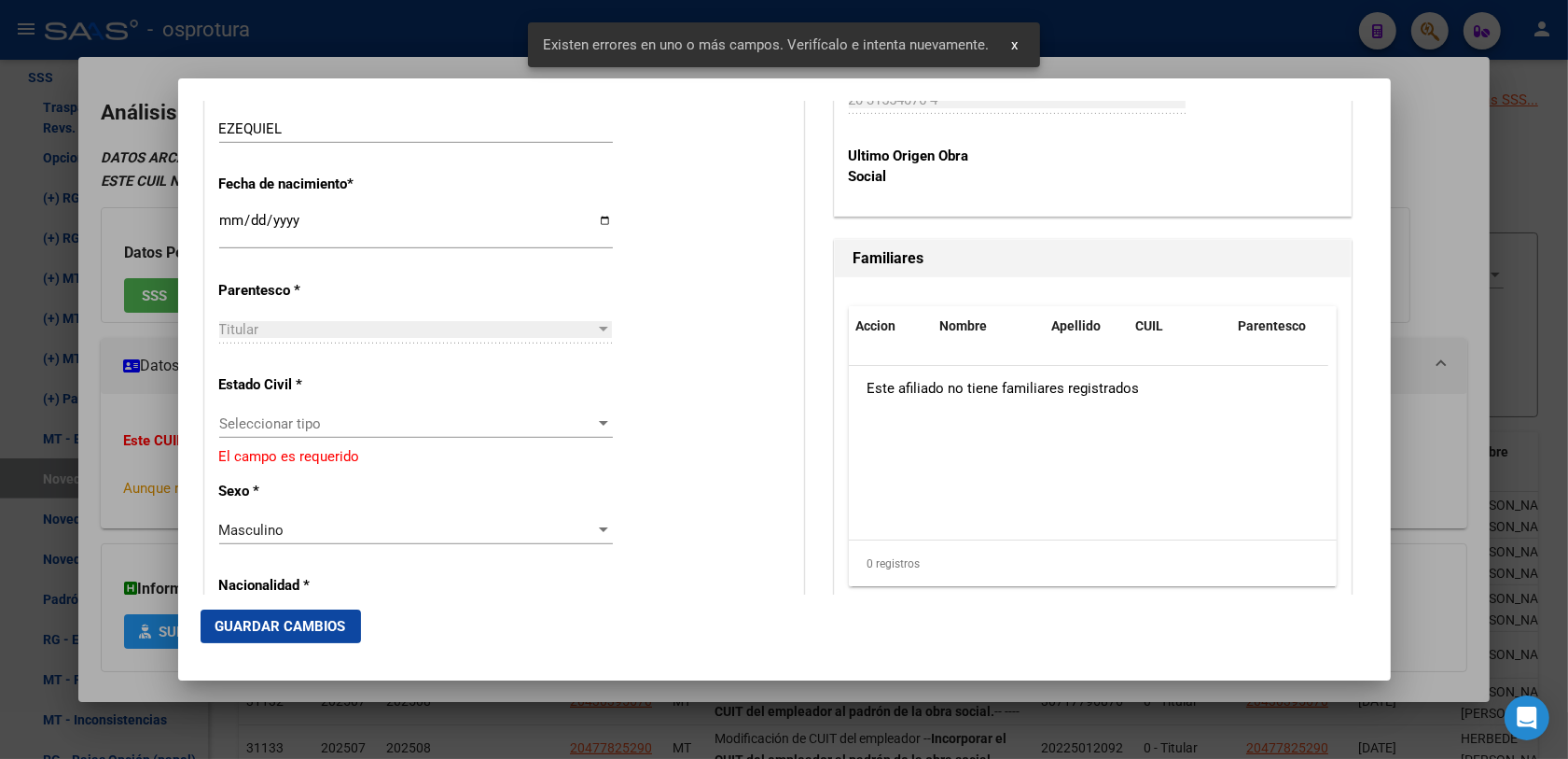
click at [305, 412] on div "Seleccionar tipo Seleccionar tipo" at bounding box center [415, 423] width 393 height 28
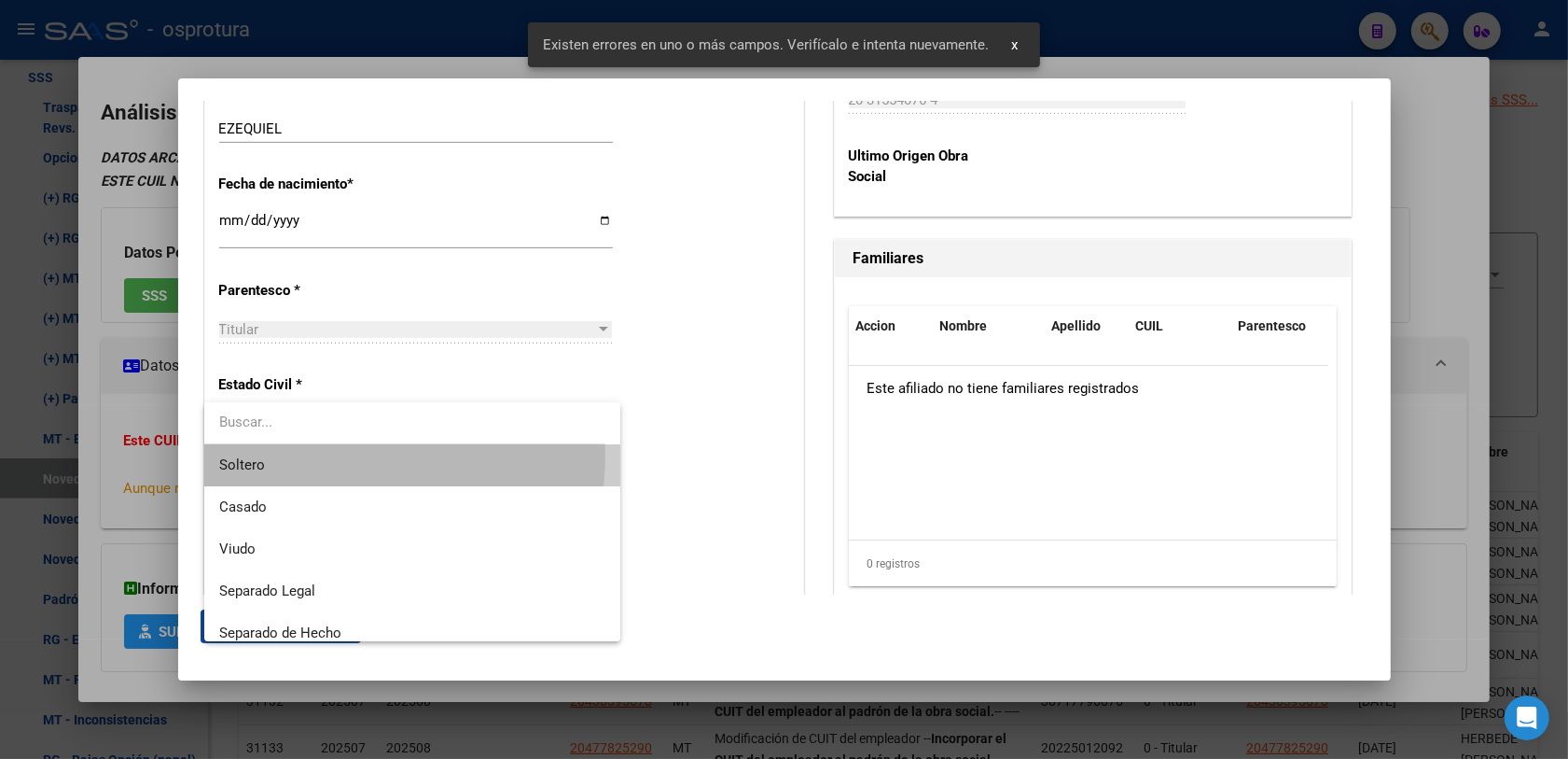
click at [319, 453] on span "Soltero" at bounding box center [412, 465] width 387 height 42
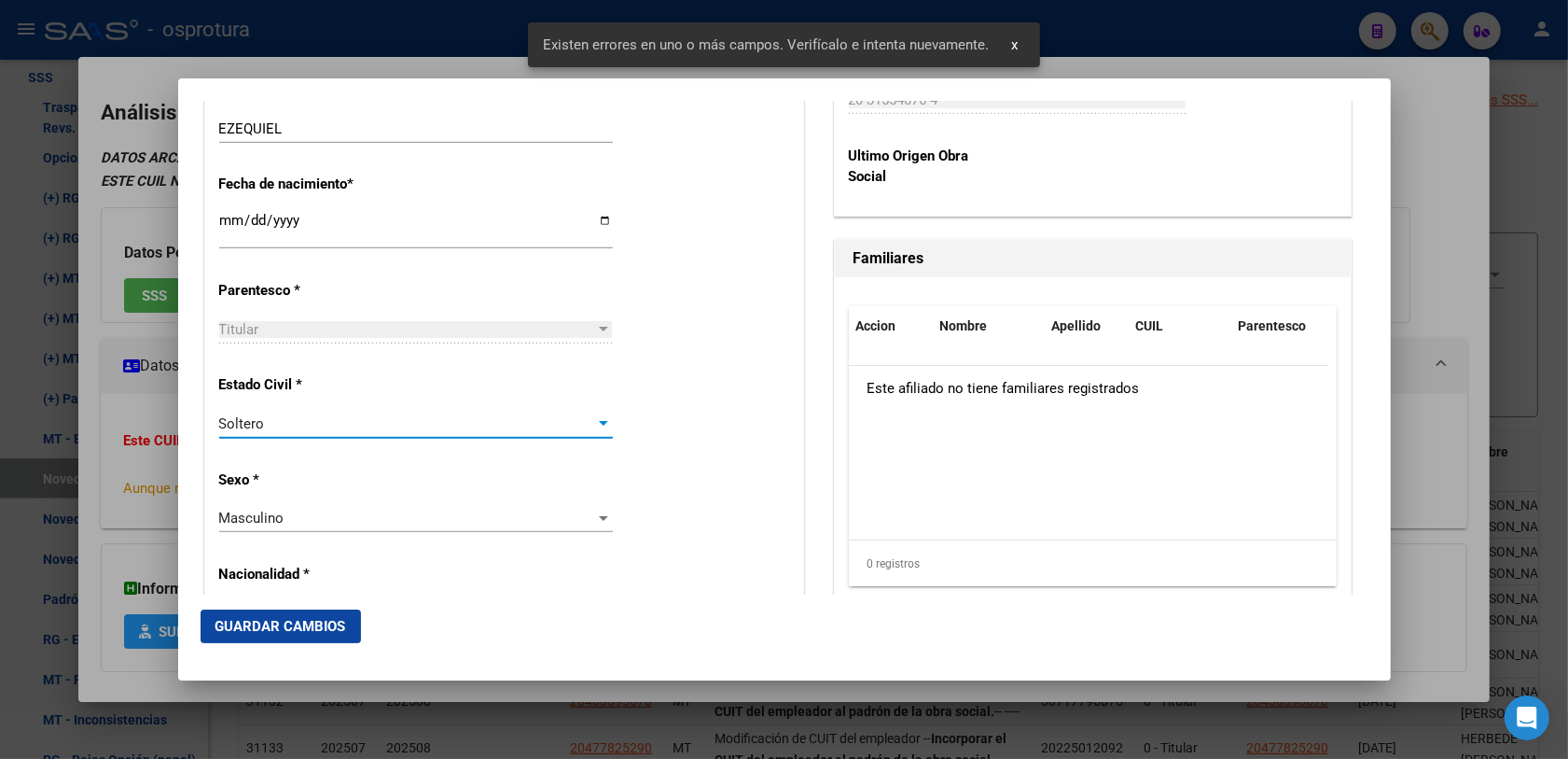
click at [294, 623] on span "Guardar Cambios" at bounding box center [280, 626] width 130 height 17
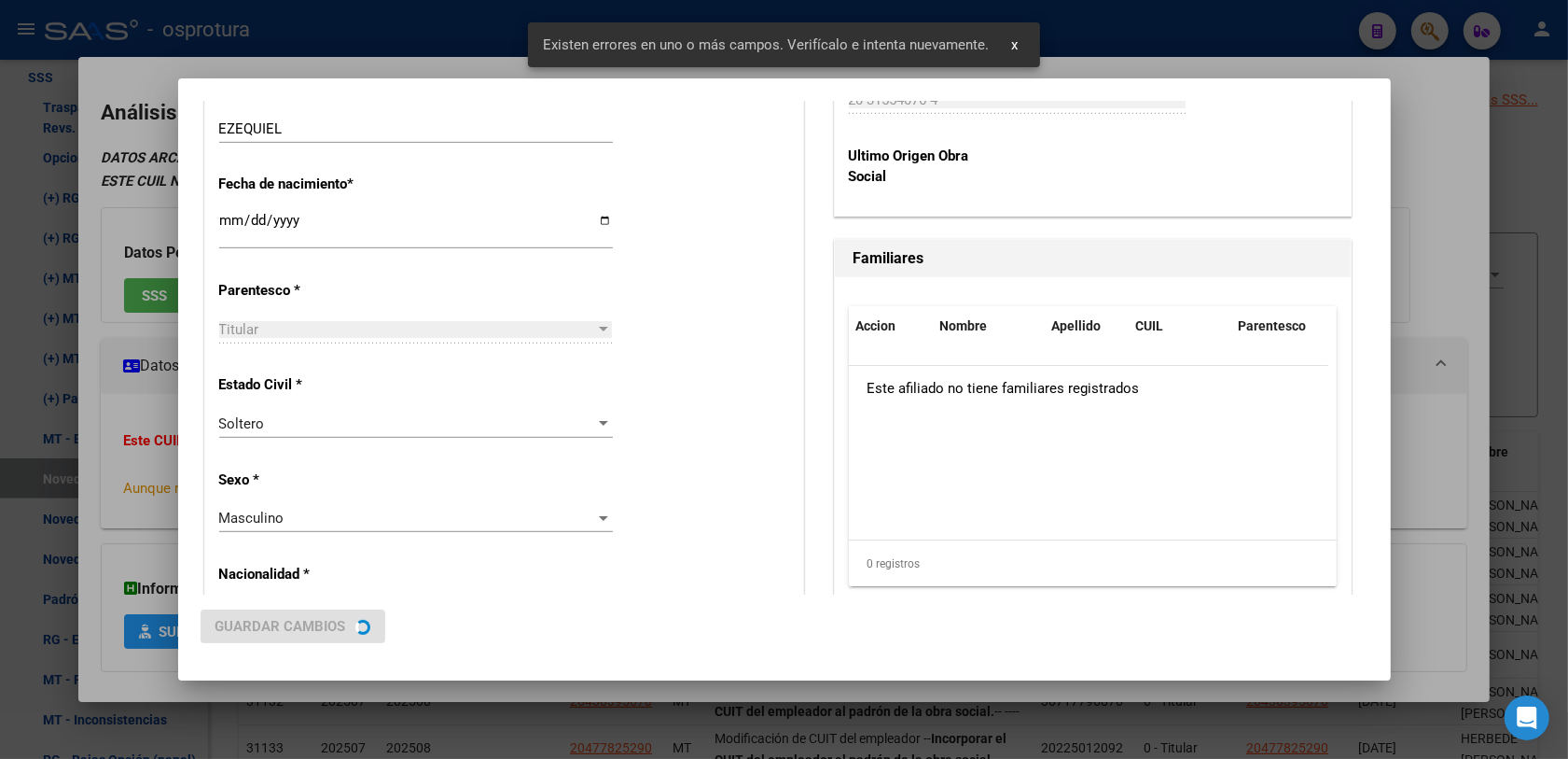
scroll to position [0, 0]
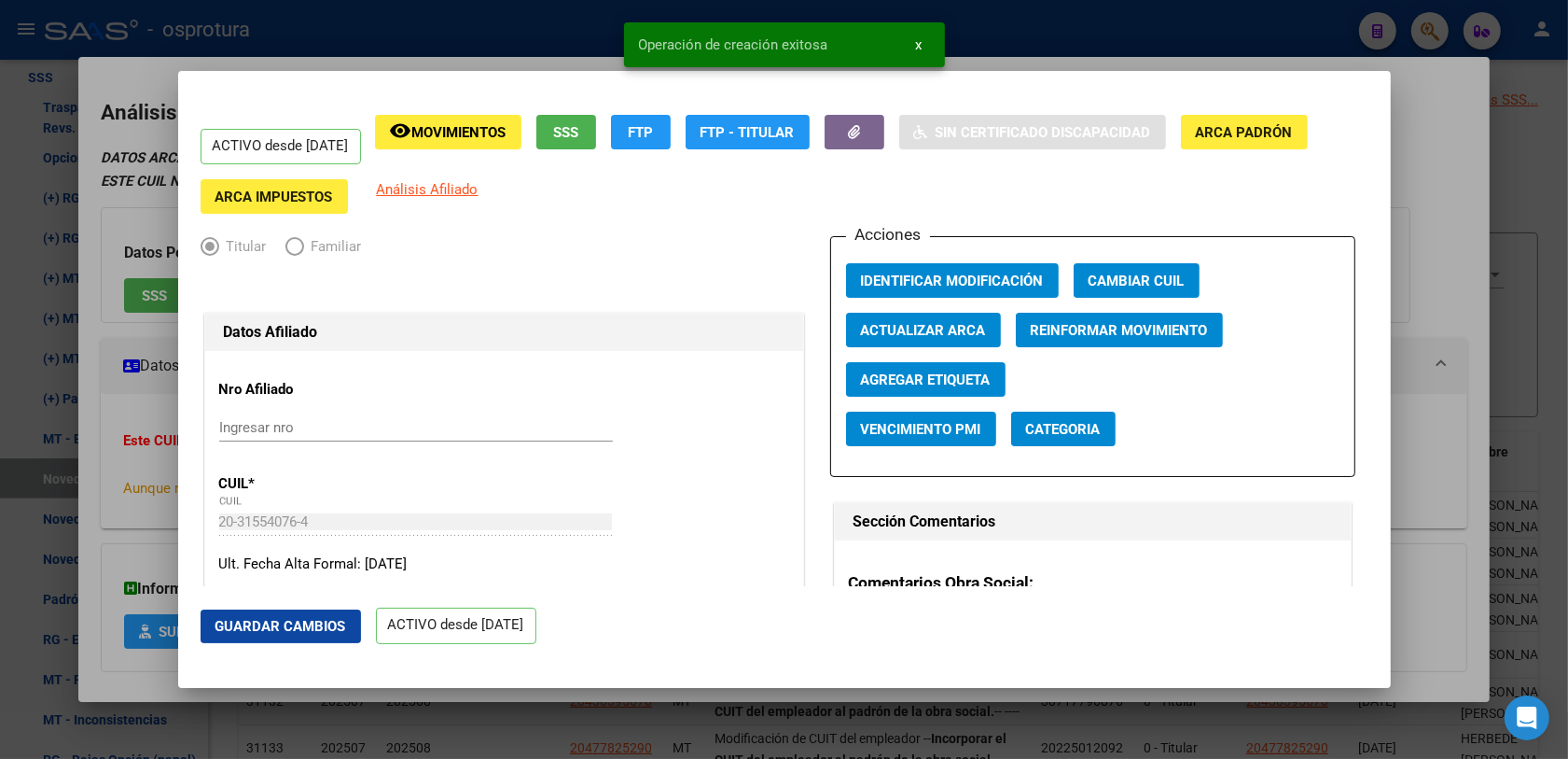
click at [127, 510] on div at bounding box center [784, 380] width 1568 height 759
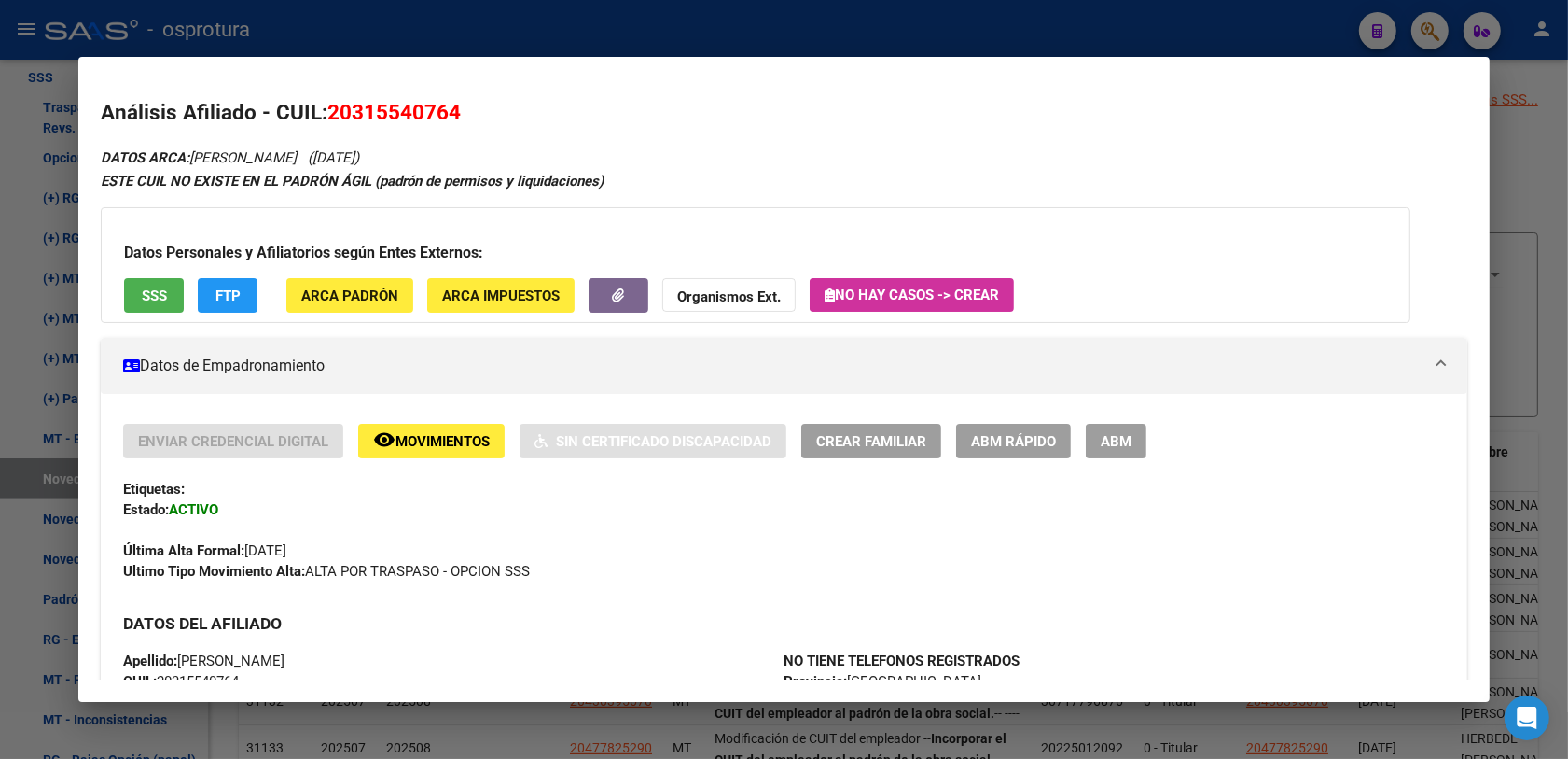
scroll to position [214, 0]
click at [925, 14] on div at bounding box center [784, 380] width 1568 height 759
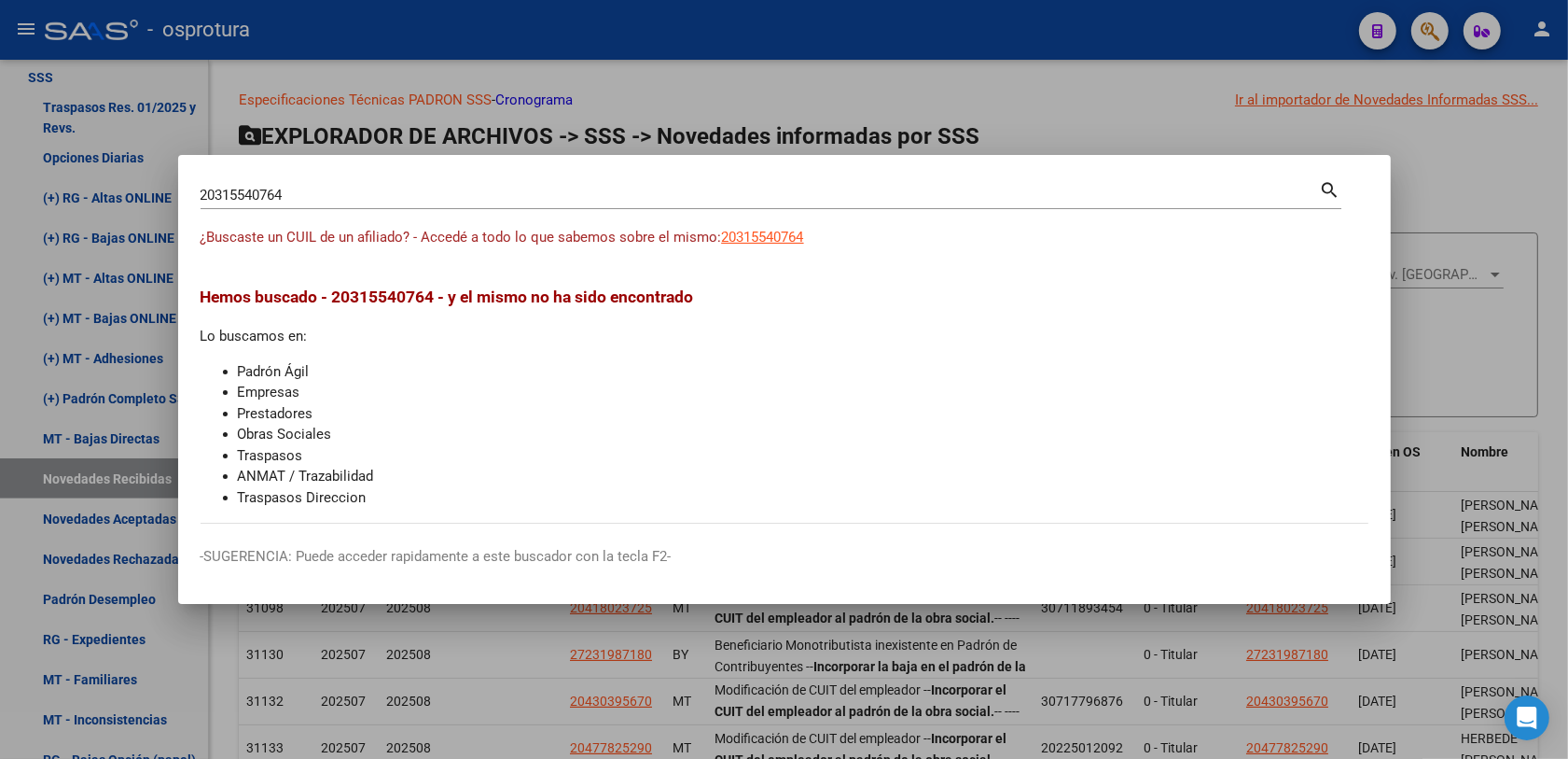
click at [525, 187] on mat-dialog-container "20315540764 Buscar (apellido, dni, cuil, nro traspaso, cuit, obra social) searc…" at bounding box center [784, 380] width 1213 height 449
click at [525, 187] on input "20315540764" at bounding box center [760, 194] width 1119 height 17
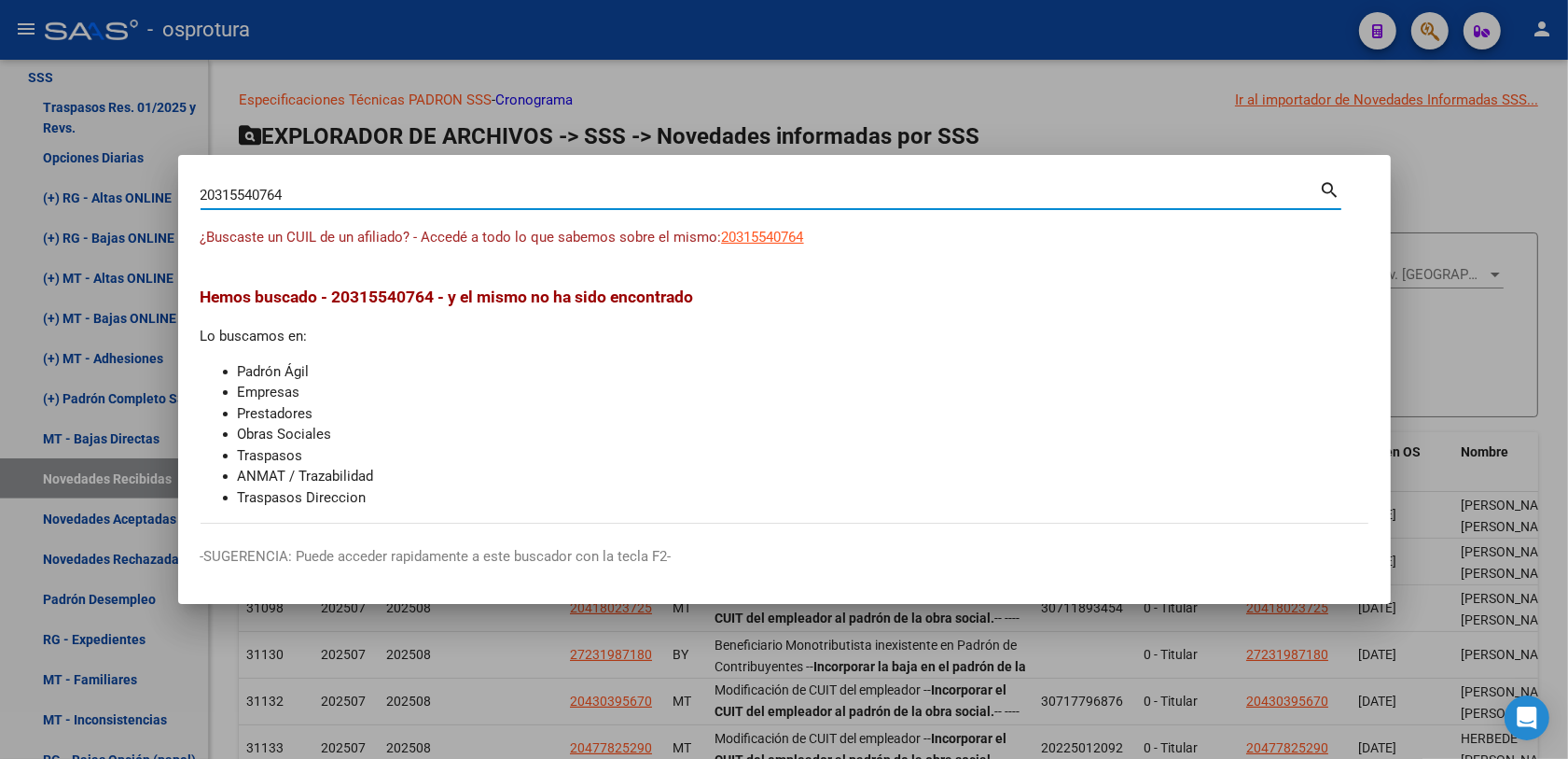
click at [525, 187] on input "20315540764" at bounding box center [760, 194] width 1119 height 17
paste input "68937860"
type input "20368937860"
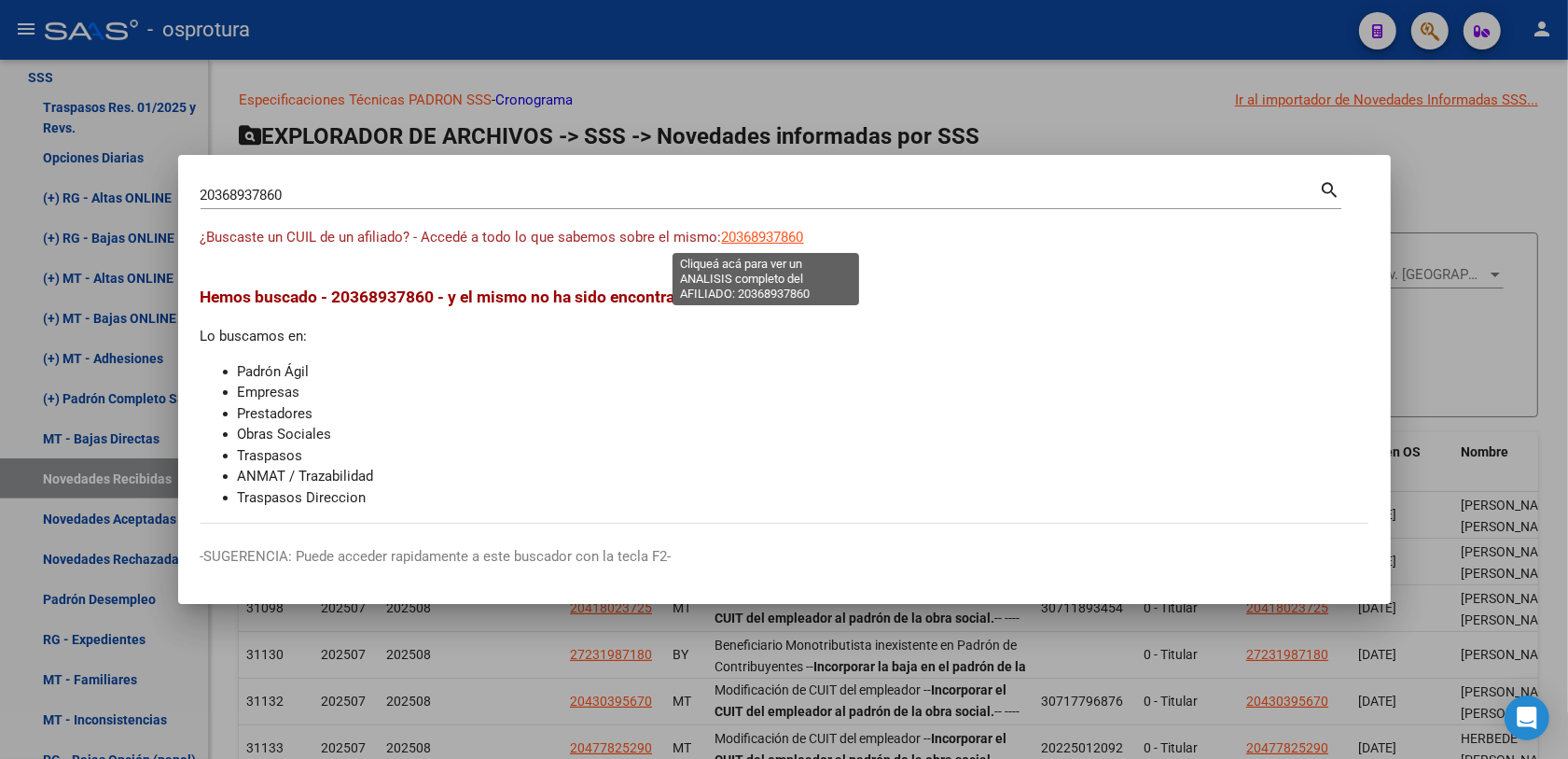
click at [744, 236] on span "20368937860" at bounding box center [763, 237] width 82 height 17
type textarea "20368937860"
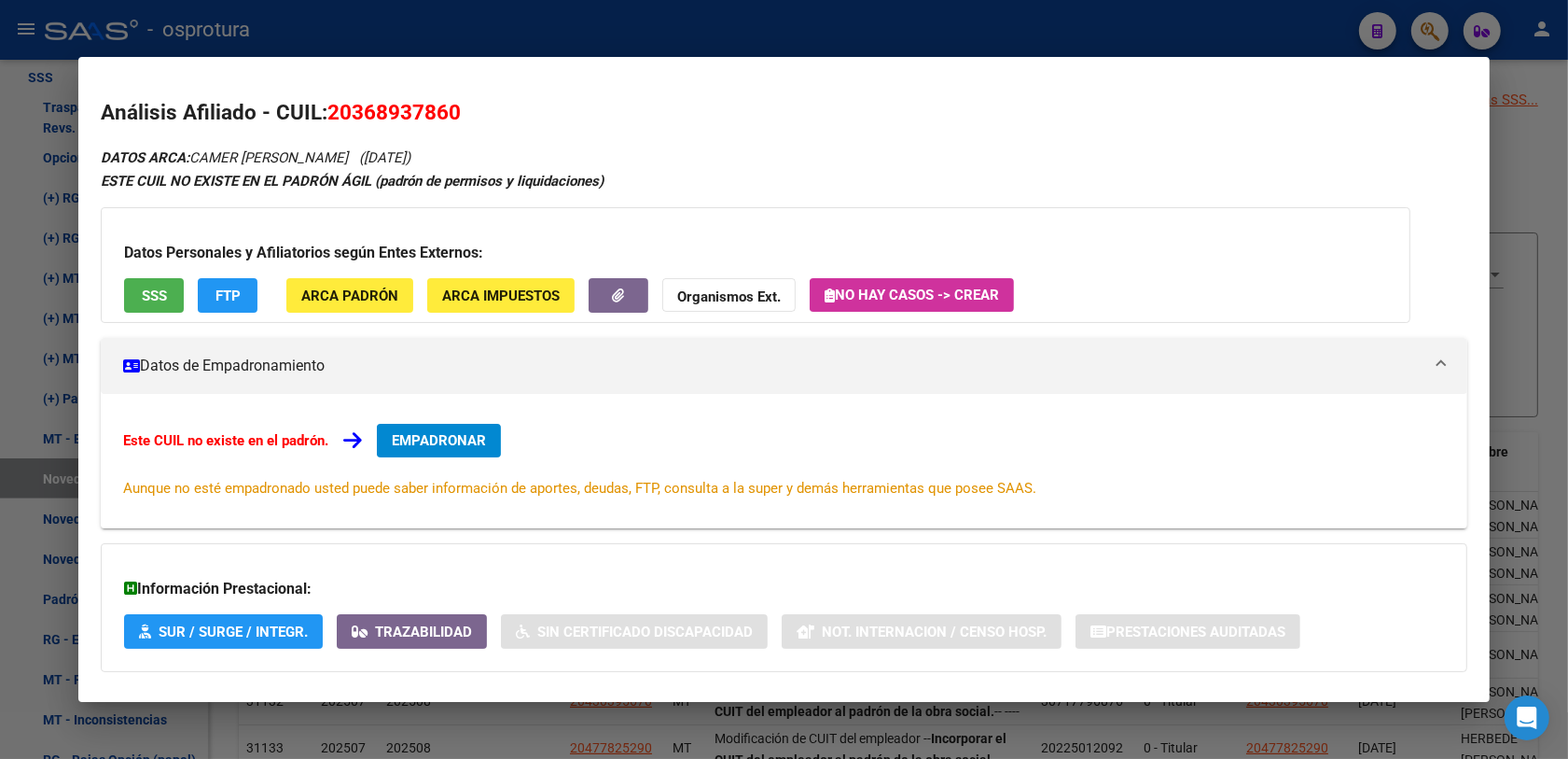
click at [154, 288] on span "SSS" at bounding box center [153, 296] width 25 height 17
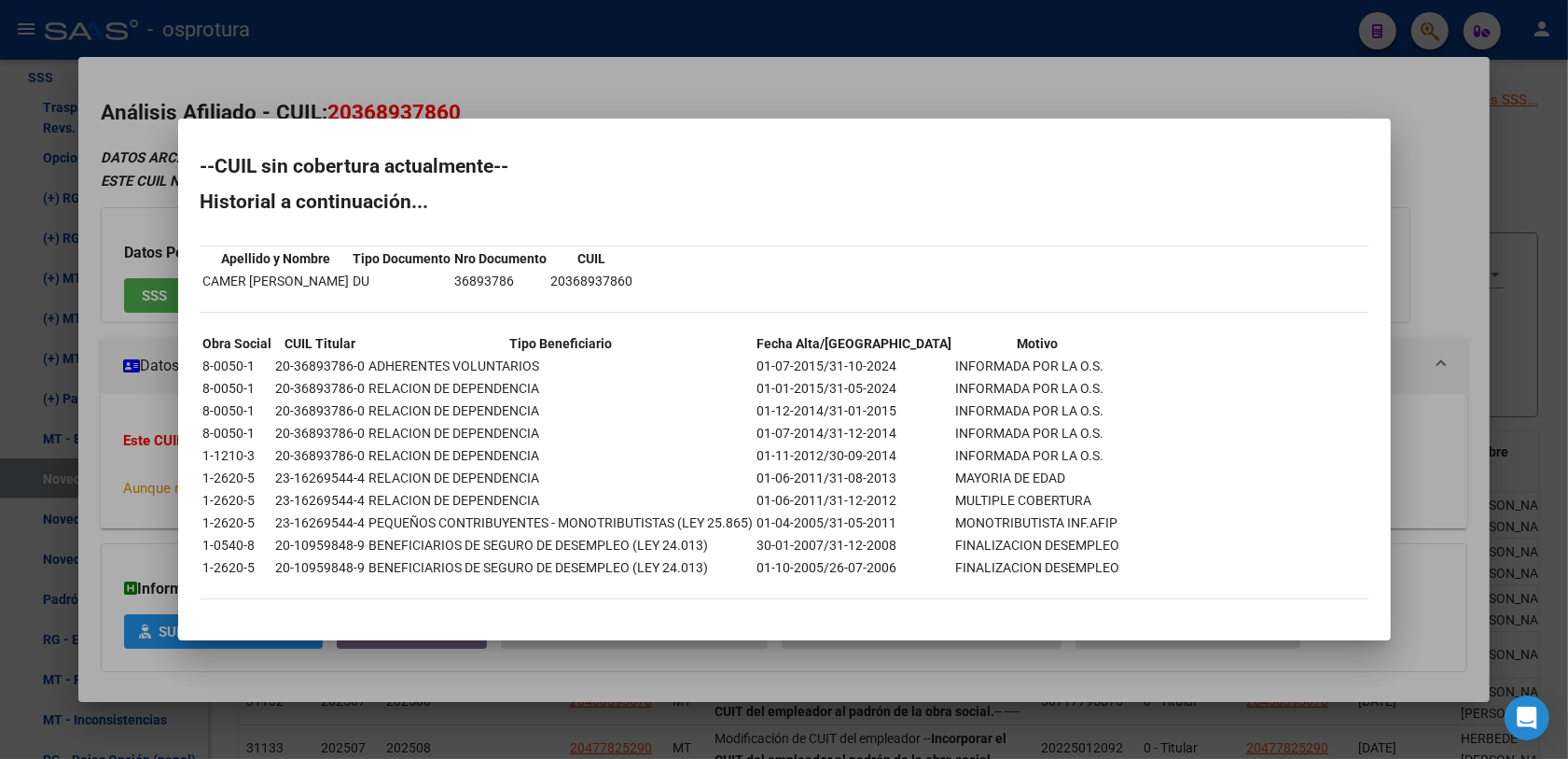
drag, startPoint x: 96, startPoint y: 426, endPoint x: 200, endPoint y: 422, distance: 104.1
click at [99, 426] on div at bounding box center [784, 380] width 1568 height 759
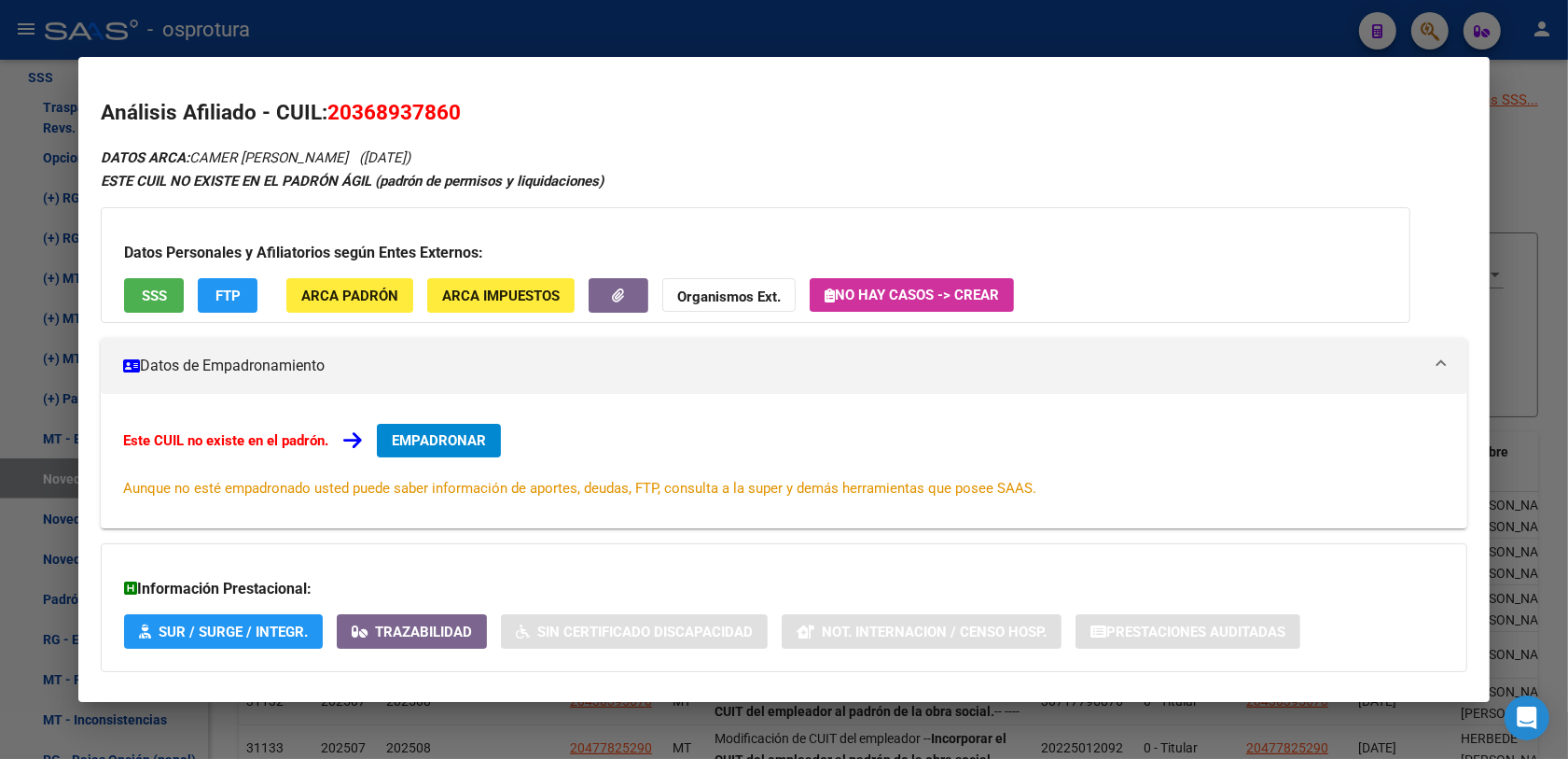
click at [460, 435] on span "EMPADRONAR" at bounding box center [438, 440] width 95 height 17
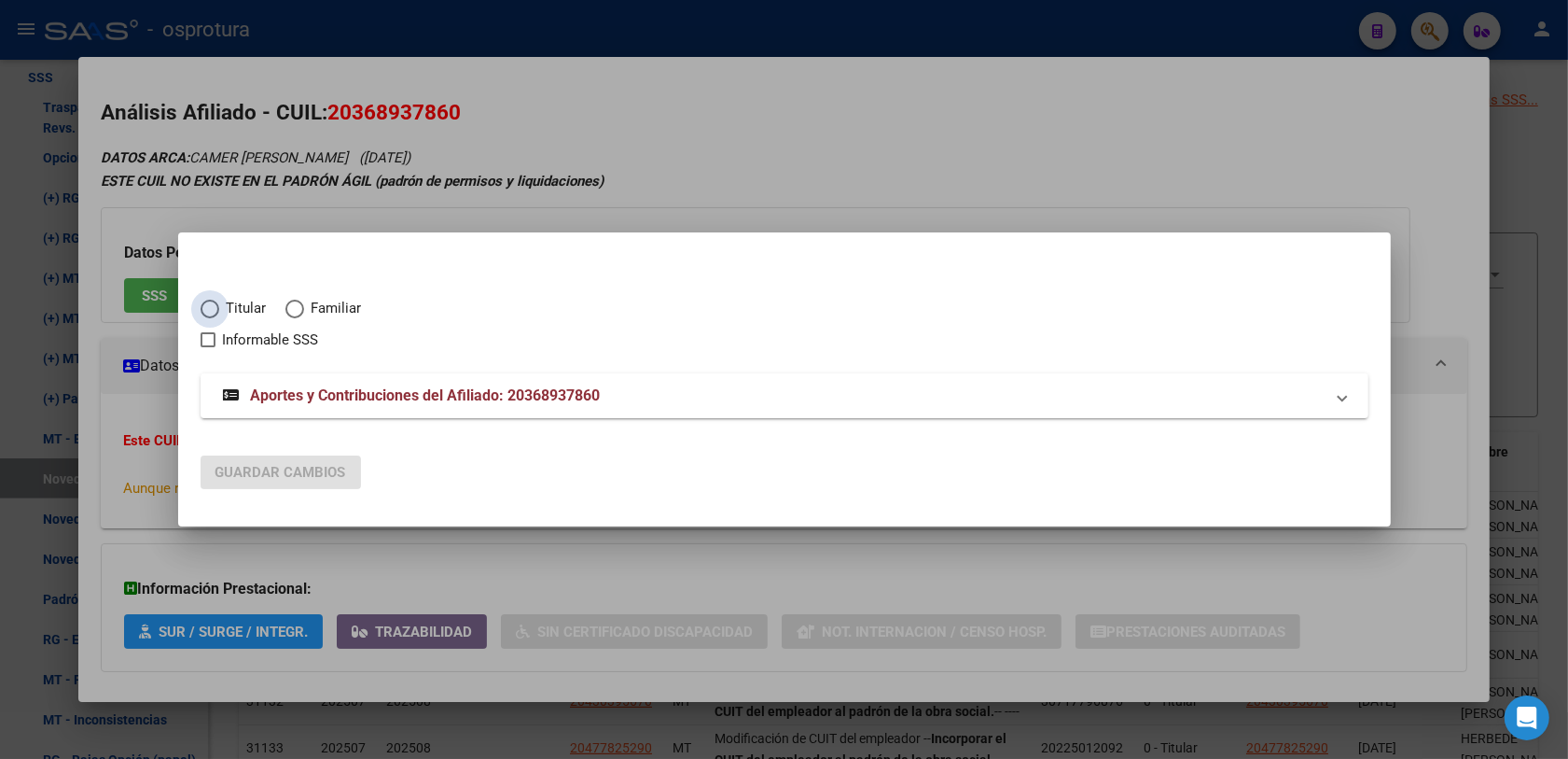
click at [227, 308] on span "Titular" at bounding box center [243, 309] width 48 height 22
click at [219, 308] on input "Titular" at bounding box center [209, 309] width 19 height 19
radio input "true"
checkbox input "true"
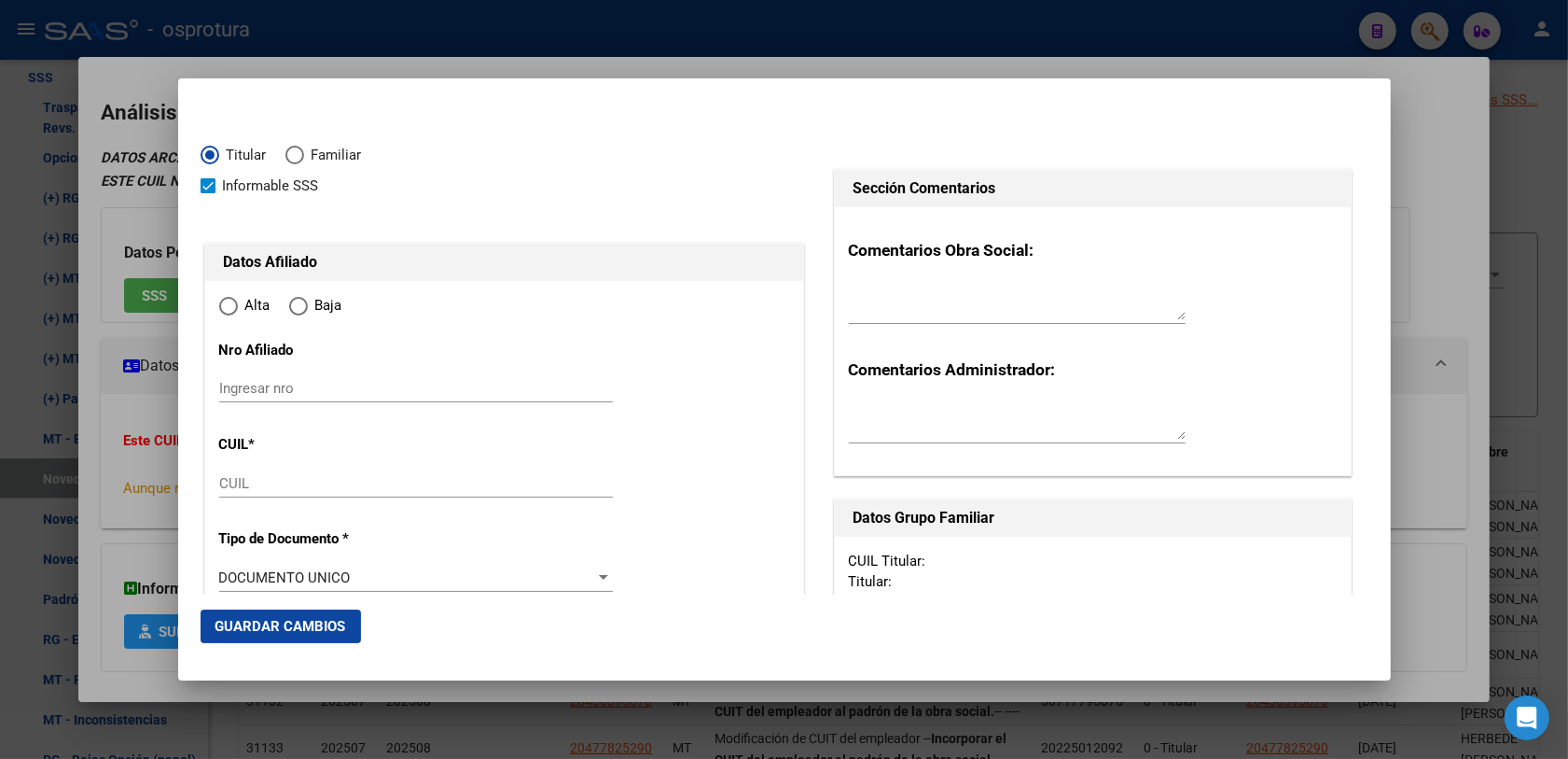
type input "20-36893786-0"
radio input "true"
type input "36893786"
type input "CAMER"
type input "JUAN FERNANDO"
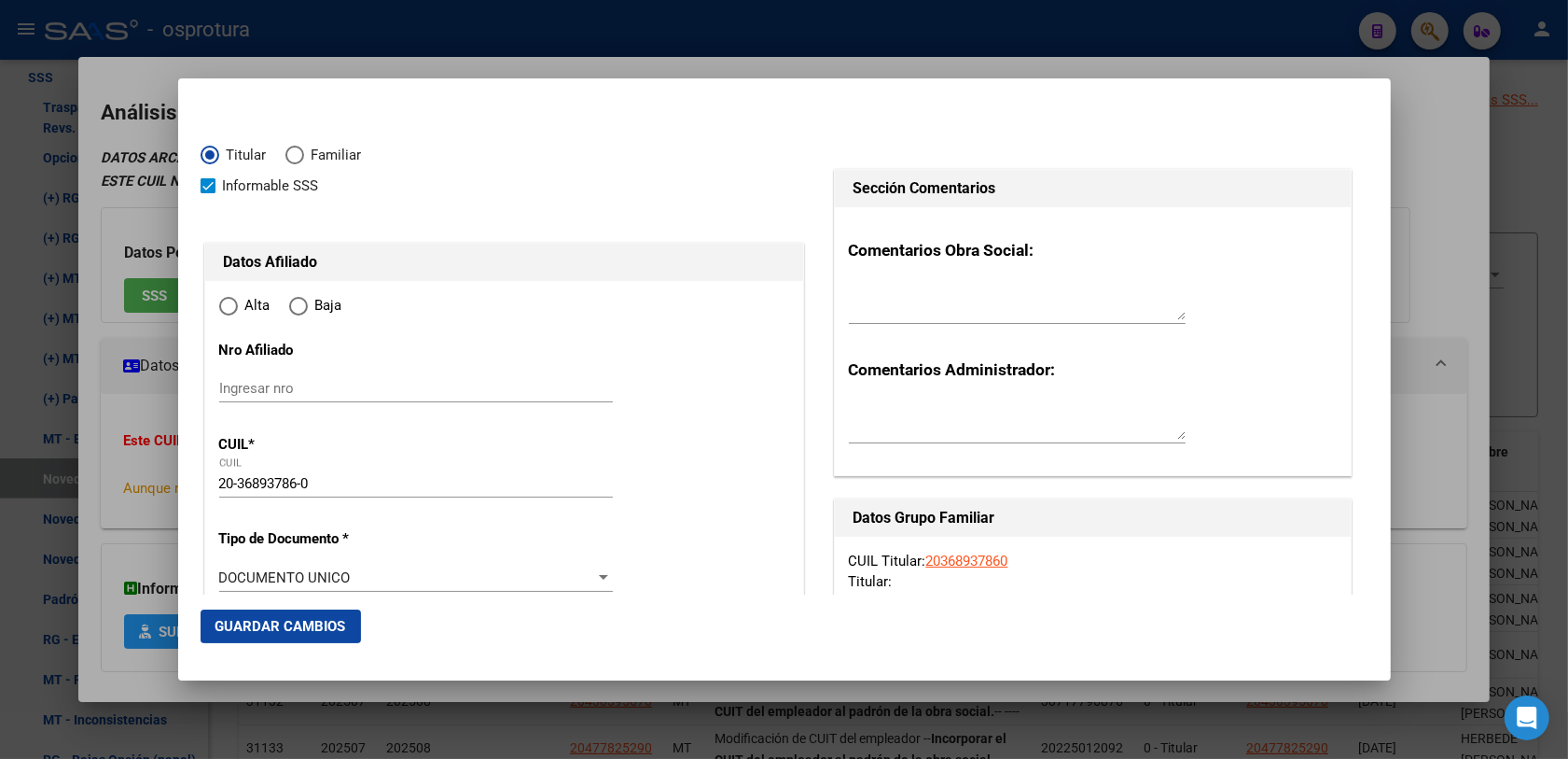
type input "1992-08-09"
type input "SAN NICOLAS"
type input "2900"
type input "GARIBALDI"
type input "541"
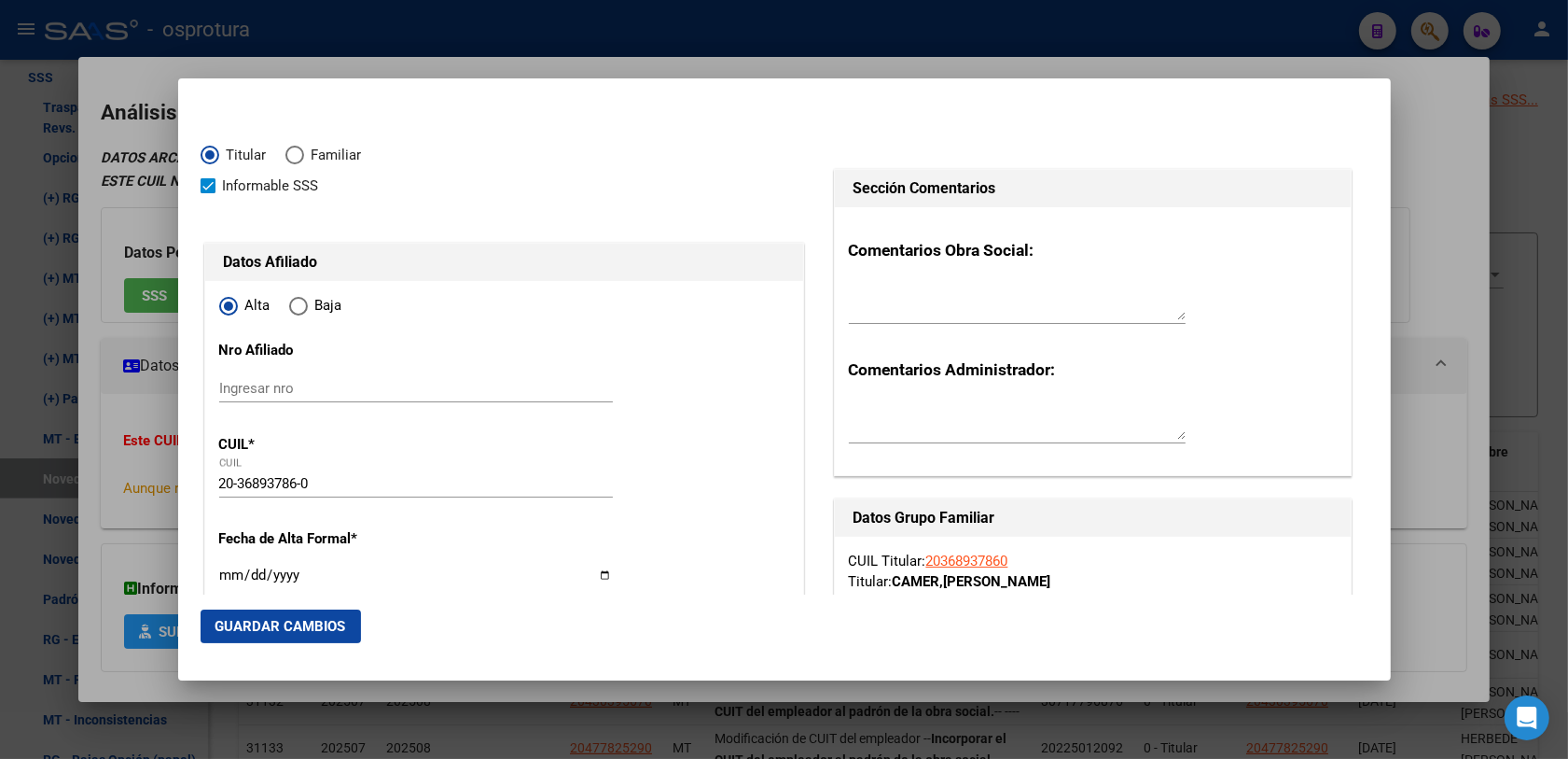
type input "SAN NICOLAS"
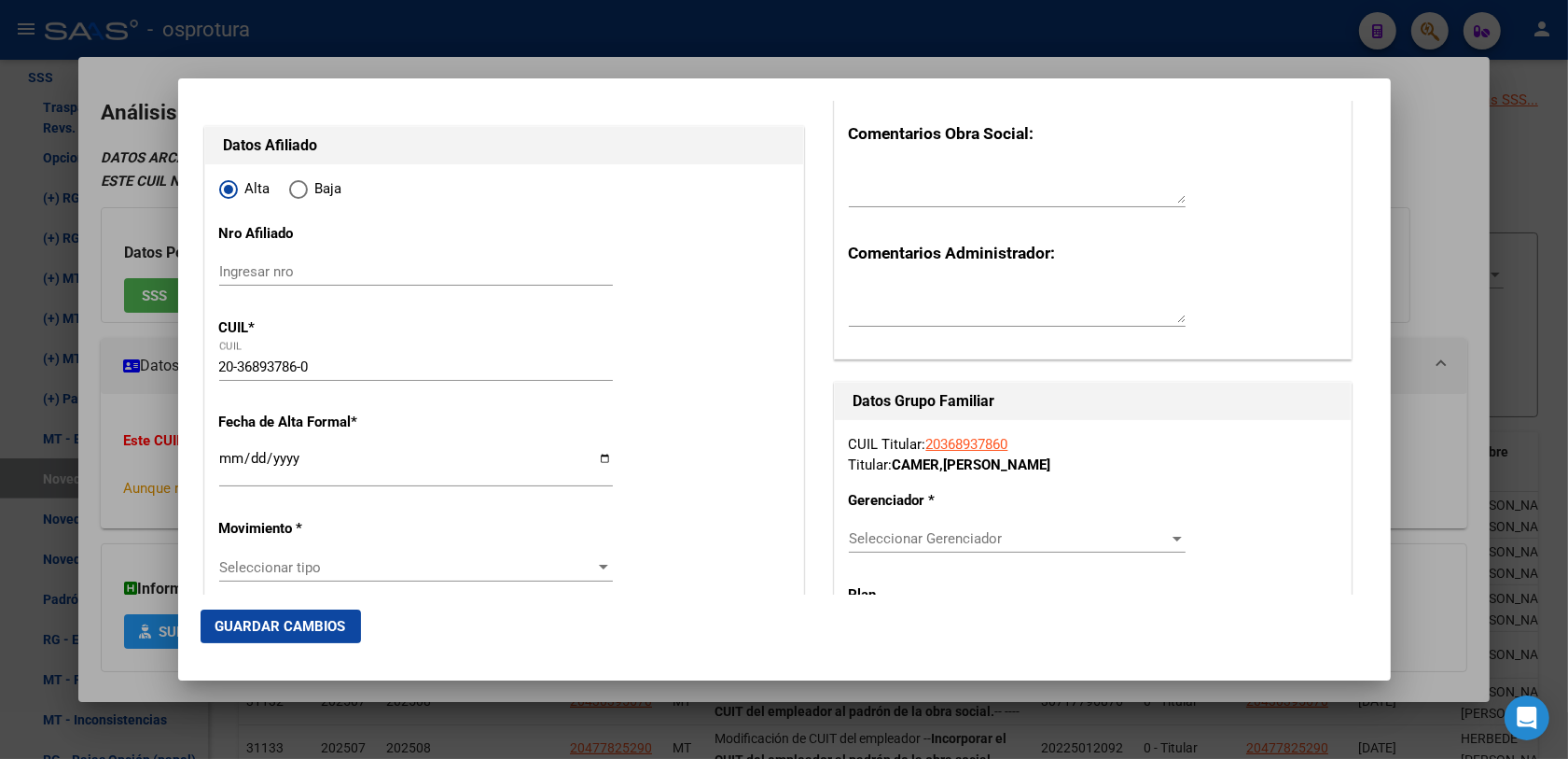
click at [219, 454] on input "Ingresar fecha" at bounding box center [415, 465] width 393 height 30
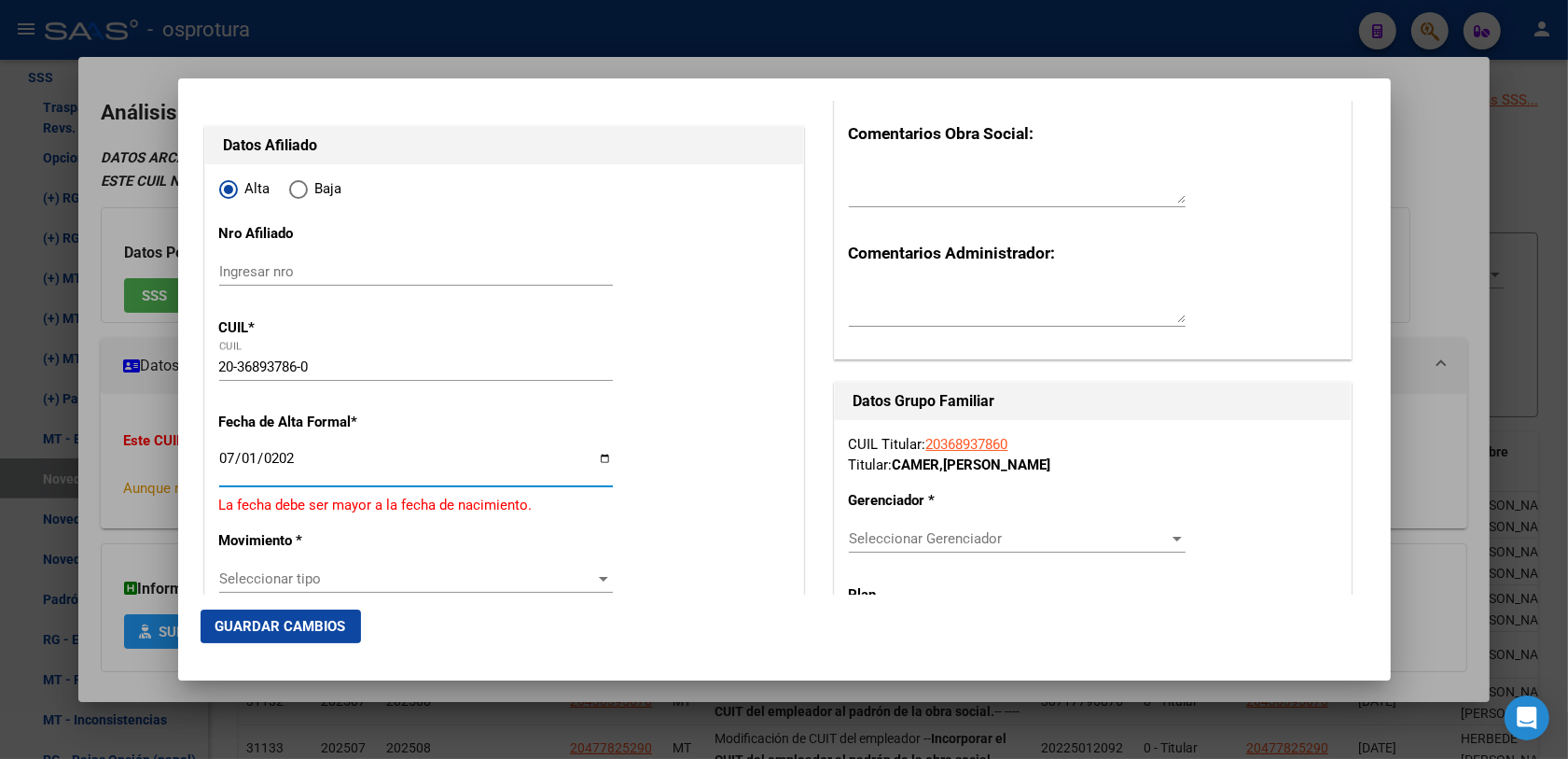
type input "[DATE]"
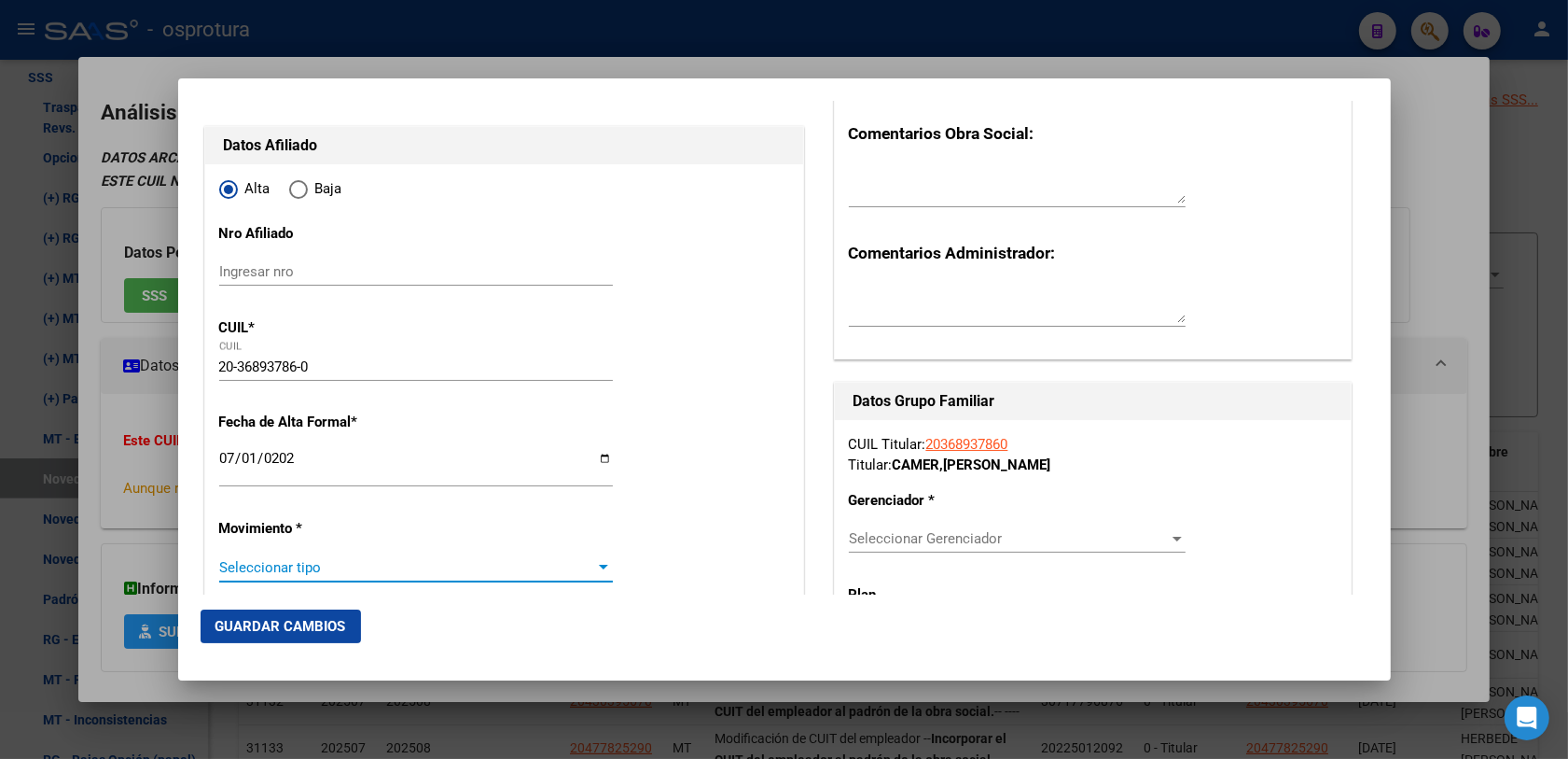
click at [239, 568] on span "Seleccionar tipo" at bounding box center [407, 567] width 376 height 17
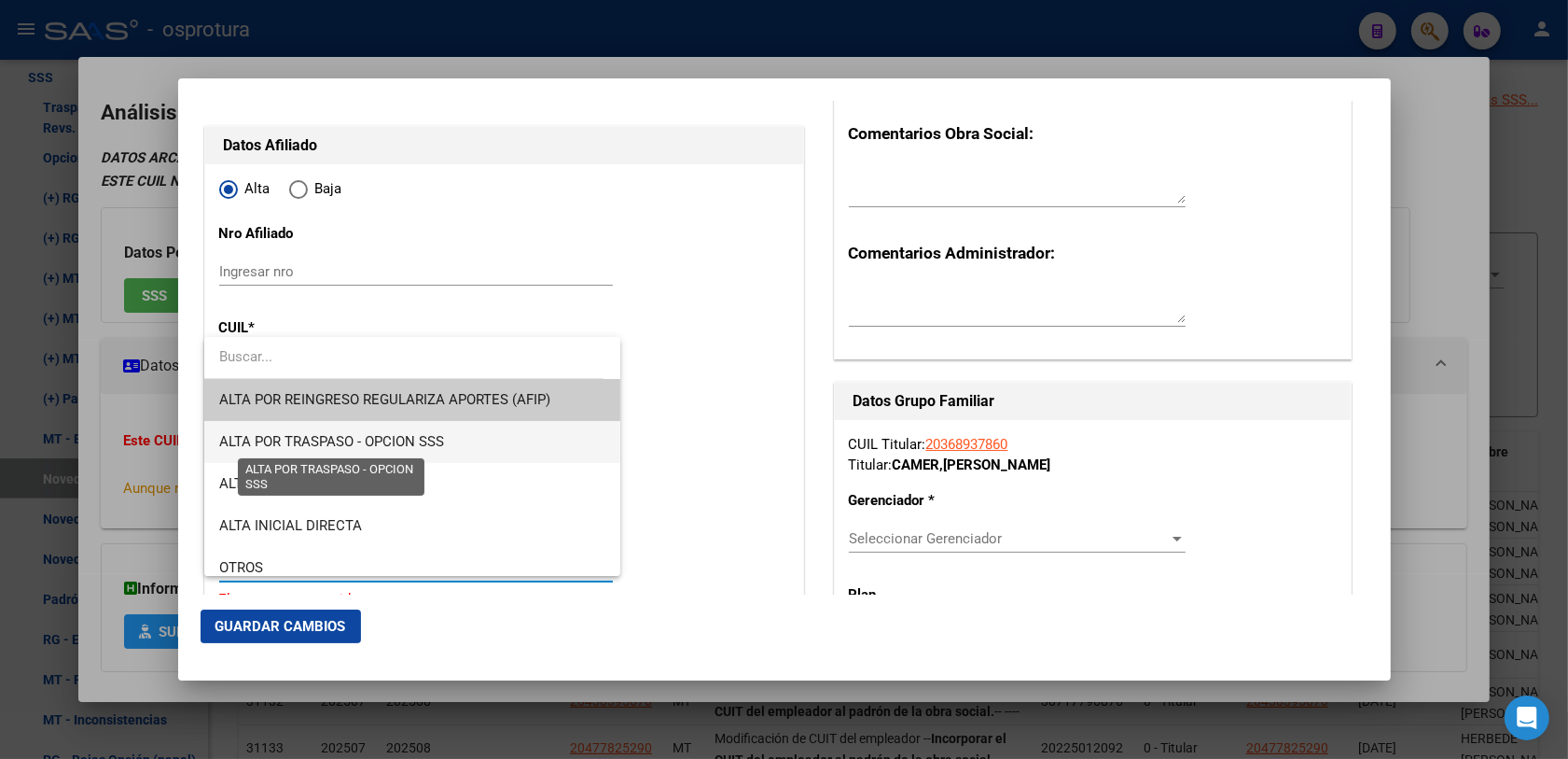
click at [338, 443] on span "ALTA POR TRASPASO - OPCION SSS" at bounding box center [332, 441] width 225 height 17
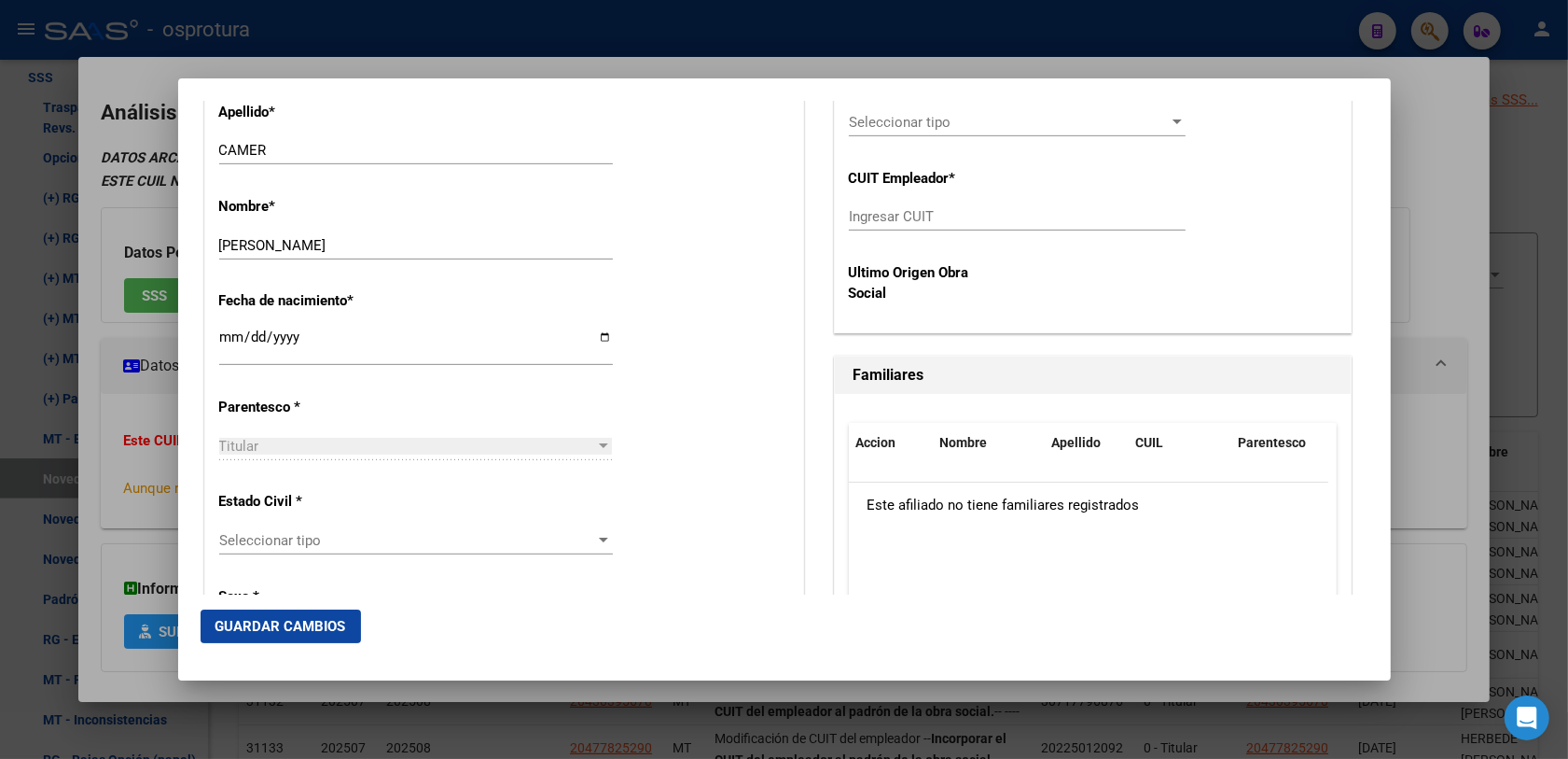
scroll to position [933, 0]
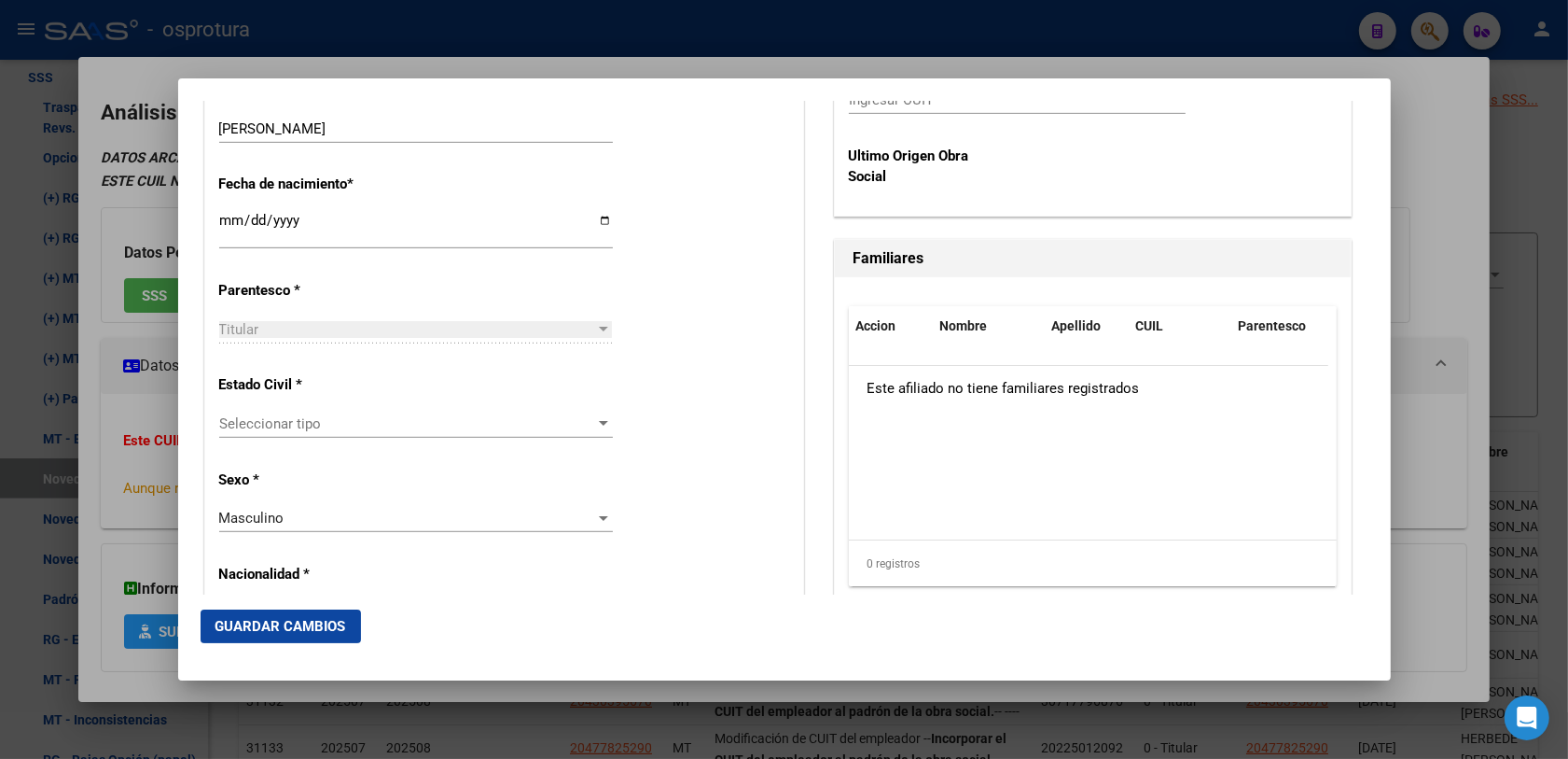
click at [281, 429] on span "Seleccionar tipo" at bounding box center [407, 423] width 376 height 17
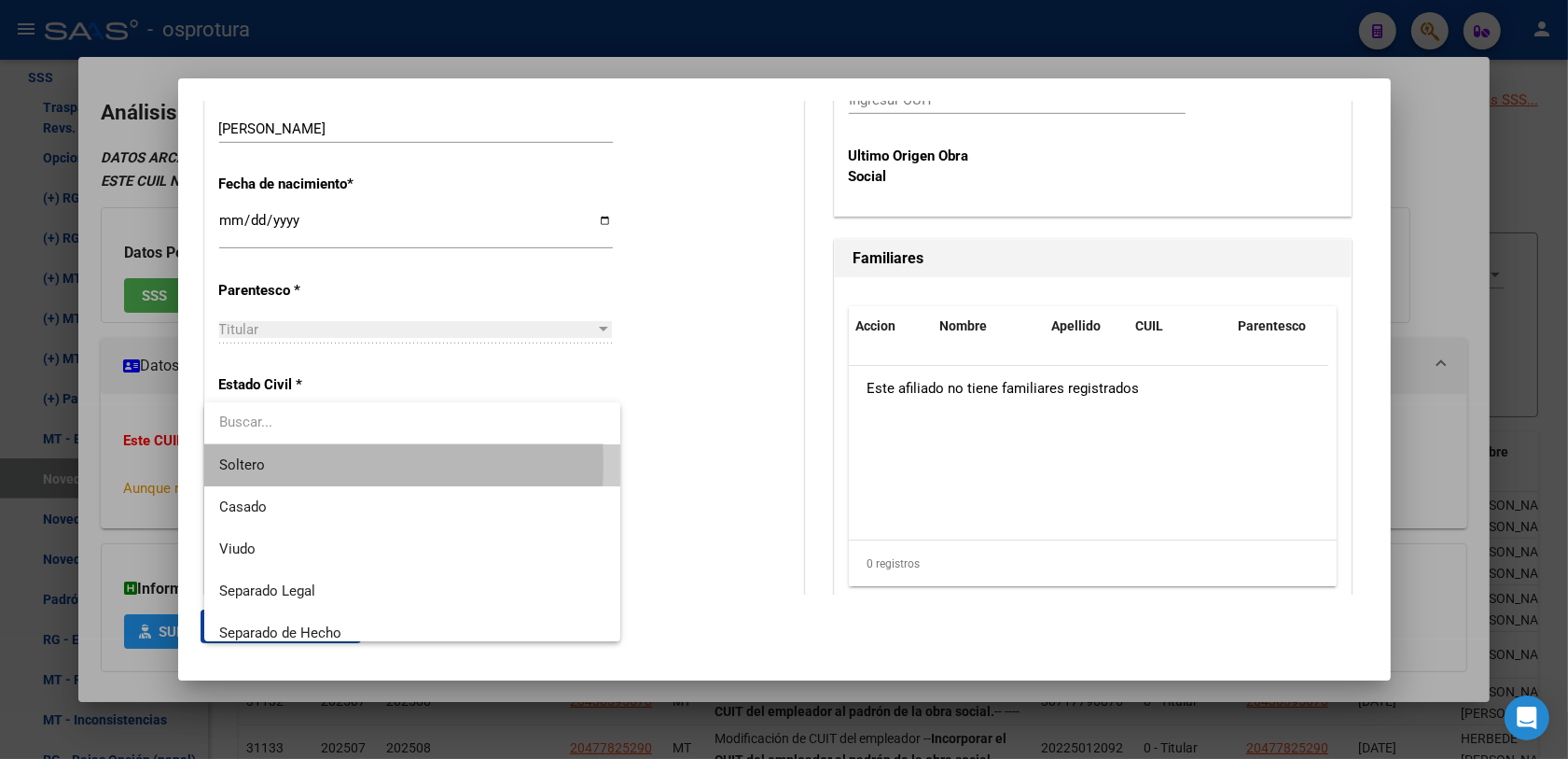
click at [282, 464] on span "Soltero" at bounding box center [412, 465] width 387 height 42
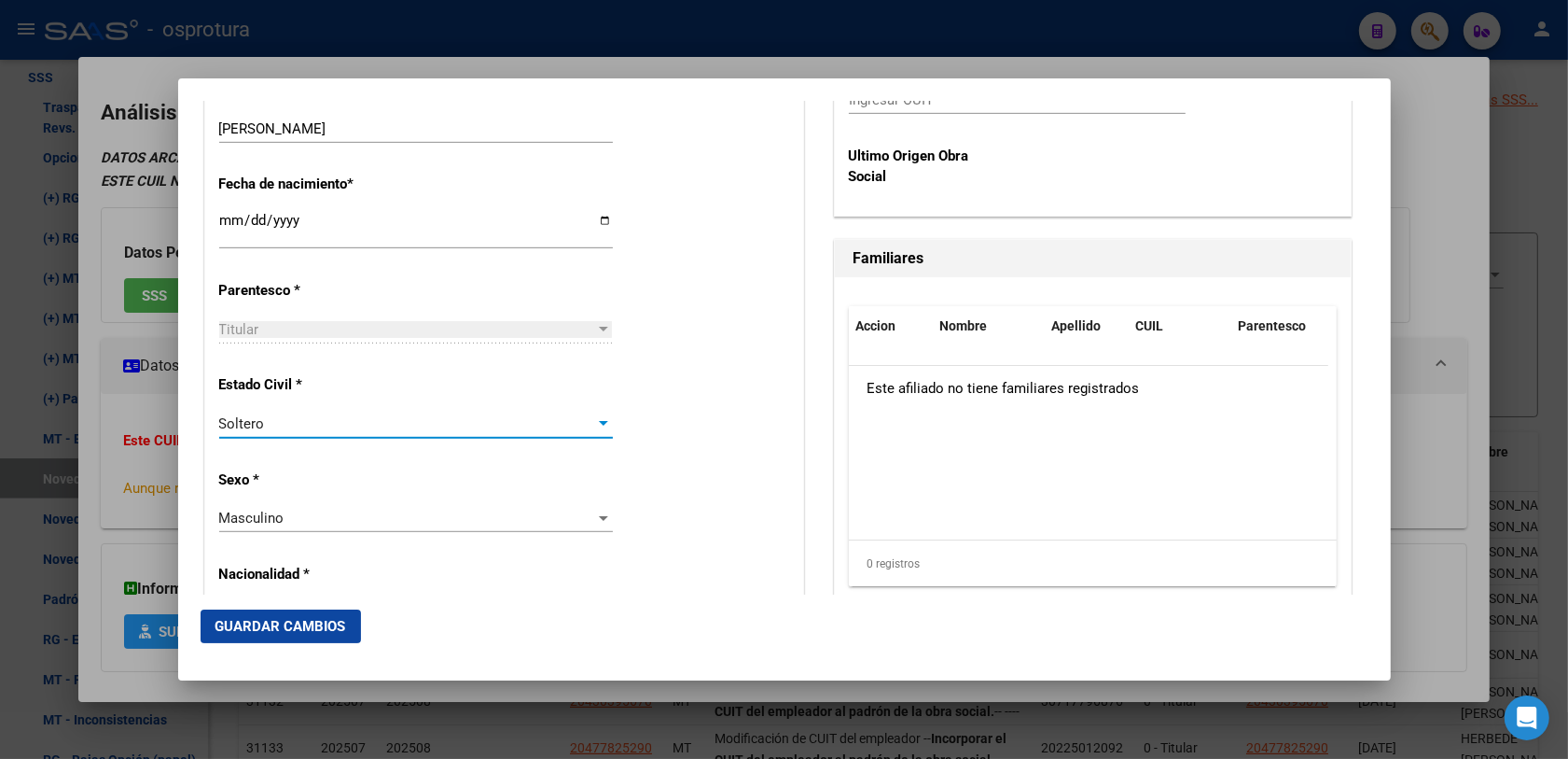
click at [660, 445] on div "Estado Civil * [DEMOGRAPHIC_DATA] Seleccionar tipo" at bounding box center [504, 407] width 569 height 95
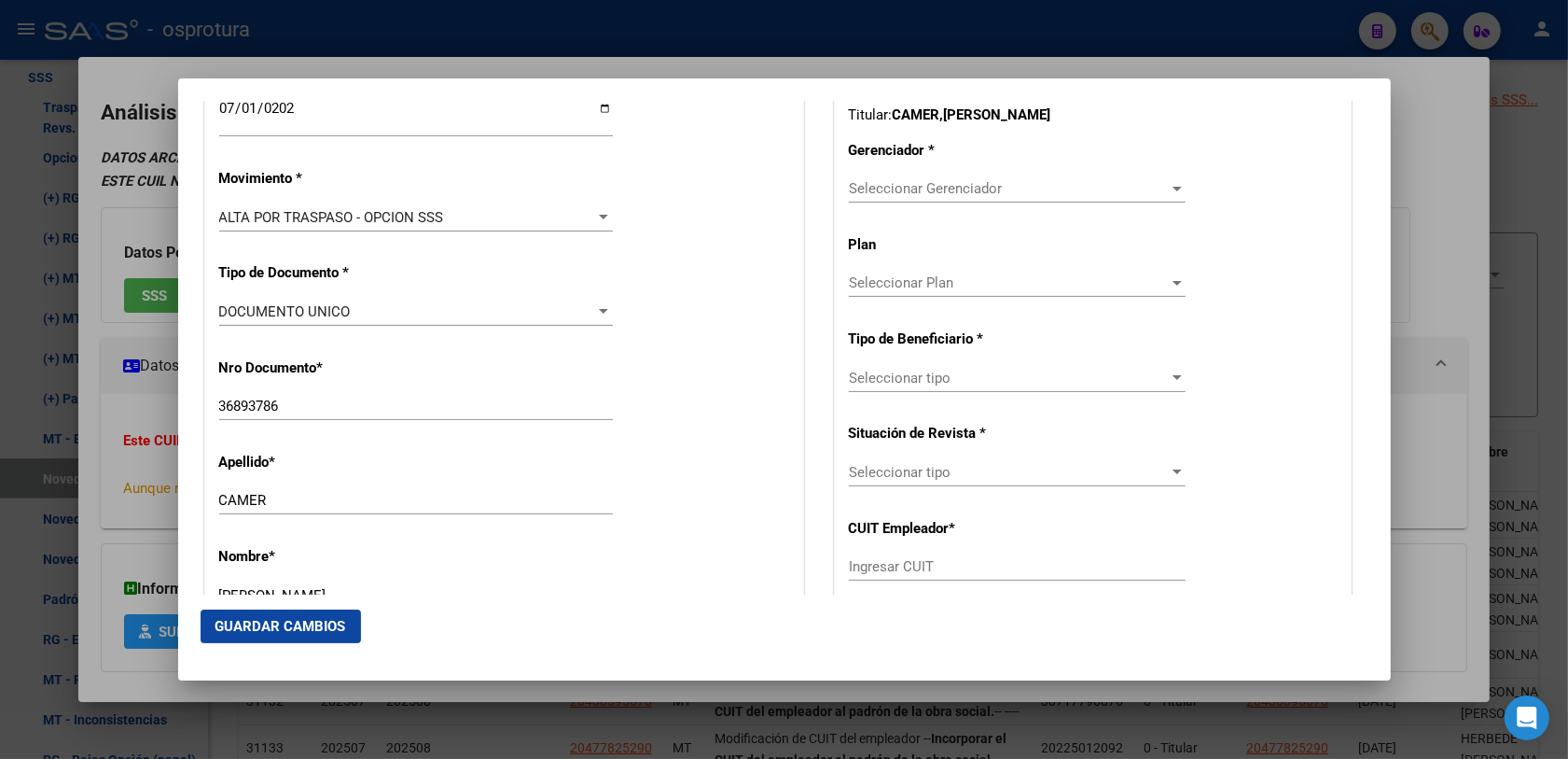
scroll to position [350, 0]
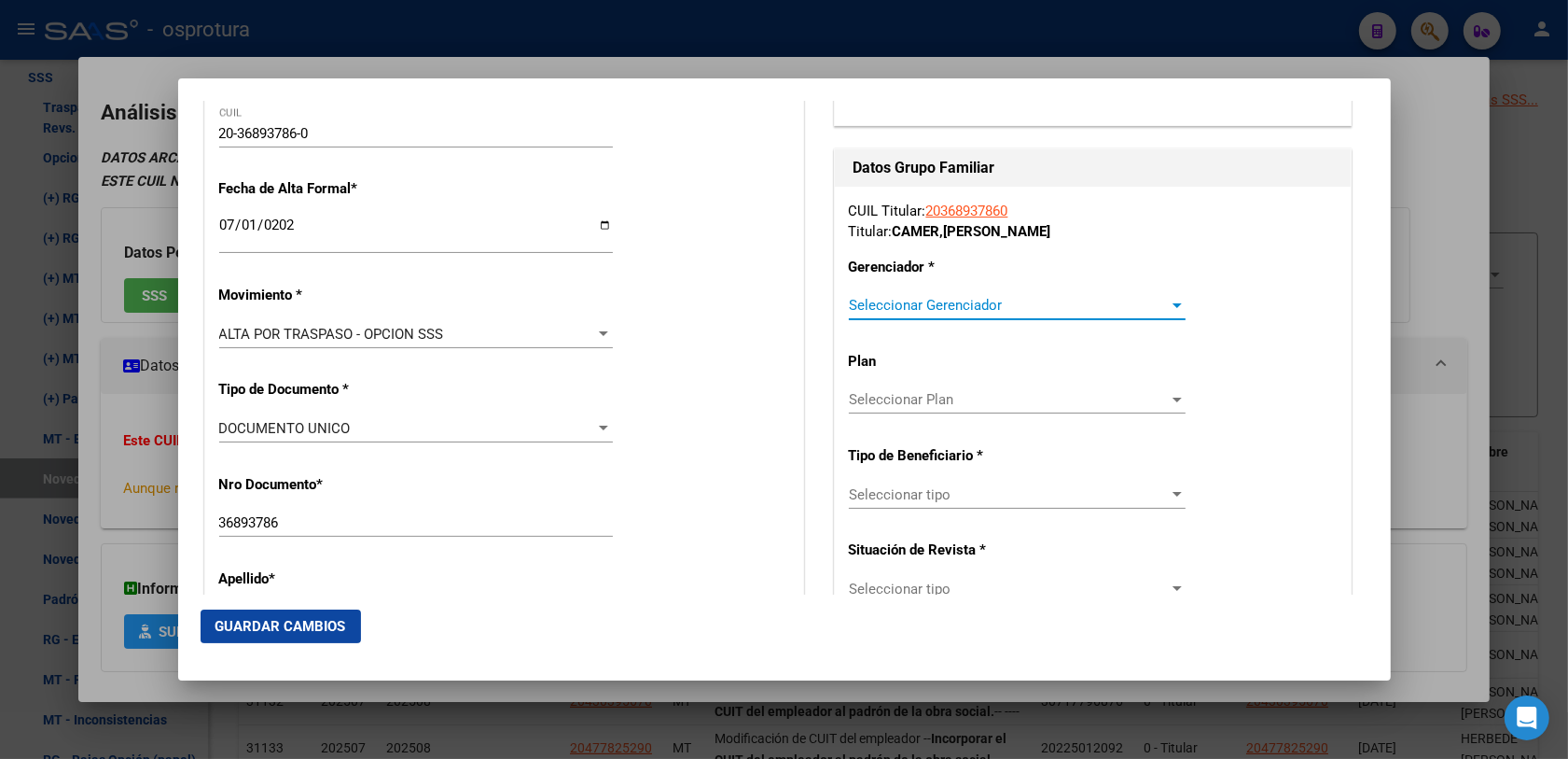
click at [881, 306] on span "Seleccionar Gerenciador" at bounding box center [1008, 305] width 320 height 17
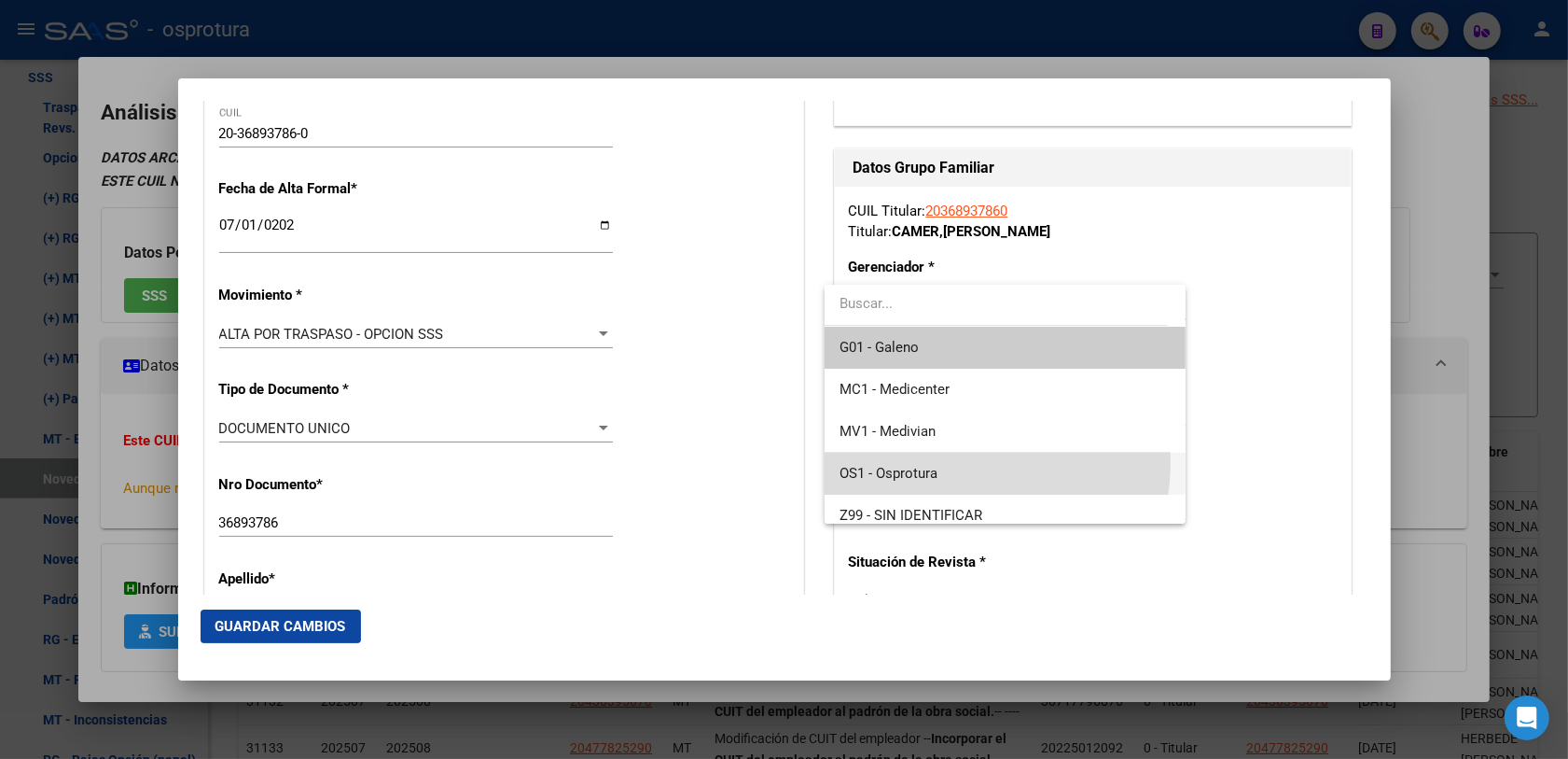
click at [964, 462] on span "OS1 - Osprotura" at bounding box center [1005, 473] width 332 height 42
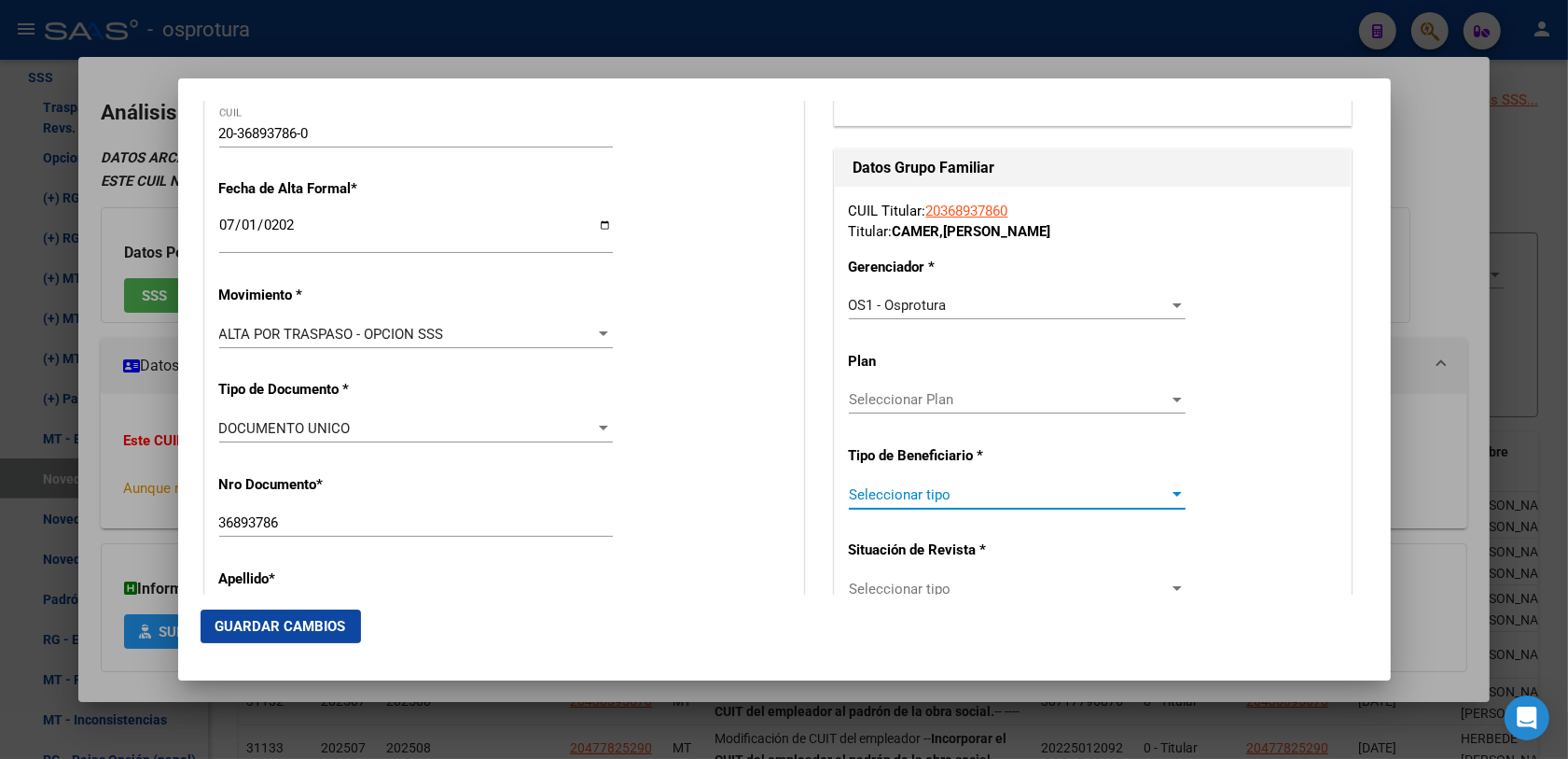
click at [897, 493] on span "Seleccionar tipo" at bounding box center [1008, 494] width 320 height 17
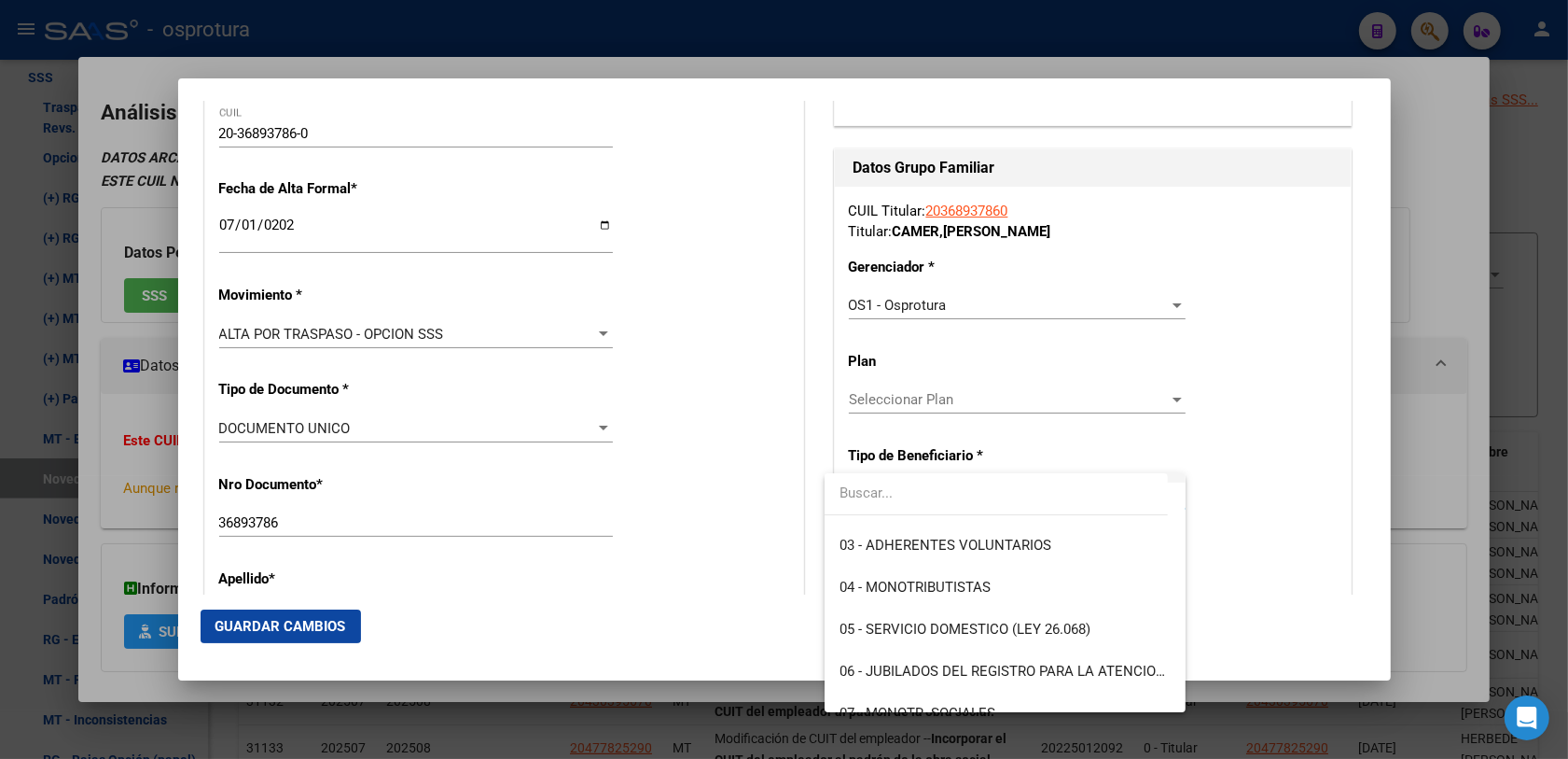
scroll to position [233, 0]
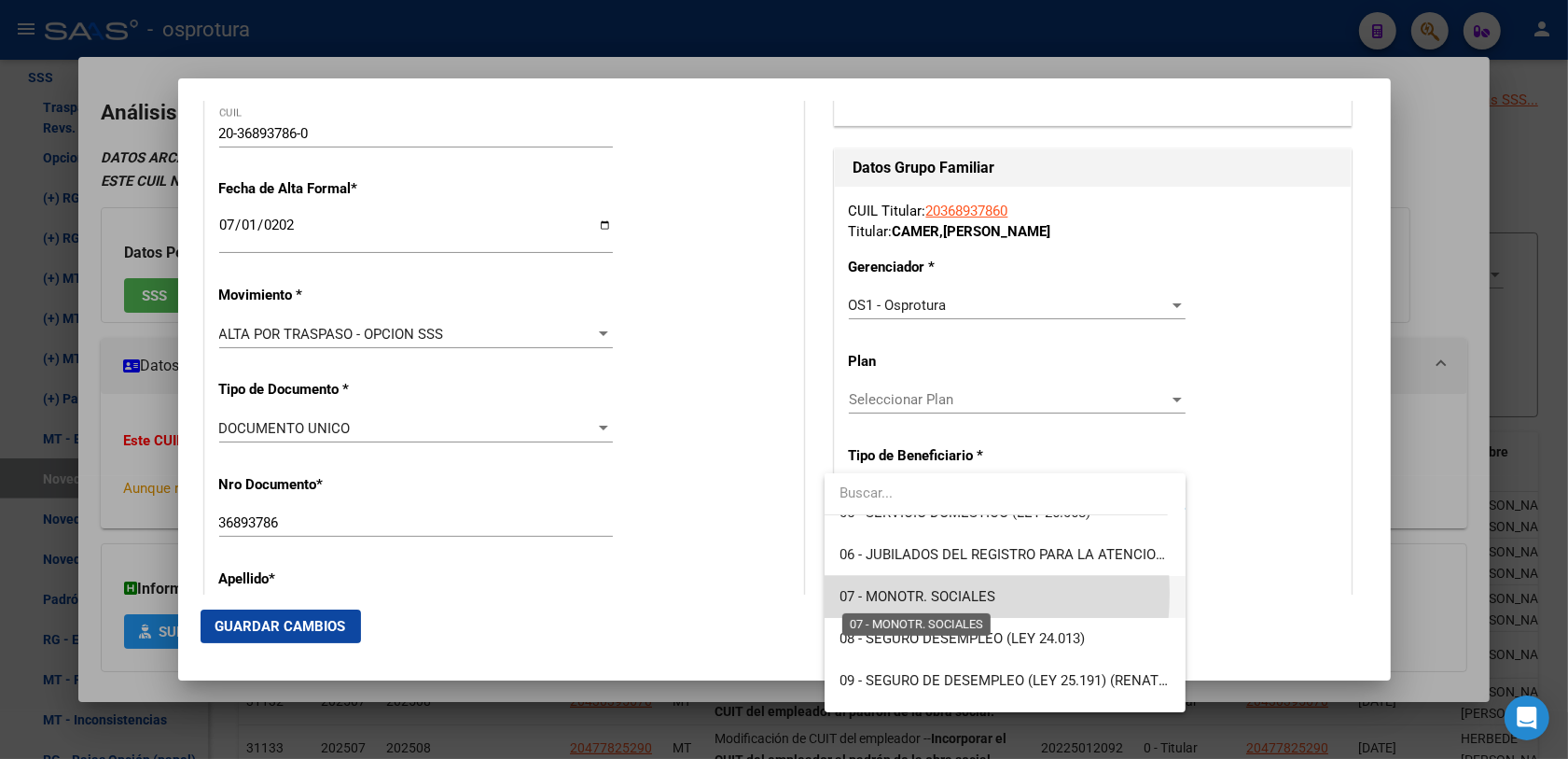
click at [887, 593] on span "07 - MONOTR. SOCIALES" at bounding box center [917, 596] width 155 height 17
type input "20-36893786-0"
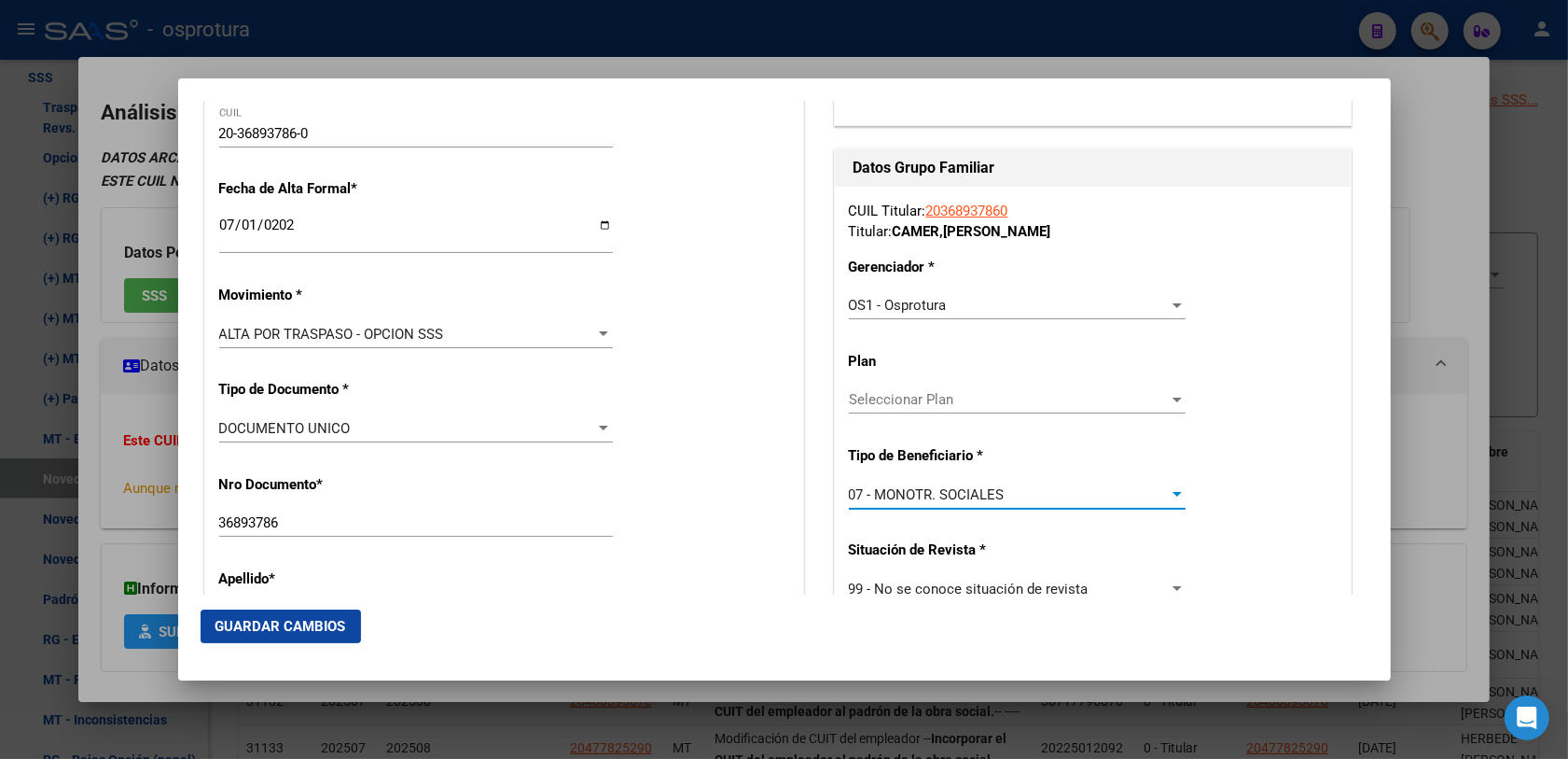
click at [916, 497] on span "07 - MONOTR. SOCIALES" at bounding box center [926, 494] width 155 height 17
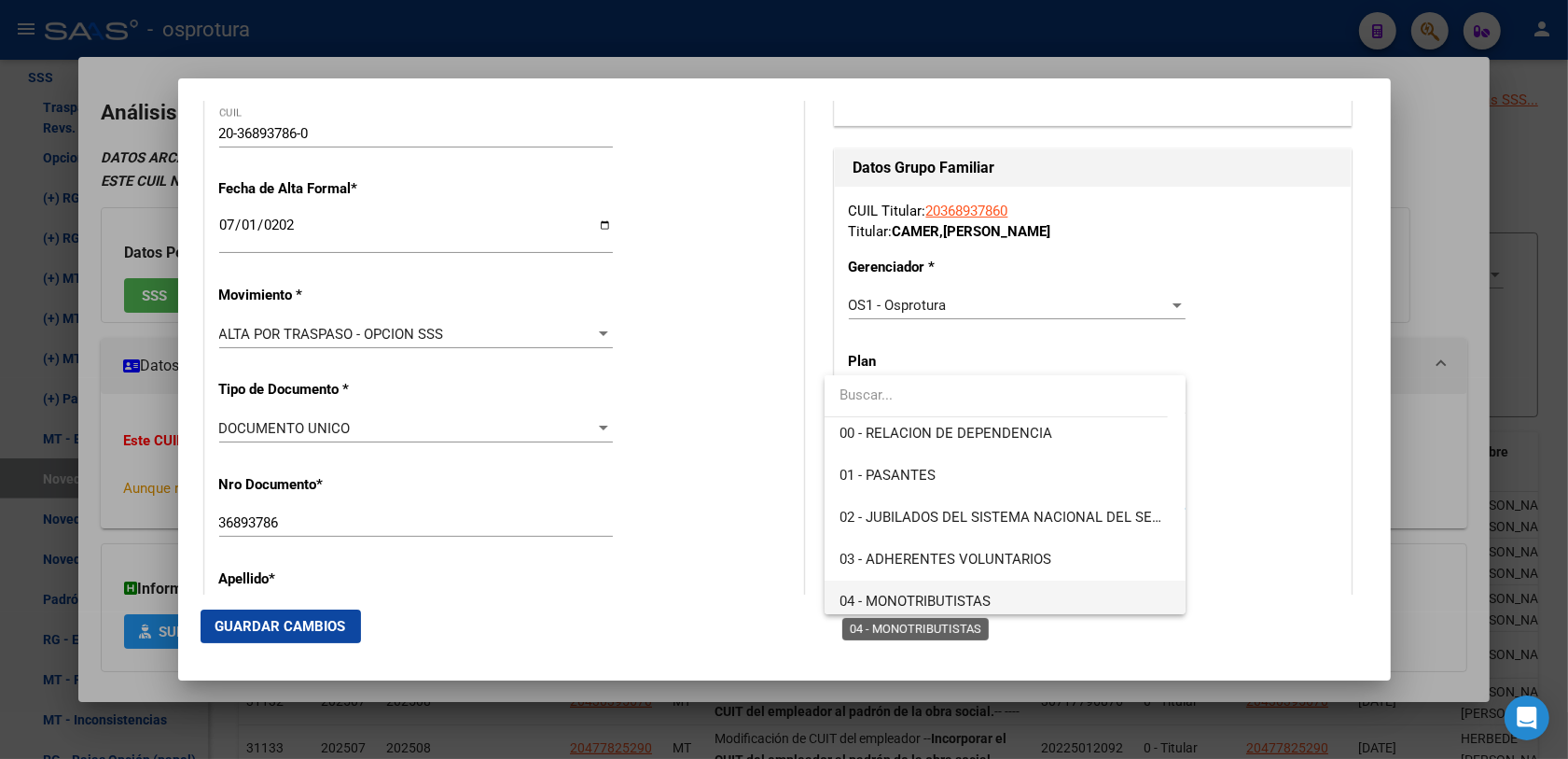
click at [875, 594] on span "04 - MONOTRIBUTISTAS" at bounding box center [915, 601] width 151 height 17
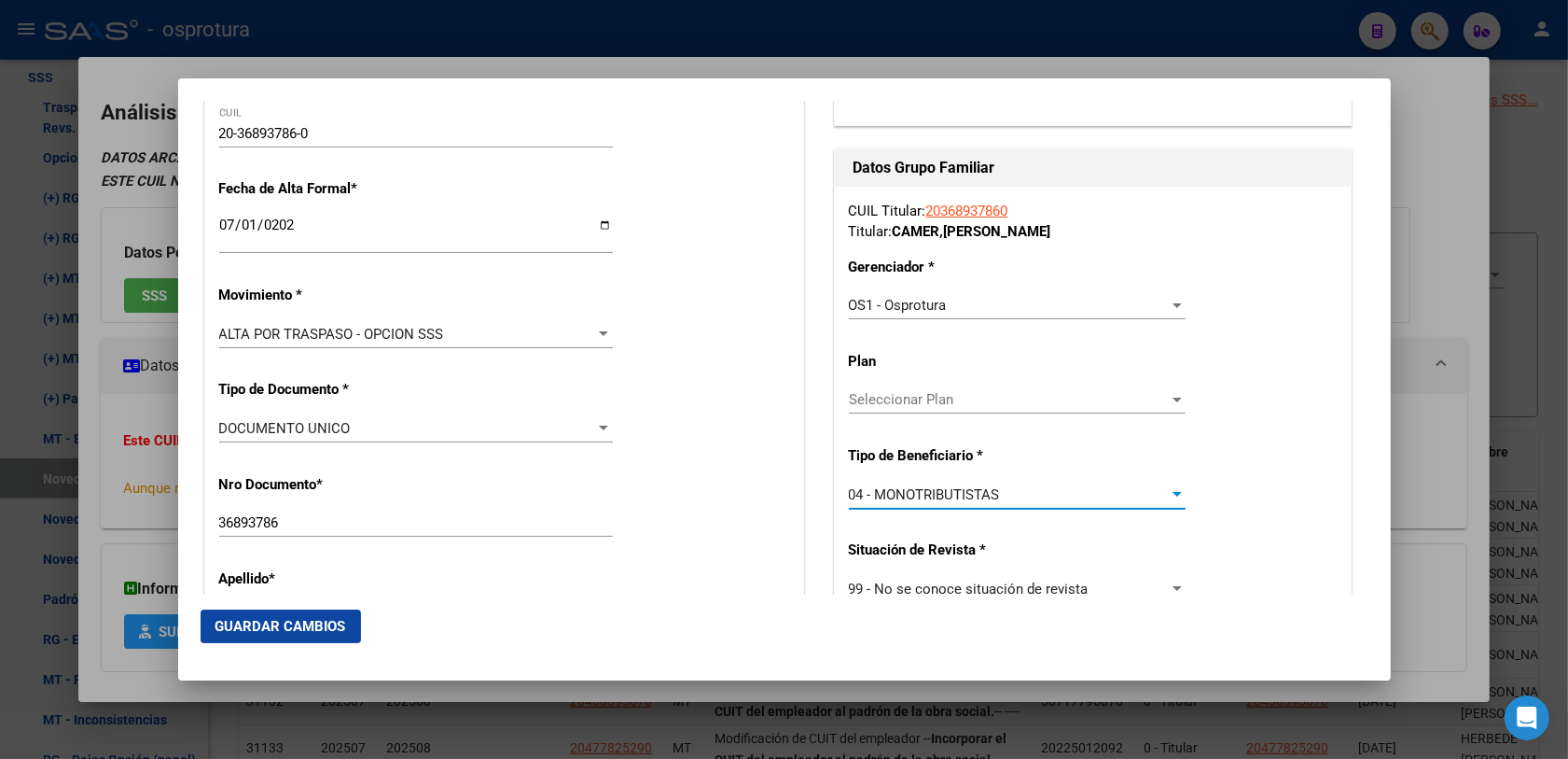
click at [759, 561] on div "Apellido * CAMER Ingresar apellido" at bounding box center [504, 601] width 569 height 95
click at [285, 626] on span "Guardar Cambios" at bounding box center [280, 626] width 130 height 17
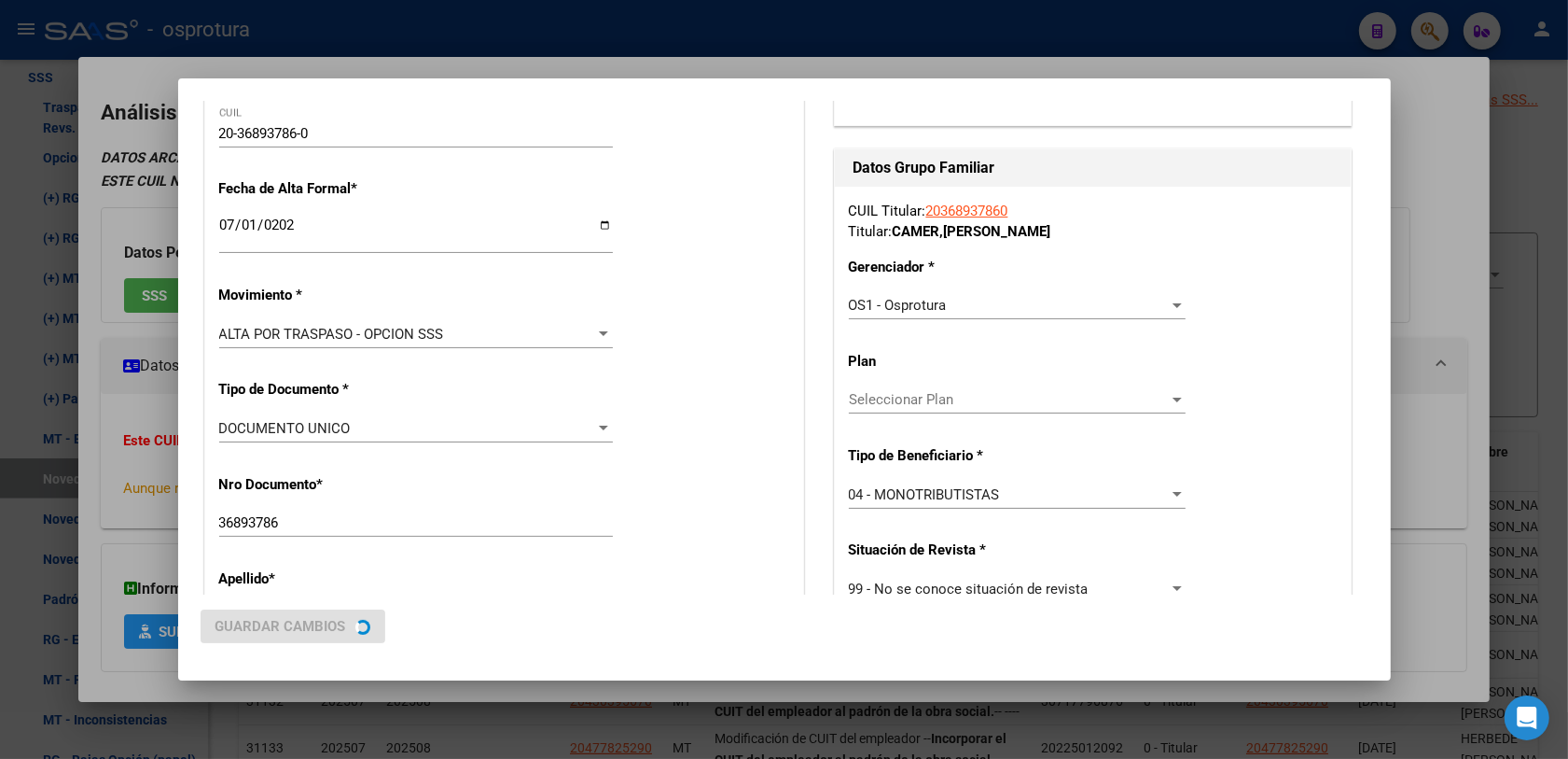
scroll to position [0, 0]
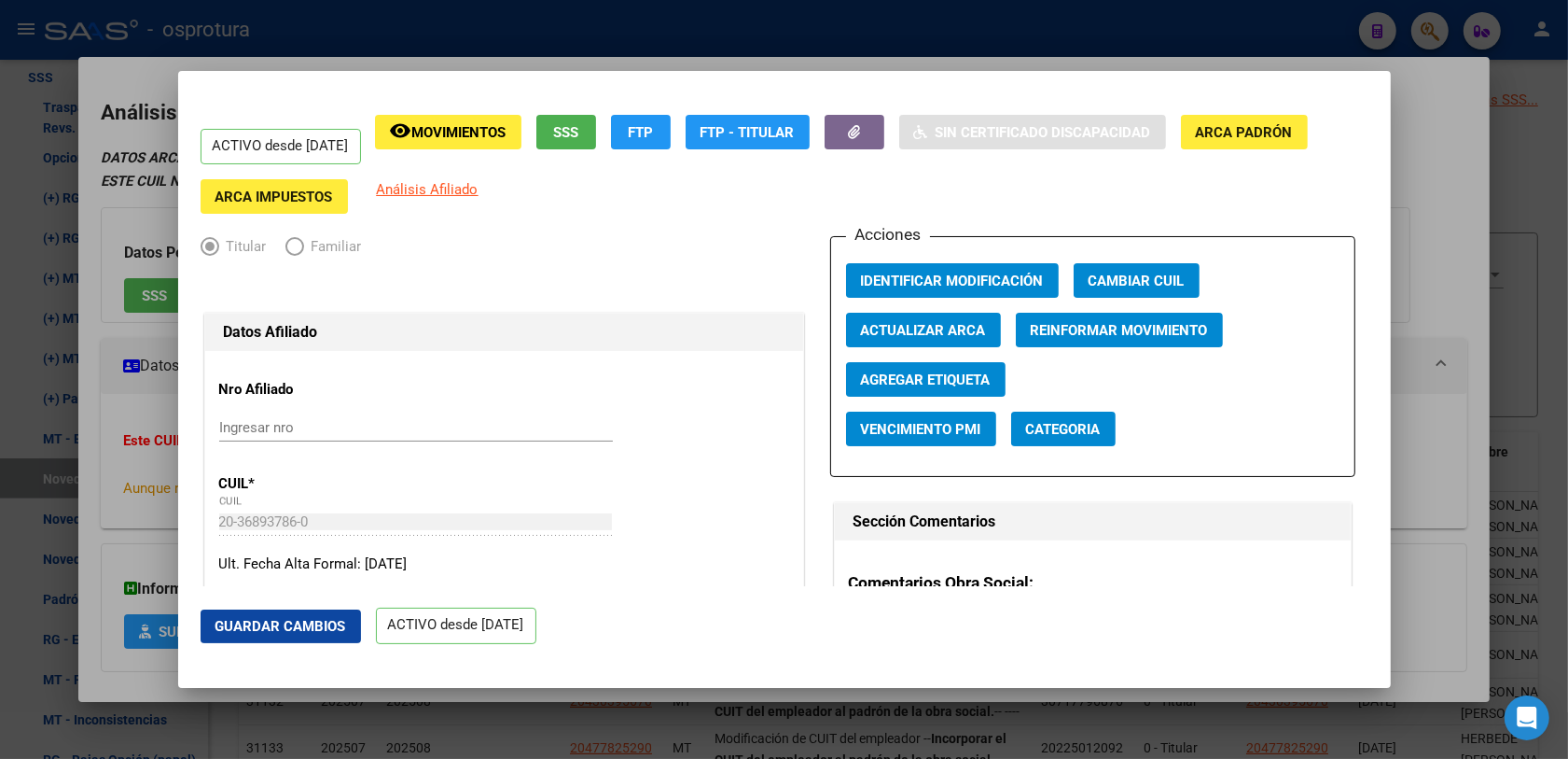
click at [1433, 33] on div at bounding box center [784, 380] width 1568 height 759
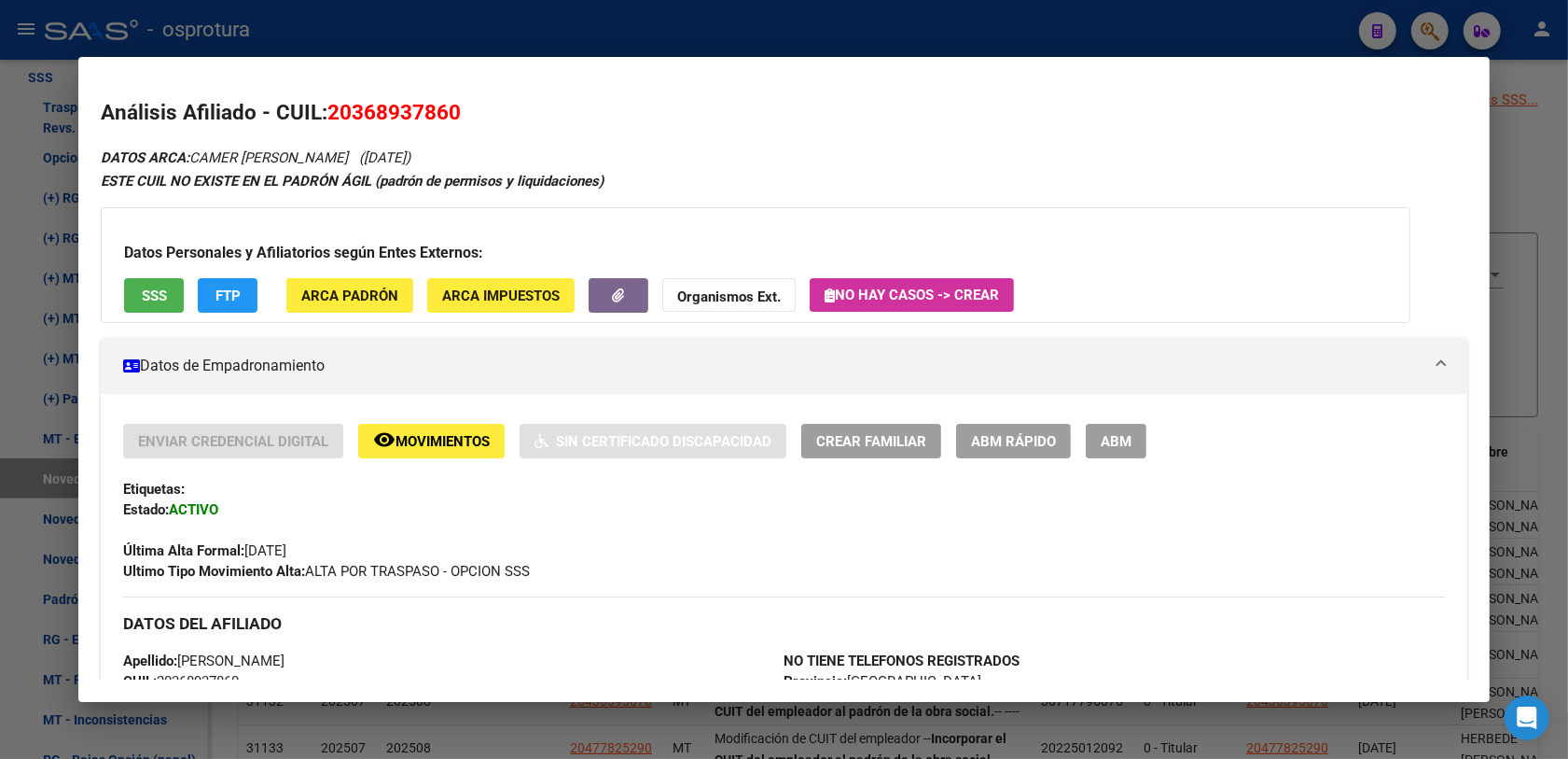
click at [1437, 34] on div at bounding box center [784, 380] width 1568 height 759
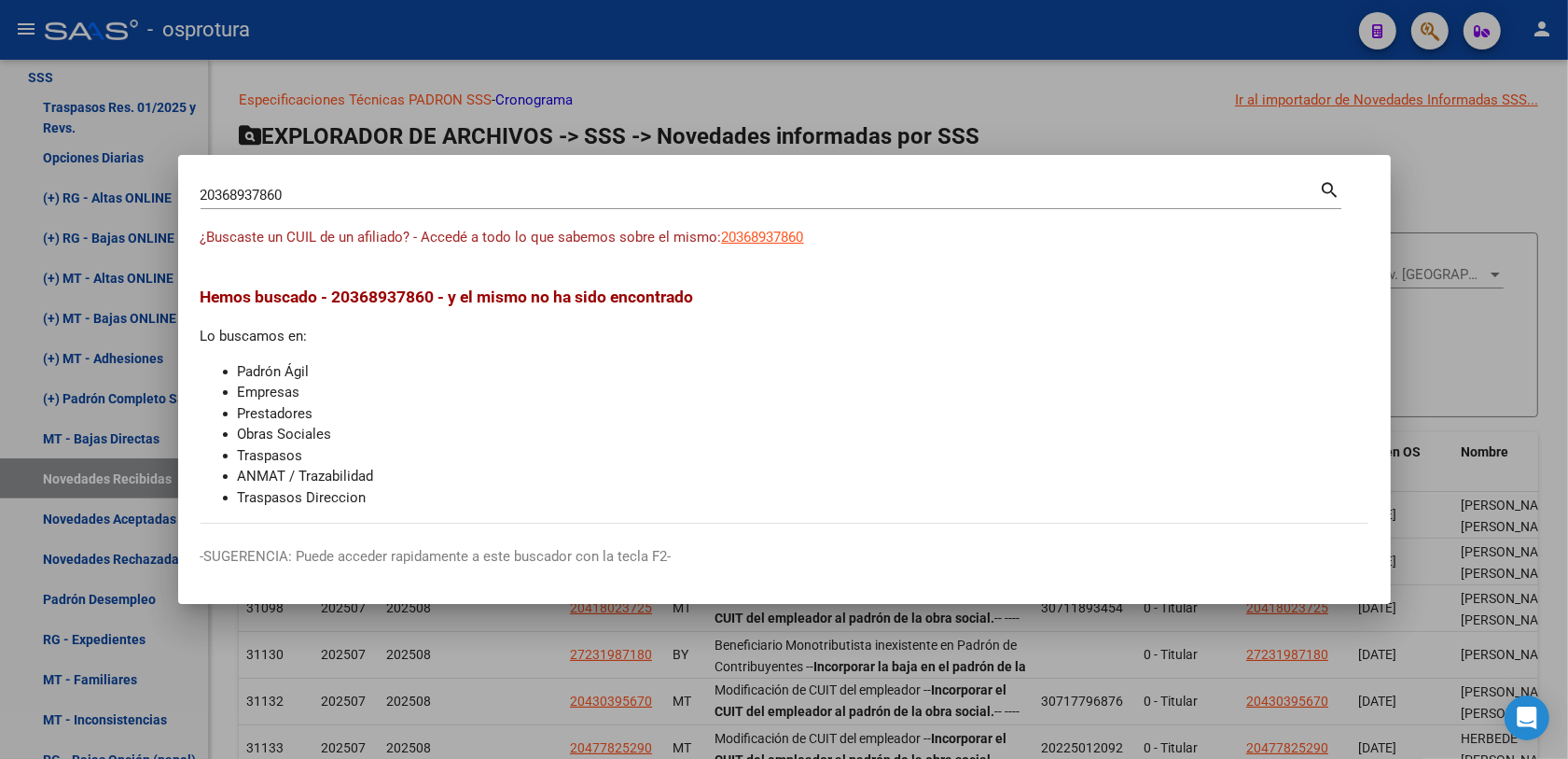
click at [334, 202] on input "20368937860" at bounding box center [760, 194] width 1119 height 17
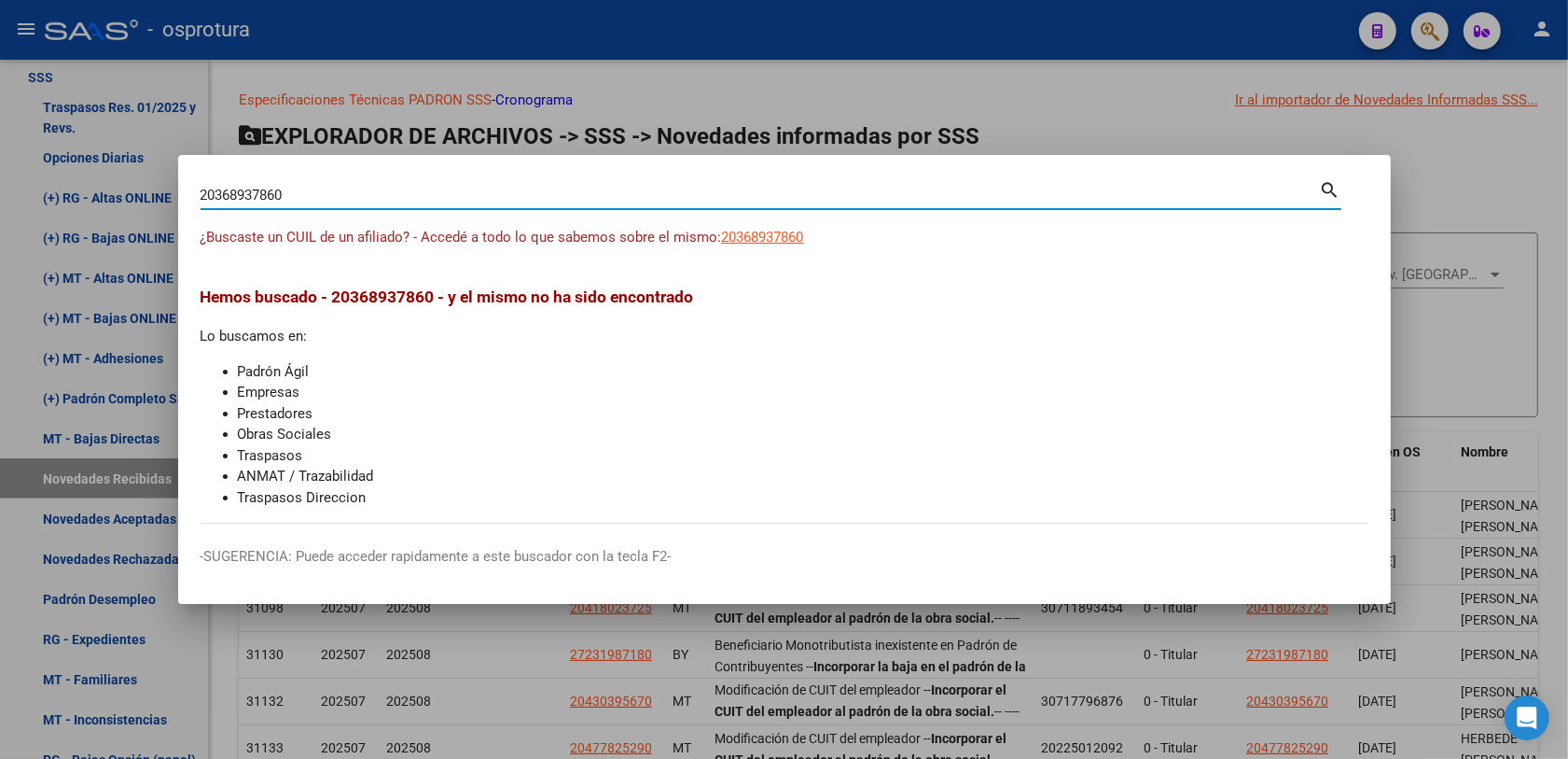
click at [334, 202] on input "20368937860" at bounding box center [760, 194] width 1119 height 17
paste input "725985228"
type input "27259852280"
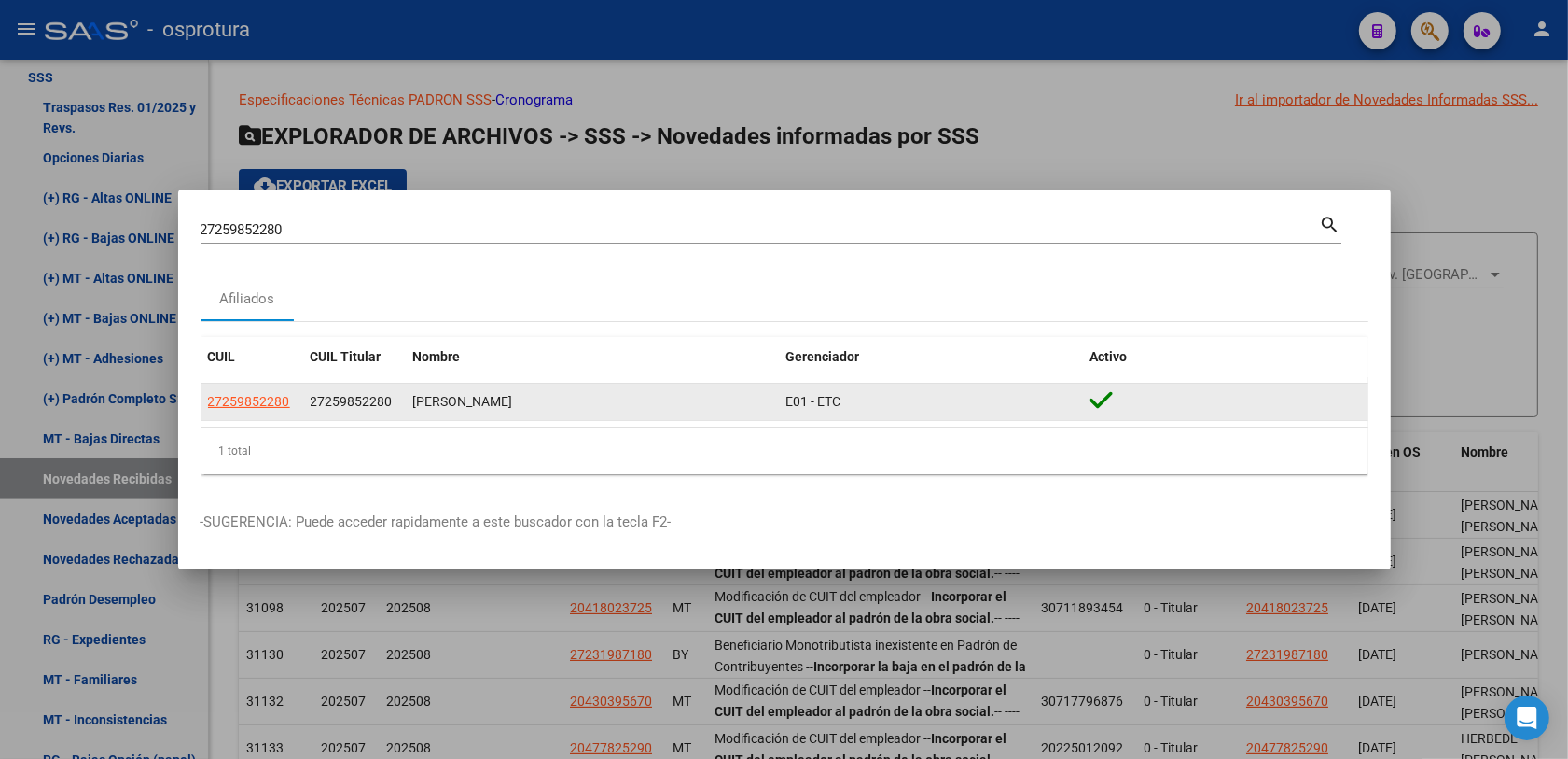
click at [229, 385] on datatable-body-cell "27259852280" at bounding box center [251, 401] width 103 height 37
click at [229, 399] on span "27259852280" at bounding box center [249, 400] width 82 height 15
type textarea "27259852280"
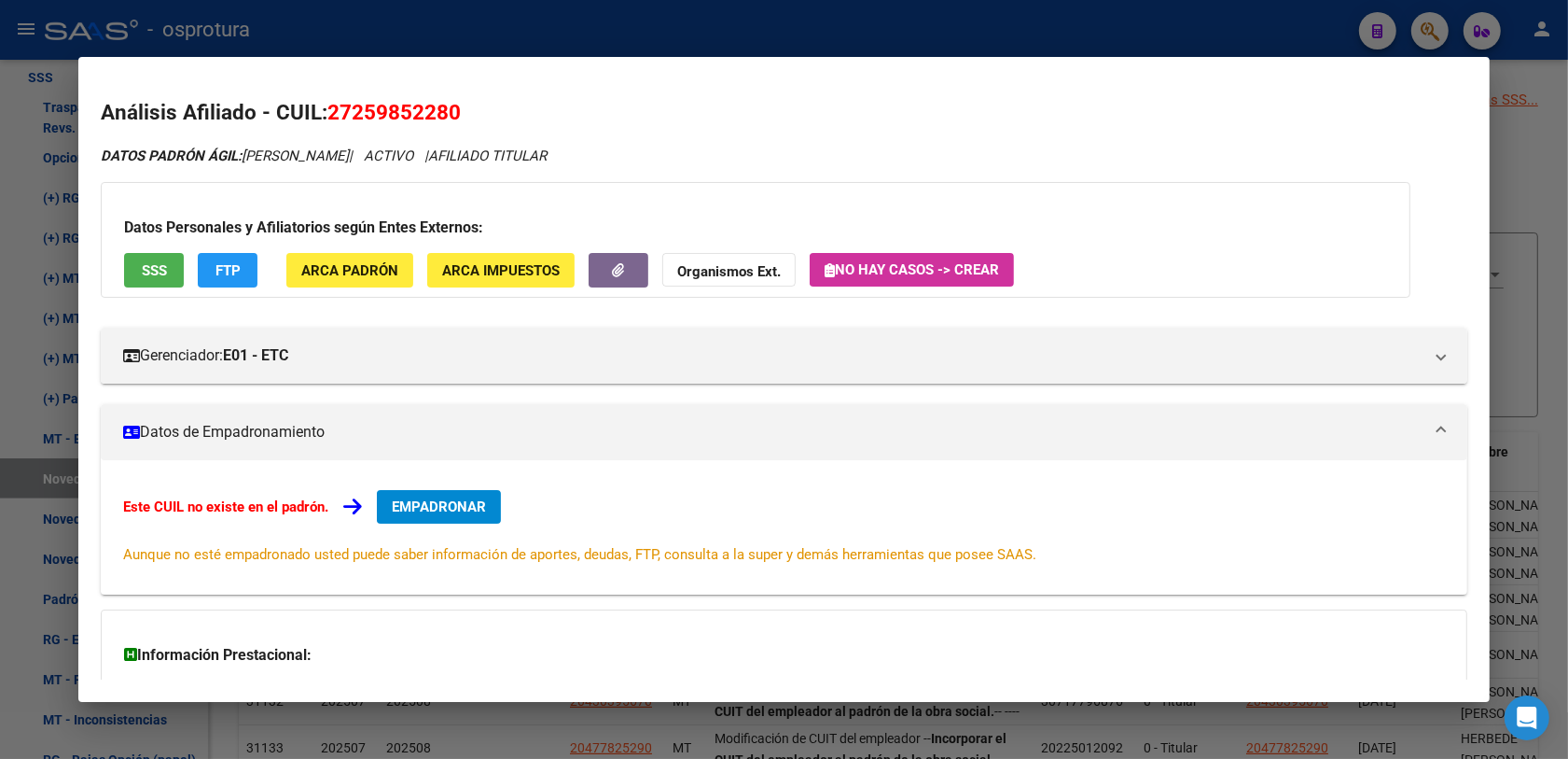
click at [152, 271] on span "SSS" at bounding box center [153, 270] width 25 height 17
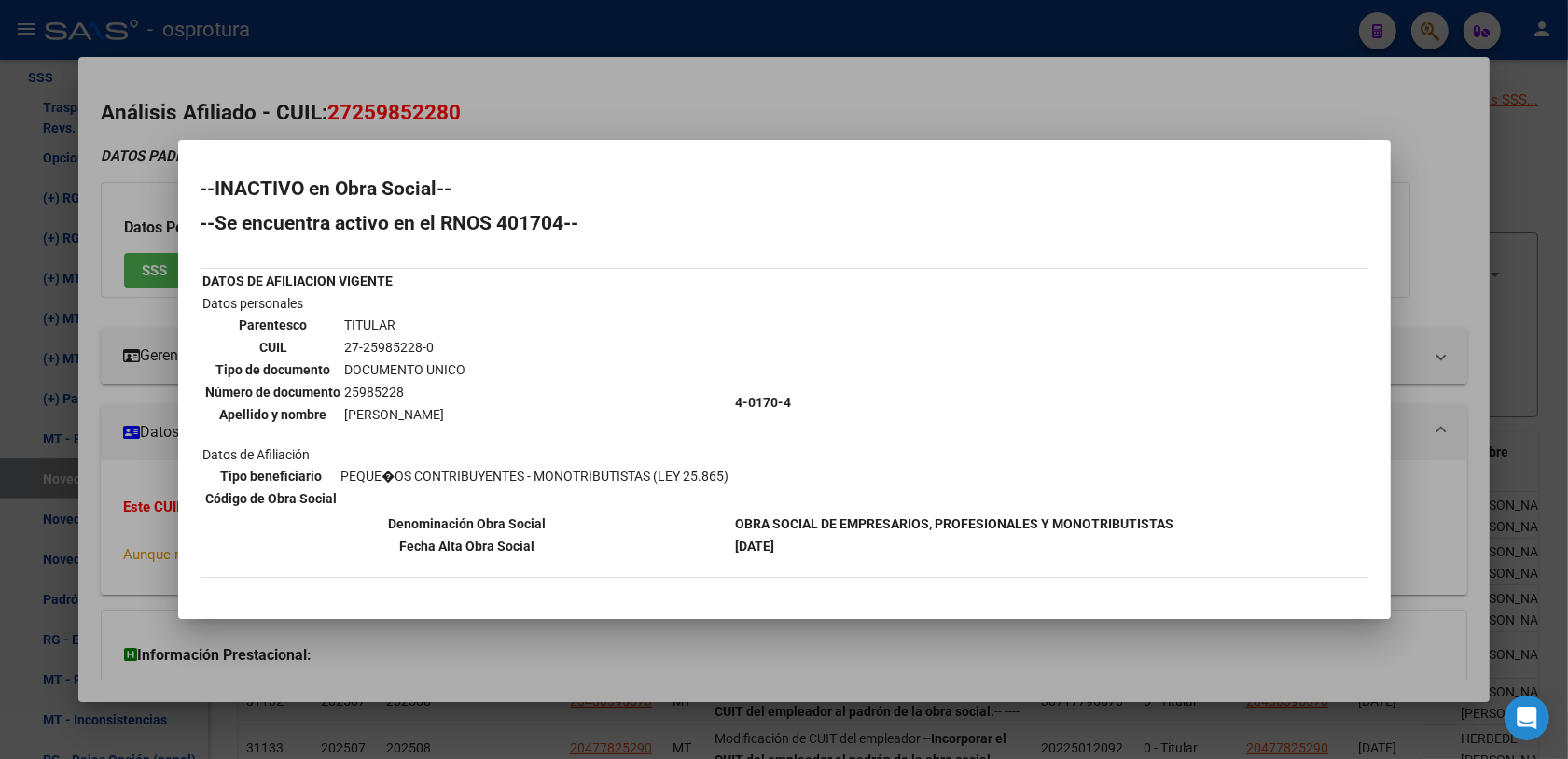
click at [537, 672] on div at bounding box center [784, 380] width 1568 height 759
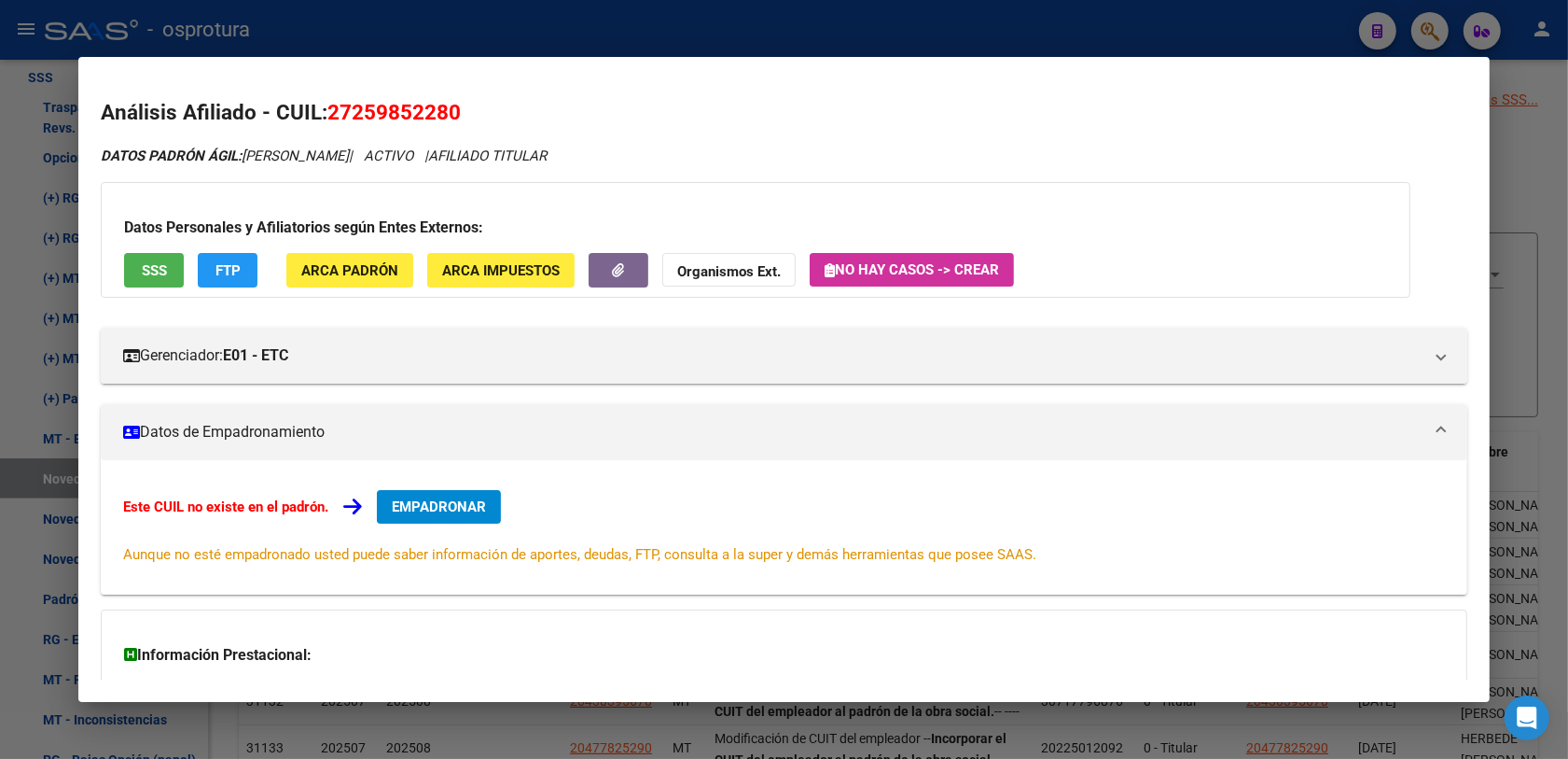
click at [431, 501] on span "EMPADRONAR" at bounding box center [438, 506] width 95 height 17
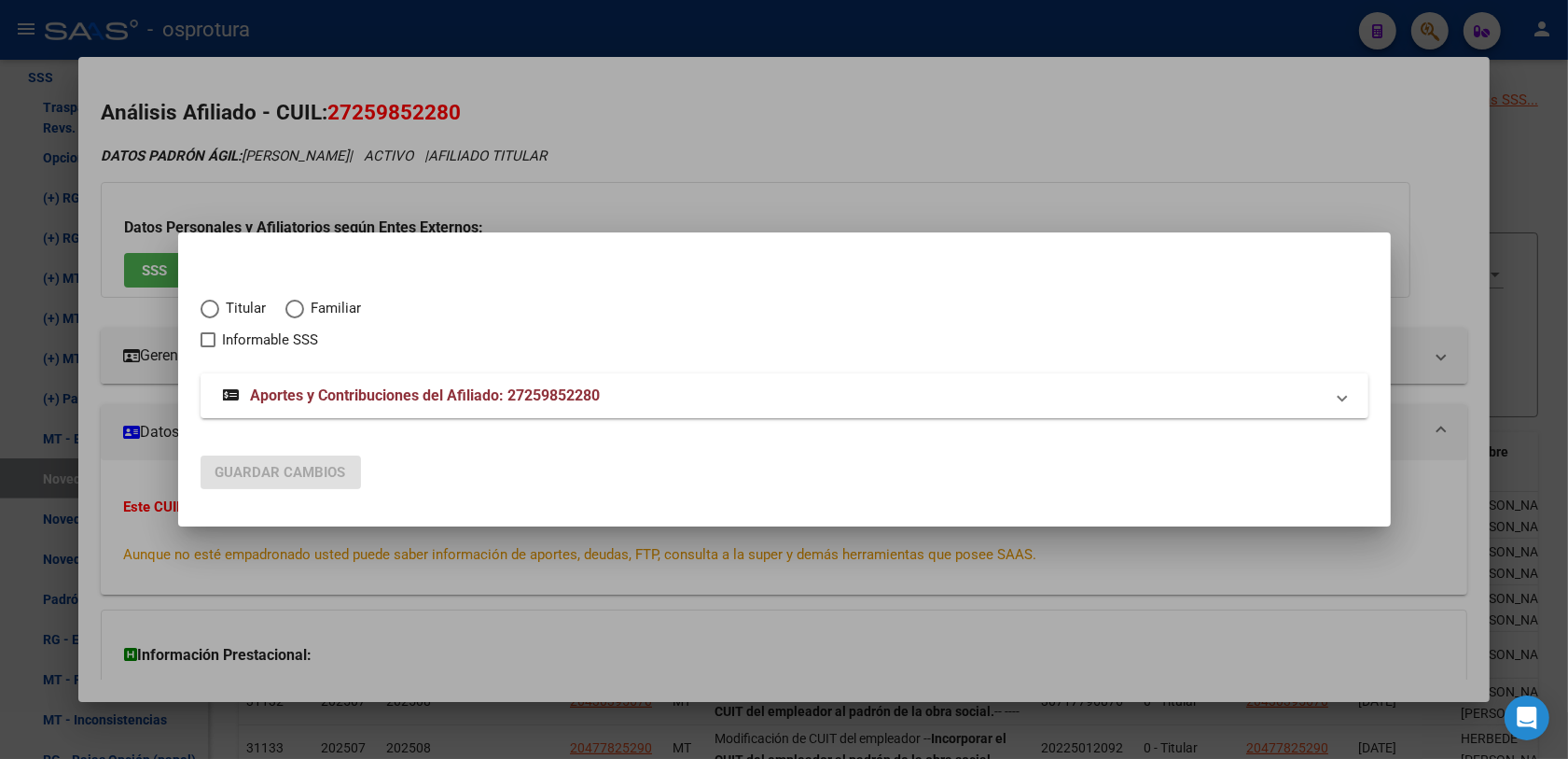
click at [222, 304] on span "Titular" at bounding box center [243, 309] width 48 height 22
click at [219, 304] on input "Titular" at bounding box center [209, 309] width 19 height 19
radio input "true"
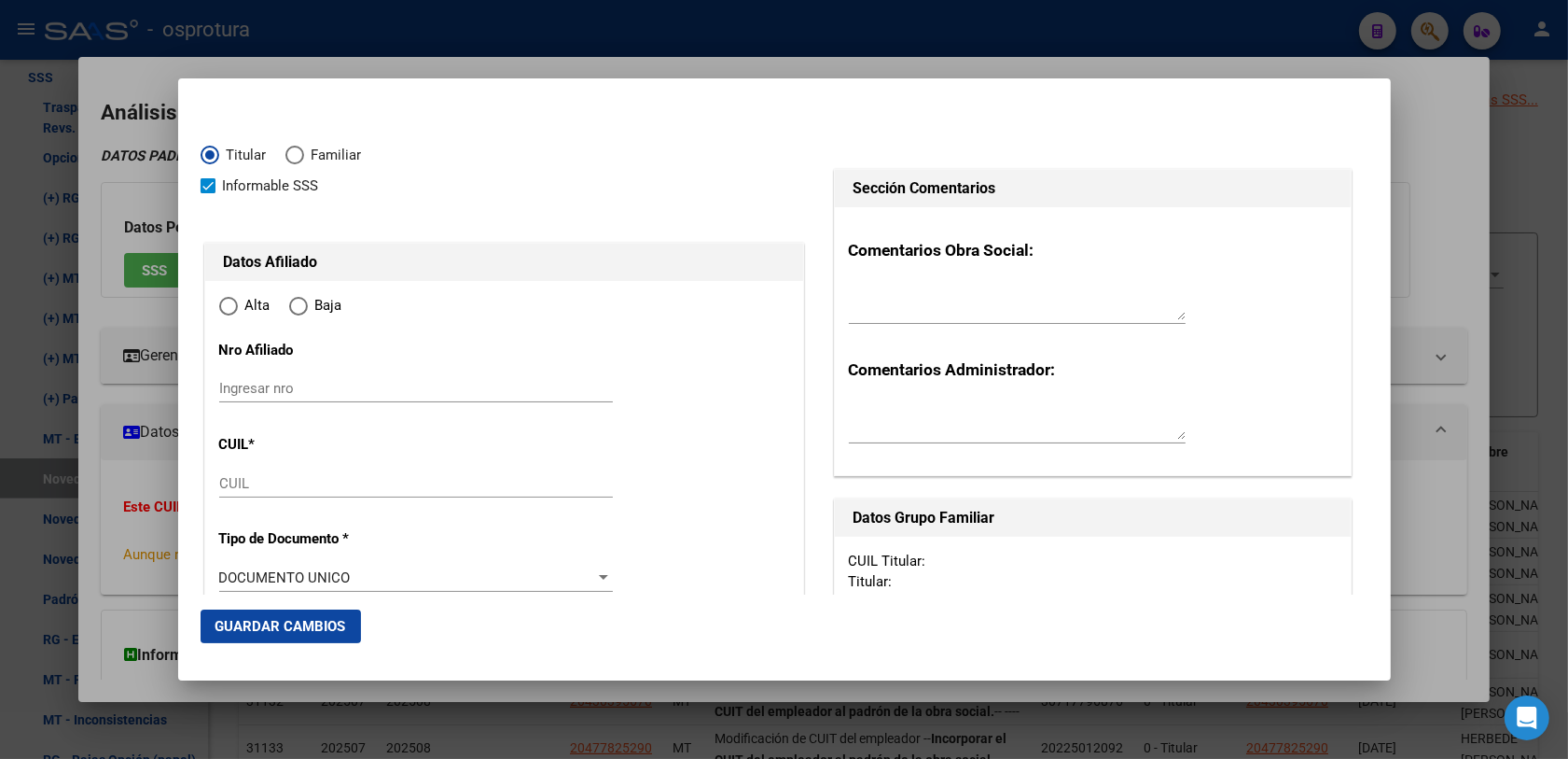
checkbox input "true"
type input "27-25985228-0"
radio input "true"
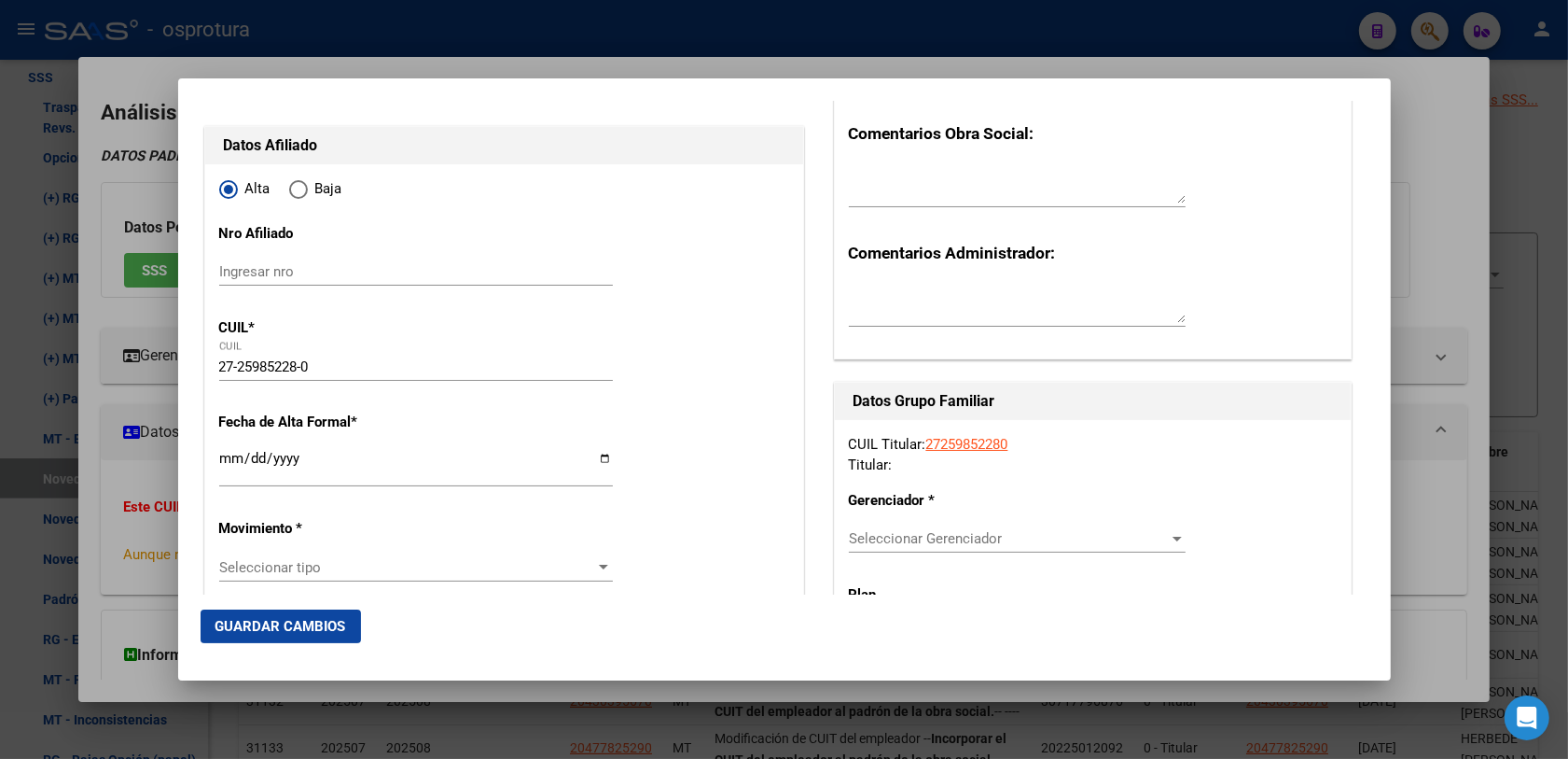
type input "25985228"
type input "BONETTI"
type input "MARIA DE LAS MERCEDES"
type input "1977-07-13"
type input "POSADAS"
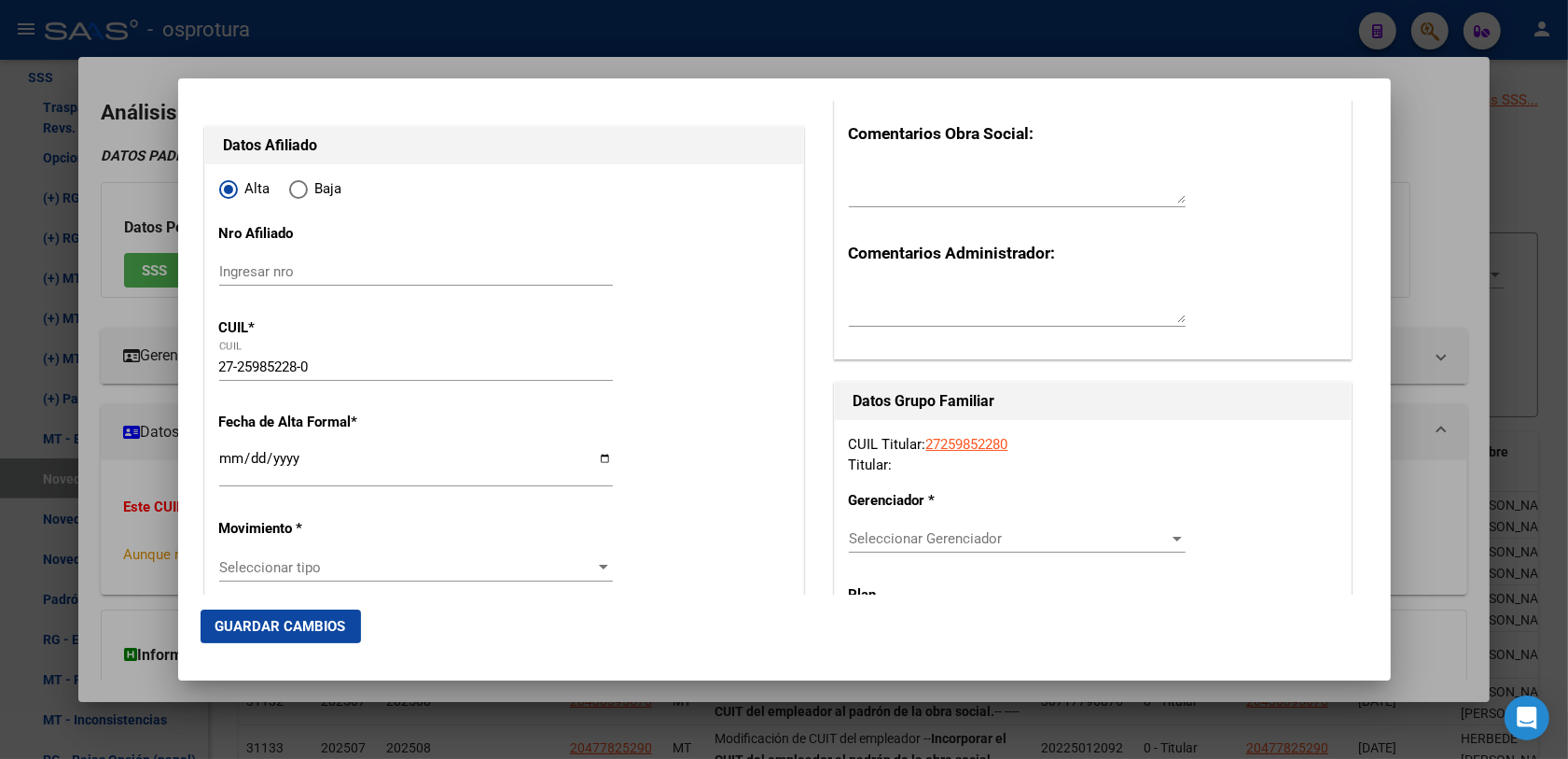
type input "3300"
type input "SGTO PEDRO MENDEZ"
type input "2313"
type input "0"
type input "POSADAS"
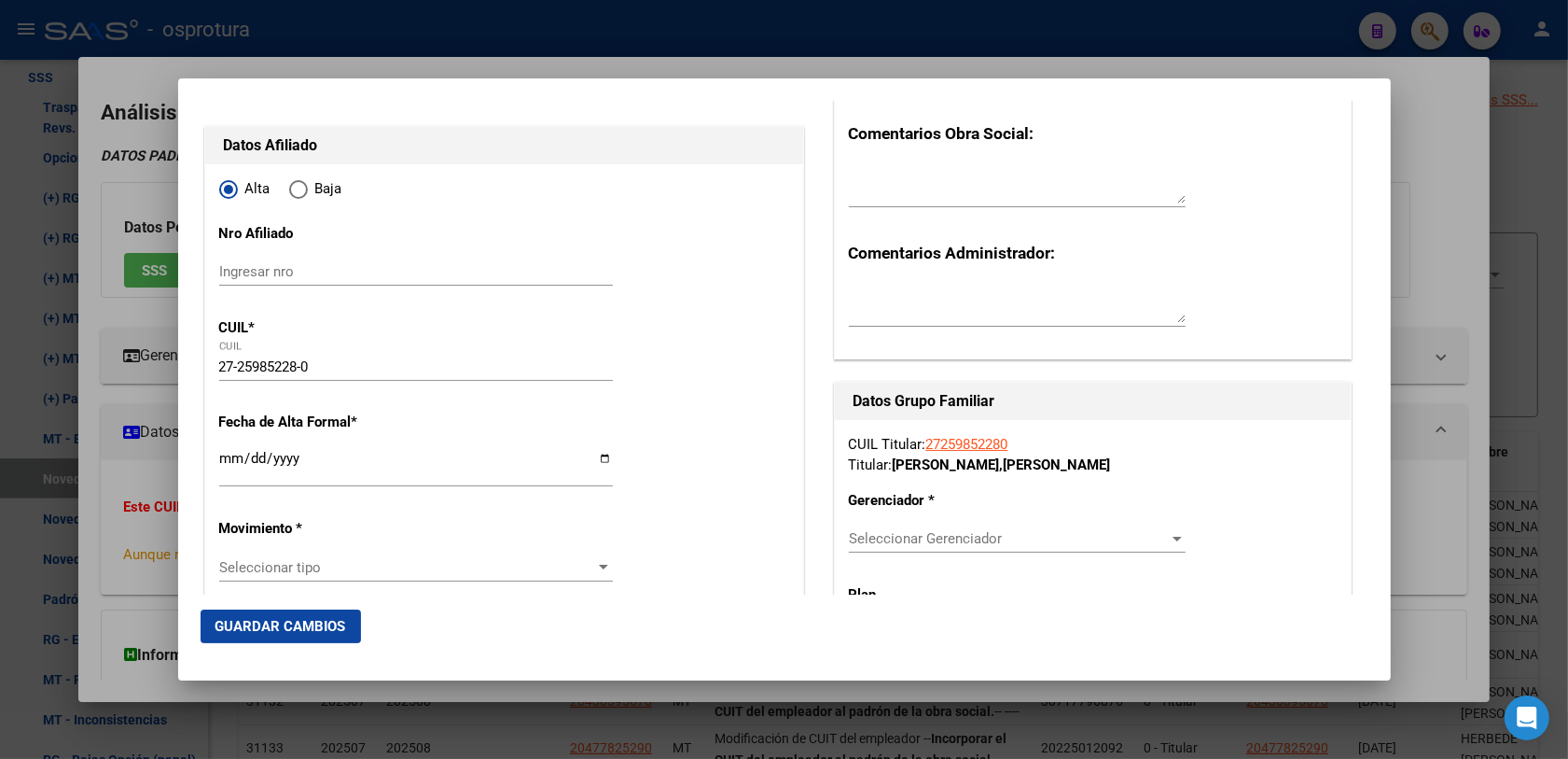
click at [220, 460] on input "Ingresar fecha" at bounding box center [415, 465] width 393 height 30
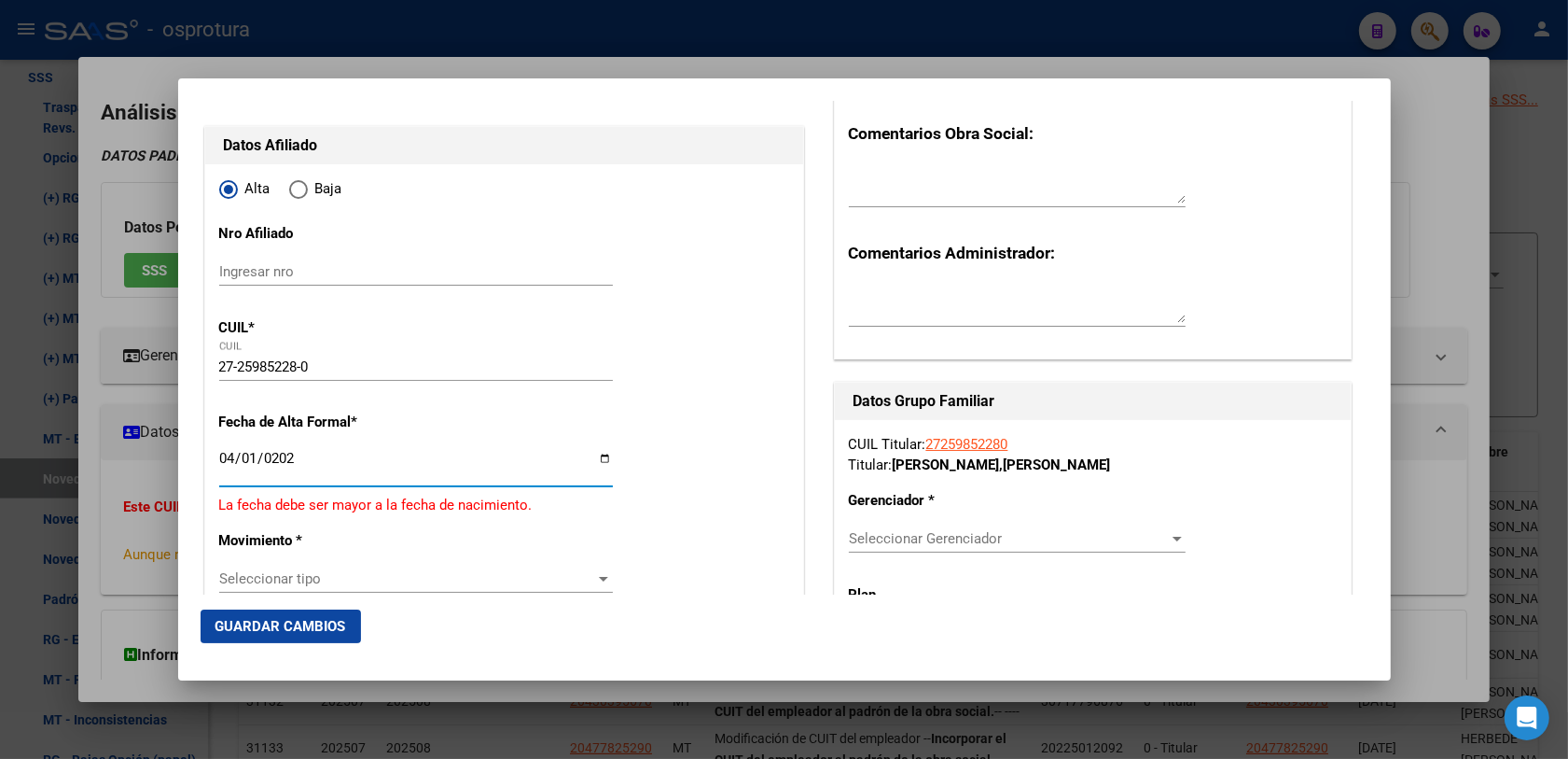
type input "2022-04-01"
click at [255, 576] on div "Seleccionar tipo Seleccionar tipo" at bounding box center [415, 567] width 393 height 28
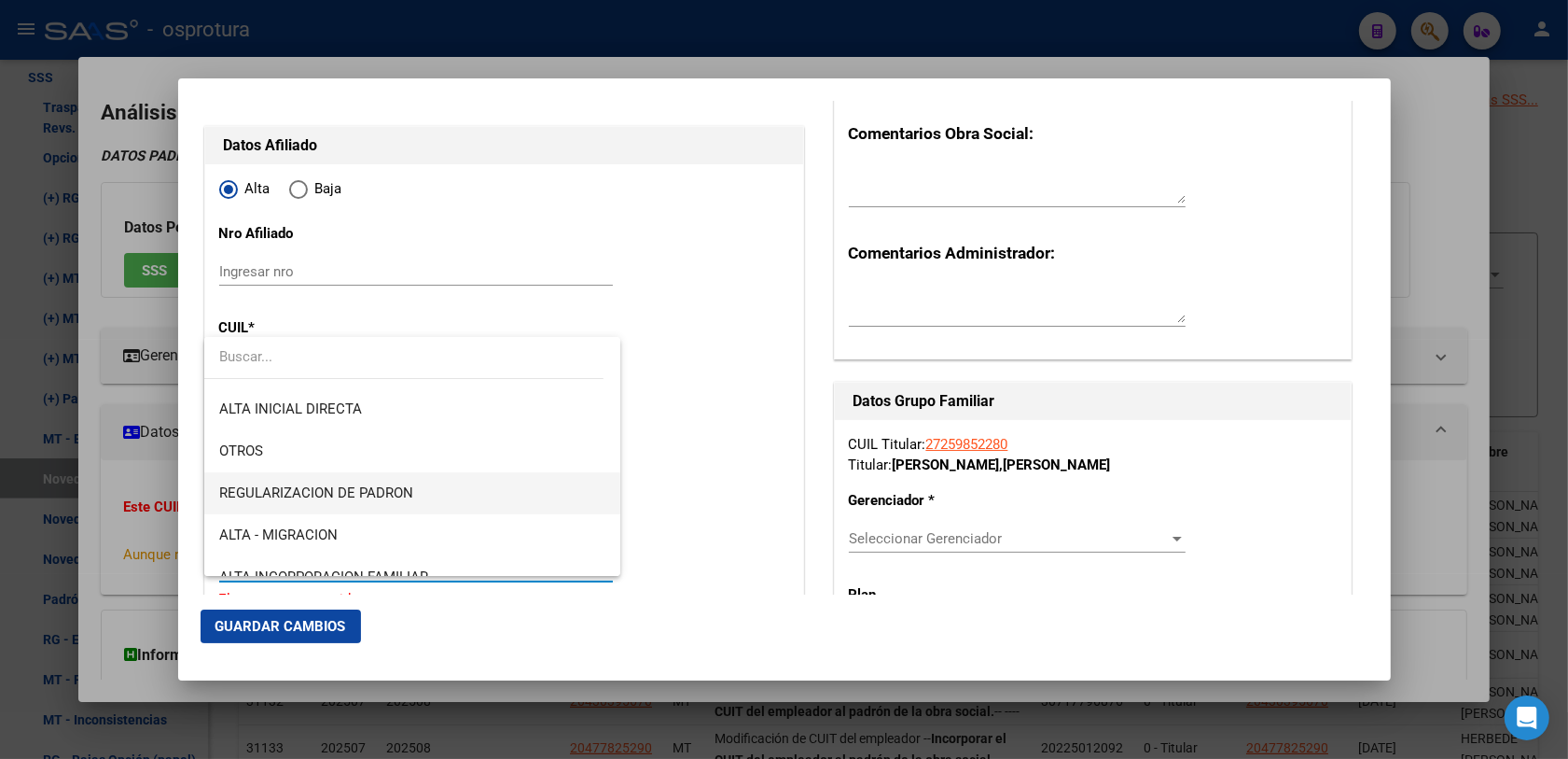
scroll to position [0, 0]
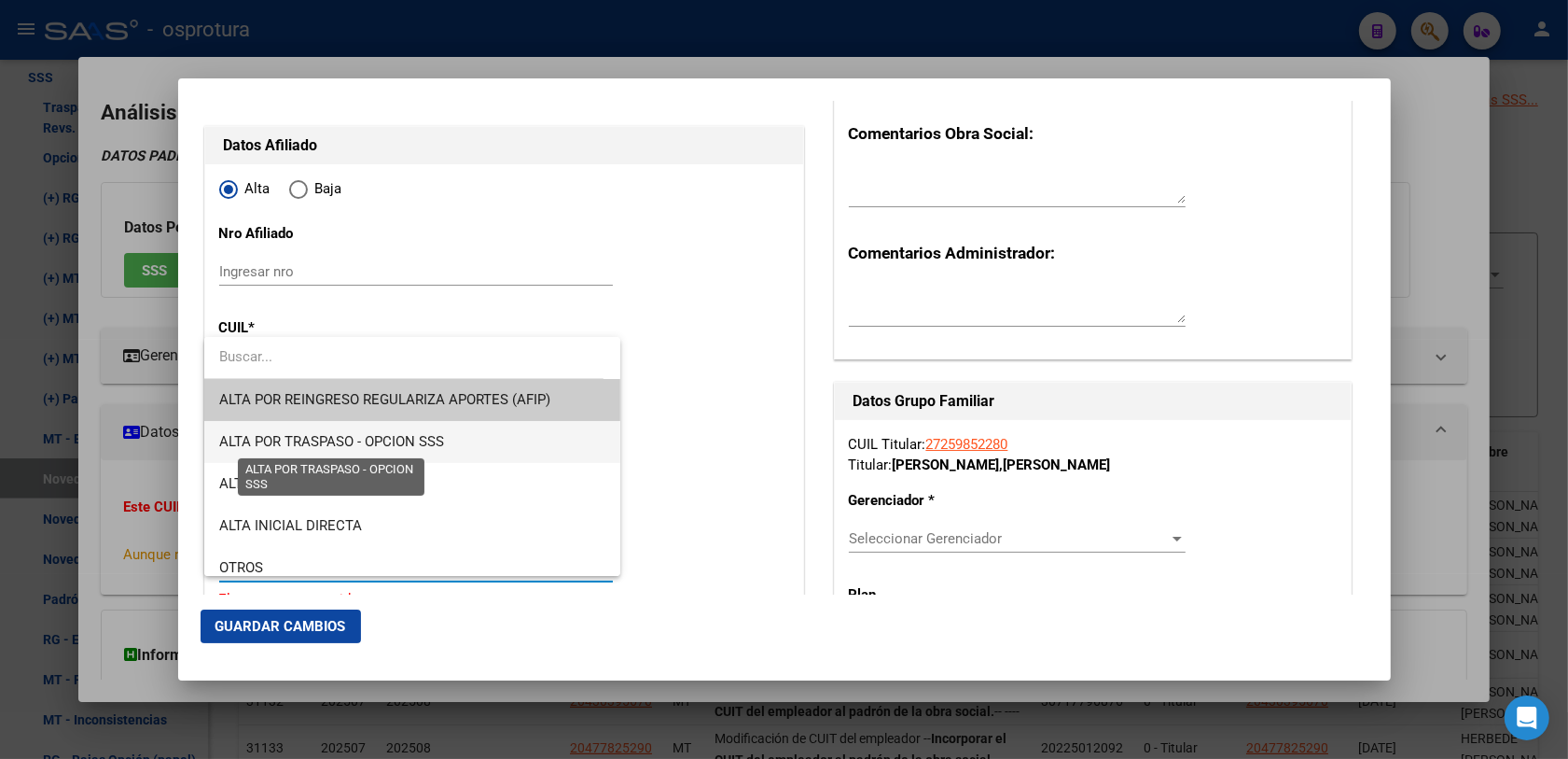
click at [399, 436] on span "ALTA POR TRASPASO - OPCION SSS" at bounding box center [332, 441] width 225 height 17
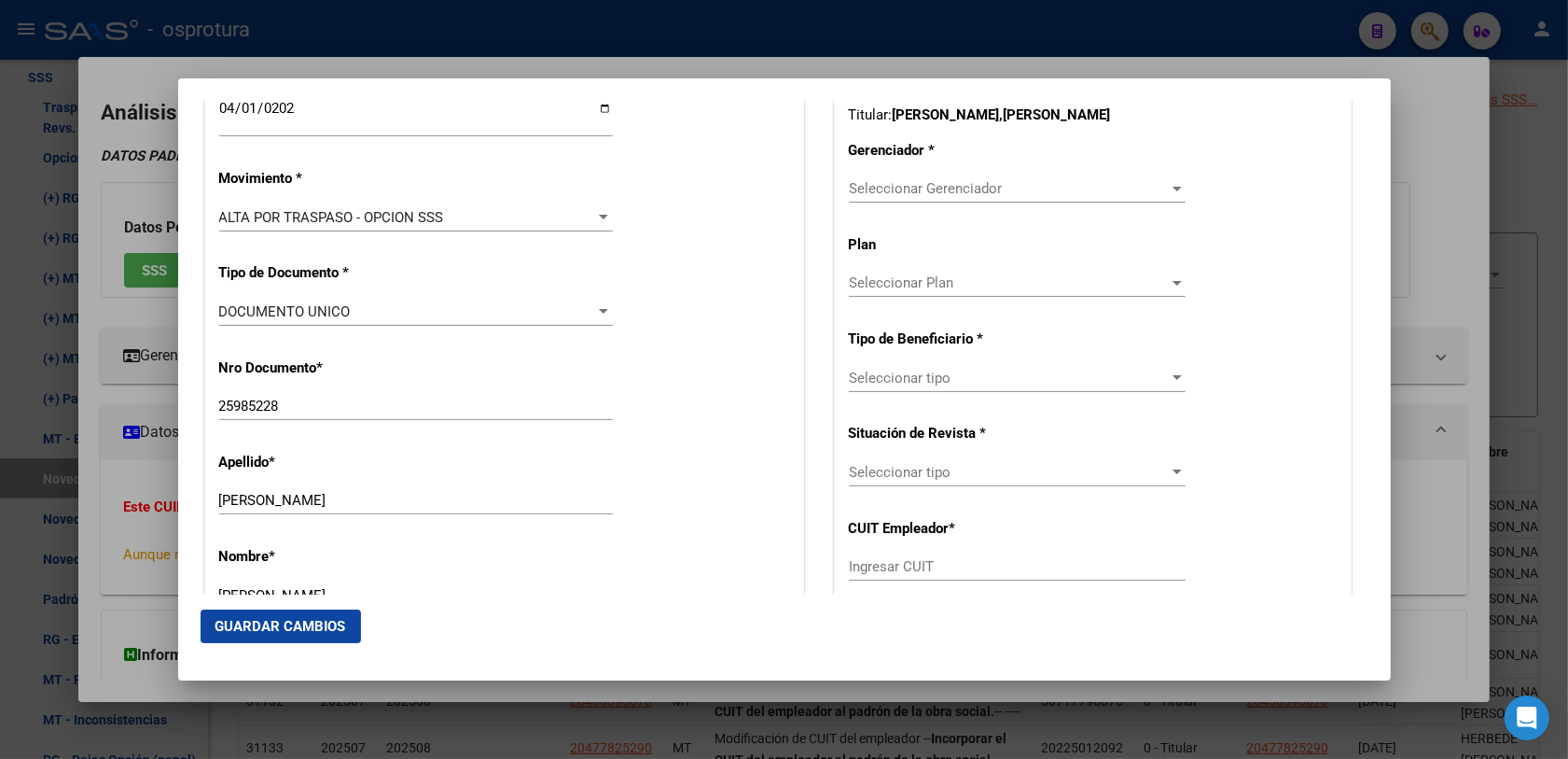
click at [431, 219] on span "ALTA POR TRASPASO - OPCION SSS" at bounding box center [332, 217] width 225 height 17
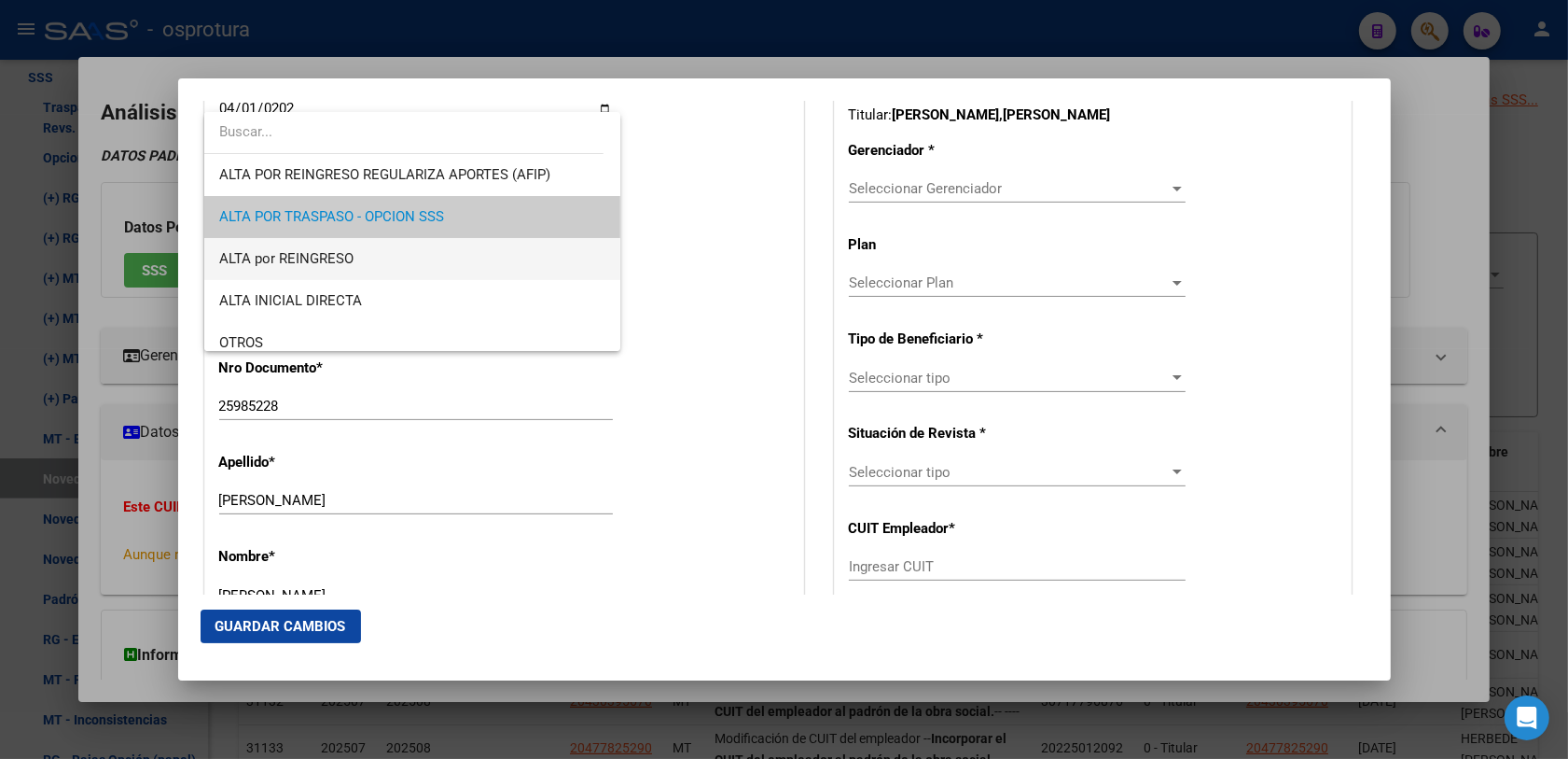
scroll to position [117, 0]
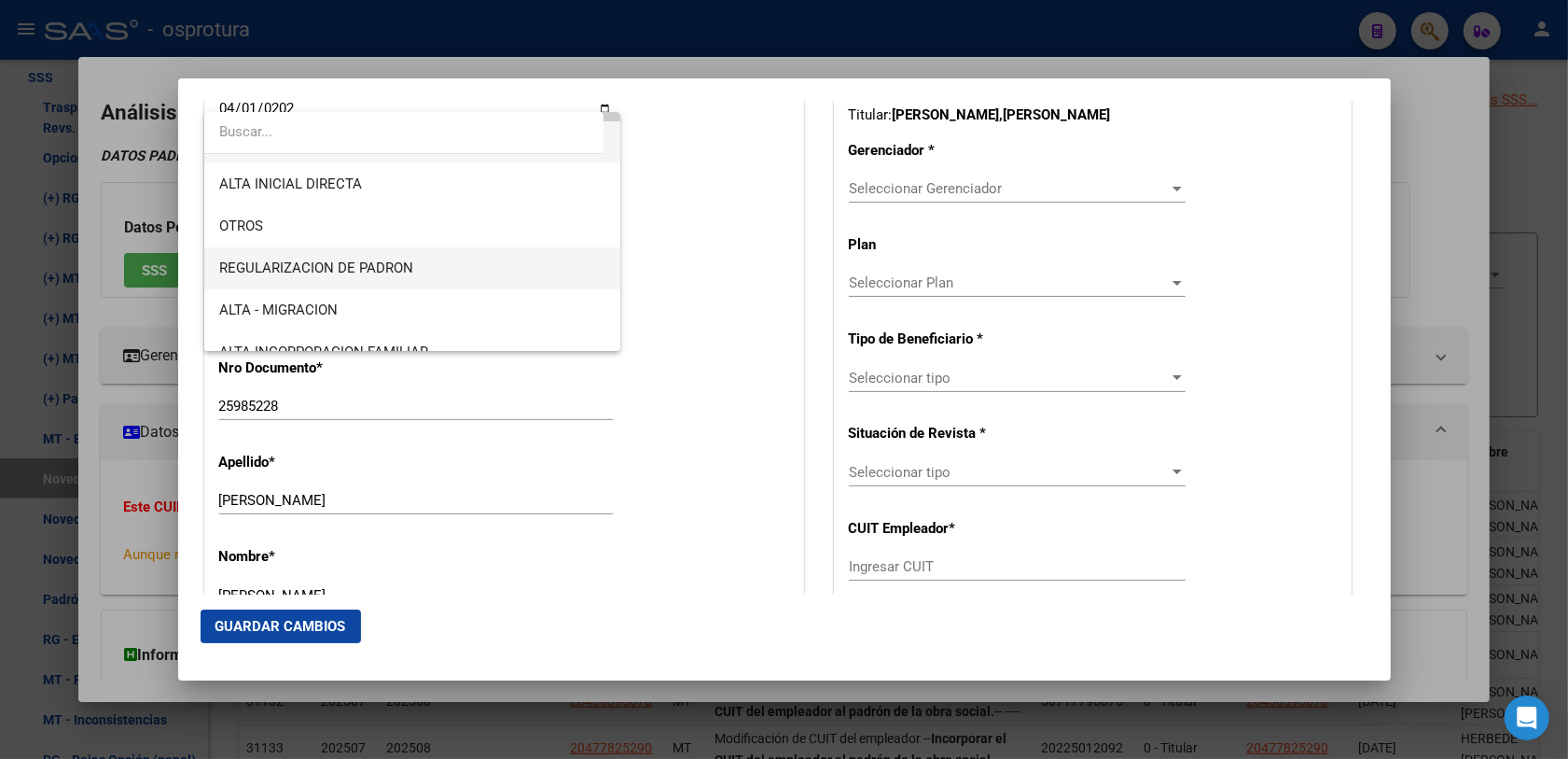
click at [310, 269] on span "REGULARIZACION DE PADRON" at bounding box center [316, 267] width 194 height 17
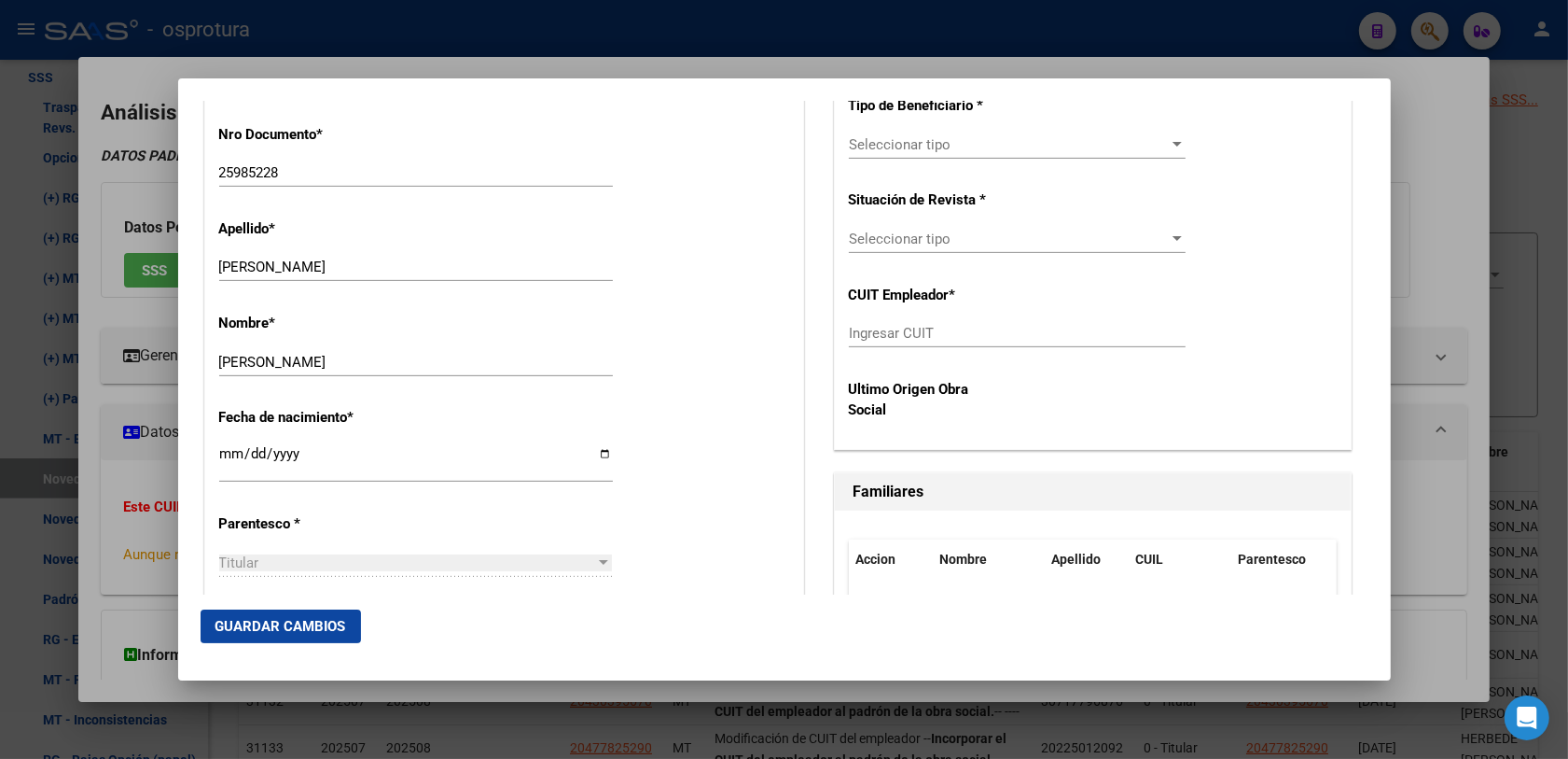
scroll to position [933, 0]
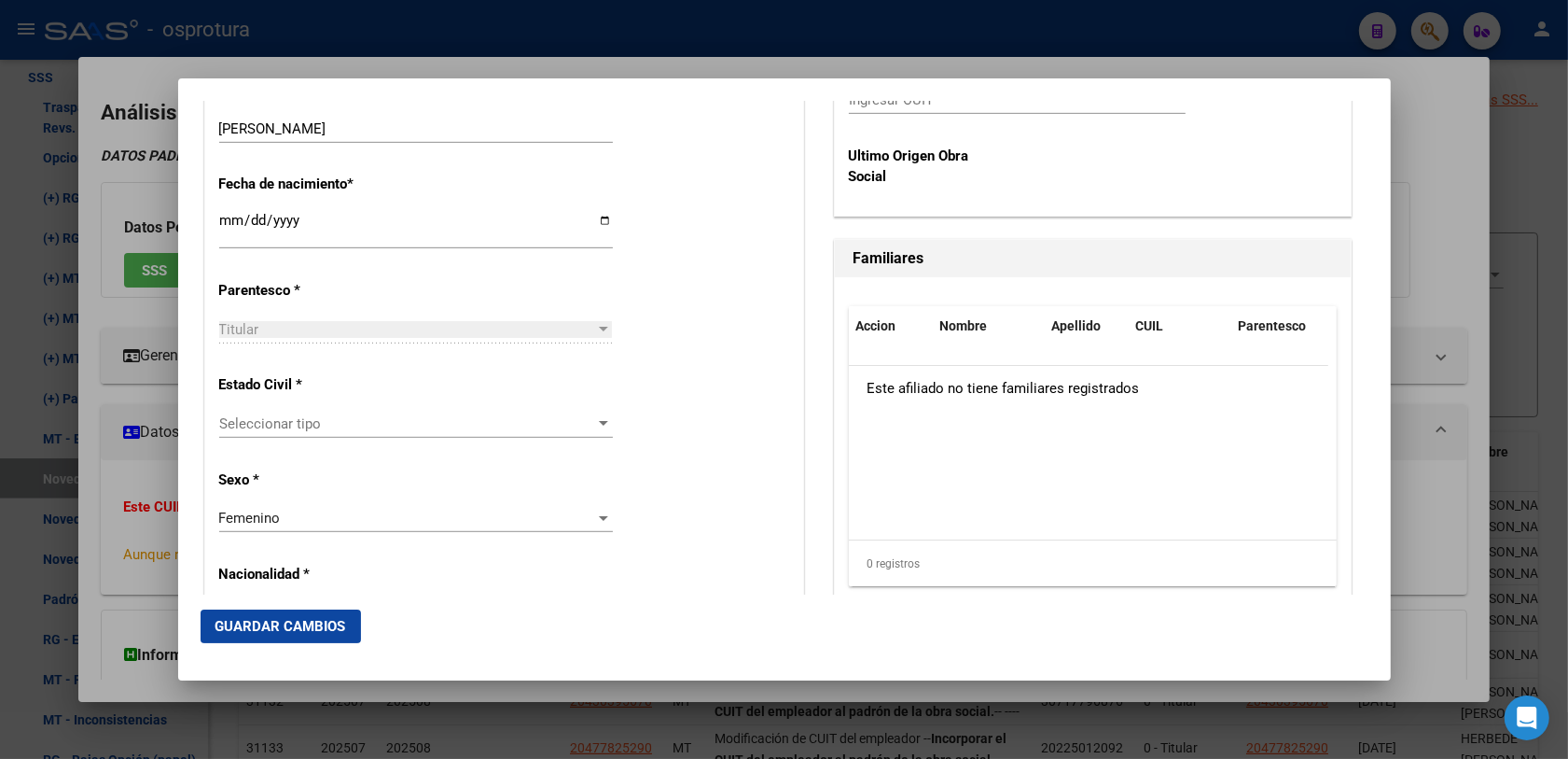
drag, startPoint x: 302, startPoint y: 399, endPoint x: 304, endPoint y: 429, distance: 30.1
click at [302, 401] on div "Estado Civil * Seleccionar tipo Seleccionar tipo" at bounding box center [504, 407] width 569 height 95
click at [304, 429] on span "Seleccionar tipo" at bounding box center [407, 423] width 376 height 17
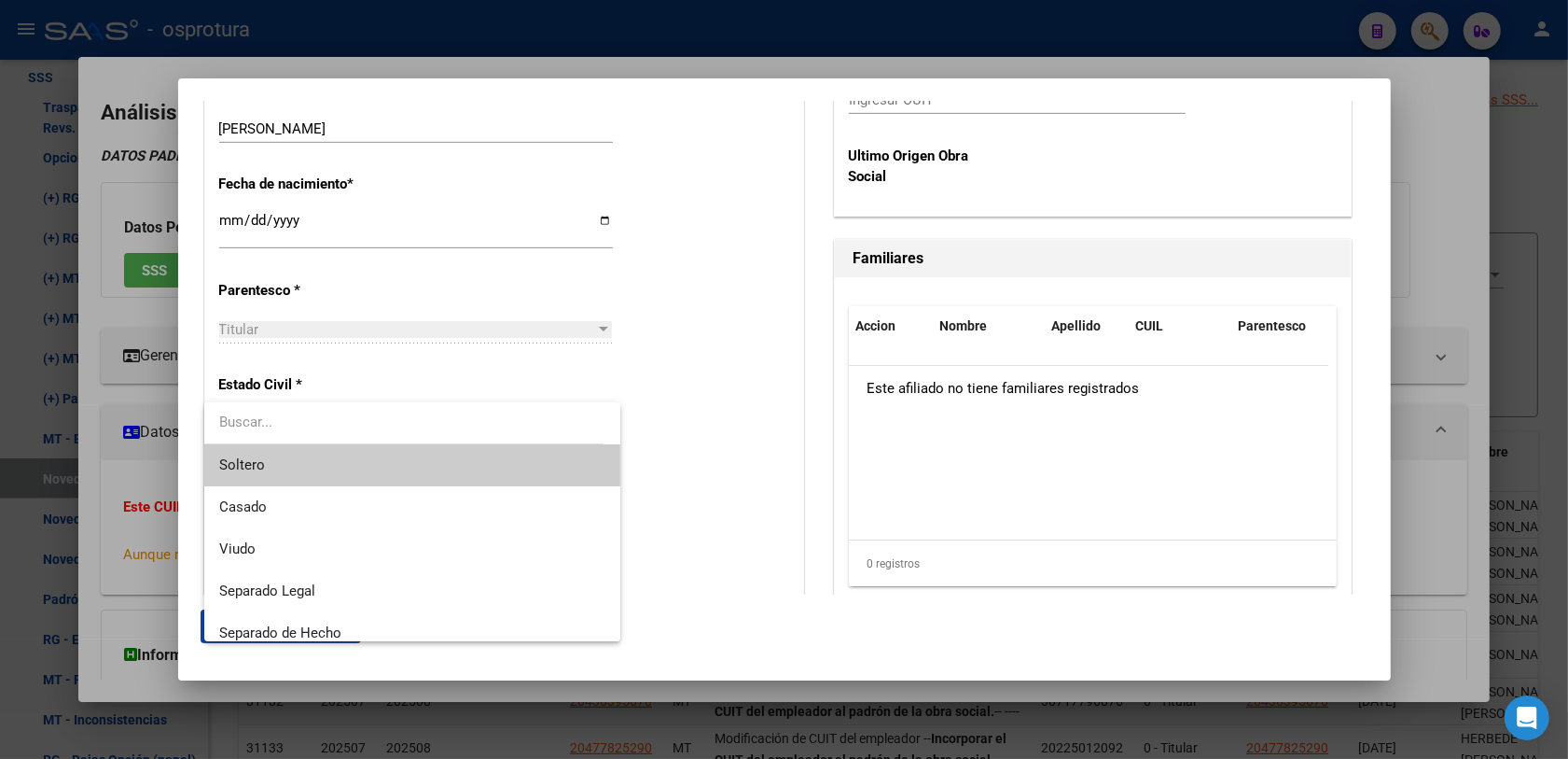
click at [343, 479] on span "Soltero" at bounding box center [412, 465] width 387 height 42
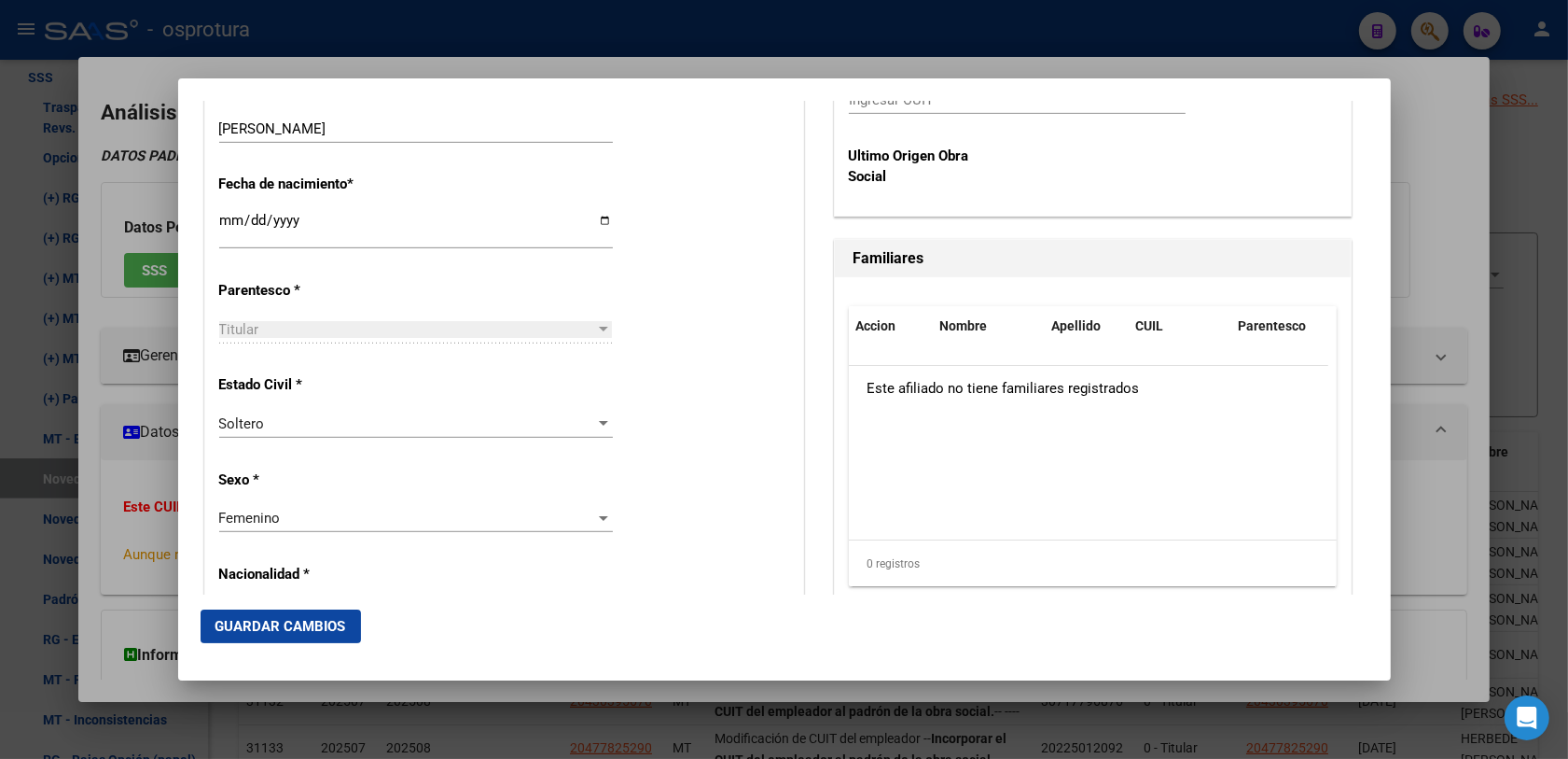
click at [684, 487] on div "Alta Baja Nro Afiliado Ingresar nro CUIL * 27-25985228-0 CUIL ARCA Padrón Fecha…" at bounding box center [504, 679] width 597 height 2664
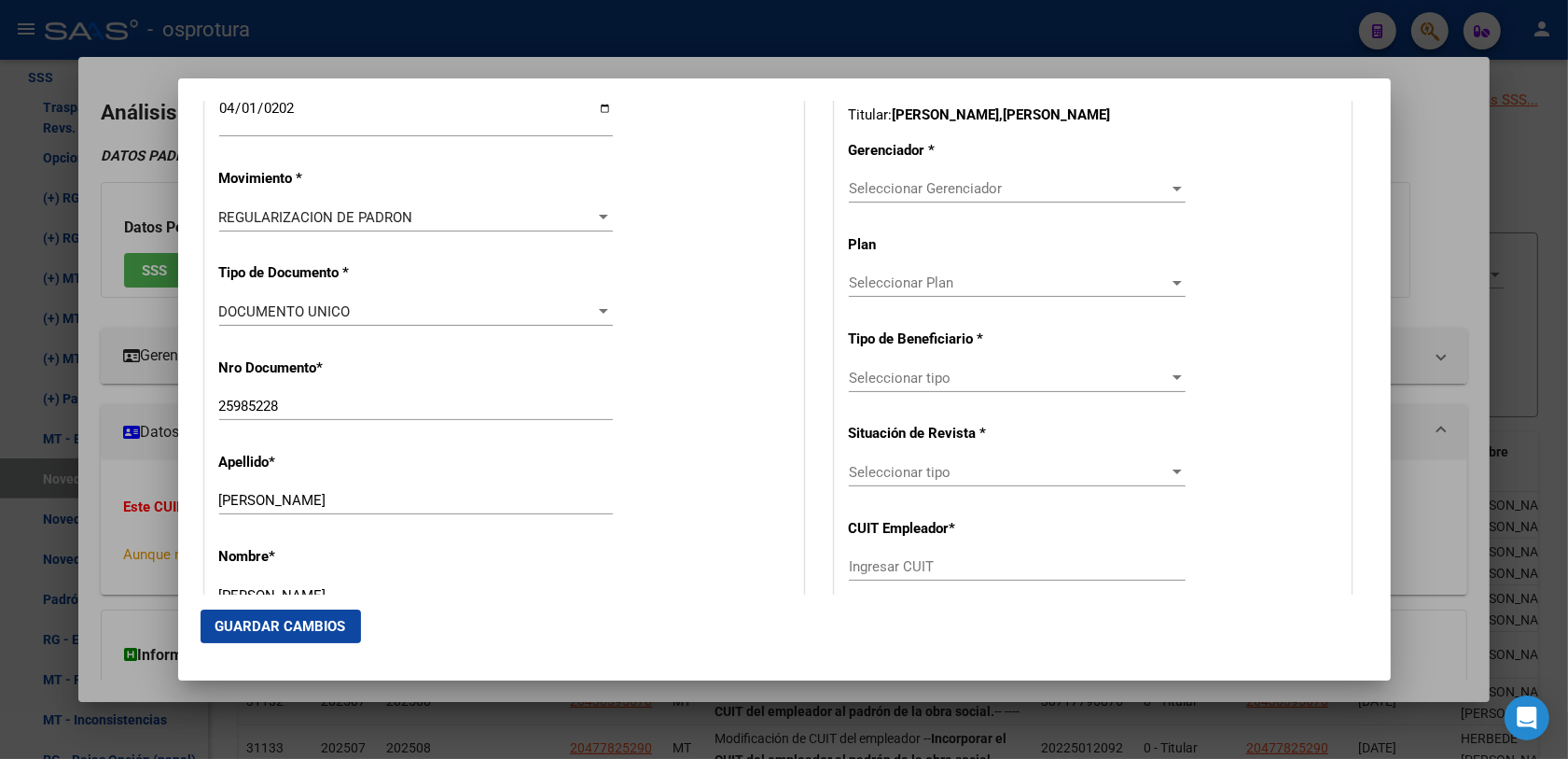
scroll to position [350, 0]
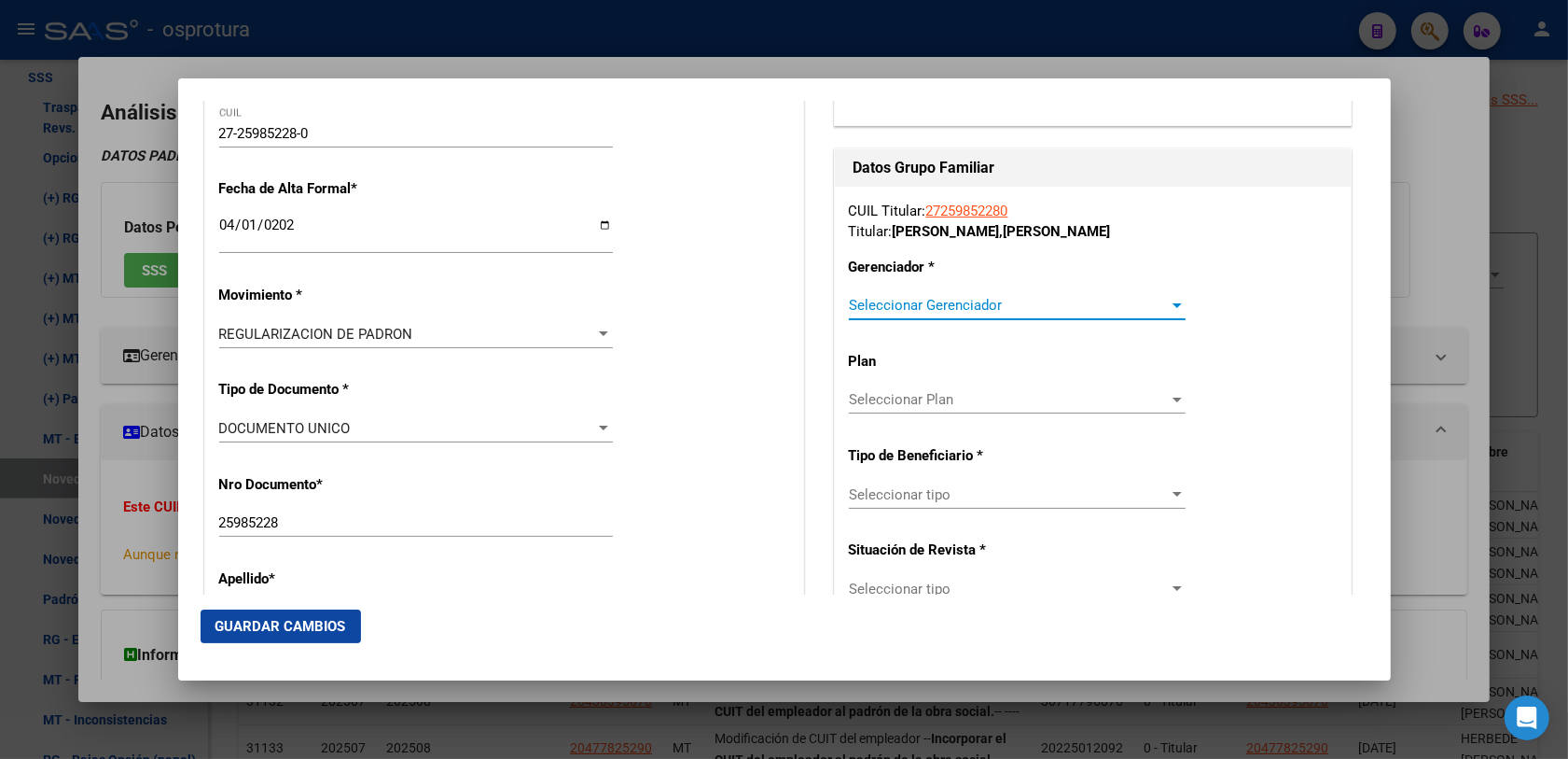
click at [893, 309] on span "Seleccionar Gerenciador" at bounding box center [1008, 305] width 320 height 17
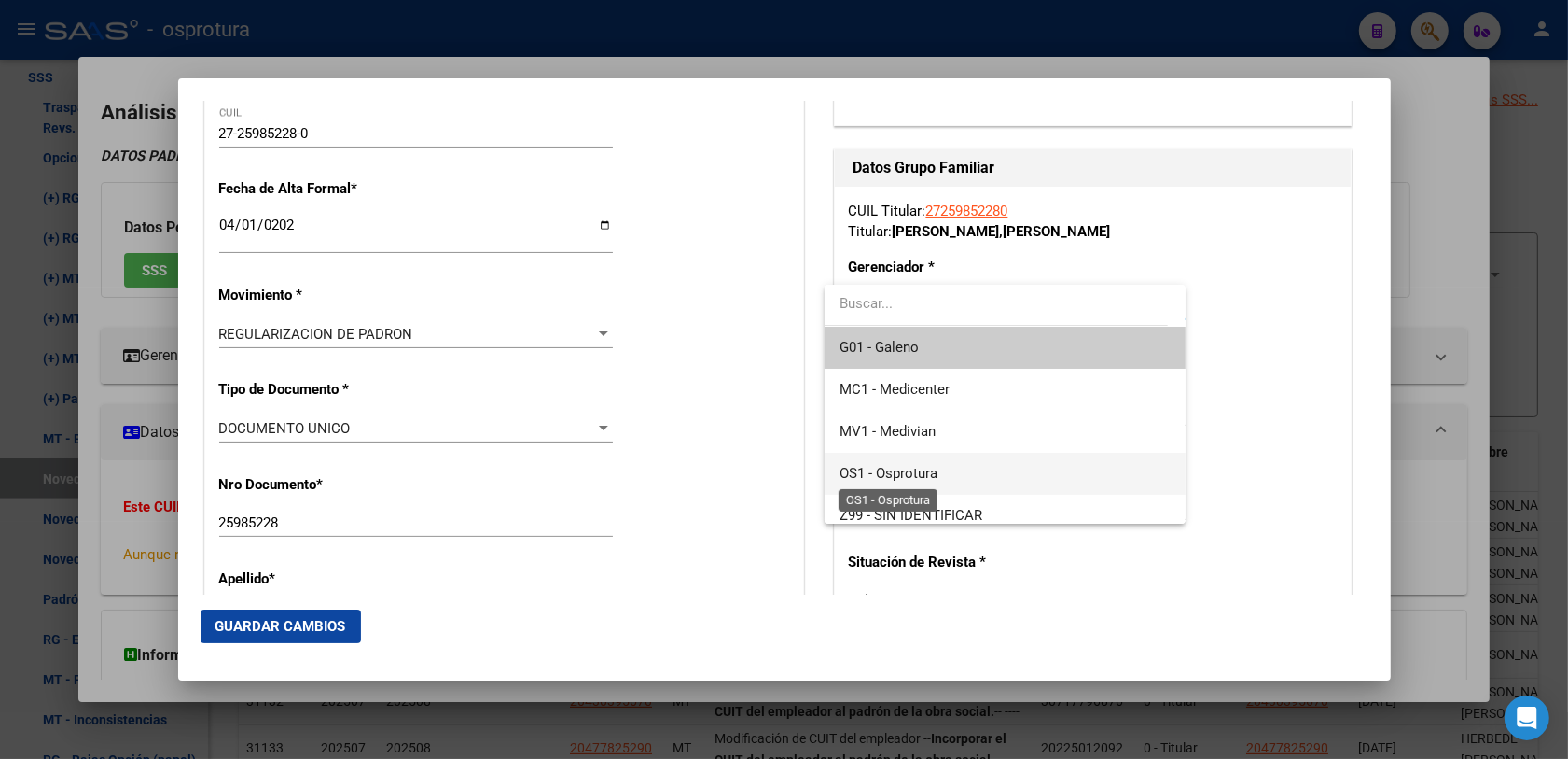
click at [915, 477] on span "OS1 - Osprotura" at bounding box center [888, 473] width 98 height 17
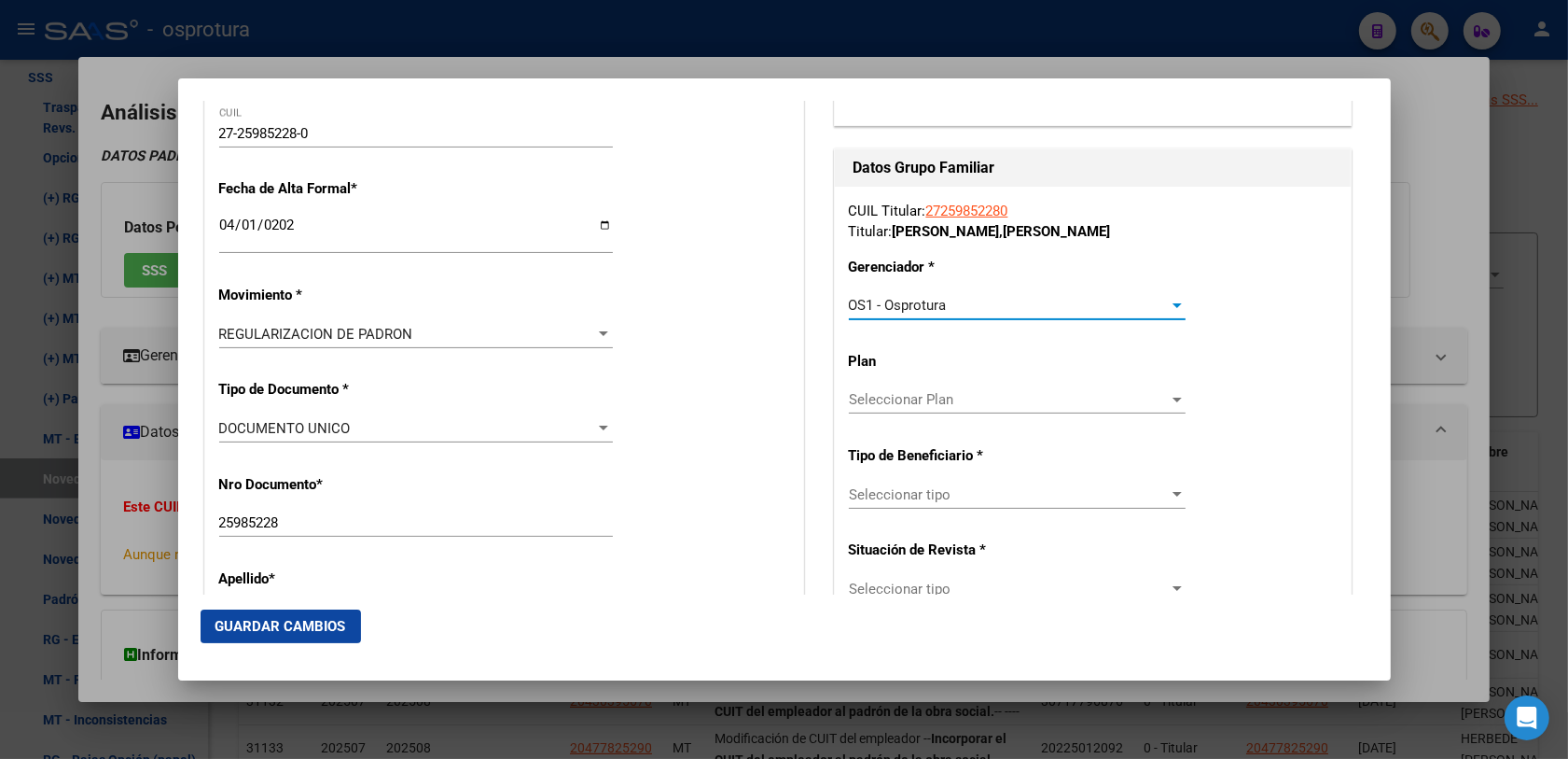
click at [892, 487] on span "Seleccionar tipo" at bounding box center [1008, 494] width 320 height 17
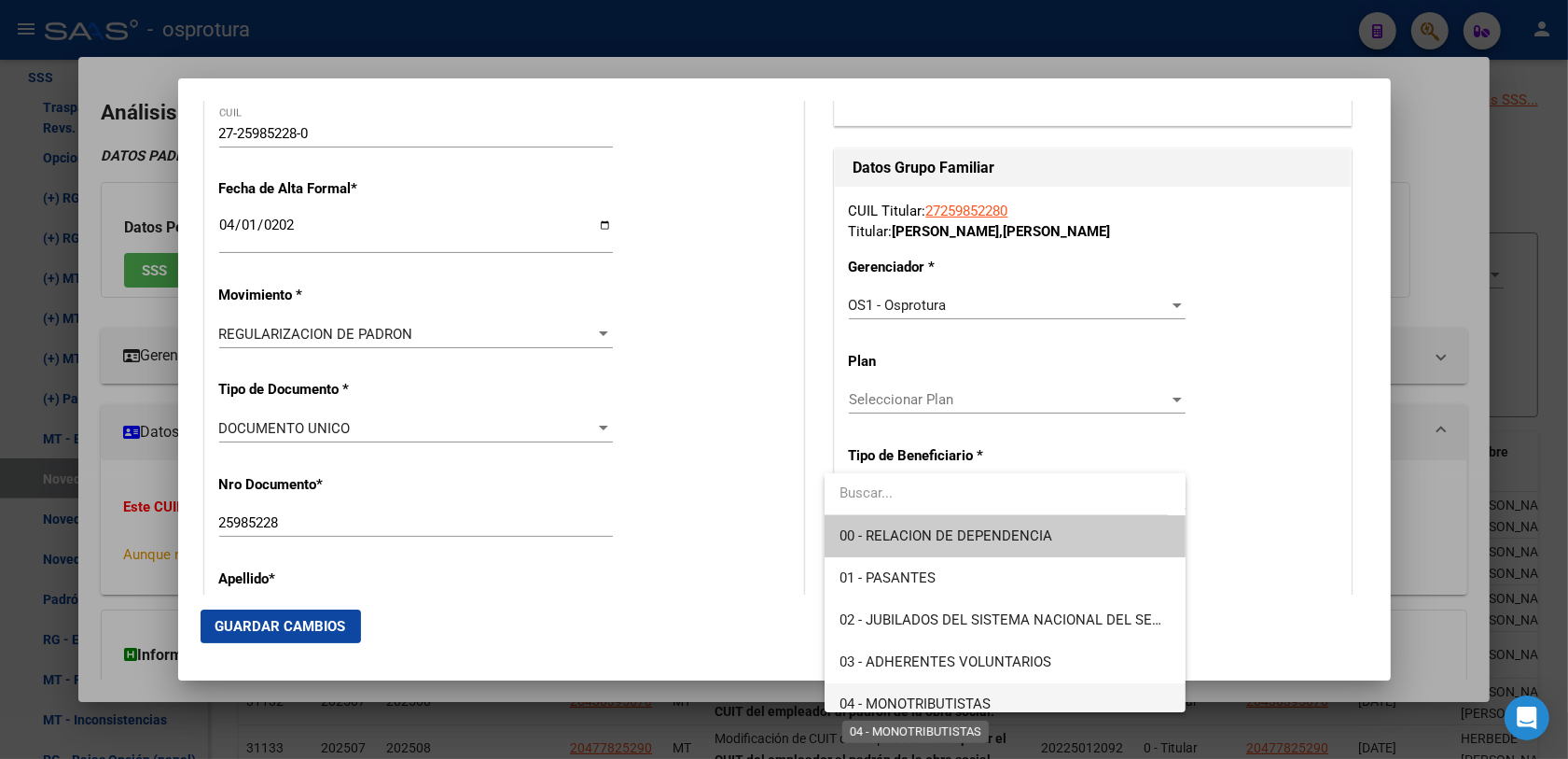
click at [877, 696] on span "04 - MONOTRIBUTISTAS" at bounding box center [915, 703] width 151 height 17
type input "27-25985228-0"
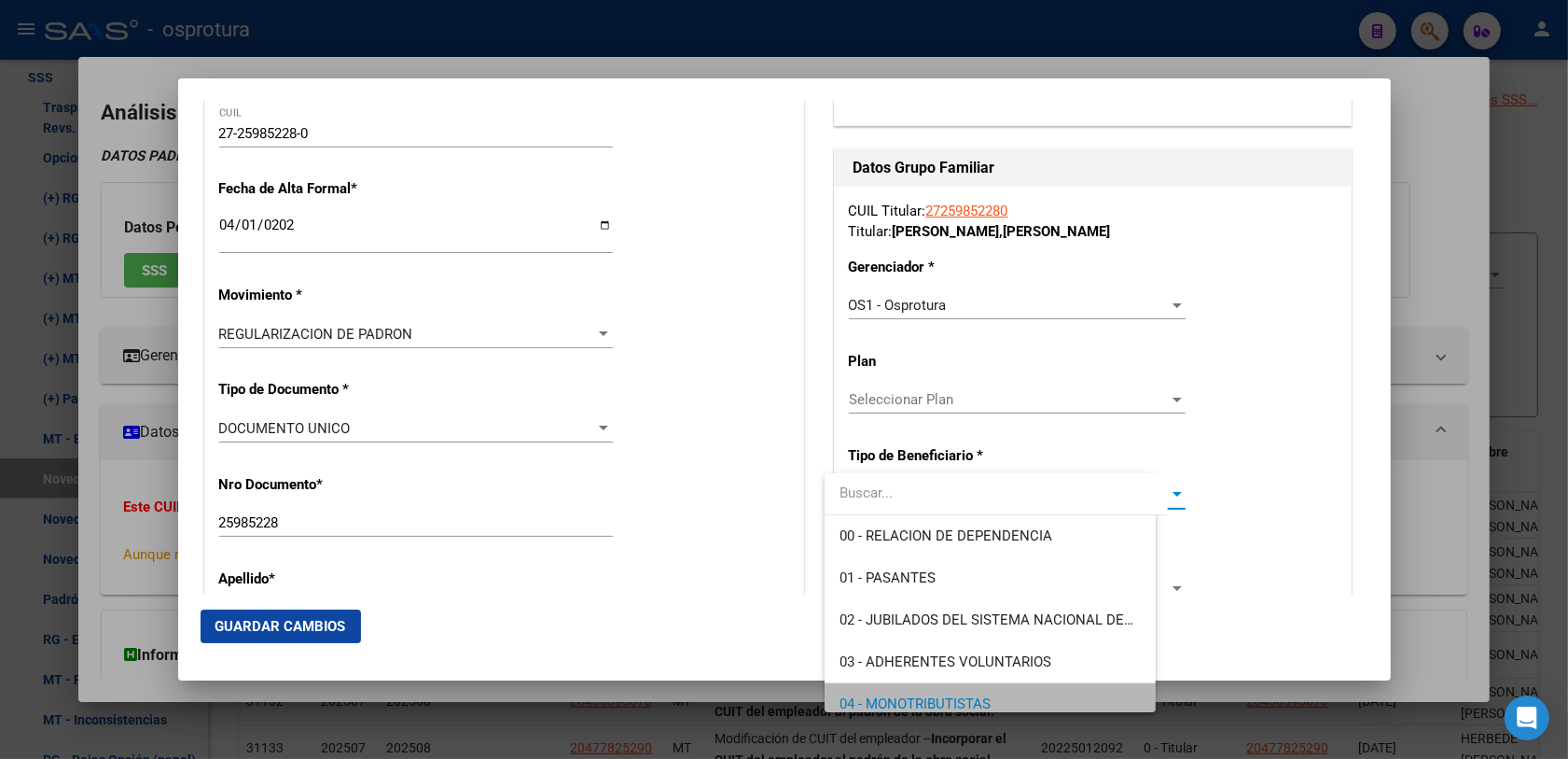
scroll to position [12, 0]
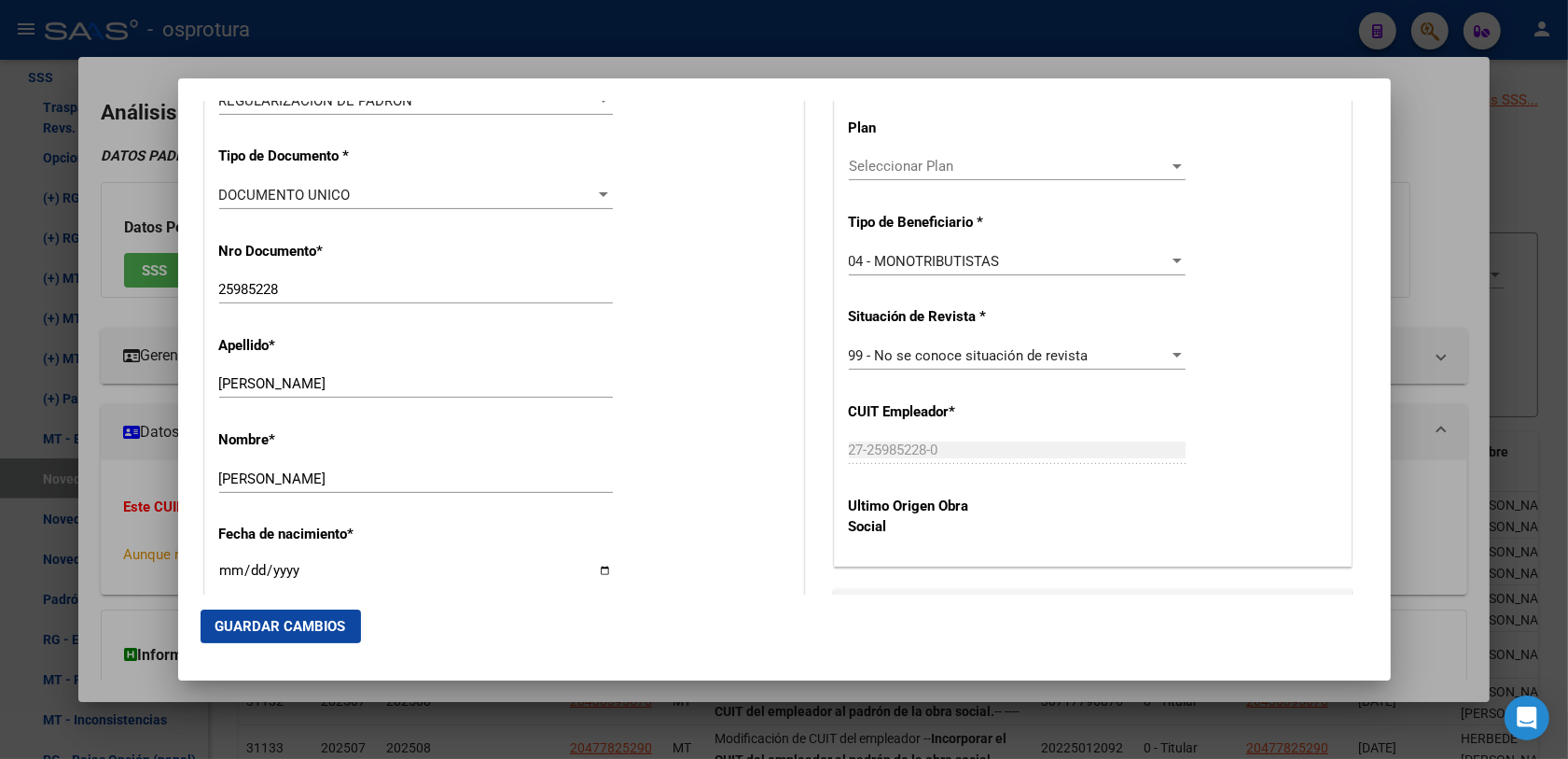
click at [318, 621] on span "Guardar Cambios" at bounding box center [280, 626] width 130 height 17
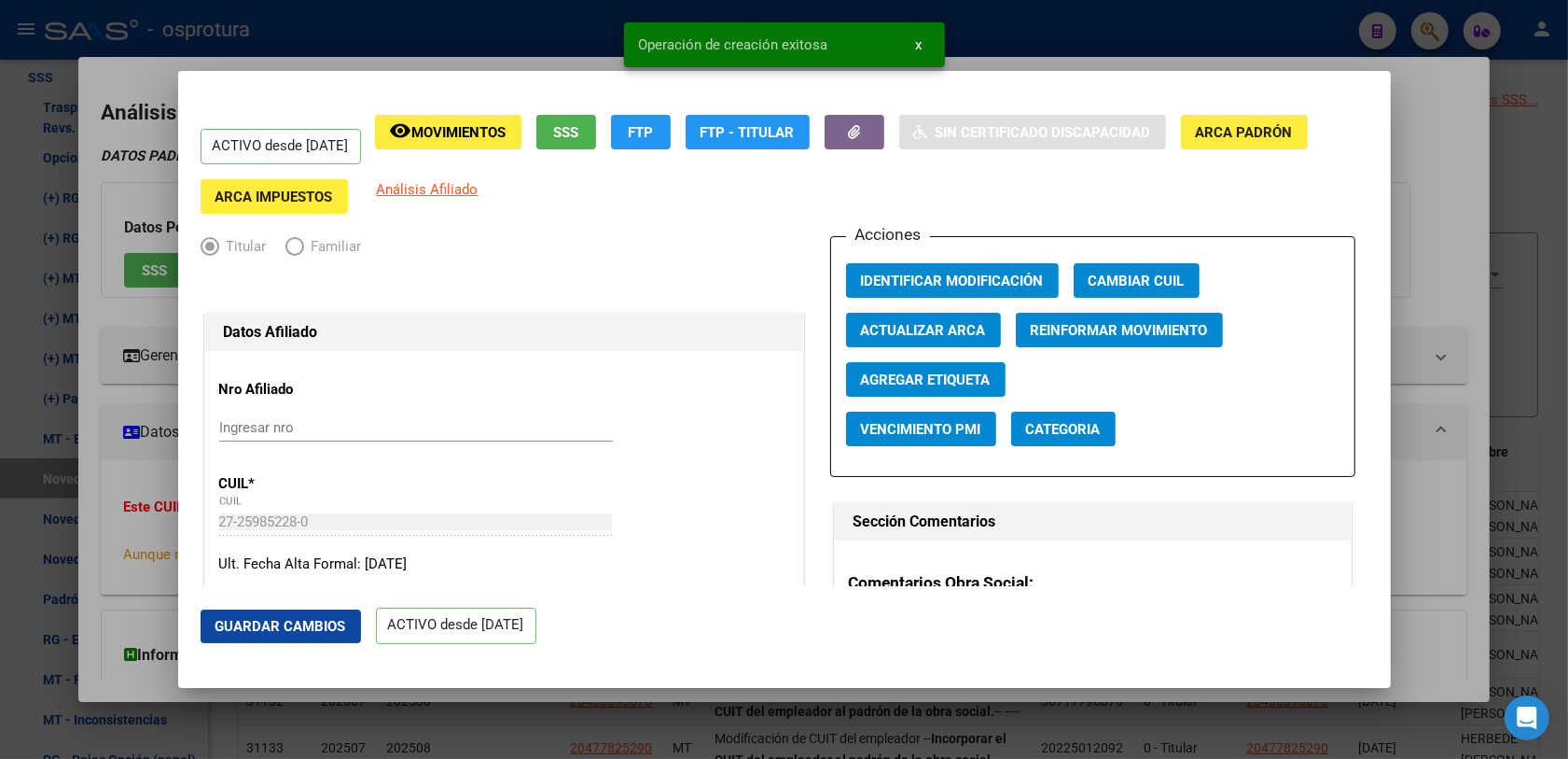
click at [1424, 314] on div at bounding box center [784, 380] width 1568 height 759
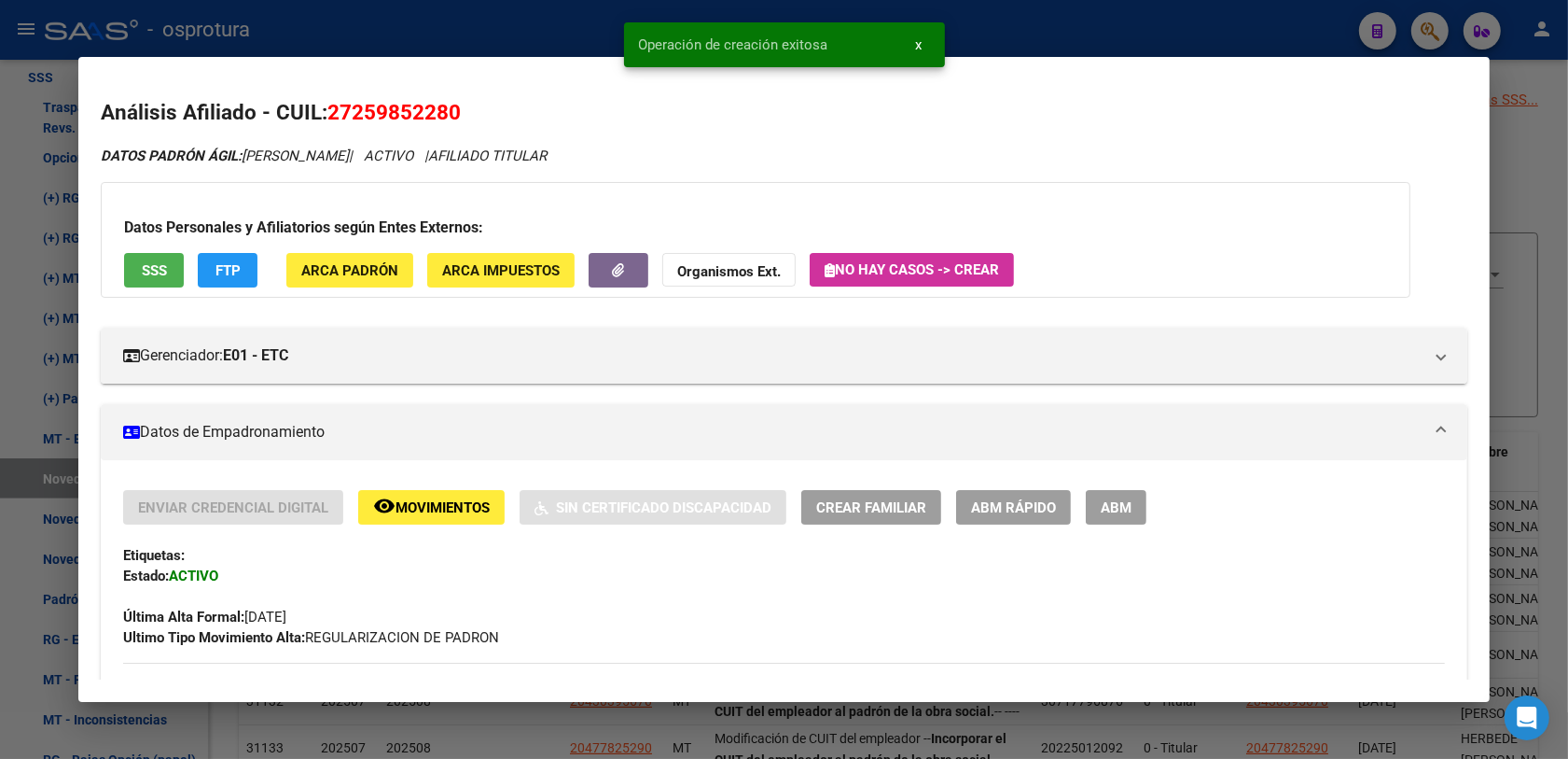
scroll to position [117, 0]
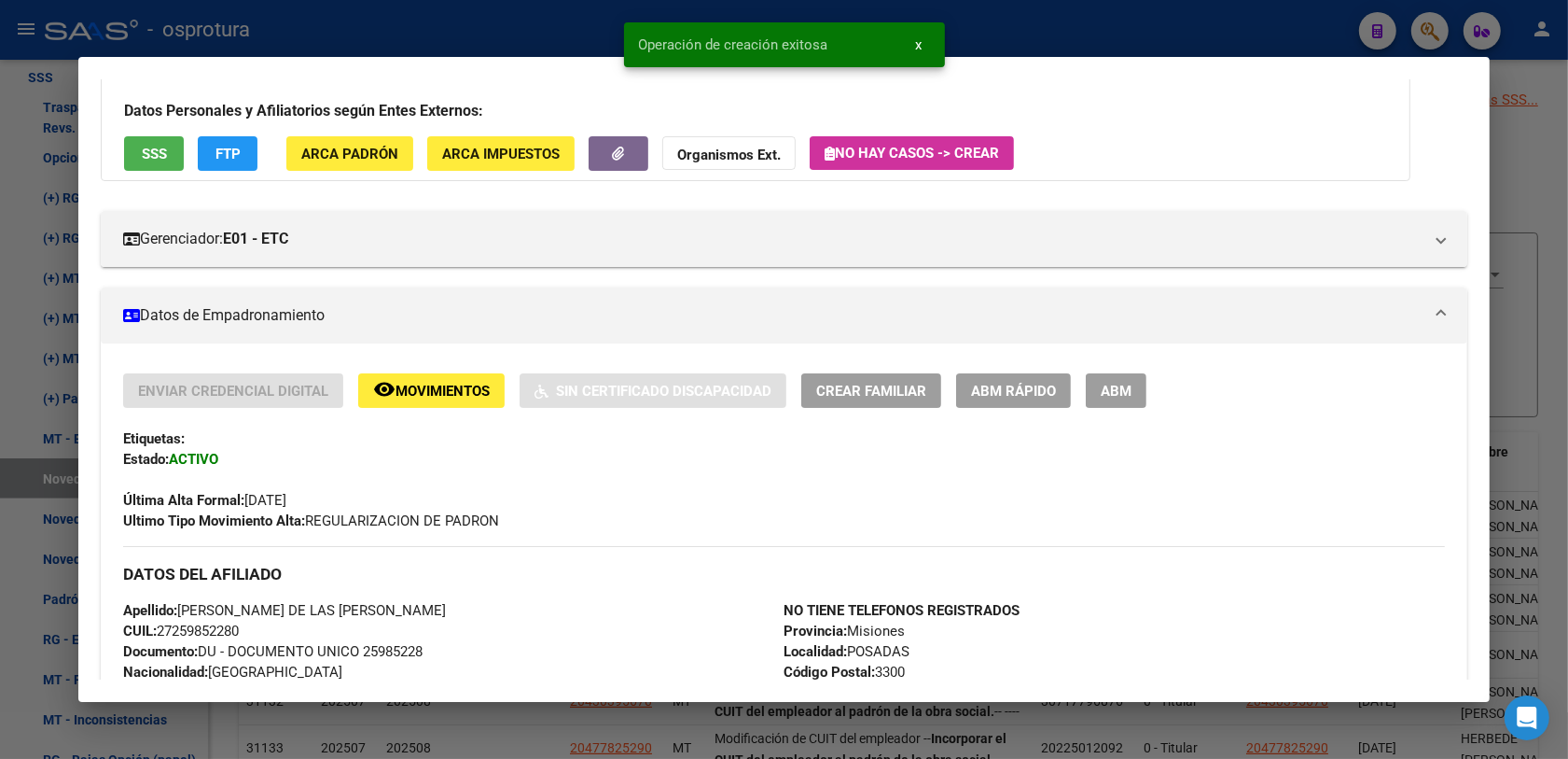
click at [1004, 391] on span "ABM Rápido" at bounding box center [1012, 390] width 85 height 17
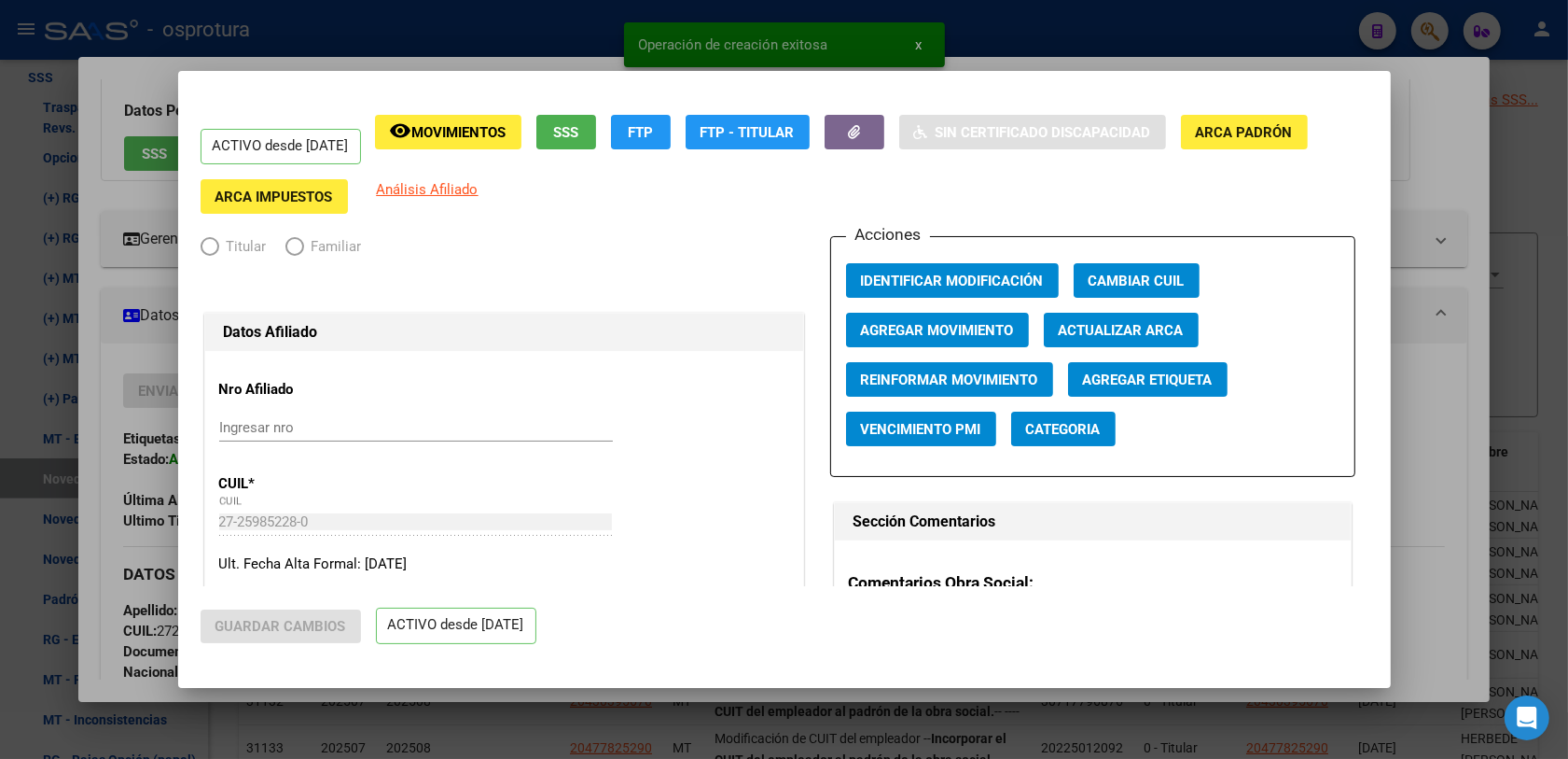
radio input "true"
type input "27-25985228-0"
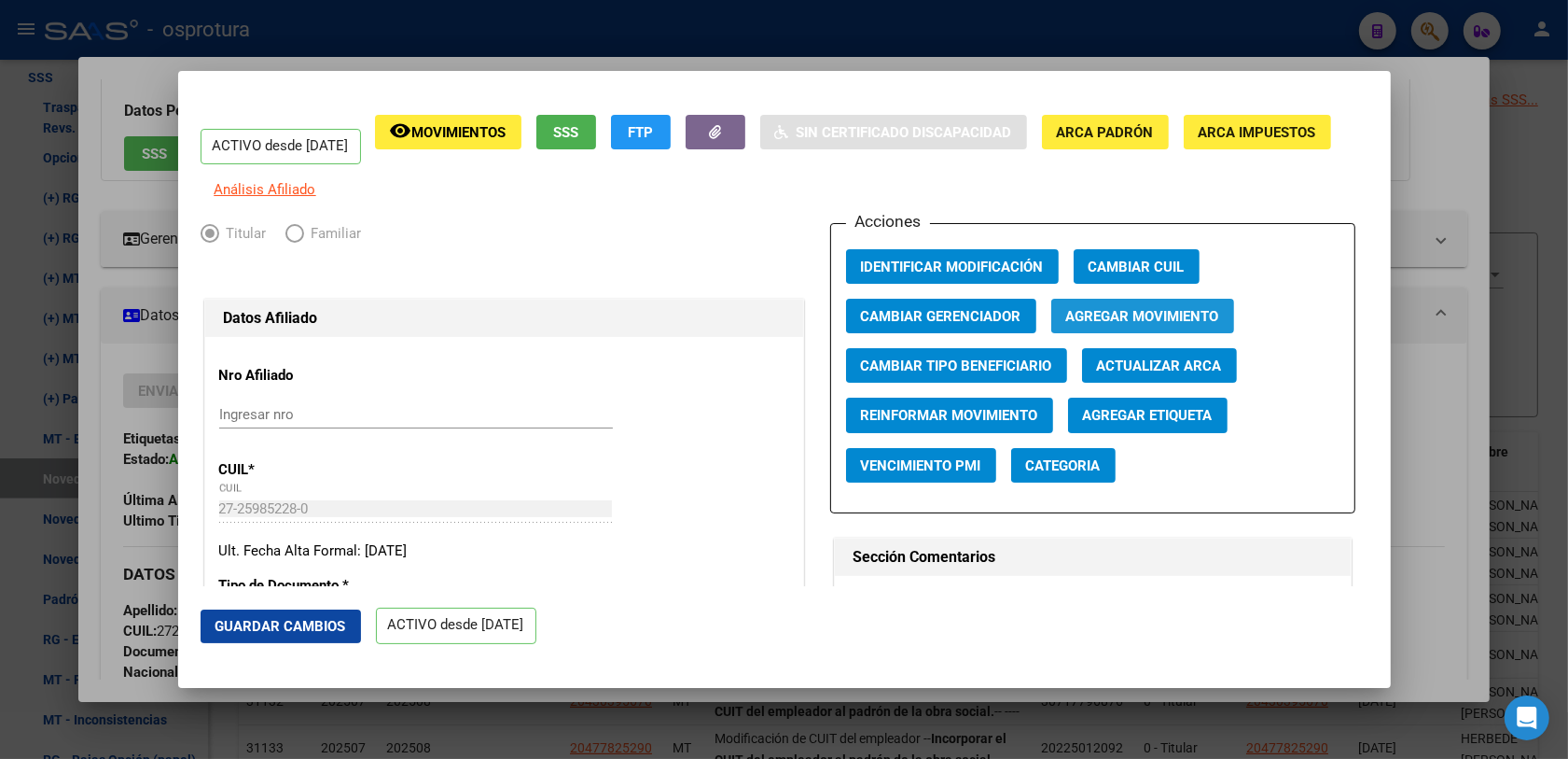
click at [1129, 325] on span "Agregar Movimiento" at bounding box center [1143, 316] width 153 height 17
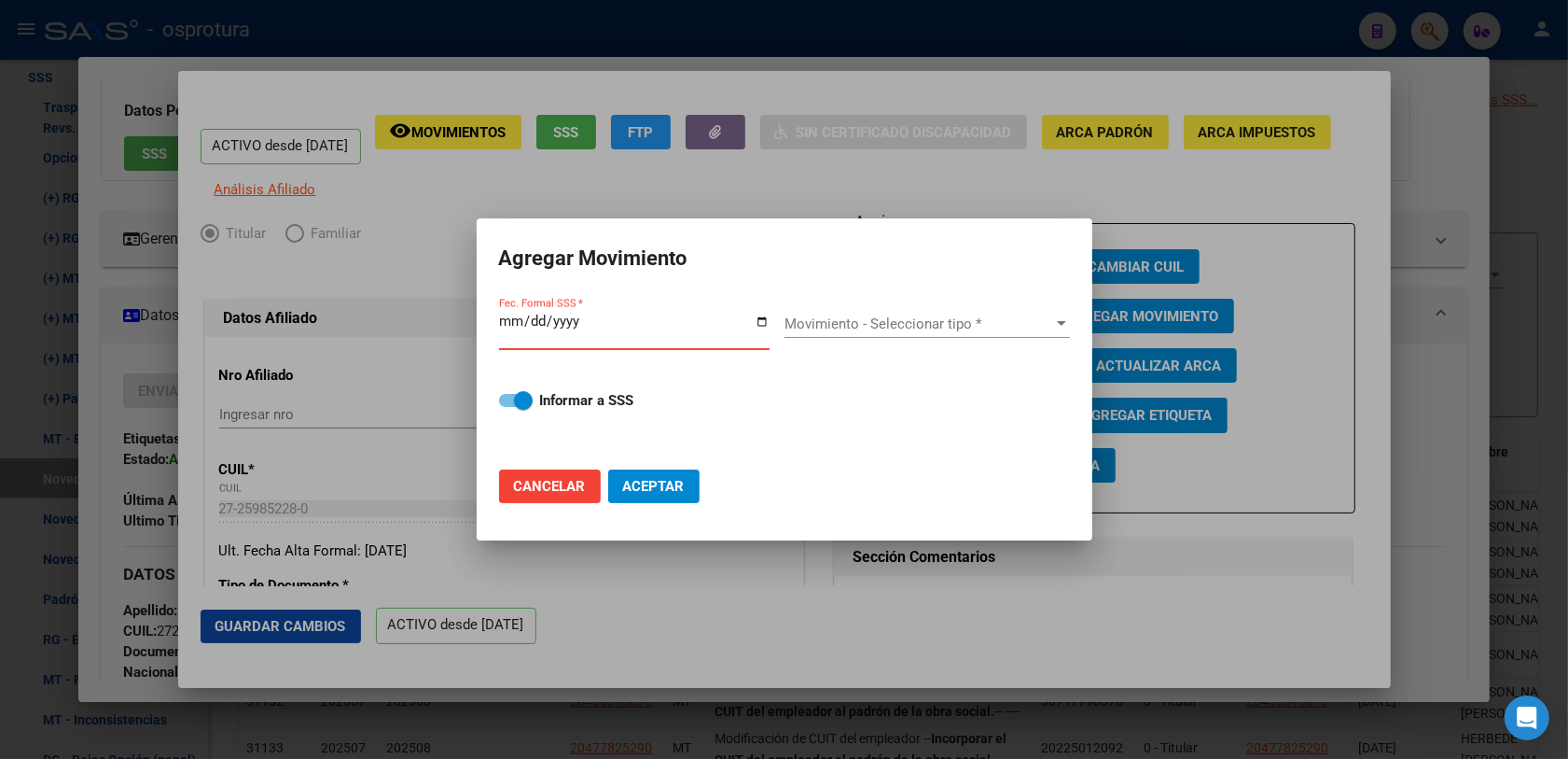
click at [509, 325] on input "Fec. Formal SSS *" at bounding box center [634, 329] width 271 height 30
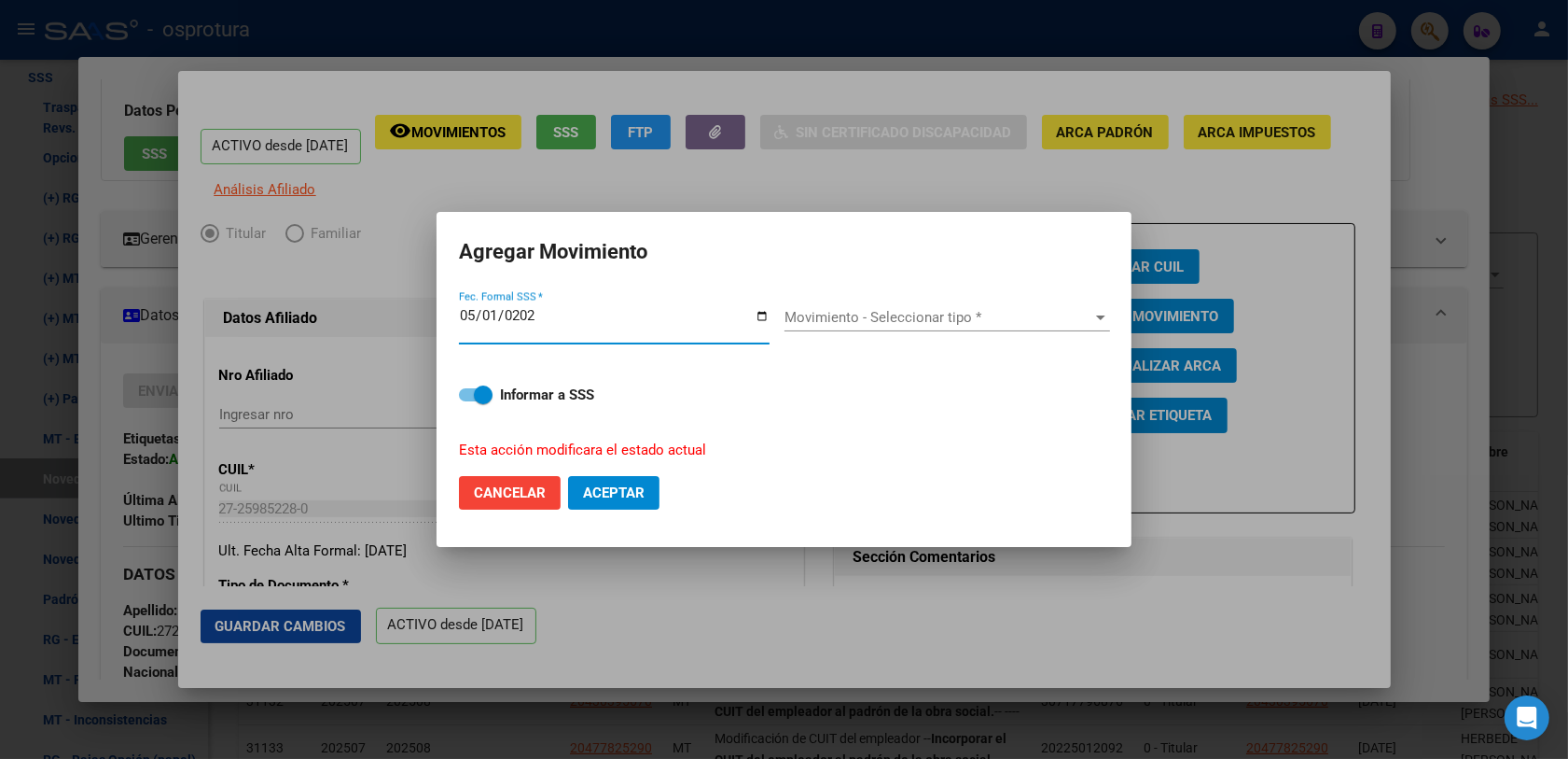
type input "2022-05-01"
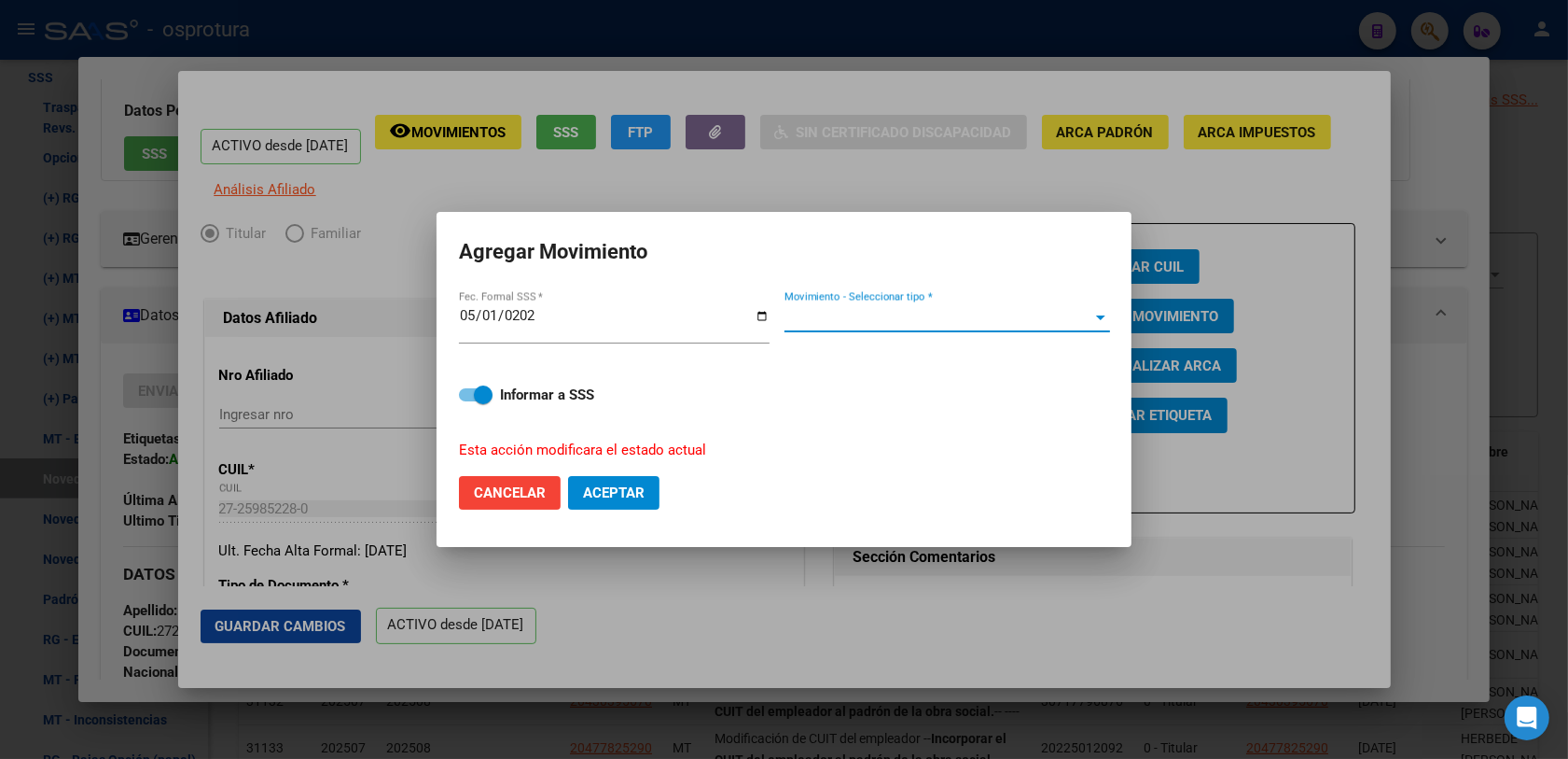
click at [850, 325] on span "Movimiento - Seleccionar tipo *" at bounding box center [939, 317] width 309 height 17
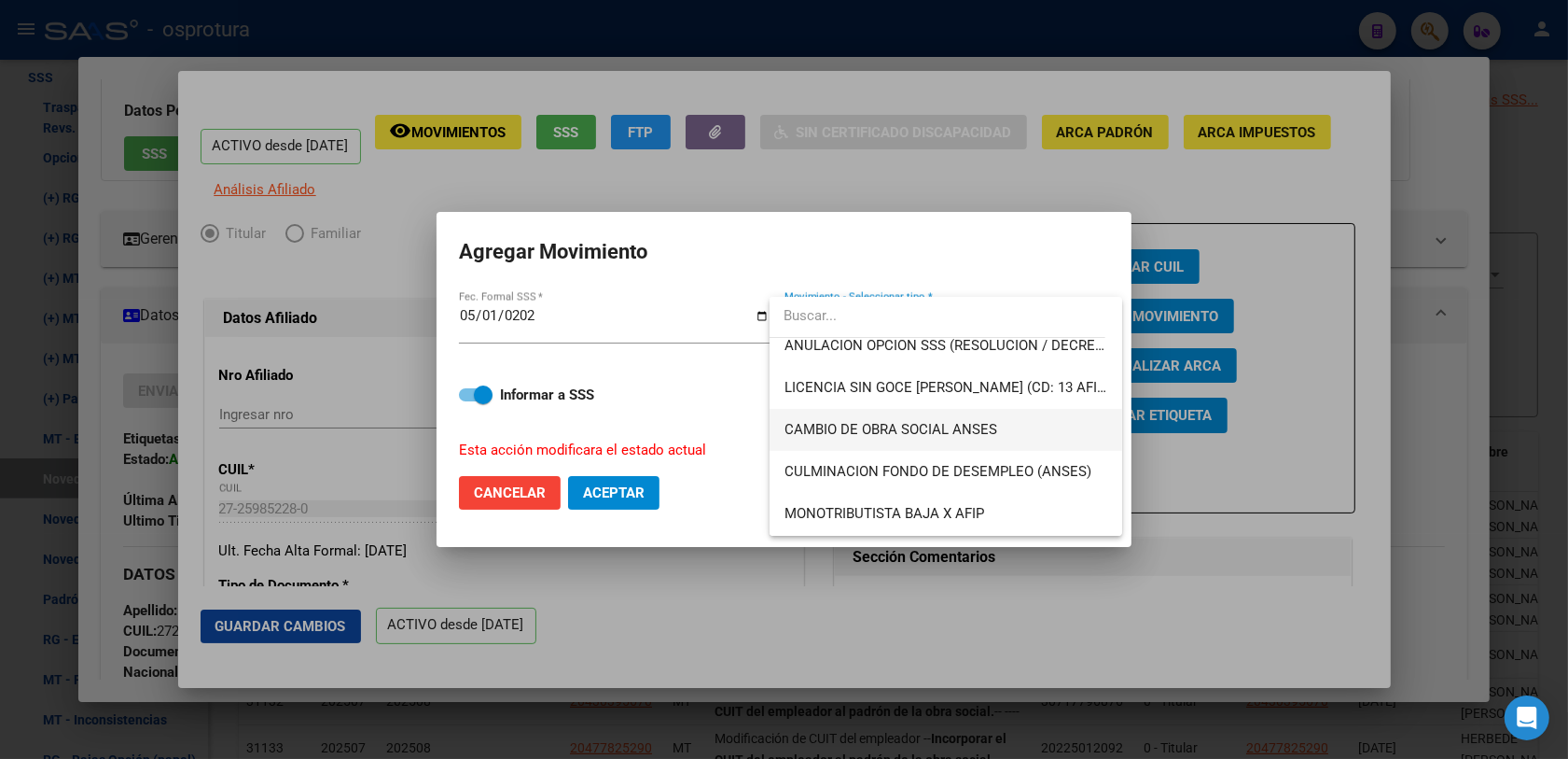
scroll to position [466, 0]
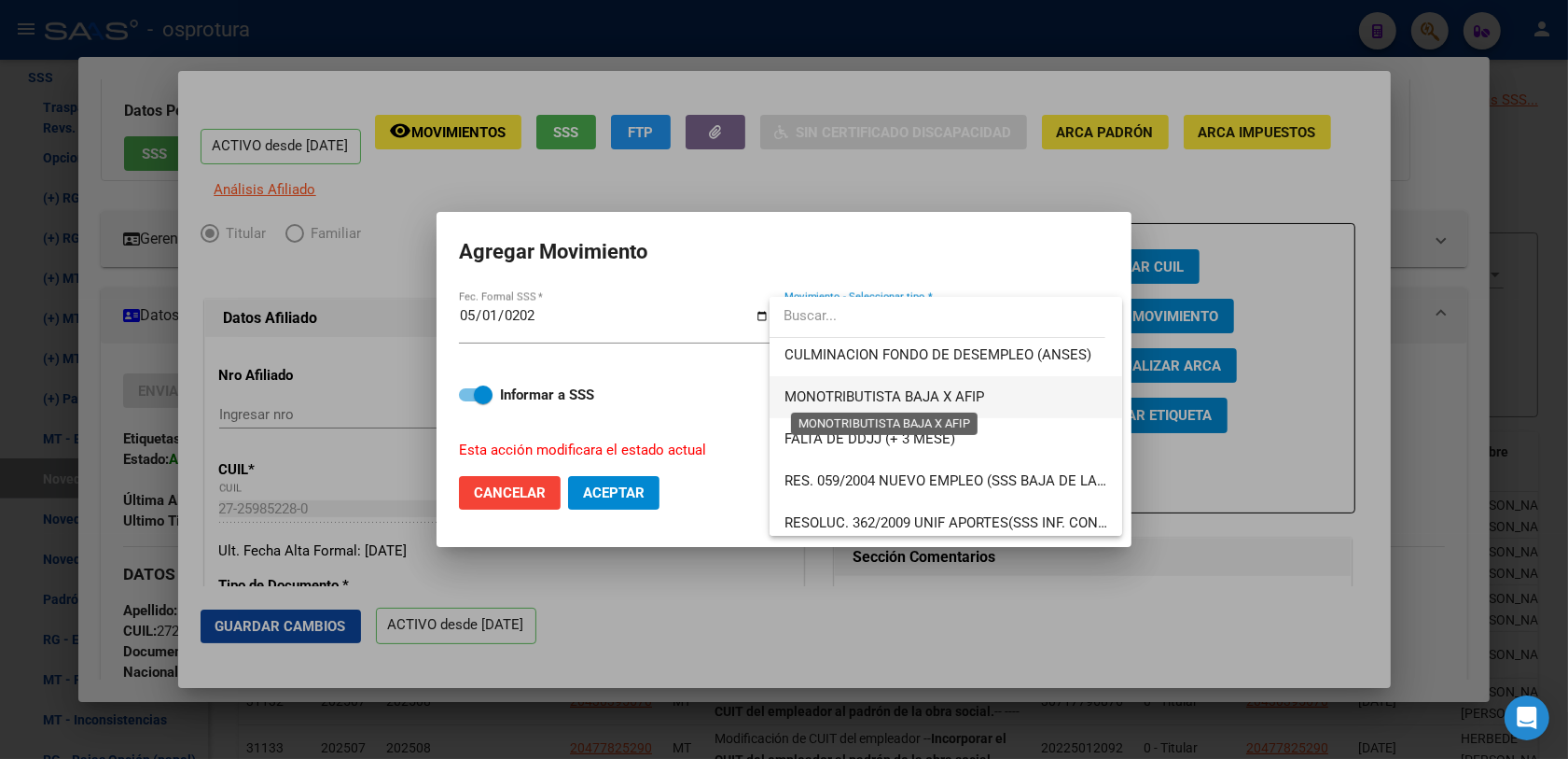
click at [981, 397] on span "MONOTRIBUTISTA BAJA X AFIP" at bounding box center [884, 396] width 199 height 17
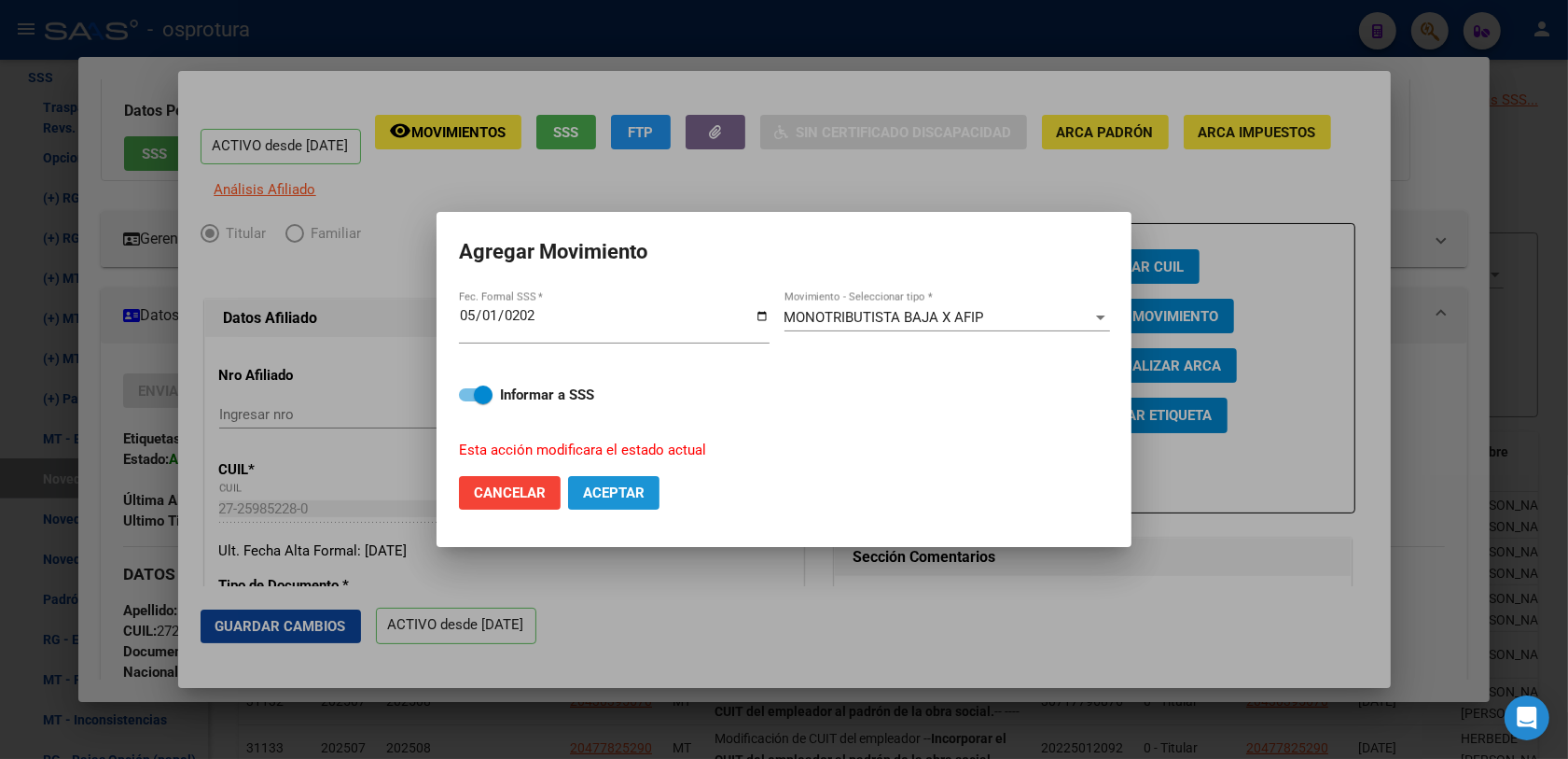
click at [627, 490] on span "Aceptar" at bounding box center [613, 492] width 62 height 17
checkbox input "false"
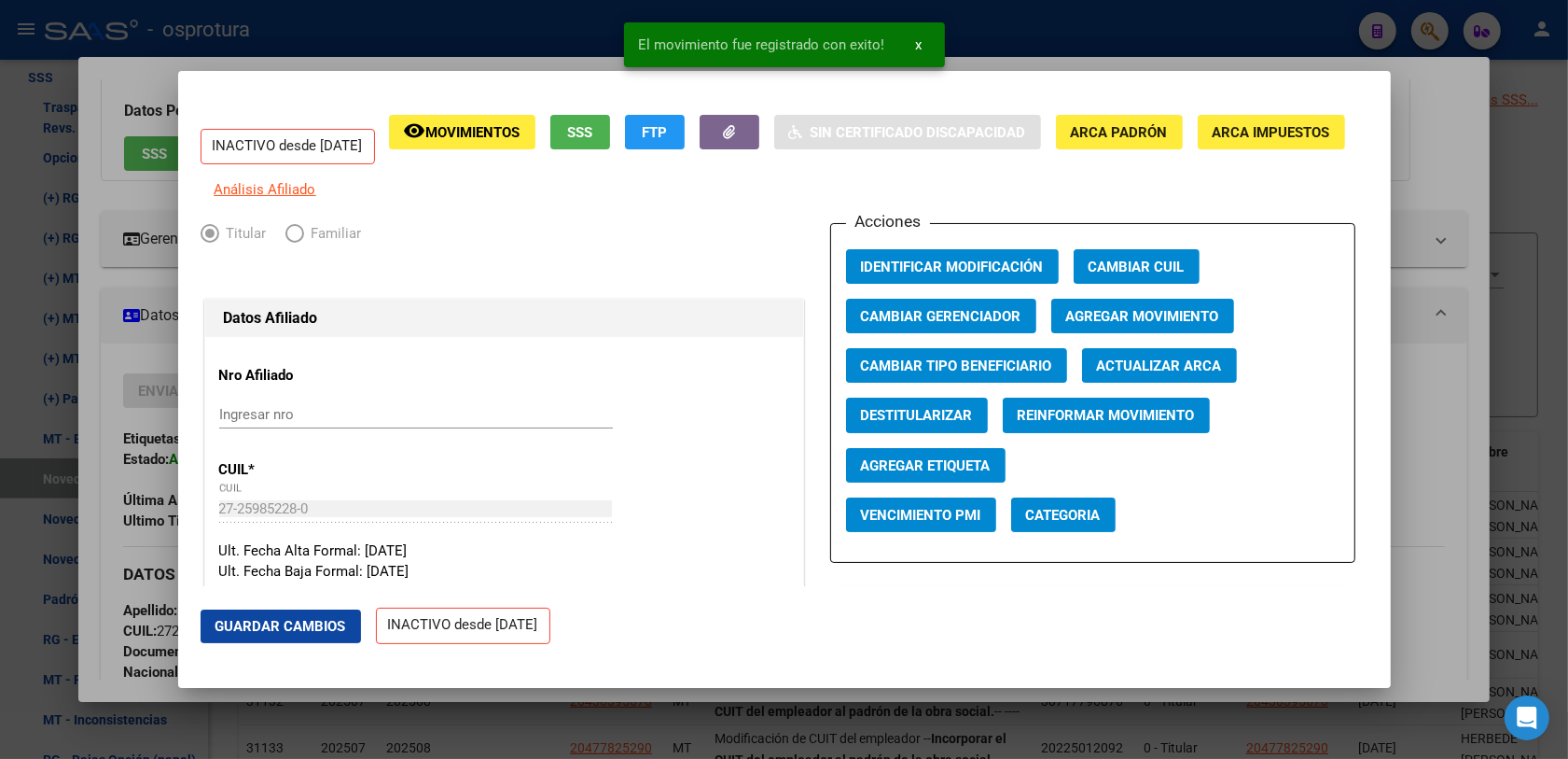
click at [920, 701] on div at bounding box center [784, 380] width 1568 height 759
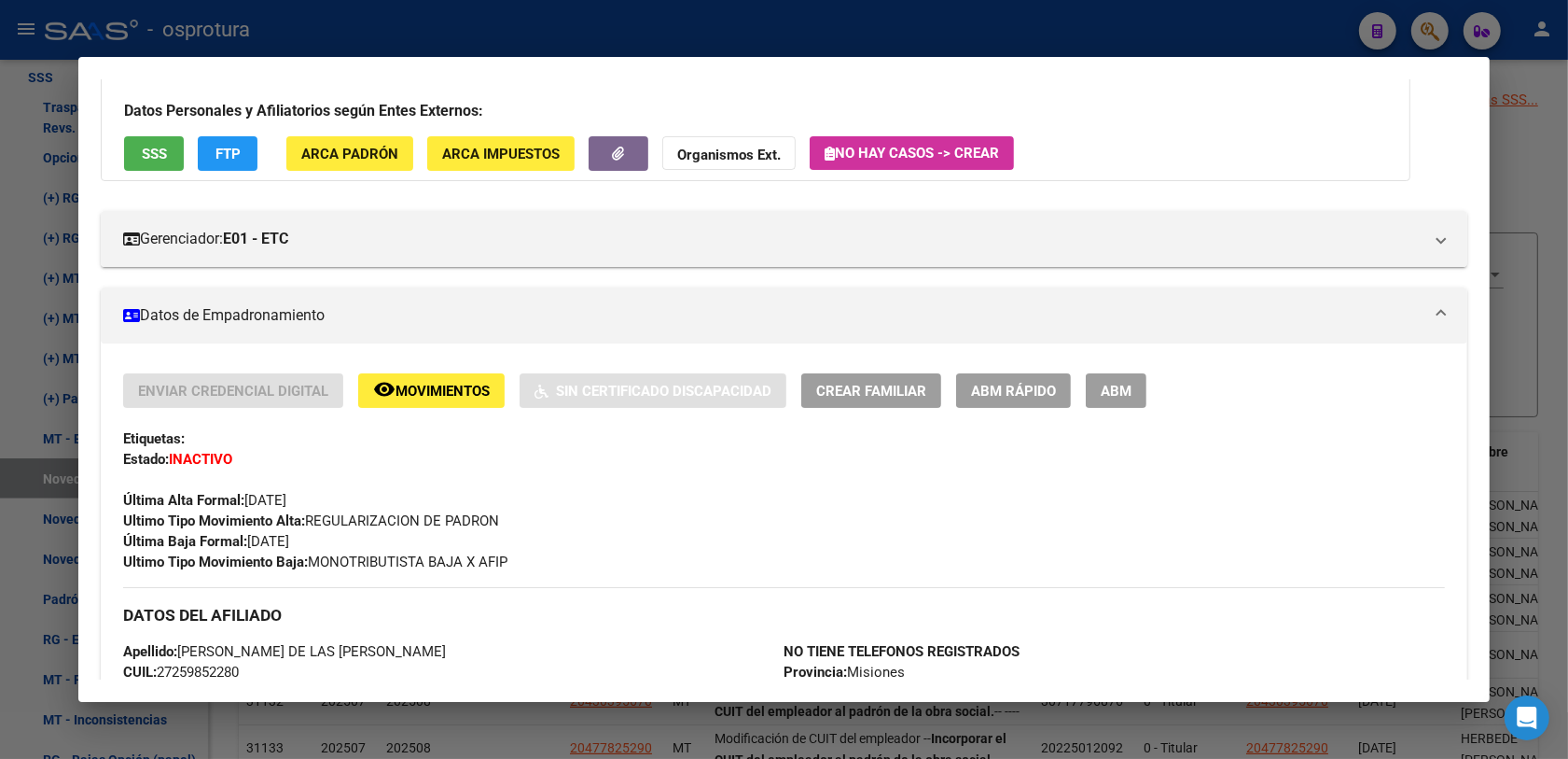
click at [1424, 21] on div at bounding box center [784, 380] width 1568 height 759
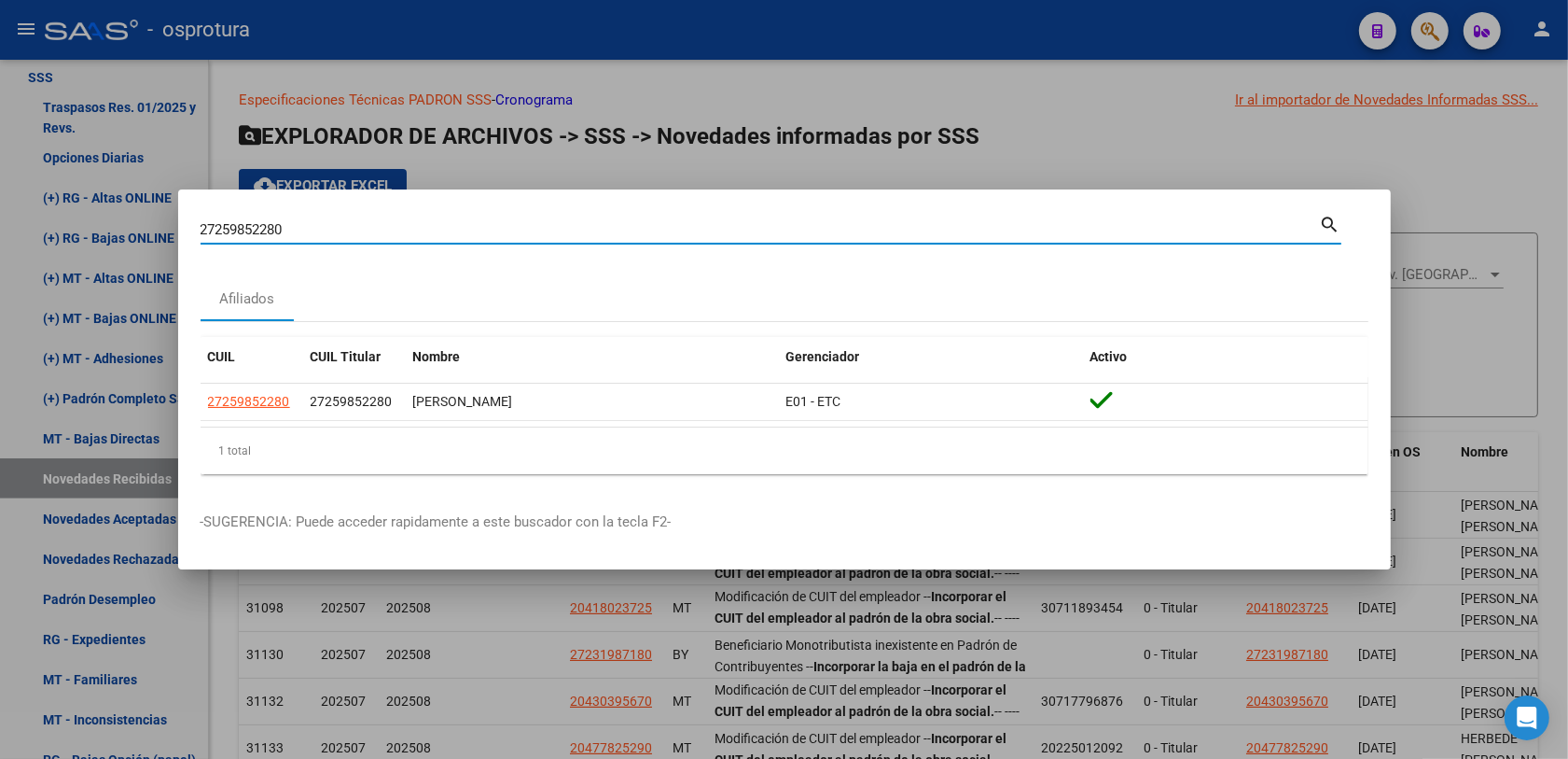
click at [472, 227] on input "27259852280" at bounding box center [760, 229] width 1119 height 17
paste input "327321752"
type input "27327321752"
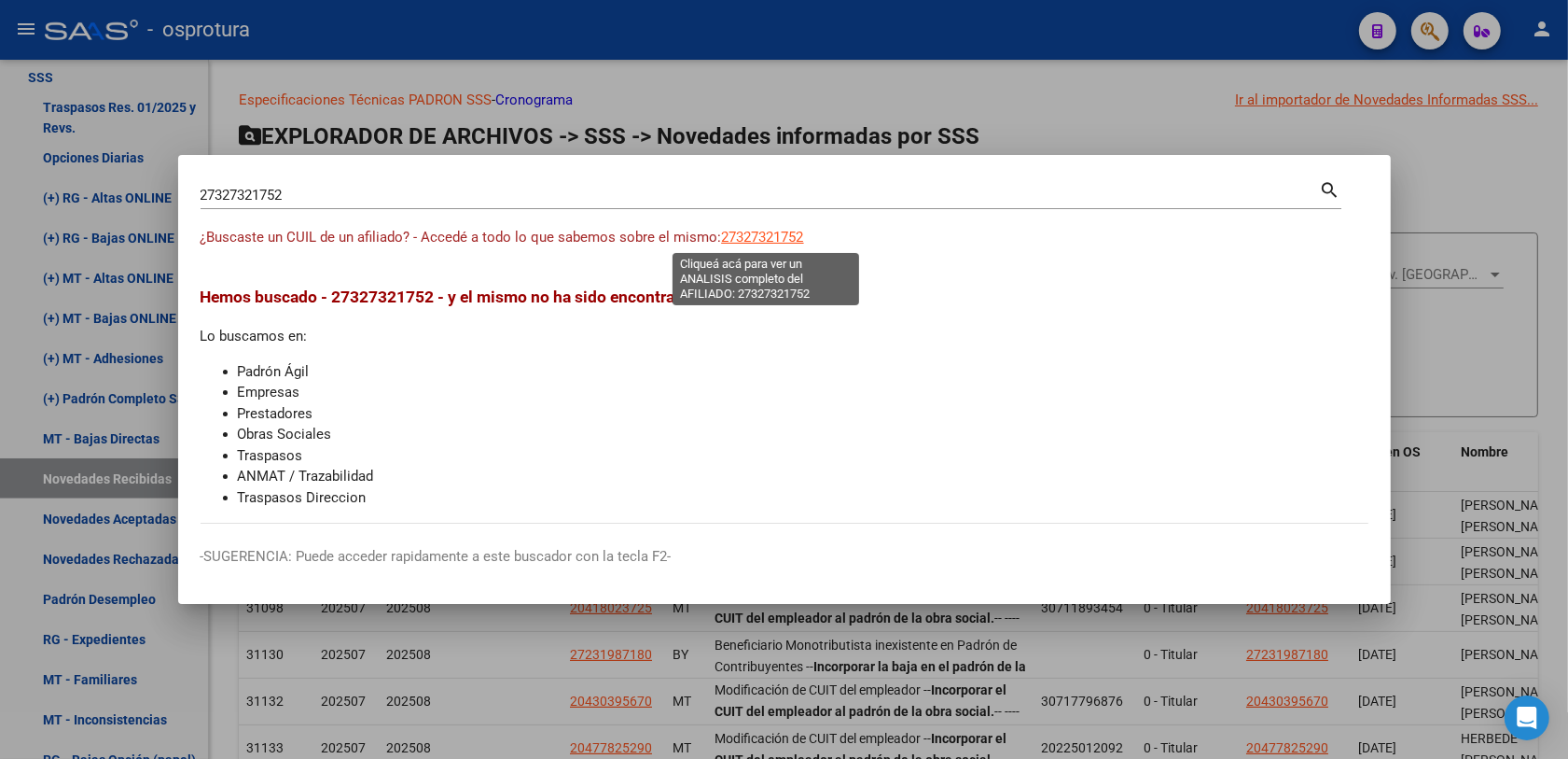
click at [780, 243] on span "27327321752" at bounding box center [763, 237] width 82 height 17
type textarea "27327321752"
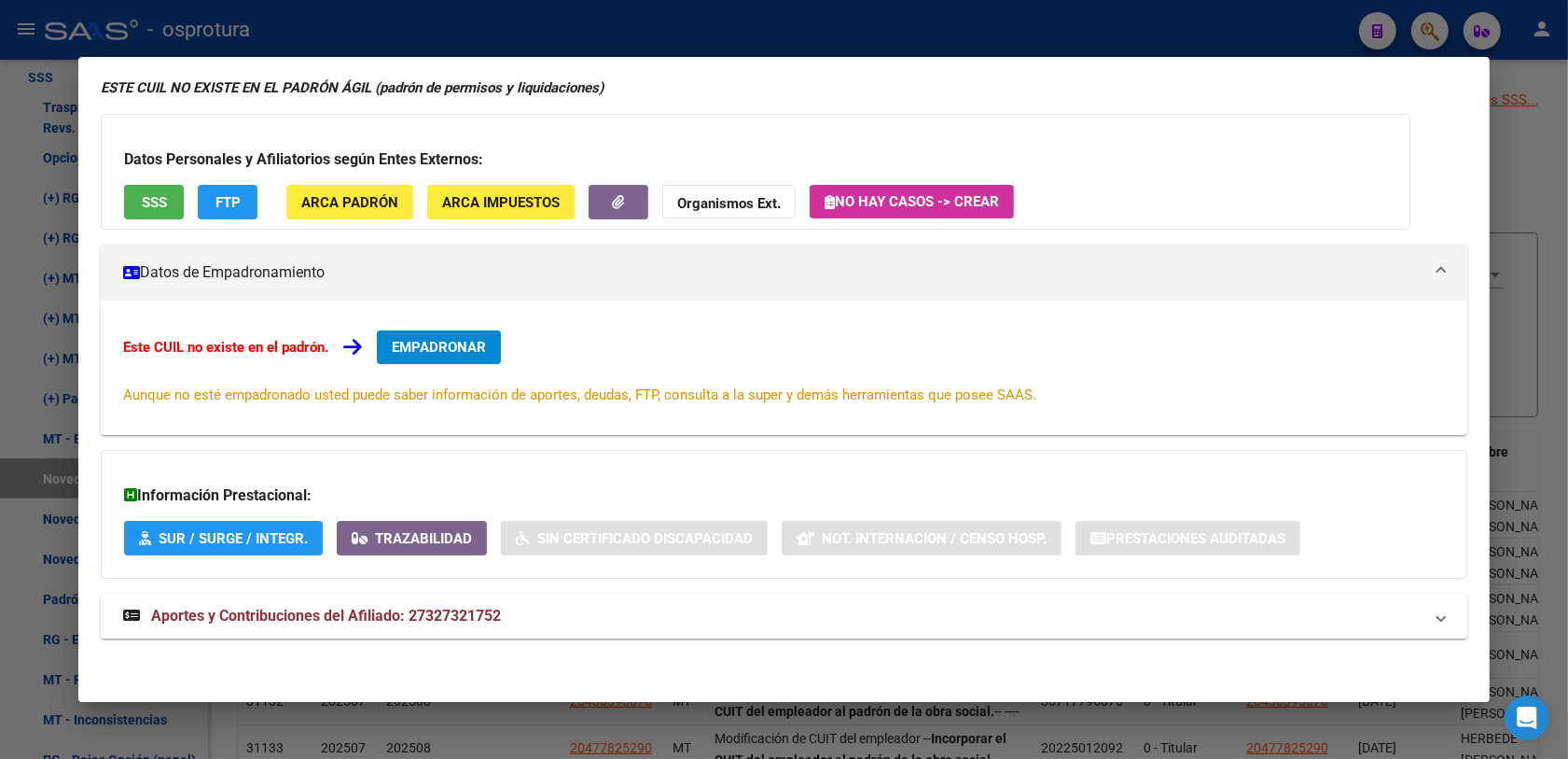
scroll to position [0, 0]
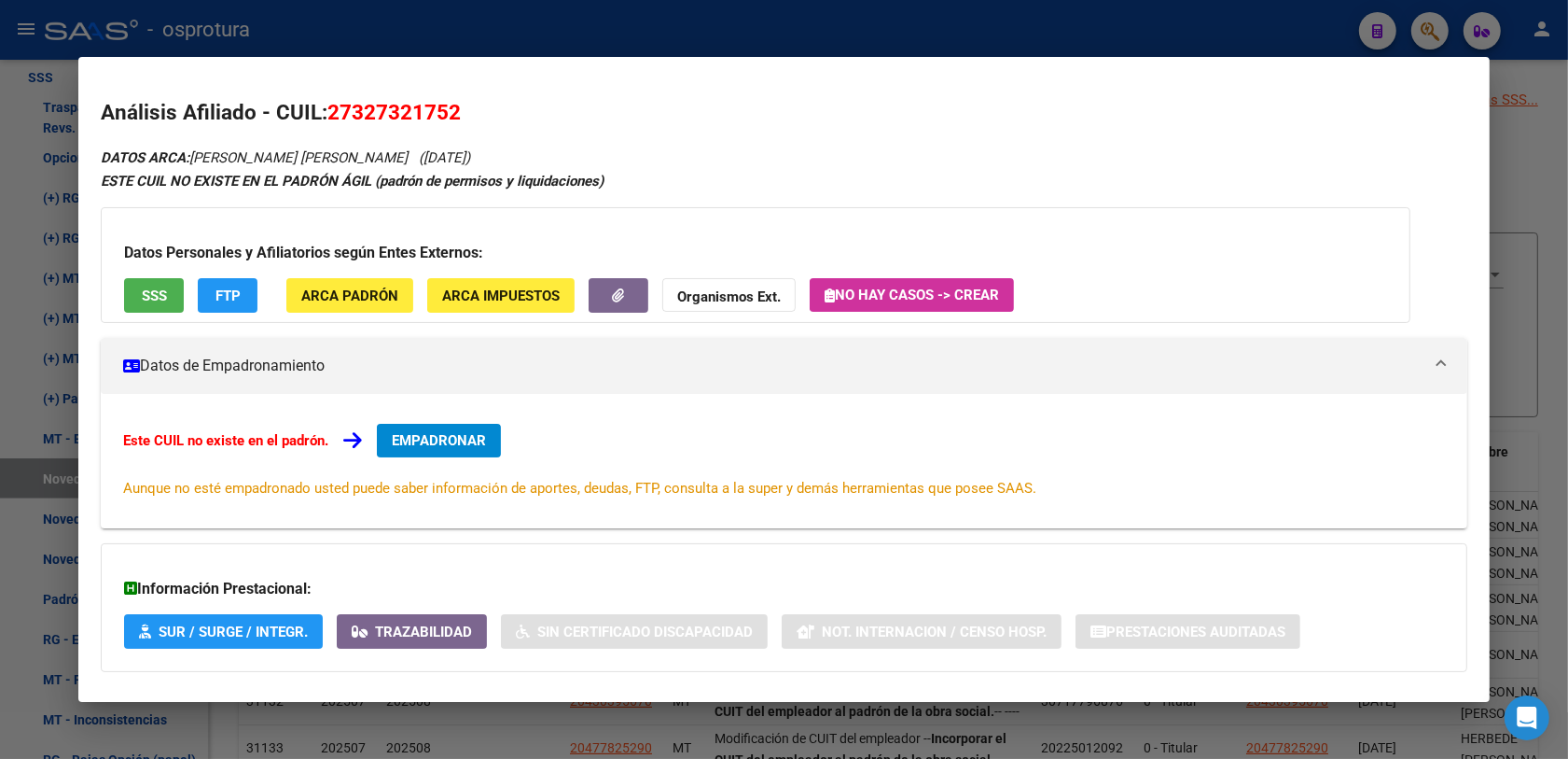
click at [411, 446] on span "EMPADRONAR" at bounding box center [438, 440] width 95 height 17
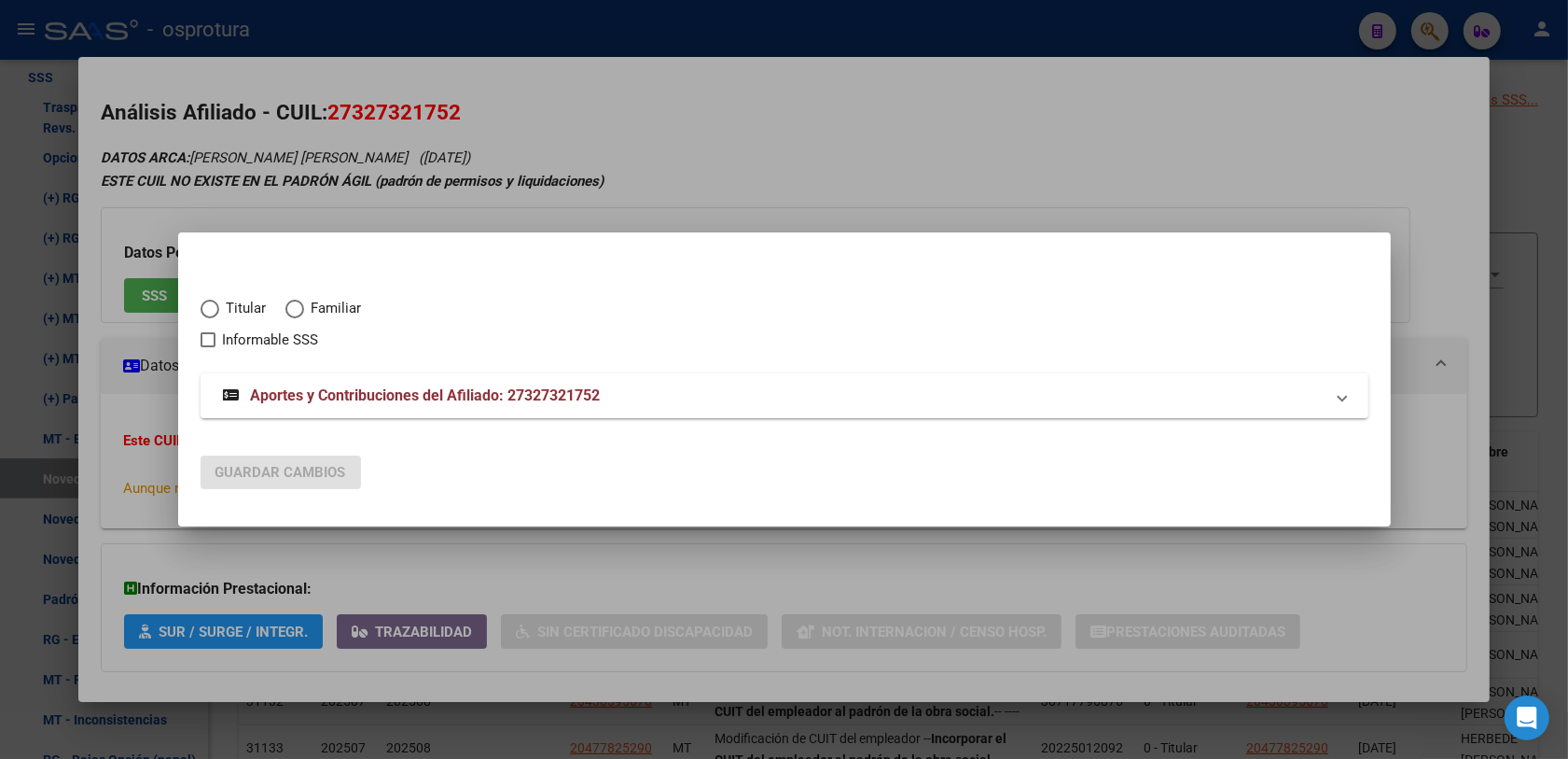
click at [240, 316] on span "Titular" at bounding box center [243, 309] width 48 height 22
click at [219, 316] on input "Titular" at bounding box center [209, 309] width 19 height 19
radio input "true"
checkbox input "true"
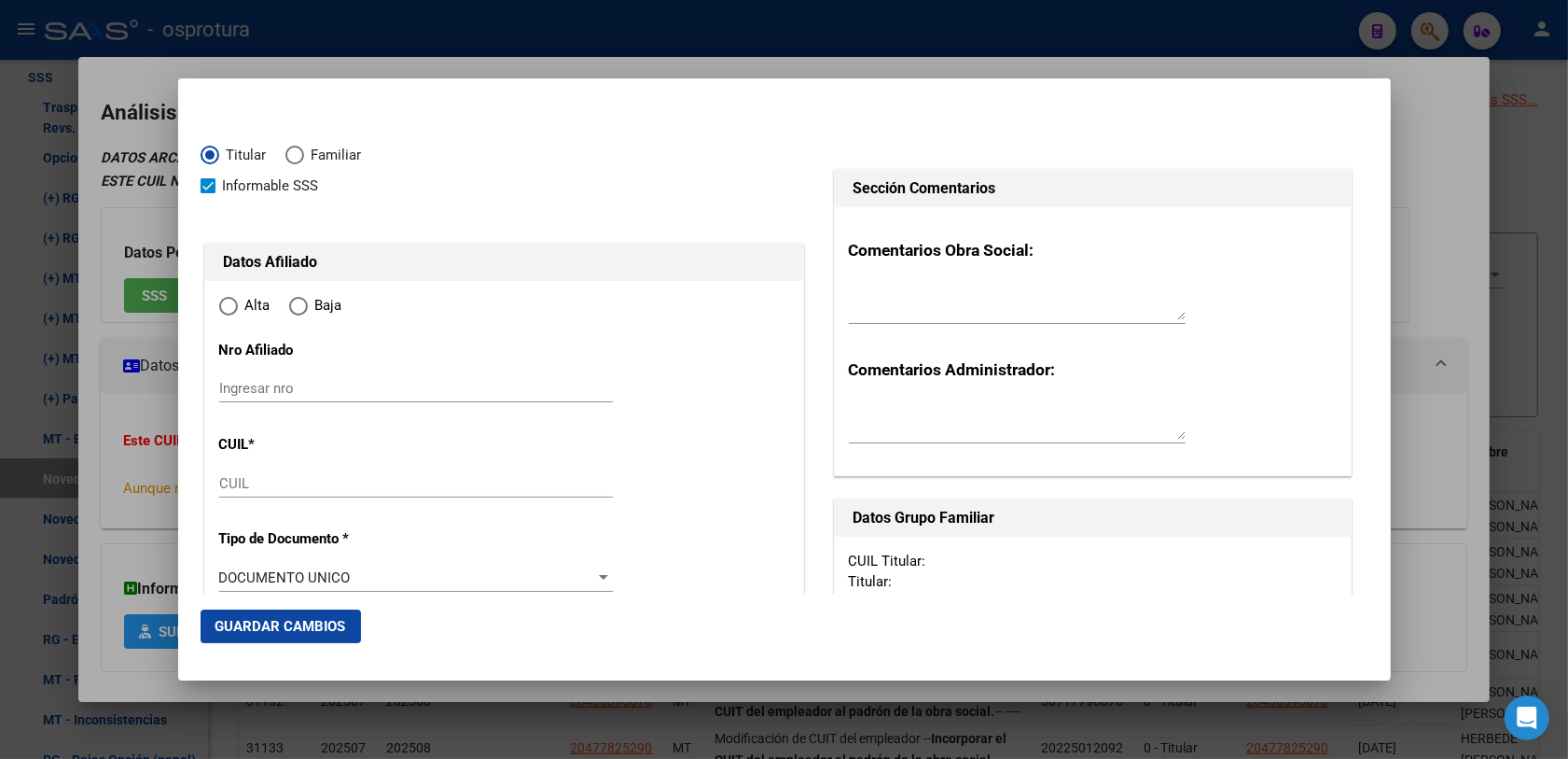
type input "27-32732175-2"
radio input "true"
type input "32732175"
type input "MACHADO"
type input "DANIELA VANESA"
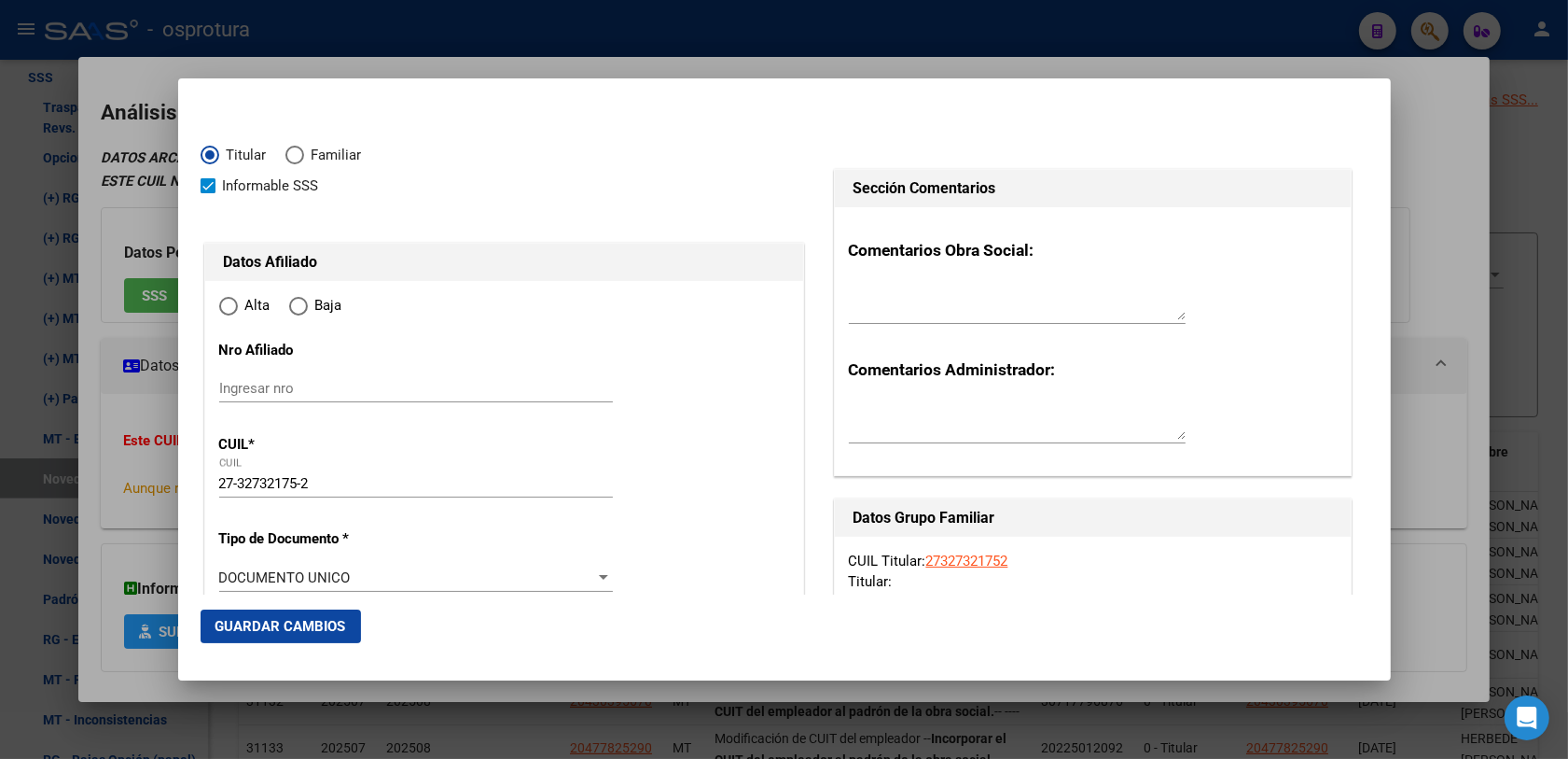
type input "1987-01-20"
type input "RINCON DE MILBERG"
type input "1624"
type input "JOSE MARTI"
type input "785"
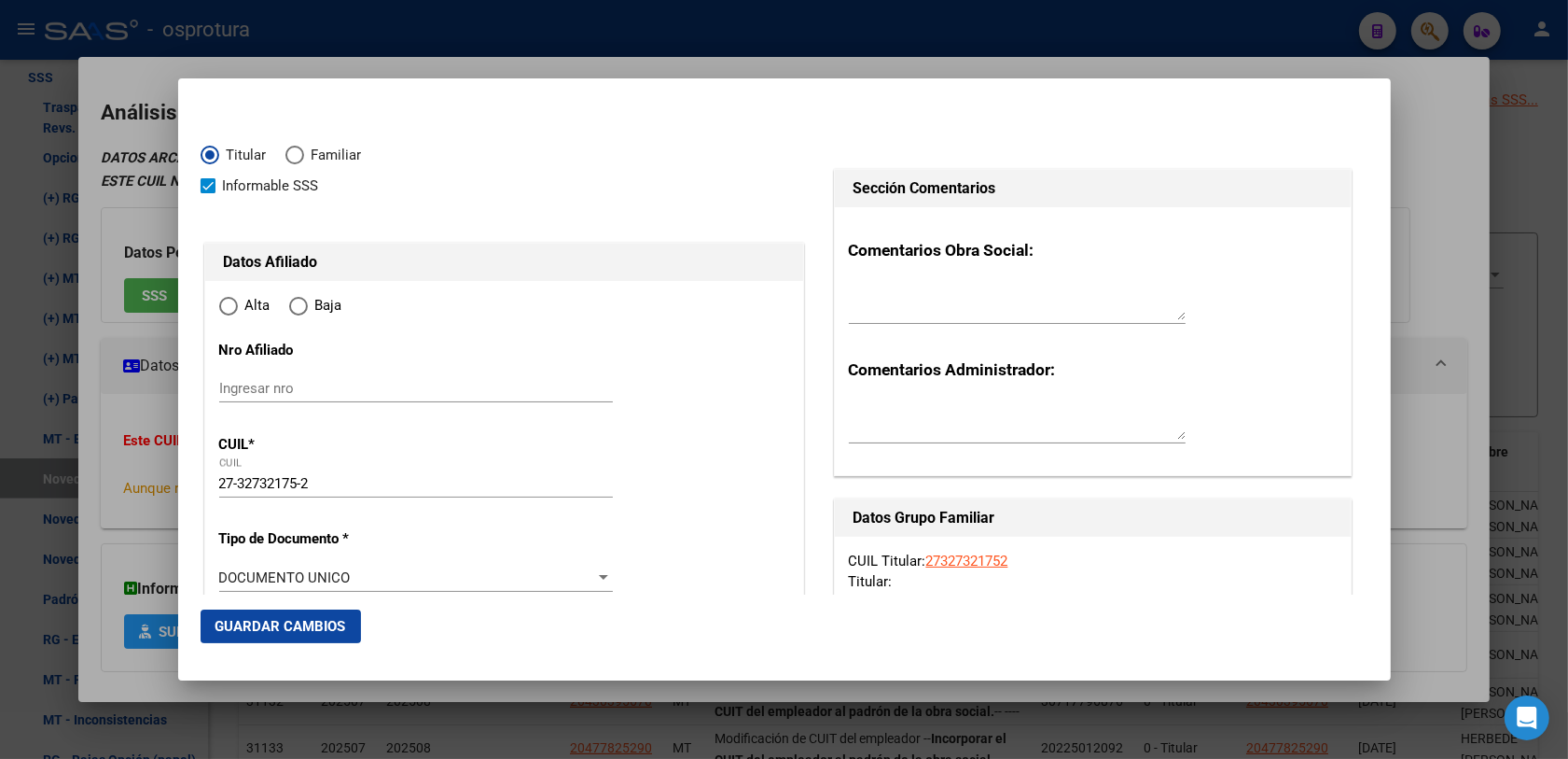
type input "0"
type input "RINCON DE MILBERG"
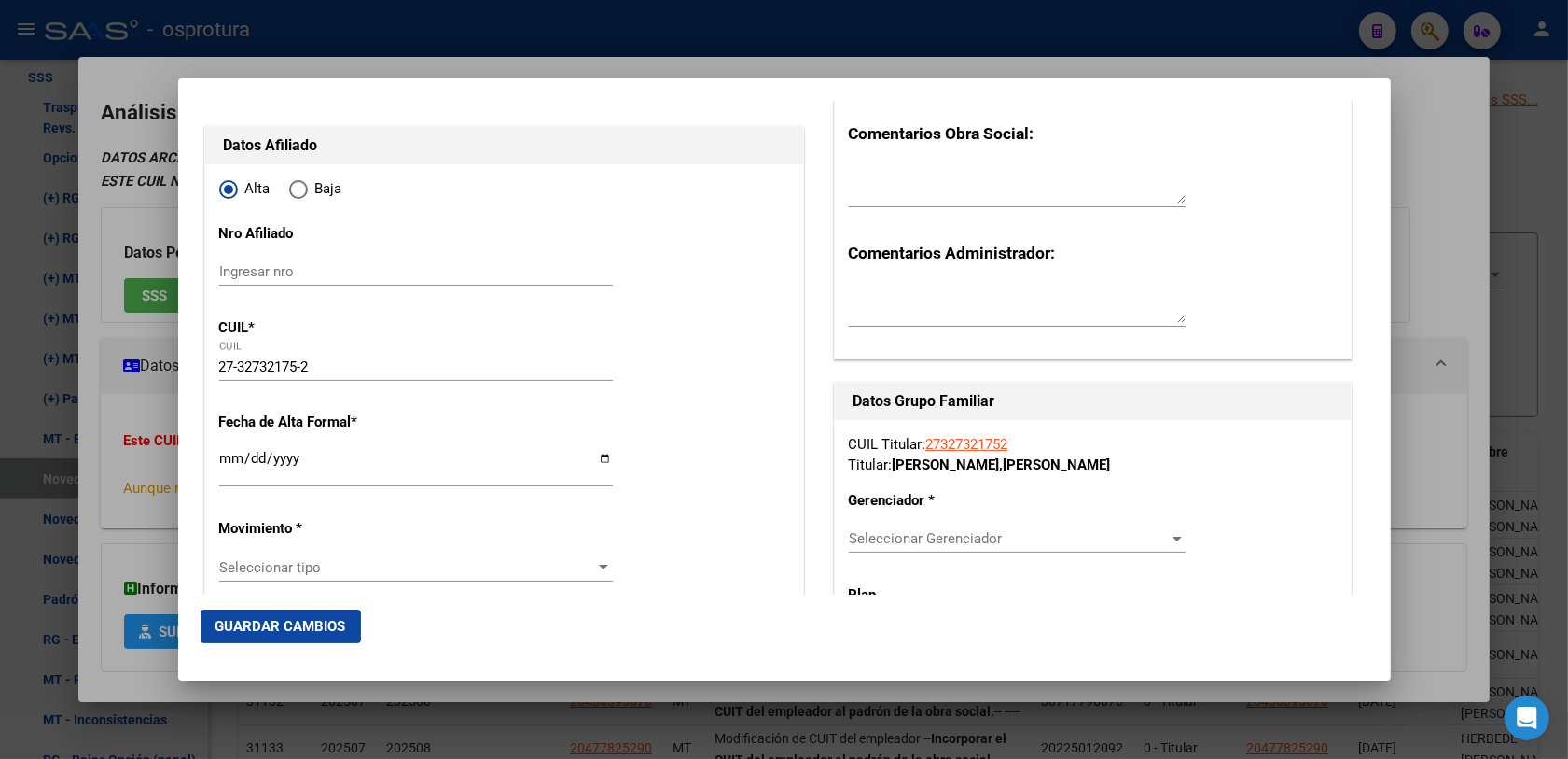
click at [221, 447] on div "Ingresar fecha" at bounding box center [415, 467] width 393 height 40
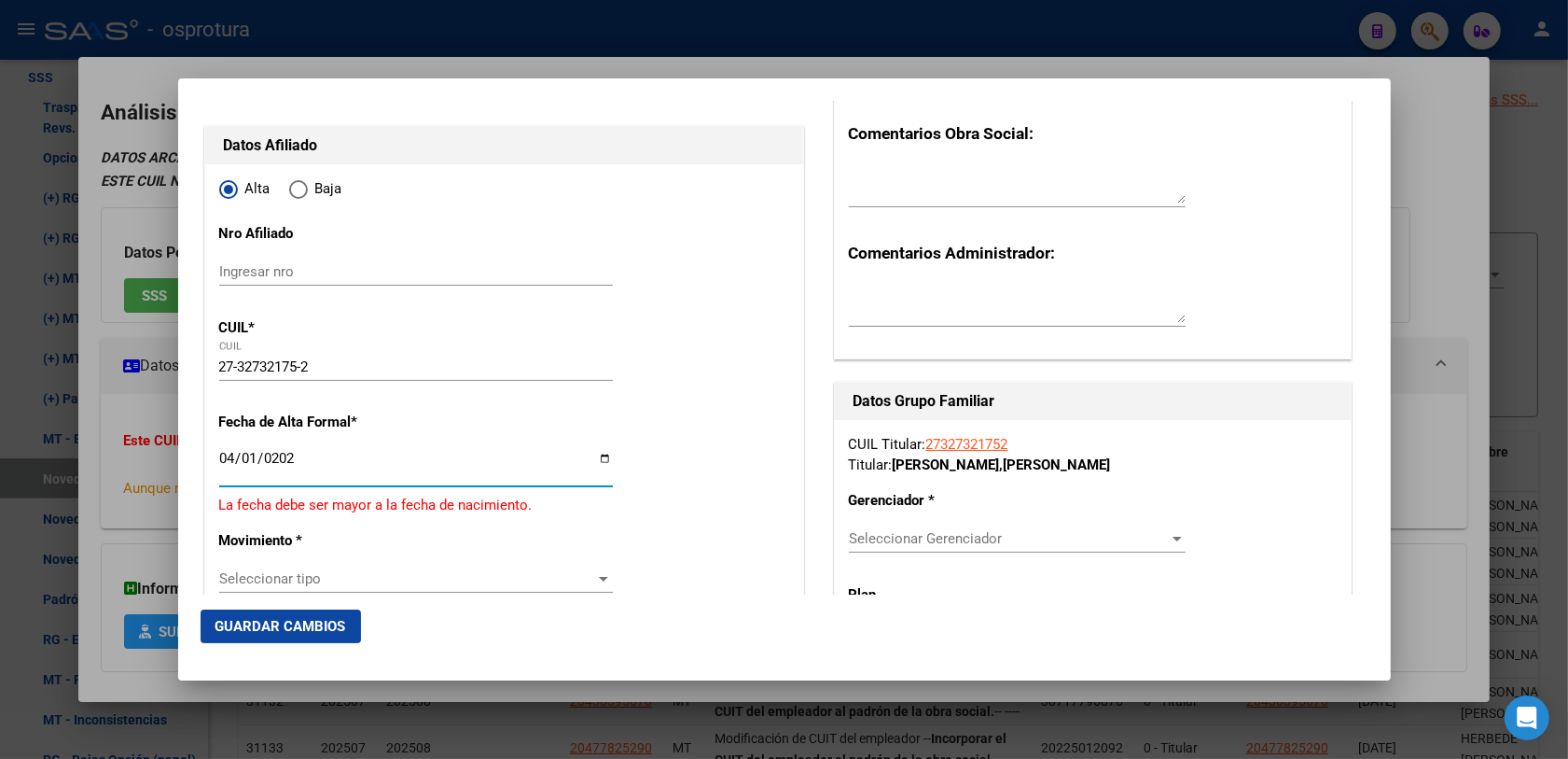
type input "2025-04-01"
click at [285, 565] on span "Seleccionar tipo" at bounding box center [407, 567] width 376 height 17
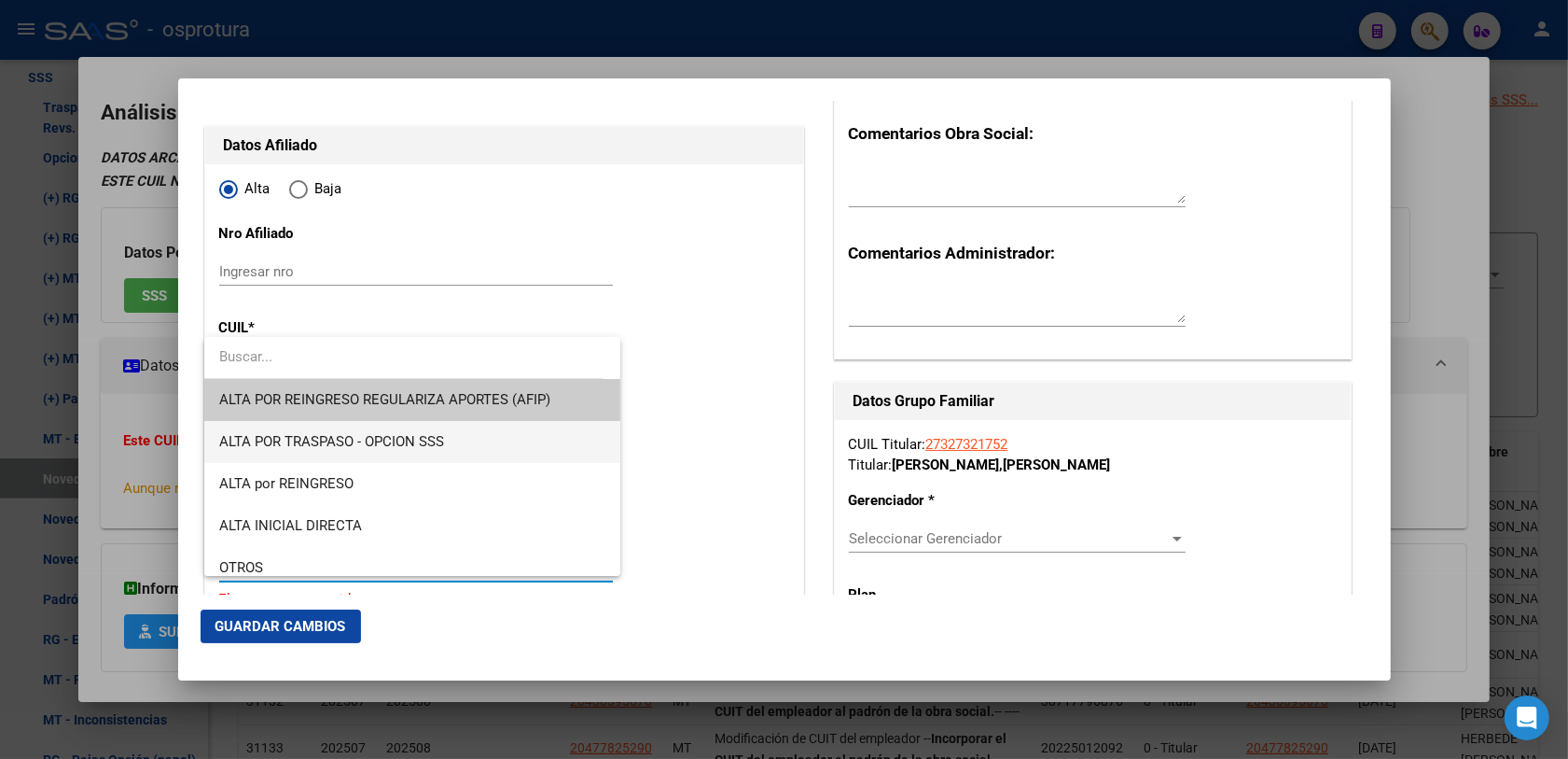
click at [441, 431] on span "ALTA POR TRASPASO - OPCION SSS" at bounding box center [412, 441] width 387 height 42
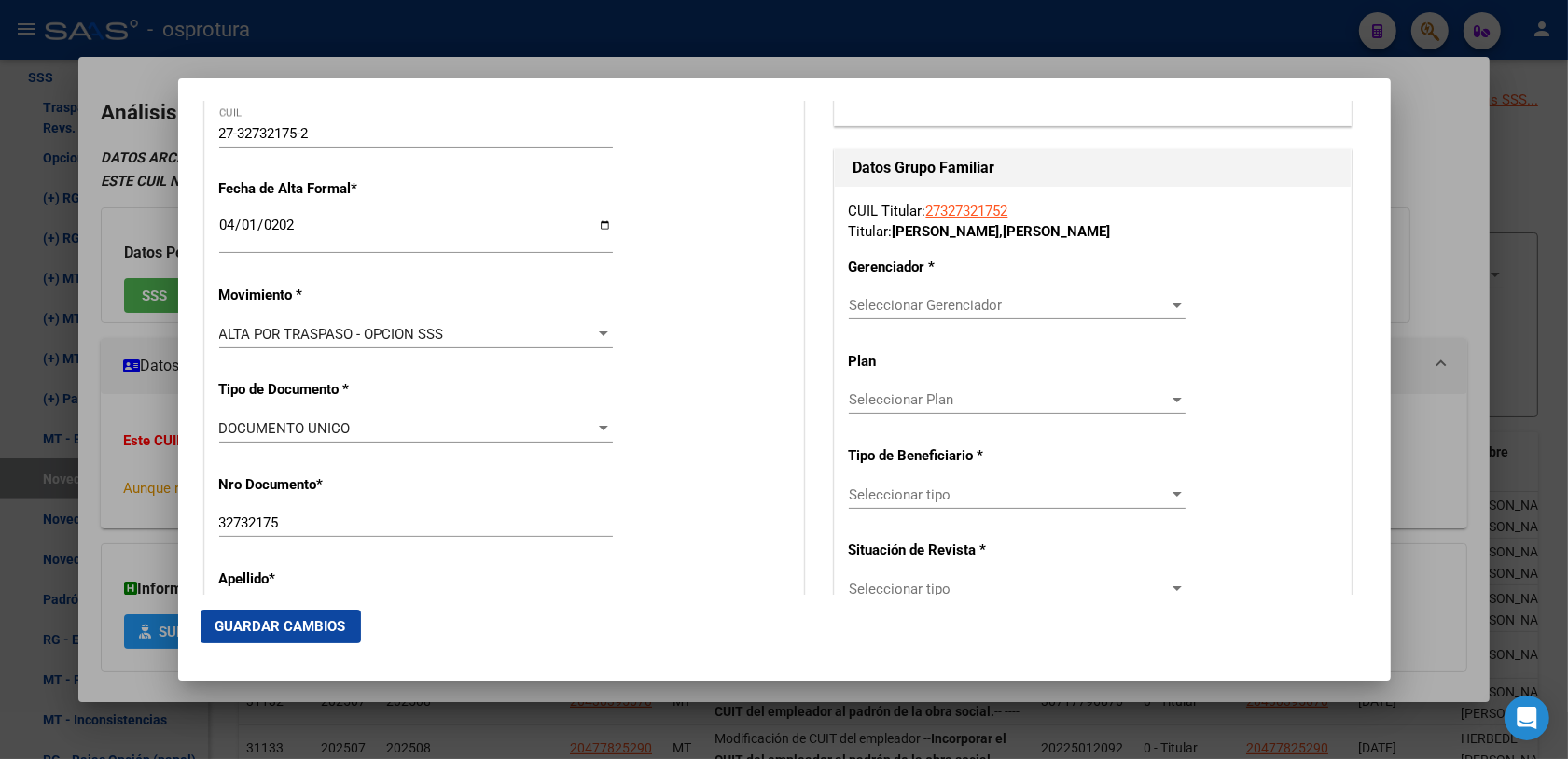
scroll to position [466, 0]
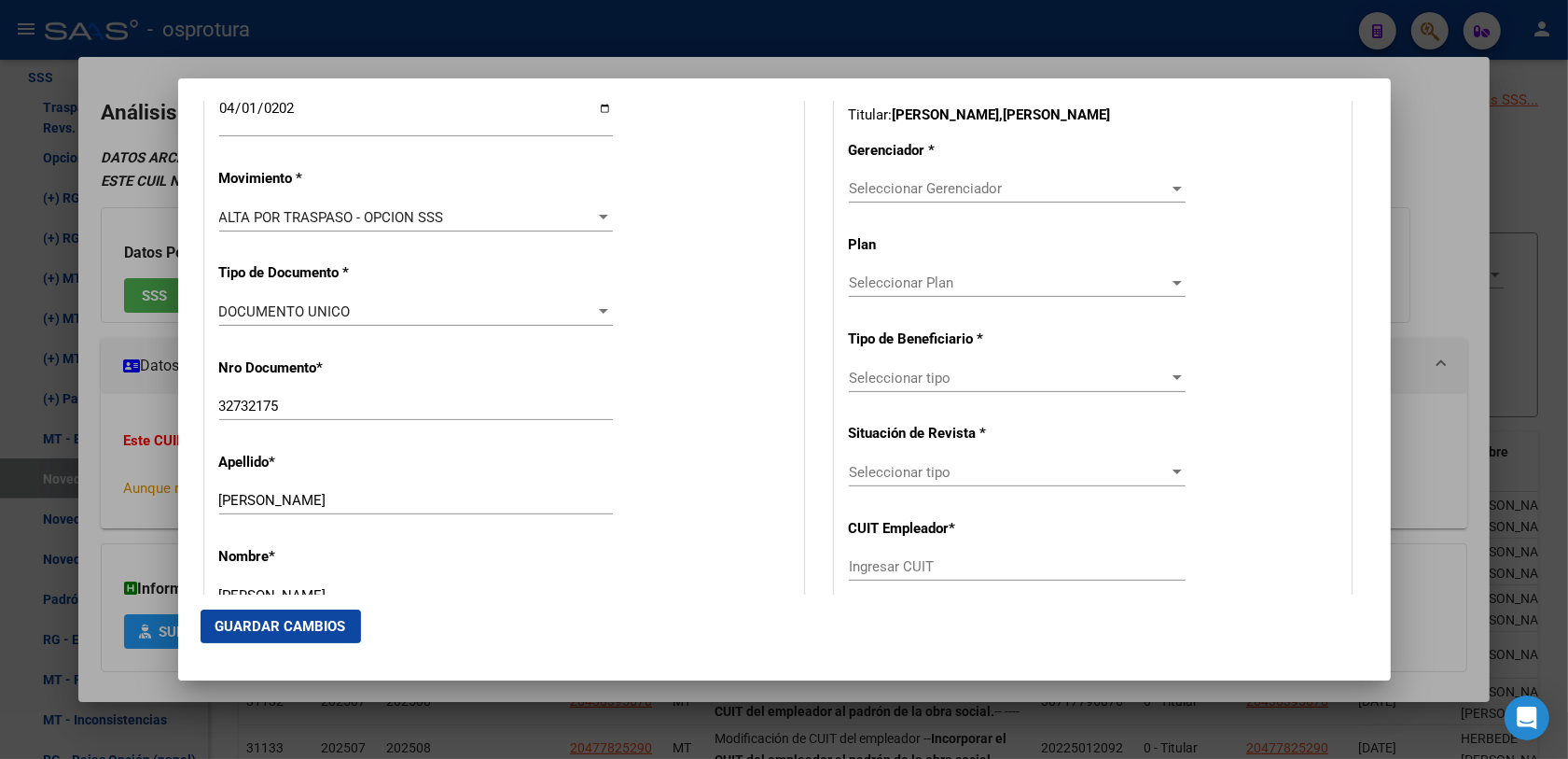
click at [434, 215] on span "ALTA POR TRASPASO - OPCION SSS" at bounding box center [332, 217] width 225 height 17
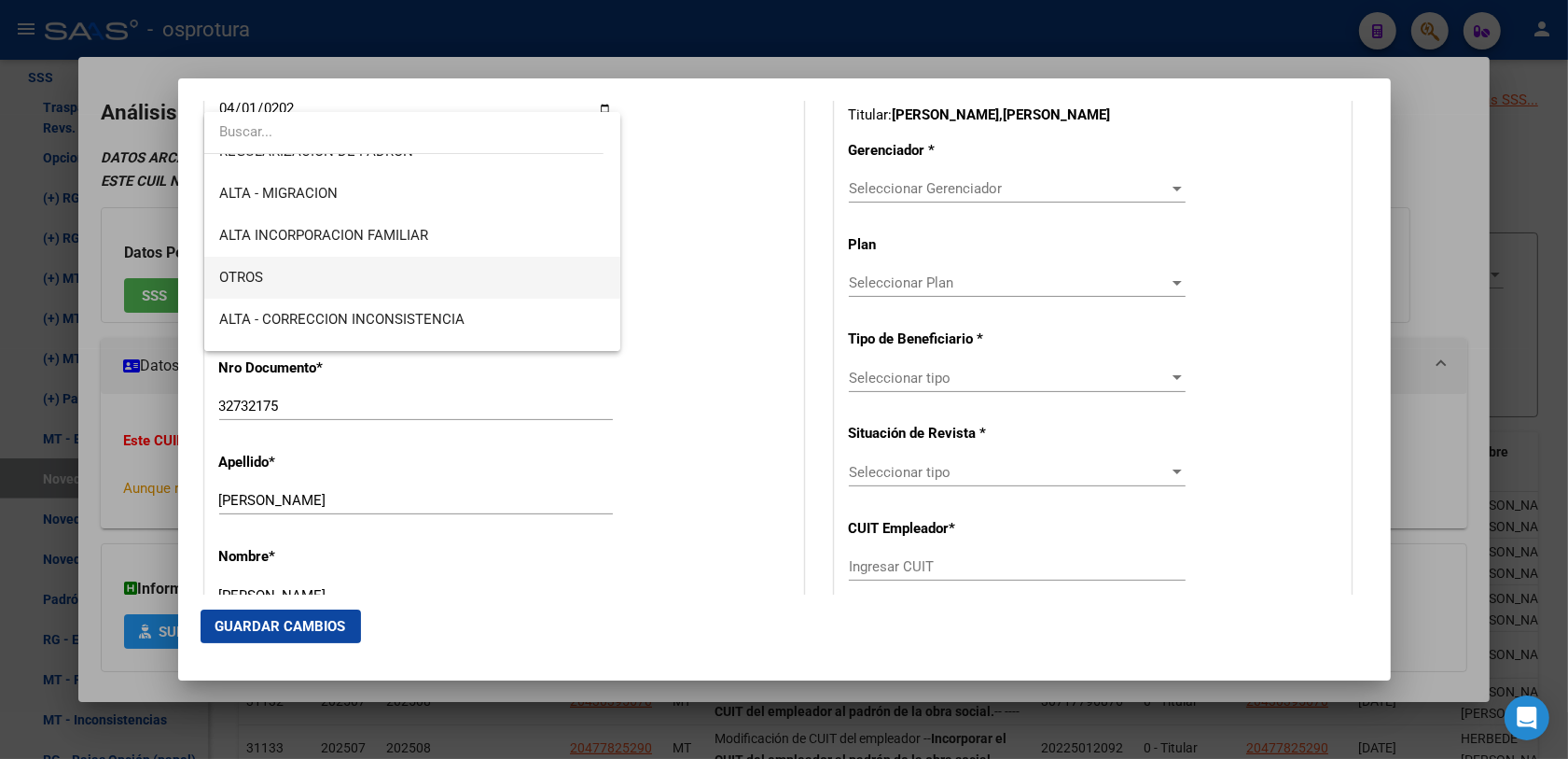
scroll to position [350, 0]
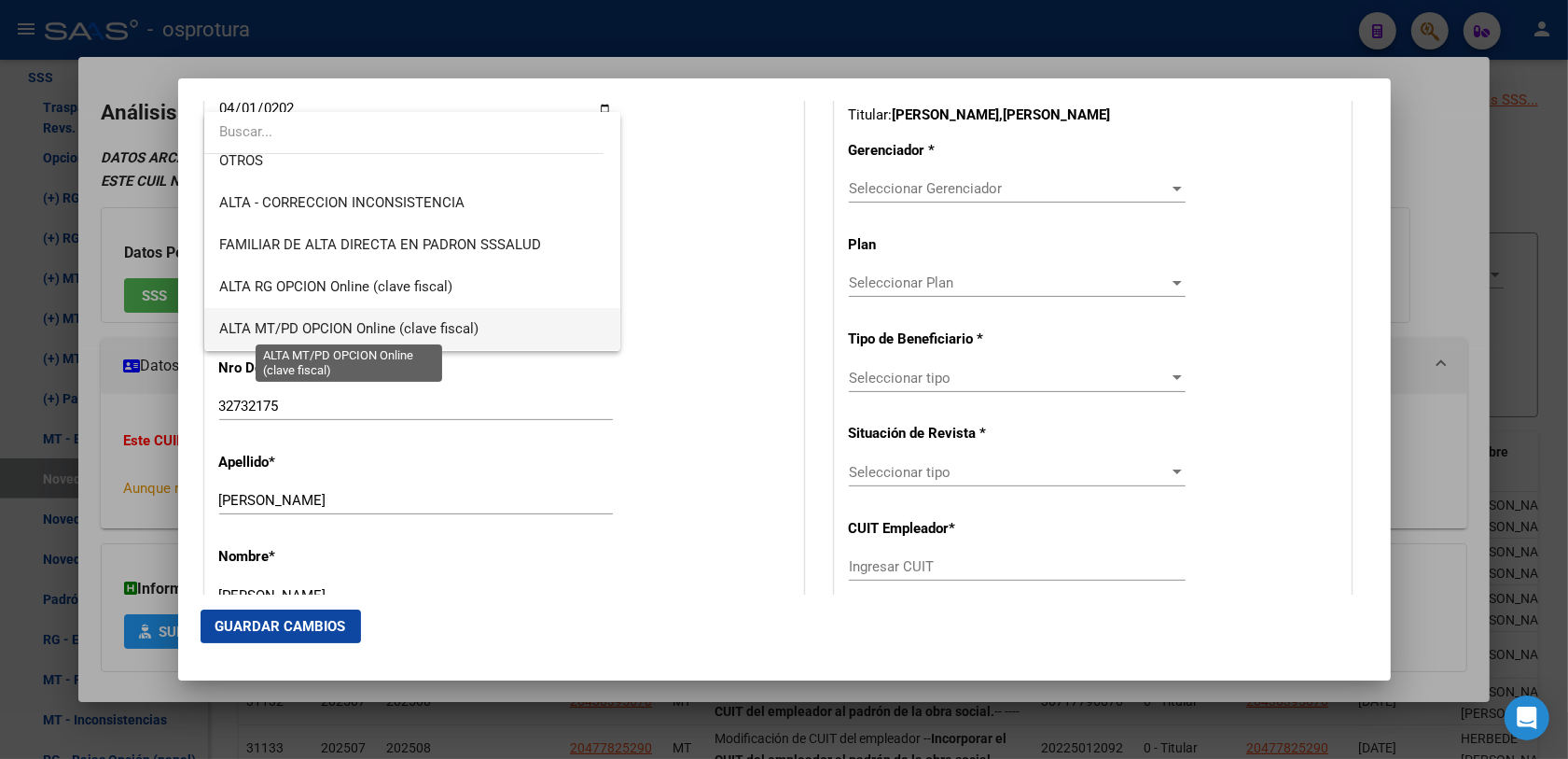
click at [361, 328] on span "ALTA MT/PD OPCION Online (clave fiscal)" at bounding box center [348, 328] width 259 height 17
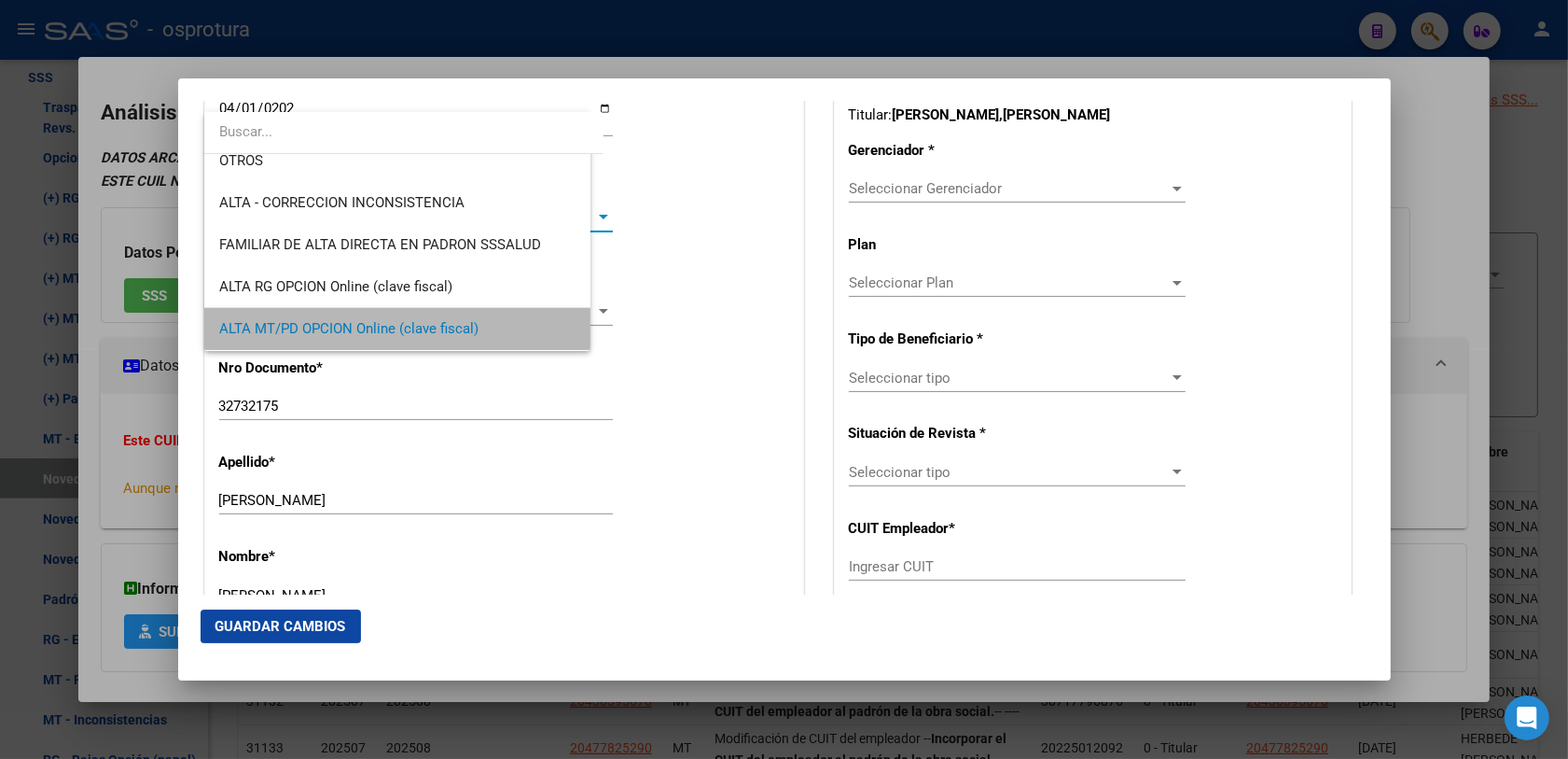
scroll to position [348, 0]
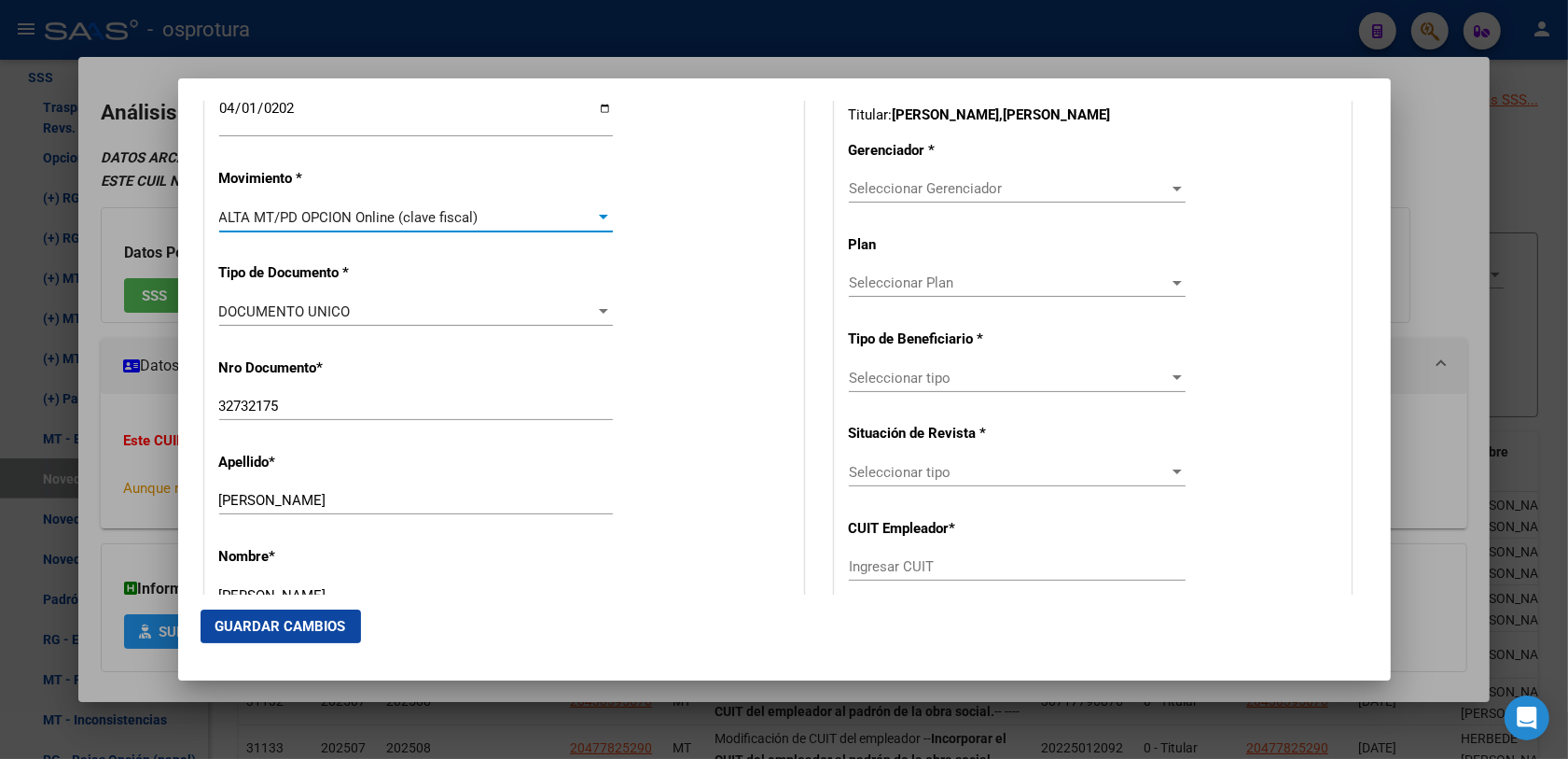
click at [641, 357] on div "Nro Documento * 32732175 Ingresar nro" at bounding box center [504, 390] width 569 height 95
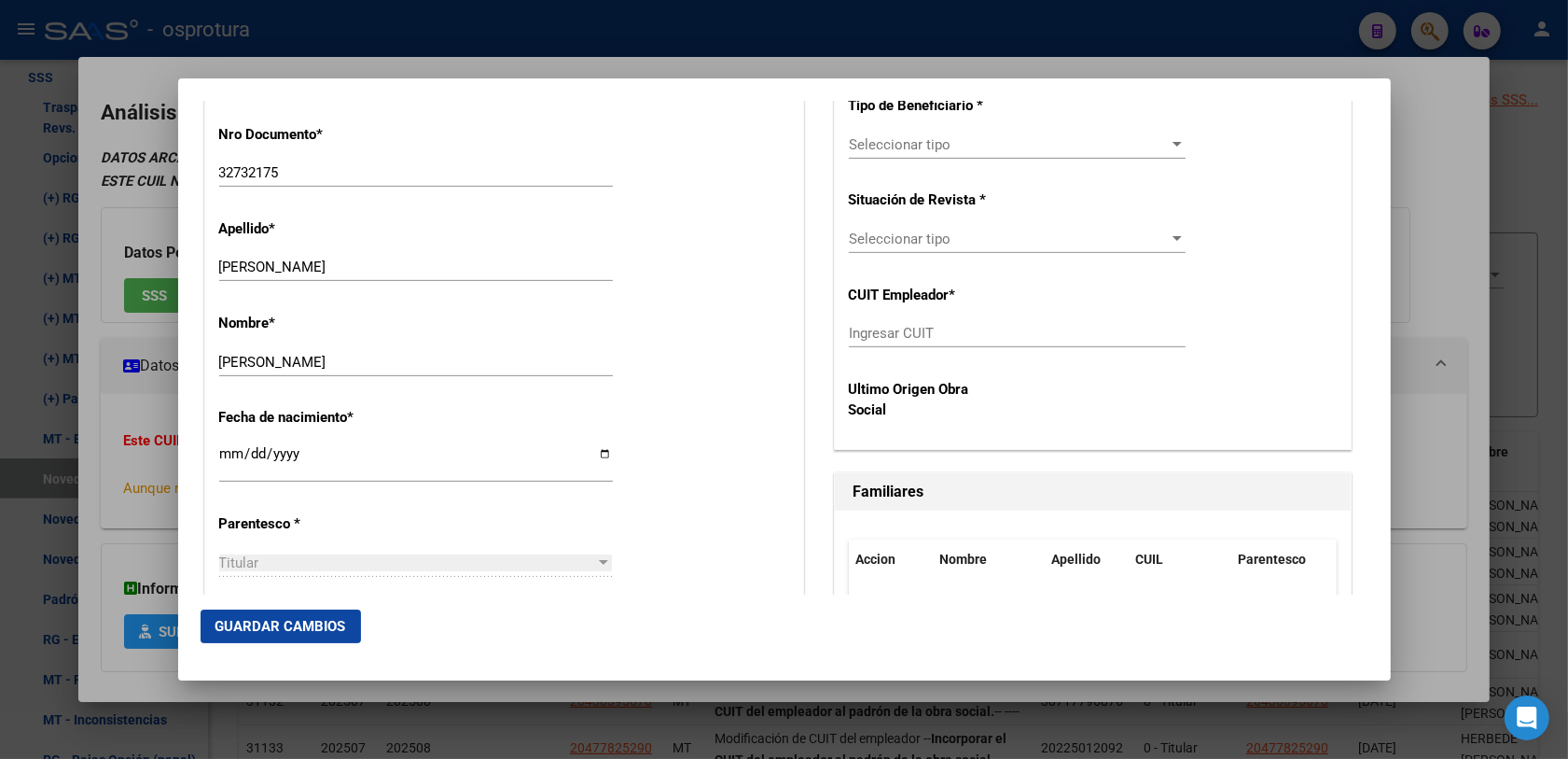
scroll to position [817, 0]
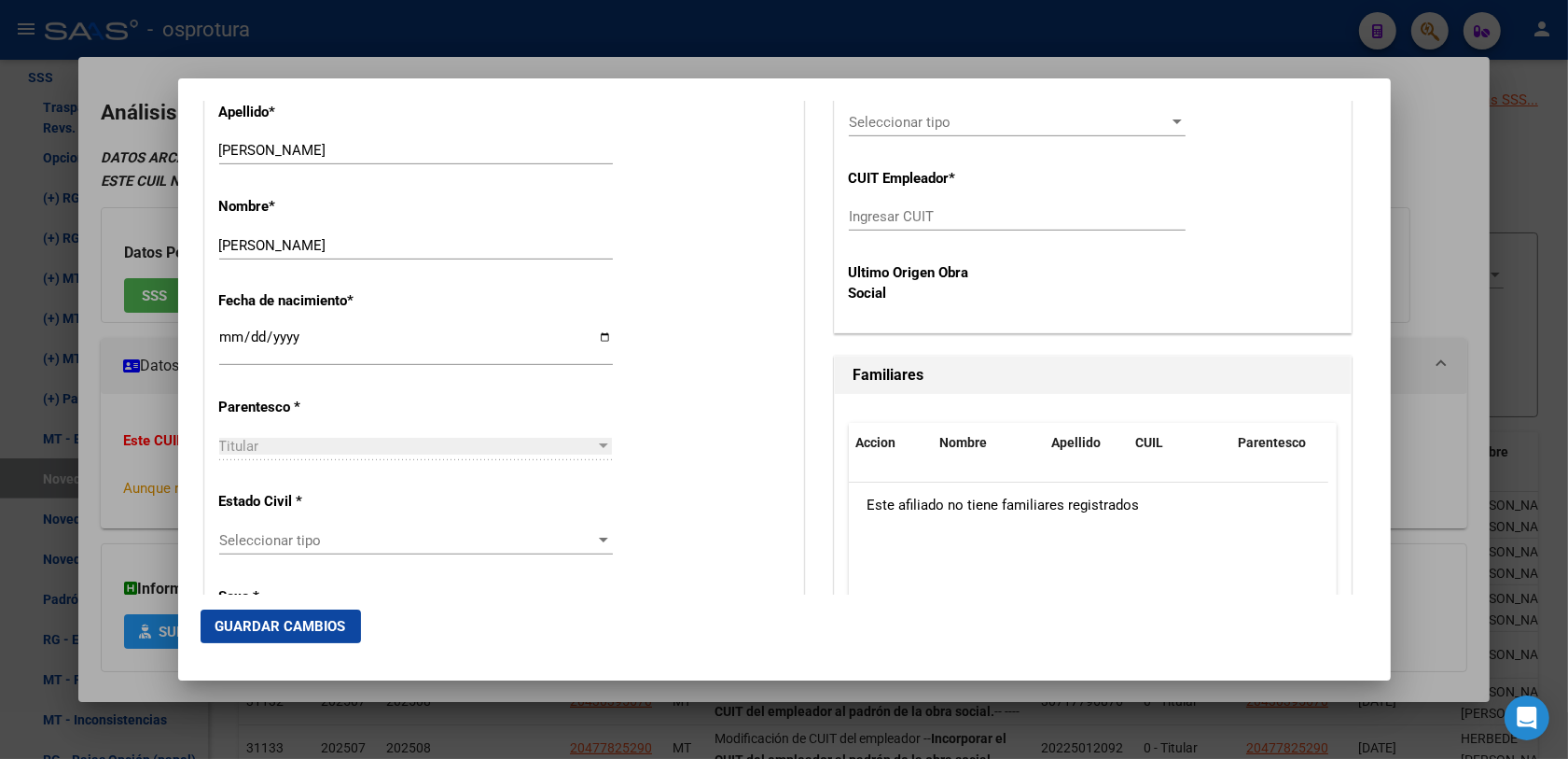
click at [368, 552] on div "Seleccionar tipo Seleccionar tipo" at bounding box center [415, 540] width 393 height 28
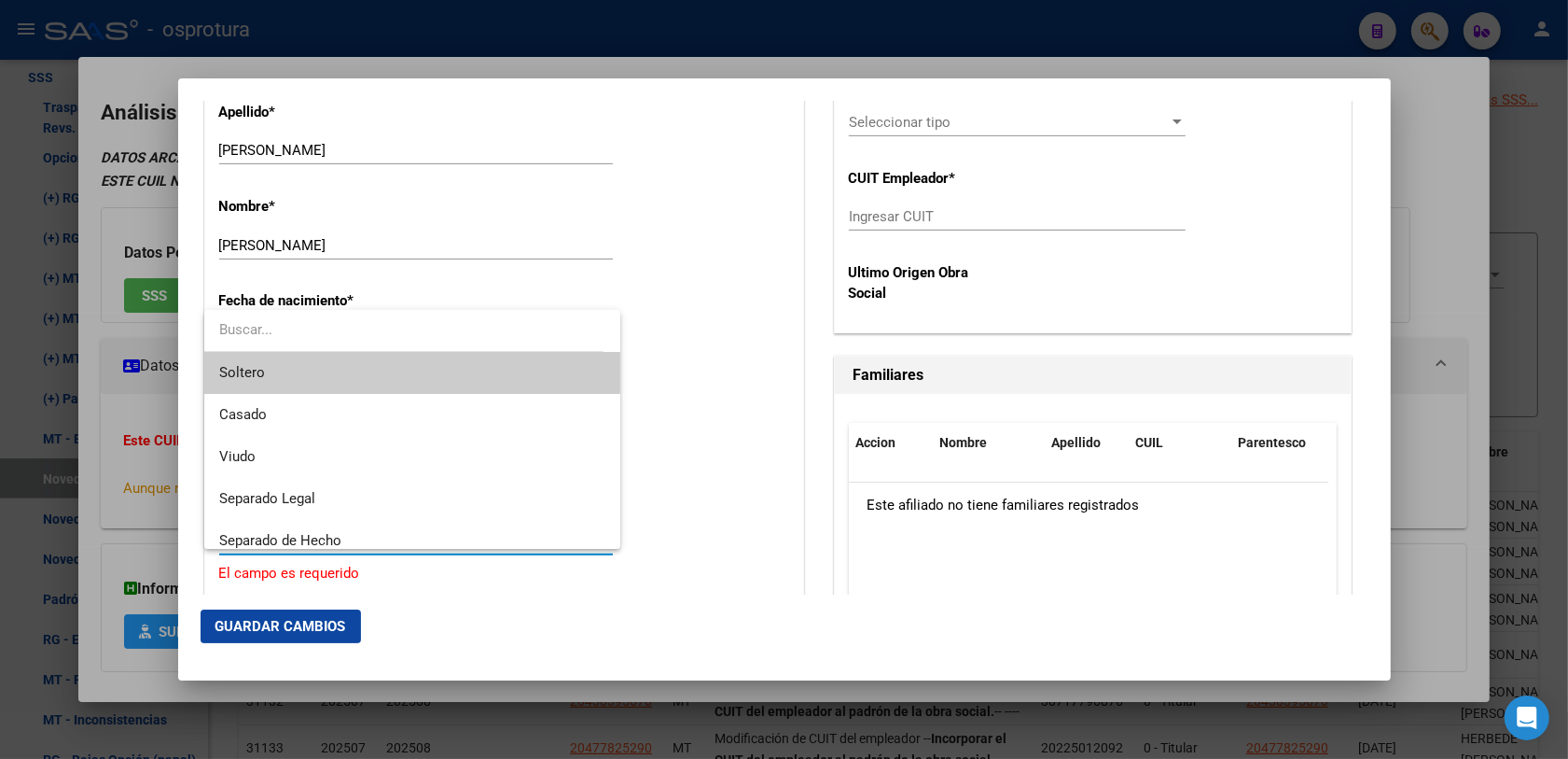
click at [333, 385] on span "Soltero" at bounding box center [412, 373] width 387 height 42
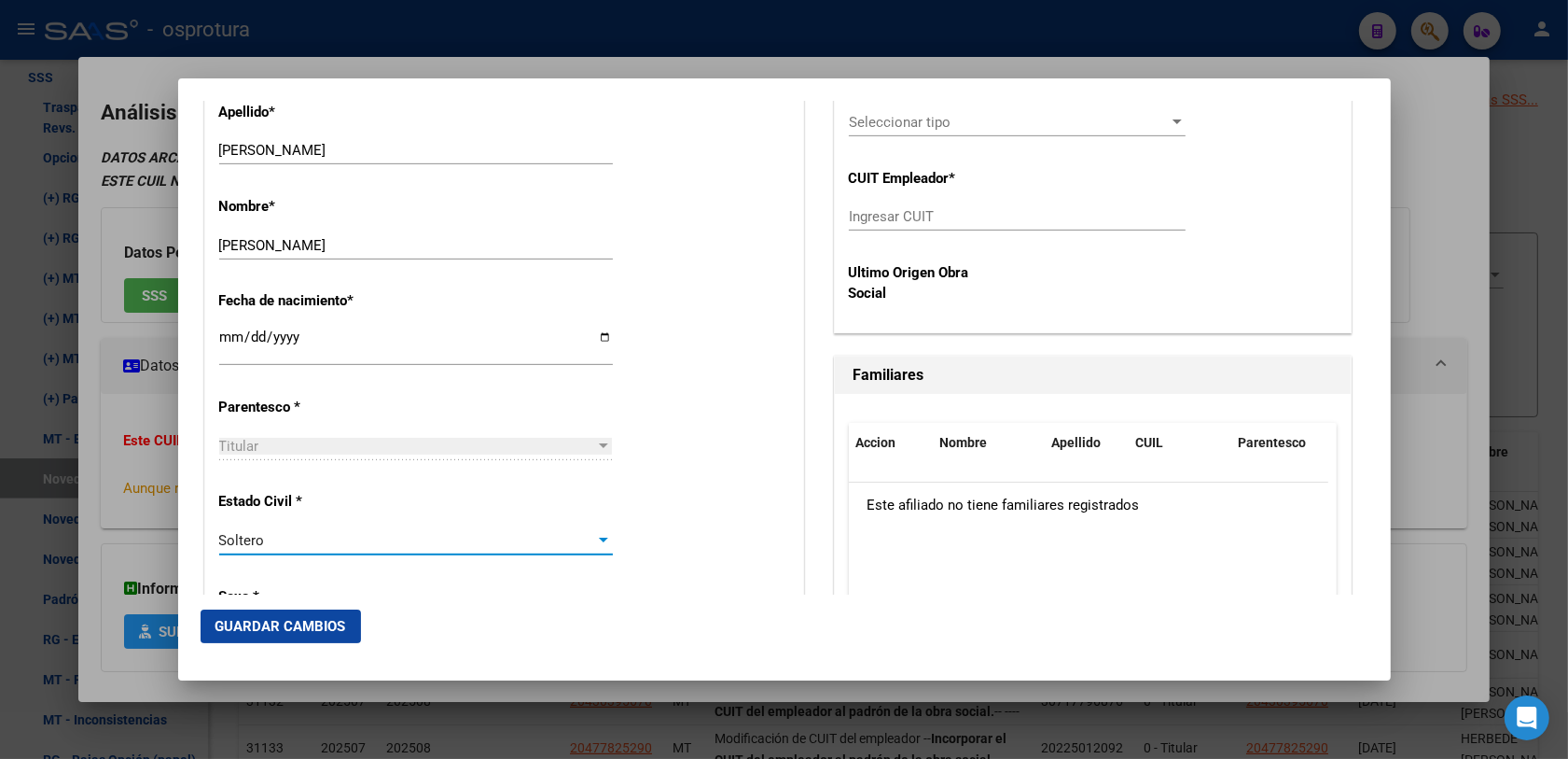
click at [668, 541] on div "Estado Civil * [DEMOGRAPHIC_DATA] Seleccionar tipo" at bounding box center [504, 524] width 569 height 95
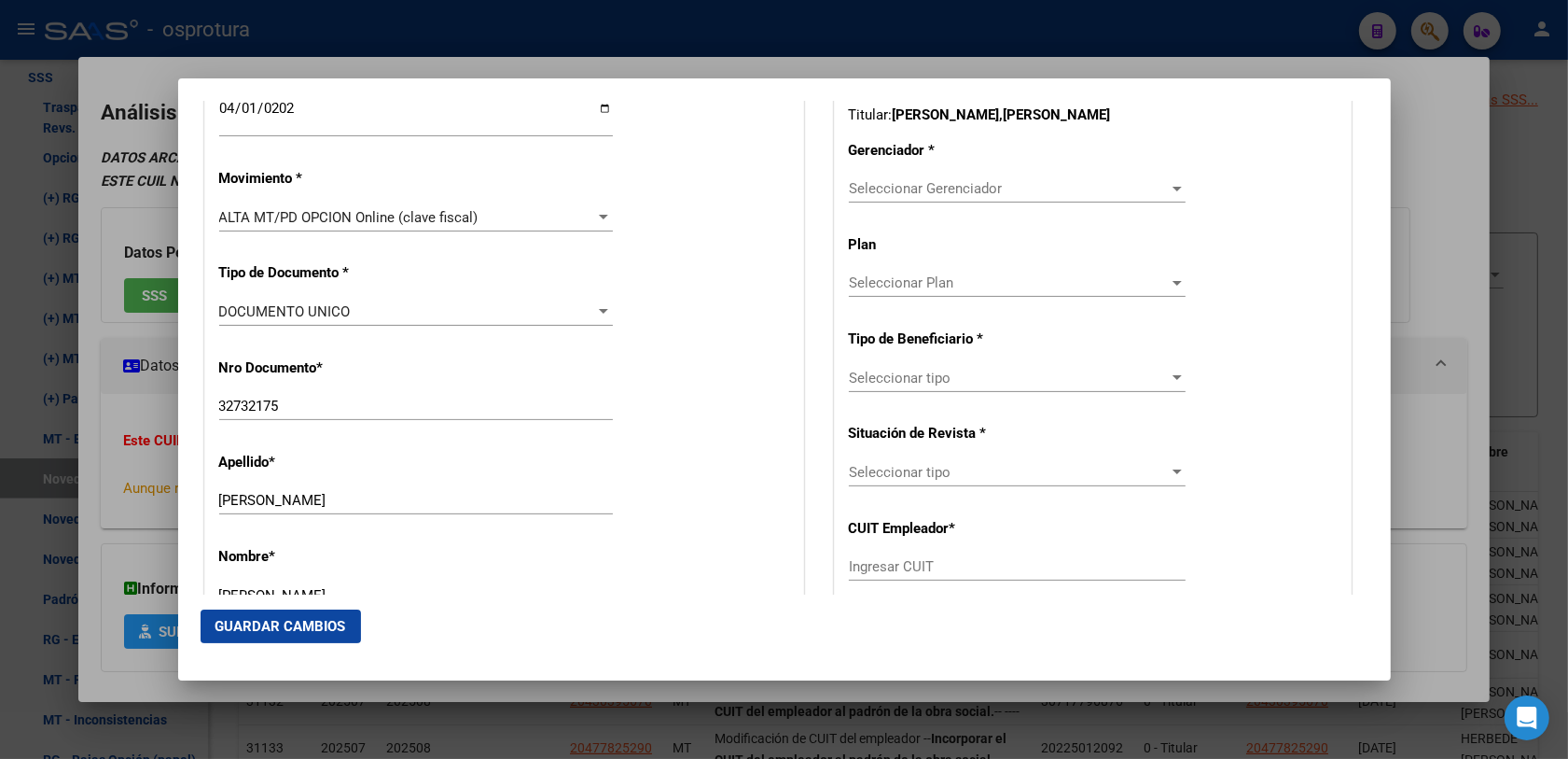
scroll to position [350, 0]
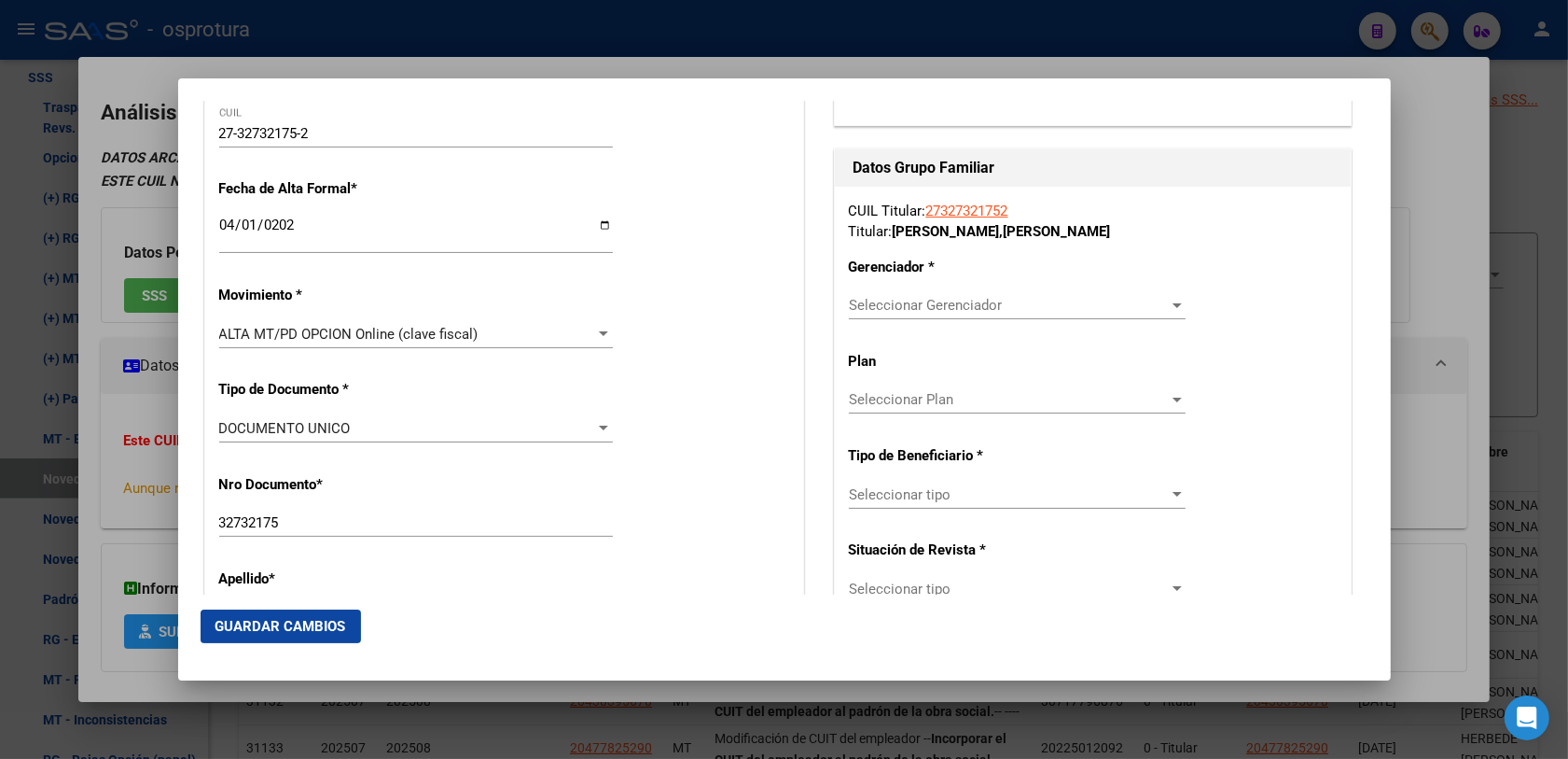
click at [895, 305] on span "Seleccionar Gerenciador" at bounding box center [1008, 305] width 320 height 17
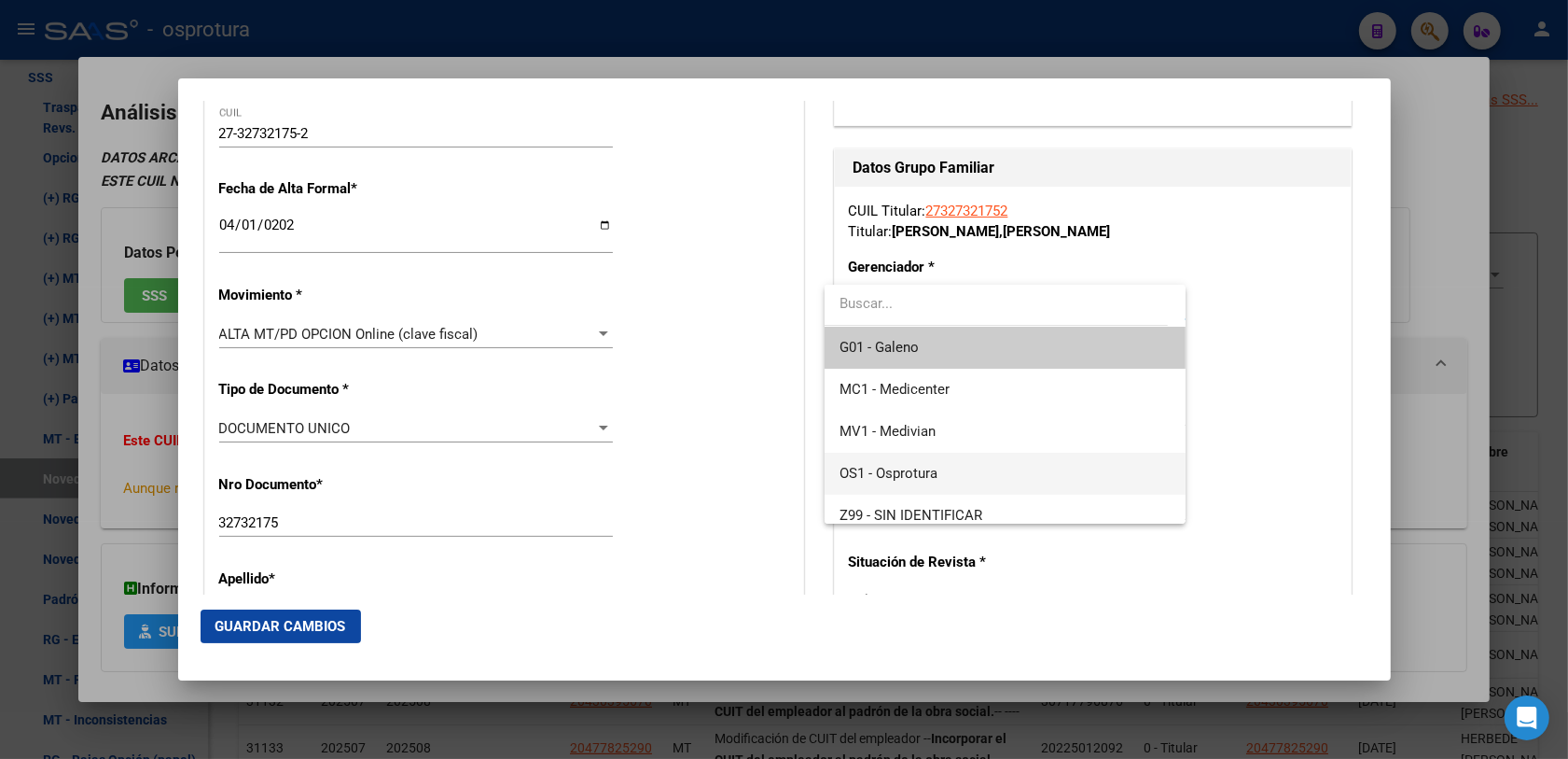
click at [953, 465] on span "OS1 - Osprotura" at bounding box center [1005, 473] width 332 height 42
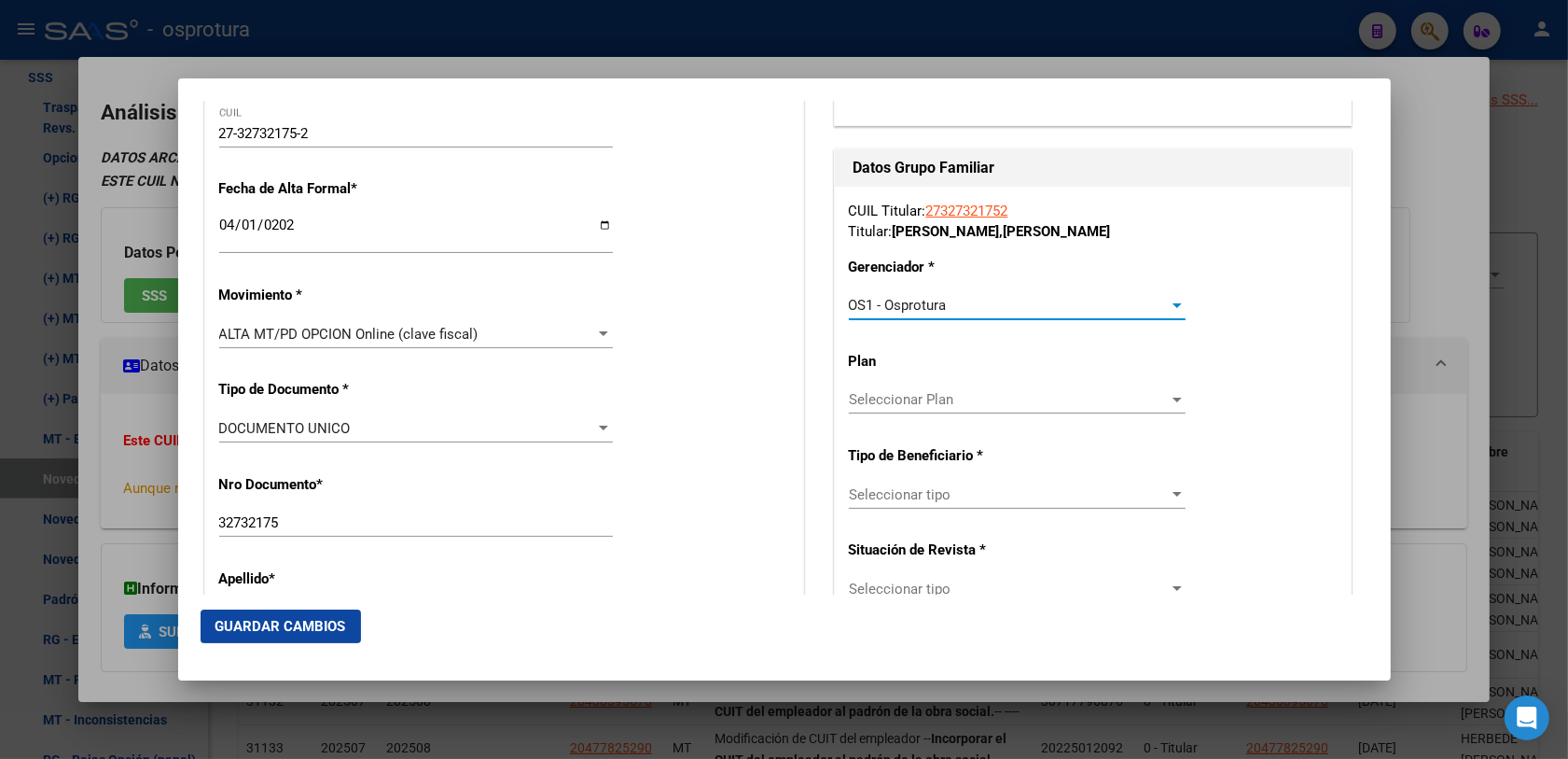
click at [949, 494] on span "Seleccionar tipo" at bounding box center [1008, 494] width 320 height 17
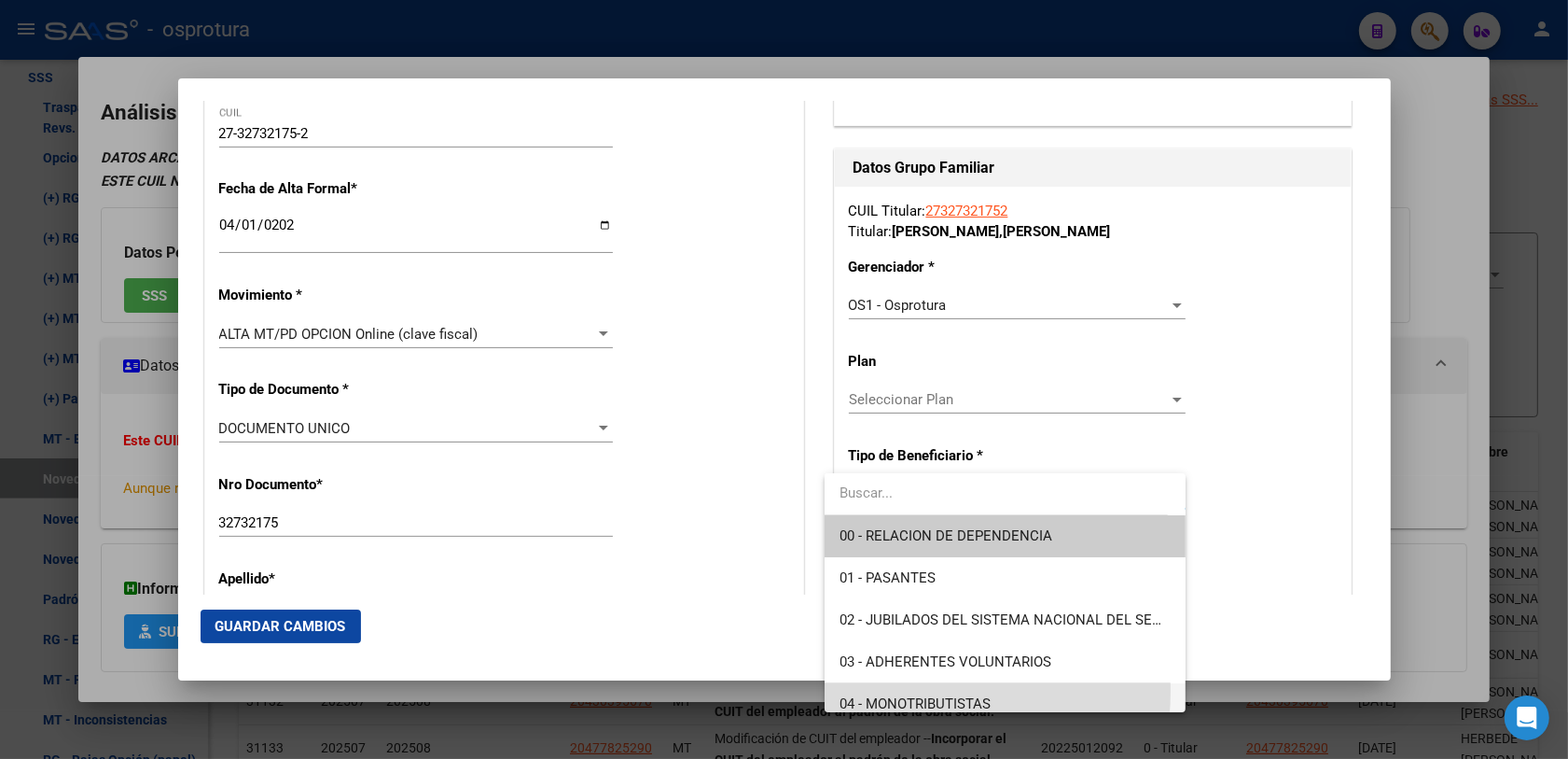
drag, startPoint x: 923, startPoint y: 691, endPoint x: 888, endPoint y: 664, distance: 44.2
click at [922, 692] on span "04 - MONOTRIBUTISTAS" at bounding box center [1005, 704] width 332 height 42
type input "27-32732175-2"
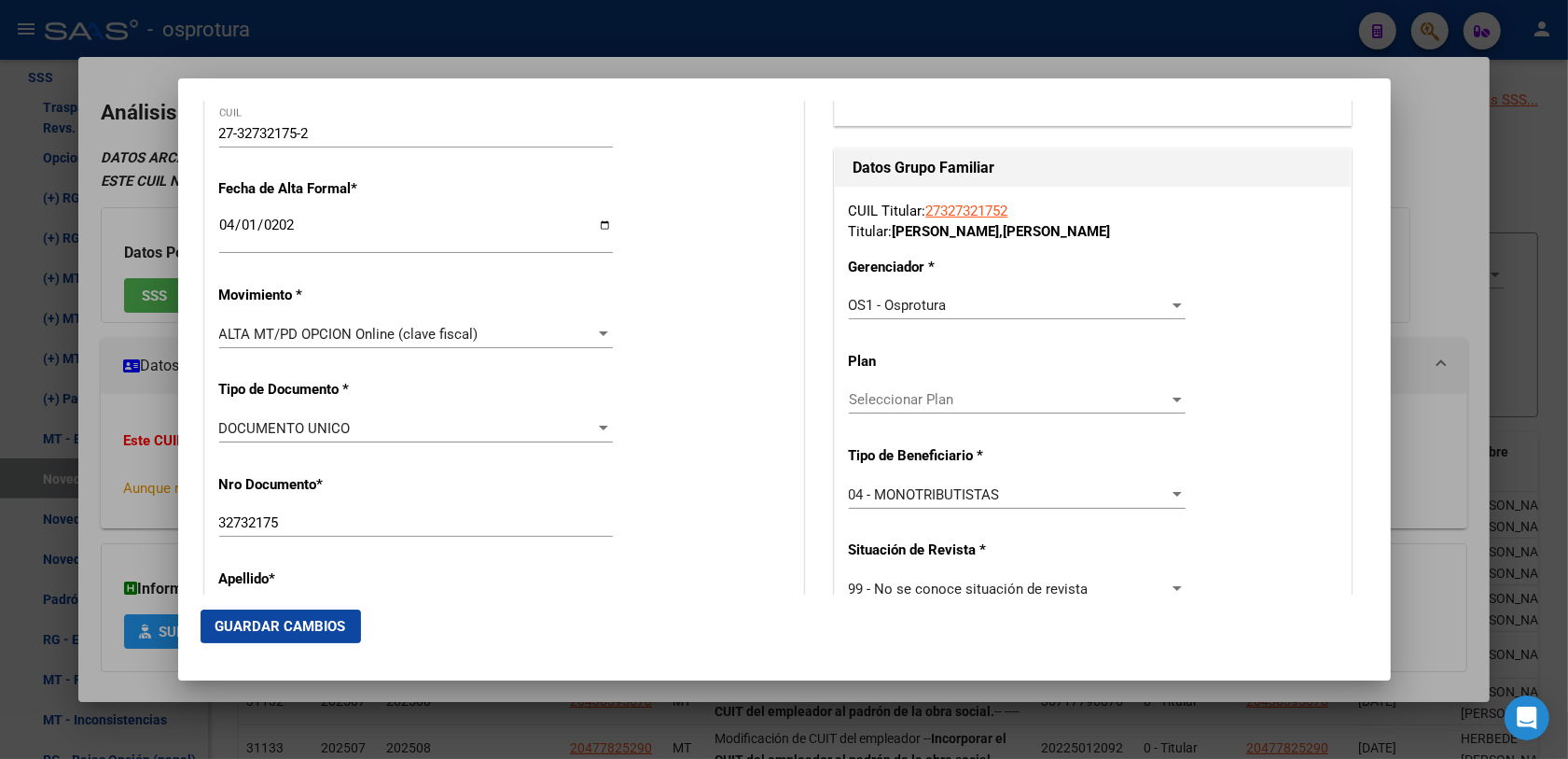
click at [765, 537] on div "Nro Documento * 32732175 Ingresar nro" at bounding box center [504, 507] width 569 height 95
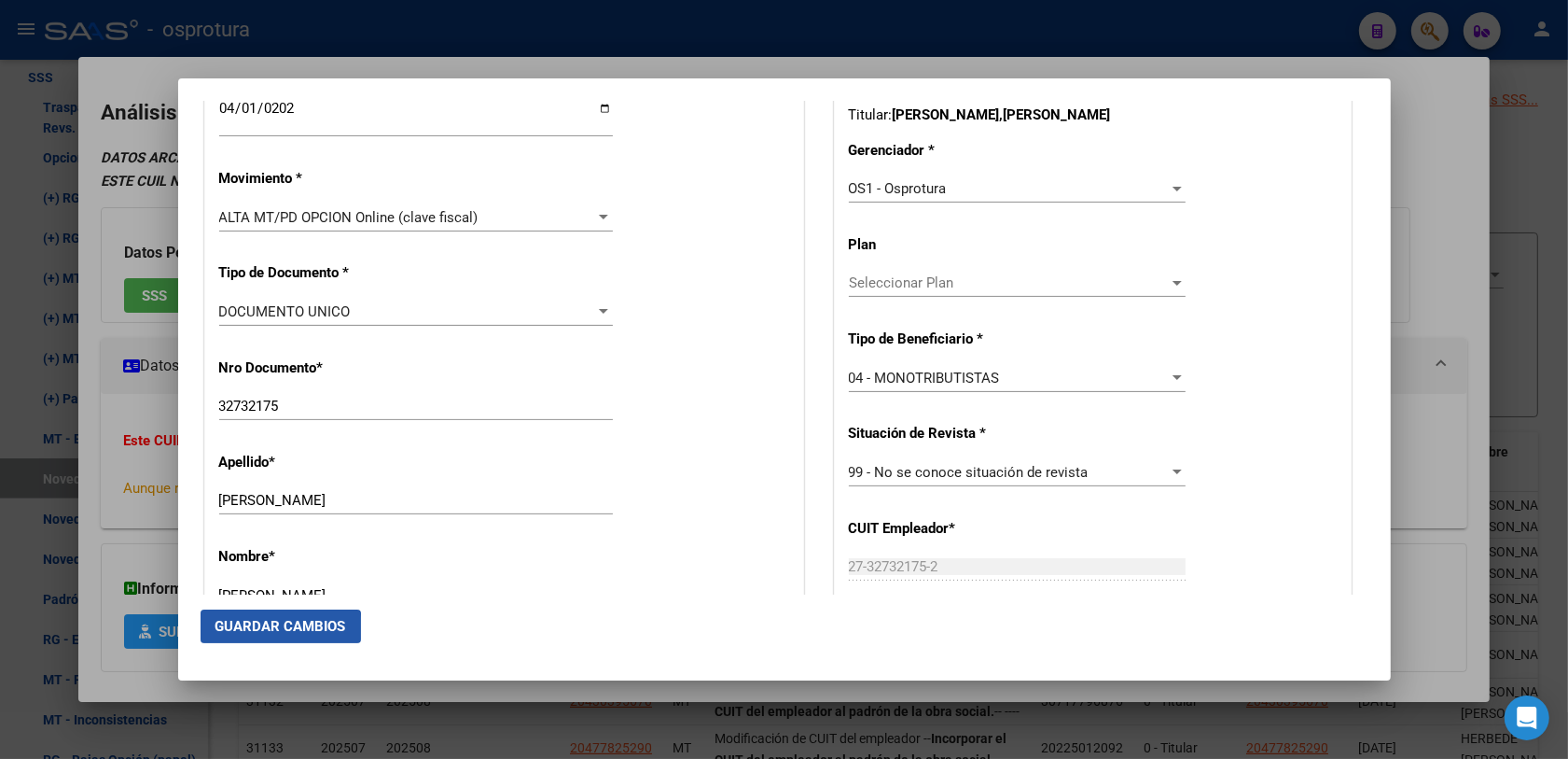
click at [277, 630] on span "Guardar Cambios" at bounding box center [280, 626] width 130 height 17
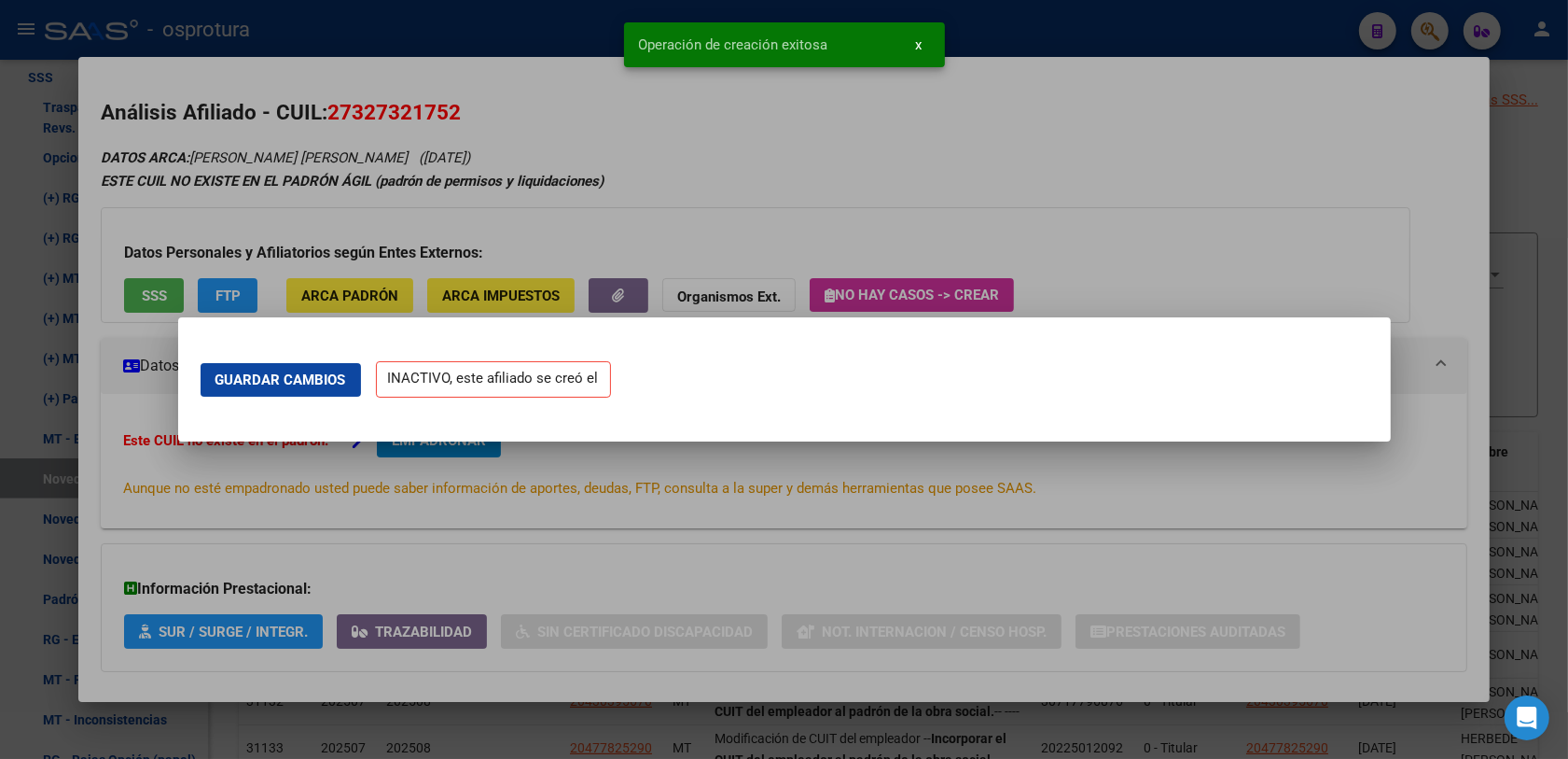
scroll to position [0, 0]
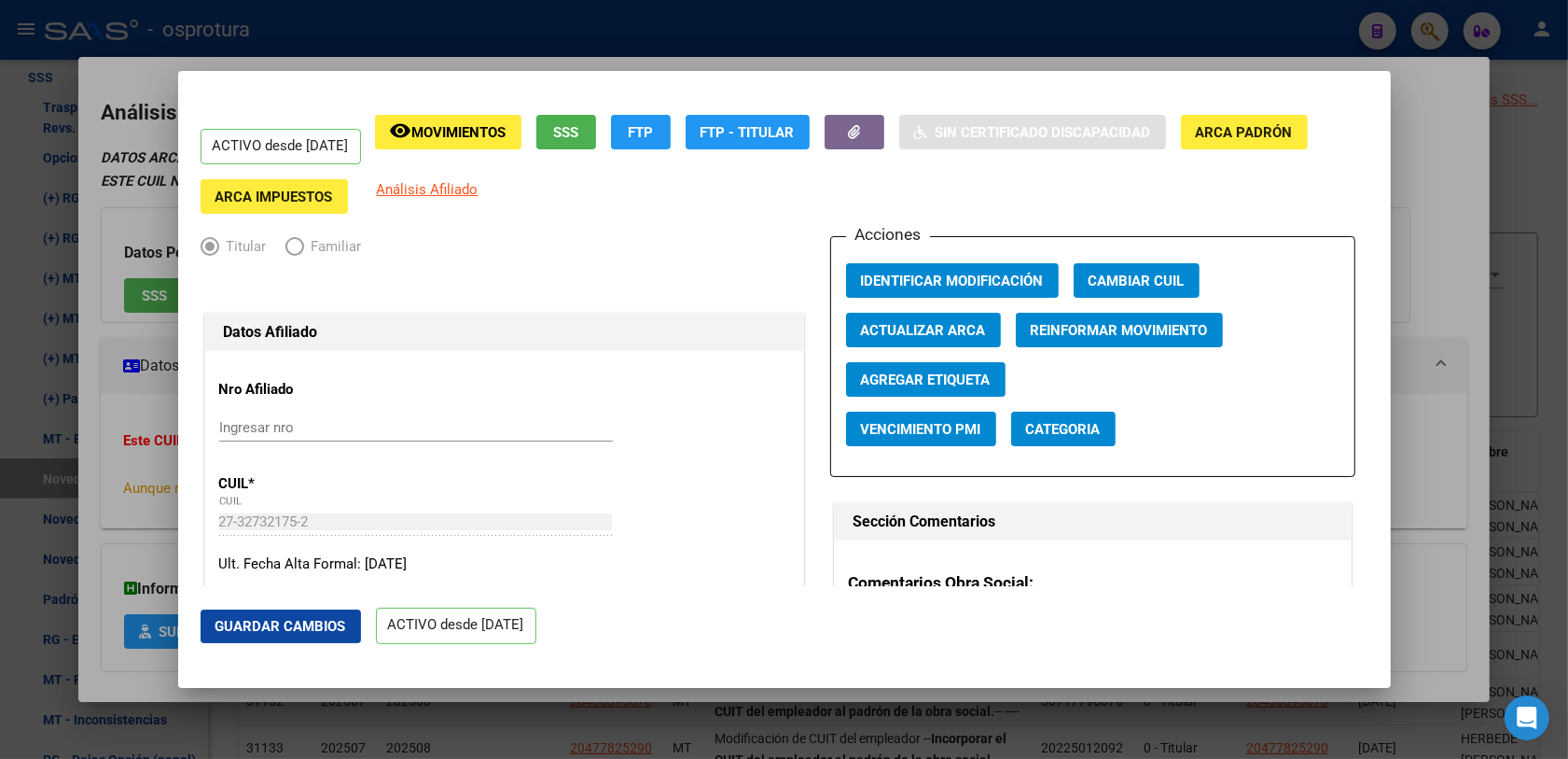
click at [1430, 343] on div at bounding box center [784, 380] width 1568 height 759
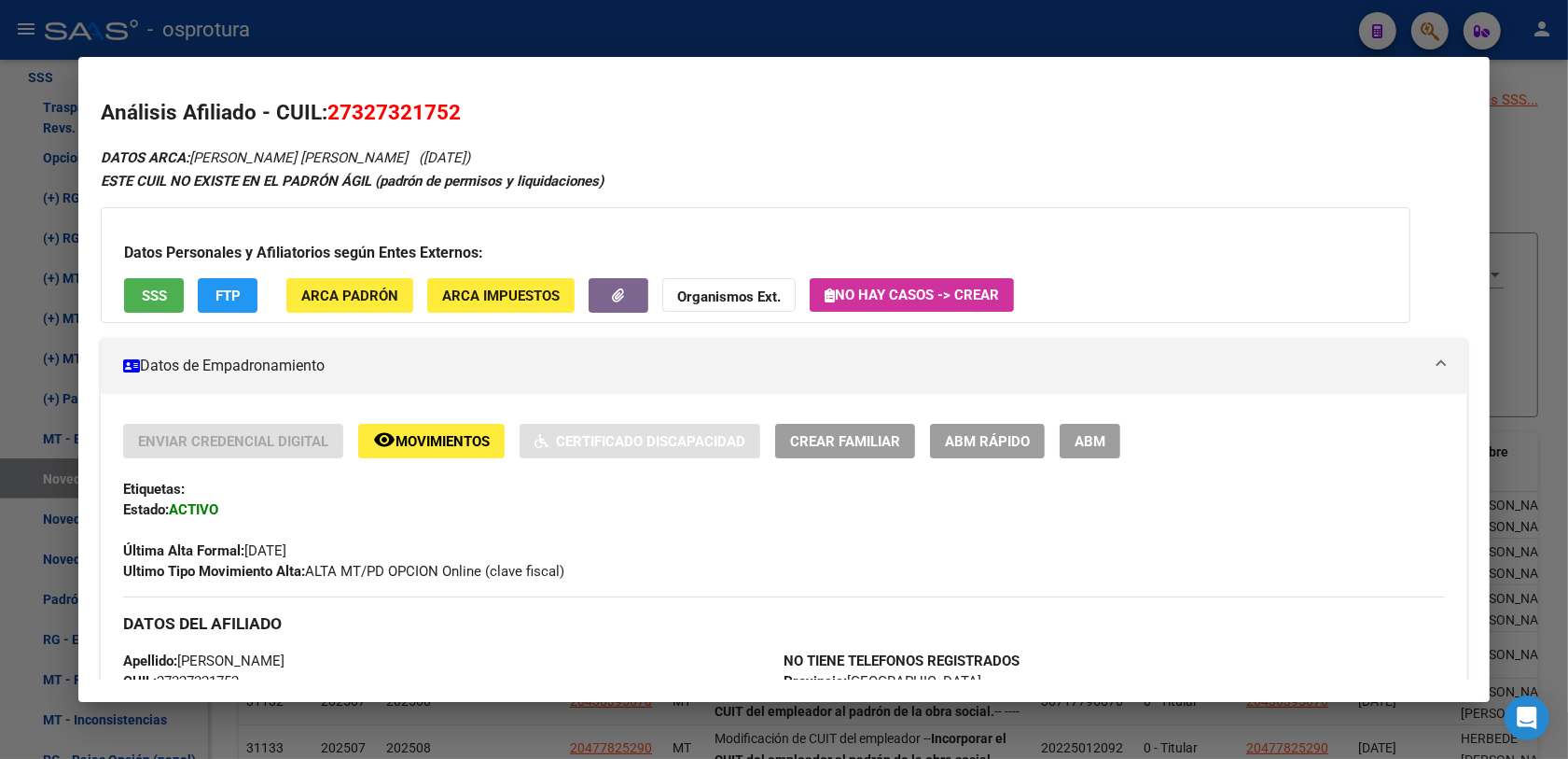
click at [1433, 38] on div at bounding box center [784, 380] width 1568 height 759
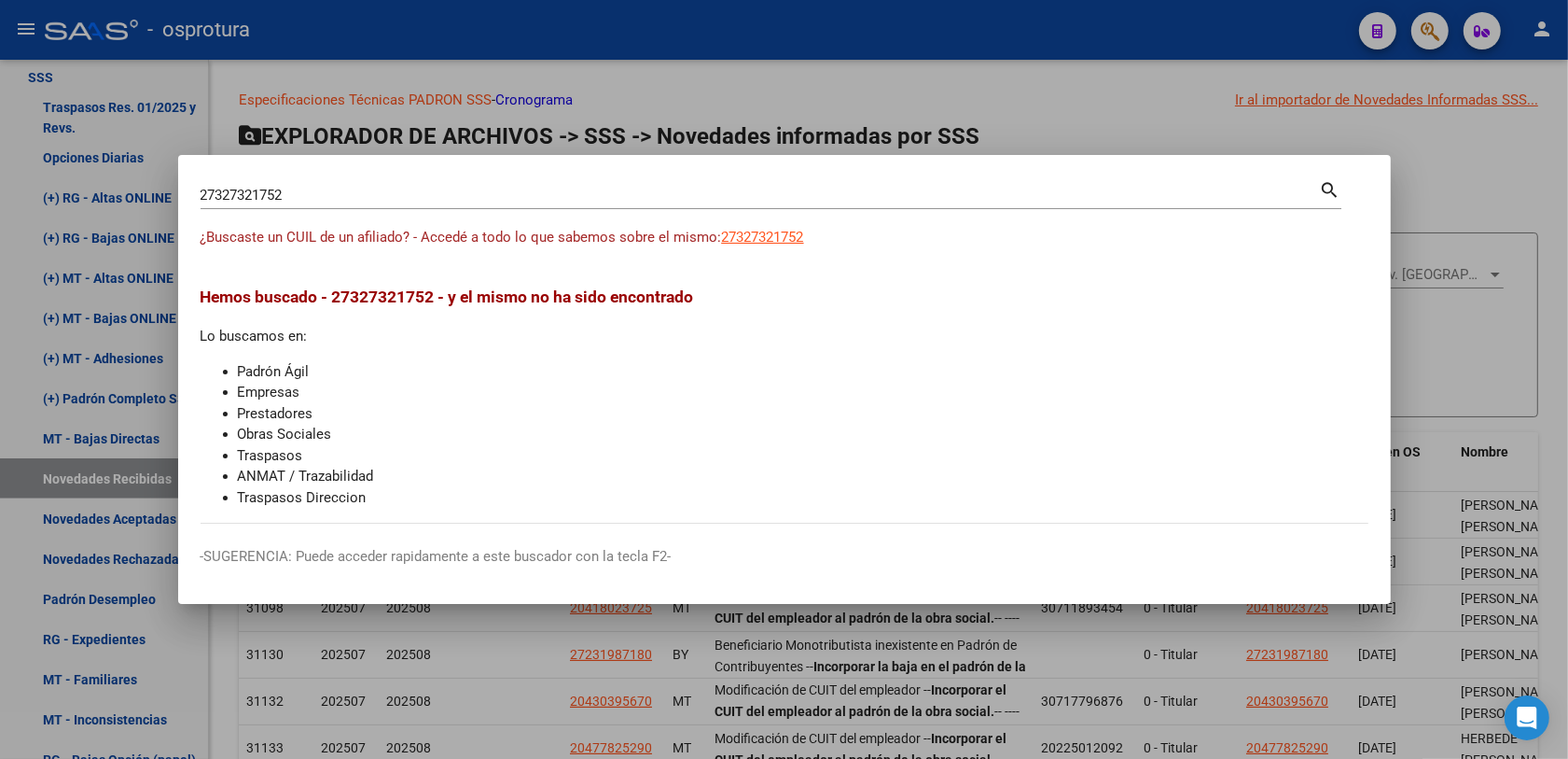
click at [636, 203] on div "27327321752 Buscar (apellido, dni, cuil, nro traspaso, cuit, obra social)" at bounding box center [760, 195] width 1119 height 28
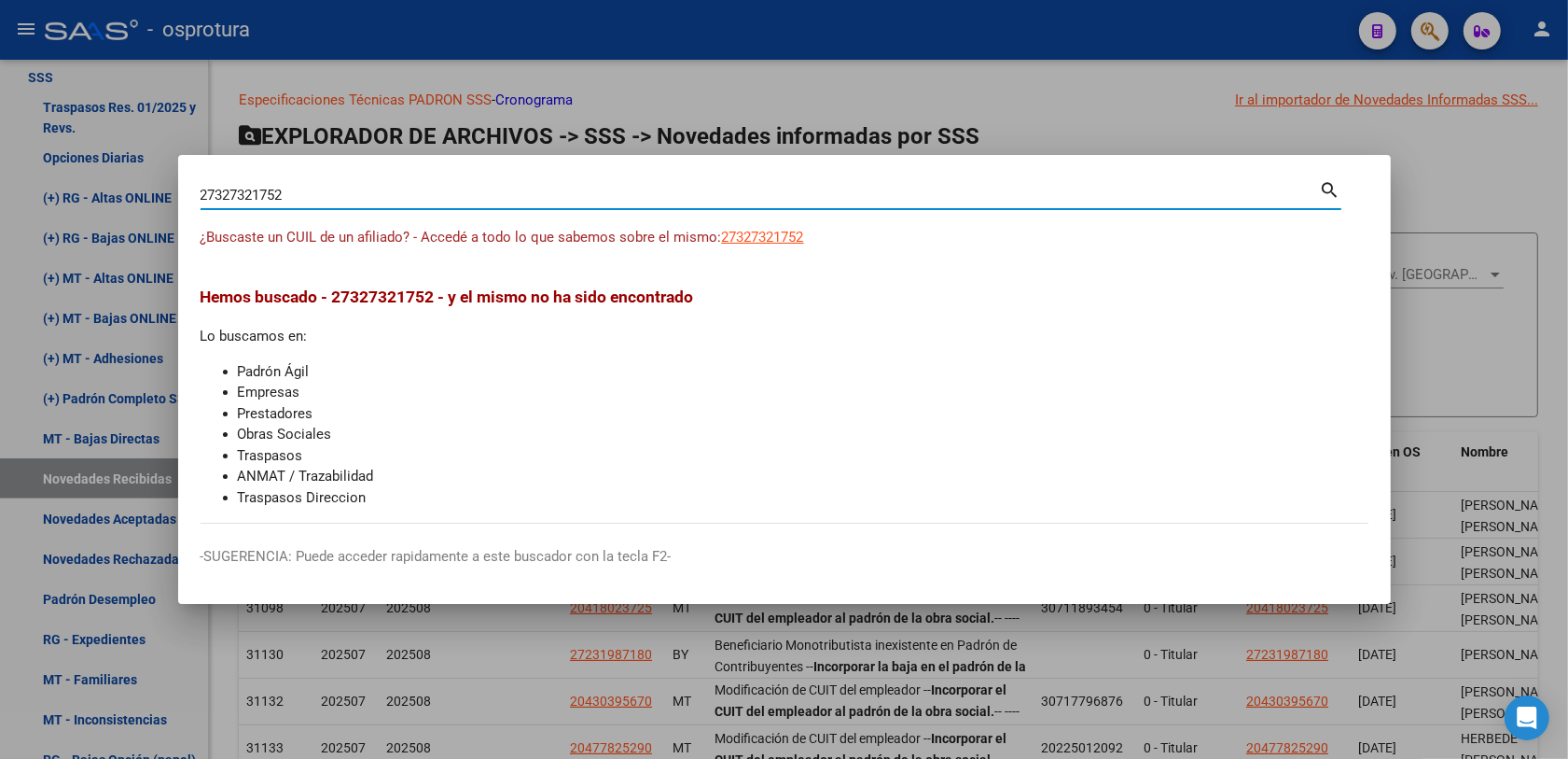
click at [636, 197] on input "27327321752" at bounding box center [760, 194] width 1119 height 17
paste input "42471558"
type input "27342471558"
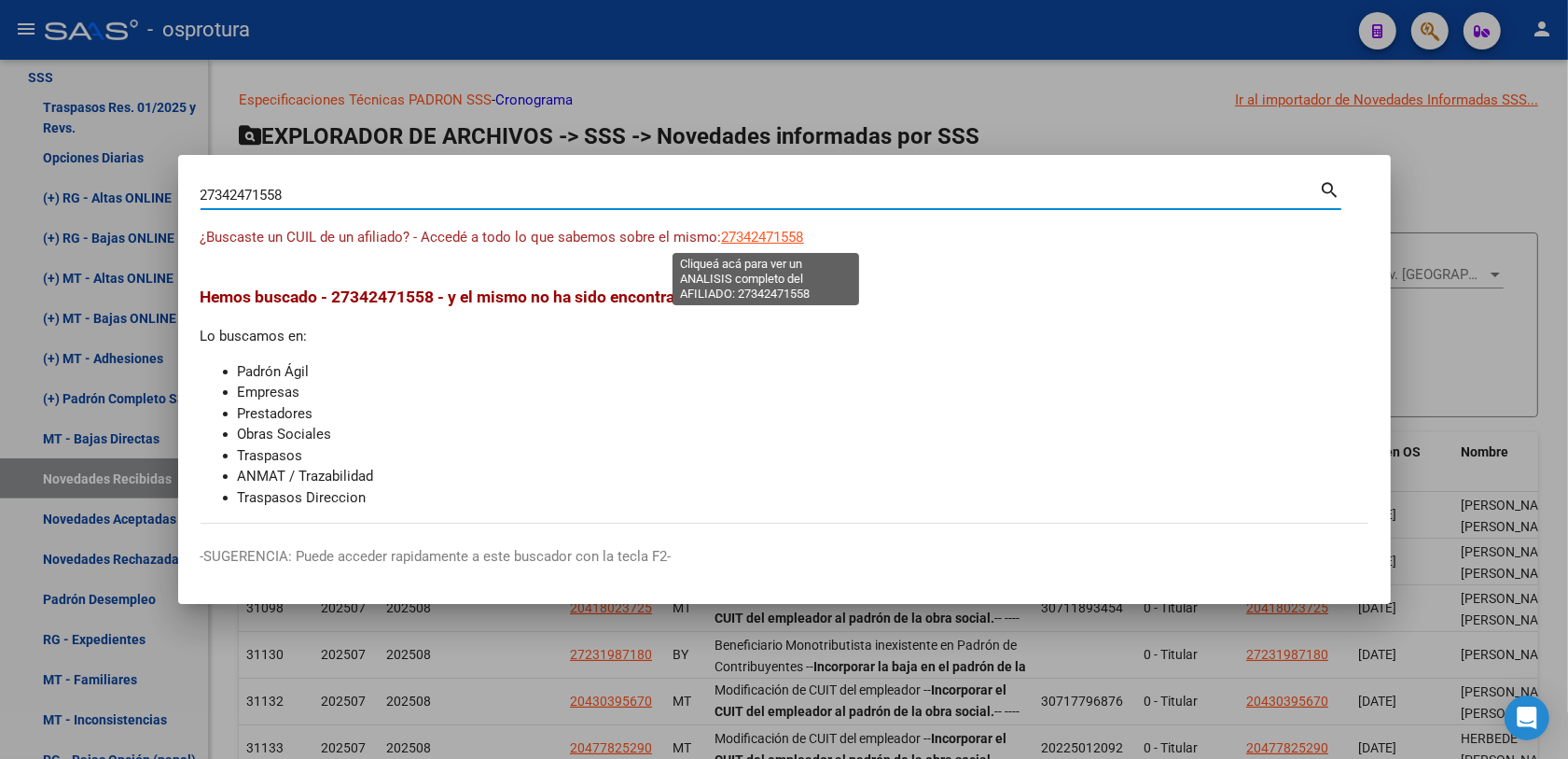
click at [773, 243] on span "27342471558" at bounding box center [763, 237] width 82 height 17
type textarea "27342471558"
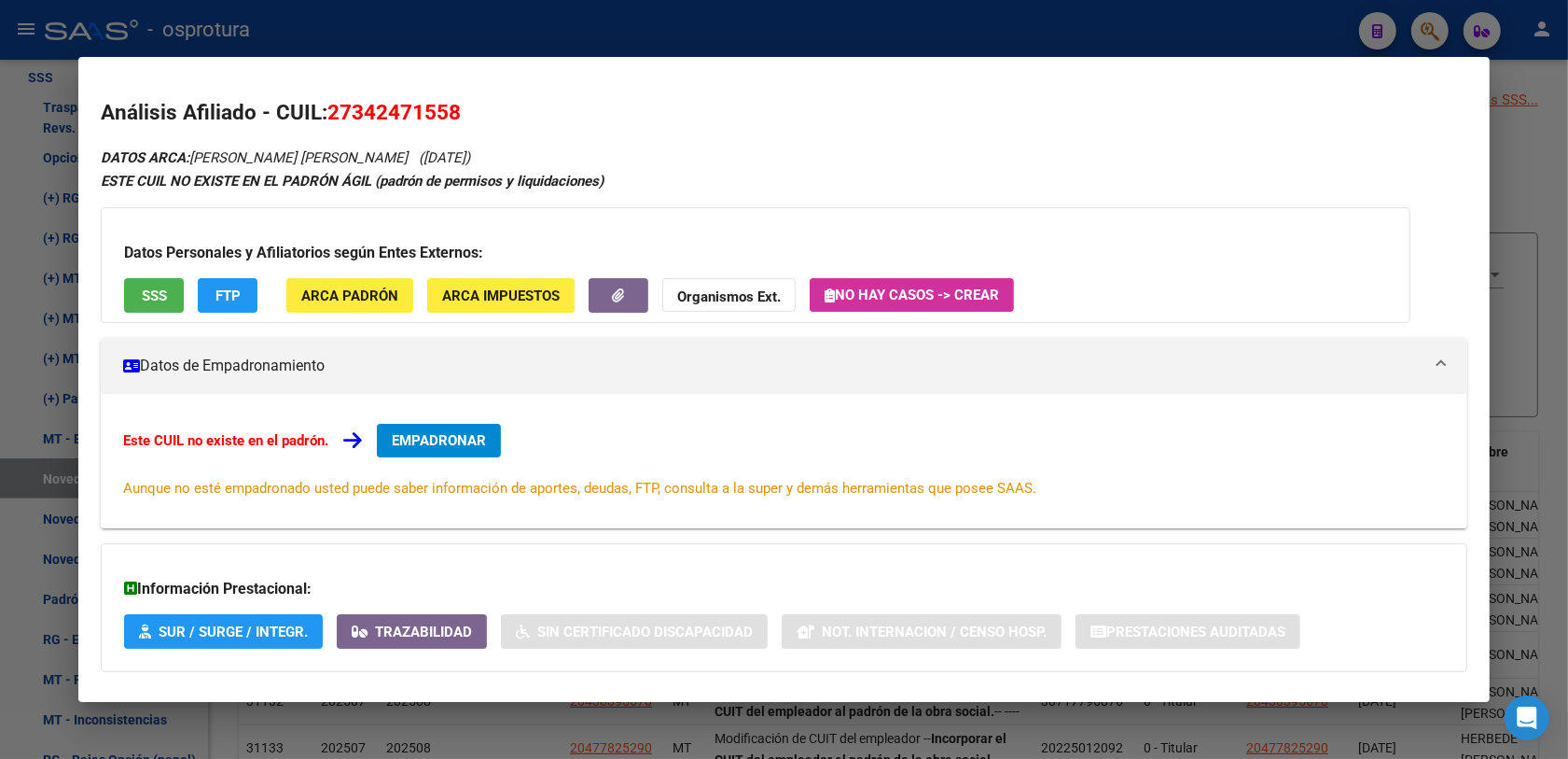
click at [151, 285] on button "SSS" at bounding box center [154, 295] width 60 height 35
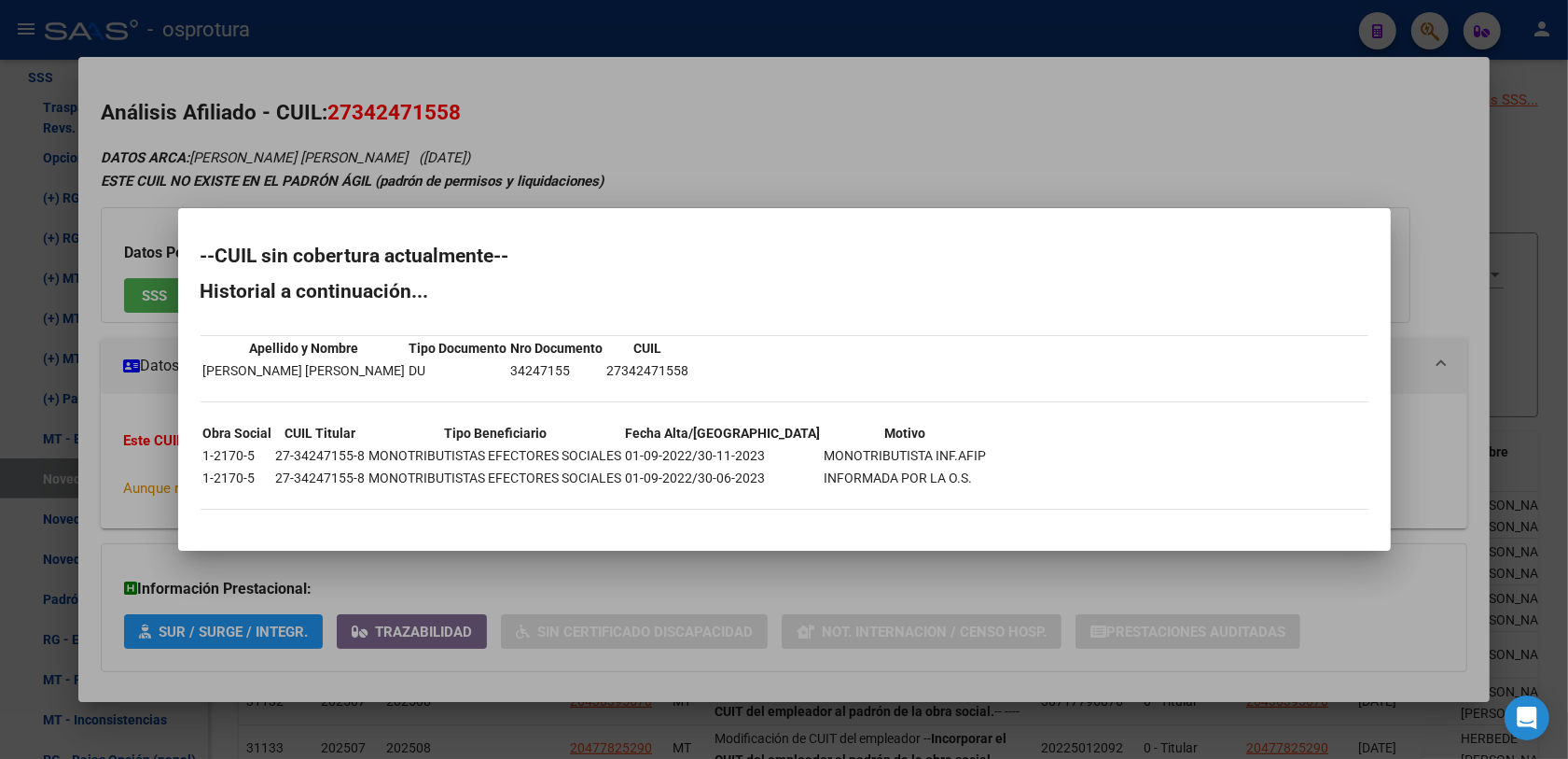
click at [370, 585] on div at bounding box center [784, 380] width 1568 height 759
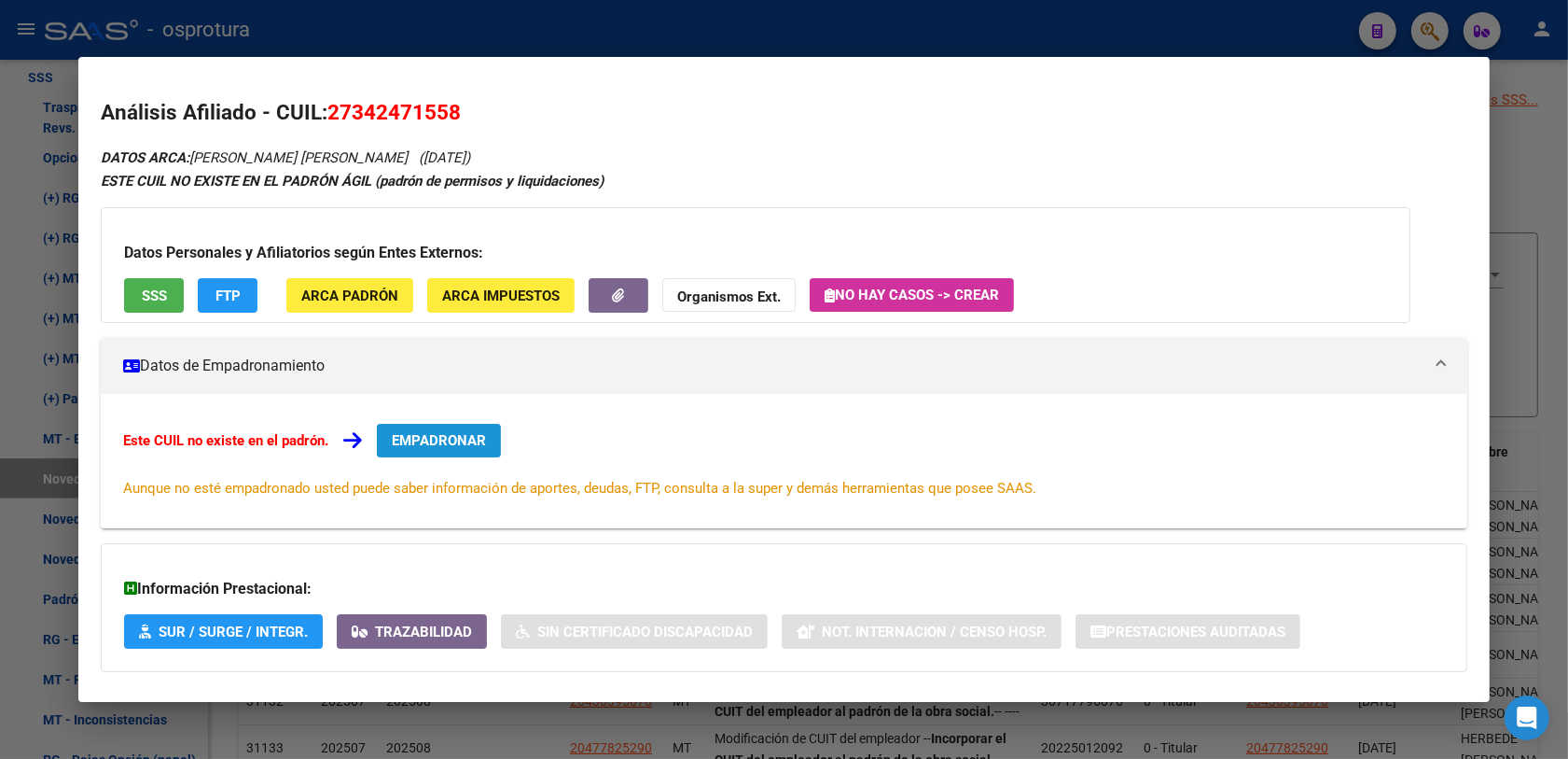
click at [434, 435] on span "EMPADRONAR" at bounding box center [438, 440] width 95 height 17
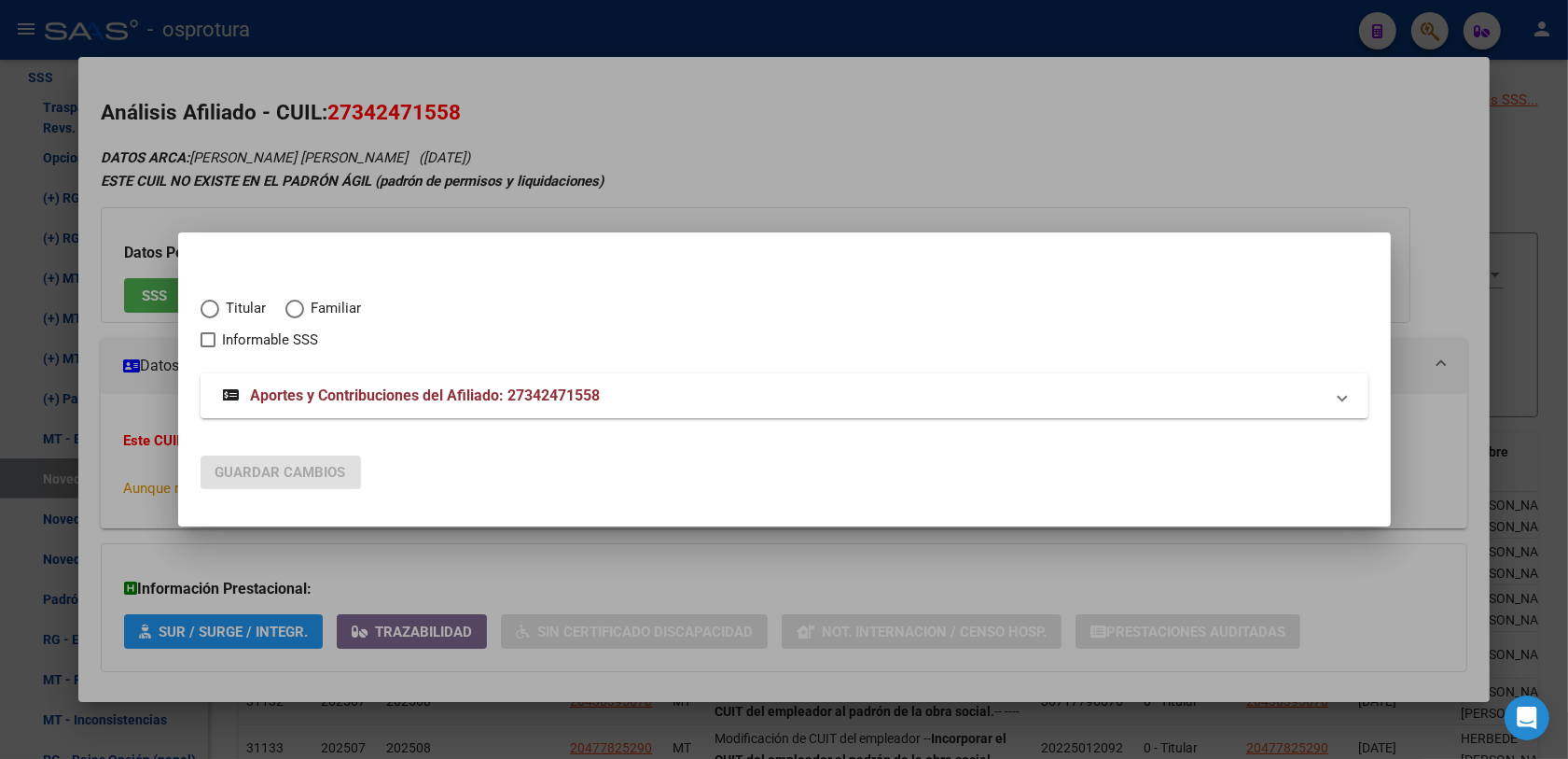
click at [229, 304] on span "Titular" at bounding box center [243, 309] width 48 height 22
click at [219, 304] on input "Titular" at bounding box center [209, 309] width 19 height 19
radio input "true"
checkbox input "true"
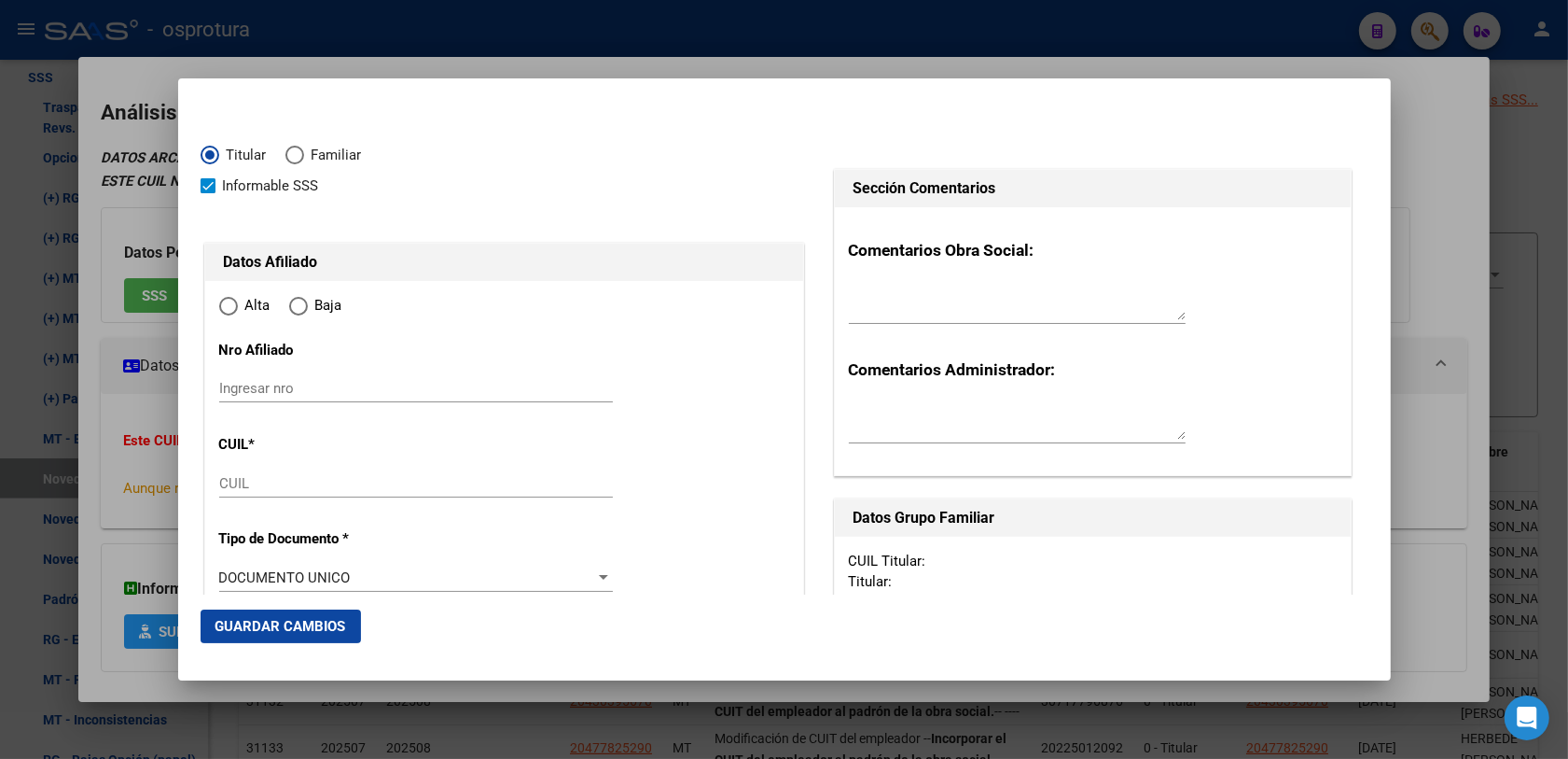
type input "27-34247155-8"
radio input "true"
type input "34247155"
type input "SOSA"
type input "MARTA DEL CARMEN"
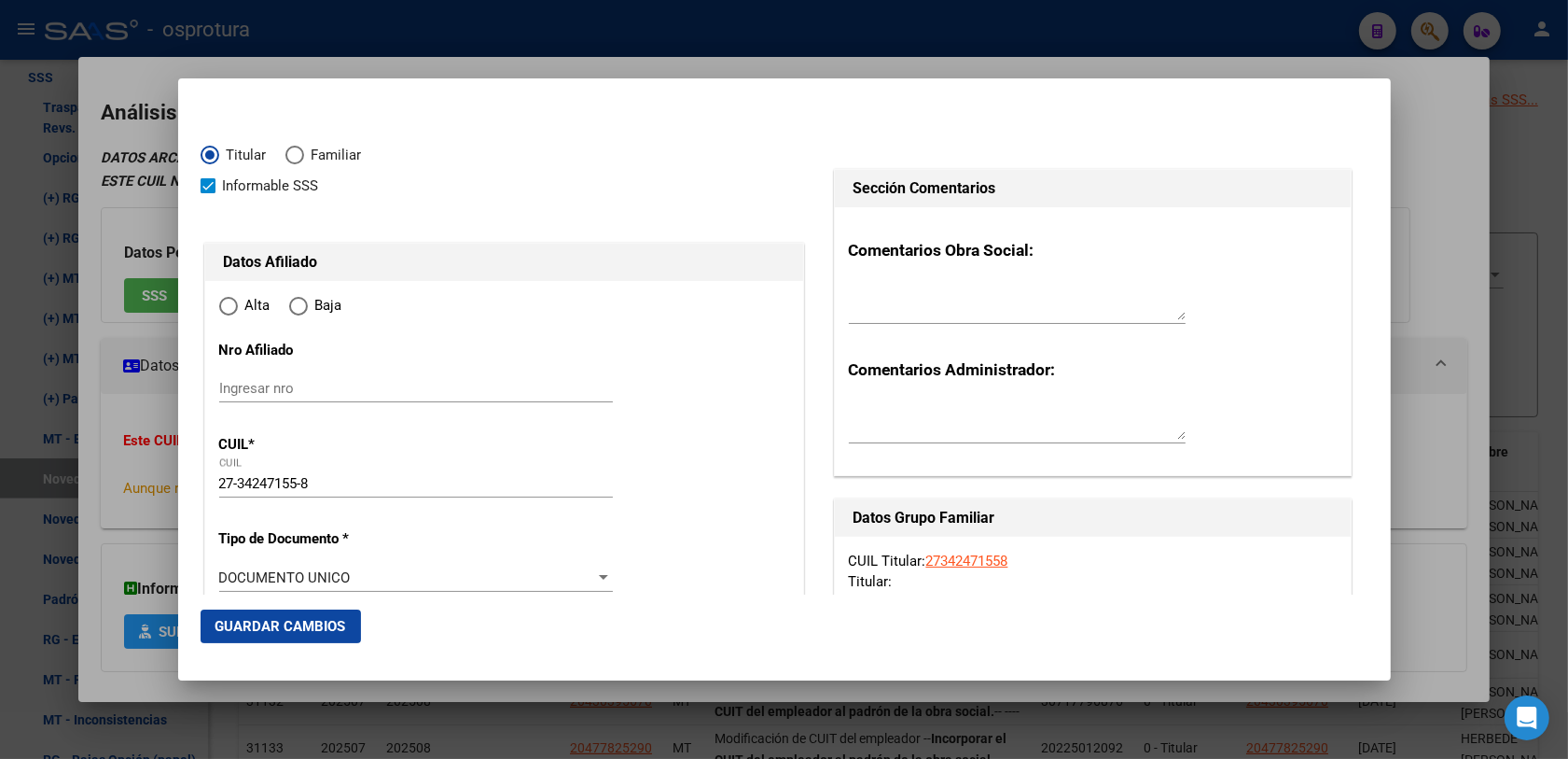
type input "1989-02-20"
type input "ALTA GRACIA"
type input "5186"
type input "24 DE SEPTIEMBRE"
type input "1173"
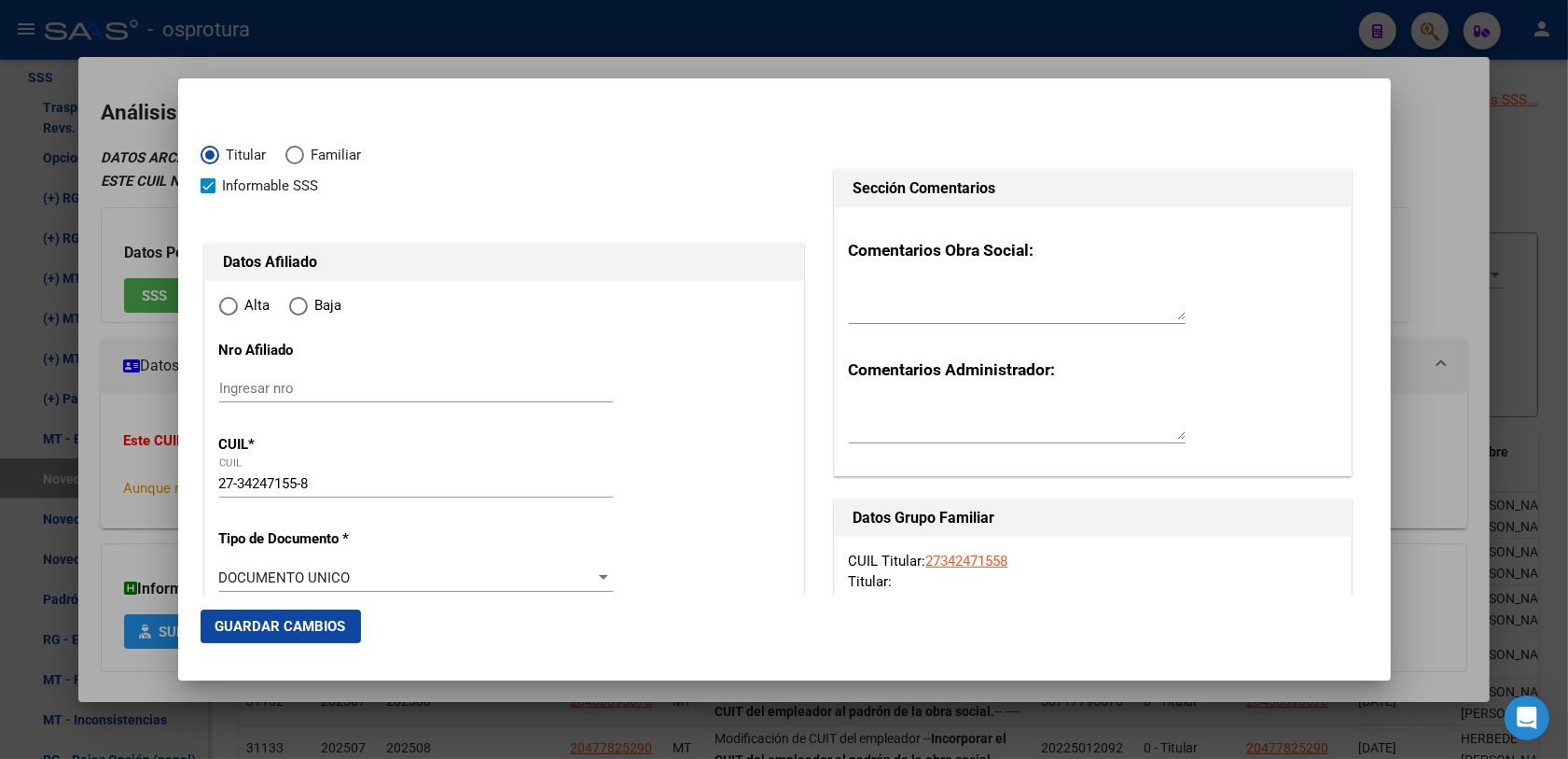
type input "0"
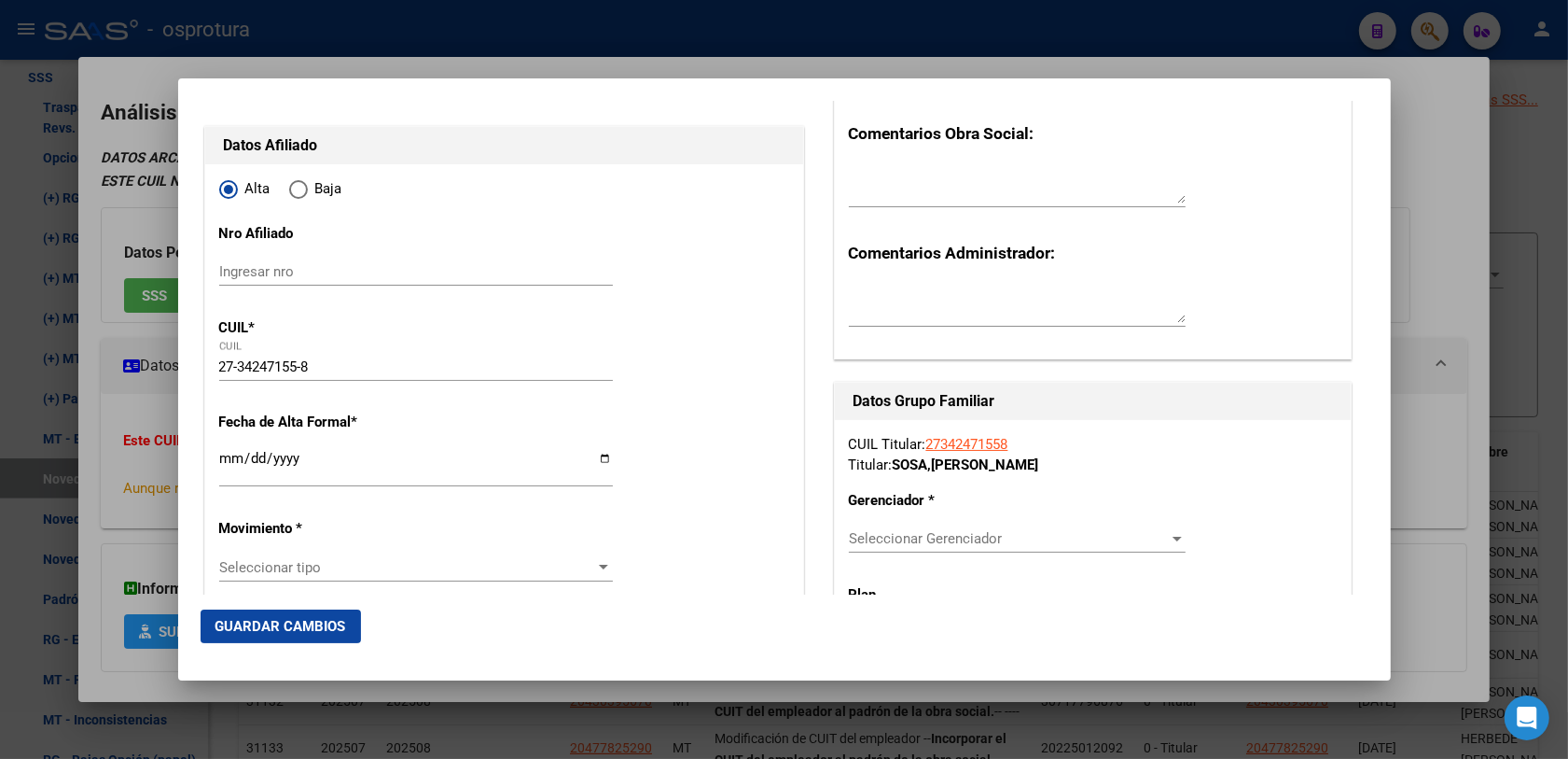
type input "ALTA GRACIA"
click at [225, 458] on input "Ingresar fecha" at bounding box center [415, 465] width 393 height 30
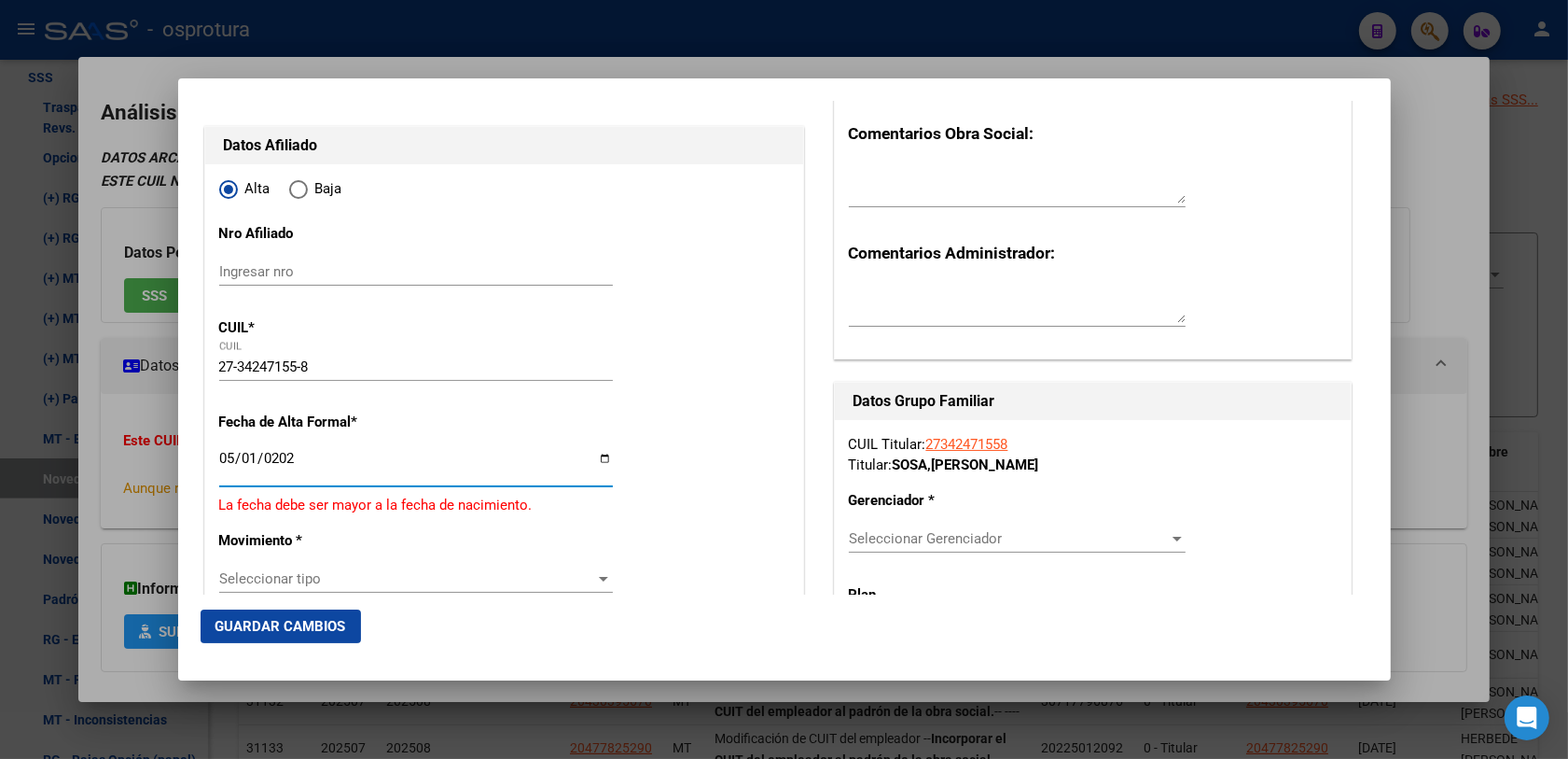
type input "[DATE]"
click at [286, 568] on span "Seleccionar tipo" at bounding box center [407, 567] width 376 height 17
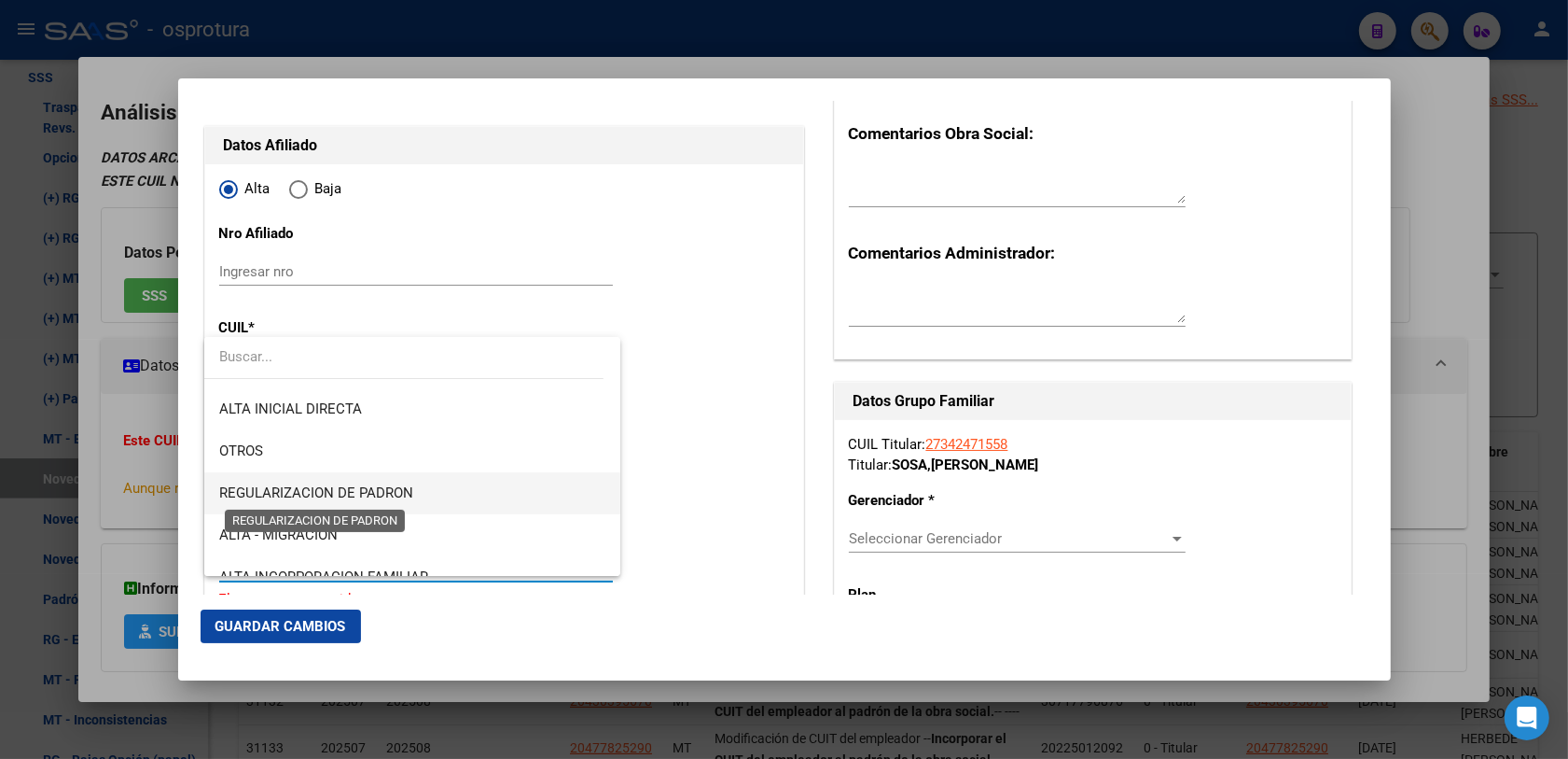
scroll to position [0, 0]
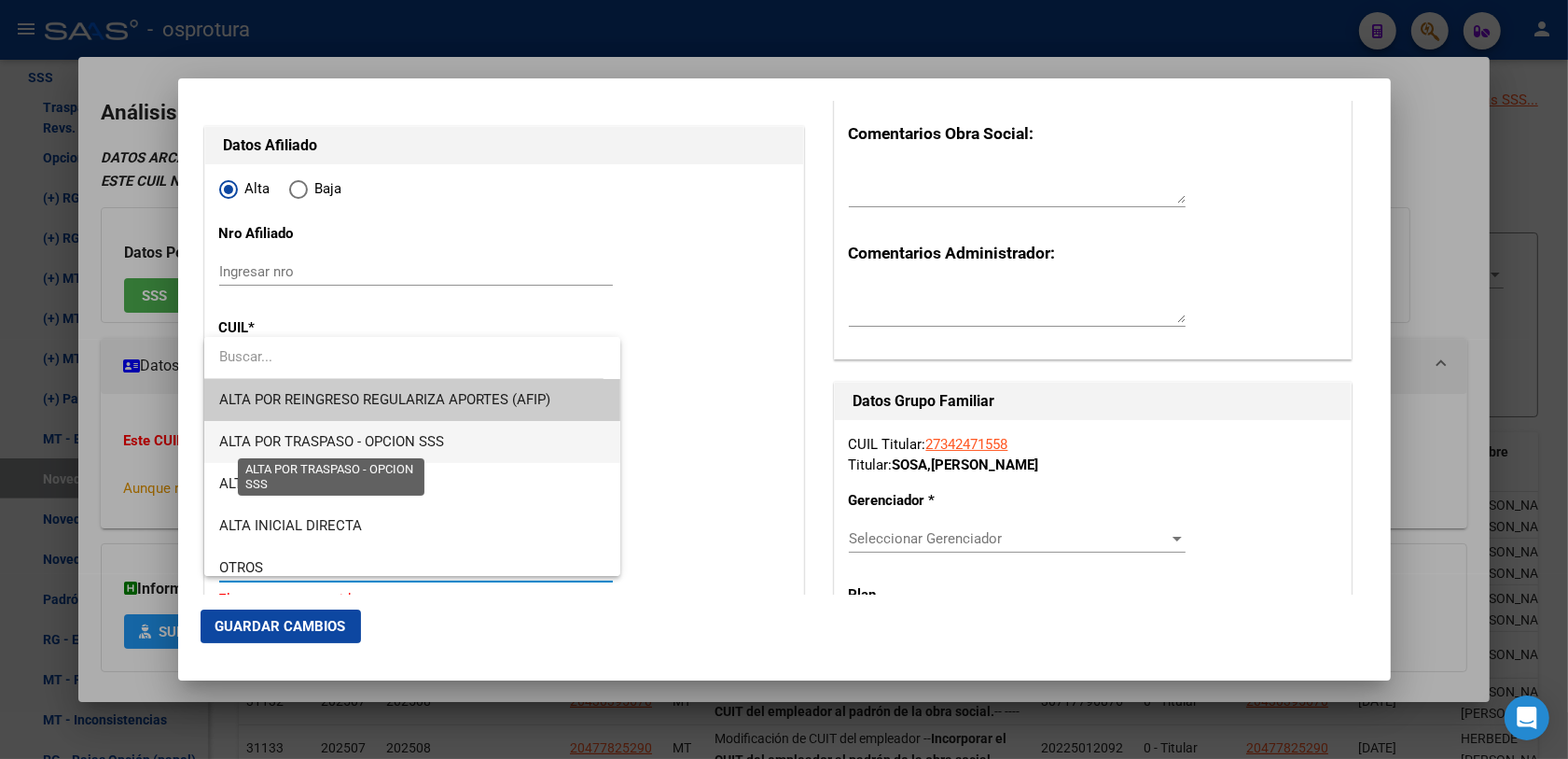
click at [378, 445] on span "ALTA POR TRASPASO - OPCION SSS" at bounding box center [332, 441] width 225 height 17
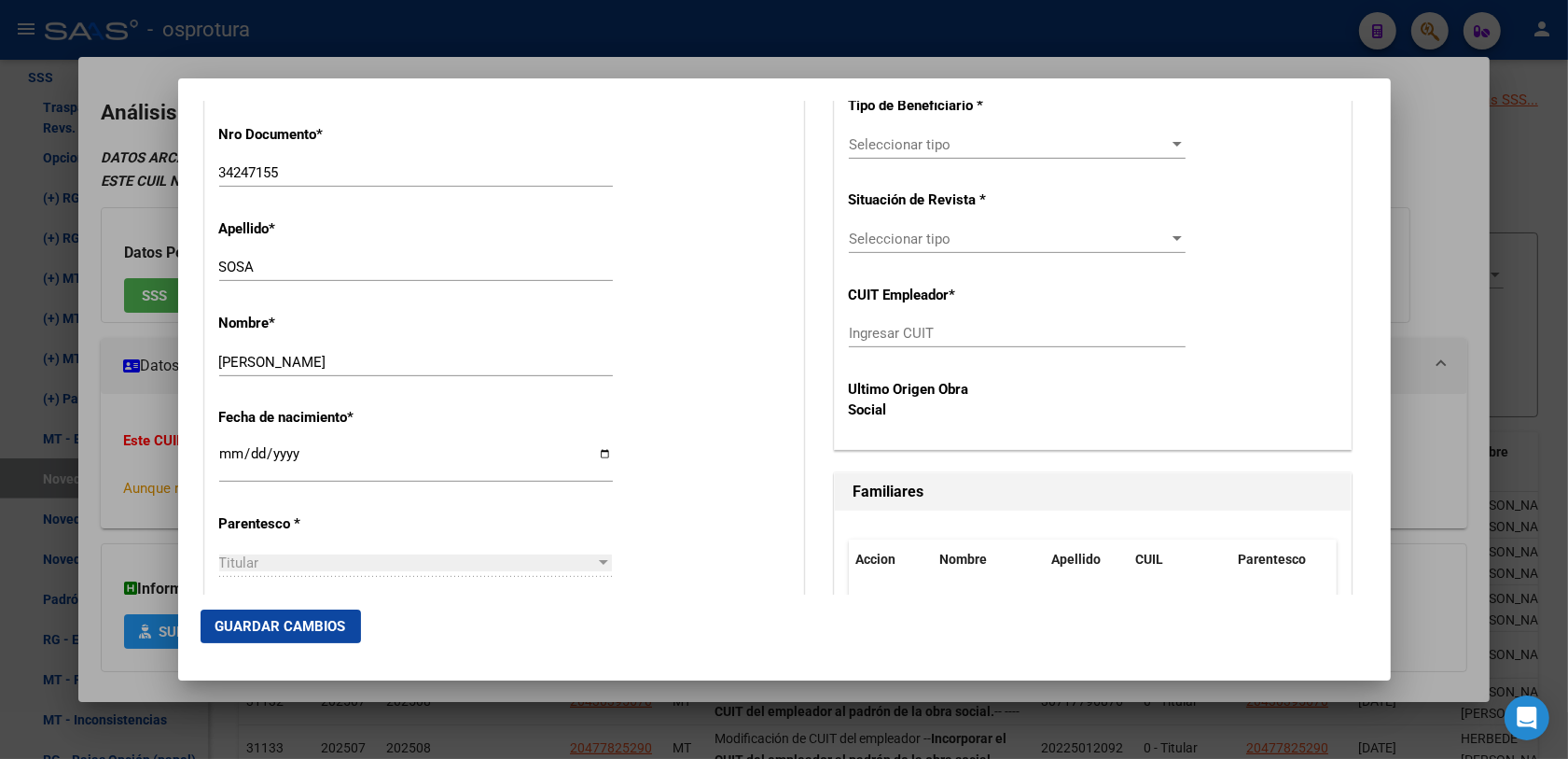
scroll to position [817, 0]
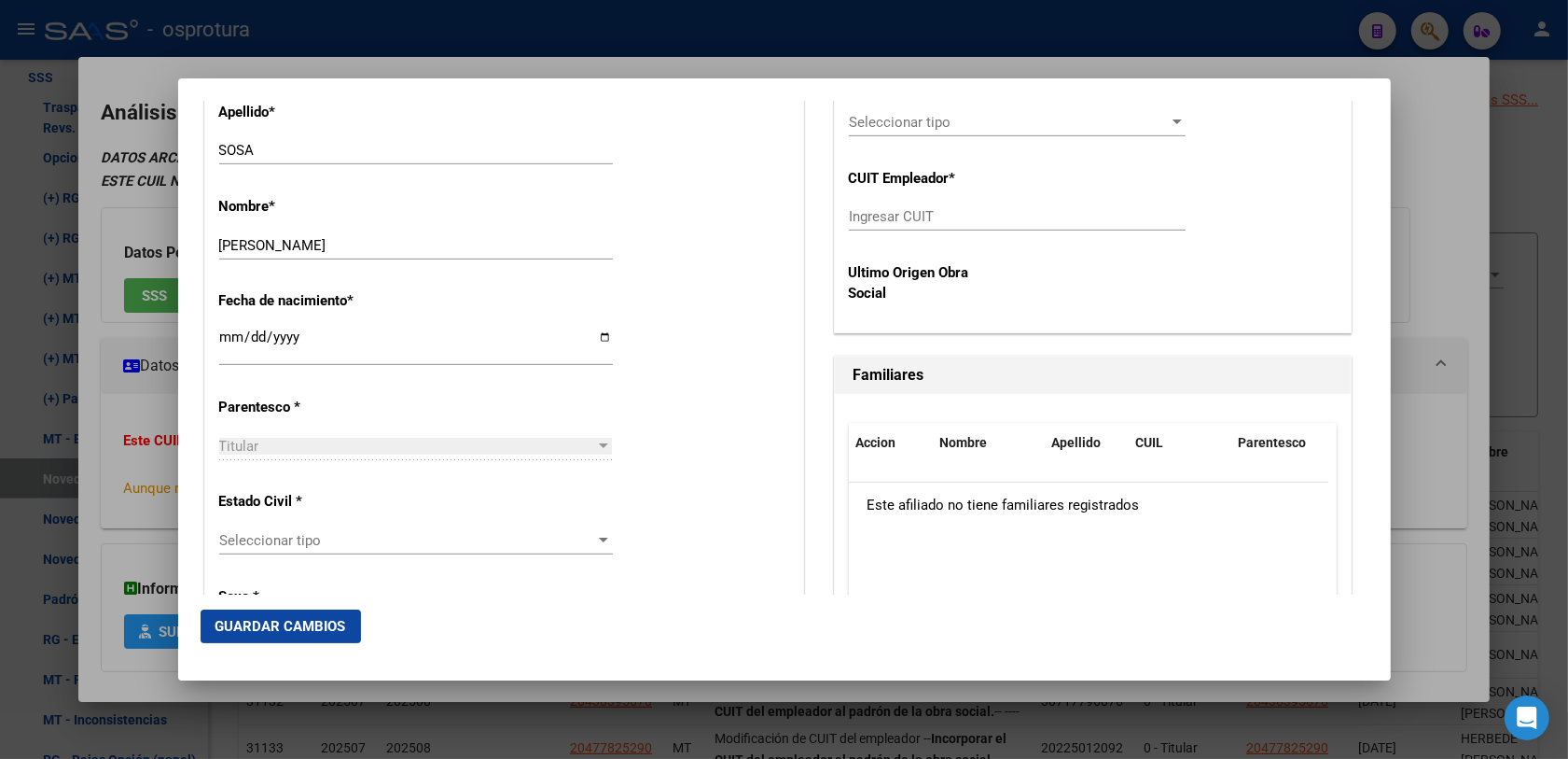
click at [424, 544] on span "Seleccionar tipo" at bounding box center [407, 540] width 376 height 17
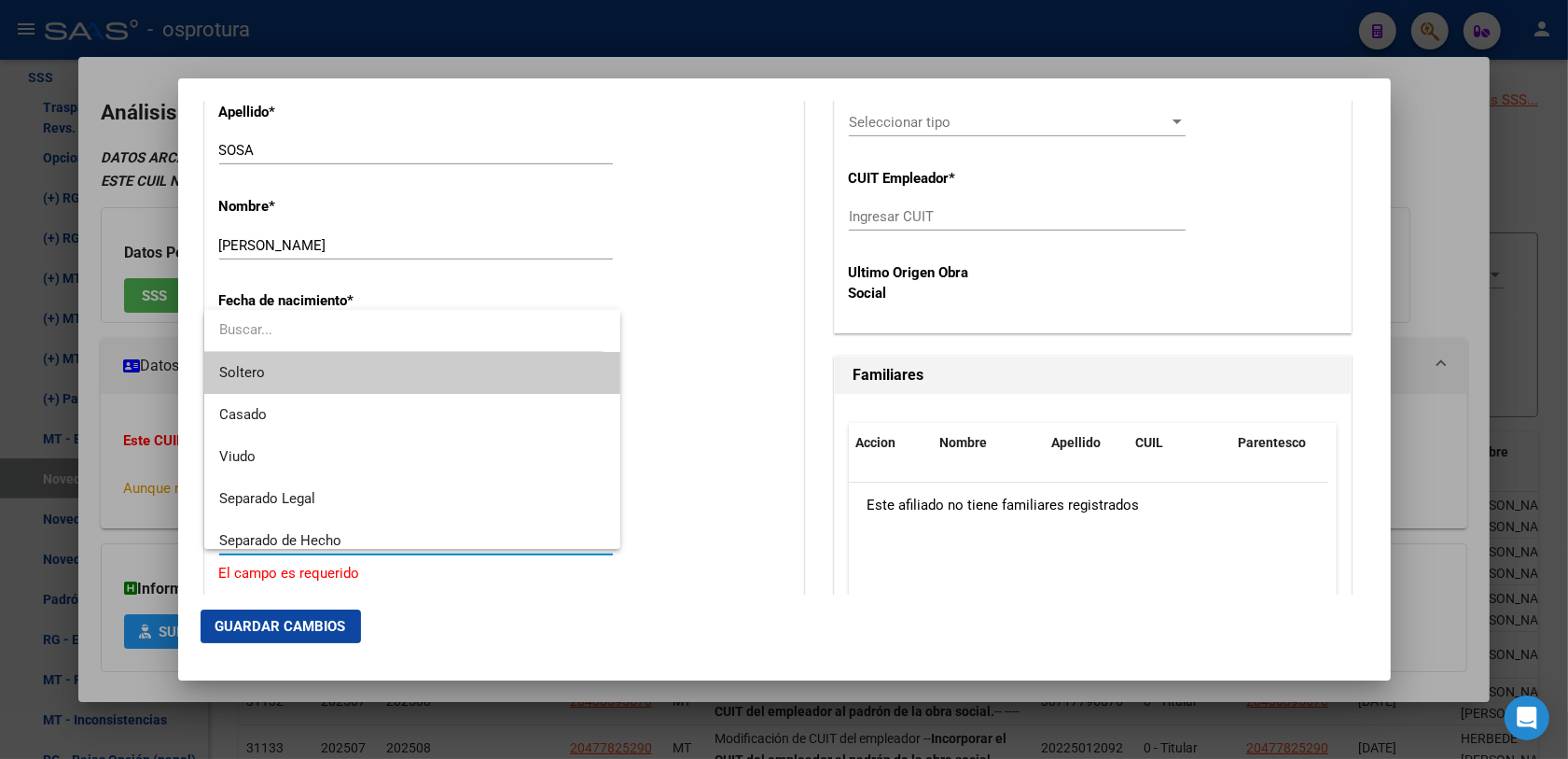
click at [334, 375] on span "Soltero" at bounding box center [412, 373] width 387 height 42
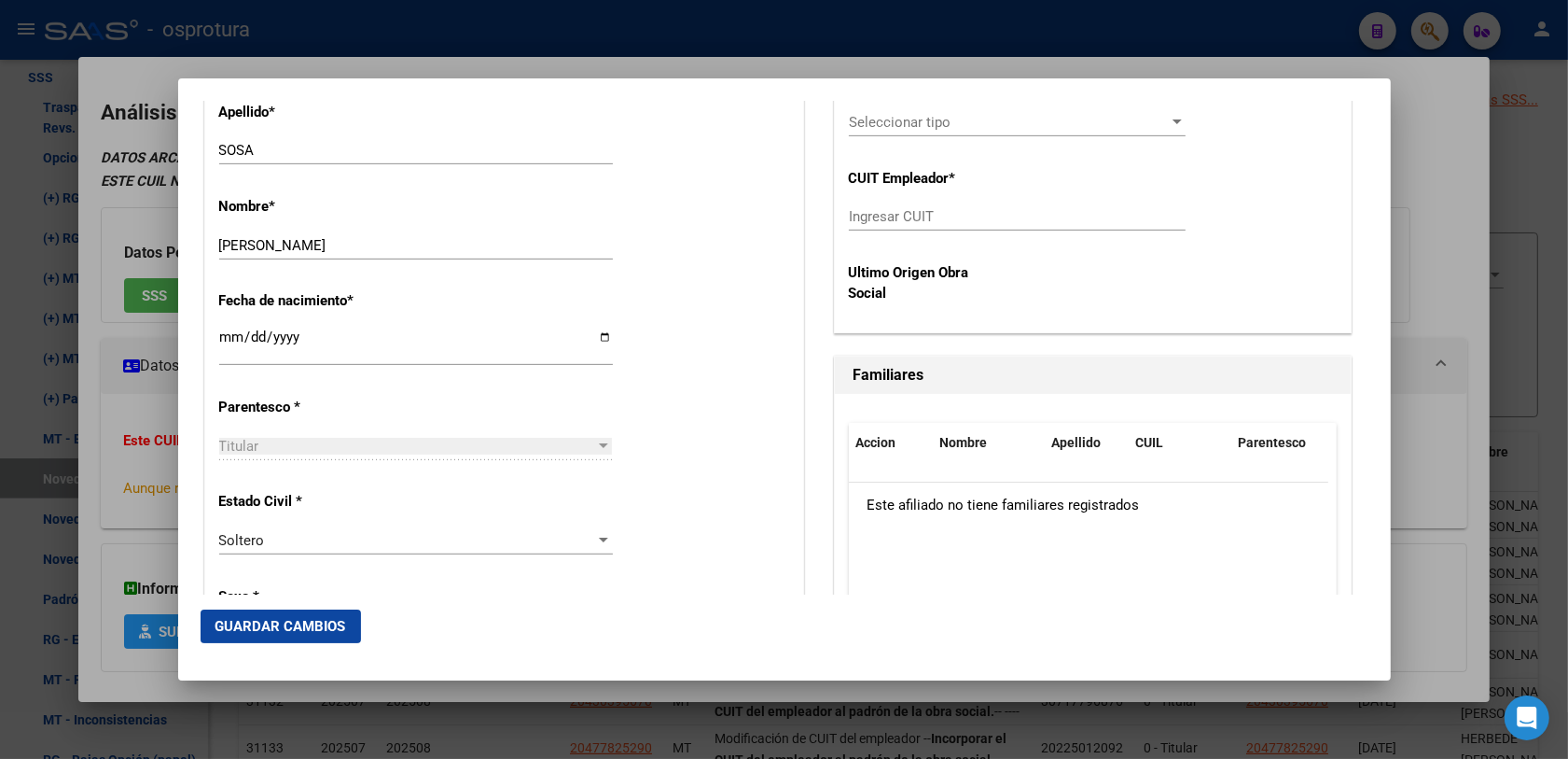
click at [716, 483] on div "Estado Civil * [DEMOGRAPHIC_DATA] Seleccionar tipo" at bounding box center [504, 524] width 569 height 95
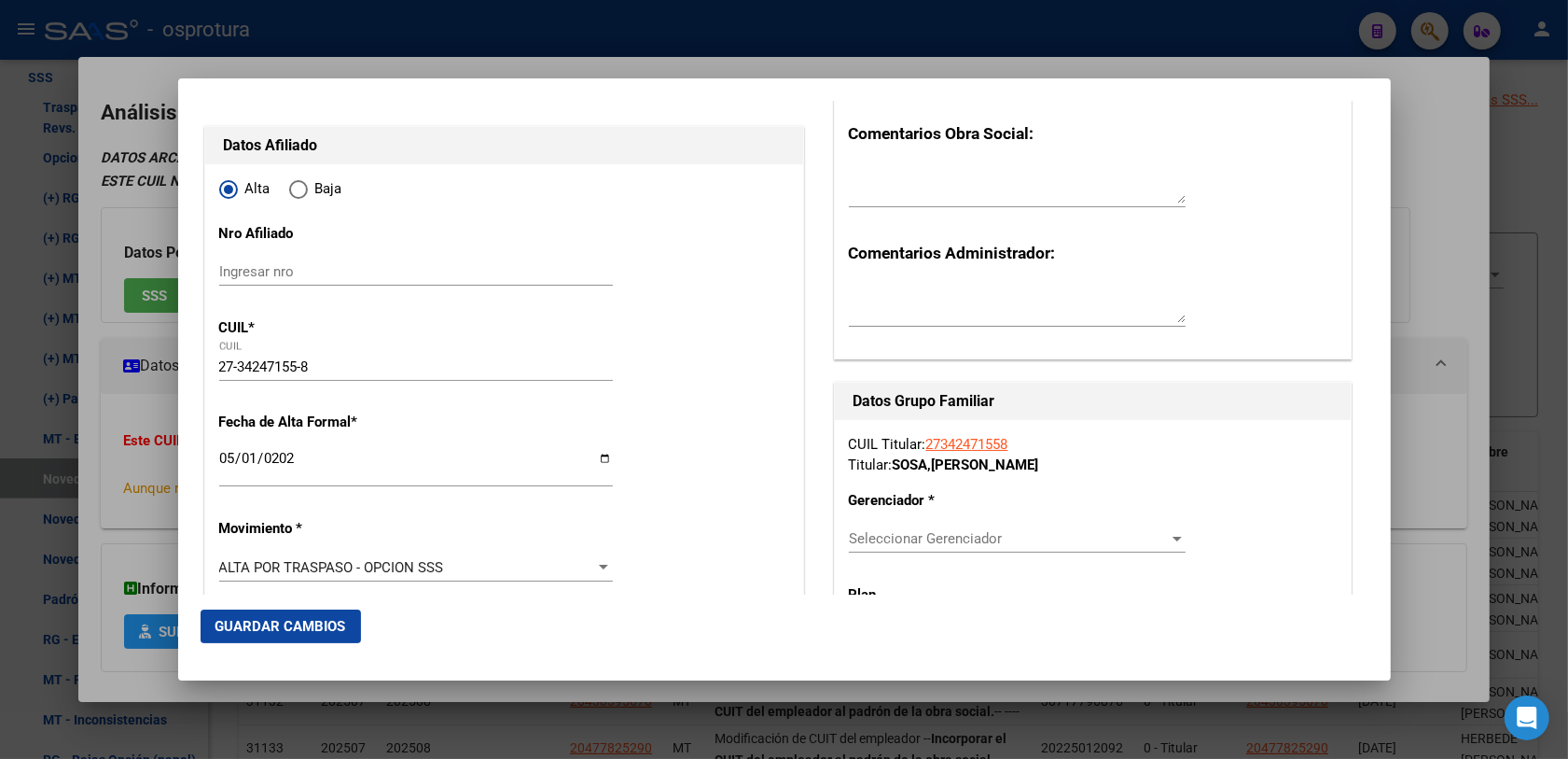
scroll to position [350, 0]
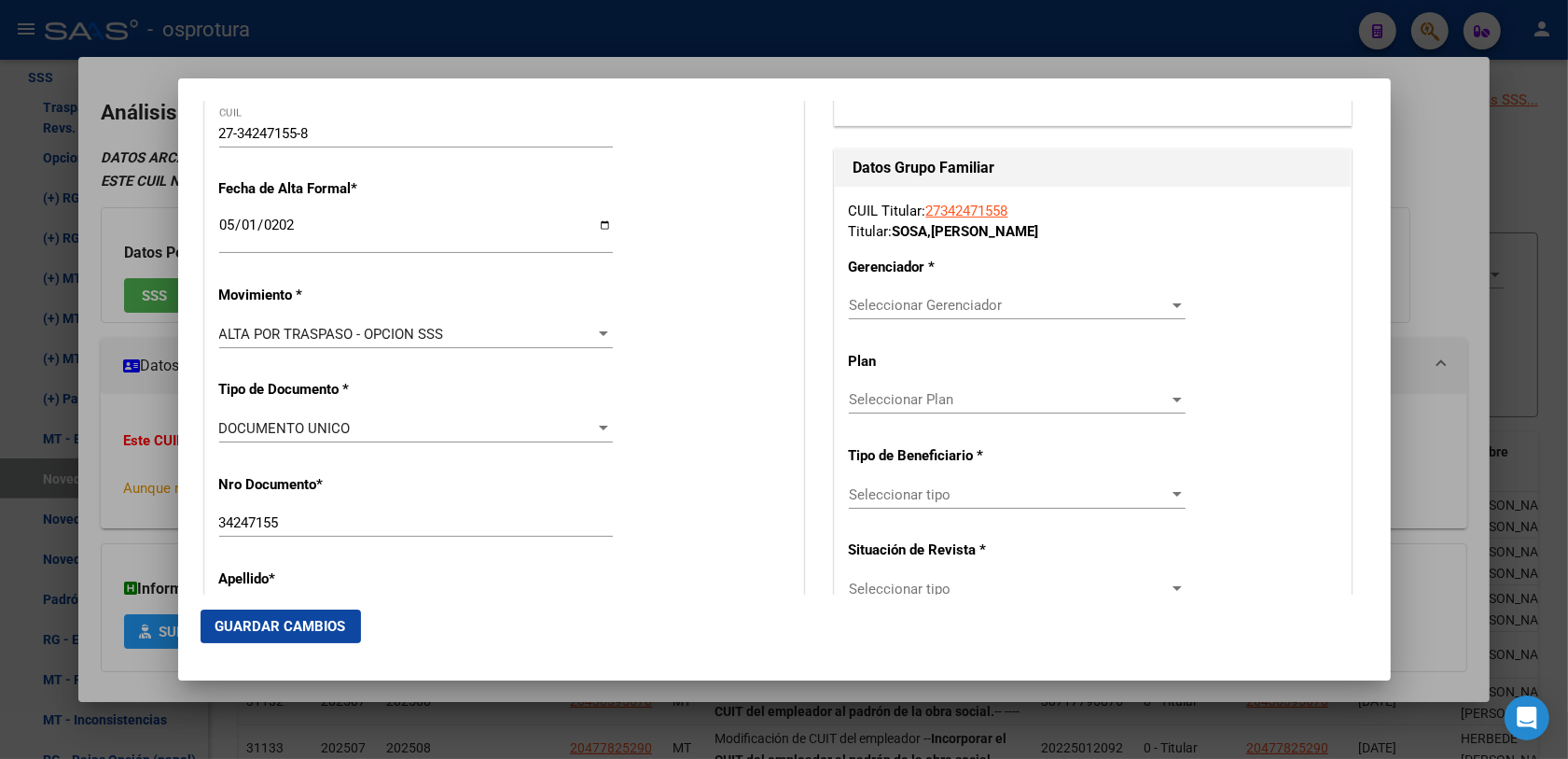
click at [888, 299] on span "Seleccionar Gerenciador" at bounding box center [1008, 305] width 320 height 17
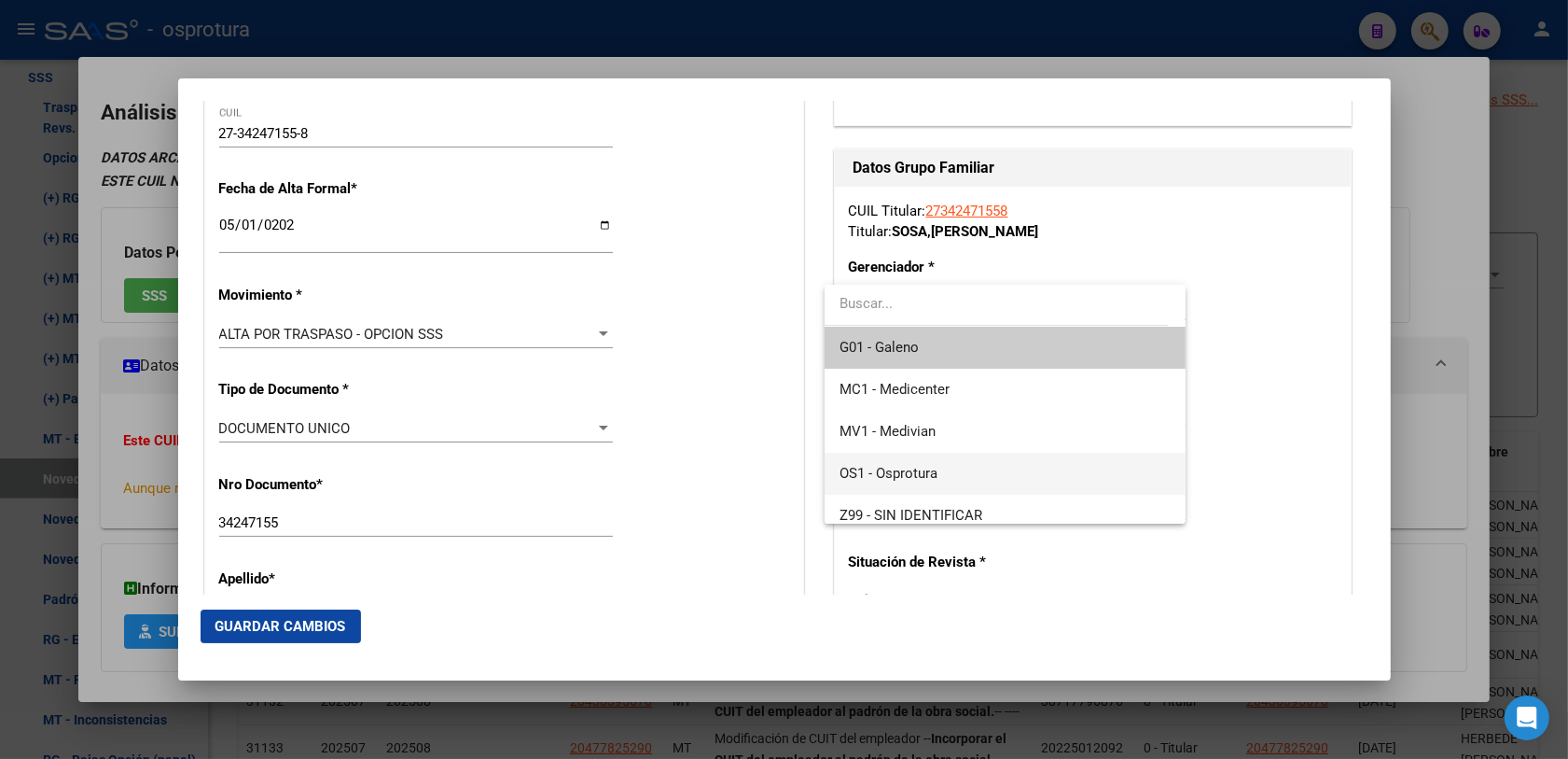
click at [934, 462] on span "OS1 - Osprotura" at bounding box center [1005, 473] width 332 height 42
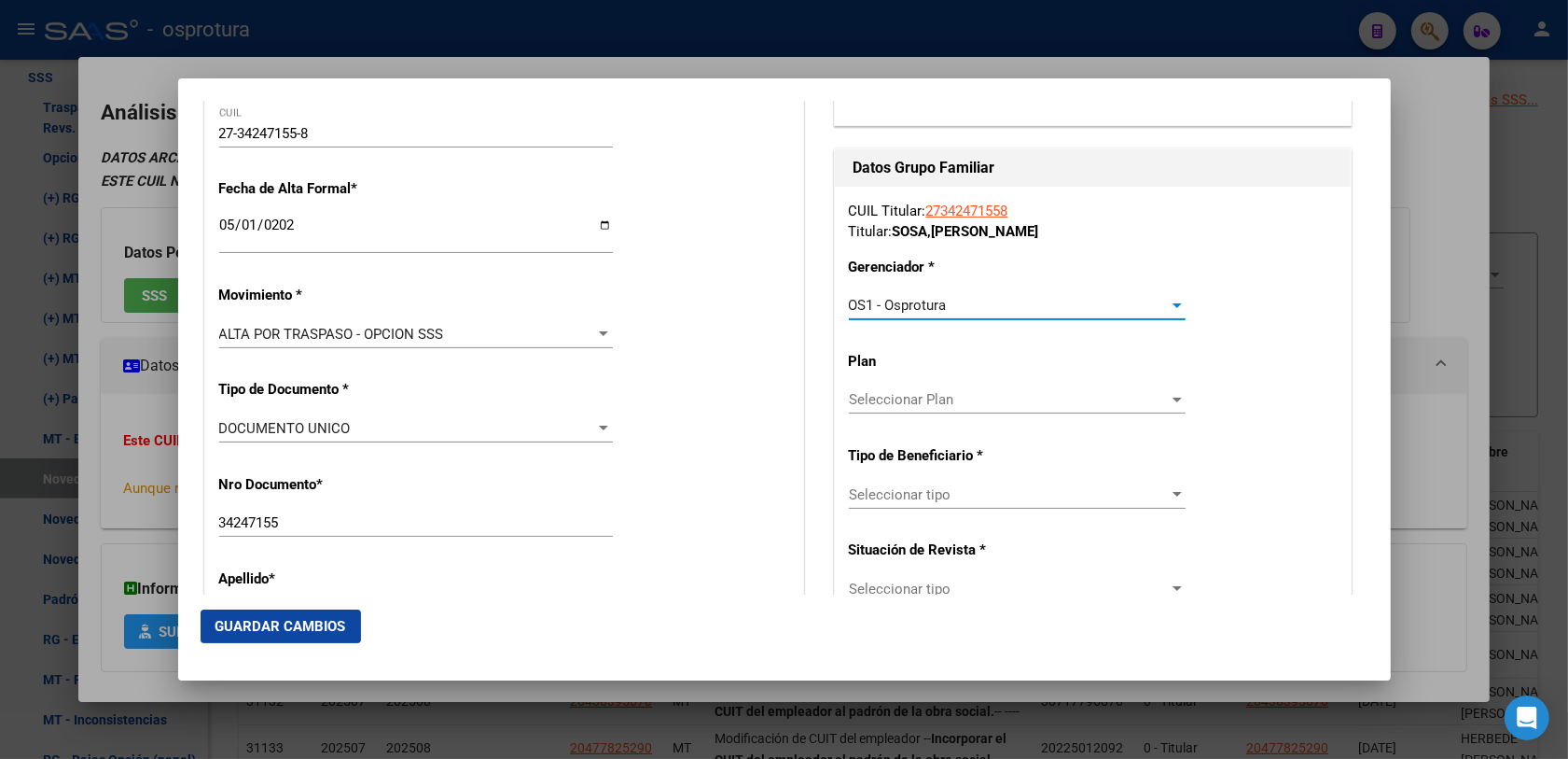
scroll to position [466, 0]
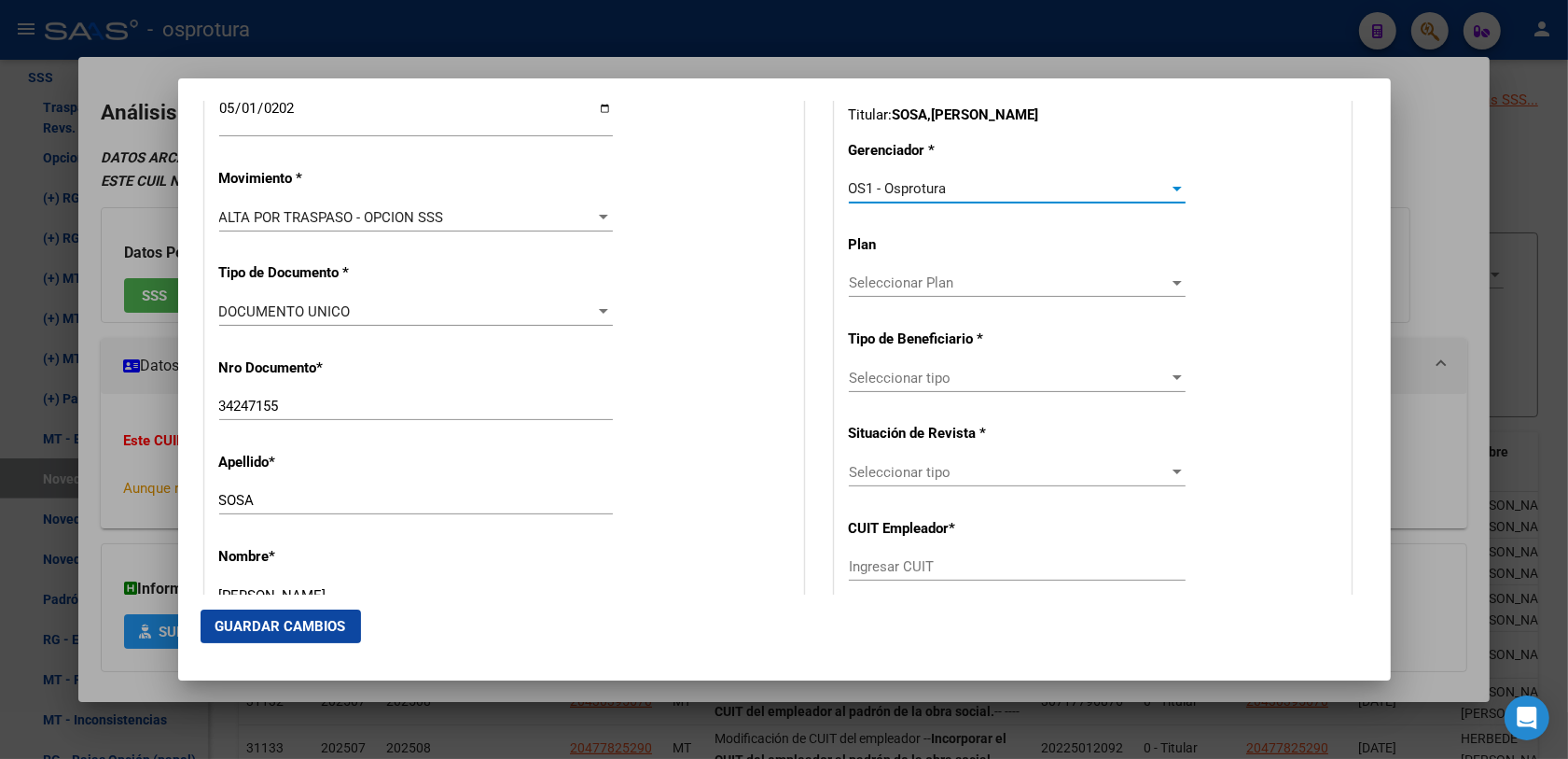
click at [911, 464] on span "Seleccionar tipo" at bounding box center [1008, 472] width 320 height 17
click at [773, 429] on div at bounding box center [784, 380] width 1568 height 759
click at [855, 376] on span "Seleccionar tipo" at bounding box center [1008, 378] width 320 height 17
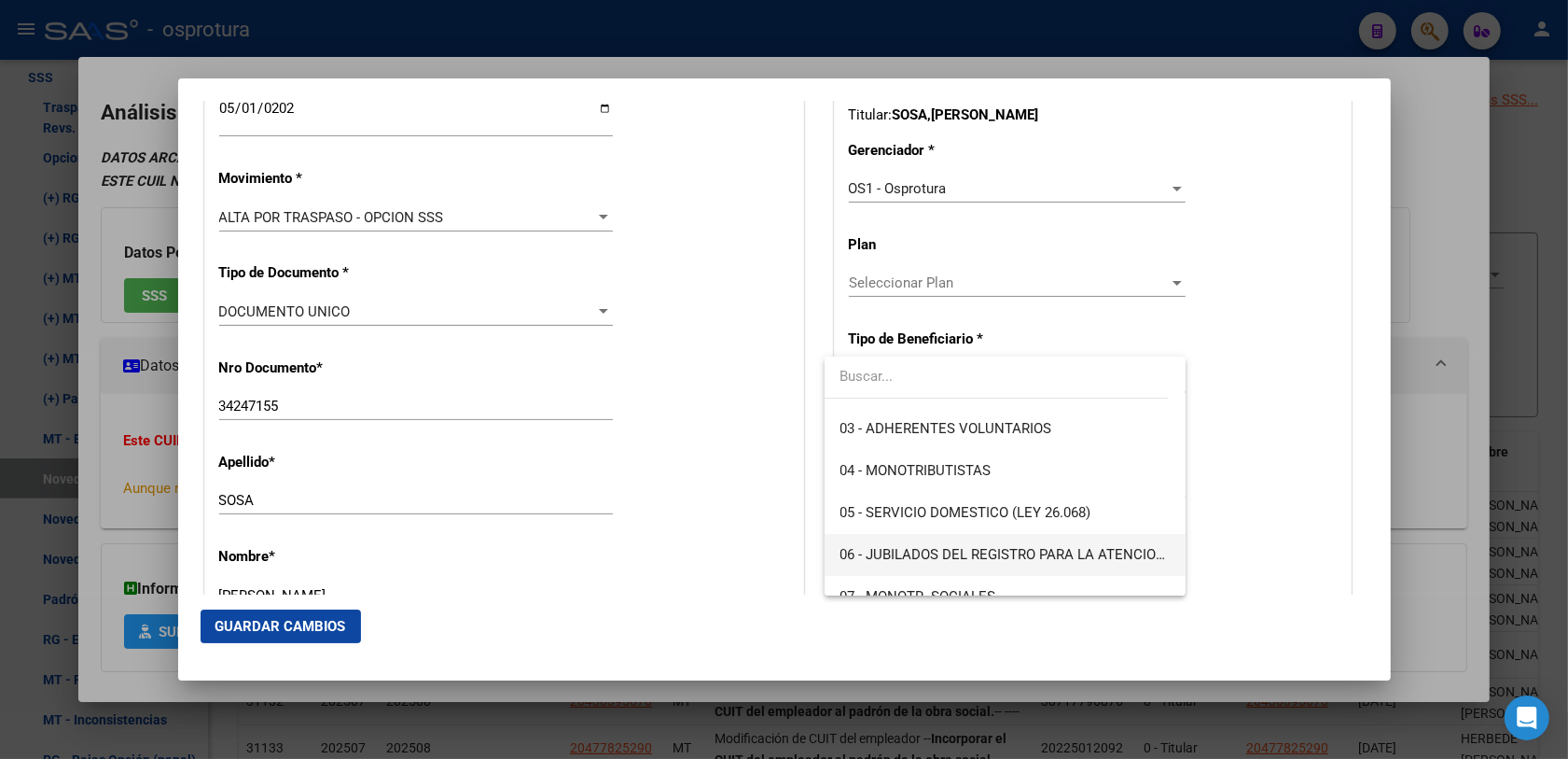
scroll to position [233, 0]
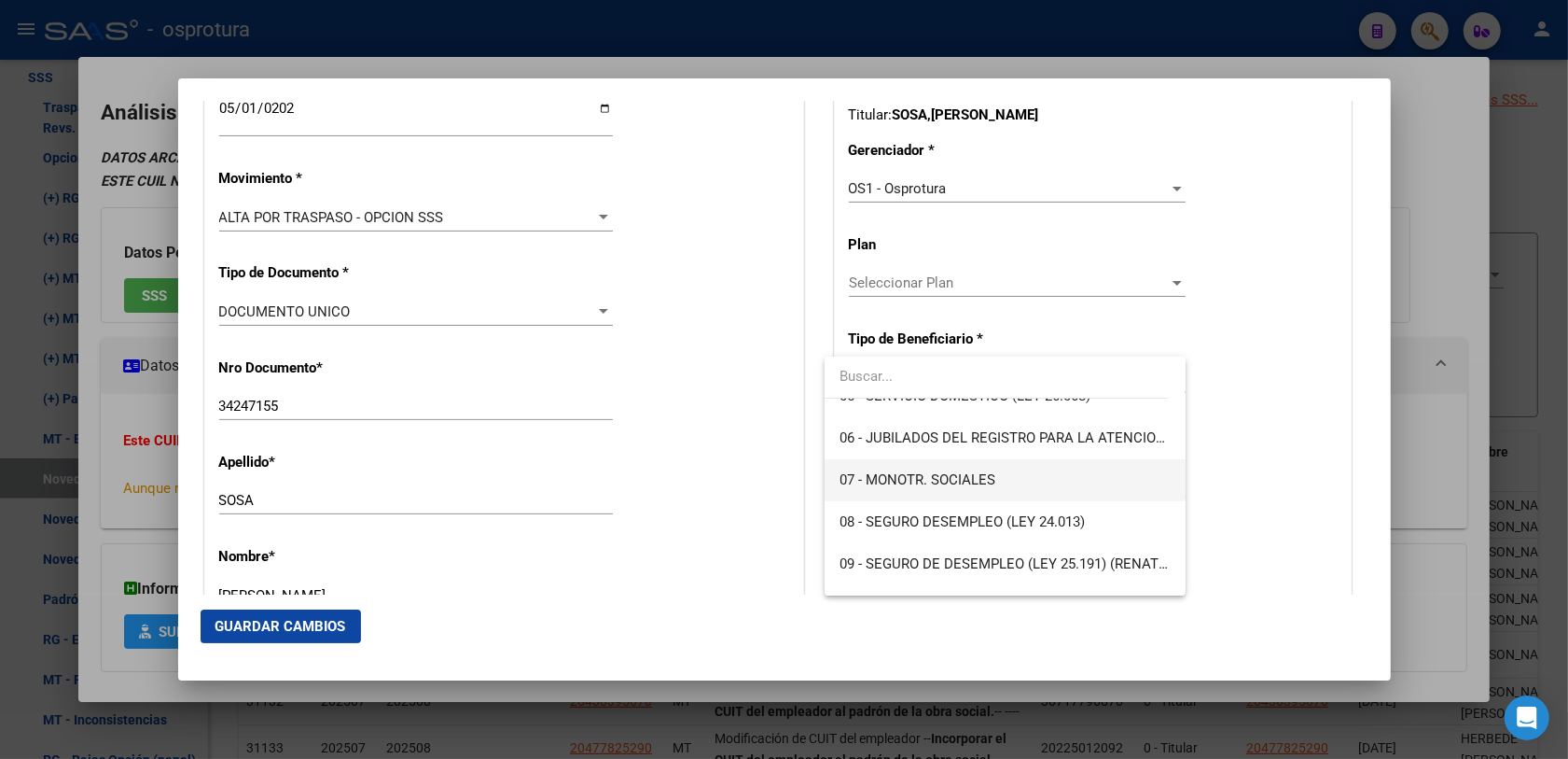
click at [886, 474] on span "07 - MONOTR. SOCIALES" at bounding box center [917, 479] width 155 height 17
type input "27-34247155-8"
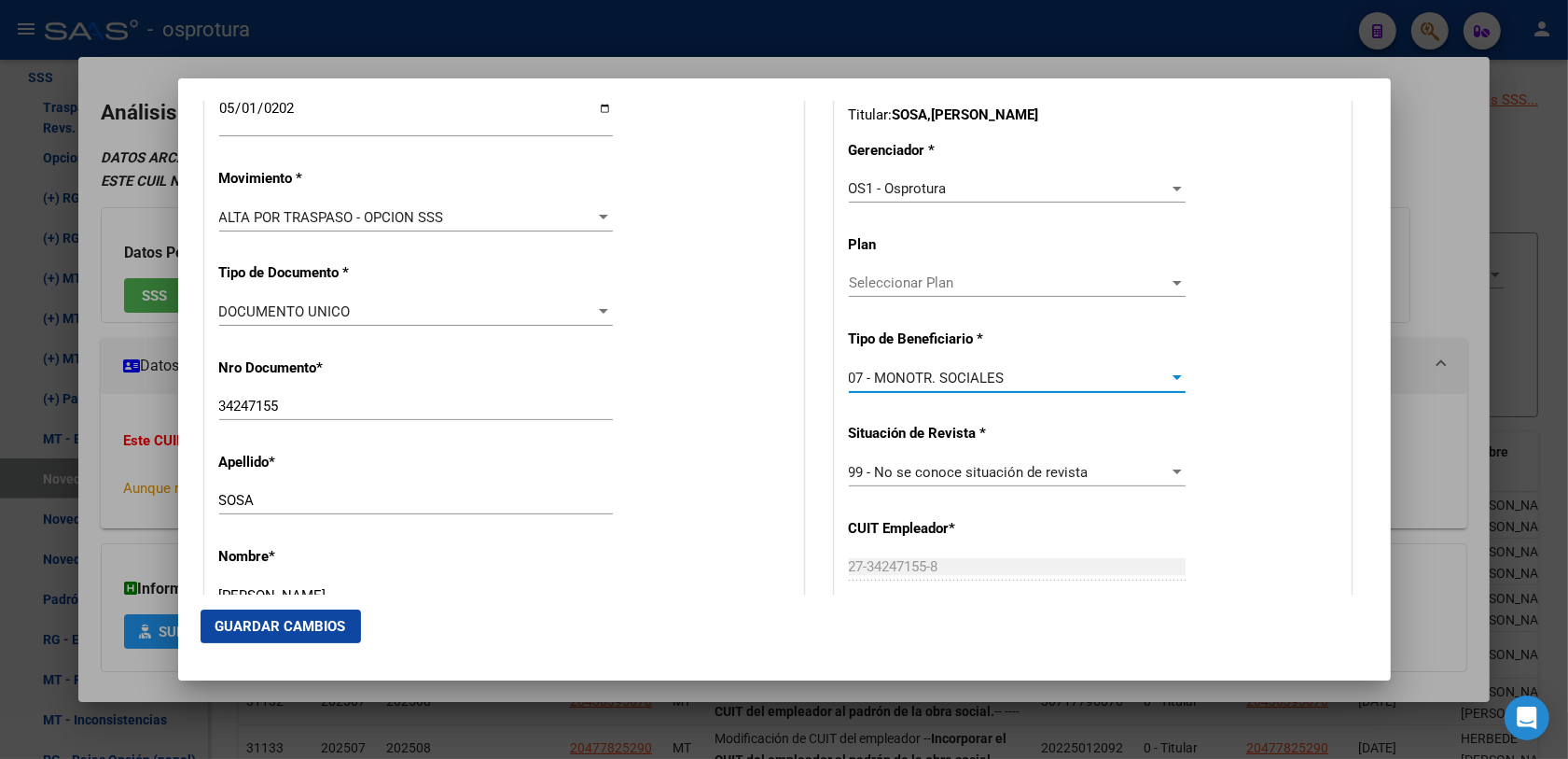
click at [757, 495] on div "Apellido * SOSA Ingresar apellido" at bounding box center [504, 484] width 569 height 95
click at [305, 616] on button "Guardar Cambios" at bounding box center [280, 627] width 160 height 34
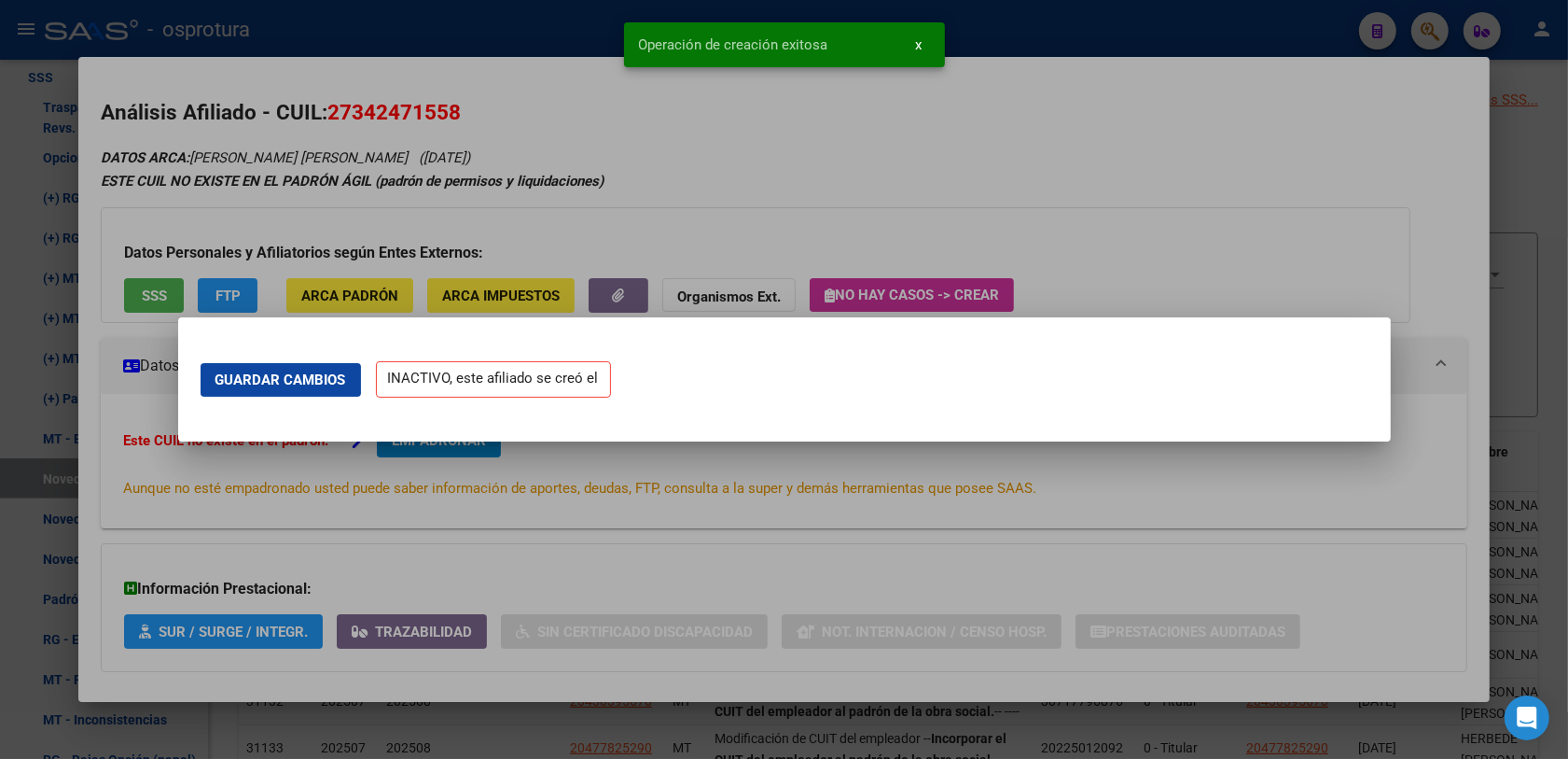
scroll to position [0, 0]
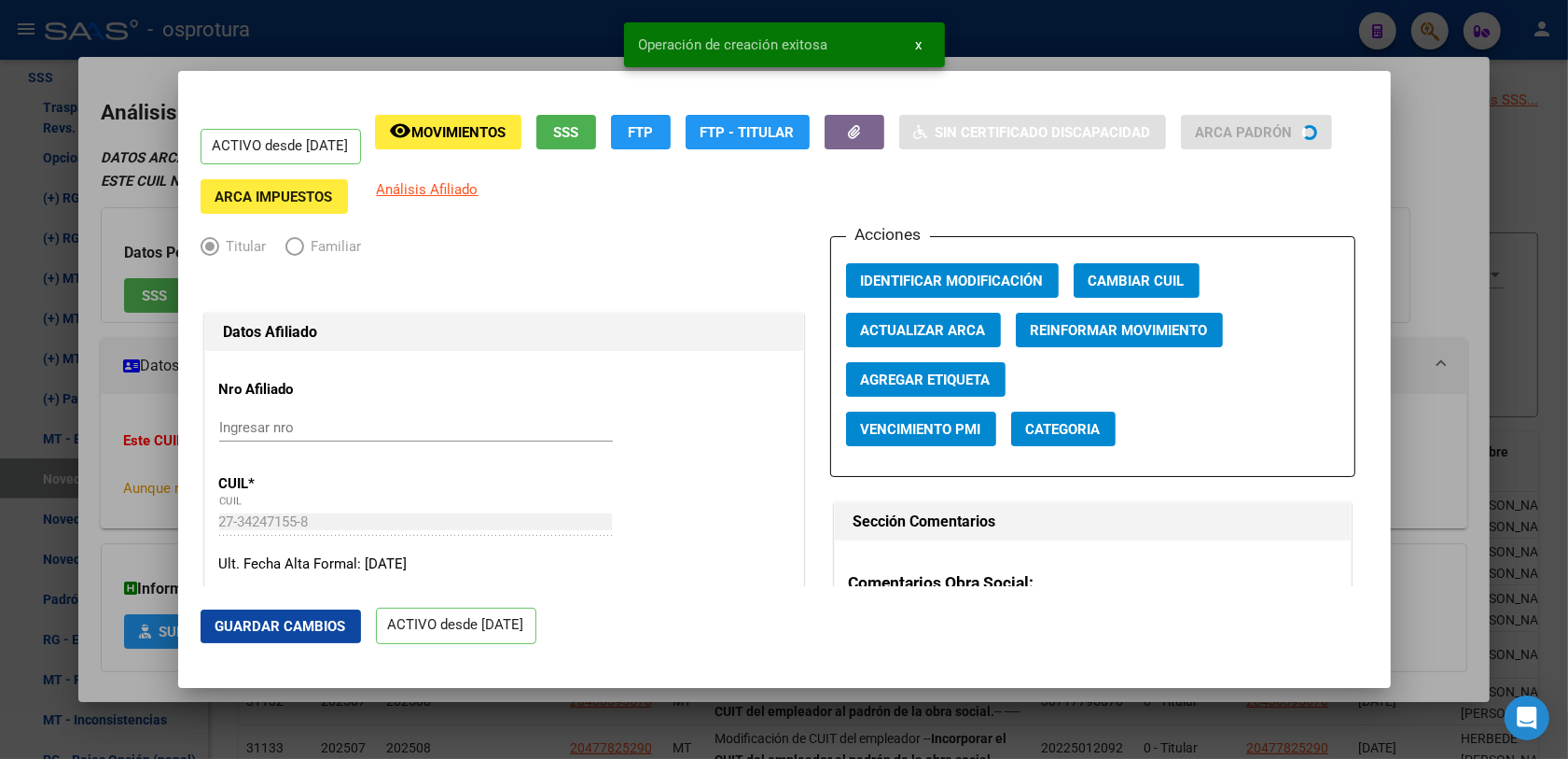
click at [175, 518] on div at bounding box center [784, 380] width 1568 height 759
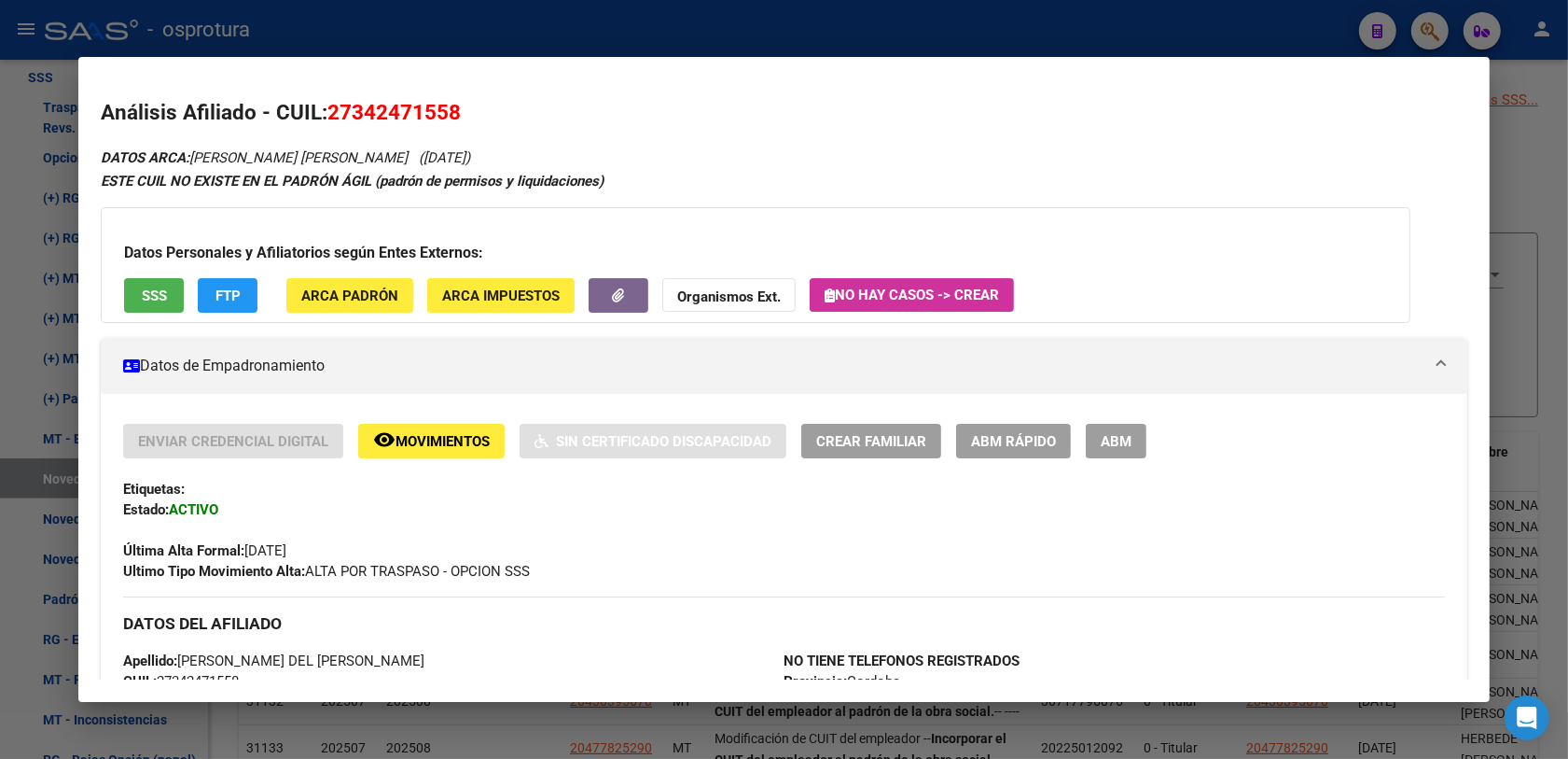
click at [1432, 35] on div at bounding box center [784, 380] width 1568 height 759
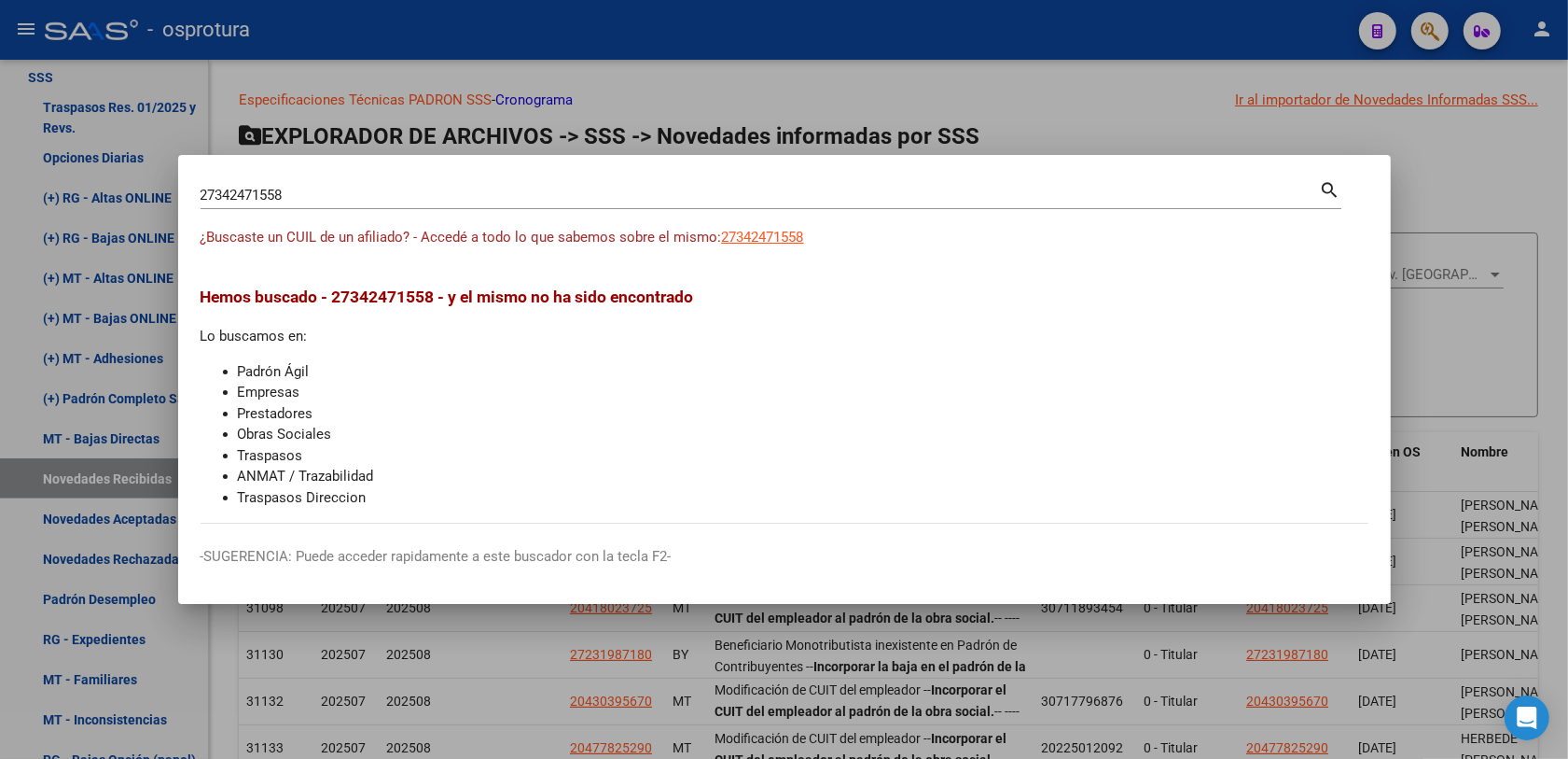
click at [565, 188] on input "27342471558" at bounding box center [760, 194] width 1119 height 17
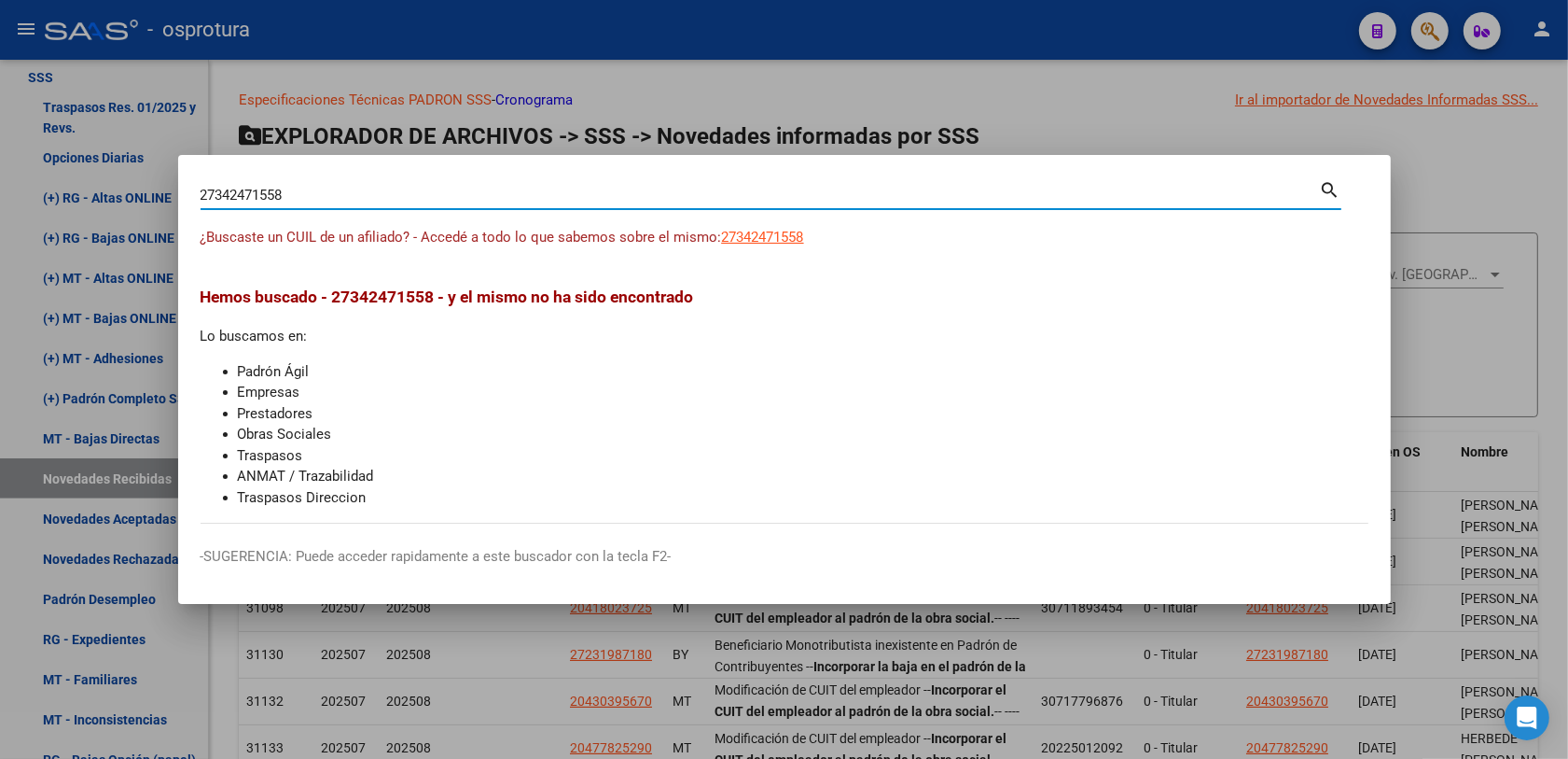
click at [565, 188] on input "27342471558" at bounding box center [760, 194] width 1119 height 17
paste input "98799831"
type input "27398799831"
click at [780, 230] on span "27398799831" at bounding box center [763, 237] width 82 height 17
type textarea "27398799831"
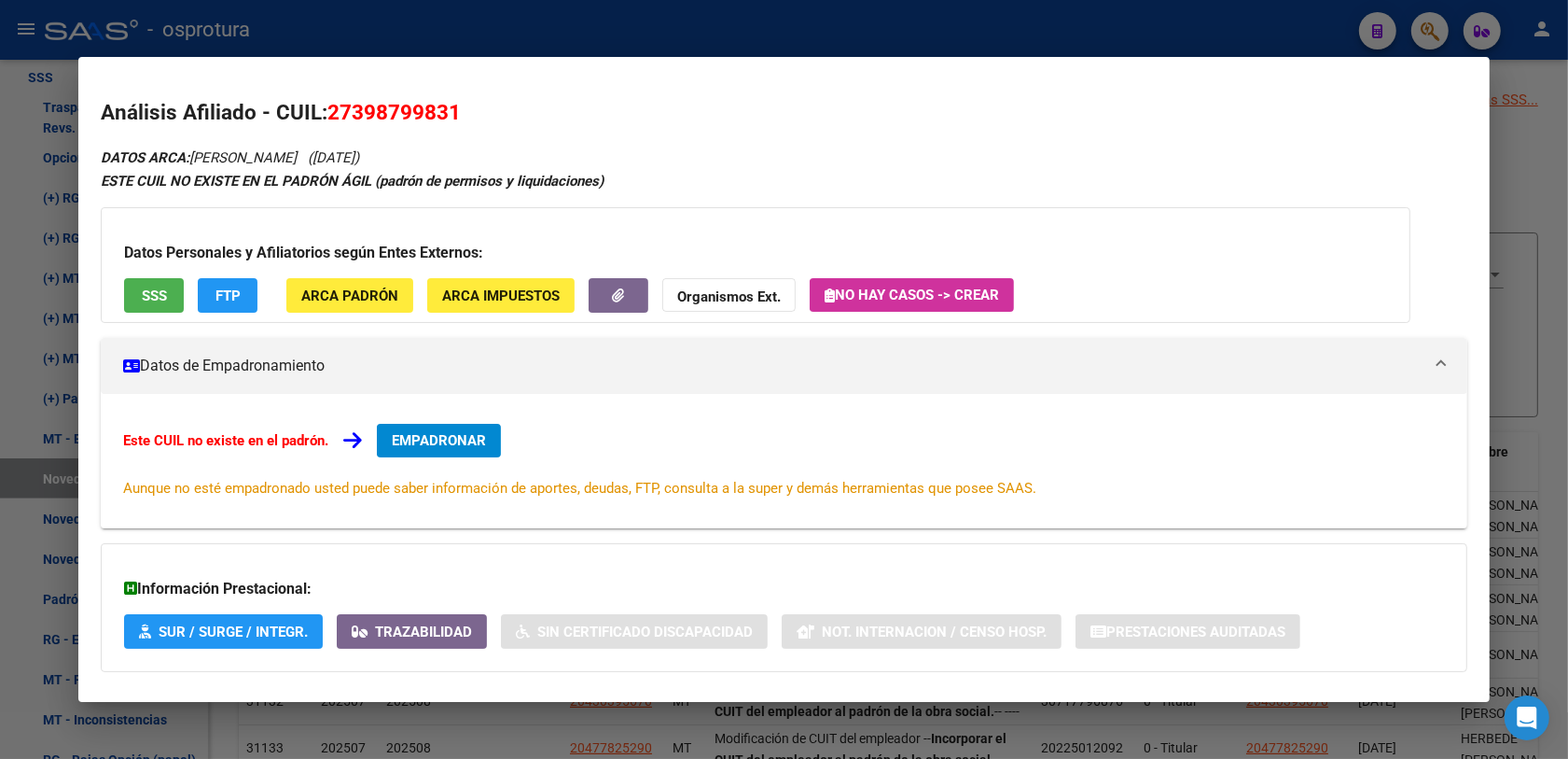
click at [457, 440] on span "EMPADRONAR" at bounding box center [438, 440] width 95 height 17
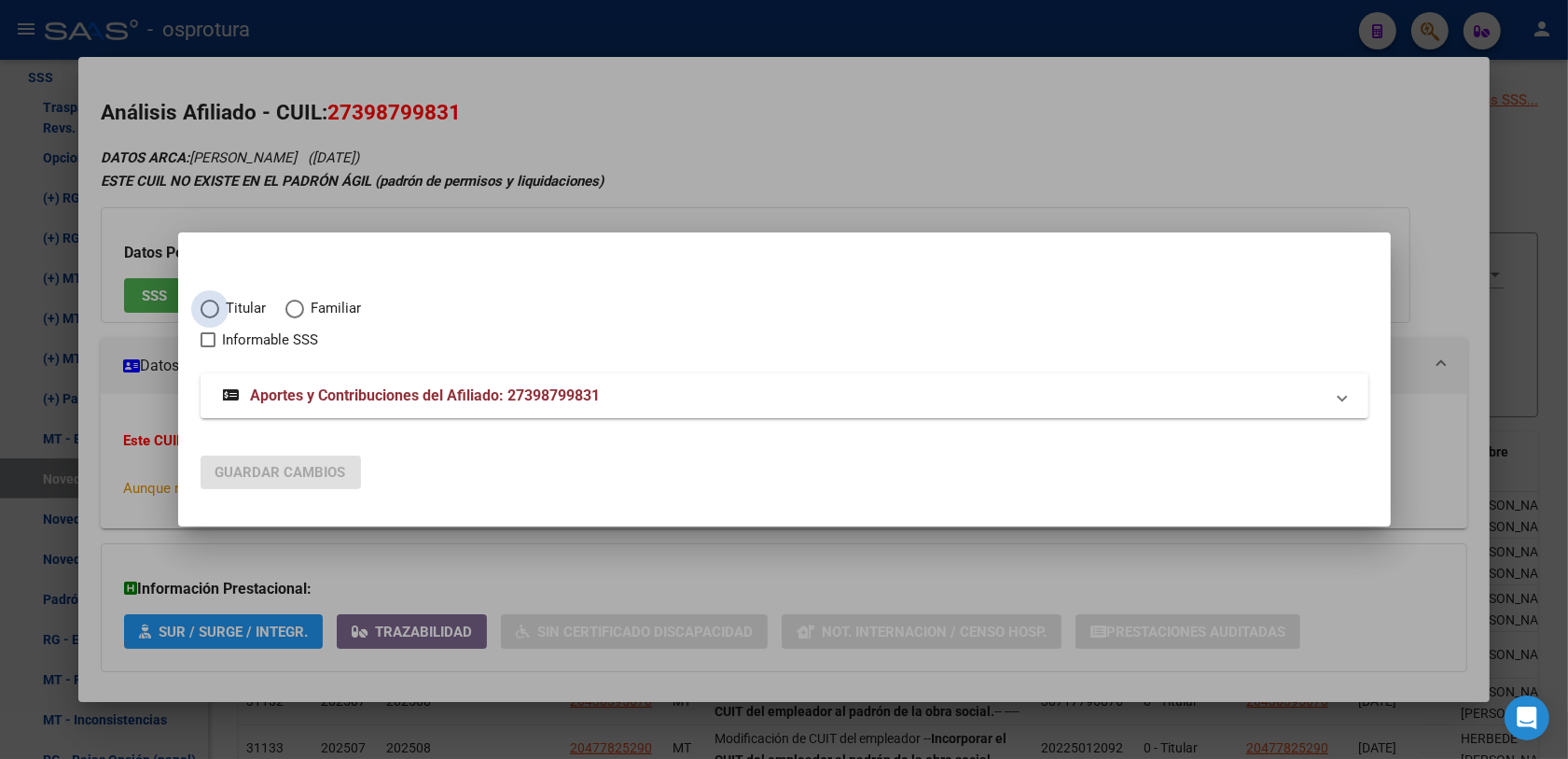
click at [244, 309] on span "Titular" at bounding box center [243, 309] width 48 height 22
click at [219, 309] on input "Titular" at bounding box center [209, 309] width 19 height 19
radio input "true"
checkbox input "true"
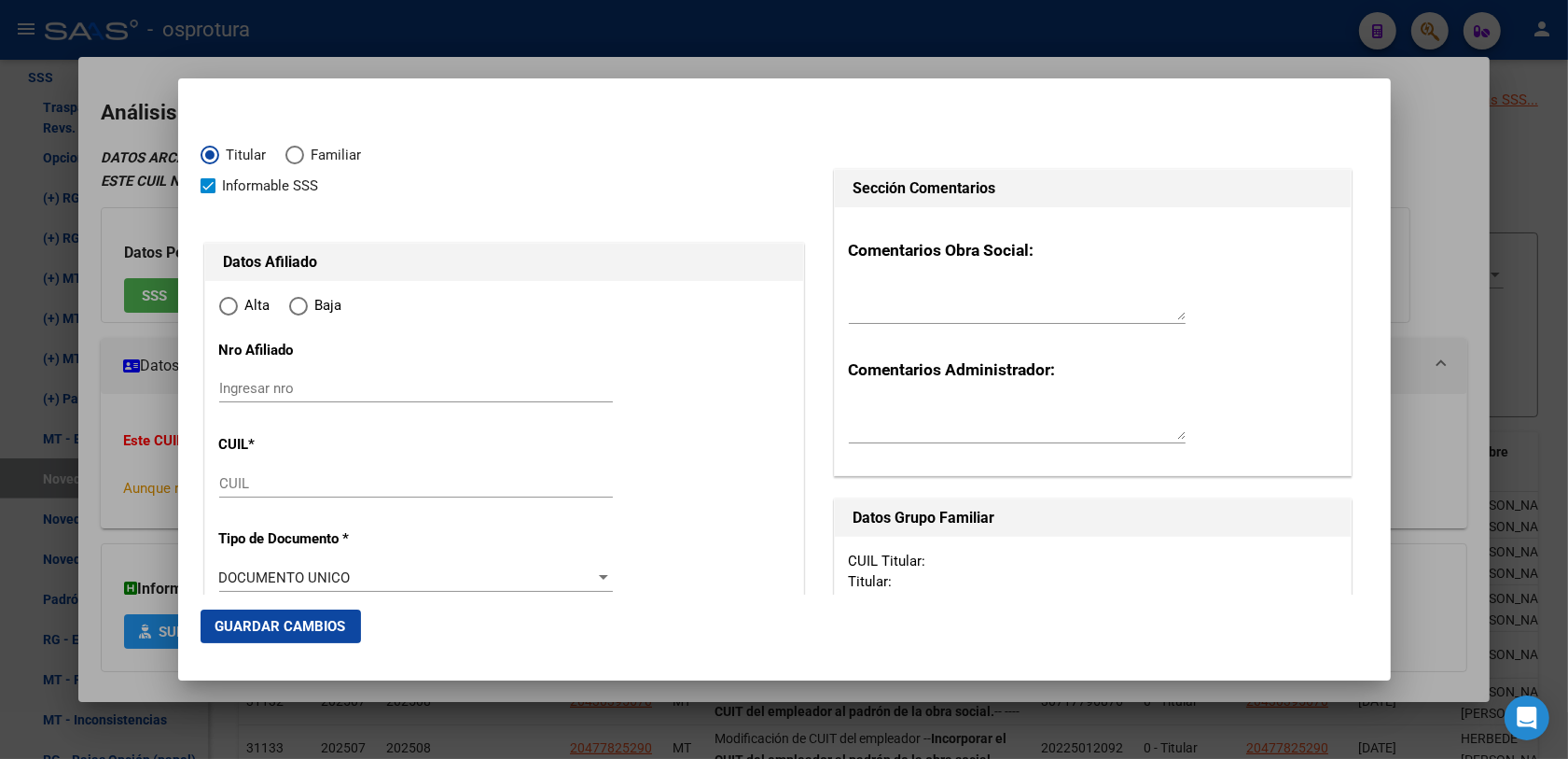
type input "27-39879983-1"
type input "39879983"
type input "MARTINEZ"
type input "ELIANA"
type input "1996-08-11"
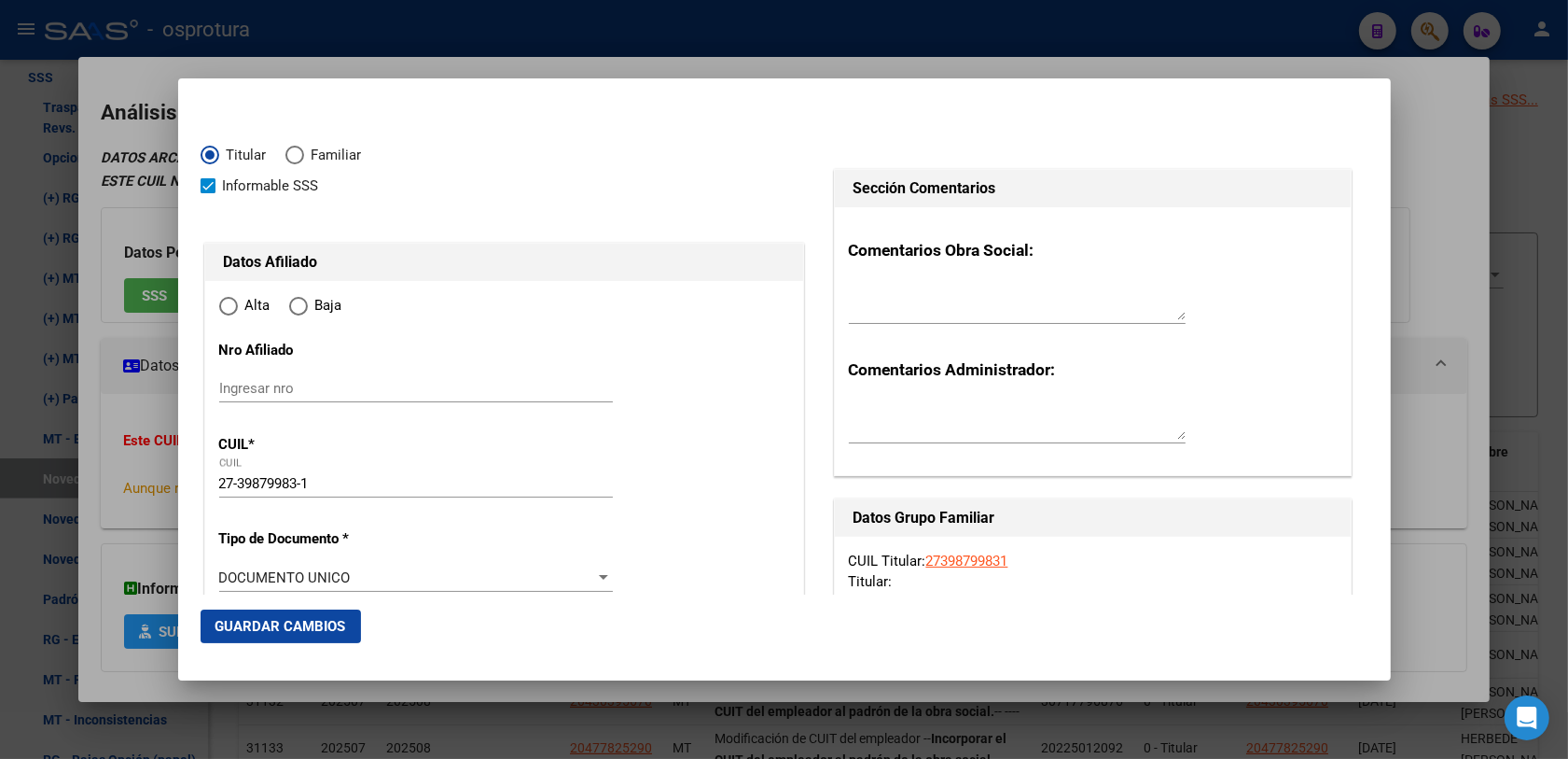
type input "VIRREY DEL PINO"
type input "1763"
type input "ALEJANDRO DANEL"
type input "3282"
type input "0"
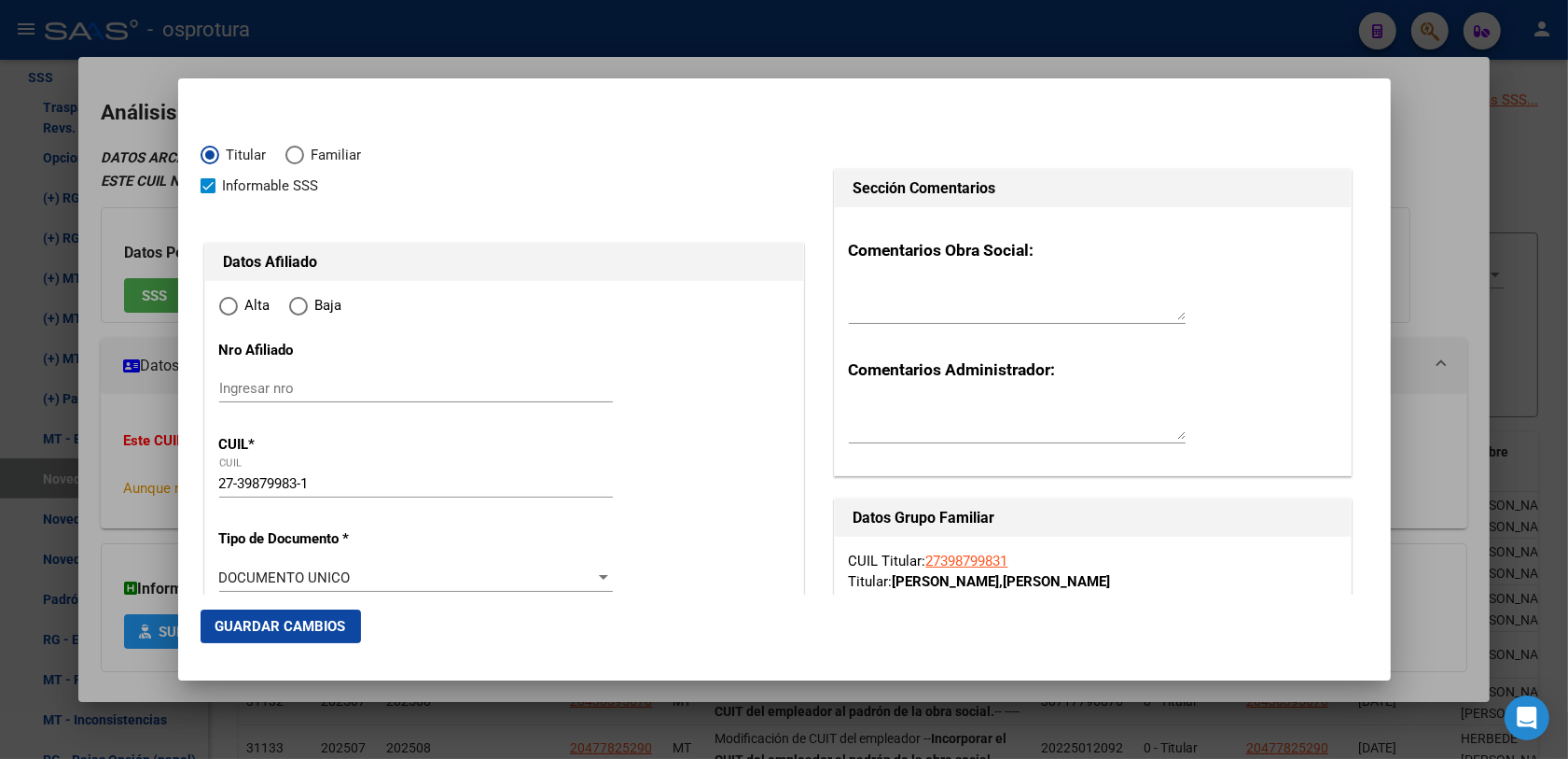
radio input "true"
type input "VIRREY DEL PINO"
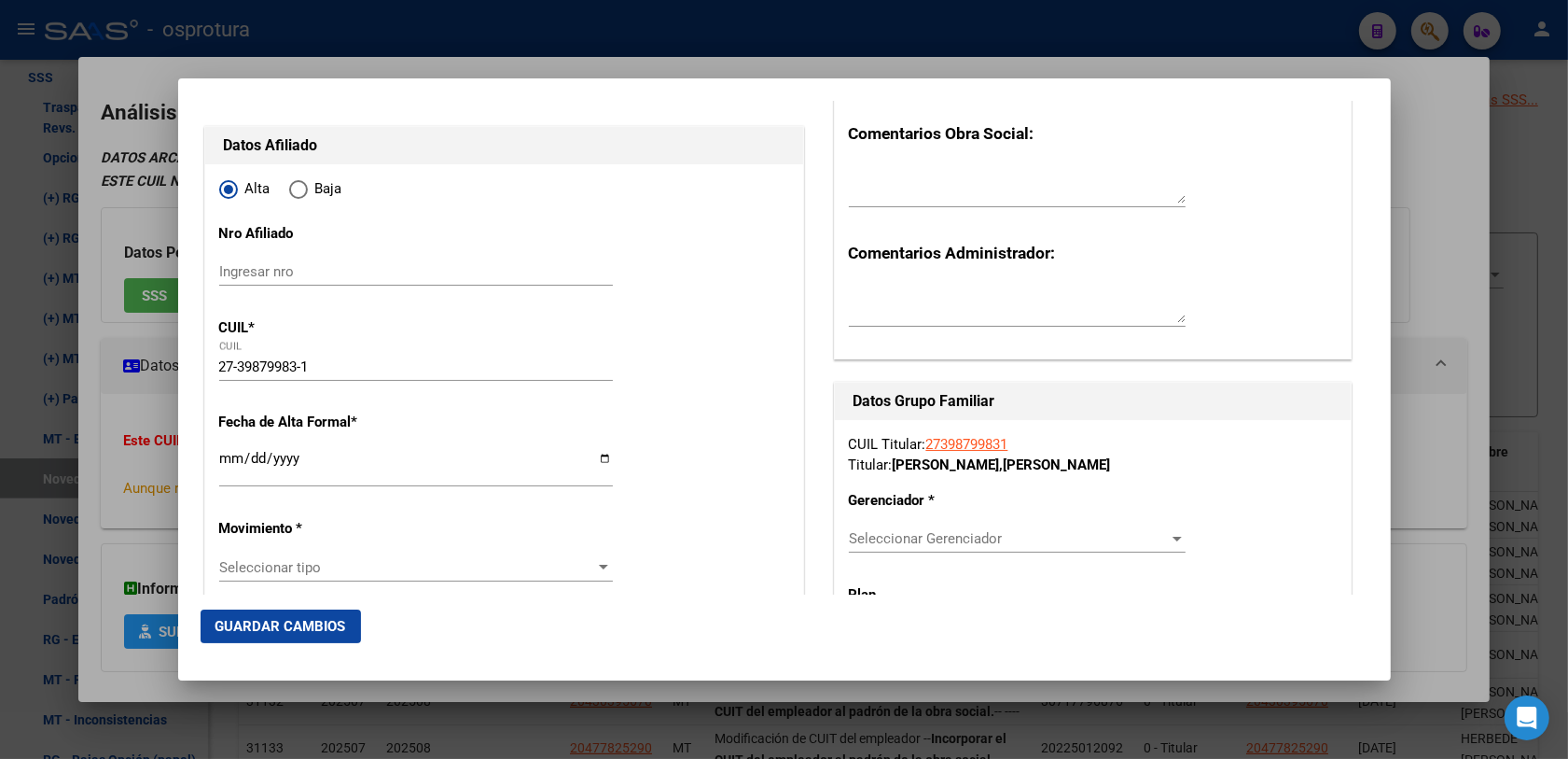
scroll to position [233, 0]
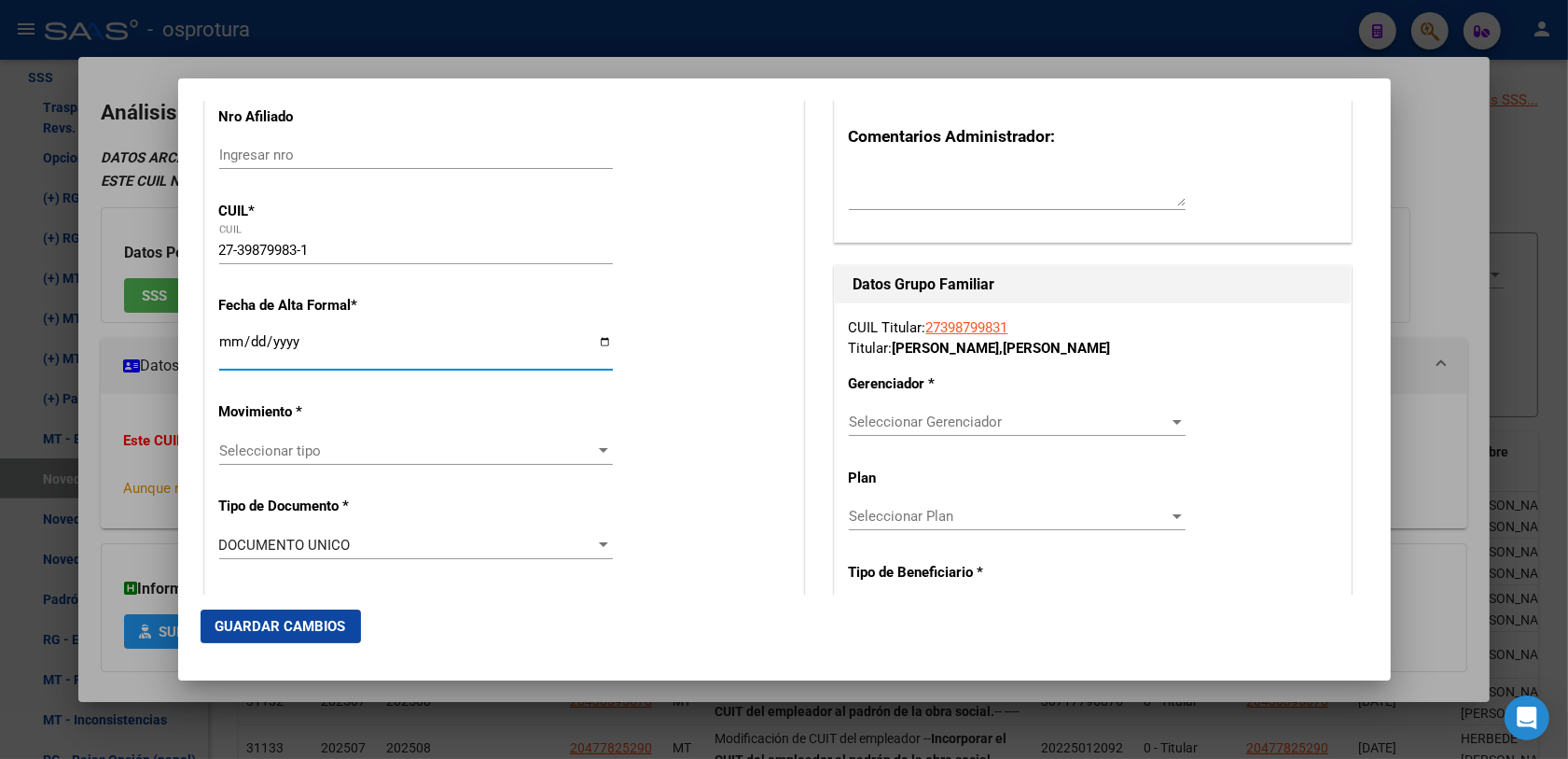
click at [225, 352] on input "Ingresar fecha" at bounding box center [415, 349] width 393 height 30
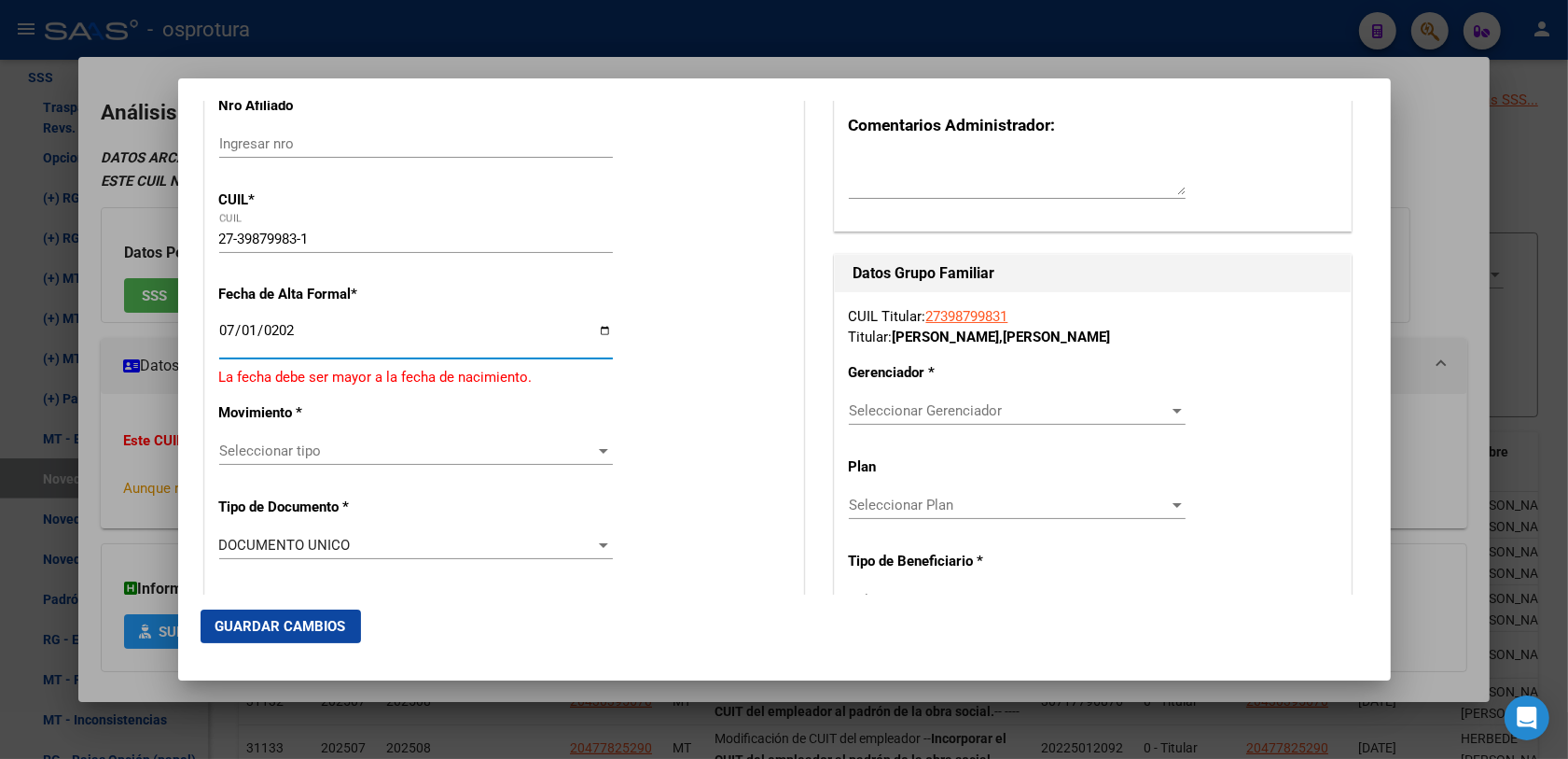
type input "[DATE]"
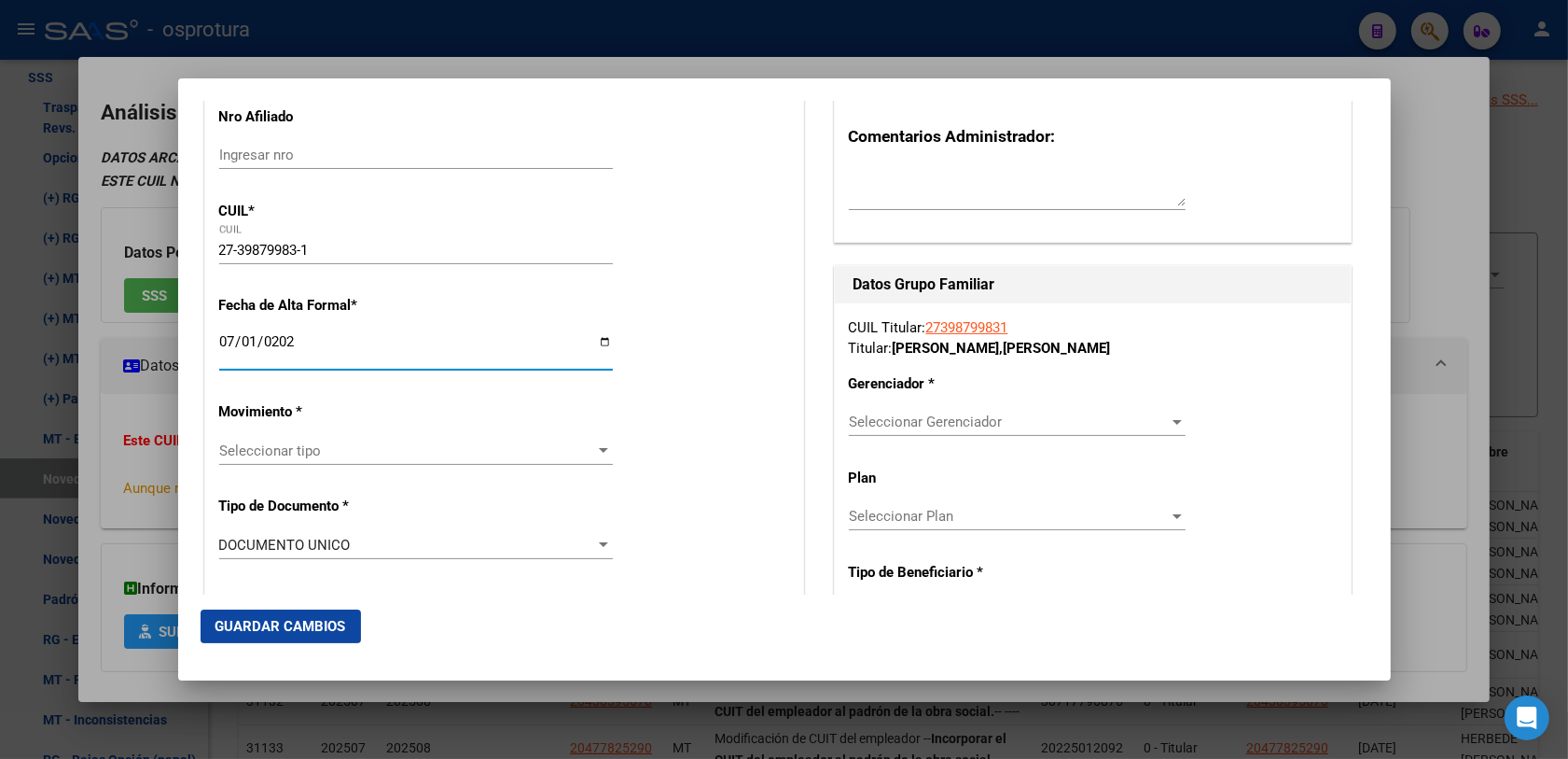
click at [262, 452] on span "Seleccionar tipo" at bounding box center [407, 450] width 376 height 17
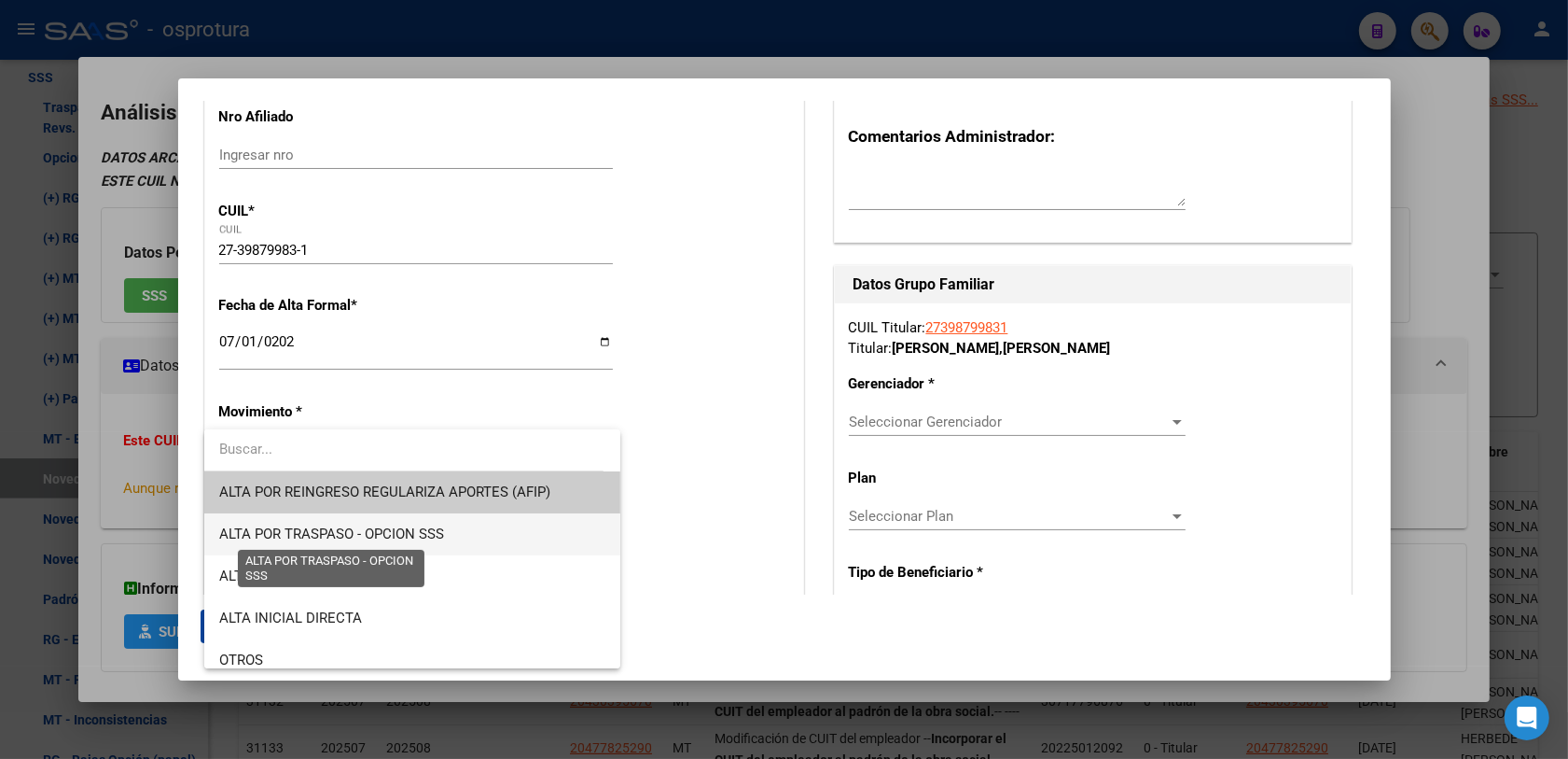
click at [373, 528] on span "ALTA POR TRASPASO - OPCION SSS" at bounding box center [332, 533] width 225 height 17
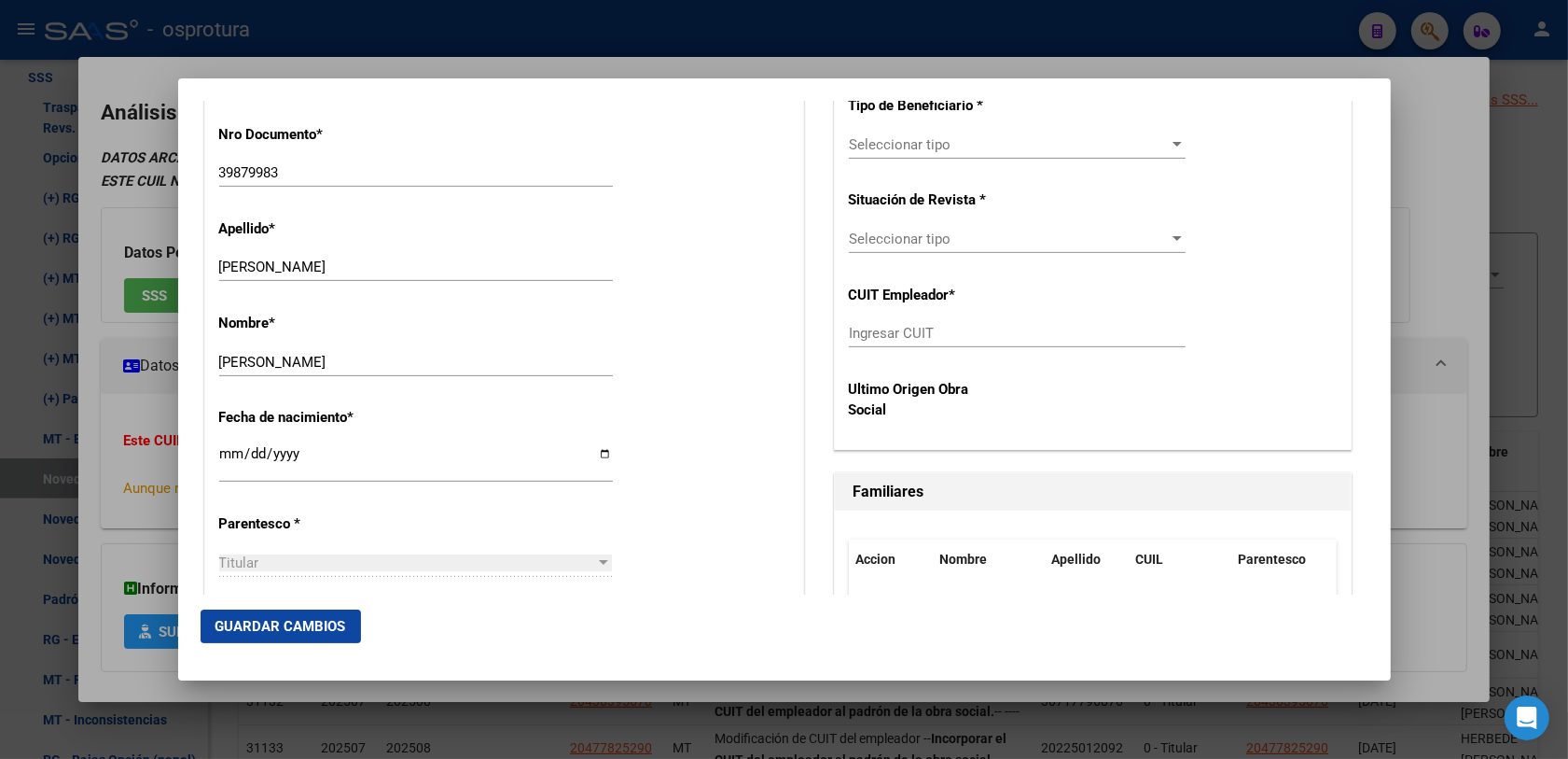
scroll to position [933, 0]
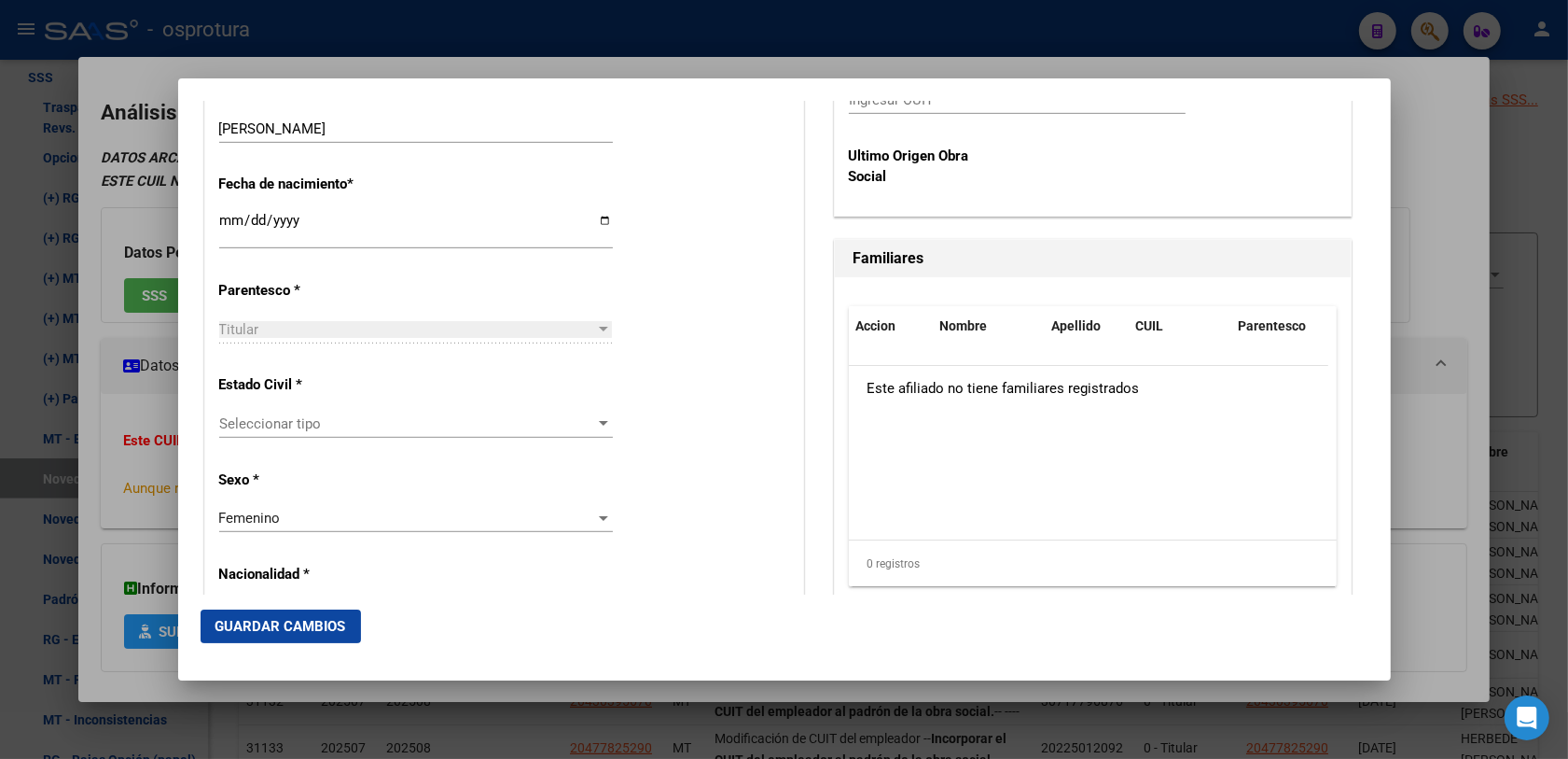
click at [290, 435] on div "Seleccionar tipo Seleccionar tipo" at bounding box center [415, 423] width 393 height 28
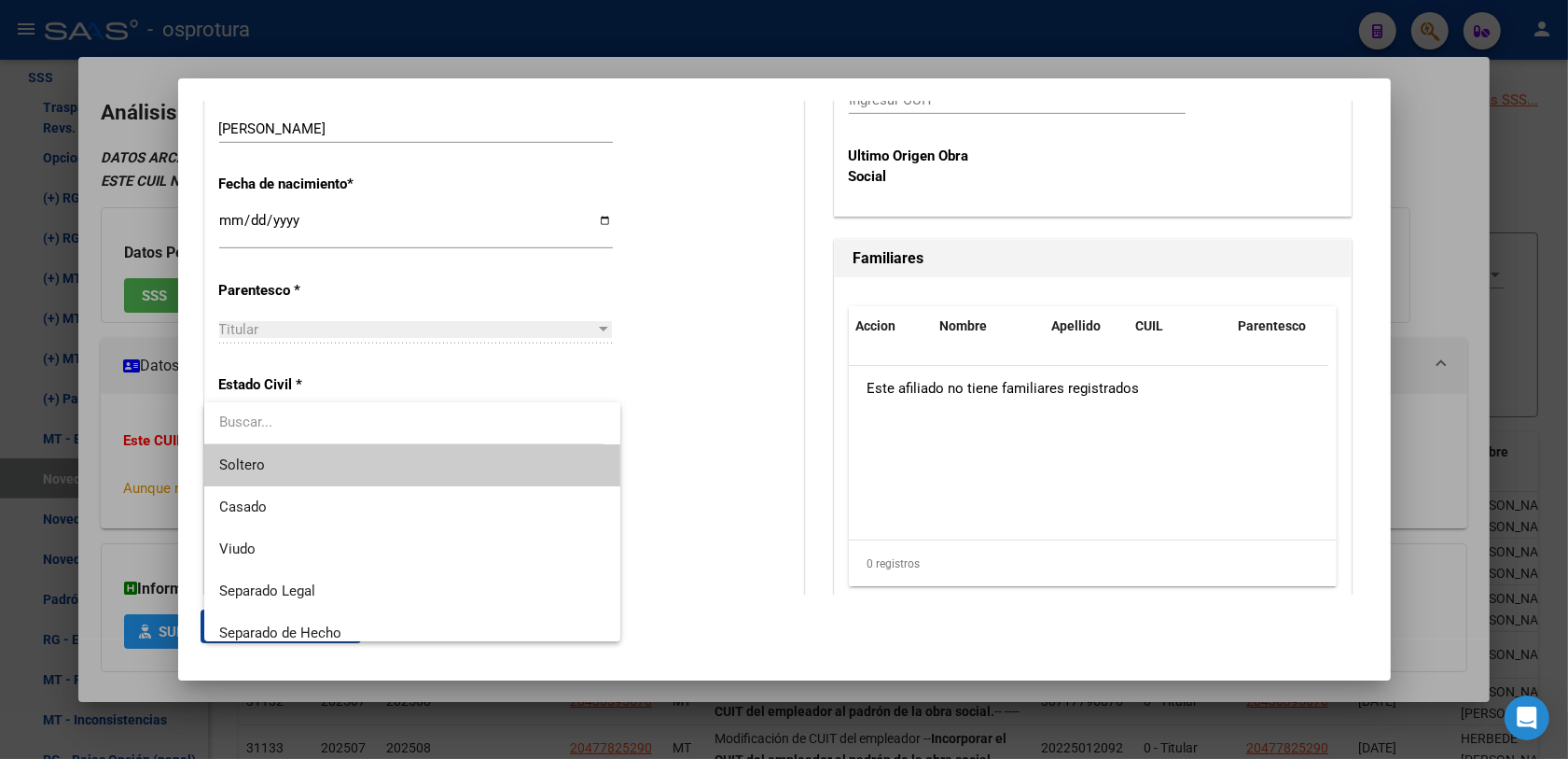
click at [302, 464] on span "Soltero" at bounding box center [412, 465] width 387 height 42
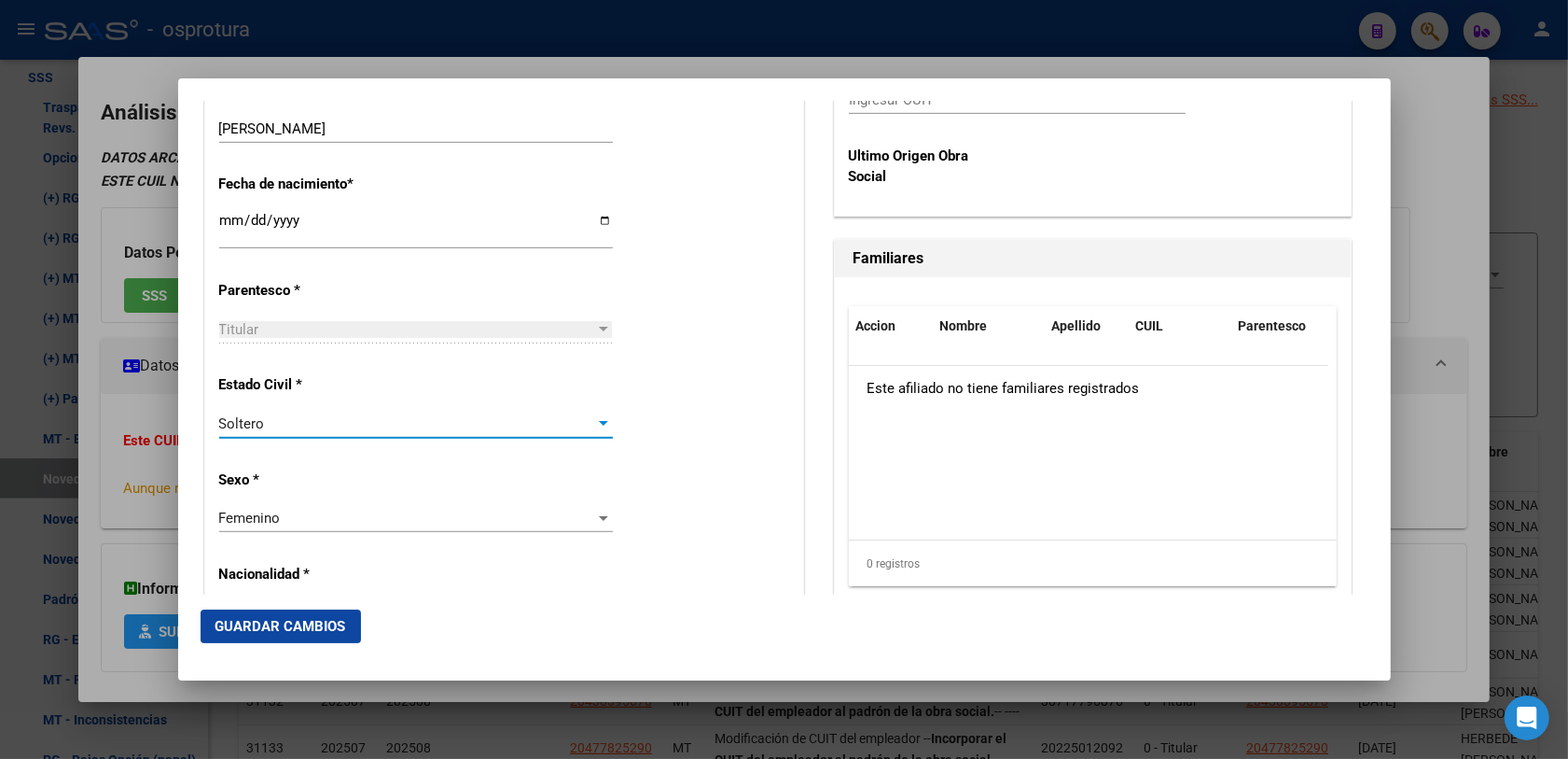
click at [662, 422] on div "Estado Civil * [DEMOGRAPHIC_DATA] Seleccionar tipo" at bounding box center [504, 407] width 569 height 95
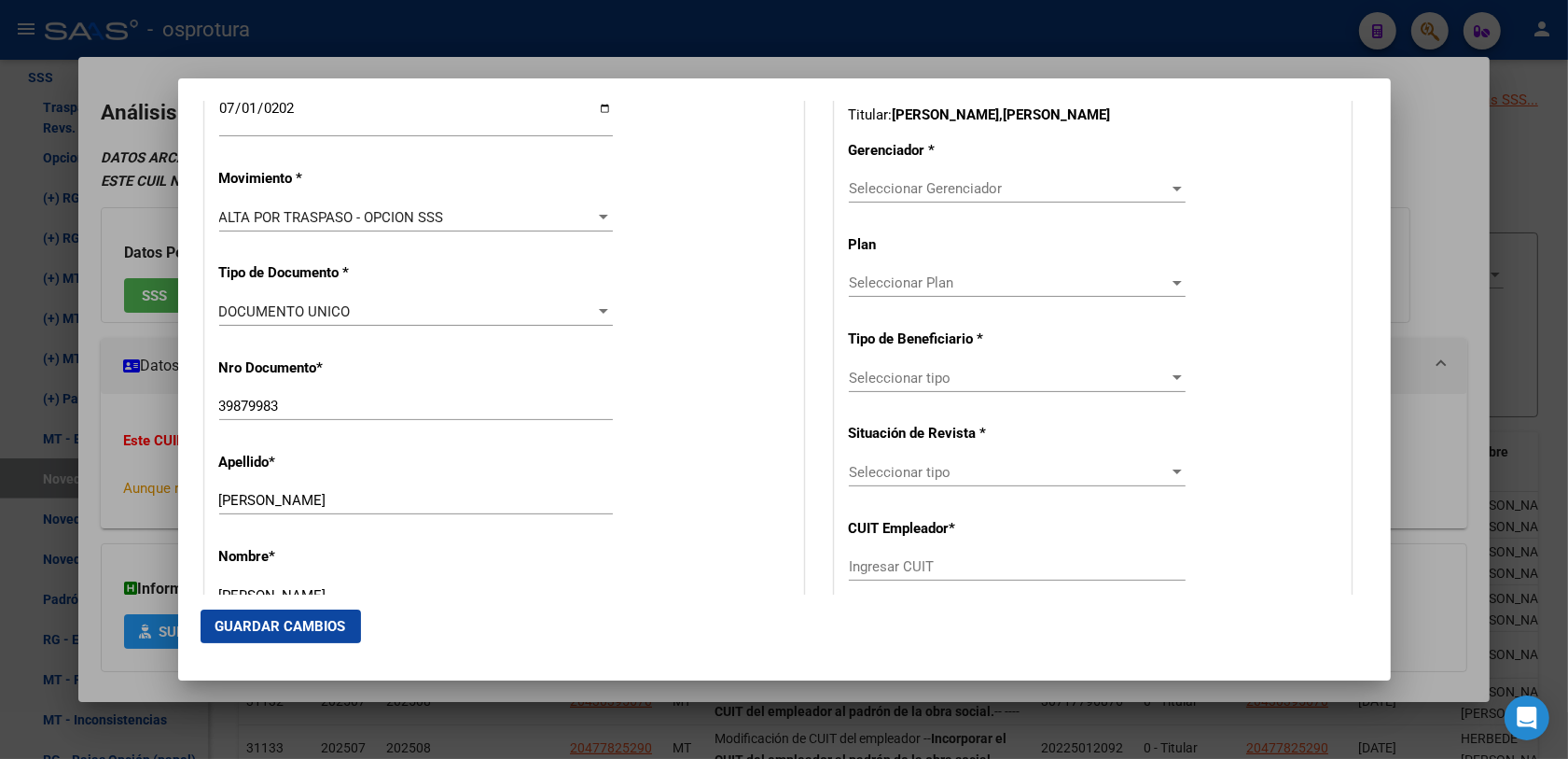
scroll to position [350, 0]
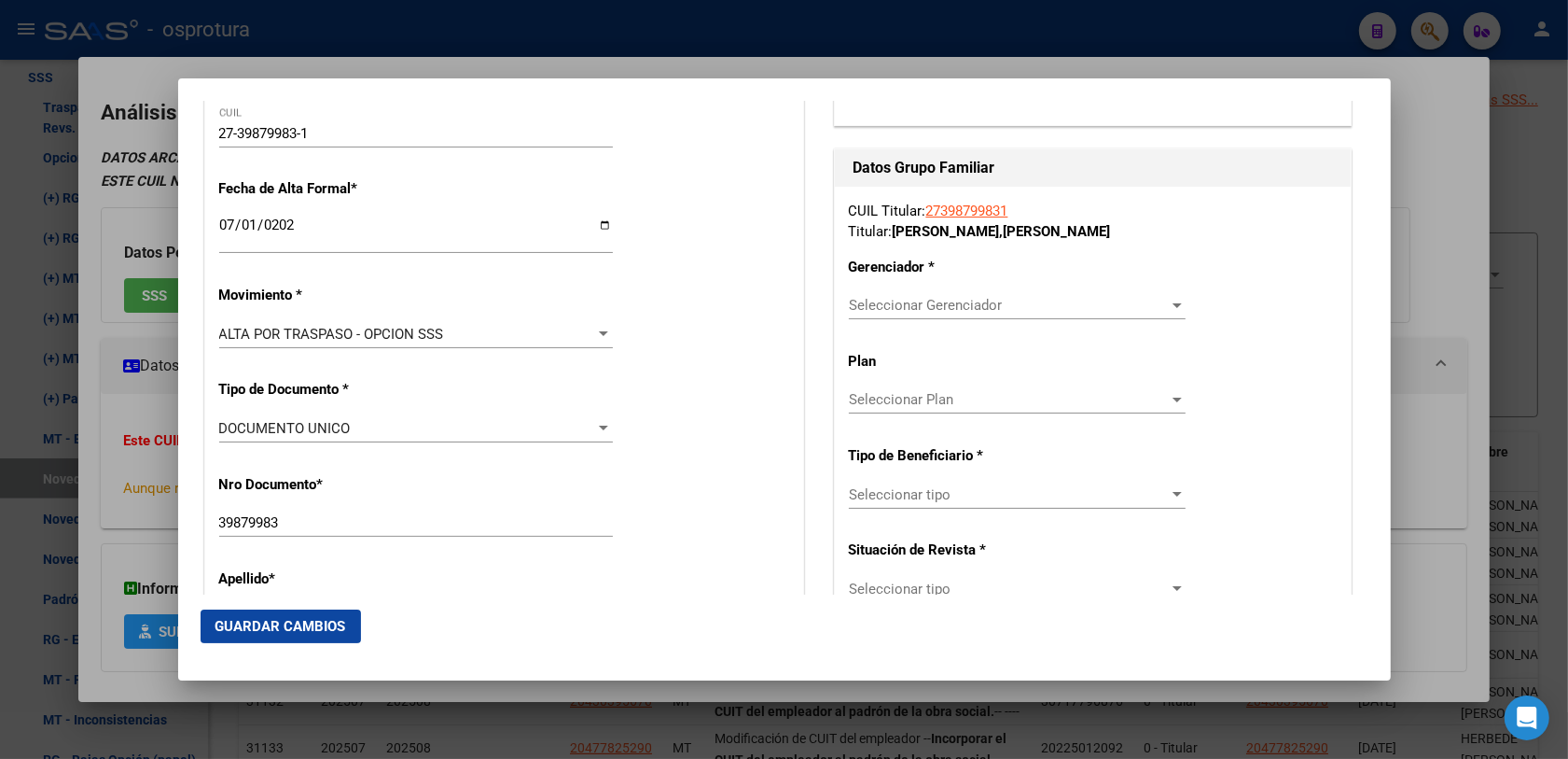
click at [900, 309] on span "Seleccionar Gerenciador" at bounding box center [1008, 305] width 320 height 17
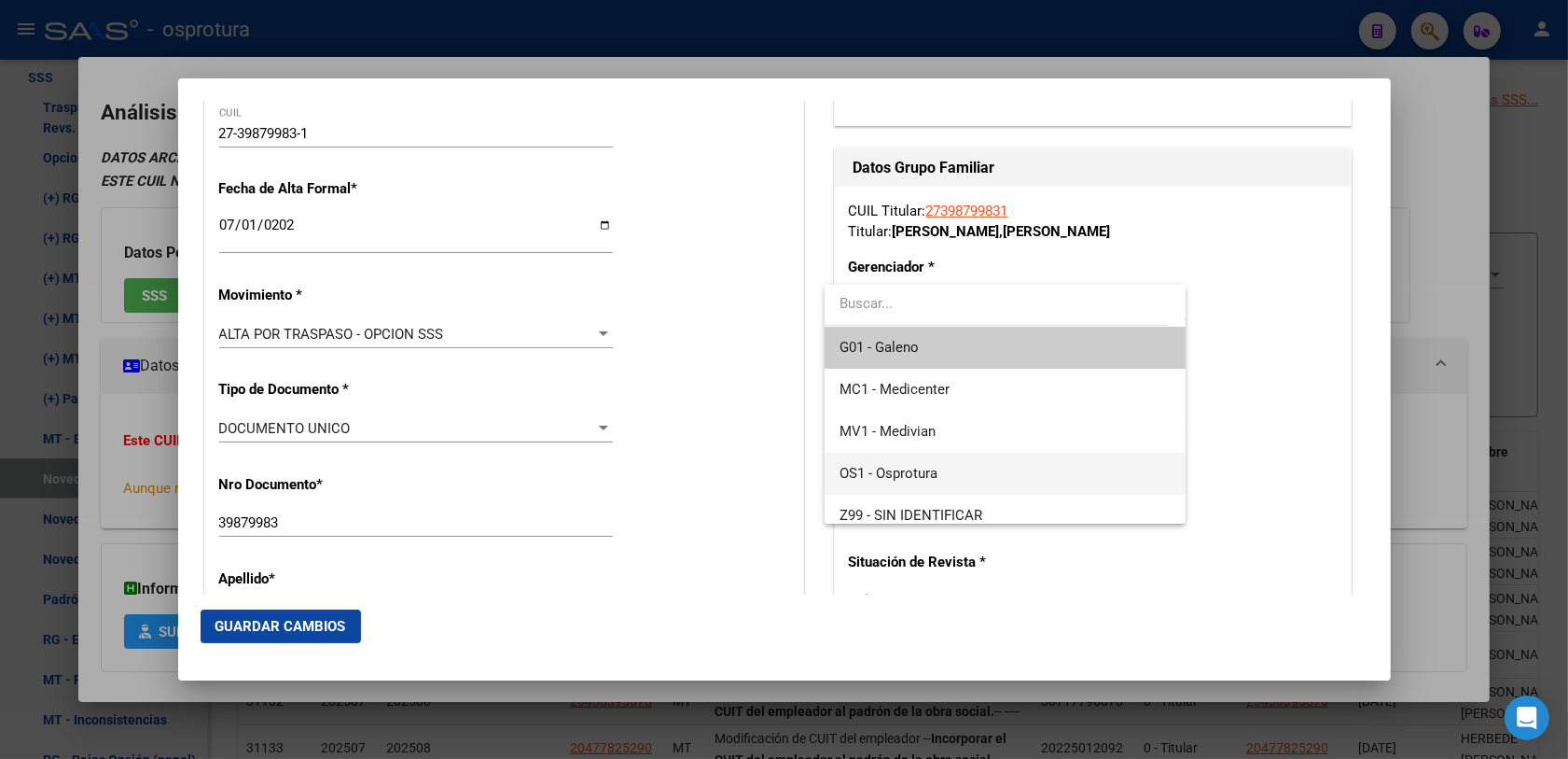
click at [954, 459] on span "OS1 - Osprotura" at bounding box center [1005, 473] width 332 height 42
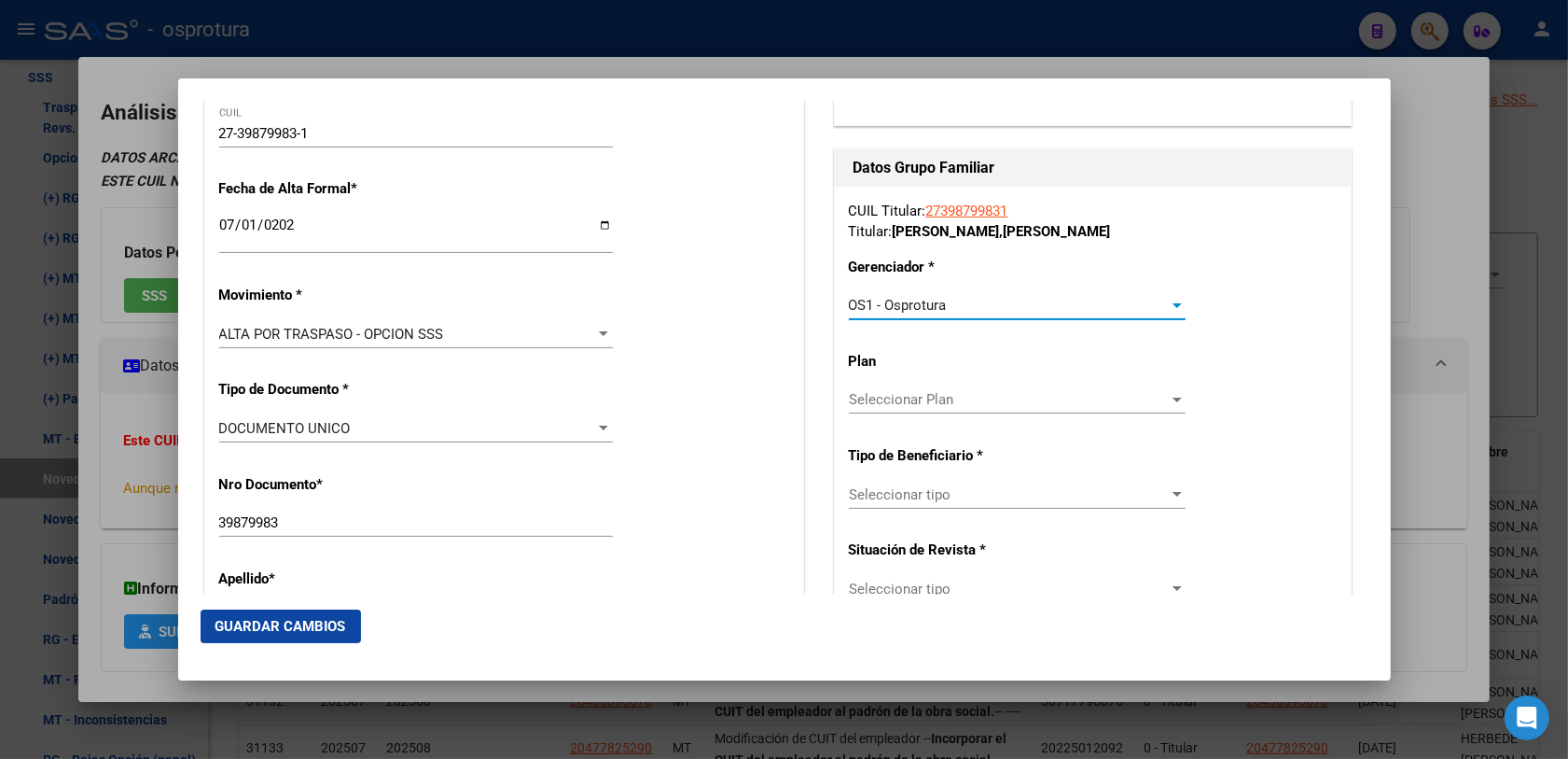
click at [768, 491] on div "Nro Documento * 39879983 Ingresar nro" at bounding box center [504, 507] width 569 height 95
click at [877, 488] on span "Seleccionar tipo" at bounding box center [1008, 494] width 320 height 17
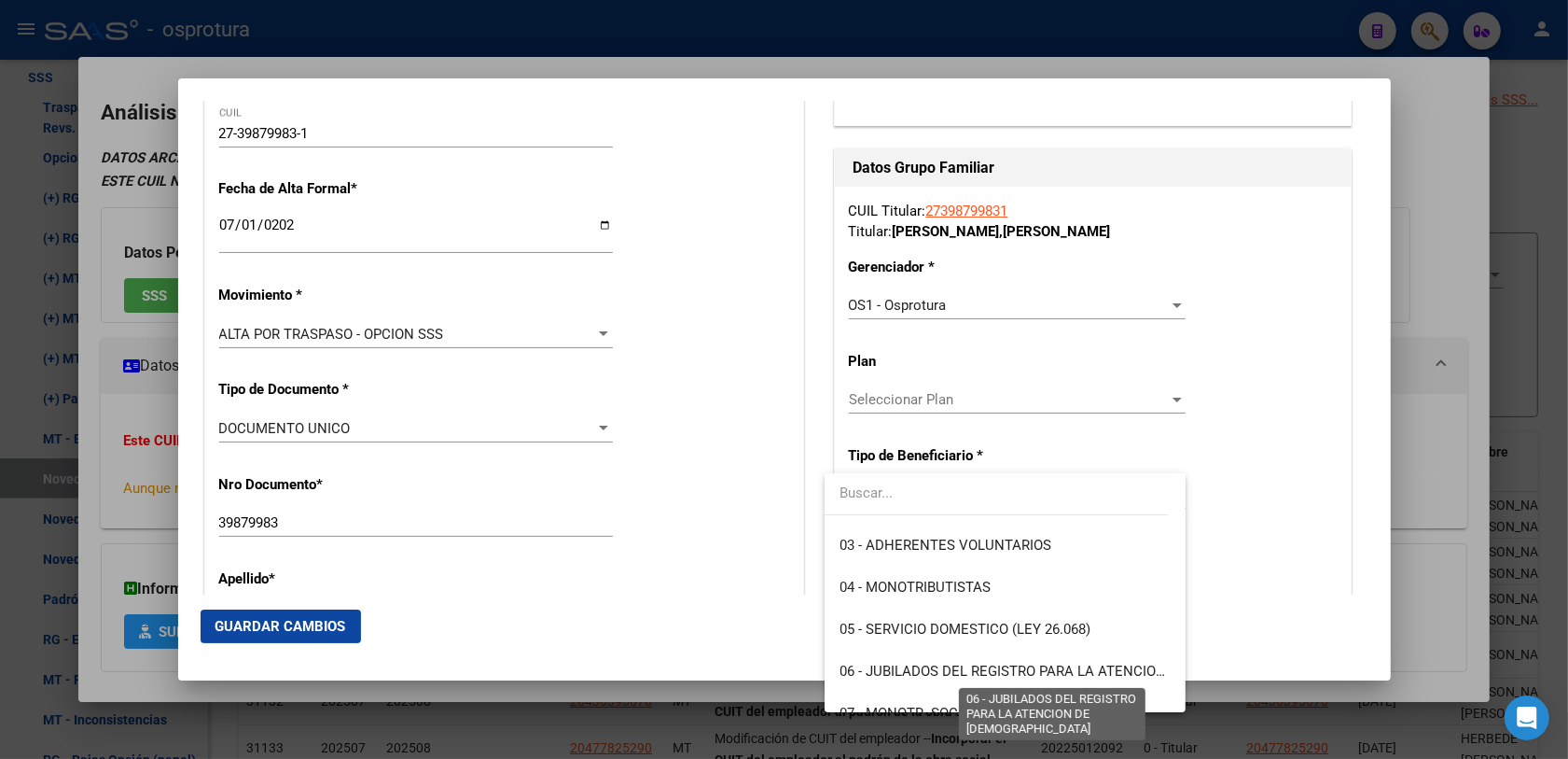
scroll to position [233, 0]
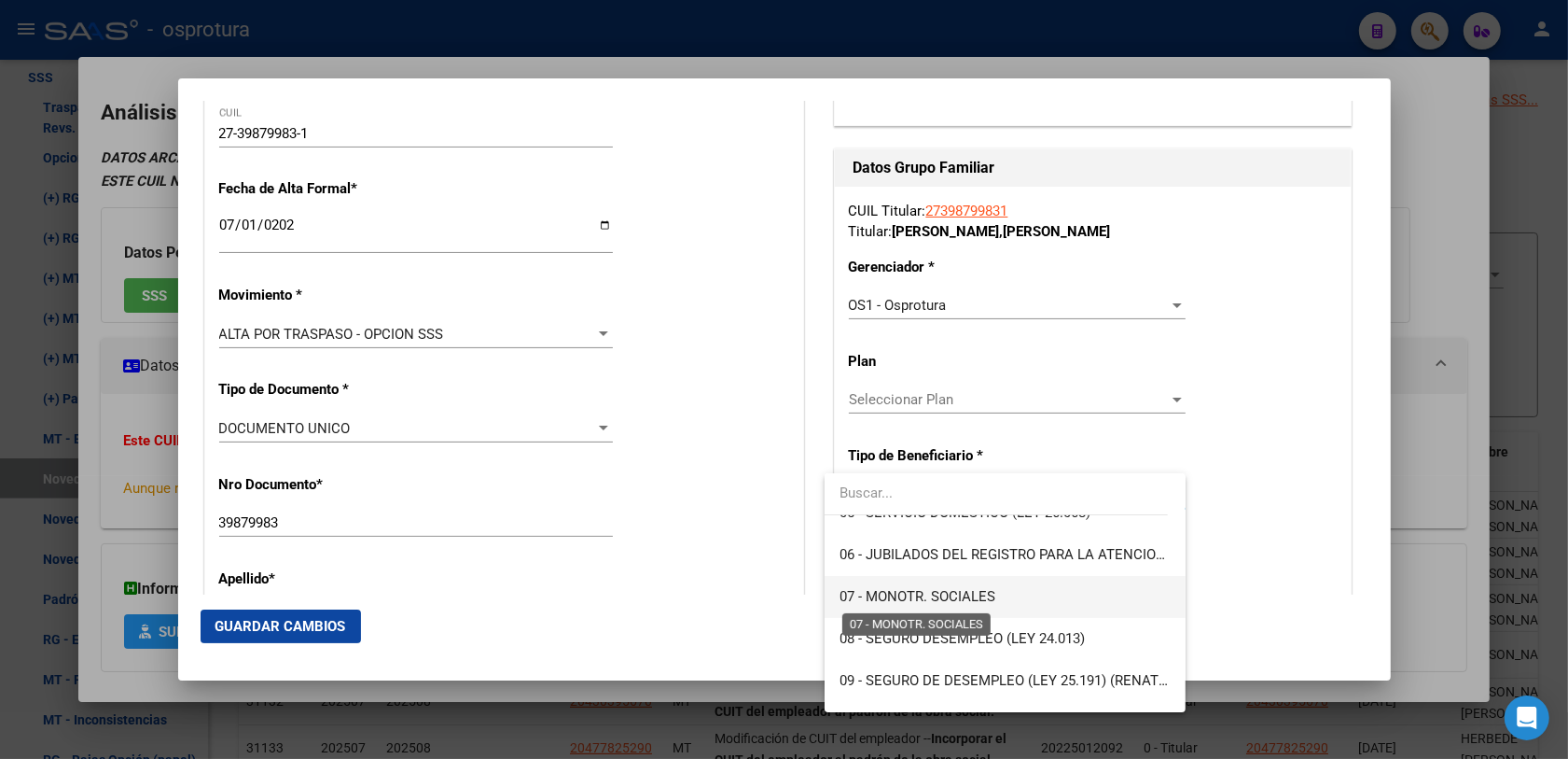
click at [869, 591] on span "07 - MONOTR. SOCIALES" at bounding box center [917, 596] width 155 height 17
type input "27-39879983-1"
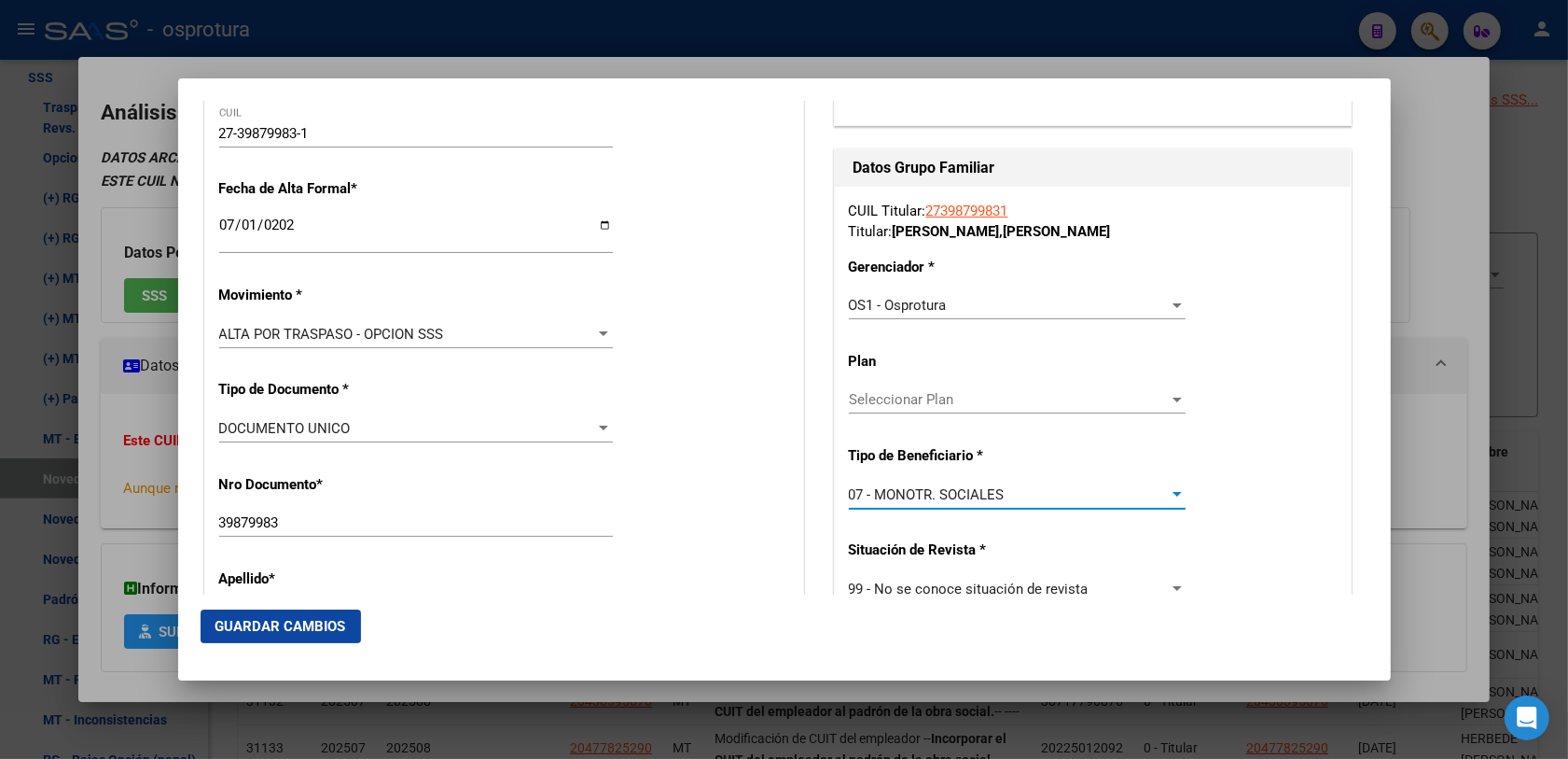
click at [765, 558] on div "Apellido * MARTINEZ Ingresar apellido" at bounding box center [504, 601] width 569 height 95
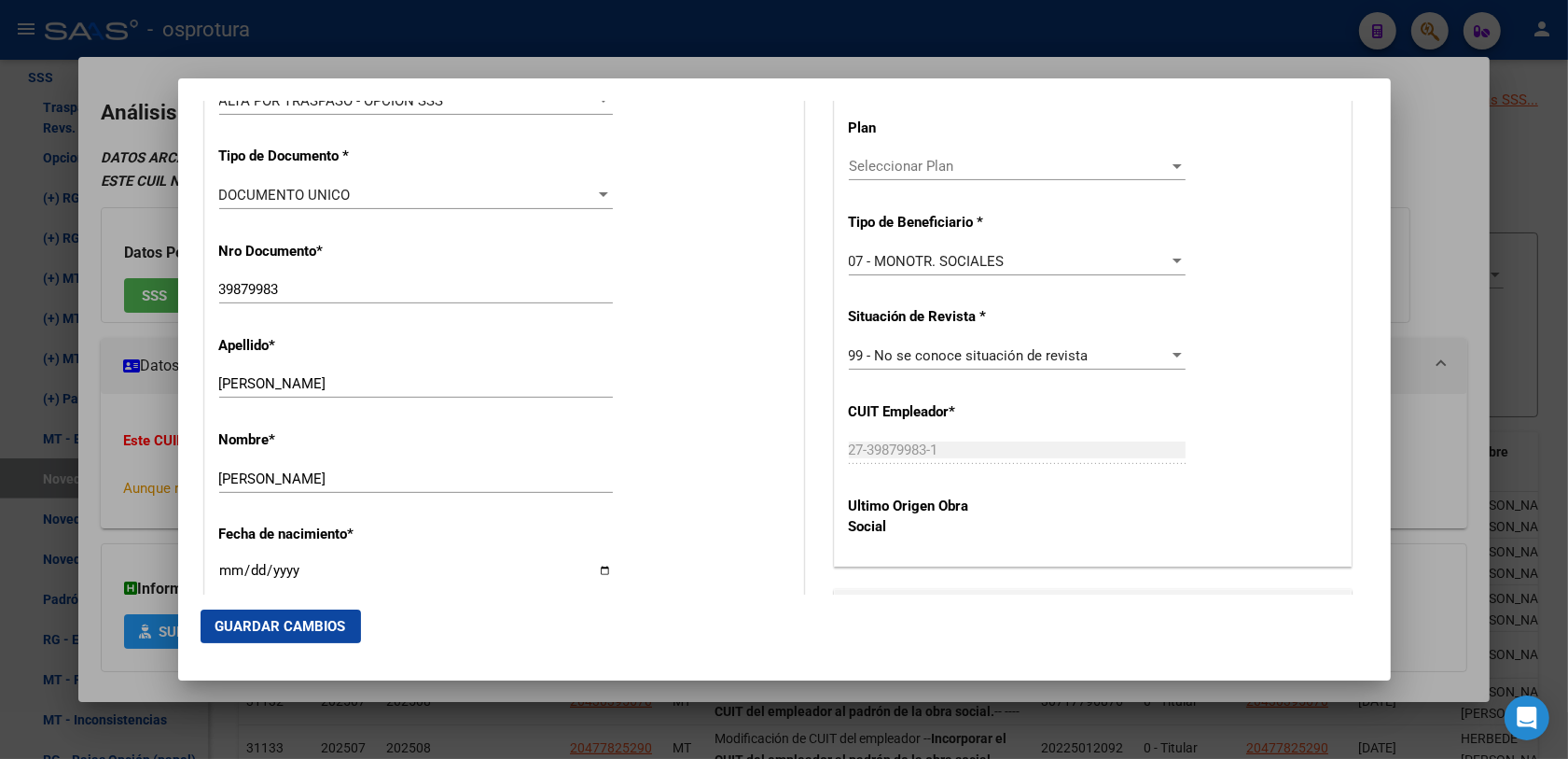
click at [332, 619] on span "Guardar Cambios" at bounding box center [280, 626] width 130 height 17
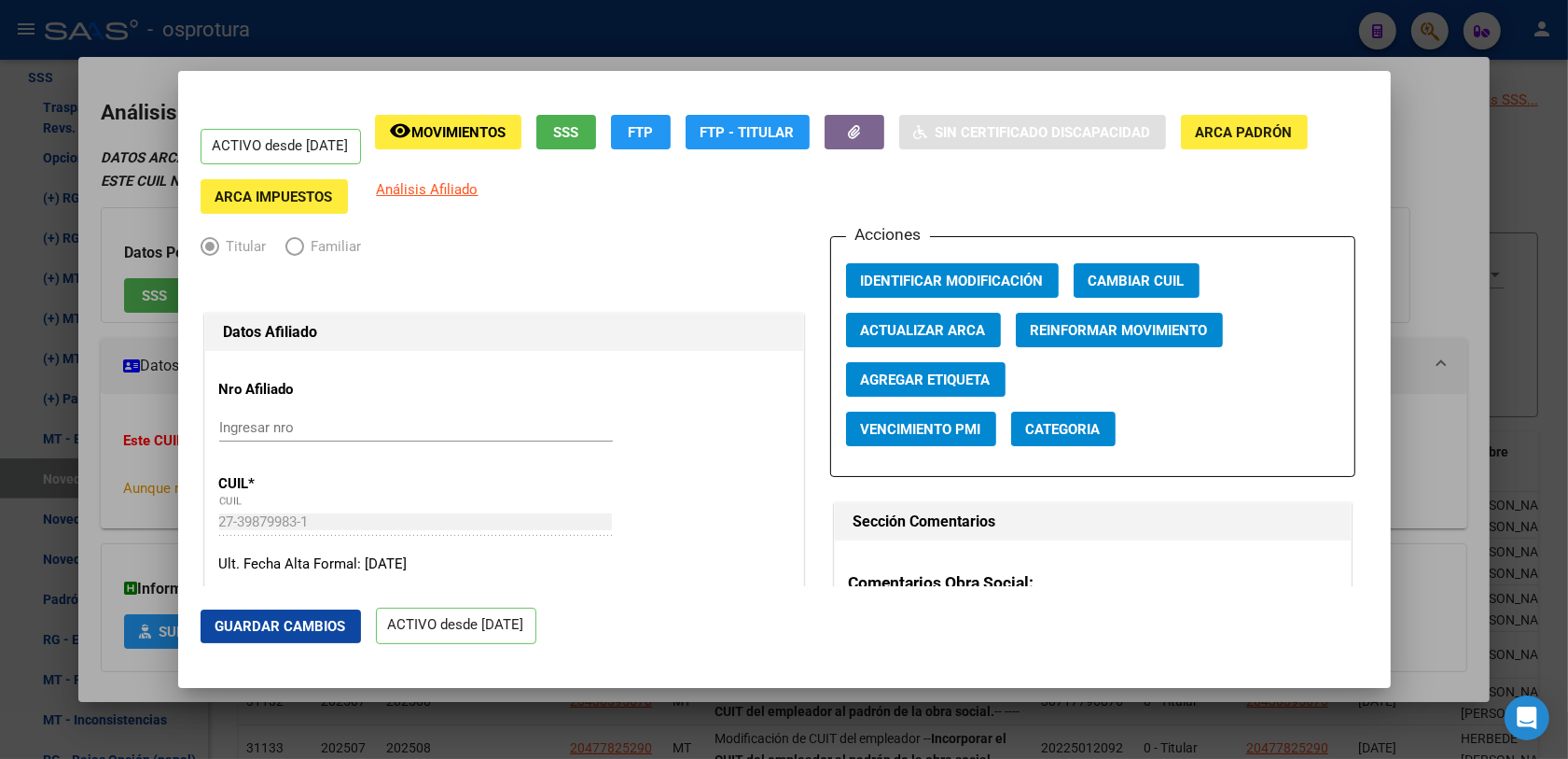
click at [1435, 34] on div at bounding box center [784, 380] width 1568 height 759
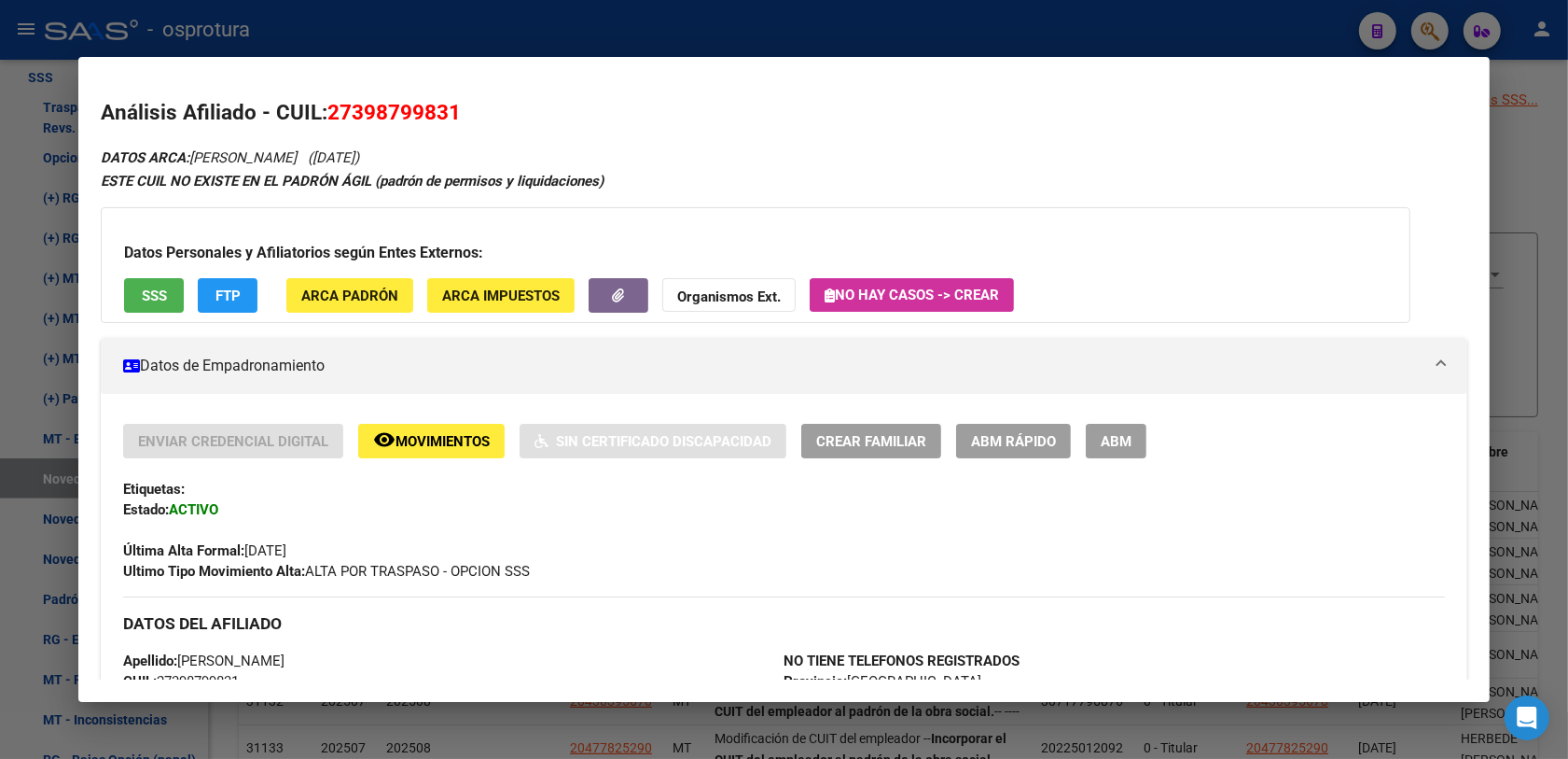
click at [1409, 29] on div at bounding box center [784, 380] width 1568 height 759
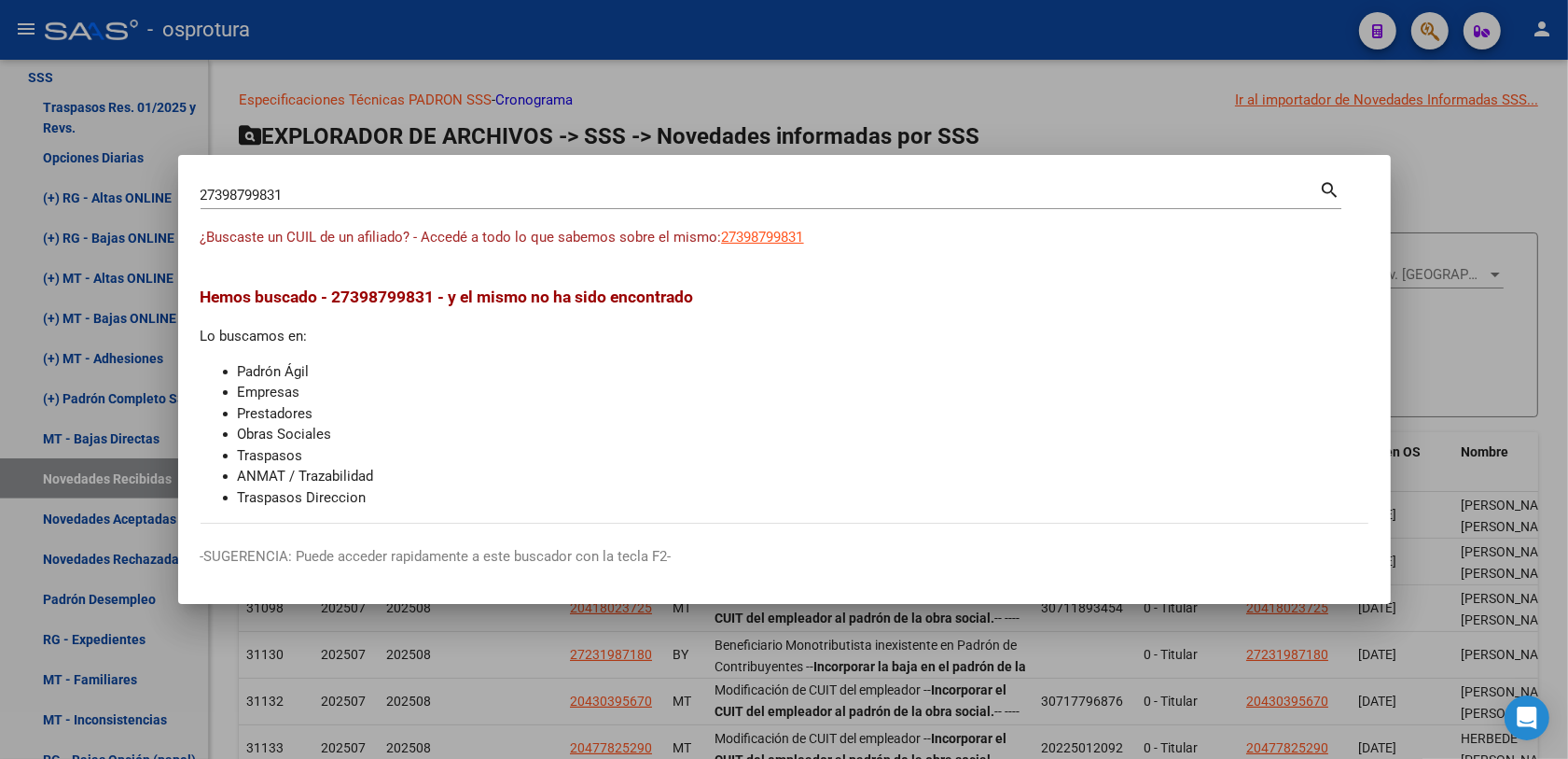
click at [480, 194] on input "27398799831" at bounding box center [760, 194] width 1119 height 17
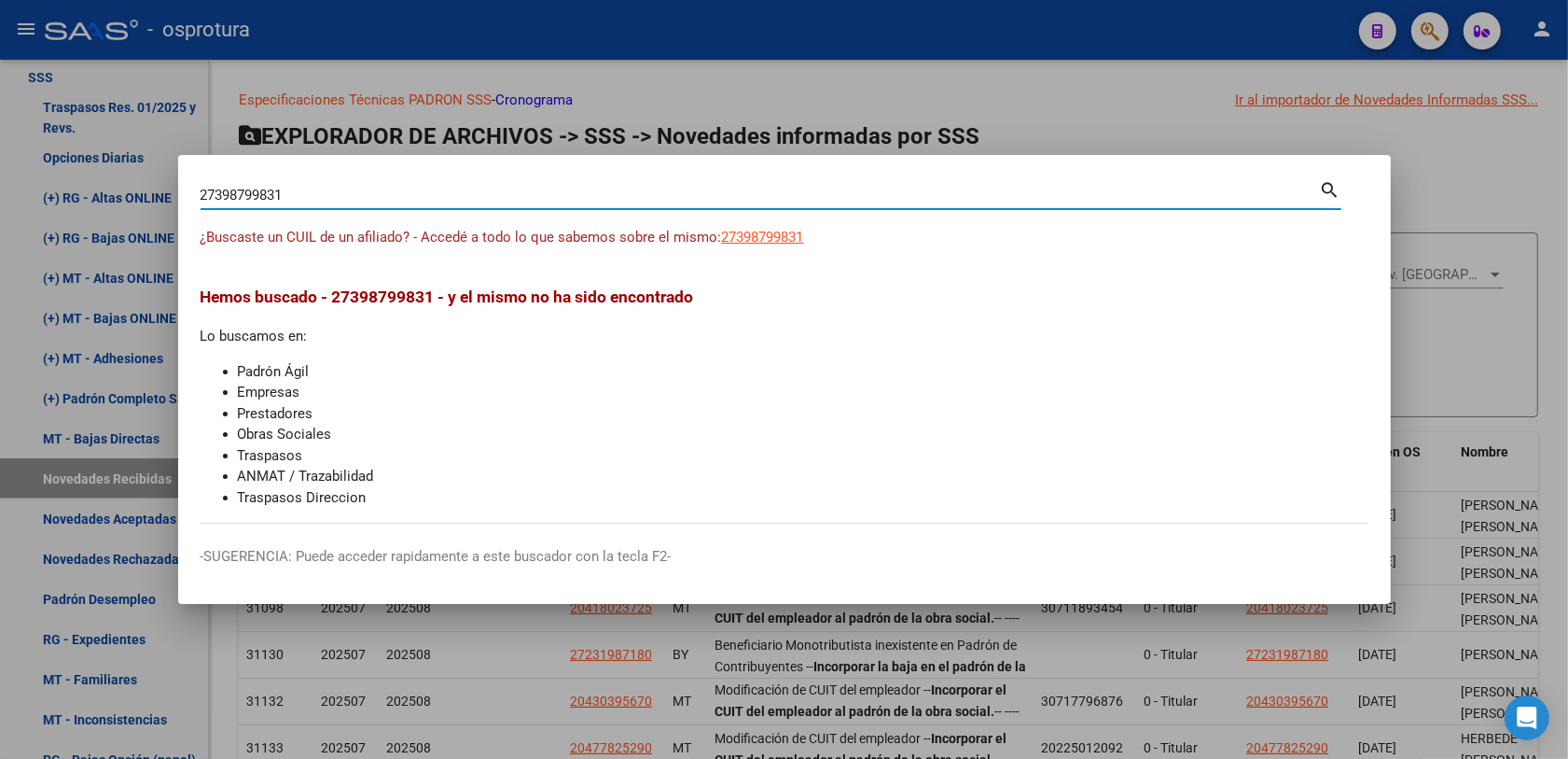
click at [483, 194] on input "27398799831" at bounding box center [760, 194] width 1119 height 17
paste input "42471558"
type input "27342471558"
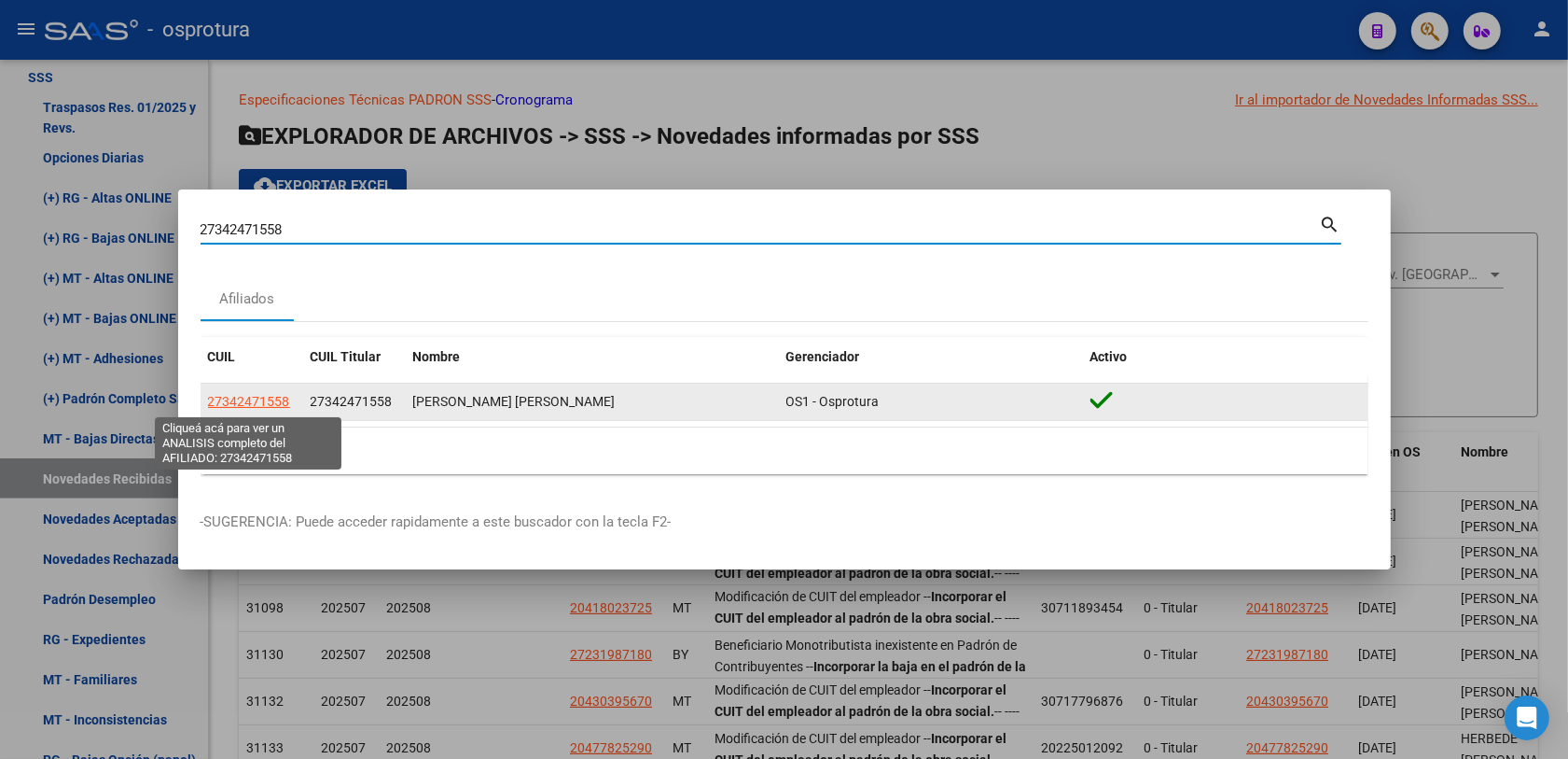
click at [249, 397] on span "27342471558" at bounding box center [249, 400] width 82 height 15
type textarea "27342471558"
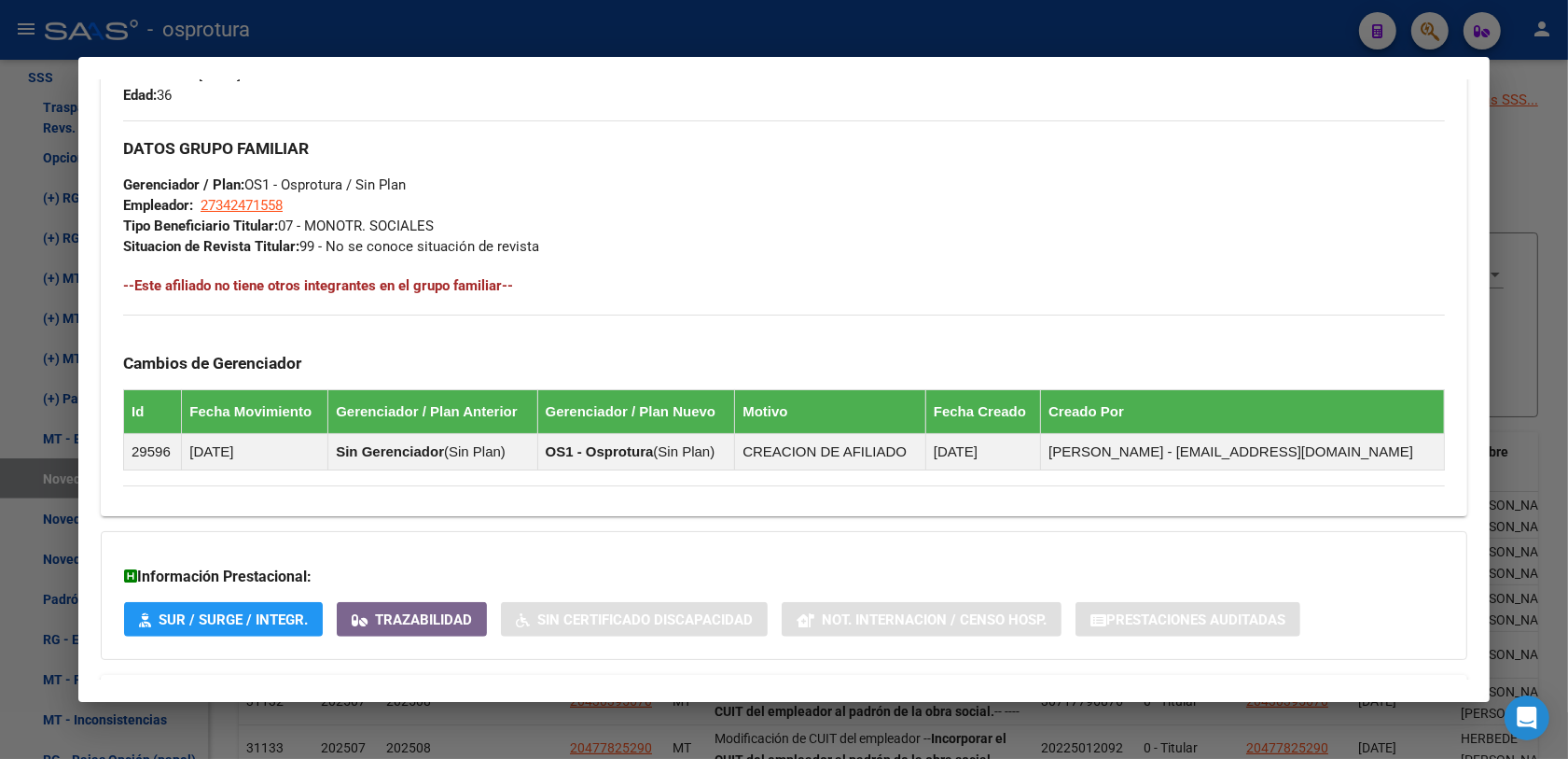
scroll to position [898, 0]
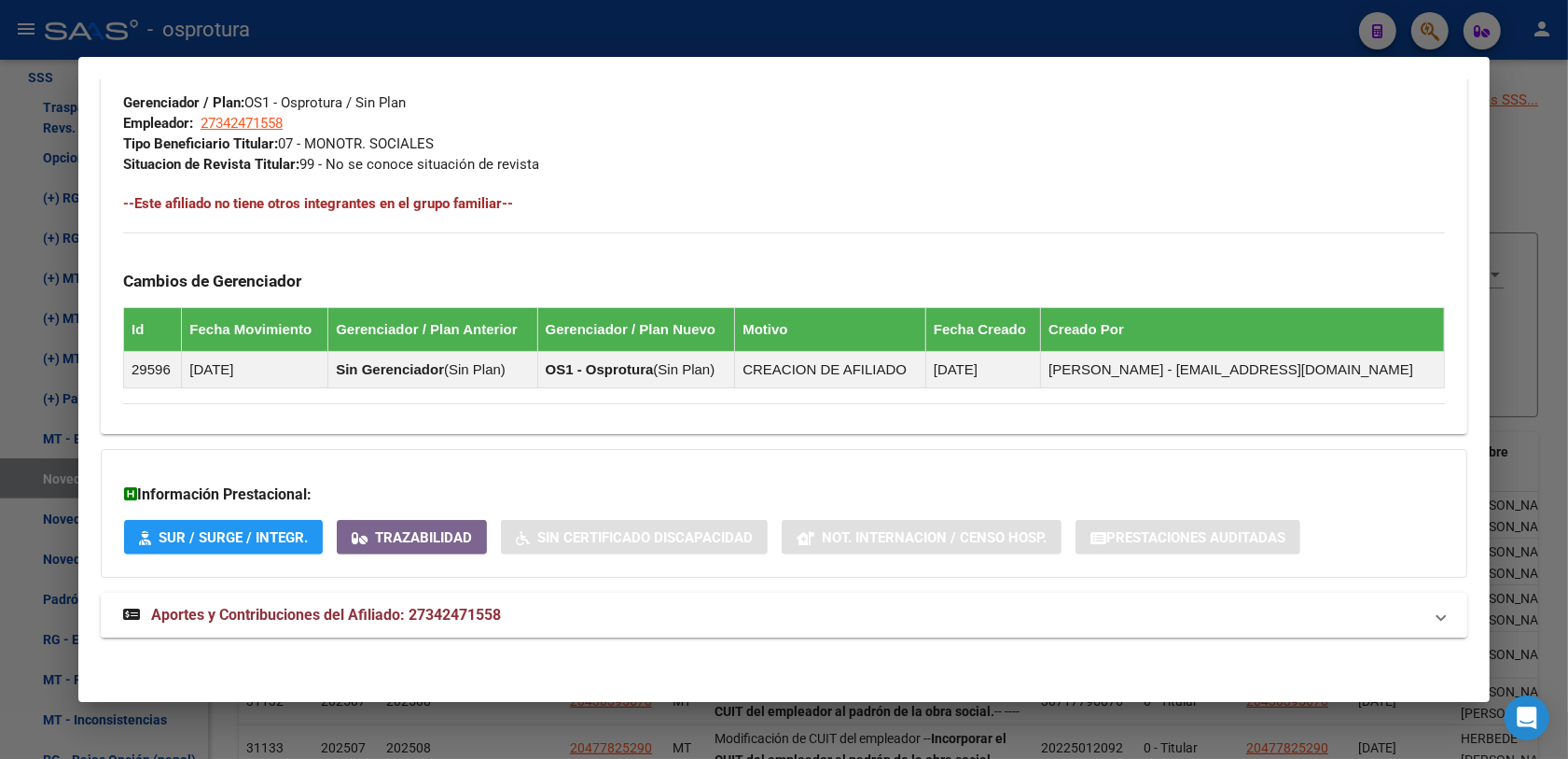
drag, startPoint x: 375, startPoint y: 627, endPoint x: 376, endPoint y: 613, distance: 14.0
click at [375, 626] on strong "Aportes y Contribuciones del Afiliado: 27342471558" at bounding box center [312, 615] width 377 height 22
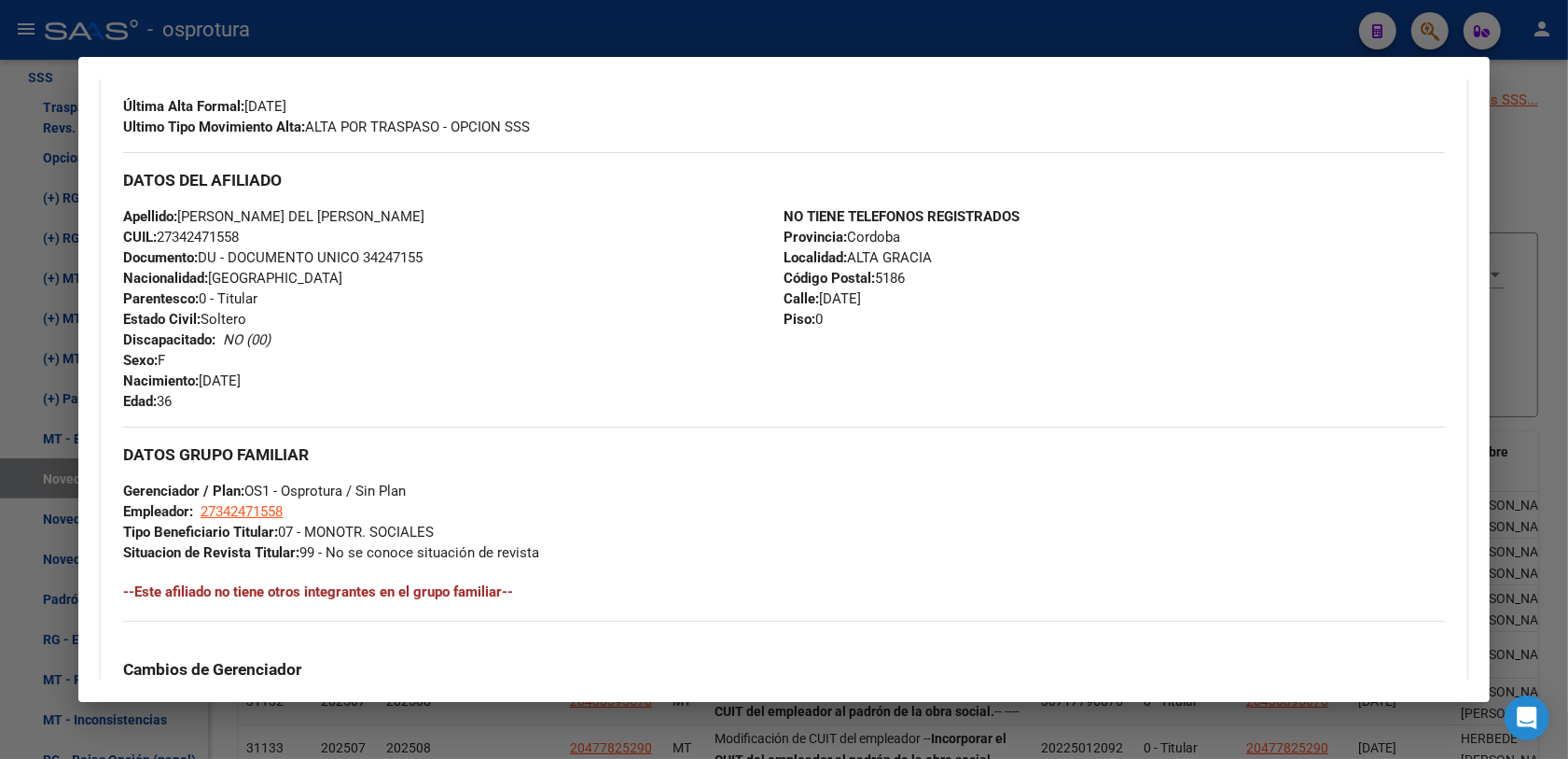
scroll to position [160, 0]
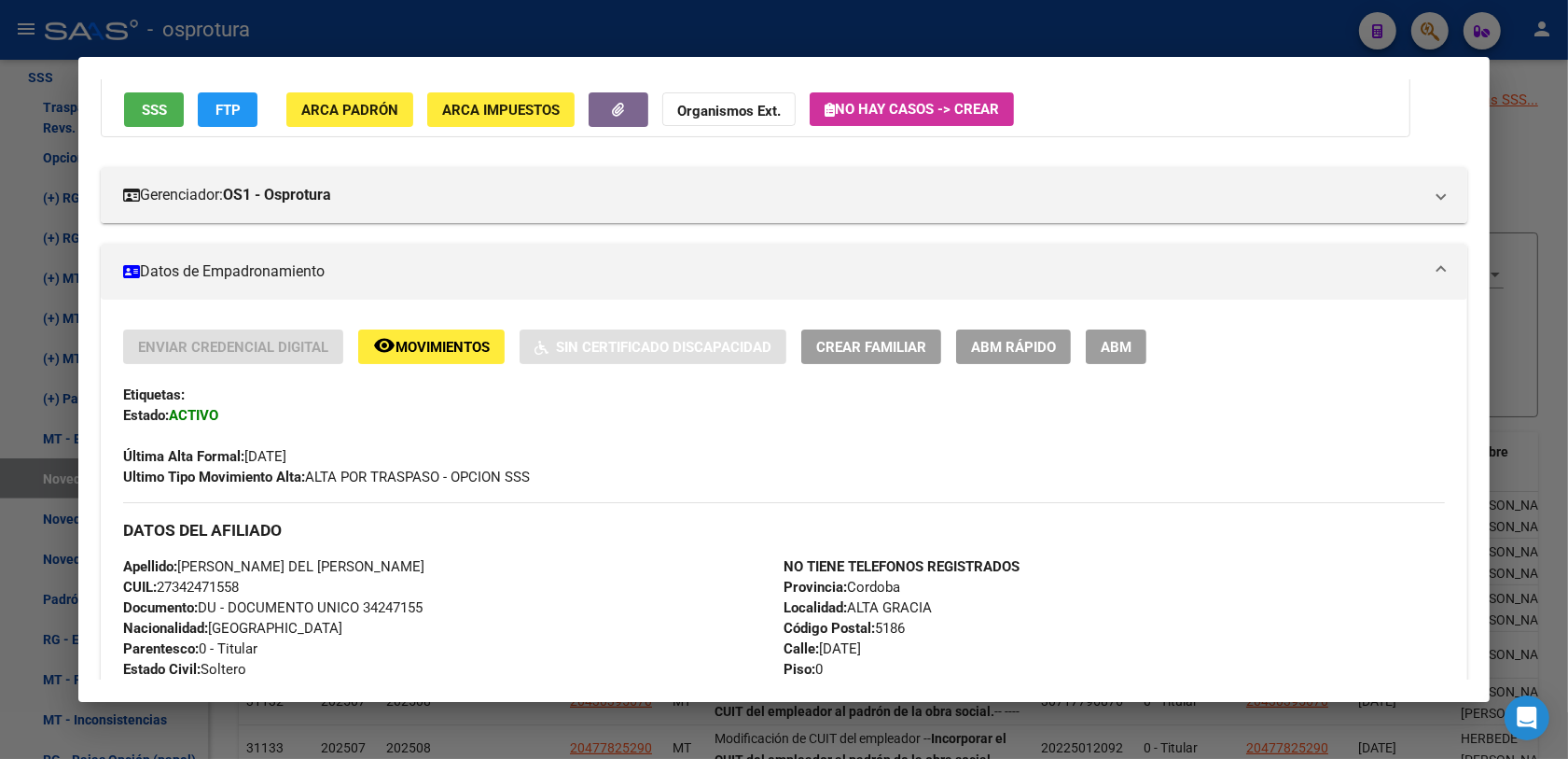
click at [874, 350] on span "Crear Familiar" at bounding box center [871, 347] width 111 height 17
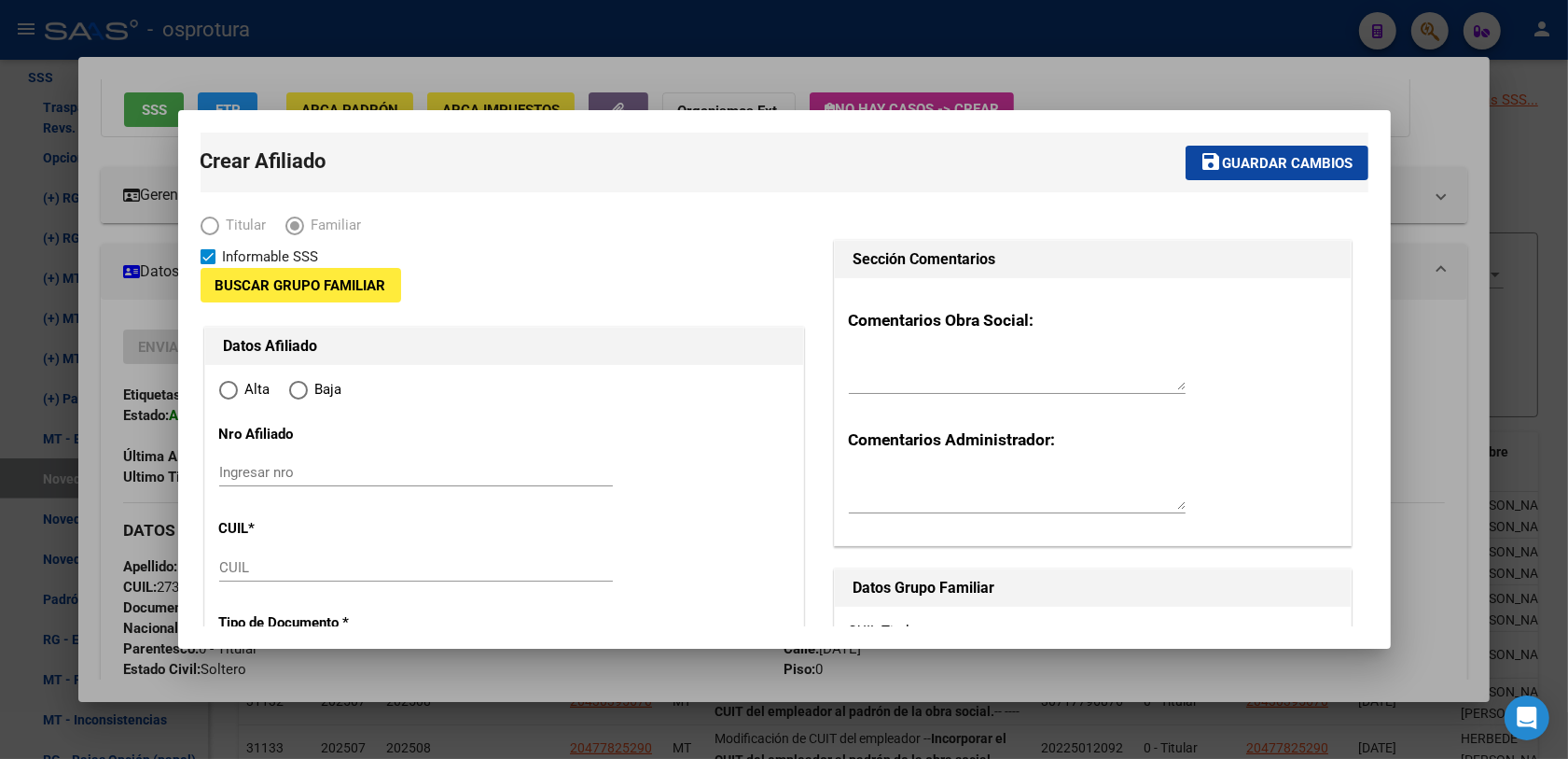
type input "27-34247155-8"
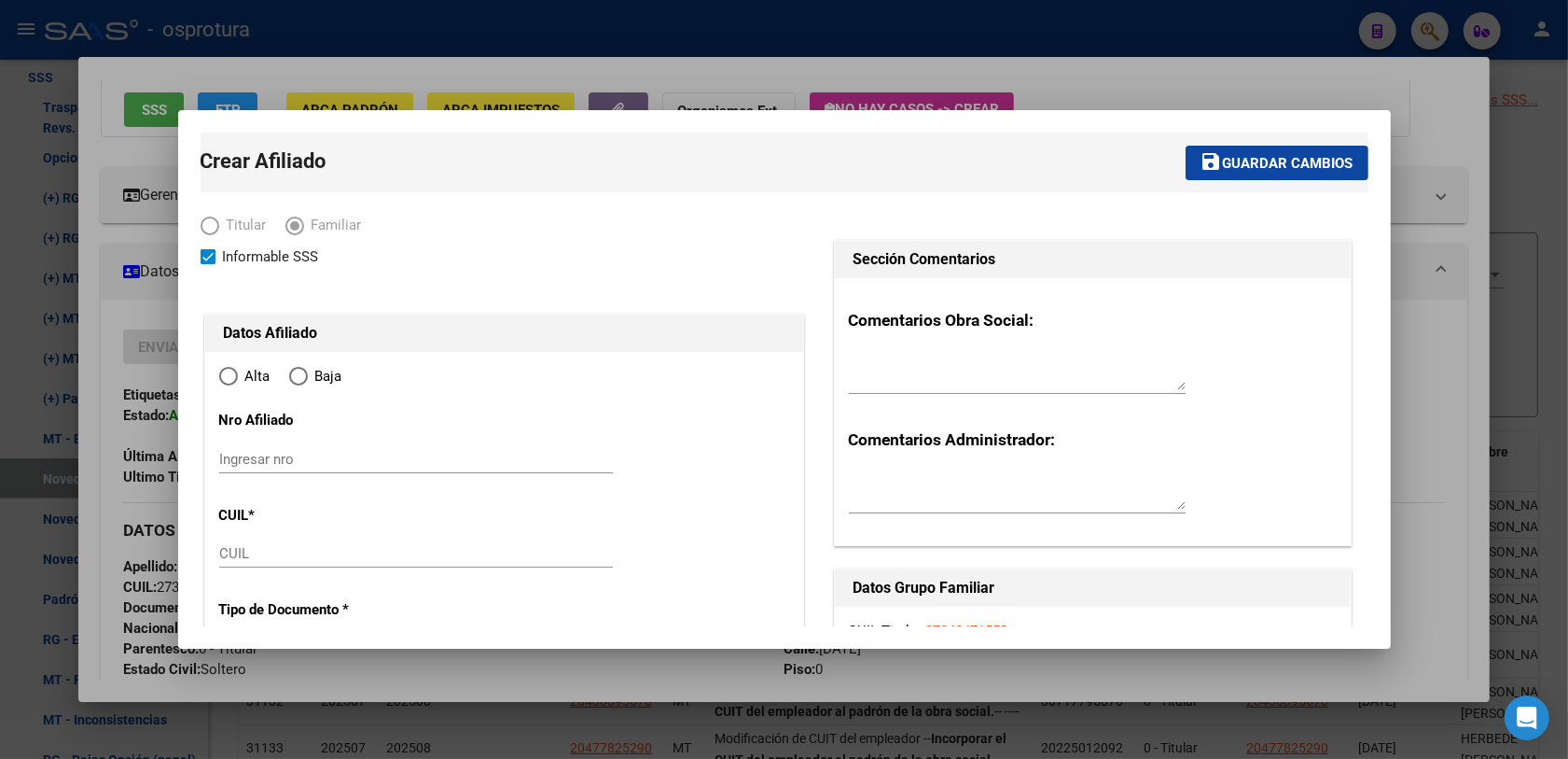
type input "ALTA GRACIA"
type input "5186"
type input "24 DE SEPTIEMBRE"
type input "1173"
type input "0"
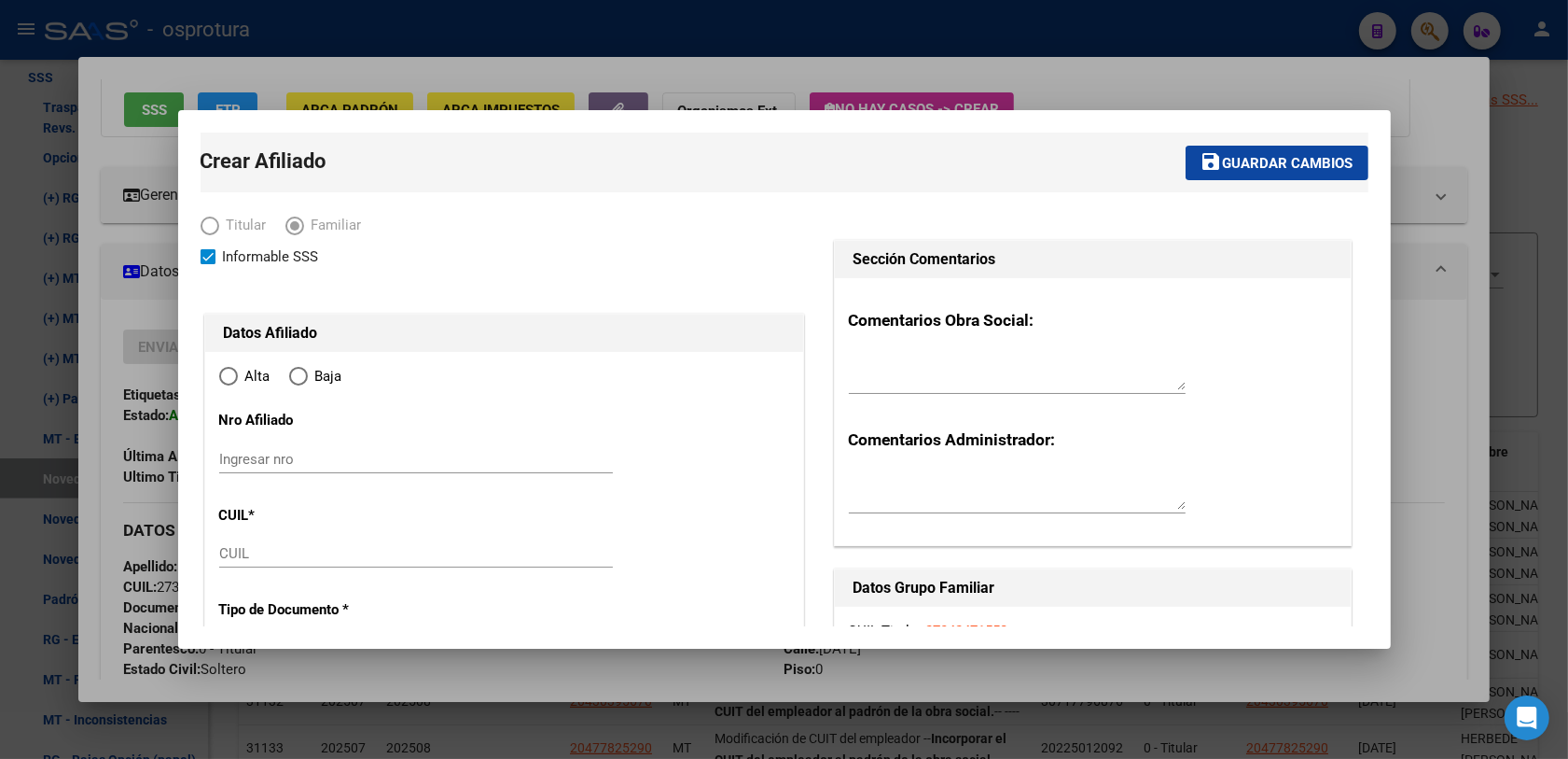
radio input "true"
type input "27-34247155-8"
drag, startPoint x: 264, startPoint y: 582, endPoint x: 258, endPoint y: 568, distance: 15.2
click at [262, 581] on div "CUIL" at bounding box center [415, 562] width 393 height 46
click at [259, 557] on input "CUIL" at bounding box center [415, 553] width 393 height 17
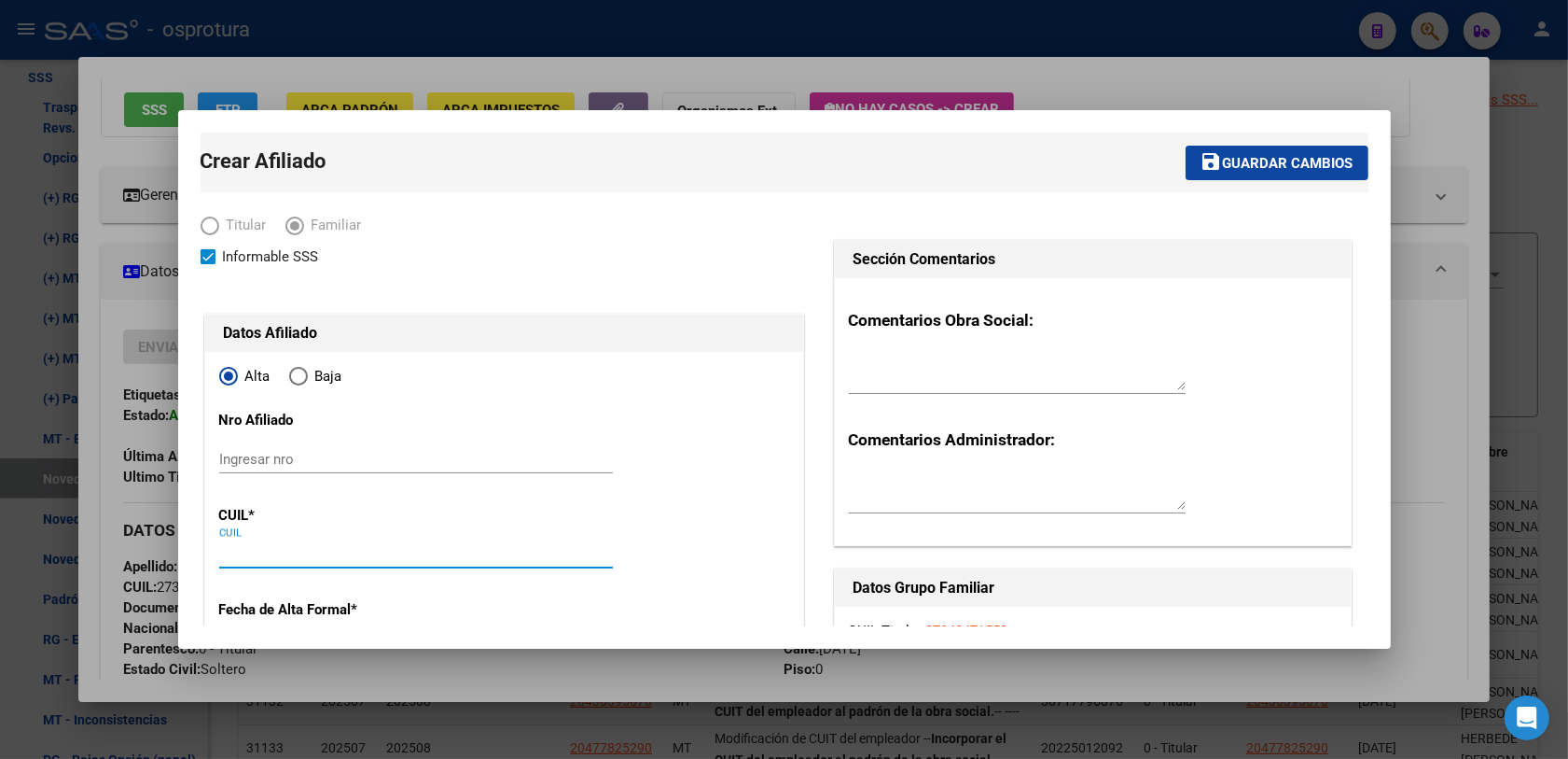
paste input "27-34247155-8"
type input "27-34247155-8"
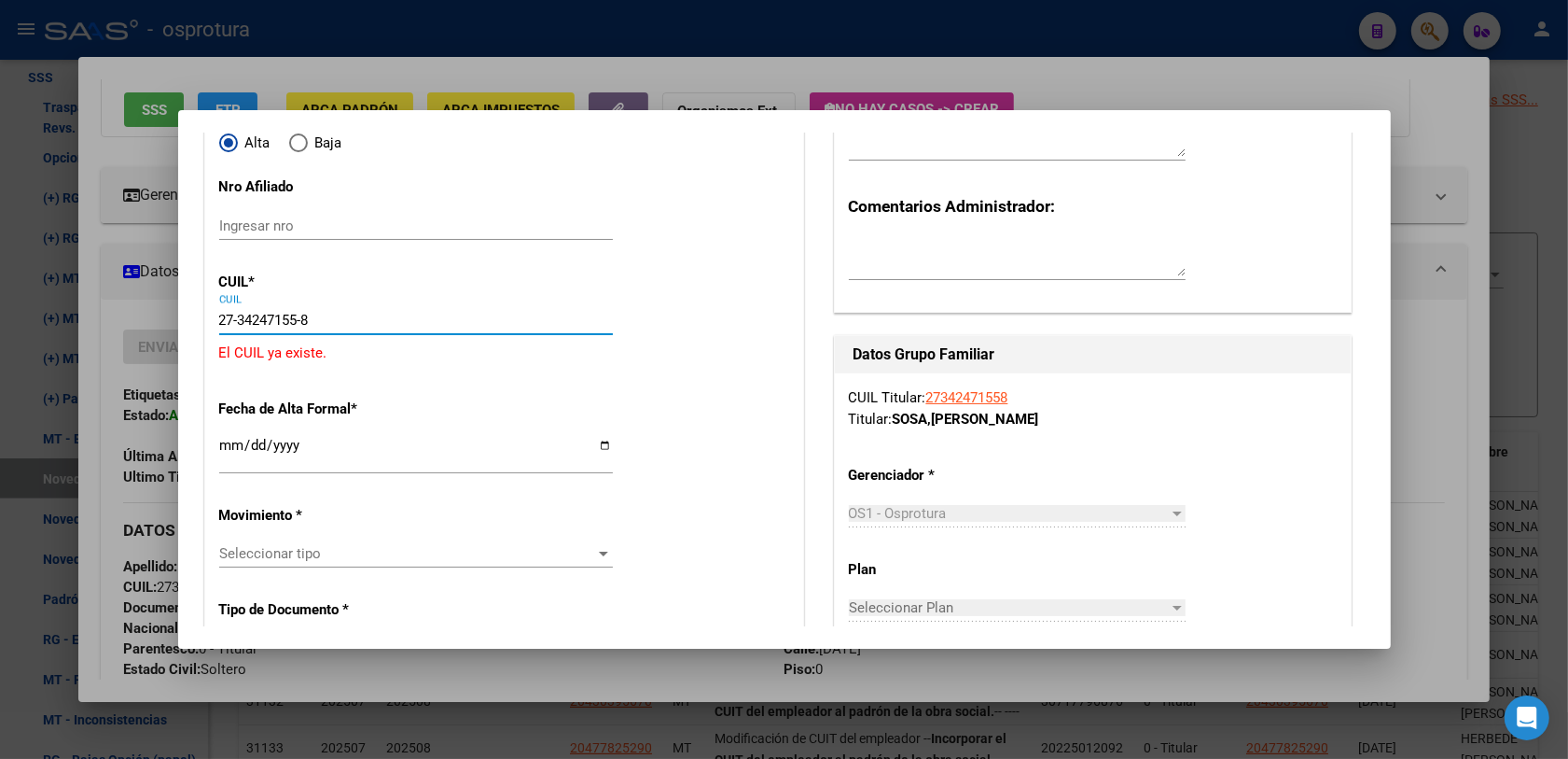
type input "34247155"
type input "SOSA"
type input "MARTA DEL CARMEN"
type input "1989-02-20"
type input "ALTA GRACIA"
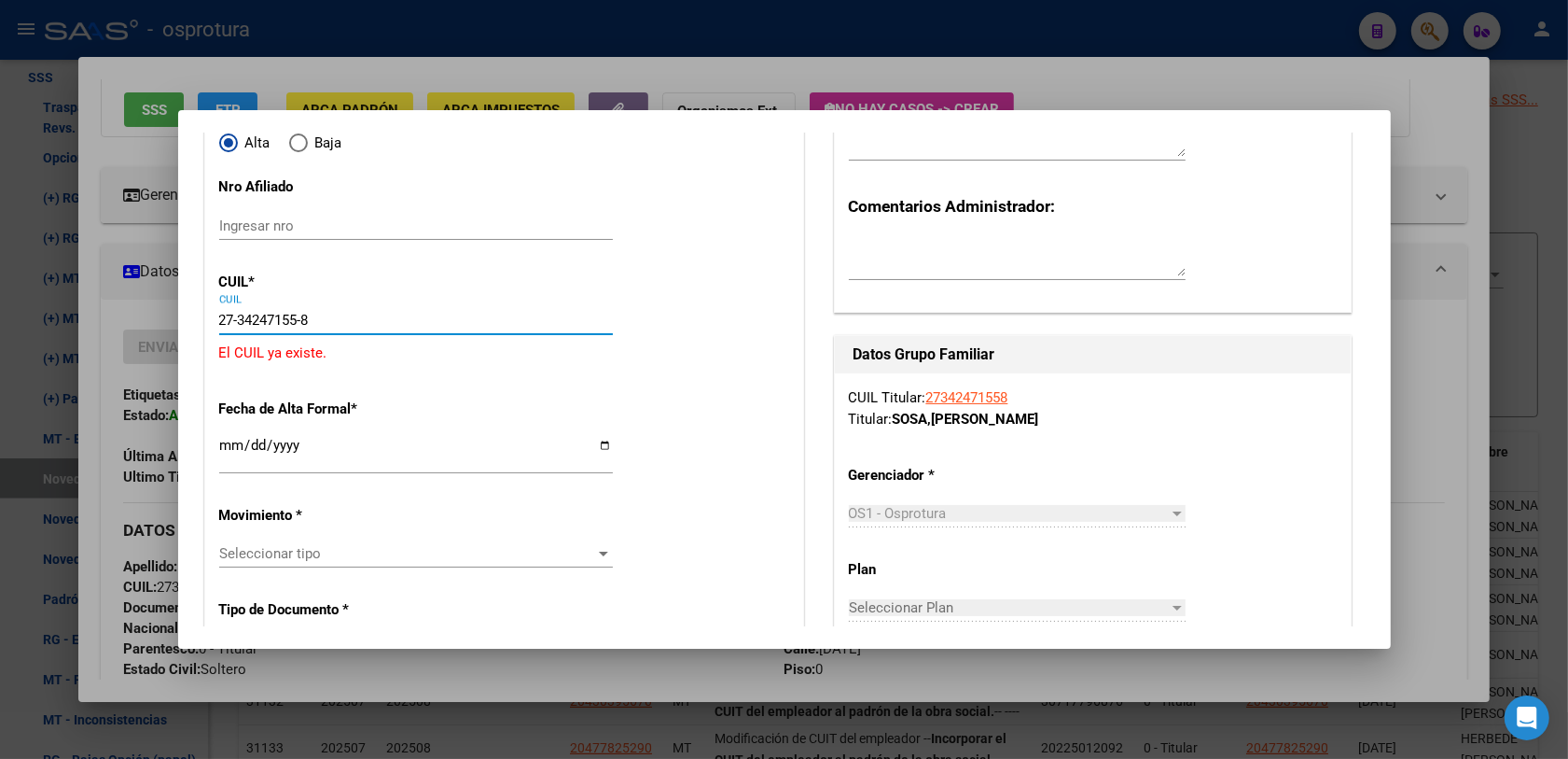
type input "27-34247155-8"
click at [229, 452] on input "Ingresar fecha" at bounding box center [415, 452] width 393 height 30
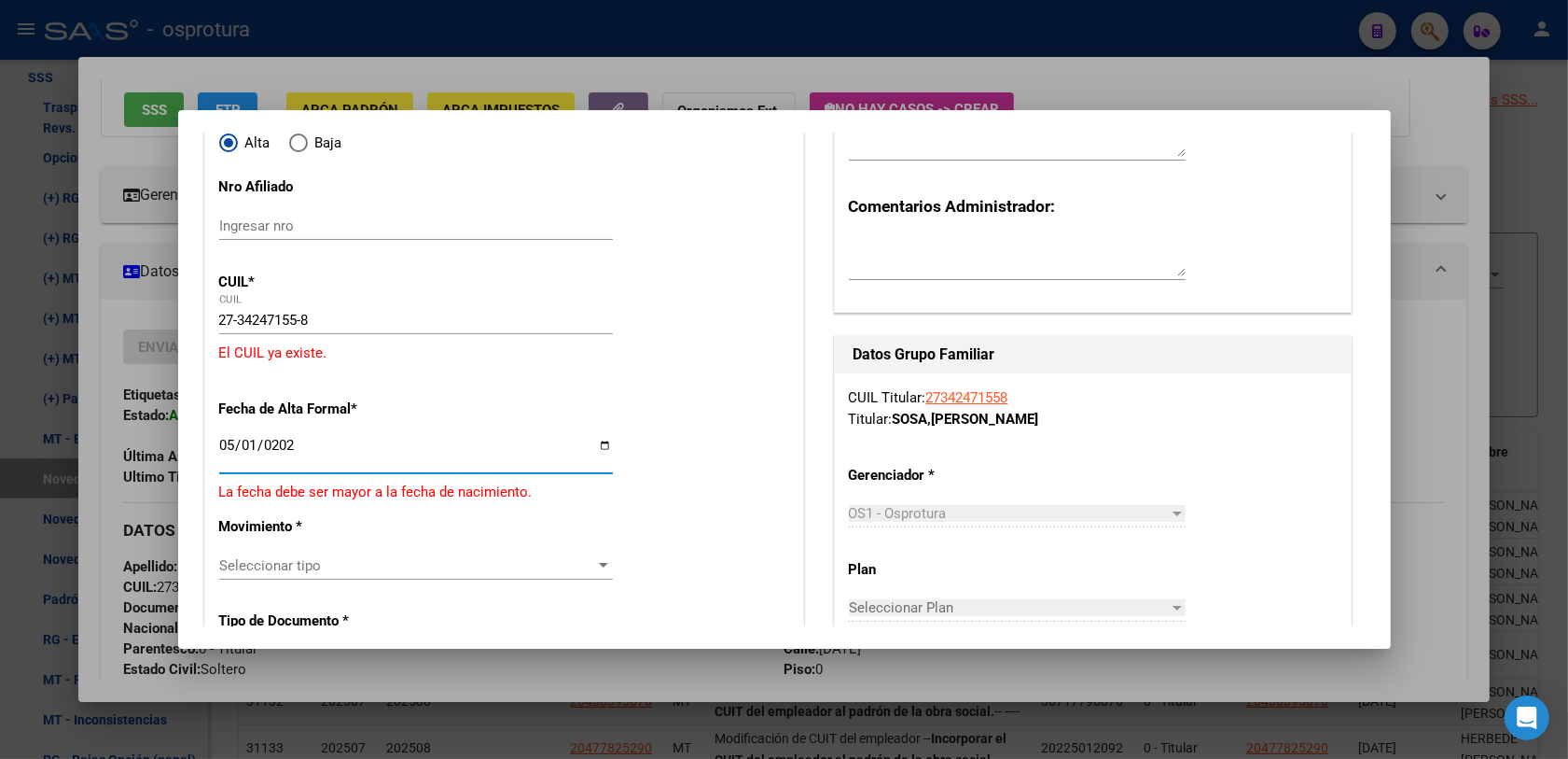
type input "[DATE]"
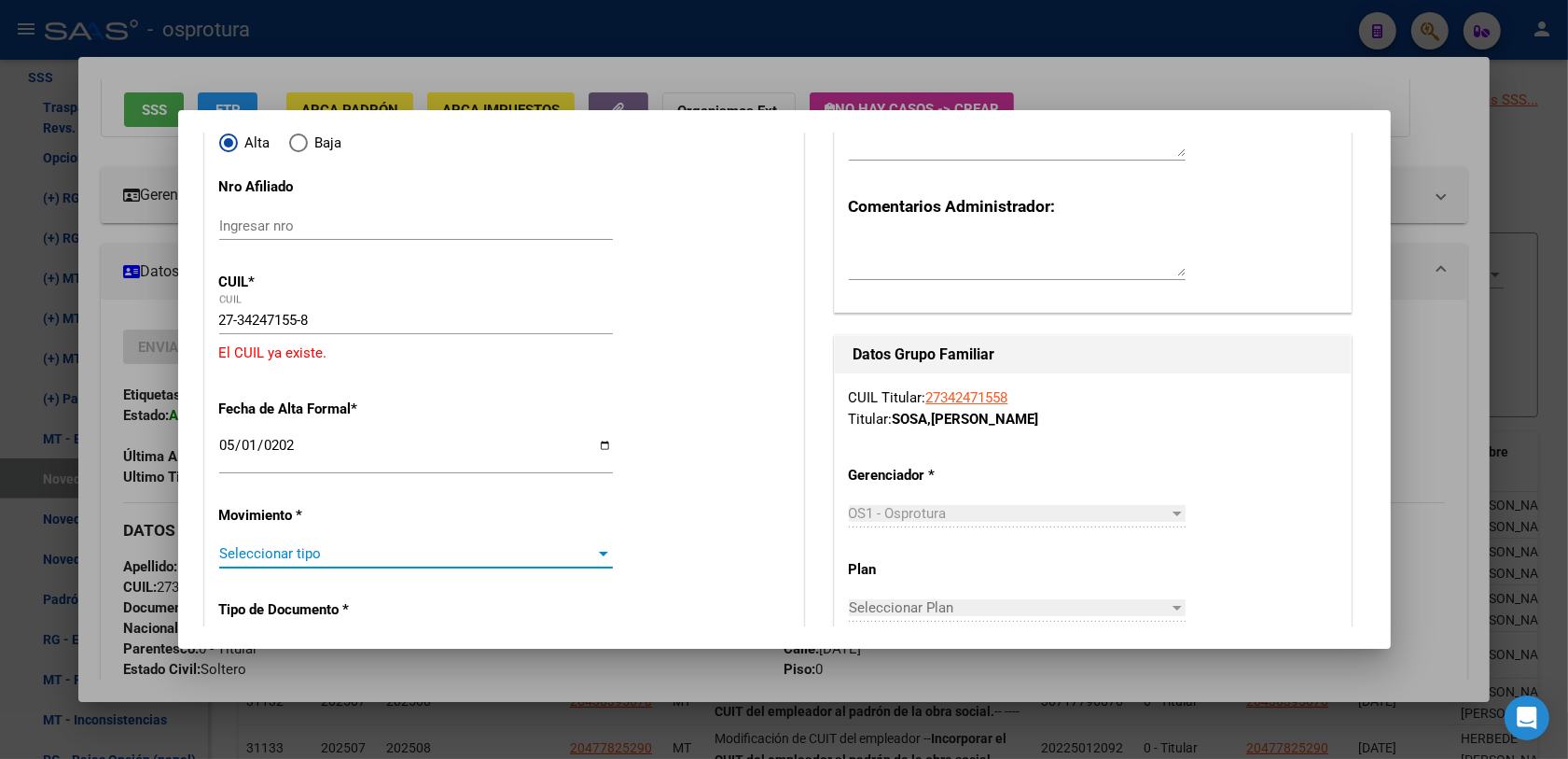
click at [340, 549] on span "Seleccionar tipo" at bounding box center [407, 553] width 376 height 17
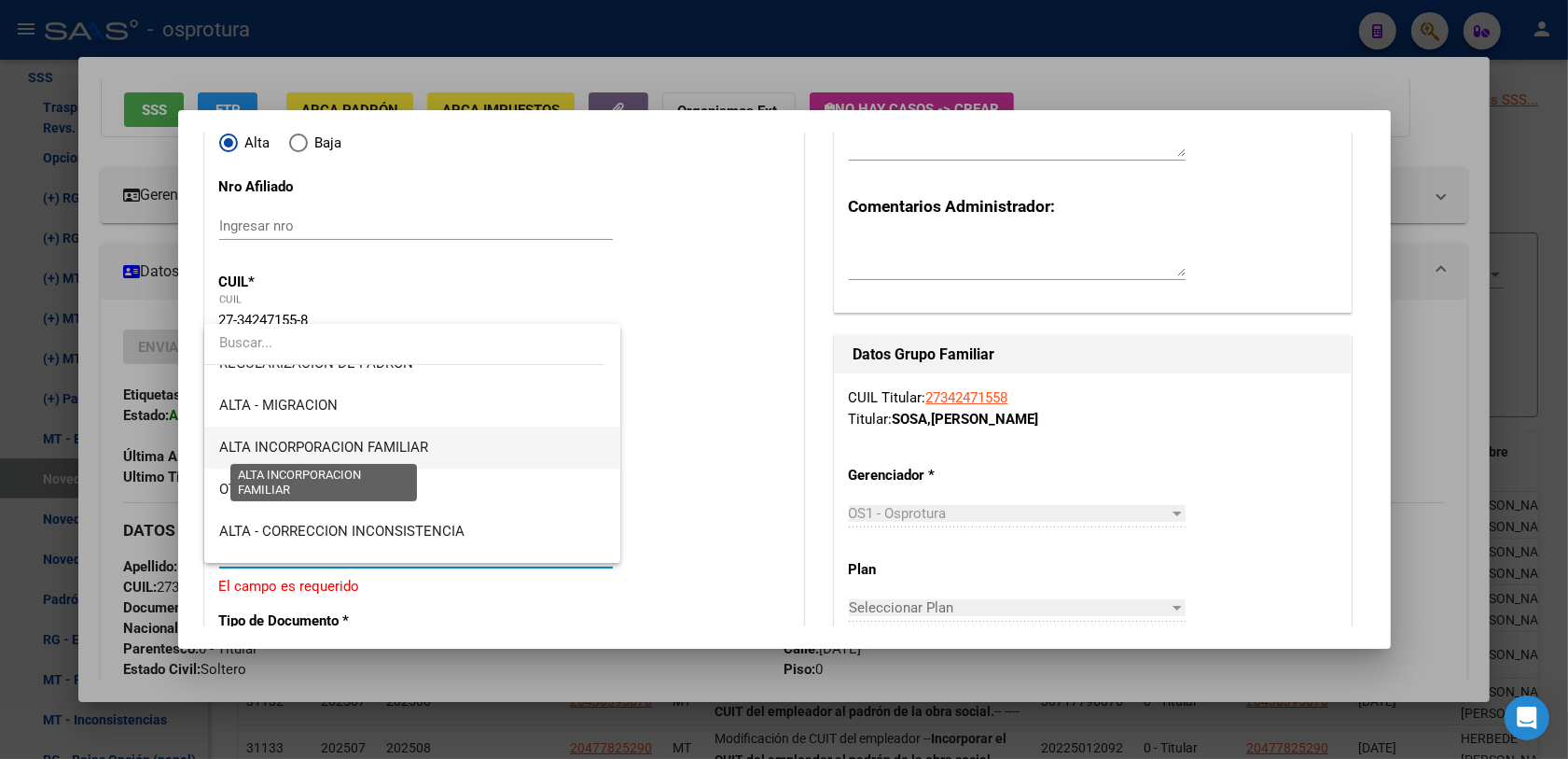
click at [396, 450] on span "ALTA INCORPORACION FAMILIAR" at bounding box center [324, 446] width 209 height 17
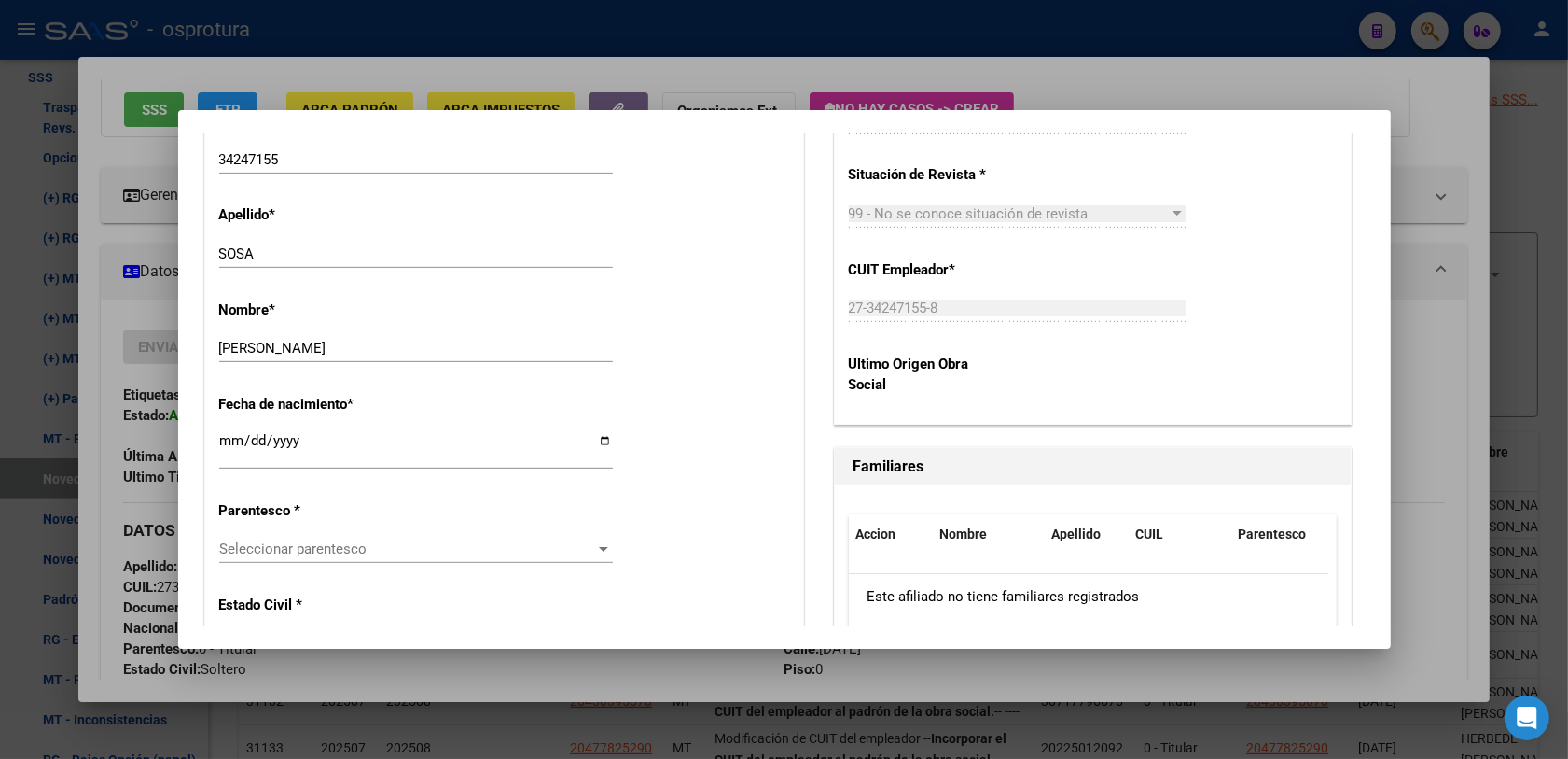
scroll to position [1050, 0]
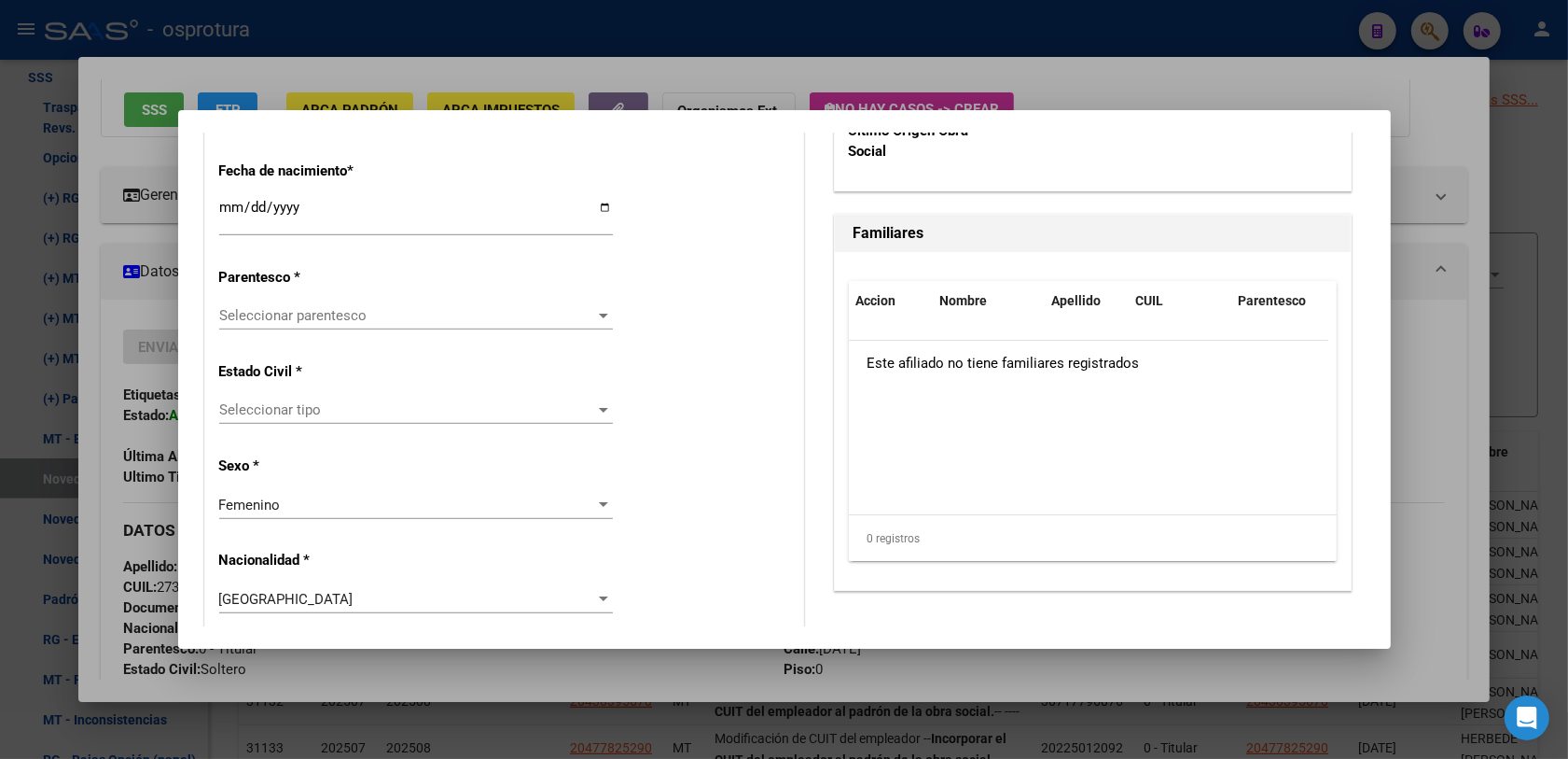
click at [302, 322] on span "Seleccionar parentesco" at bounding box center [407, 315] width 376 height 17
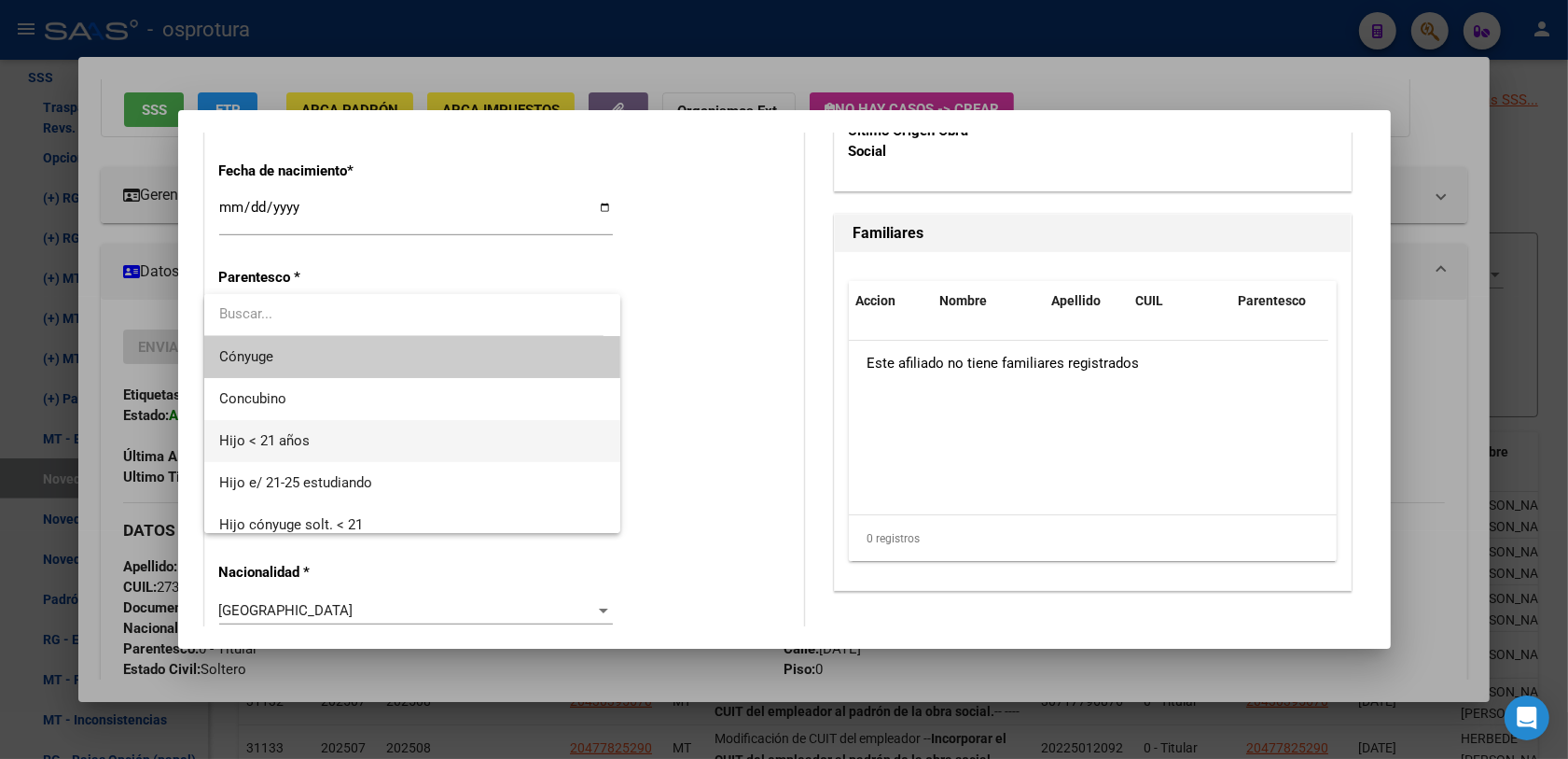
click at [320, 434] on span "Hijo < 21 años" at bounding box center [412, 441] width 387 height 42
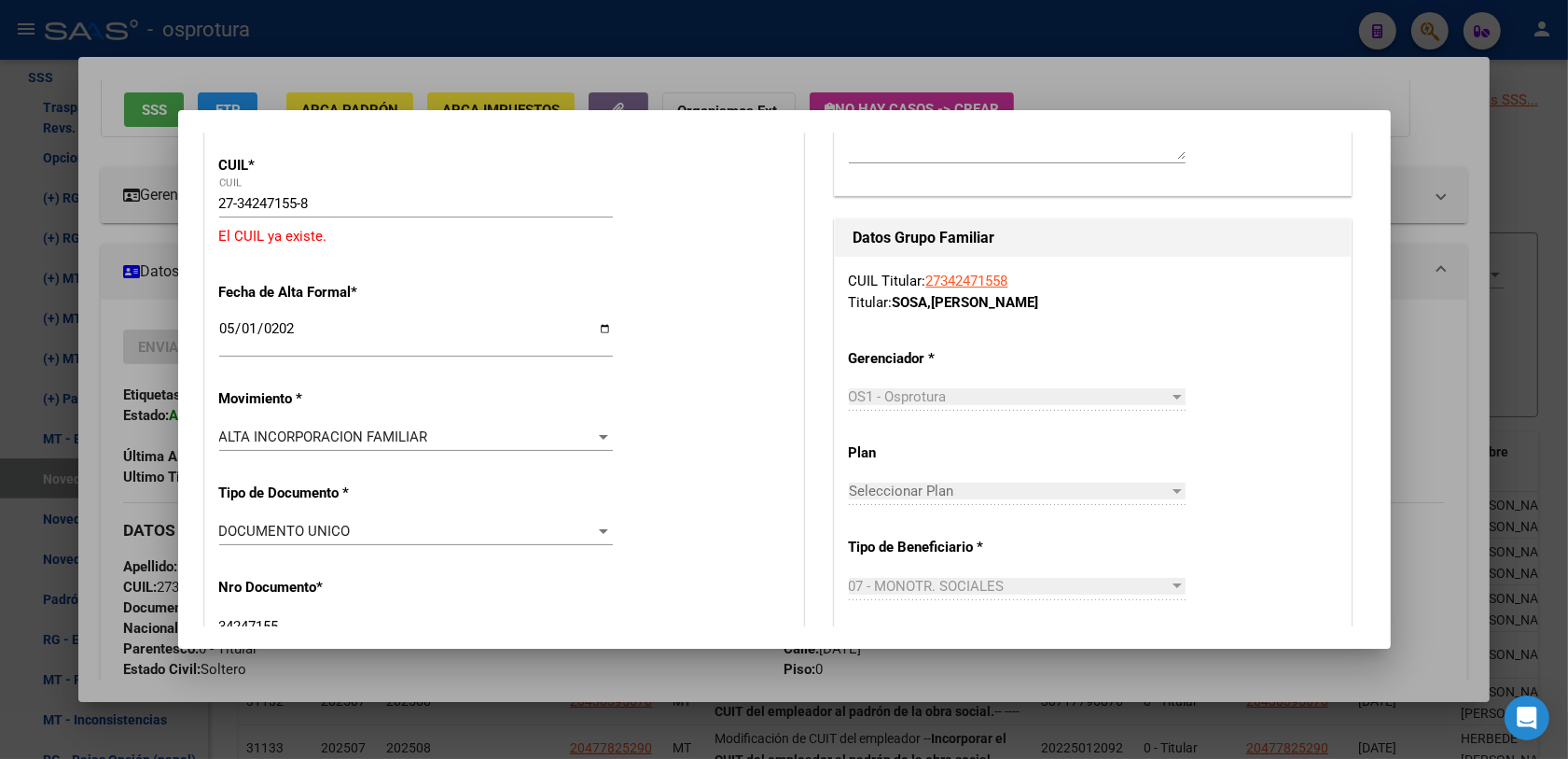
scroll to position [0, 0]
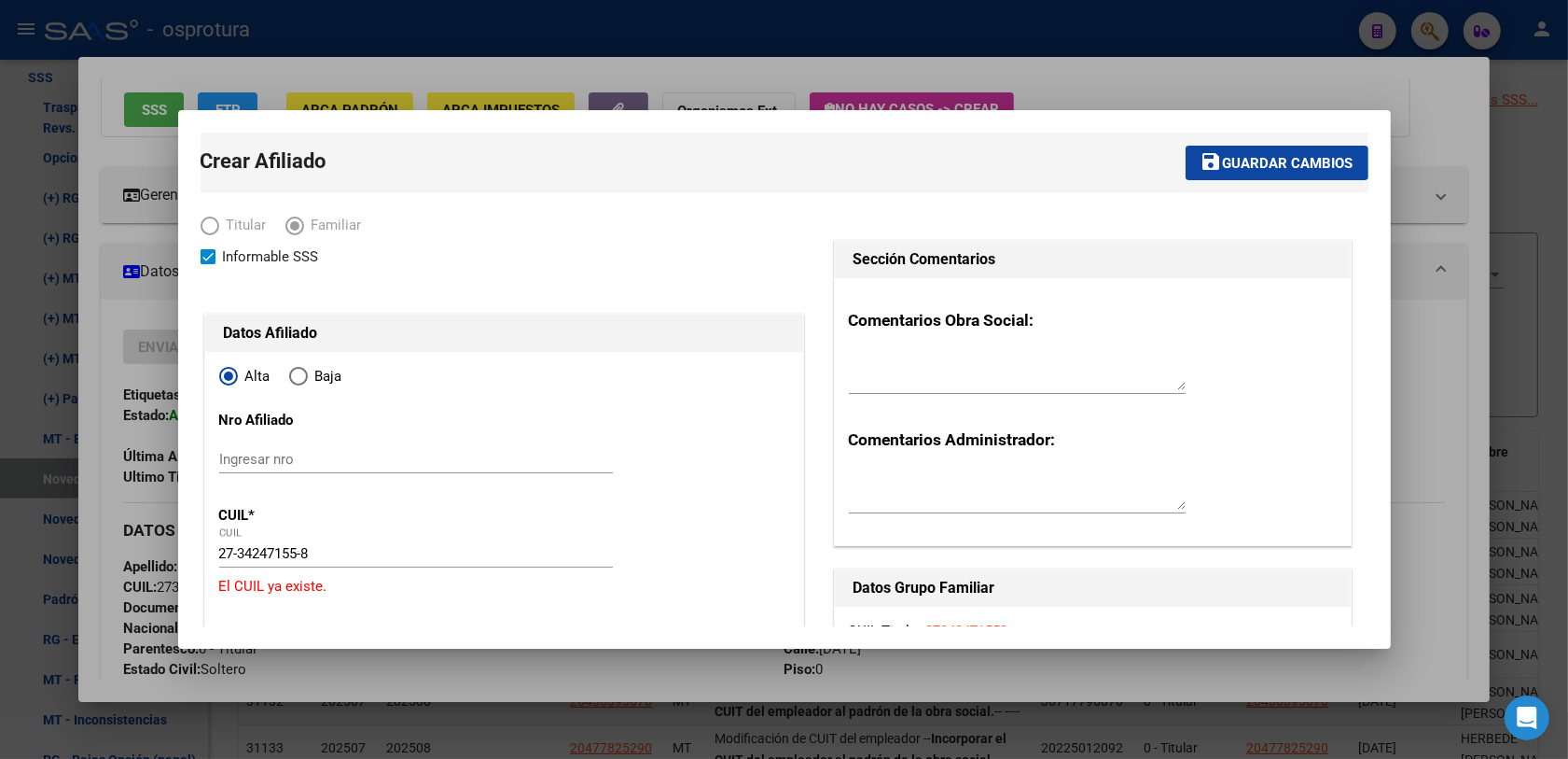
click at [1224, 155] on span "Guardar cambios" at bounding box center [1287, 163] width 130 height 17
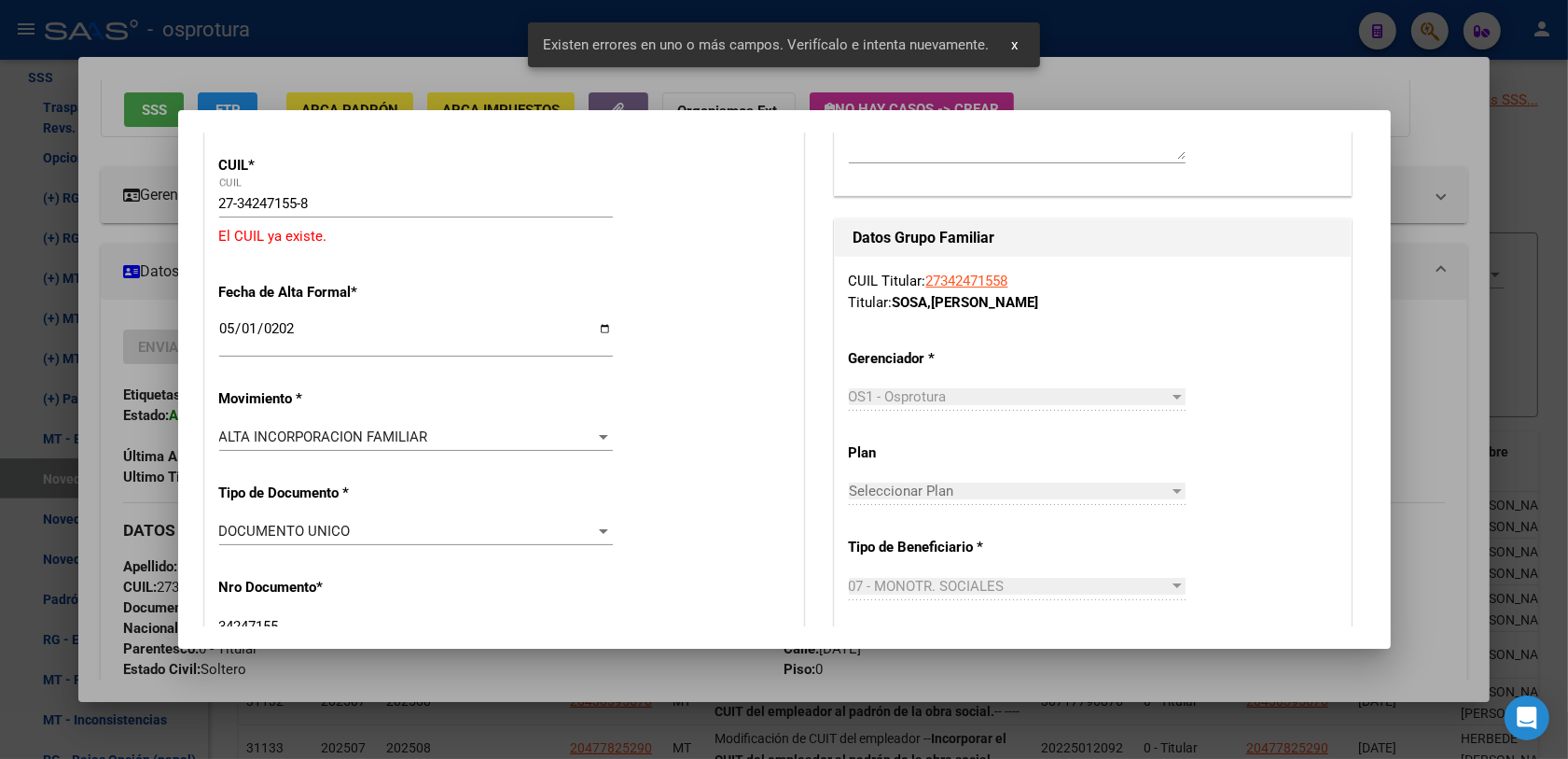
scroll to position [233, 0]
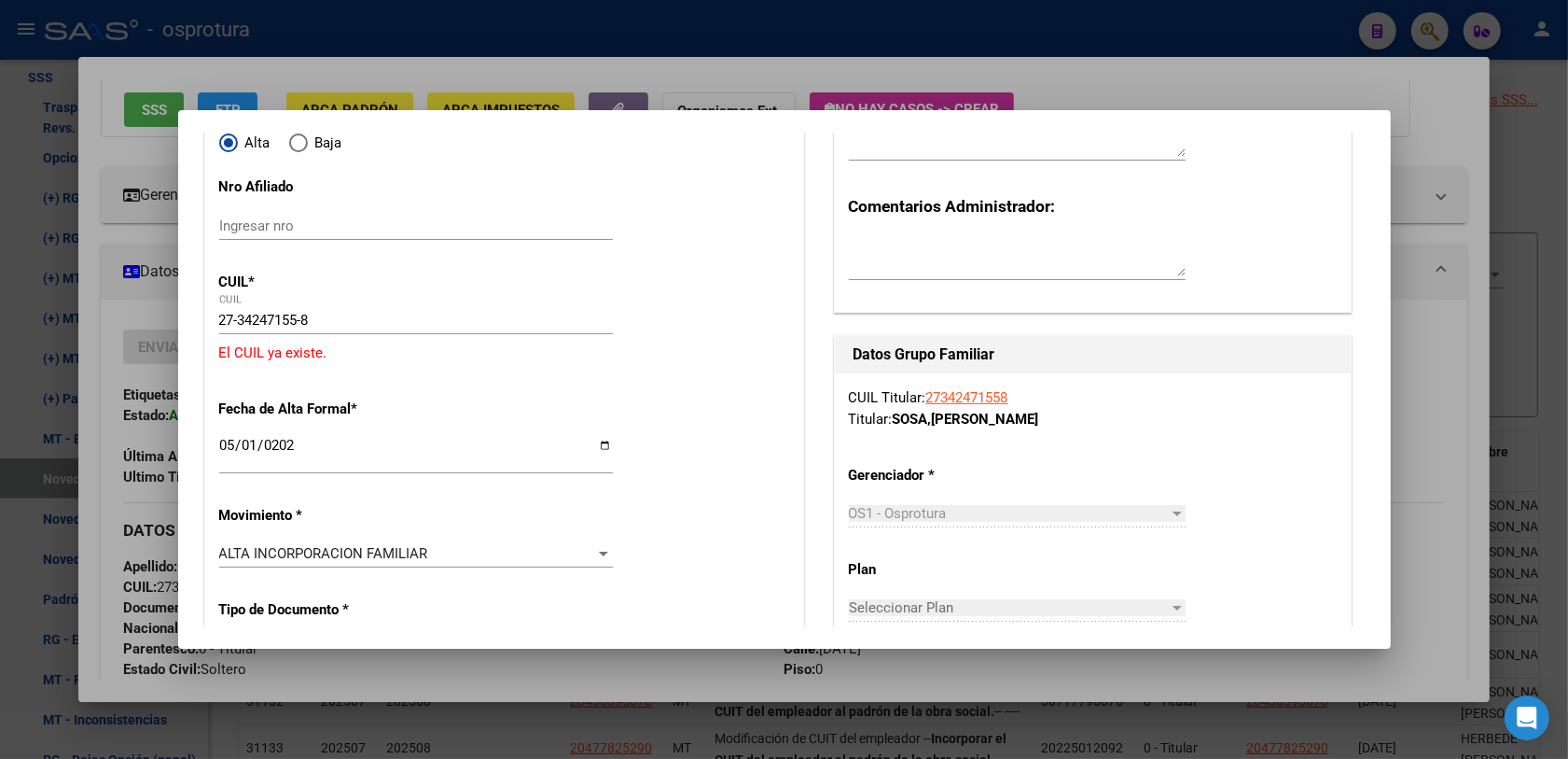
click at [272, 317] on input "27-34247155-8" at bounding box center [415, 320] width 393 height 17
paste input "0-55973021-2"
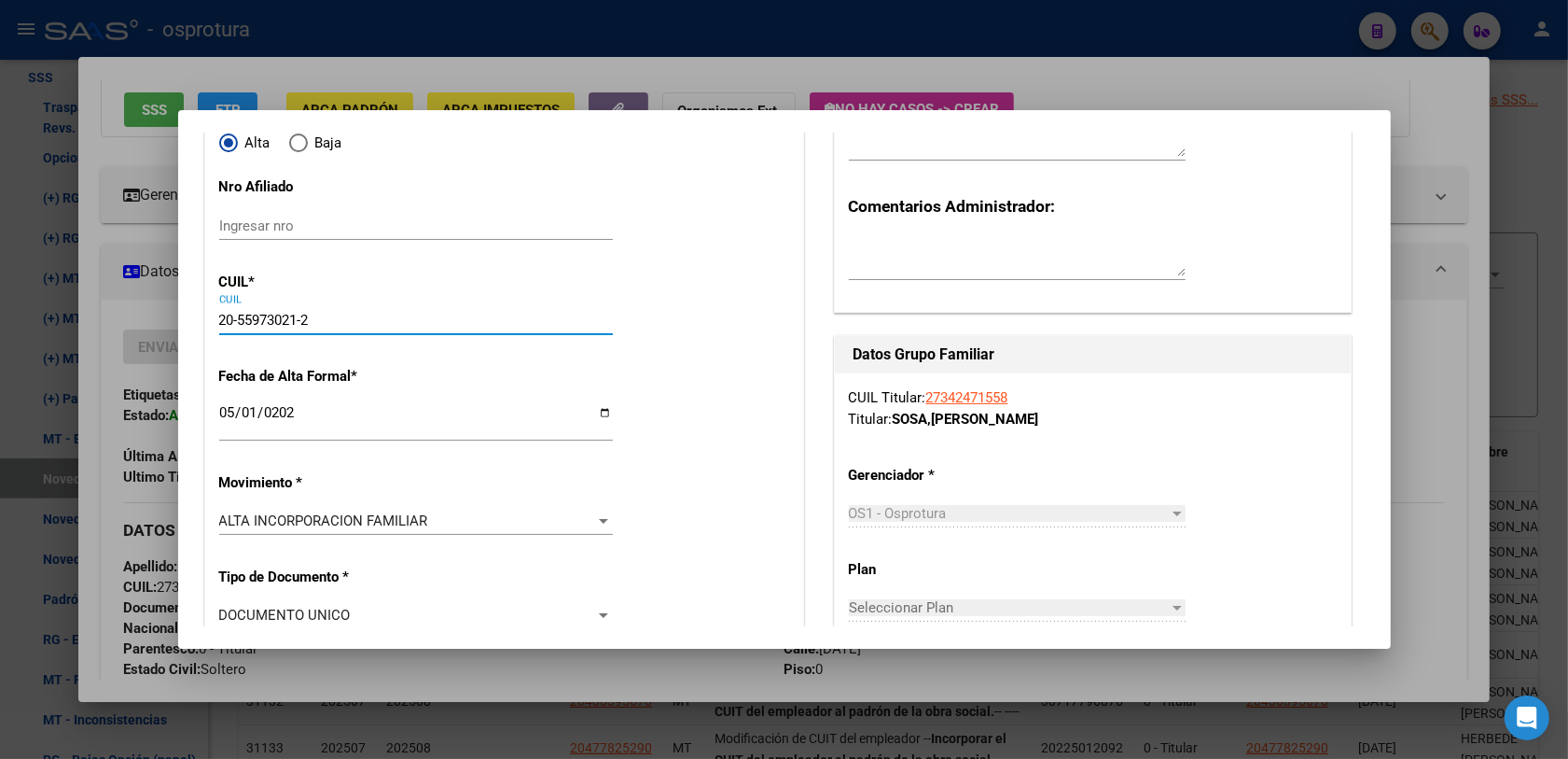
type input "20-55973021-2"
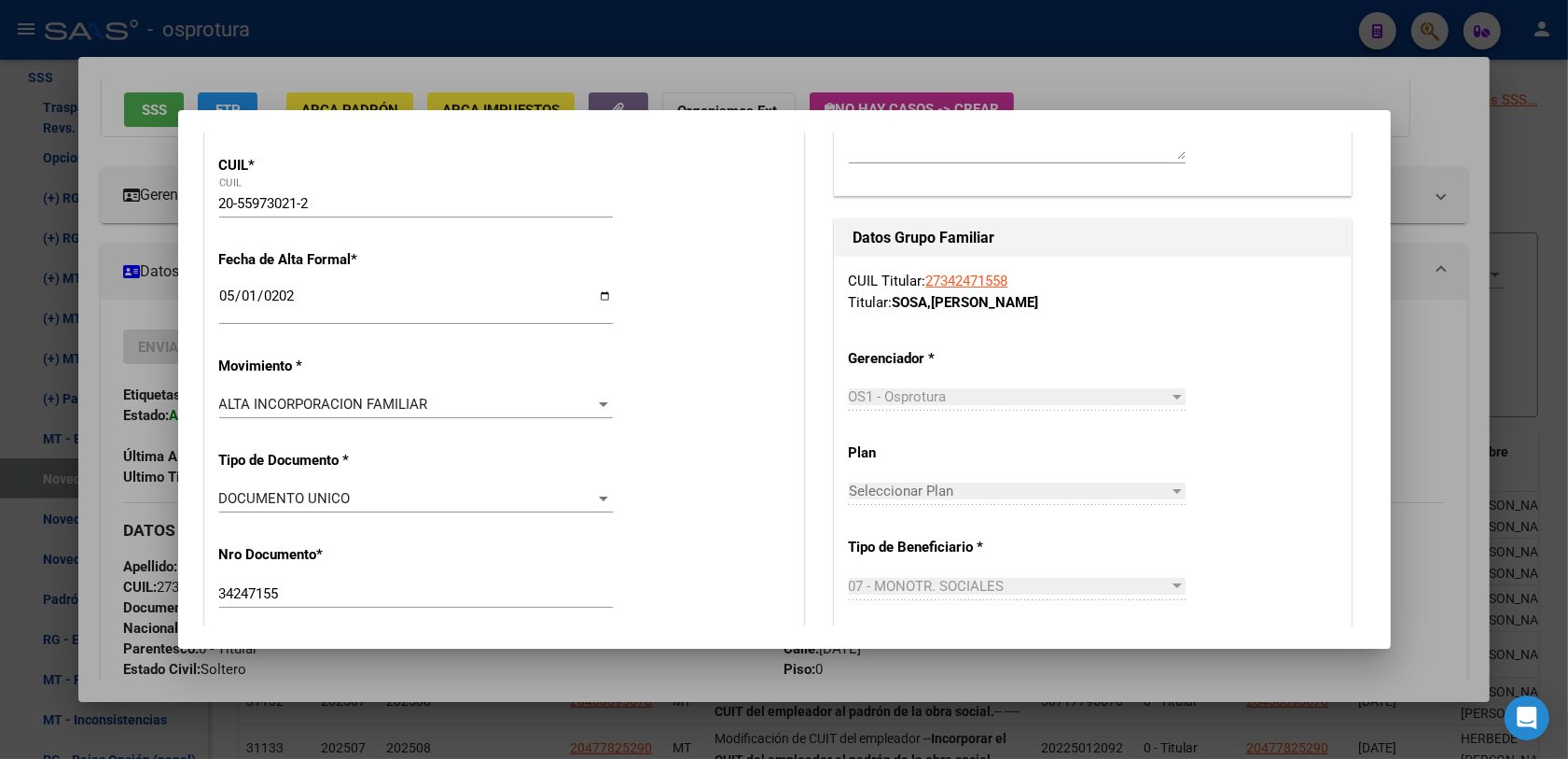
type input "55973021"
type input "LEDEZMA AUSTIN YAEL"
type input "2016-12-02"
type input "ALTA GRACIA"
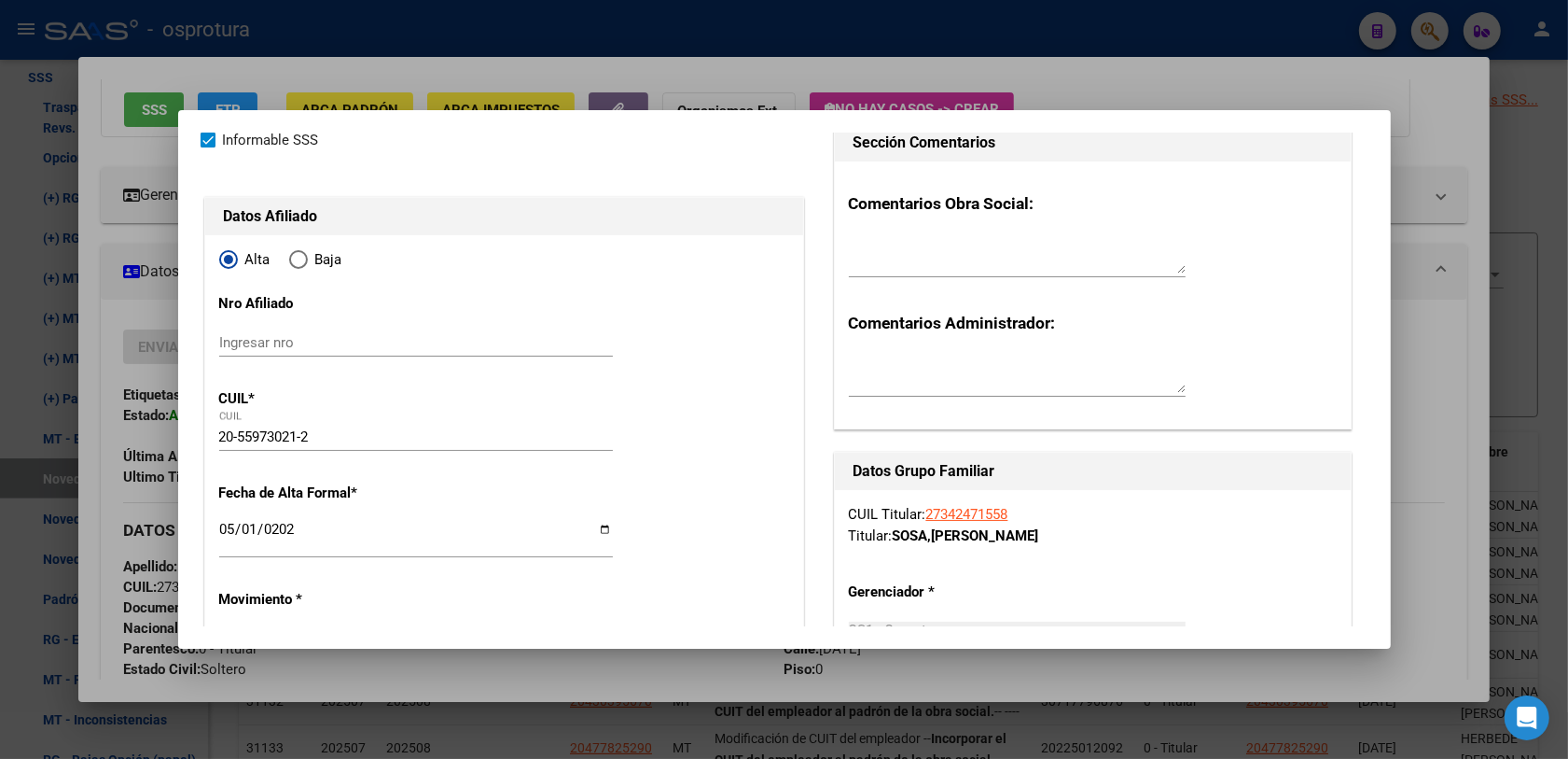
scroll to position [0, 0]
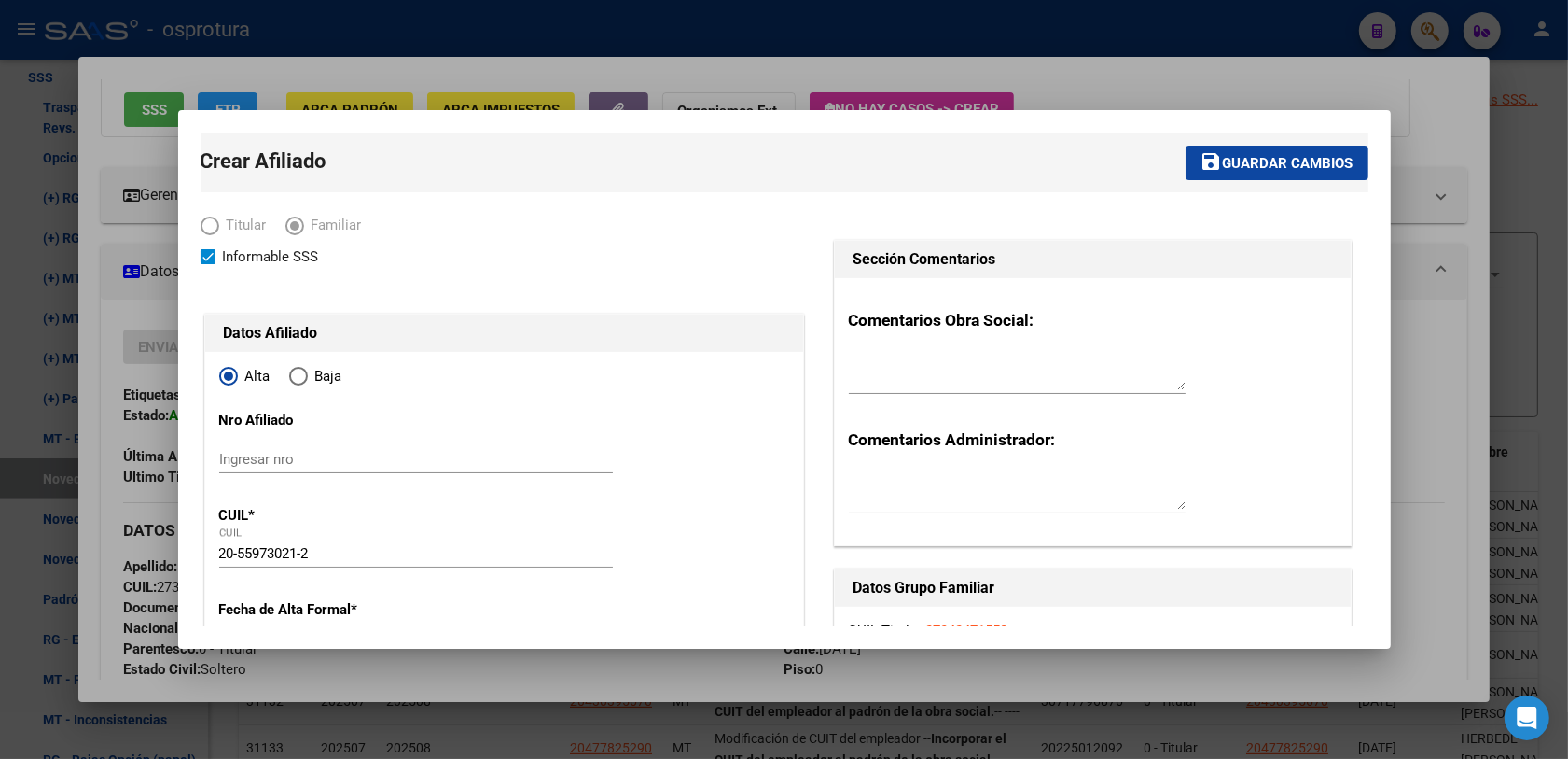
click at [1280, 163] on span "Guardar cambios" at bounding box center [1287, 163] width 130 height 17
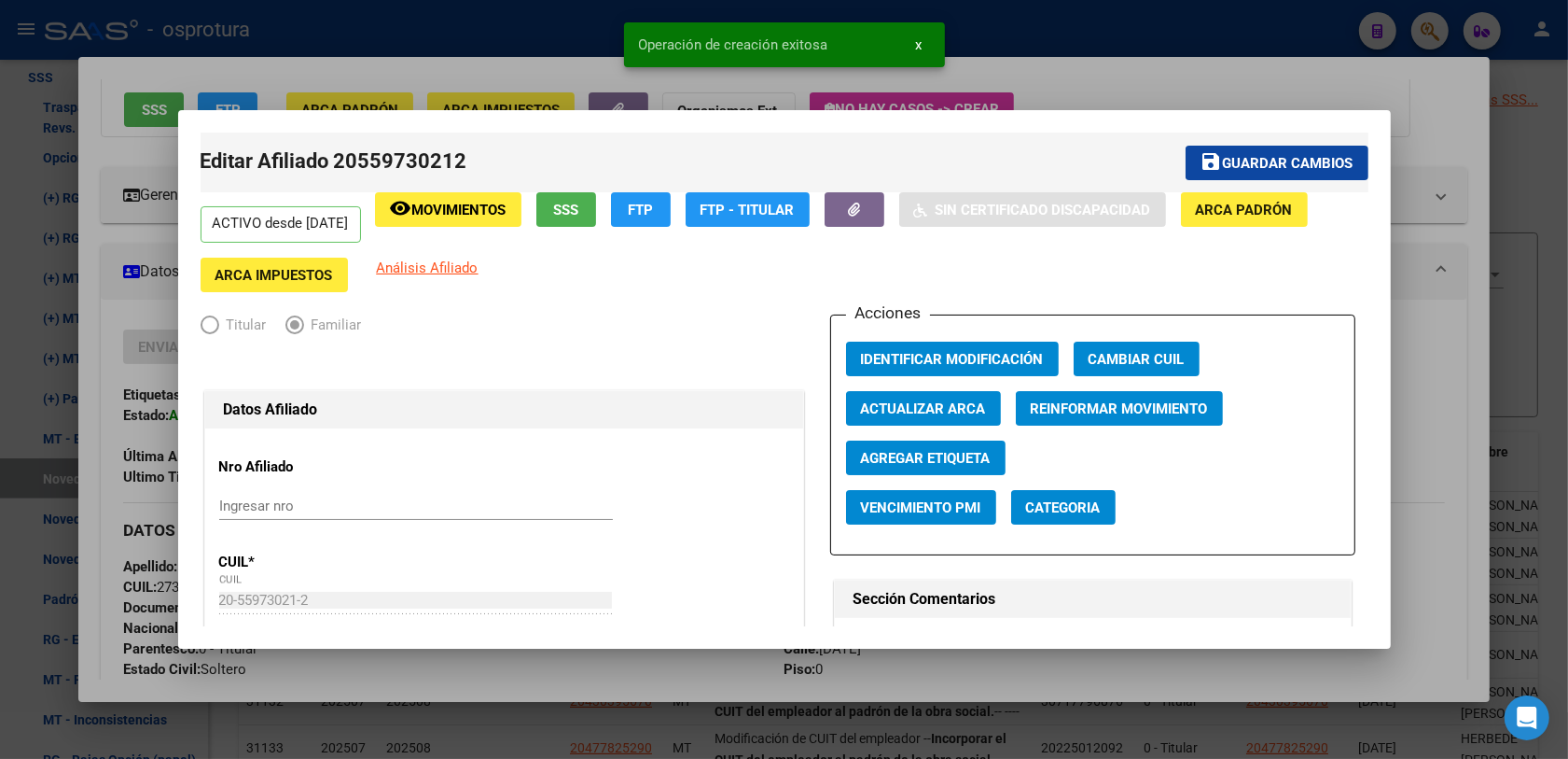
click at [169, 543] on div at bounding box center [784, 380] width 1568 height 759
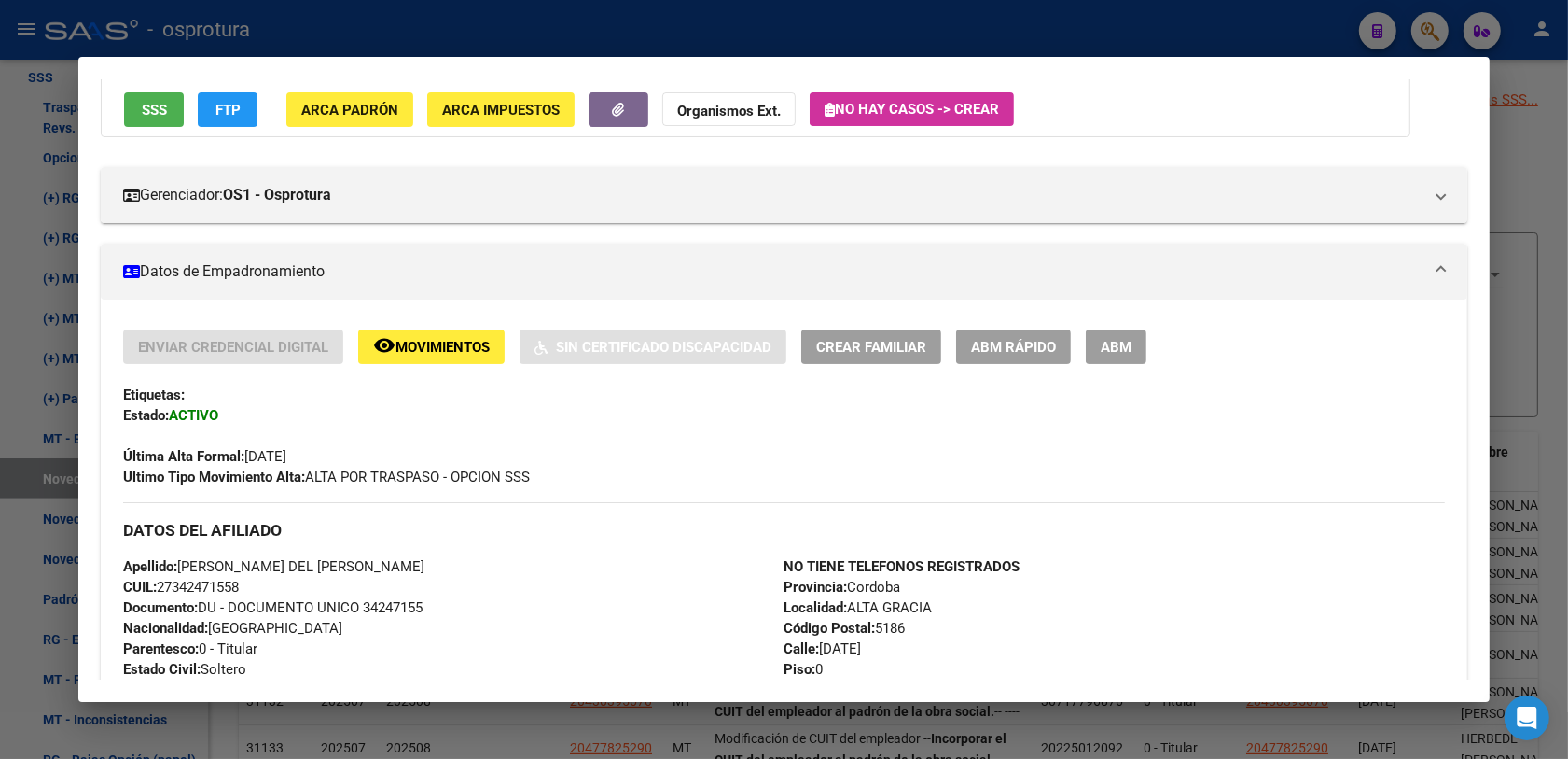
click at [1418, 25] on div at bounding box center [784, 380] width 1568 height 759
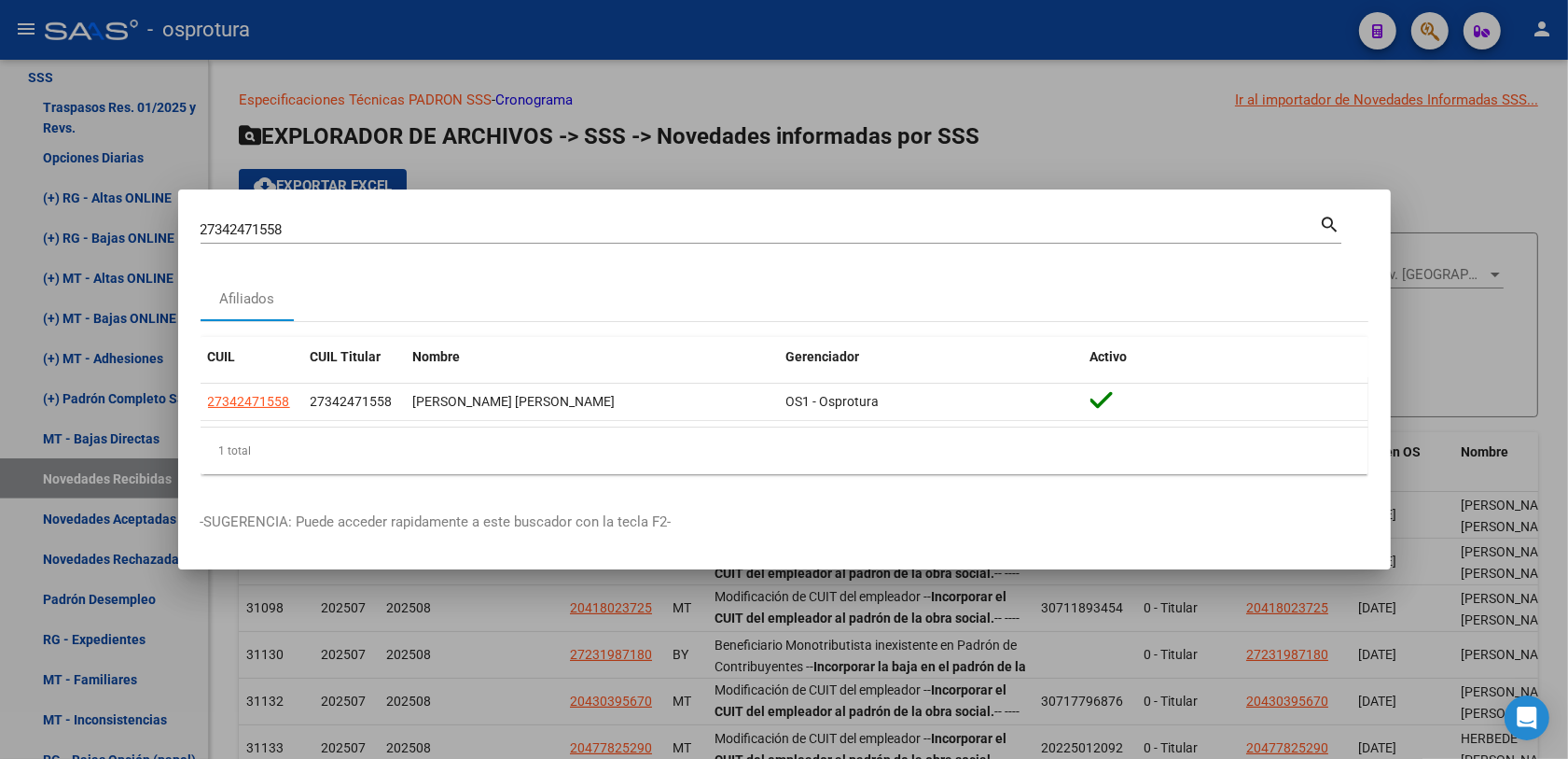
click at [404, 235] on input "27342471558" at bounding box center [760, 229] width 1119 height 17
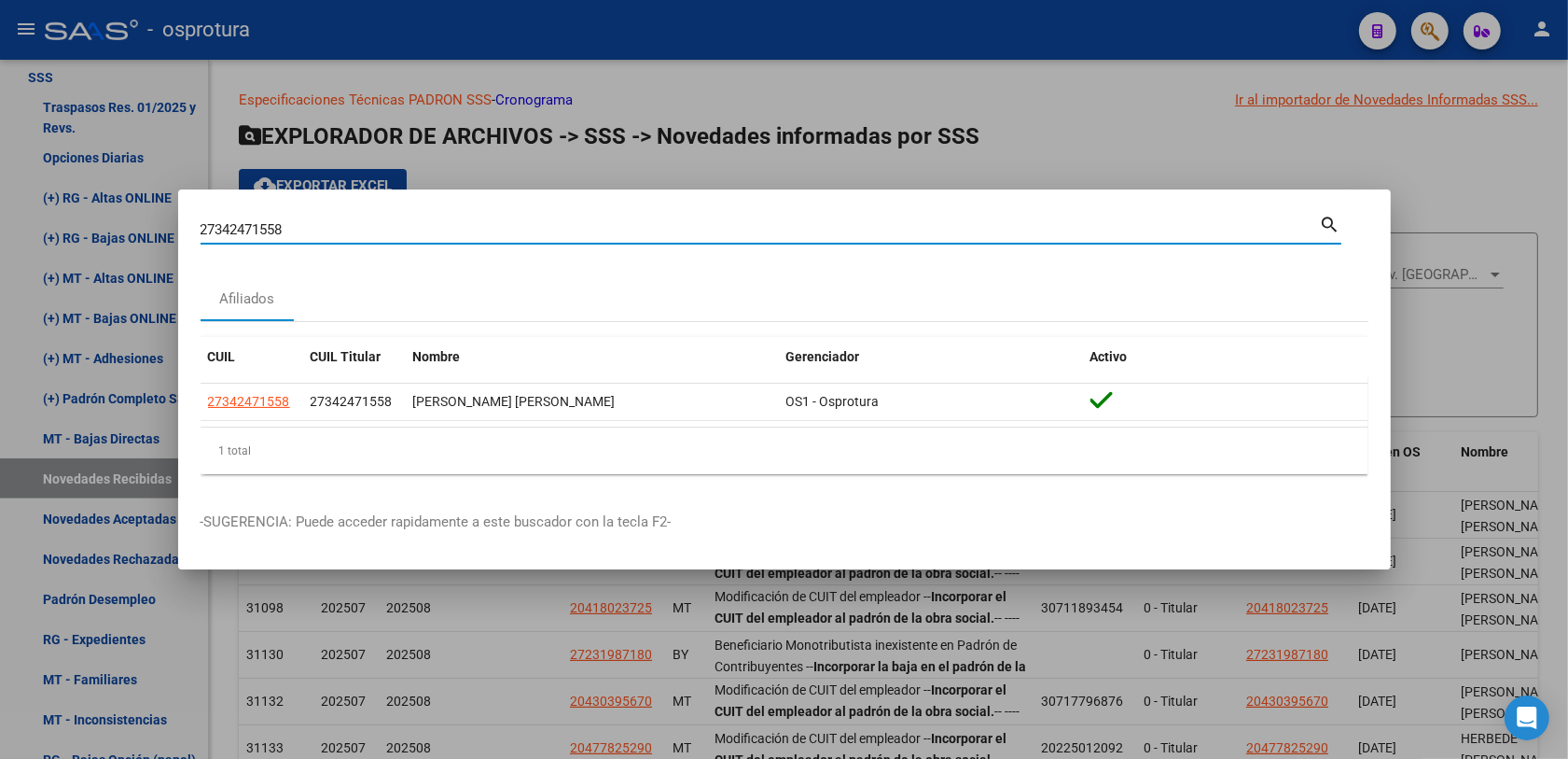
click at [404, 235] on input "27342471558" at bounding box center [760, 229] width 1119 height 17
paste input "27321752"
type input "27327321752"
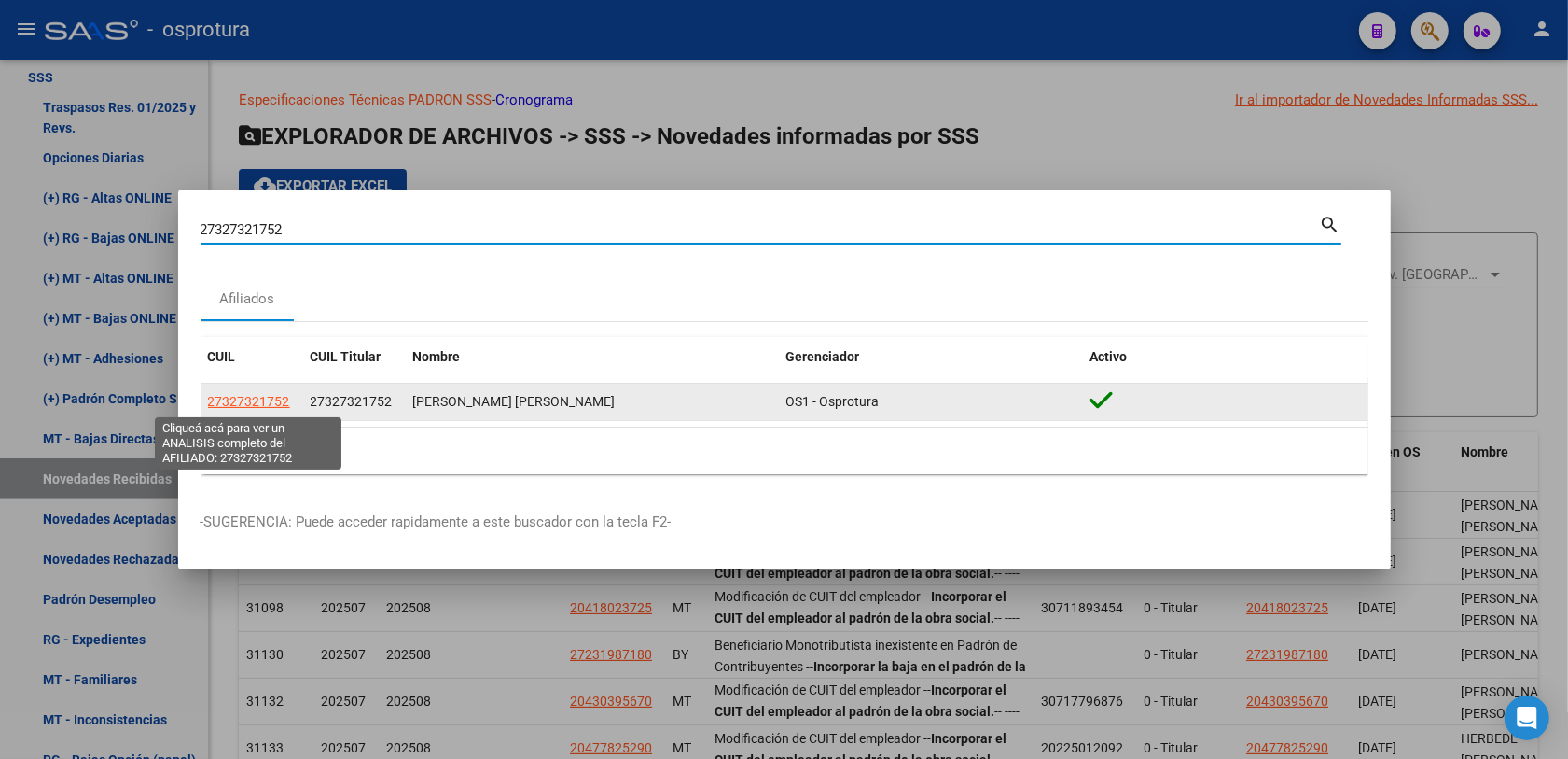
click at [235, 396] on span "27327321752" at bounding box center [249, 400] width 82 height 15
type textarea "27327321752"
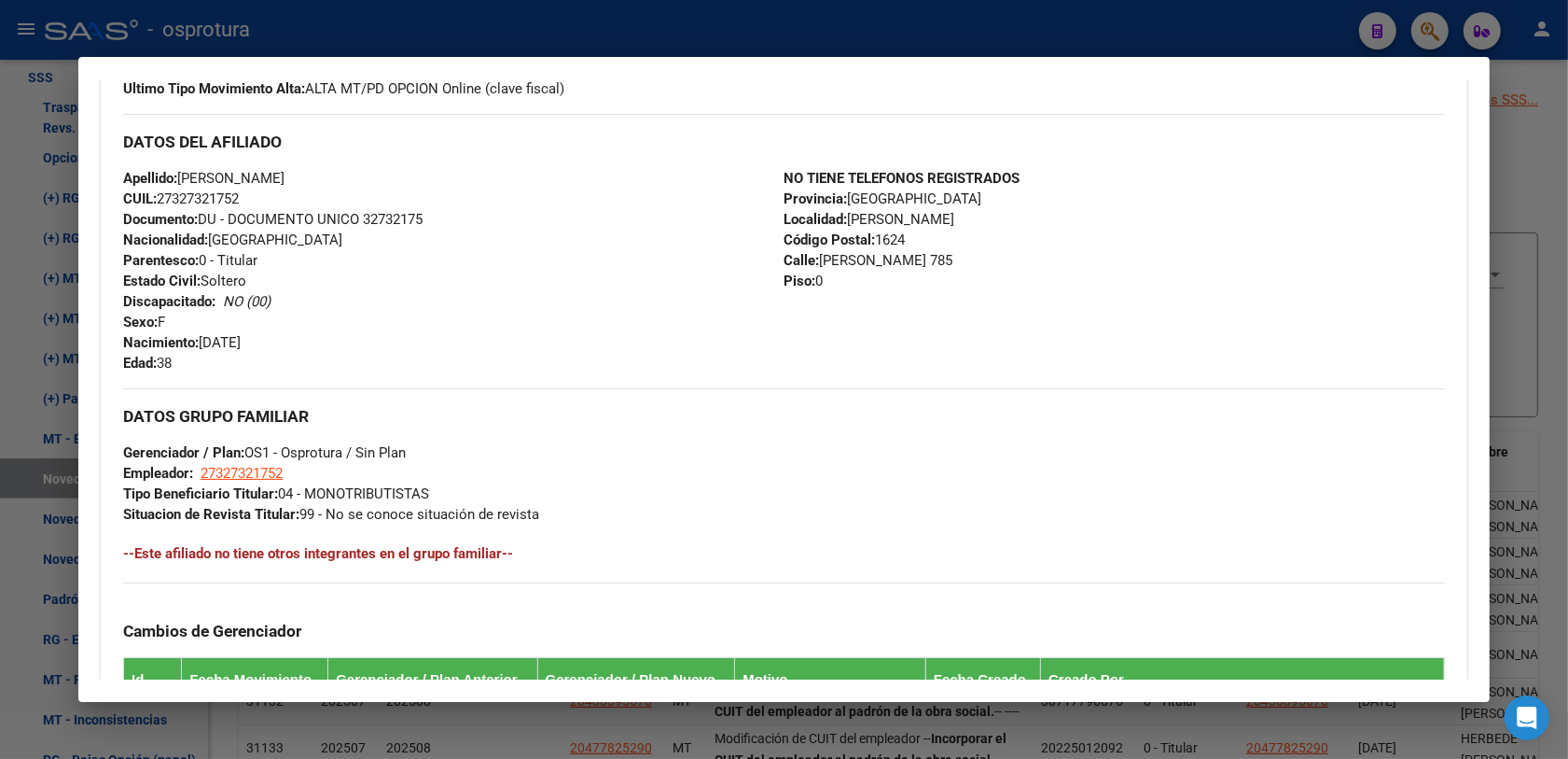
scroll to position [82, 0]
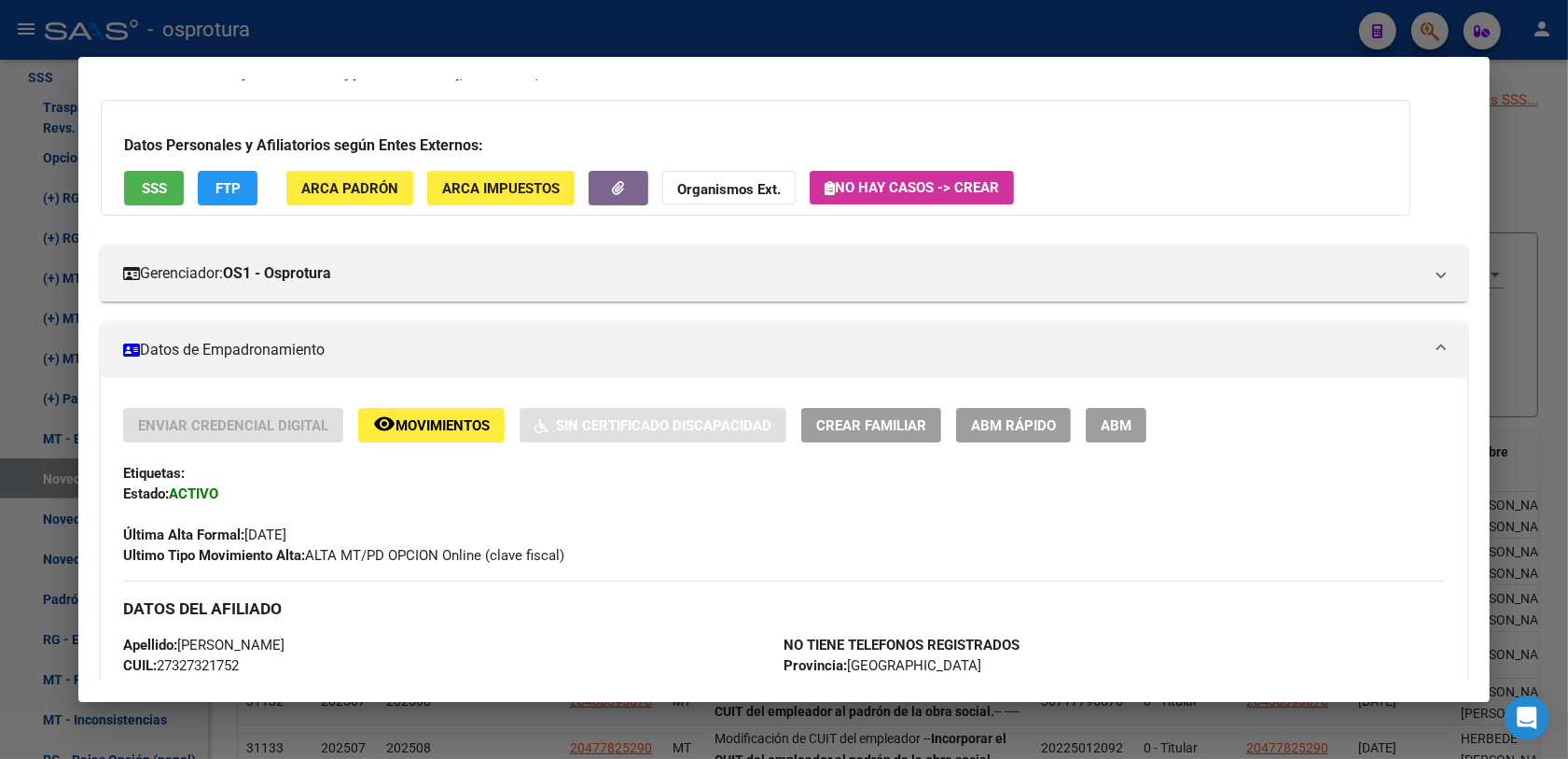
click at [911, 421] on span "Crear Familiar" at bounding box center [871, 425] width 111 height 17
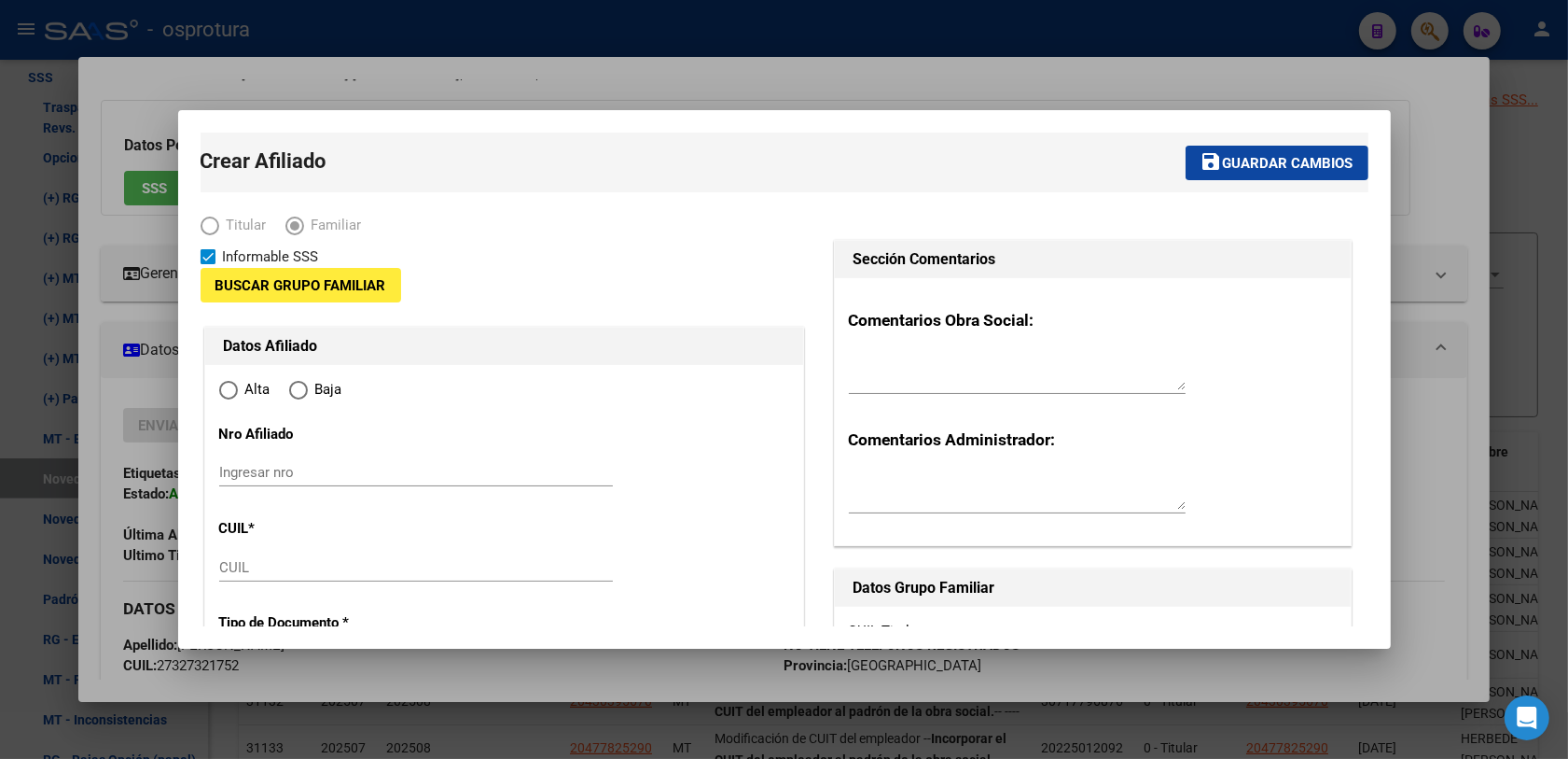
type input "27-32732175-2"
type input "RINCON DE MILBERG"
type input "1624"
type input "JOSE MARTI"
type input "785"
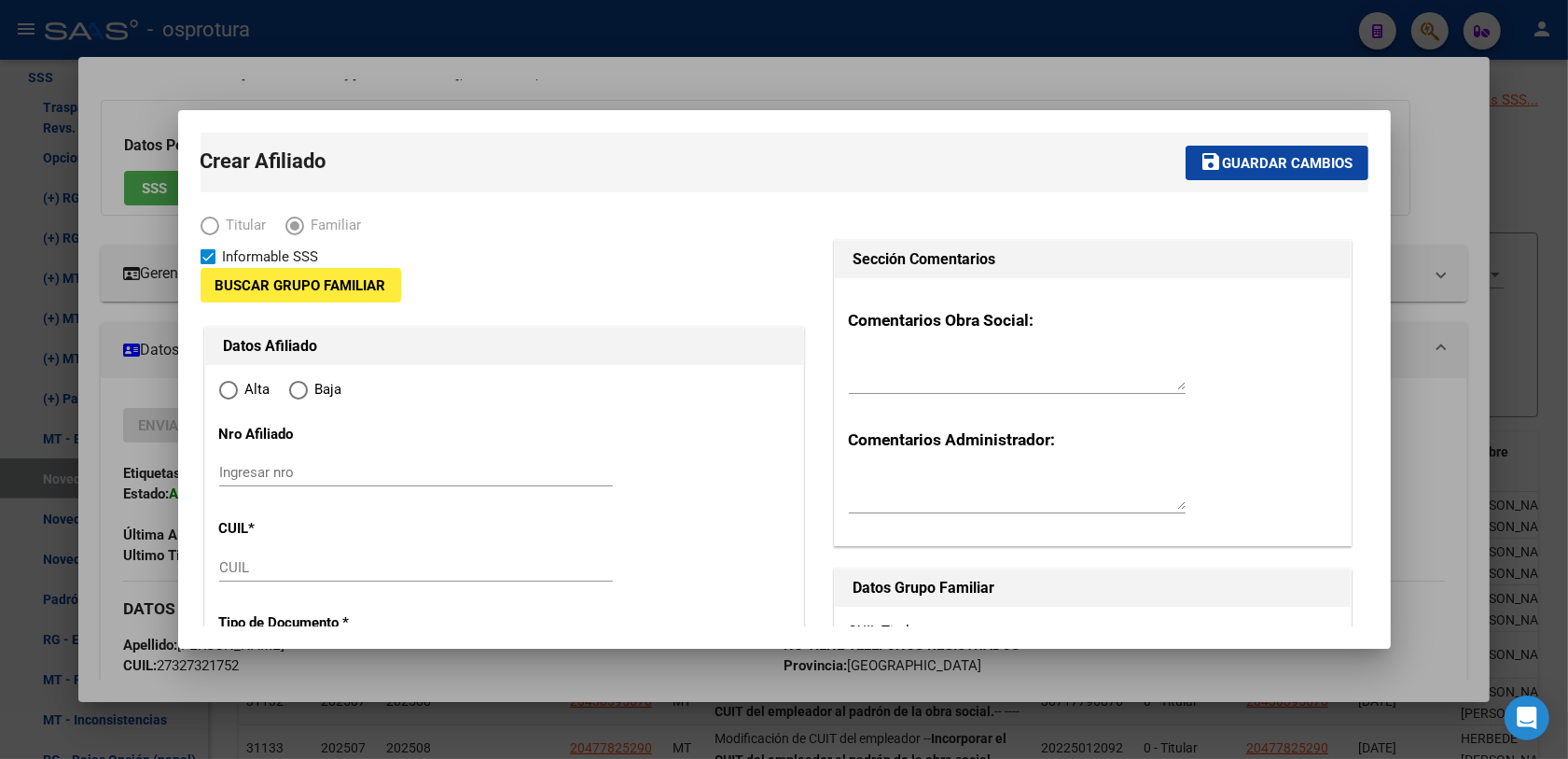
type input "0"
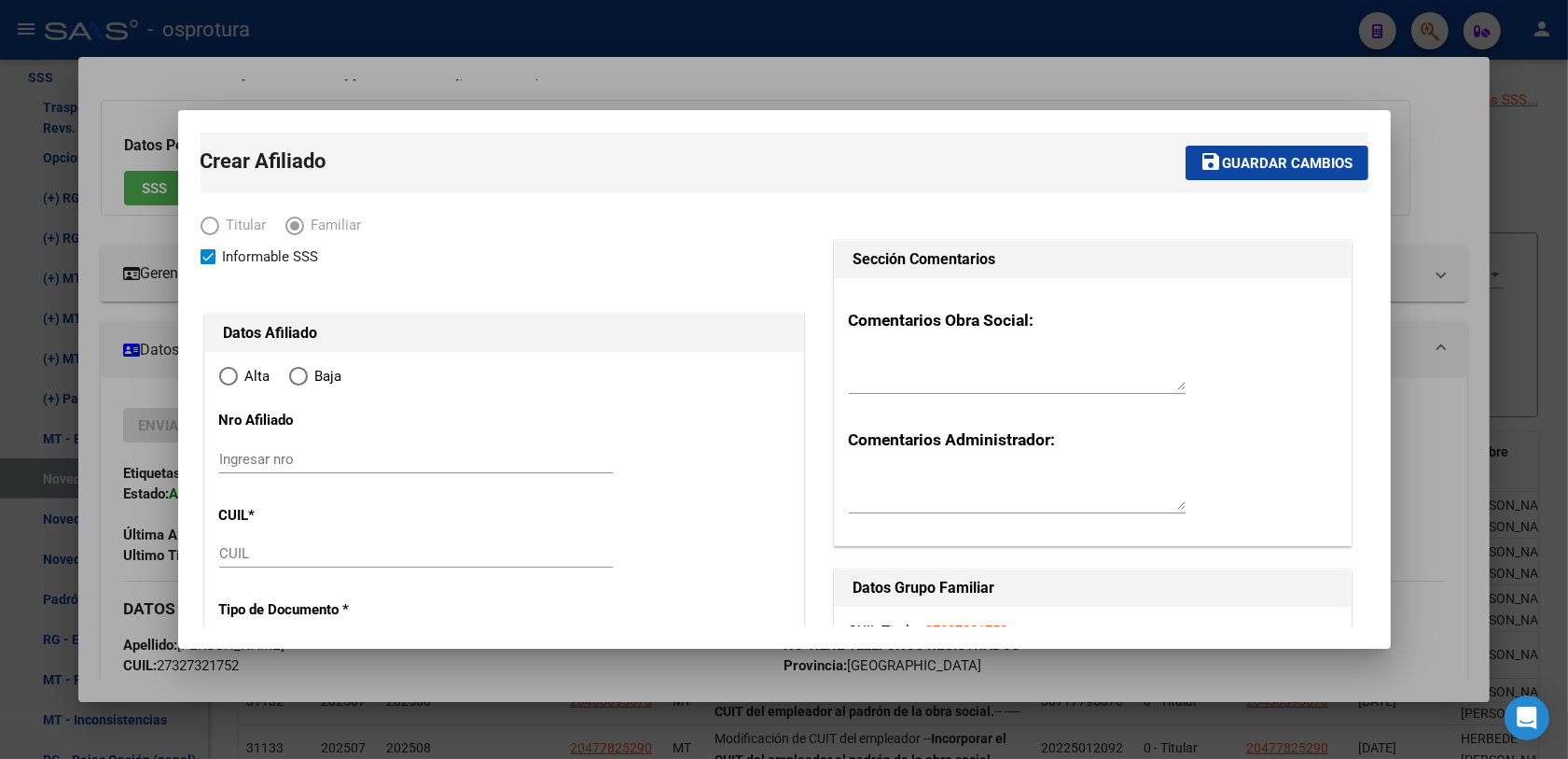
radio input "true"
type input "27-32732175-2"
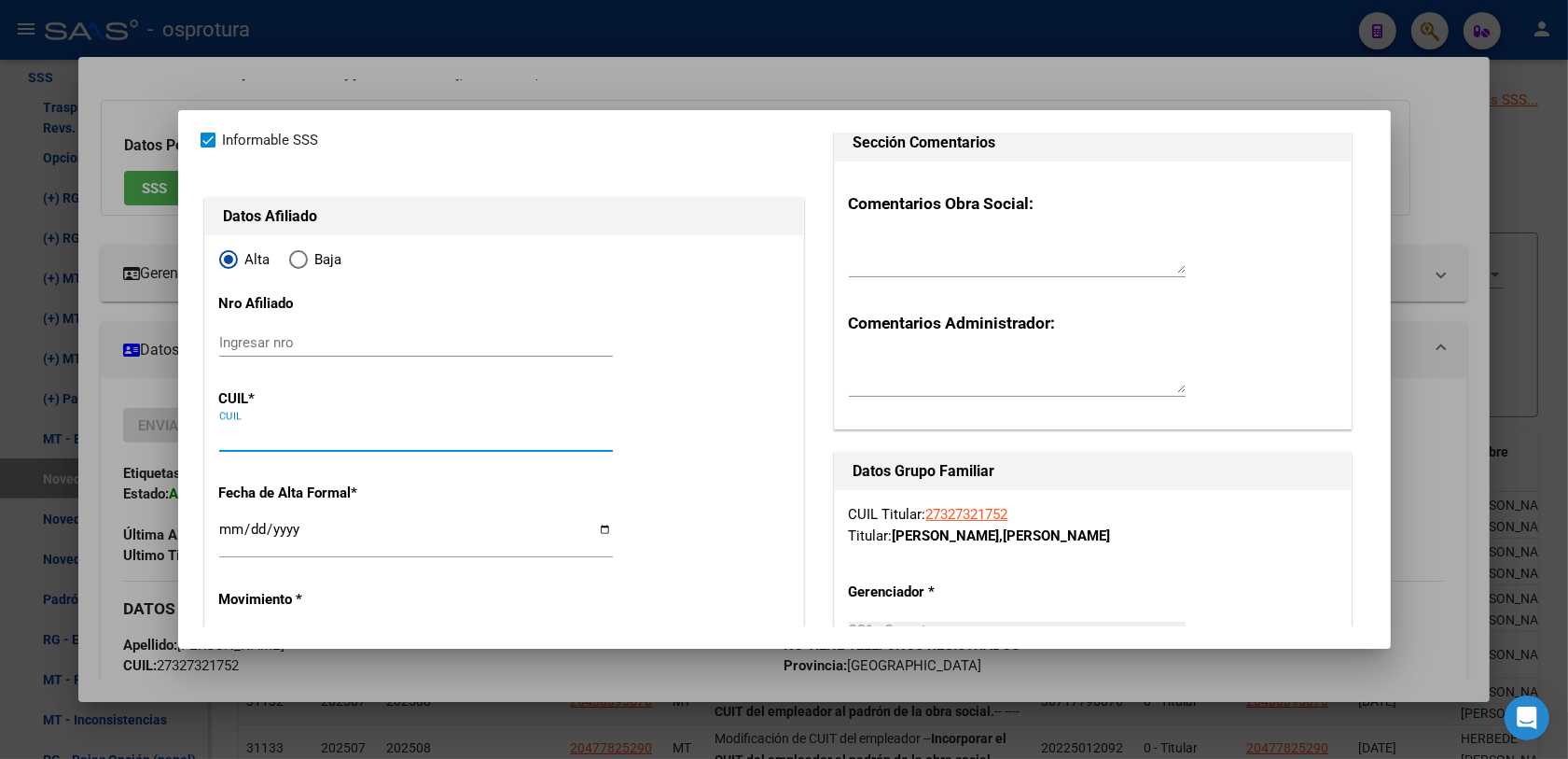
click at [258, 440] on input "CUIL" at bounding box center [415, 436] width 393 height 17
paste input "20-58054906-4"
type input "20-58054906-4"
type input "58054906"
type input "MACHADO"
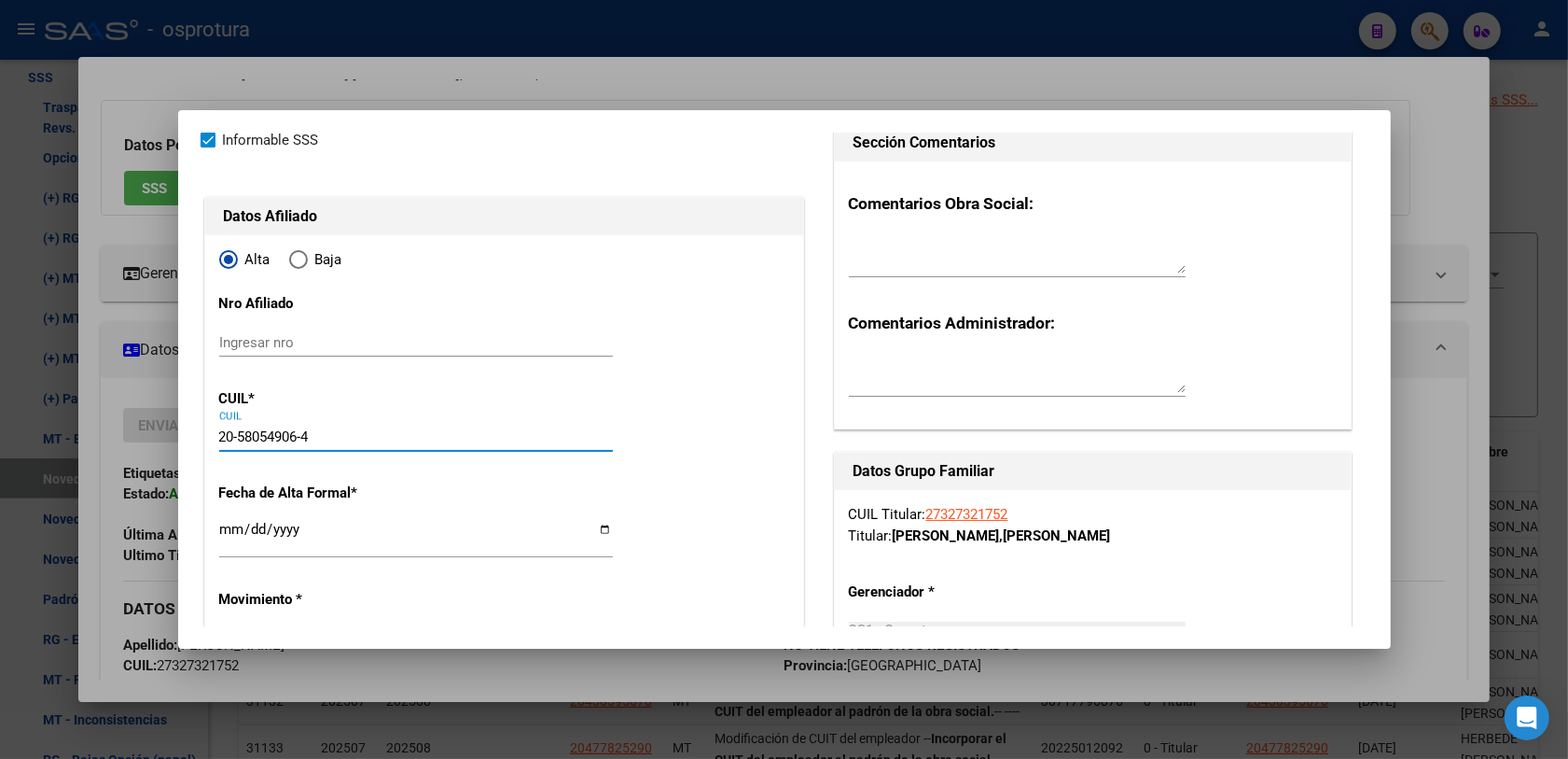
type input "BRUNO EDUARDO"
type input "2019-12-06"
type input "RINCON DE MILBE"
type input "1648"
type input "20-58054906-4"
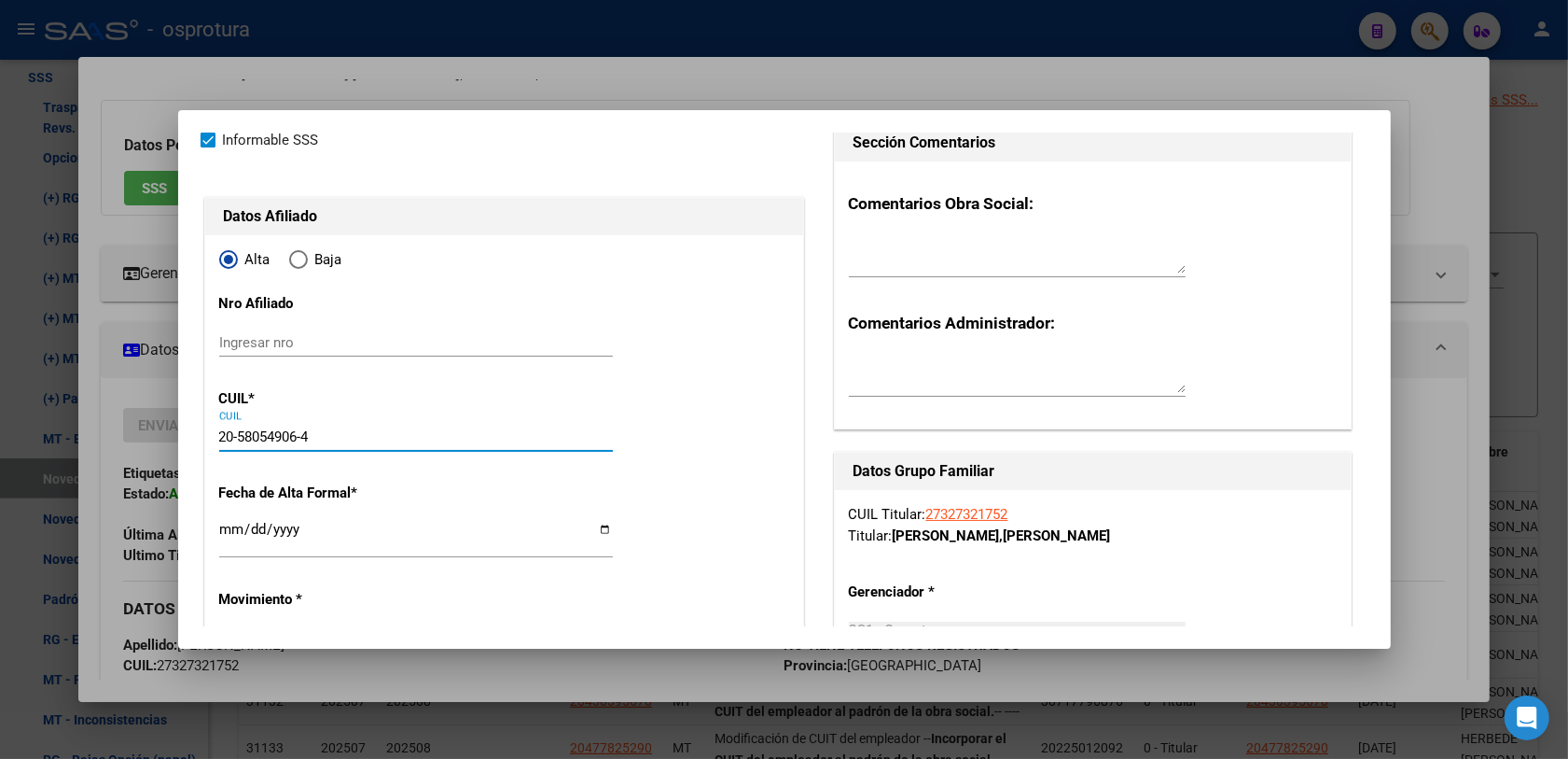
click at [229, 533] on input "Ingresar fecha" at bounding box center [415, 537] width 393 height 30
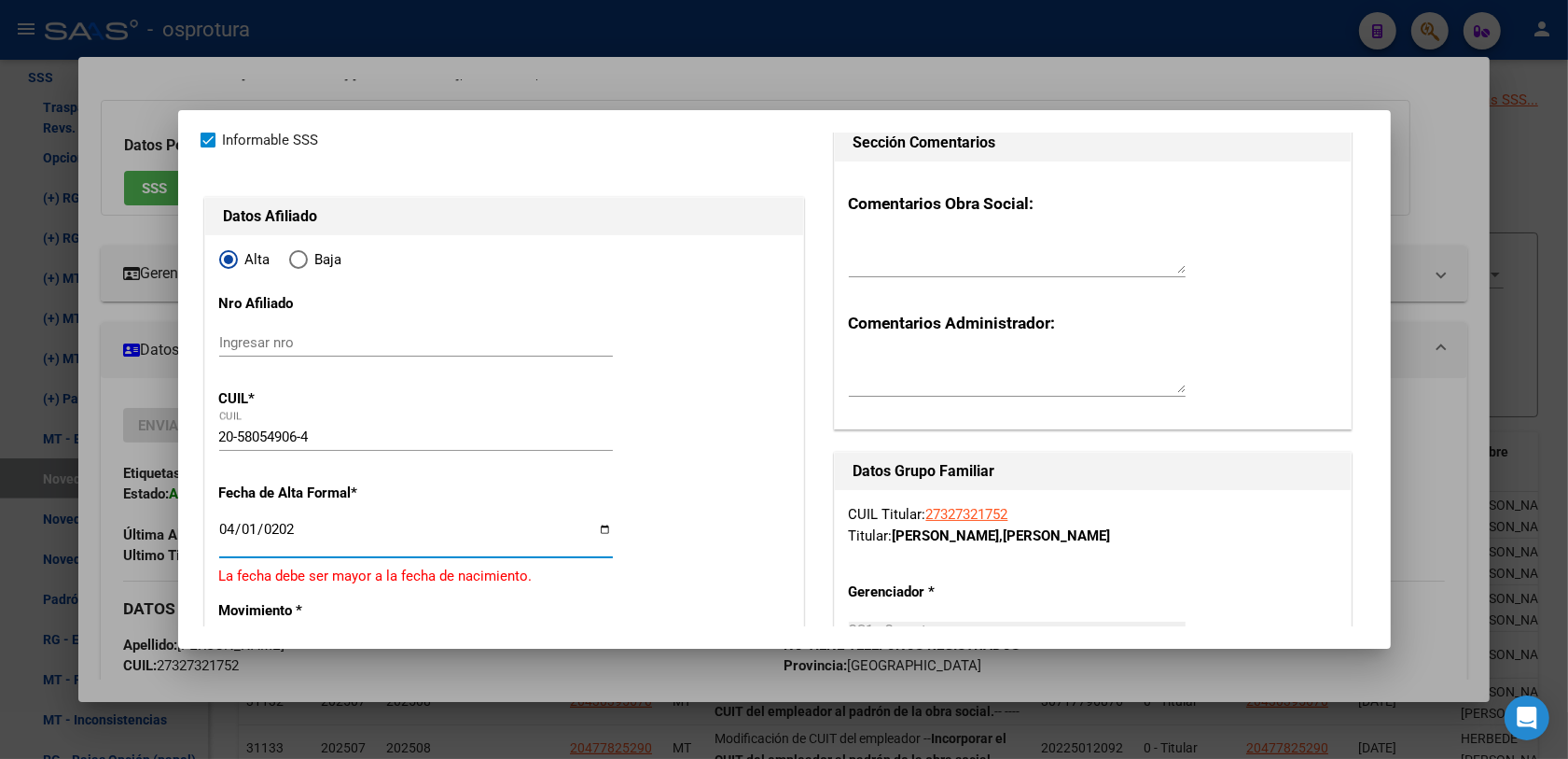
type input "2025-04-01"
click at [387, 460] on div "20-58054906-4 CUIL" at bounding box center [415, 445] width 393 height 46
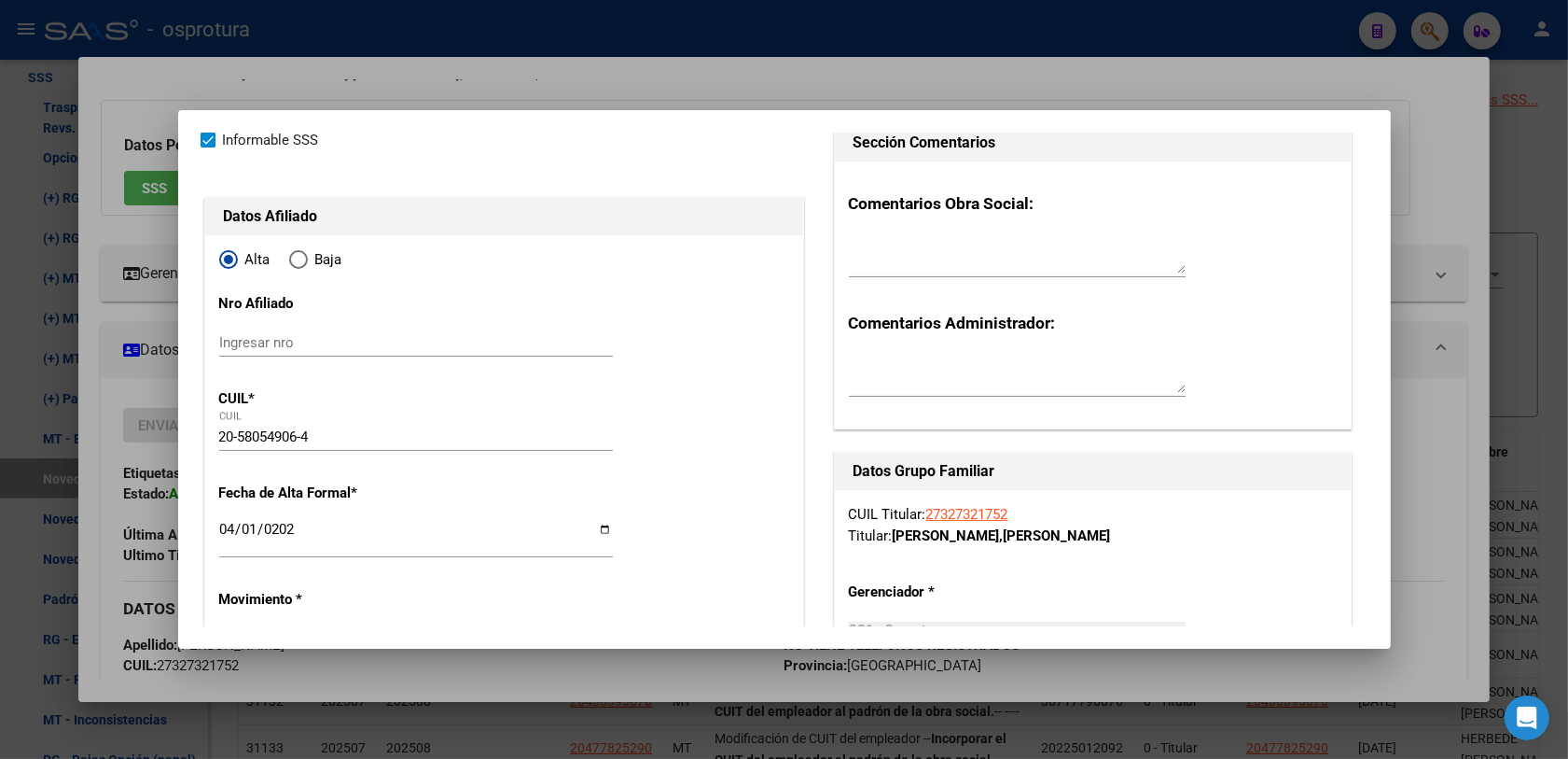
scroll to position [350, 0]
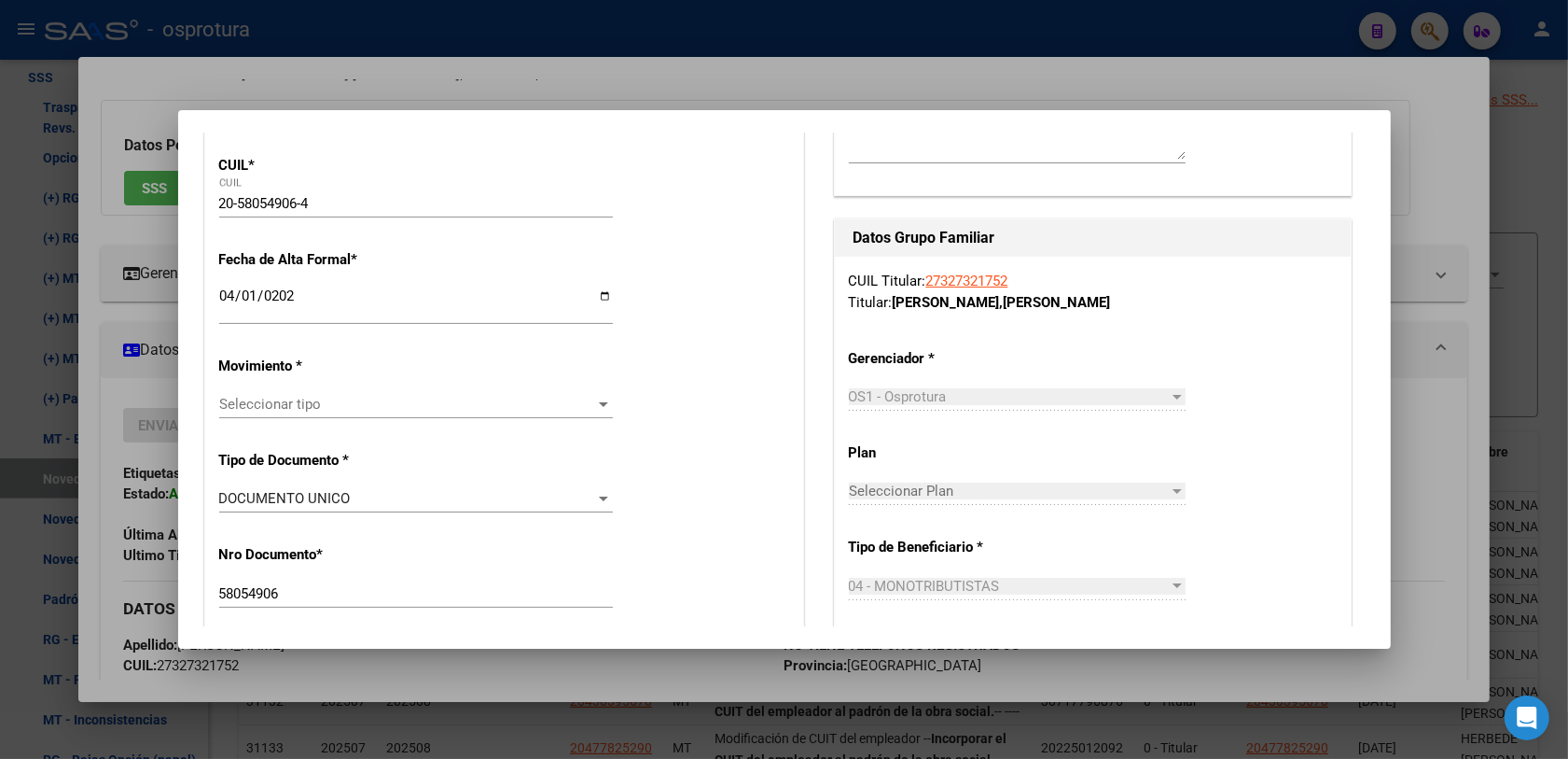
click at [302, 403] on span "Seleccionar tipo" at bounding box center [407, 403] width 376 height 17
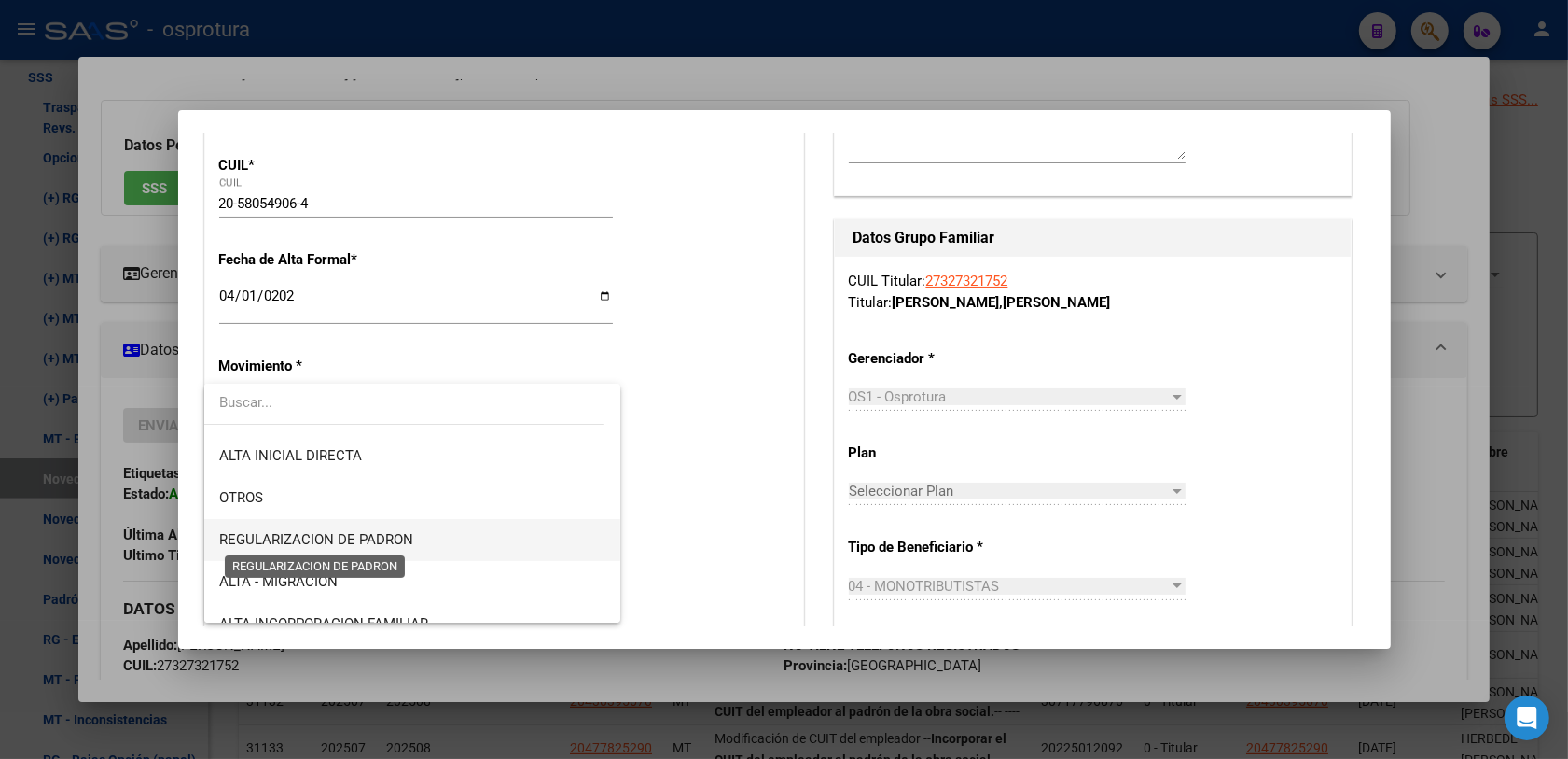
scroll to position [233, 0]
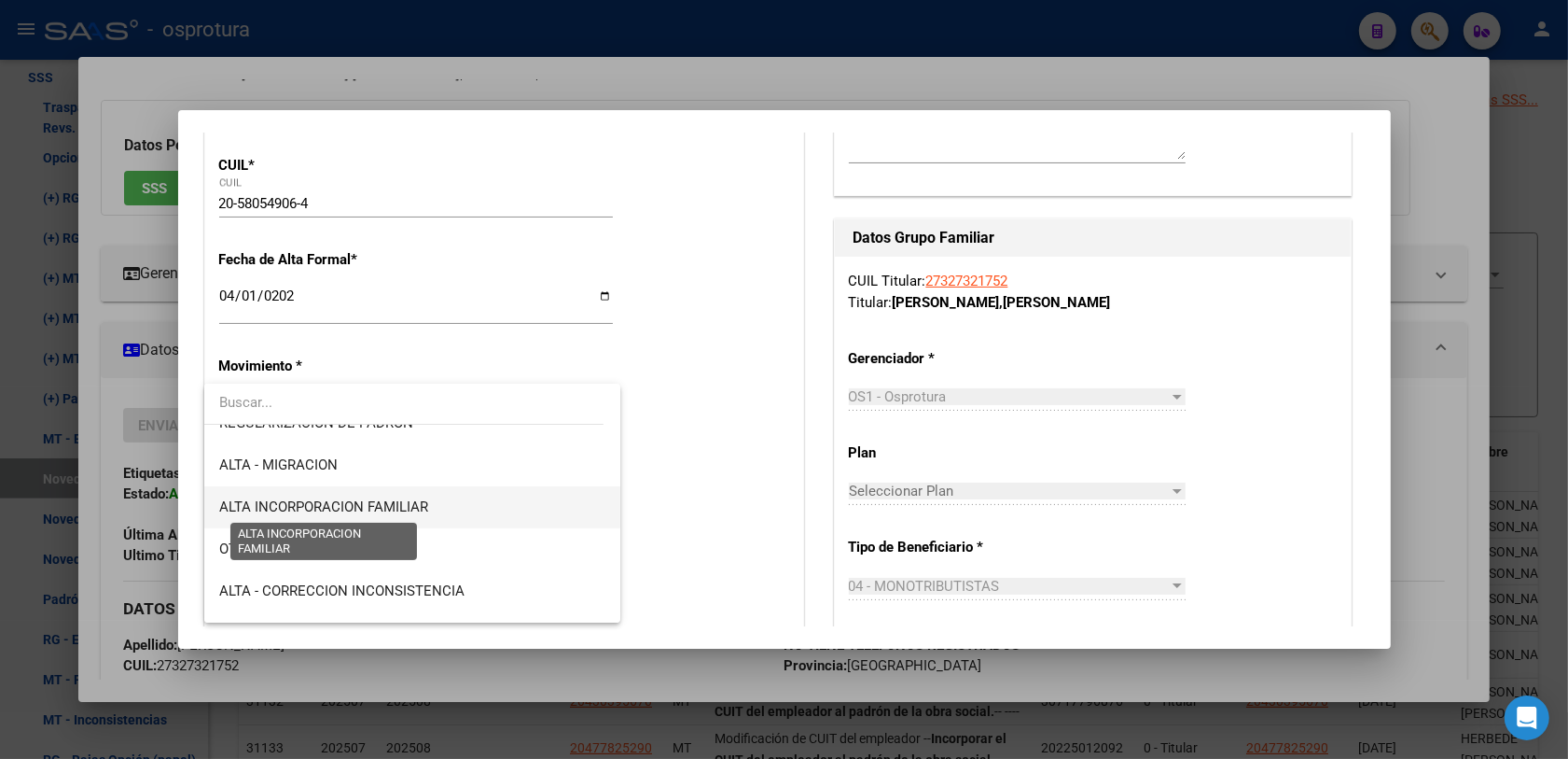
click at [389, 514] on span "ALTA INCORPORACION FAMILIAR" at bounding box center [324, 506] width 209 height 17
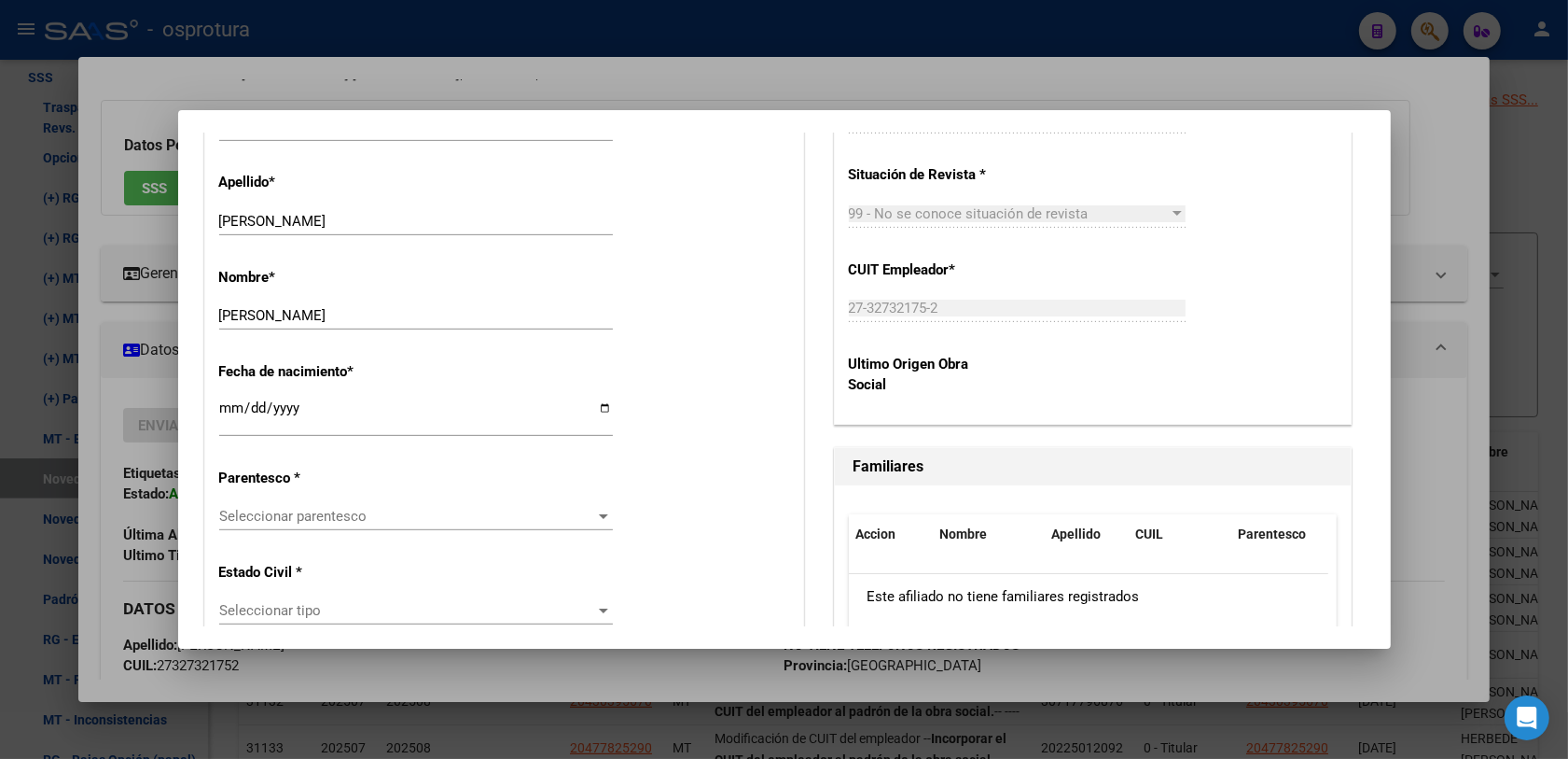
scroll to position [933, 0]
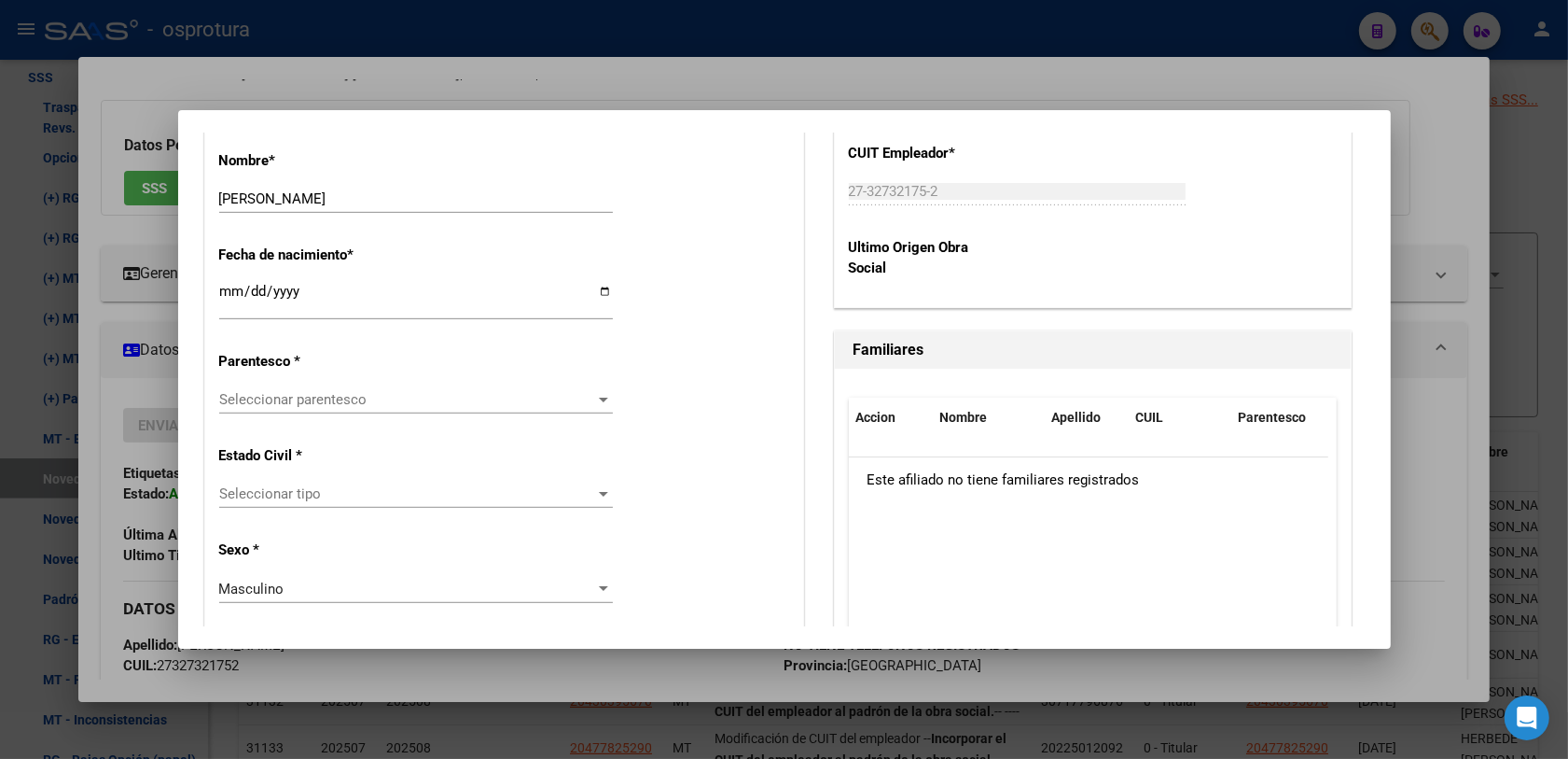
click at [285, 407] on div "Seleccionar parentesco Seleccionar parentesco" at bounding box center [415, 399] width 393 height 28
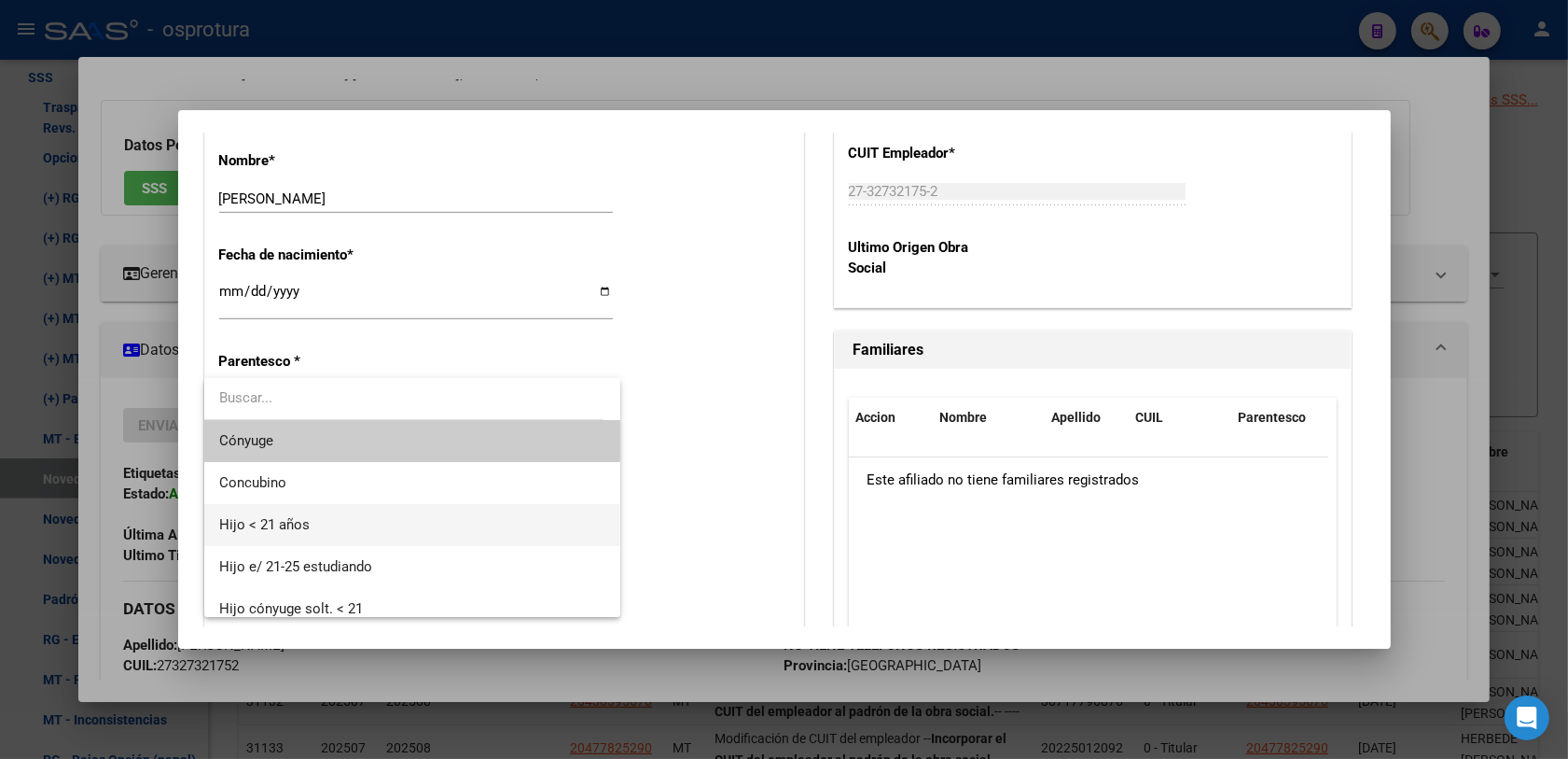
click at [299, 539] on span "Hijo < 21 años" at bounding box center [412, 525] width 387 height 42
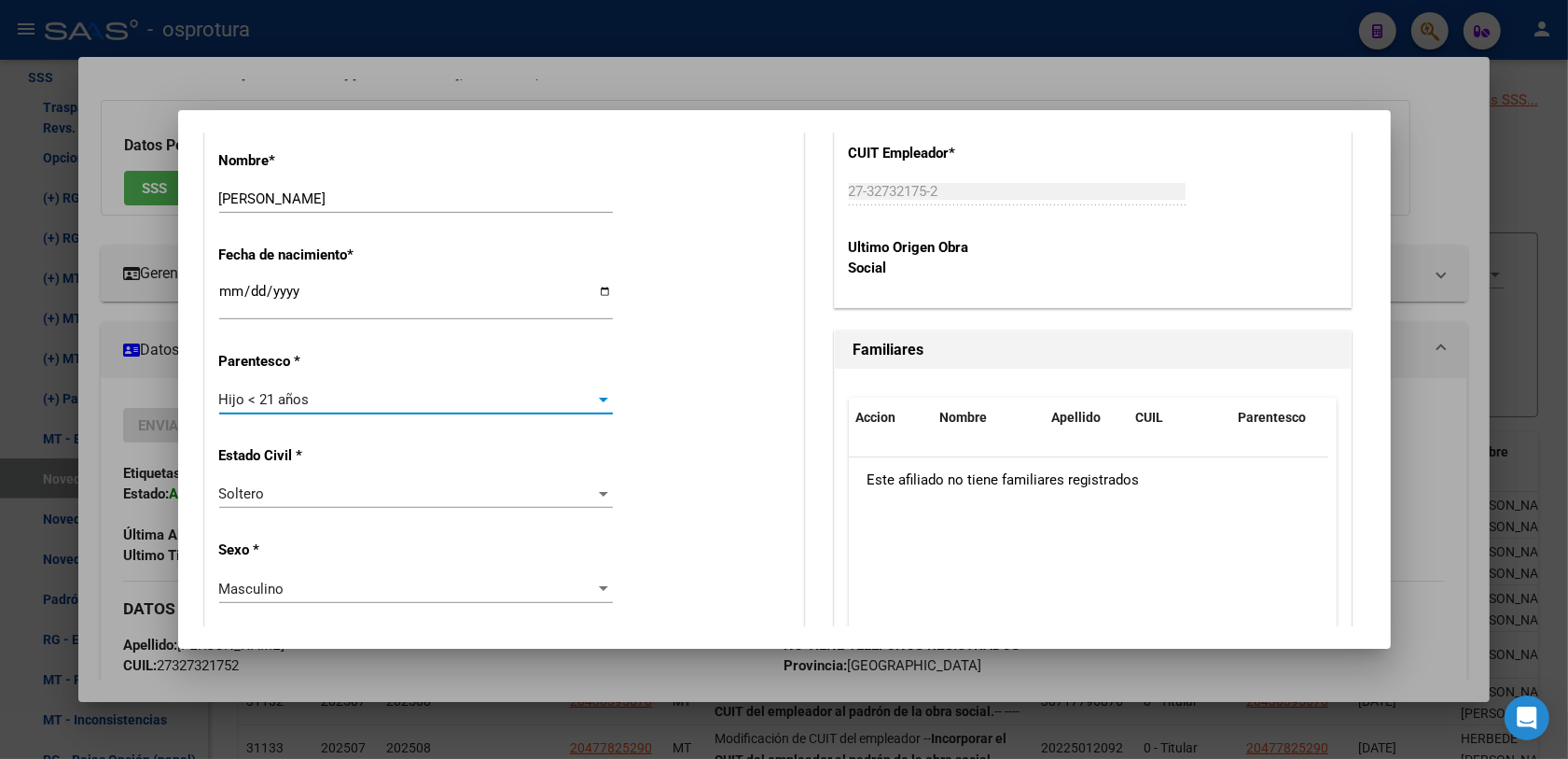
click at [592, 468] on div "Estado Civil * [DEMOGRAPHIC_DATA] Seleccionar tipo" at bounding box center [504, 478] width 569 height 95
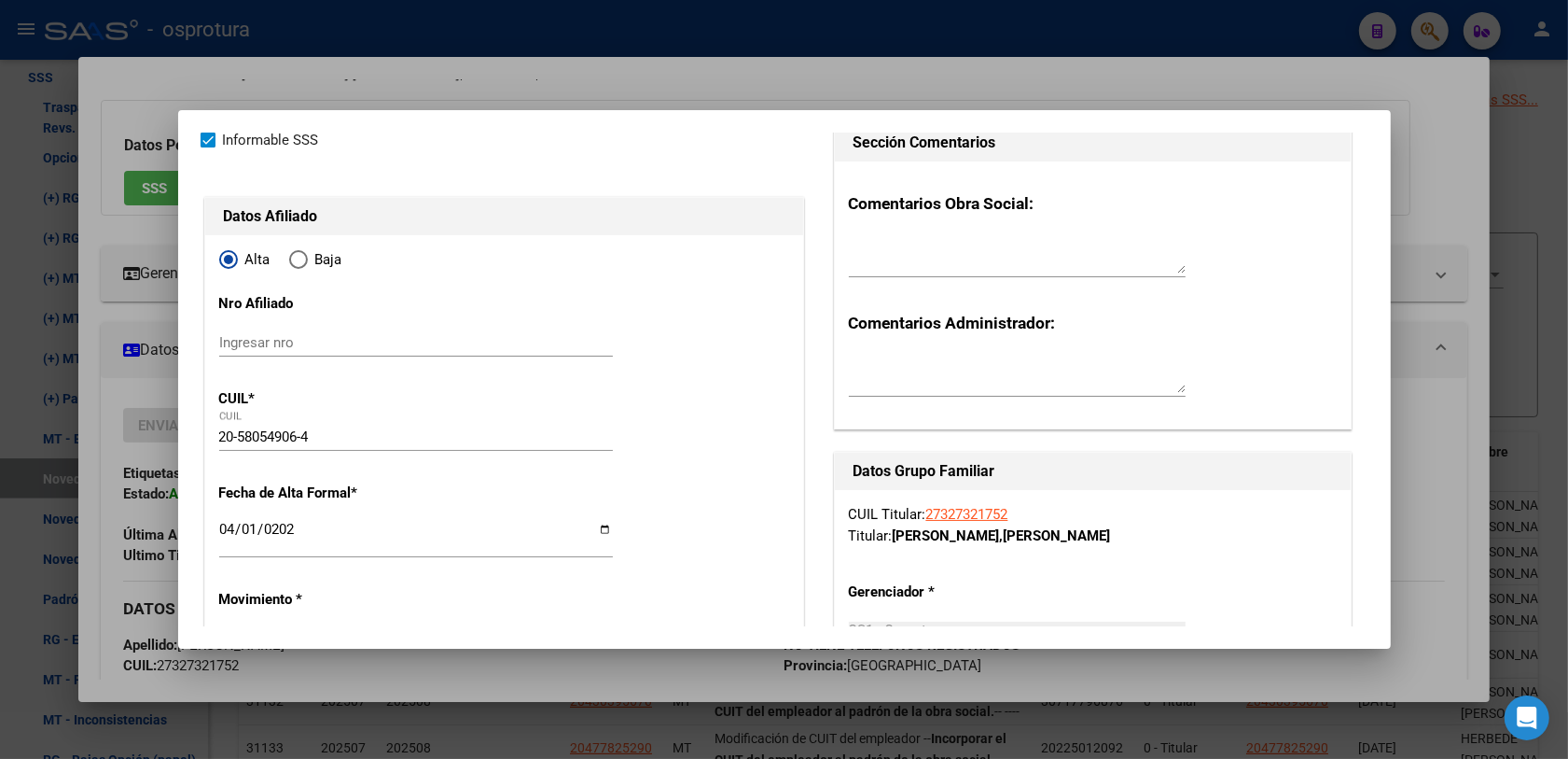
scroll to position [0, 0]
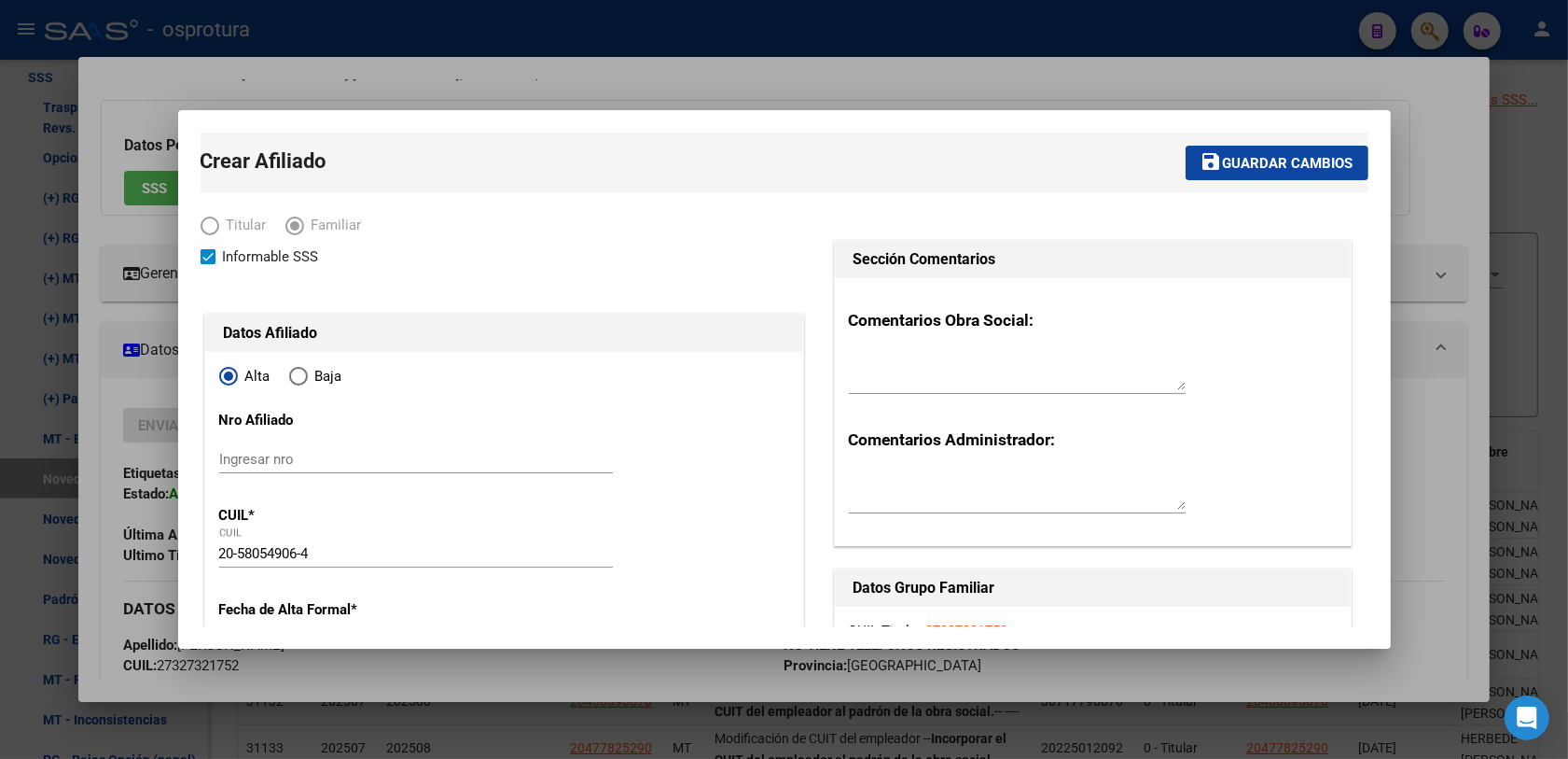
click at [1206, 174] on button "save Guardar cambios" at bounding box center [1277, 162] width 183 height 35
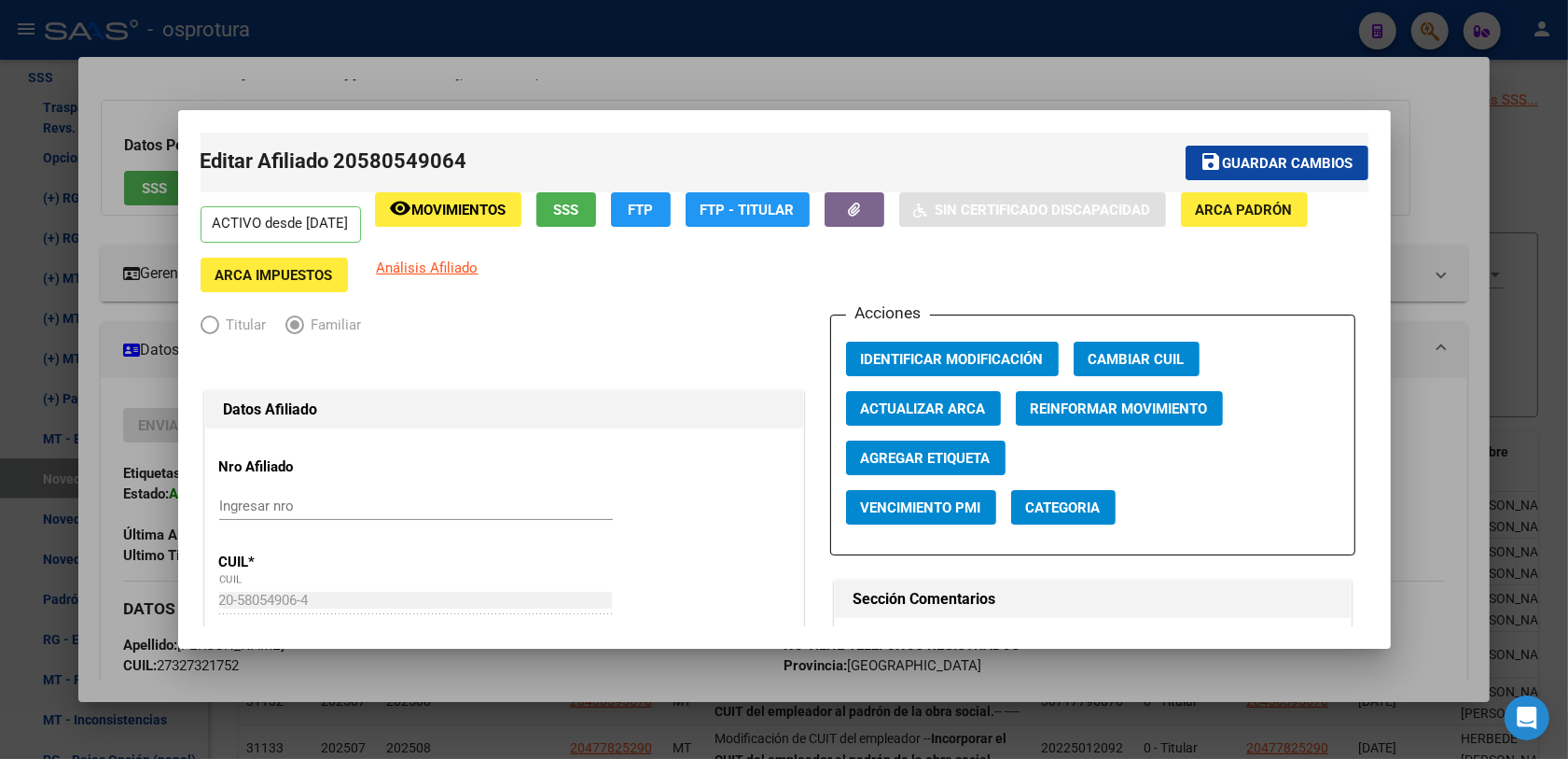
click at [1427, 21] on div at bounding box center [784, 380] width 1568 height 759
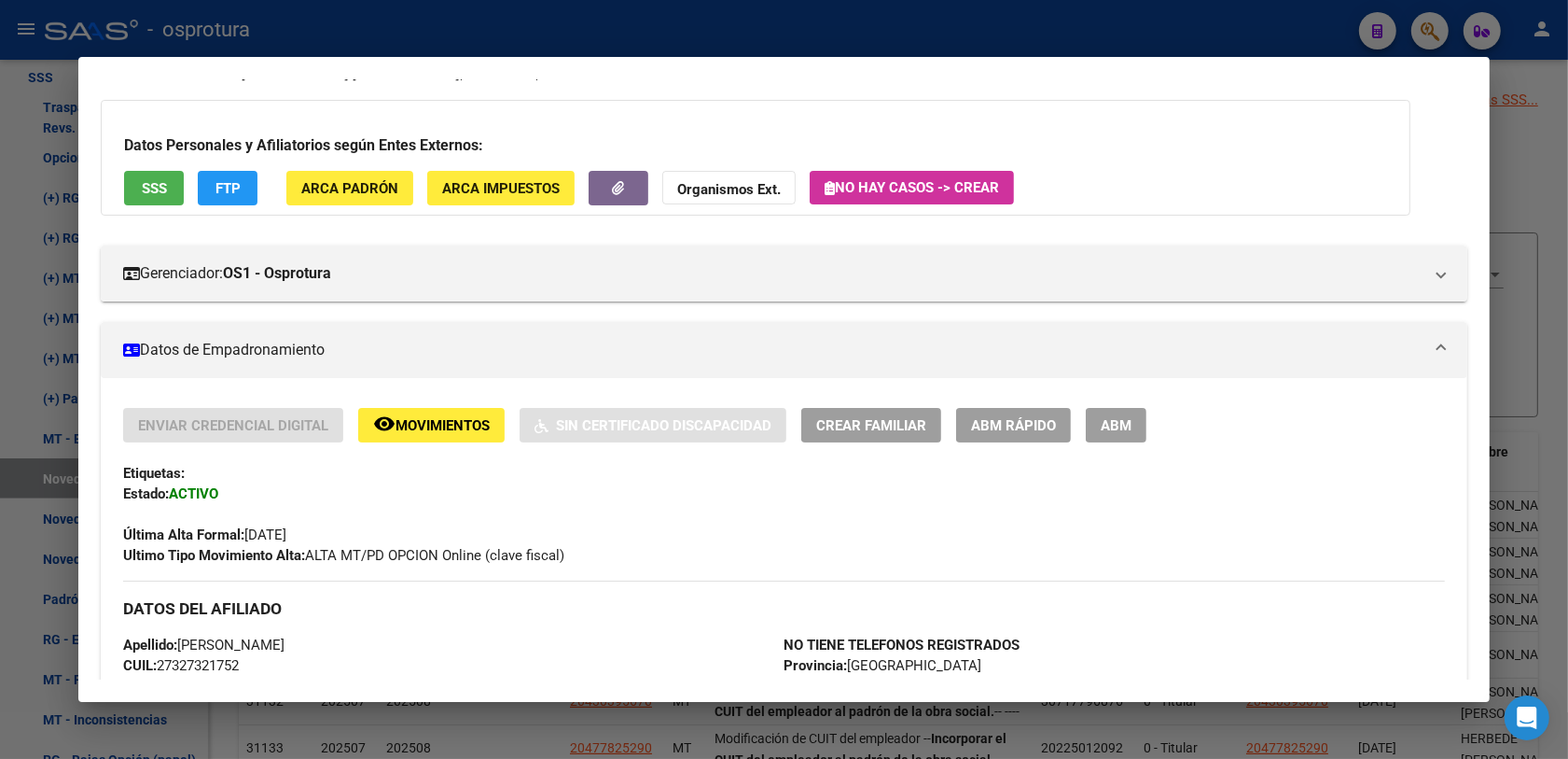
click at [1424, 22] on div at bounding box center [784, 380] width 1568 height 759
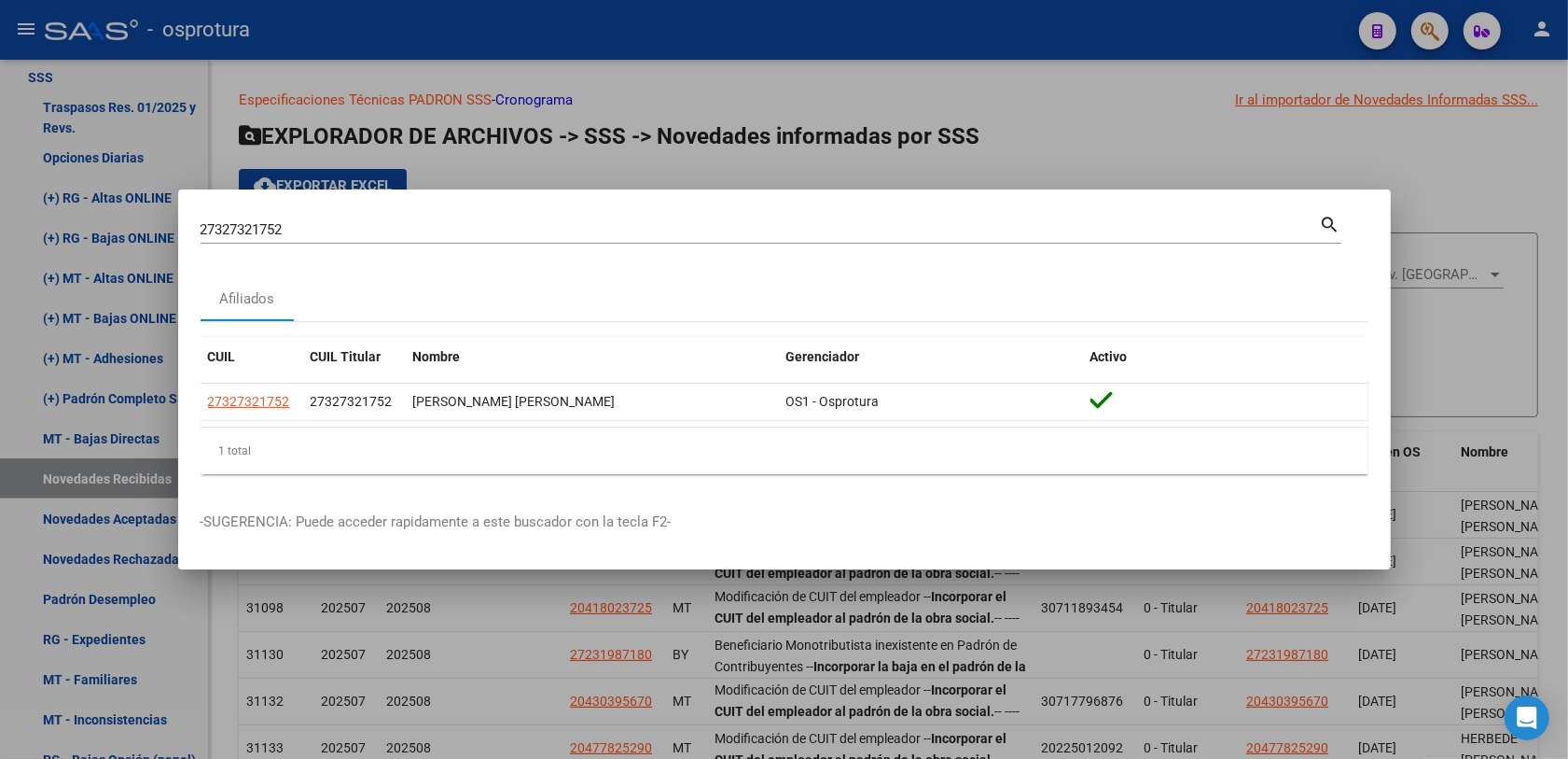
click at [361, 219] on div "27327321752 Buscar (apellido, dni, cuil, nro traspaso, cuit, obra social)" at bounding box center [760, 229] width 1119 height 28
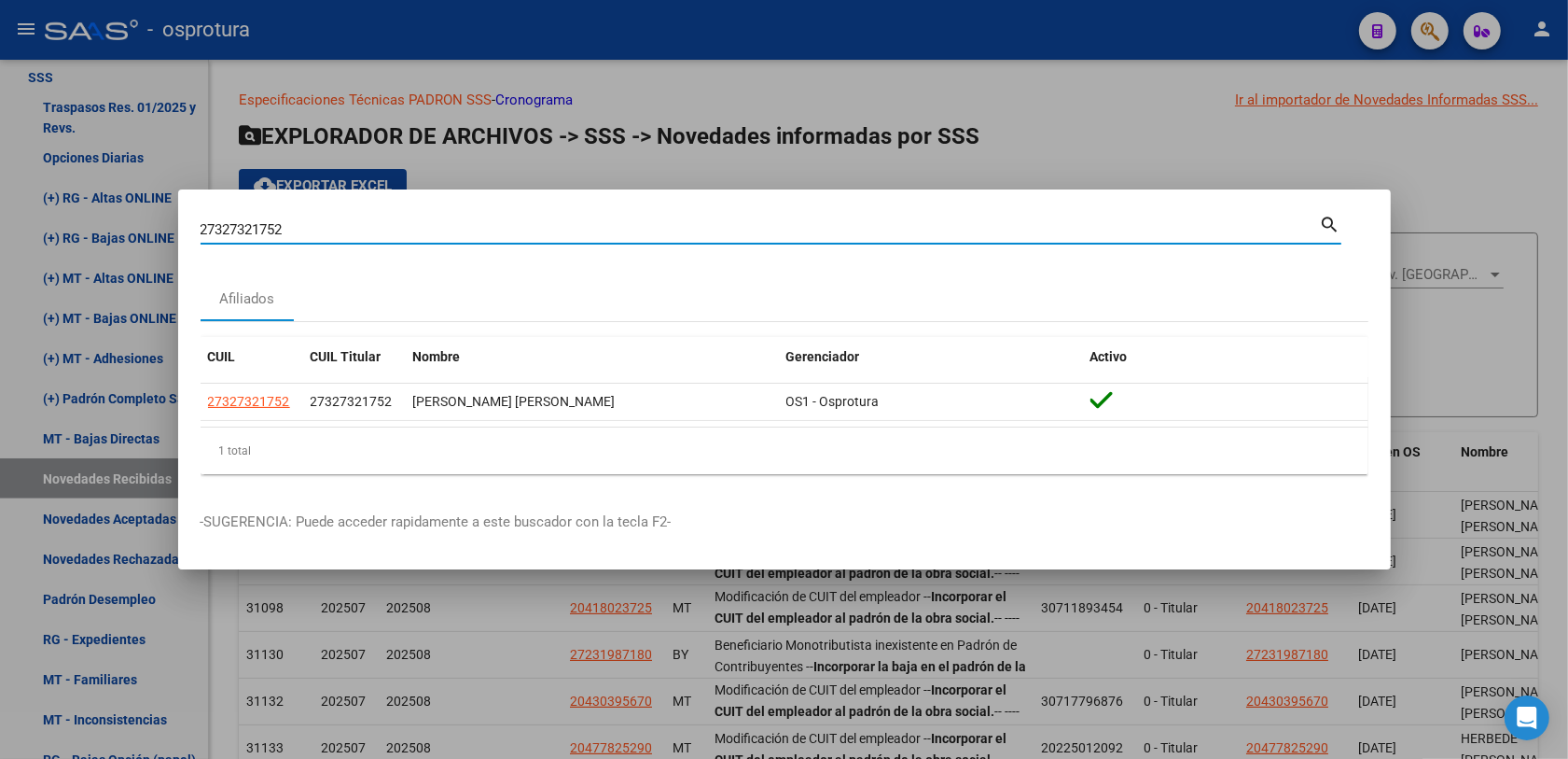
click at [347, 230] on input "27327321752" at bounding box center [760, 229] width 1119 height 17
paste input "0315540764"
type input "20315540764"
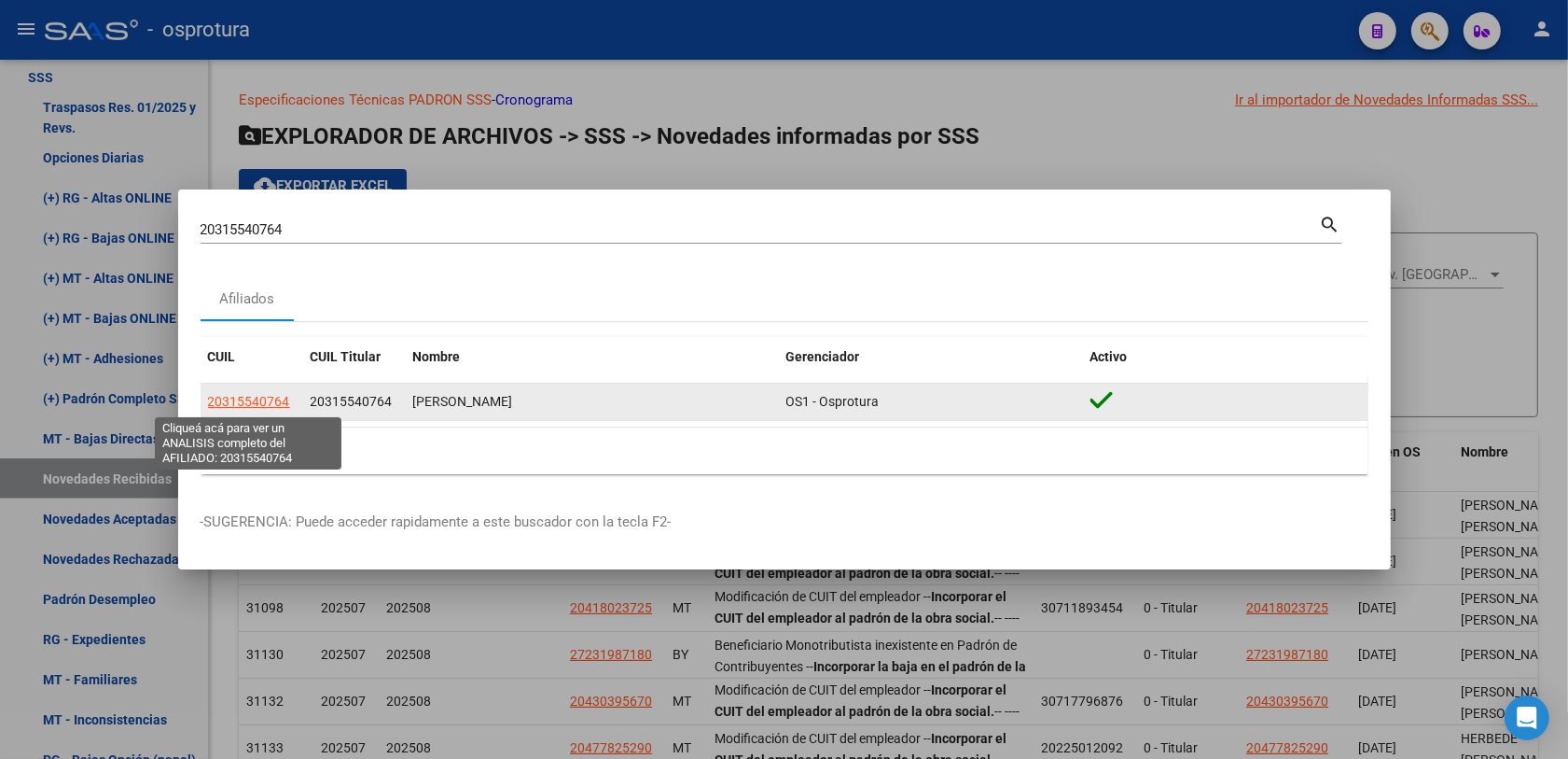
click at [268, 401] on span "20315540764" at bounding box center [249, 400] width 82 height 15
type textarea "20315540764"
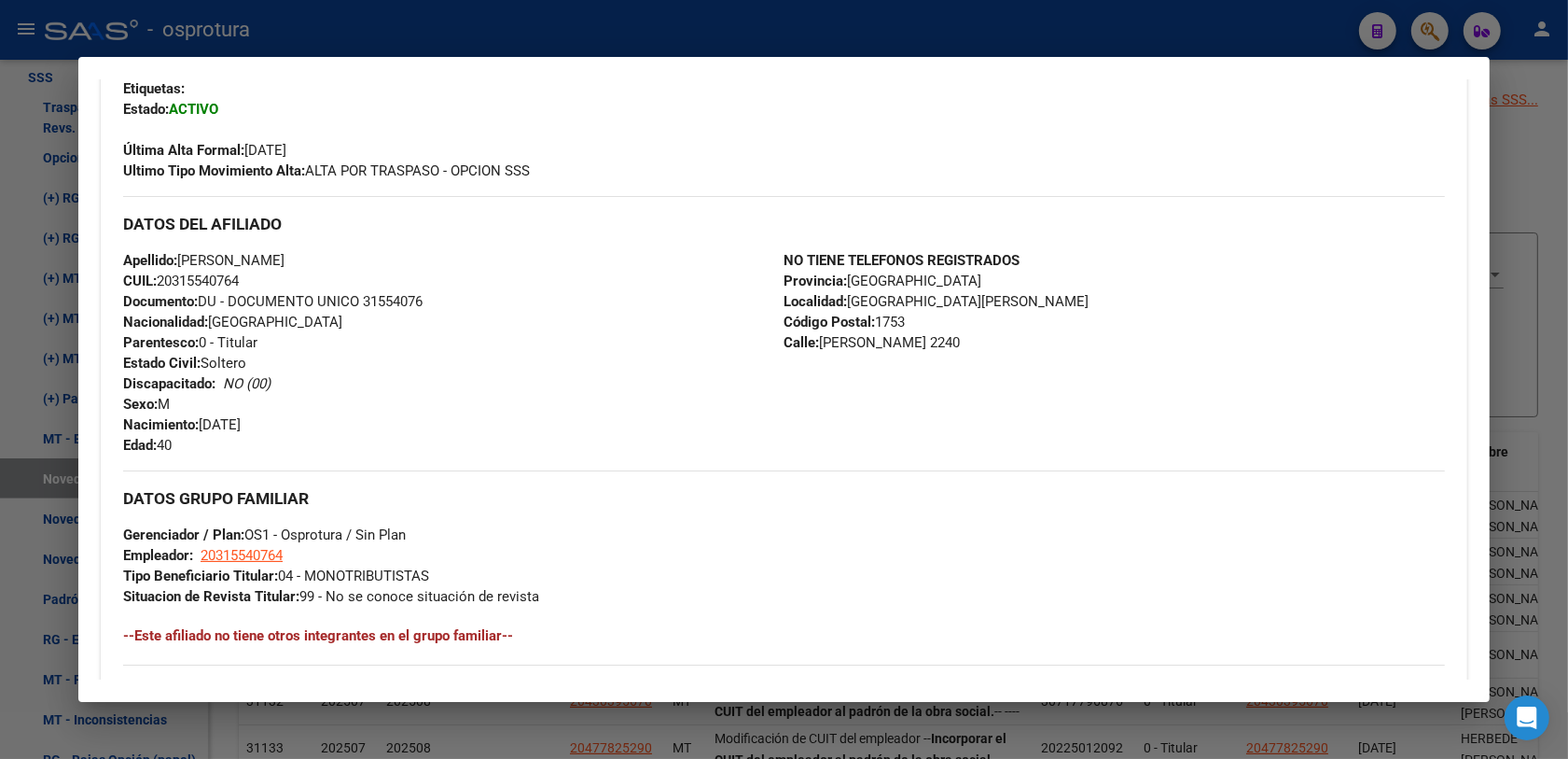
scroll to position [117, 0]
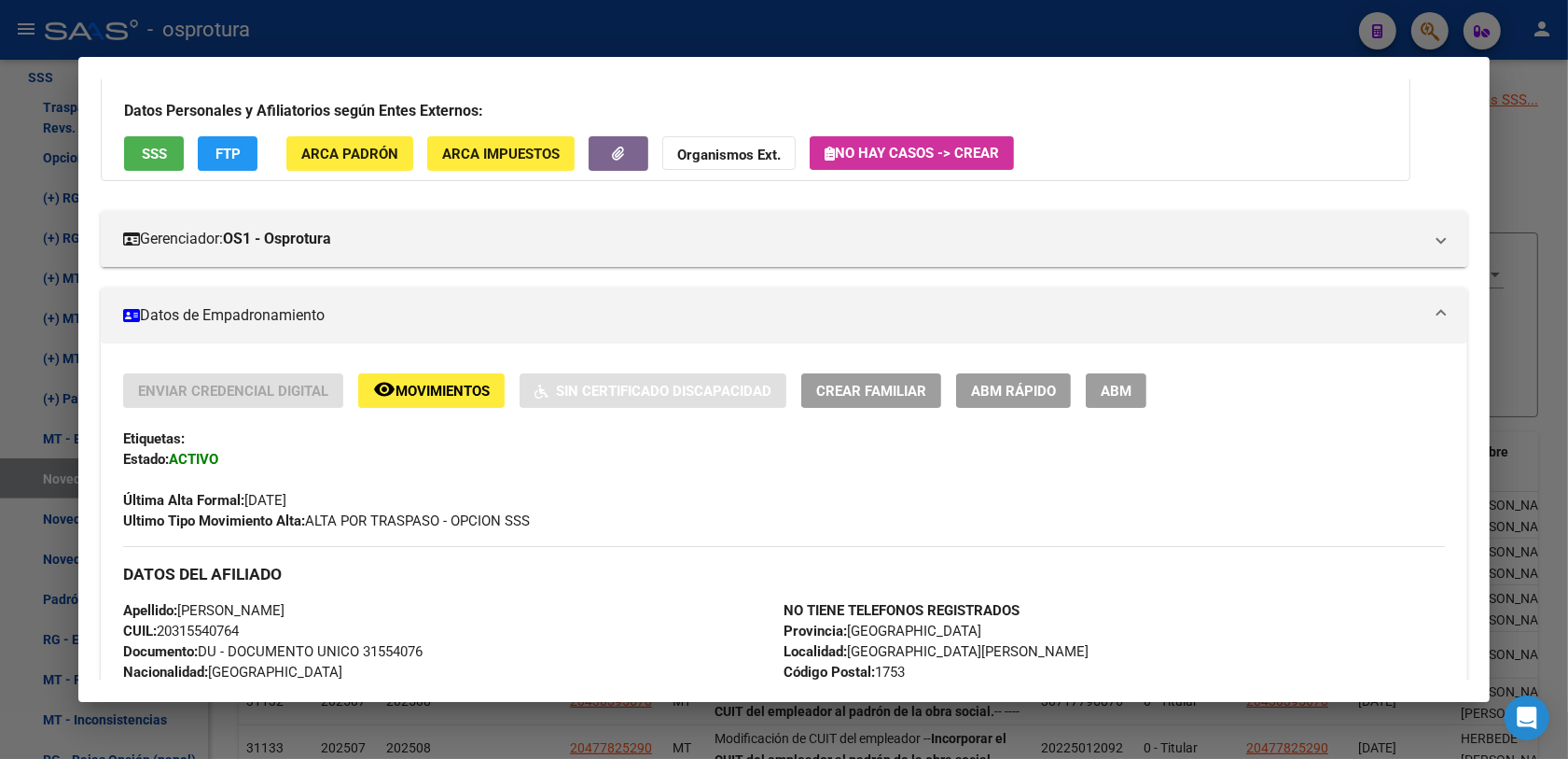
click at [817, 385] on span "Crear Familiar" at bounding box center [871, 390] width 111 height 17
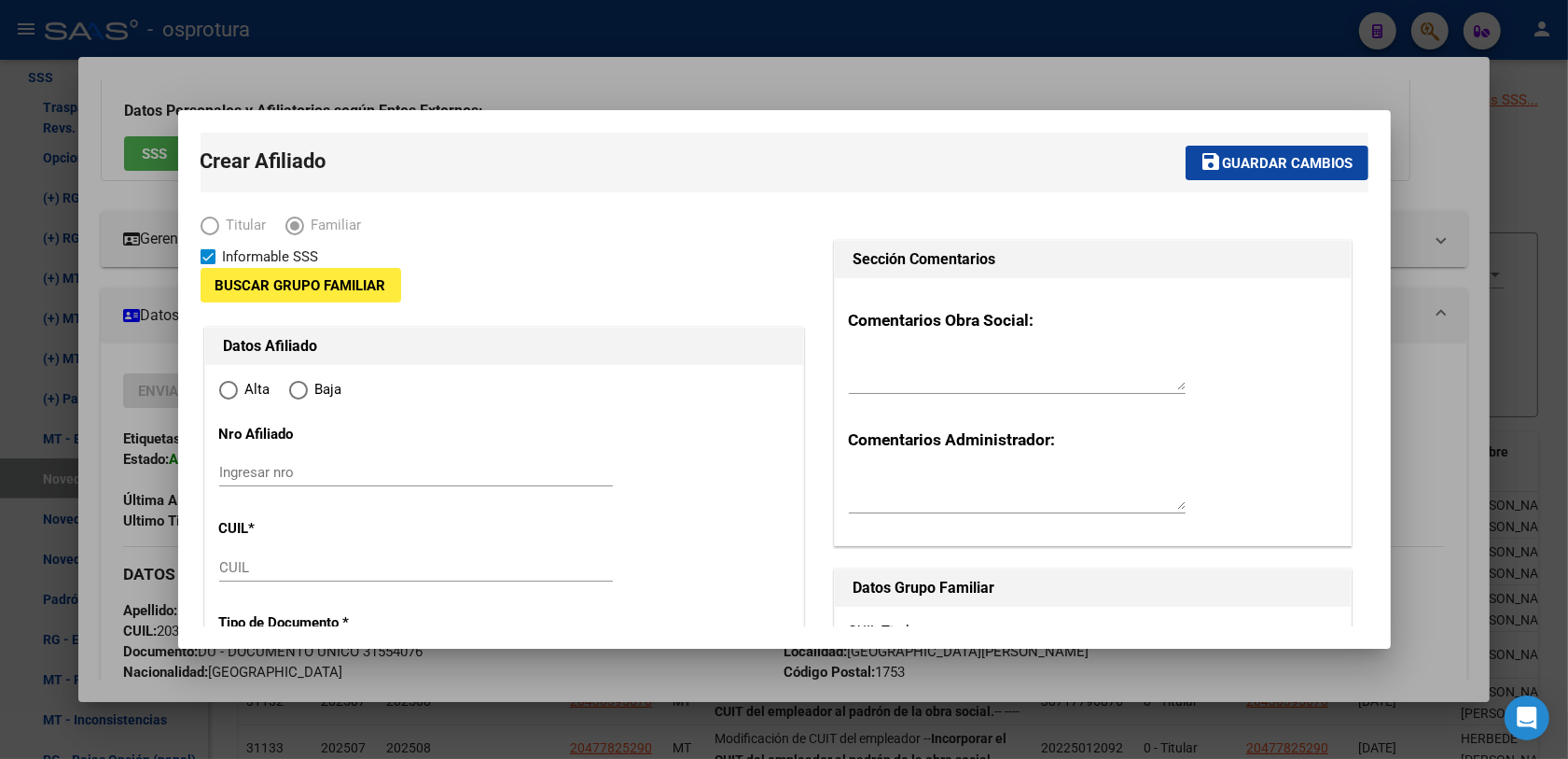
type input "20-31554076-4"
type input "[GEOGRAPHIC_DATA][PERSON_NAME]"
type input "1753"
type input "CERVANTES"
type input "2240"
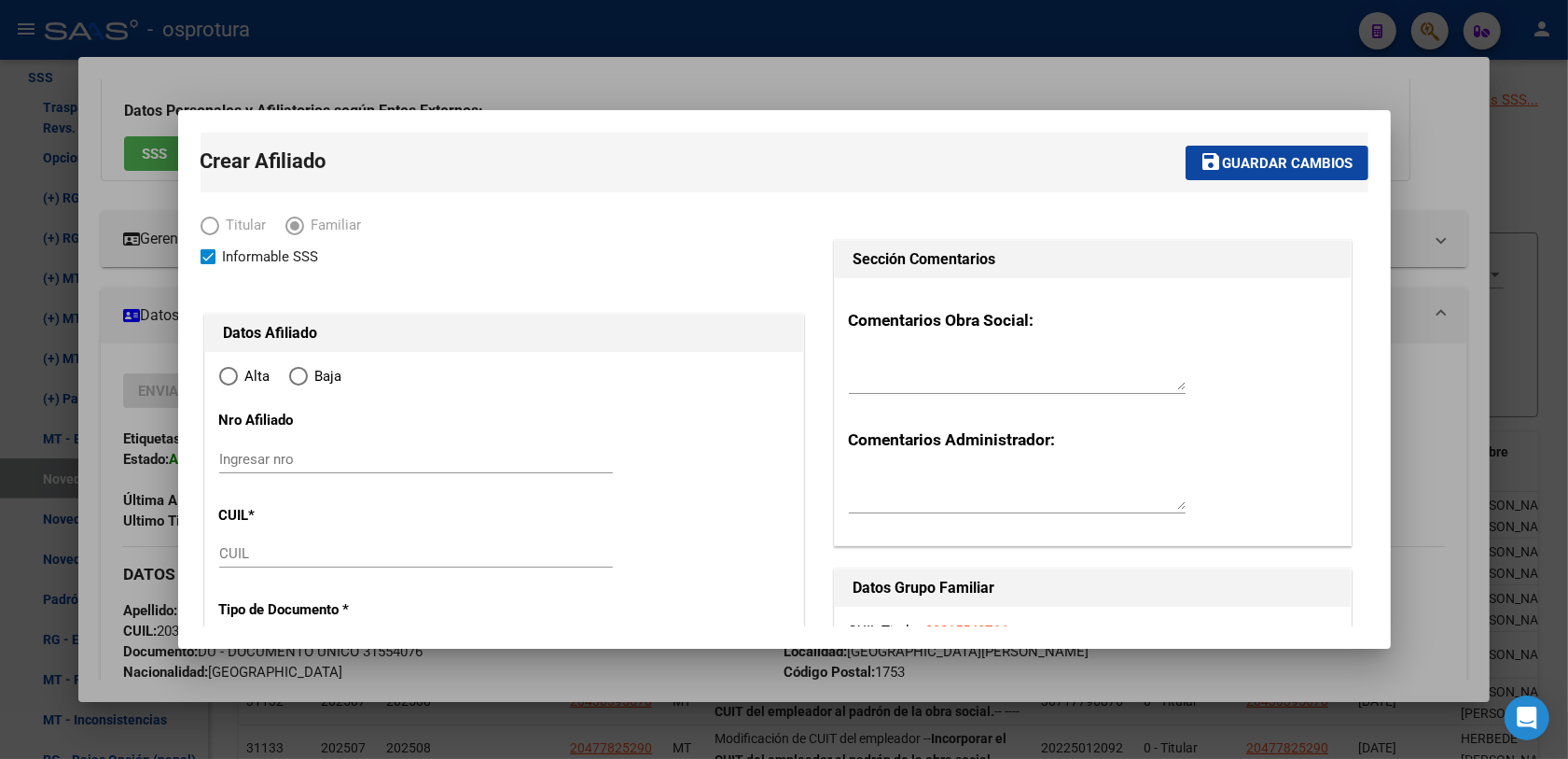
click at [249, 561] on input "CUIL" at bounding box center [415, 553] width 393 height 17
radio input "true"
paste input "20-58378973-2"
type input "20-58378973-2"
type input "20-31554076-4"
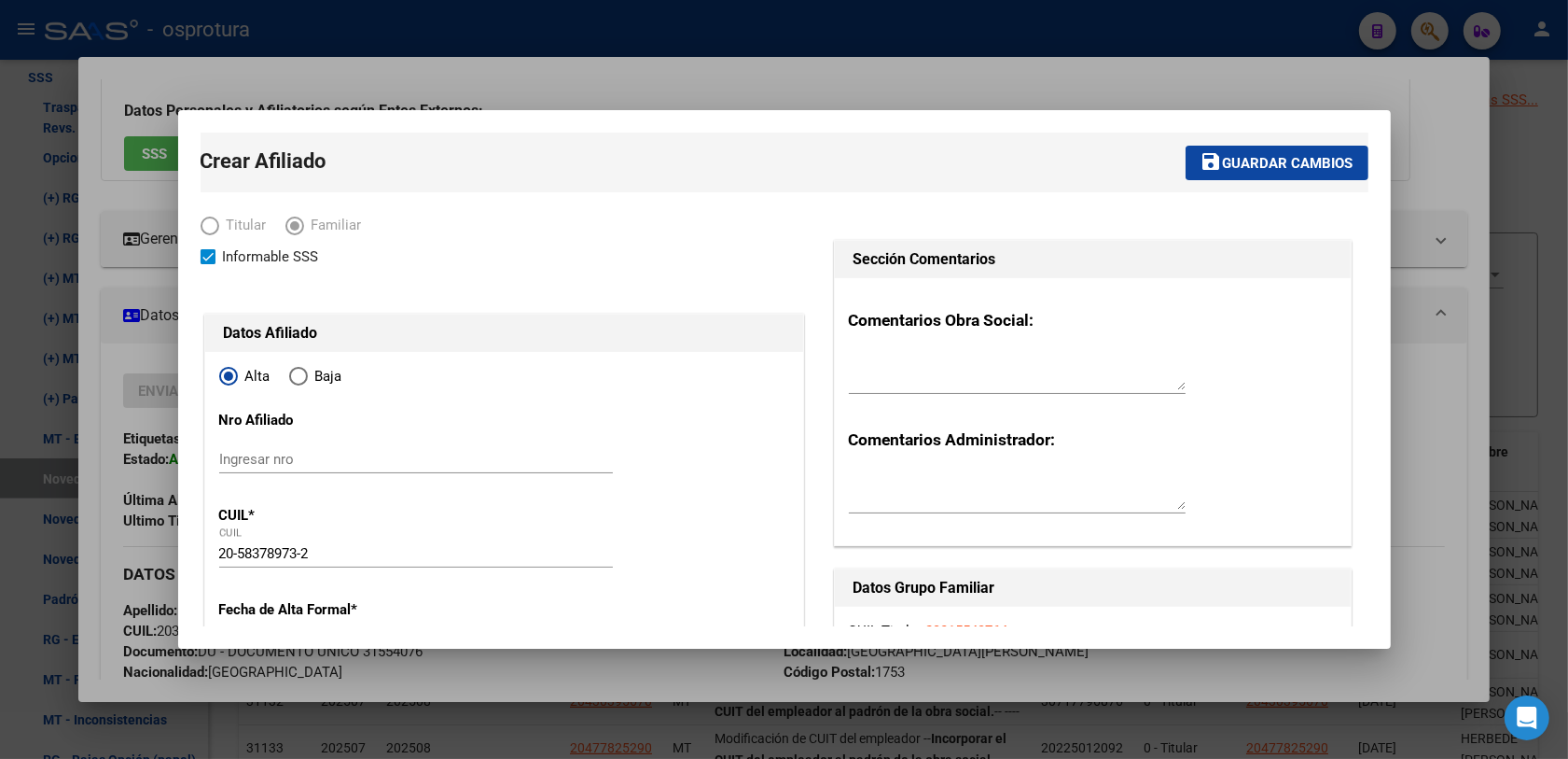
click at [715, 369] on div "Alta Baja" at bounding box center [504, 380] width 569 height 31
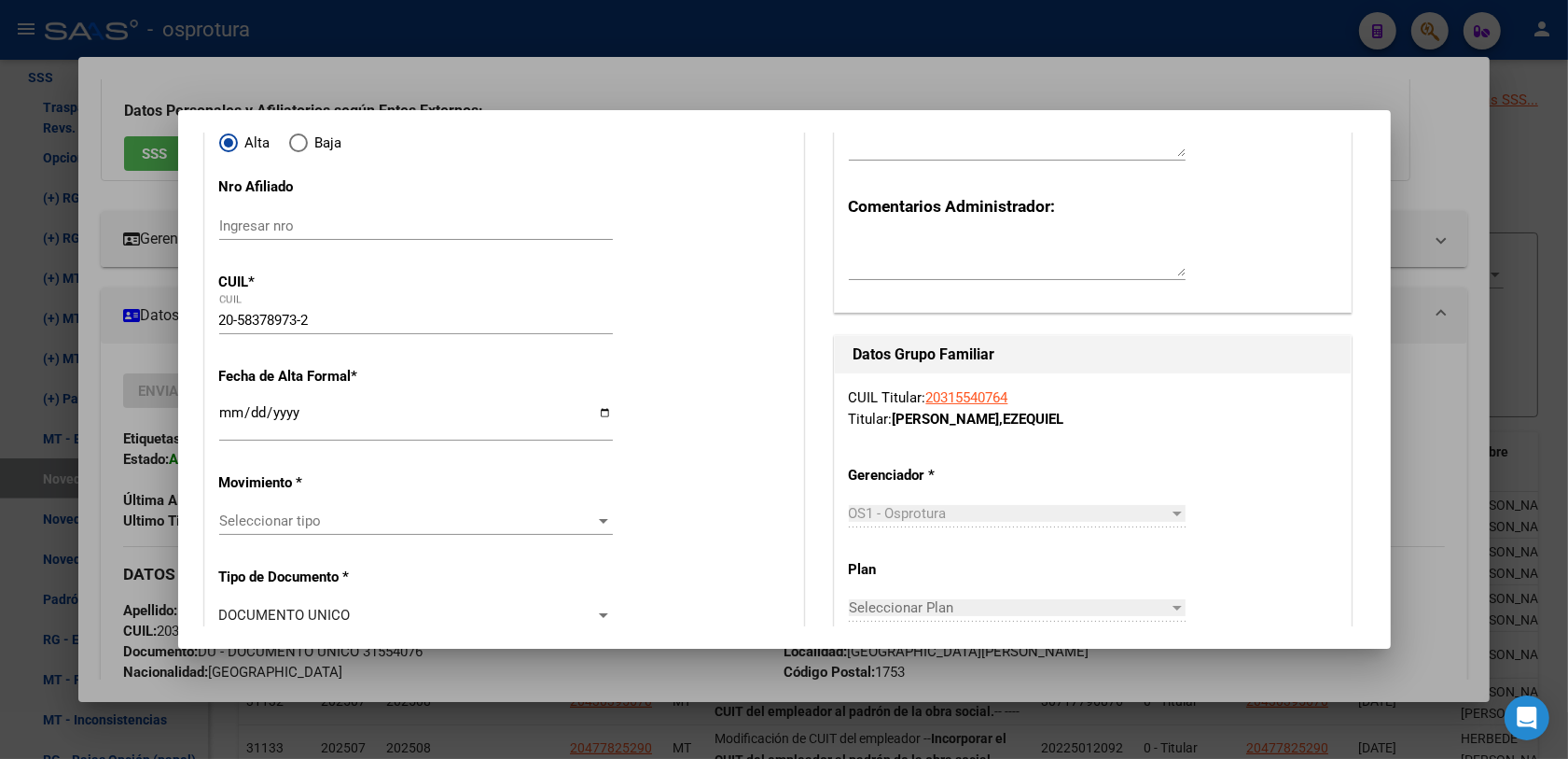
type input "58378973"
type input "[PERSON_NAME]"
type input "LORENZO"
type input "2020-06-17"
type input "CABA"
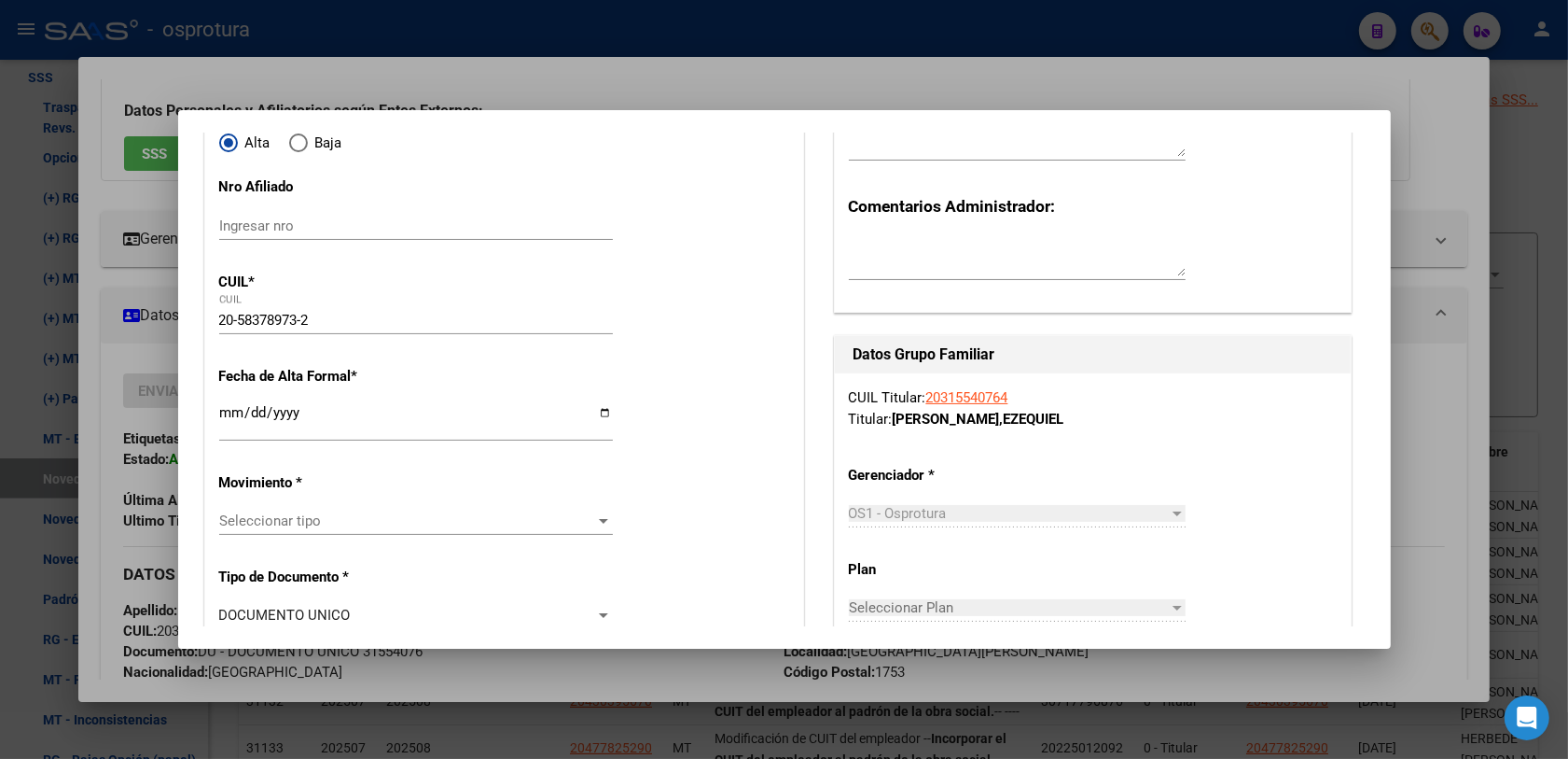
type input "1098"
type input "[GEOGRAPHIC_DATA]"
type input "401"
click at [227, 415] on input "Ingresar fecha" at bounding box center [415, 420] width 393 height 30
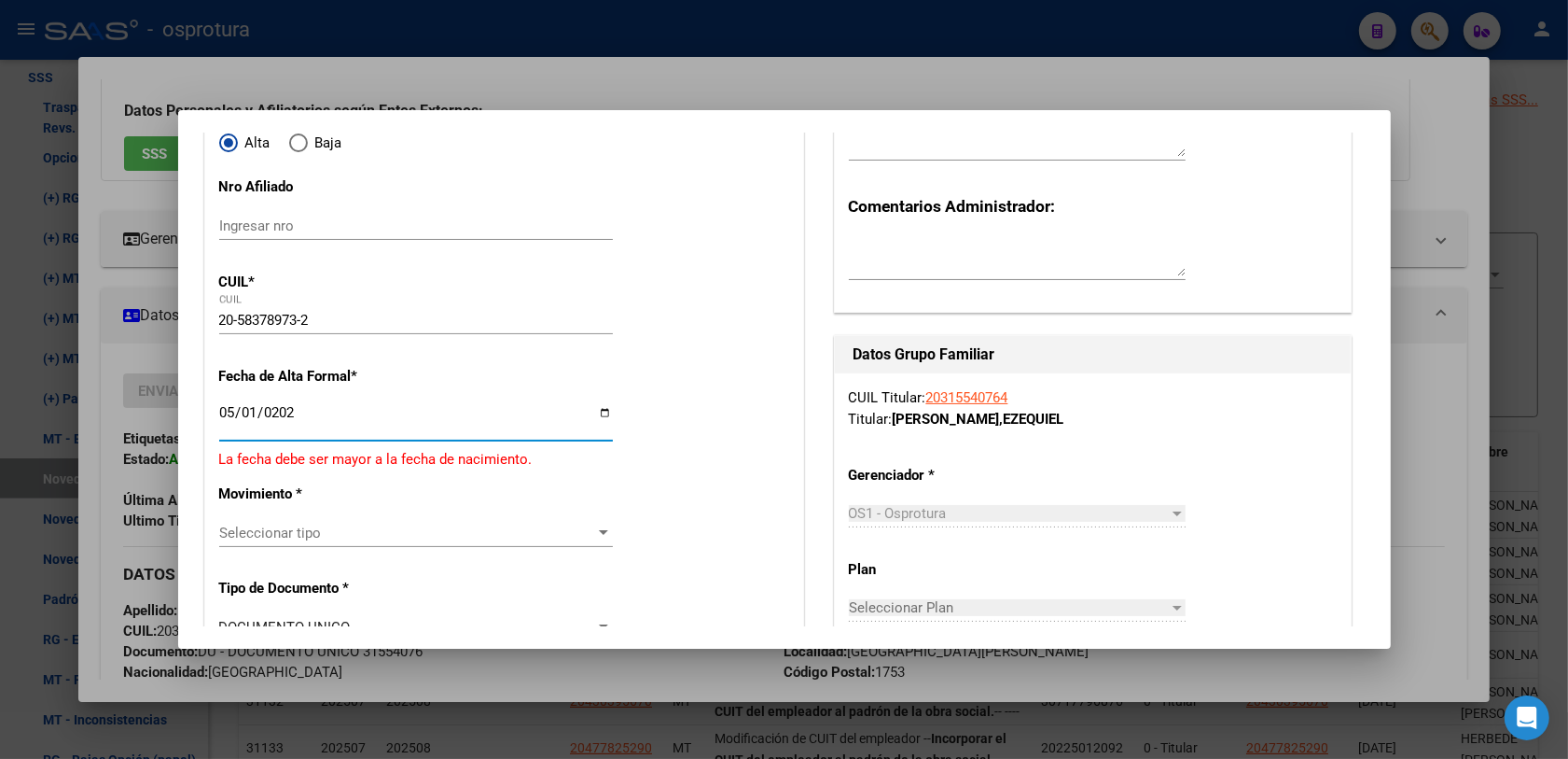
type input "[DATE]"
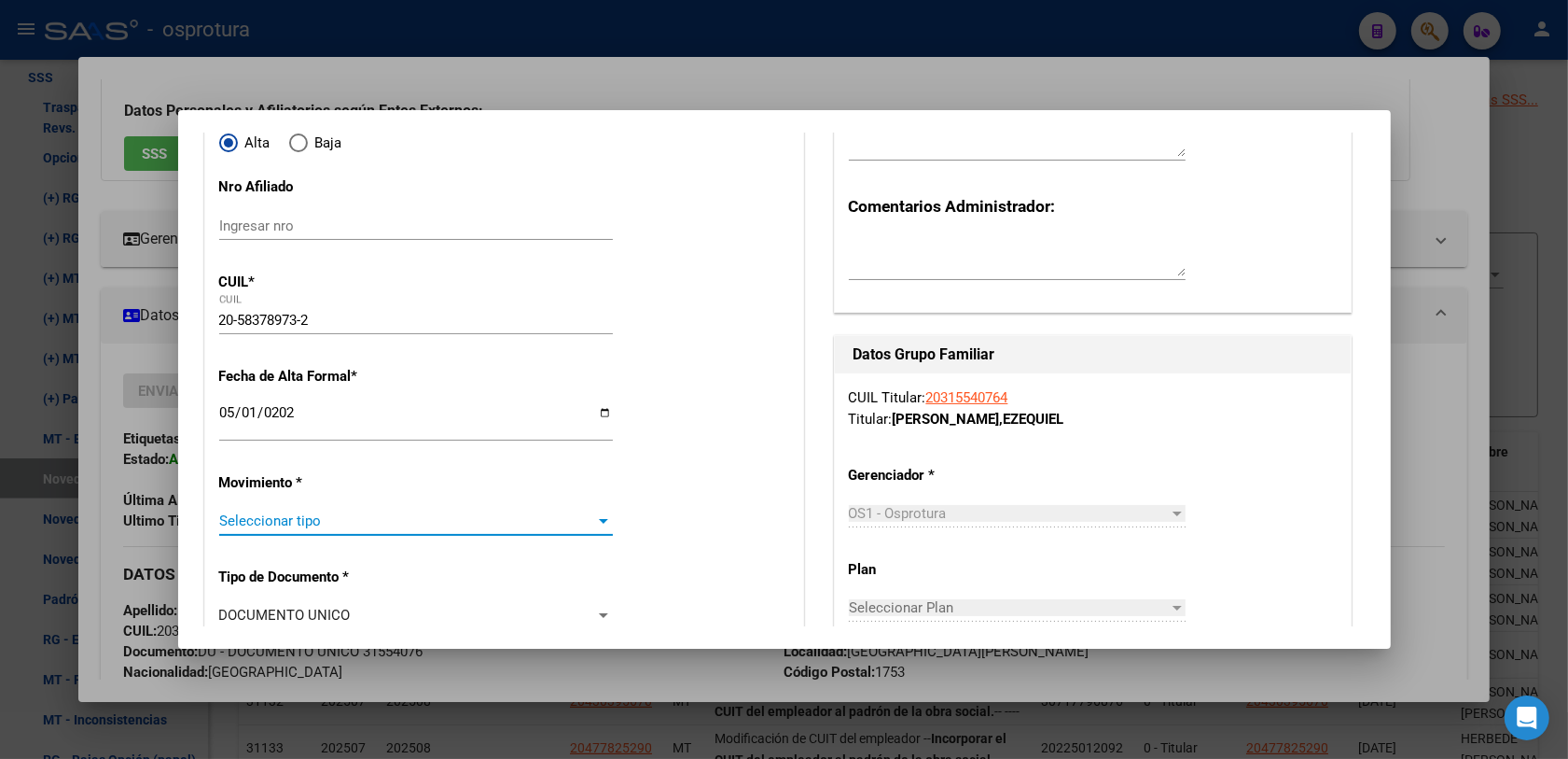
click at [280, 524] on span "Seleccionar tipo" at bounding box center [407, 520] width 376 height 17
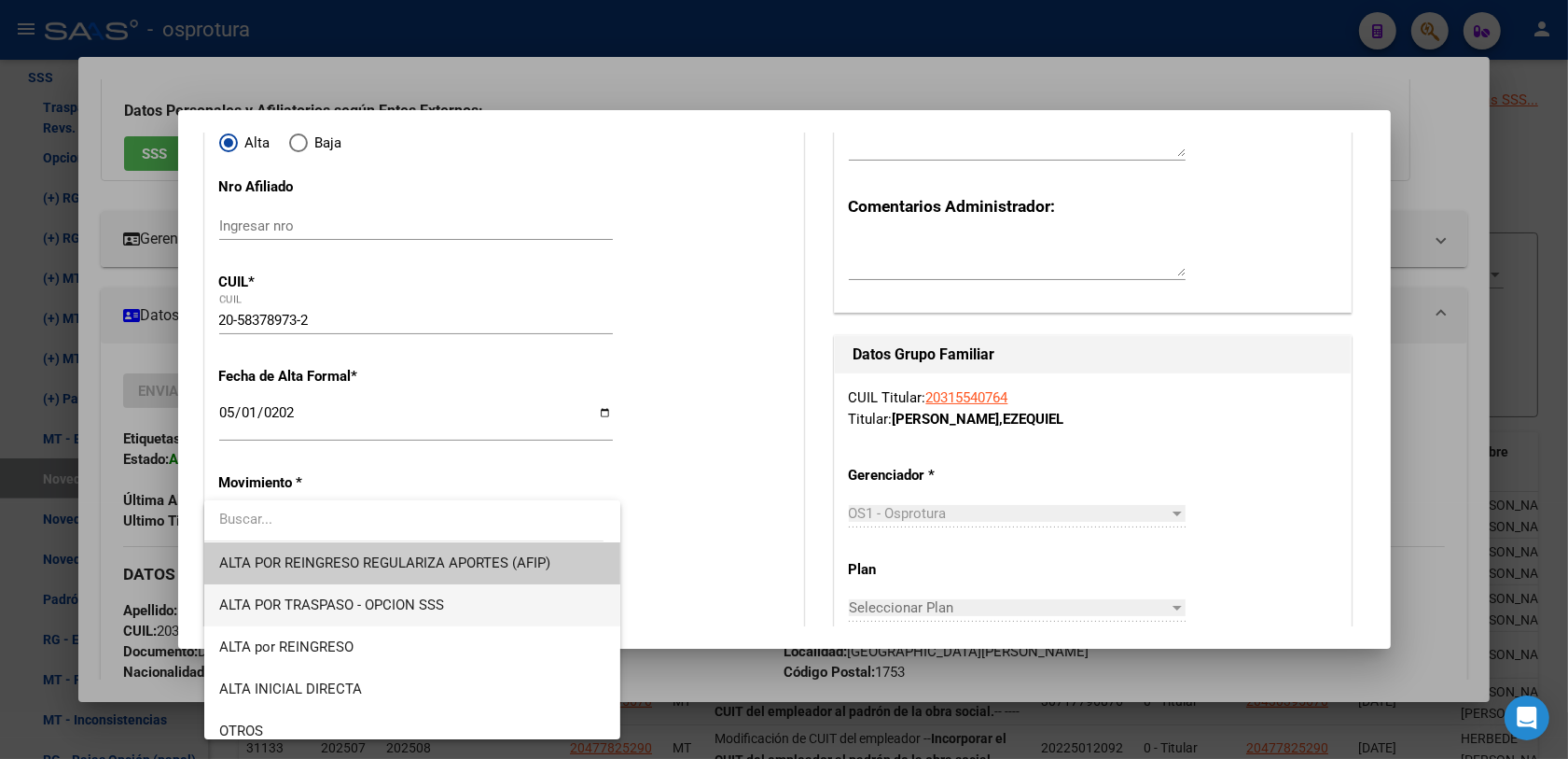
click at [479, 612] on span "ALTA POR TRASPASO - OPCION SSS" at bounding box center [412, 605] width 387 height 42
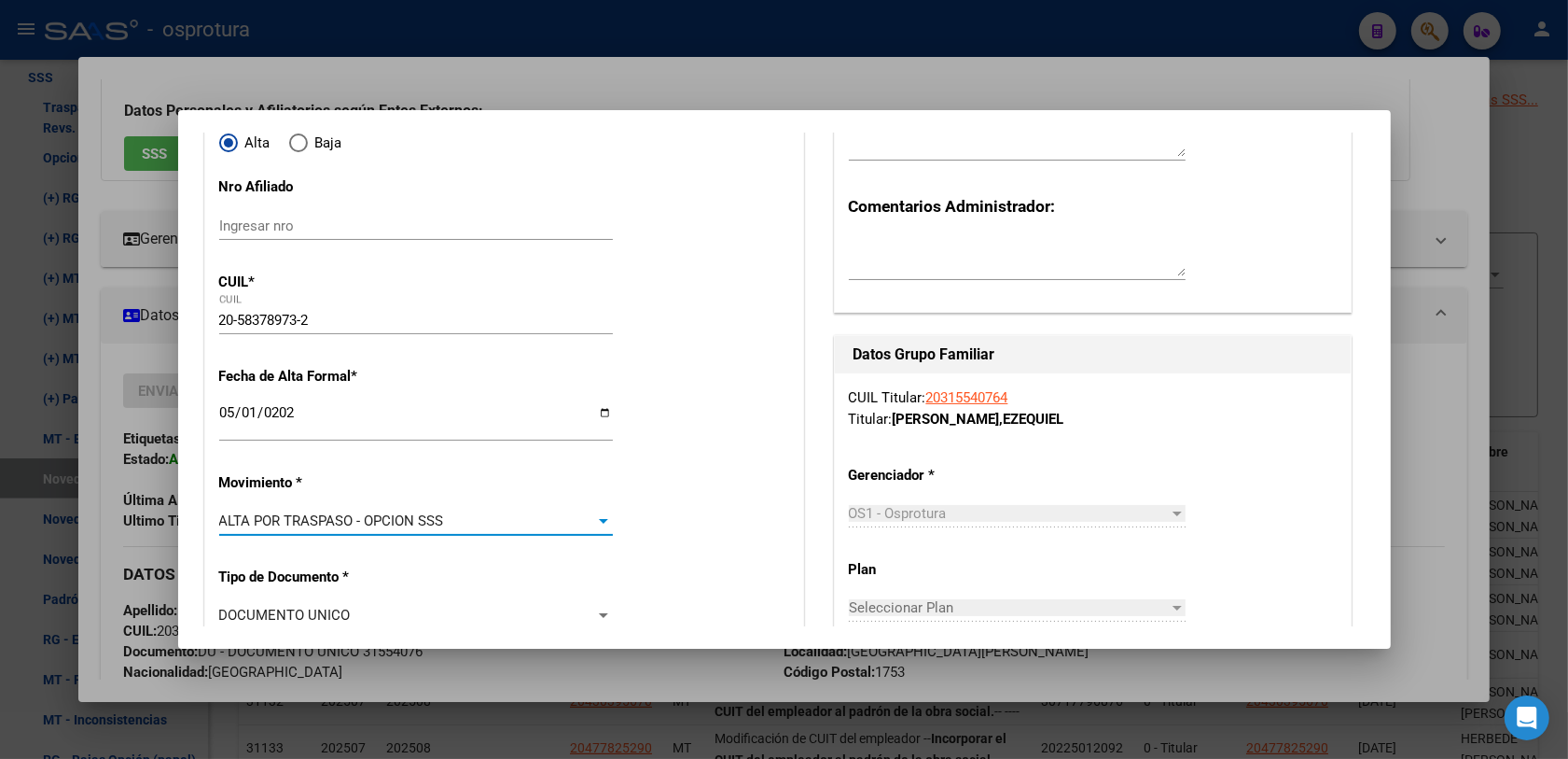
drag, startPoint x: 686, startPoint y: 529, endPoint x: 691, endPoint y: 521, distance: 9.4
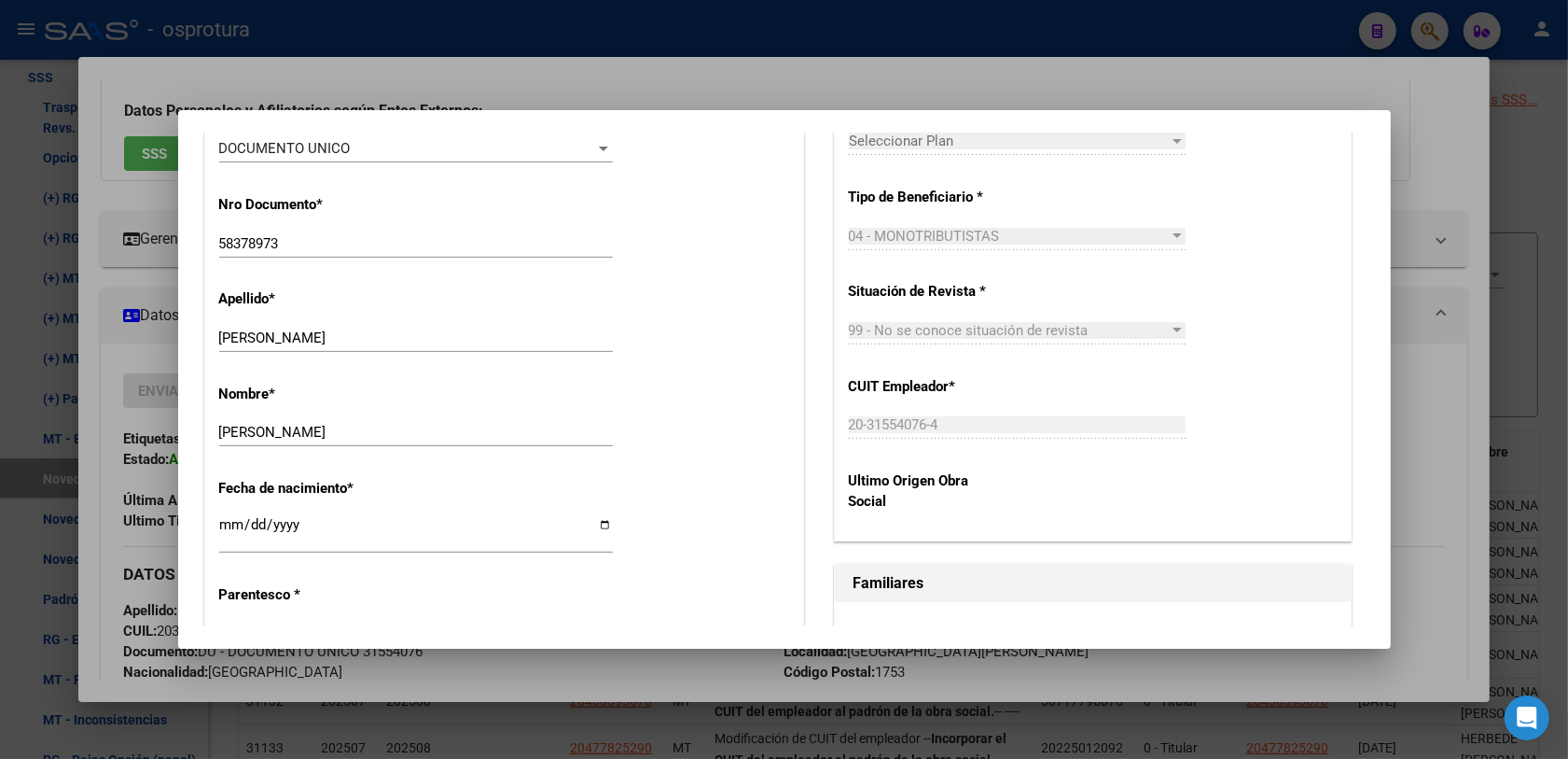
scroll to position [817, 0]
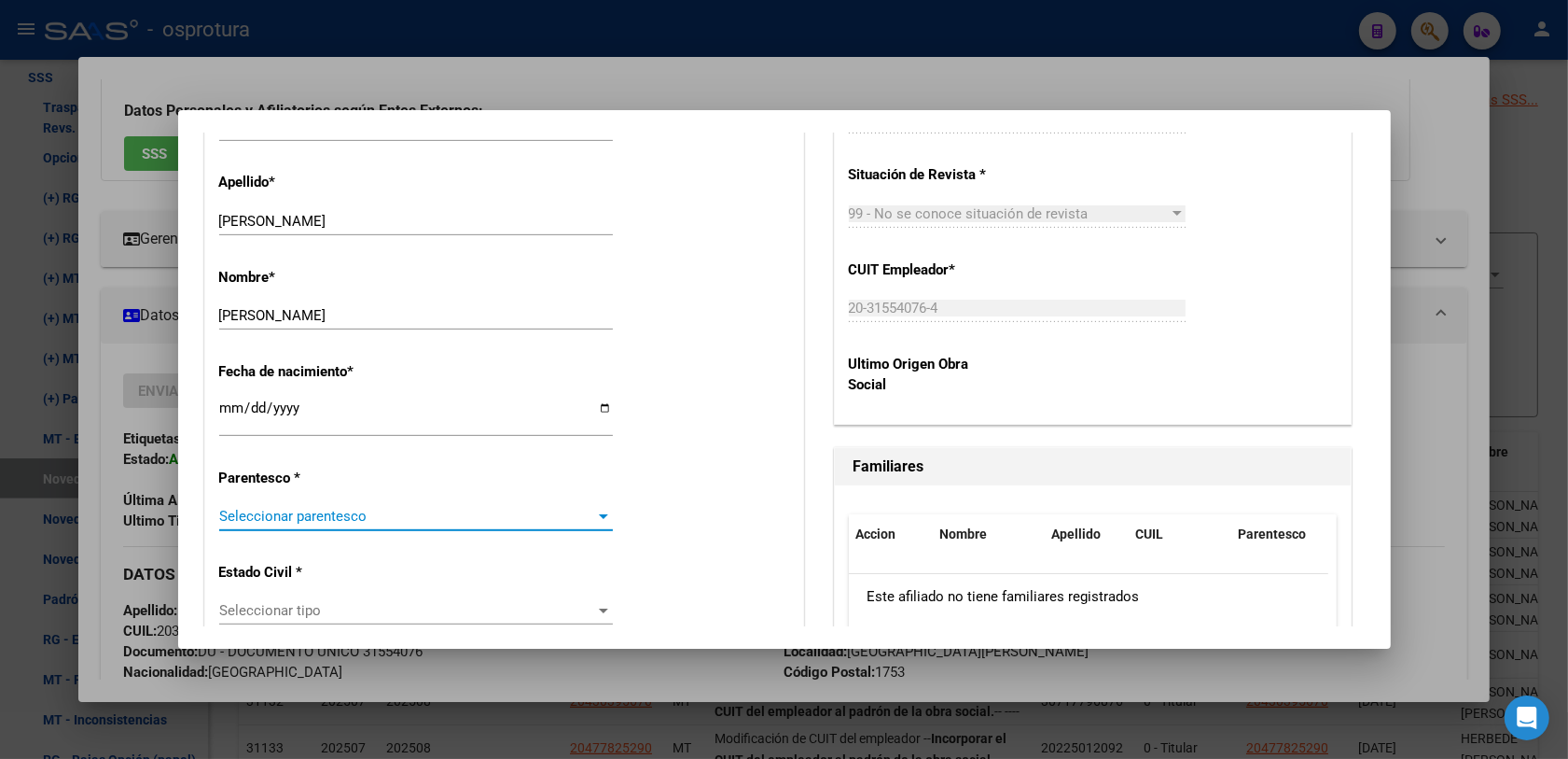
click at [493, 509] on span "Seleccionar parentesco" at bounding box center [407, 516] width 376 height 17
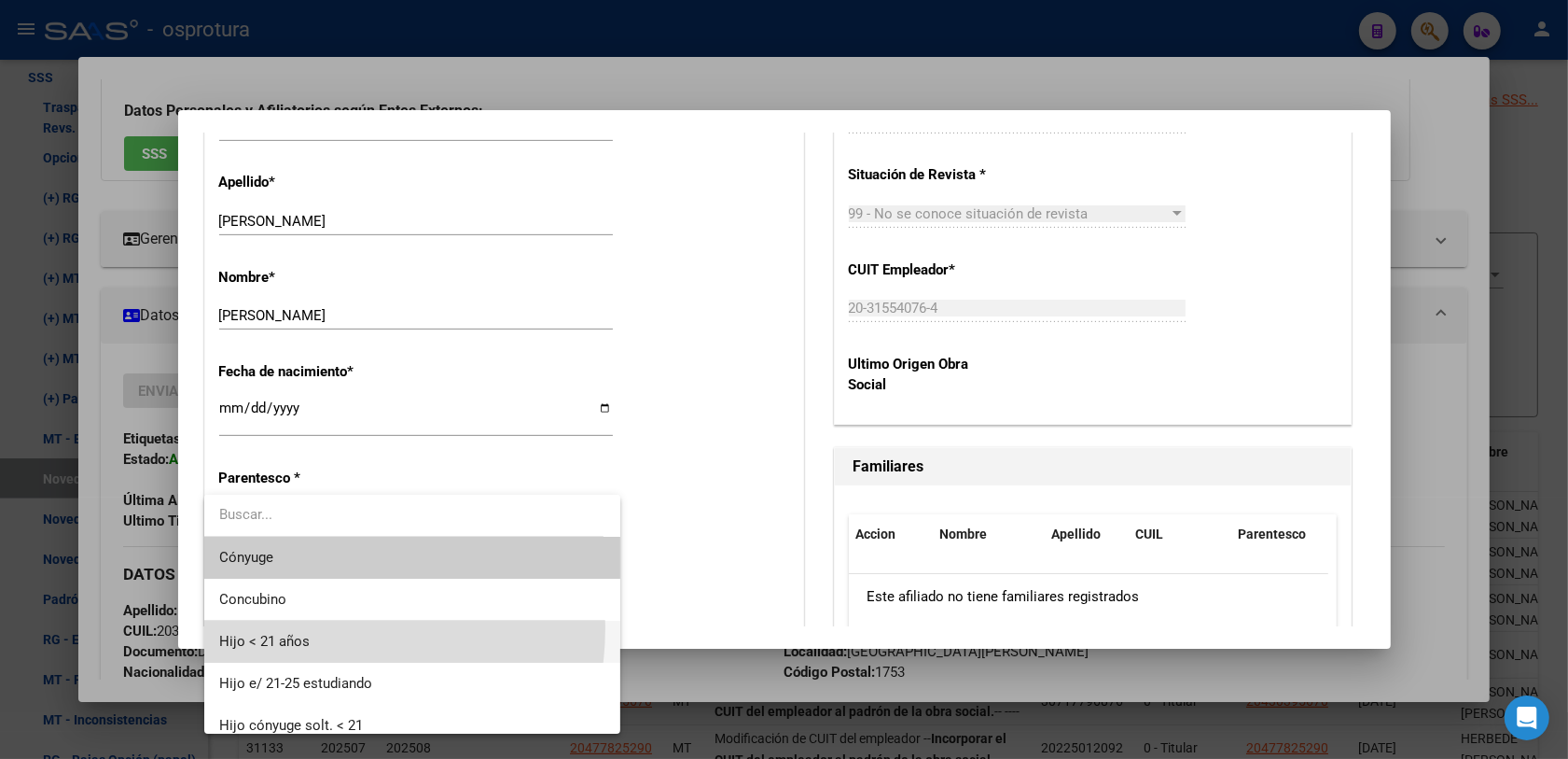
click at [291, 628] on span "Hijo < 21 años" at bounding box center [412, 641] width 387 height 42
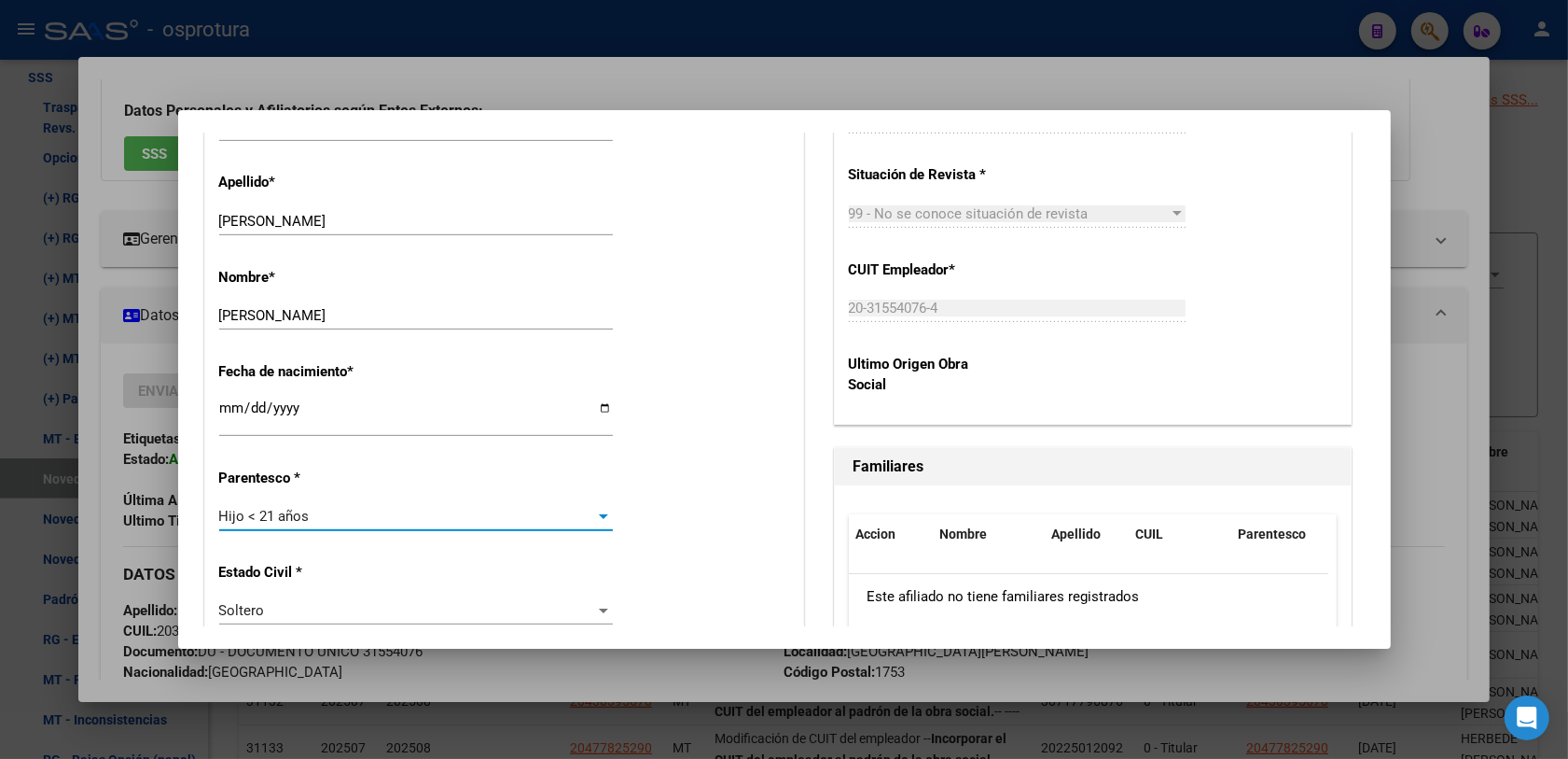
click at [716, 426] on div "Fecha de nacimiento * 2020-06-17 Ingresar fecha" at bounding box center [504, 399] width 569 height 107
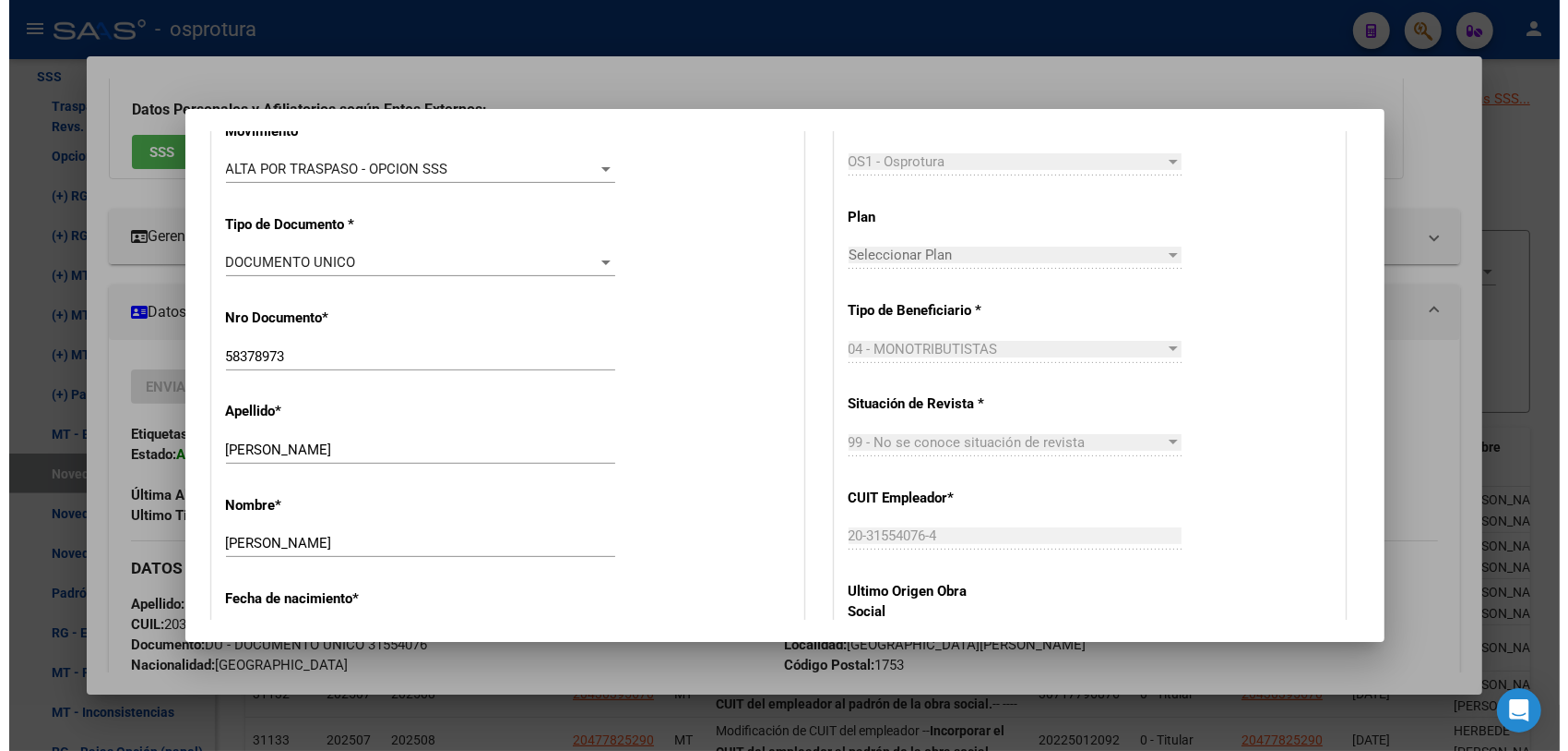
scroll to position [0, 0]
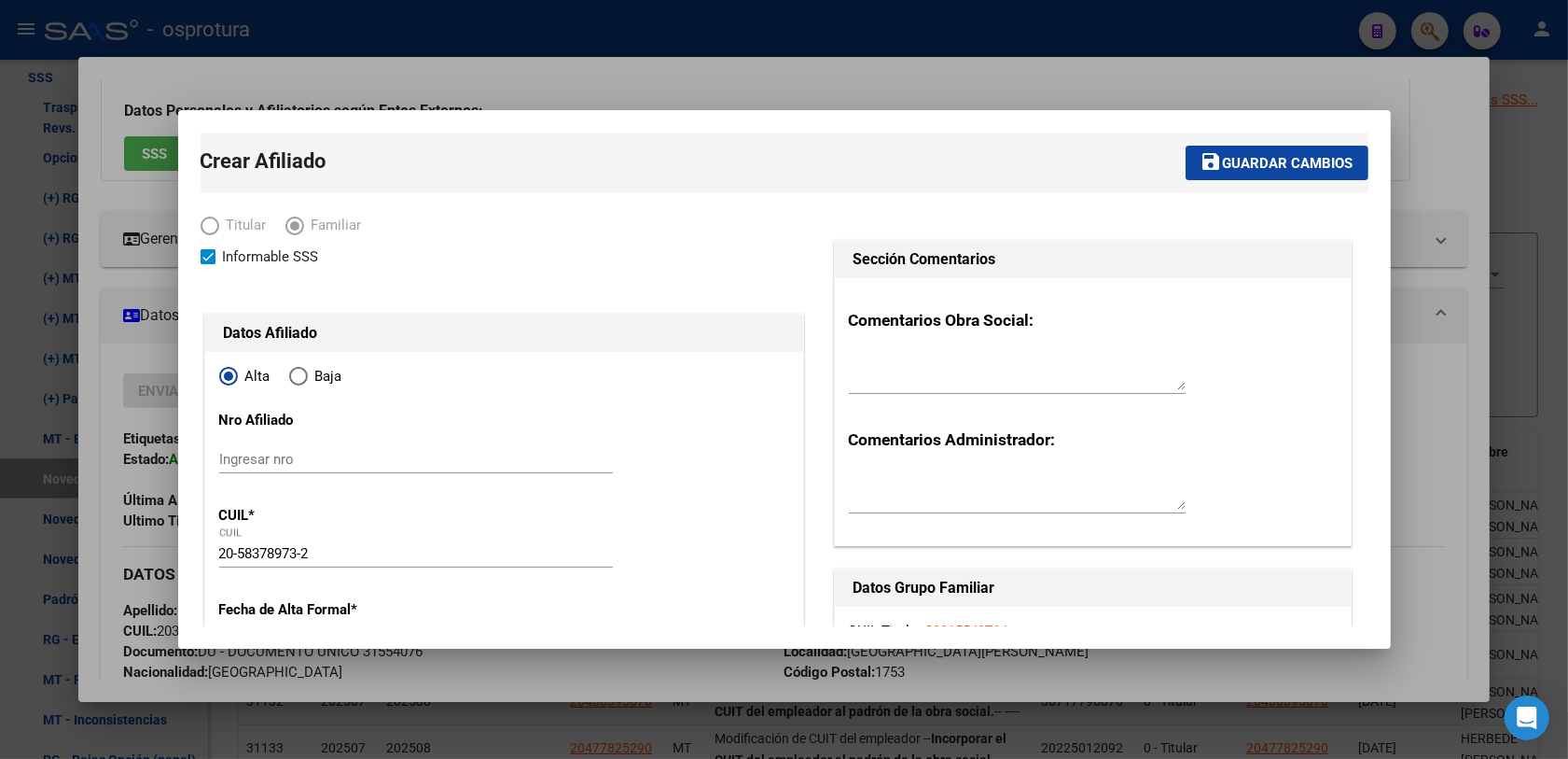
click at [1236, 163] on span "Guardar cambios" at bounding box center [1287, 163] width 130 height 17
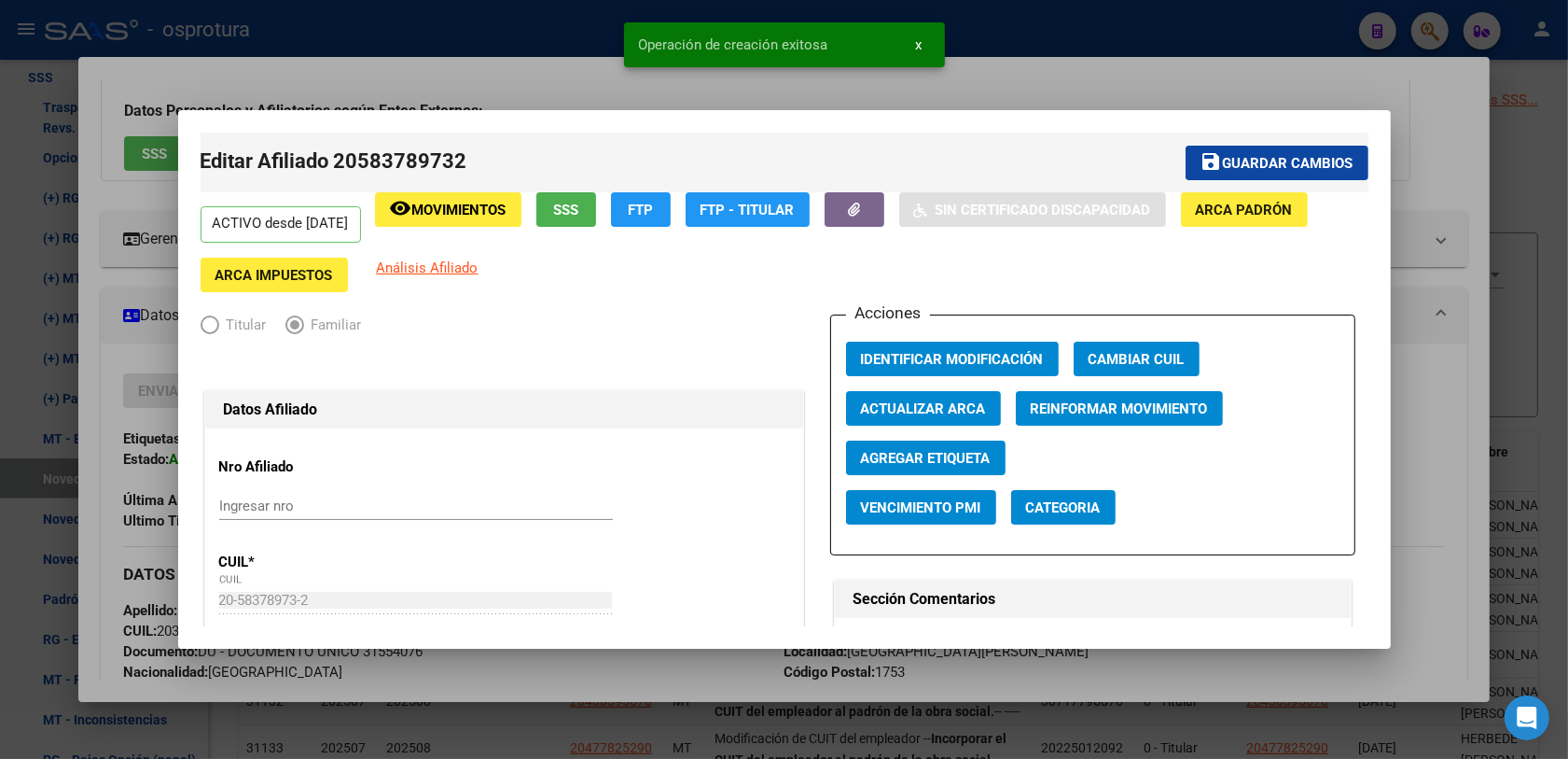
click at [1393, 537] on div at bounding box center [784, 380] width 1568 height 759
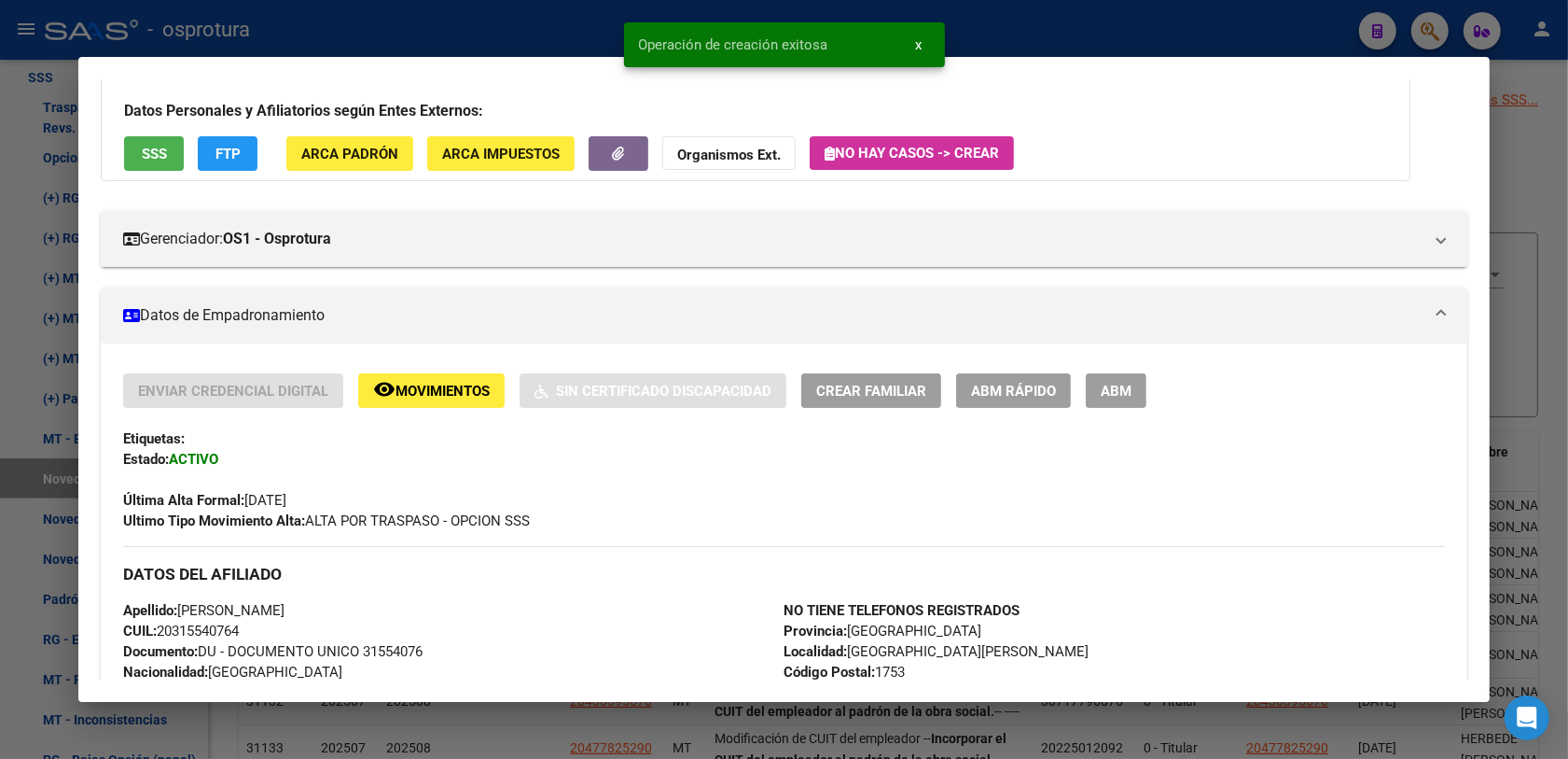
click at [1527, 353] on div at bounding box center [784, 380] width 1568 height 759
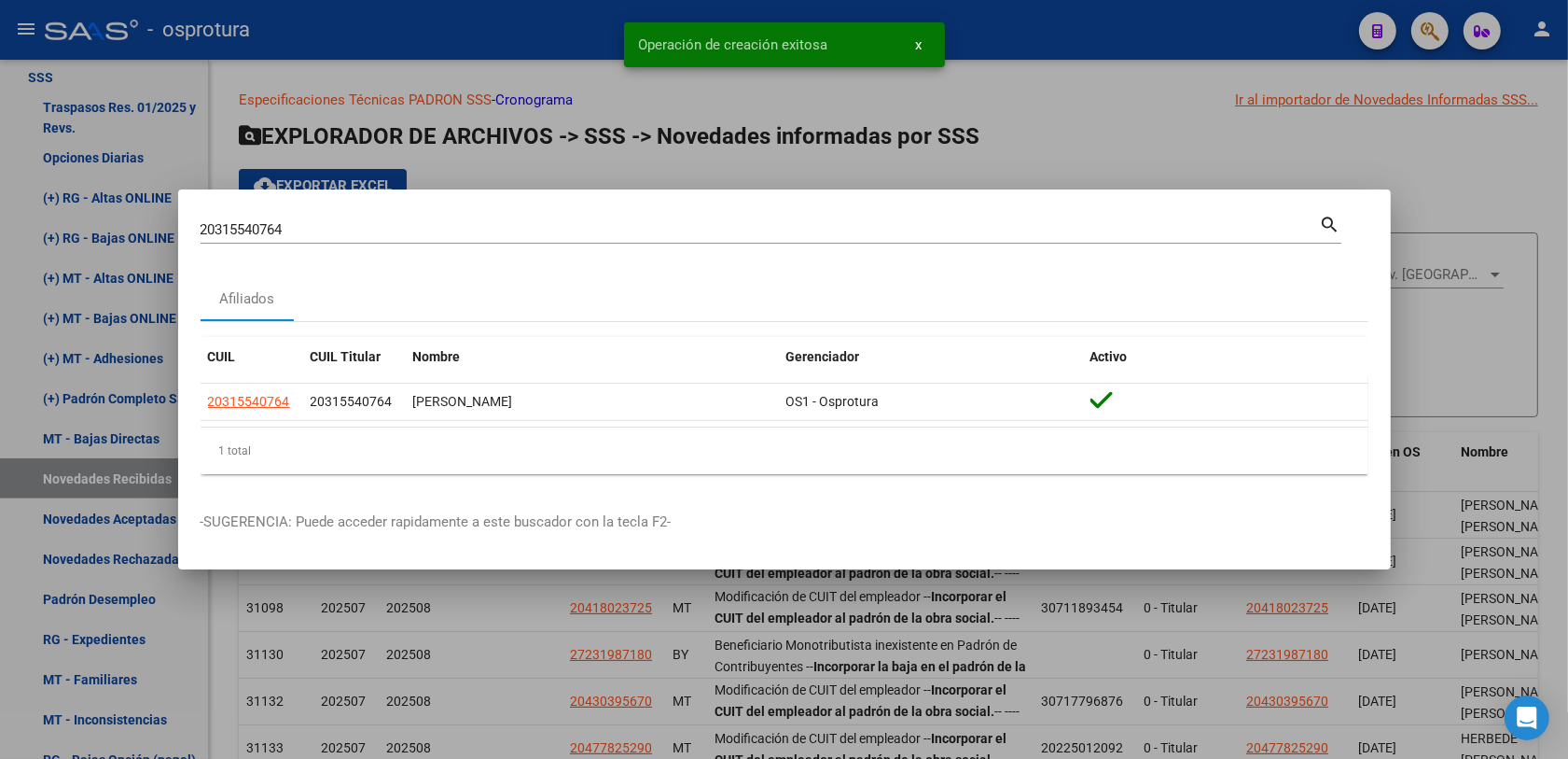
click at [1546, 310] on div at bounding box center [784, 380] width 1568 height 759
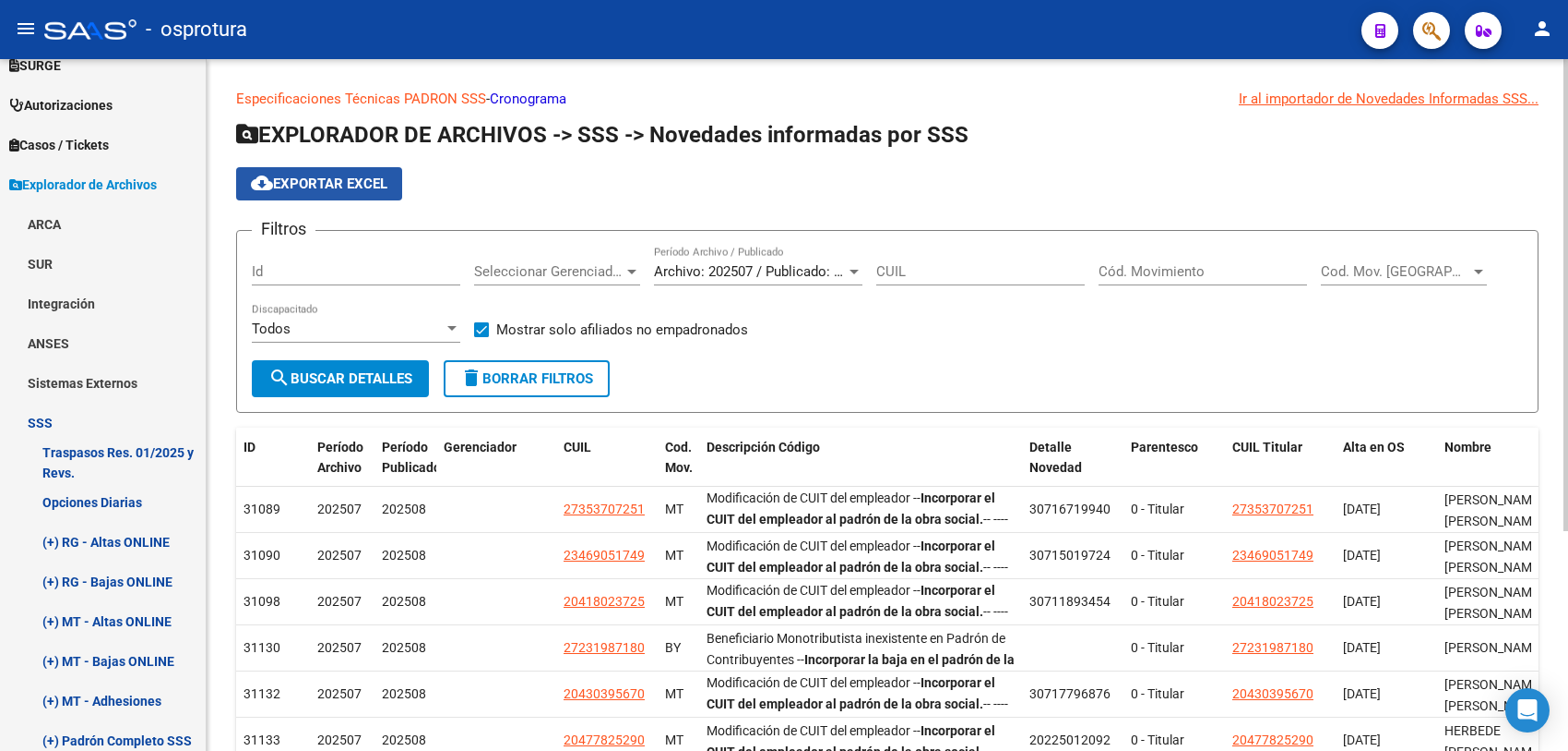
click at [372, 186] on span "cloud_download Exportar EXCEL" at bounding box center [319, 183] width 137 height 17
click at [325, 197] on button "cloud_download Exportar EXCEL" at bounding box center [319, 184] width 166 height 34
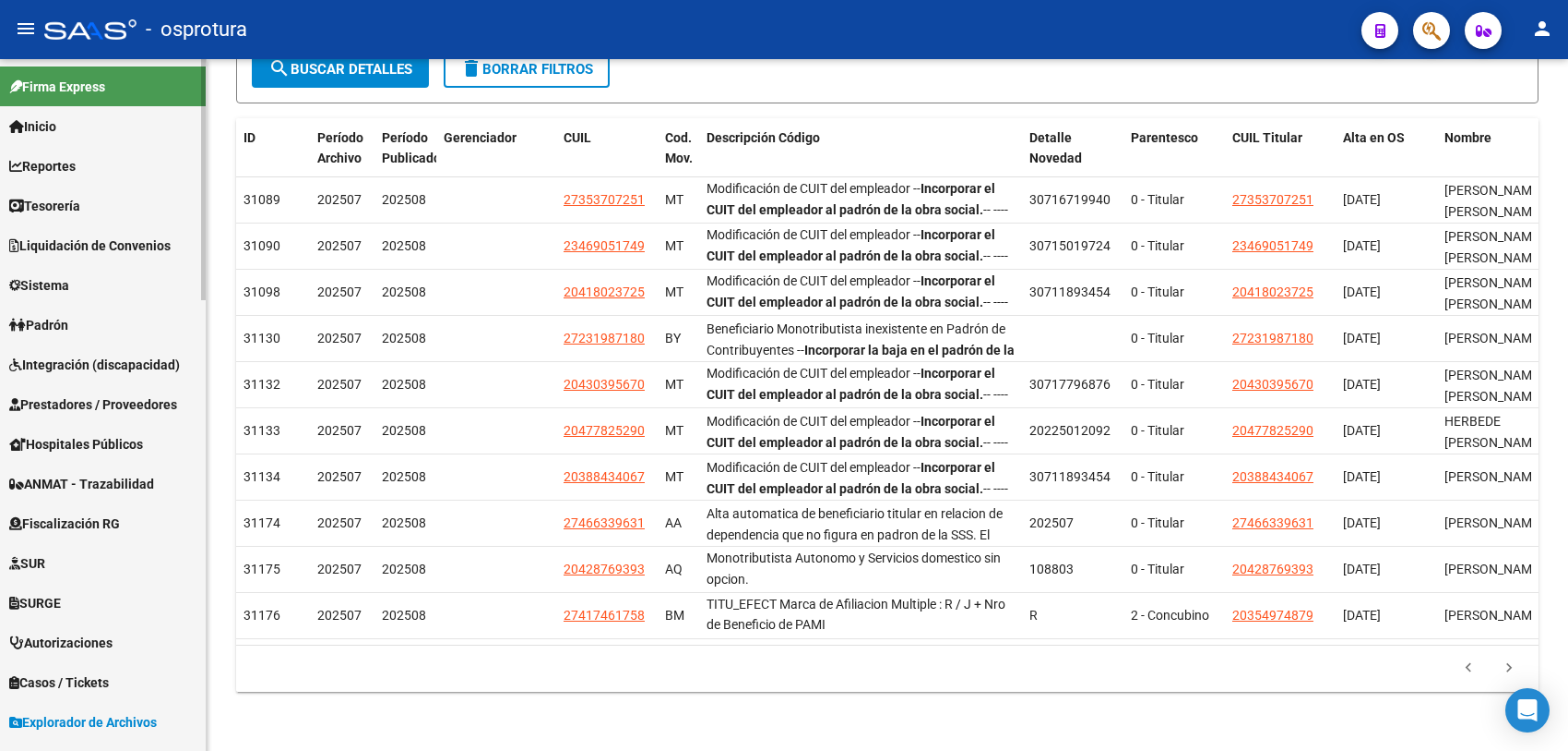
click at [124, 326] on link "Padrón" at bounding box center [102, 324] width 206 height 39
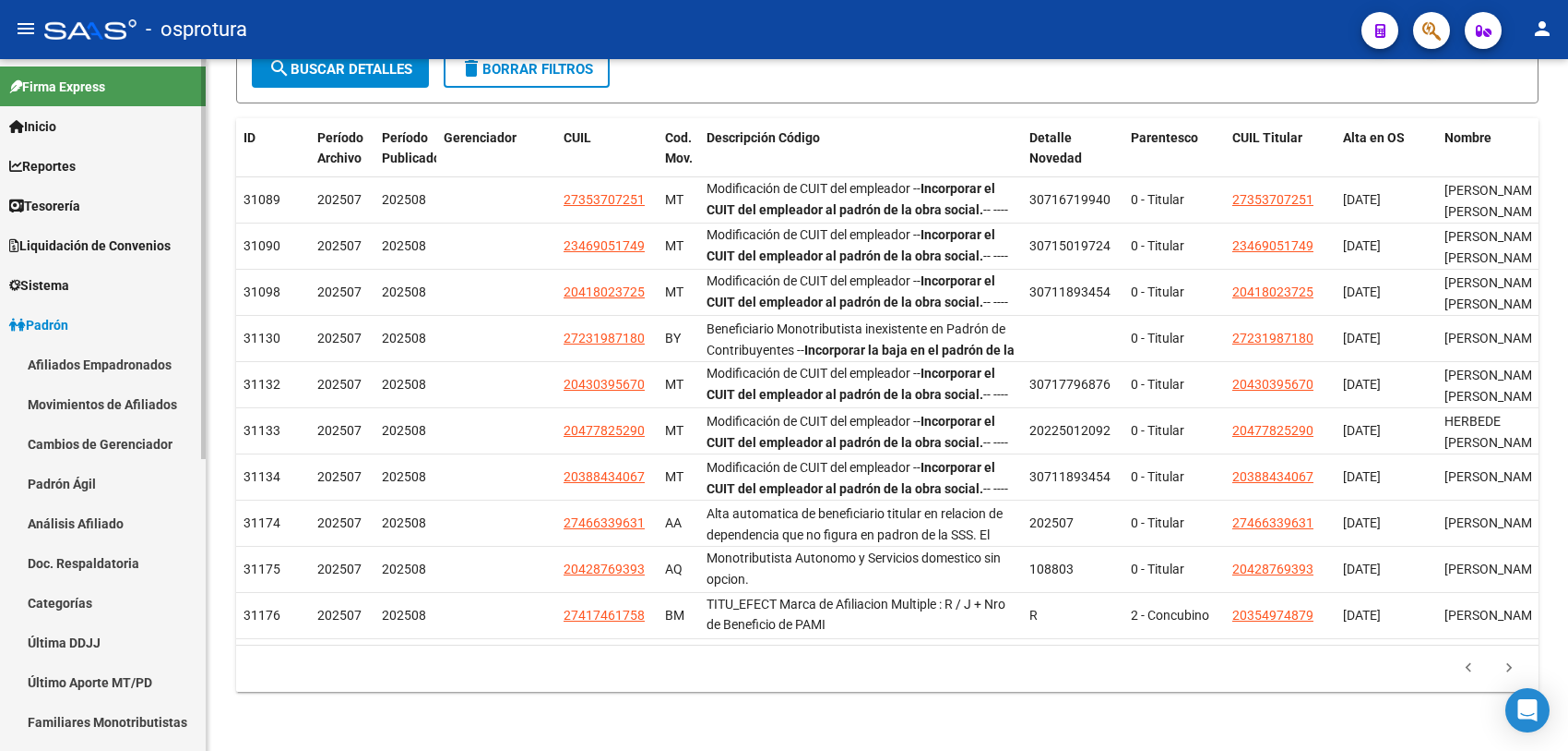
click at [143, 407] on link "Movimientos de Afiliados" at bounding box center [102, 404] width 206 height 39
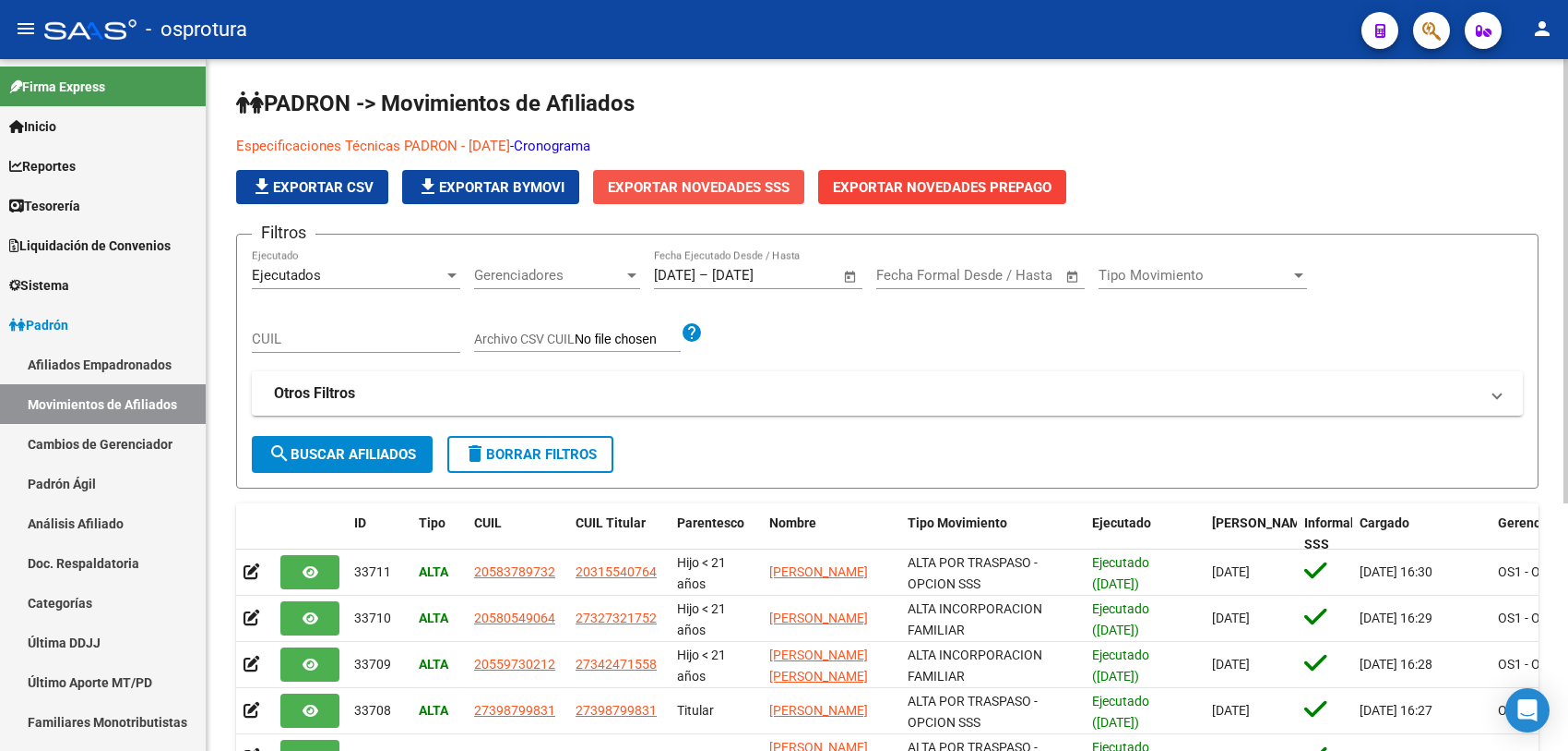
click at [752, 191] on span "Exportar Novedades SSS" at bounding box center [698, 187] width 182 height 17
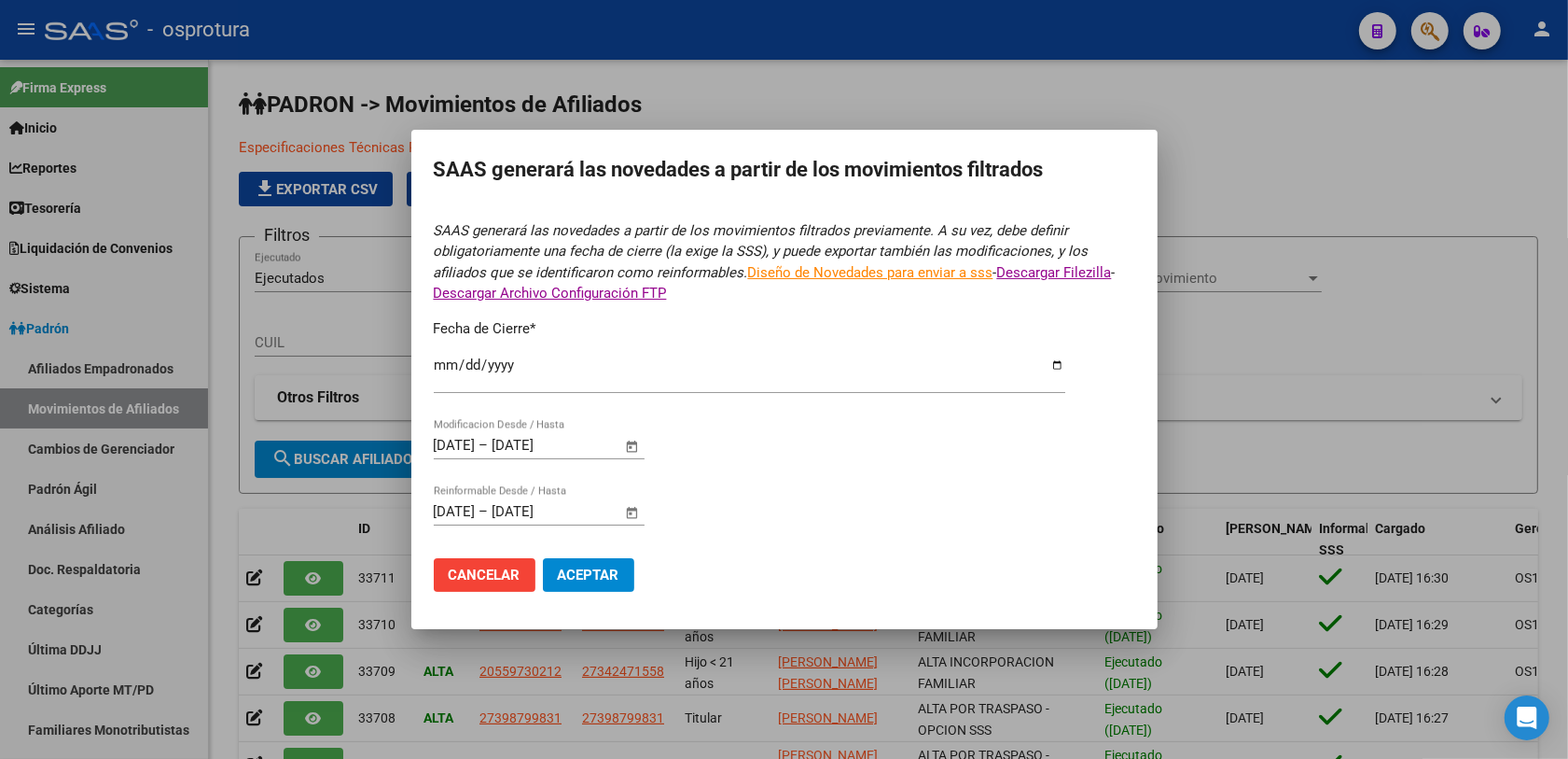
type input "2025-08-31"
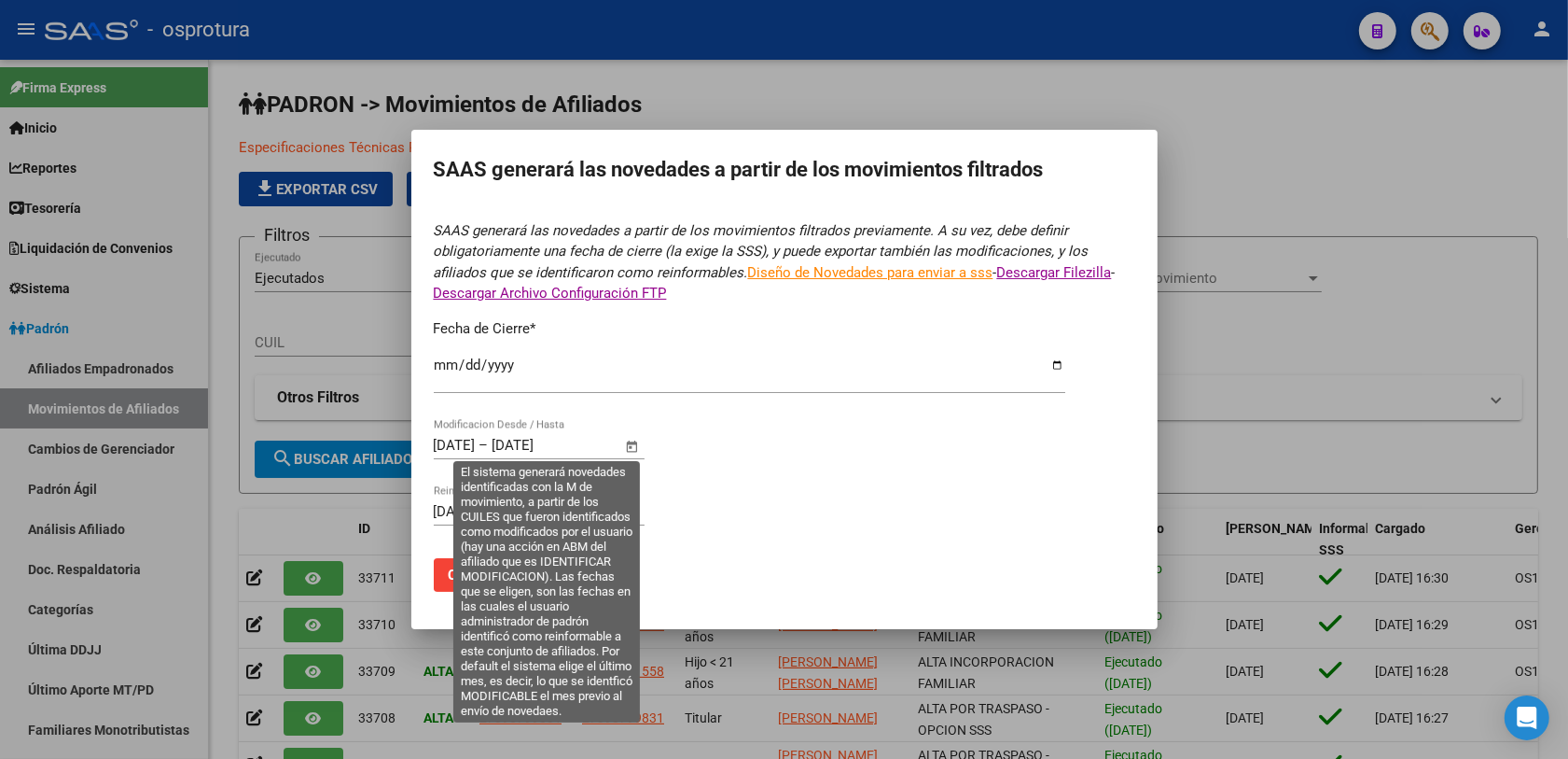
click at [631, 445] on span "Open calendar" at bounding box center [631, 445] width 45 height 45
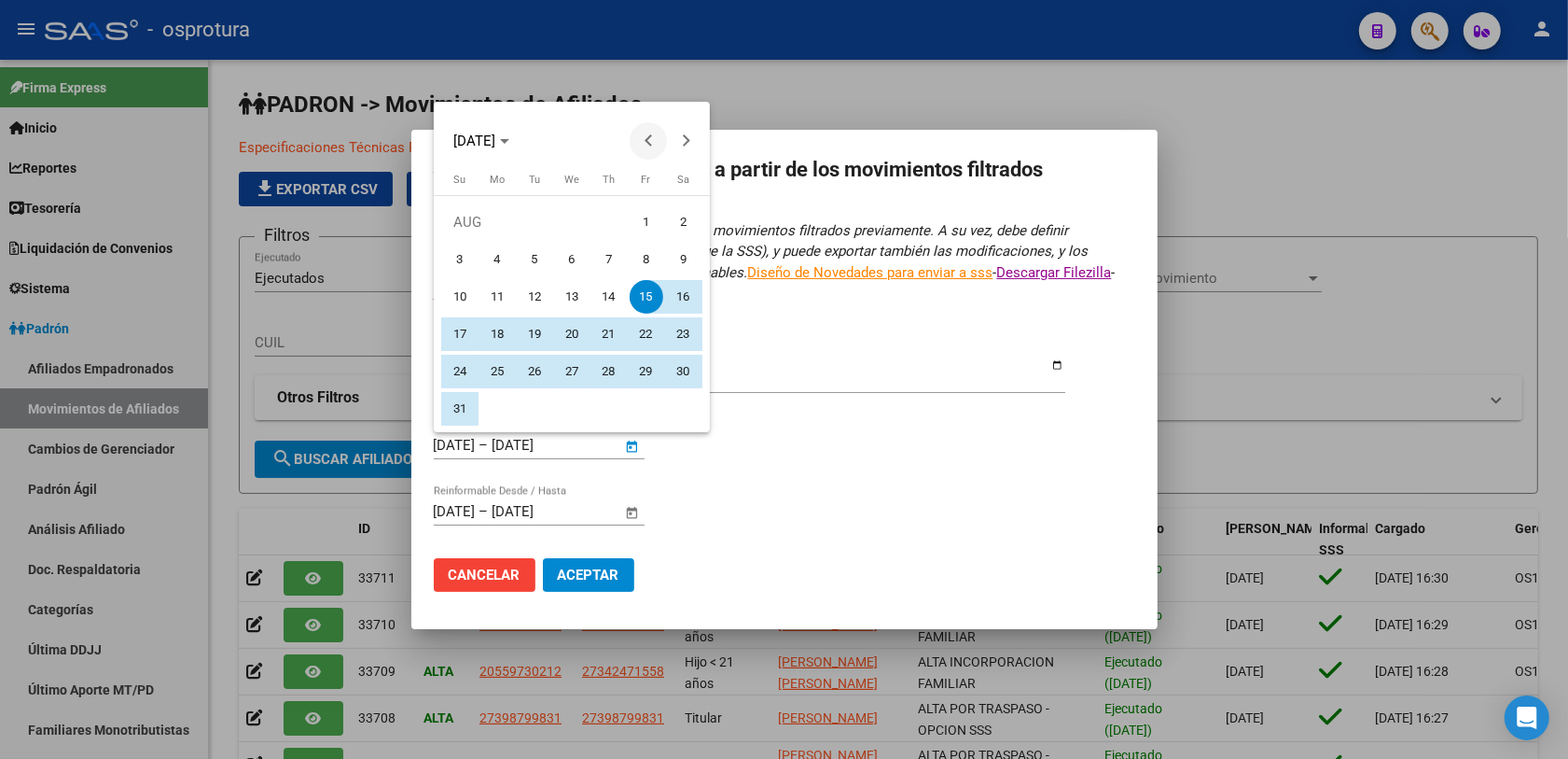
click at [648, 146] on span "Previous month" at bounding box center [647, 140] width 37 height 37
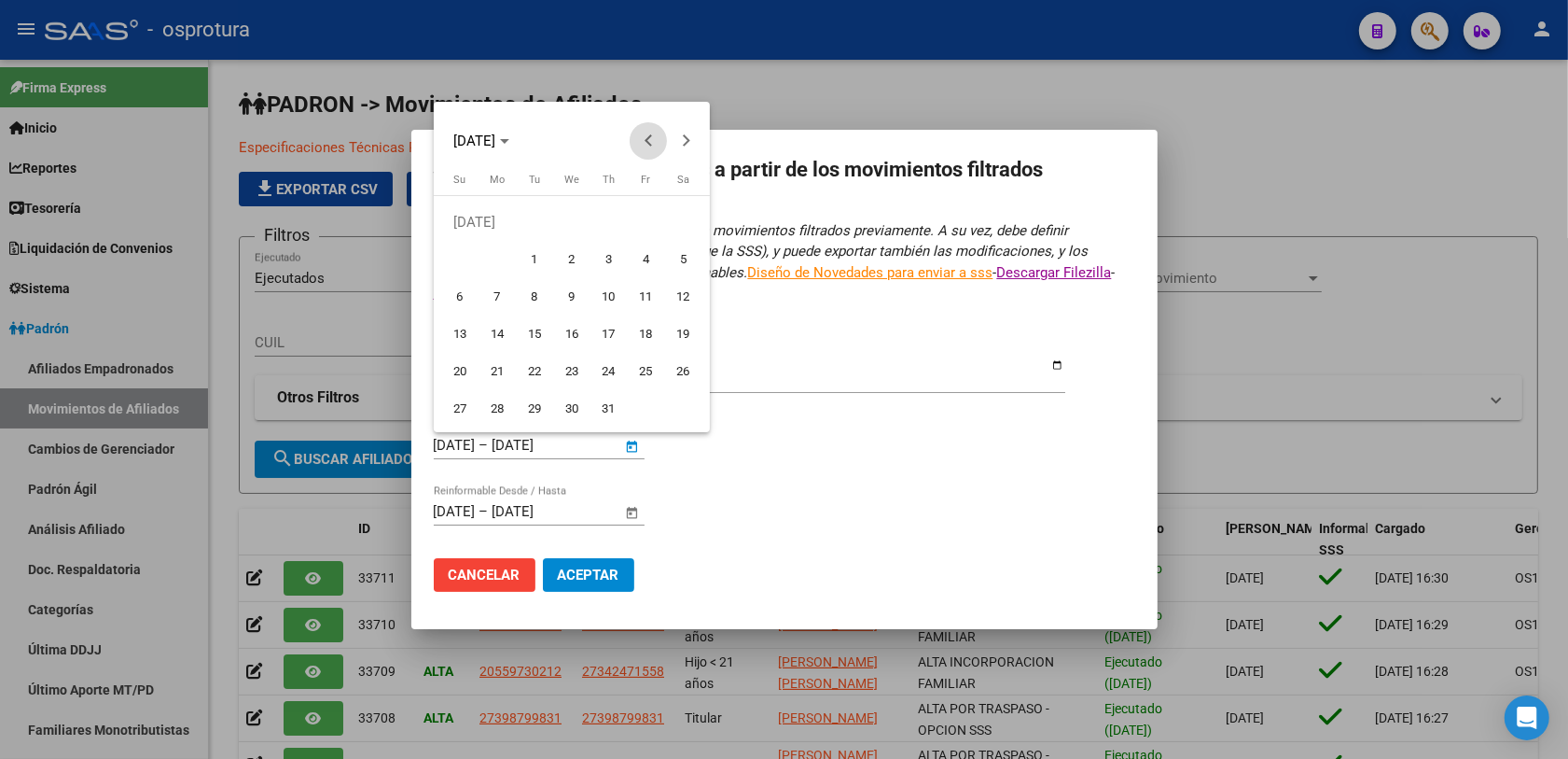
click at [648, 146] on span "Previous month" at bounding box center [647, 140] width 37 height 37
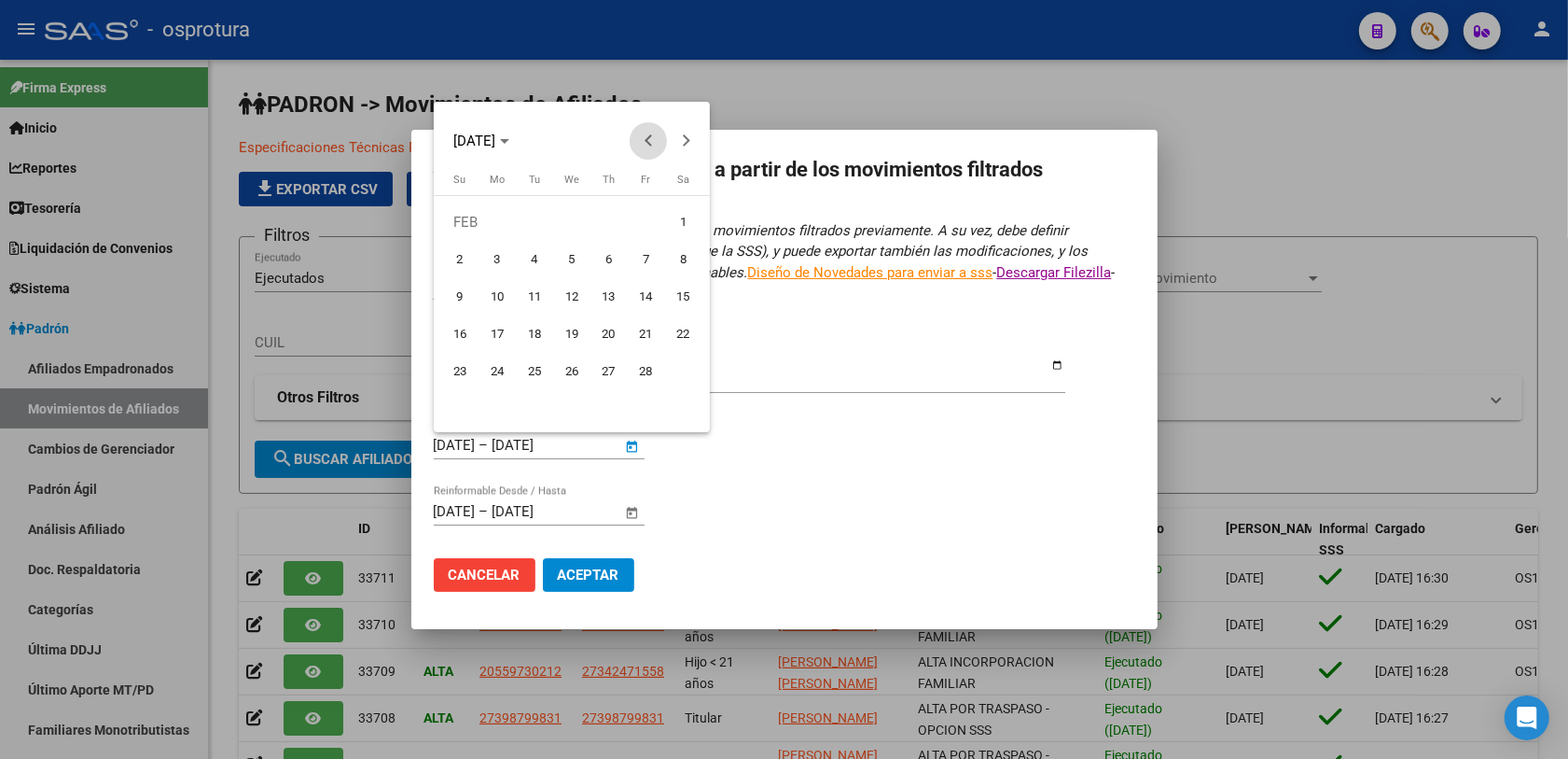
click at [648, 146] on span "Previous month" at bounding box center [647, 140] width 37 height 37
click at [569, 222] on span "1" at bounding box center [571, 222] width 34 height 34
type input "01/01/2025"
click at [684, 140] on button "Next month" at bounding box center [685, 140] width 37 height 37
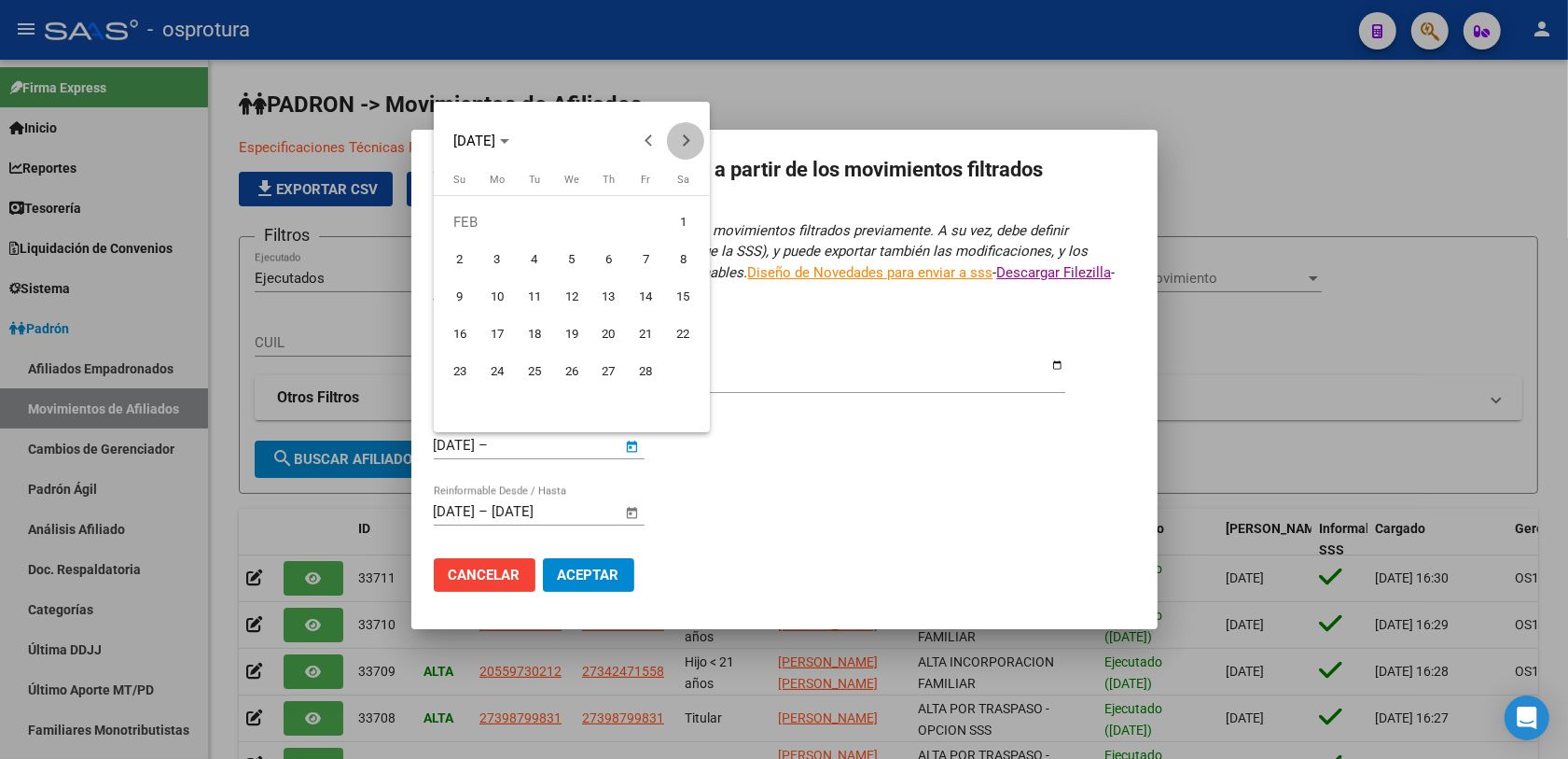
click at [684, 140] on button "Next month" at bounding box center [685, 140] width 37 height 37
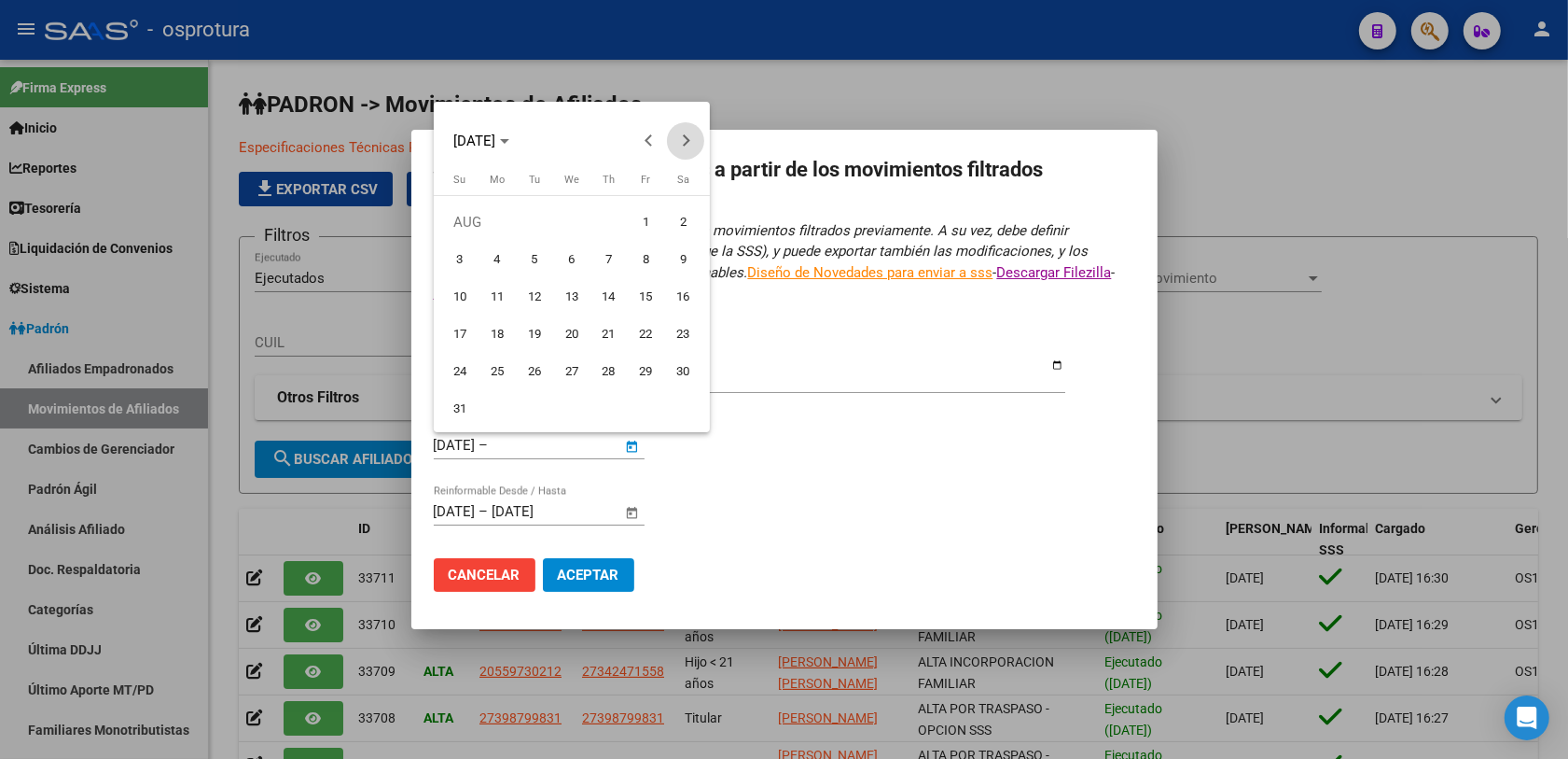
click at [684, 140] on button "Next month" at bounding box center [685, 140] width 37 height 37
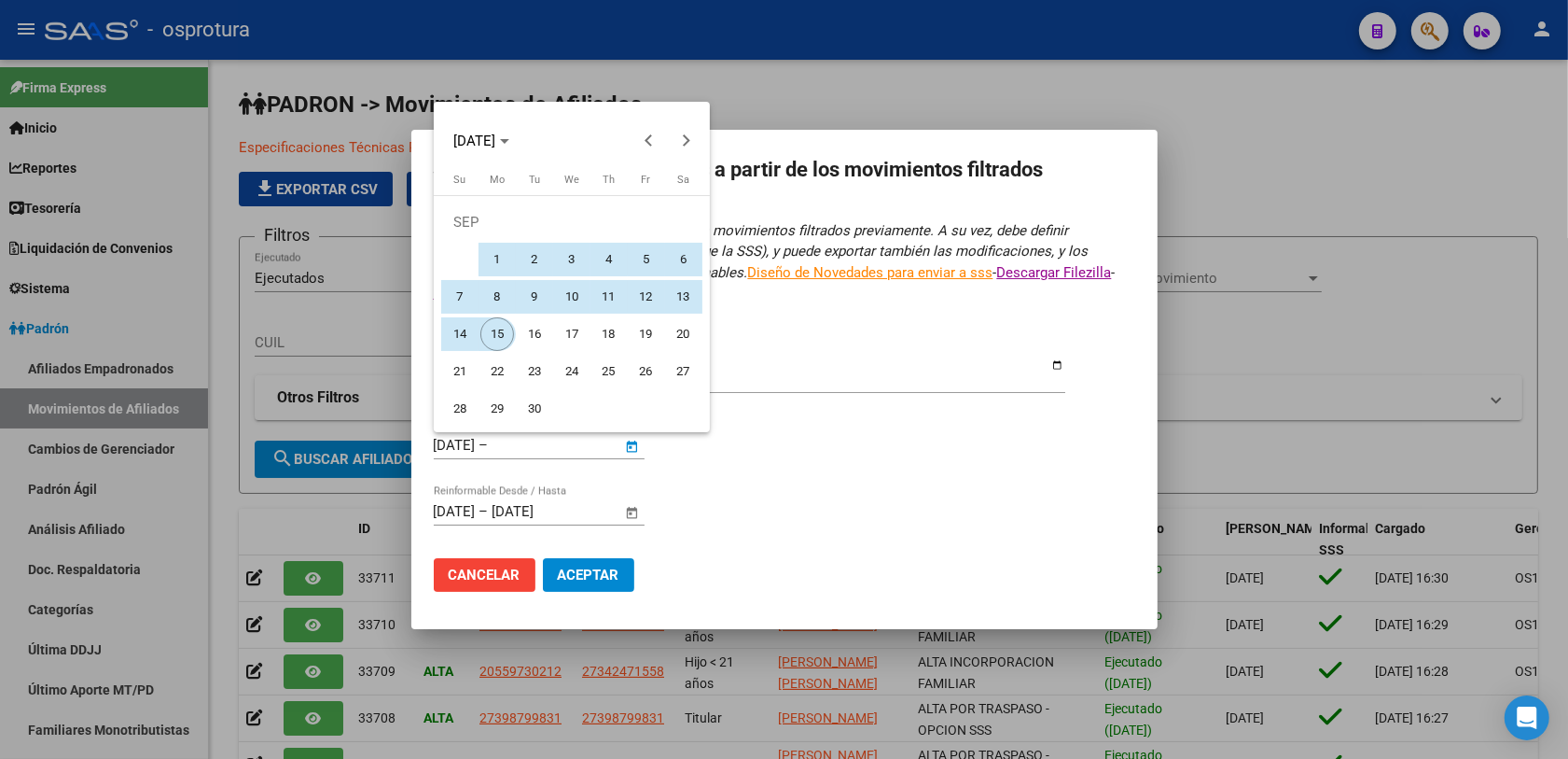
click at [506, 334] on span "15" at bounding box center [497, 334] width 34 height 34
type input "[DATE]"
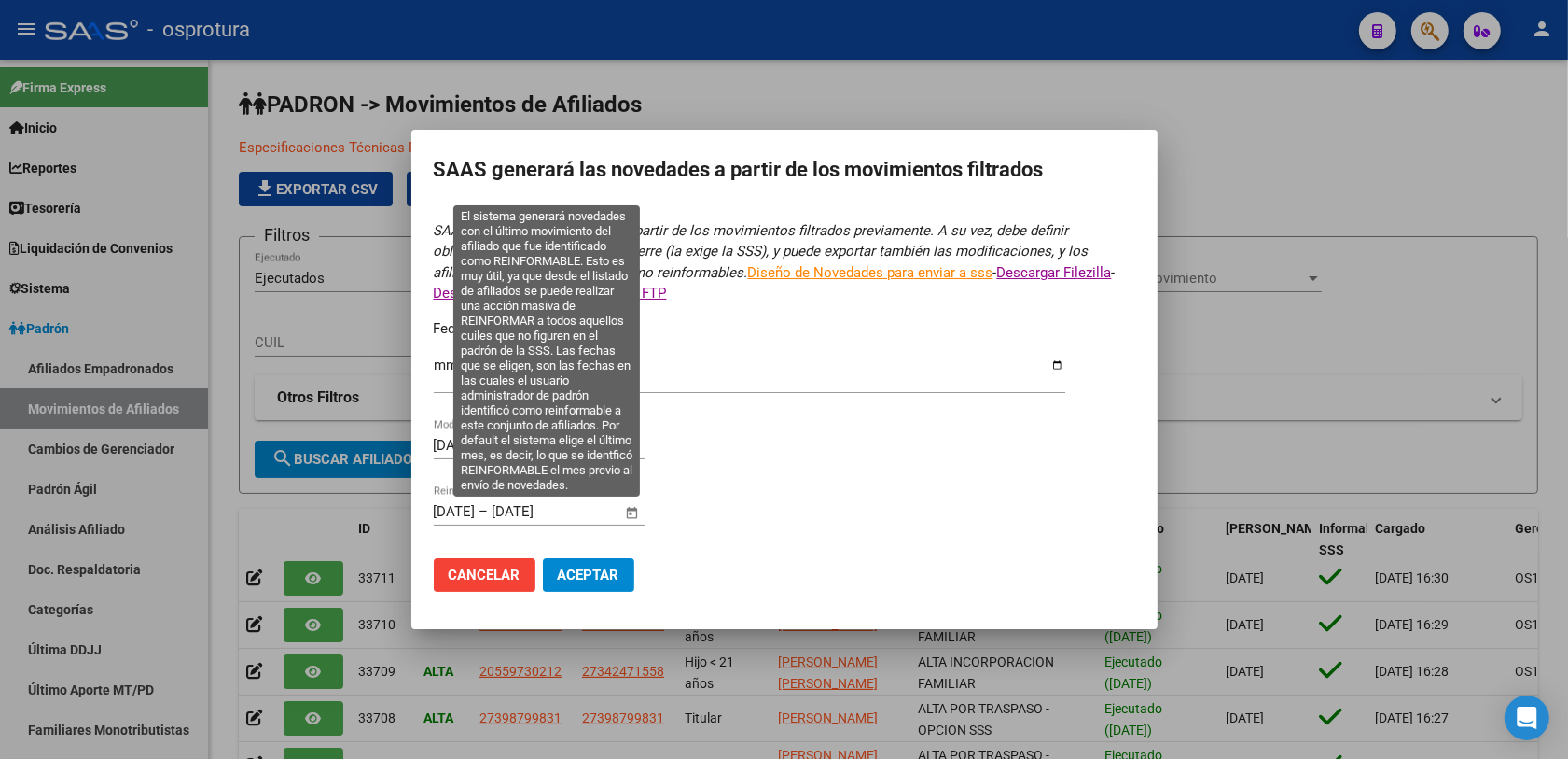
click at [630, 511] on span "Open calendar" at bounding box center [631, 512] width 45 height 45
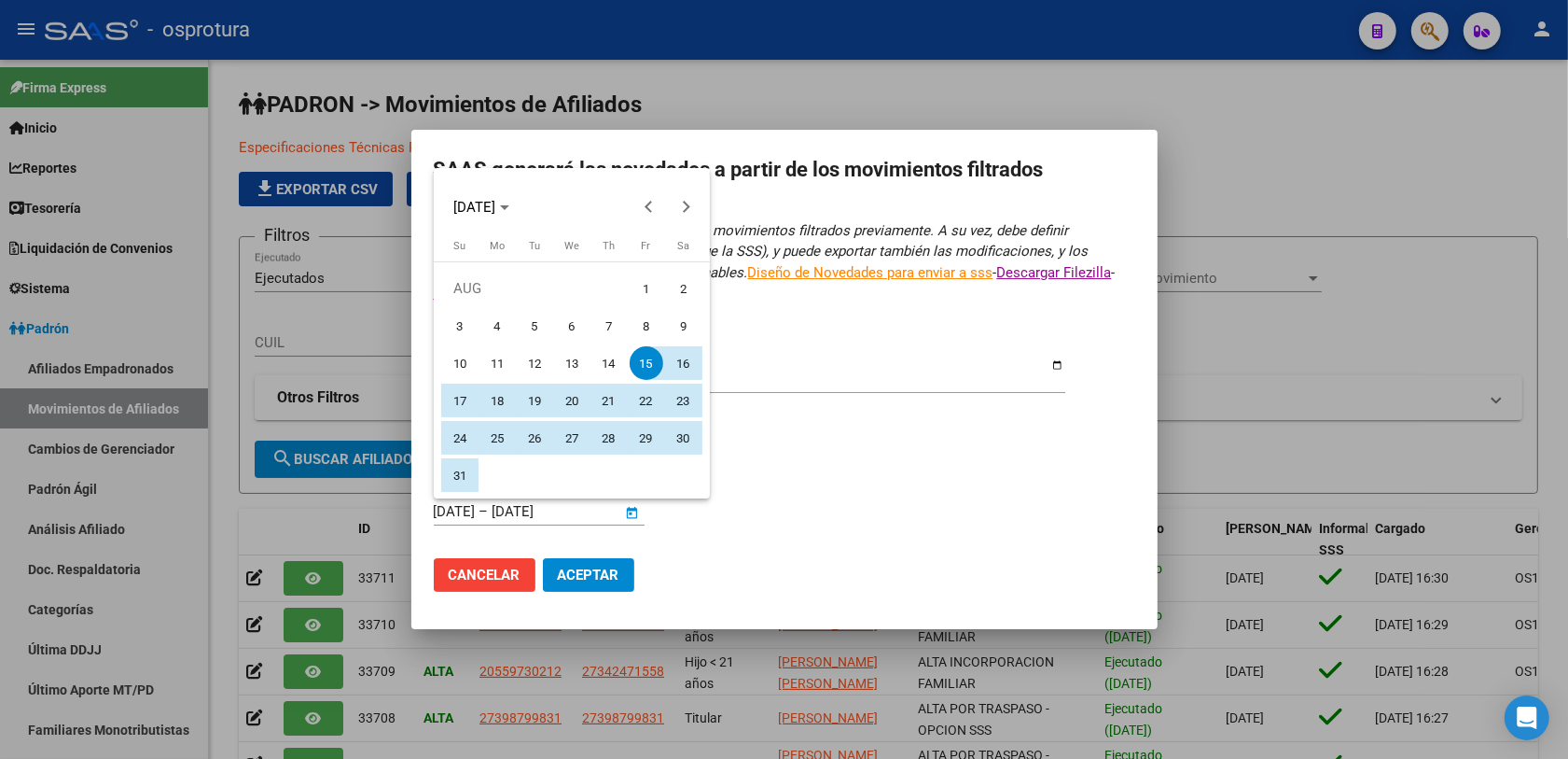
click at [472, 510] on div at bounding box center [784, 380] width 1568 height 759
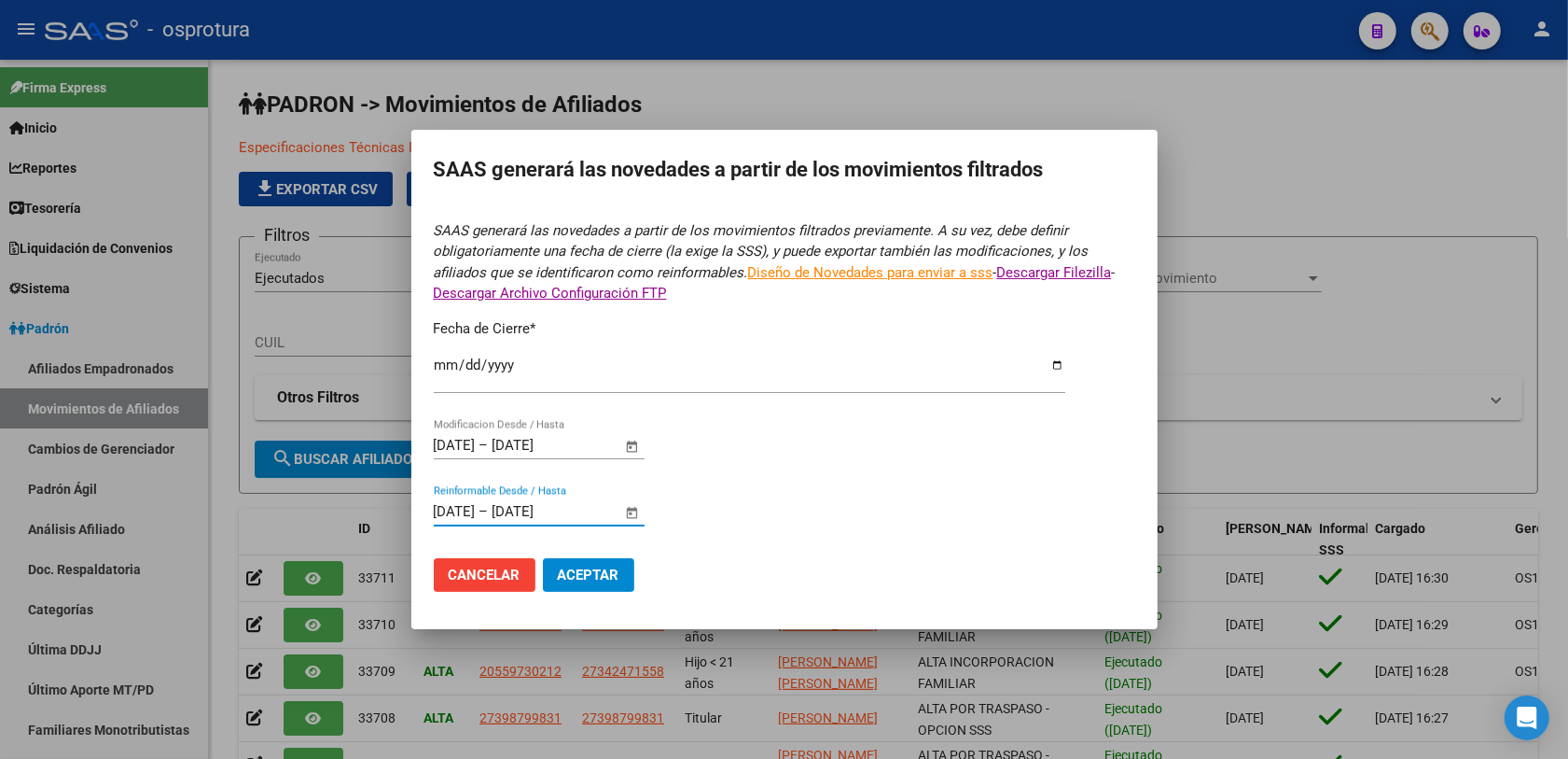
click at [460, 507] on input "15/08/2025" at bounding box center [455, 511] width 42 height 17
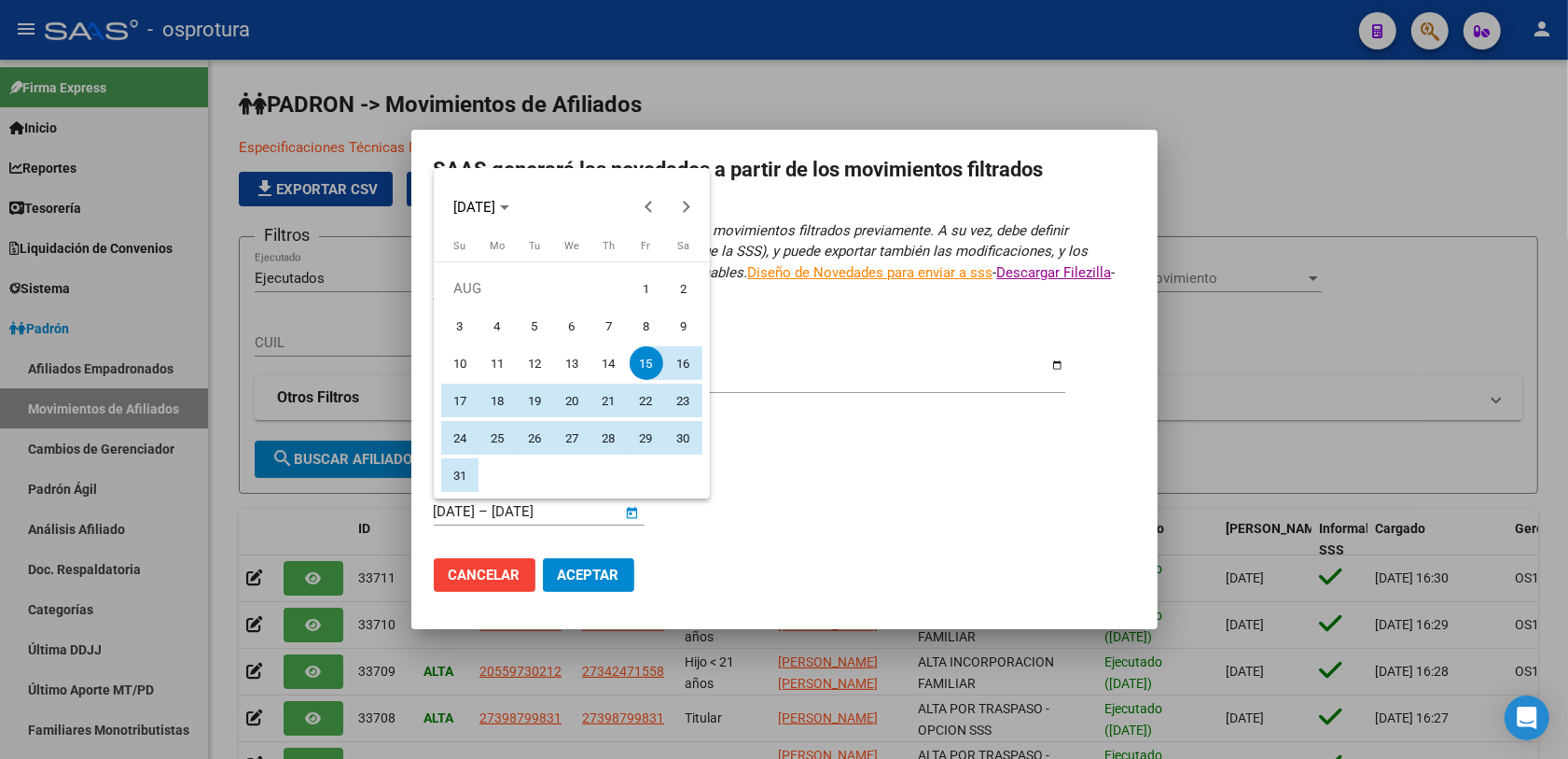
click at [467, 509] on div at bounding box center [784, 380] width 1568 height 759
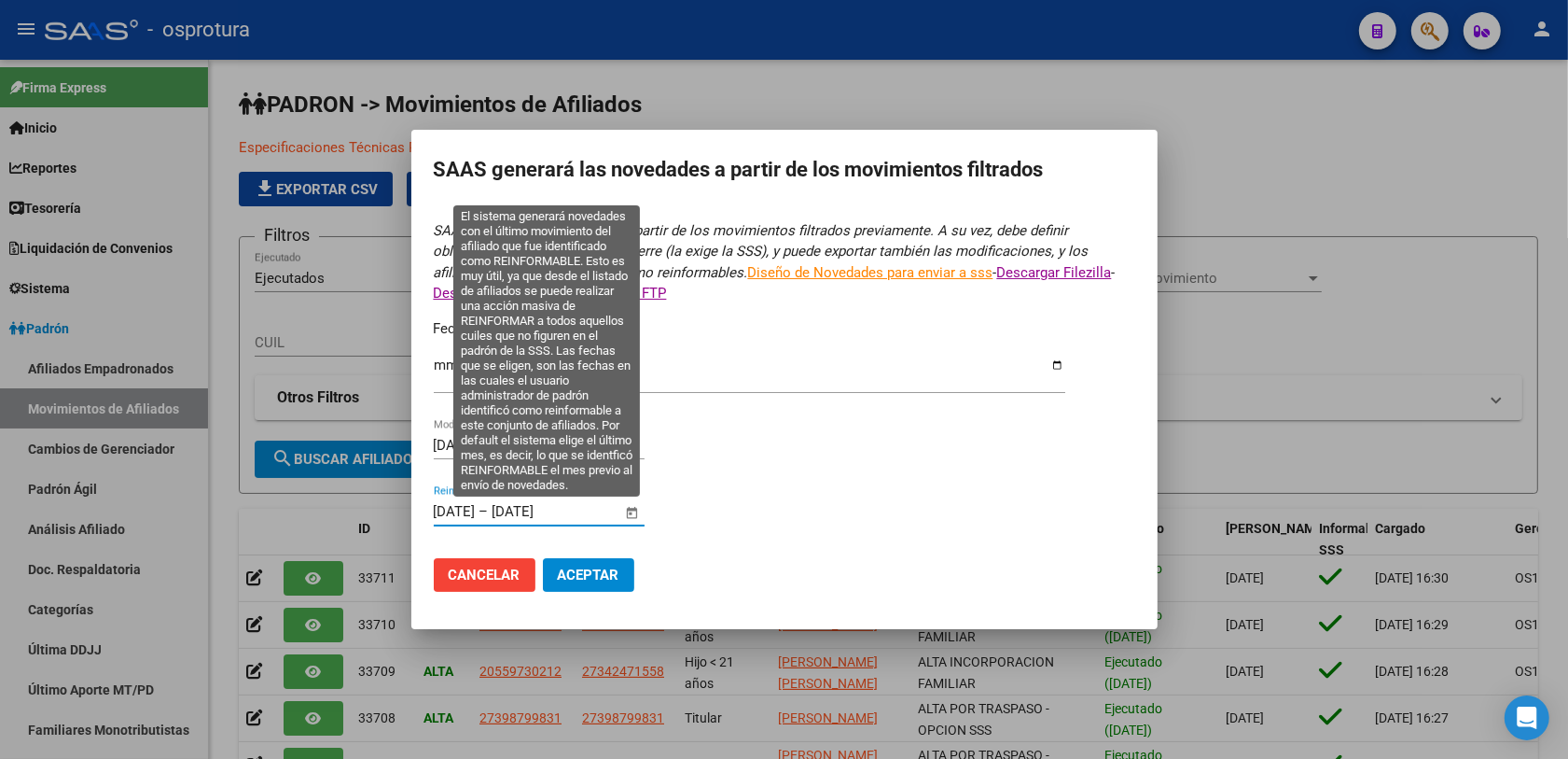
drag, startPoint x: 469, startPoint y: 509, endPoint x: 425, endPoint y: 502, distance: 44.6
click at [425, 502] on mat-dialog-content "SAAS generará las novedades a partir de los movimientos filtrados previamente. …" at bounding box center [784, 406] width 746 height 400
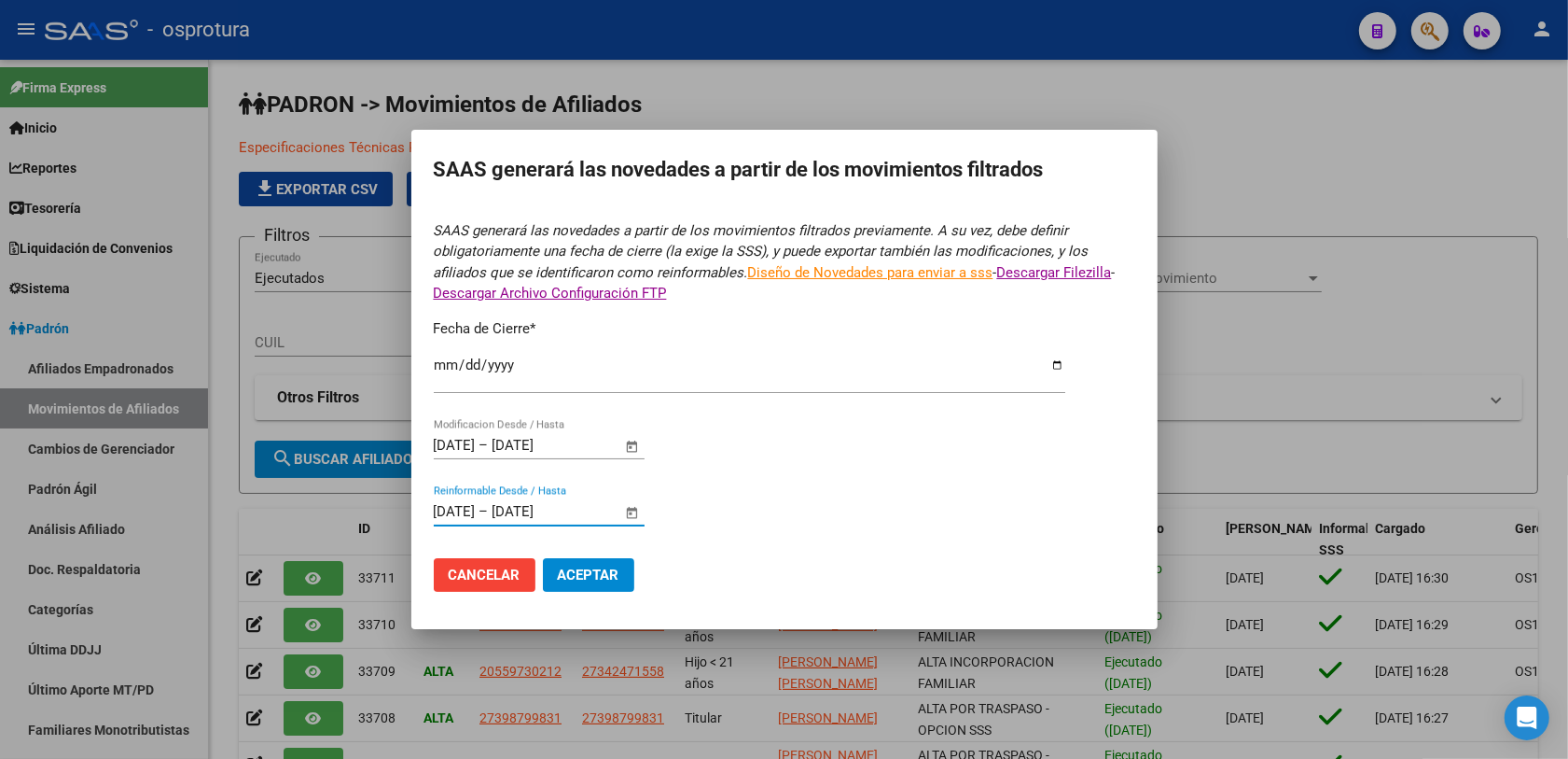
type input "01/01/2025"
click at [830, 425] on form "SAAS generará las novedades a partir de los movimientos filtrados previamente. …" at bounding box center [784, 413] width 701 height 386
click at [608, 571] on span "Aceptar" at bounding box center [588, 575] width 62 height 17
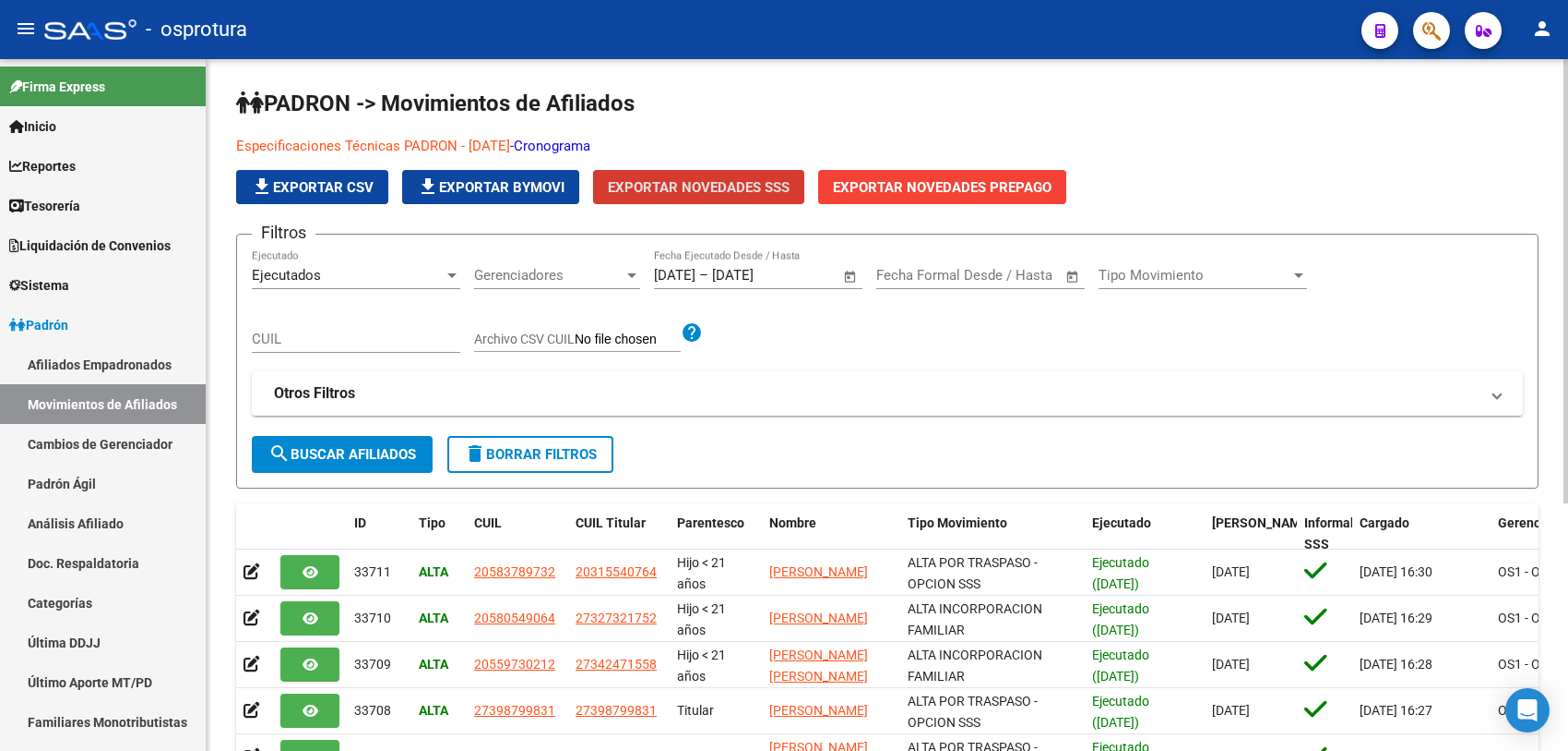
click at [342, 334] on input "CUIL" at bounding box center [357, 338] width 209 height 17
paste input "23112999329"
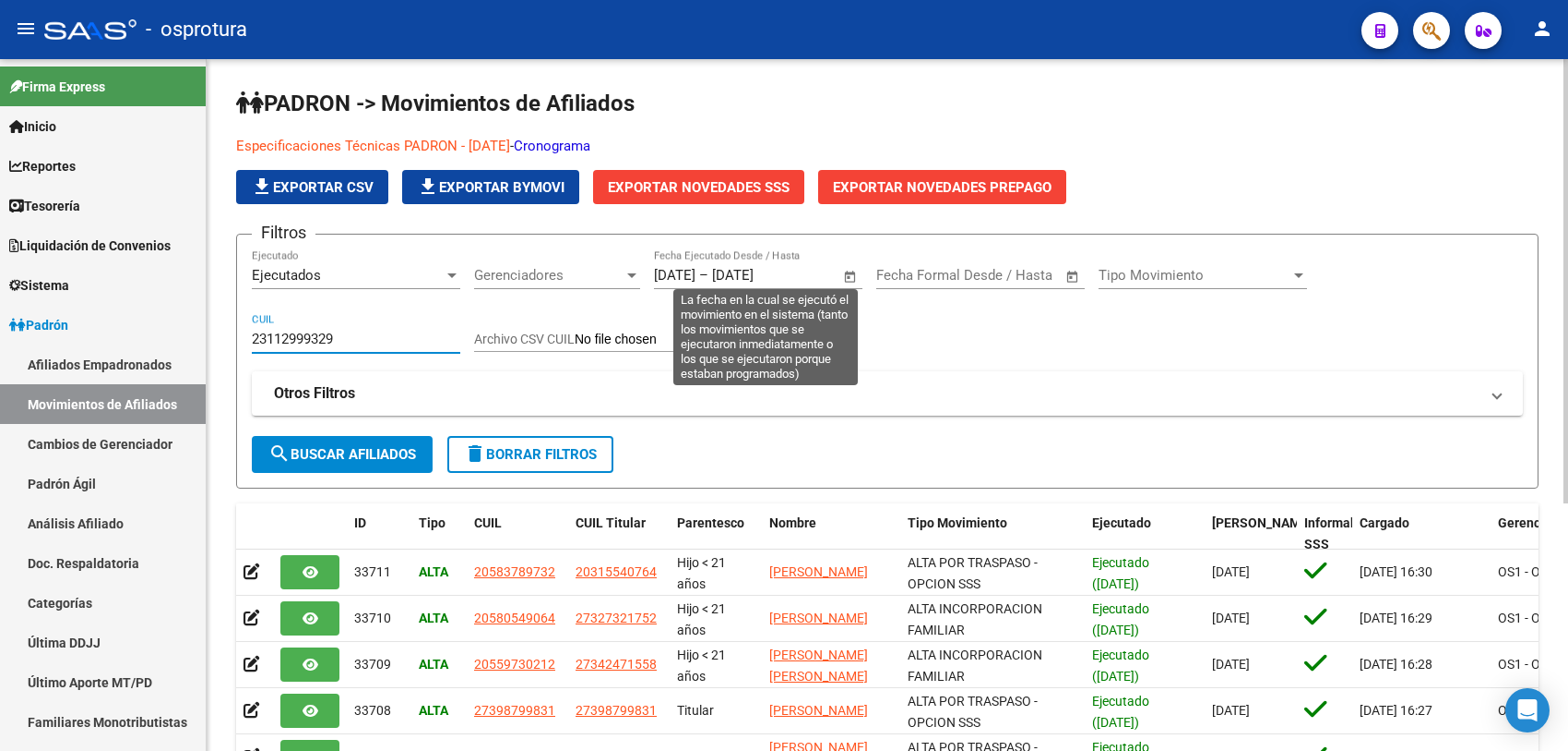
type input "23112999329"
click at [743, 270] on div "01/09/2025 01/09/2025 – 15/09/2025 15/09/2025" at bounding box center [747, 275] width 186 height 17
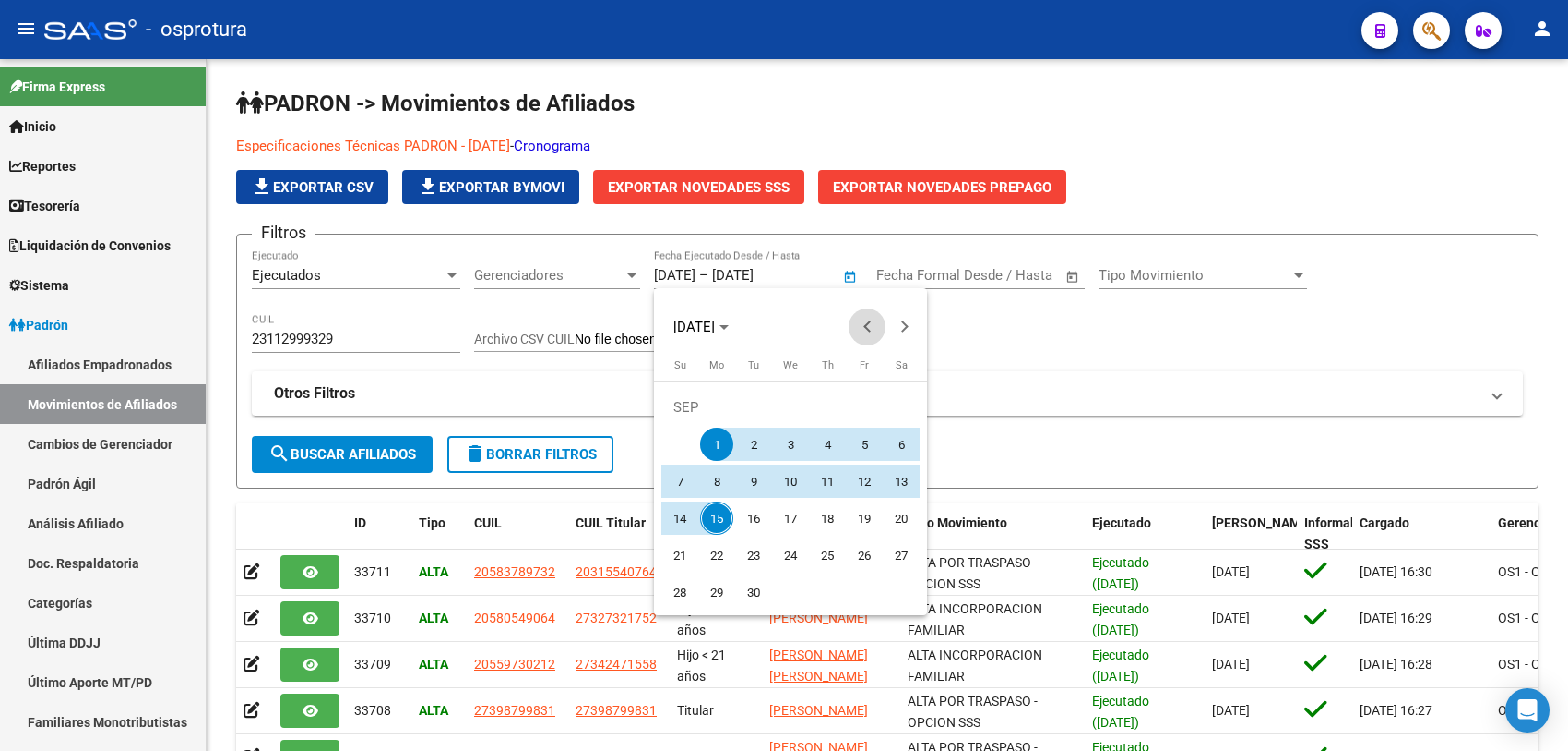
click at [865, 320] on span "Previous month" at bounding box center [867, 326] width 36 height 36
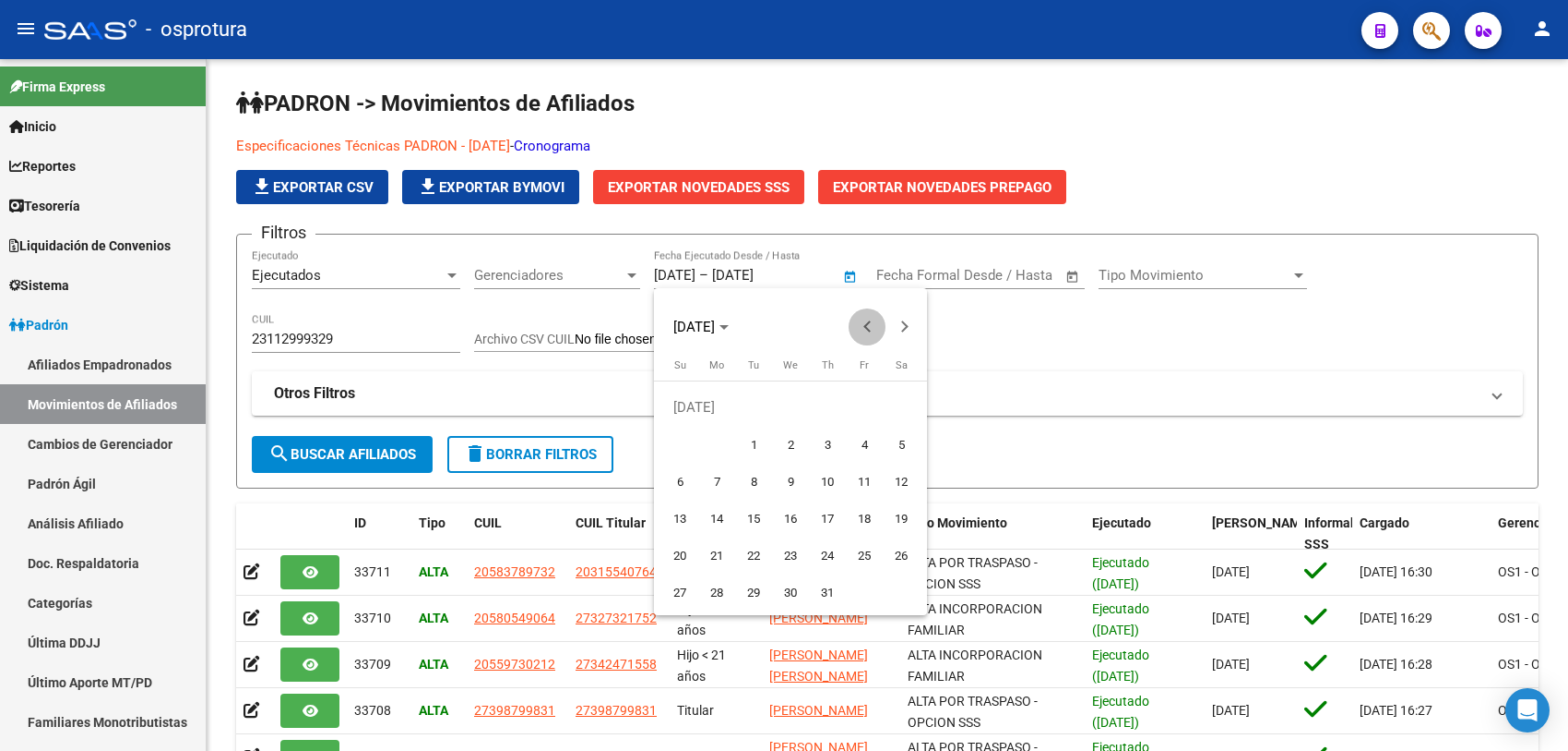
click at [865, 320] on span "Previous month" at bounding box center [867, 326] width 36 height 36
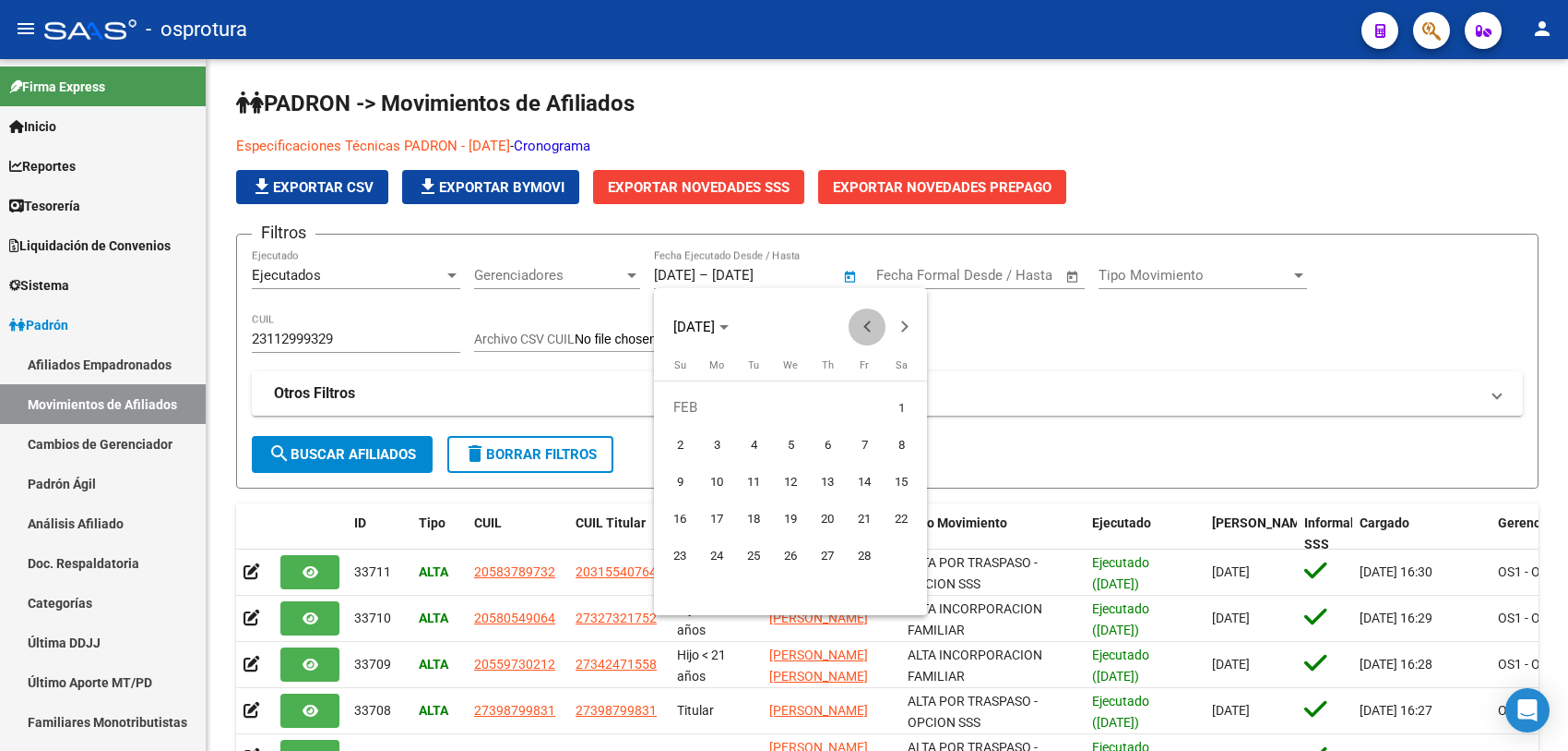
click at [865, 320] on span "Previous month" at bounding box center [867, 326] width 36 height 36
click at [897, 320] on span "Next month" at bounding box center [903, 326] width 36 height 36
click at [786, 400] on span "1" at bounding box center [791, 407] width 33 height 34
type input "01/01/2025"
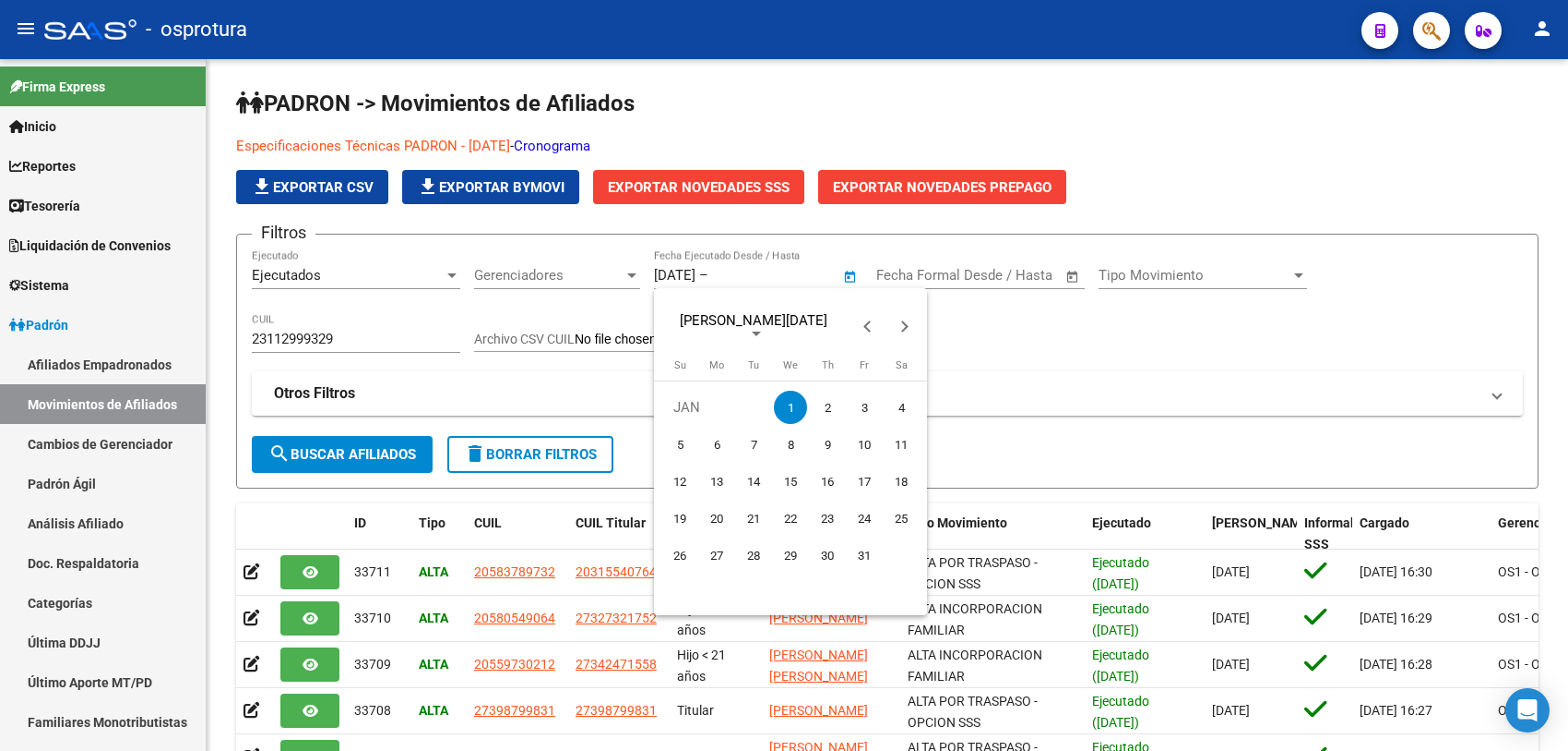
click at [785, 274] on div at bounding box center [784, 376] width 1568 height 751
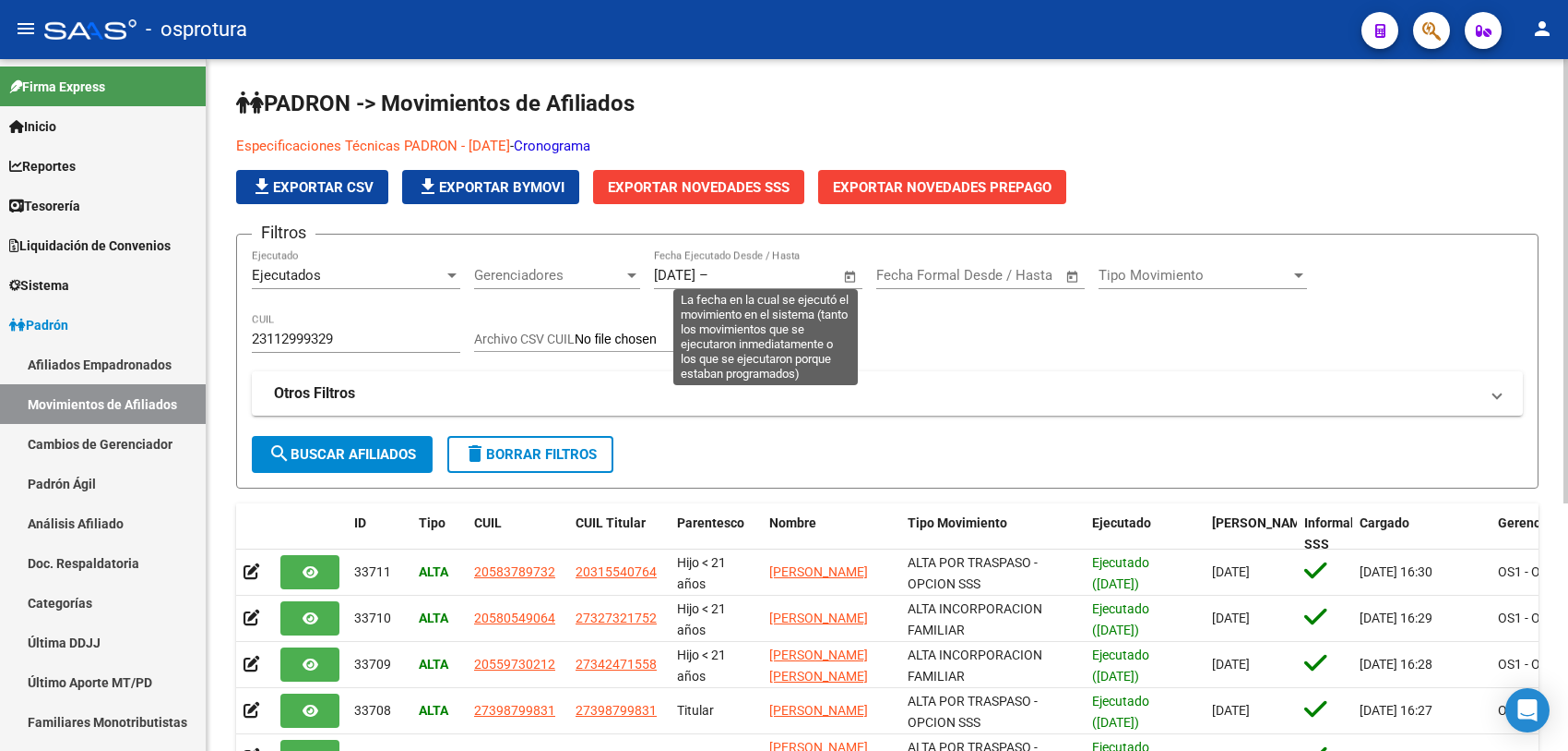
click at [841, 274] on span "Open calendar" at bounding box center [850, 276] width 44 height 44
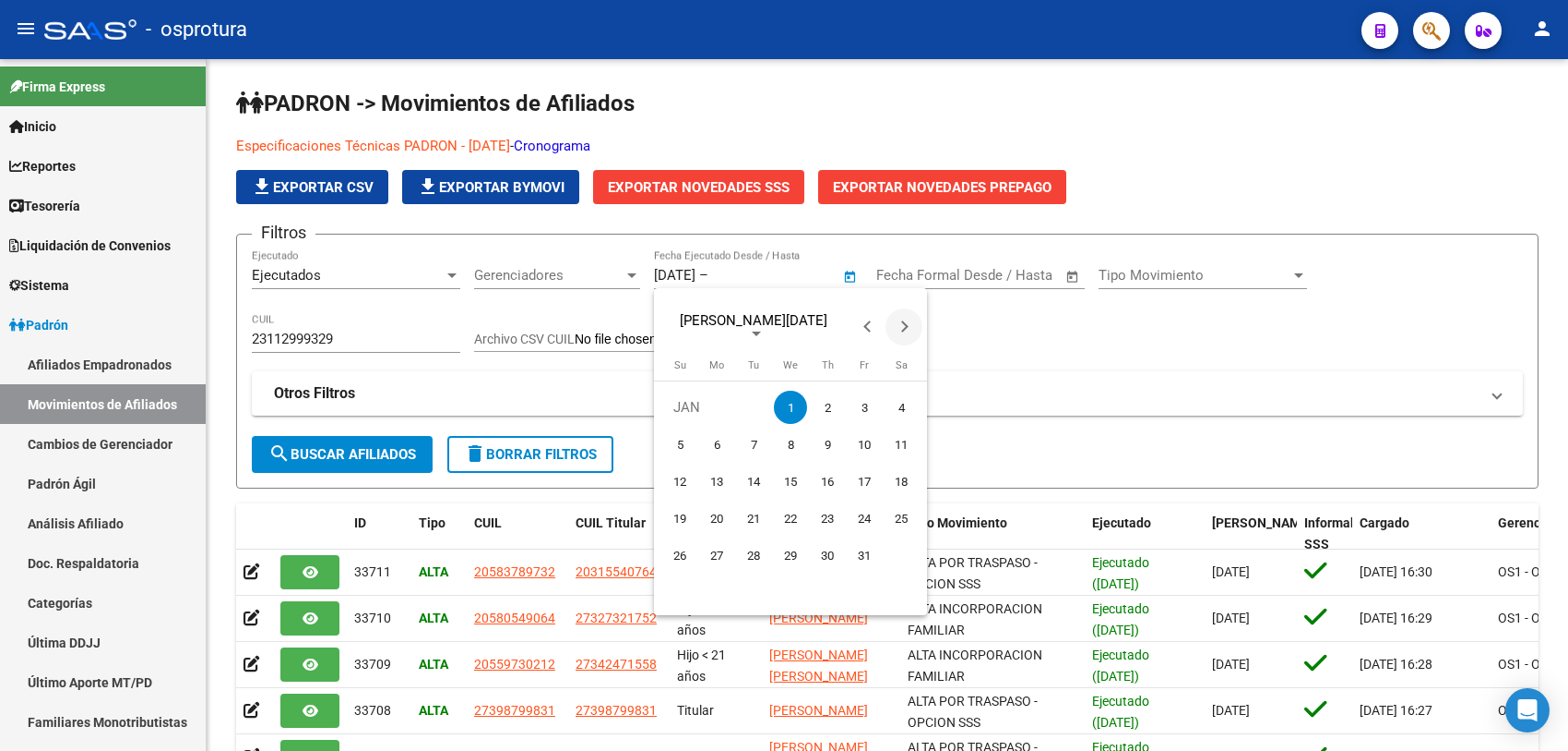
click at [904, 328] on button "Next month" at bounding box center [903, 326] width 36 height 36
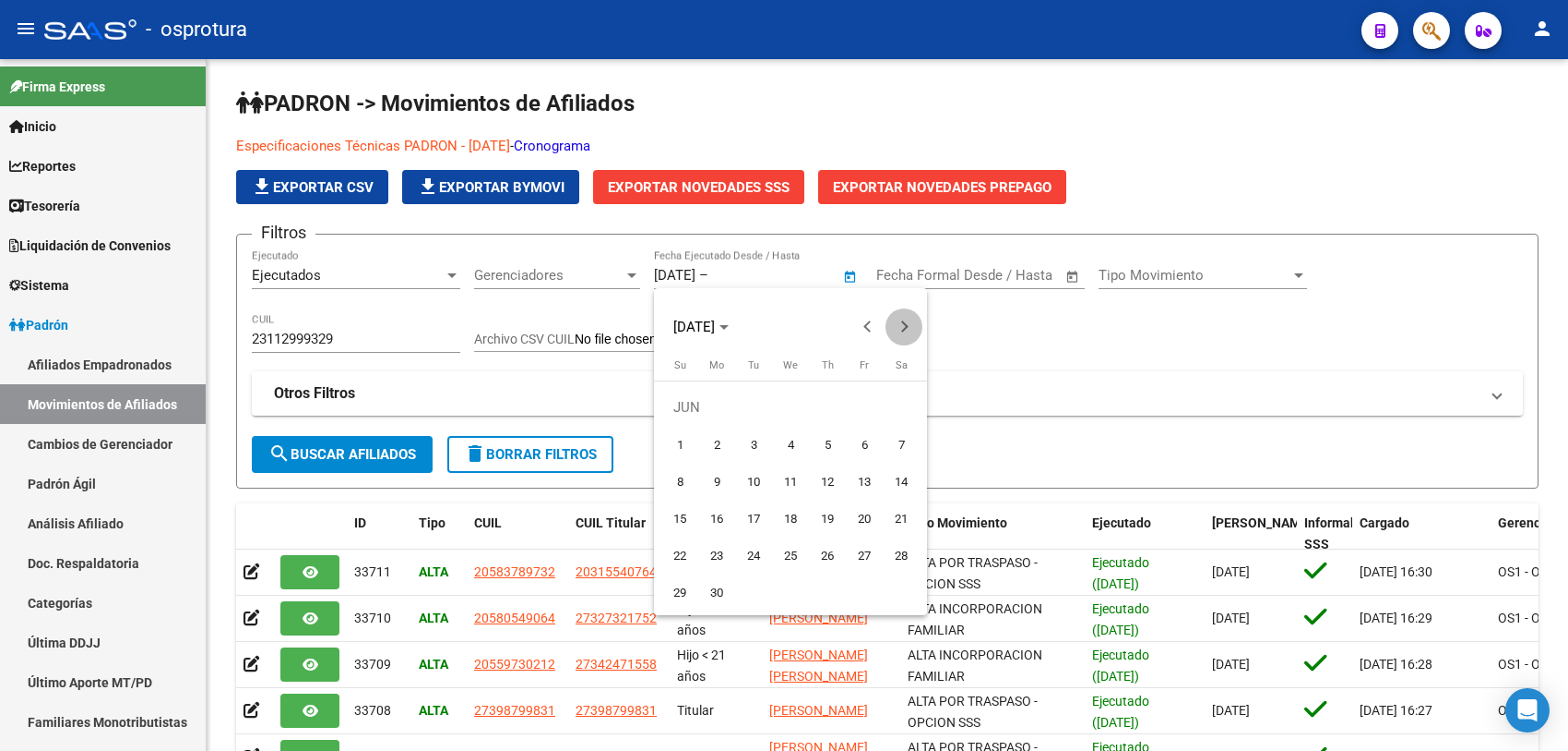
click at [904, 328] on button "Next month" at bounding box center [903, 326] width 36 height 36
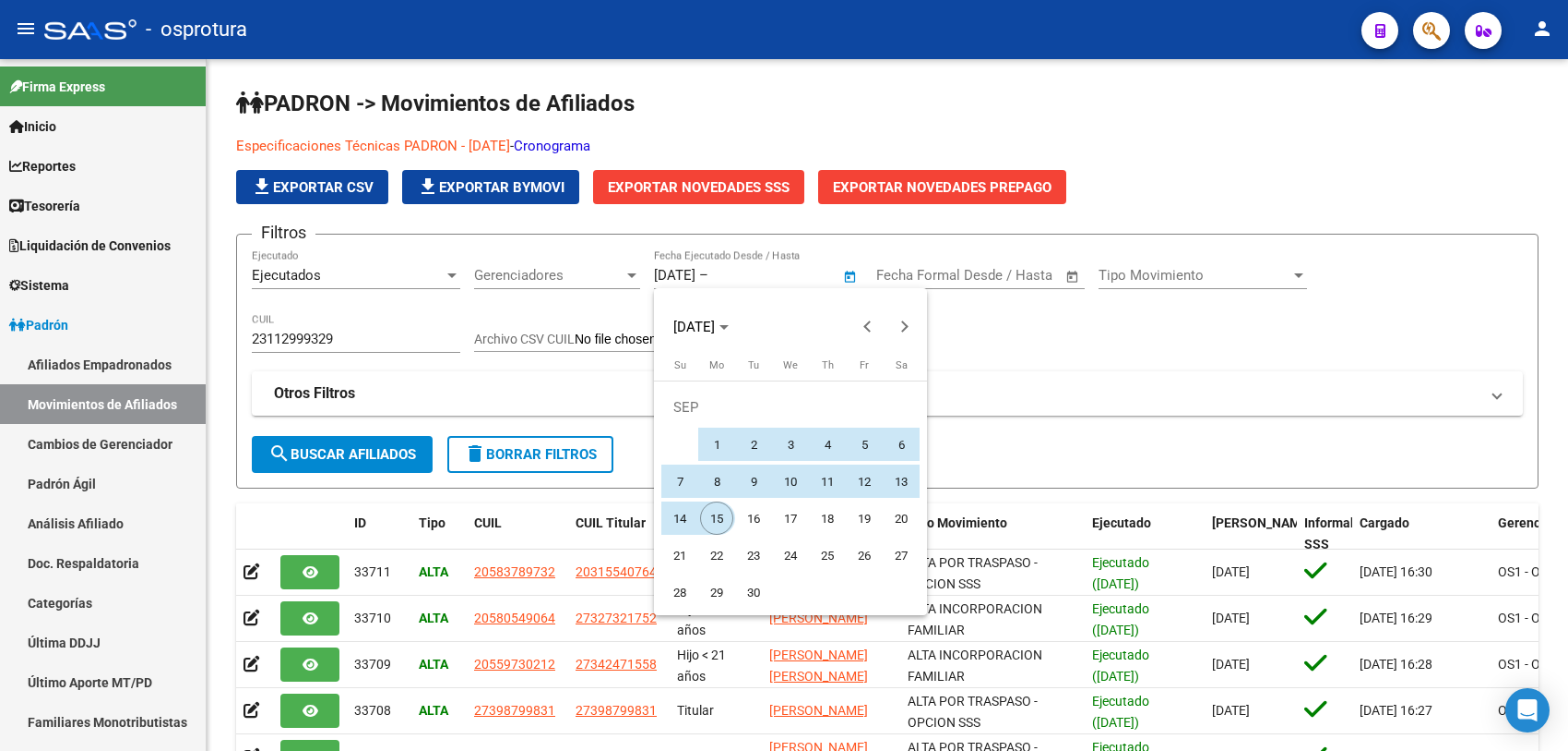
click at [722, 508] on span "15" at bounding box center [717, 518] width 33 height 34
type input "[DATE]"
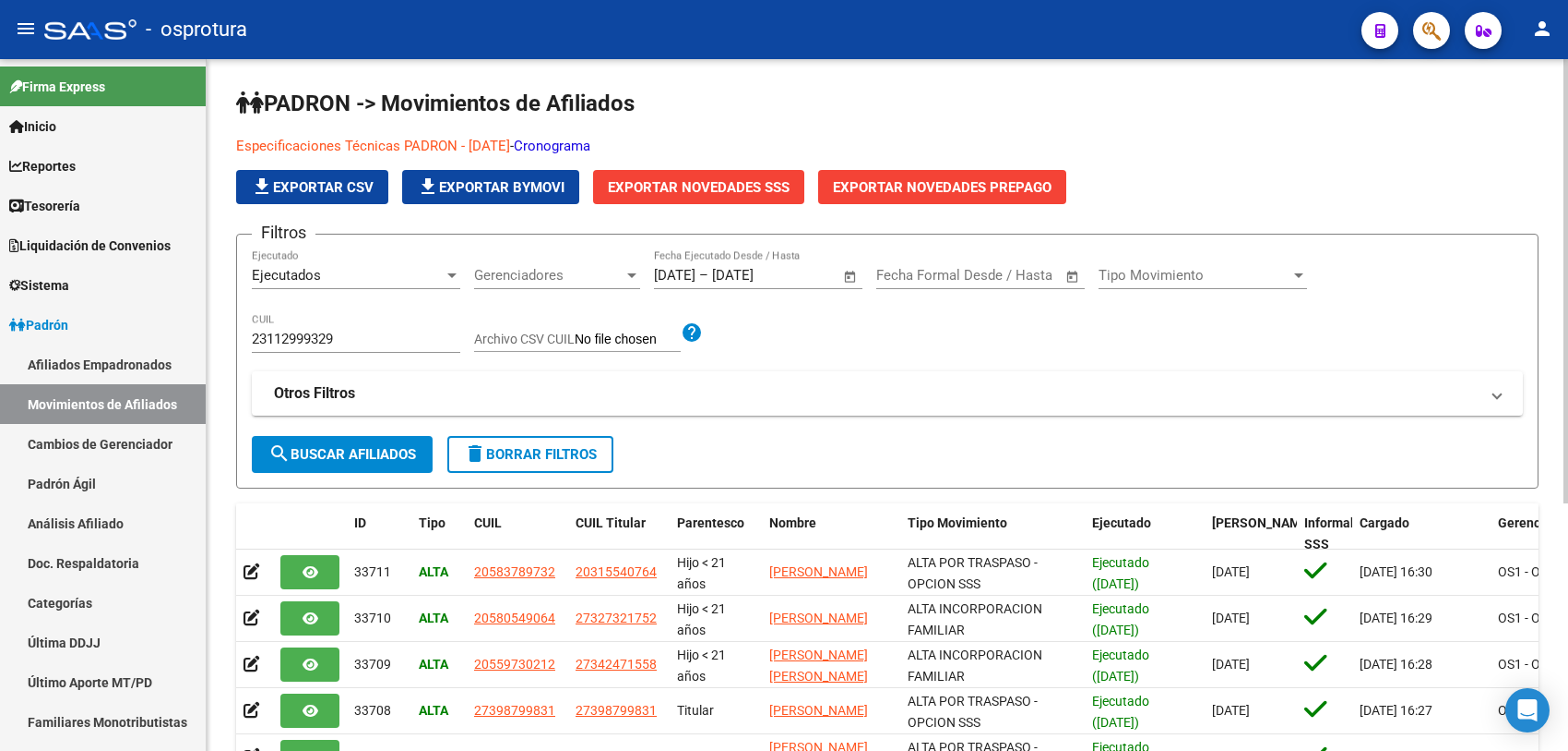
click at [352, 445] on span "search Buscar Afiliados" at bounding box center [343, 453] width 148 height 17
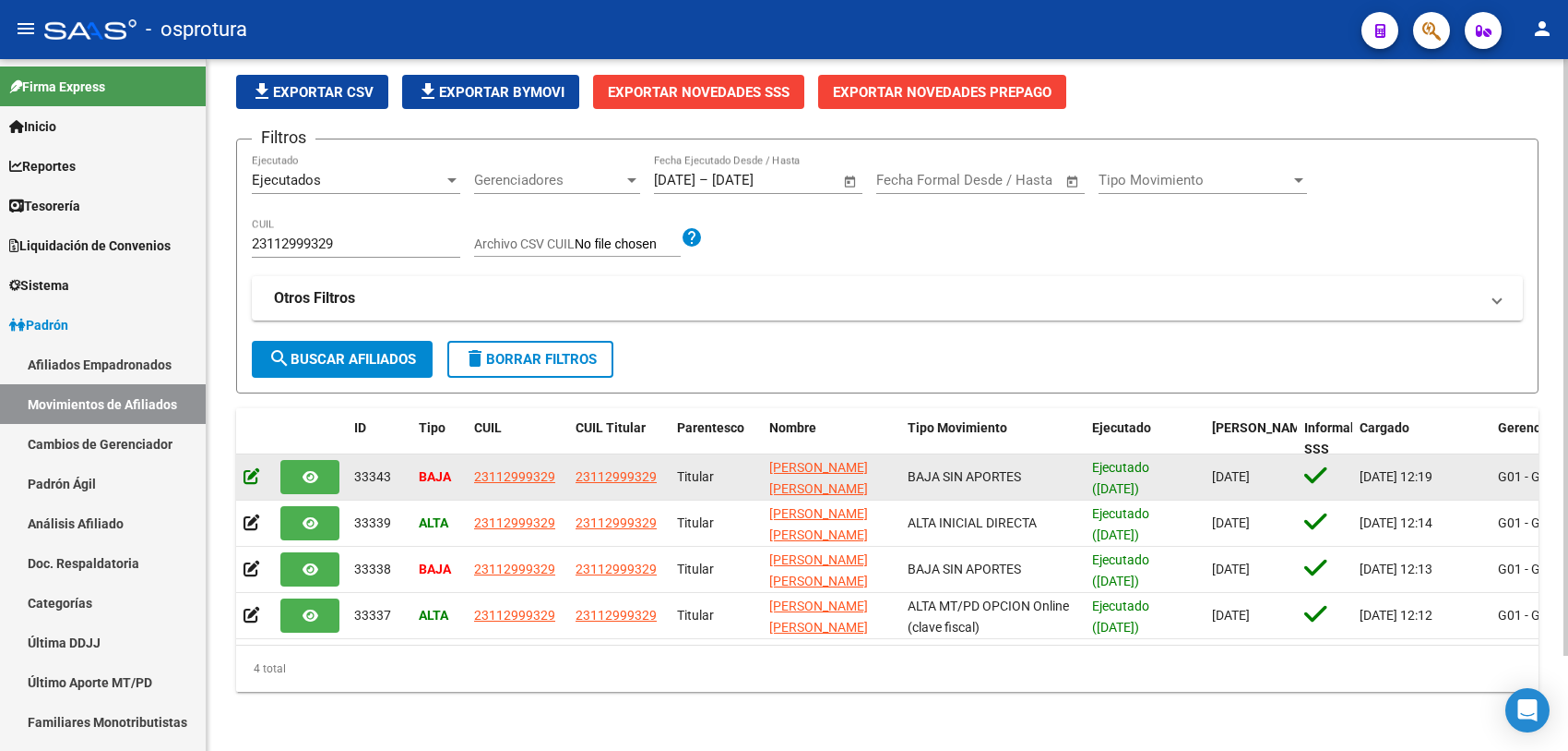
click at [249, 467] on icon at bounding box center [251, 476] width 17 height 18
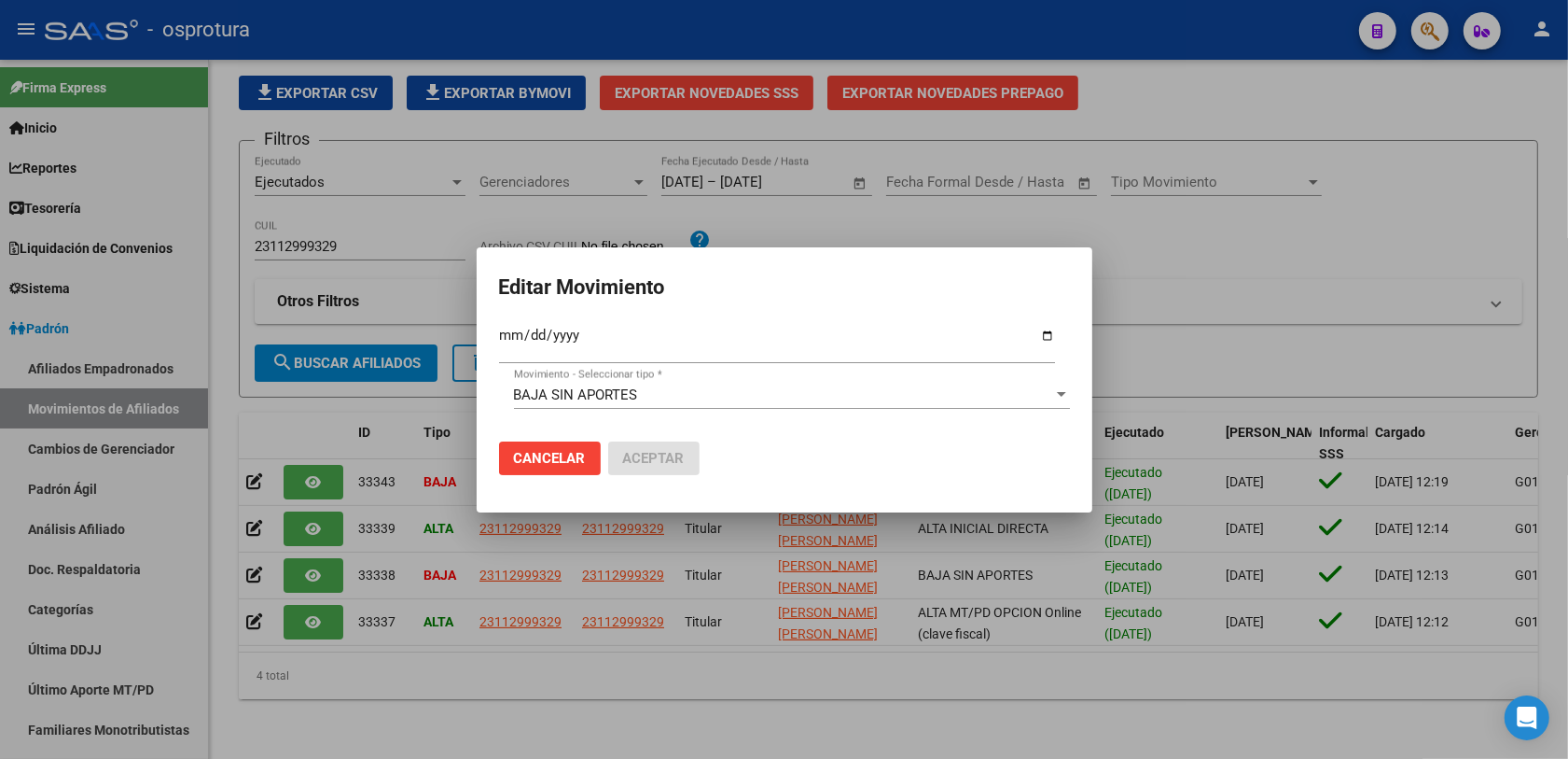
click at [1211, 341] on div at bounding box center [784, 380] width 1568 height 759
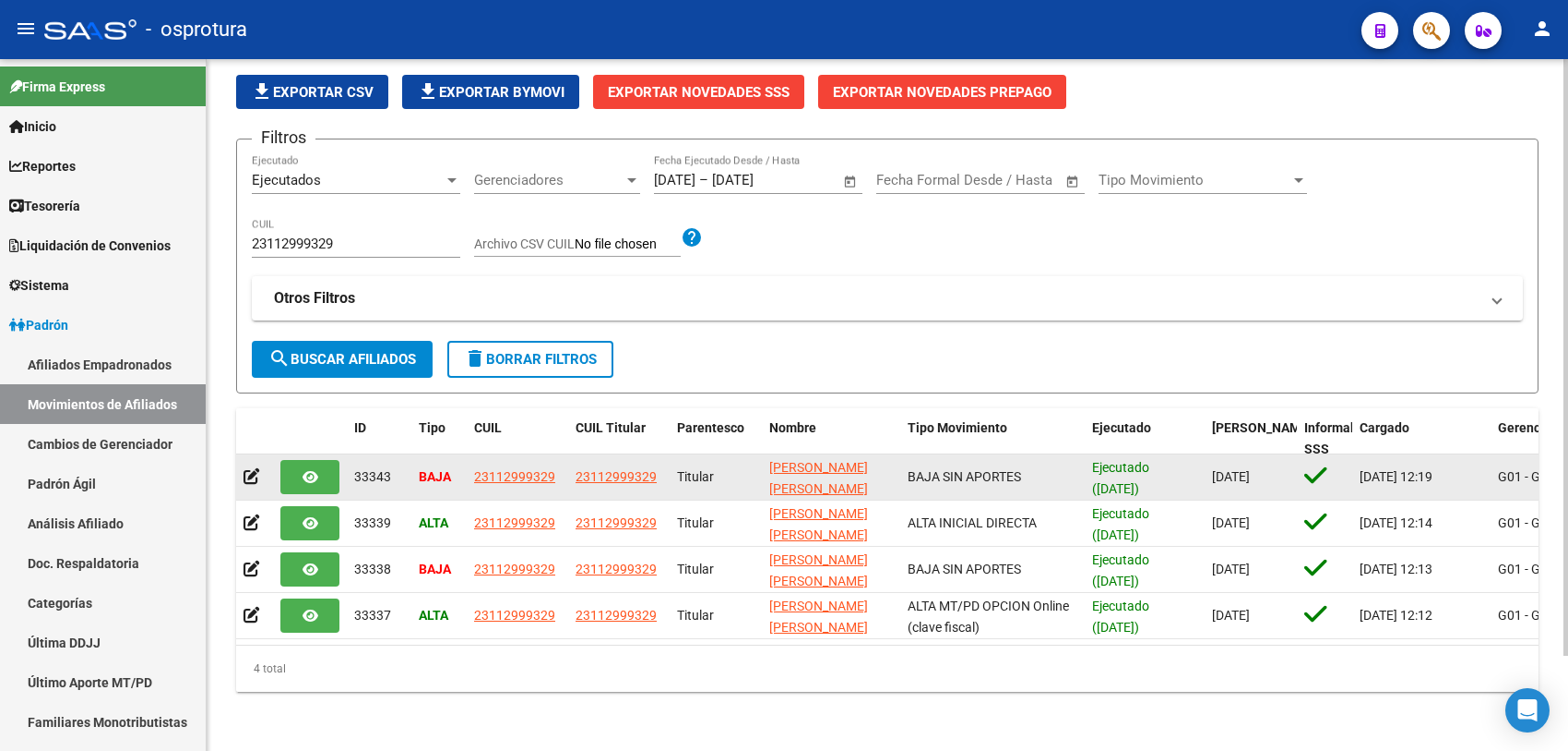
click at [343, 459] on datatable-body-cell at bounding box center [309, 477] width 74 height 45
click at [314, 470] on icon "button" at bounding box center [310, 477] width 16 height 14
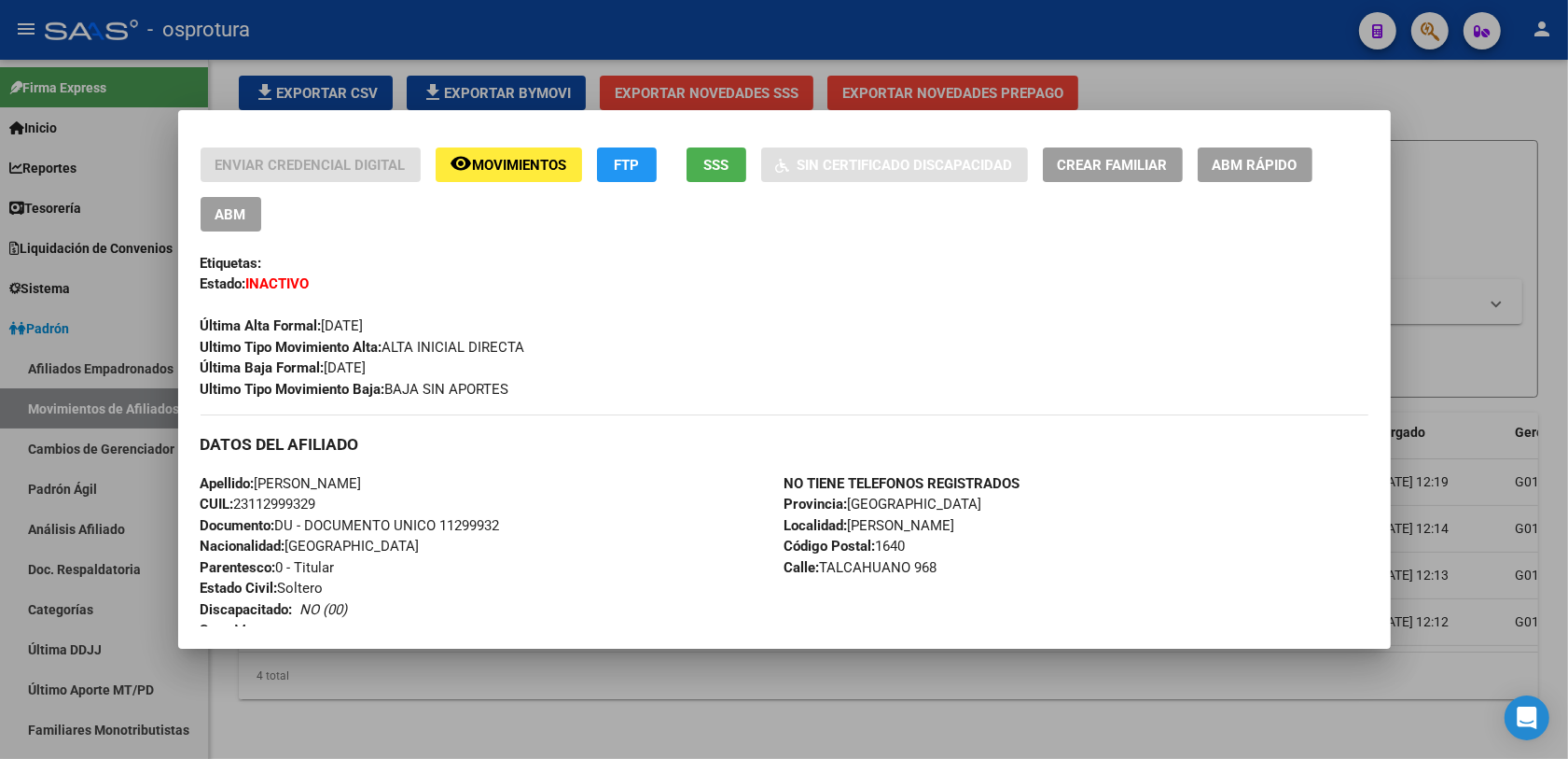
click at [897, 671] on div at bounding box center [784, 380] width 1568 height 759
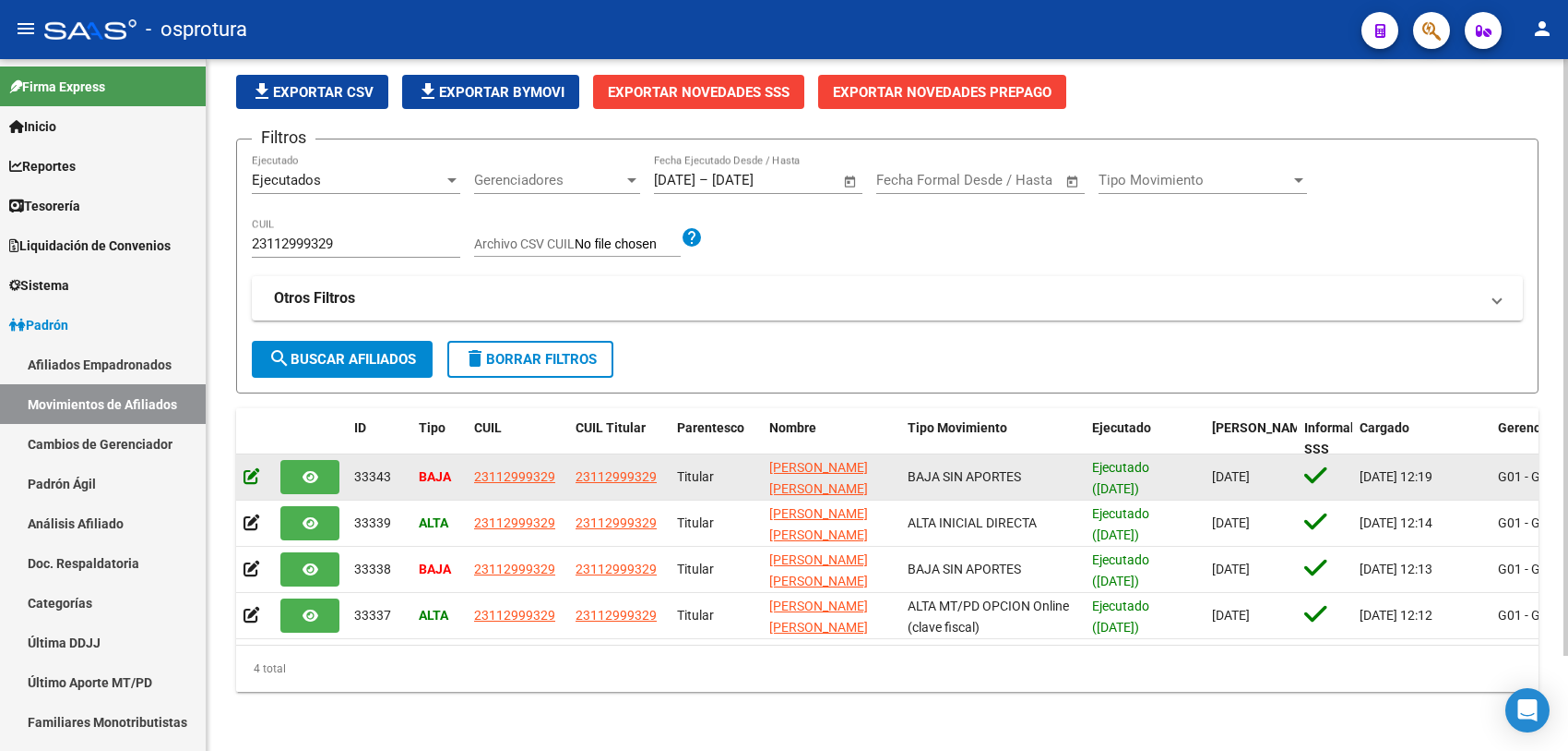
click at [250, 467] on icon at bounding box center [251, 476] width 17 height 18
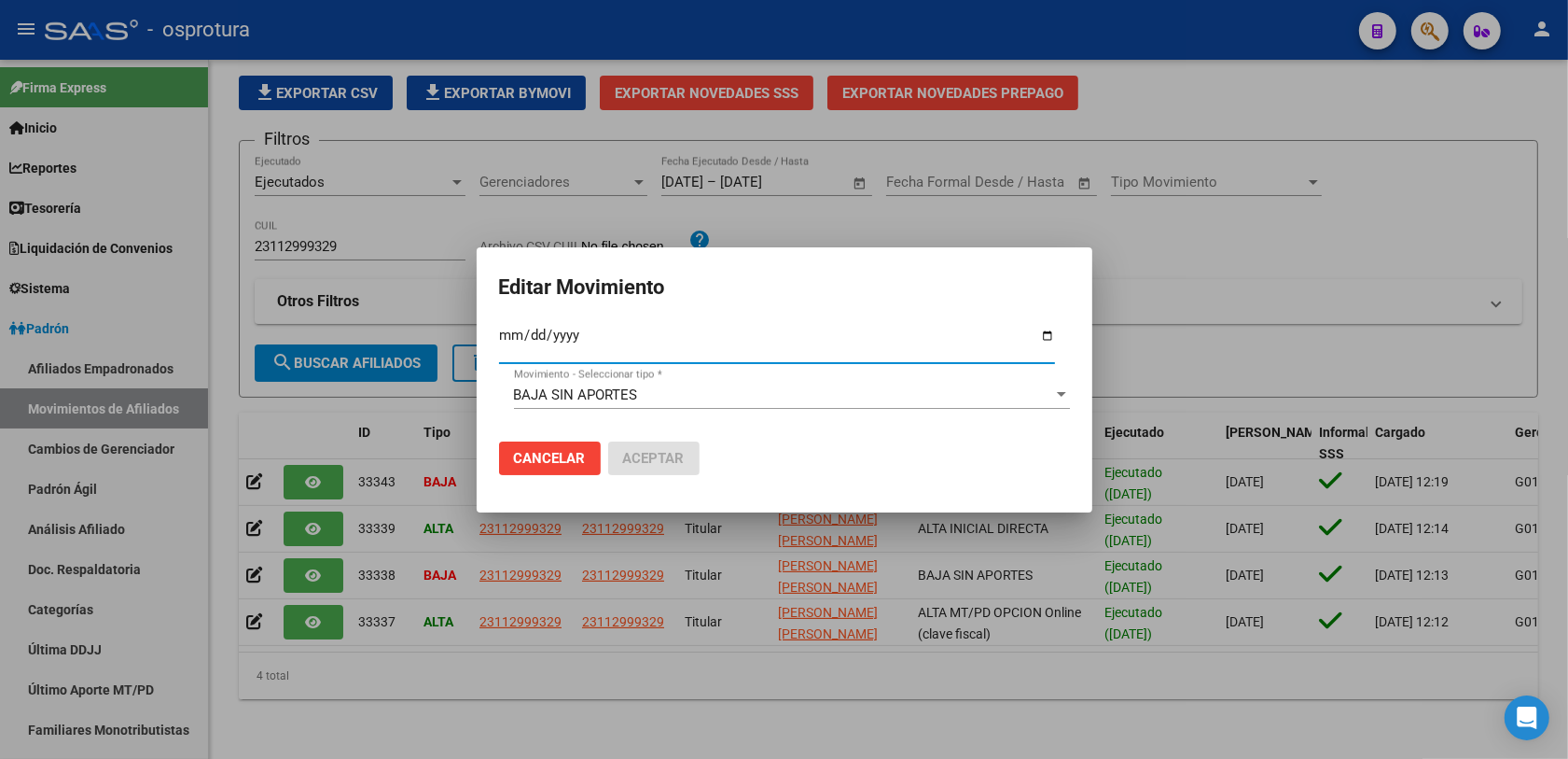
click at [607, 402] on span "BAJA SIN APORTES" at bounding box center [575, 394] width 124 height 17
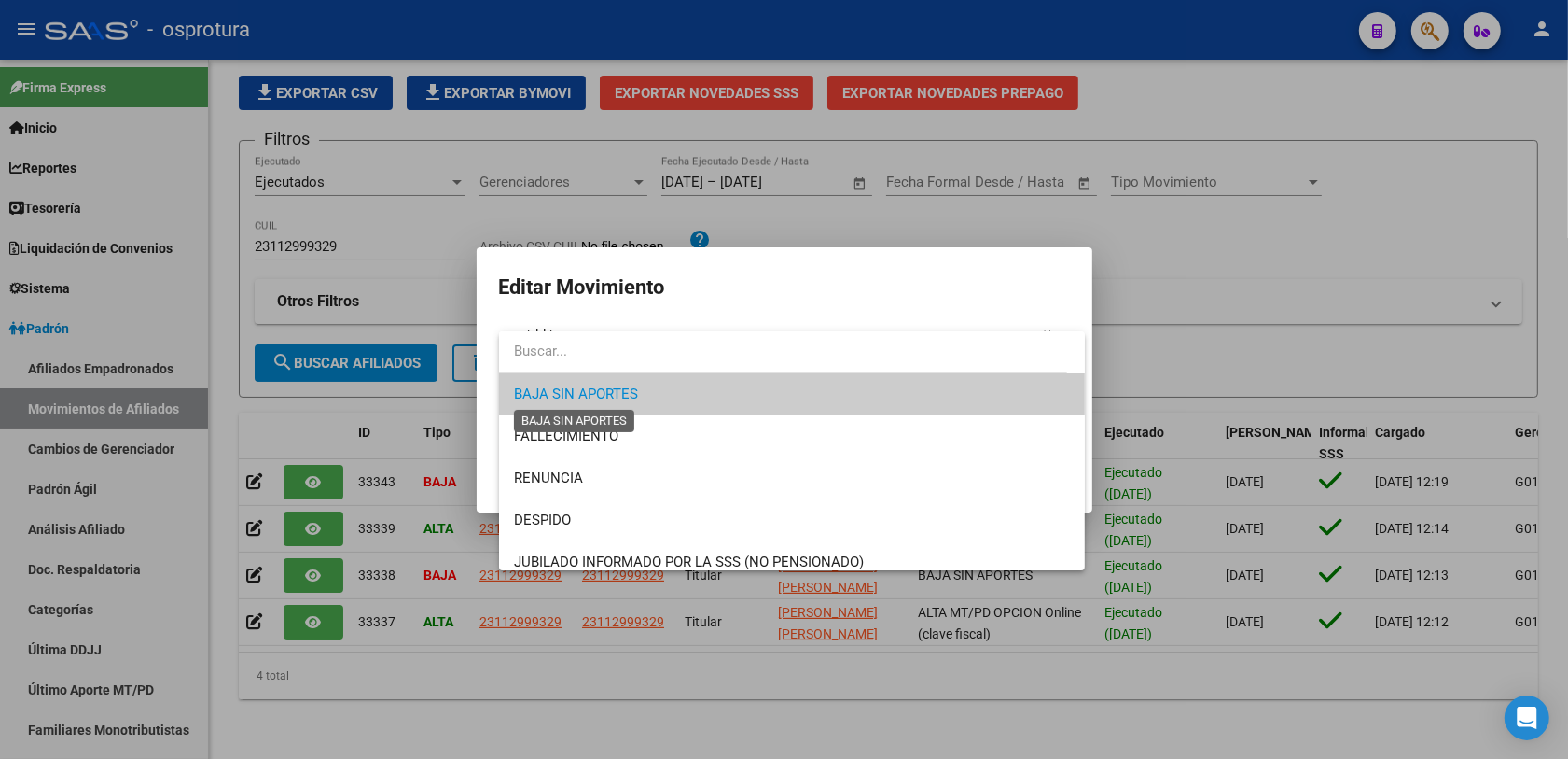
click at [607, 402] on span "BAJA SIN APORTES" at bounding box center [575, 393] width 124 height 17
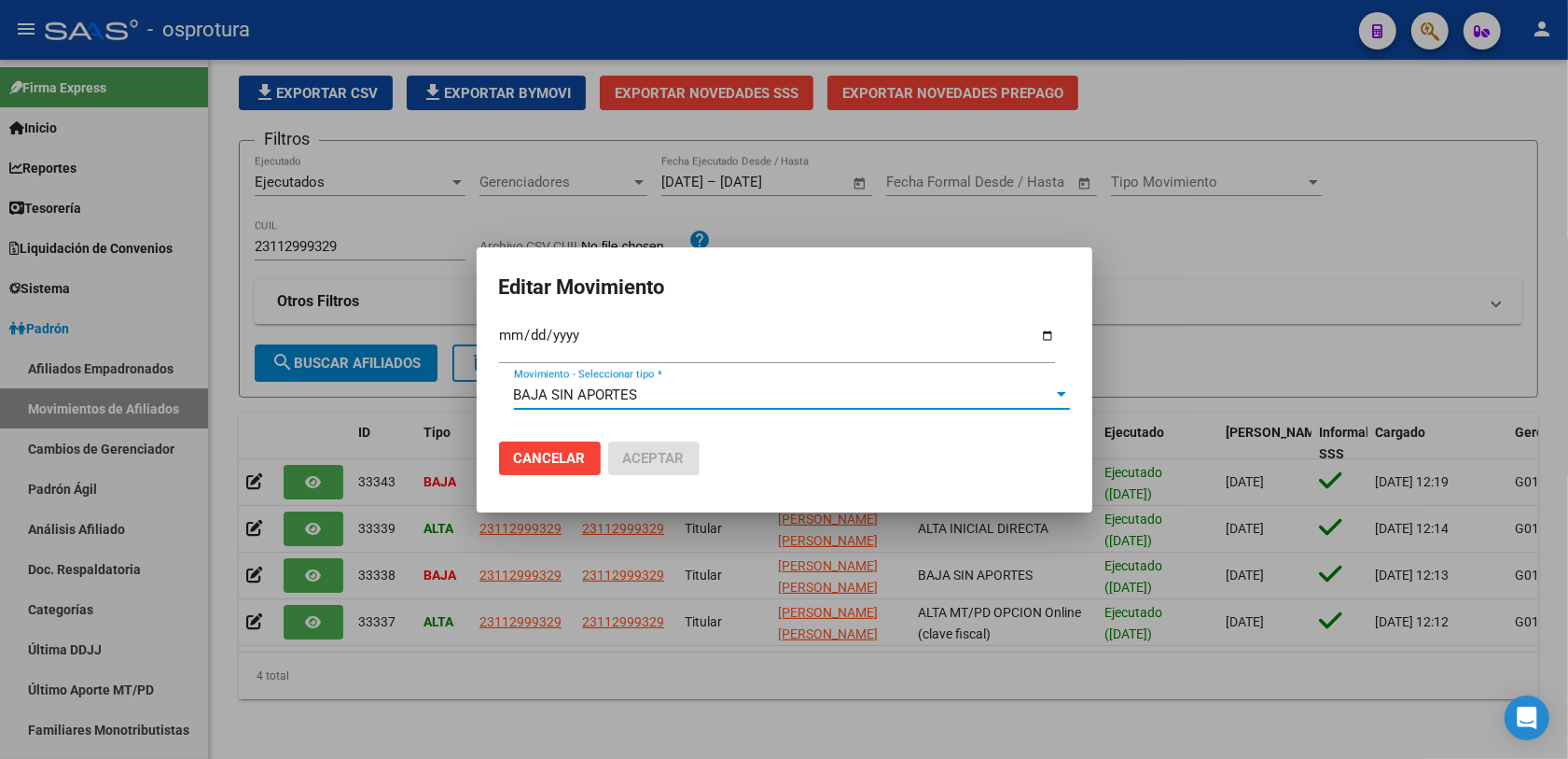
click at [594, 464] on button "Cancelar" at bounding box center [550, 458] width 102 height 34
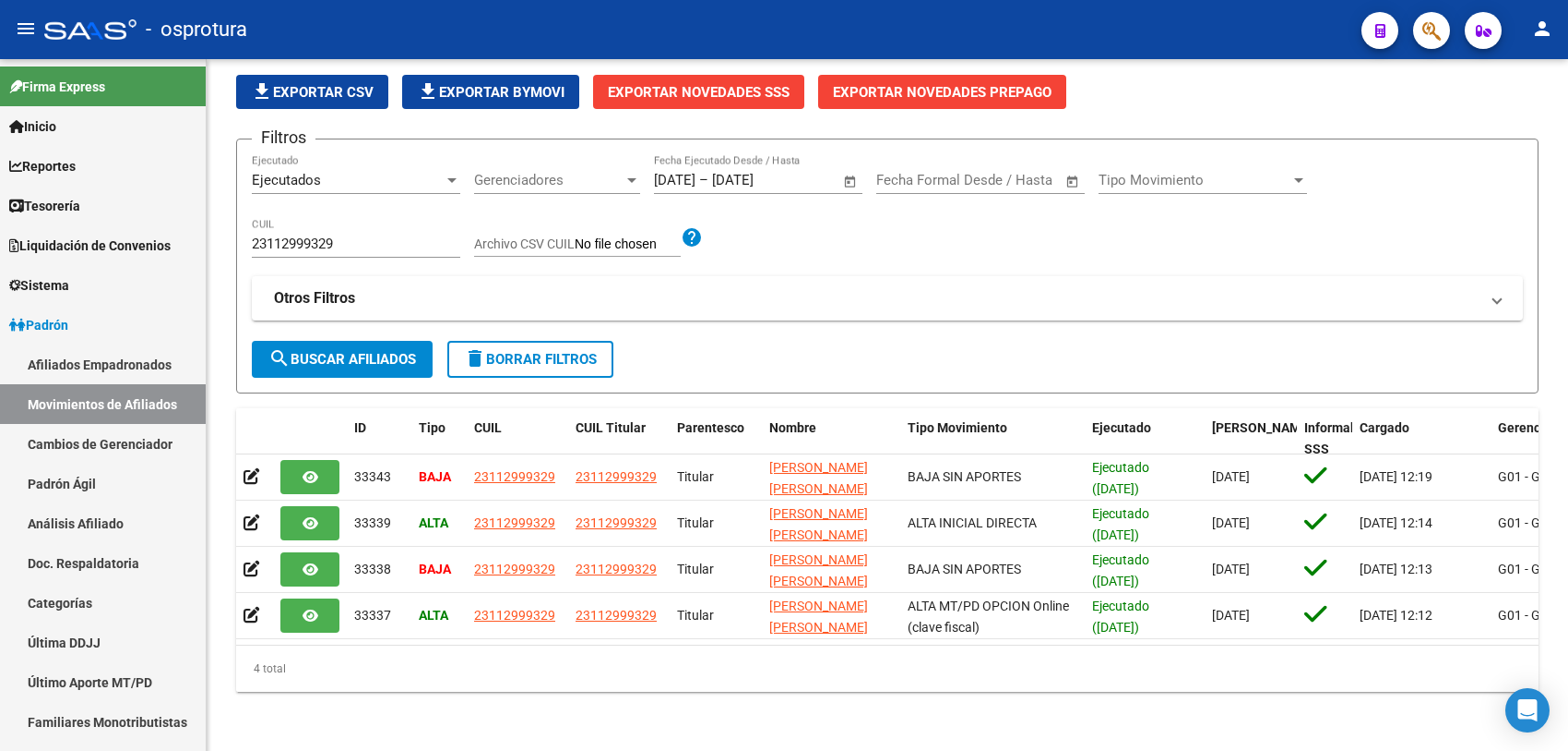
click at [1425, 30] on icon "button" at bounding box center [1431, 32] width 19 height 22
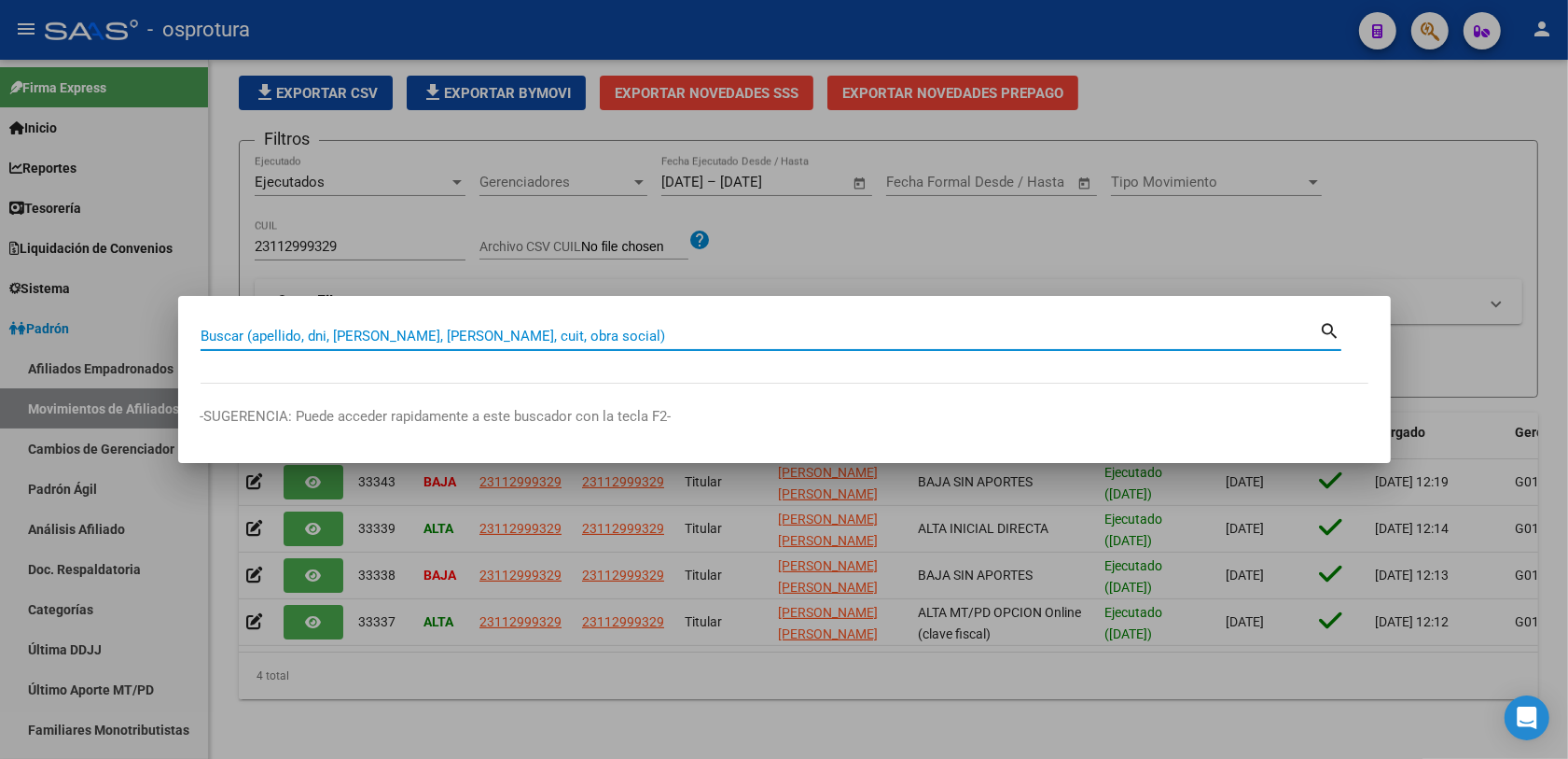
paste input "27447979042"
type input "27447979042"
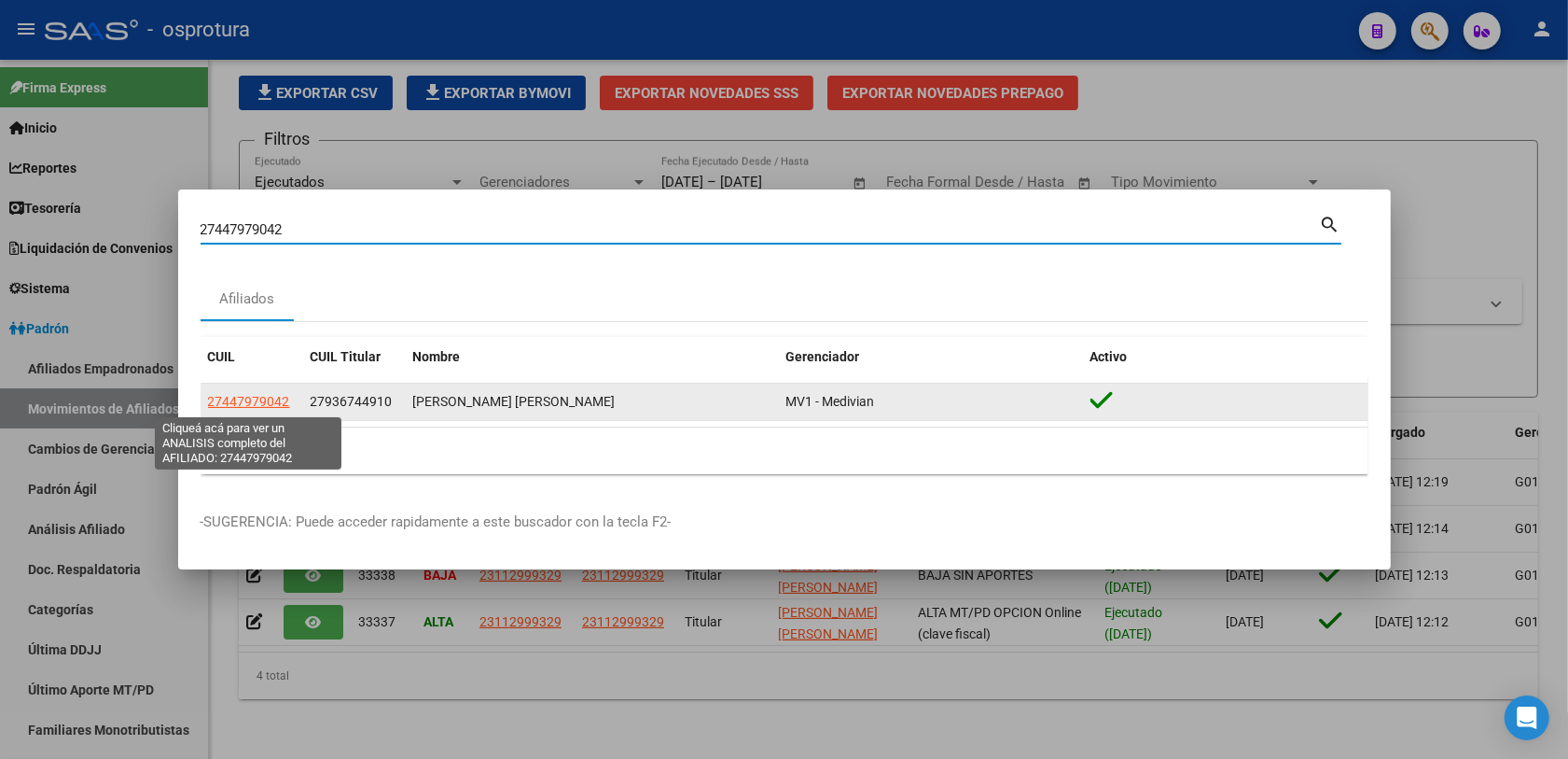
click at [267, 401] on span "27447979042" at bounding box center [249, 400] width 82 height 15
type textarea "27447979042"
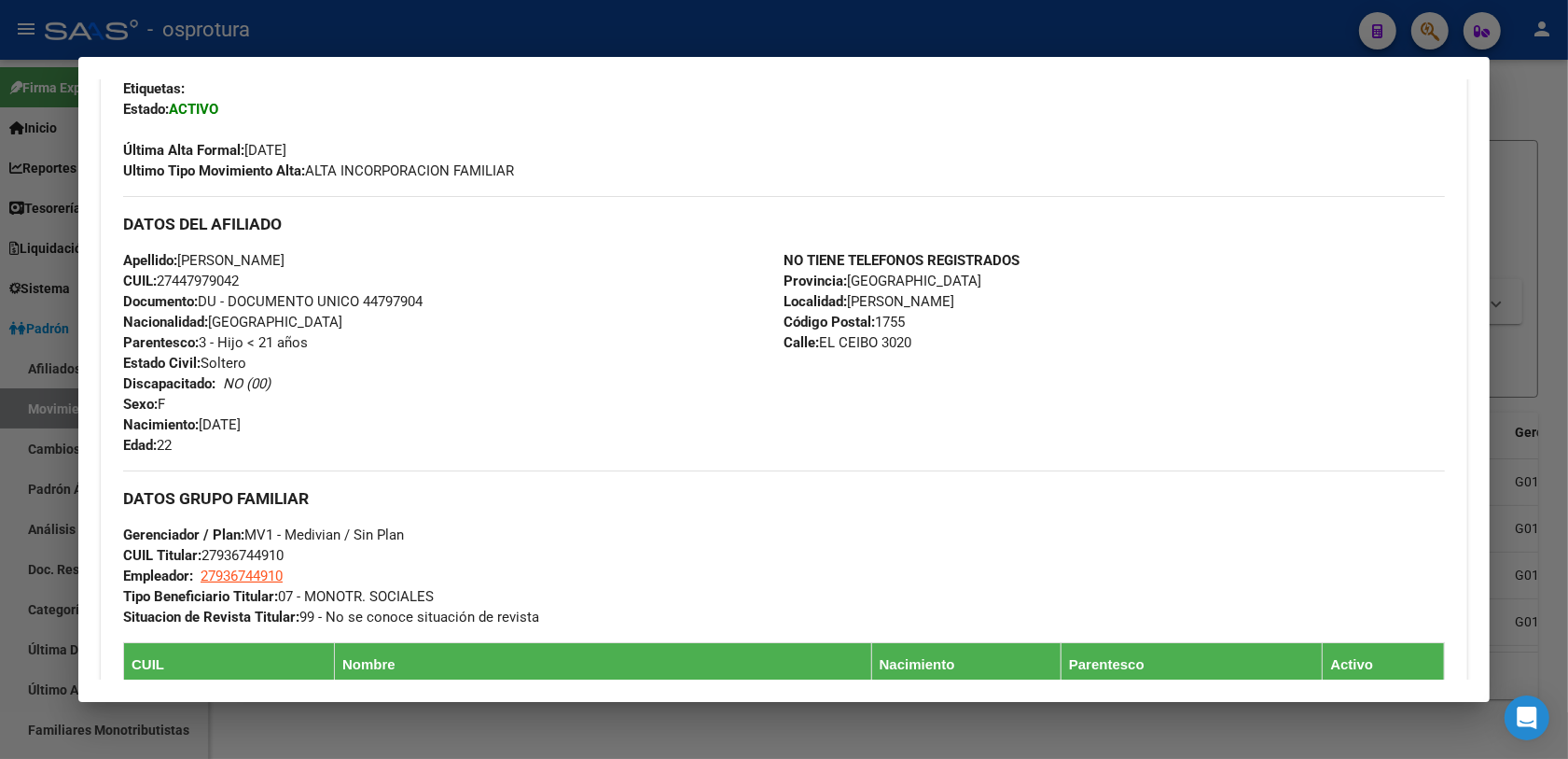
scroll to position [233, 0]
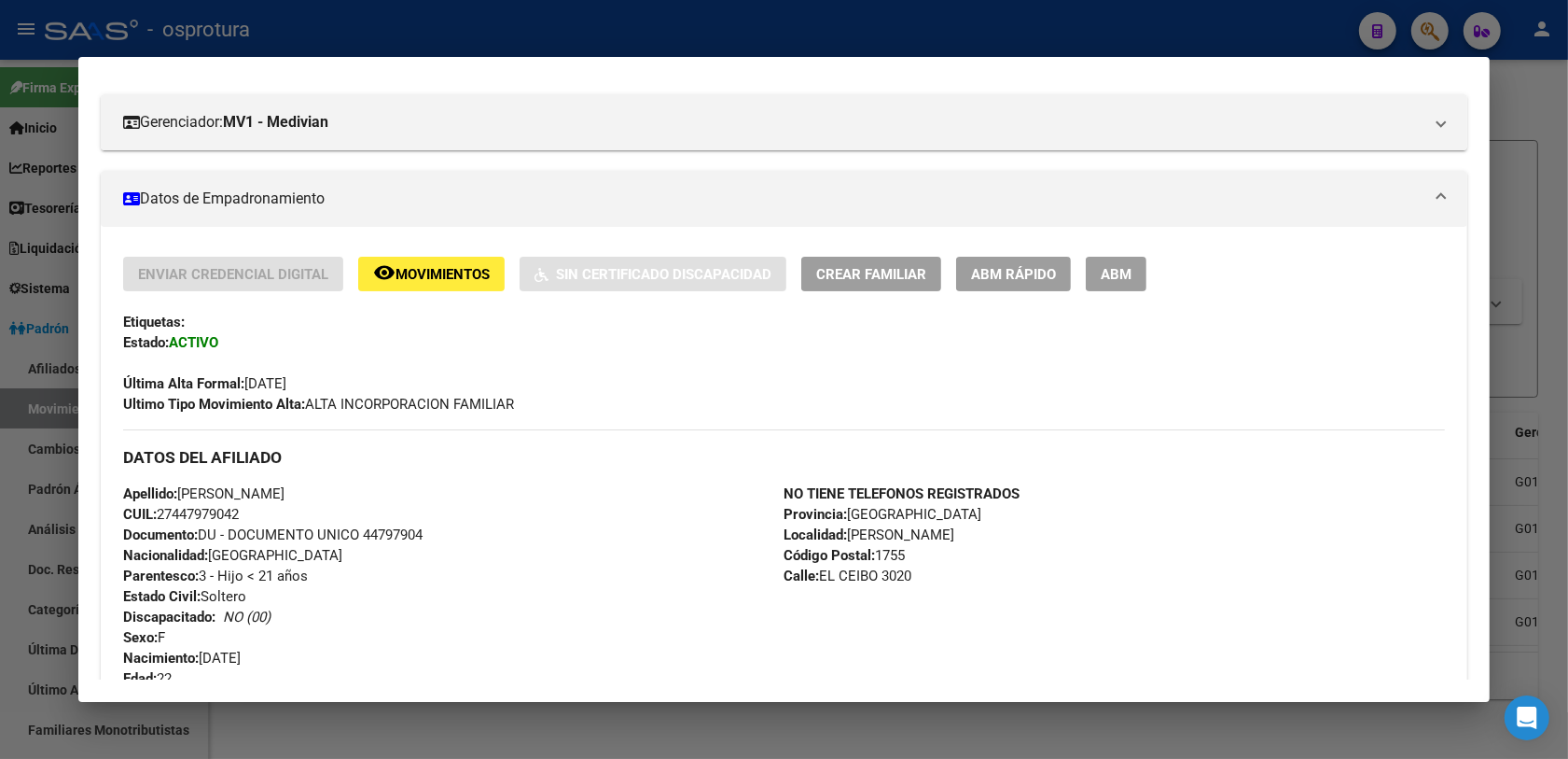
click at [981, 269] on span "ABM Rápido" at bounding box center [1012, 274] width 85 height 17
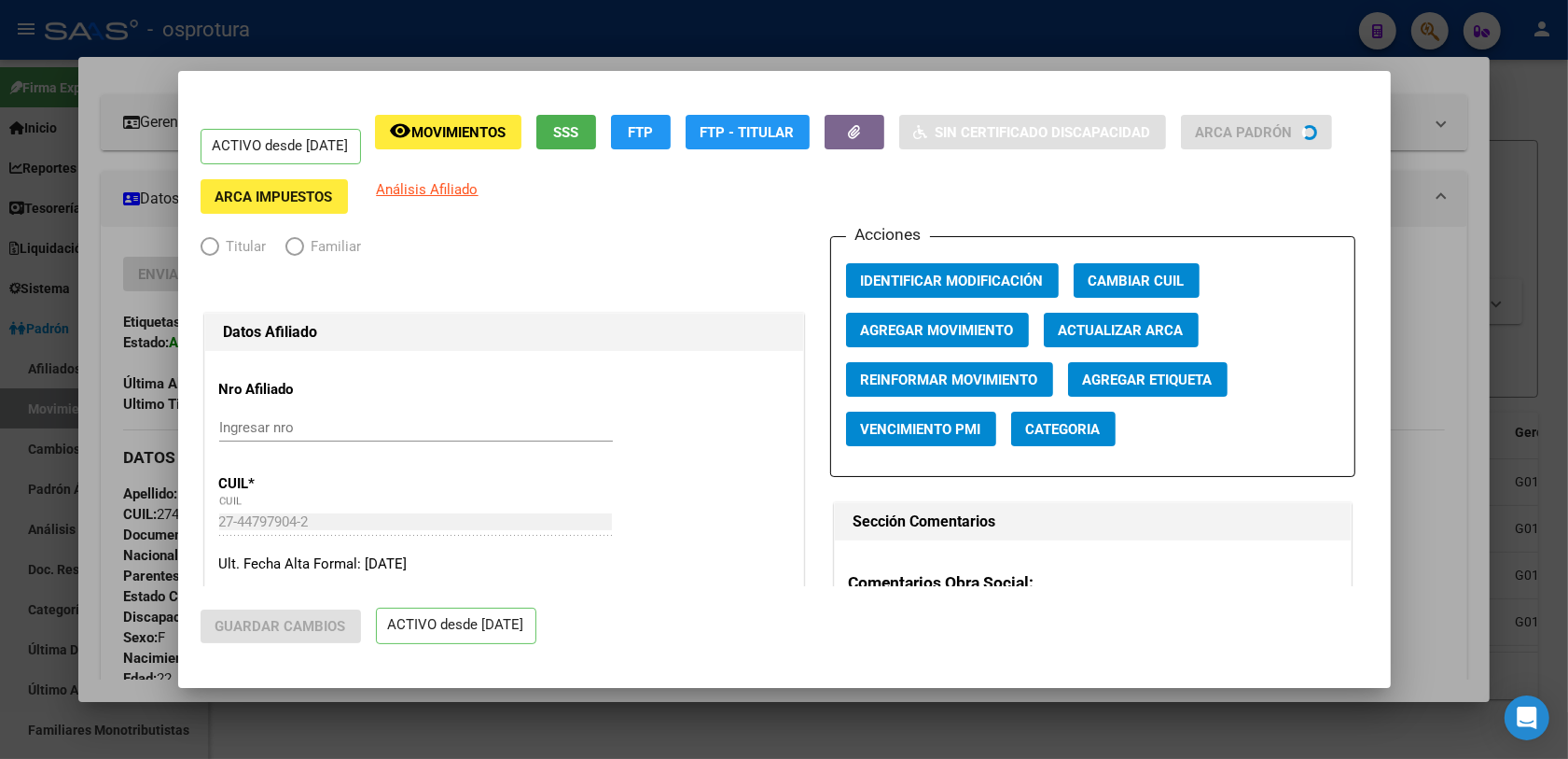
radio input "true"
type input "27-93674491-0"
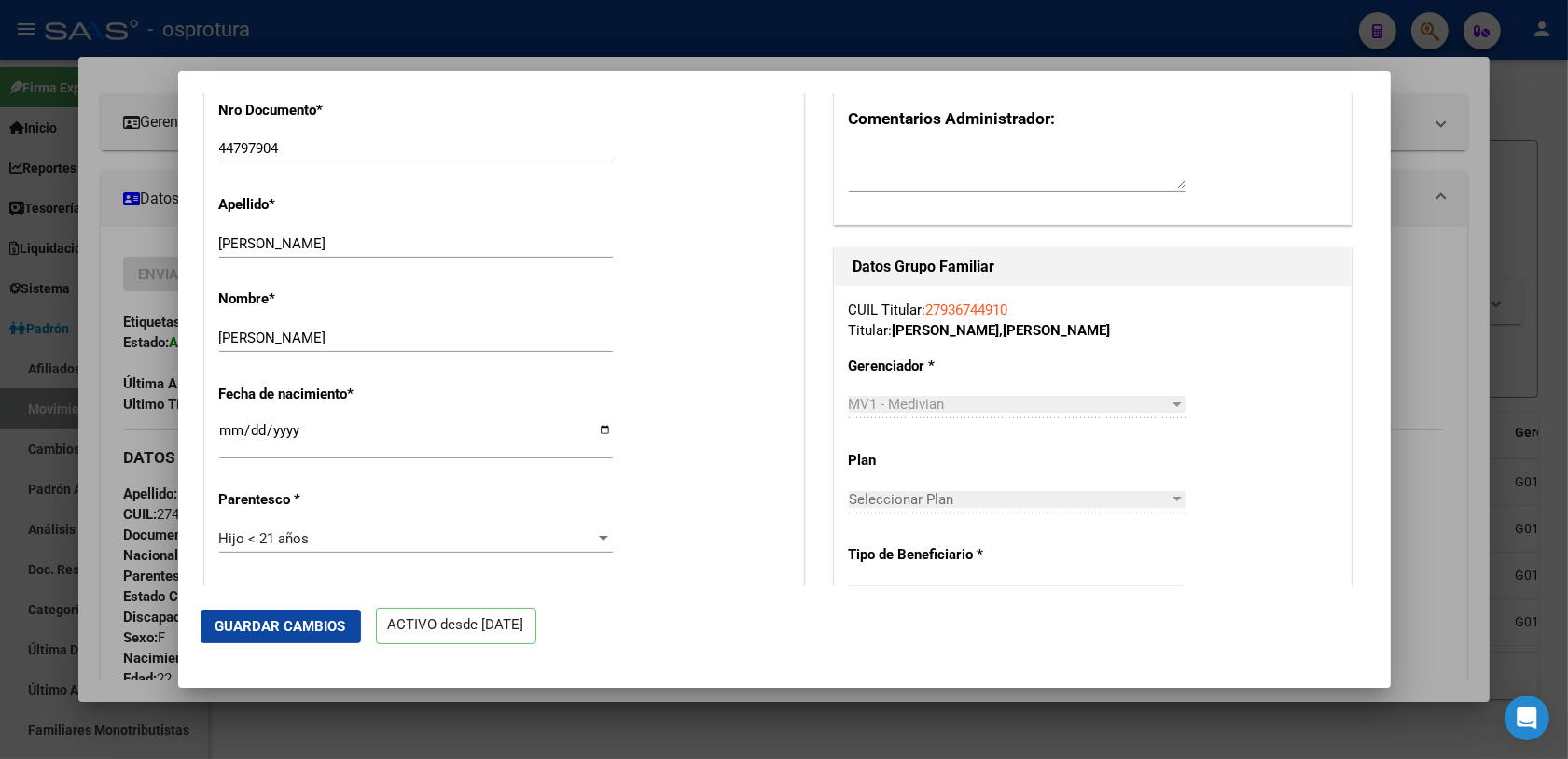
scroll to position [700, 0]
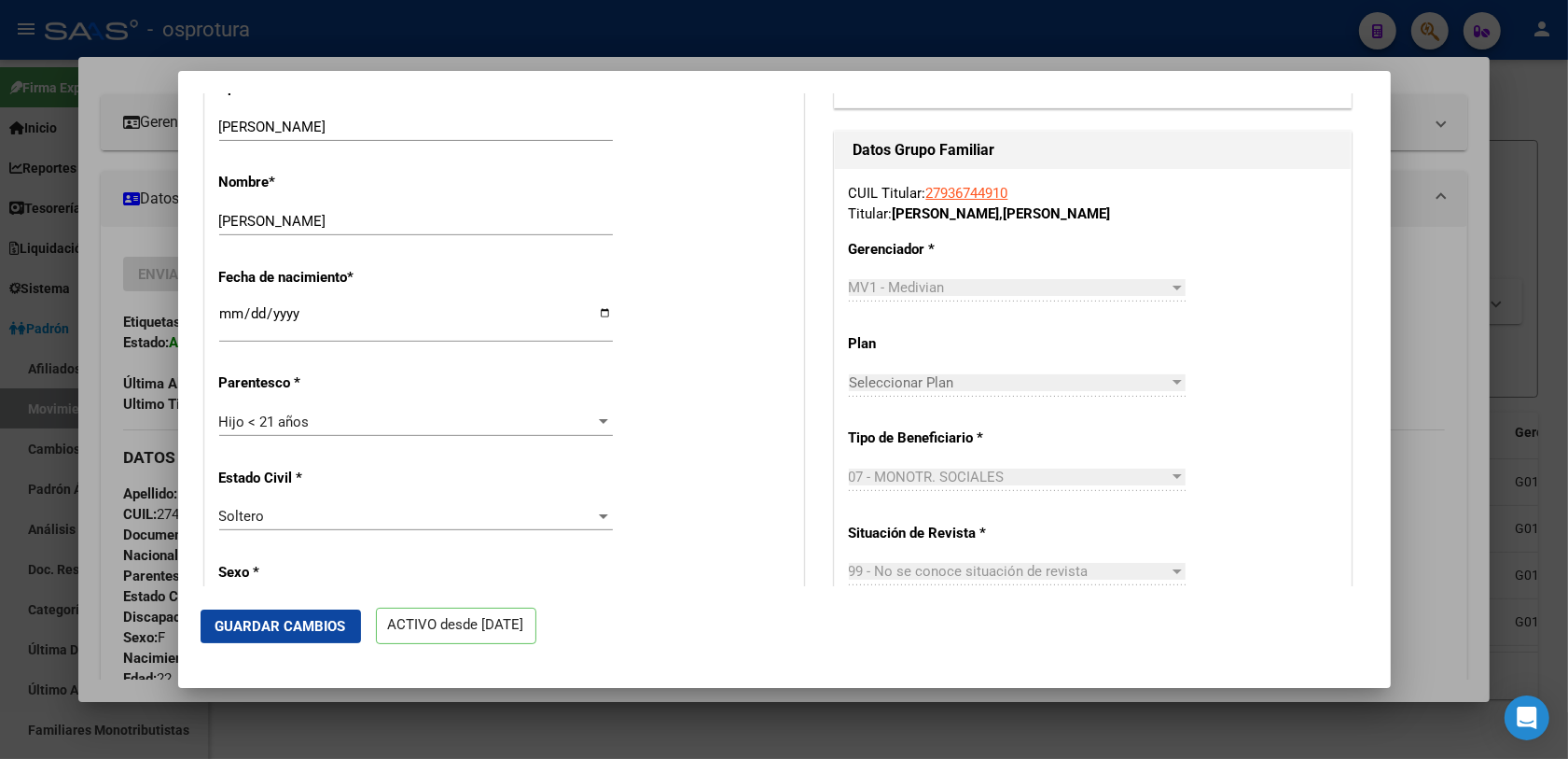
click at [319, 426] on div "Hijo < 21 años" at bounding box center [407, 421] width 376 height 17
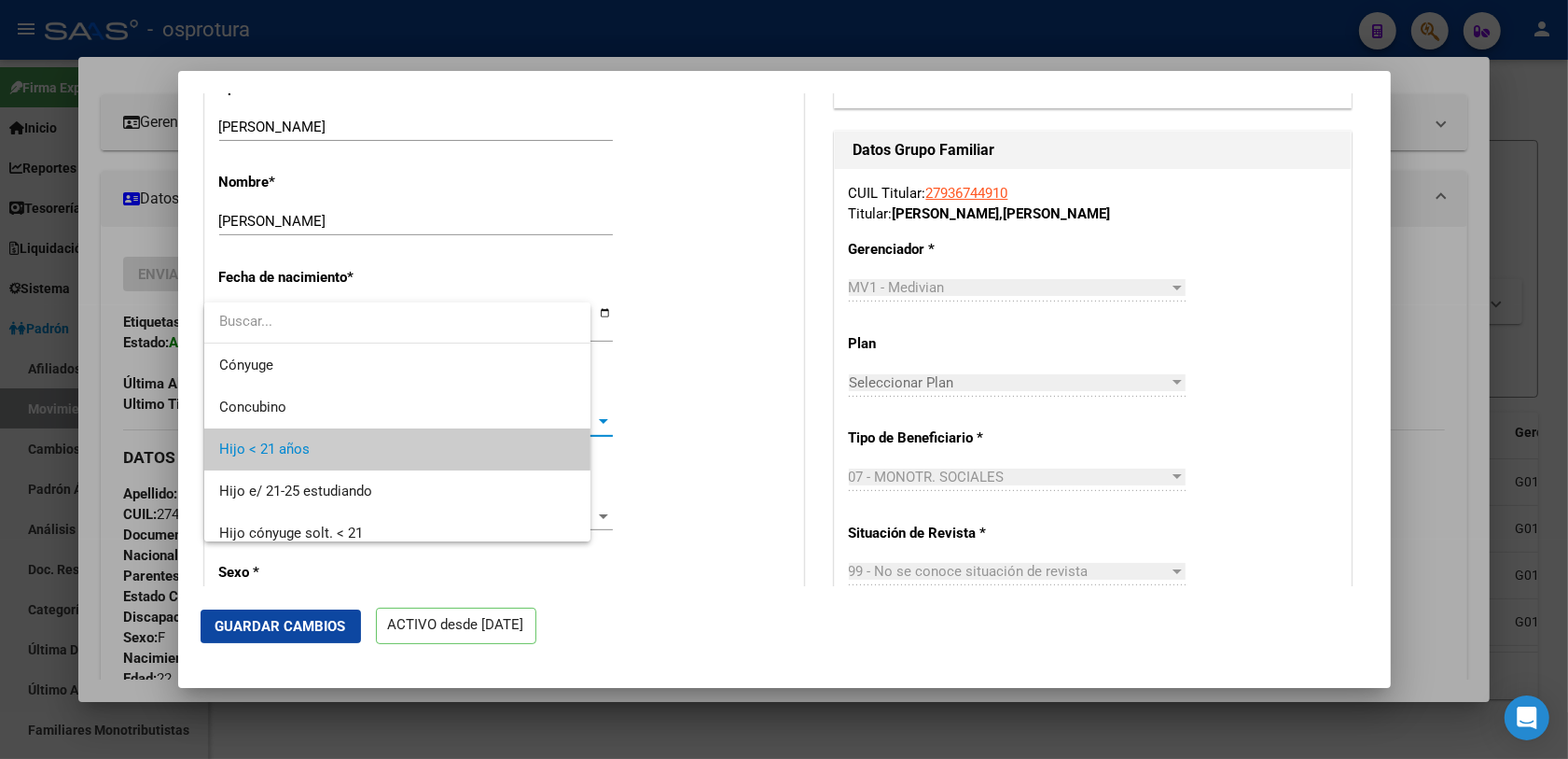
scroll to position [28, 0]
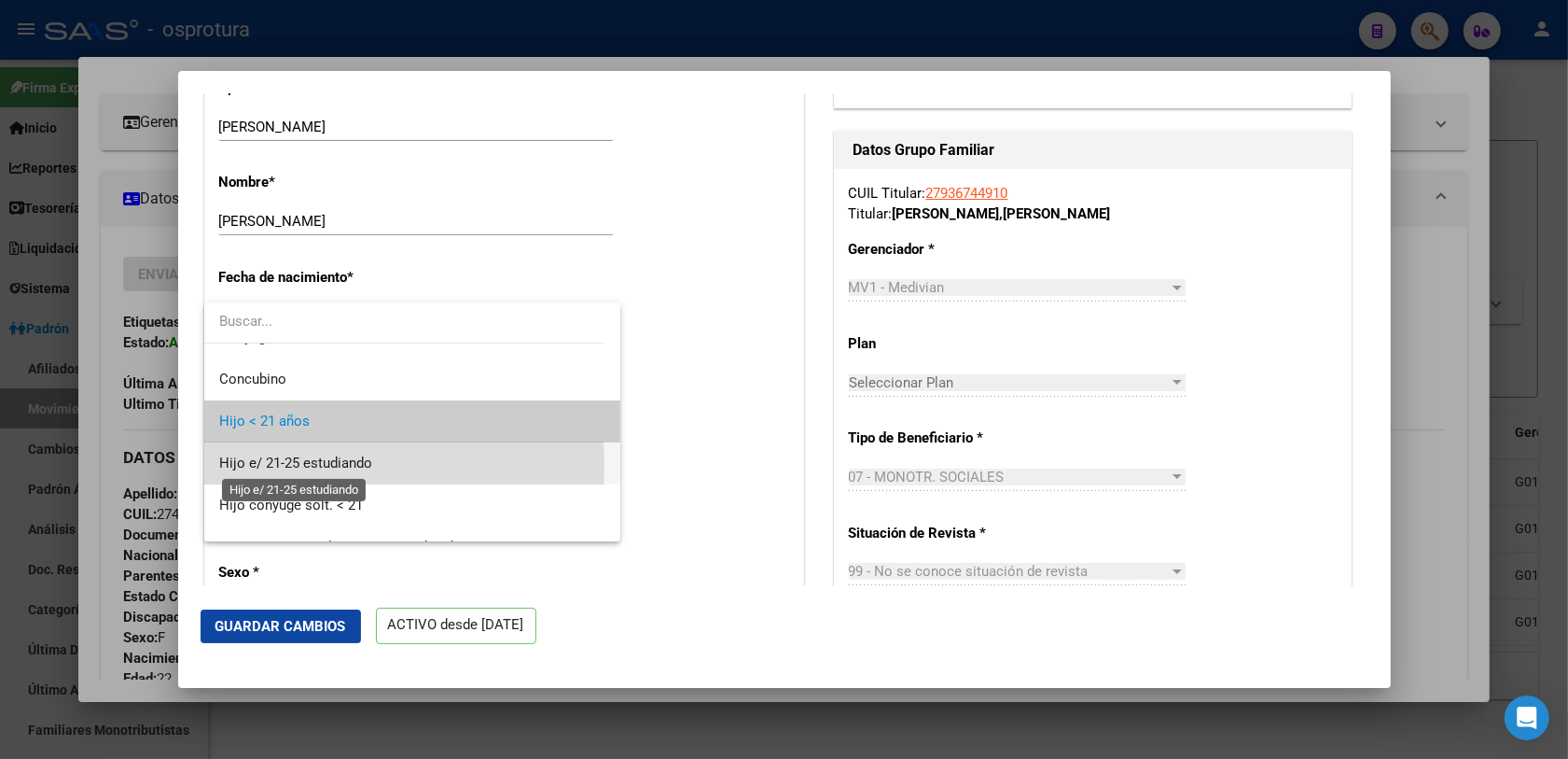
click at [318, 464] on span "Hijo e/ 21-25 estudiando" at bounding box center [296, 462] width 153 height 17
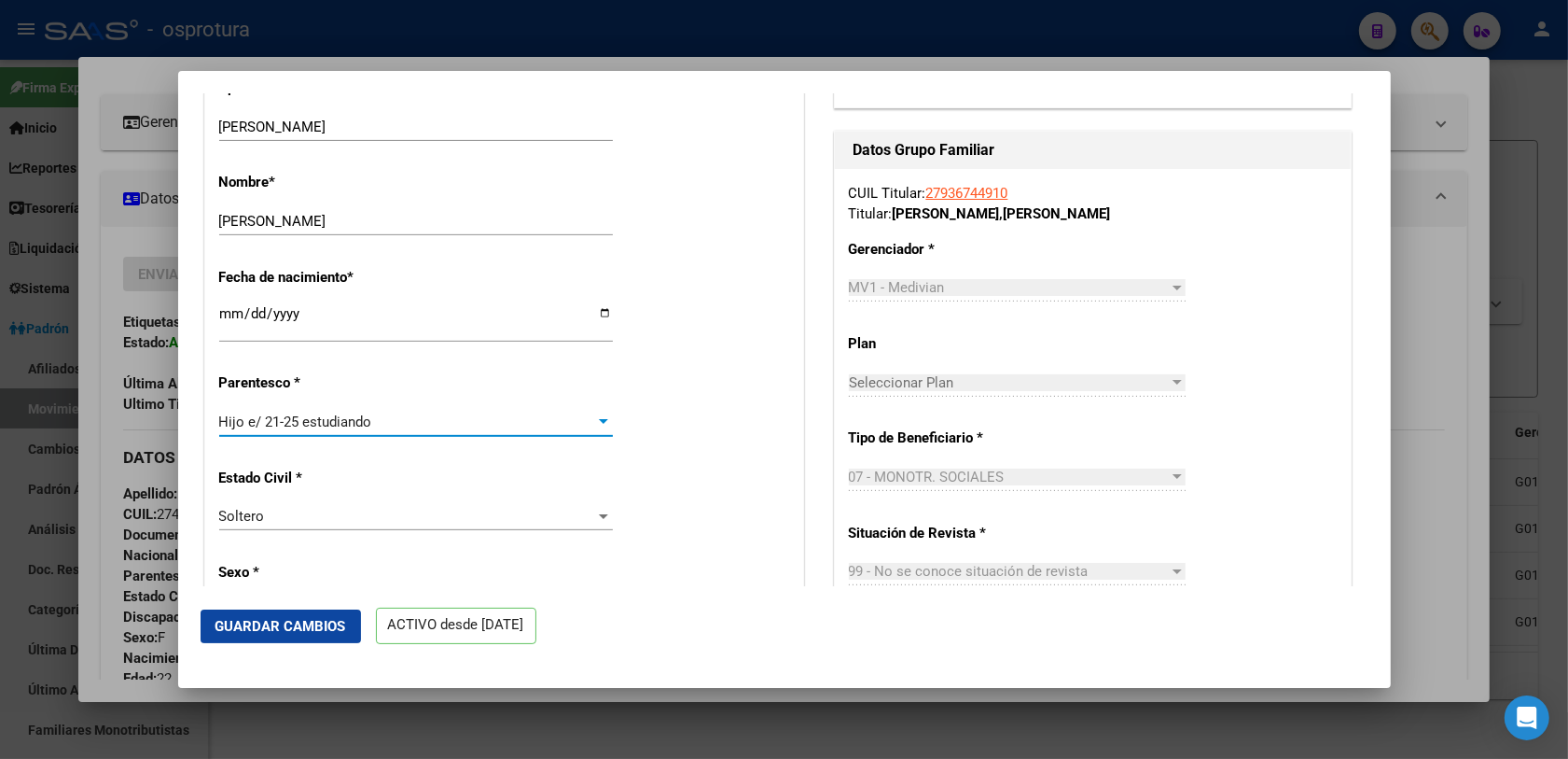
click at [314, 634] on button "Guardar Cambios" at bounding box center [280, 627] width 160 height 34
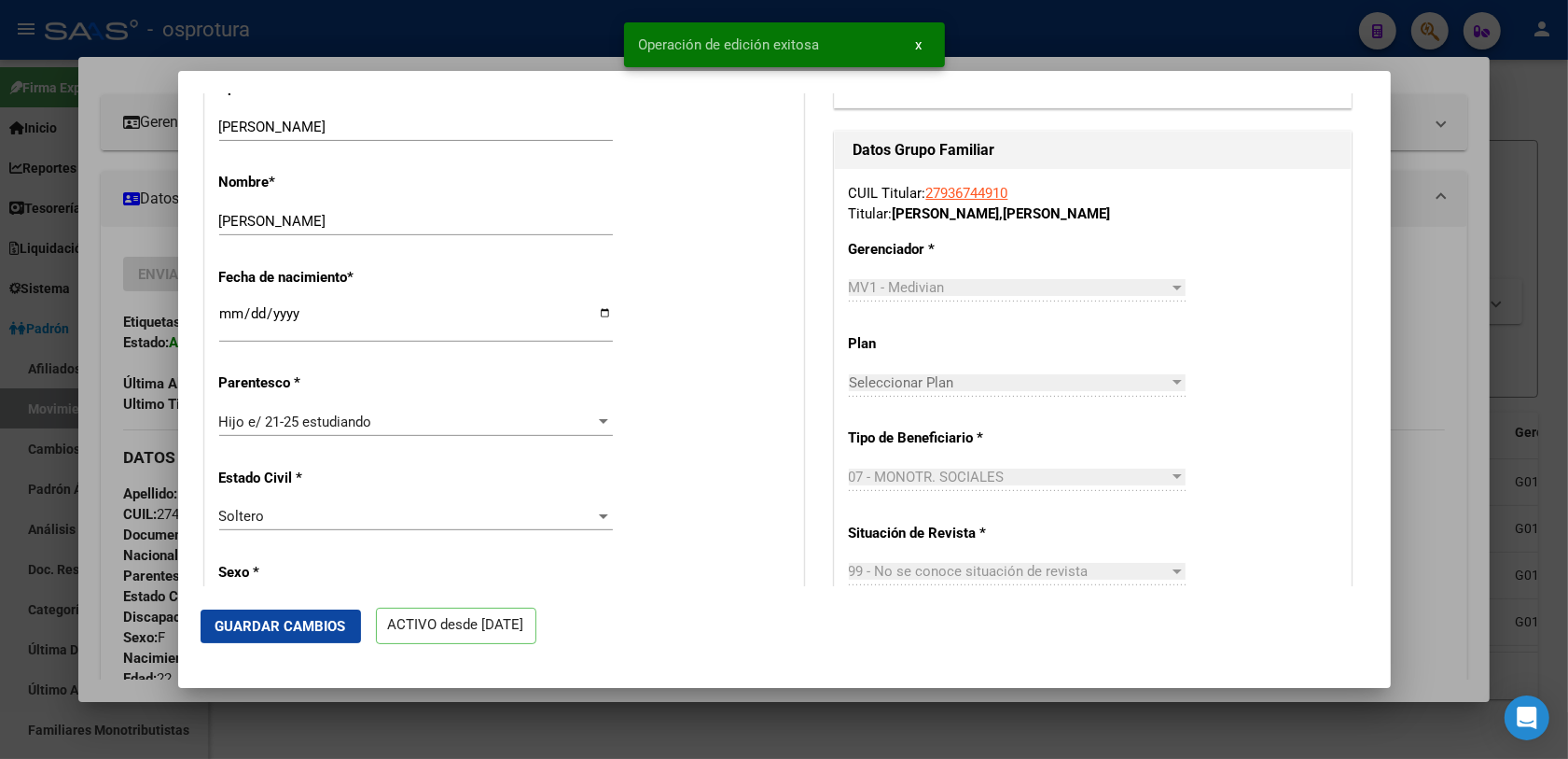
click at [149, 528] on div at bounding box center [784, 380] width 1568 height 759
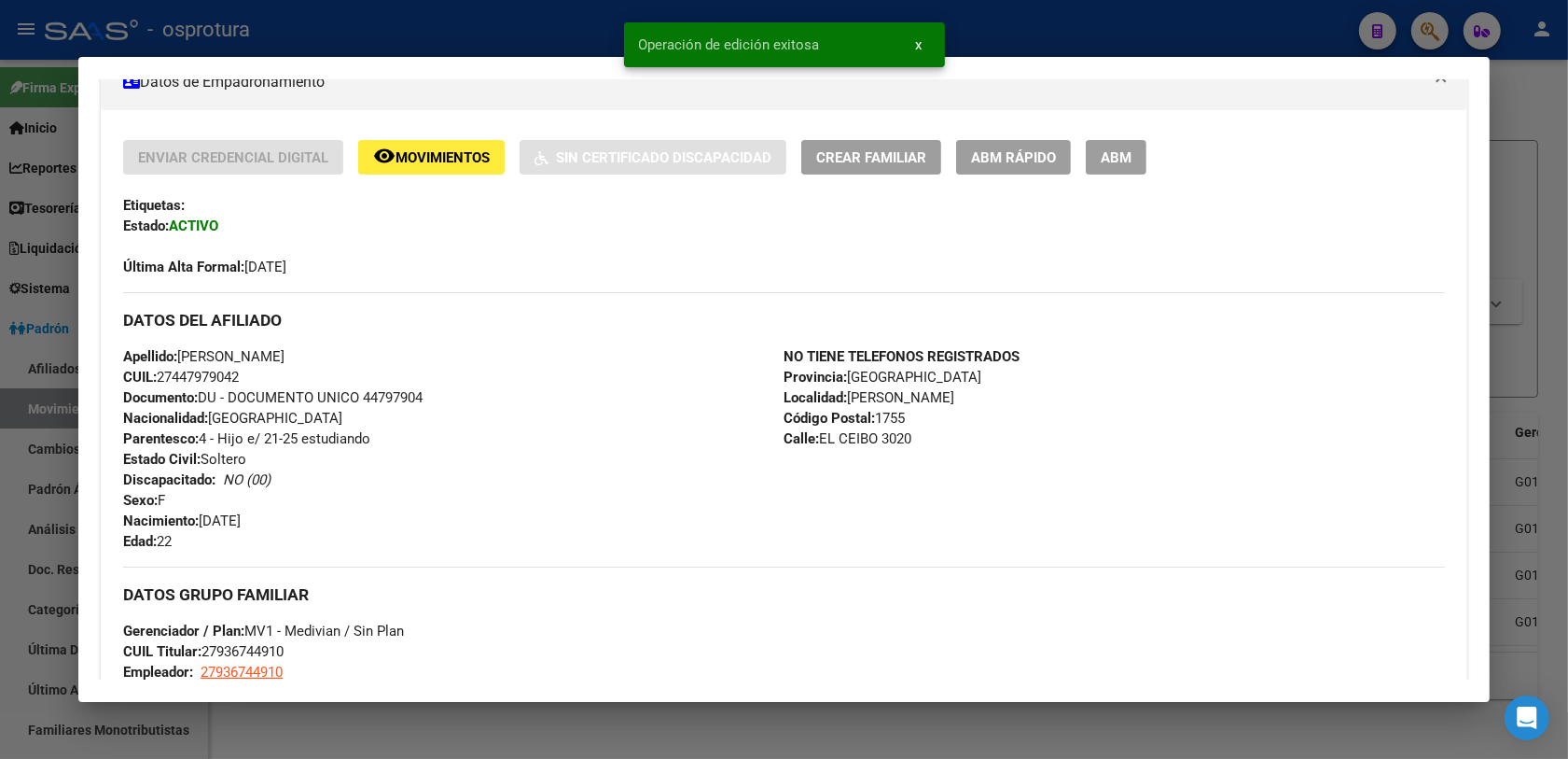
scroll to position [466, 0]
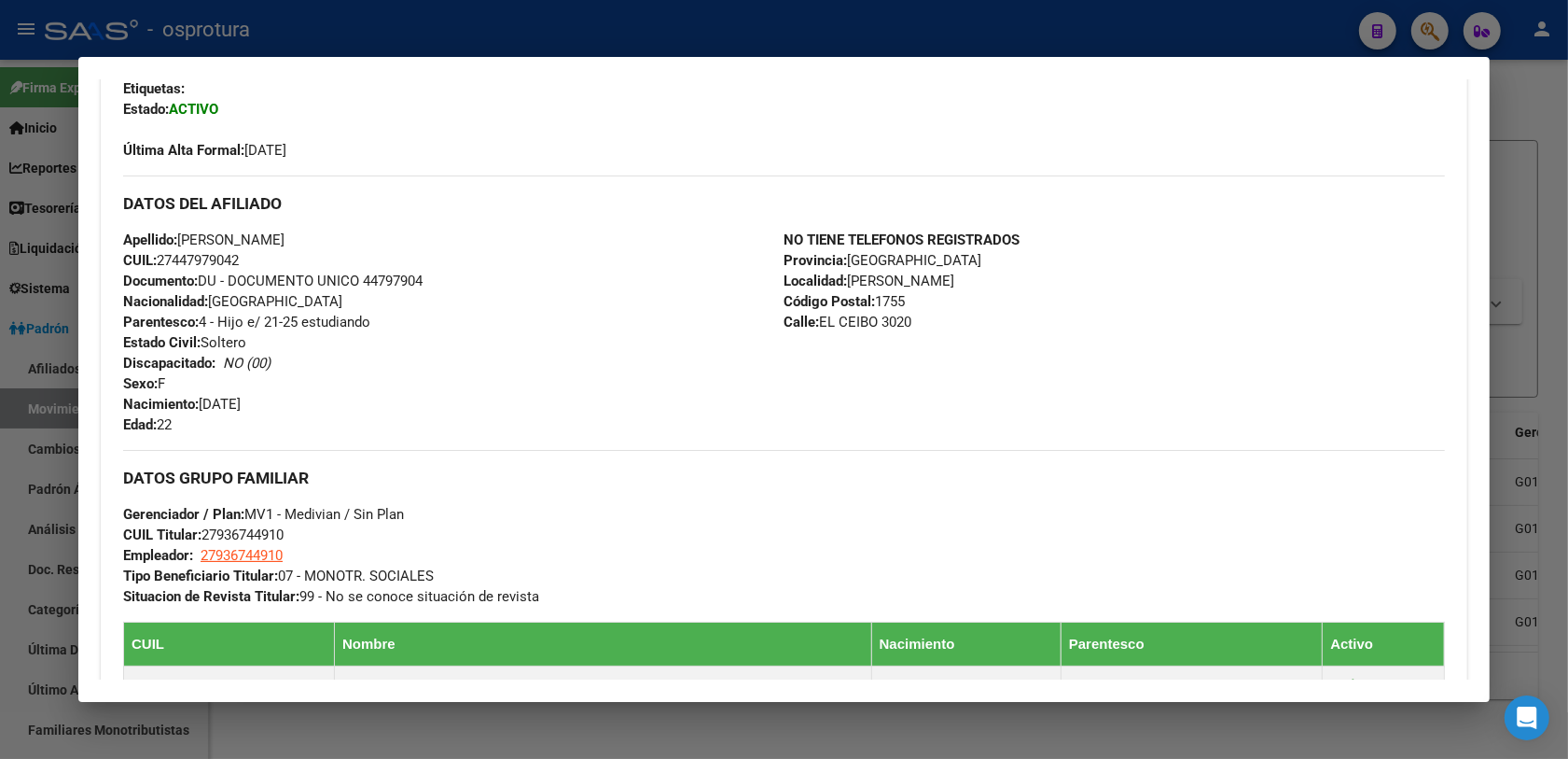
click at [1420, 26] on div at bounding box center [784, 380] width 1568 height 759
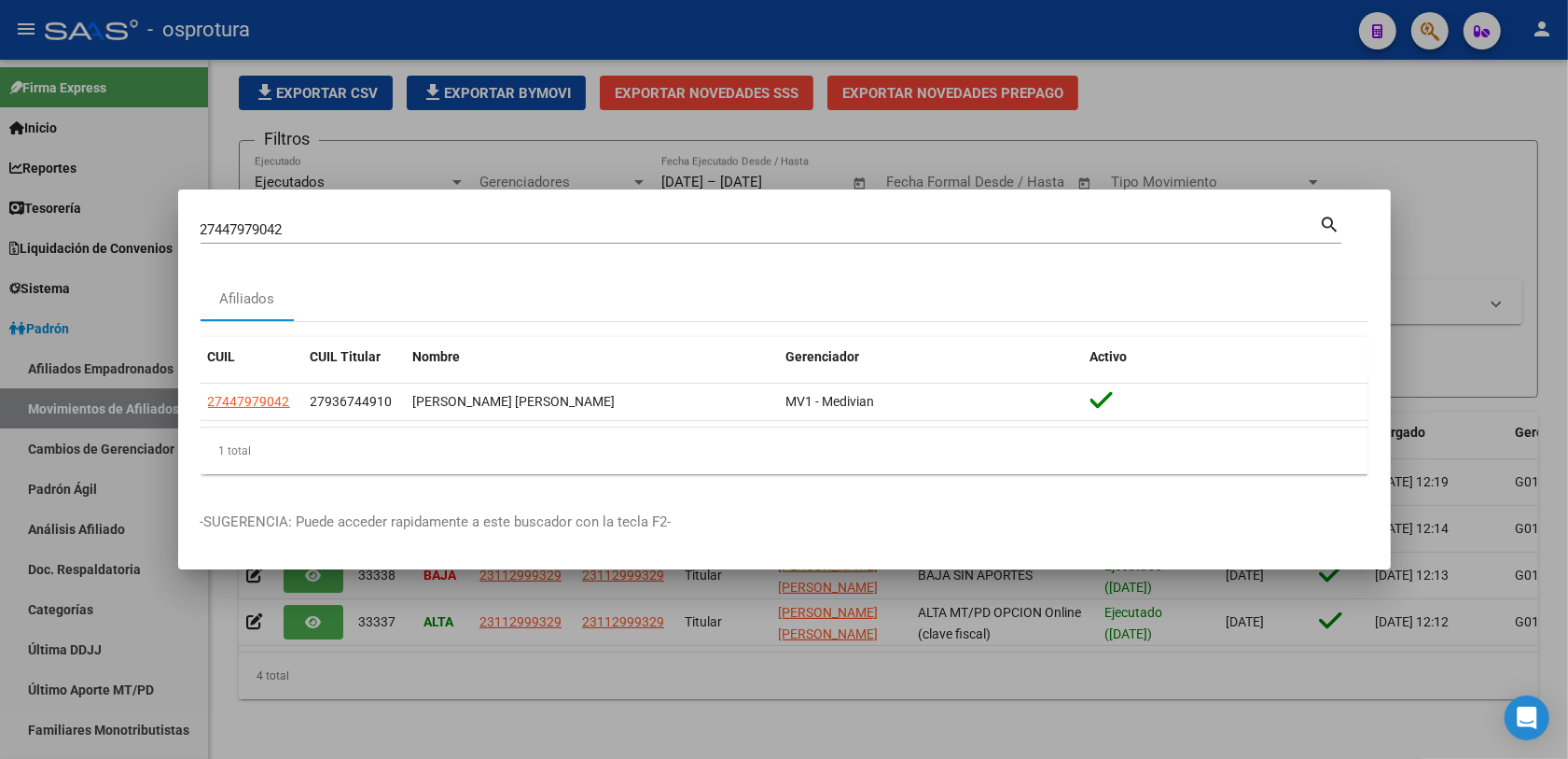
click at [648, 245] on div "27447979042 Buscar (apellido, dni, cuil, nro traspaso, cuit, obra social) search" at bounding box center [771, 237] width 1141 height 50
click at [650, 233] on input "27447979042" at bounding box center [760, 229] width 1119 height 17
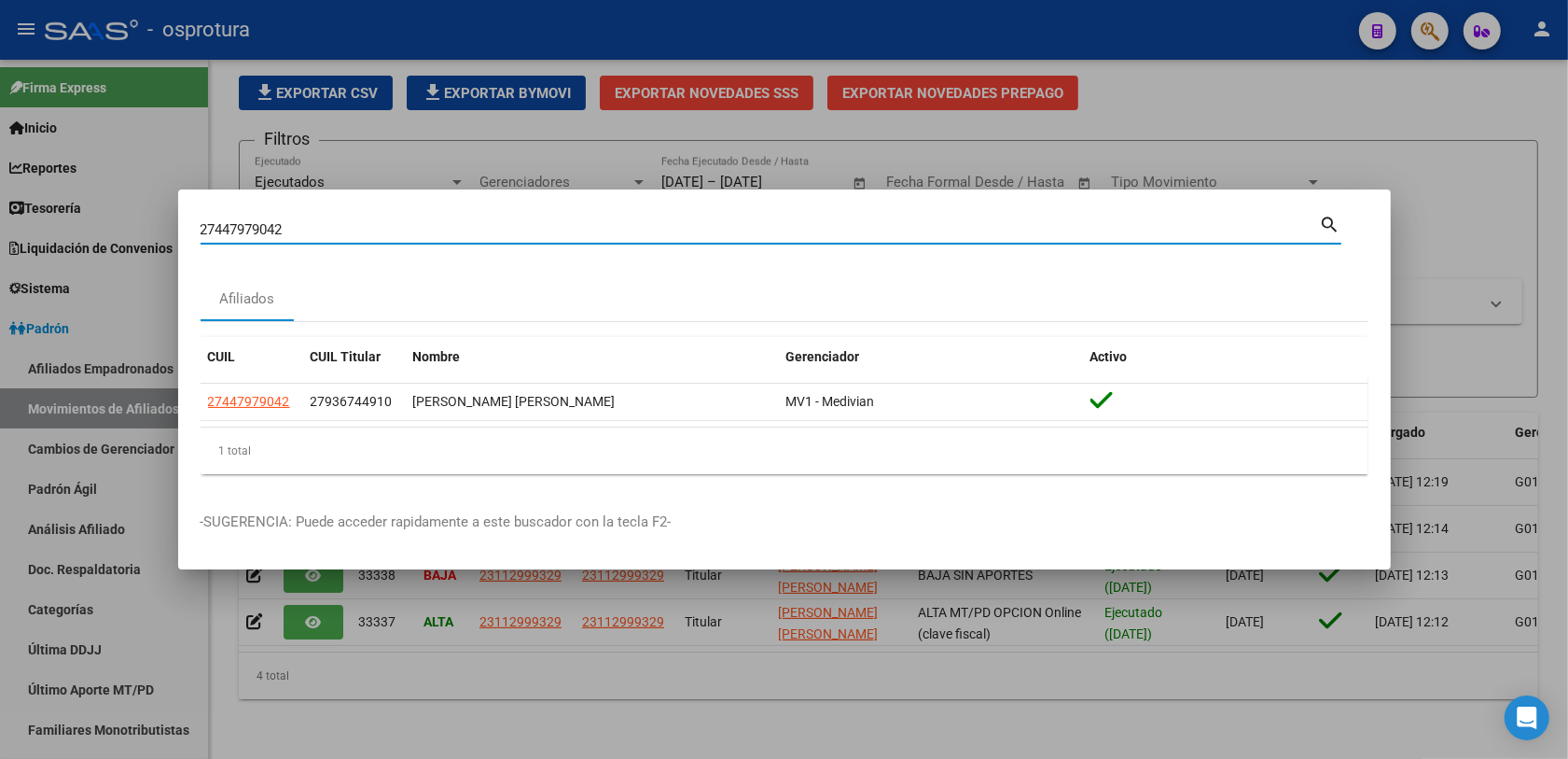
click at [650, 233] on input "27447979042" at bounding box center [760, 229] width 1119 height 17
paste input "08134574|"
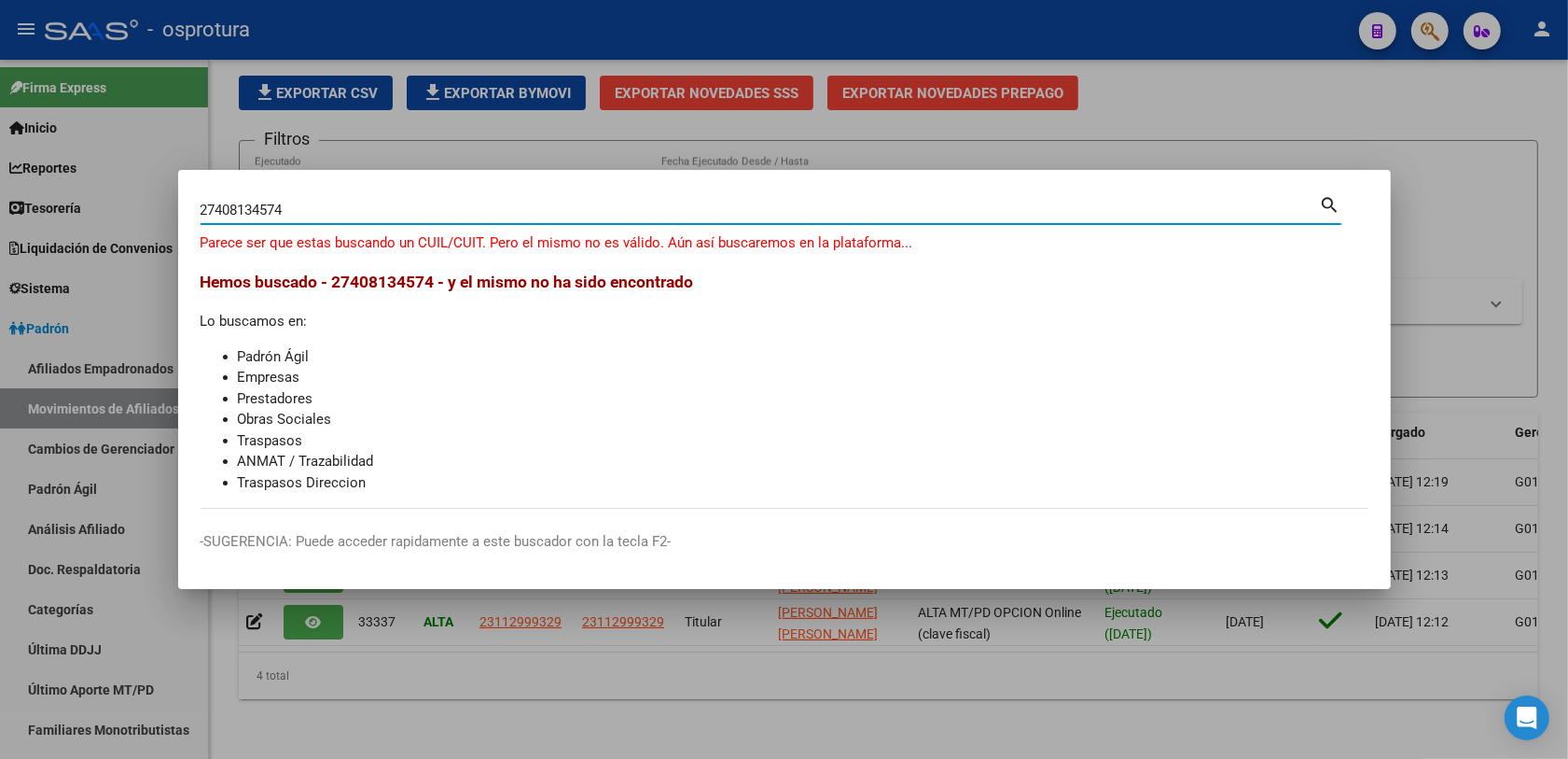
type input "27408134574"
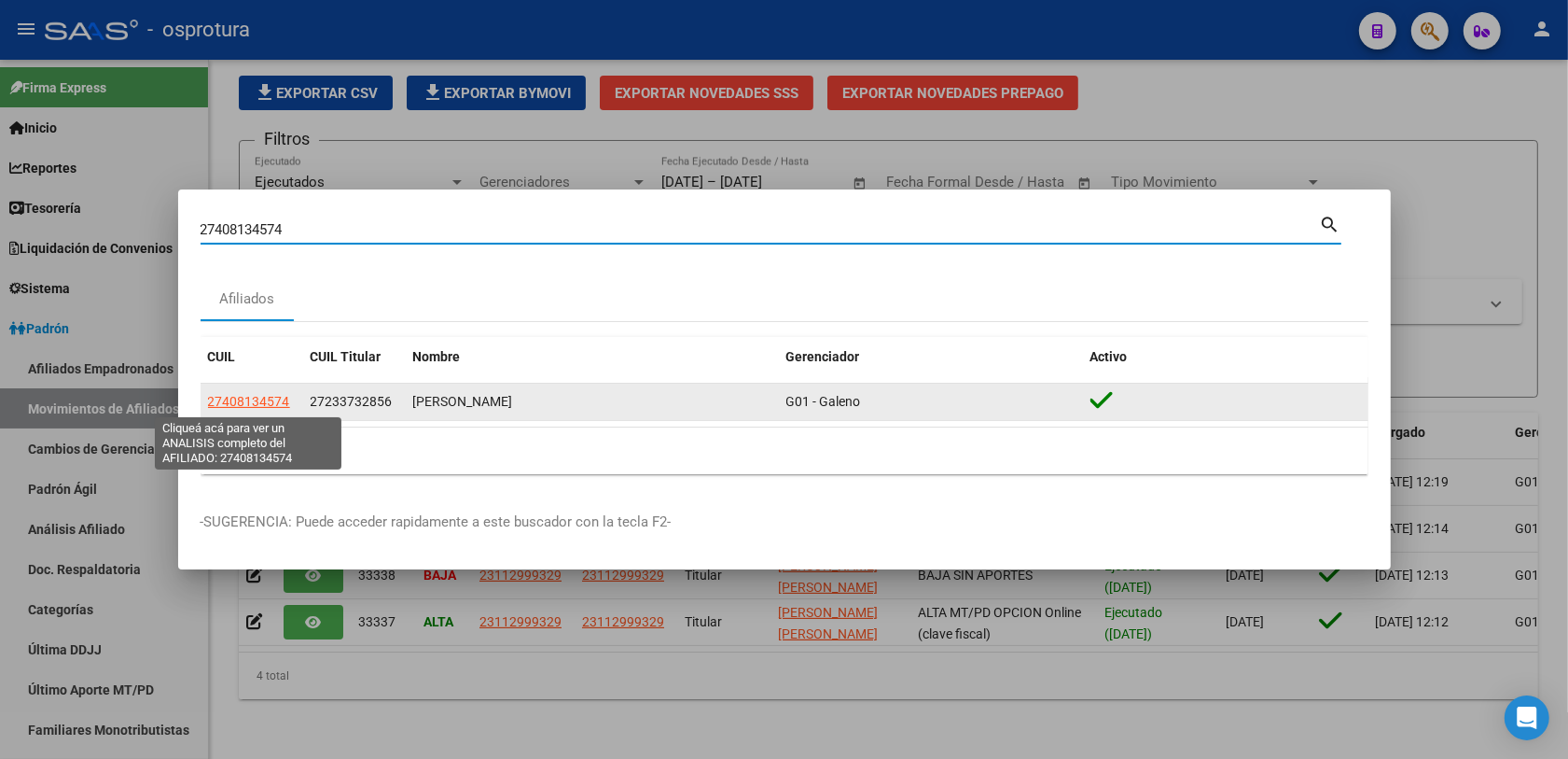
click at [263, 405] on span "27408134574" at bounding box center [249, 400] width 82 height 15
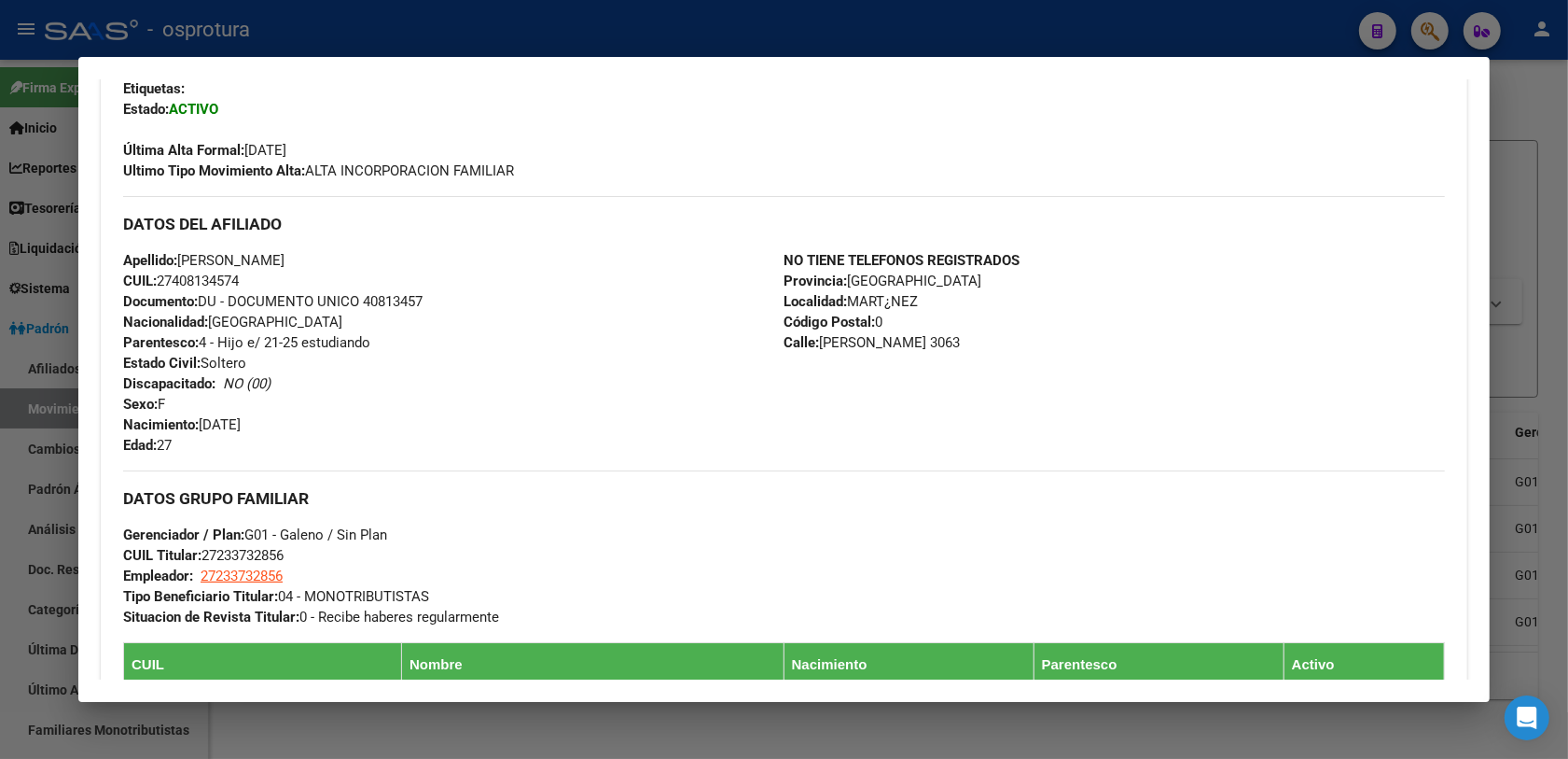
scroll to position [583, 0]
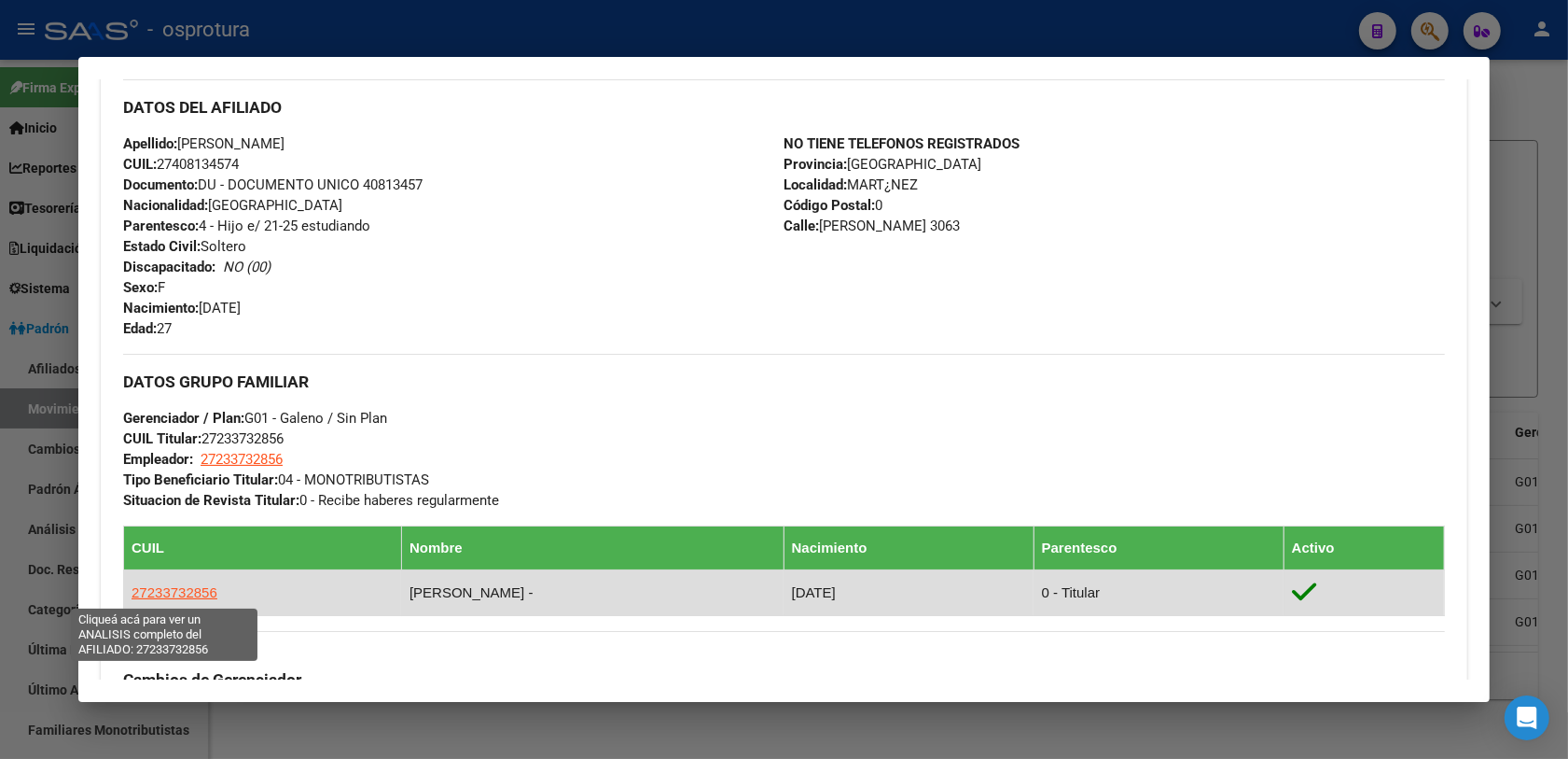
click at [175, 588] on span "27233732856" at bounding box center [174, 592] width 86 height 16
type textarea "27233732856"
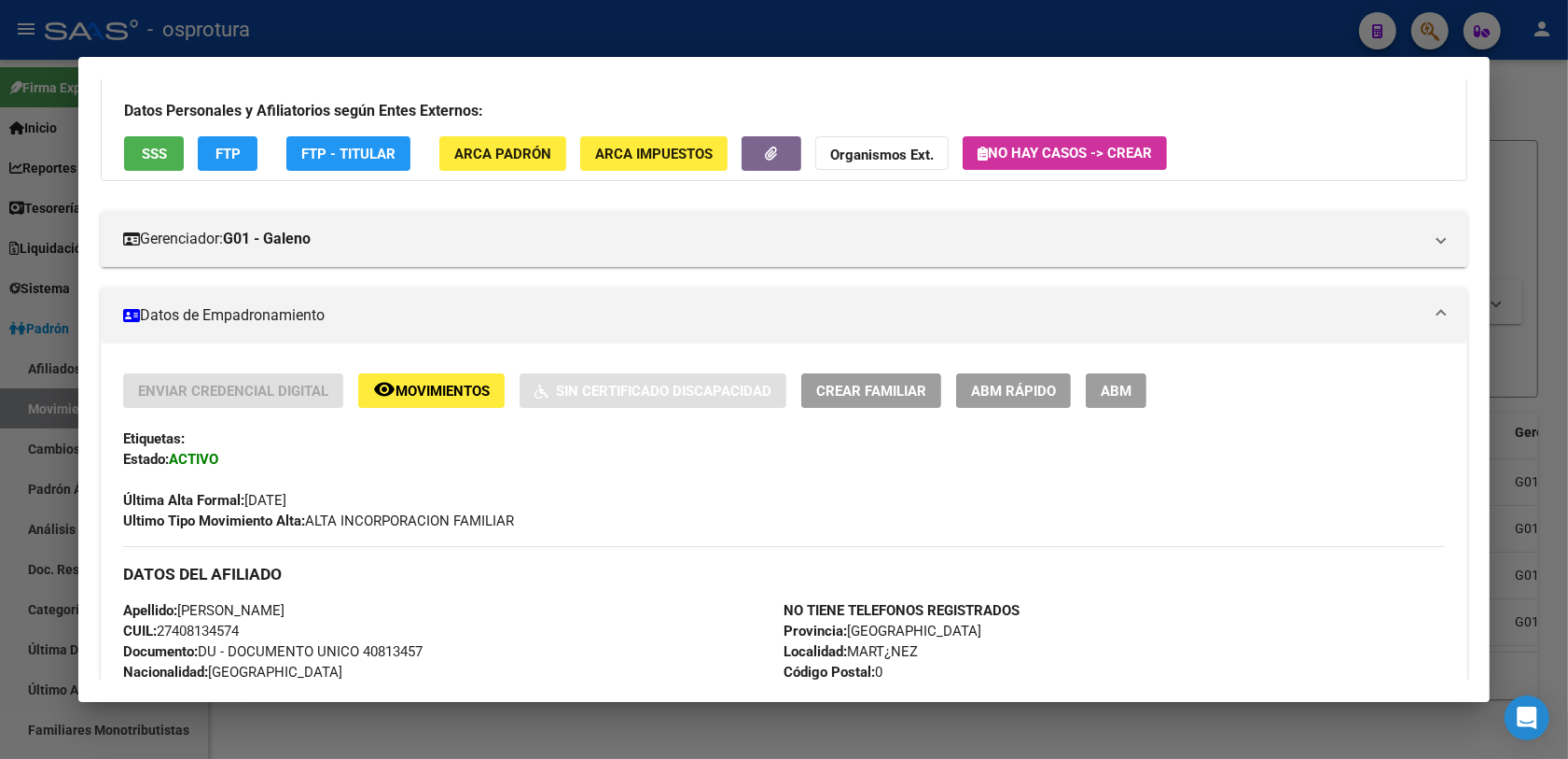
scroll to position [233, 0]
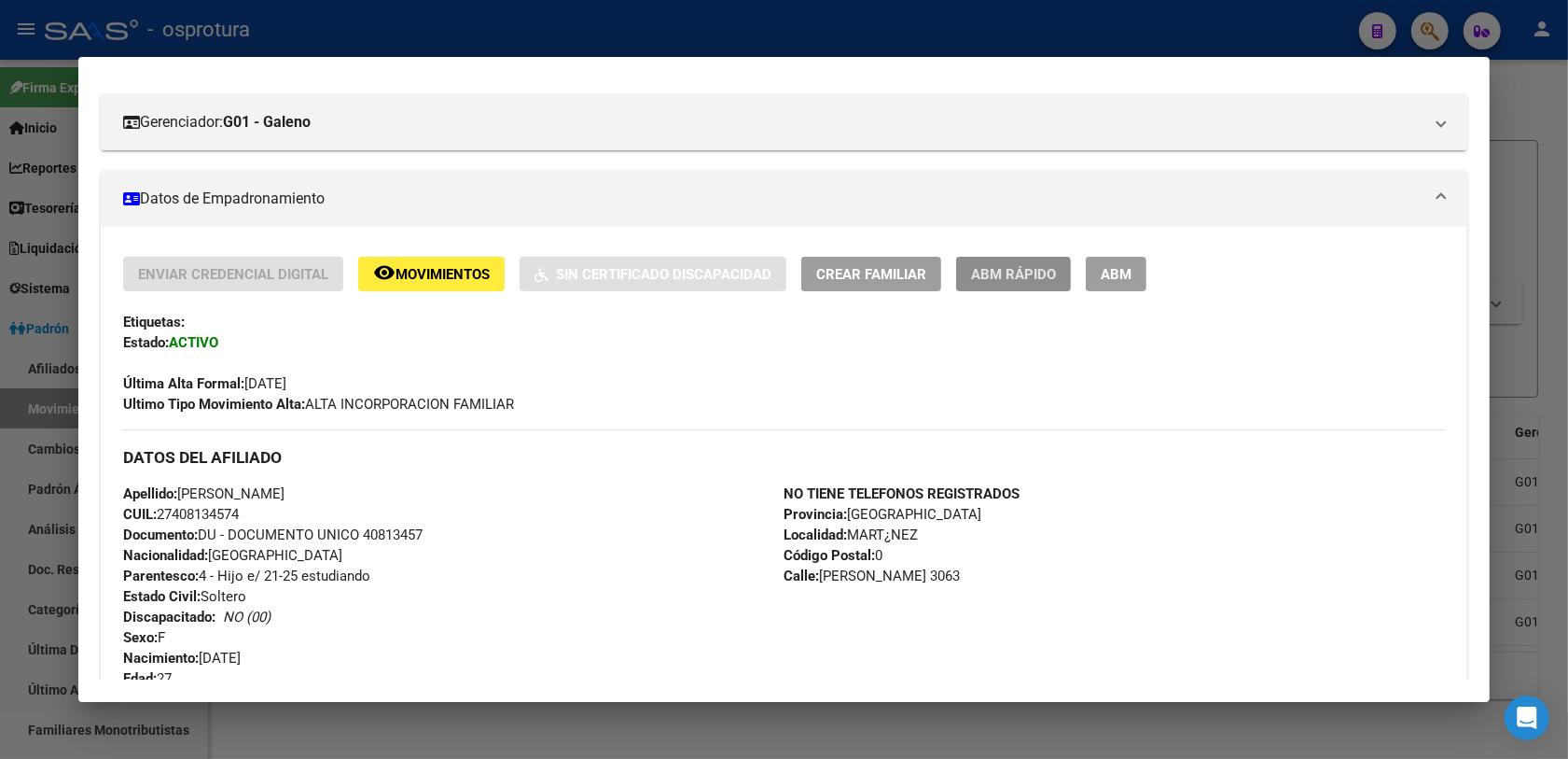
click at [981, 278] on span "ABM Rápido" at bounding box center [1012, 274] width 85 height 17
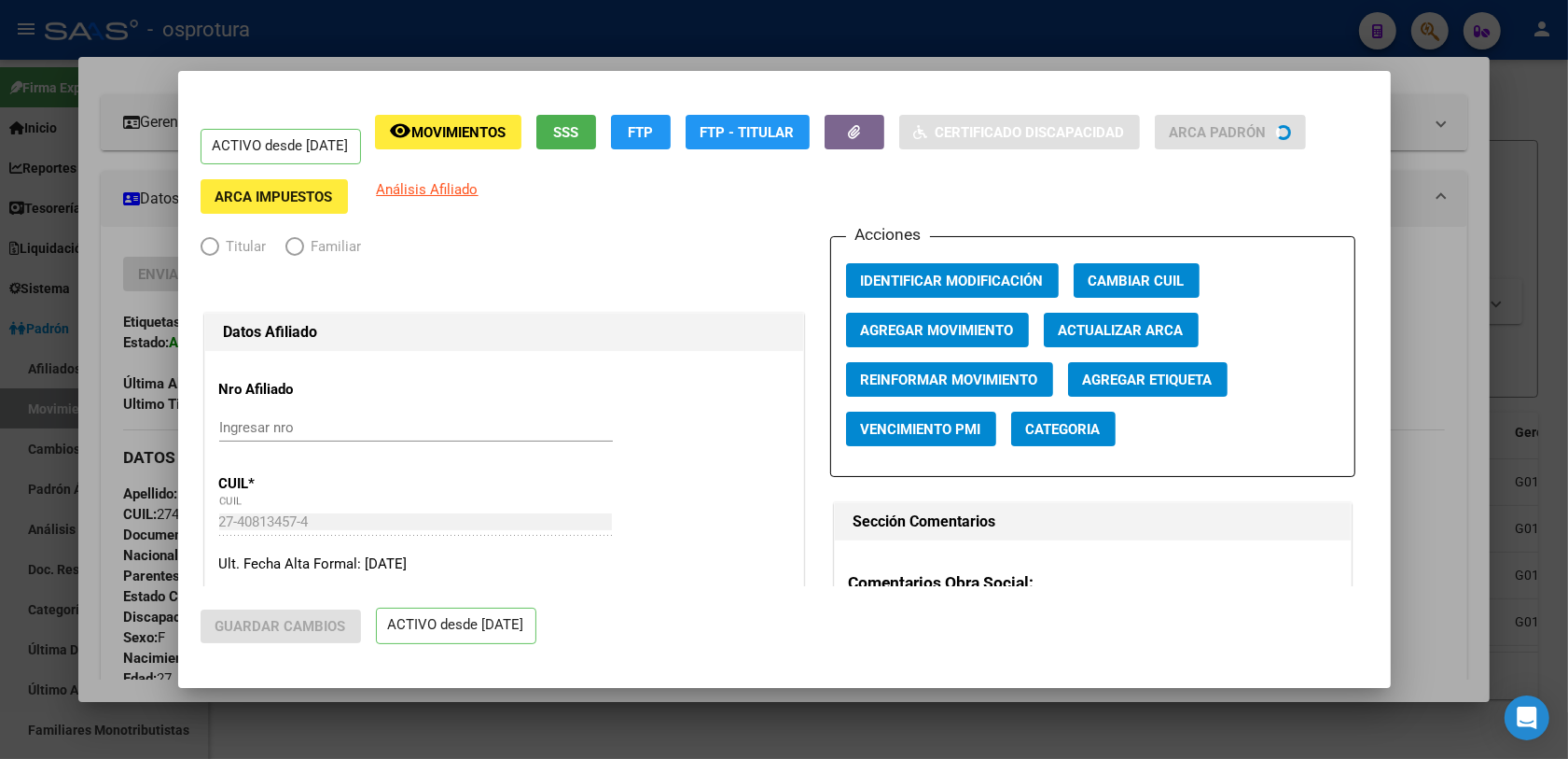
radio input "true"
type input "27-23373285-6"
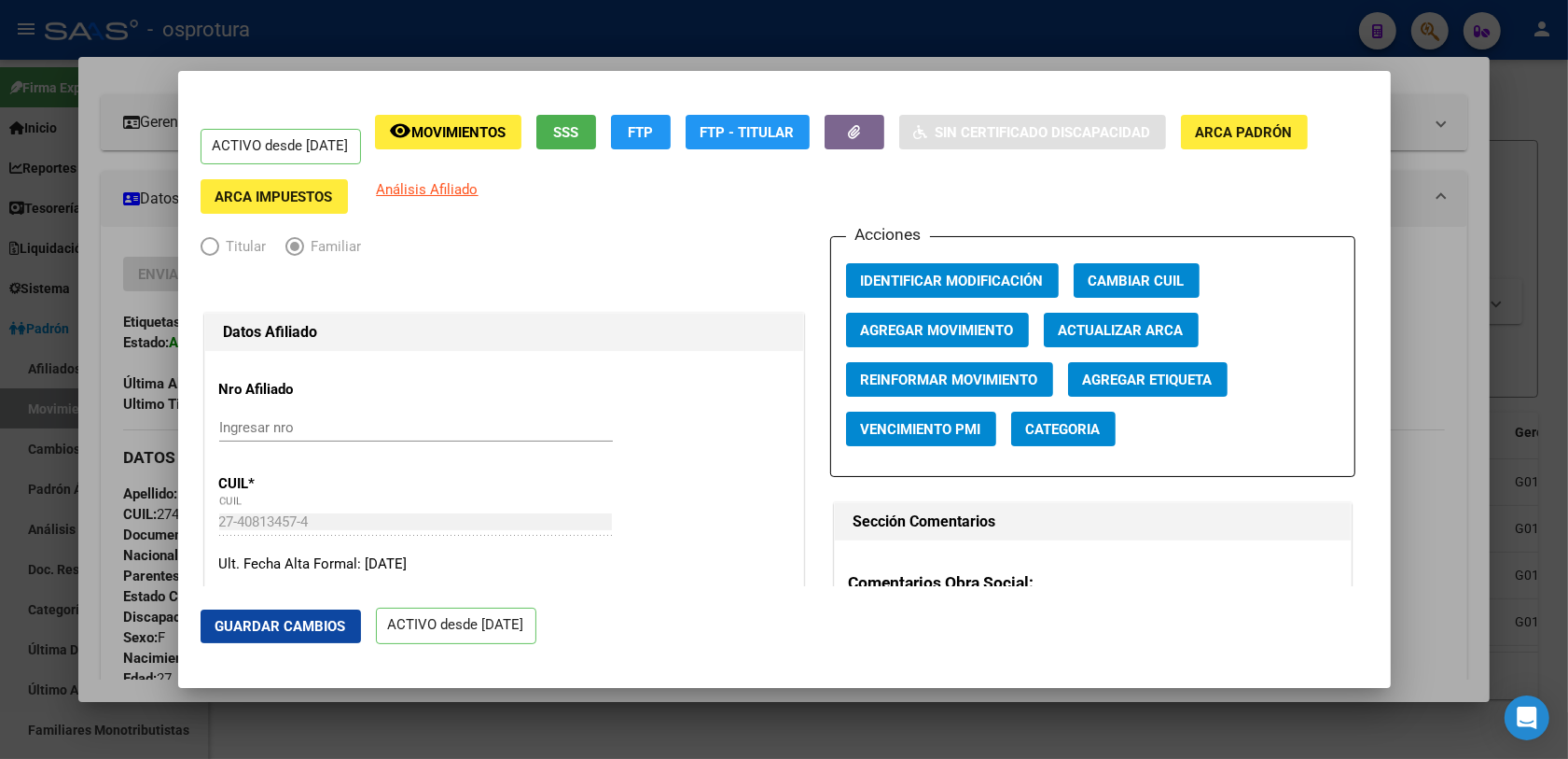
click at [972, 332] on span "Agregar Movimiento" at bounding box center [938, 330] width 153 height 17
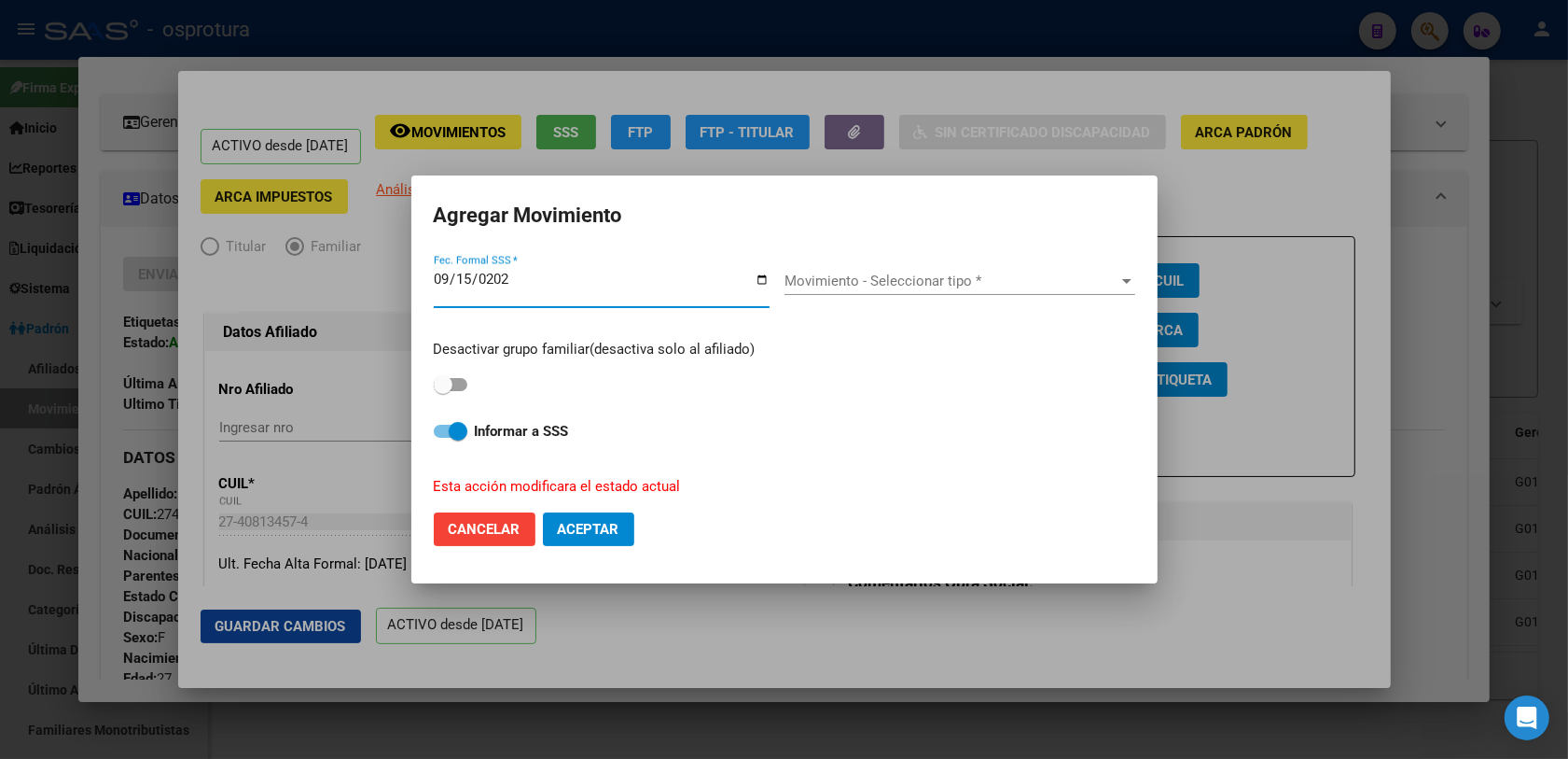
type input "2025-09-15"
click at [869, 289] on span "Movimiento - Seleccionar tipo *" at bounding box center [951, 281] width 334 height 17
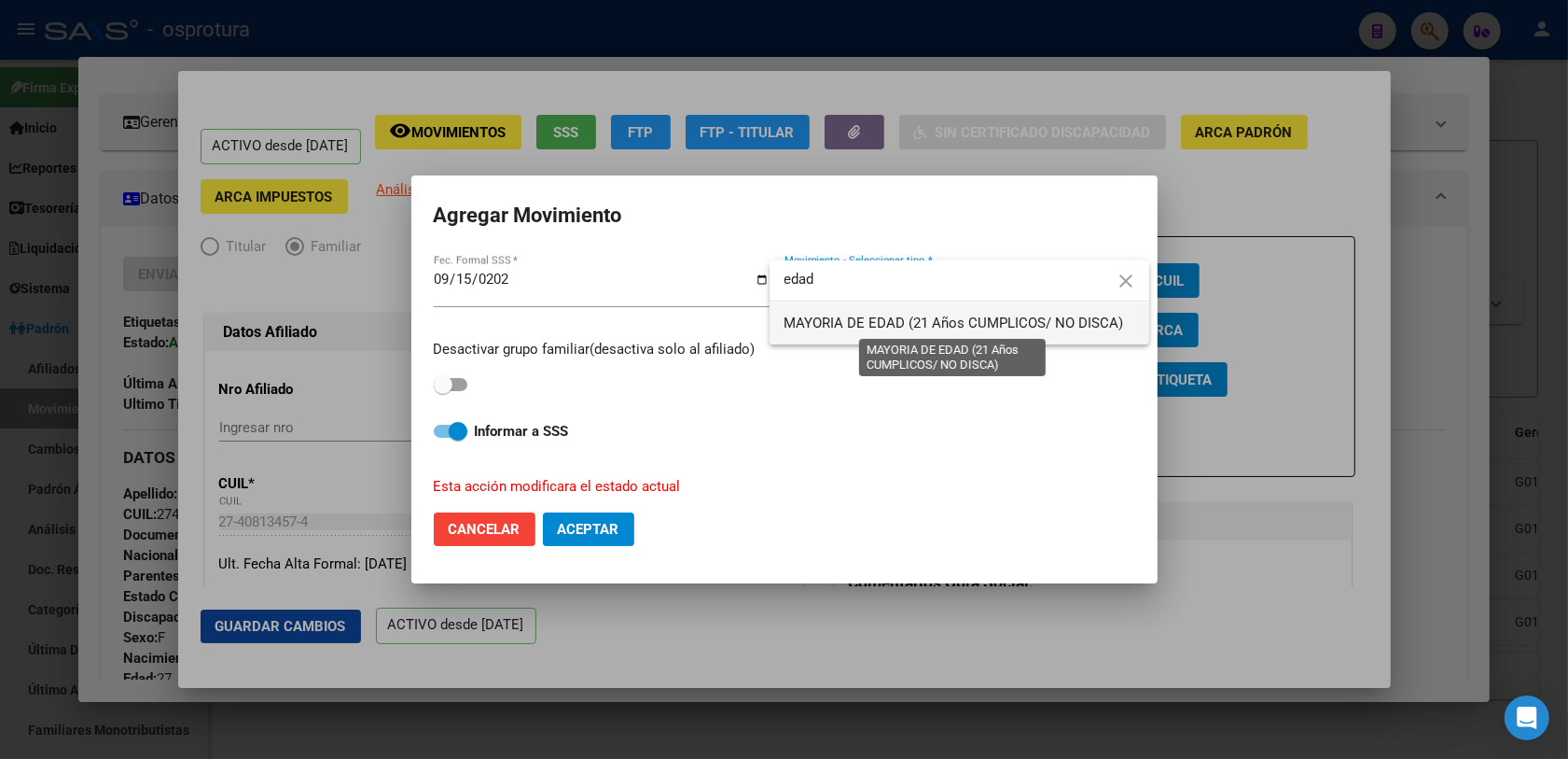
type input "edad"
click at [935, 323] on span "MAYORIA DE EDAD (21 Años CUMPLICOS/ NO DISCA)" at bounding box center [954, 323] width 339 height 17
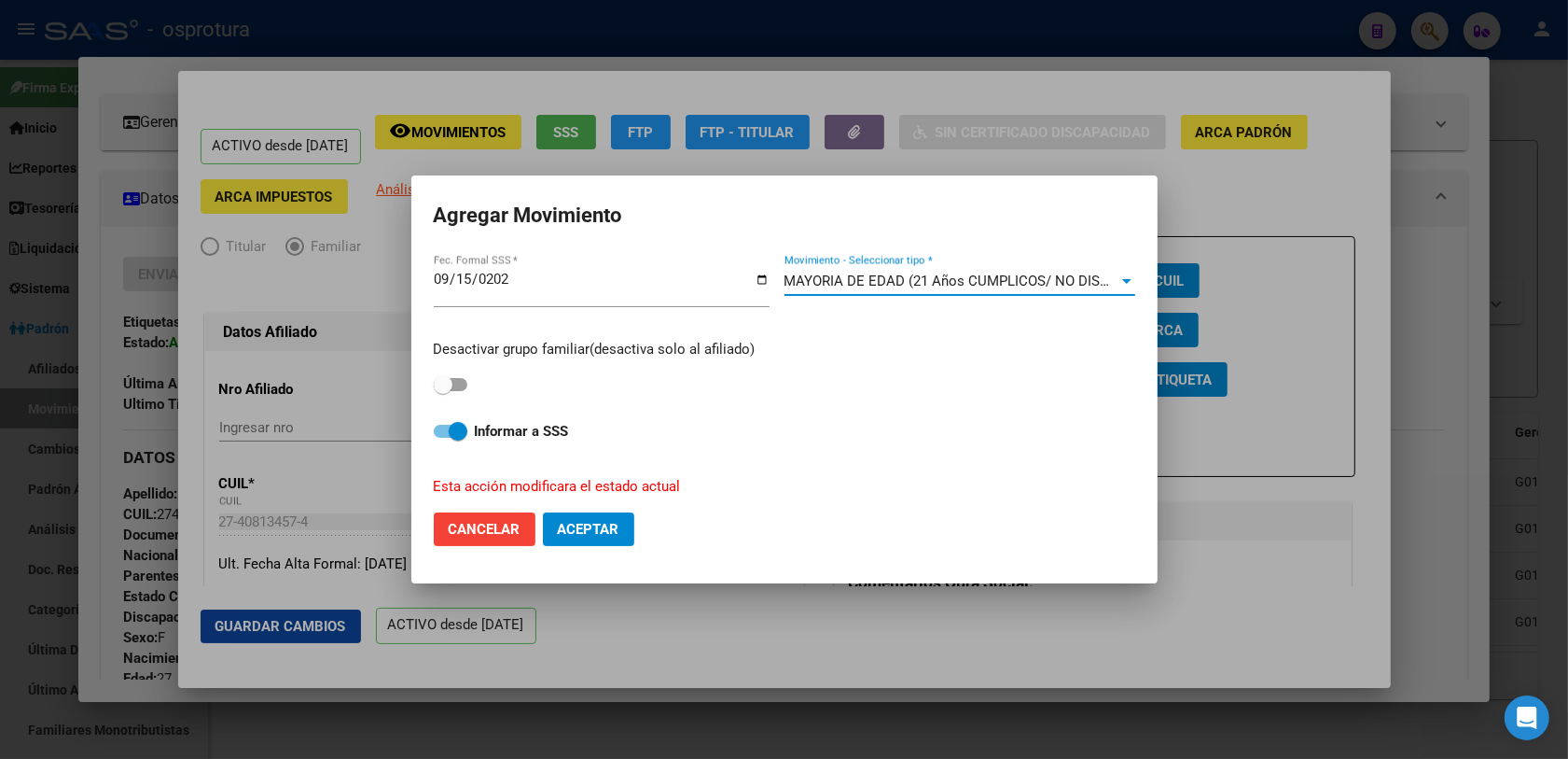
click at [445, 385] on span at bounding box center [443, 384] width 19 height 19
click at [443, 391] on input "checkbox" at bounding box center [442, 391] width 1 height 1
checkbox input "true"
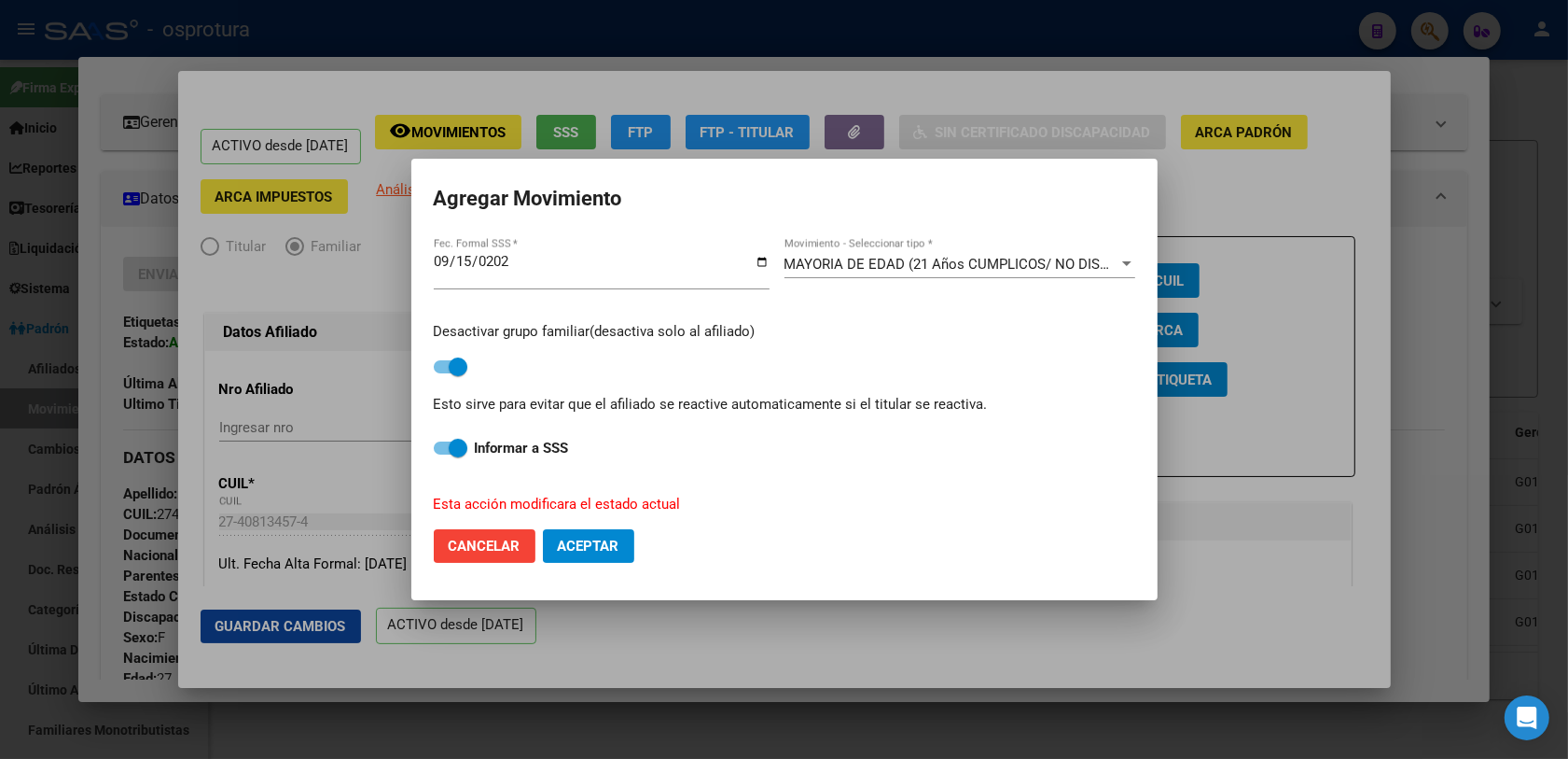
click at [603, 541] on span "Aceptar" at bounding box center [588, 546] width 62 height 17
checkbox input "false"
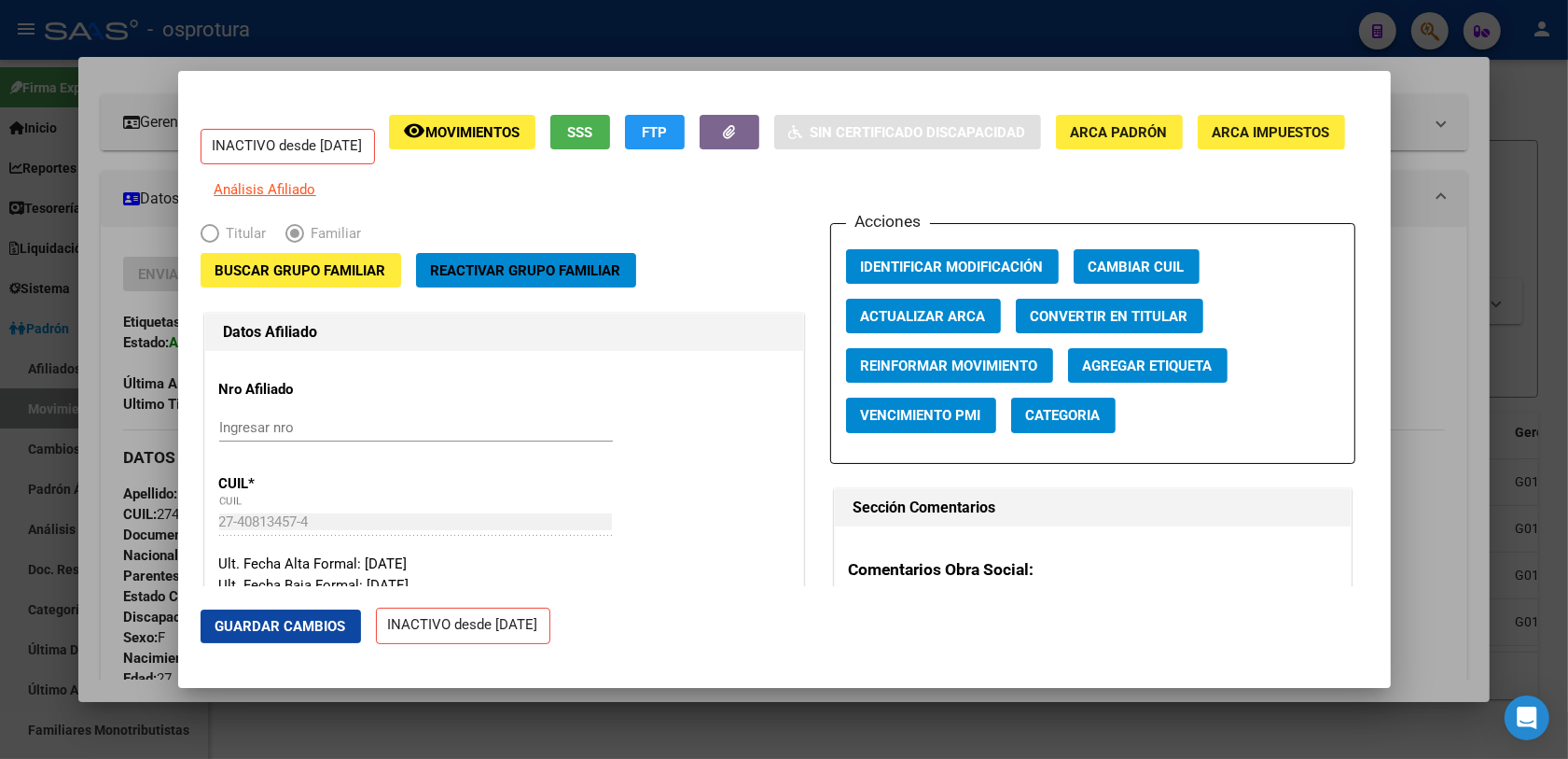
click at [837, 692] on div at bounding box center [784, 380] width 1568 height 759
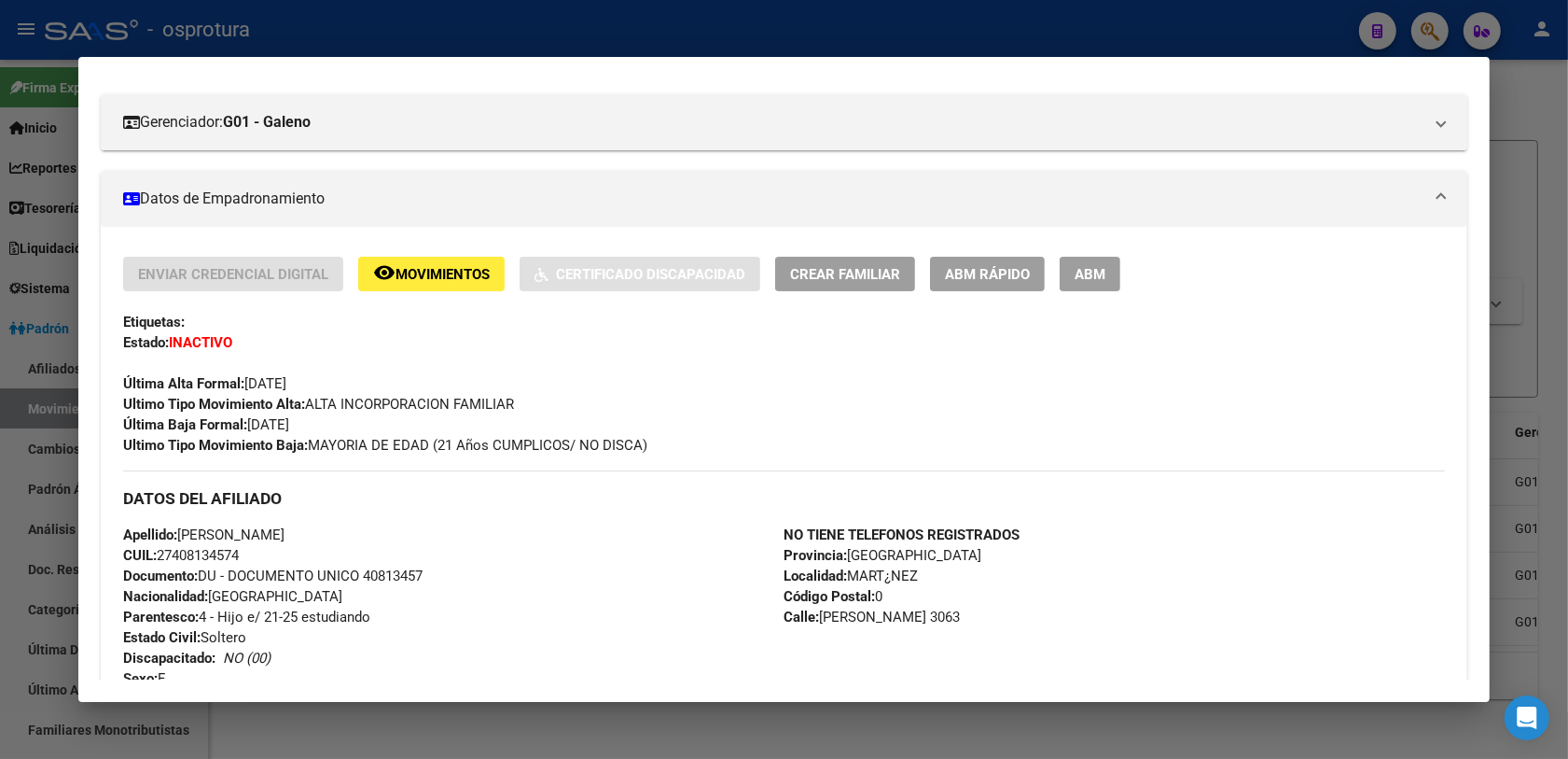
click at [579, 747] on div at bounding box center [784, 380] width 1568 height 759
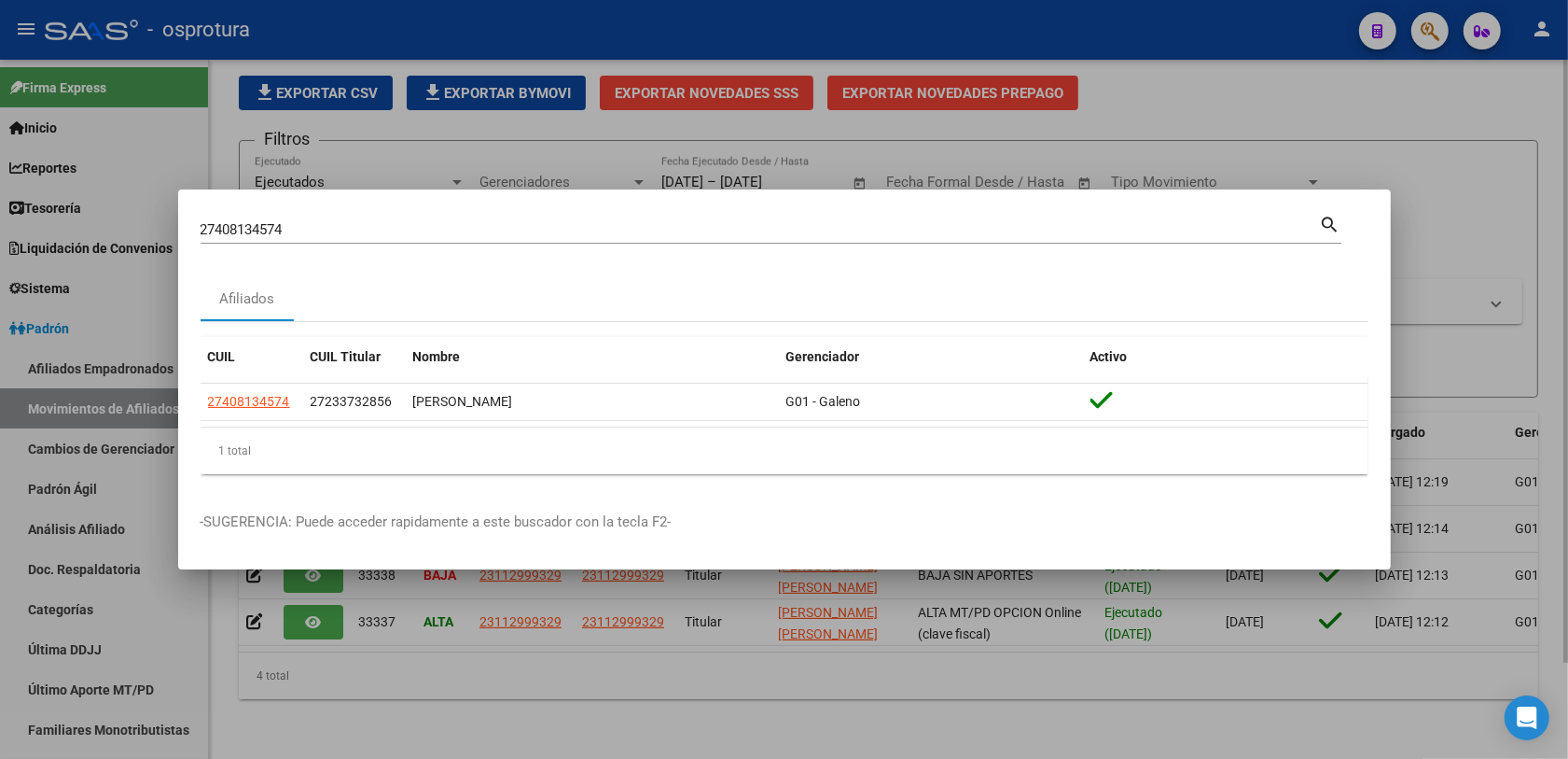
drag, startPoint x: 518, startPoint y: 131, endPoint x: 725, endPoint y: 92, distance: 210.6
click at [524, 131] on div at bounding box center [784, 380] width 1568 height 759
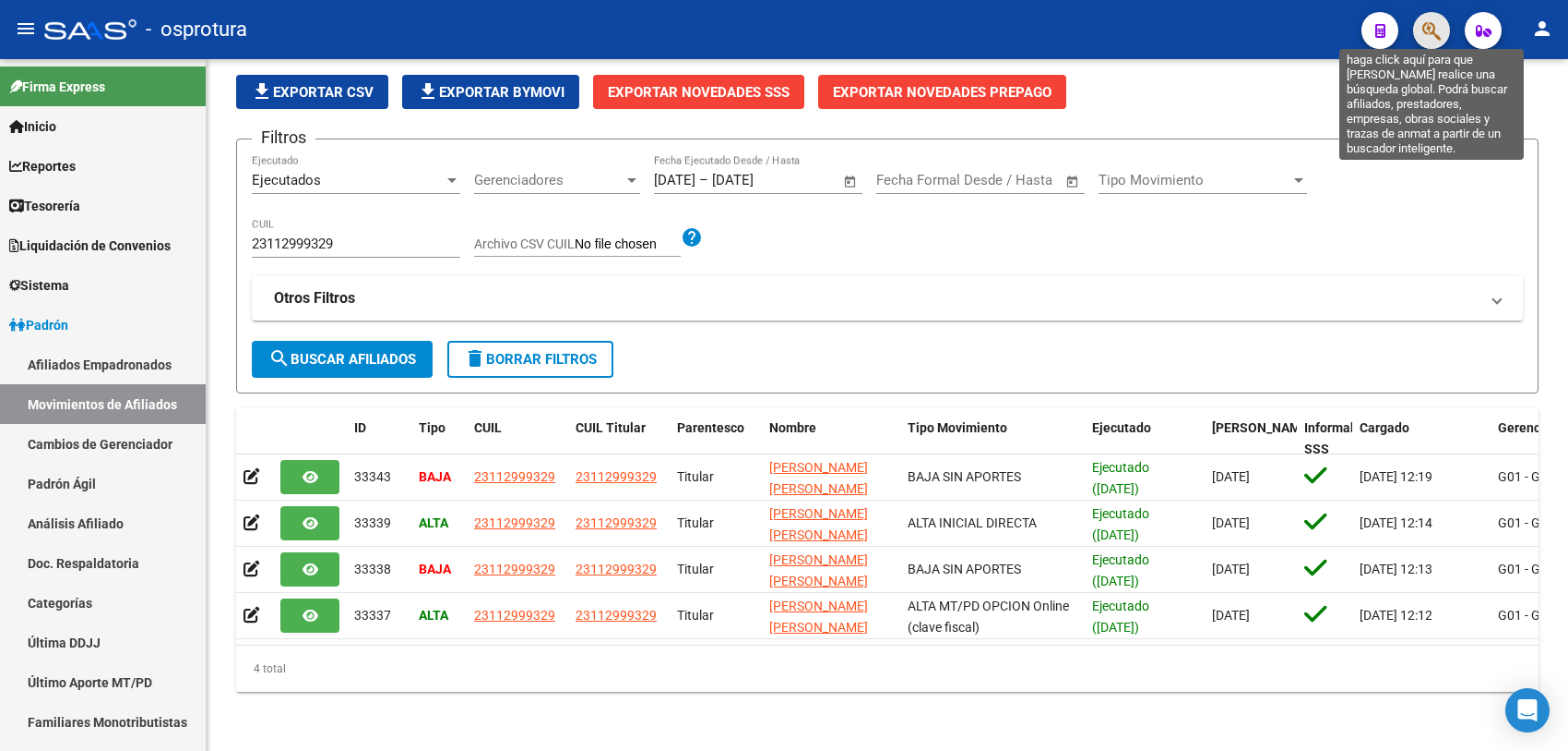
click at [1423, 23] on icon "button" at bounding box center [1431, 32] width 19 height 22
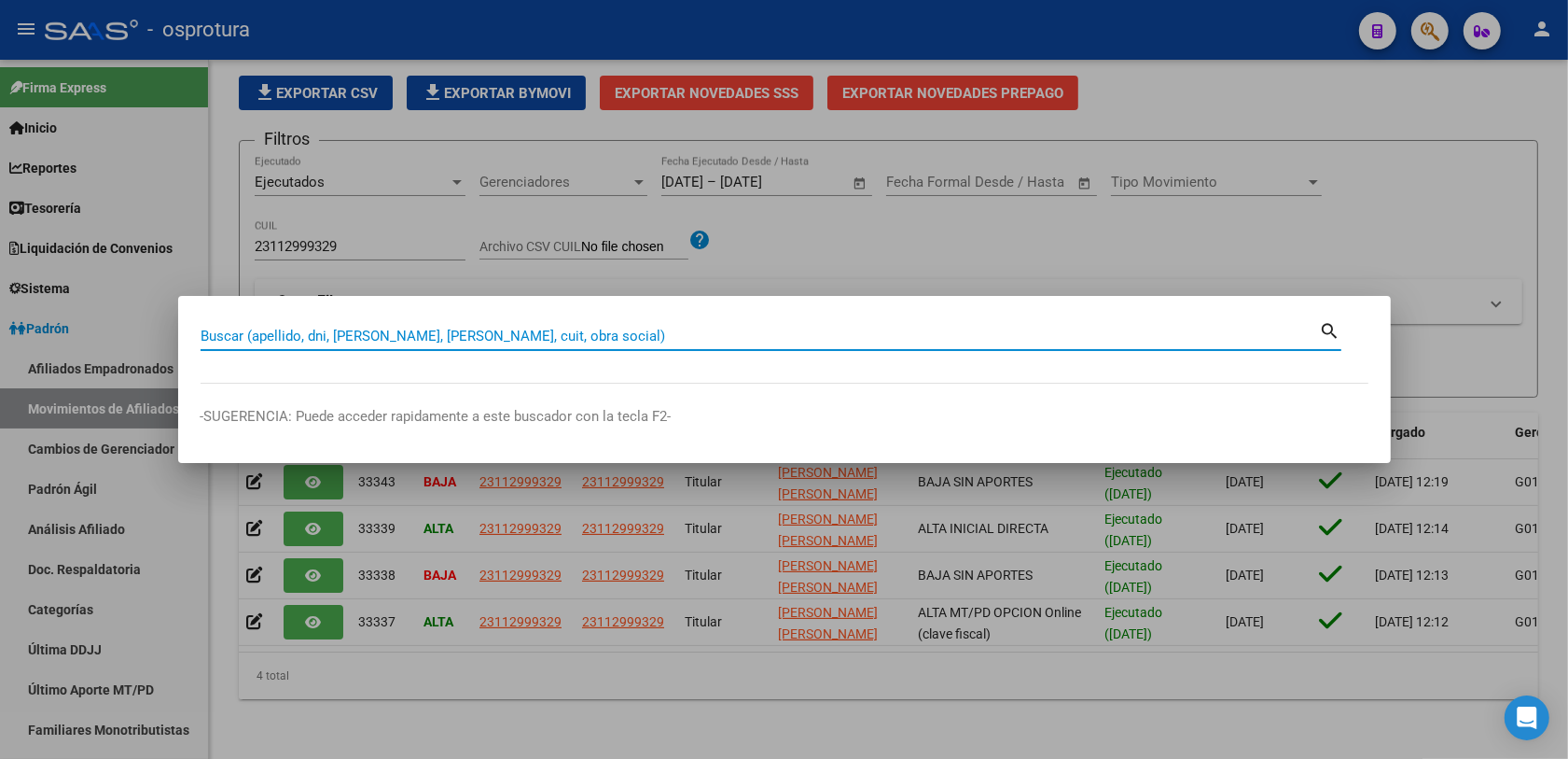
paste input "20275666352"
type input "20275666352"
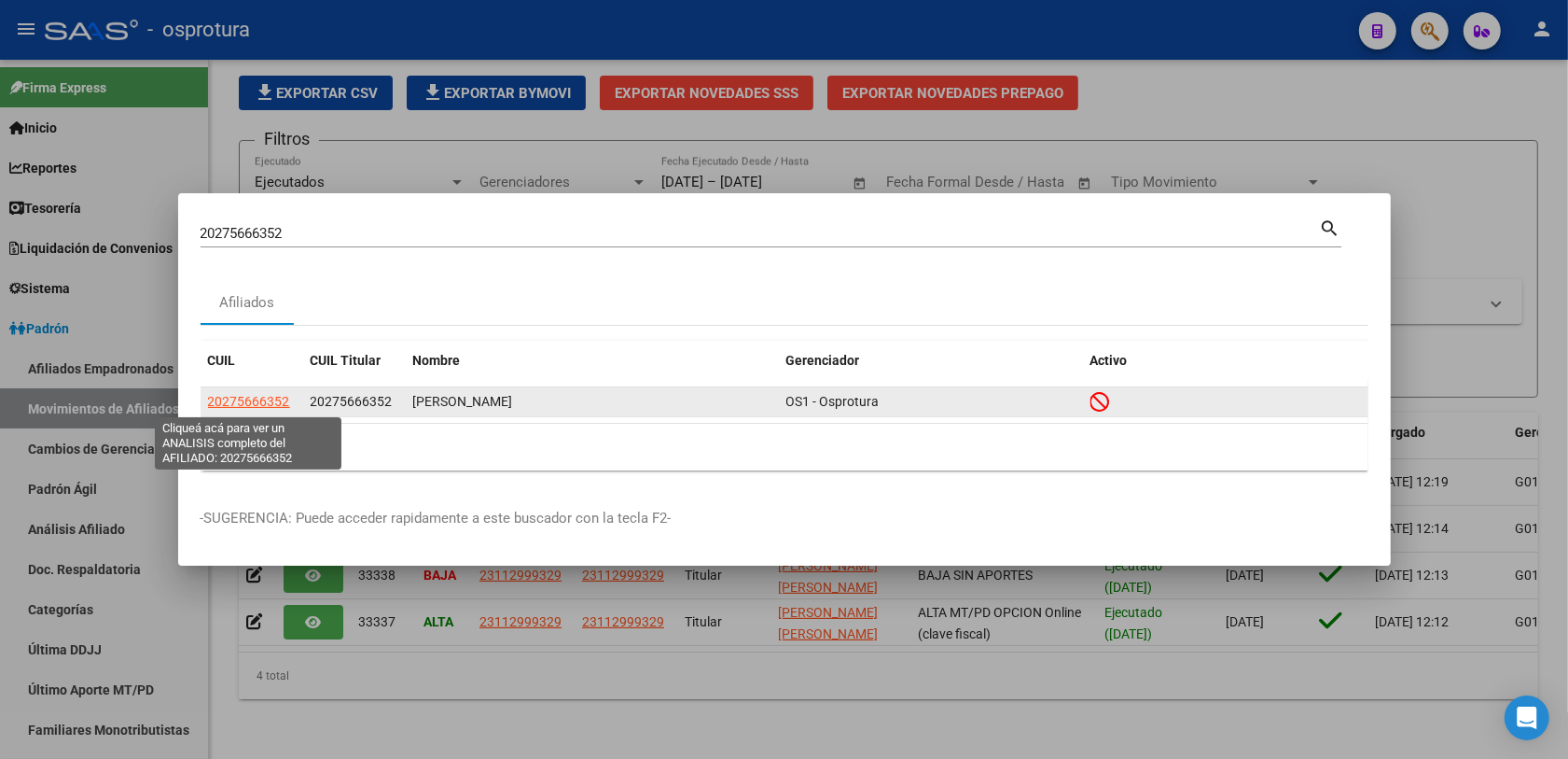
click at [245, 404] on span "20275666352" at bounding box center [249, 400] width 82 height 15
type textarea "20275666352"
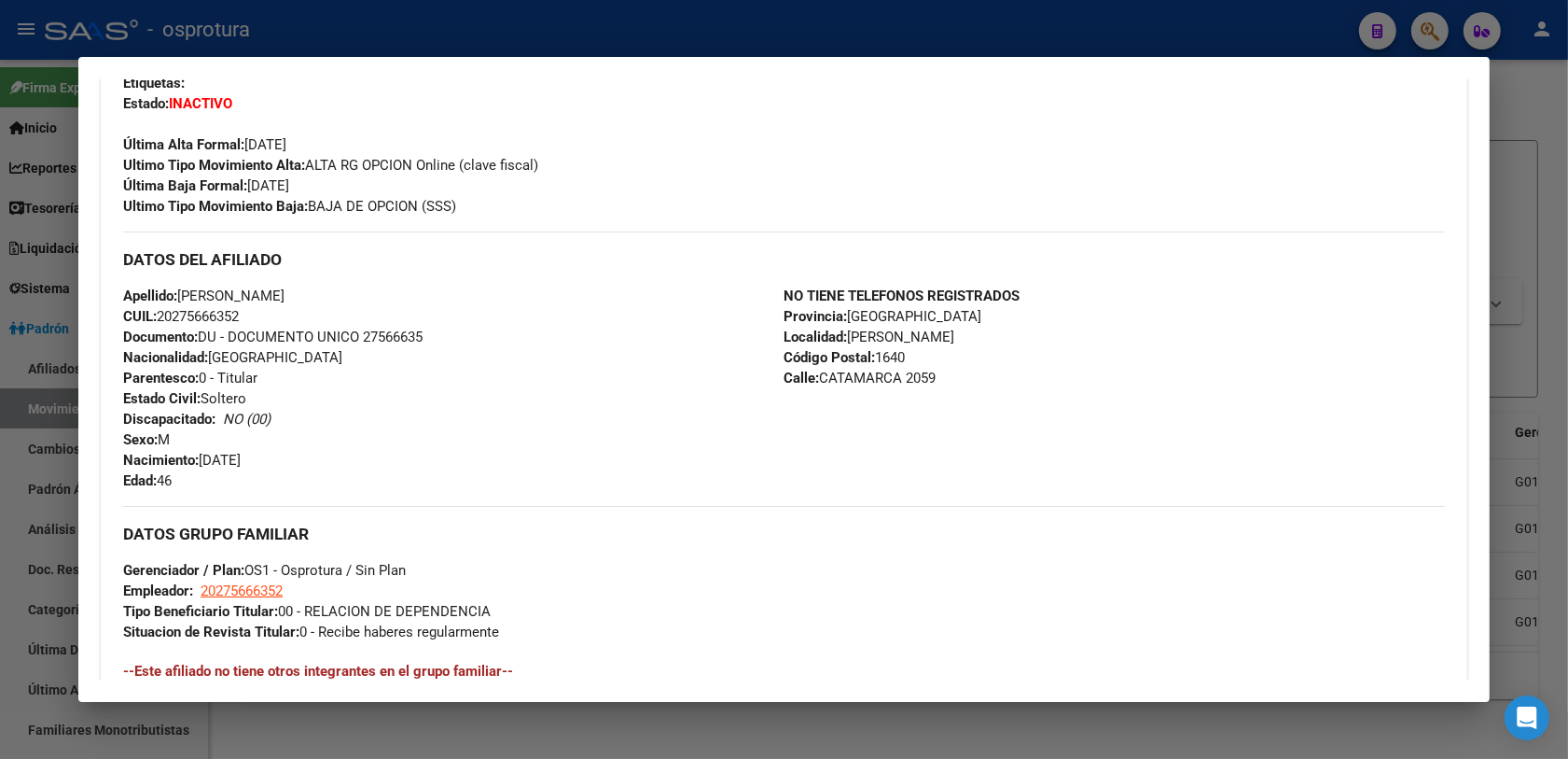
scroll to position [123, 0]
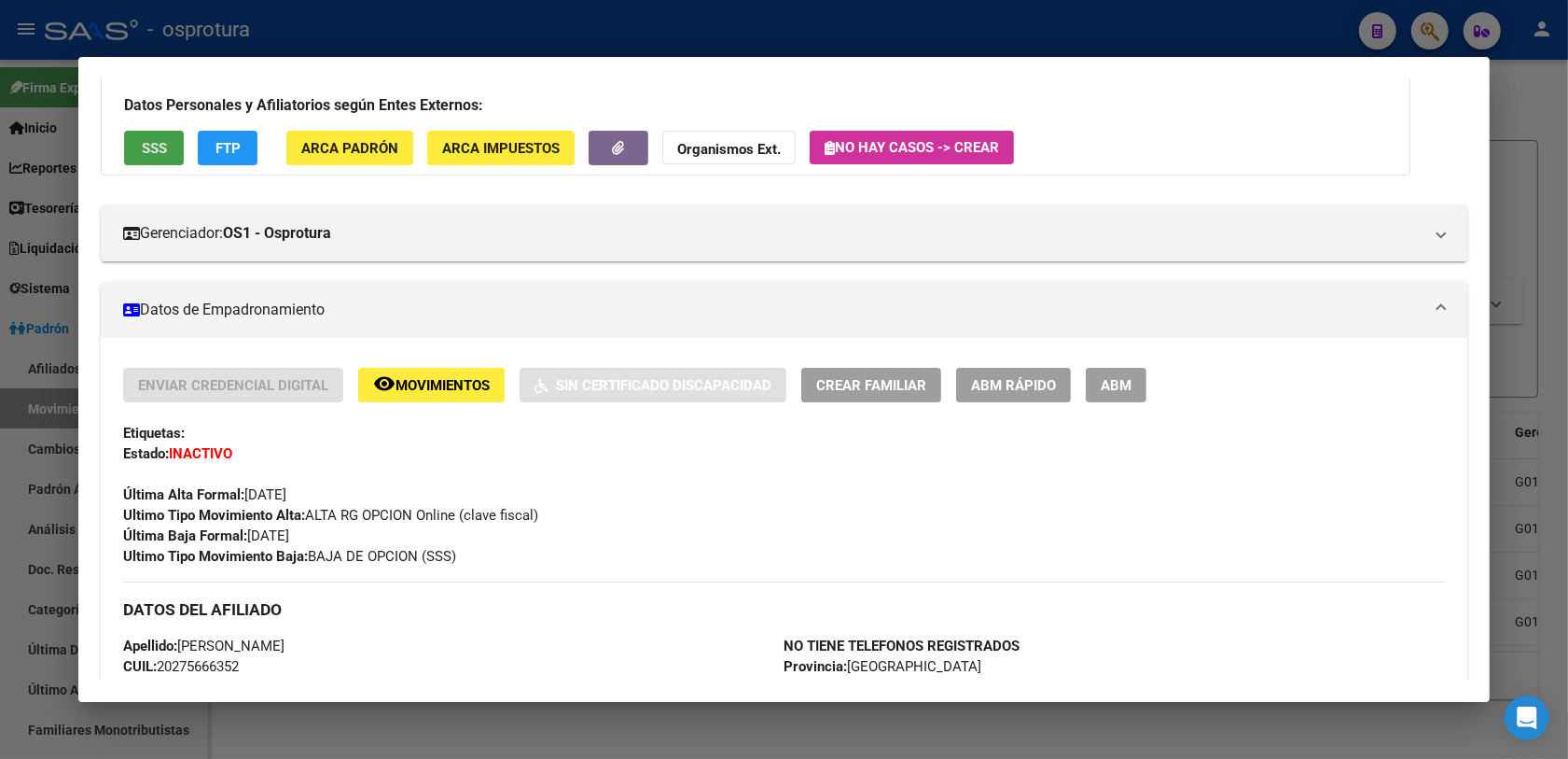
click at [164, 149] on button "SSS" at bounding box center [154, 147] width 60 height 35
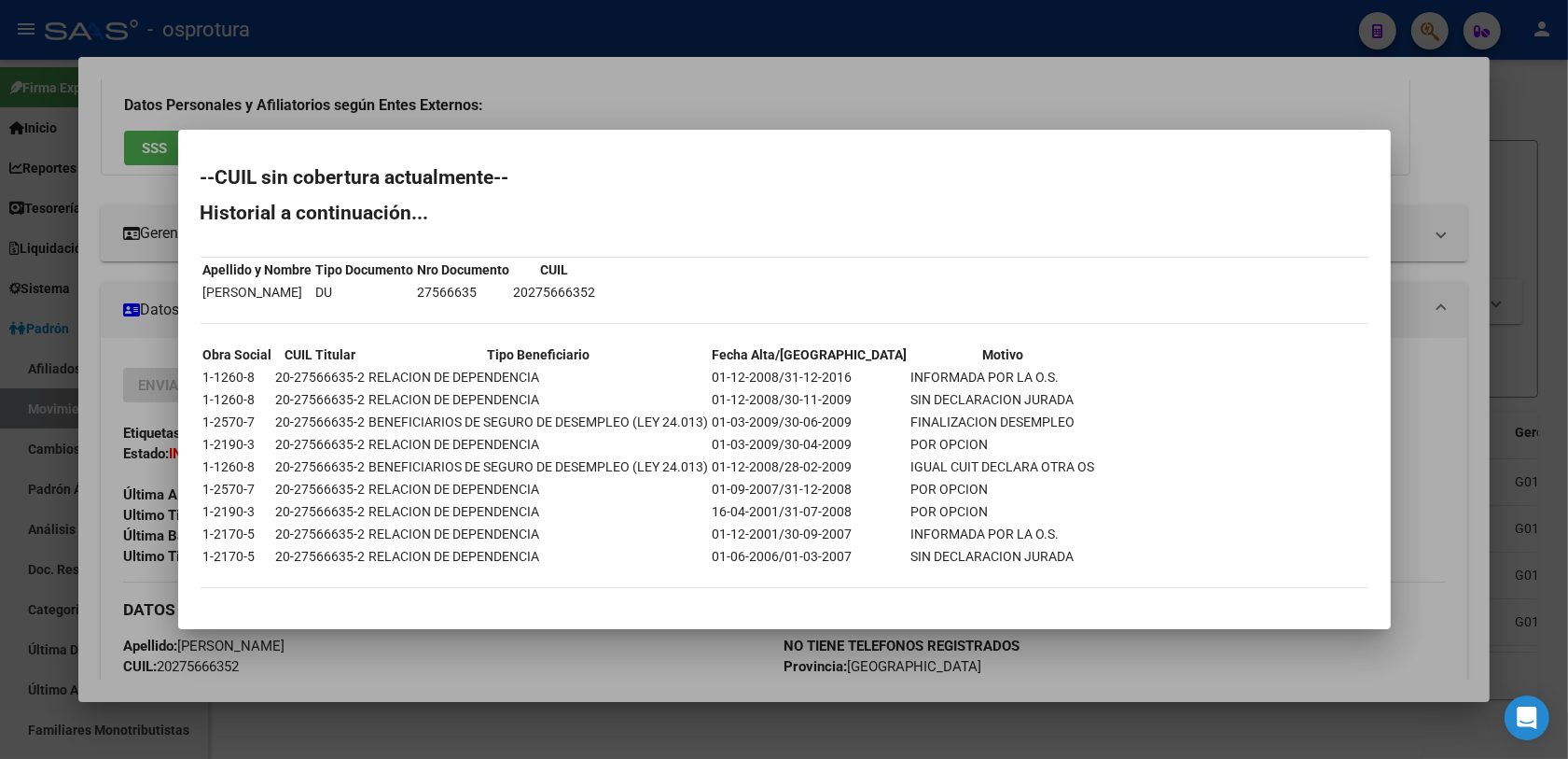
click at [478, 632] on div at bounding box center [784, 380] width 1568 height 759
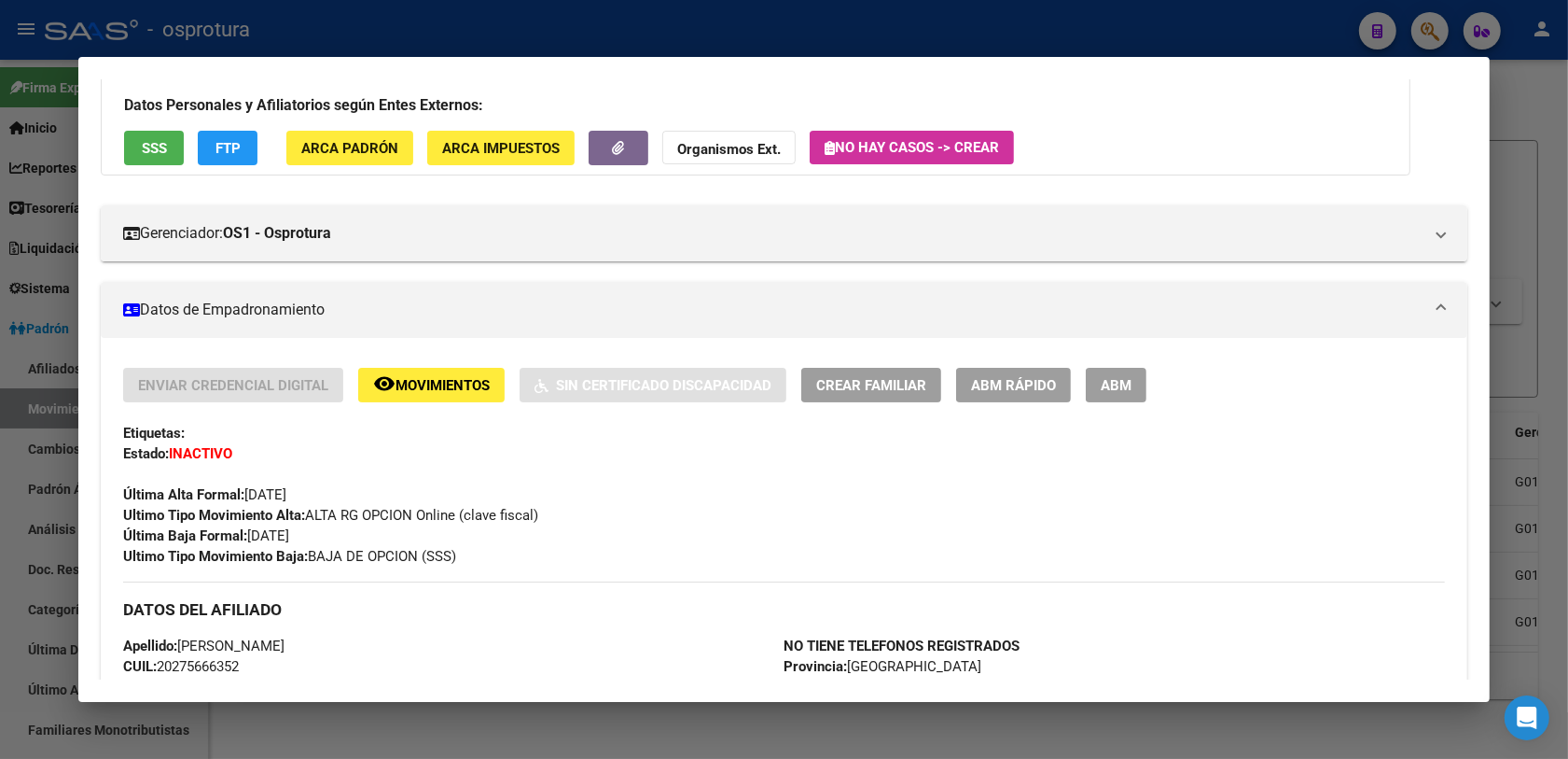
click at [978, 377] on span "ABM Rápido" at bounding box center [1012, 384] width 85 height 17
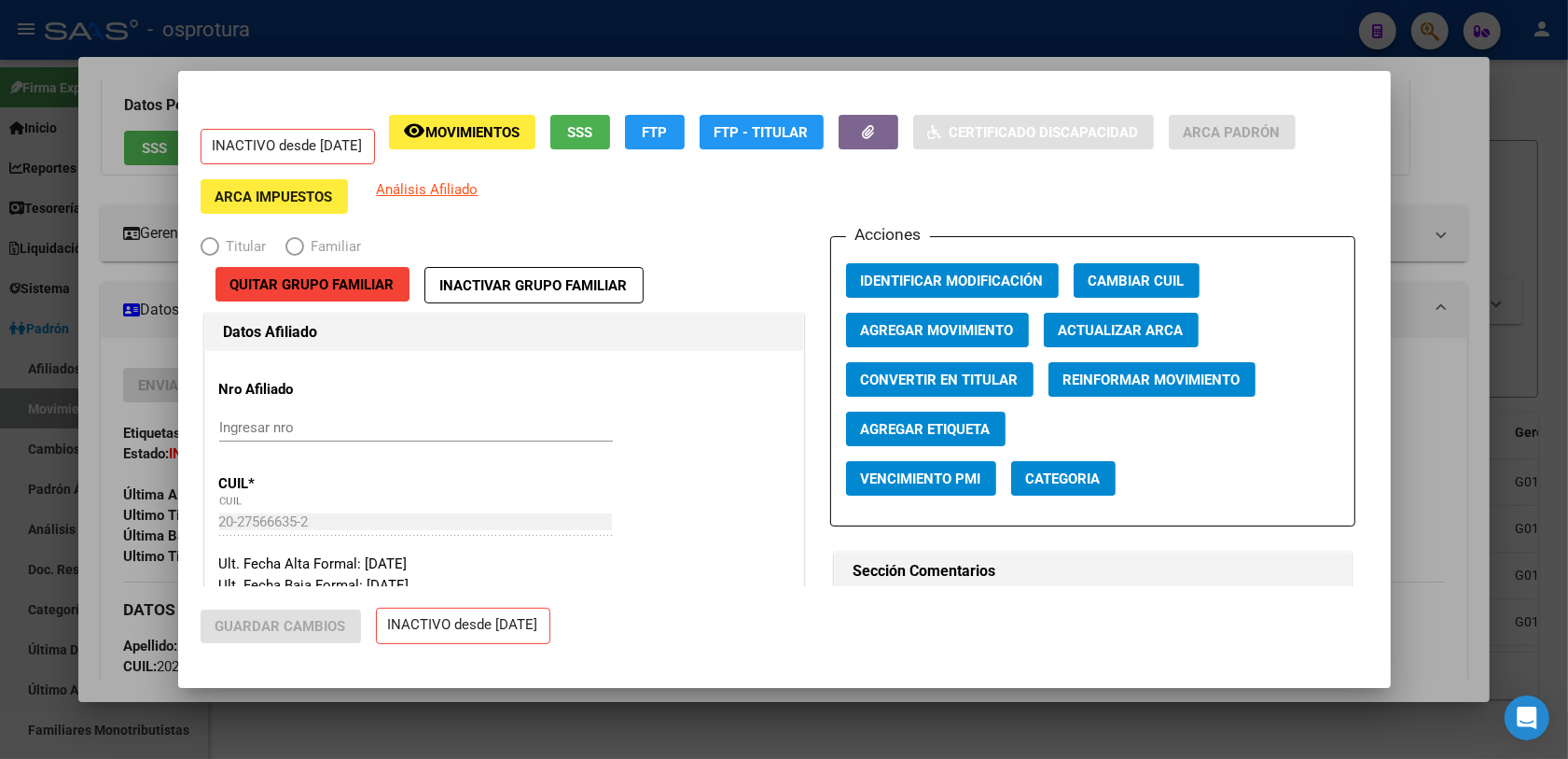
radio input "true"
type input "20-27566635-2"
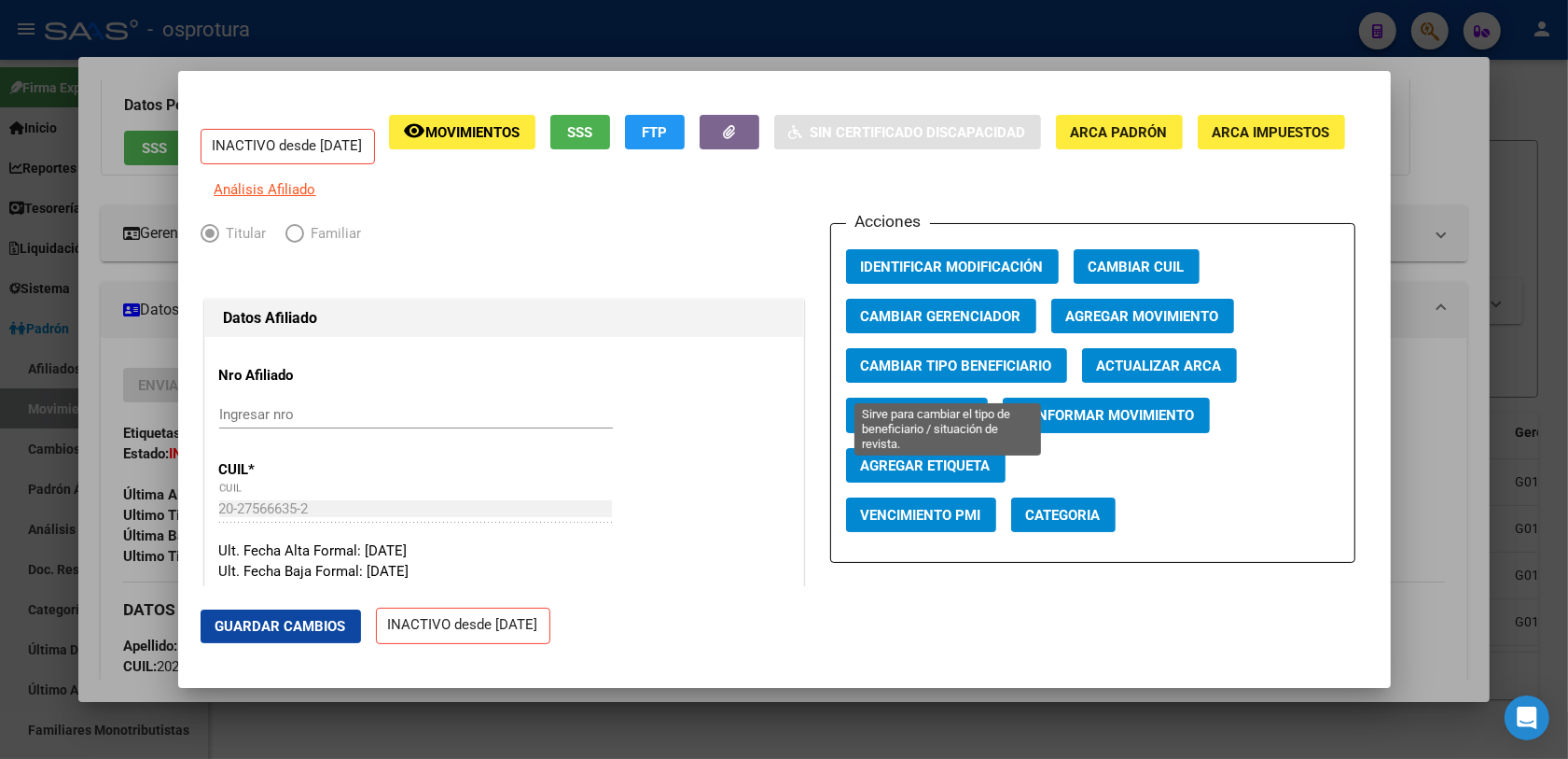
click at [947, 375] on span "Cambiar Tipo Beneficiario" at bounding box center [957, 366] width 191 height 17
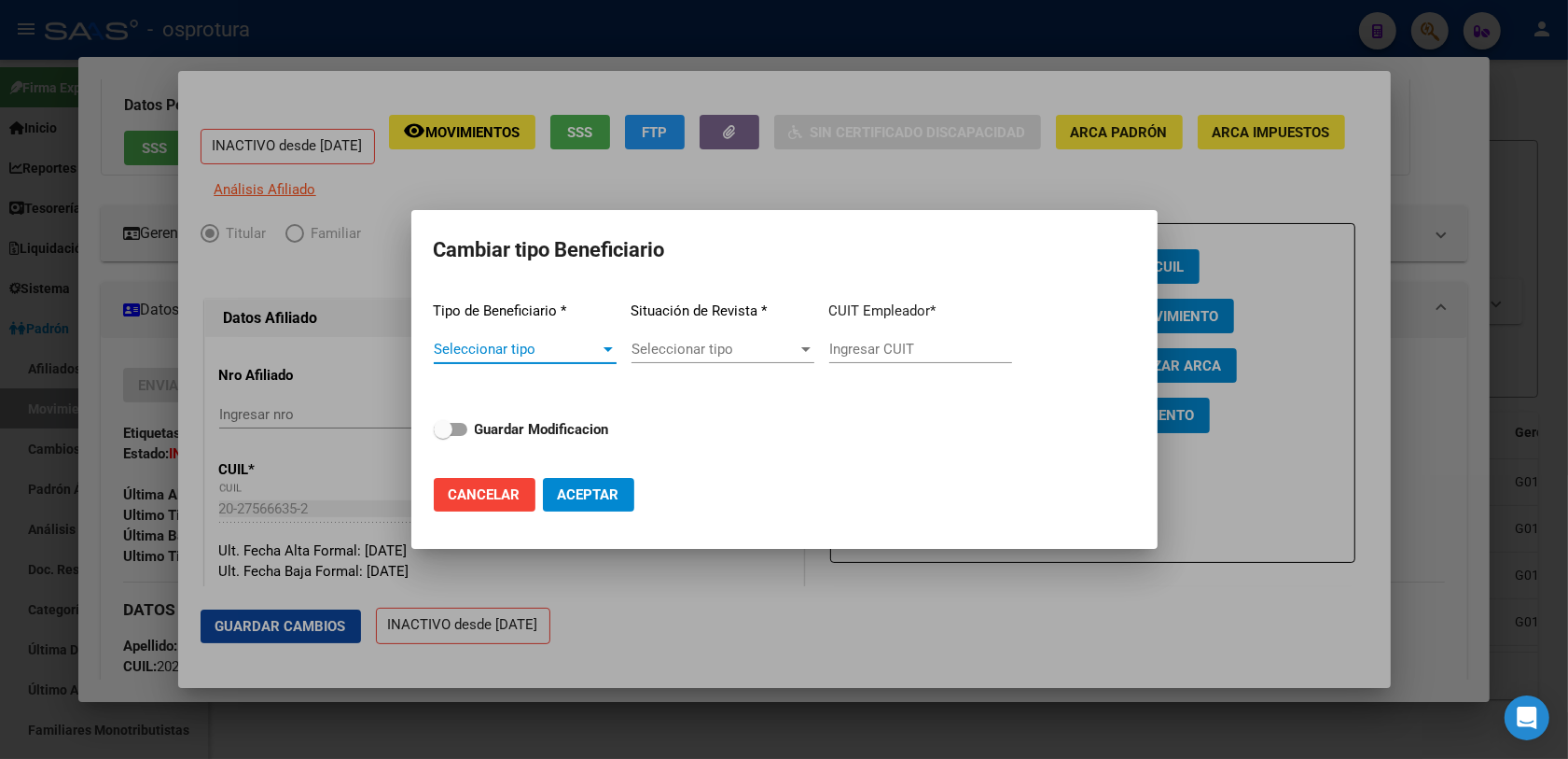
click at [515, 351] on span "Seleccionar tipo" at bounding box center [517, 349] width 166 height 17
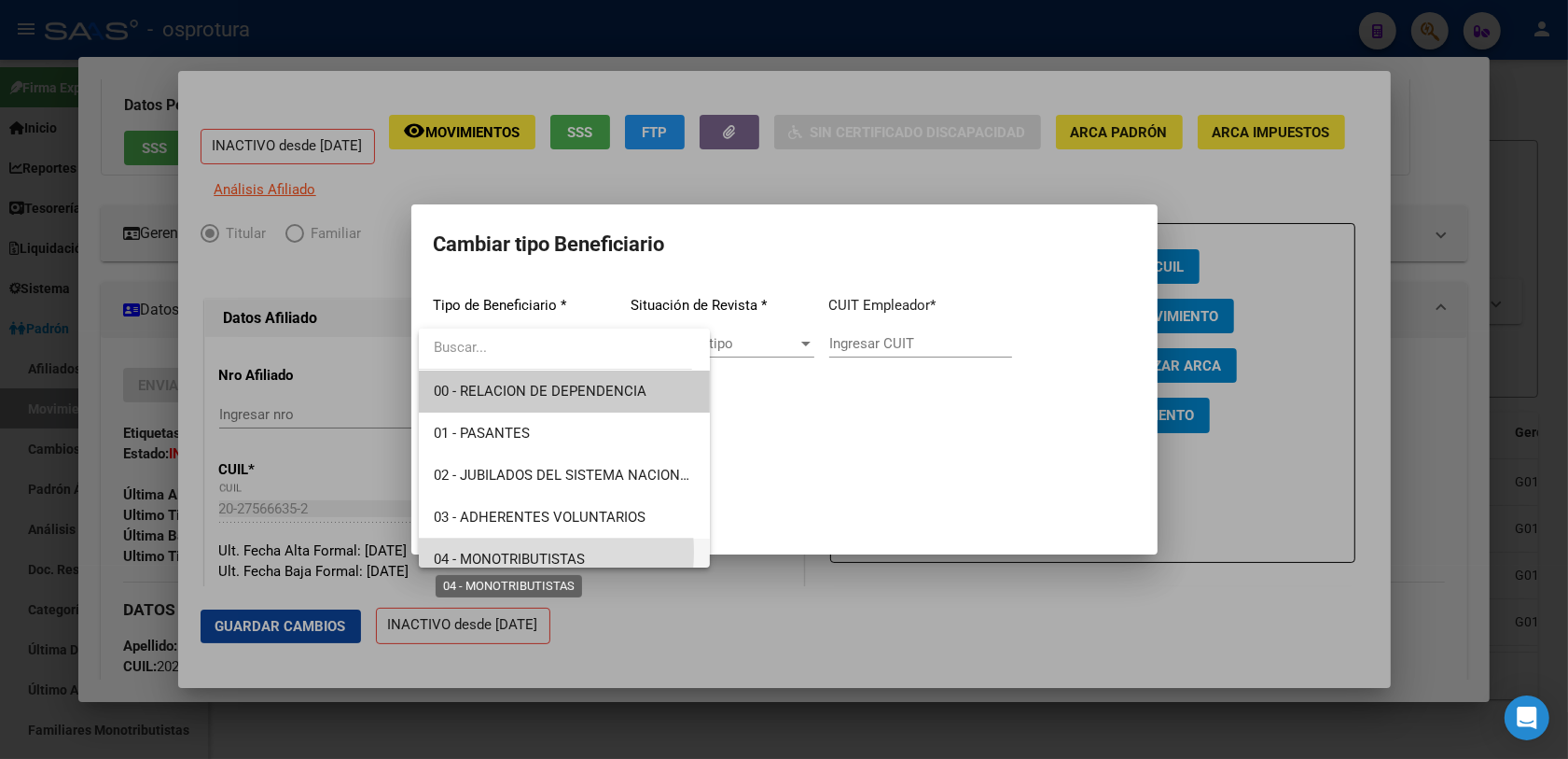
click at [504, 552] on span "04 - MONOTRIBUTISTAS" at bounding box center [510, 559] width 151 height 17
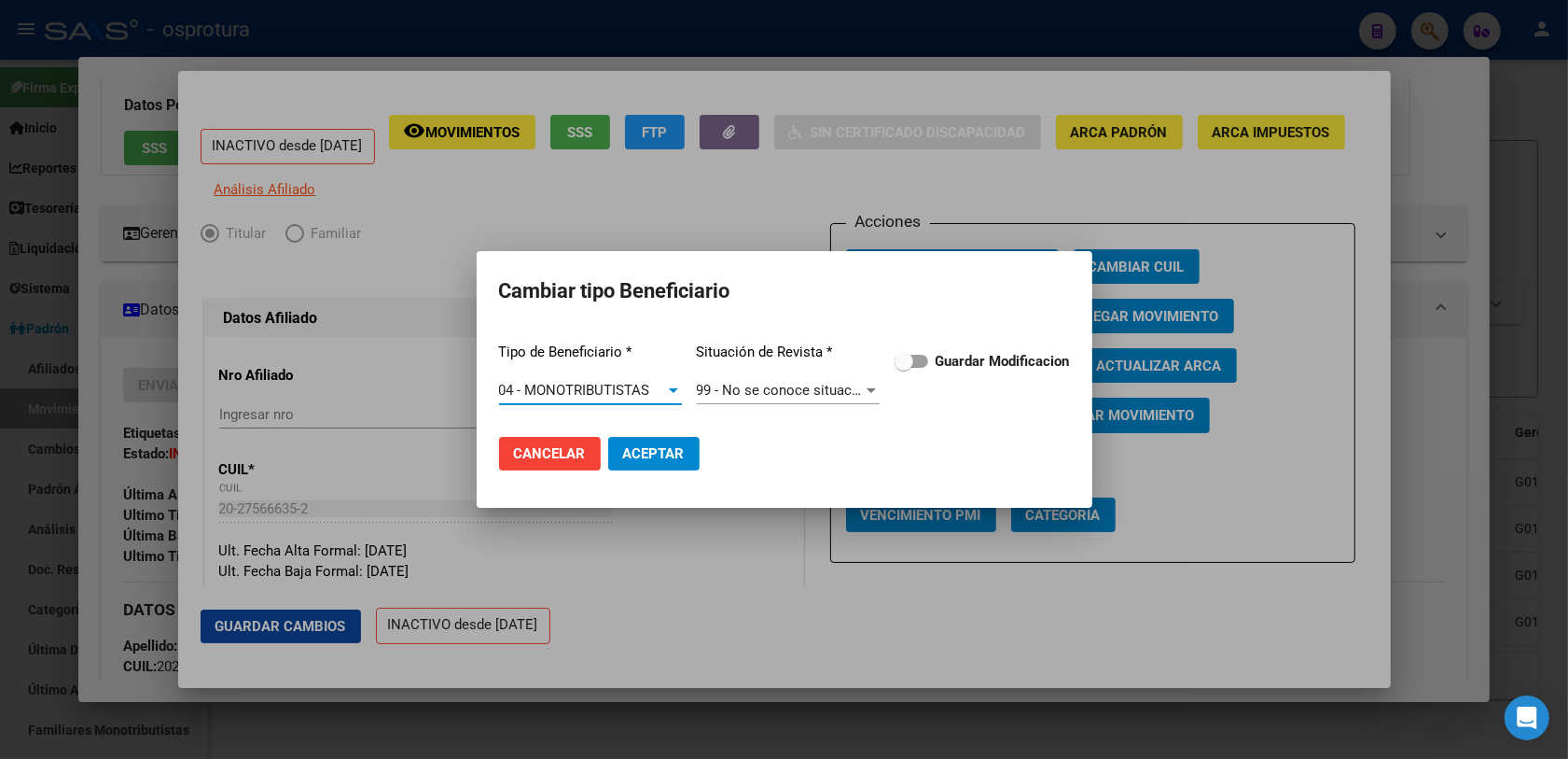
click at [894, 366] on span at bounding box center [903, 361] width 19 height 19
click at [903, 368] on input "Guardar Modificacion" at bounding box center [903, 368] width 1 height 1
click at [659, 453] on span "Aceptar" at bounding box center [654, 453] width 62 height 17
checkbox input "false"
